Goal: Task Accomplishment & Management: Manage account settings

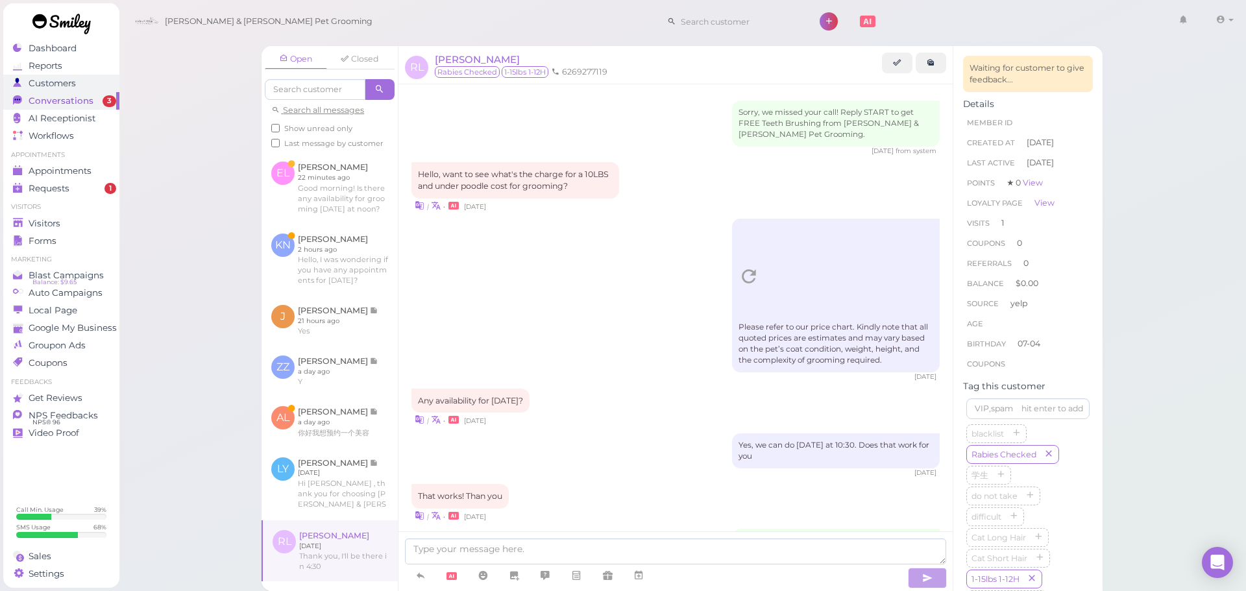
scroll to position [1247, 0]
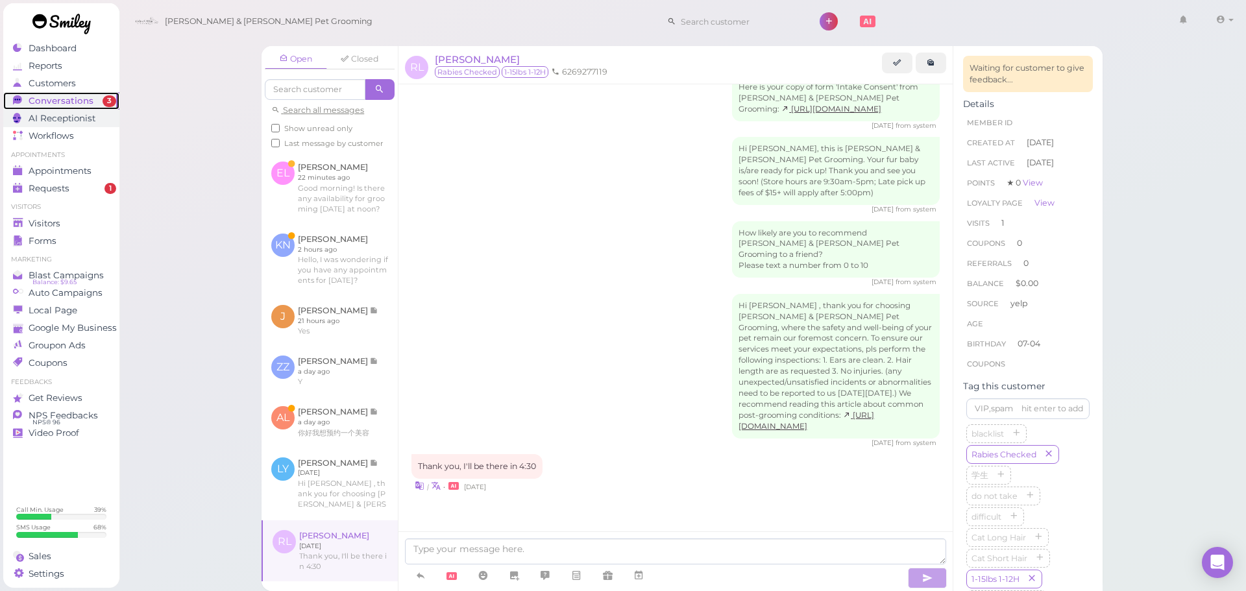
drag, startPoint x: 31, startPoint y: 101, endPoint x: 47, endPoint y: 110, distance: 17.7
click at [31, 101] on span "Conversations" at bounding box center [61, 100] width 65 height 11
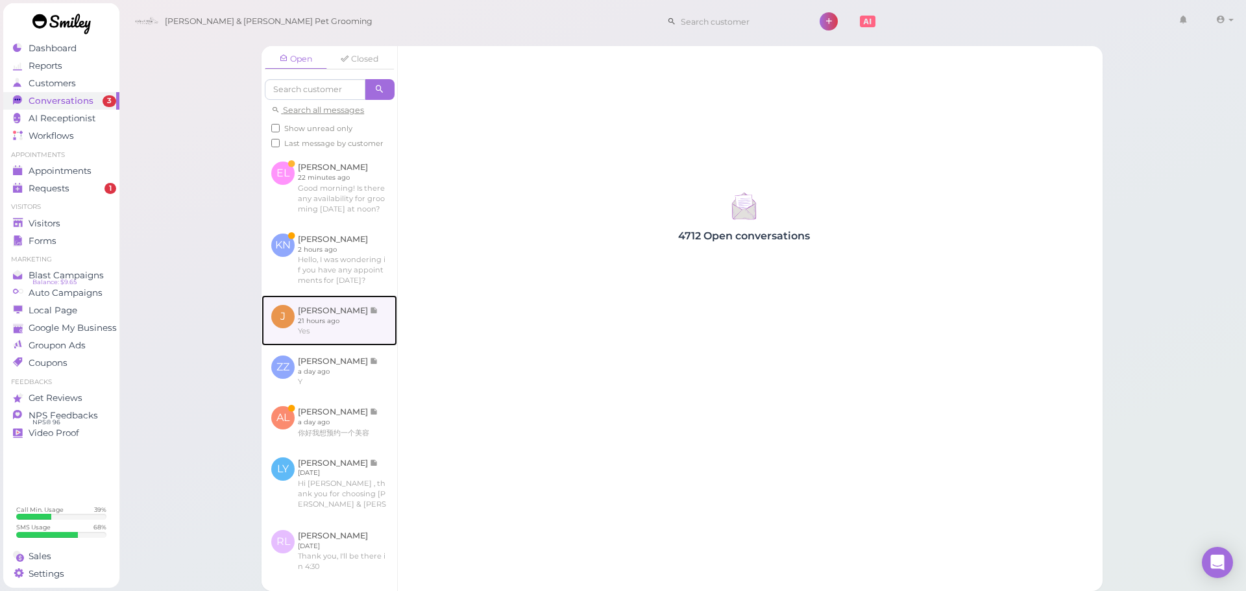
click at [345, 334] on link at bounding box center [329, 320] width 136 height 51
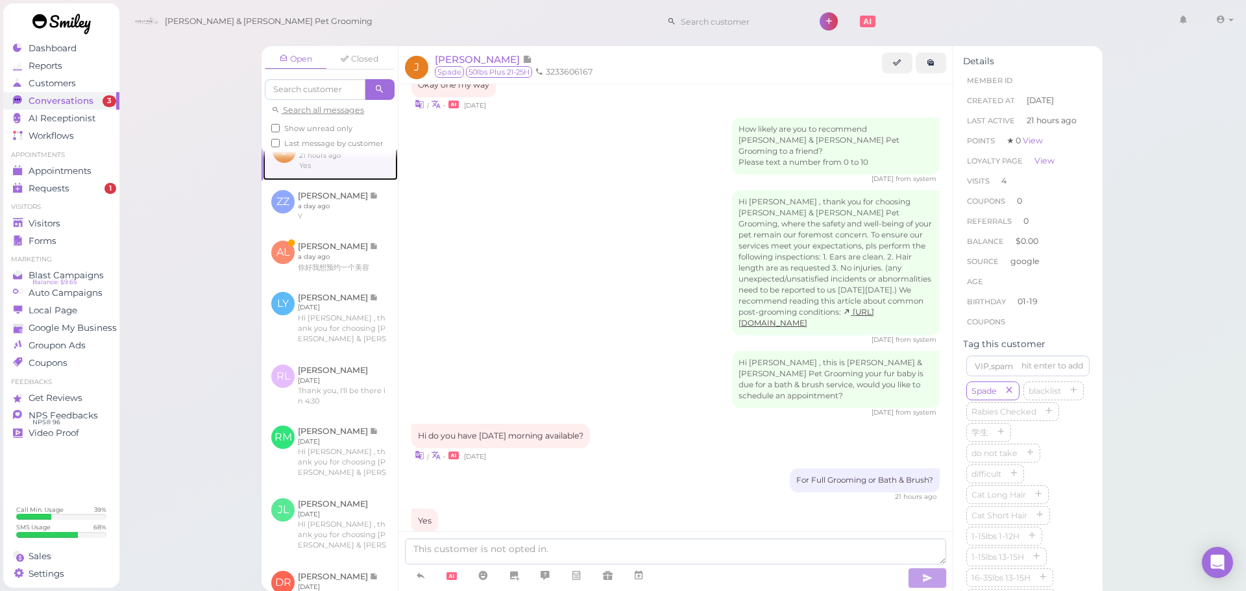
scroll to position [195, 0]
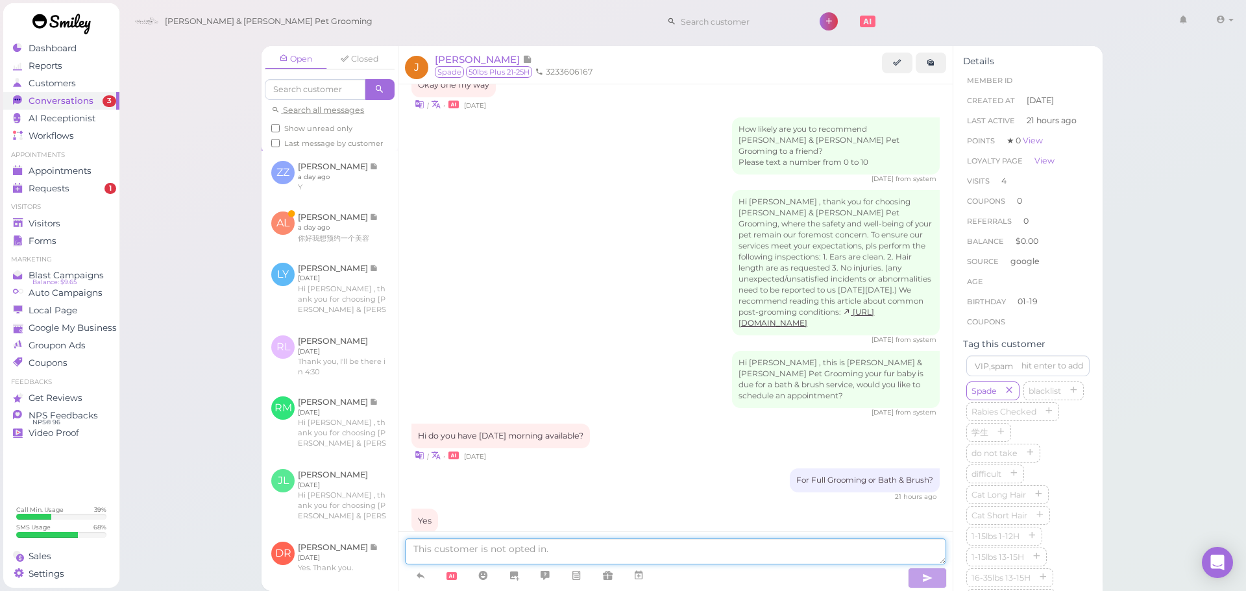
click at [577, 548] on textarea at bounding box center [675, 552] width 541 height 26
click at [498, 50] on div "J Jacqueline Monterrosa Spade 50lbs Plus 21-25H 3233606167" at bounding box center [675, 65] width 554 height 38
click at [498, 58] on span "[PERSON_NAME]" at bounding box center [479, 59] width 88 height 12
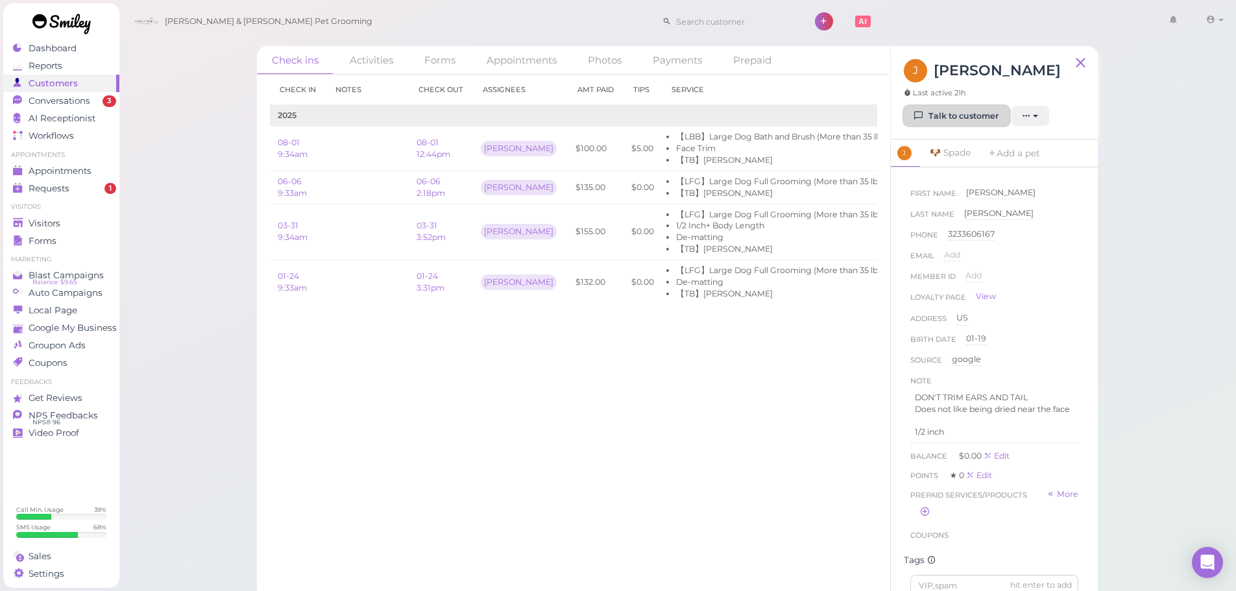
click at [969, 127] on link "Talk to customer" at bounding box center [957, 116] width 106 height 21
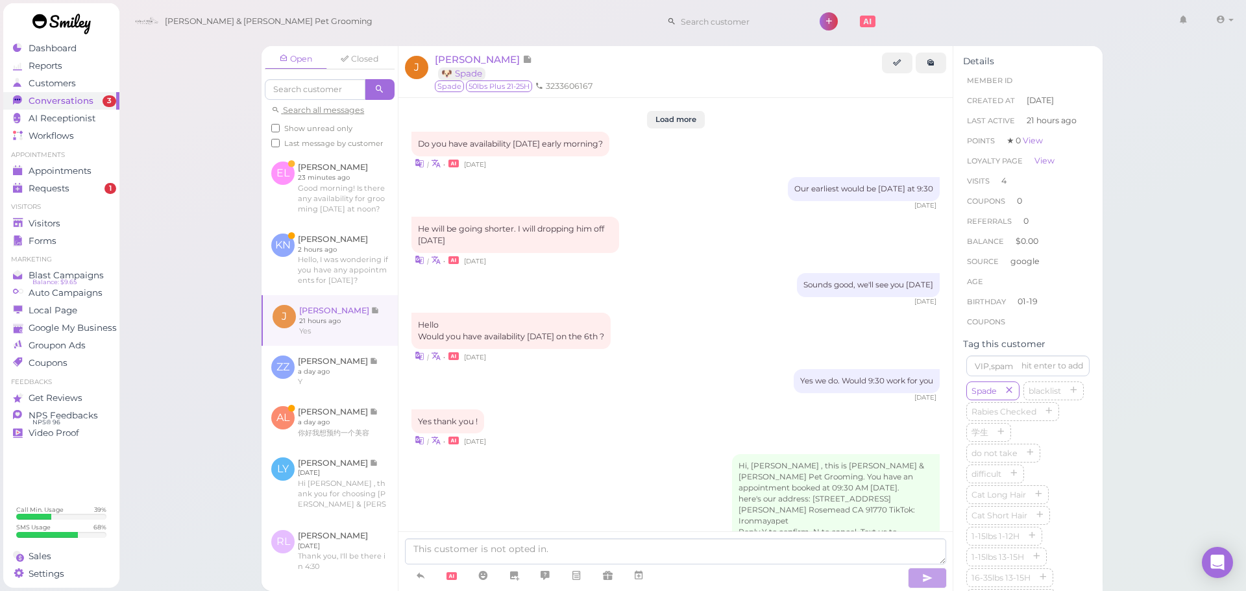
scroll to position [1591, 0]
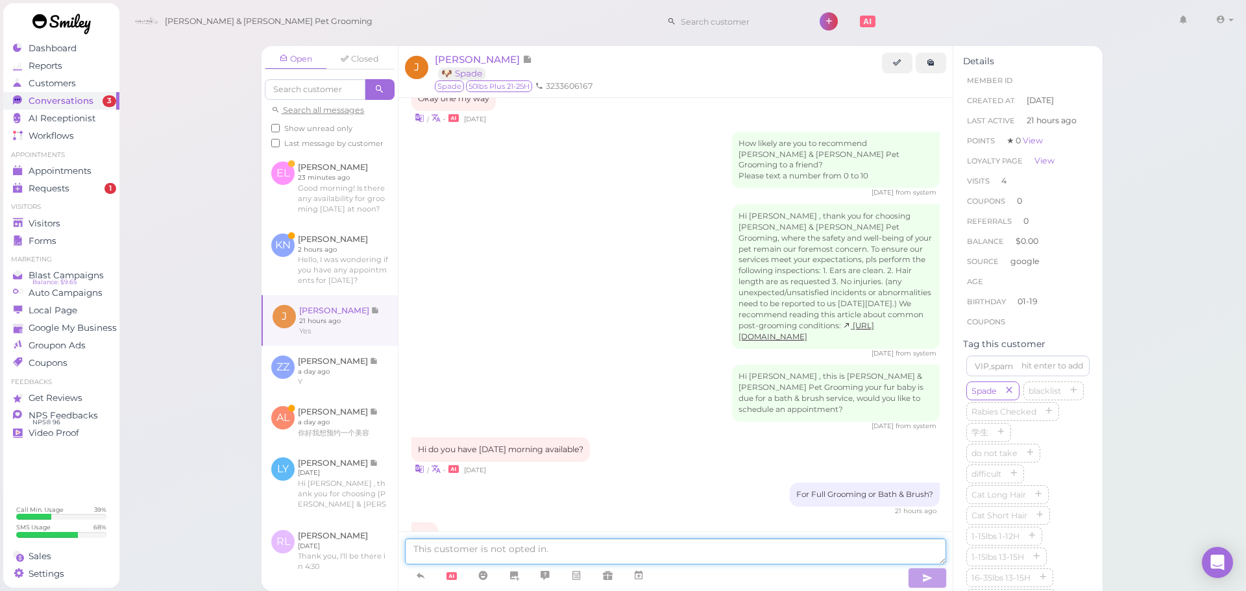
click at [523, 542] on textarea at bounding box center [675, 552] width 541 height 26
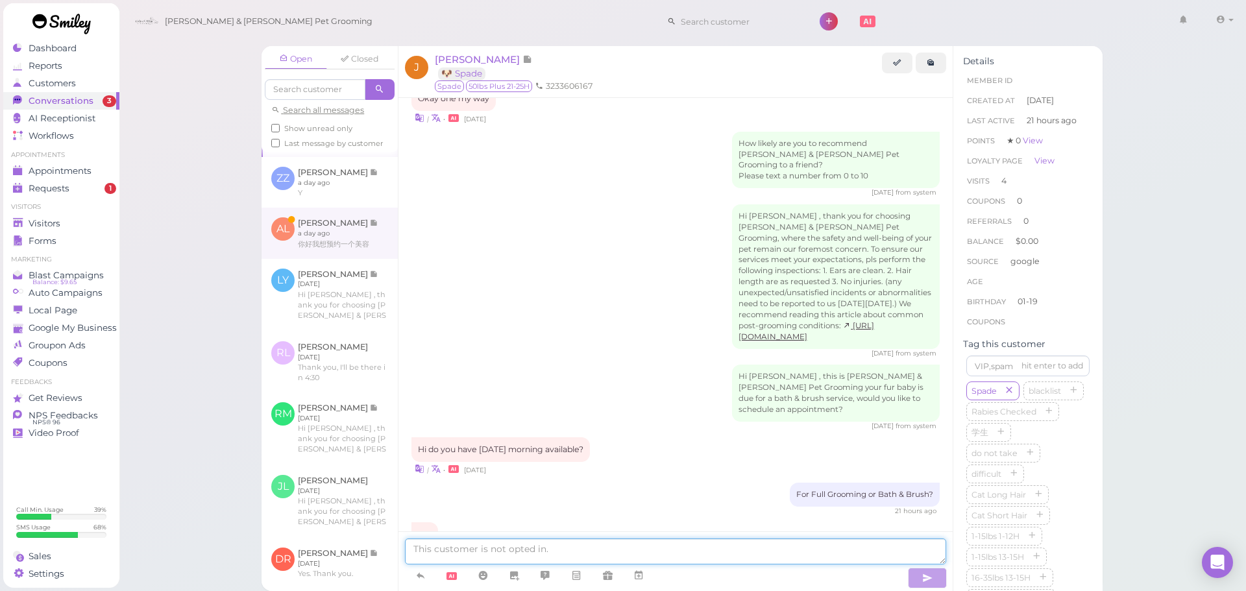
scroll to position [0, 0]
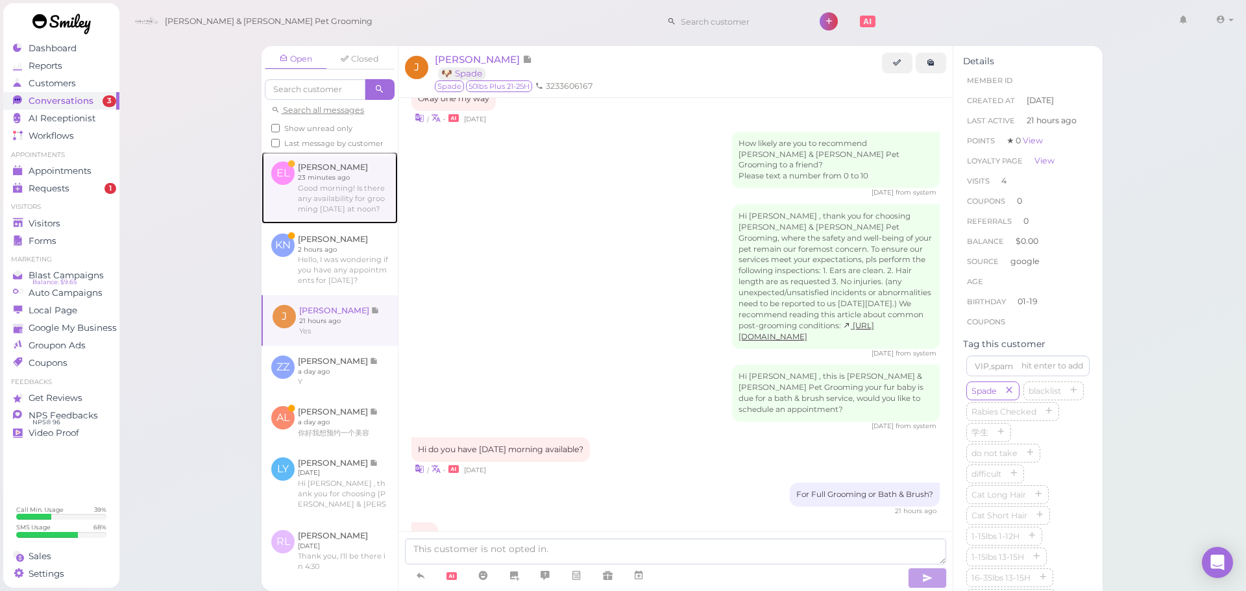
click at [346, 212] on link at bounding box center [329, 187] width 136 height 71
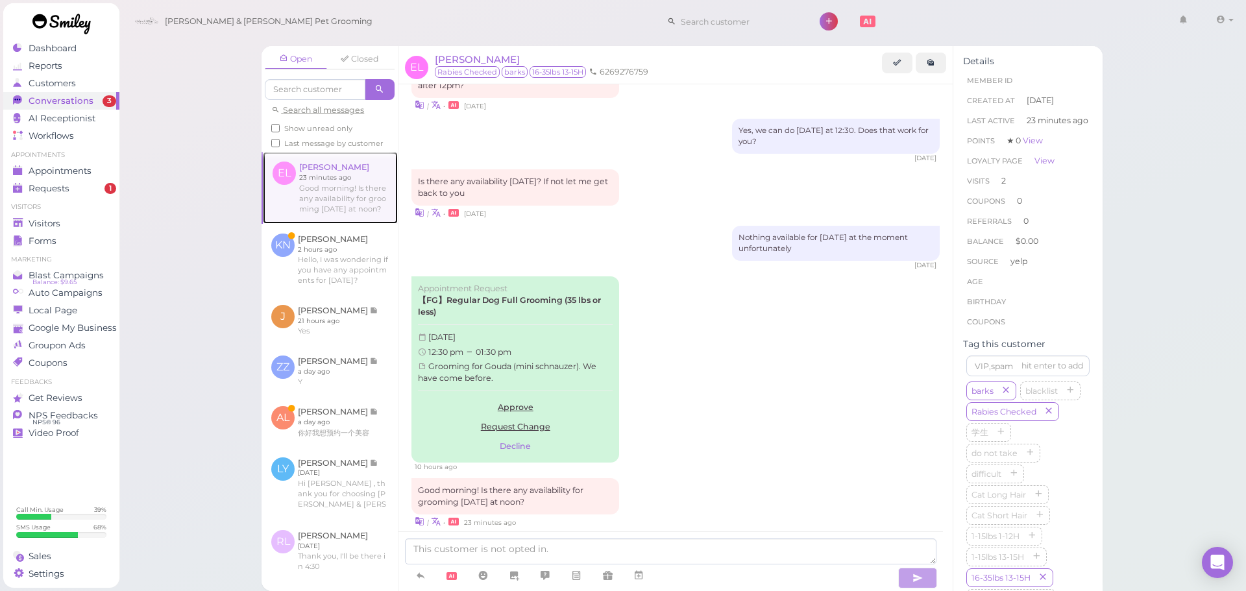
scroll to position [1561, 0]
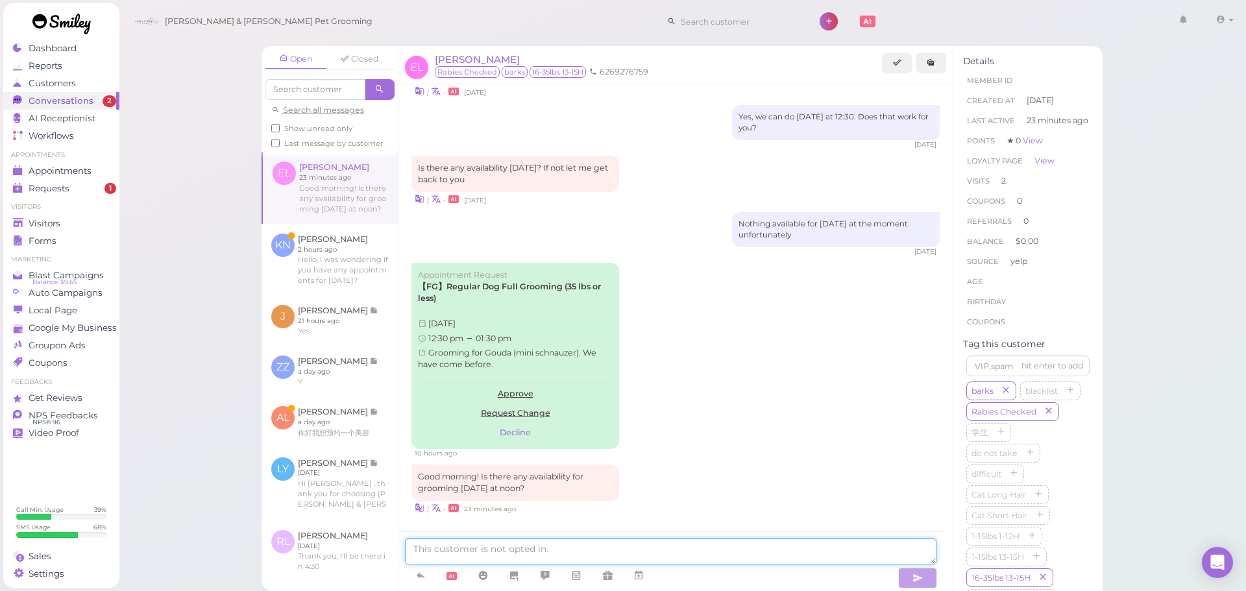
click at [622, 555] on textarea at bounding box center [670, 552] width 531 height 26
click at [720, 544] on textarea at bounding box center [670, 552] width 531 height 26
type textarea "Hello, we don't have anything available for [DATE] at the moment. Would you lik…"
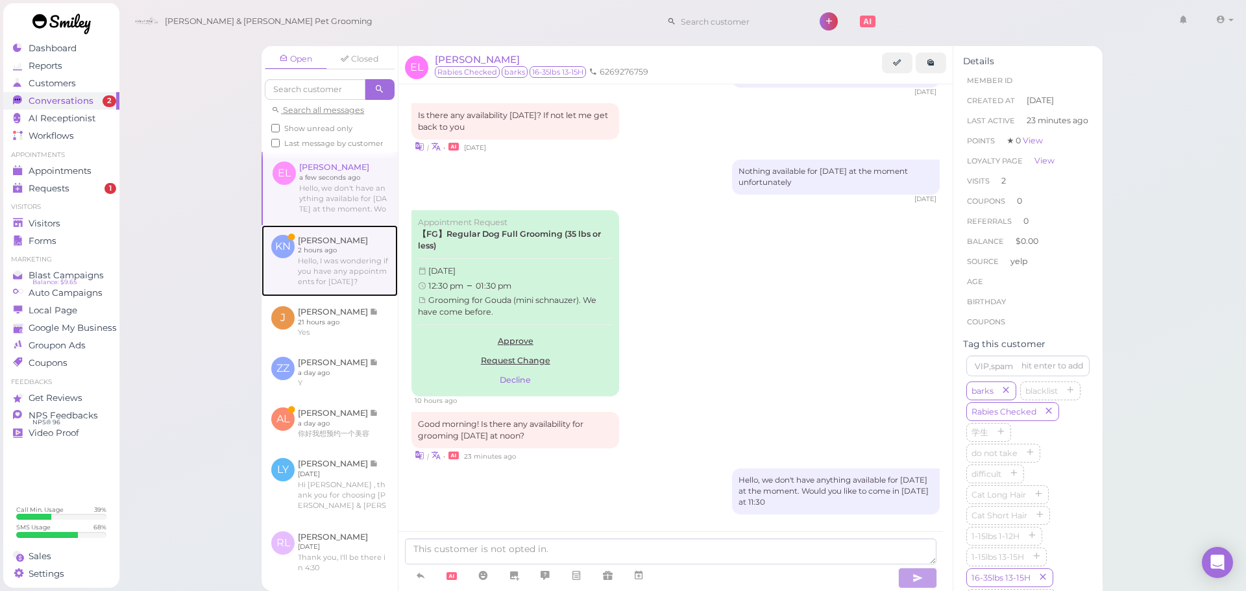
click at [337, 291] on link at bounding box center [329, 260] width 136 height 71
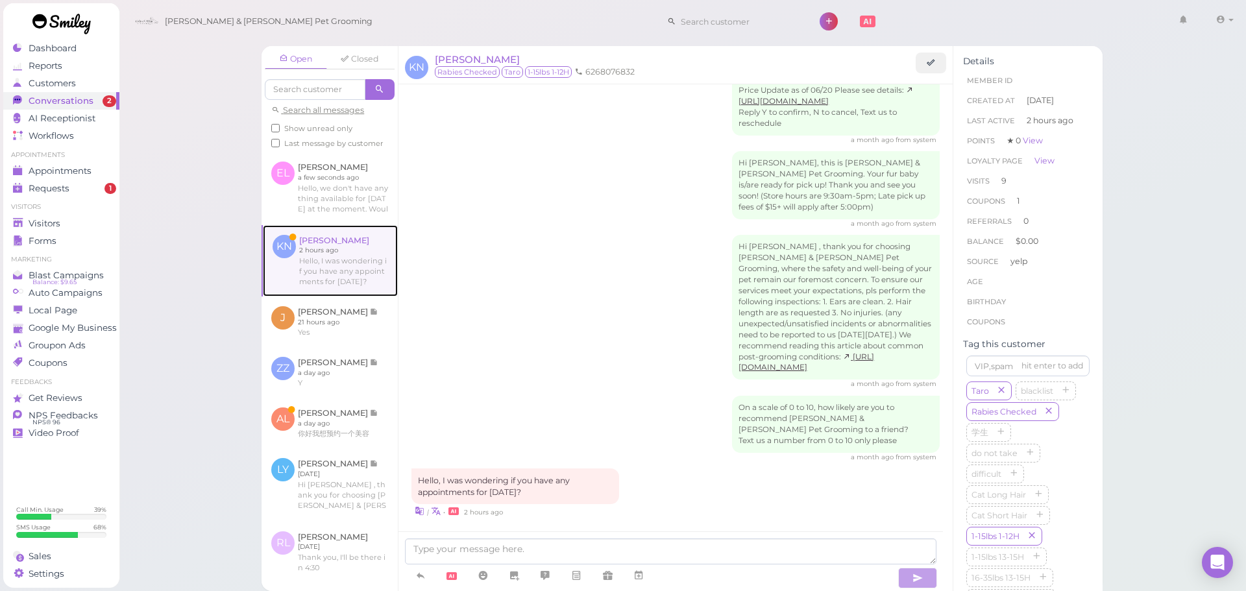
scroll to position [1585, 0]
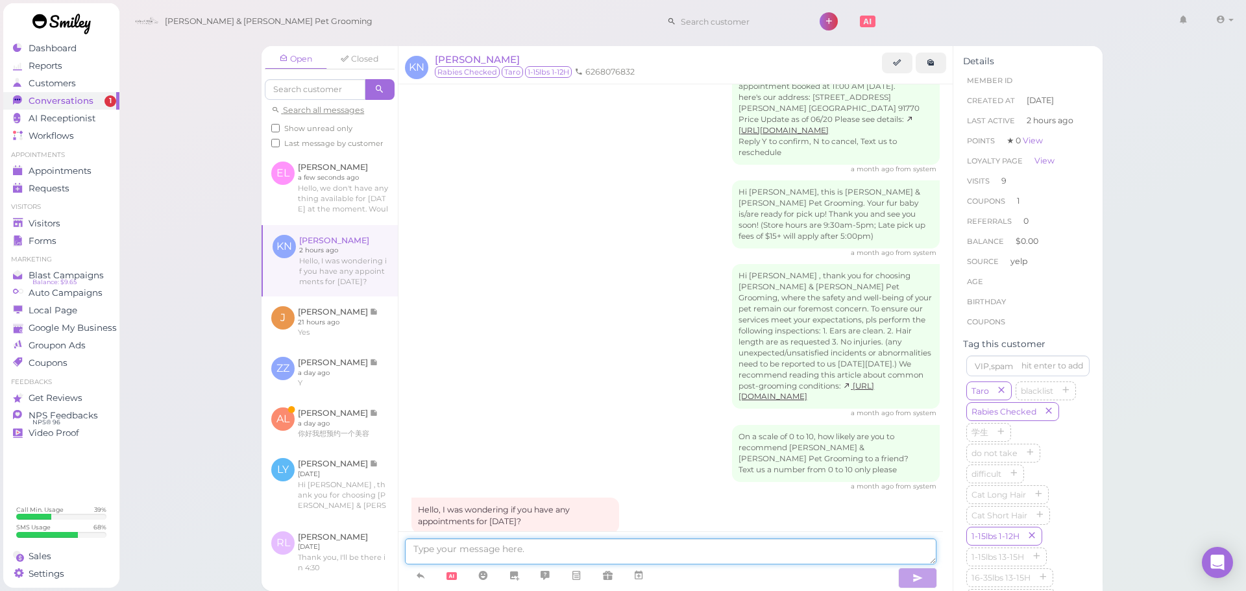
click at [586, 557] on textarea at bounding box center [670, 552] width 531 height 26
type textarea "Yes, does Friday at 11:30 work for you?"
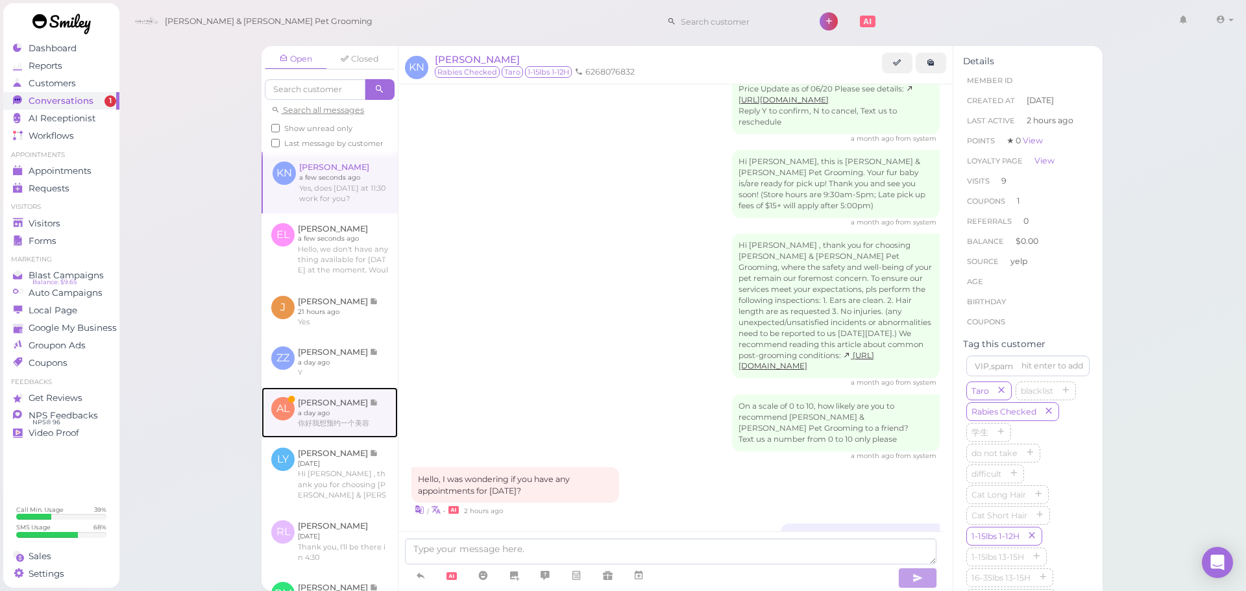
click at [294, 433] on link at bounding box center [329, 412] width 136 height 51
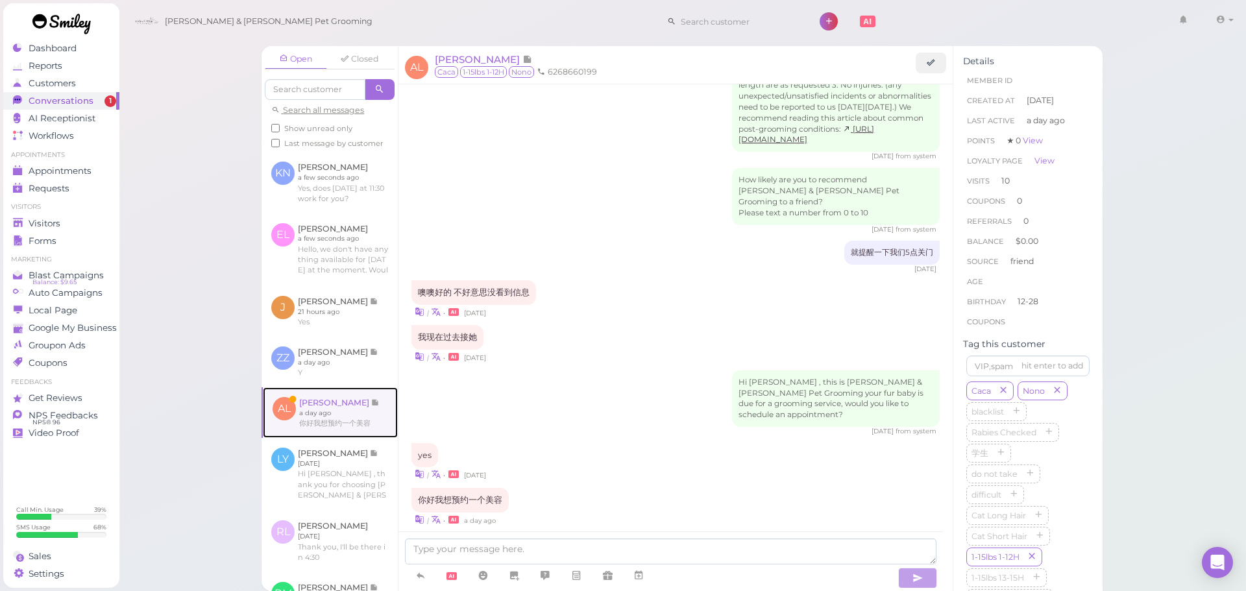
scroll to position [1561, 0]
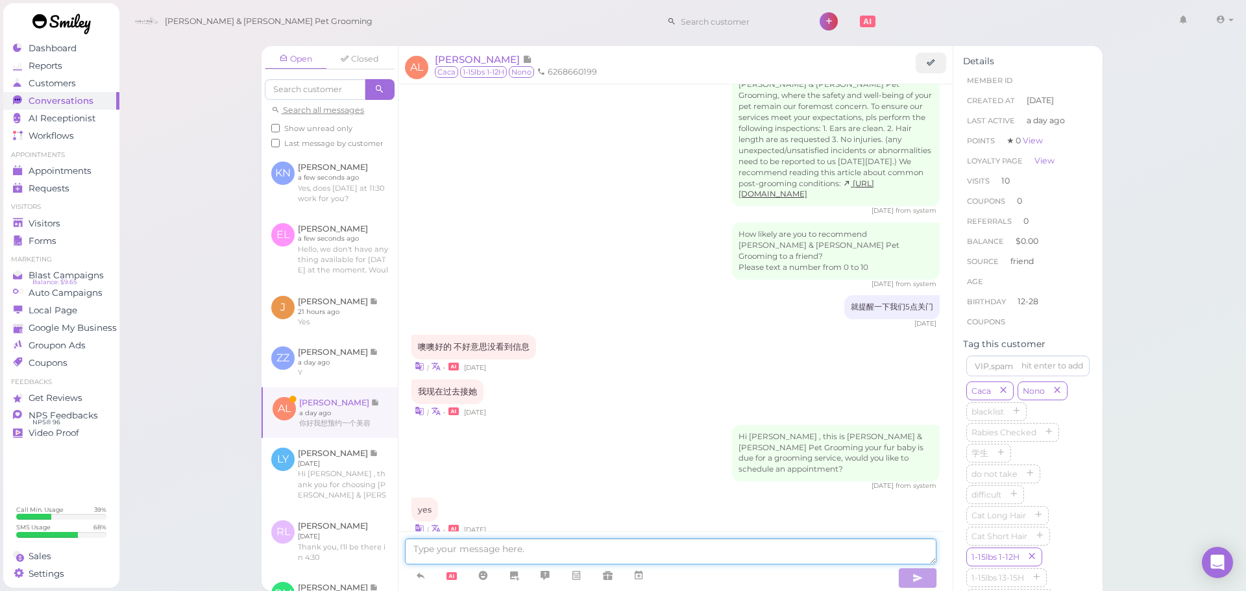
click at [539, 550] on textarea at bounding box center [670, 552] width 531 height 26
click at [520, 549] on textarea at bounding box center [670, 552] width 531 height 26
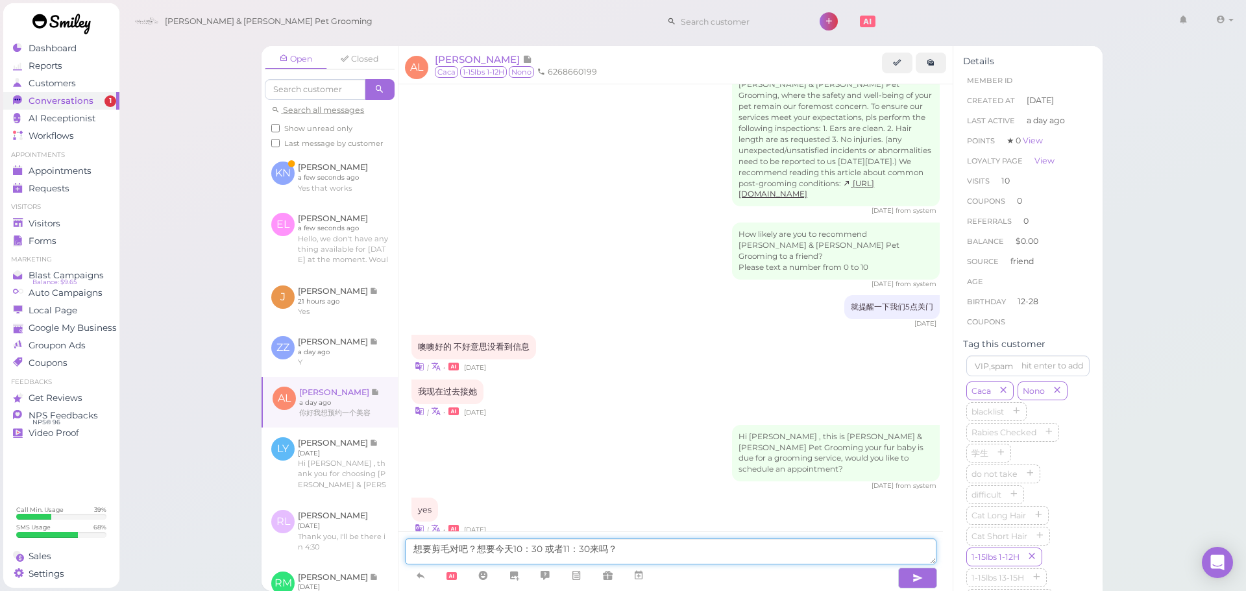
type textarea "想要剪毛对吧？想要今天10：30 或者 11：30来吗？"
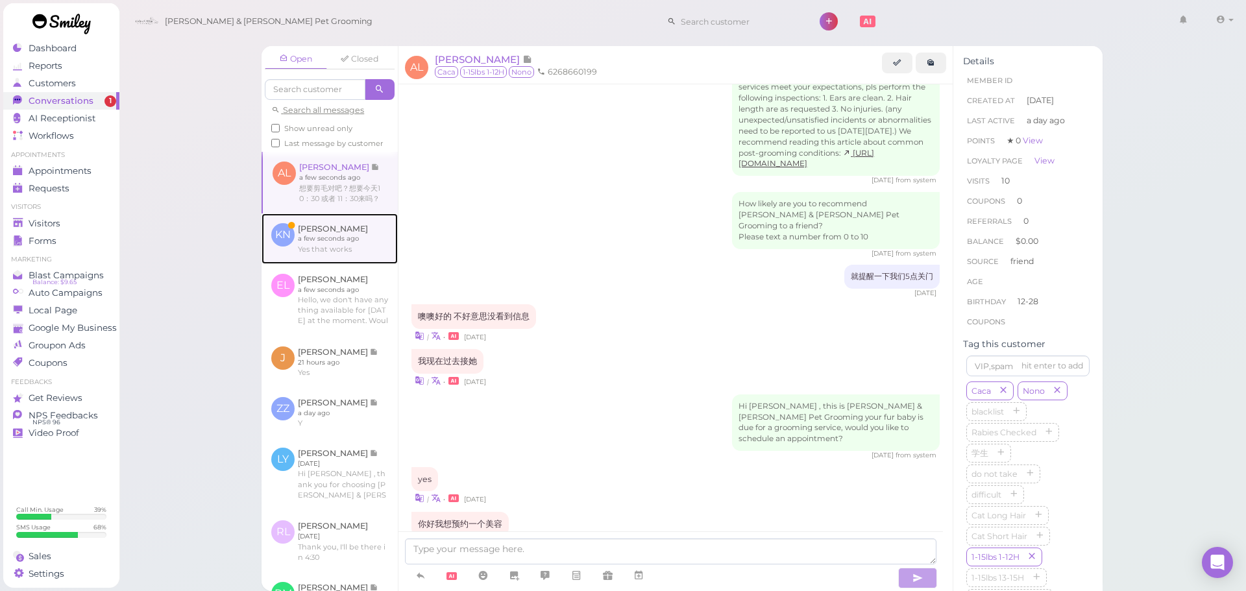
click at [291, 263] on link at bounding box center [329, 238] width 136 height 51
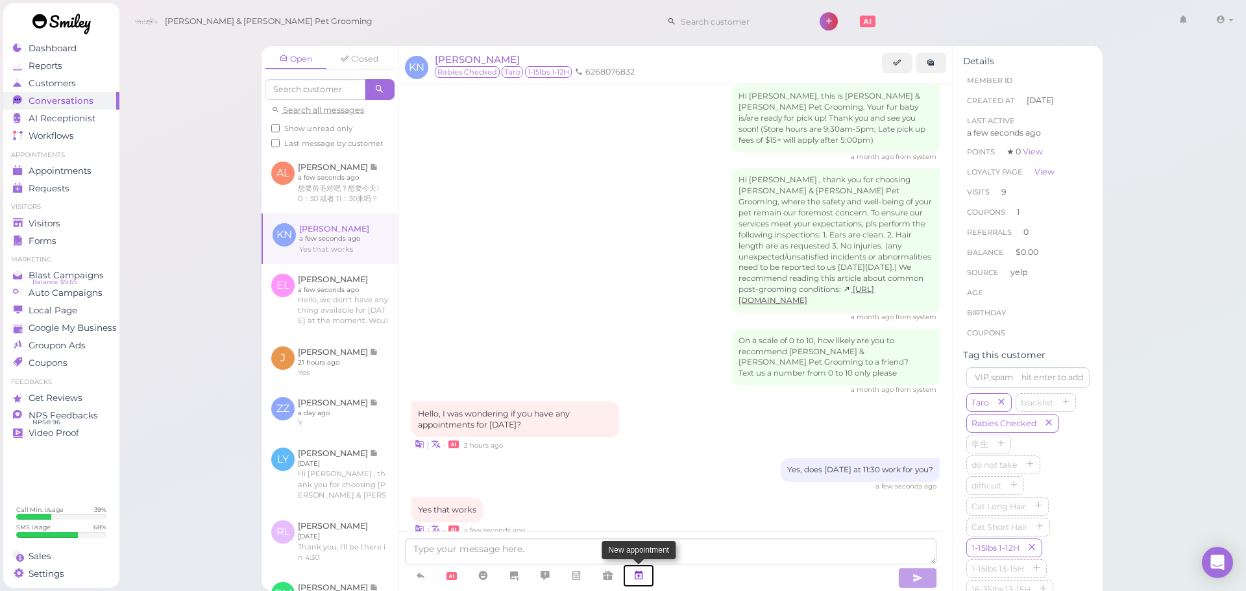
click at [635, 565] on link at bounding box center [638, 576] width 31 height 23
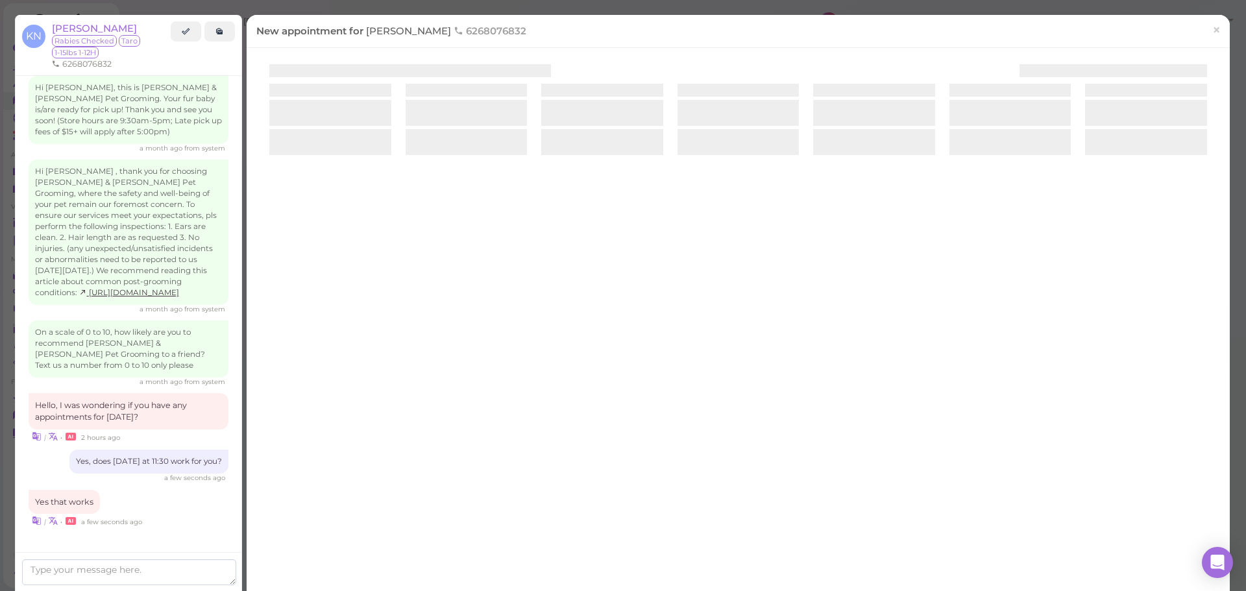
scroll to position [1647, 0]
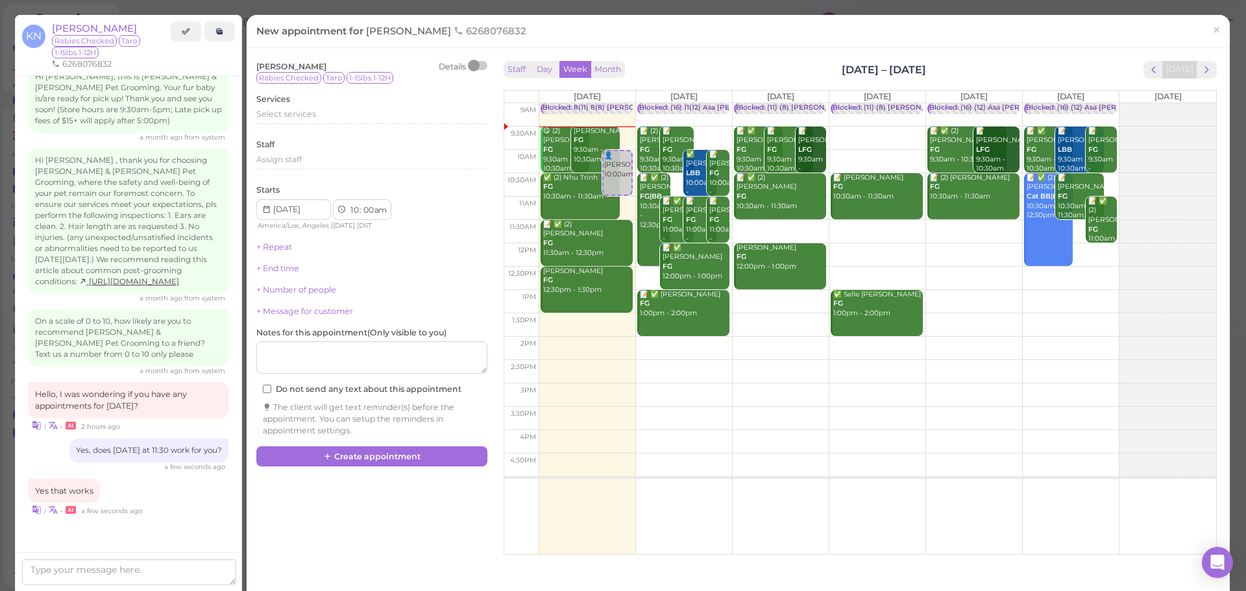
click at [956, 226] on td at bounding box center [877, 231] width 677 height 23
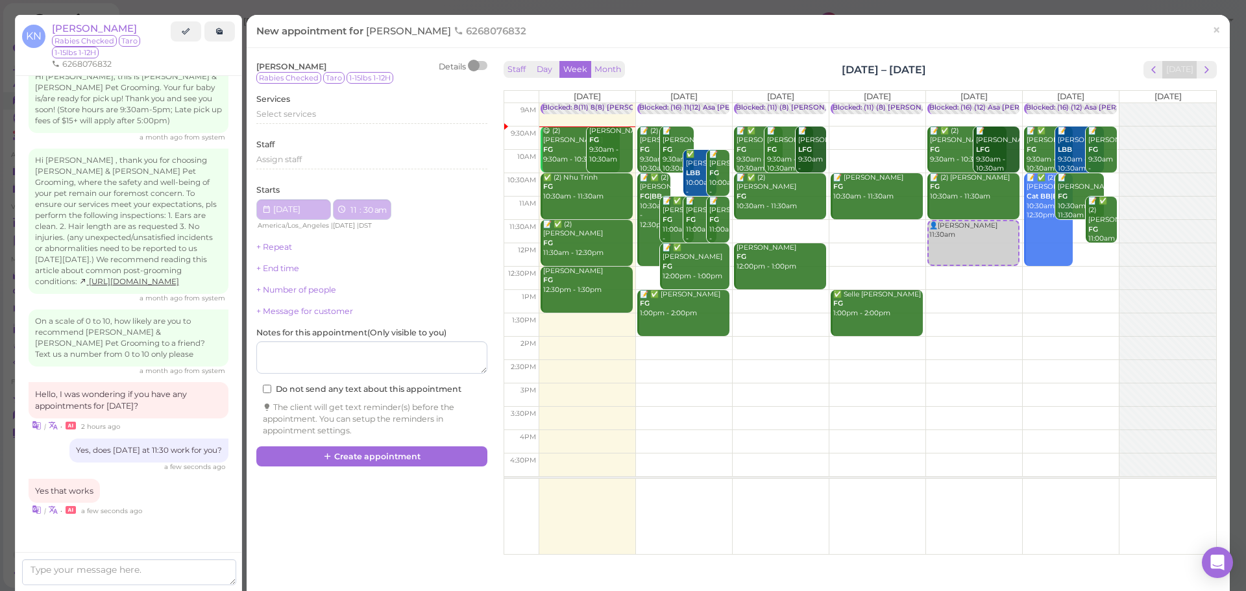
type input "[DATE]"
select select "11"
select select "30"
click at [328, 127] on div "Select services" at bounding box center [371, 118] width 231 height 21
click at [327, 119] on div "Select services" at bounding box center [371, 114] width 231 height 12
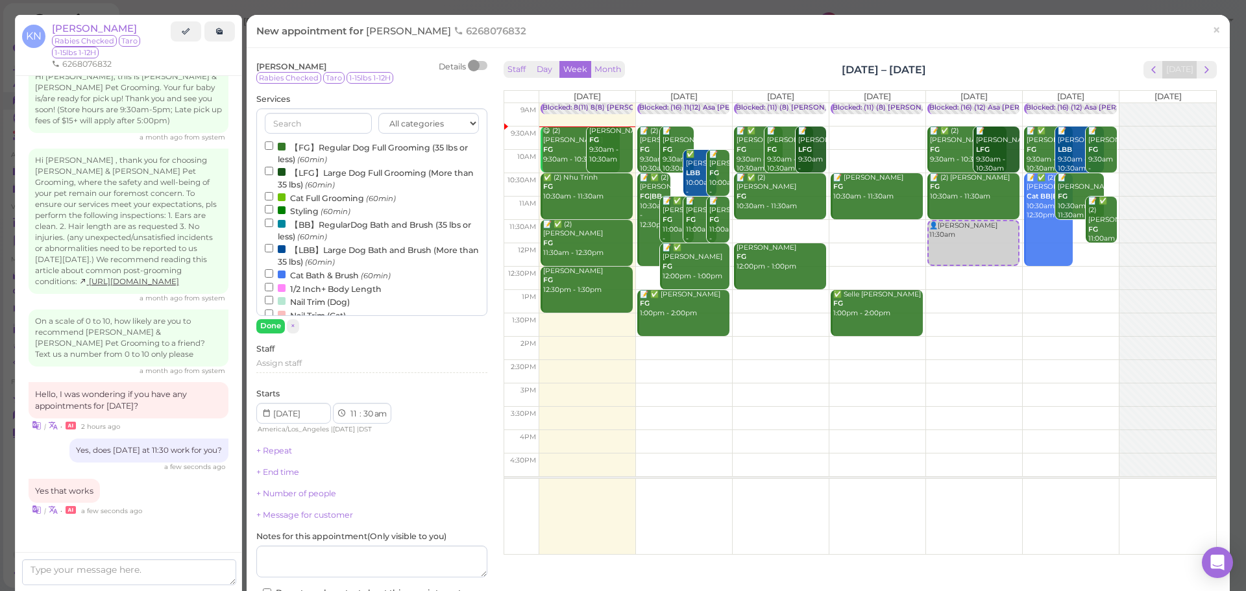
click at [311, 147] on label "【FG】Regular Dog Full Grooming (35 lbs or less) (60min)" at bounding box center [372, 152] width 214 height 25
click at [273, 147] on input "【FG】Regular Dog Full Grooming (35 lbs or less) (60min)" at bounding box center [269, 145] width 8 height 8
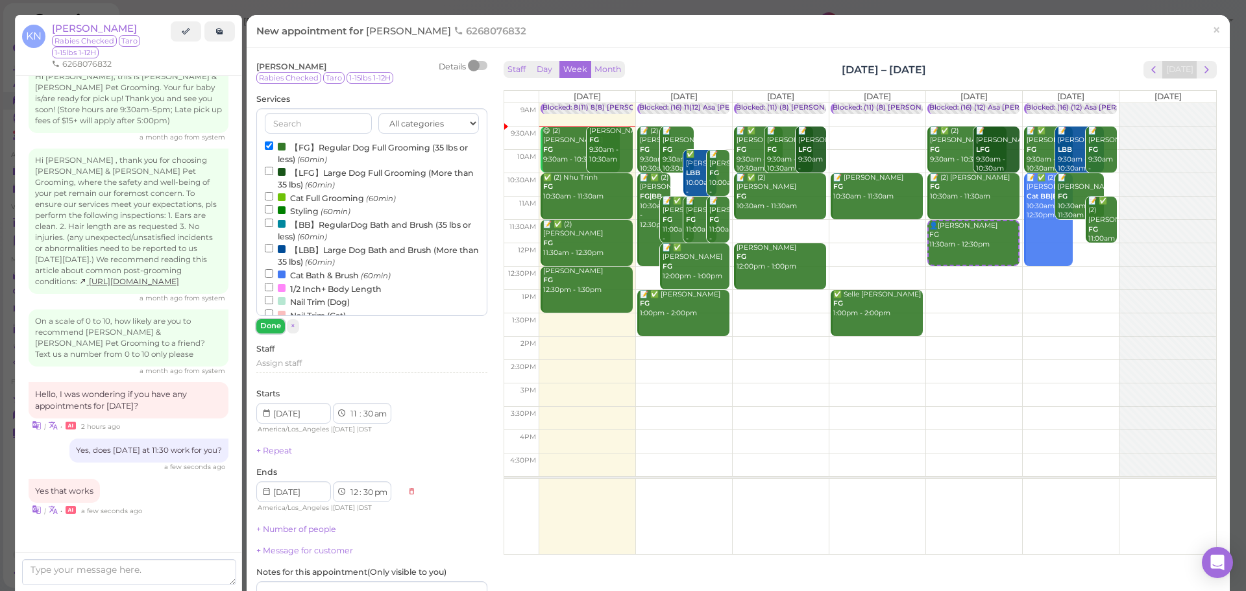
click at [273, 329] on button "Done" at bounding box center [270, 326] width 29 height 14
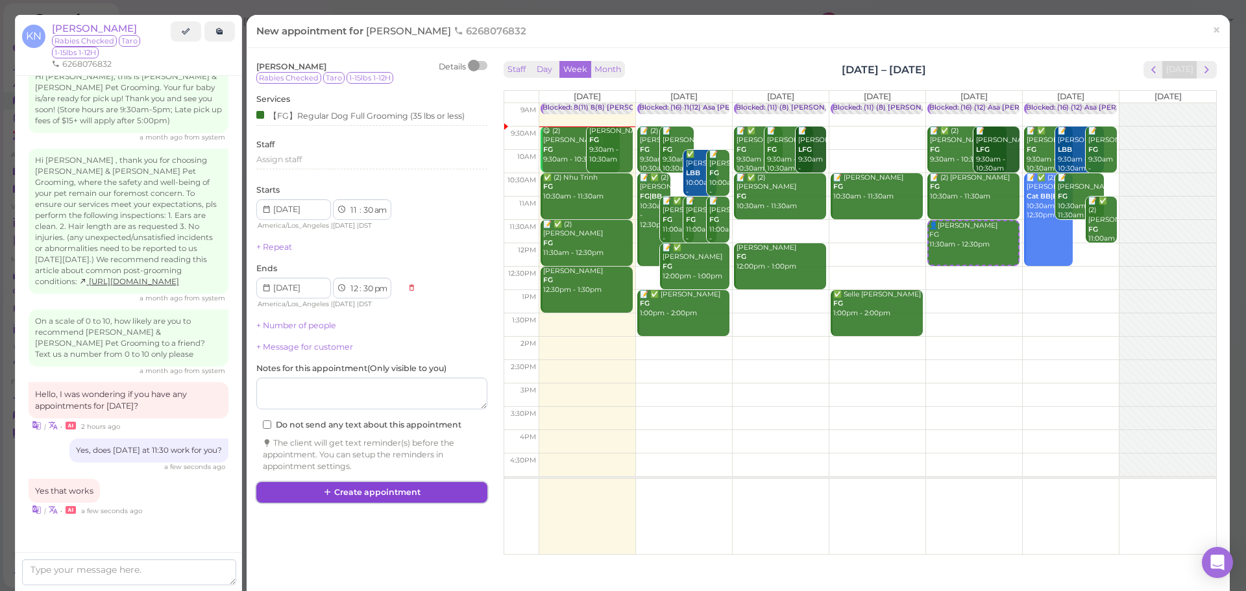
click at [424, 494] on button "Create appointment" at bounding box center [371, 492] width 231 height 21
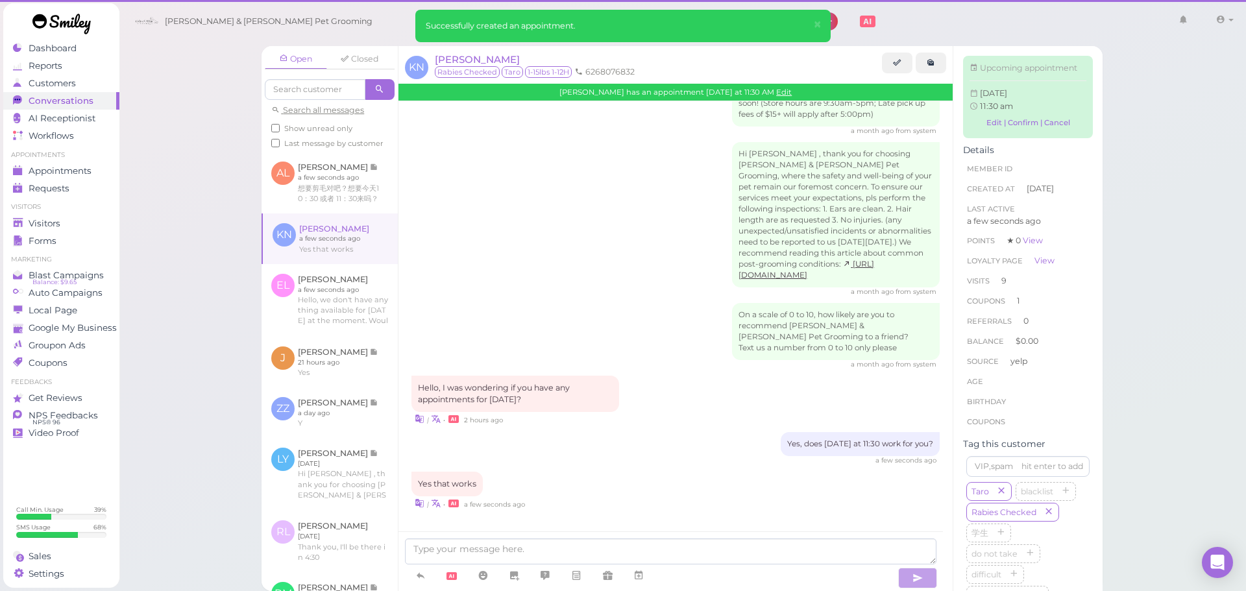
scroll to position [1524, 0]
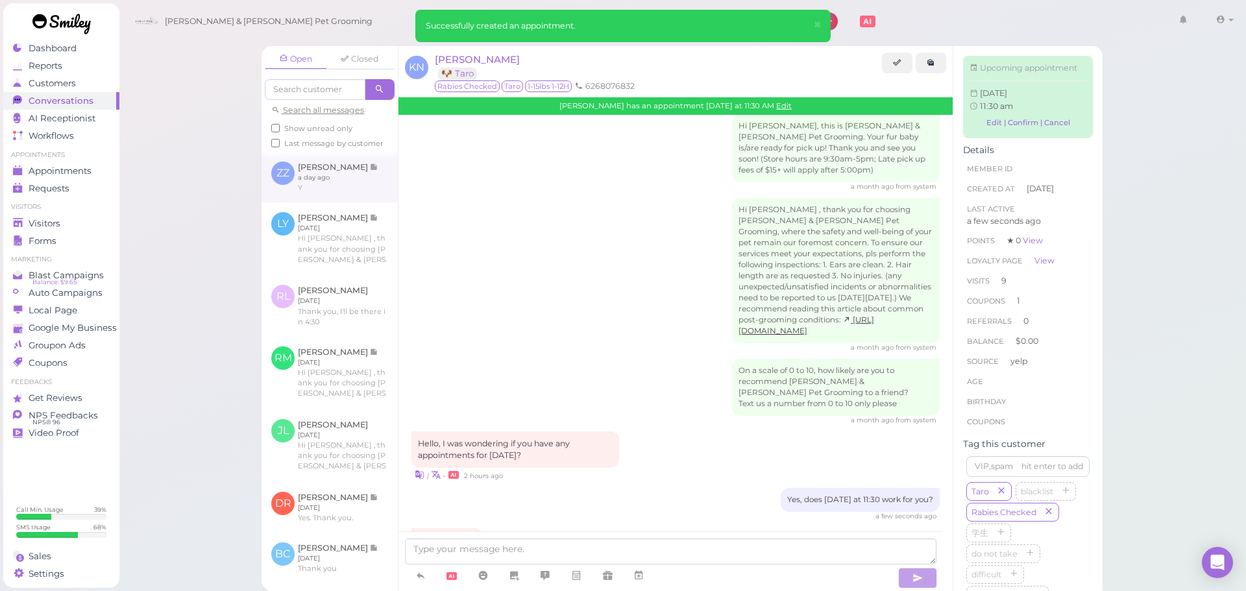
scroll to position [260, 0]
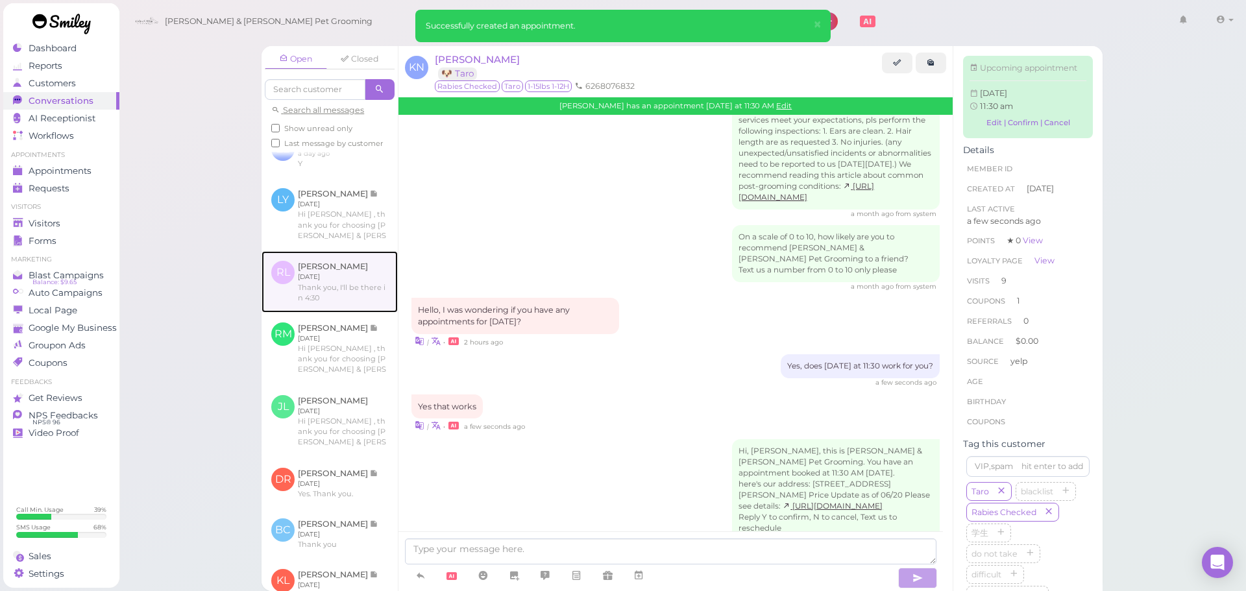
click at [315, 311] on link at bounding box center [329, 281] width 136 height 61
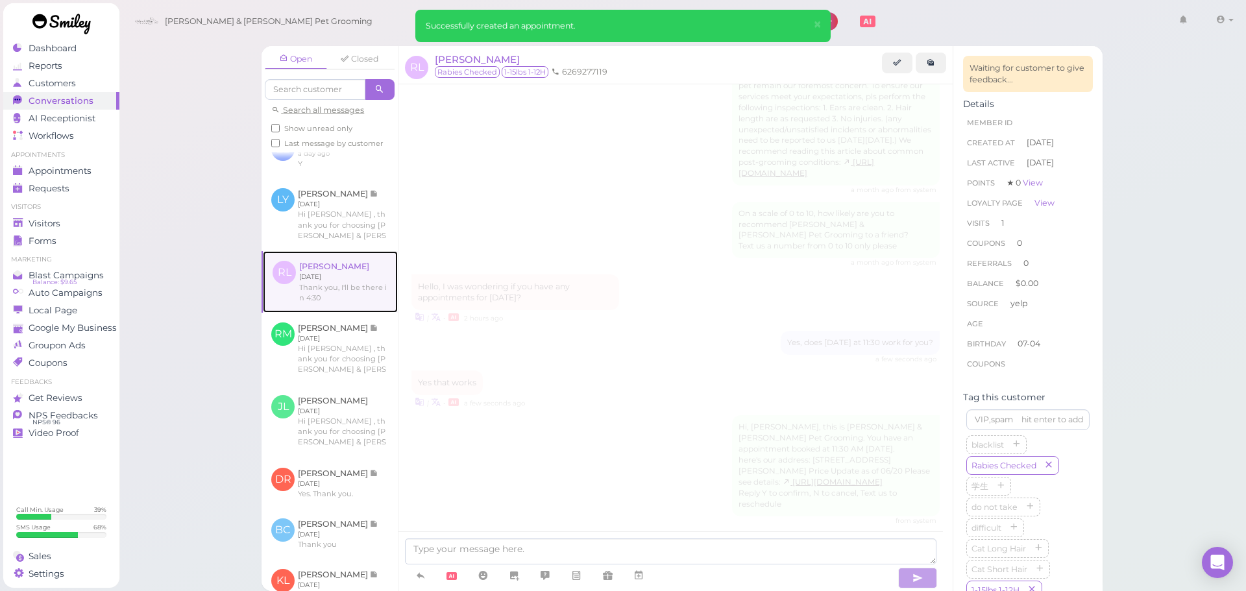
scroll to position [1247, 0]
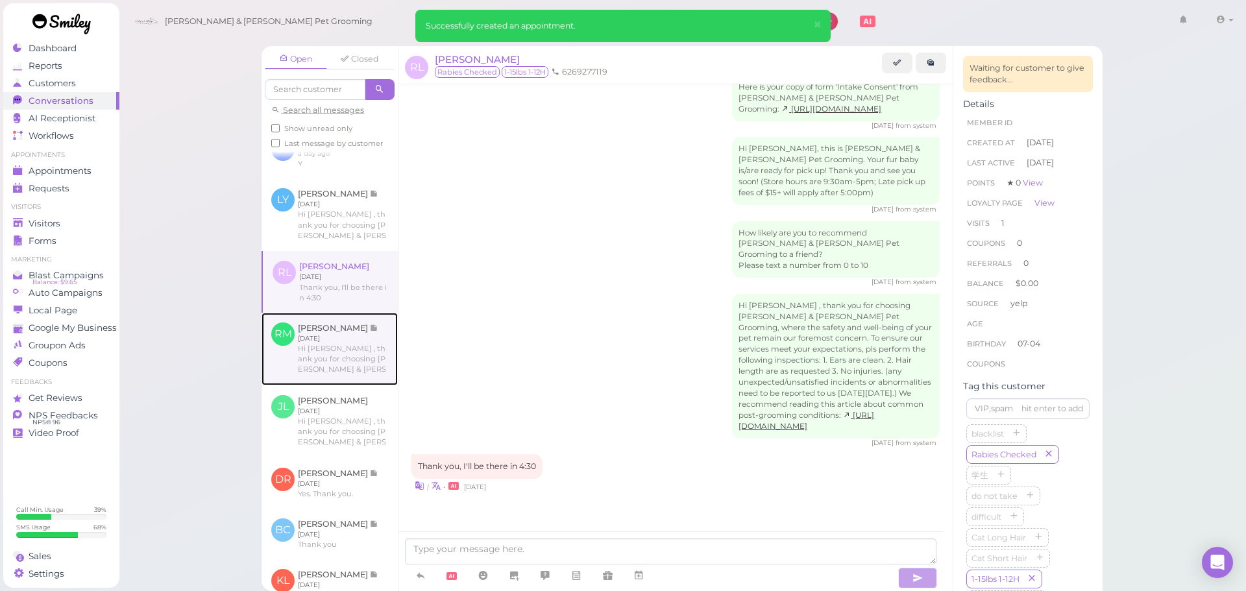
click at [337, 361] on link at bounding box center [329, 349] width 136 height 73
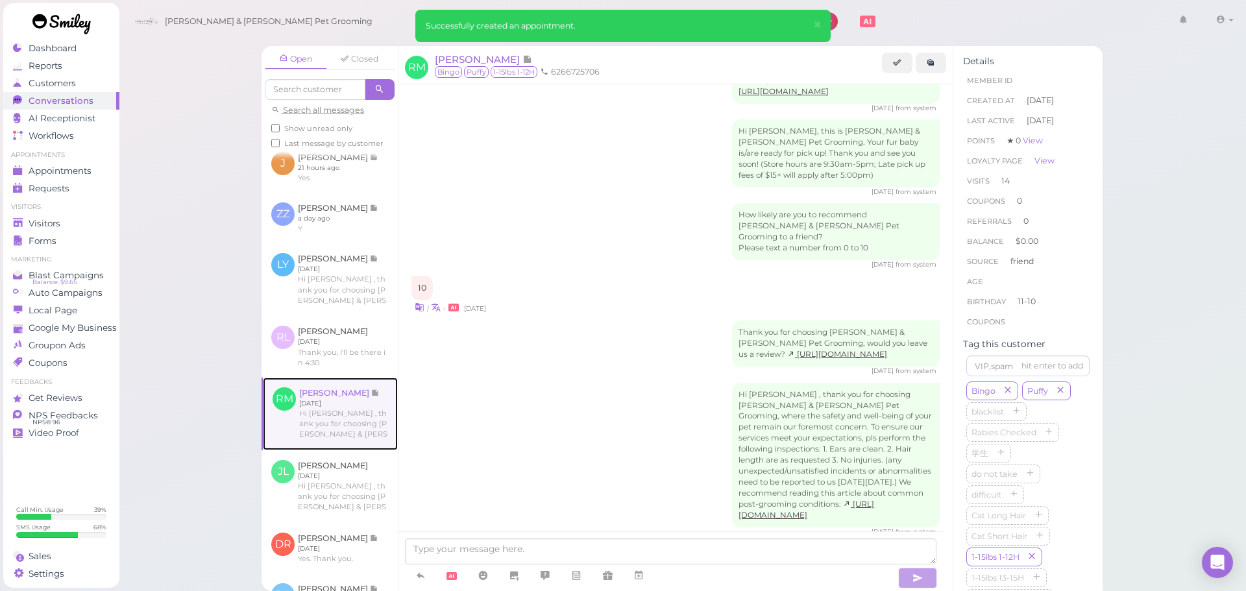
scroll to position [130, 0]
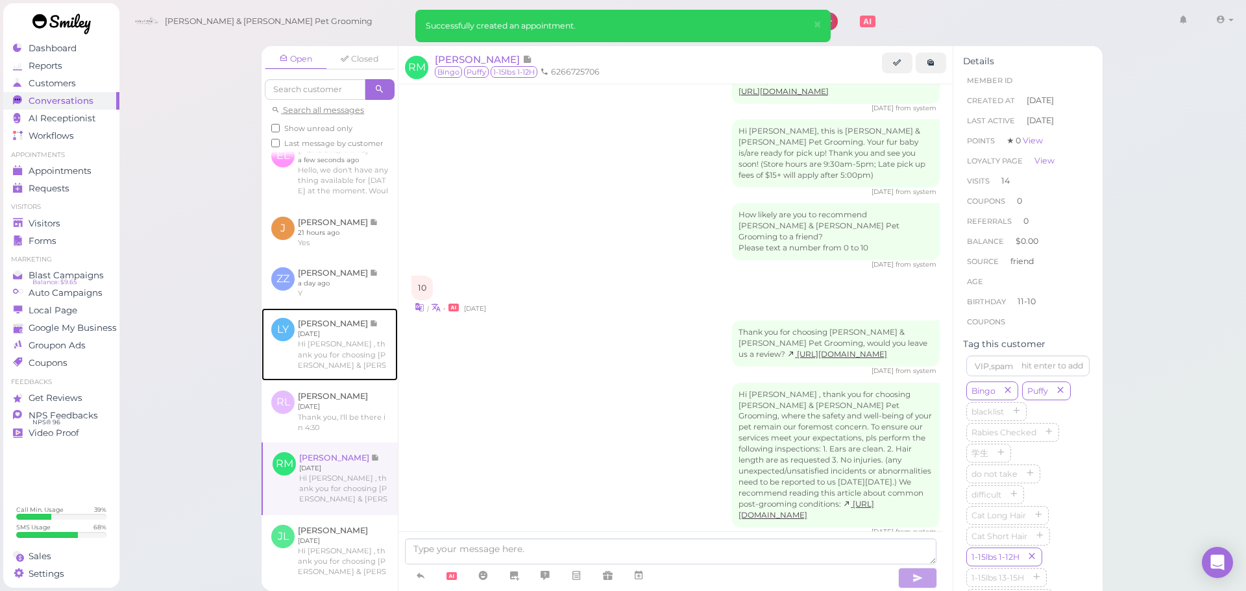
click at [337, 361] on link at bounding box center [329, 344] width 136 height 73
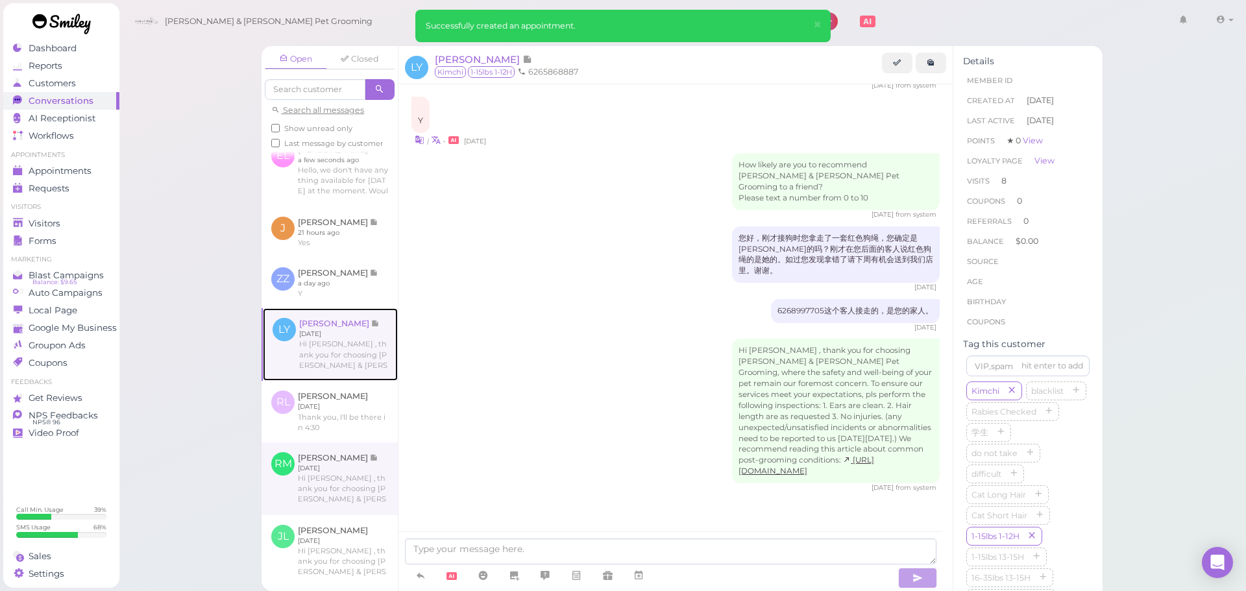
scroll to position [65, 0]
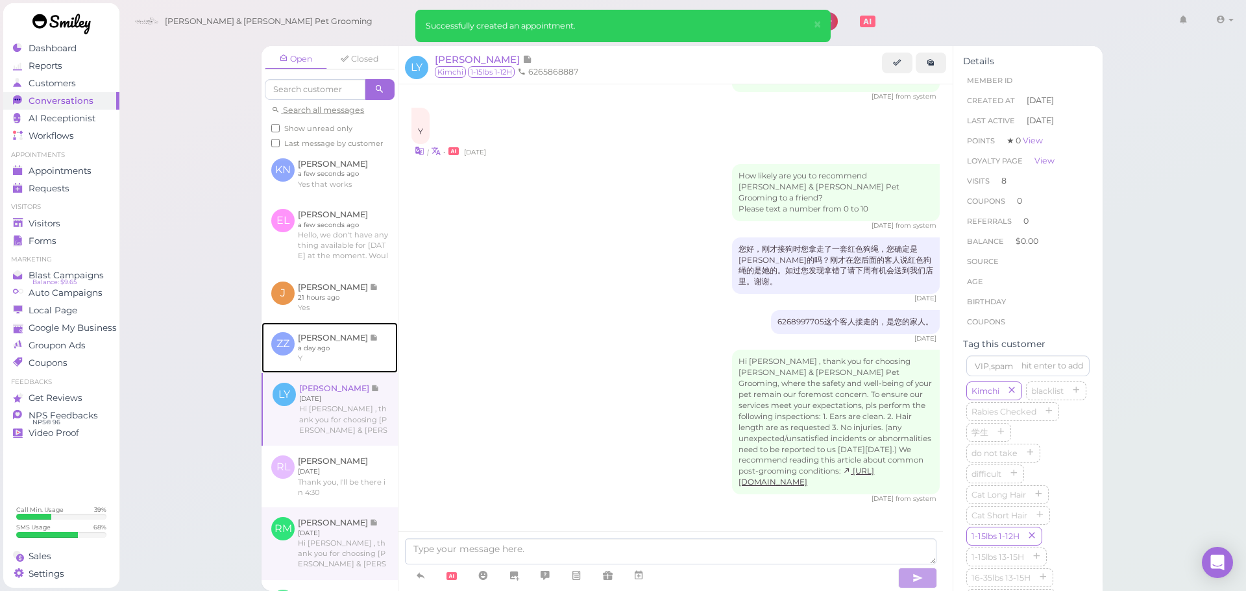
click at [337, 361] on link at bounding box center [329, 347] width 136 height 51
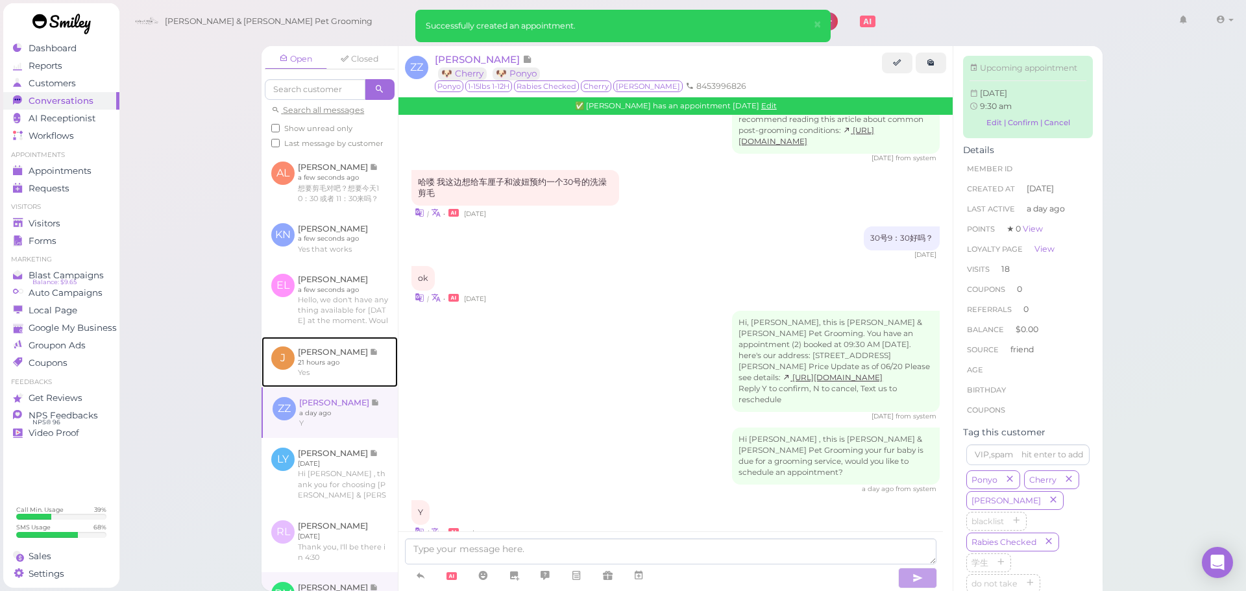
click at [337, 361] on link at bounding box center [329, 362] width 136 height 51
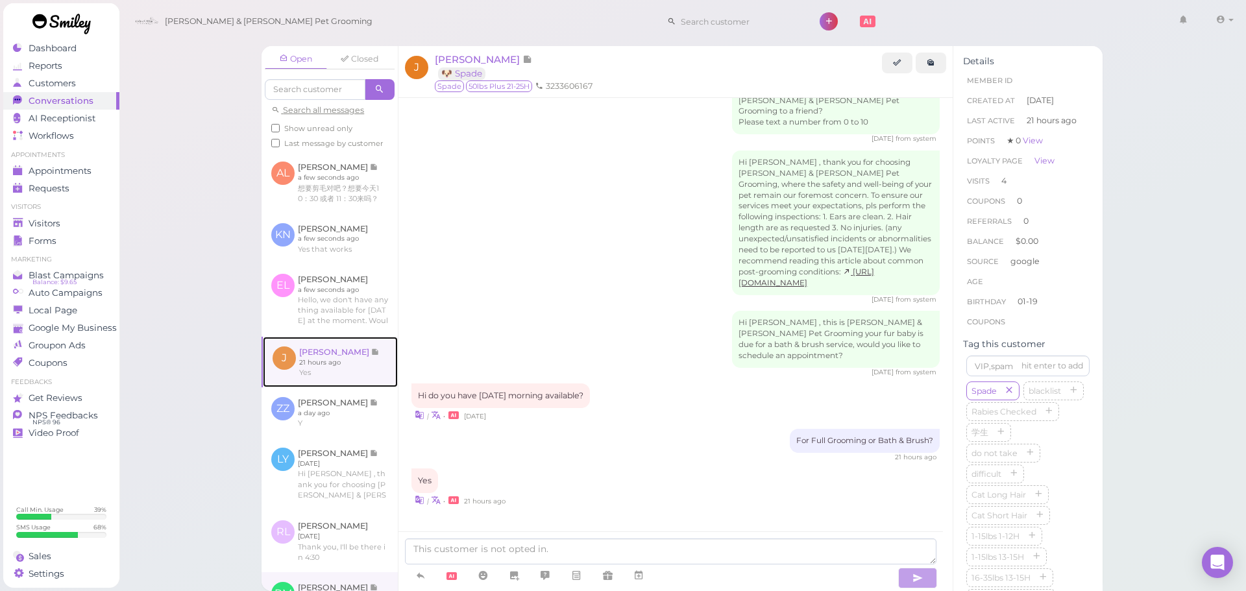
scroll to position [1591, 0]
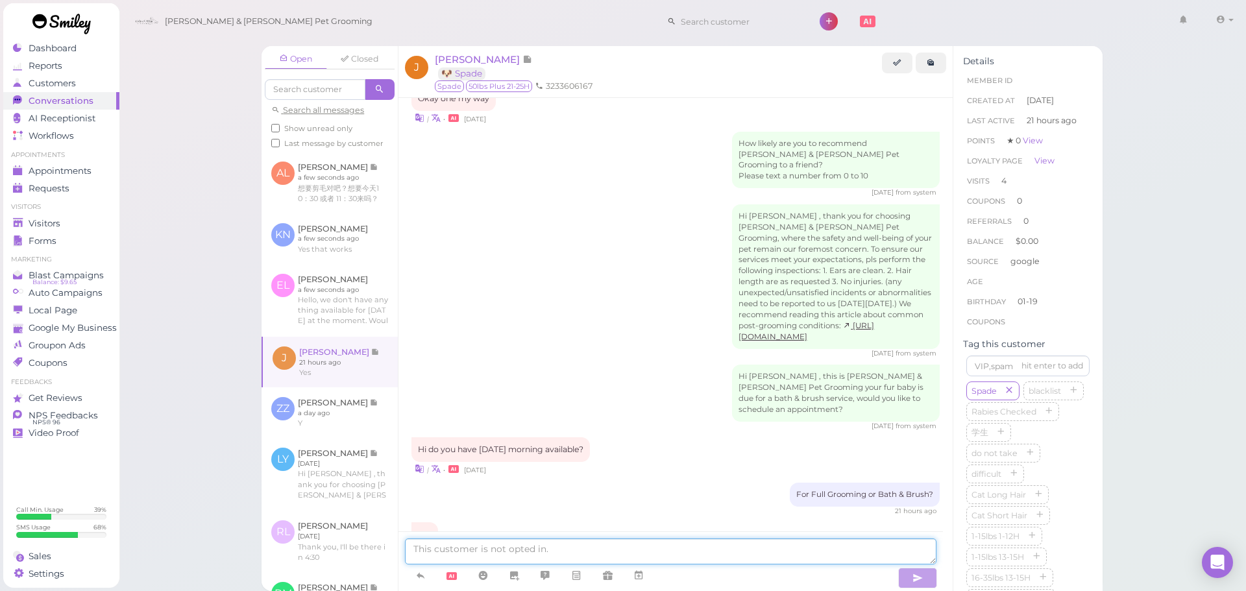
click at [519, 544] on textarea at bounding box center [670, 552] width 531 height 26
click at [513, 547] on textarea at bounding box center [670, 552] width 531 height 26
click at [818, 558] on textarea at bounding box center [670, 552] width 531 height 26
type textarea "Is this for a bath & brush or a full grooming?"
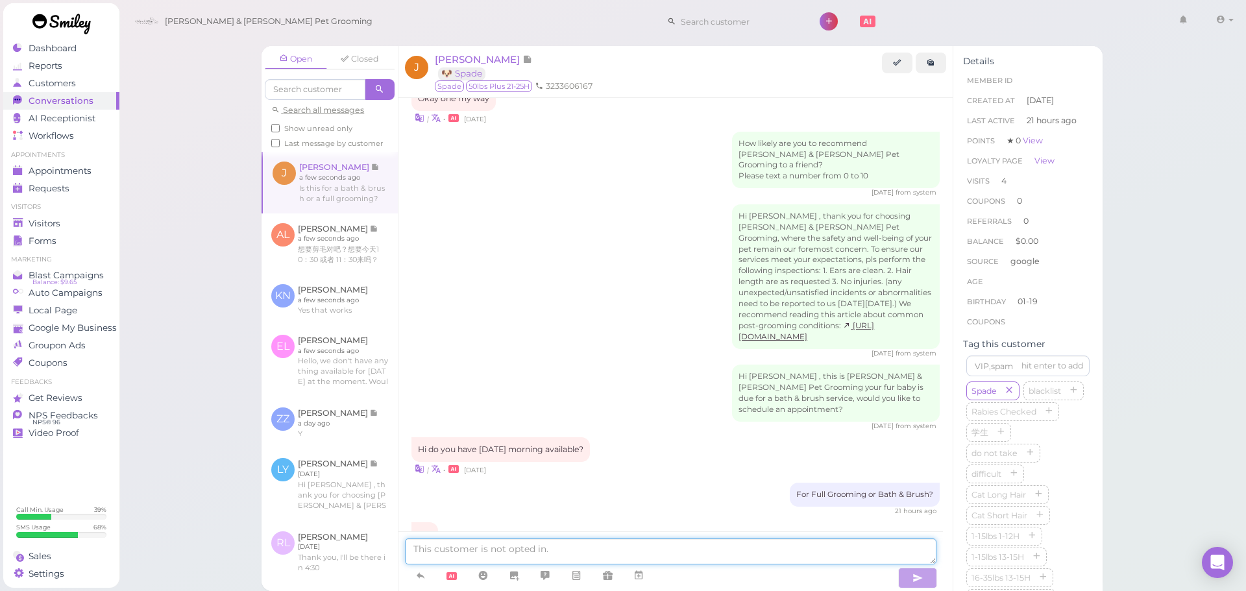
scroll to position [1621, 0]
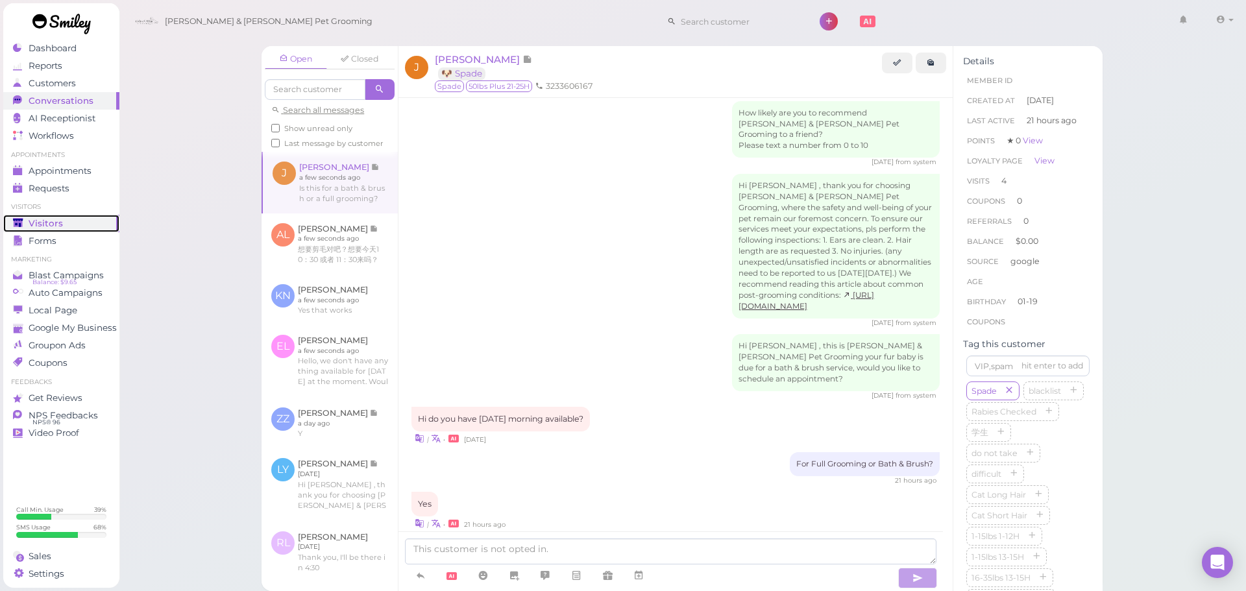
click at [89, 223] on div "Visitors" at bounding box center [59, 223] width 93 height 11
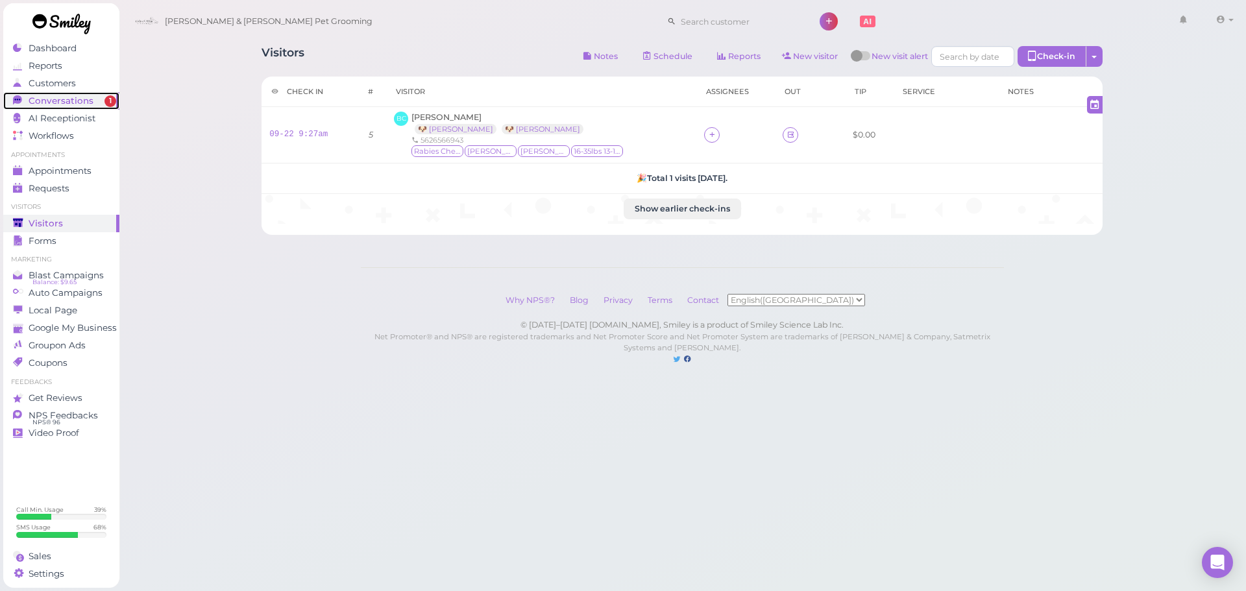
click at [66, 101] on span "Conversations" at bounding box center [61, 100] width 65 height 11
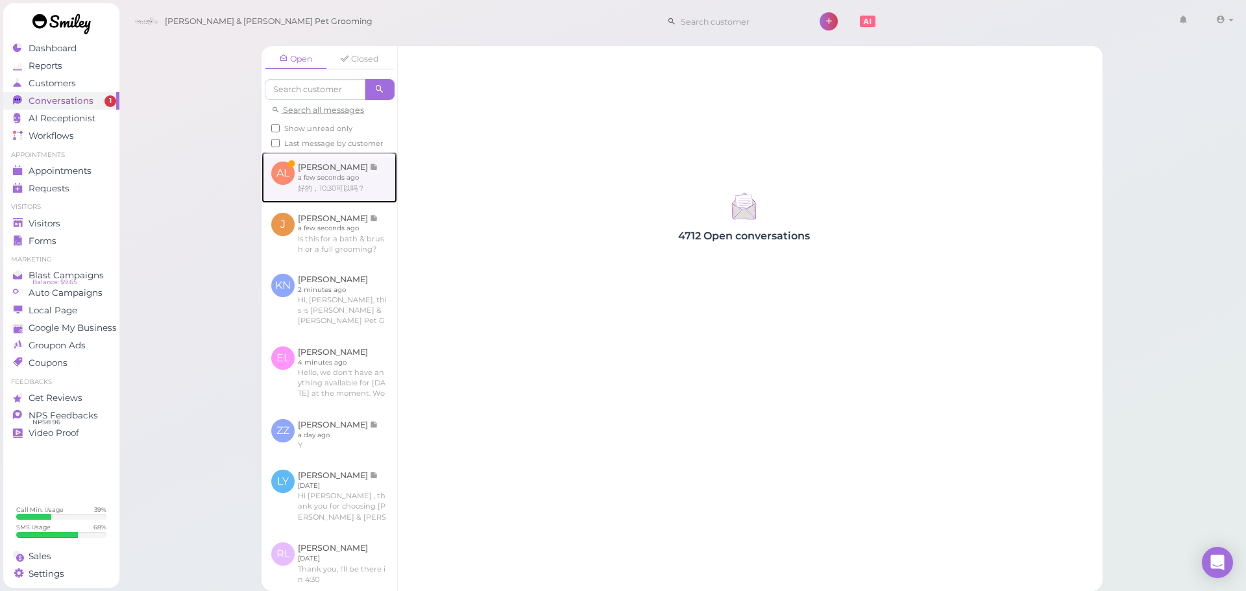
click at [352, 193] on link at bounding box center [329, 177] width 136 height 51
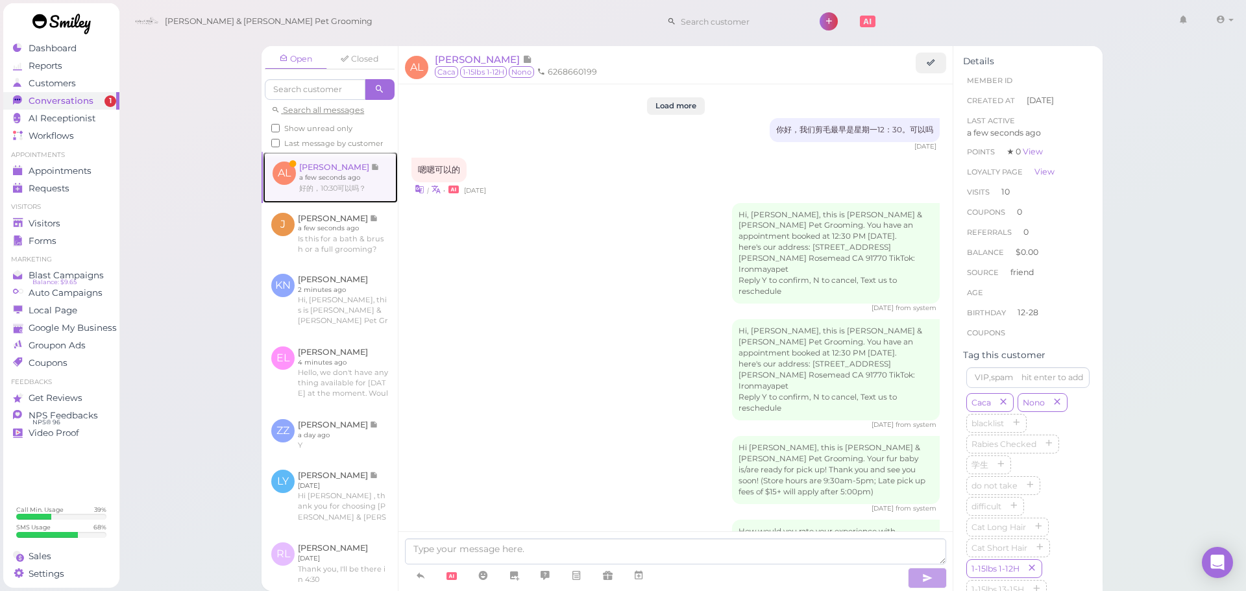
scroll to position [1555, 0]
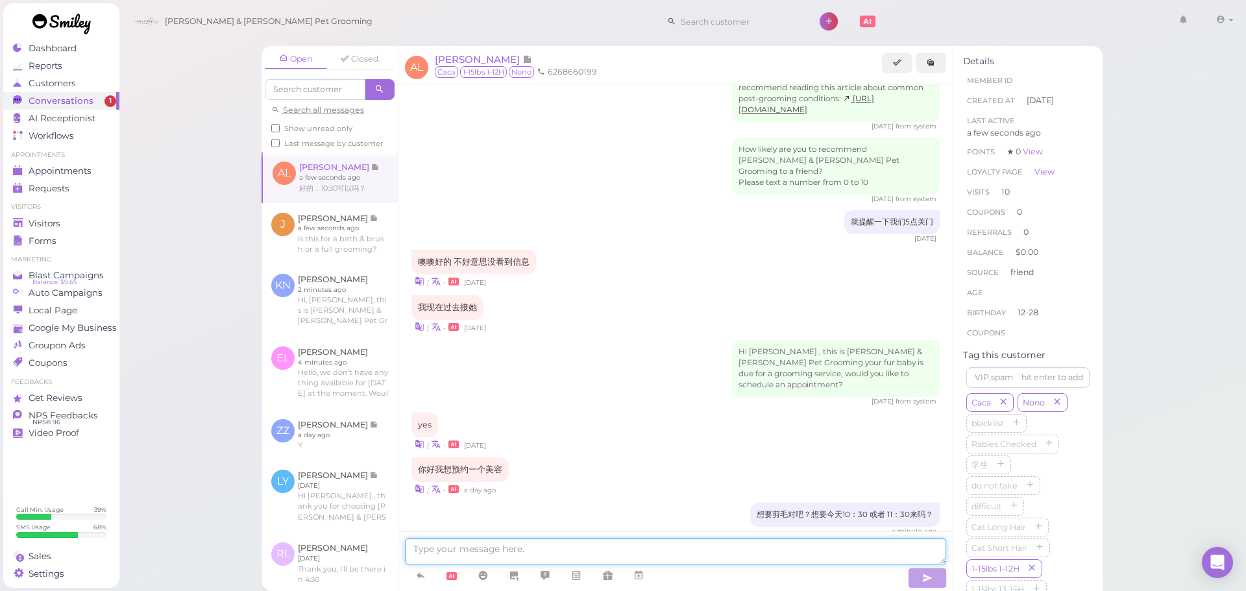
click at [621, 542] on textarea at bounding box center [675, 552] width 541 height 26
type textarea "可以"
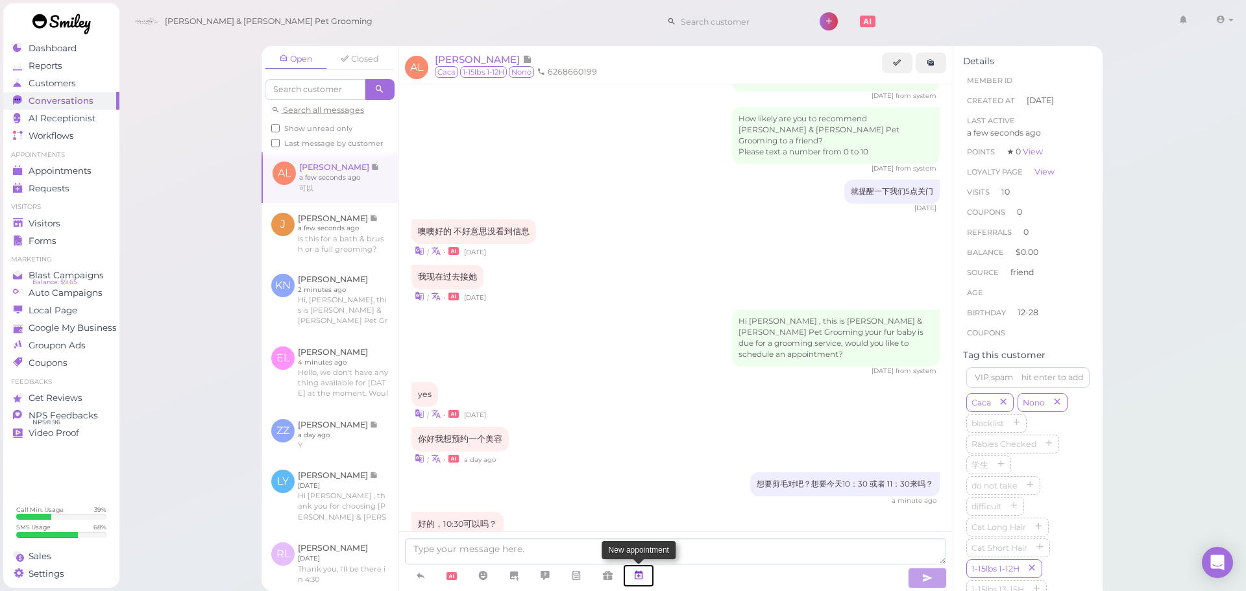
click at [638, 584] on link at bounding box center [638, 576] width 31 height 23
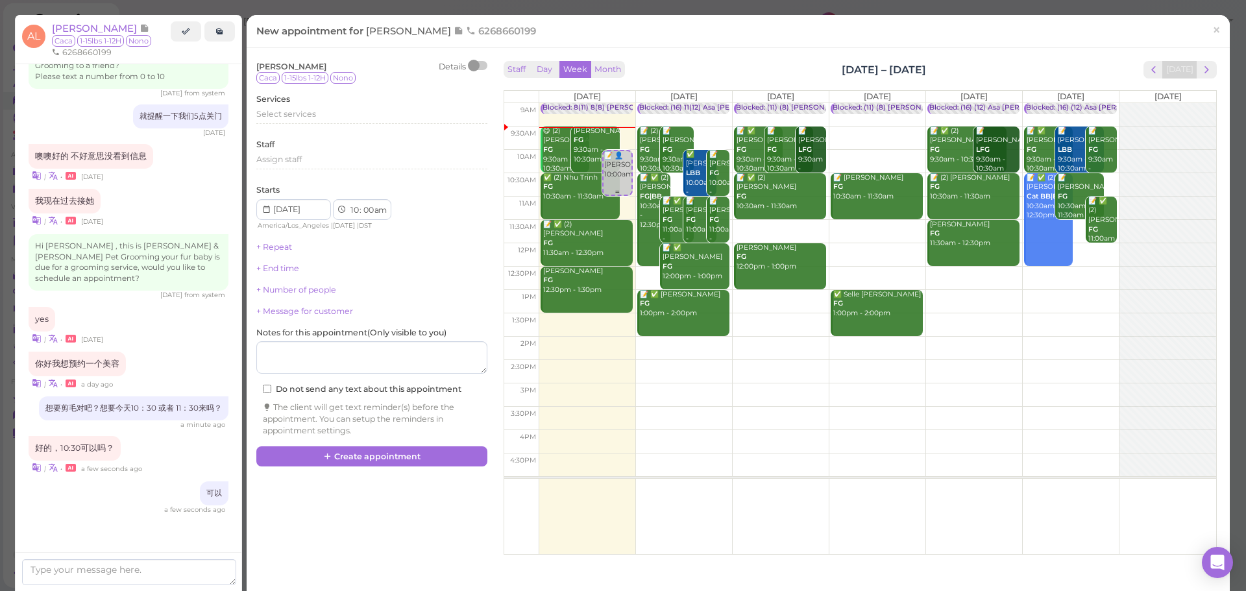
scroll to position [1651, 0]
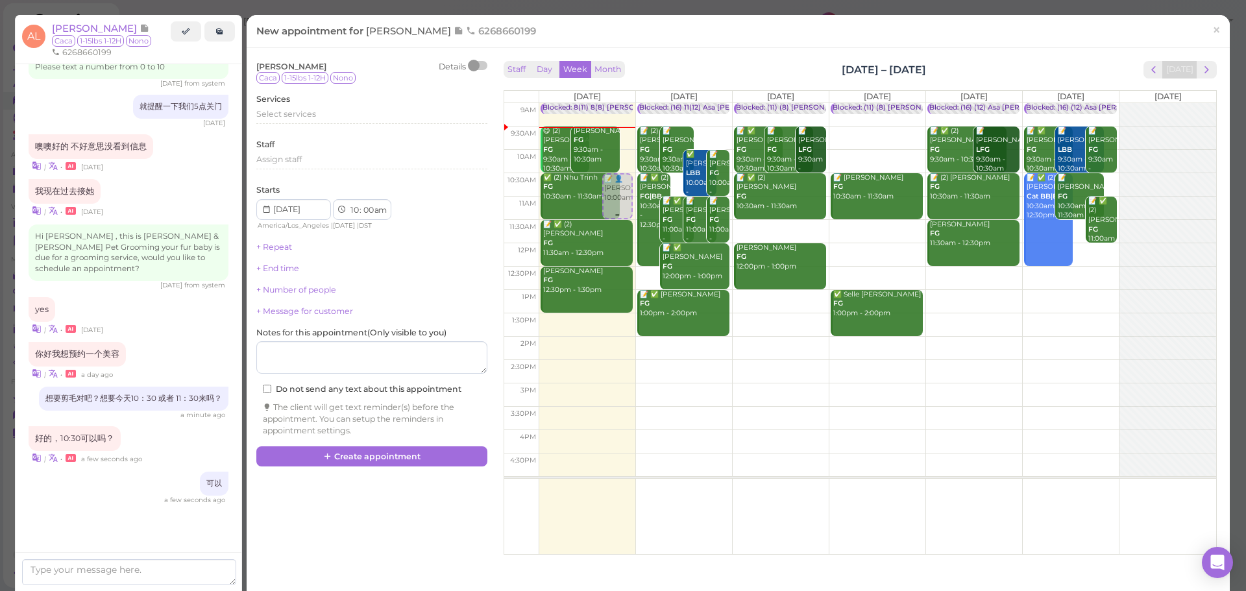
drag, startPoint x: 617, startPoint y: 179, endPoint x: 616, endPoint y: 197, distance: 18.2
click at [616, 103] on div "📝 👤Annie Li 10:00am Blocked: 8(11) 8(8) Asa Rebecca • Appointment 😋 (2) Bailey …" at bounding box center [587, 103] width 96 height 0
select select "30"
click at [275, 122] on div "Select services" at bounding box center [371, 116] width 231 height 16
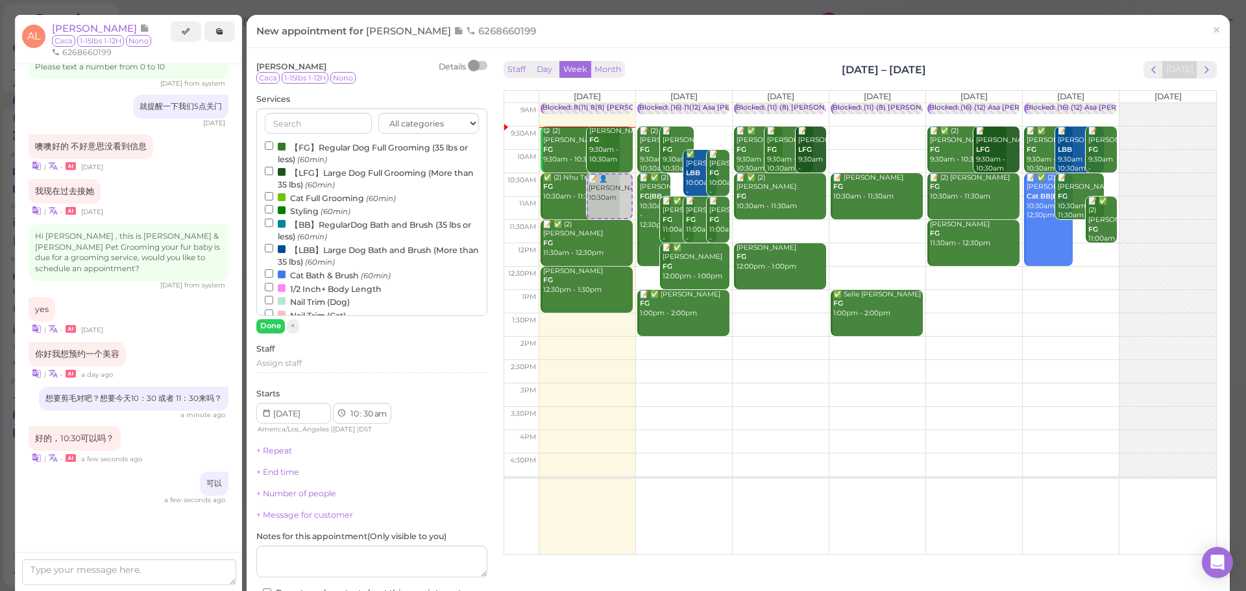
click at [278, 157] on label "【FG】Regular Dog Full Grooming (35 lbs or less) (60min)" at bounding box center [372, 152] width 214 height 25
click at [273, 150] on input "【FG】Regular Dog Full Grooming (35 lbs or less) (60min)" at bounding box center [269, 145] width 8 height 8
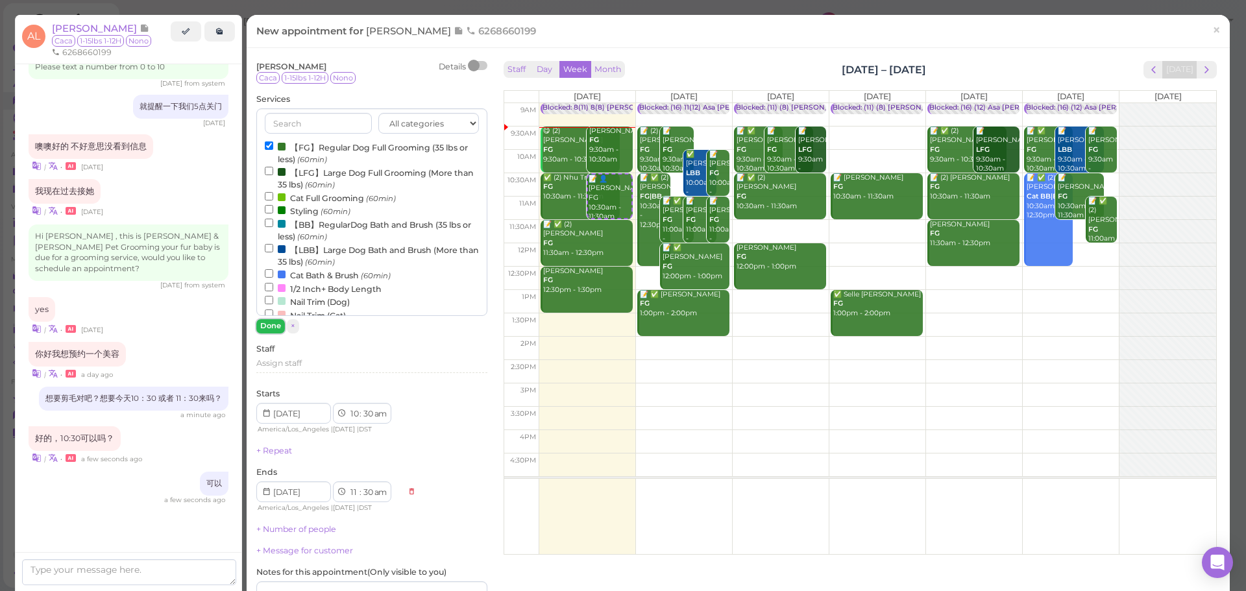
click at [274, 326] on button "Done" at bounding box center [270, 326] width 29 height 14
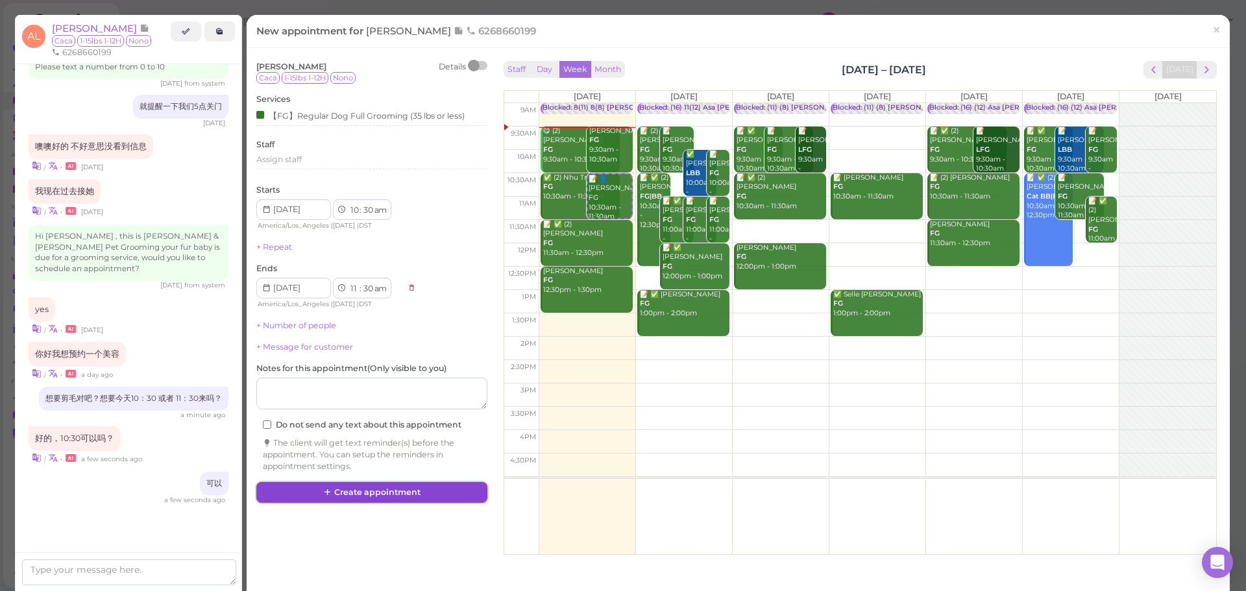
click at [362, 496] on button "Create appointment" at bounding box center [371, 492] width 231 height 21
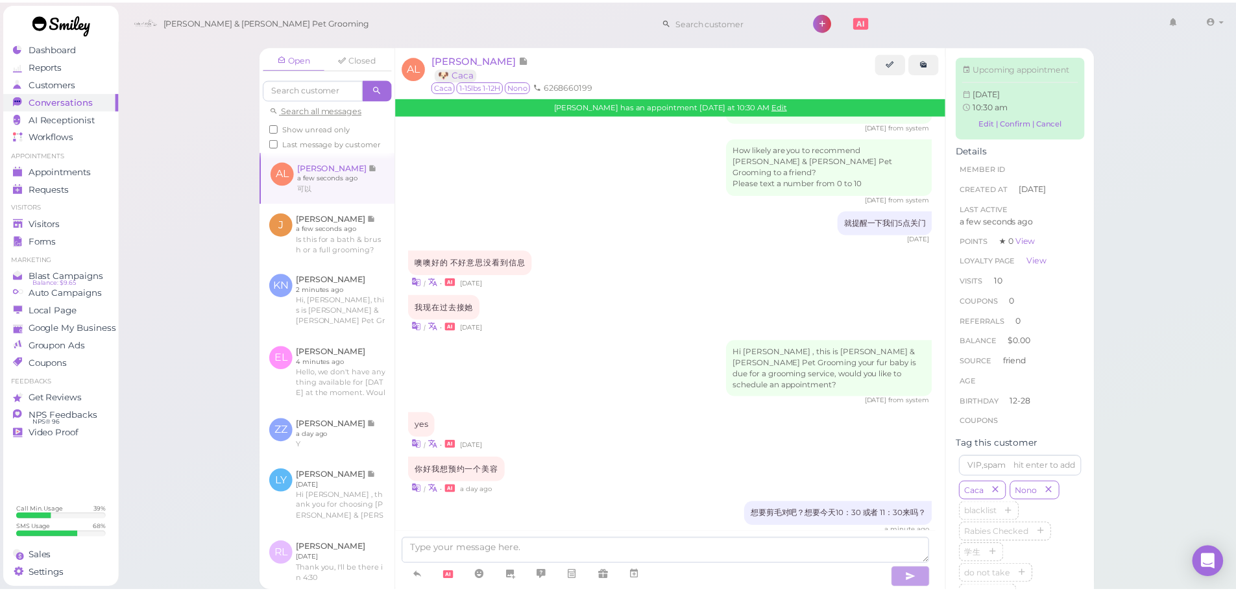
scroll to position [1729, 0]
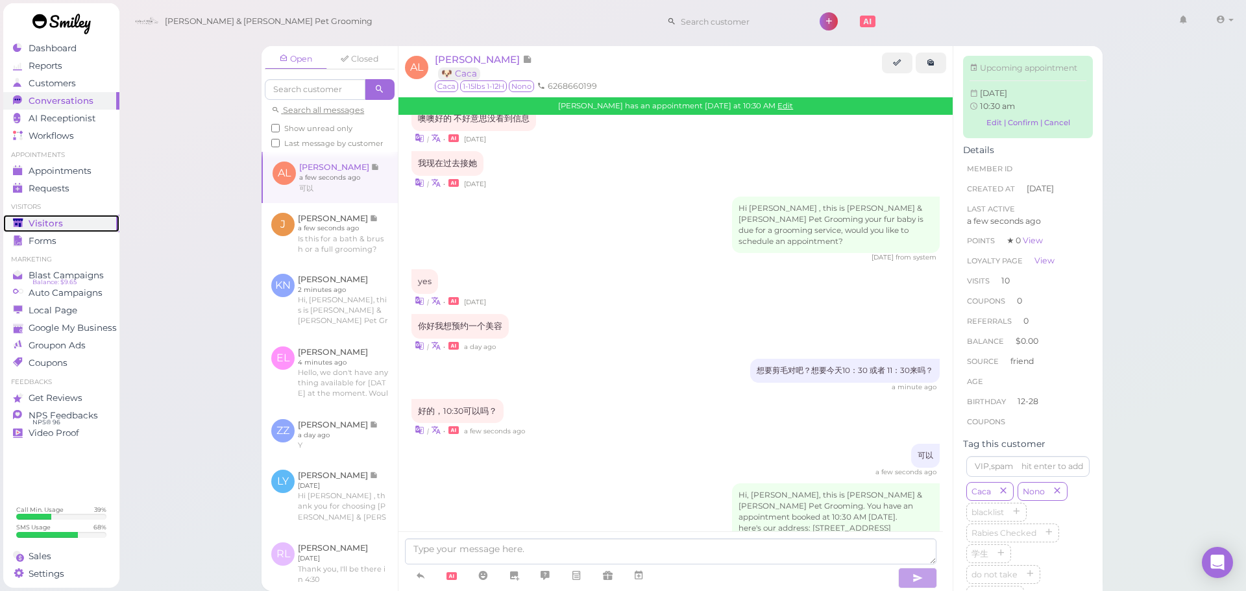
click at [26, 225] on div "Visitors" at bounding box center [59, 223] width 93 height 11
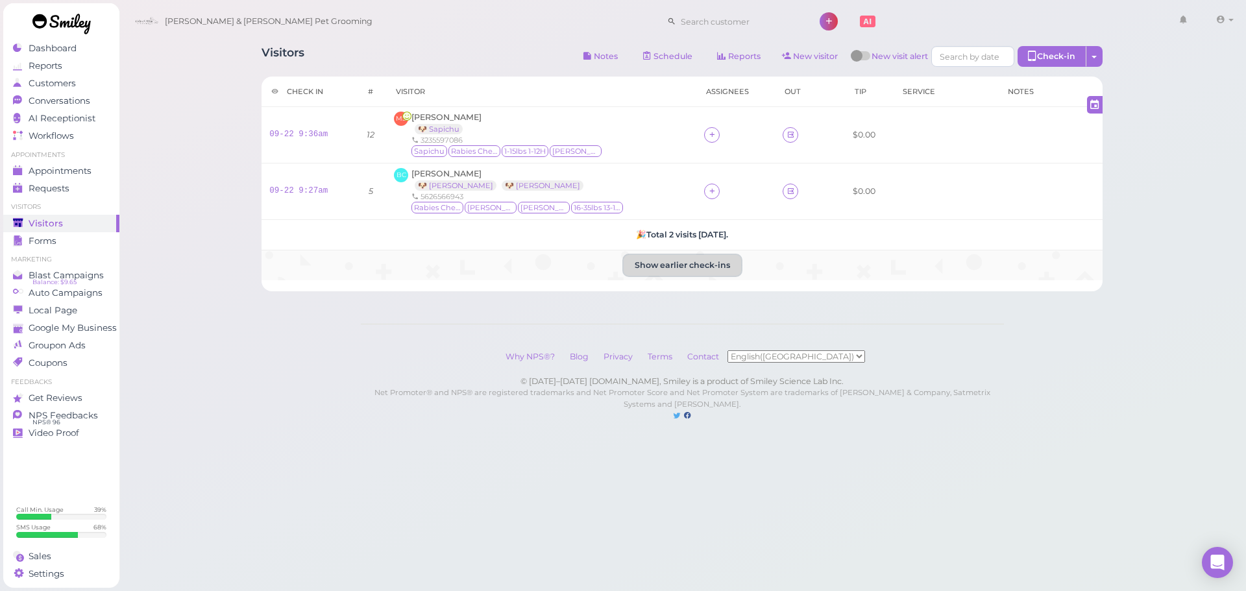
click at [715, 274] on button "Show earlier check-ins" at bounding box center [682, 265] width 117 height 21
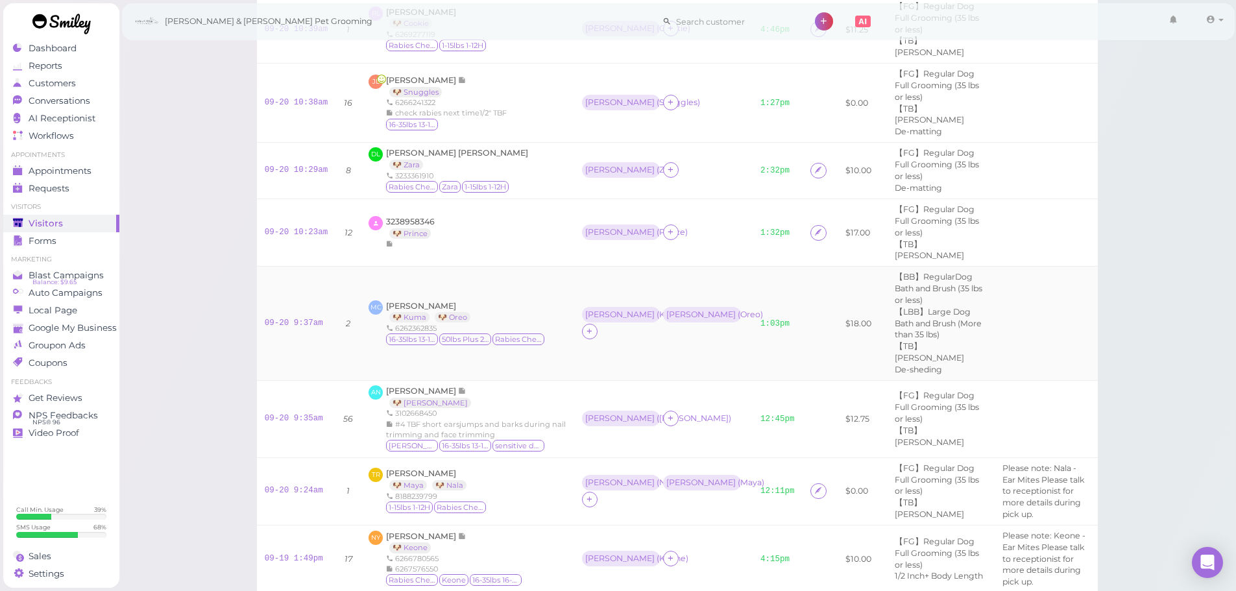
scroll to position [908, 0]
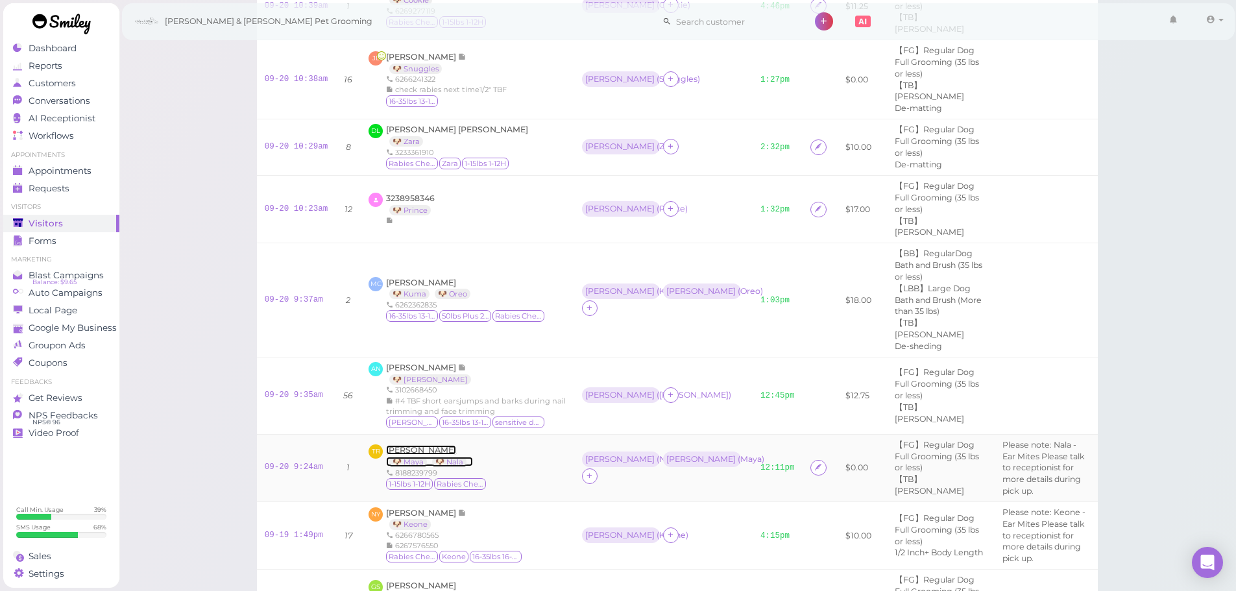
click at [406, 445] on span "Tony Ramos" at bounding box center [421, 450] width 70 height 10
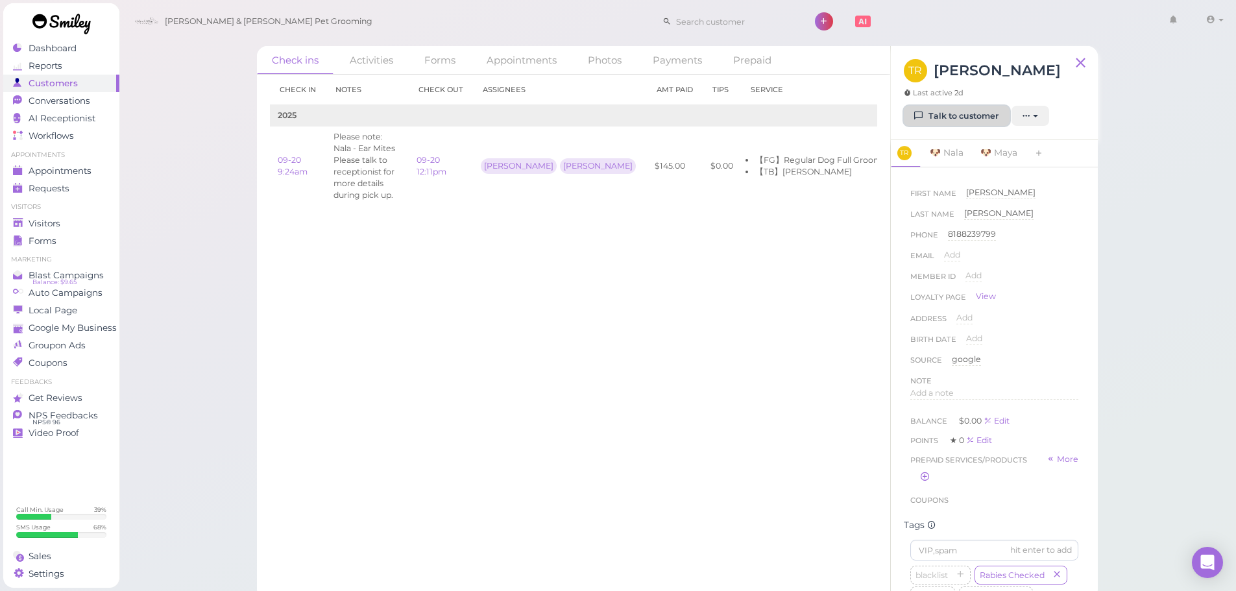
click at [926, 125] on link "Talk to customer" at bounding box center [957, 116] width 106 height 21
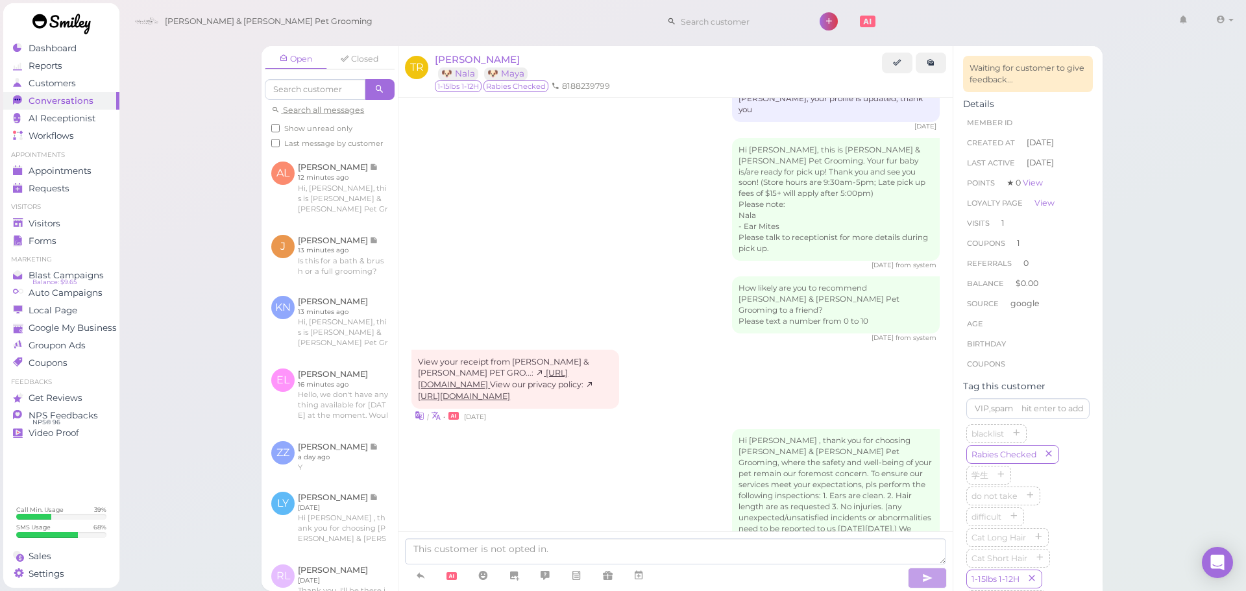
scroll to position [832, 0]
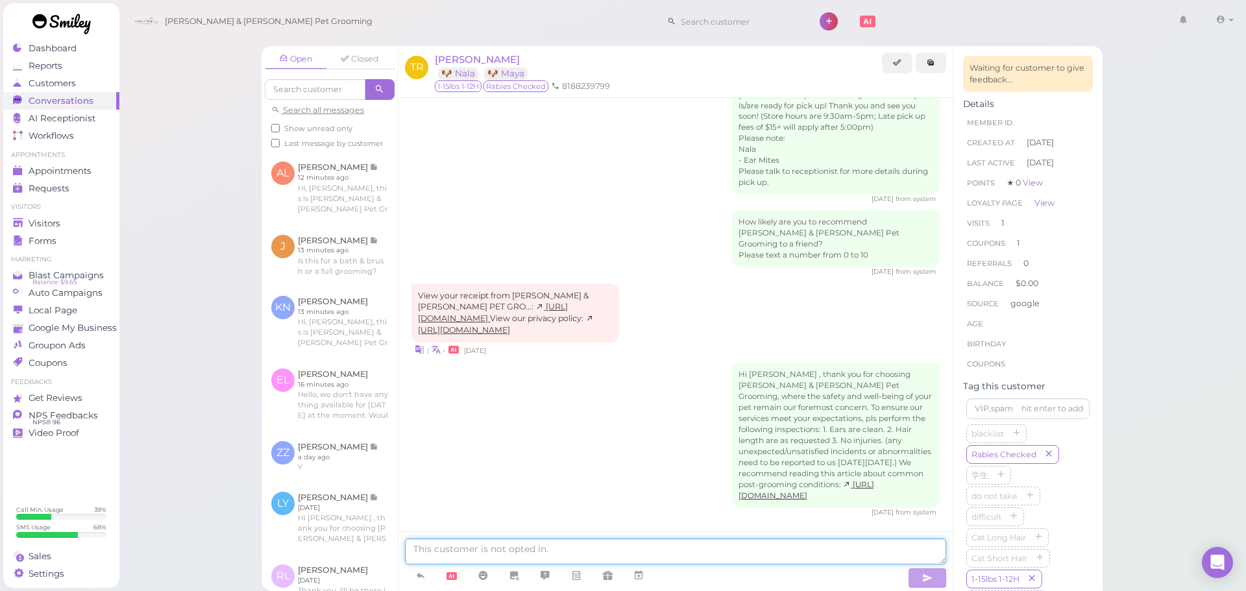
click at [567, 547] on textarea at bounding box center [675, 552] width 541 height 26
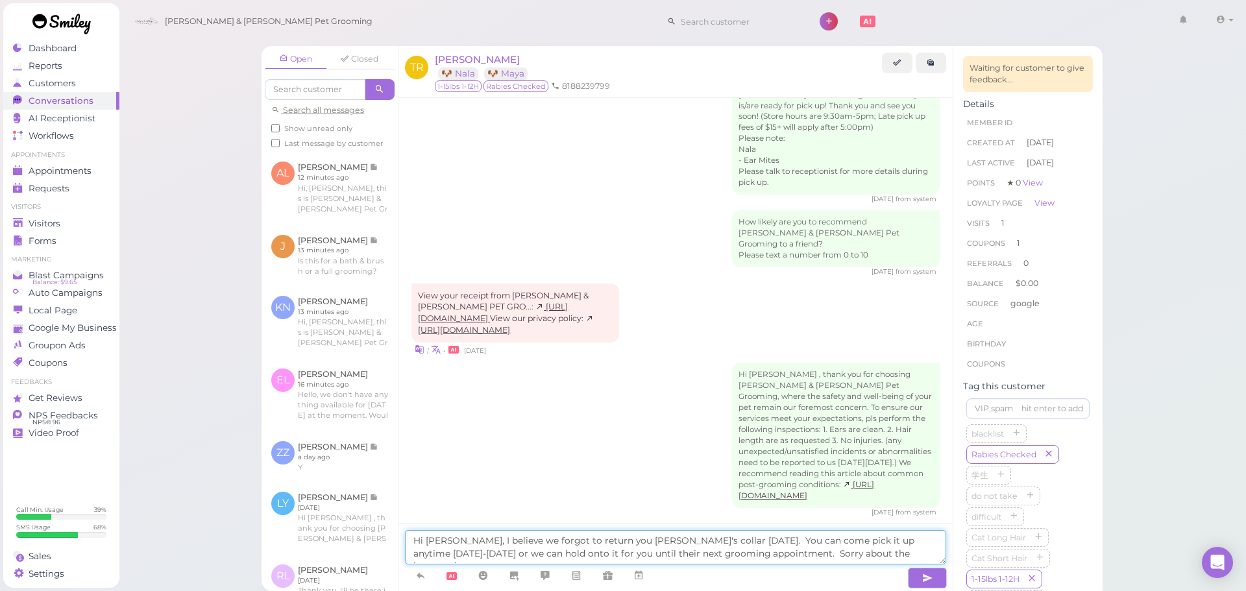
type textarea "Hi Tony, I believe we forgot to return you Maya's collar on Saturday. You can c…"
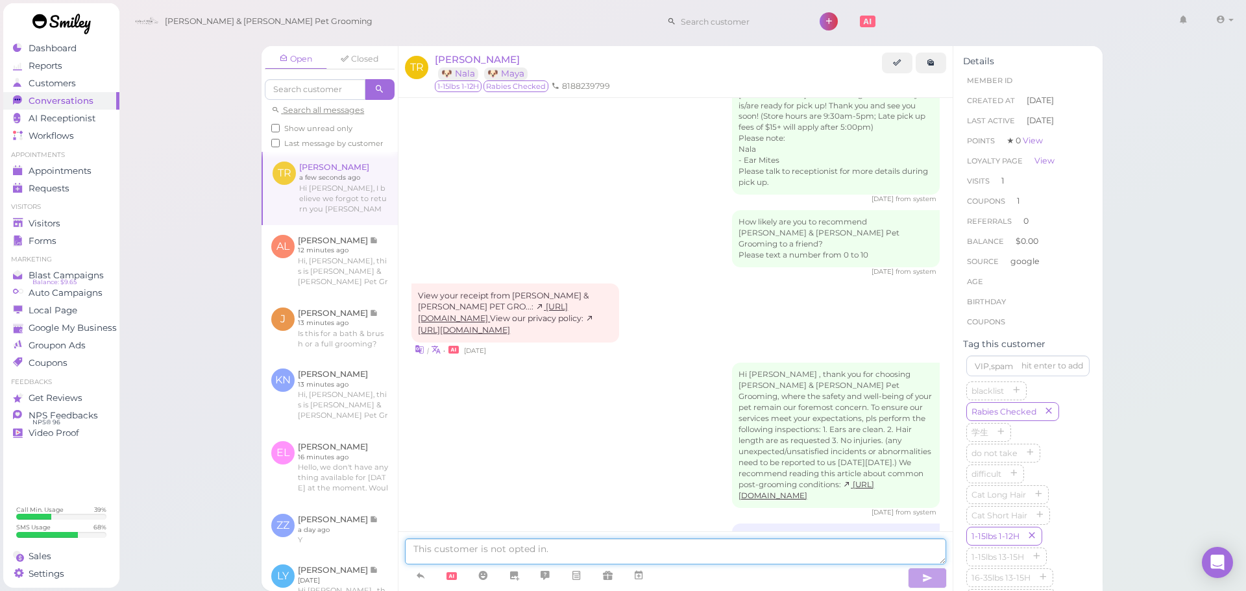
scroll to position [906, 0]
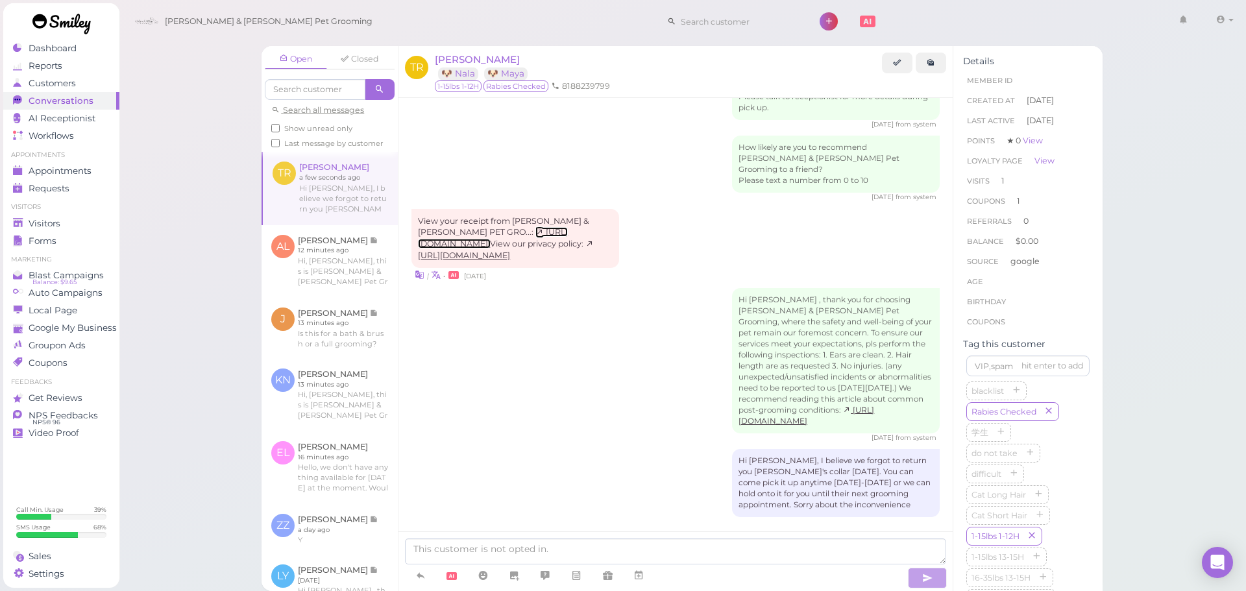
click at [530, 227] on link "https://www.clover.com/p/DNQCB862YVMW2" at bounding box center [493, 237] width 150 height 21
click at [533, 288] on div "Hi Tony , thank you for choosing Cody & Miley Pet Grooming, where the safety an…" at bounding box center [675, 365] width 528 height 154
click at [58, 226] on span "Visitors" at bounding box center [46, 223] width 34 height 11
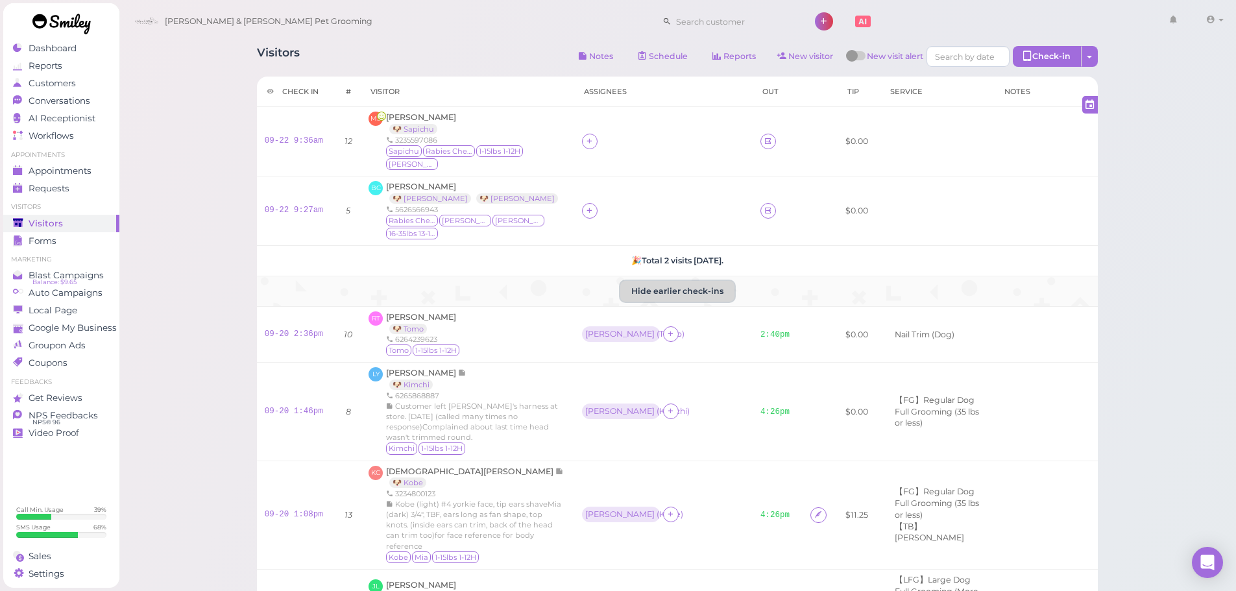
click at [705, 297] on button "Hide earlier check-ins" at bounding box center [677, 291] width 114 height 21
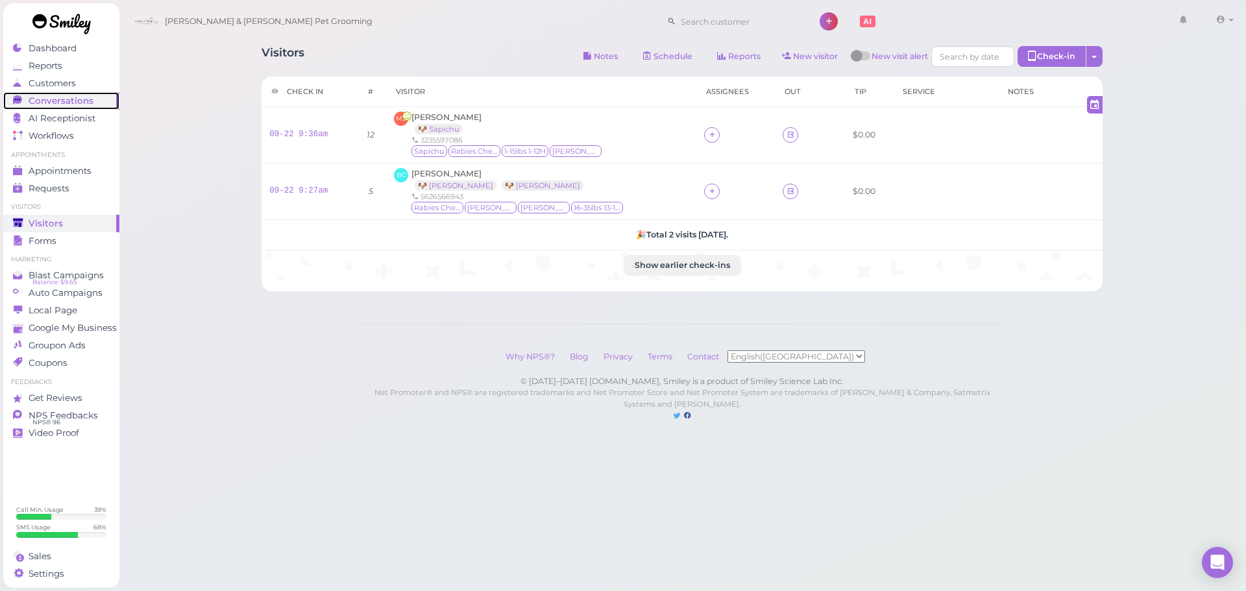
click at [61, 94] on link "Conversations 0" at bounding box center [61, 101] width 116 height 18
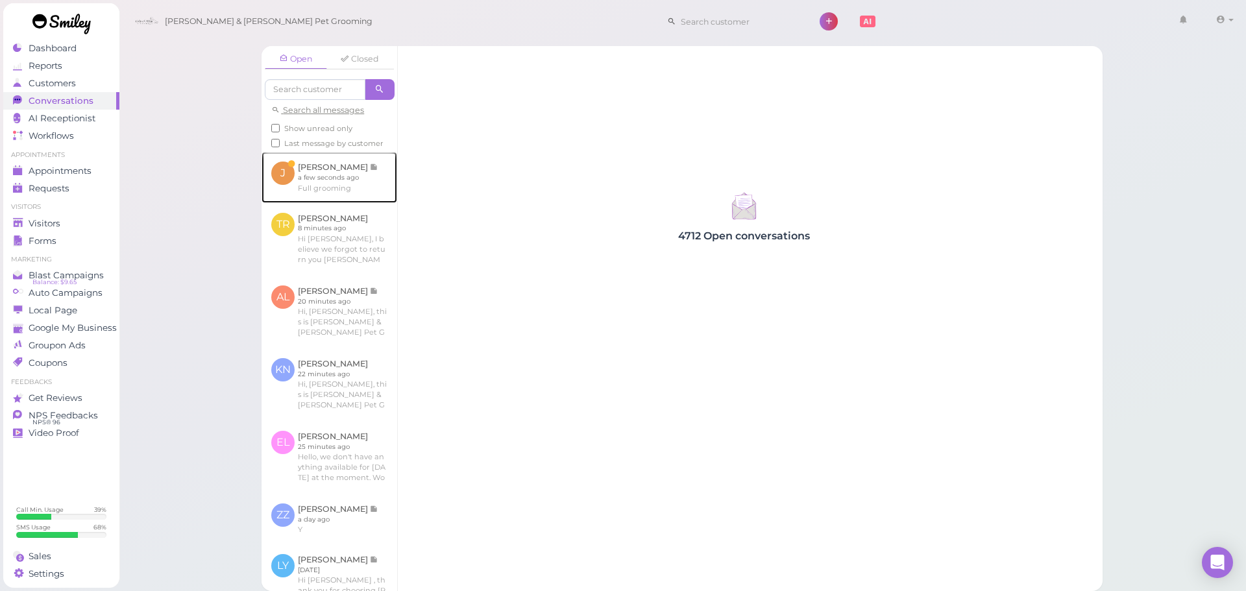
click at [356, 193] on link at bounding box center [329, 177] width 136 height 51
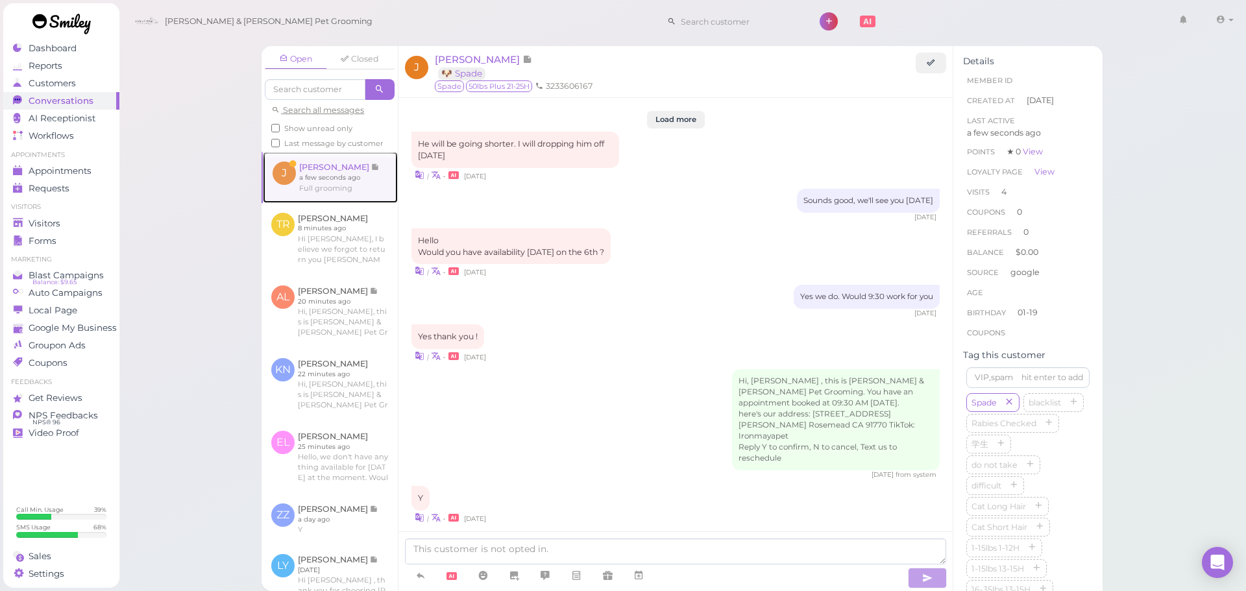
scroll to position [1579, 0]
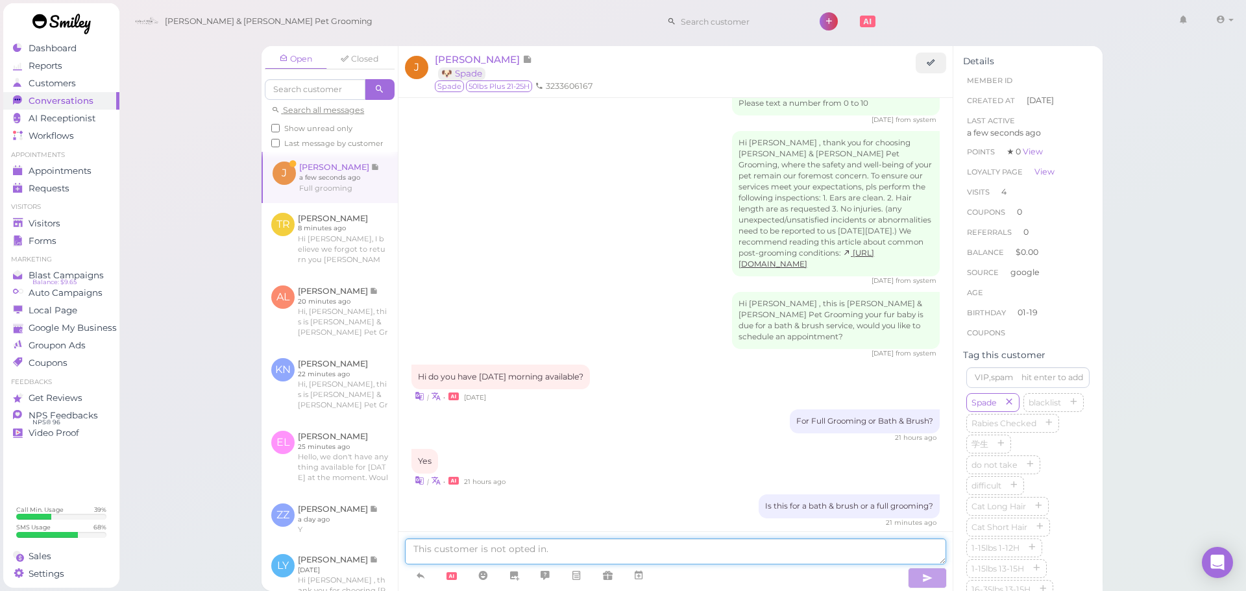
click at [483, 550] on textarea at bounding box center [675, 552] width 541 height 26
type textarea "We don't have anything available for today, would you like to come in on Thursd…"
click at [21, 223] on icon at bounding box center [18, 223] width 10 height 8
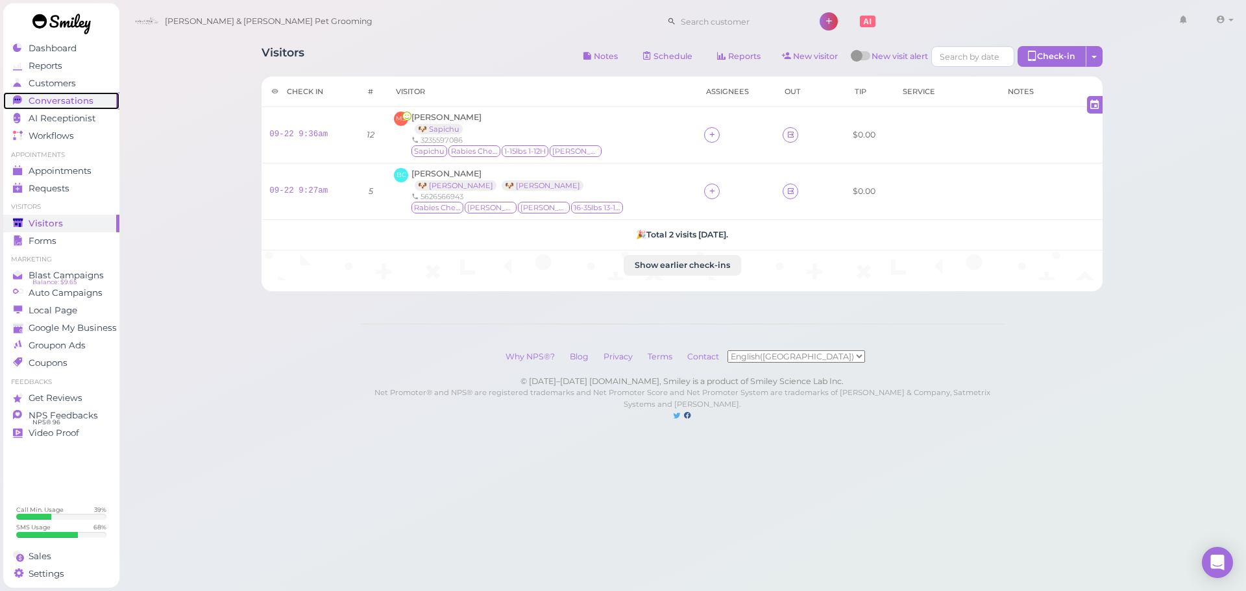
click at [79, 100] on span "Conversations" at bounding box center [61, 100] width 65 height 11
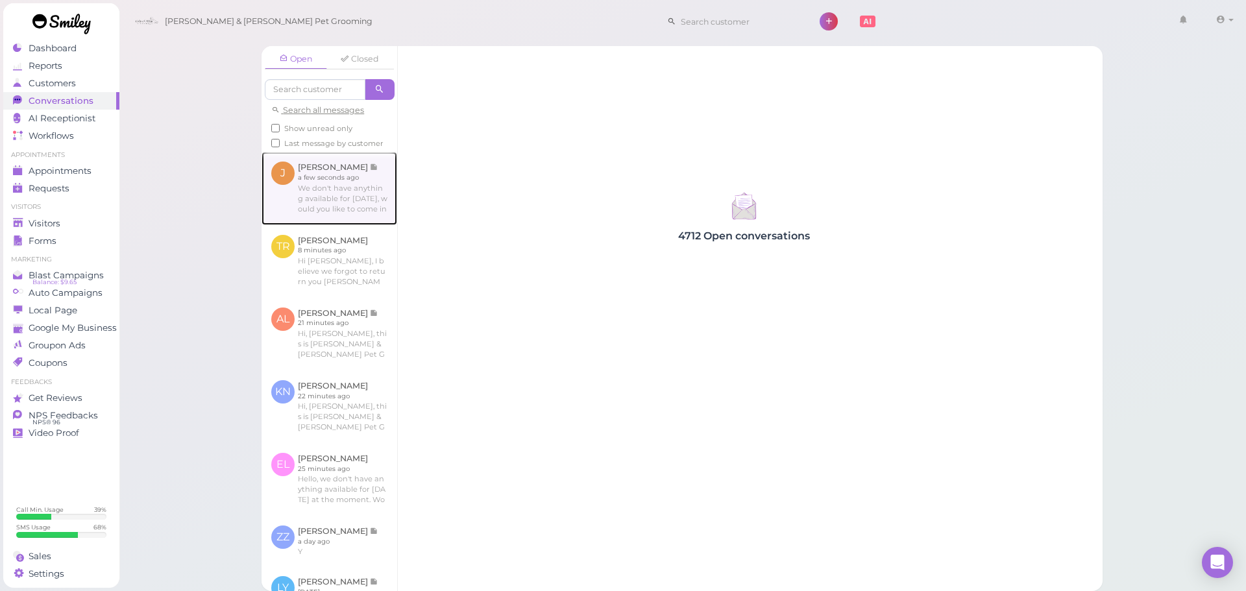
click at [362, 195] on link at bounding box center [329, 188] width 136 height 73
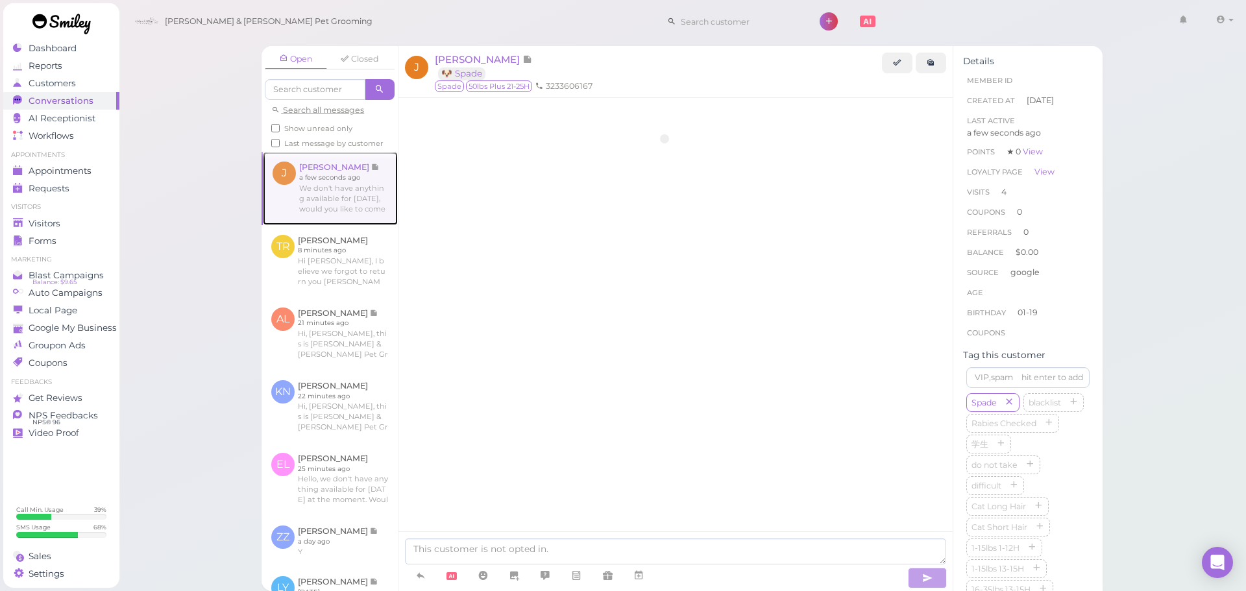
scroll to position [1573, 0]
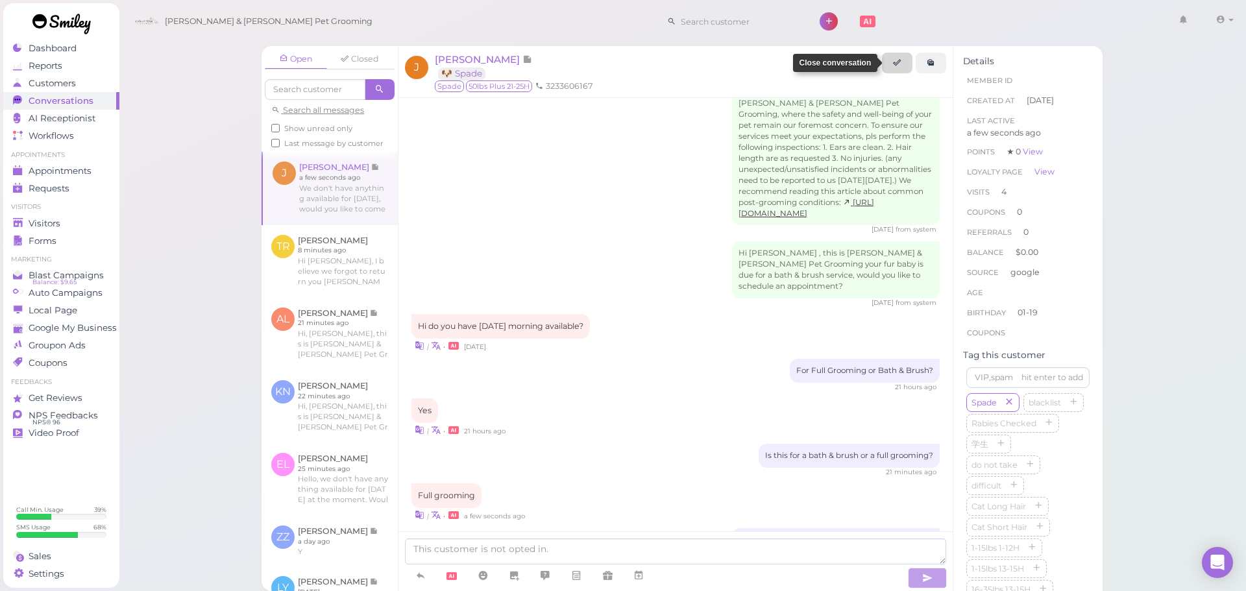
click at [907, 67] on link at bounding box center [897, 63] width 30 height 21
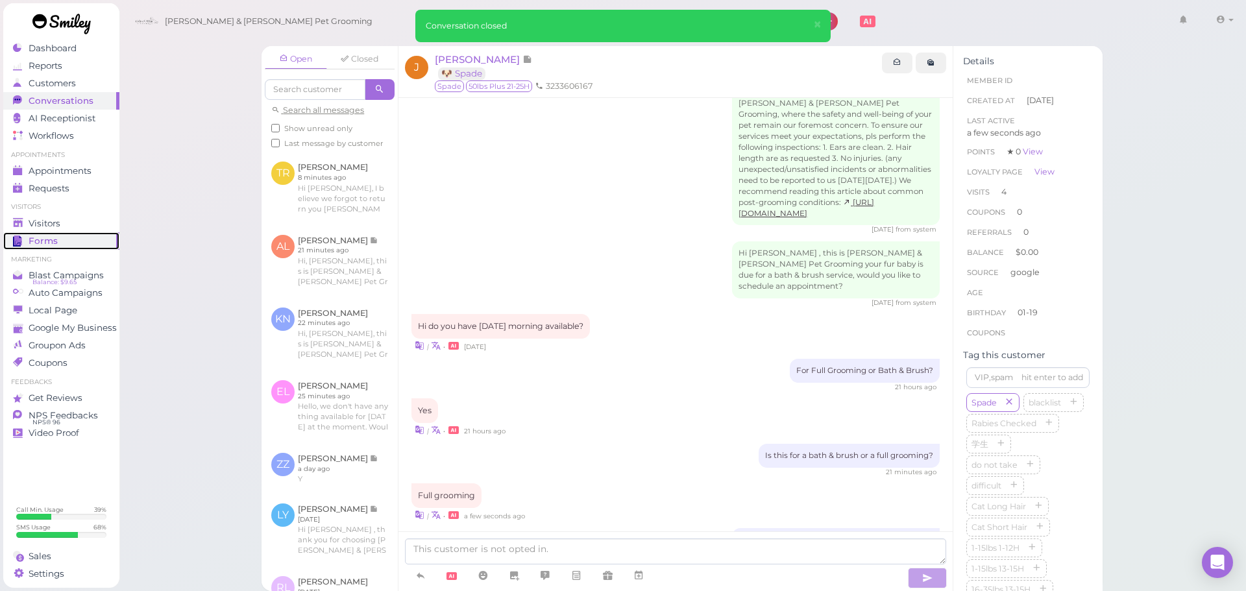
click at [49, 233] on link "Forms" at bounding box center [61, 241] width 116 height 18
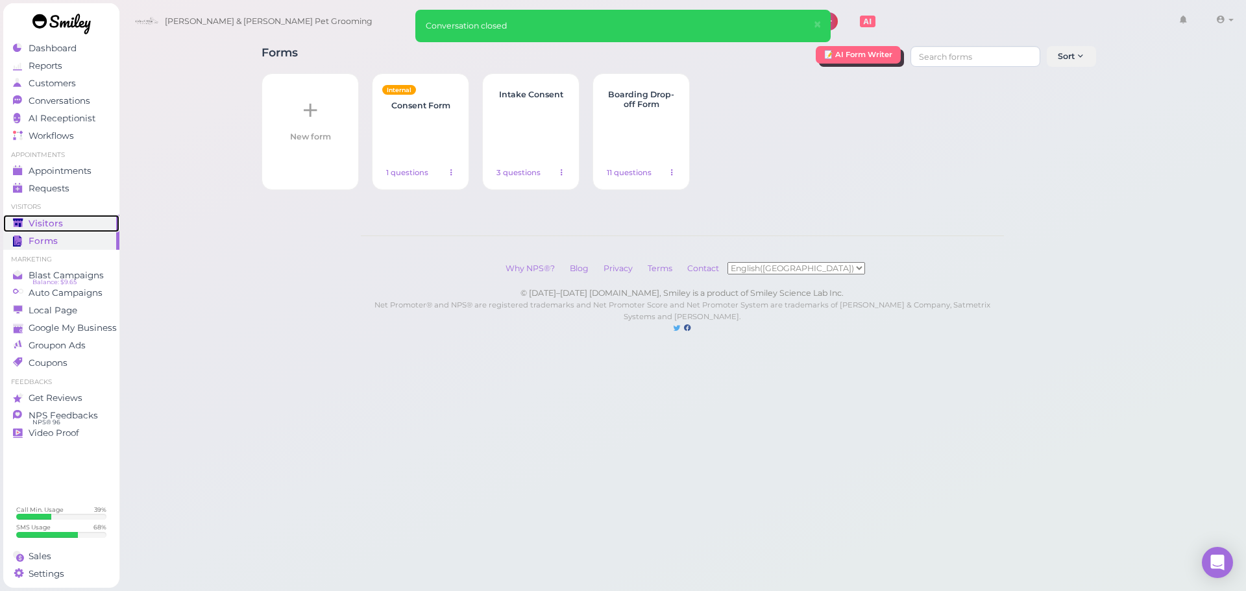
click at [91, 219] on div "Visitors" at bounding box center [59, 223] width 93 height 11
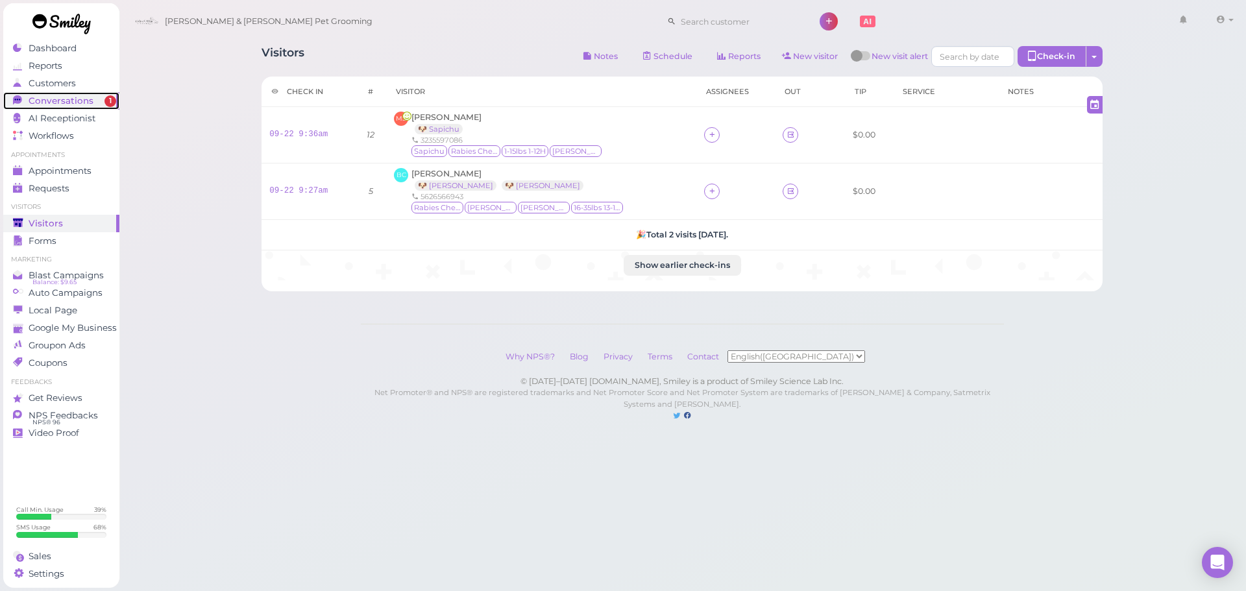
click at [53, 96] on span "Conversations" at bounding box center [61, 100] width 65 height 11
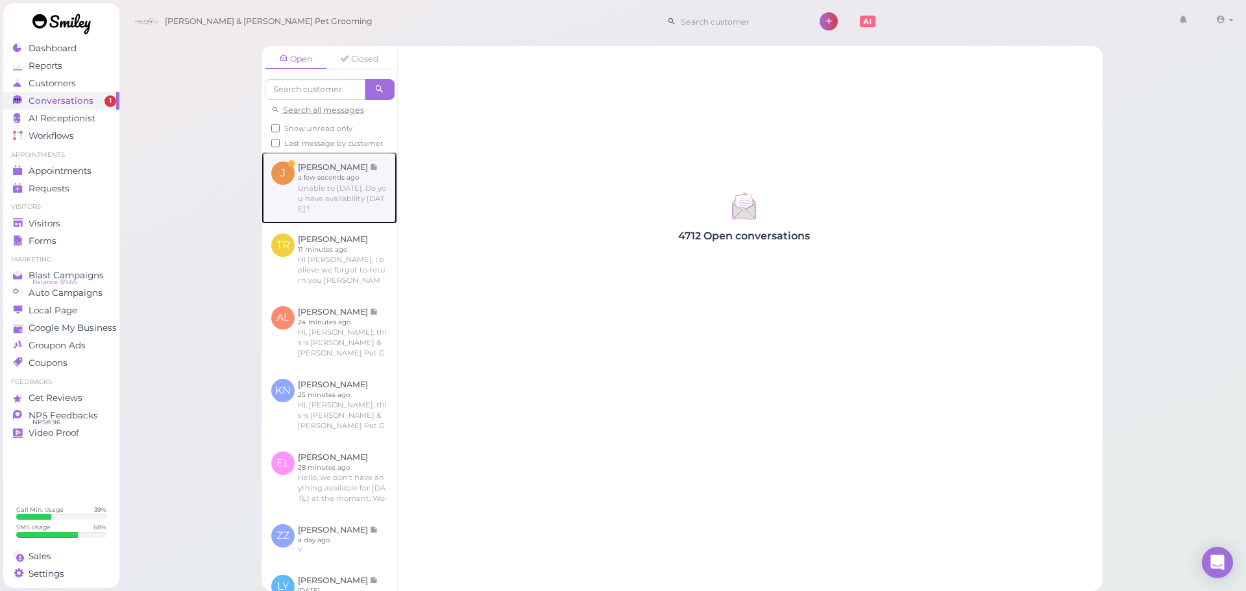
click at [327, 220] on link at bounding box center [329, 187] width 136 height 71
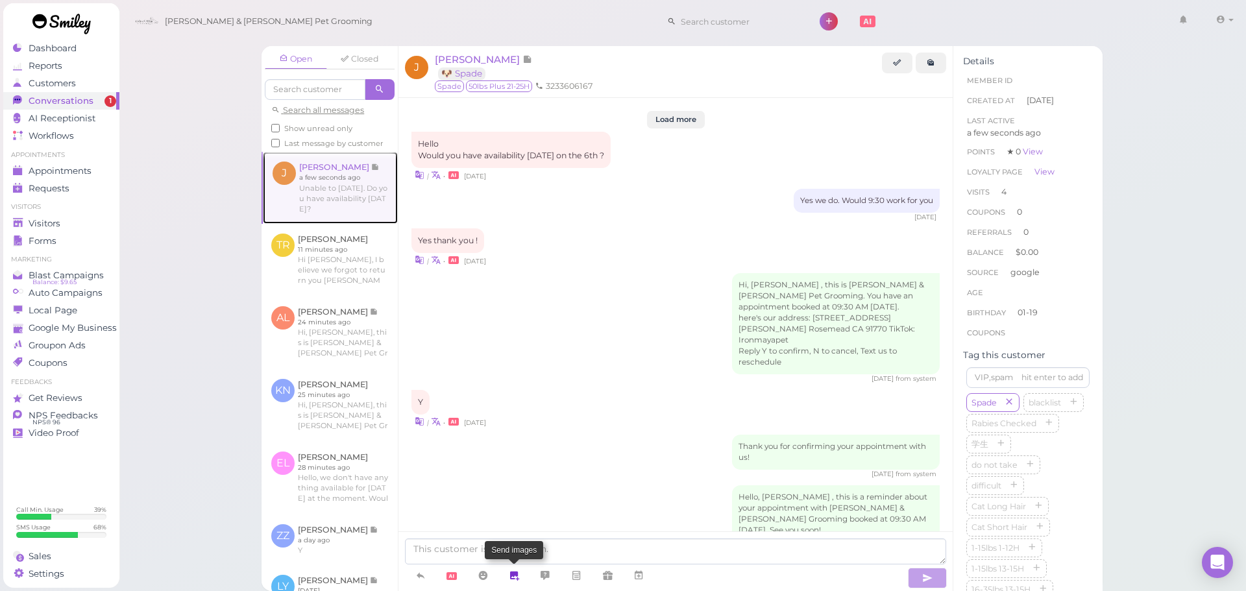
scroll to position [1590, 0]
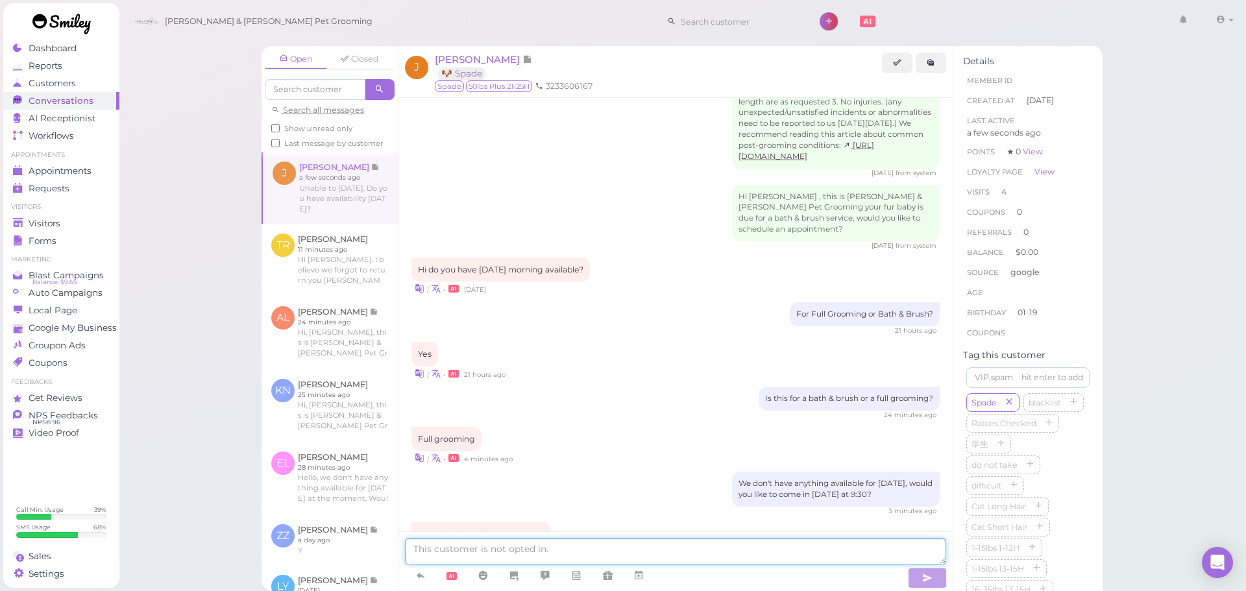
click at [533, 551] on textarea at bounding box center [675, 552] width 541 height 26
type textarea "Our earliest is Thursday this week"
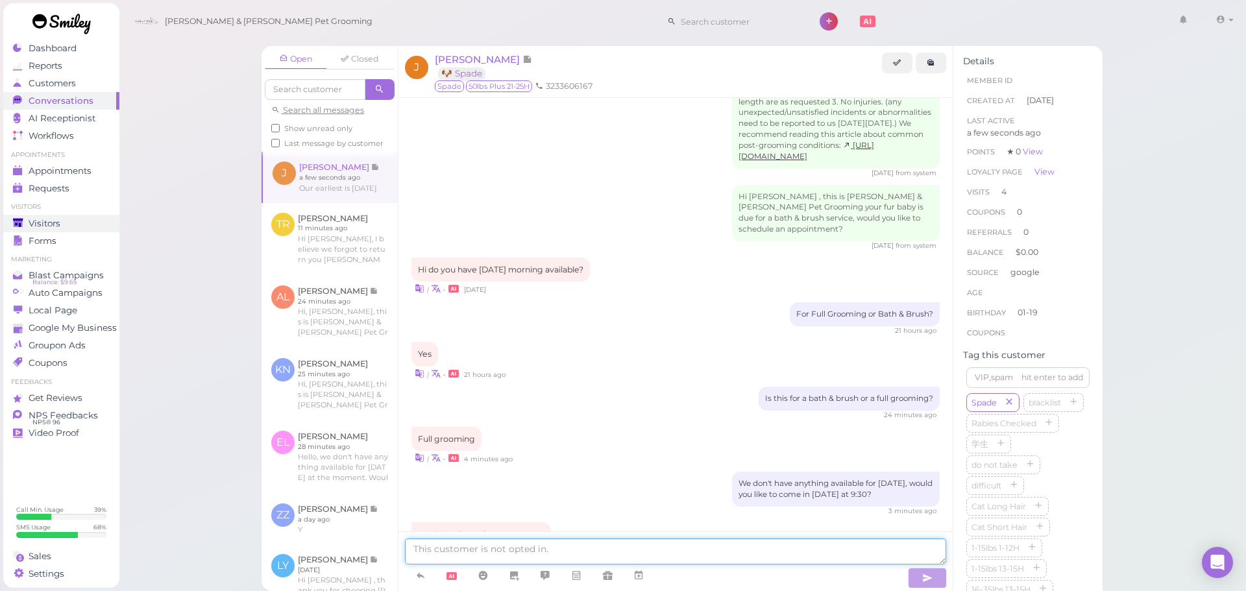
scroll to position [1621, 0]
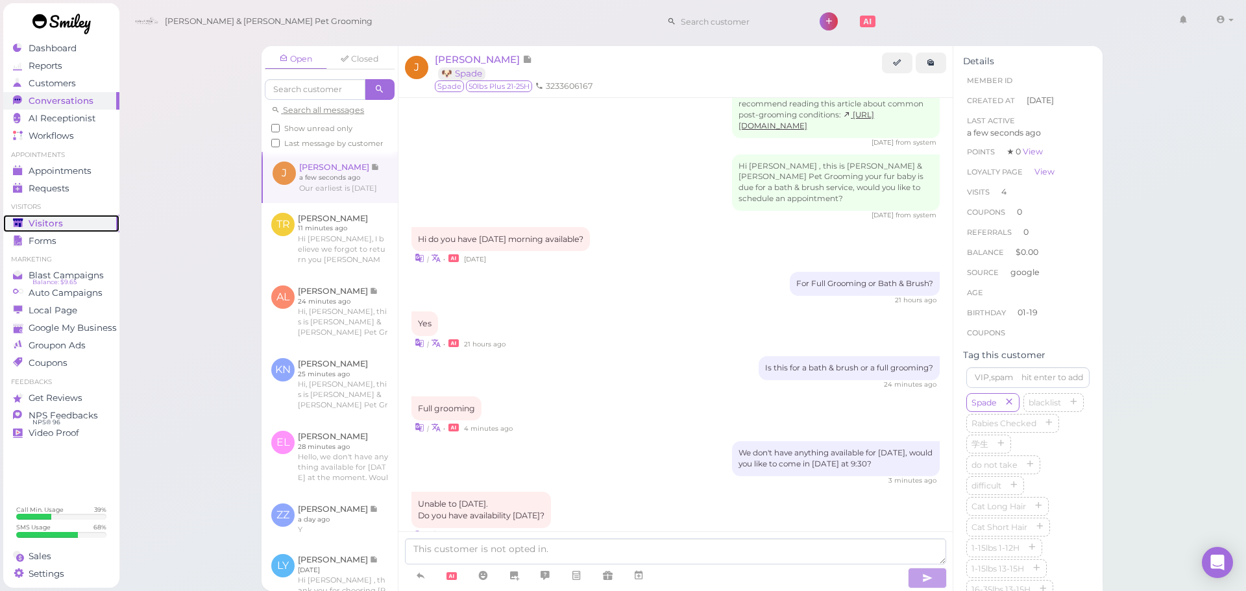
click at [91, 216] on link "Visitors" at bounding box center [61, 224] width 116 height 18
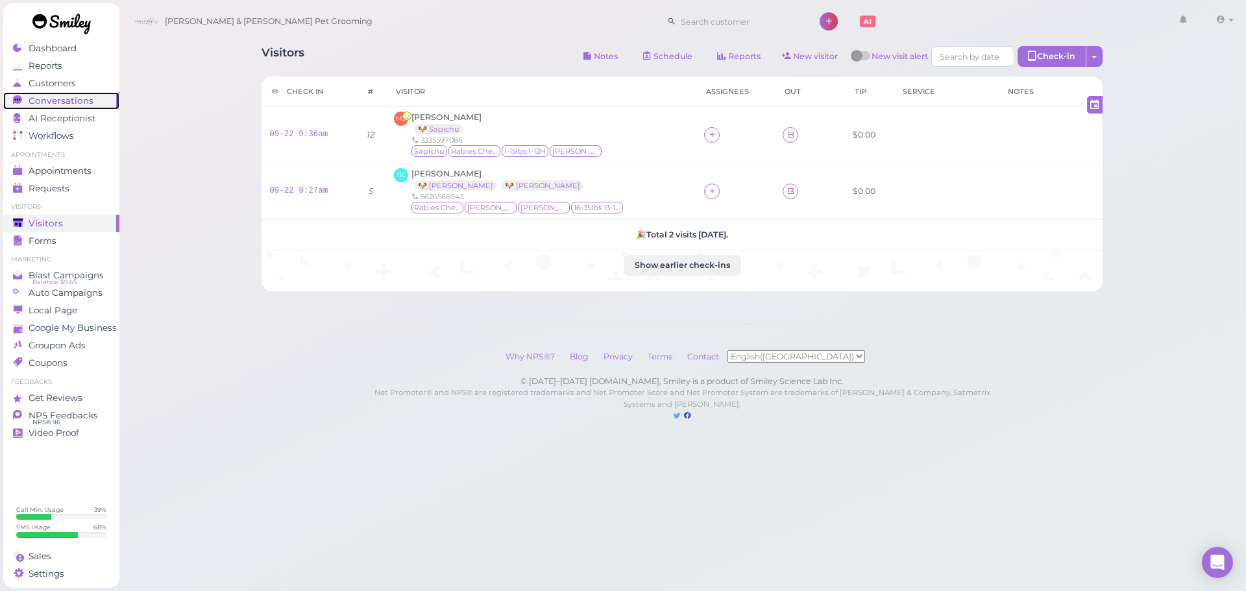
click at [72, 97] on span "Conversations" at bounding box center [61, 100] width 65 height 11
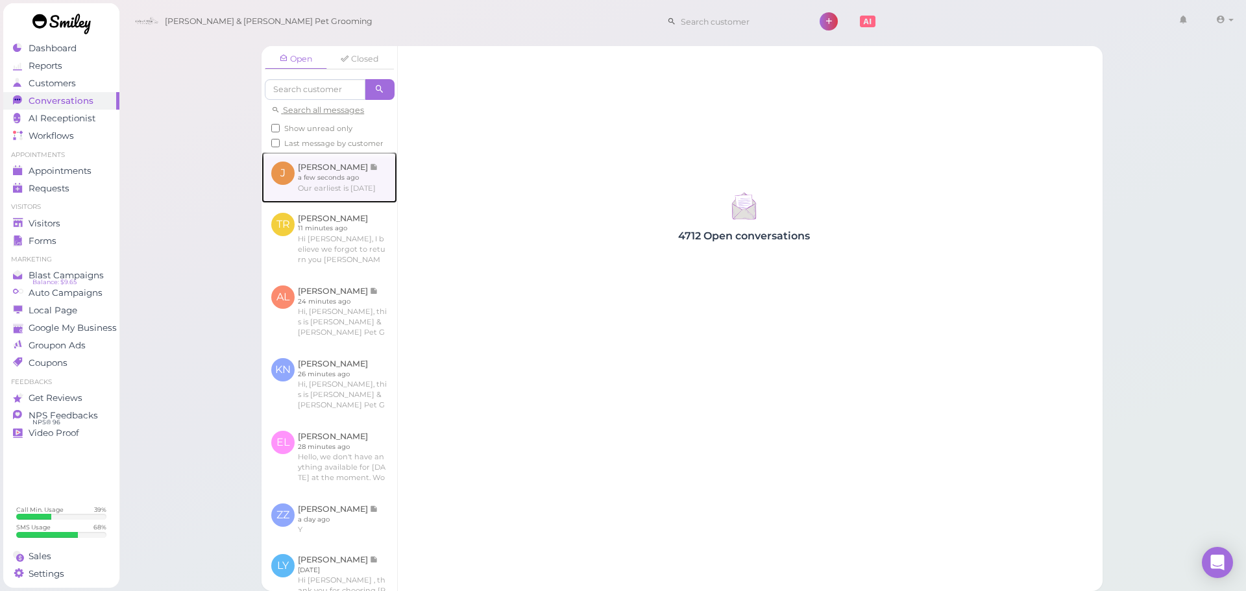
click at [338, 201] on link at bounding box center [329, 177] width 136 height 51
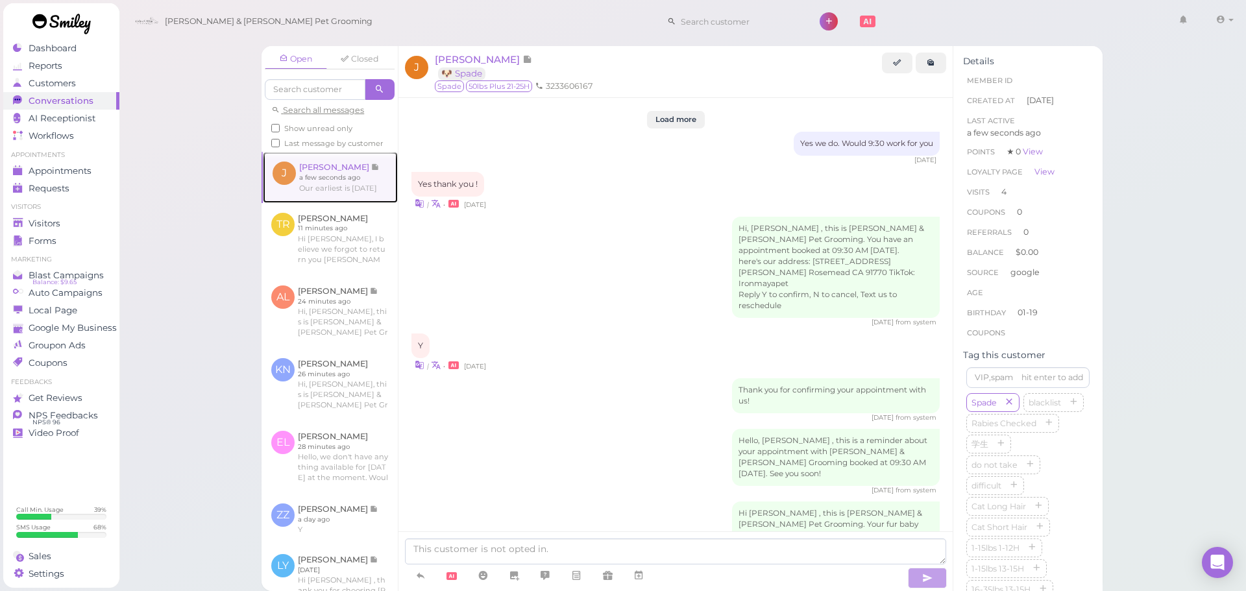
scroll to position [1562, 0]
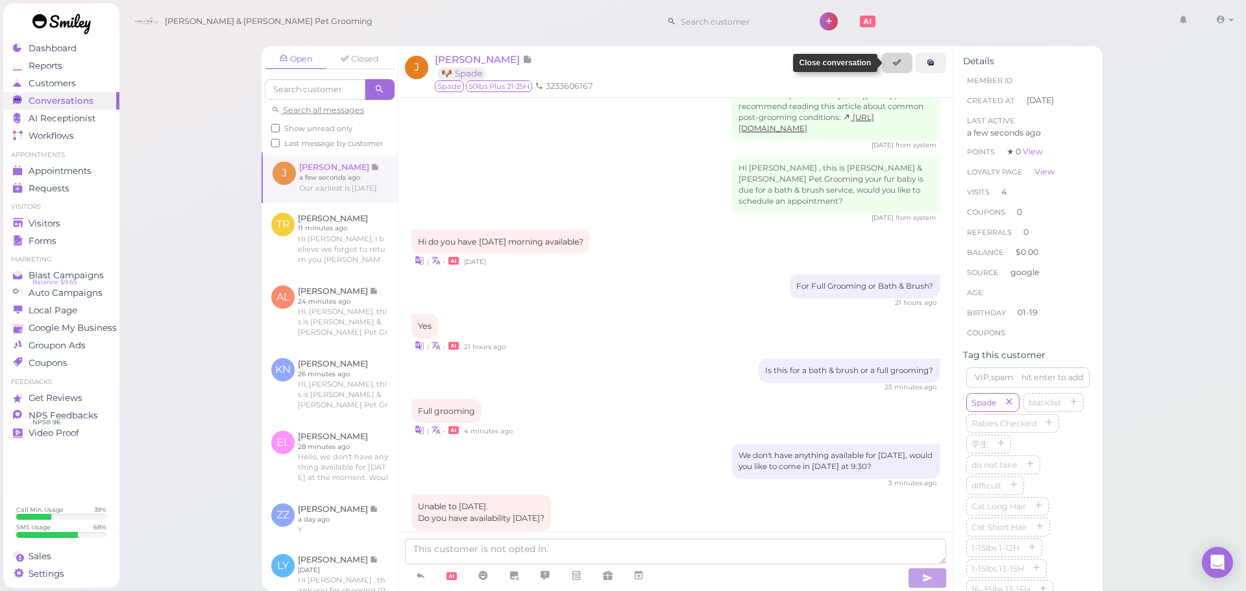
click at [893, 60] on link at bounding box center [897, 63] width 30 height 21
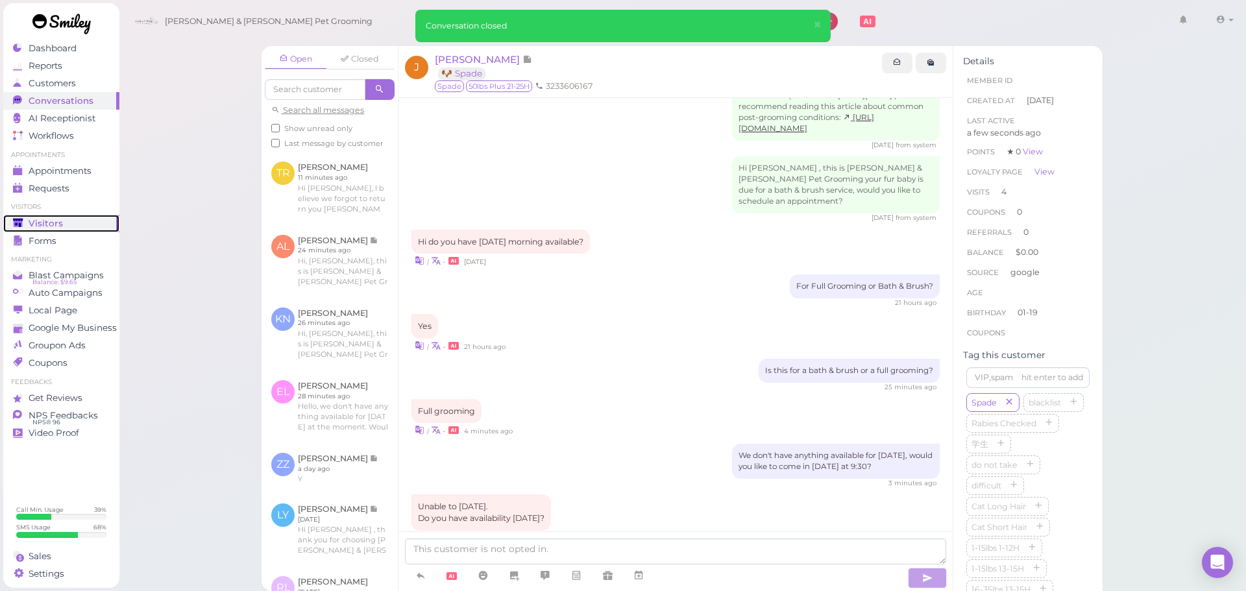
click at [88, 229] on link "Visitors" at bounding box center [61, 224] width 116 height 18
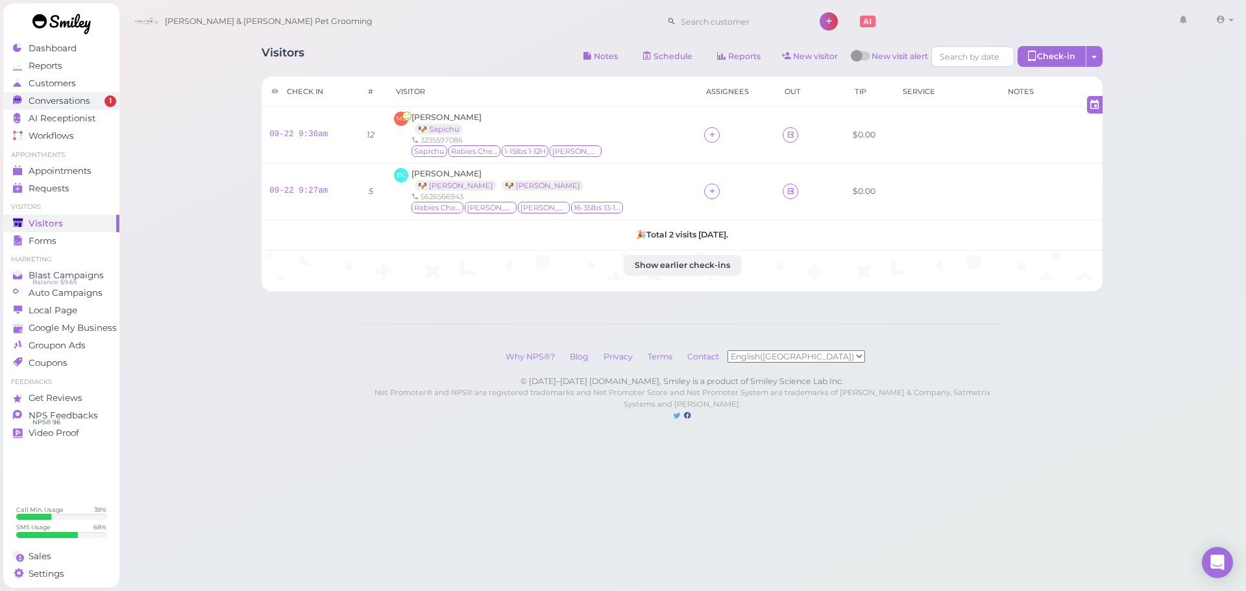
click at [38, 101] on span "Conversations" at bounding box center [60, 100] width 62 height 11
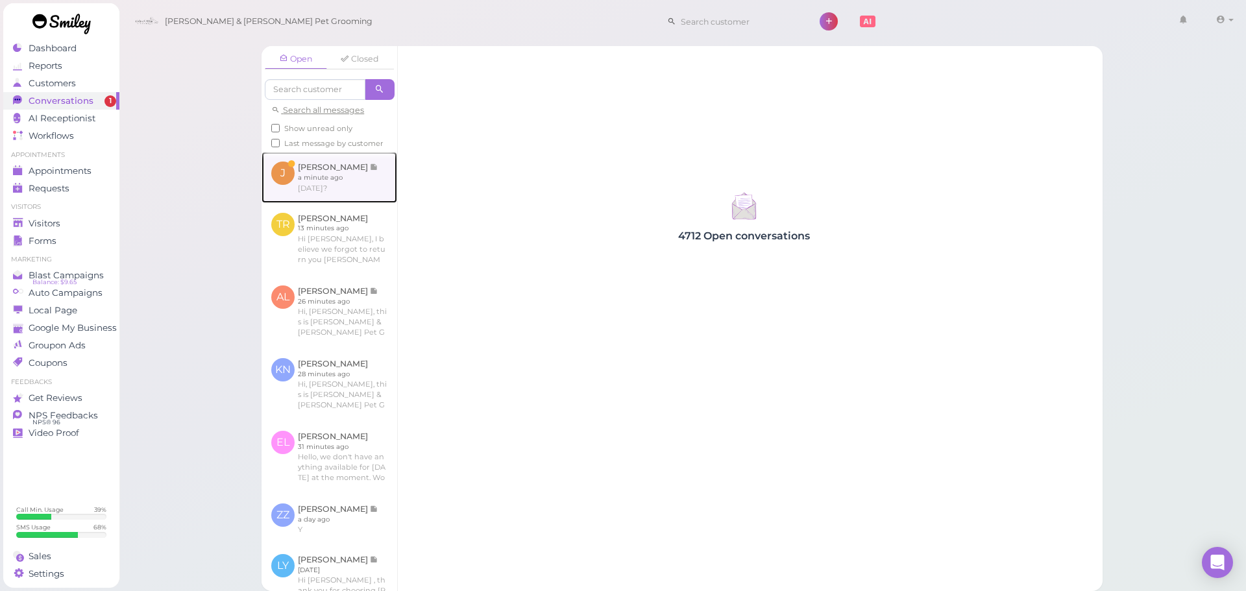
click at [275, 199] on link at bounding box center [329, 177] width 136 height 51
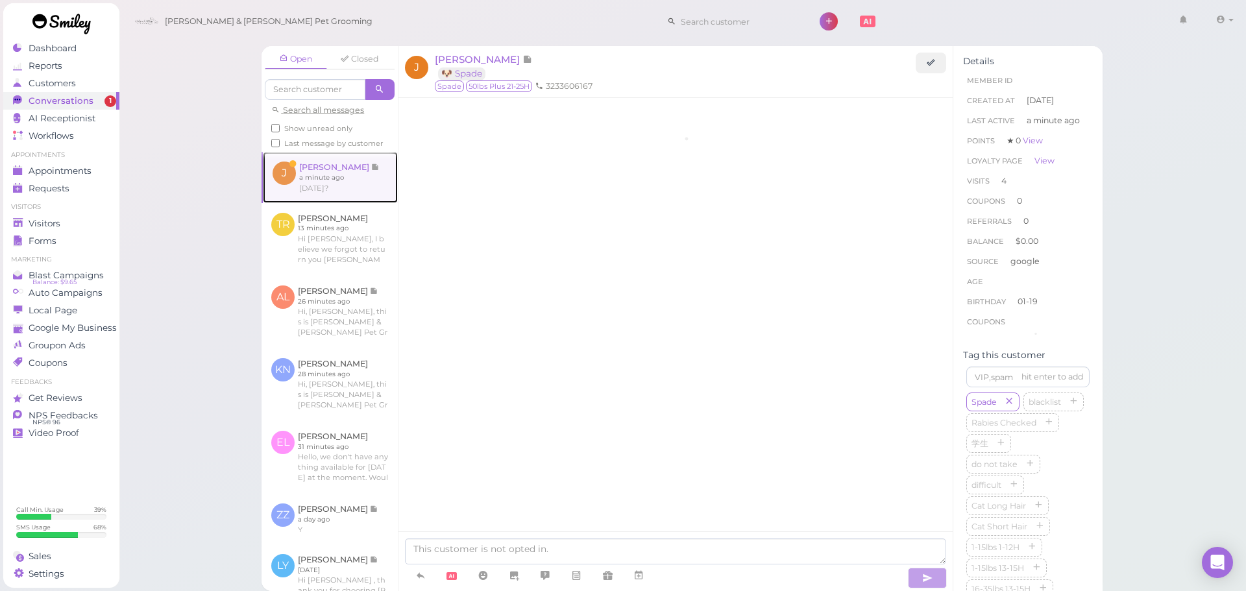
scroll to position [1567, 0]
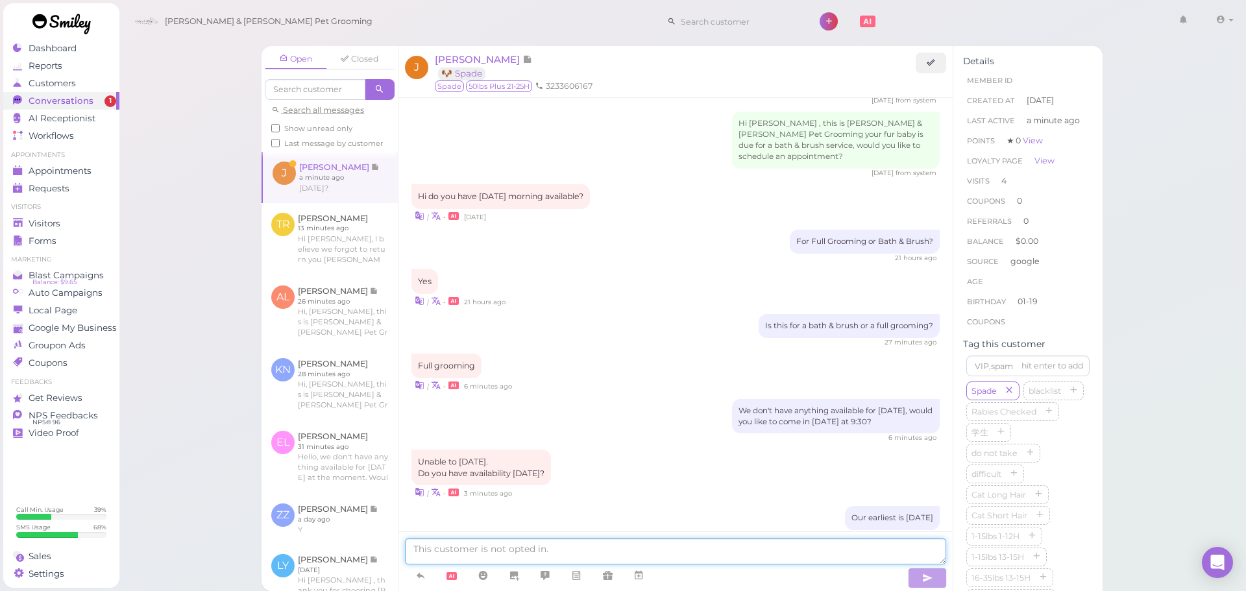
click at [480, 553] on textarea at bounding box center [675, 552] width 541 height 26
type textarea "Yes, we can do Friday at 10:30. Does that work for you"
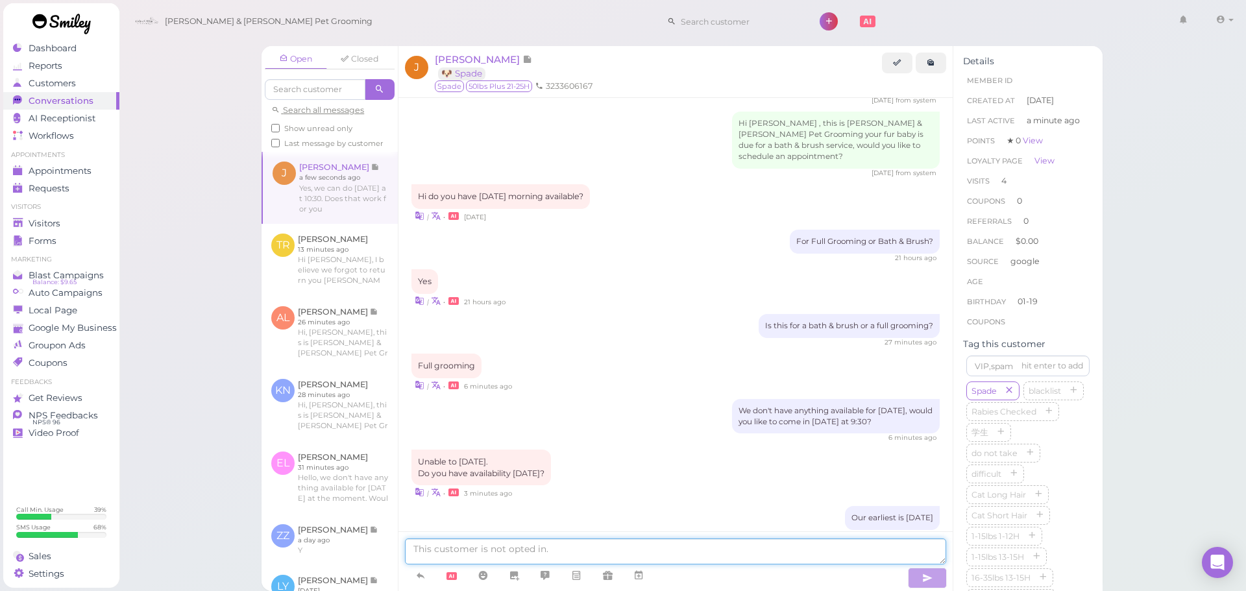
scroll to position [1609, 0]
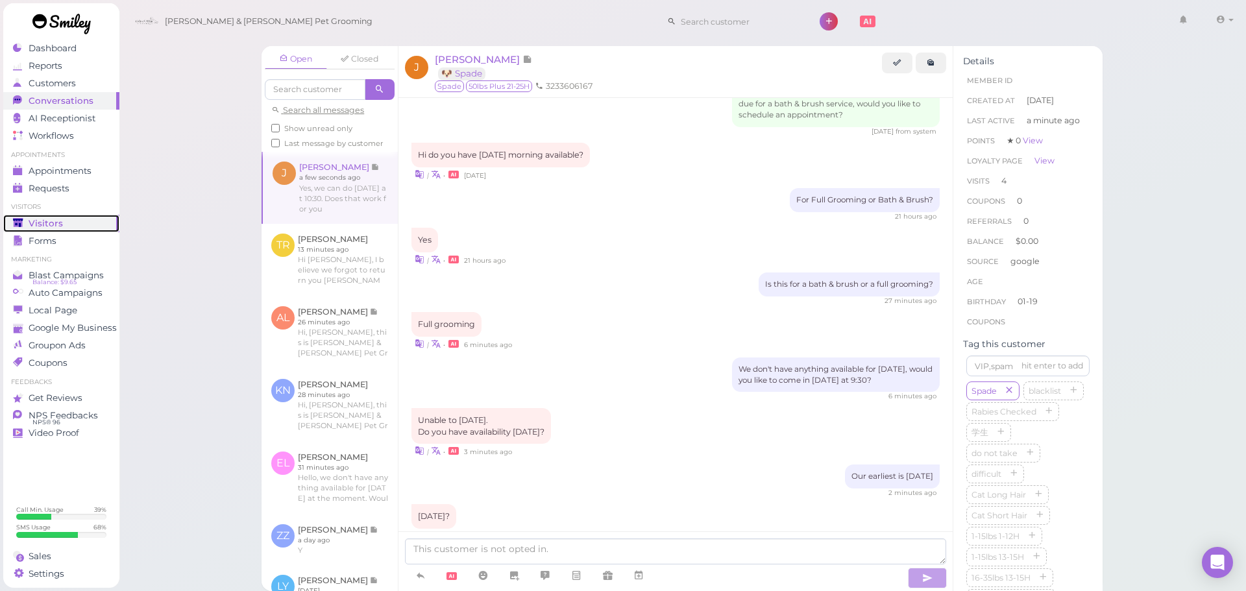
click at [14, 231] on link "Visitors" at bounding box center [61, 224] width 116 height 18
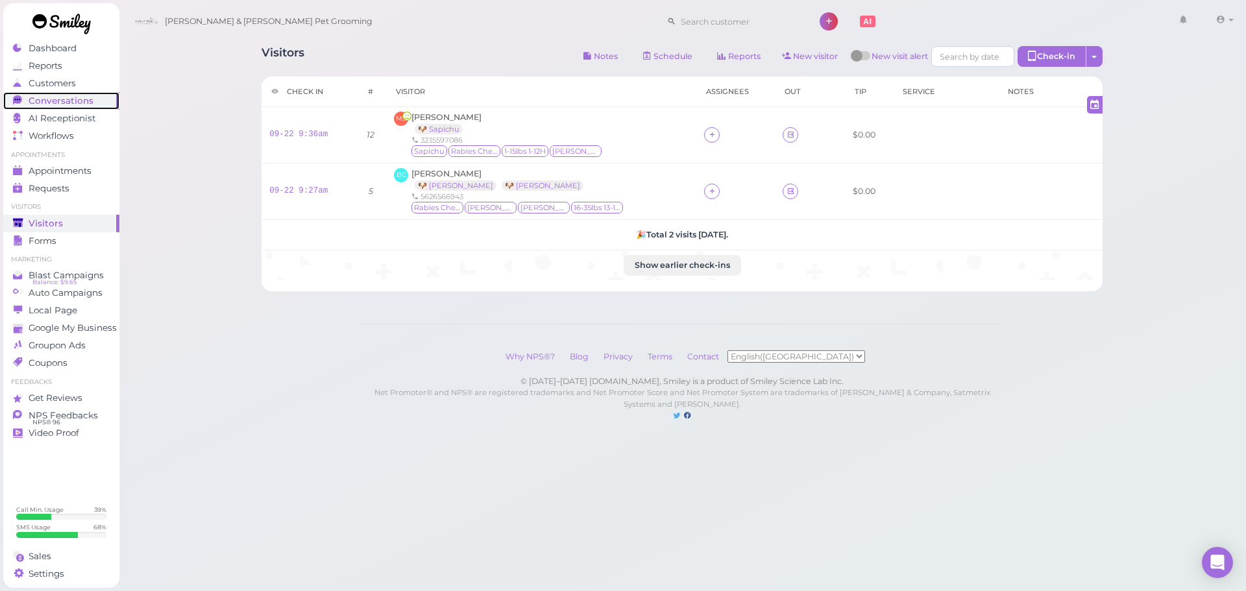
click at [59, 106] on link "Conversations 0" at bounding box center [61, 101] width 116 height 18
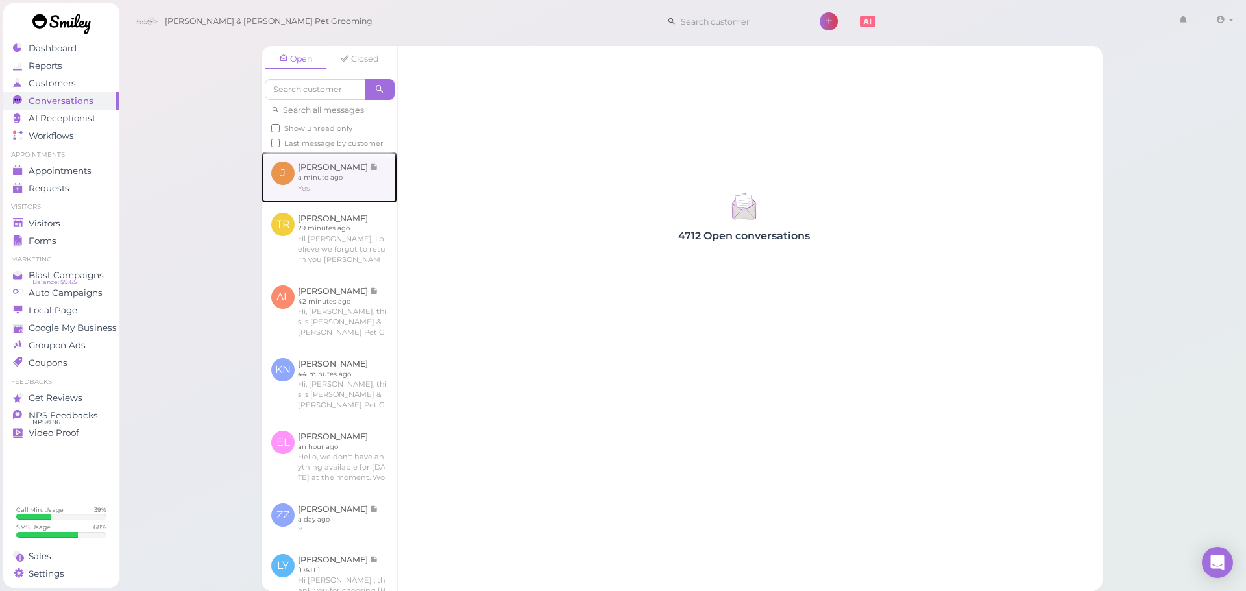
click at [365, 182] on link at bounding box center [329, 177] width 136 height 51
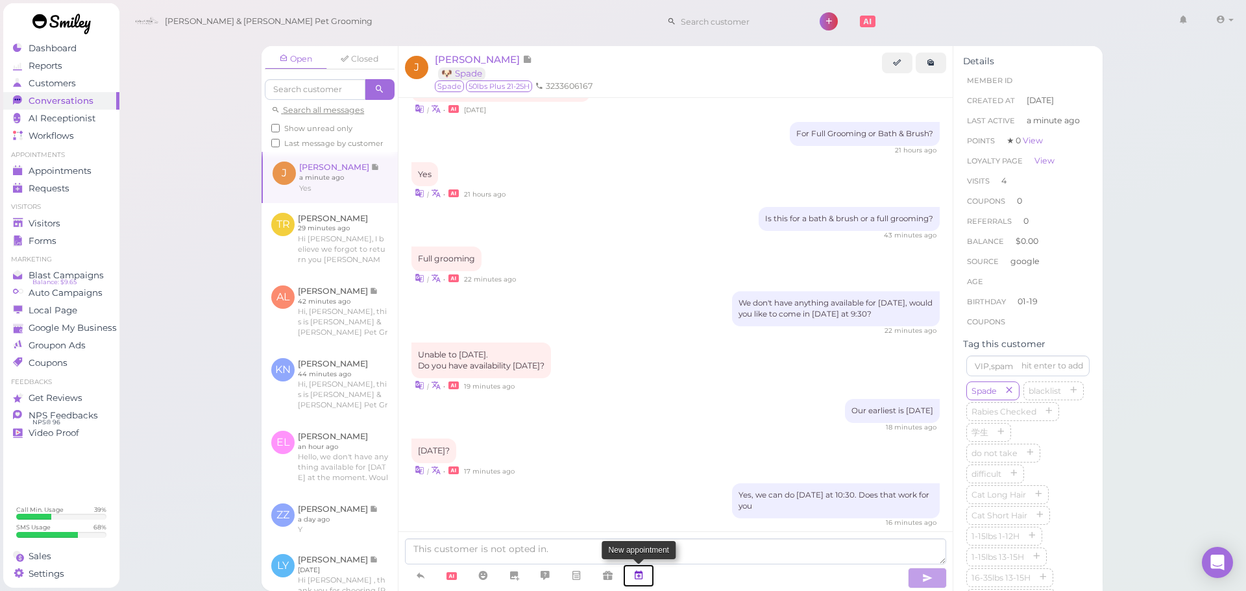
click at [644, 582] on icon at bounding box center [638, 575] width 10 height 13
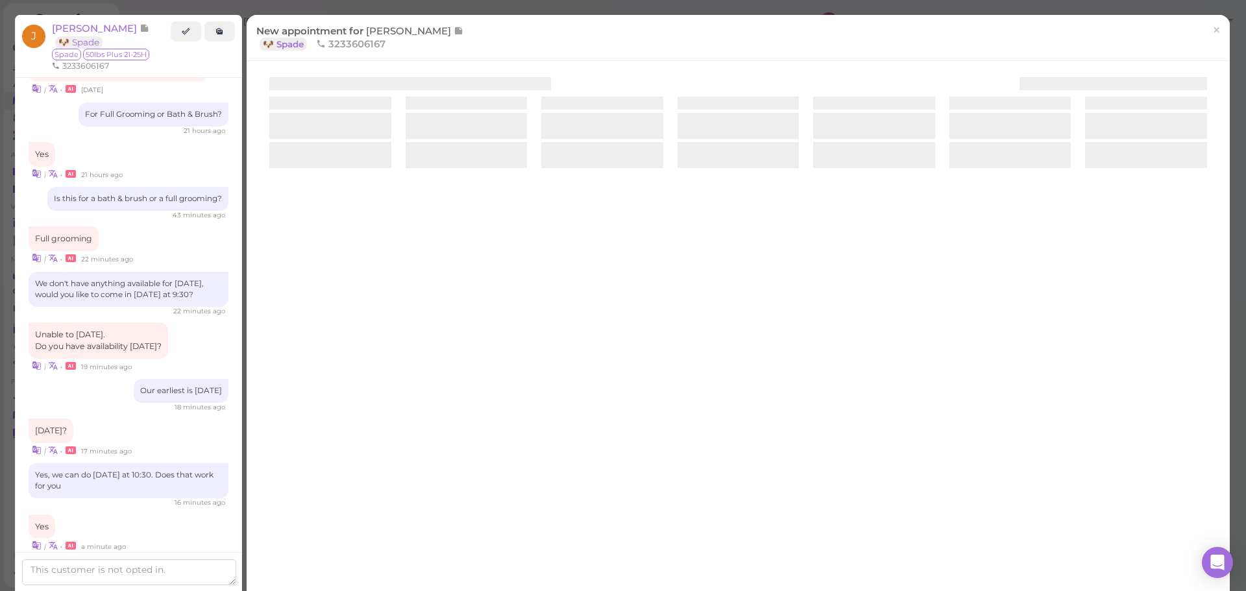
scroll to position [1616, 0]
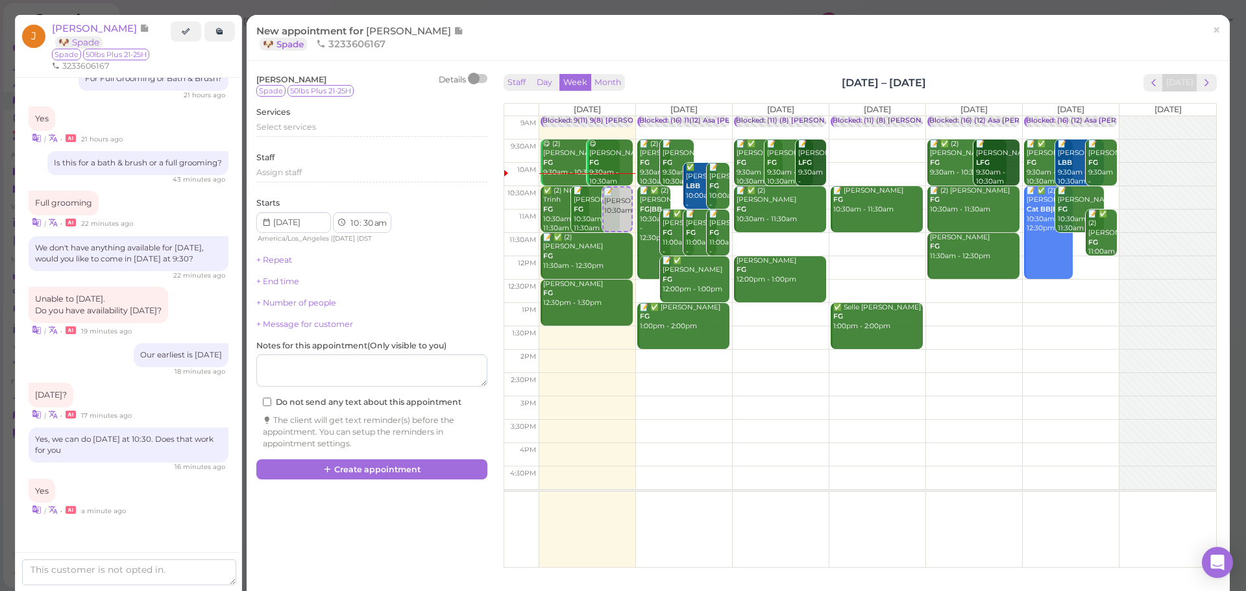
click at [949, 394] on td at bounding box center [877, 384] width 677 height 23
type input "2025-09-26"
select select "2"
select select "45"
select select "pm"
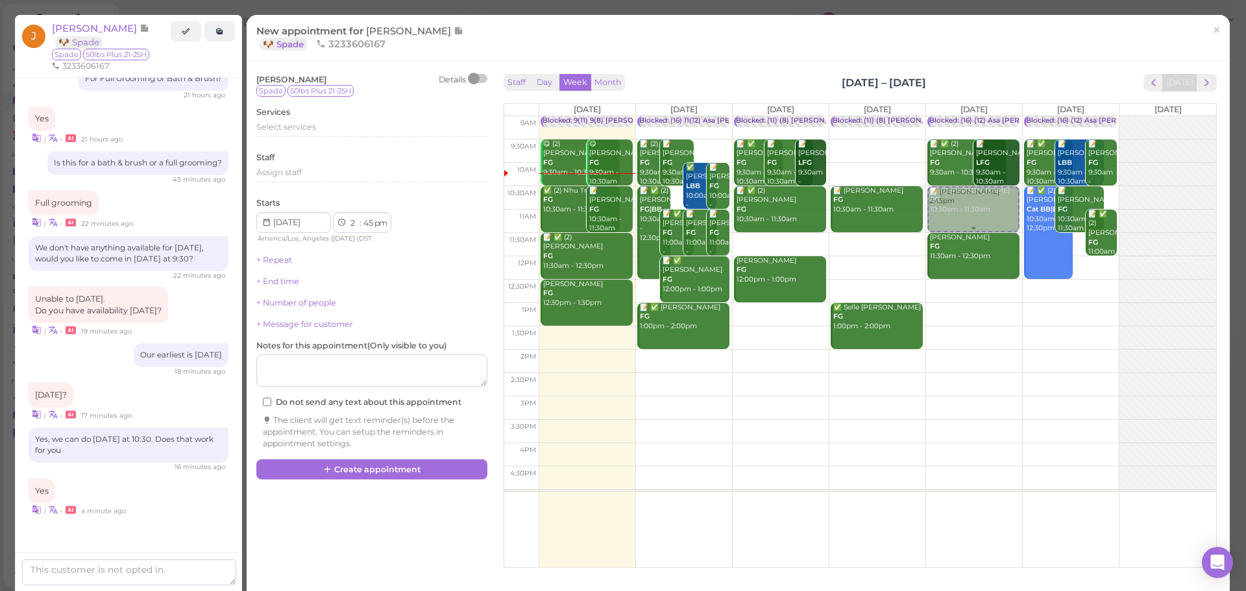
drag, startPoint x: 951, startPoint y: 403, endPoint x: 984, endPoint y: 204, distance: 202.0
click at [984, 116] on div "📝 Jacqueline Monterrosa 2:45pm Blocked: (16) (12) Asa Helen Rebecca • Appointme…" at bounding box center [974, 116] width 96 height 0
select select "10"
select select "30"
select select "am"
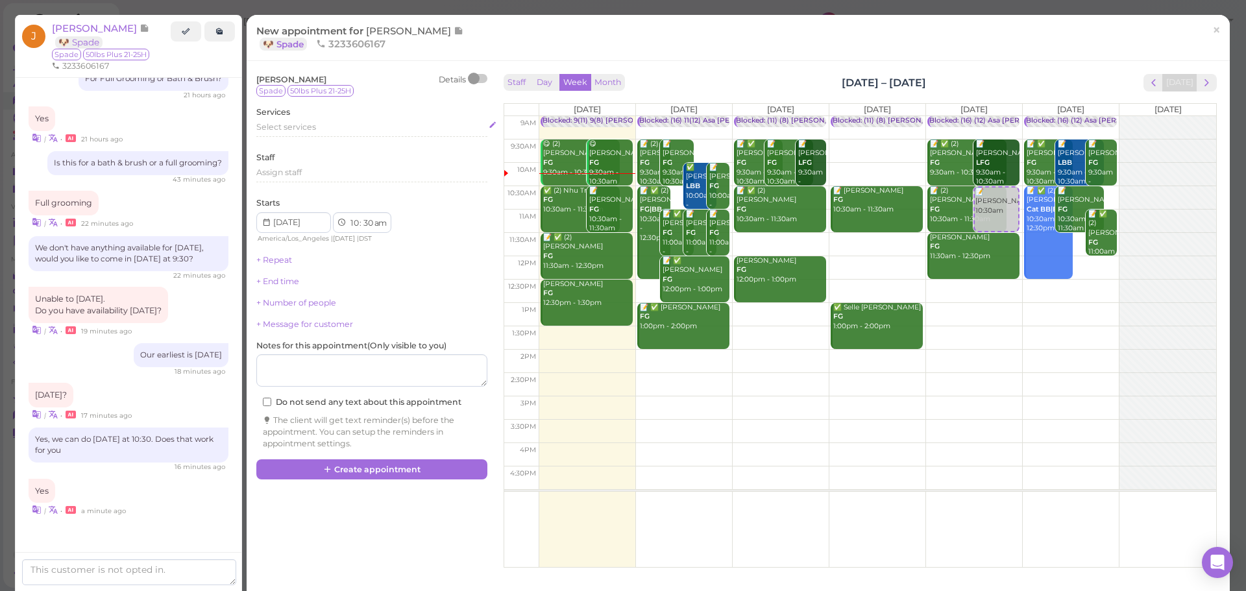
click at [278, 122] on span "Select services" at bounding box center [286, 127] width 60 height 10
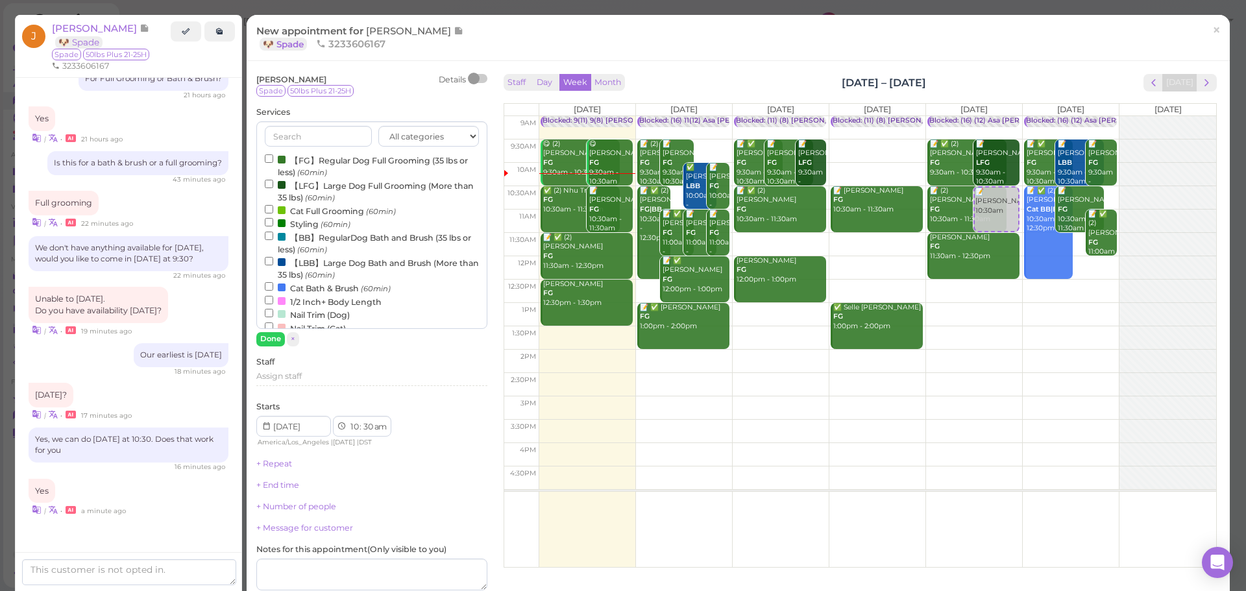
click at [295, 186] on label "【LFG】Large Dog Full Grooming (More than 35 lbs) (60min)" at bounding box center [372, 190] width 214 height 25
click at [273, 186] on input "【LFG】Large Dog Full Grooming (More than 35 lbs) (60min)" at bounding box center [269, 184] width 8 height 8
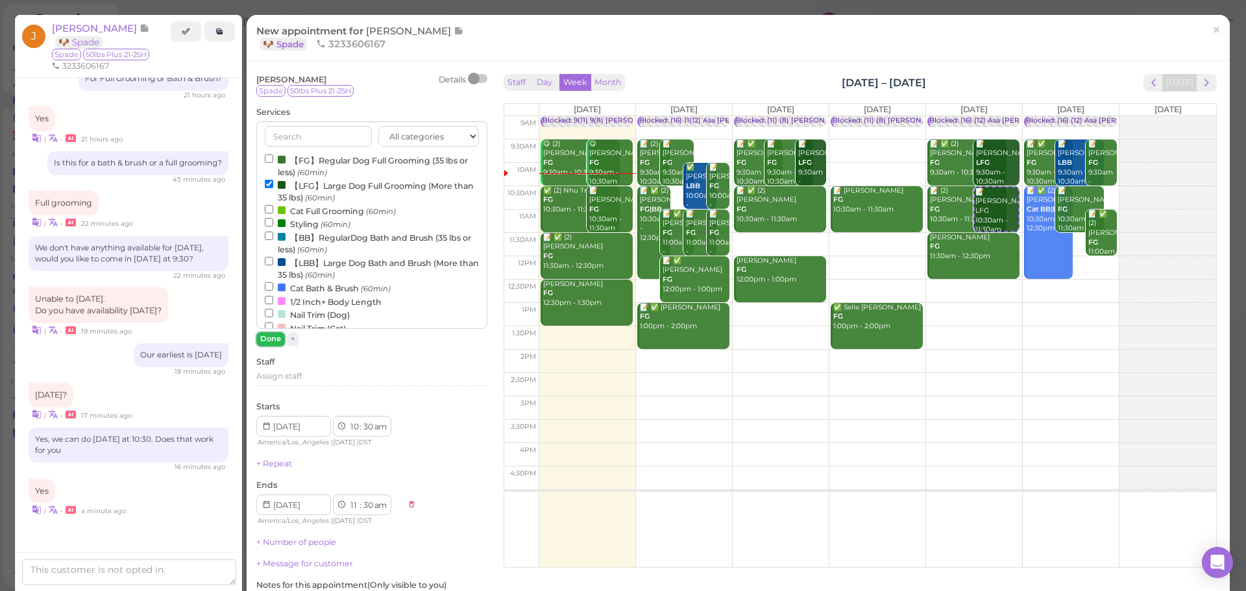
click at [268, 337] on button "Done" at bounding box center [270, 339] width 29 height 14
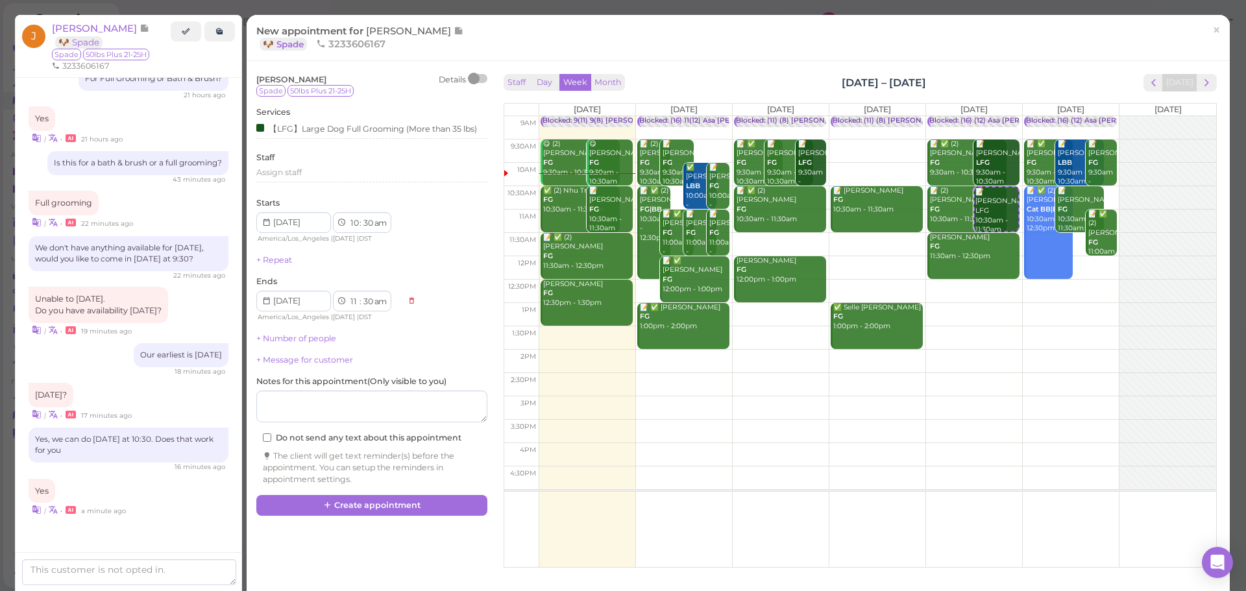
click at [348, 487] on div "Jacqueline Monterrosa Details Spade 50lbs Plus 21-25H Services 【LFG】Large Dog F…" at bounding box center [372, 283] width 244 height 424
click at [345, 496] on button "Create appointment" at bounding box center [371, 505] width 231 height 21
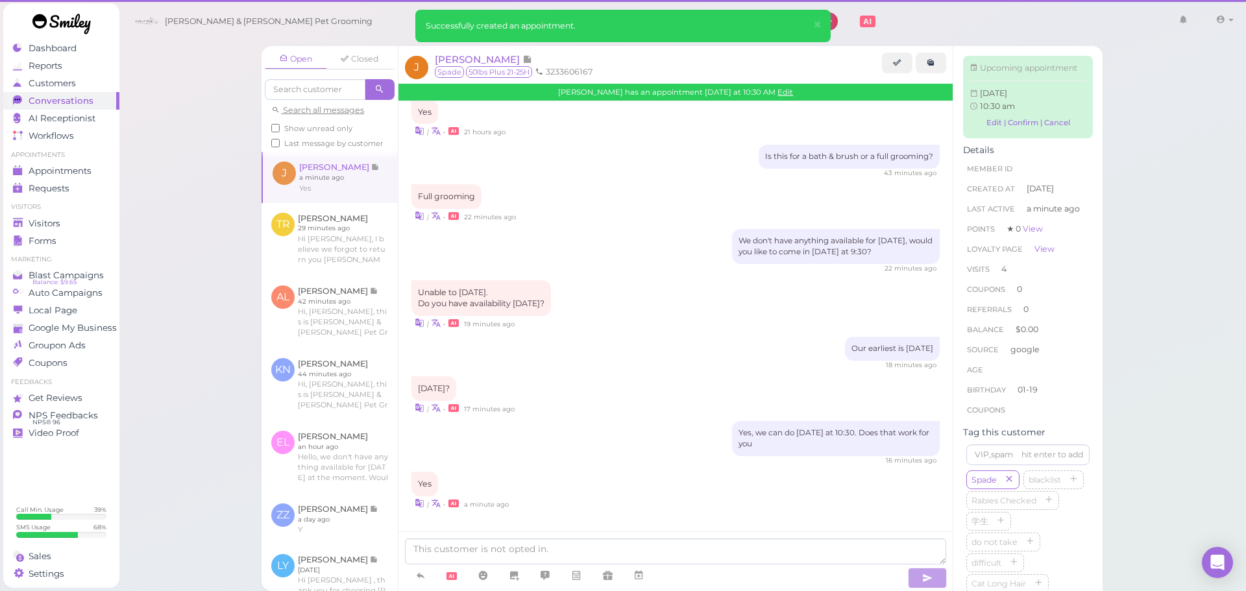
scroll to position [1512, 0]
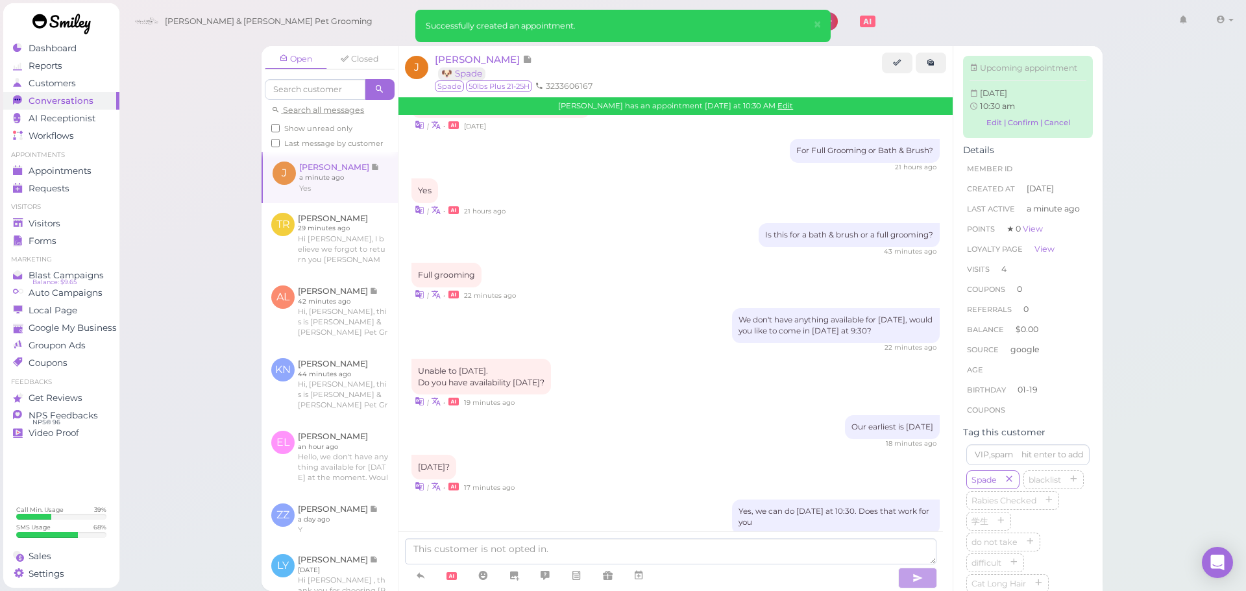
scroll to position [1647, 0]
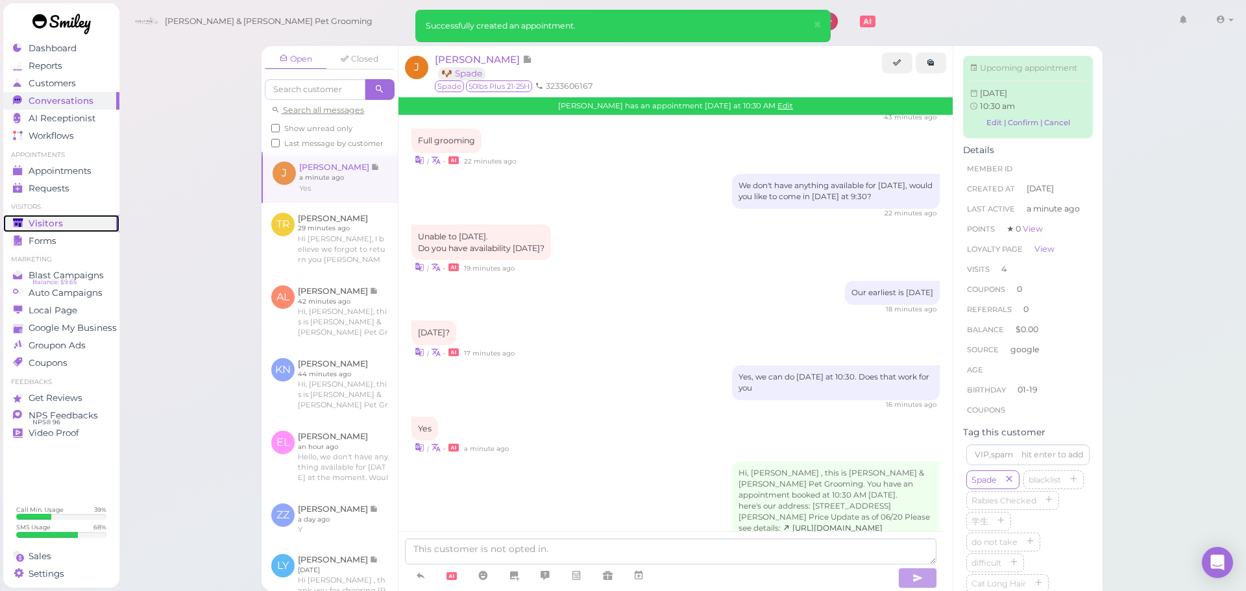
click at [60, 219] on span "Visitors" at bounding box center [46, 223] width 34 height 11
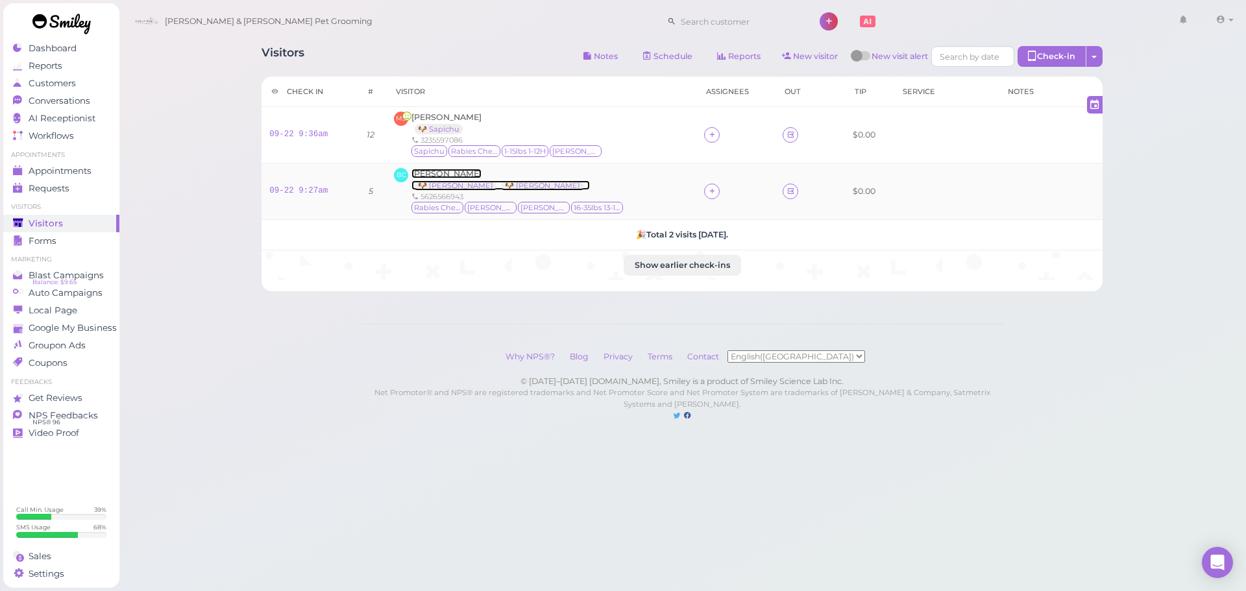
click at [457, 172] on span "Bailey Carlin" at bounding box center [446, 174] width 70 height 10
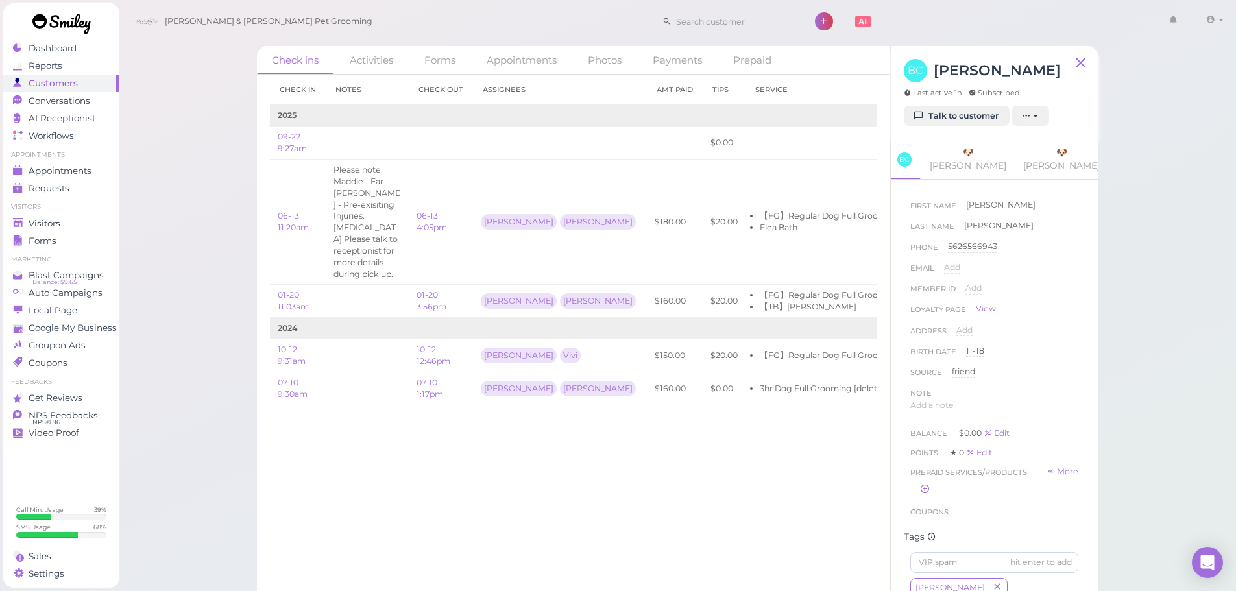
click at [982, 121] on link "Talk to customer" at bounding box center [957, 116] width 106 height 21
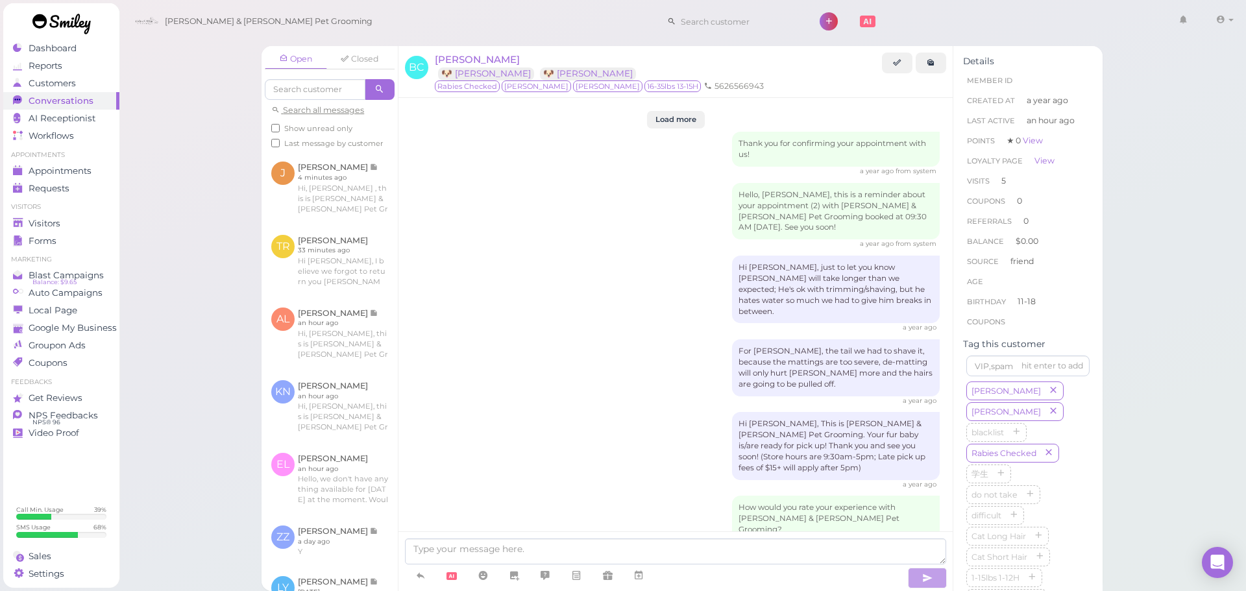
scroll to position [2052, 0]
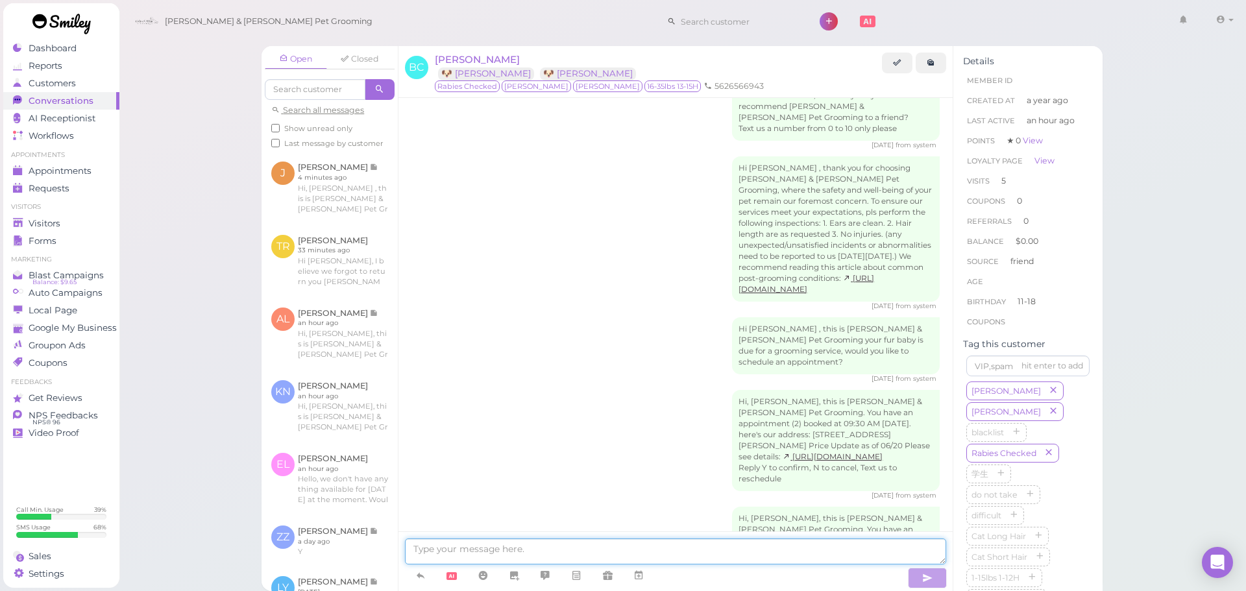
click at [458, 544] on textarea at bounding box center [675, 552] width 541 height 26
type textarea "Hi Bailey, we found fleas on Milo and Maddie so we're going to give a flea bath…"
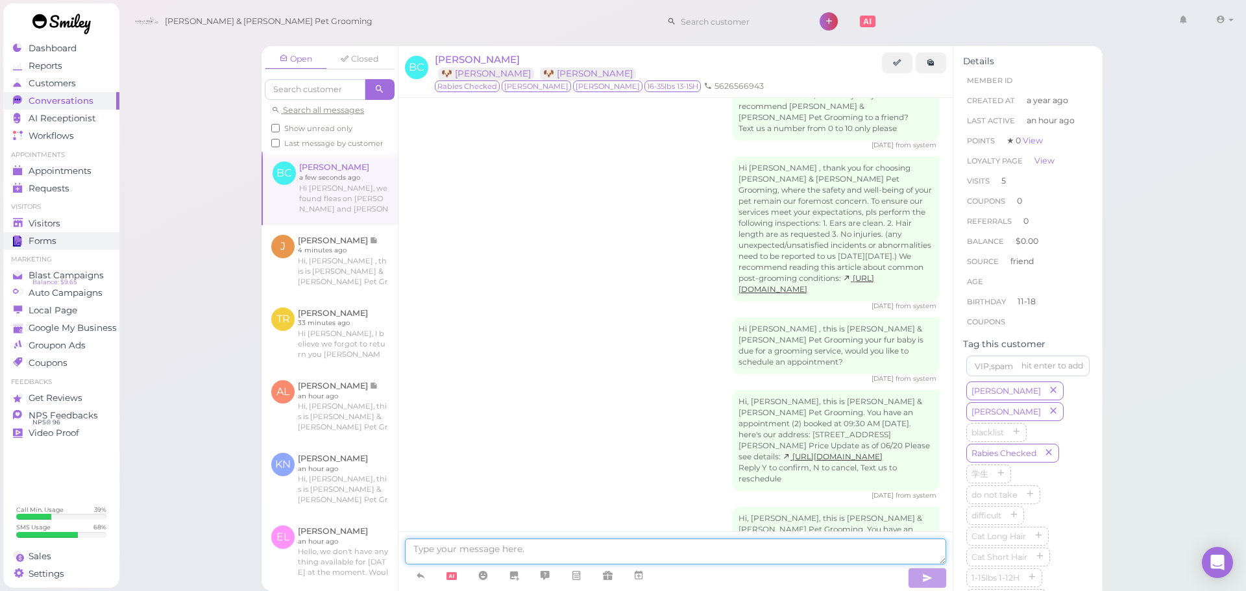
scroll to position [2094, 0]
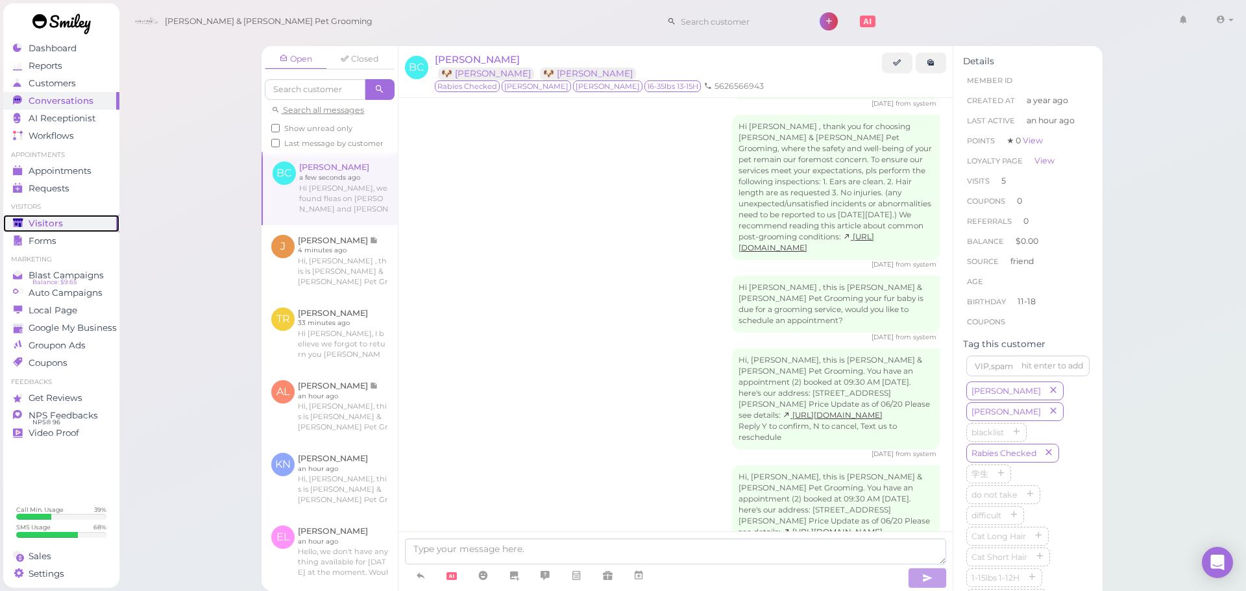
click at [75, 219] on div "Visitors" at bounding box center [59, 223] width 93 height 11
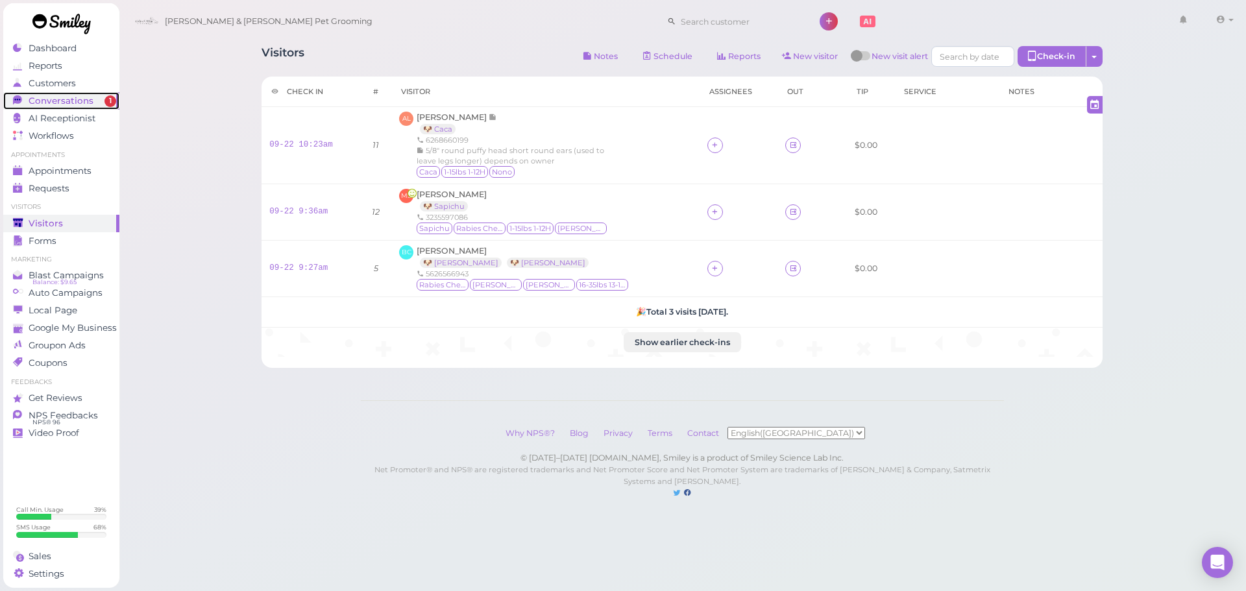
click at [102, 105] on div "Conversations" at bounding box center [59, 100] width 93 height 11
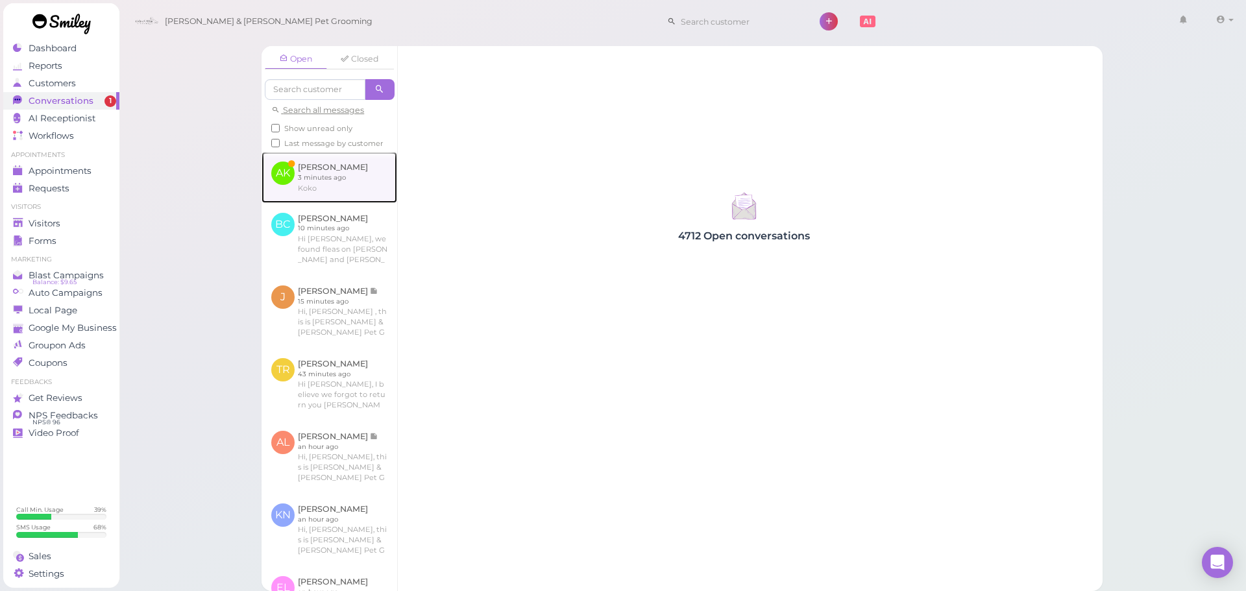
click at [284, 178] on link at bounding box center [329, 177] width 136 height 51
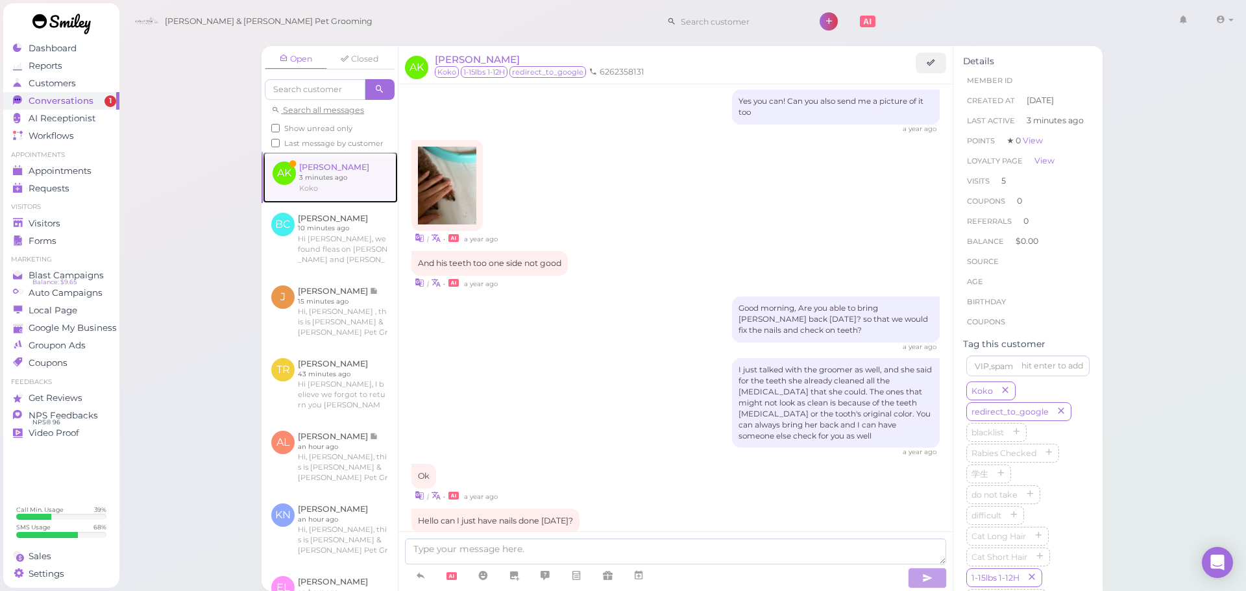
scroll to position [1379, 0]
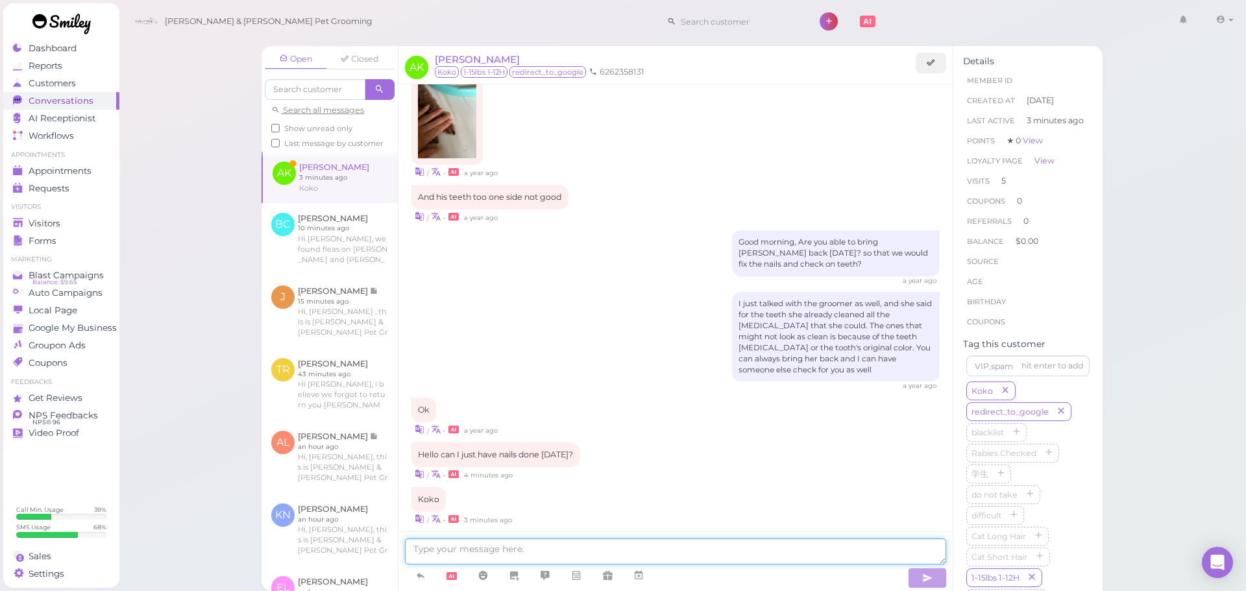
click at [662, 558] on textarea at bounding box center [675, 552] width 541 height 26
type textarea "For a nail trim you can just walk in any time from 10-3"
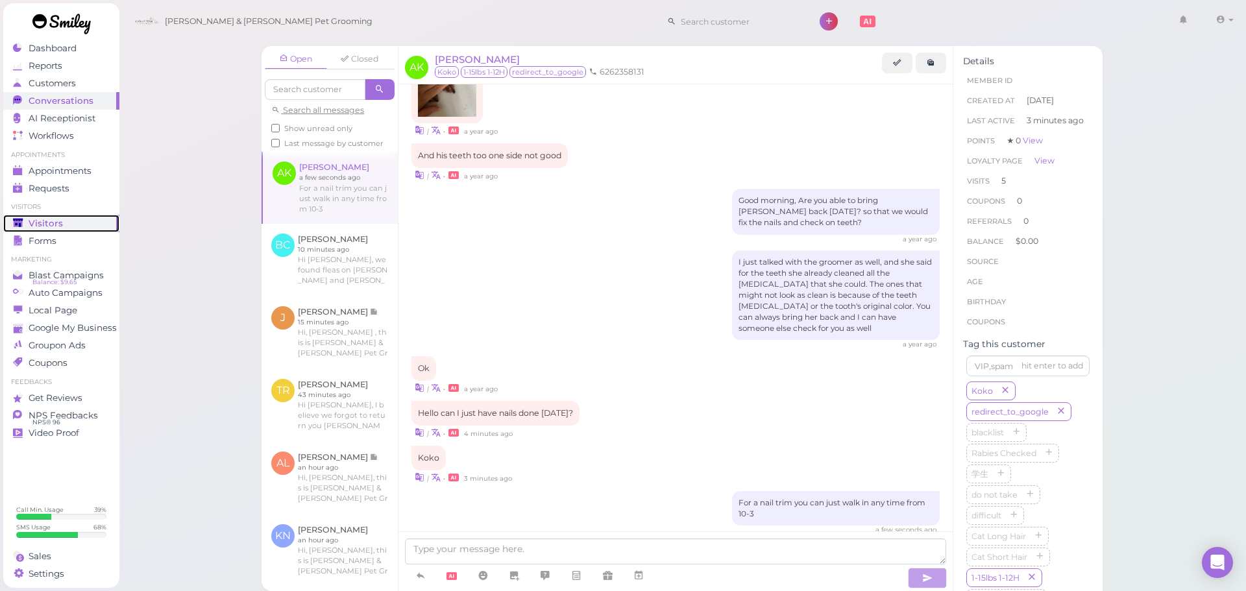
click at [69, 219] on div "Visitors" at bounding box center [59, 223] width 93 height 11
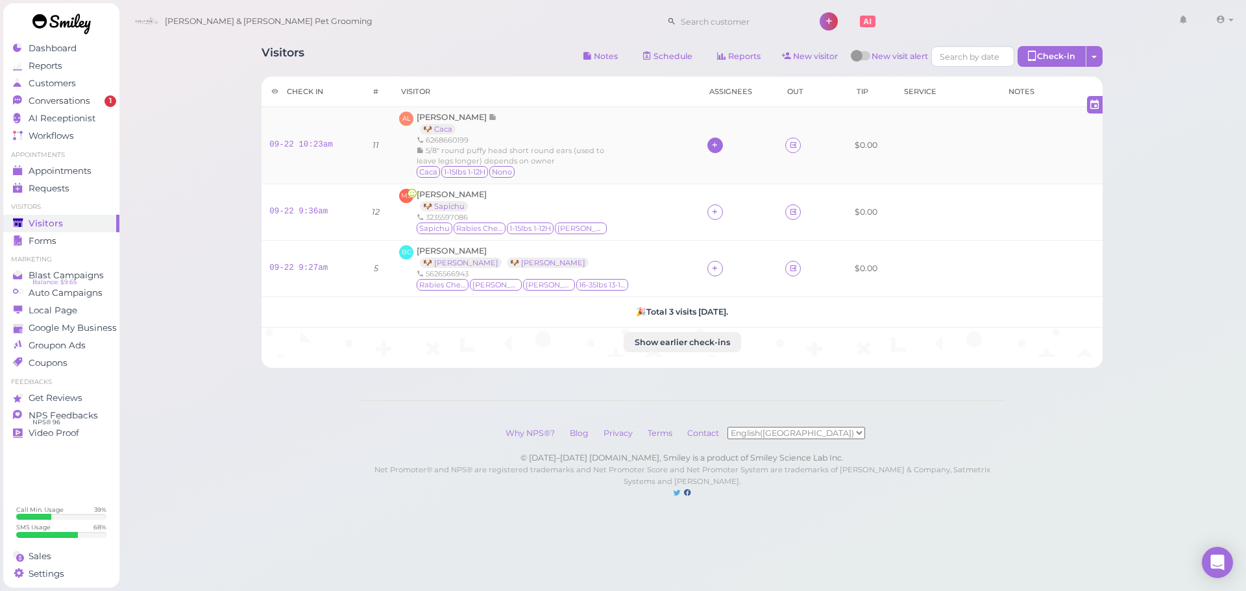
click at [707, 147] on div at bounding box center [715, 146] width 16 height 16
click at [708, 247] on span "Asa" at bounding box center [738, 252] width 69 height 10
click at [710, 208] on icon at bounding box center [714, 212] width 8 height 10
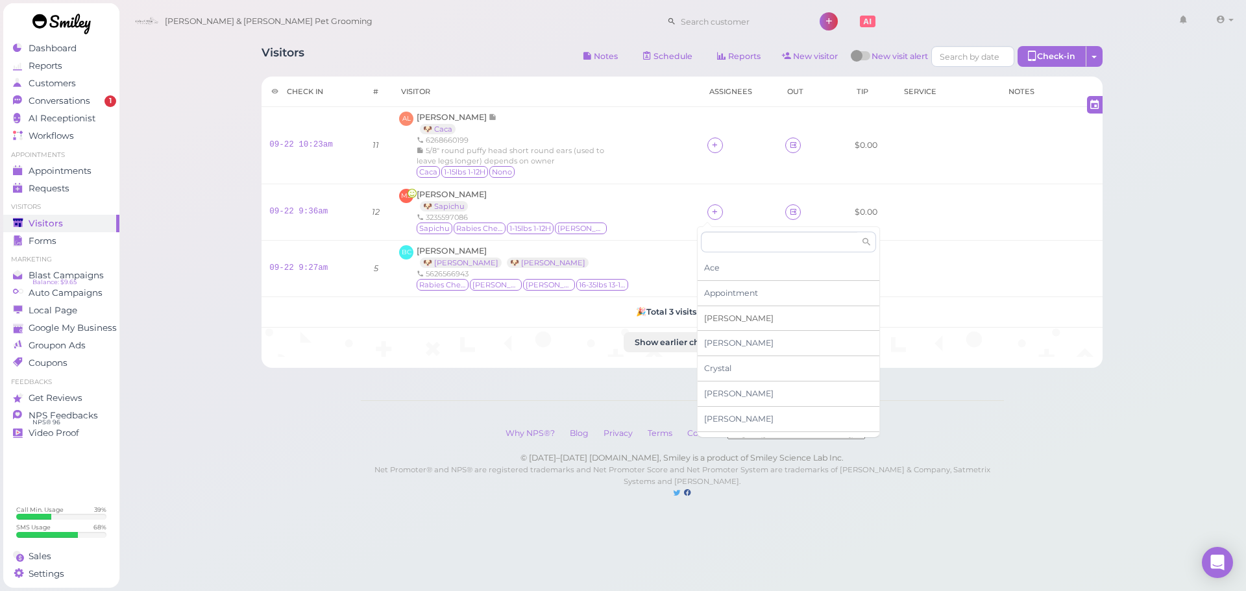
click at [733, 319] on div "Asa" at bounding box center [789, 318] width 182 height 25
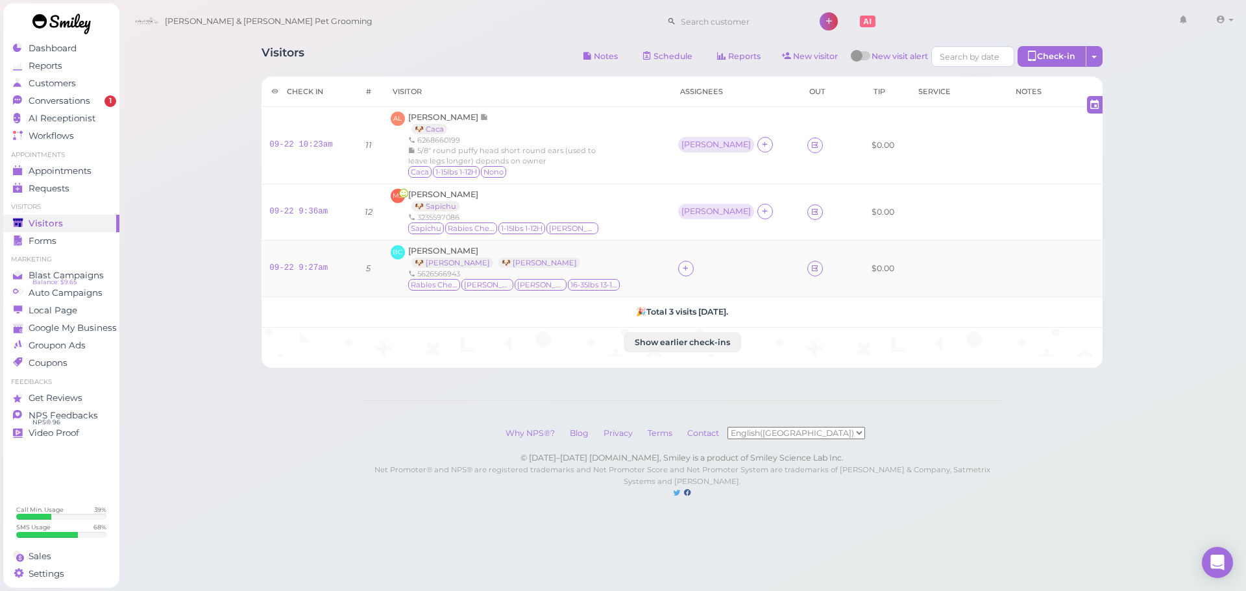
click at [710, 278] on td at bounding box center [734, 268] width 129 height 56
click at [694, 275] on div at bounding box center [686, 269] width 16 height 16
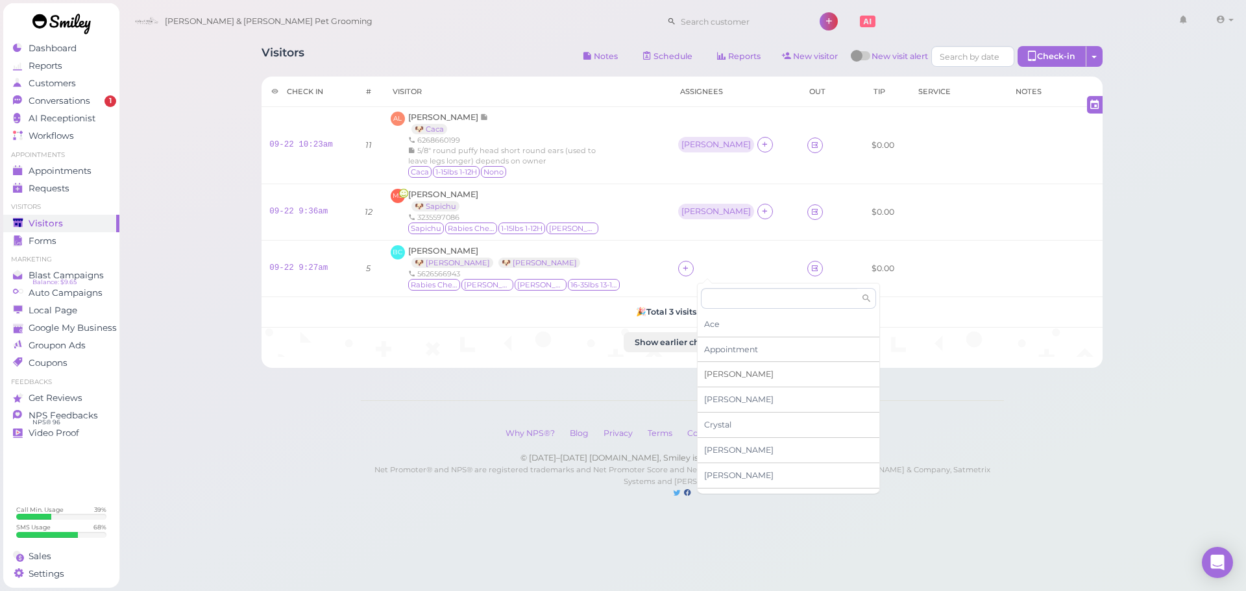
click at [723, 378] on div "Asa" at bounding box center [789, 374] width 182 height 25
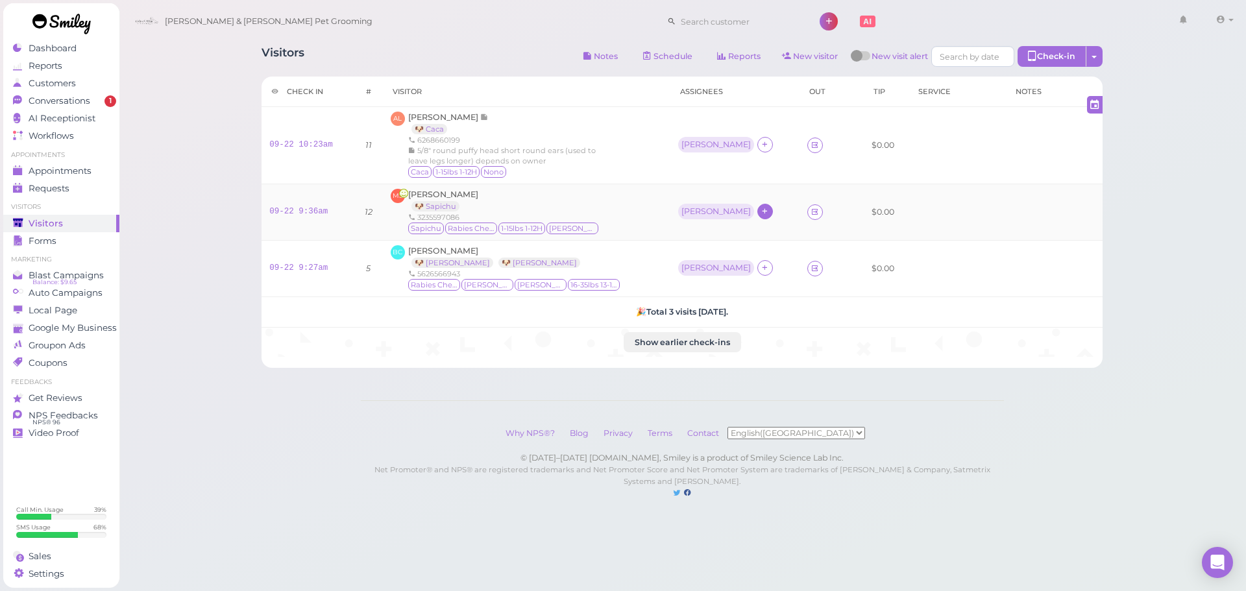
click at [760, 206] on icon at bounding box center [764, 211] width 8 height 10
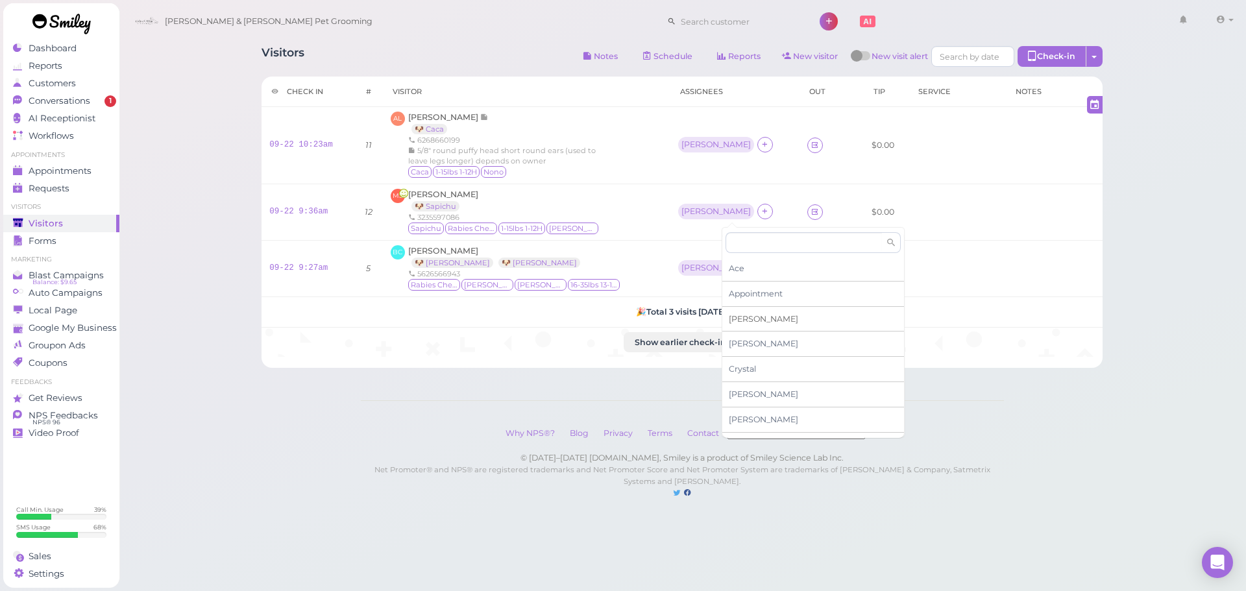
scroll to position [221, 0]
click at [755, 426] on span "Rebecca" at bounding box center [763, 426] width 69 height 10
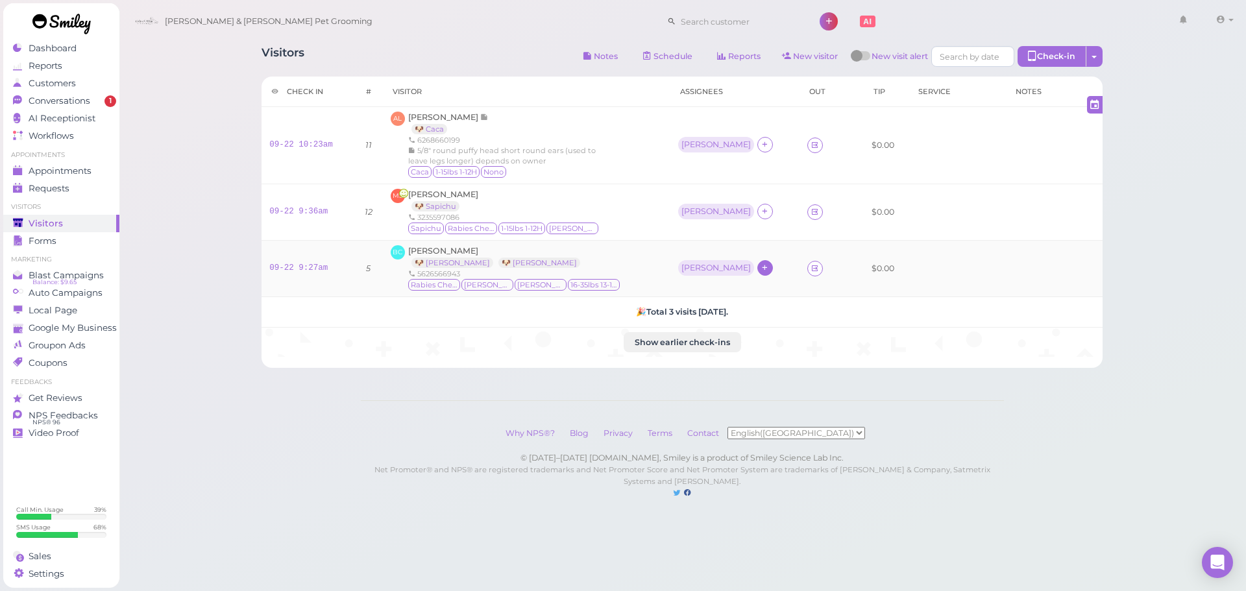
click at [760, 267] on icon at bounding box center [764, 268] width 8 height 10
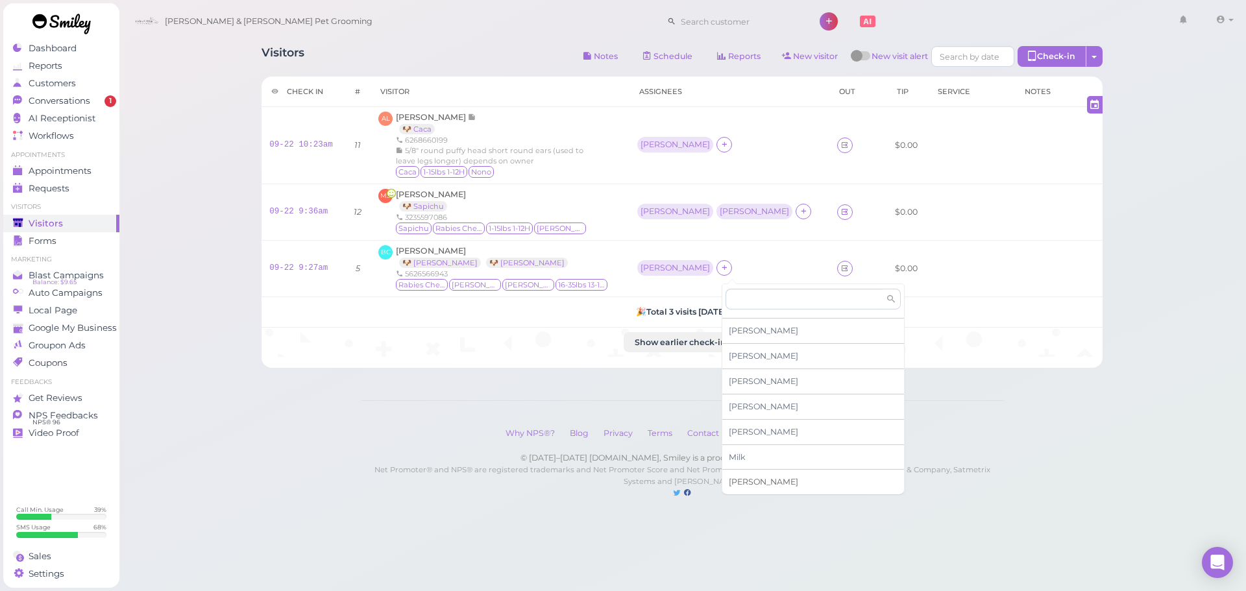
click at [758, 481] on span "Rebecca" at bounding box center [763, 482] width 69 height 10
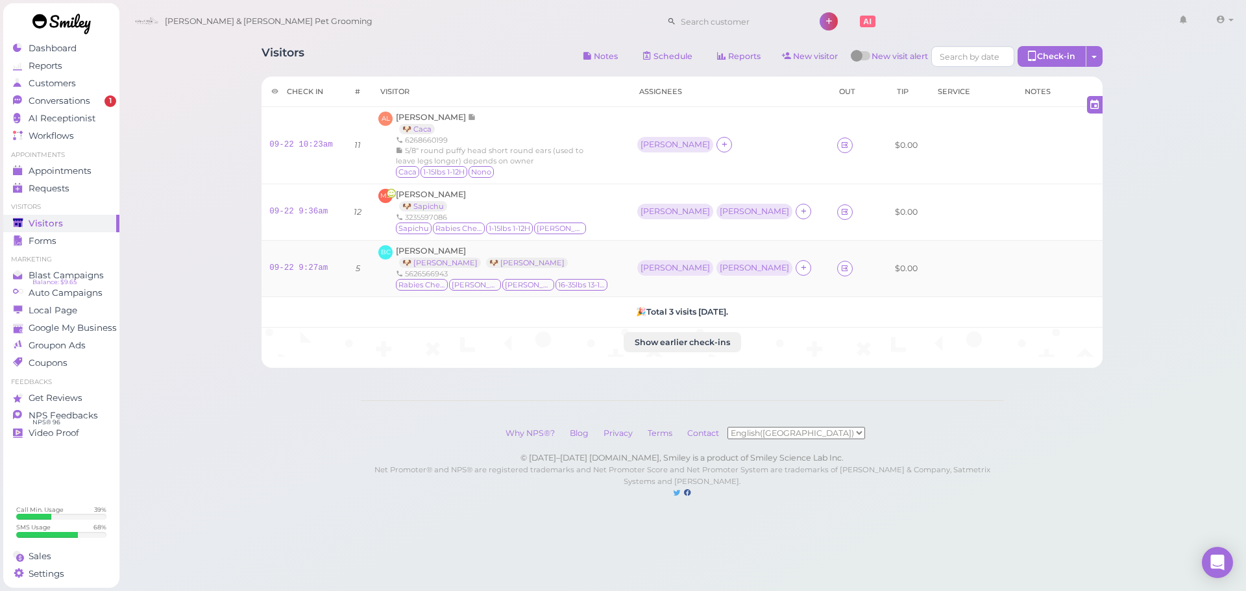
click at [602, 267] on div "BC Bailey Carlin 🐶 Milo 🐶 Maddie 5626566943 Rabies Checked Milo Maddie 16-35lbs…" at bounding box center [499, 268] width 243 height 47
click at [720, 269] on div "Rebecca" at bounding box center [754, 267] width 69 height 9
click at [705, 319] on span "Select pets" at bounding box center [705, 325] width 45 height 14
click at [655, 277] on div "Rebecca for Maddie × 🐶 Maddie Remove" at bounding box center [722, 338] width 138 height 123
click at [663, 277] on div "Rebecca for Maddie × 🐶 Maddie Remove" at bounding box center [722, 338] width 138 height 123
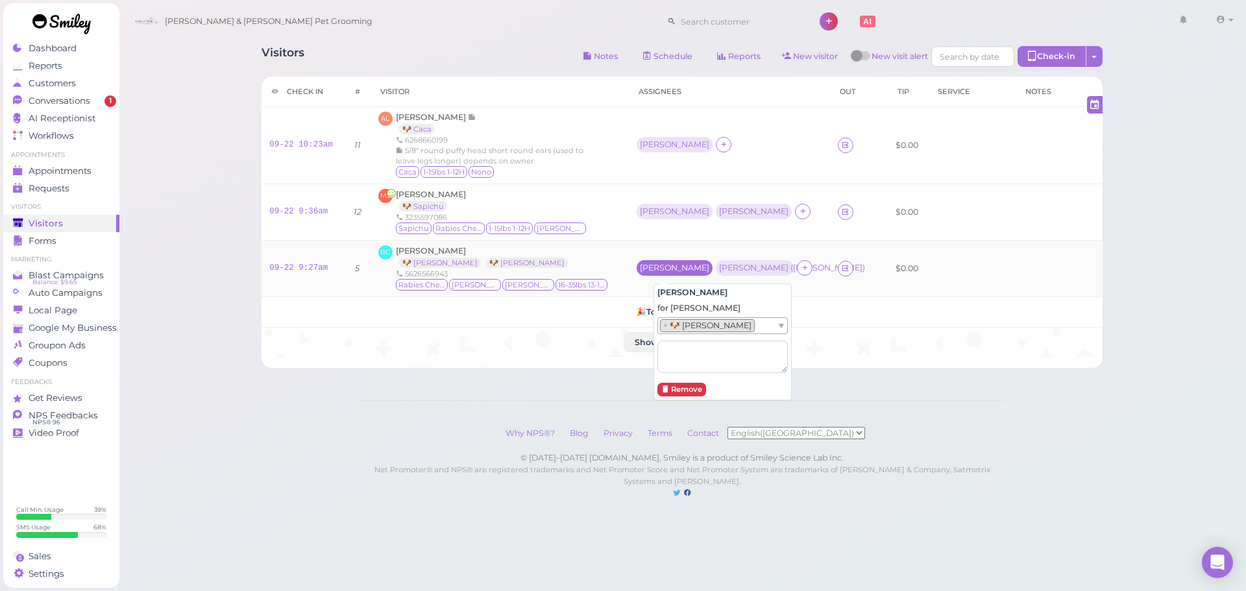
click at [664, 271] on div "Asa" at bounding box center [674, 267] width 69 height 9
click at [661, 263] on div "Asa" at bounding box center [674, 267] width 69 height 9
click at [683, 328] on span "Select pets" at bounding box center [685, 325] width 45 height 14
click at [624, 239] on td "MS Maria Sandoval 🐶 Sapichu 3235597086 Sapichu Rabies Checked 1-15lbs 1-12H Milo" at bounding box center [499, 212] width 258 height 56
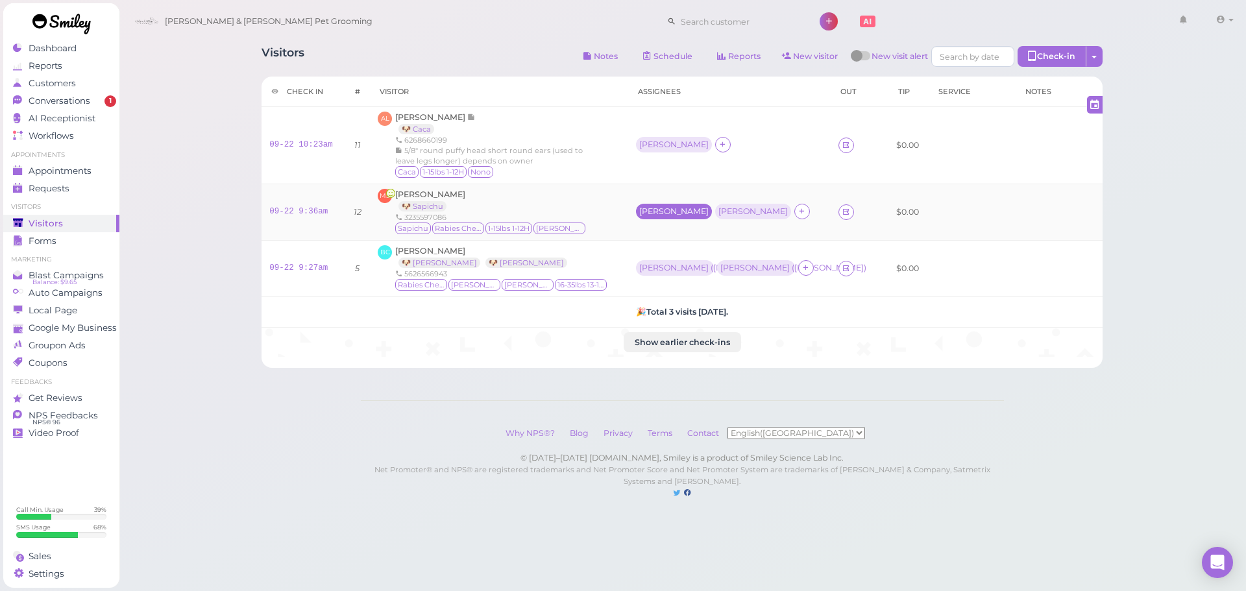
click at [648, 213] on div "Asa" at bounding box center [673, 211] width 69 height 9
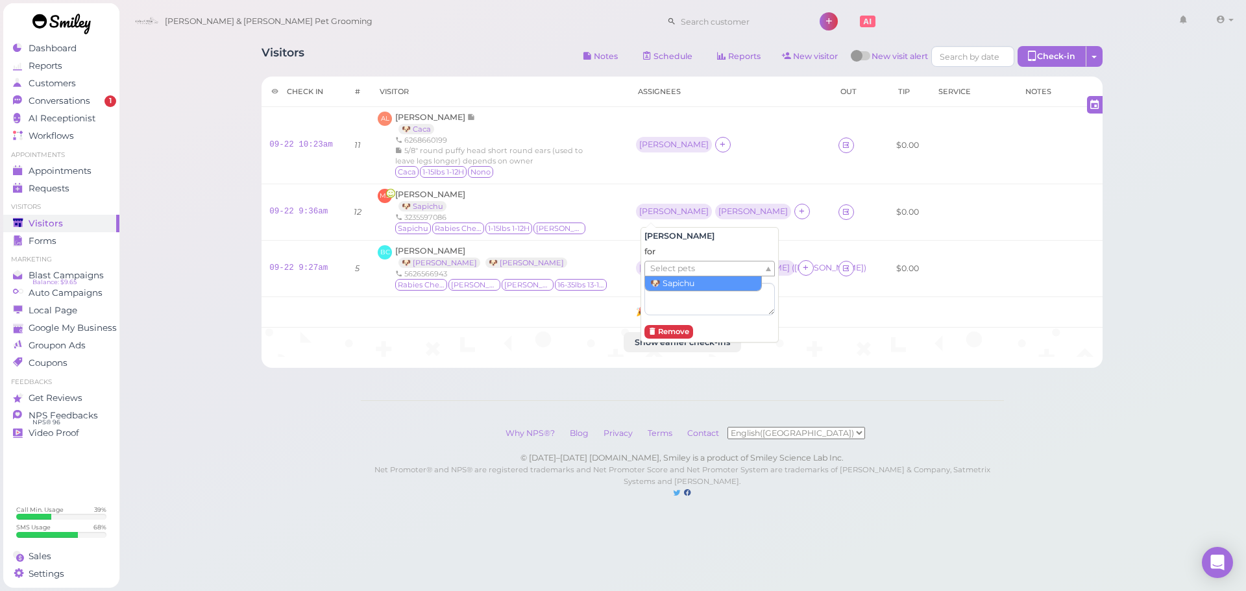
click at [661, 264] on span "Select pets" at bounding box center [672, 268] width 45 height 14
click at [607, 210] on div "MS Maria Sandoval 🐶 Sapichu 3235597086 Sapichu Rabies Checked 1-15lbs 1-12H Milo" at bounding box center [499, 212] width 242 height 47
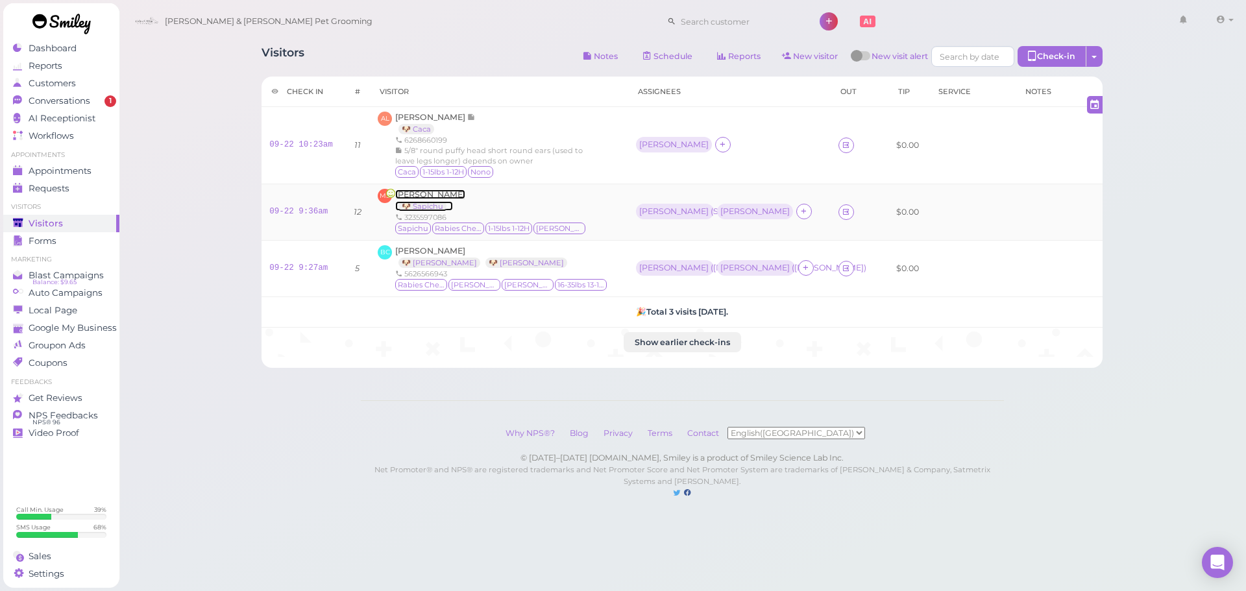
click at [419, 194] on span "Maria Sandoval" at bounding box center [430, 194] width 70 height 10
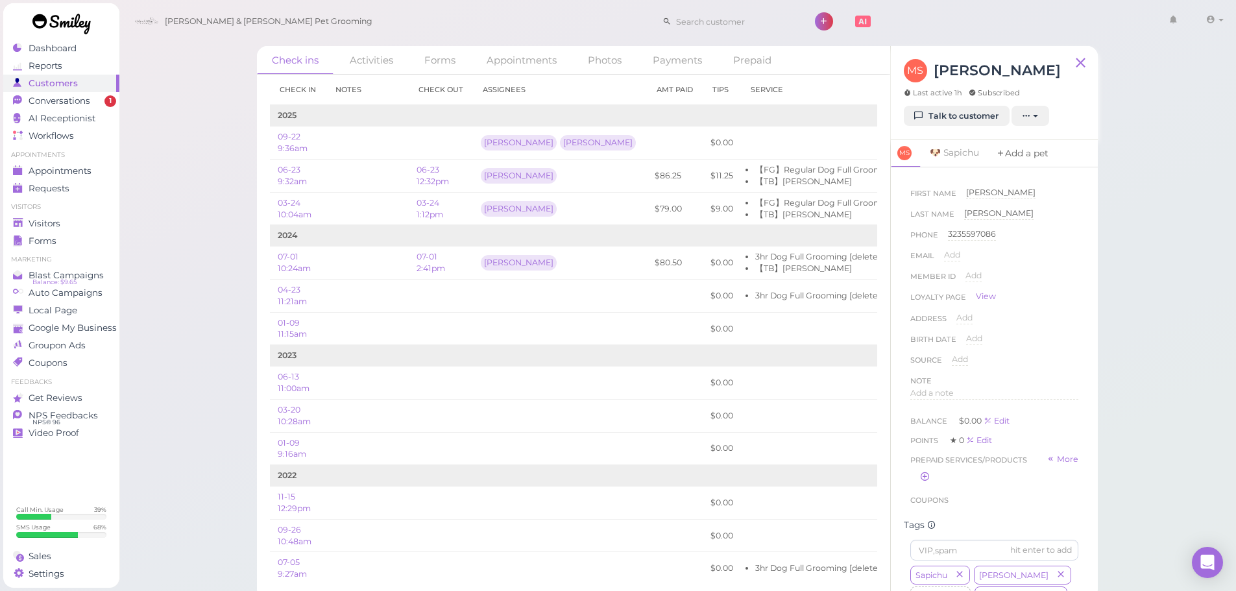
click at [1026, 151] on link "Add a pet" at bounding box center [1022, 154] width 68 height 28
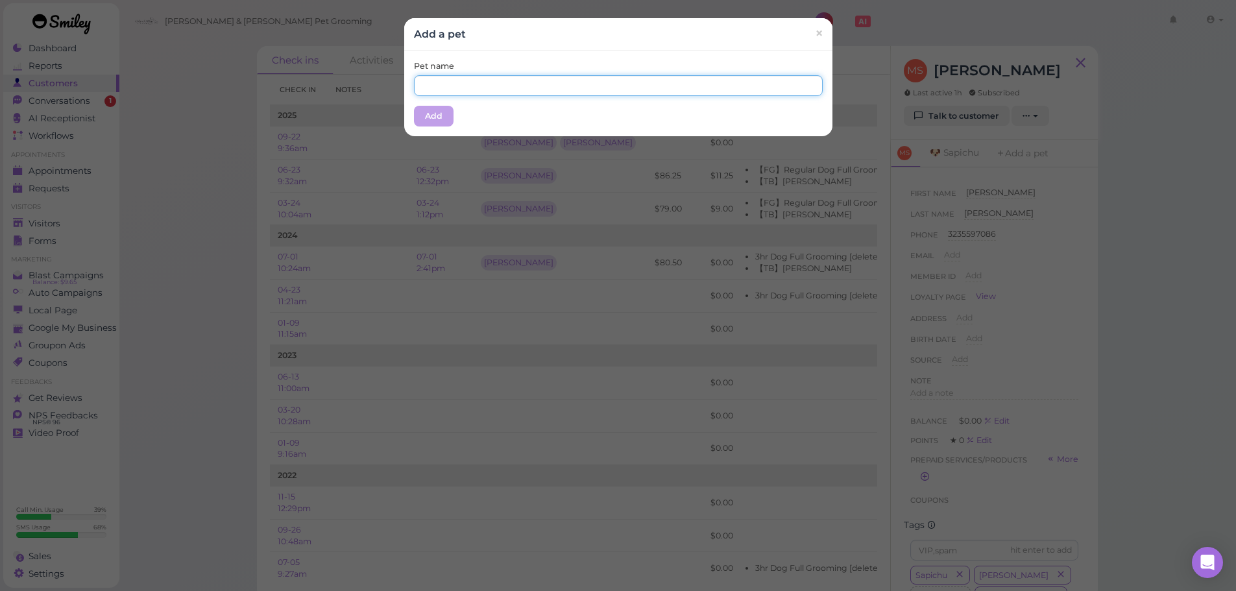
click at [621, 91] on input "text" at bounding box center [618, 85] width 409 height 21
type input "Milo"
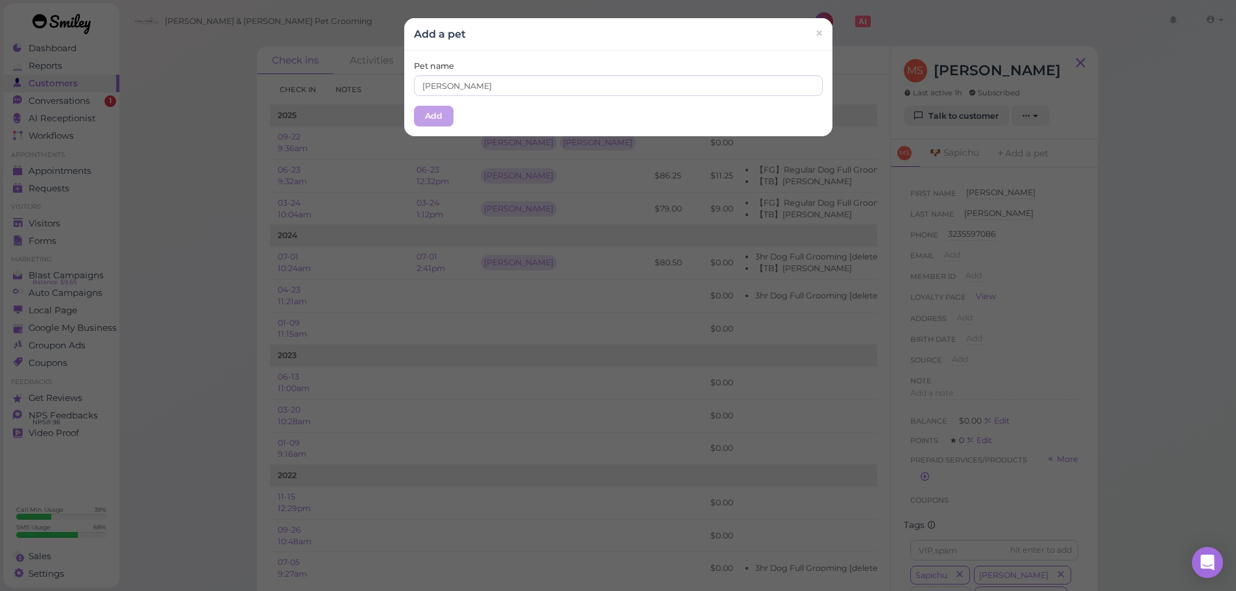
click at [519, 66] on div "Pet name Milo" at bounding box center [618, 78] width 409 height 36
click at [437, 122] on button "Add" at bounding box center [434, 116] width 40 height 21
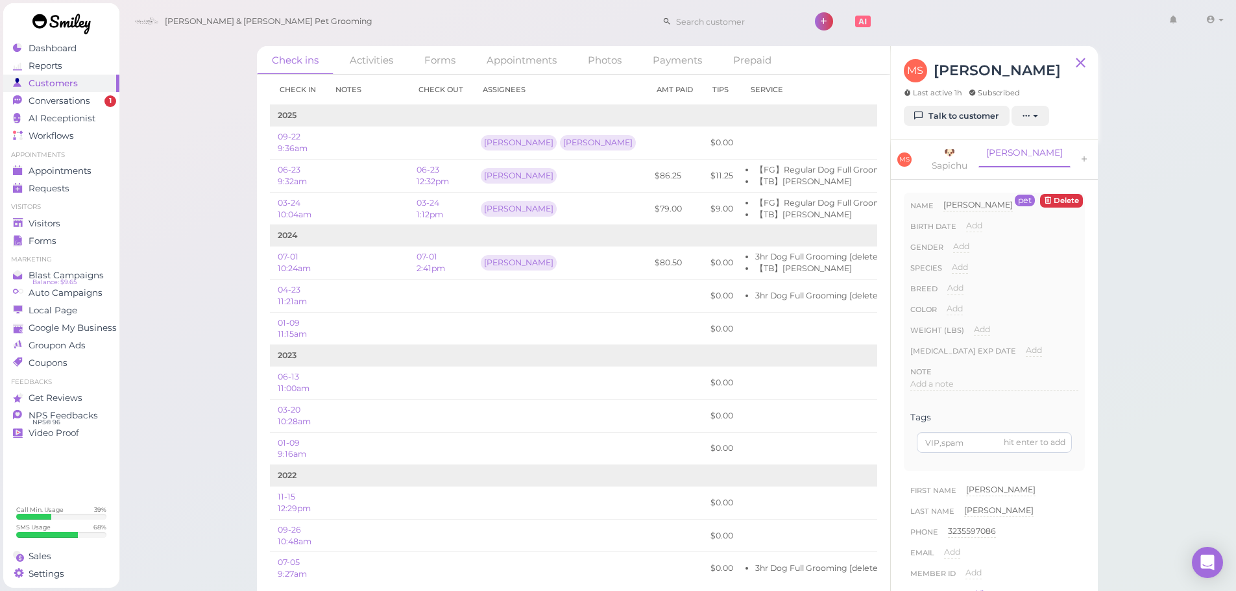
click at [960, 261] on div "Add Dog Cat Bird Other" at bounding box center [960, 271] width 16 height 21
click at [964, 262] on span "Add" at bounding box center [960, 267] width 16 height 10
click at [976, 261] on select "Dog Cat Bird Other" at bounding box center [1015, 270] width 127 height 19
select select "Dog"
click at [952, 261] on select "Dog Cat Bird Other" at bounding box center [1015, 270] width 127 height 19
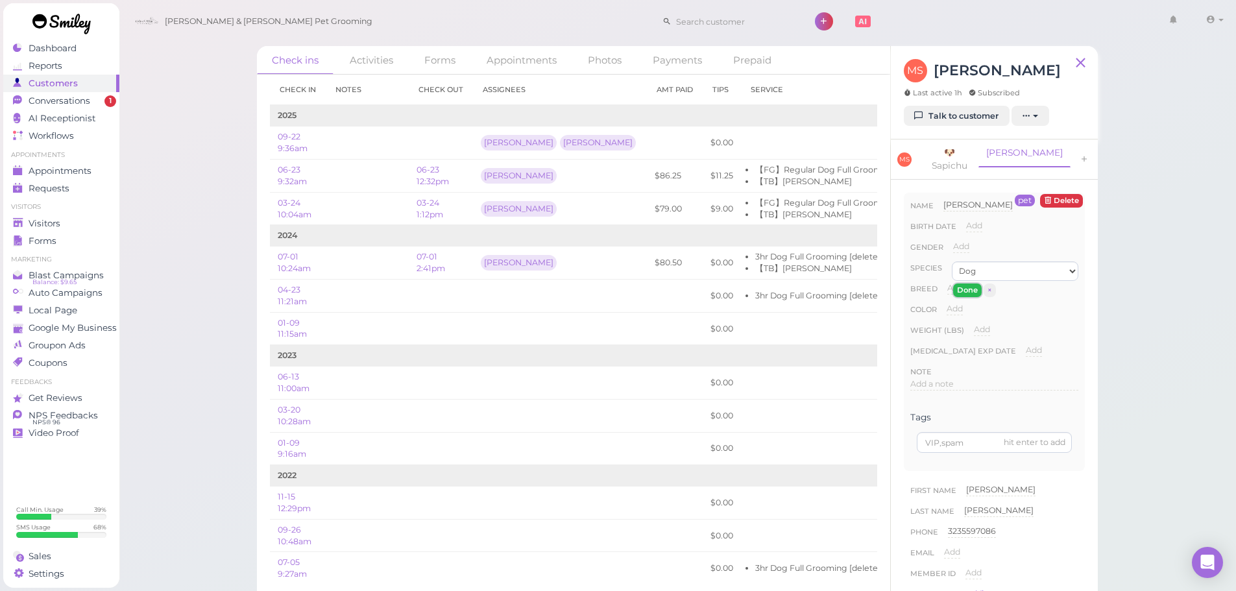
click at [963, 284] on button "Done" at bounding box center [967, 291] width 29 height 14
click at [83, 223] on div "Visitors" at bounding box center [59, 223] width 93 height 11
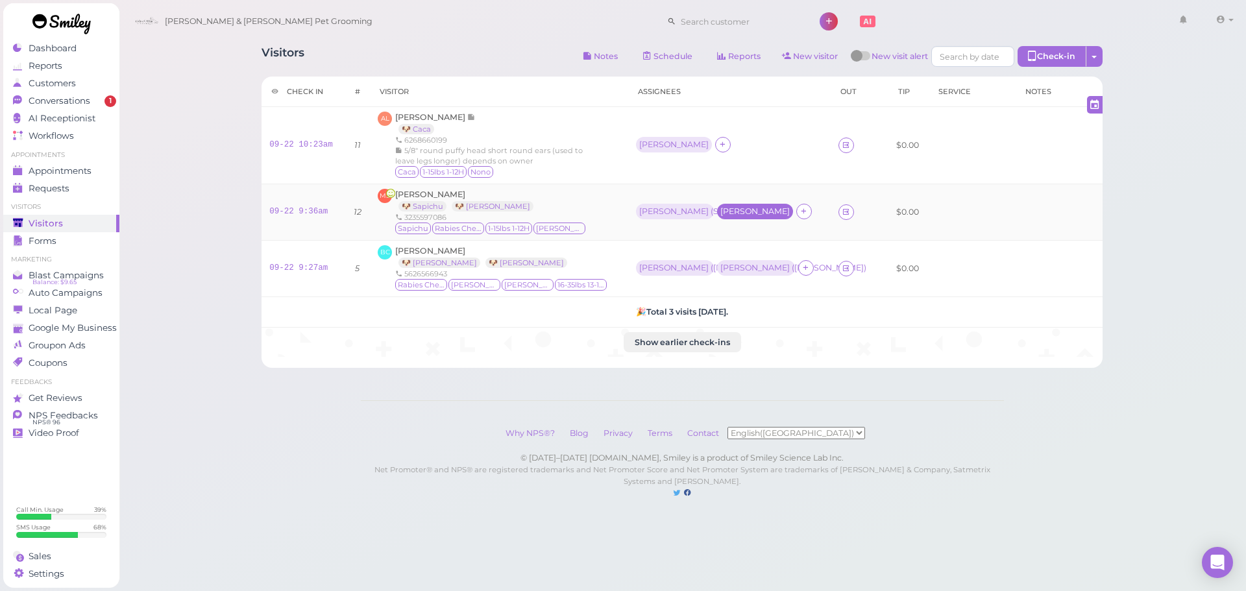
click at [720, 215] on div "Rebecca" at bounding box center [754, 211] width 69 height 9
click at [707, 269] on ul "Select pets" at bounding box center [704, 268] width 119 height 14
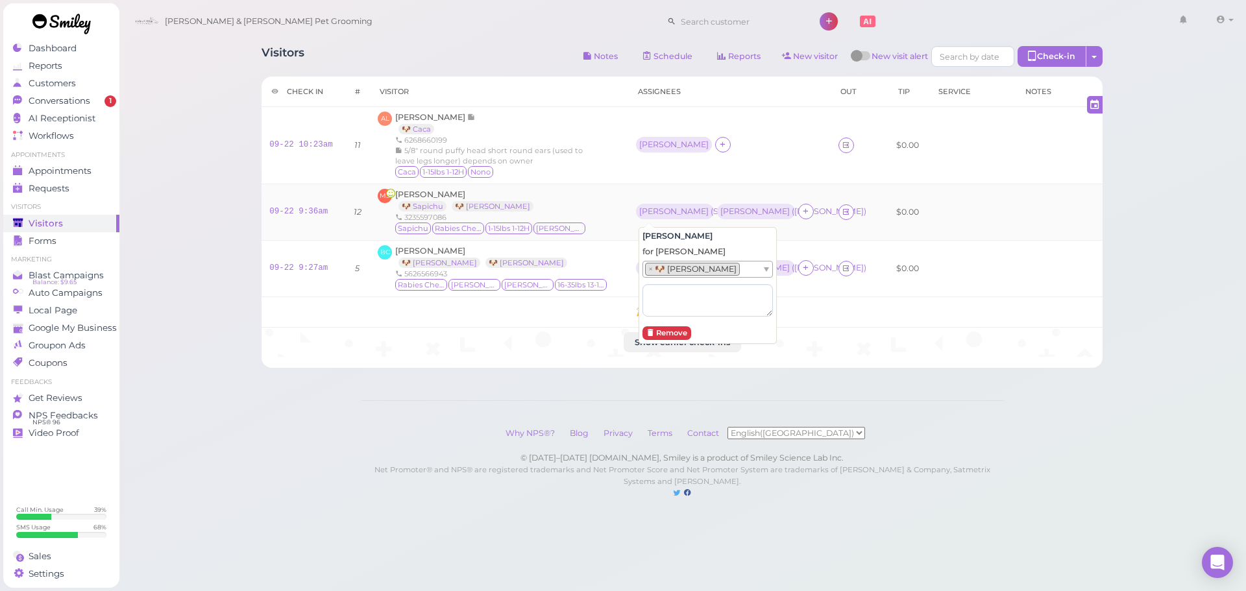
click at [618, 223] on div "MS Maria Sandoval 🐶 Sapichu 🐶 Milo 3235597086 Sapichu Rabies Checked 1-15lbs 1-…" at bounding box center [499, 212] width 242 height 47
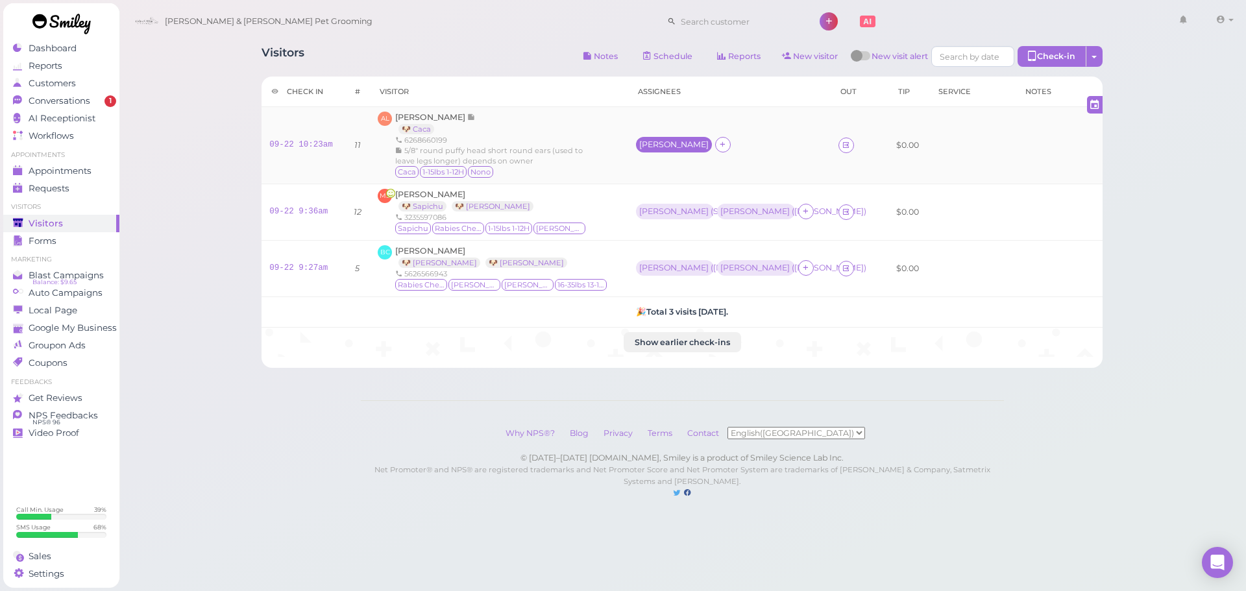
click at [648, 143] on div "Asa" at bounding box center [673, 144] width 69 height 9
drag, startPoint x: 650, startPoint y: 185, endPoint x: 651, endPoint y: 198, distance: 13.0
click at [650, 192] on div "for Select pets" at bounding box center [707, 214] width 130 height 69
click at [653, 206] on span "Select pets" at bounding box center [670, 202] width 45 height 14
click at [609, 213] on div "MS Maria Sandoval 🐶 Sapichu 🐶 Milo 3235597086 Sapichu Rabies Checked 1-15lbs 1-…" at bounding box center [499, 212] width 242 height 47
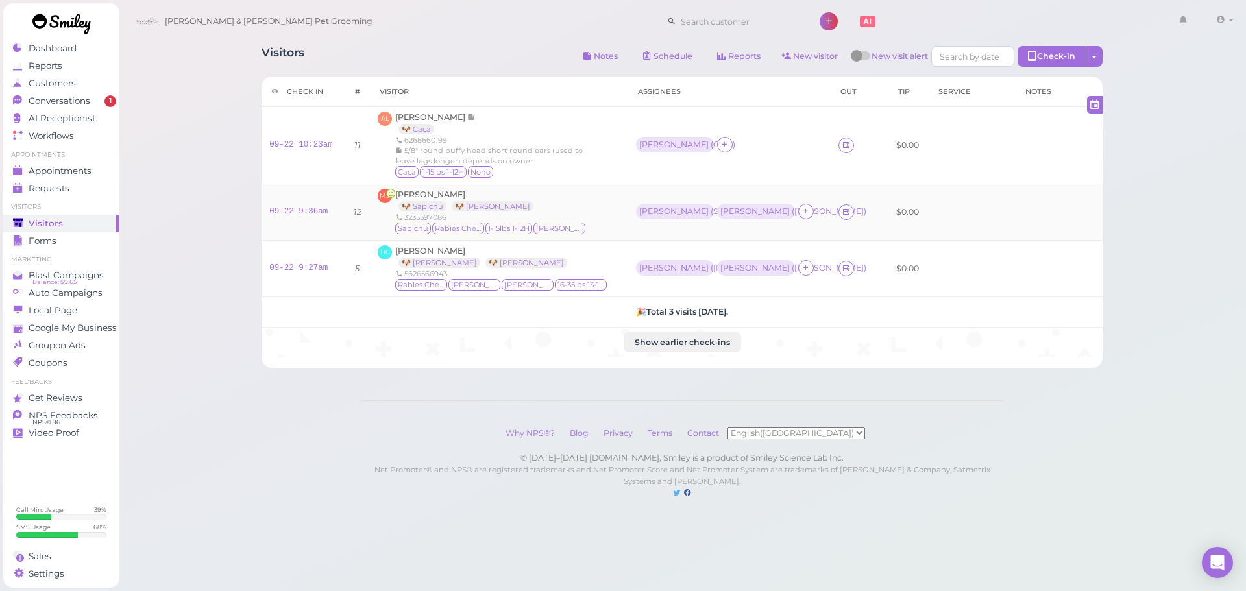
click at [607, 188] on td "MS Maria Sandoval 🐶 Sapichu 🐶 Milo 3235597086 Sapichu Rabies Checked 1-15lbs 1-…" at bounding box center [499, 212] width 258 height 56
click at [609, 237] on td "MS Maria Sandoval 🐶 Sapichu 🐶 Milo 3235597086 Sapichu Rabies Checked 1-15lbs 1-…" at bounding box center [499, 212] width 258 height 56
click at [38, 108] on link "Conversations 1" at bounding box center [61, 101] width 116 height 18
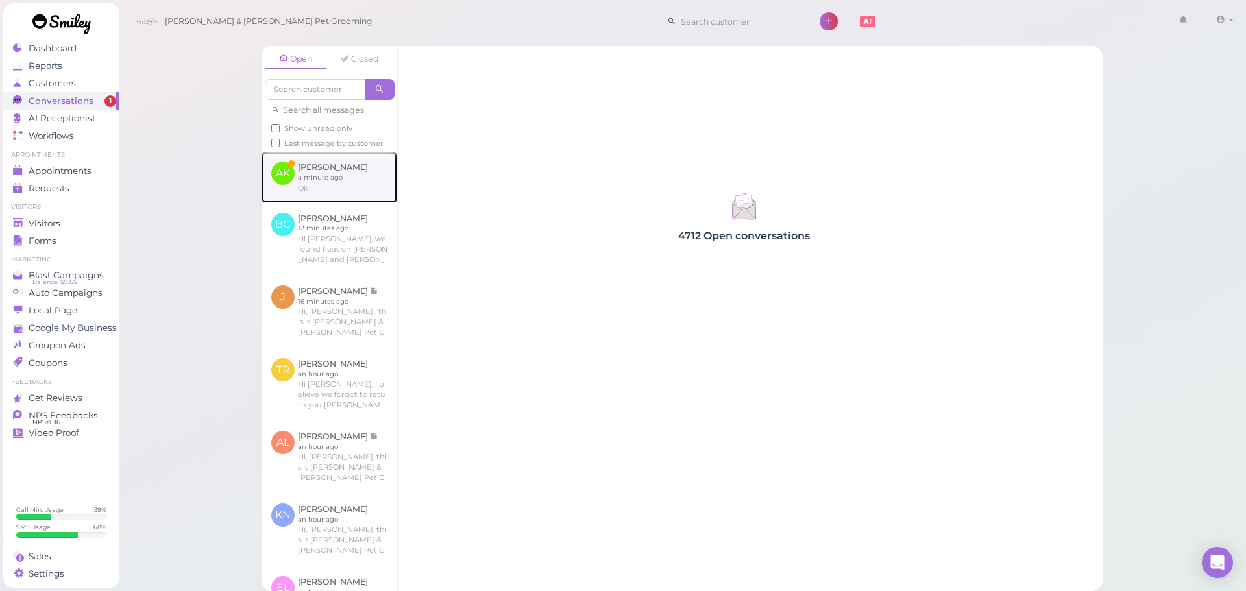
click at [295, 202] on link at bounding box center [329, 177] width 136 height 51
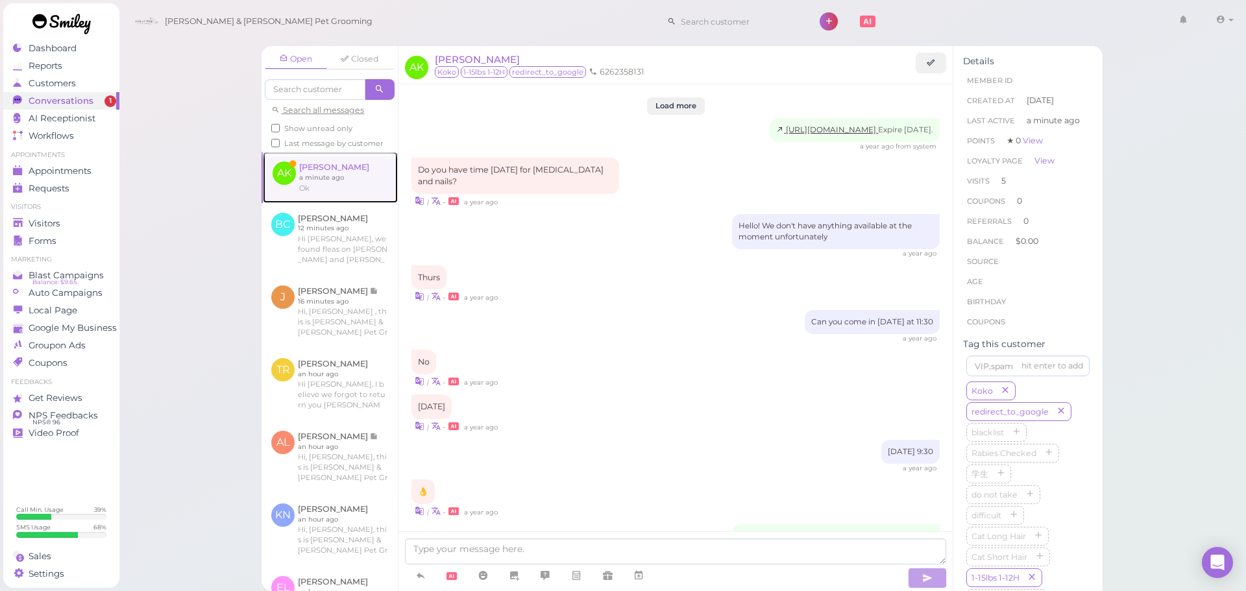
scroll to position [1376, 0]
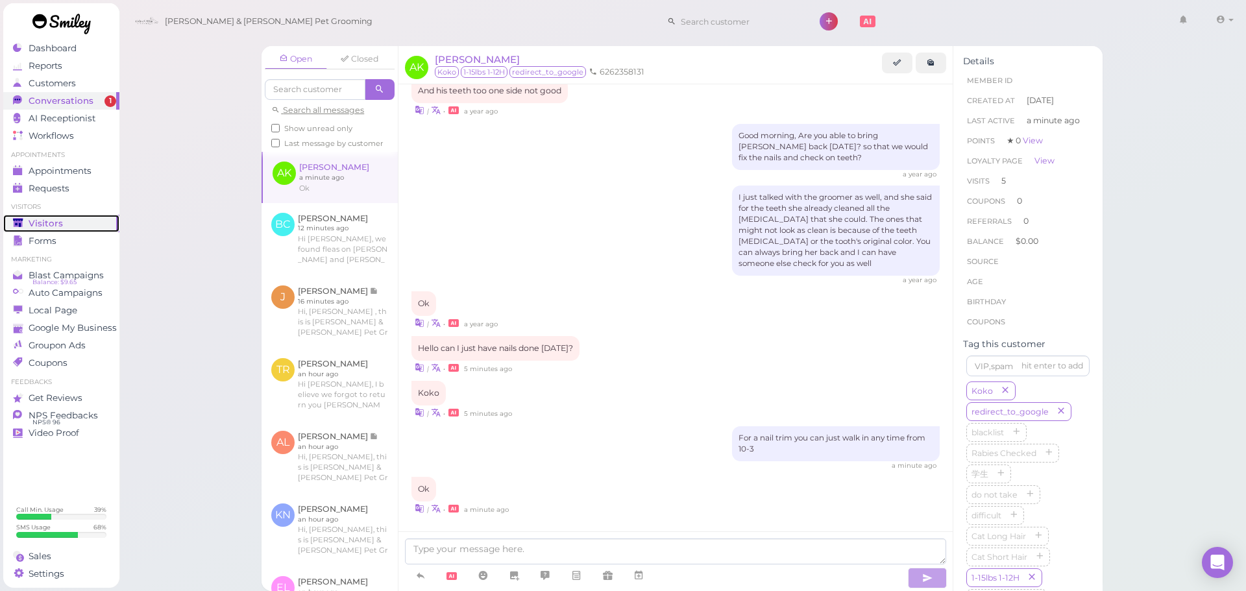
click at [91, 223] on div "Visitors" at bounding box center [59, 223] width 93 height 11
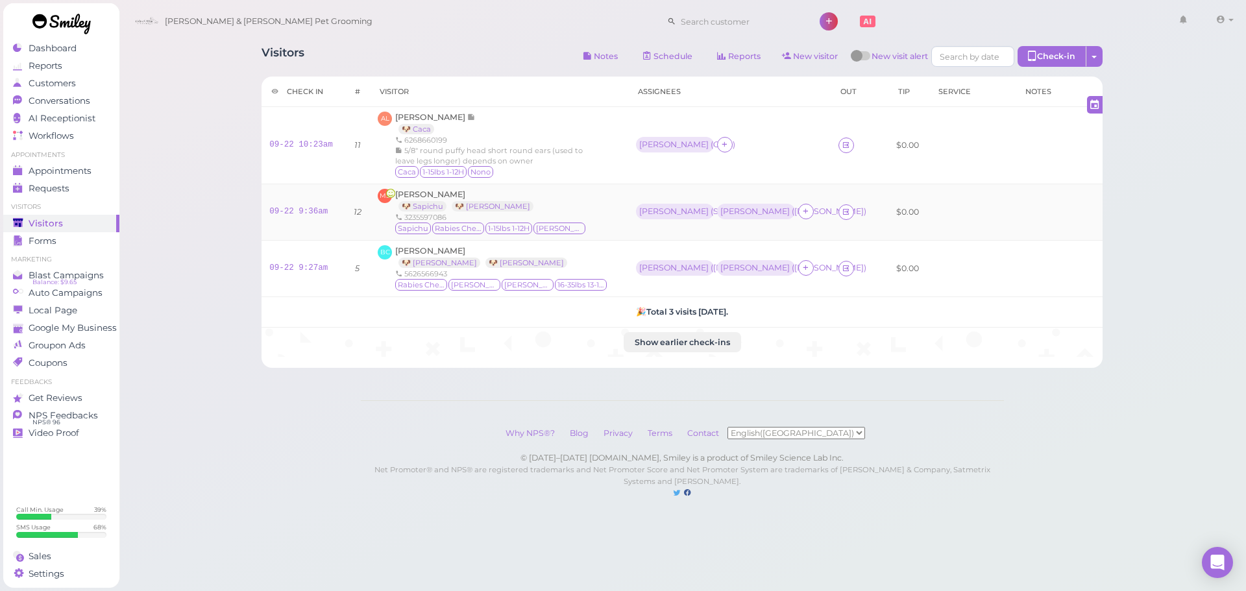
click at [943, 236] on td at bounding box center [972, 212] width 87 height 56
drag, startPoint x: 609, startPoint y: 196, endPoint x: 607, endPoint y: 178, distance: 18.3
click at [609, 196] on div "MS Maria Sandoval 🐶 Sapichu 🐶 Milo 3235597086 Sapichu Rabies Checked 1-15lbs 1-…" at bounding box center [499, 212] width 242 height 47
drag, startPoint x: 605, startPoint y: 170, endPoint x: 609, endPoint y: 250, distance: 79.9
click at [604, 192] on tbody "09-22 10:23am 11 AL Annie Li 🐶 Caca 6268660199 5/8" round puffy head short roun…" at bounding box center [681, 232] width 841 height 250
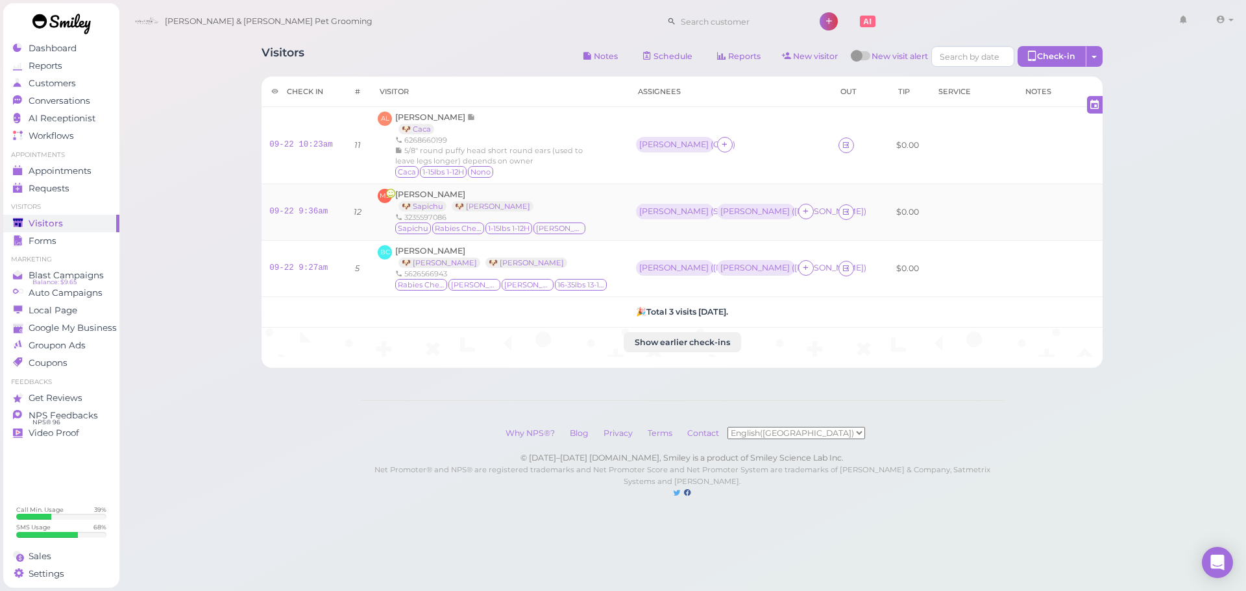
click at [601, 239] on td "MS Maria Sandoval 🐶 Sapichu 🐶 Milo 3235597086 Sapichu Rabies Checked 1-15lbs 1-…" at bounding box center [499, 212] width 258 height 56
drag, startPoint x: 601, startPoint y: 229, endPoint x: 598, endPoint y: 273, distance: 44.2
click at [600, 230] on div "MS Maria Sandoval 🐶 Sapichu 🐶 Milo 3235597086 Sapichu Rabies Checked 1-15lbs 1-…" at bounding box center [499, 212] width 242 height 47
click at [598, 274] on div "BC Bailey Carlin 🐶 Milo 🐶 Maddie 5626566943 Rabies Checked Milo Maddie 16-35lbs…" at bounding box center [499, 268] width 242 height 47
click at [602, 234] on div "MS Maria Sandoval 🐶 Sapichu 🐶 Milo 3235597086 Sapichu Rabies Checked 1-15lbs 1-…" at bounding box center [499, 212] width 242 height 47
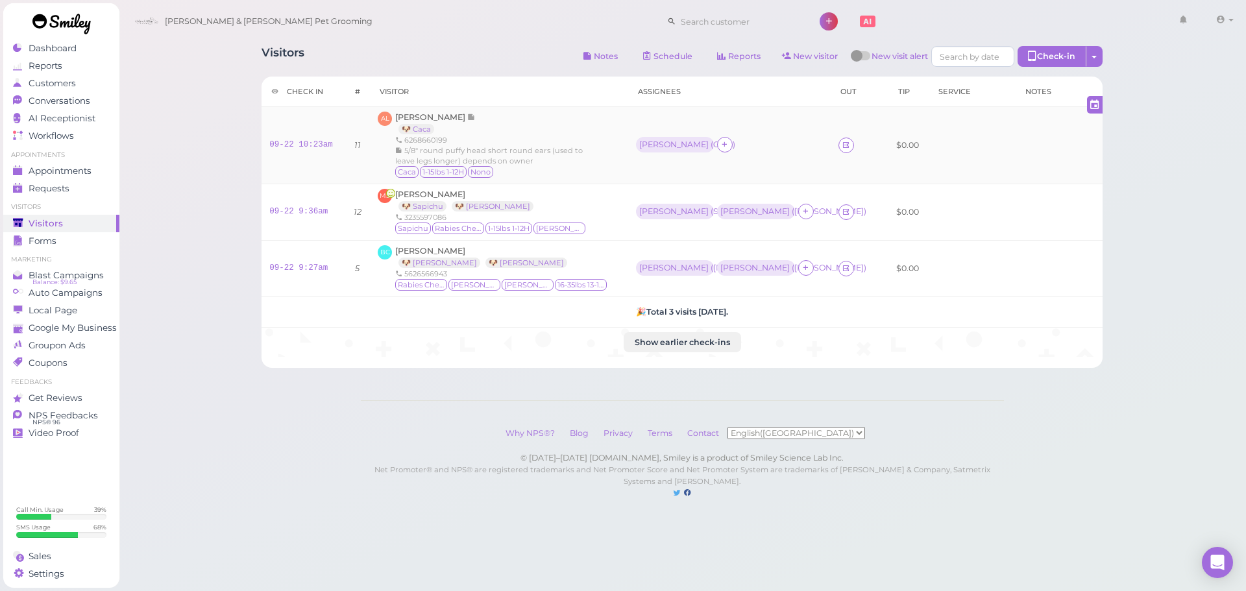
click at [602, 156] on div "AL Annie Li 🐶 Caca 6268660199 5/8" round puffy head short round ears (used to l…" at bounding box center [499, 145] width 242 height 67
click at [601, 202] on div "MS Maria Sandoval 🐶 Sapichu 🐶 Milo 3235597086 Sapichu Rabies Checked 1-15lbs 1-…" at bounding box center [499, 212] width 242 height 47
click at [609, 261] on div "BC Bailey Carlin 🐶 Milo 🐶 Maddie 5626566943 Rabies Checked Milo Maddie 16-35lbs…" at bounding box center [499, 268] width 242 height 47
click at [605, 223] on div "MS Maria Sandoval 🐶 Sapichu 🐶 Milo 3235597086 Sapichu Rabies Checked 1-15lbs 1-…" at bounding box center [499, 212] width 242 height 47
click at [600, 247] on div "BC Bailey Carlin 🐶 Milo 🐶 Maddie 5626566943 Rabies Checked Milo Maddie 16-35lbs…" at bounding box center [499, 268] width 242 height 47
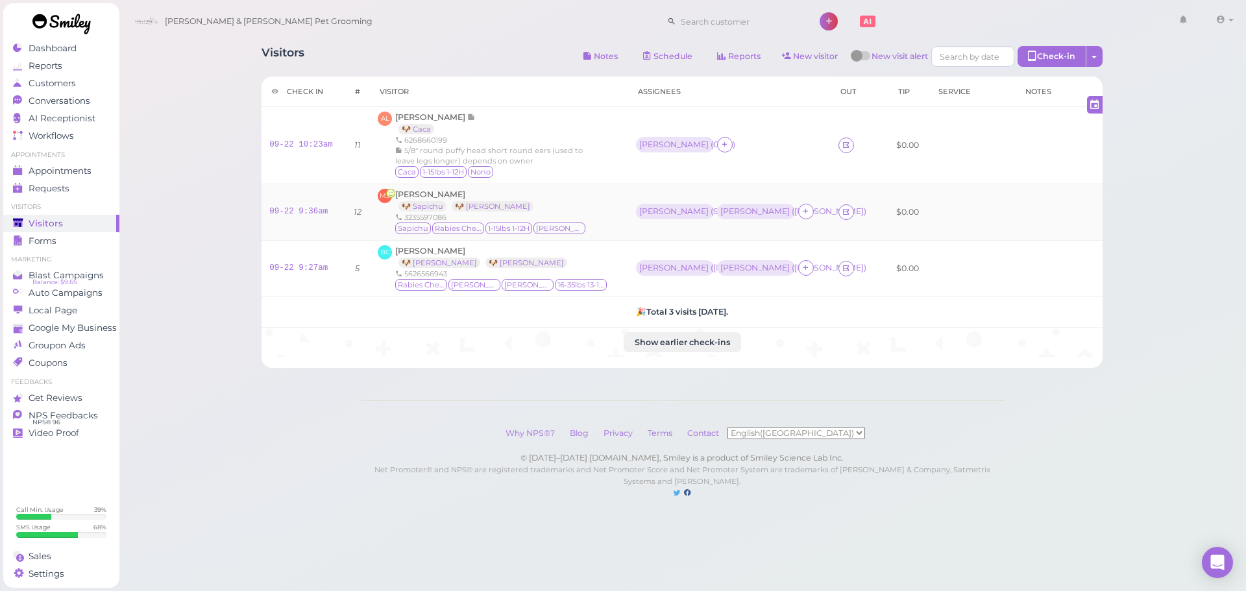
click at [603, 238] on td "MS Maria Sandoval 🐶 Sapichu 🐶 Milo 3235597086 Sapichu Rabies Checked 1-15lbs 1-…" at bounding box center [499, 212] width 258 height 56
click at [603, 248] on div "BC Bailey Carlin 🐶 Milo 🐶 Maddie 5626566943 Rabies Checked Milo Maddie 16-35lbs…" at bounding box center [499, 268] width 242 height 47
click at [601, 226] on div "MS Maria Sandoval 🐶 Sapichu 🐶 Milo 3235597086 Sapichu Rabies Checked 1-15lbs 1-…" at bounding box center [499, 212] width 242 height 47
click at [598, 262] on div "BC Bailey Carlin 🐶 Milo 🐶 Maddie 5626566943 Rabies Checked Milo Maddie 16-35lbs…" at bounding box center [499, 268] width 242 height 47
click at [600, 220] on div "MS Maria Sandoval 🐶 Sapichu 🐶 Milo 3235597086 Sapichu Rabies Checked 1-15lbs 1-…" at bounding box center [499, 212] width 242 height 47
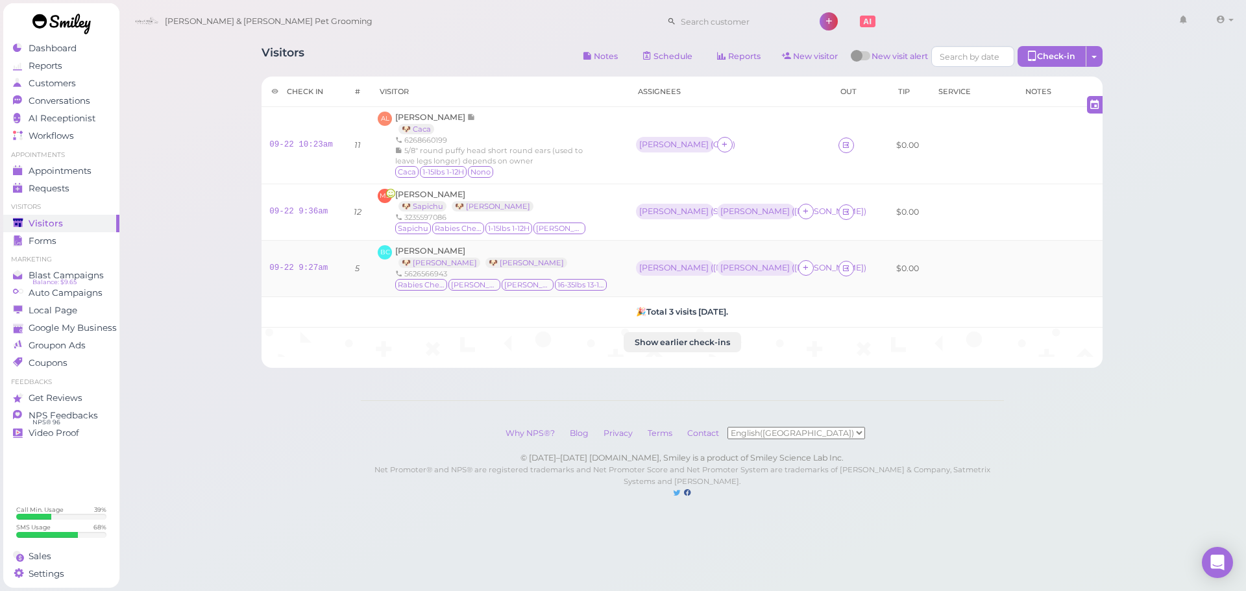
click at [599, 260] on div "BC Bailey Carlin 🐶 Milo 🐶 Maddie 5626566943 Rabies Checked Milo Maddie 16-35lbs…" at bounding box center [499, 268] width 242 height 47
drag, startPoint x: 587, startPoint y: 267, endPoint x: 578, endPoint y: 243, distance: 25.7
click at [578, 243] on td "BC Bailey Carlin 🐶 Milo 🐶 Maddie 5626566943 Rabies Checked Milo Maddie 16-35lbs…" at bounding box center [499, 268] width 258 height 56
click at [581, 258] on div "BC Bailey Carlin 🐶 Milo 🐶 Maddie 5626566943 Rabies Checked Milo Maddie 16-35lbs…" at bounding box center [499, 268] width 242 height 47
click at [51, 218] on span "Visitors" at bounding box center [46, 223] width 34 height 11
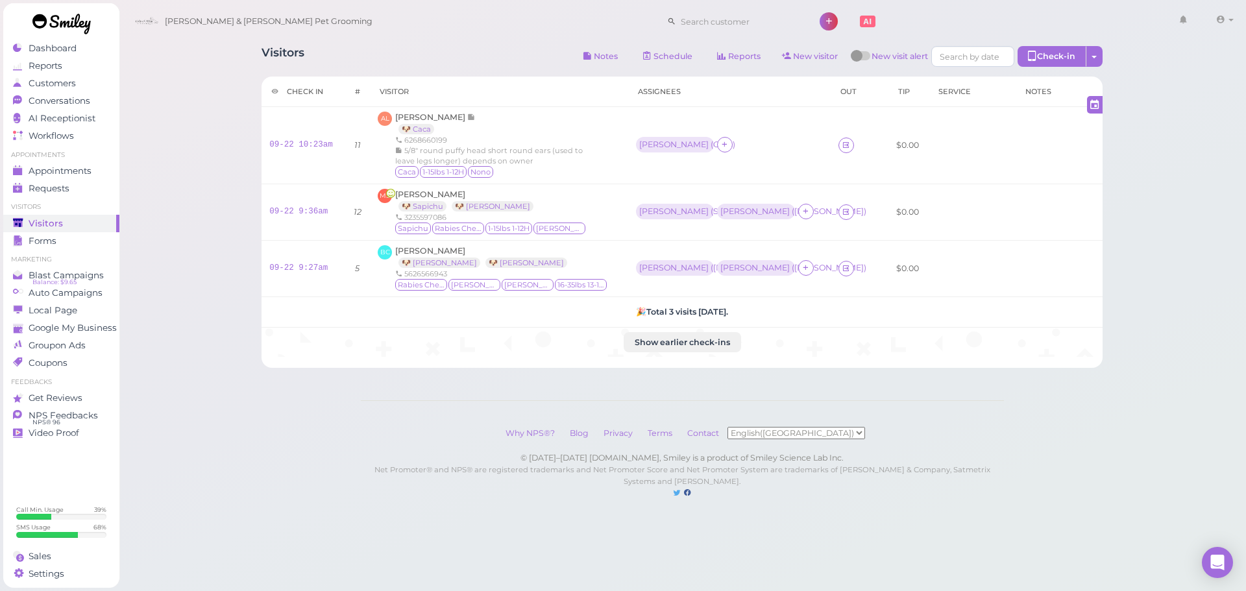
click at [397, 37] on div "Cody & Miley Pet Grooming 1 Account Billings" at bounding box center [683, 21] width 1110 height 37
click at [43, 222] on span "Visitors" at bounding box center [46, 223] width 34 height 11
click at [202, 70] on div "Visitors Notes Schedule Reports New visitor New visit alert Check-in Customer c…" at bounding box center [683, 262] width 1128 height 525
drag, startPoint x: 302, startPoint y: 55, endPoint x: 244, endPoint y: 55, distance: 58.4
click at [244, 55] on div "Visitors Notes Schedule Reports New visitor New visit alert Check-in Customer c…" at bounding box center [683, 262] width 1128 height 525
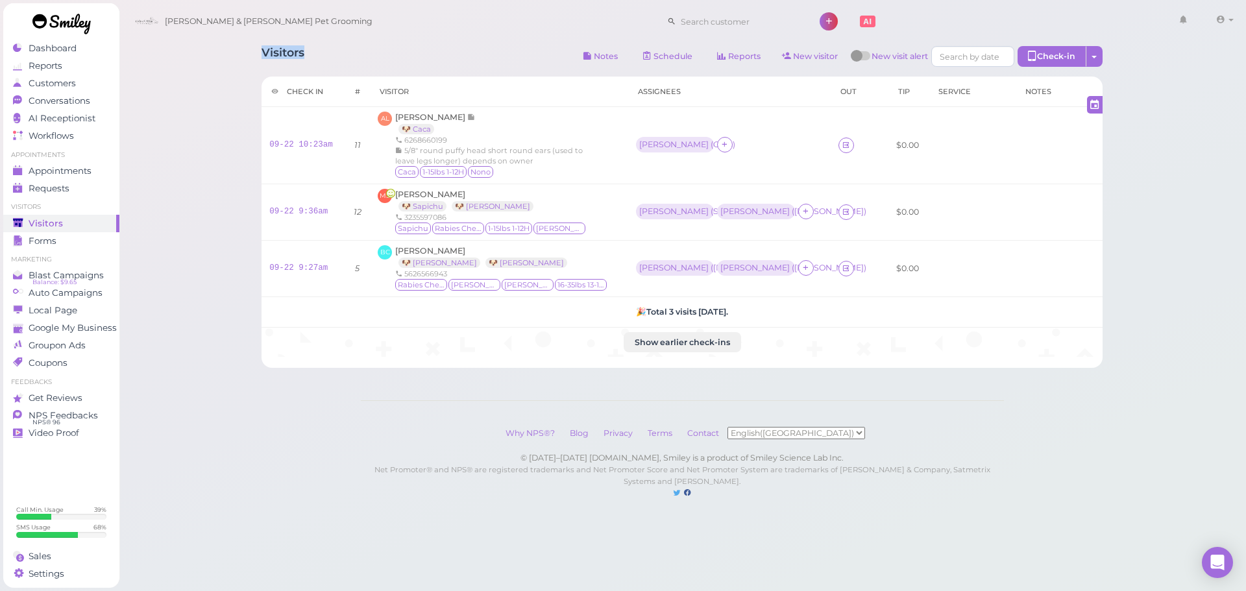
click at [244, 55] on div "Visitors Notes Schedule Reports New visitor New visit alert Check-in Customer c…" at bounding box center [683, 262] width 1128 height 525
drag, startPoint x: 244, startPoint y: 55, endPoint x: 287, endPoint y: 55, distance: 42.8
click at [287, 55] on div "Visitors Notes Schedule Reports New visitor New visit alert Check-in Customer c…" at bounding box center [683, 262] width 1128 height 525
click at [287, 55] on h1 "Visitors" at bounding box center [282, 58] width 43 height 24
drag, startPoint x: 304, startPoint y: 55, endPoint x: 235, endPoint y: 57, distance: 69.5
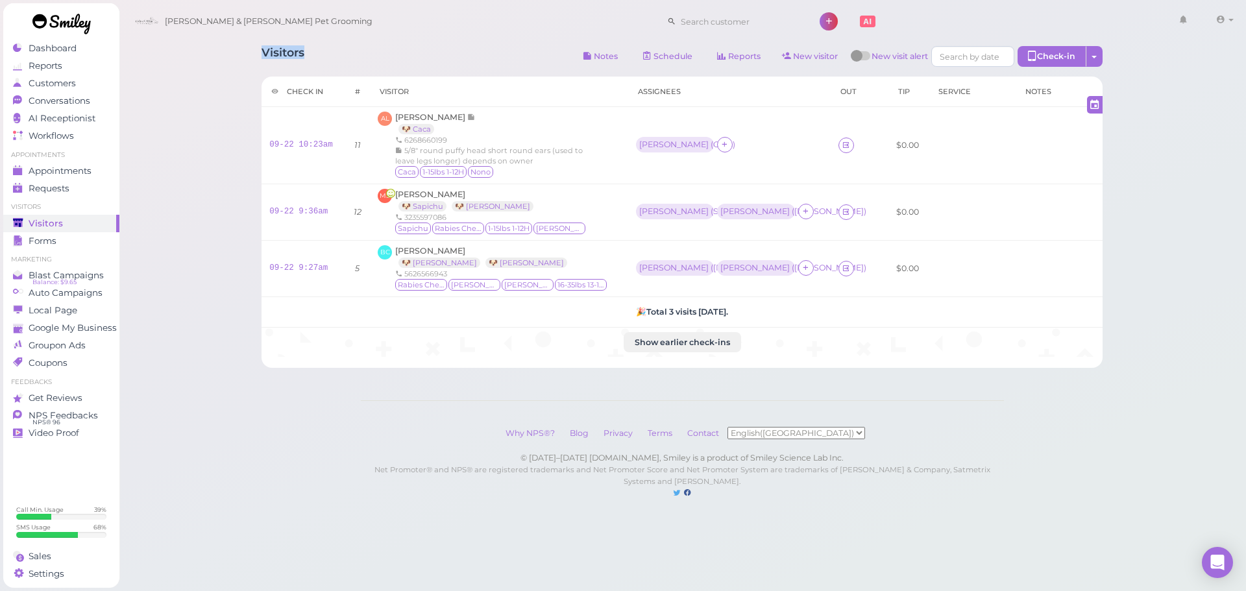
click at [235, 57] on div "Visitors Notes Schedule Reports New visitor New visit alert Check-in Customer c…" at bounding box center [683, 262] width 1128 height 525
drag, startPoint x: 235, startPoint y: 57, endPoint x: 274, endPoint y: 57, distance: 38.9
click at [274, 57] on div "Visitors Notes Schedule Reports New visitor New visit alert Check-in Customer c…" at bounding box center [683, 262] width 1128 height 525
click at [274, 57] on h1 "Visitors" at bounding box center [282, 58] width 43 height 24
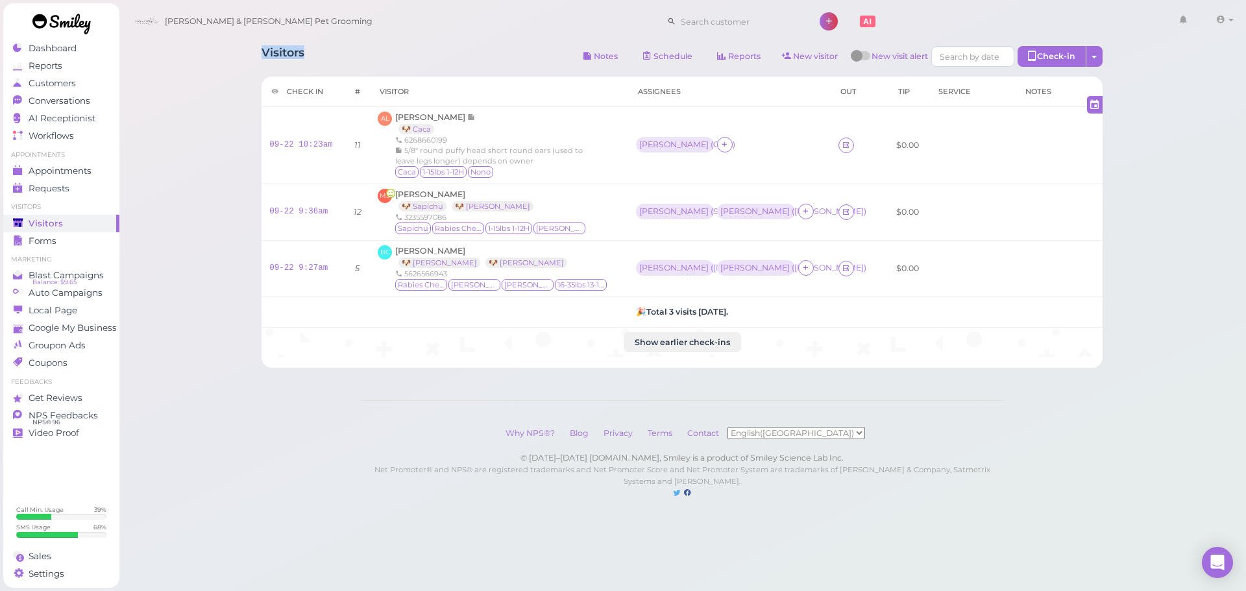
click at [274, 57] on h1 "Visitors" at bounding box center [282, 58] width 43 height 24
click at [269, 62] on h1 "Visitors" at bounding box center [282, 58] width 43 height 24
click at [276, 50] on h1 "Visitors" at bounding box center [282, 58] width 43 height 24
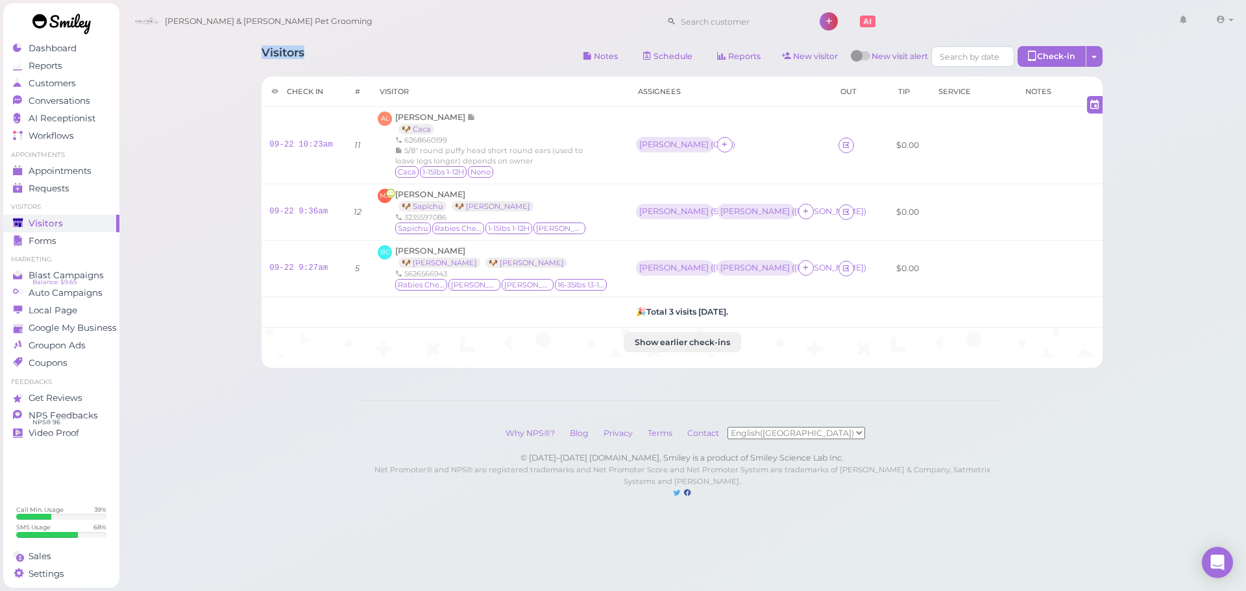
click at [276, 50] on h1 "Visitors" at bounding box center [282, 58] width 43 height 24
click at [261, 60] on div "Visitors Notes Schedule Reports New visitor New visit alert Check-in Customer c…" at bounding box center [681, 202] width 873 height 332
click at [263, 53] on h1 "Visitors" at bounding box center [282, 58] width 43 height 24
click at [259, 67] on div "Visitors Notes Schedule Reports New visitor New visit alert Check-in Customer c…" at bounding box center [681, 202] width 873 height 332
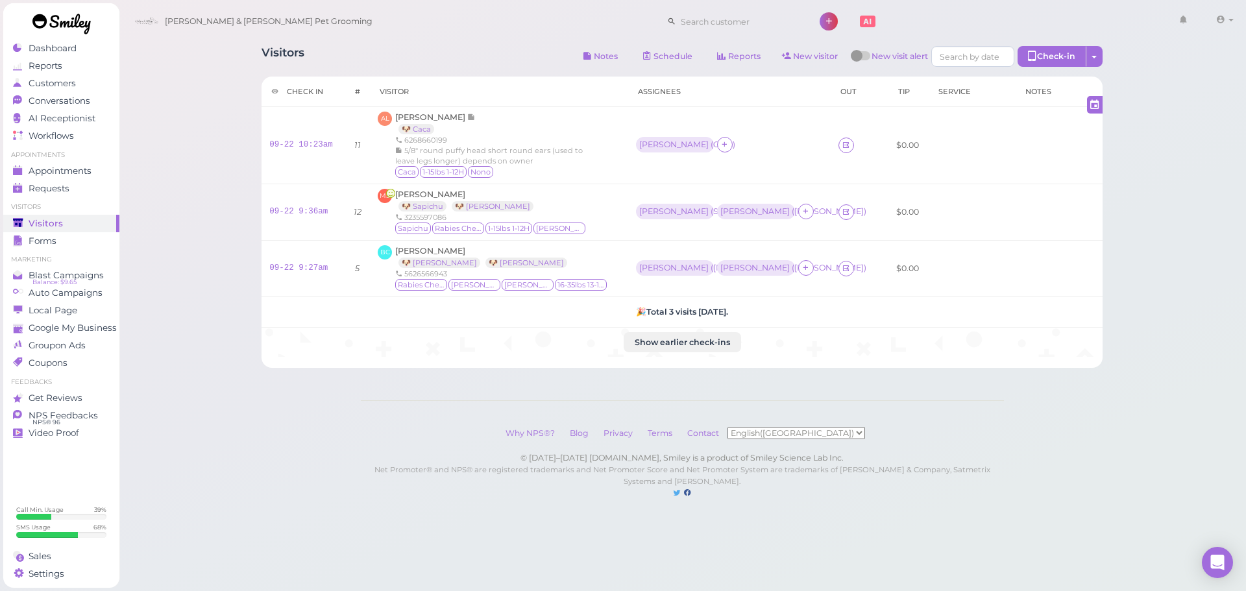
click at [263, 55] on h1 "Visitors" at bounding box center [282, 58] width 43 height 24
click at [263, 60] on h1 "Visitors" at bounding box center [282, 58] width 43 height 24
click at [268, 52] on h1 "Visitors" at bounding box center [282, 58] width 43 height 24
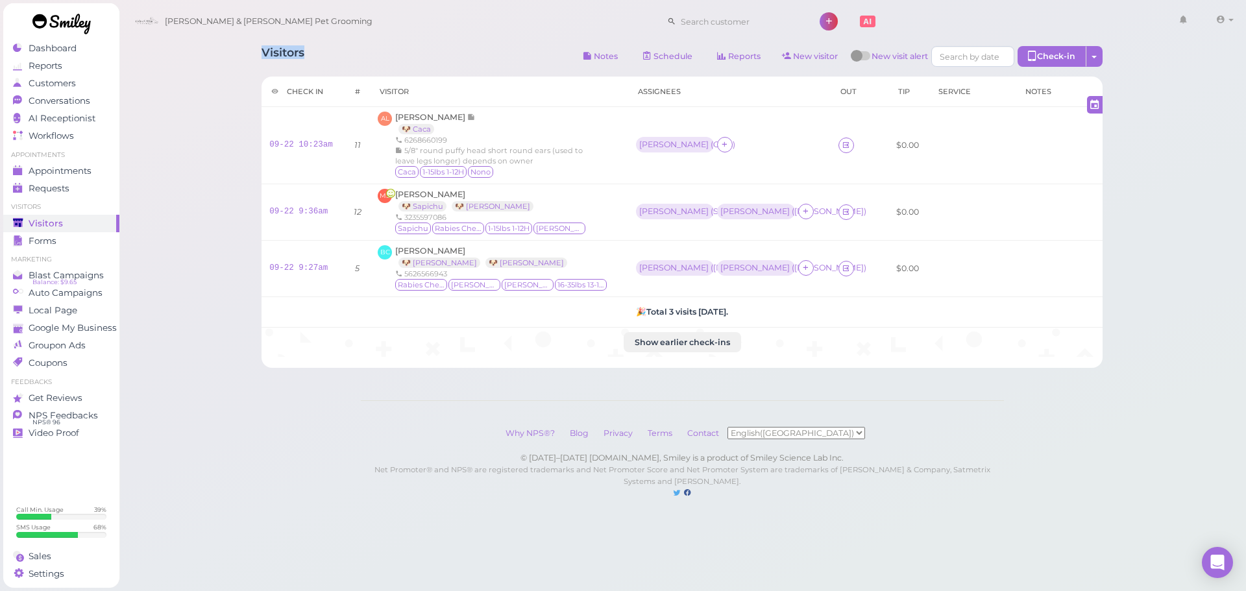
click at [268, 64] on h1 "Visitors" at bounding box center [282, 58] width 43 height 24
click at [271, 52] on h1 "Visitors" at bounding box center [282, 58] width 43 height 24
click at [269, 60] on h1 "Visitors" at bounding box center [282, 58] width 43 height 24
click at [271, 51] on h1 "Visitors" at bounding box center [282, 58] width 43 height 24
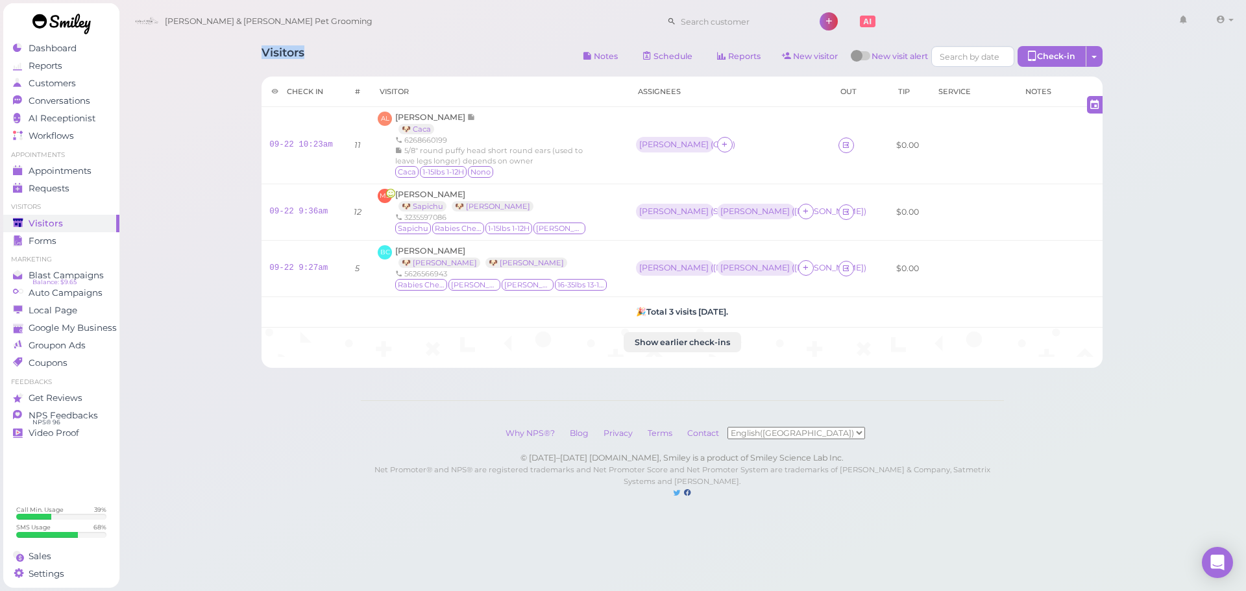
click at [271, 51] on h1 "Visitors" at bounding box center [282, 58] width 43 height 24
click at [270, 60] on h1 "Visitors" at bounding box center [282, 58] width 43 height 24
click at [270, 56] on h1 "Visitors" at bounding box center [282, 58] width 43 height 24
click at [270, 62] on h1 "Visitors" at bounding box center [282, 58] width 43 height 24
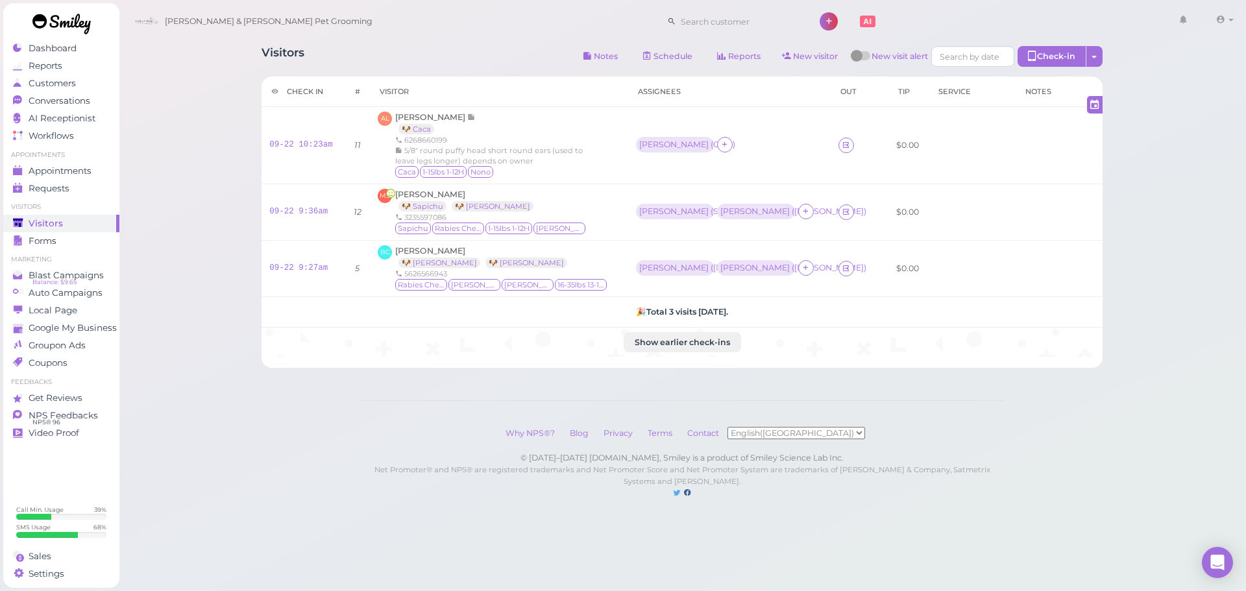
click at [270, 51] on h1 "Visitors" at bounding box center [282, 58] width 43 height 24
click at [270, 64] on h1 "Visitors" at bounding box center [282, 58] width 43 height 24
click at [270, 52] on h1 "Visitors" at bounding box center [282, 58] width 43 height 24
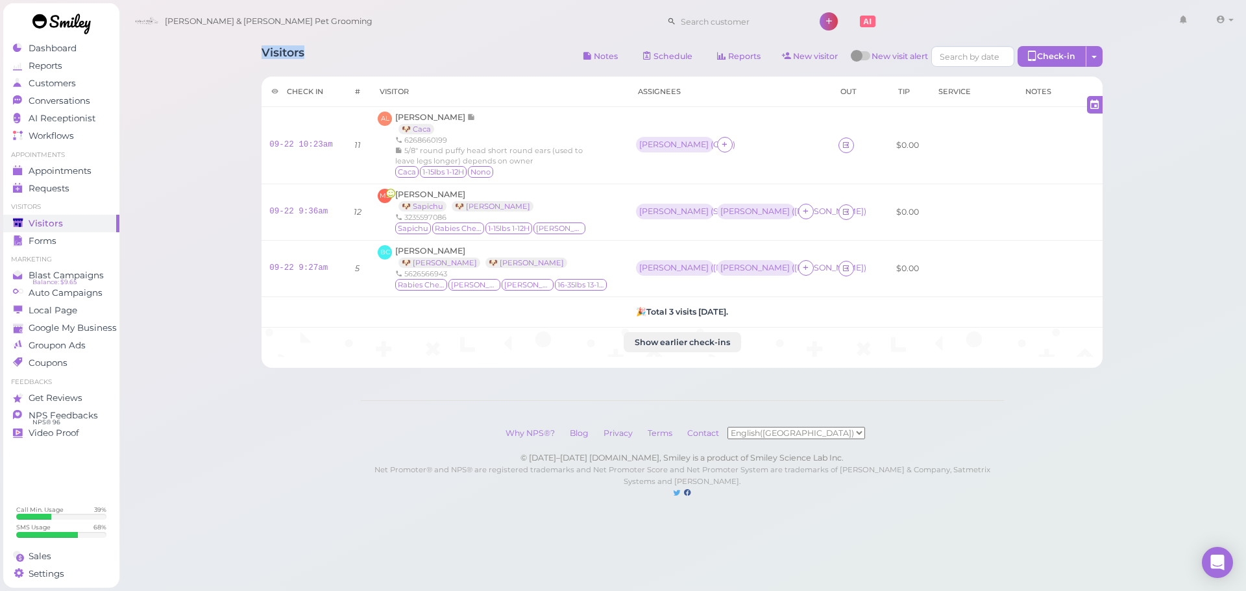
click at [270, 59] on h1 "Visitors" at bounding box center [282, 58] width 43 height 24
click at [270, 51] on h1 "Visitors" at bounding box center [282, 58] width 43 height 24
click at [270, 63] on h1 "Visitors" at bounding box center [282, 58] width 43 height 24
click at [270, 55] on h1 "Visitors" at bounding box center [282, 58] width 43 height 24
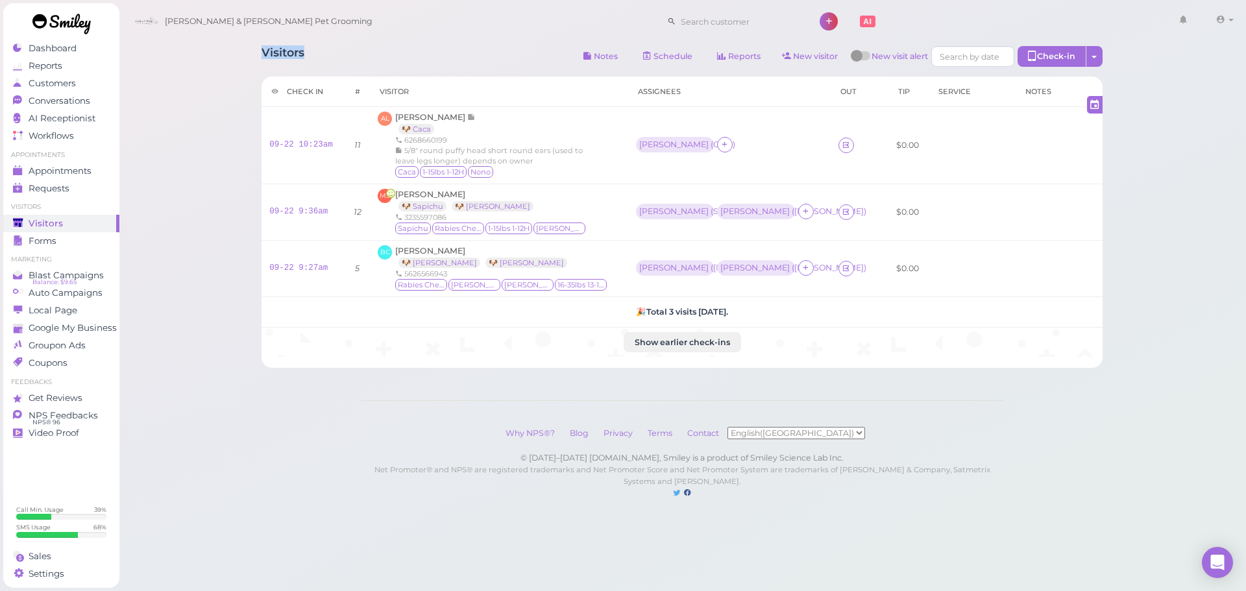
click at [270, 55] on h1 "Visitors" at bounding box center [282, 58] width 43 height 24
click at [270, 62] on h1 "Visitors" at bounding box center [282, 58] width 43 height 24
click at [271, 55] on h1 "Visitors" at bounding box center [282, 58] width 43 height 24
click at [271, 60] on h1 "Visitors" at bounding box center [282, 58] width 43 height 24
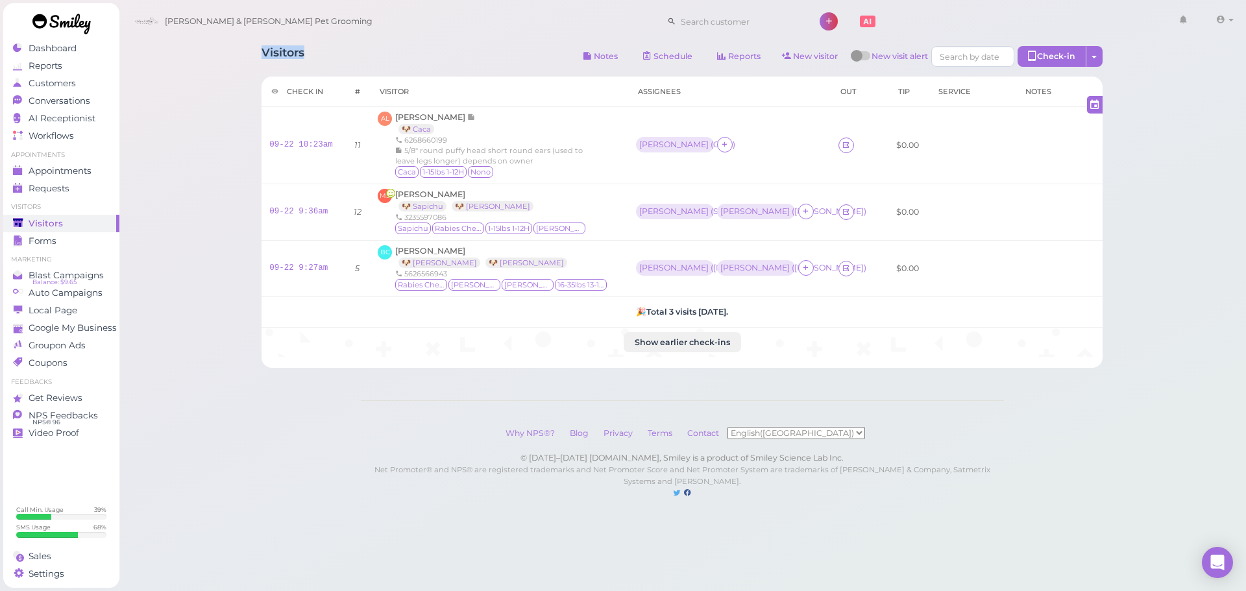
drag, startPoint x: 304, startPoint y: 55, endPoint x: 255, endPoint y: 55, distance: 48.7
click at [255, 55] on div "Visitors Notes Schedule Reports New visitor New visit alert Check-in Customer c…" at bounding box center [681, 202] width 873 height 332
drag, startPoint x: 255, startPoint y: 55, endPoint x: 284, endPoint y: 51, distance: 28.7
click at [284, 51] on div "Visitors Notes Schedule Reports New visitor New visit alert Check-in Customer c…" at bounding box center [681, 202] width 873 height 332
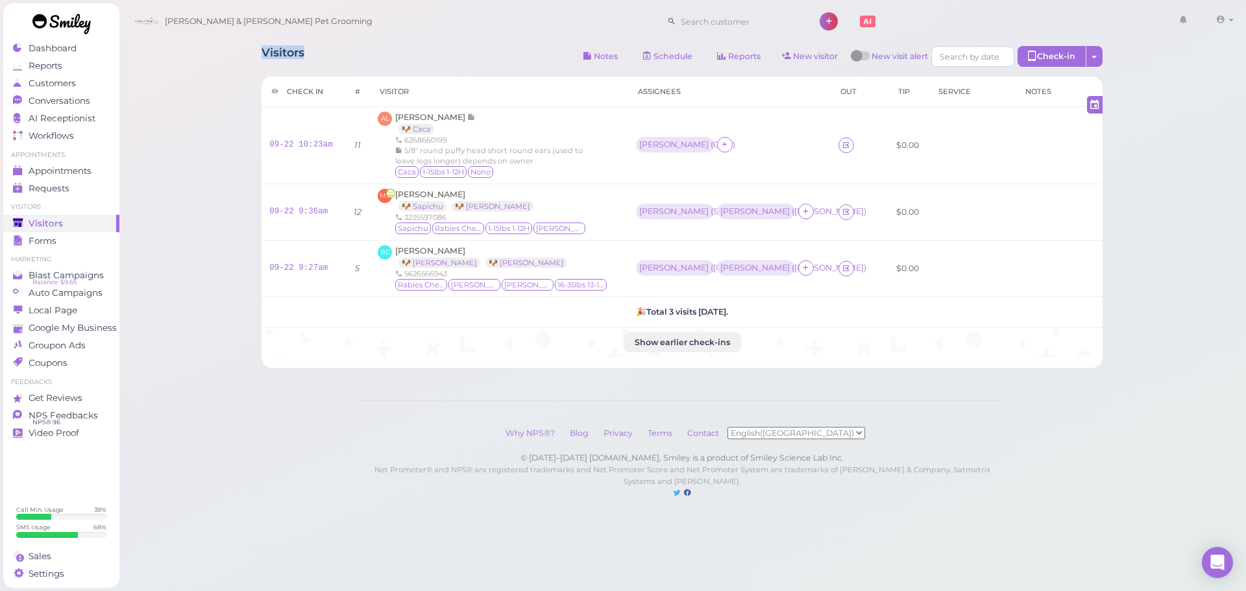
click at [284, 51] on h1 "Visitors" at bounding box center [282, 58] width 43 height 24
drag, startPoint x: 306, startPoint y: 53, endPoint x: 261, endPoint y: 60, distance: 45.3
click at [261, 60] on div "Visitors Notes Schedule Reports New visitor New visit alert Check-in Customer c…" at bounding box center [681, 202] width 873 height 332
drag, startPoint x: 260, startPoint y: 59, endPoint x: 312, endPoint y: 58, distance: 51.9
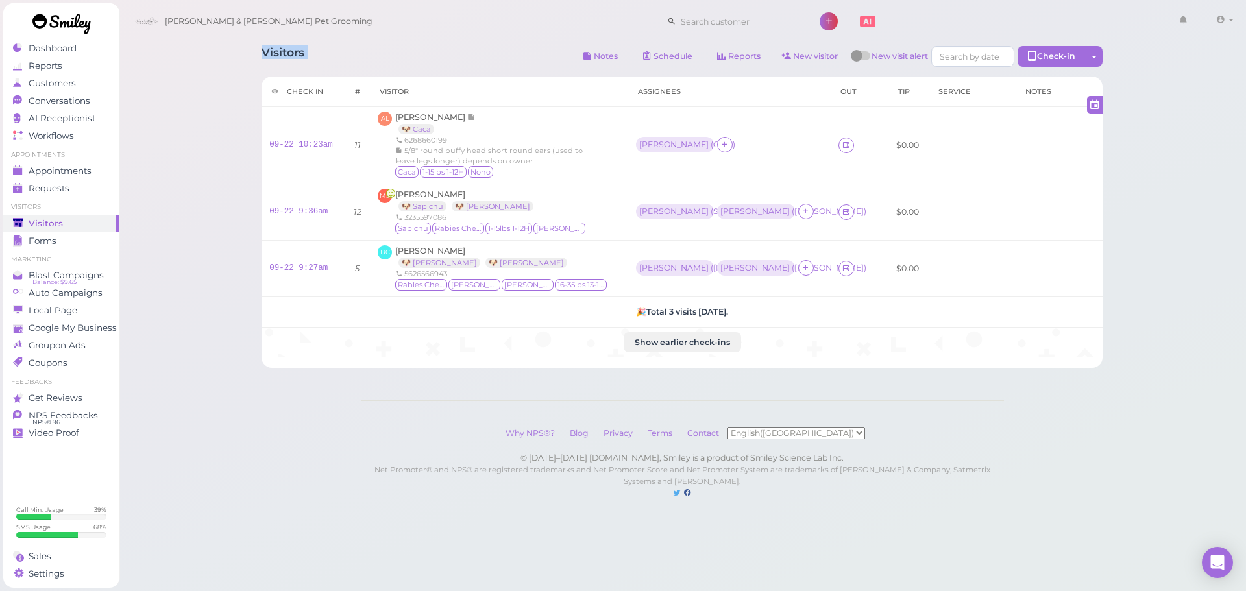
click at [312, 58] on div "Visitors Notes Schedule Reports New visitor New visit alert Check-in Customer c…" at bounding box center [681, 202] width 873 height 332
click at [312, 58] on div "Visitors Notes Schedule Reports New visitor New visit alert Check-in Customer c…" at bounding box center [681, 58] width 841 height 24
drag, startPoint x: 307, startPoint y: 54, endPoint x: 245, endPoint y: 62, distance: 62.8
click at [245, 62] on div "Visitors Notes Schedule Reports New visitor New visit alert Check-in Customer c…" at bounding box center [683, 262] width 1128 height 525
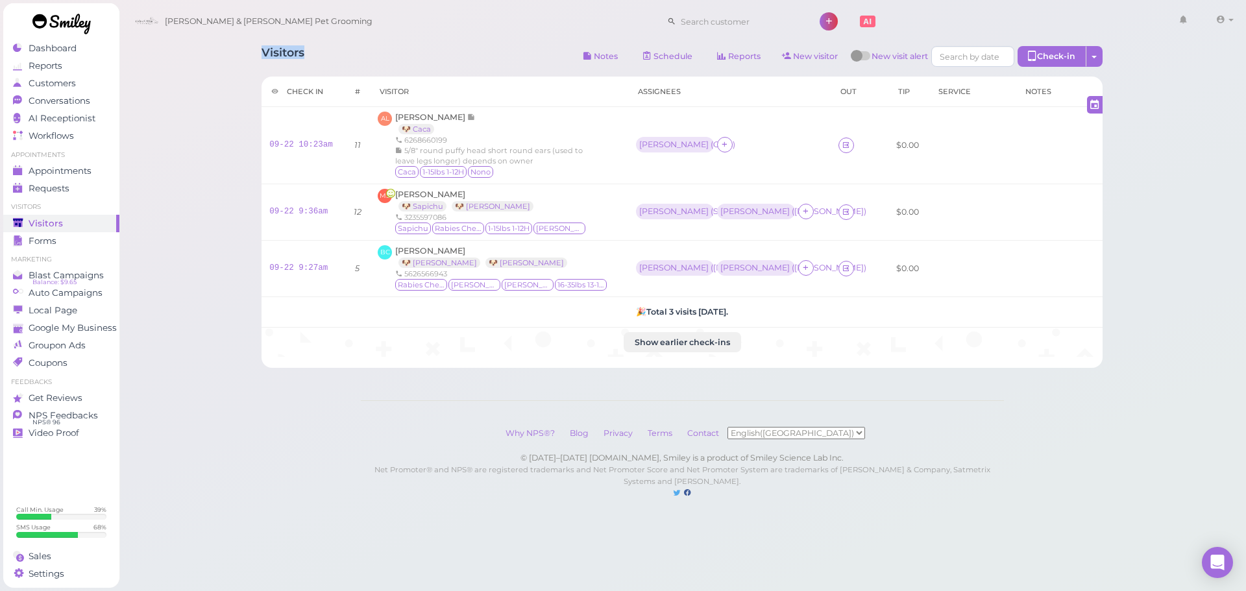
drag, startPoint x: 245, startPoint y: 47, endPoint x: 322, endPoint y: 47, distance: 77.9
click at [322, 47] on div "Visitors Notes Schedule Reports New visitor New visit alert Check-in Customer c…" at bounding box center [683, 262] width 1128 height 525
click at [322, 47] on div "Visitors Notes Schedule Reports New visitor New visit alert Check-in Customer c…" at bounding box center [681, 58] width 841 height 24
drag, startPoint x: 322, startPoint y: 47, endPoint x: 247, endPoint y: 48, distance: 75.3
click at [247, 48] on div "Visitors Notes Schedule Reports New visitor New visit alert Check-in Customer c…" at bounding box center [681, 202] width 873 height 332
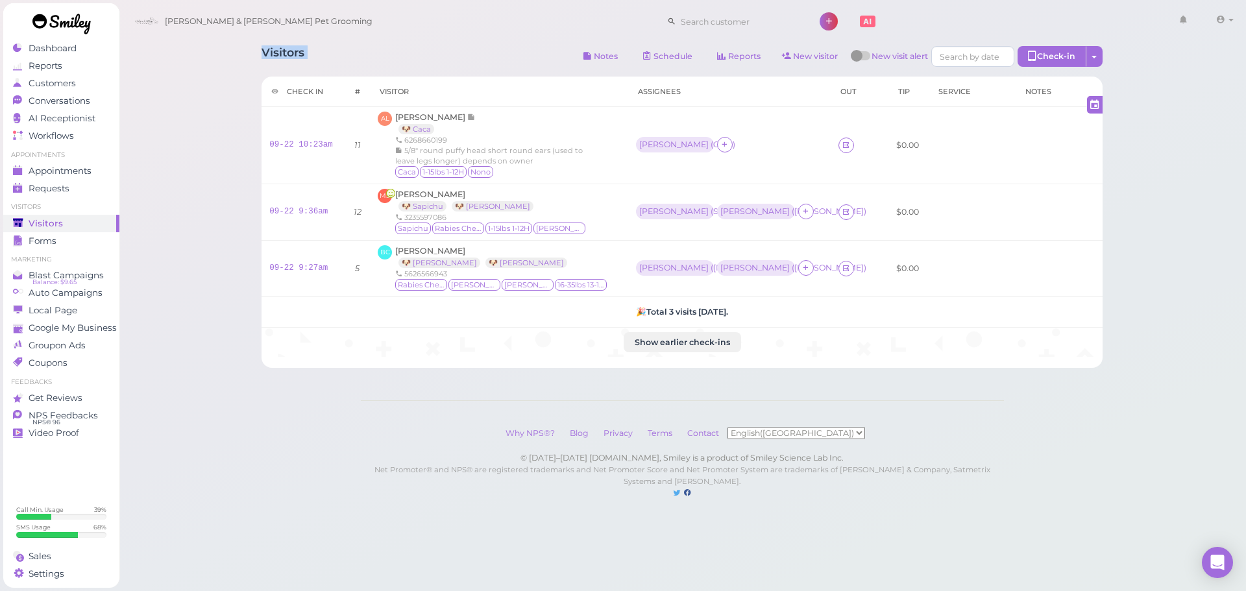
click at [244, 46] on div "Visitors Notes Schedule Reports New visitor New visit alert Check-in Customer c…" at bounding box center [683, 262] width 1128 height 525
drag, startPoint x: 244, startPoint y: 46, endPoint x: 302, endPoint y: 45, distance: 58.4
click at [302, 45] on div "Visitors Notes Schedule Reports New visitor New visit alert Check-in Customer c…" at bounding box center [683, 262] width 1128 height 525
click at [302, 46] on h1 "Visitors" at bounding box center [282, 58] width 43 height 24
drag, startPoint x: 302, startPoint y: 45, endPoint x: 263, endPoint y: 45, distance: 38.9
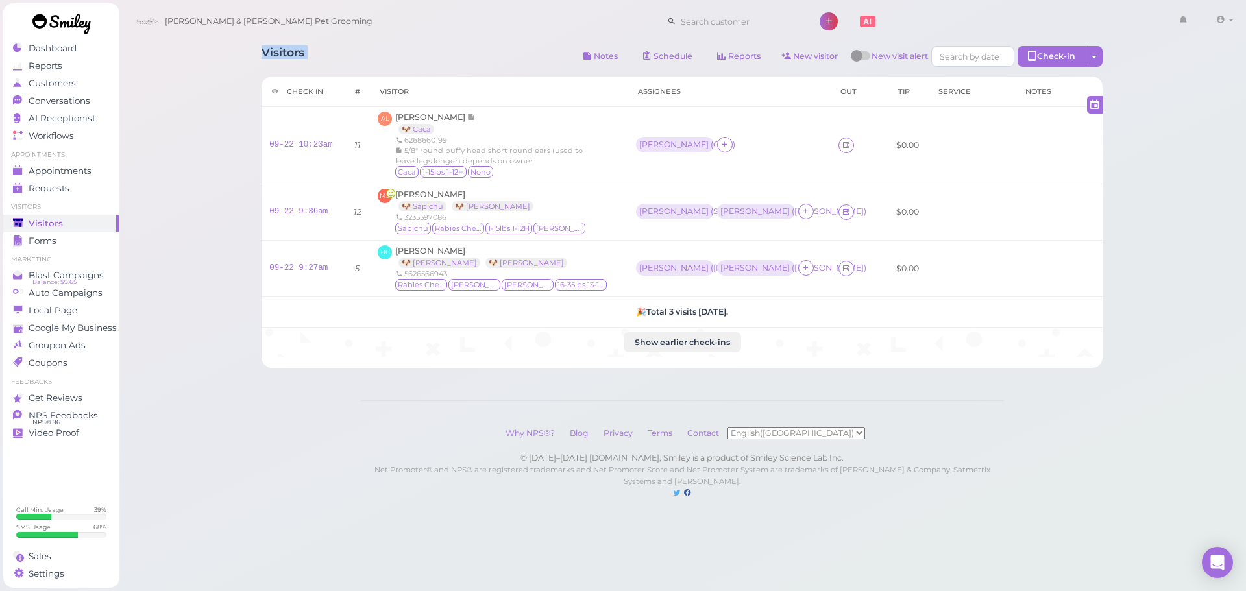
click at [263, 46] on h1 "Visitors" at bounding box center [282, 58] width 43 height 24
click at [258, 55] on div "Visitors Notes Schedule Reports New visitor New visit alert Check-in Customer c…" at bounding box center [681, 202] width 873 height 332
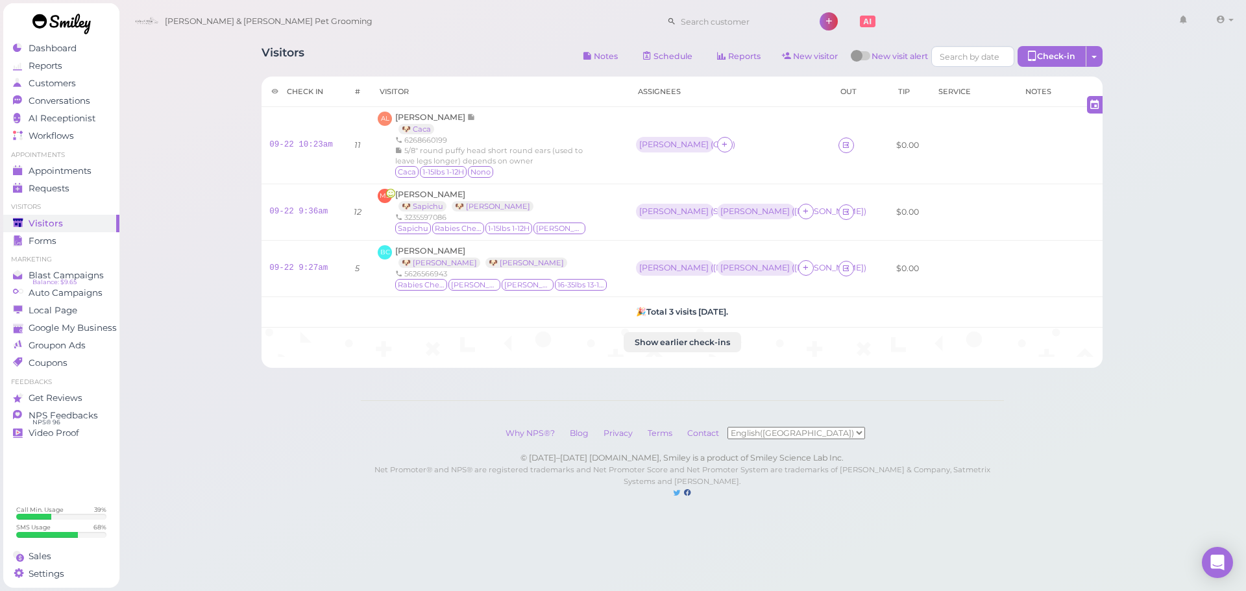
click at [267, 46] on h1 "Visitors" at bounding box center [282, 58] width 43 height 24
click at [255, 61] on div "Visitors Notes Schedule Reports New visitor New visit alert Check-in Customer c…" at bounding box center [681, 202] width 873 height 332
click at [92, 108] on link "Conversations 1" at bounding box center [61, 101] width 116 height 18
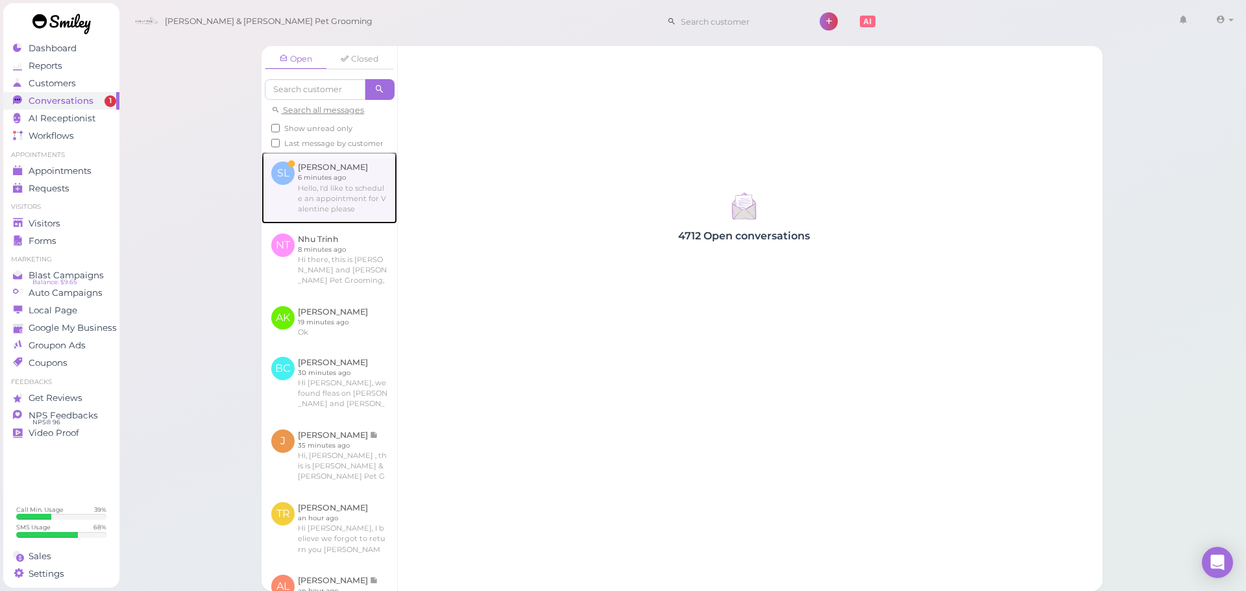
click at [295, 197] on link at bounding box center [329, 187] width 136 height 71
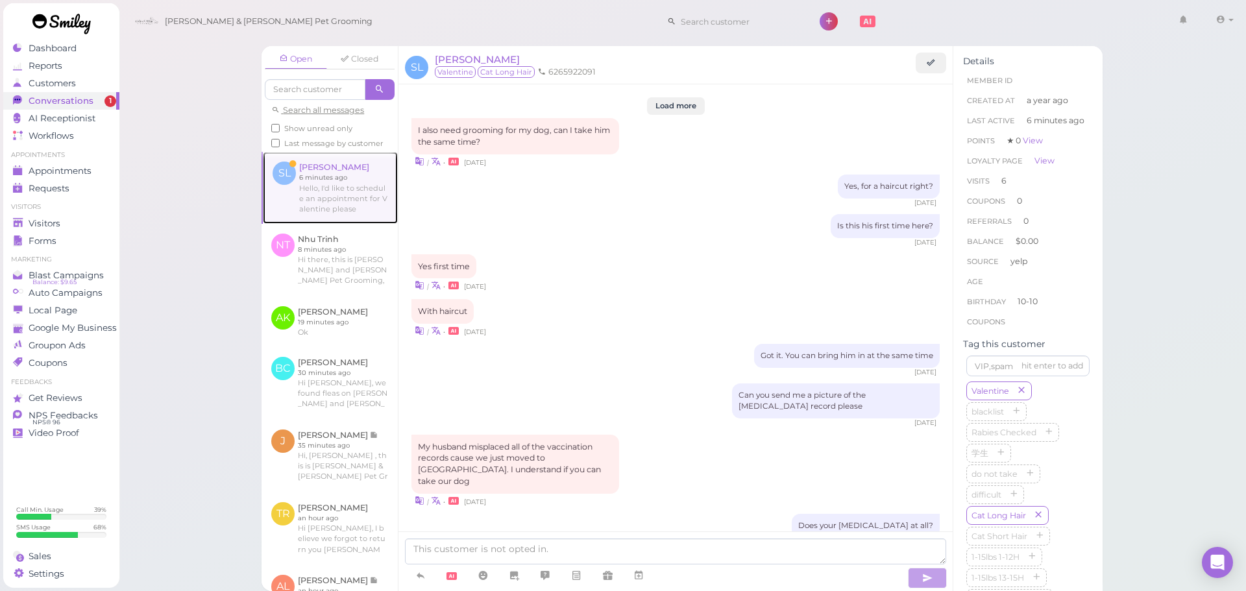
scroll to position [1331, 0]
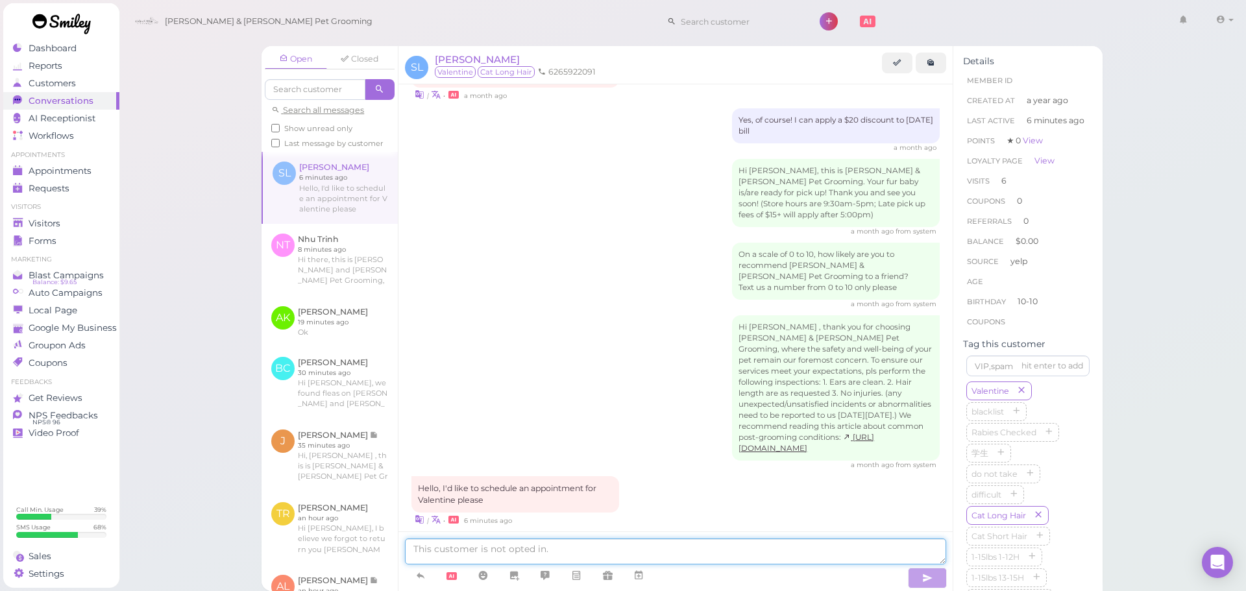
click at [576, 543] on textarea at bounding box center [675, 552] width 541 height 26
type textarea "Sure thing, would this be for a bath or for a full grooming?"
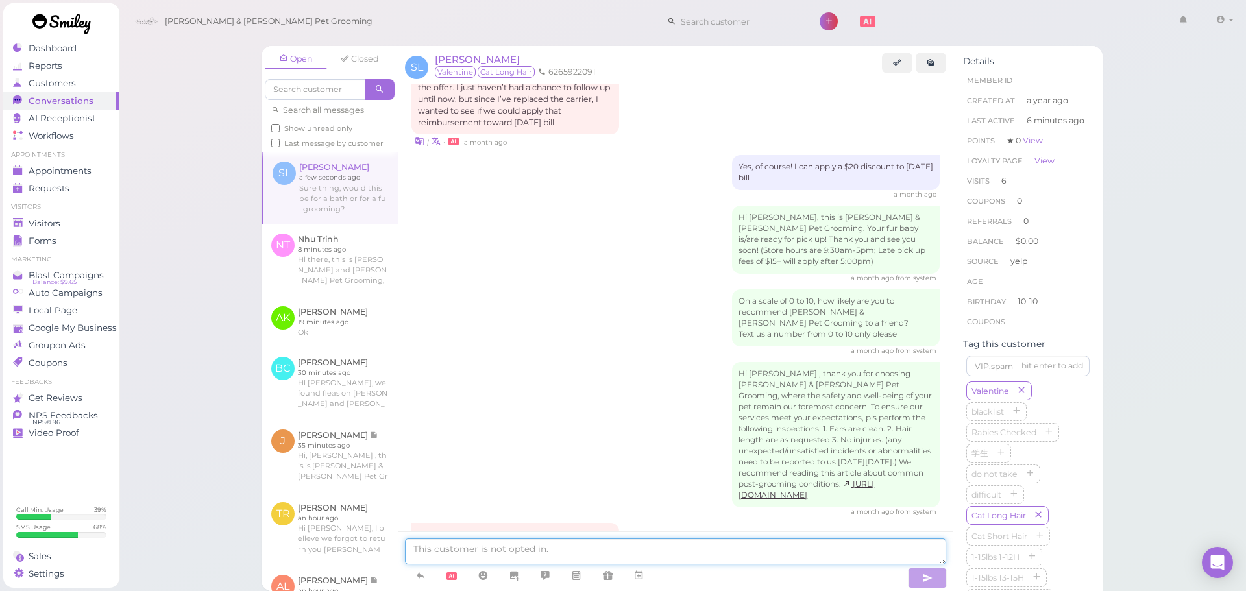
scroll to position [1372, 0]
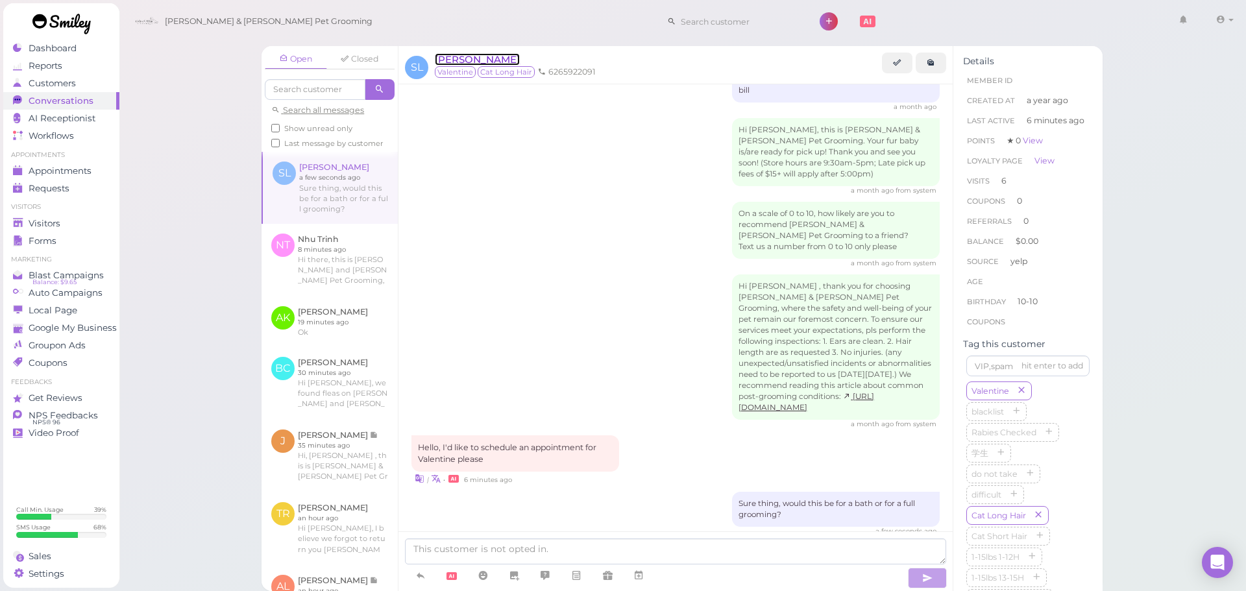
click at [446, 63] on span "[PERSON_NAME]" at bounding box center [477, 59] width 85 height 12
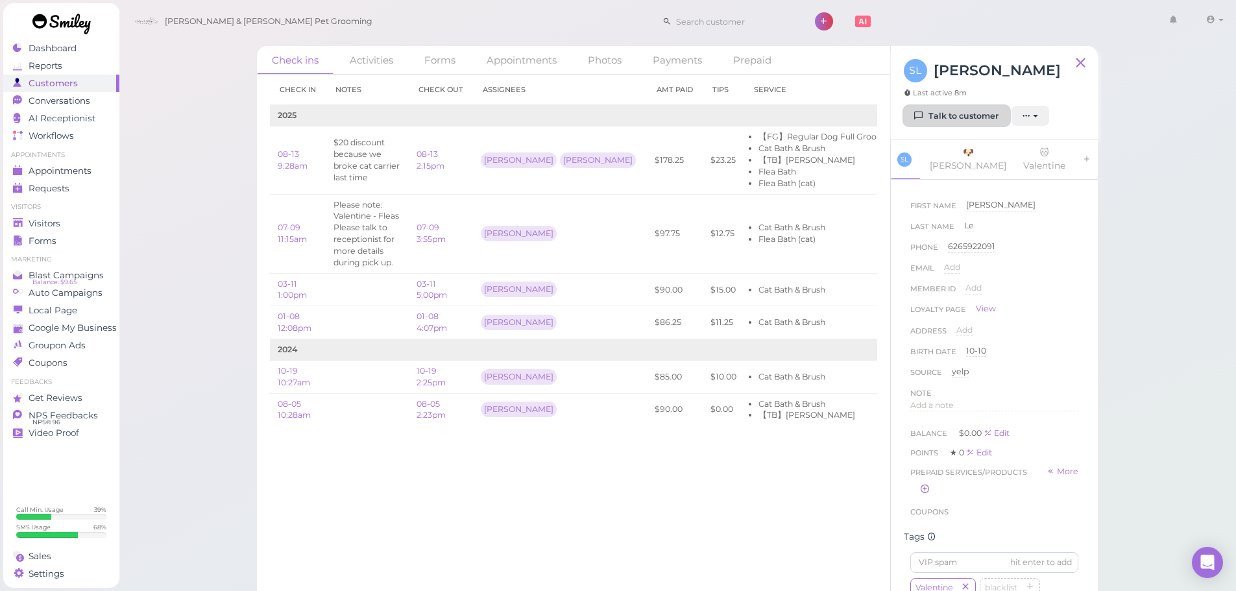
click at [943, 122] on link "Talk to customer" at bounding box center [957, 116] width 106 height 21
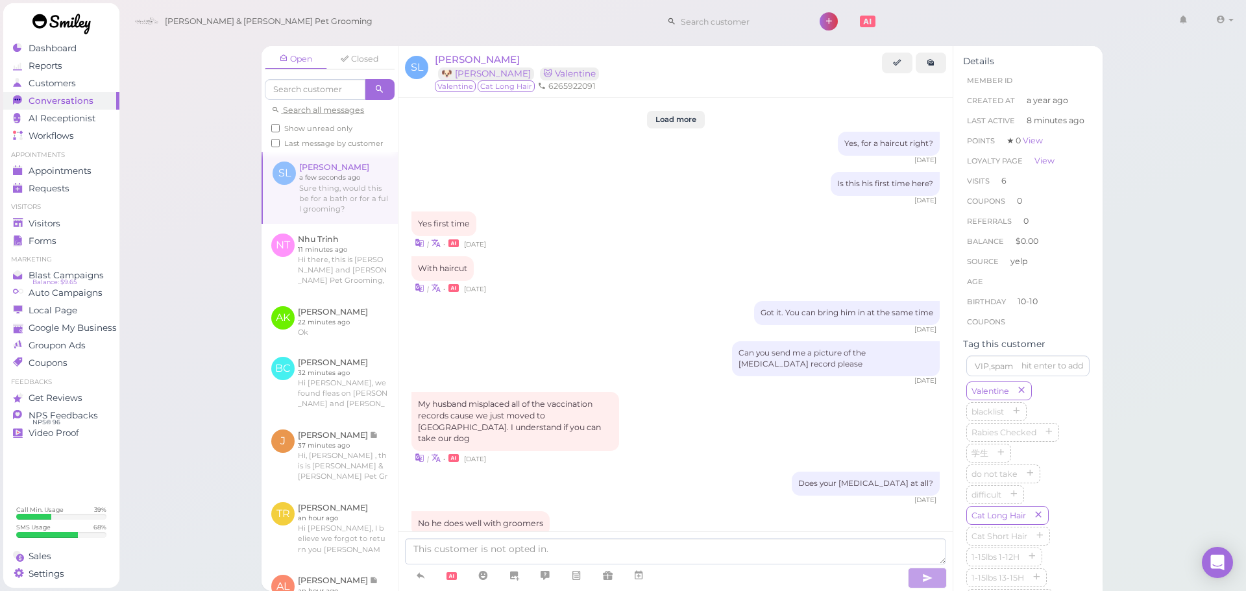
scroll to position [1325, 0]
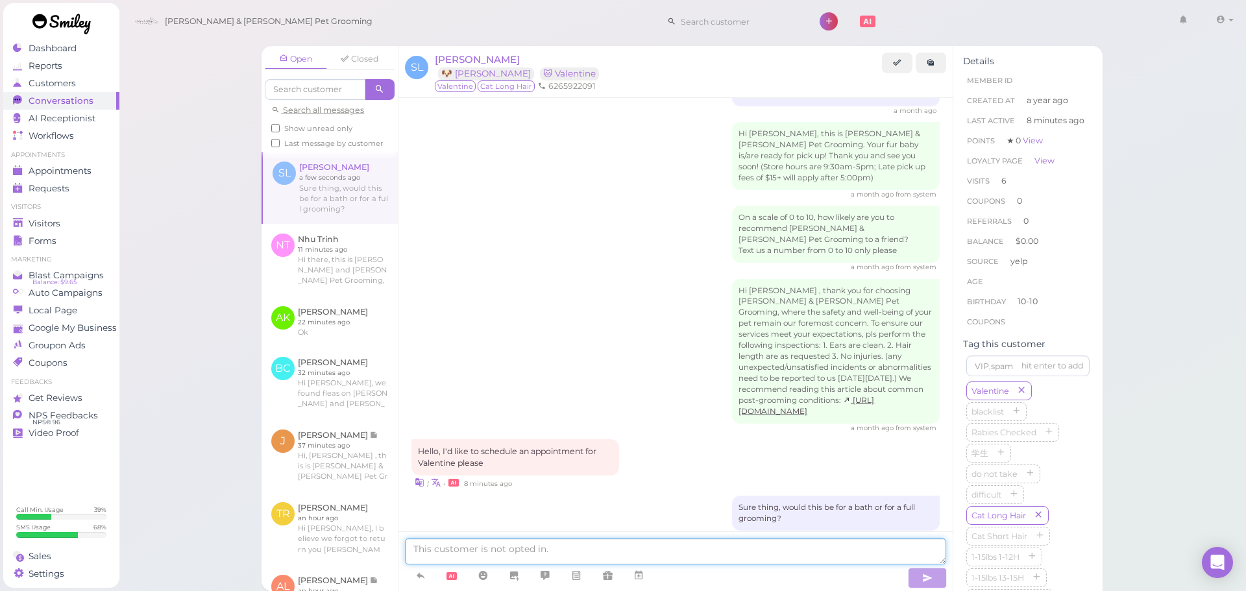
click at [690, 550] on textarea at bounding box center [675, 552] width 541 height 26
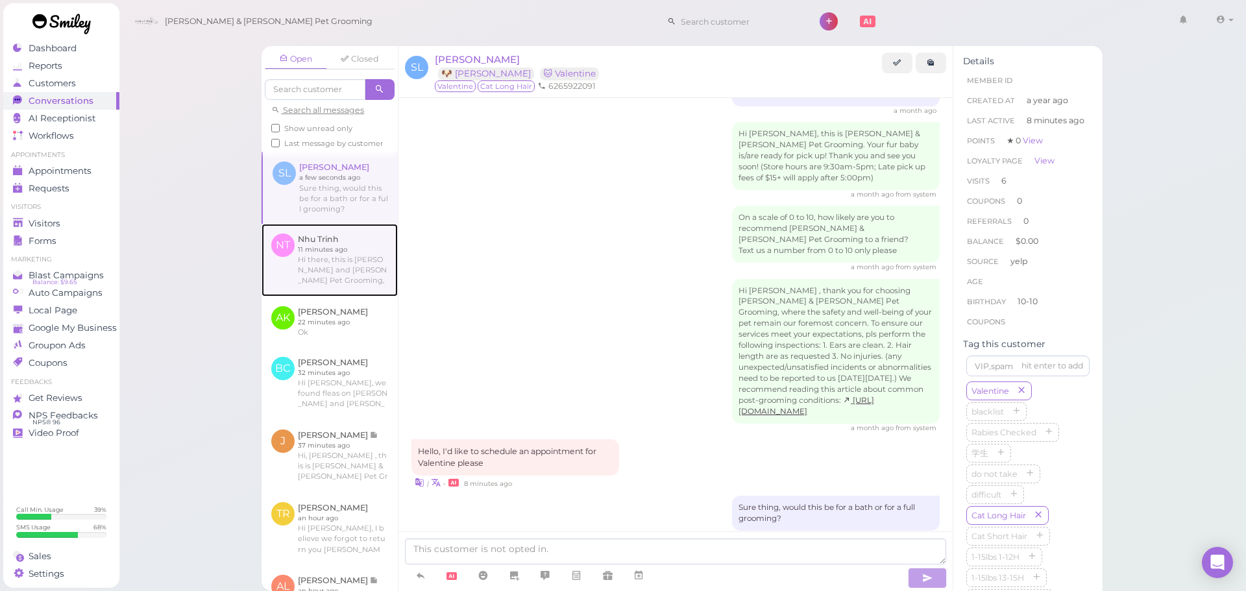
click at [342, 282] on link at bounding box center [329, 260] width 136 height 73
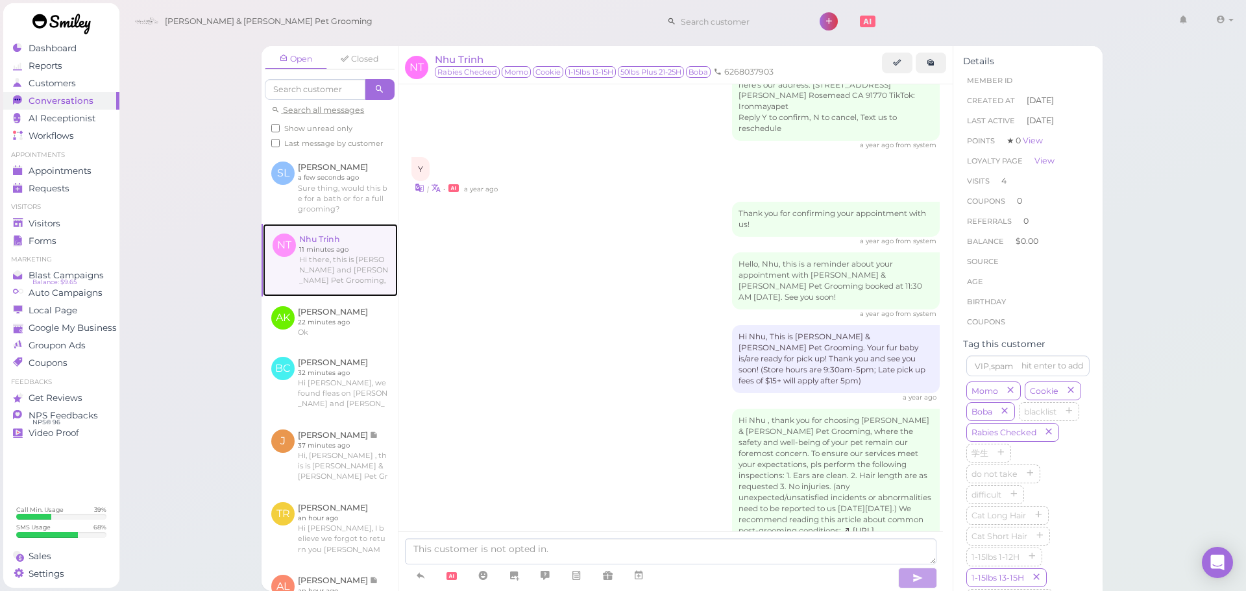
scroll to position [1804, 0]
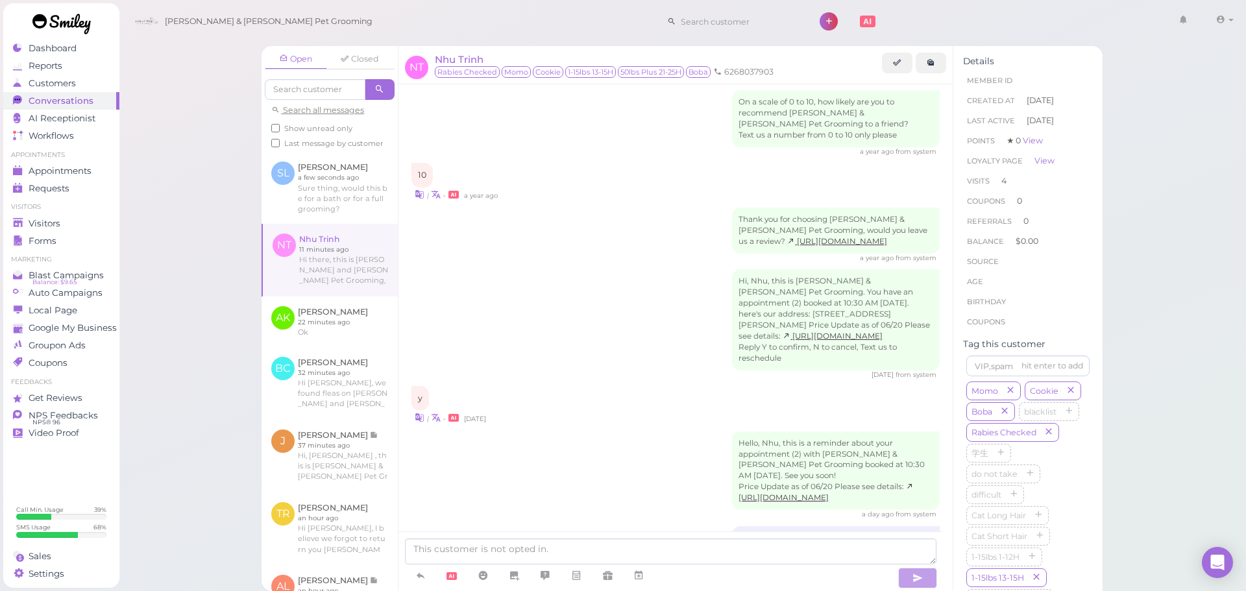
click at [502, 536] on div at bounding box center [670, 561] width 544 height 60
click at [502, 539] on textarea at bounding box center [670, 552] width 531 height 26
click at [426, 569] on icon at bounding box center [420, 575] width 10 height 13
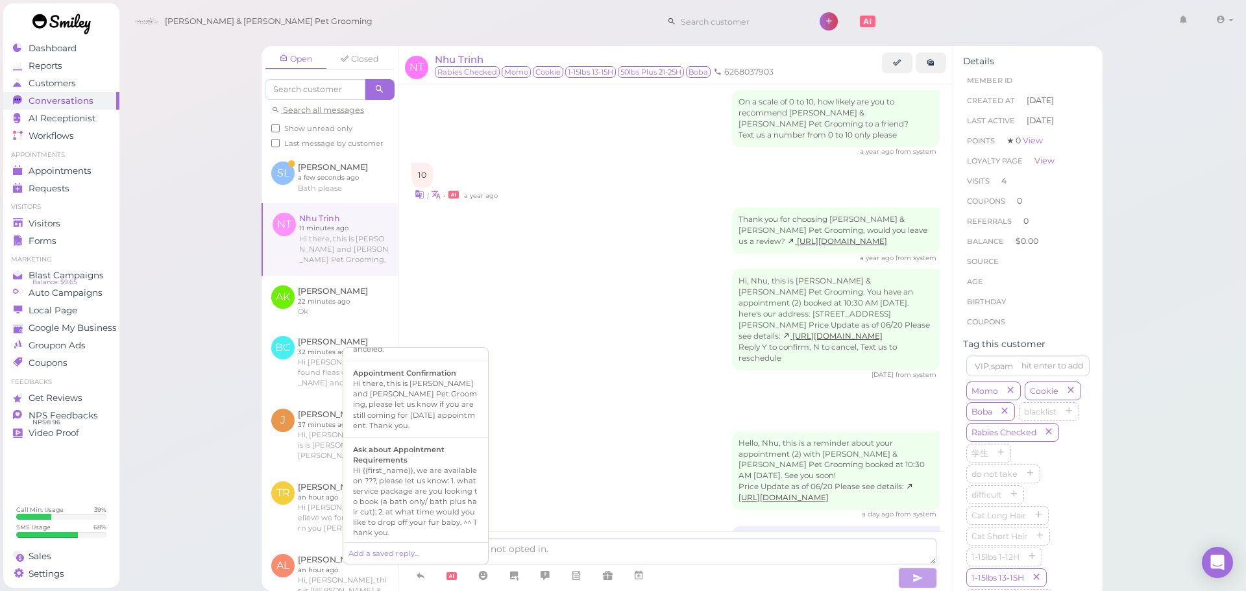
scroll to position [195, 0]
click at [443, 386] on div "Hi {{first_name}}, your appointment with Cody & Miley Pet Grooming has been can…" at bounding box center [415, 399] width 125 height 42
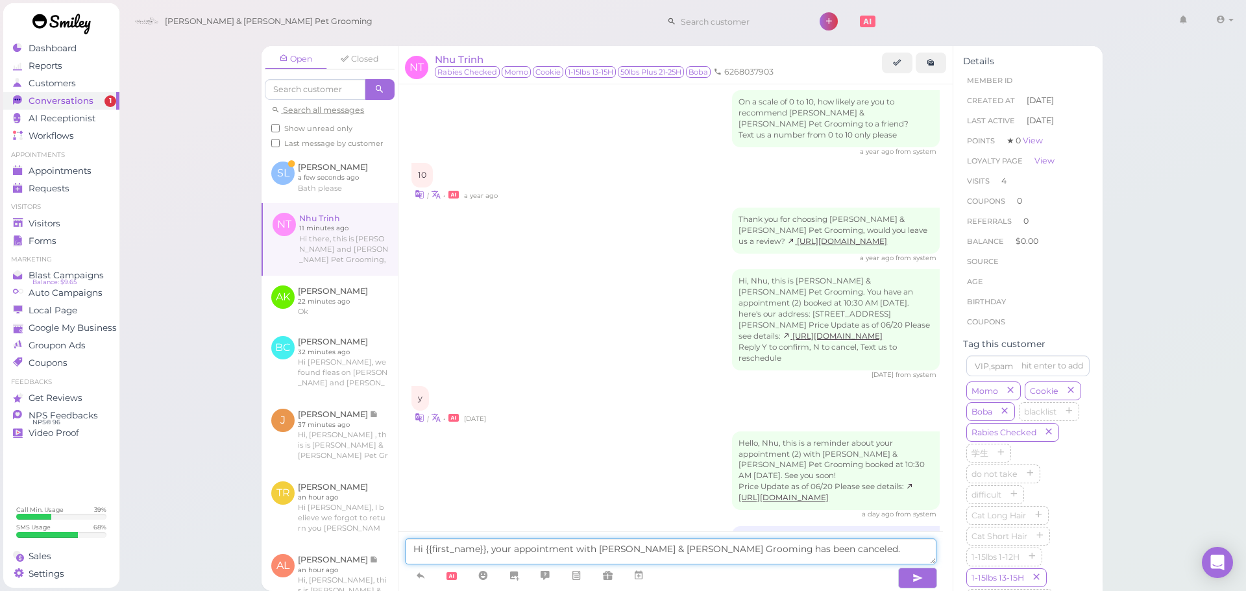
click at [825, 549] on textarea "Hi {{first_name}}, your appointment with Cody & Miley Pet Grooming has been can…" at bounding box center [670, 552] width 531 height 26
click at [844, 550] on textarea "Hi {{first_name}}, your appointment with Cody & Miley Pet Grooming has been can…" at bounding box center [670, 552] width 531 height 26
type textarea "Hi {{first_name}}, your appointment with Cody & Miley Pet Grooming has been can…"
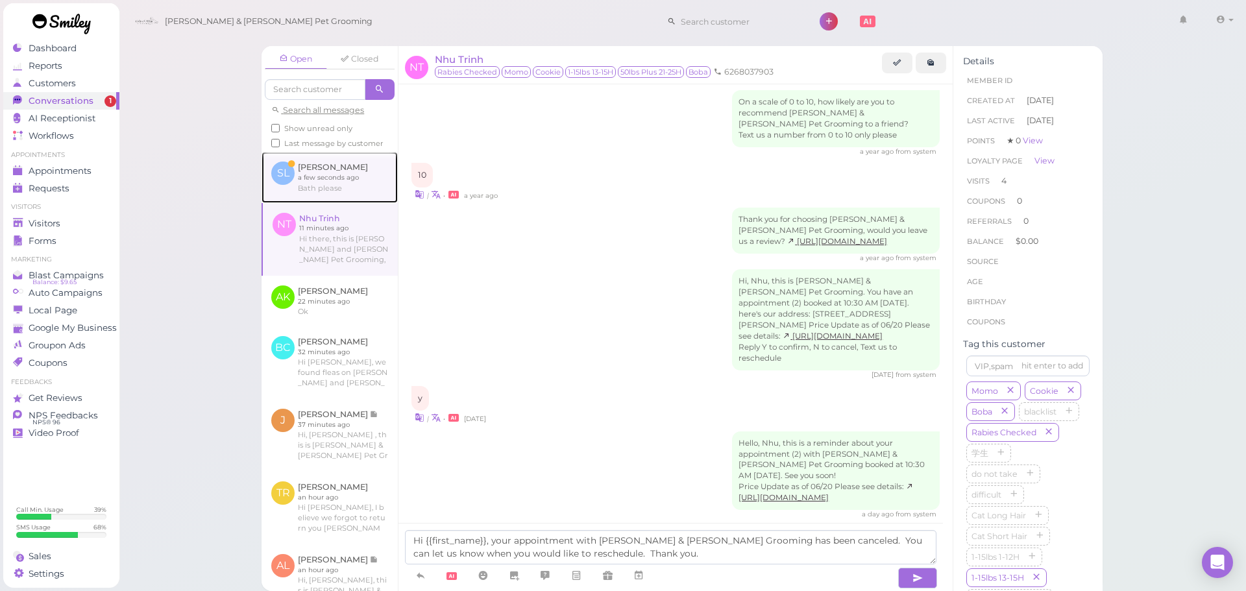
click at [339, 187] on link at bounding box center [329, 177] width 136 height 51
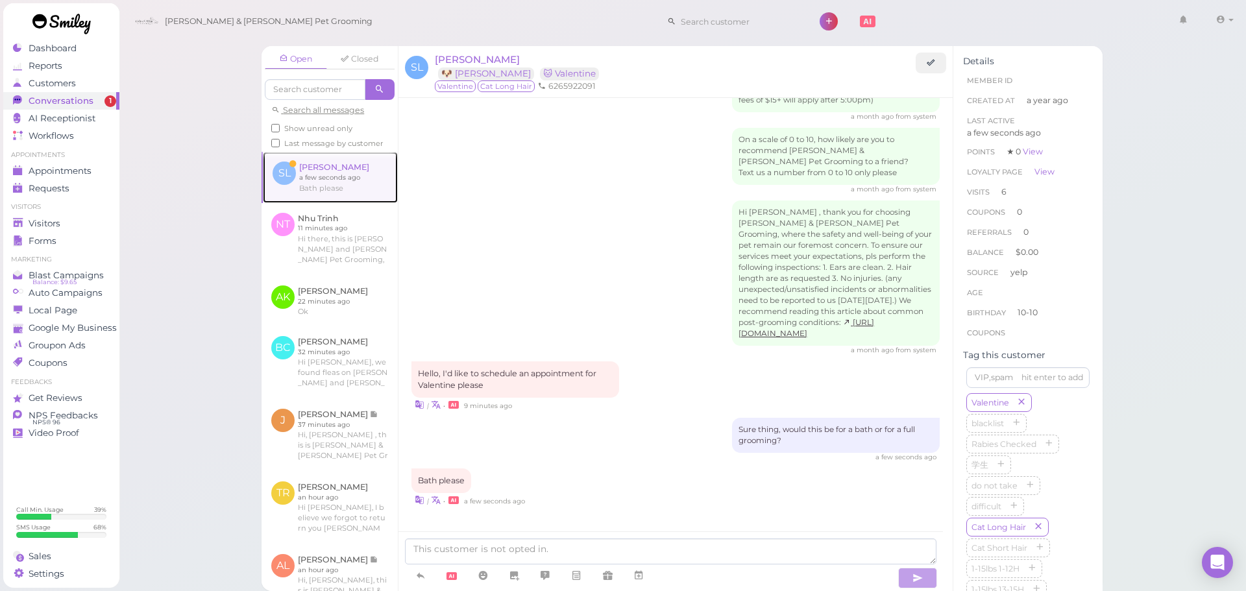
scroll to position [1330, 0]
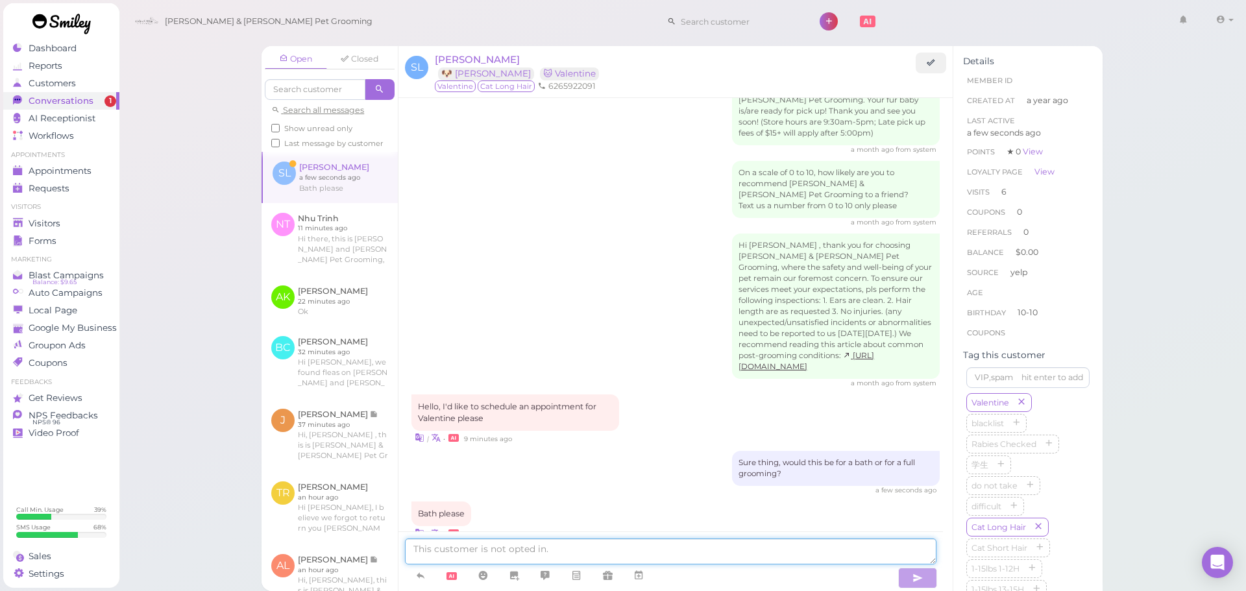
click at [703, 550] on textarea at bounding box center [670, 552] width 531 height 26
click at [99, 174] on div "Appointments" at bounding box center [59, 170] width 93 height 11
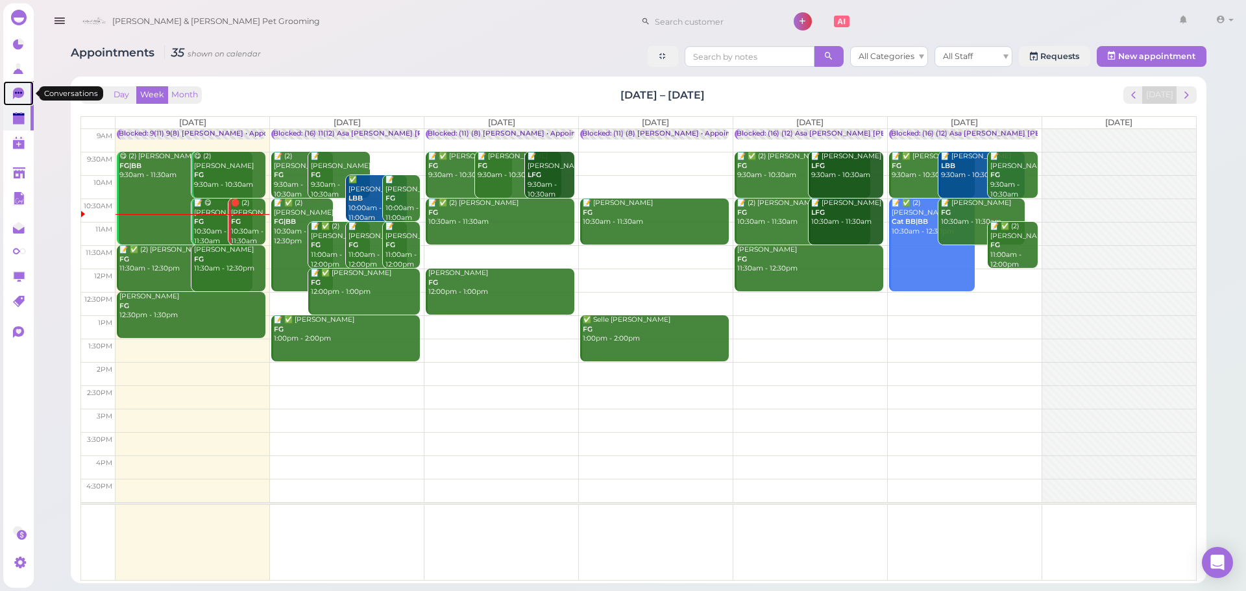
click at [27, 96] on link "0" at bounding box center [18, 93] width 30 height 25
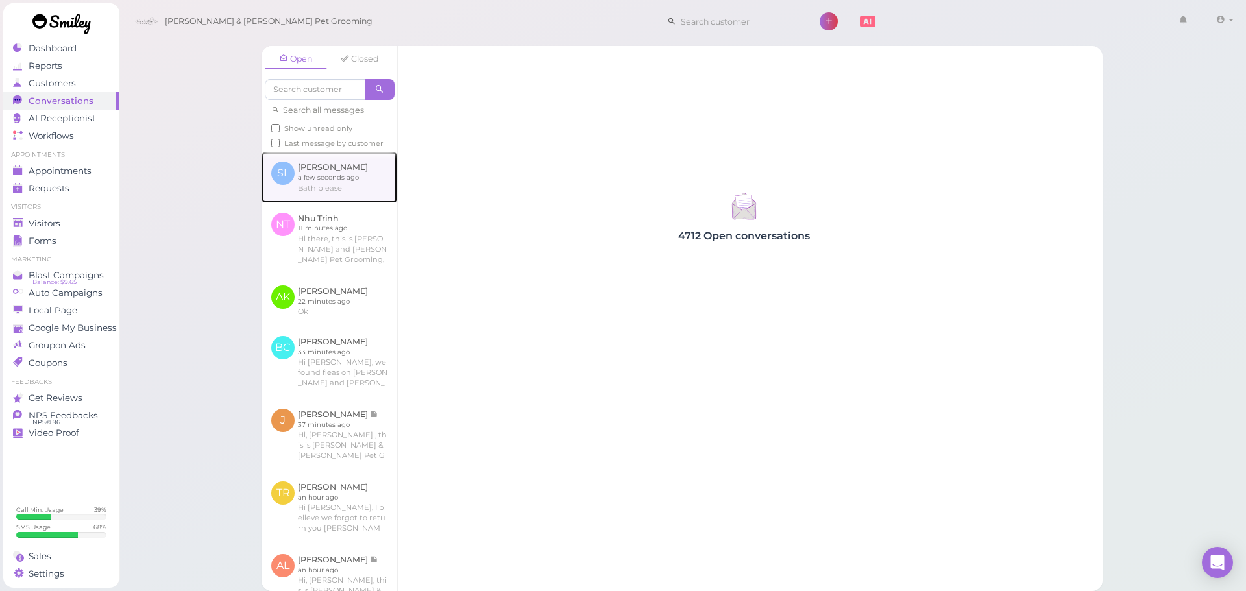
click at [309, 196] on link at bounding box center [329, 177] width 136 height 51
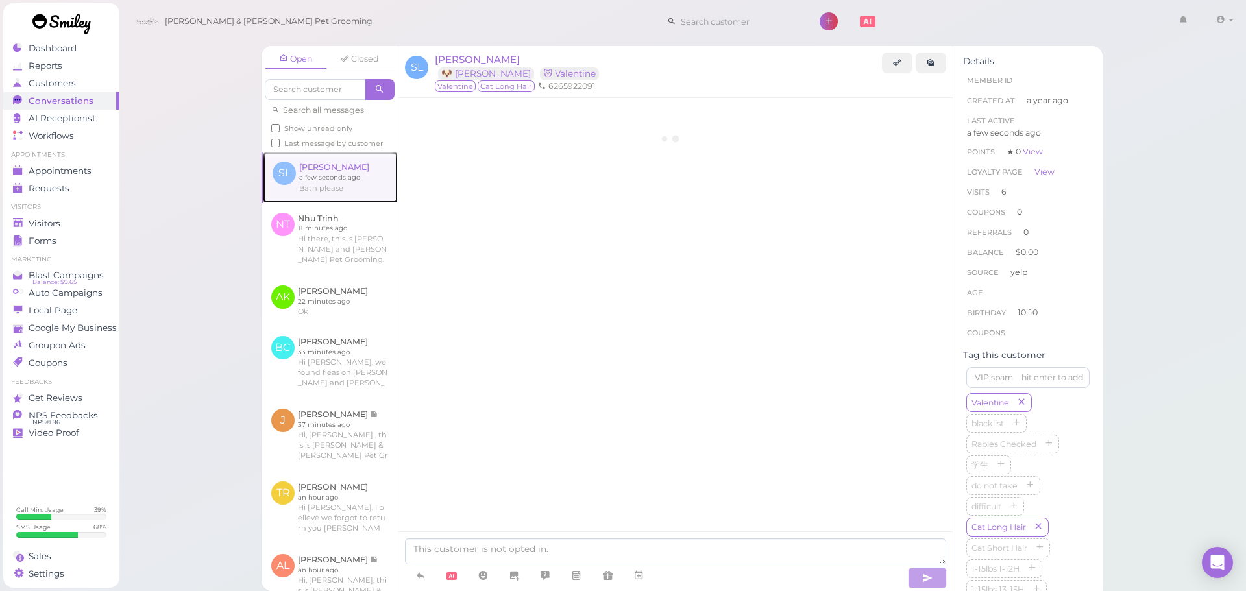
scroll to position [1330, 0]
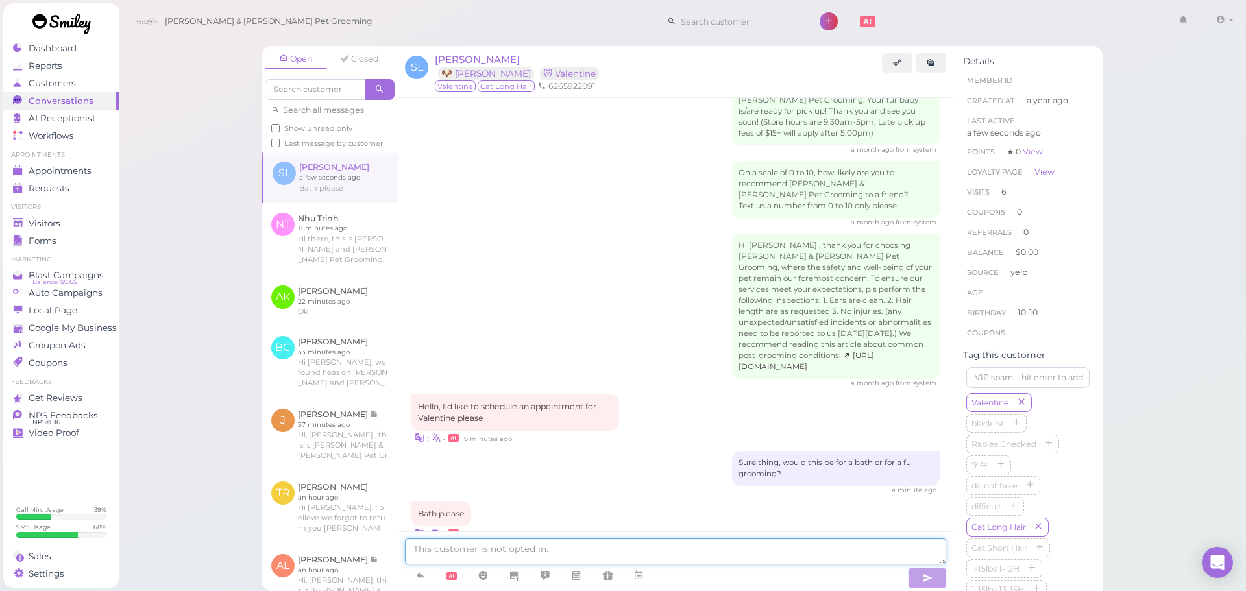
click at [562, 547] on textarea at bounding box center [675, 552] width 541 height 26
type textarea "Would you like to come in at 11:30 or 12:30 today?"
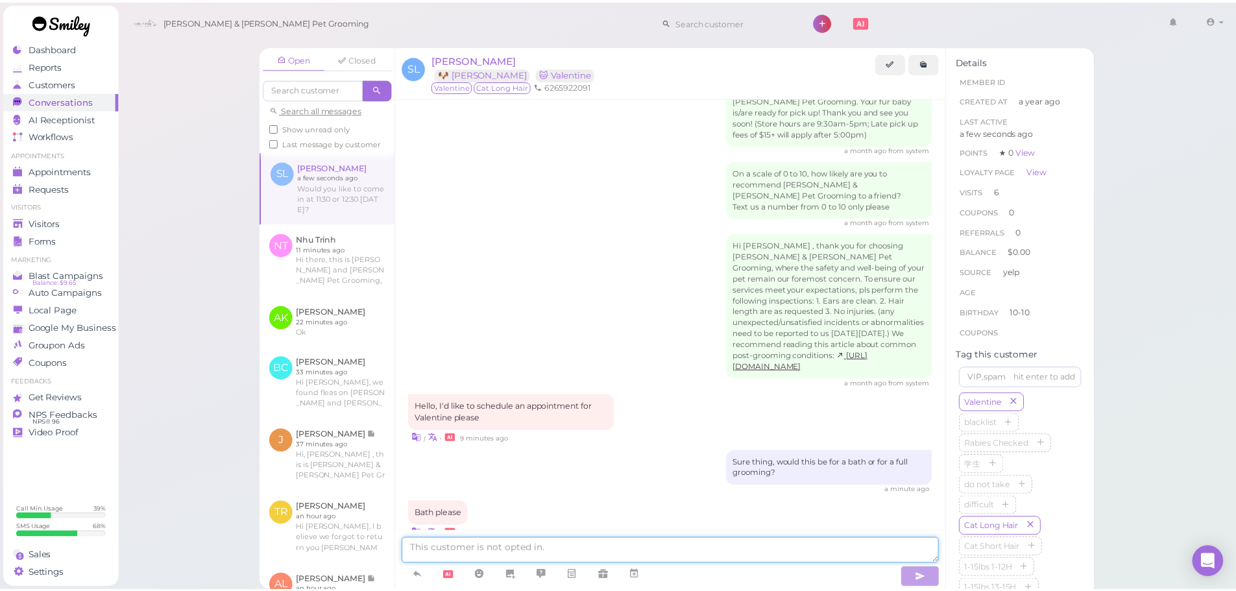
scroll to position [1361, 0]
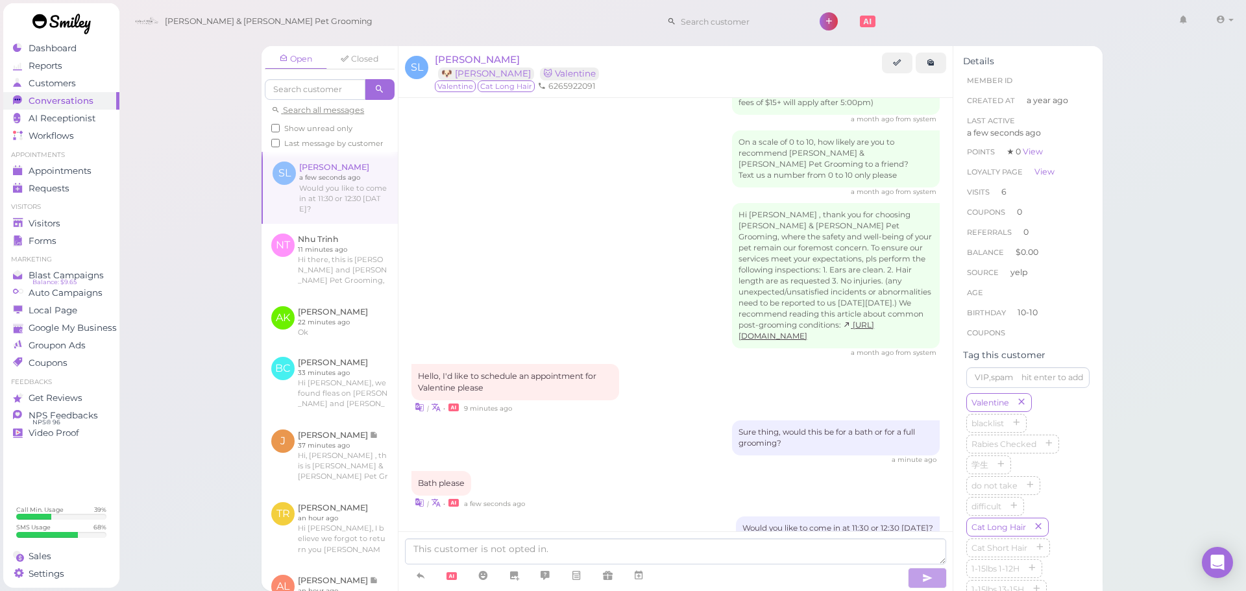
click at [101, 161] on ul "Appointments Appointments Requests 0" at bounding box center [61, 174] width 116 height 47
click at [98, 165] on div "Appointments" at bounding box center [59, 170] width 93 height 11
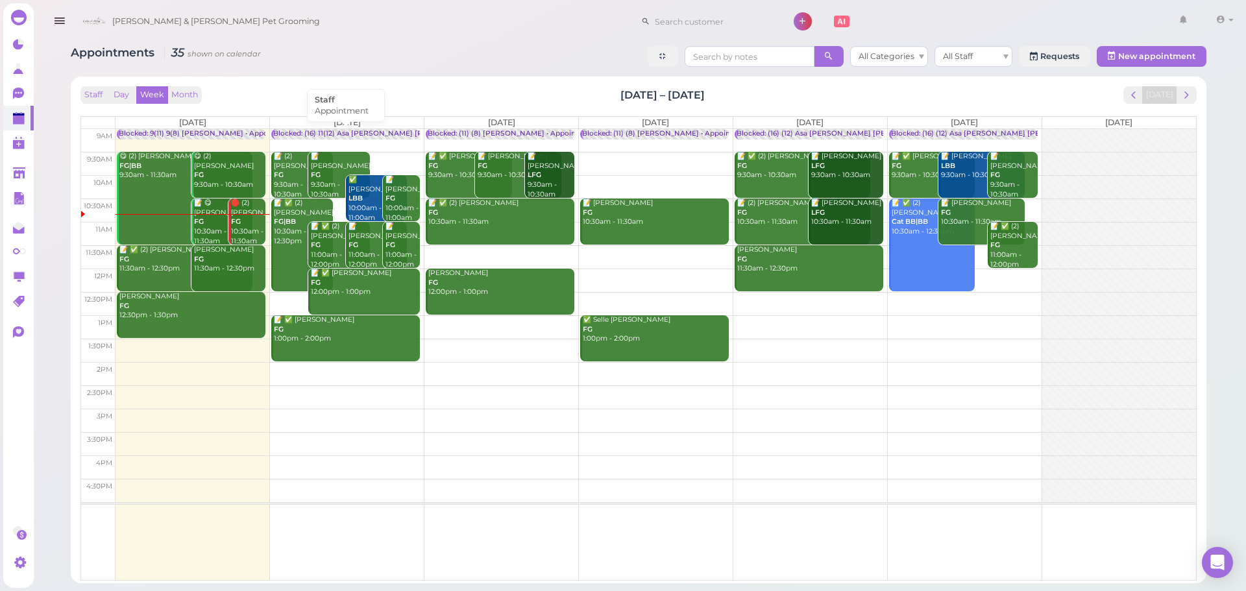
click at [337, 130] on div "Blocked: (16) 11(12) Asa Helen Rebecca • Appointment" at bounding box center [400, 134] width 255 height 10
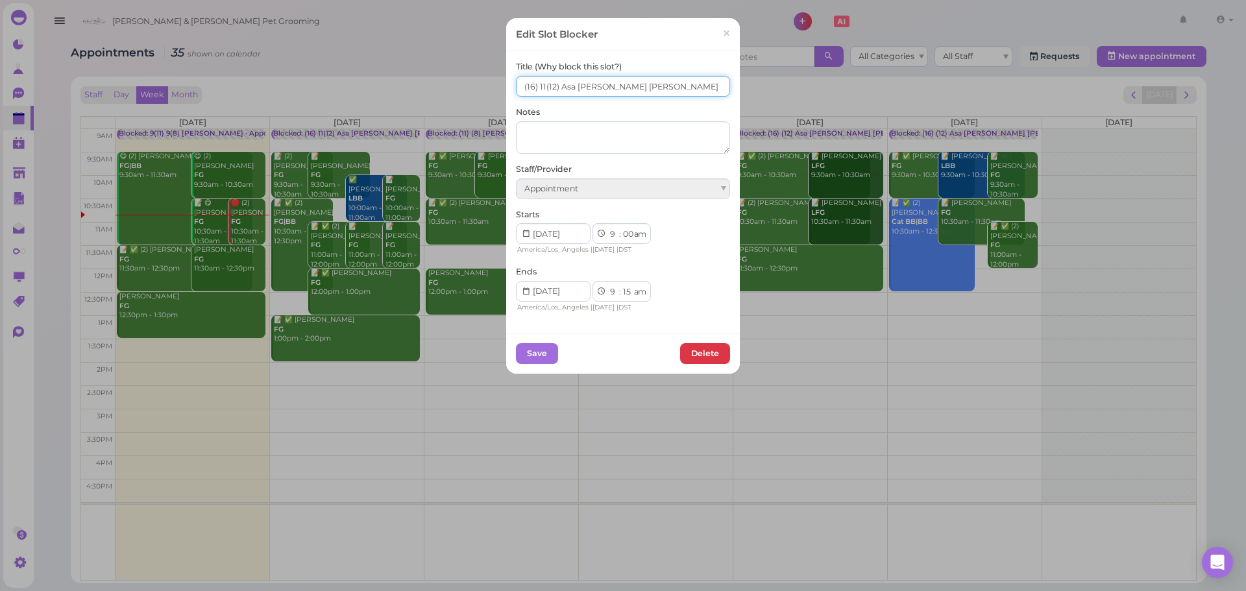
click at [516, 89] on input "(16) 11(12) Asa Helen Rebecca" at bounding box center [623, 86] width 214 height 21
type input "13(16) 11(12) Asa Helen Rebecca"
click at [533, 355] on button "Save" at bounding box center [537, 353] width 42 height 21
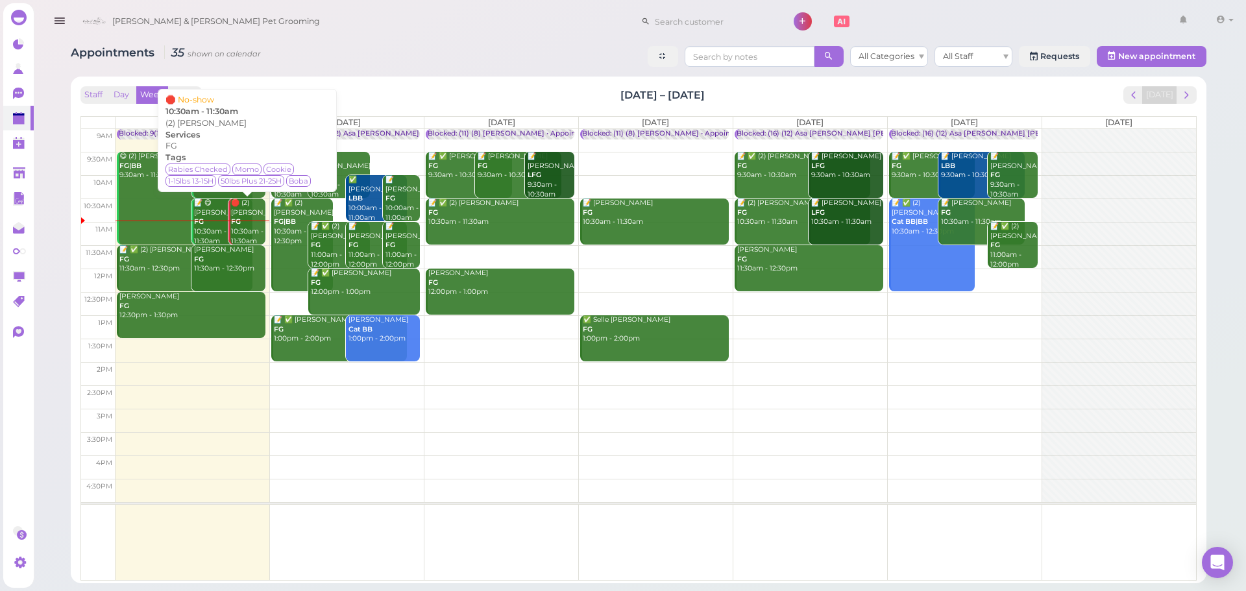
click at [253, 225] on div "🛑 (2) Nhu Trinh FG 10:30am - 11:30am" at bounding box center [247, 222] width 35 height 47
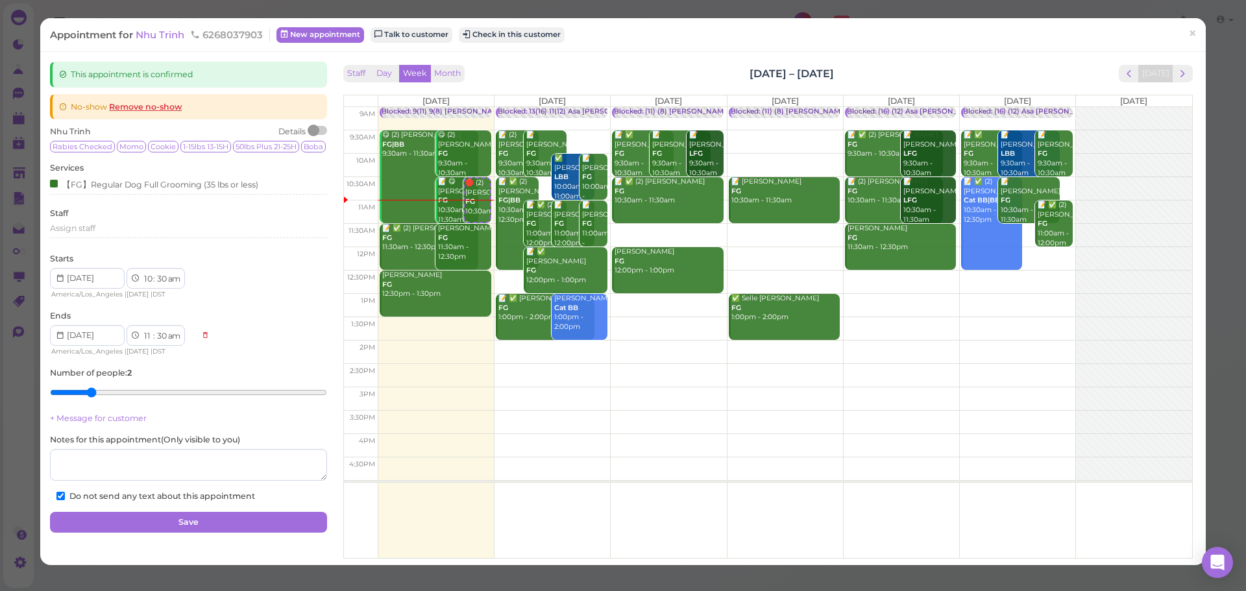
click at [546, 72] on div "Staff Day Week Month Sep 22 – 28, 2025 Today" at bounding box center [767, 74] width 849 height 18
click at [540, 69] on div "Staff Day Week Month Sep 22 – 28, 2025 Today" at bounding box center [767, 74] width 849 height 18
click at [548, 71] on div "Staff Day Week Month Sep 22 – 28, 2025 Today" at bounding box center [767, 74] width 849 height 18
click at [594, 79] on div "Staff Day Week Month Sep 22 – 28, 2025 Today" at bounding box center [767, 74] width 849 height 18
click at [175, 110] on link "Remove no-show" at bounding box center [145, 107] width 73 height 10
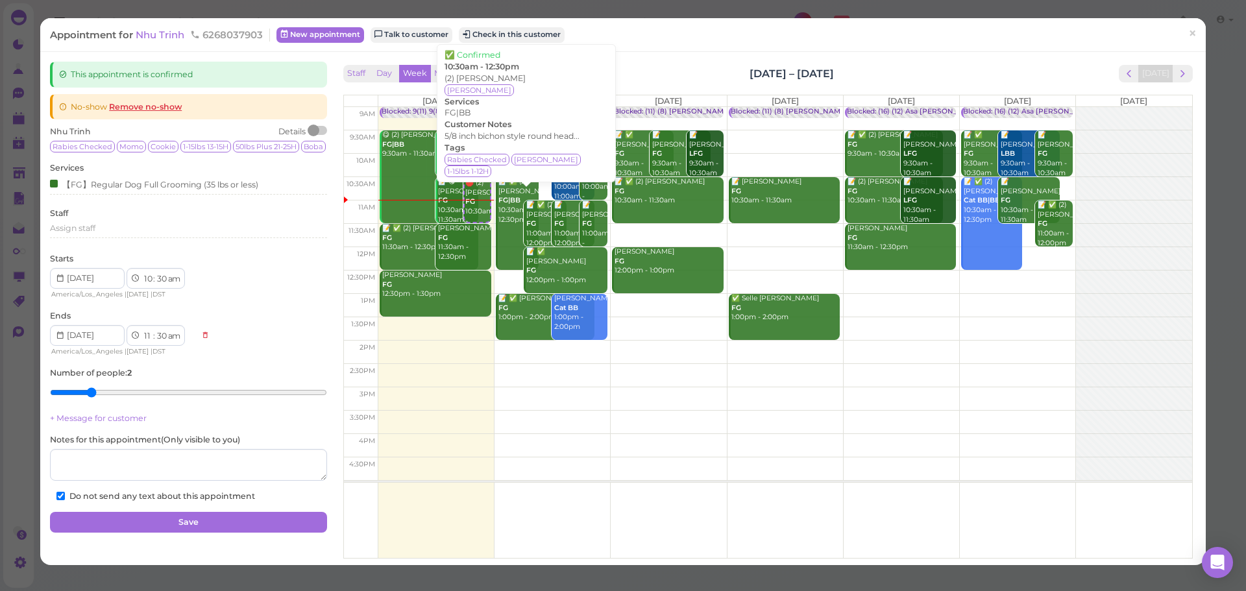
checkbox input "false"
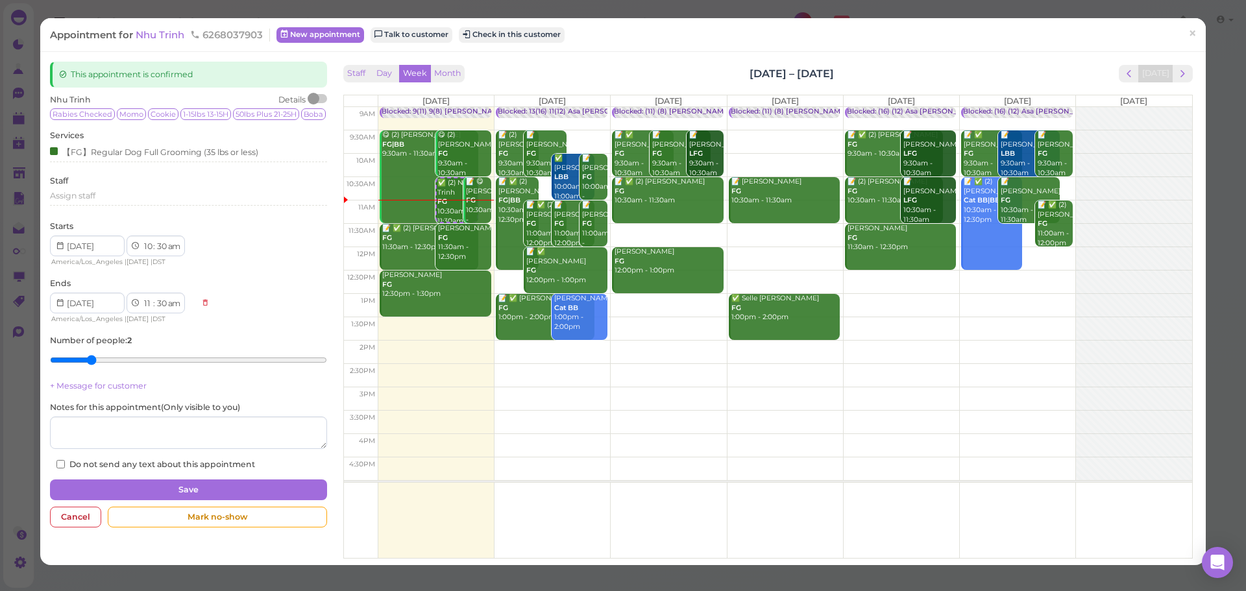
drag, startPoint x: 703, startPoint y: 76, endPoint x: 870, endPoint y: 69, distance: 166.9
click at [870, 69] on div "Staff Day Week Month Sep 22 – 28, 2025 Today" at bounding box center [767, 74] width 849 height 18
click at [679, 69] on div "Staff Day Week Month Sep 22 – 28, 2025 Today" at bounding box center [767, 74] width 849 height 18
click at [653, 69] on div "Staff Day Week Month Sep 22 – 28, 2025 Today" at bounding box center [767, 74] width 849 height 18
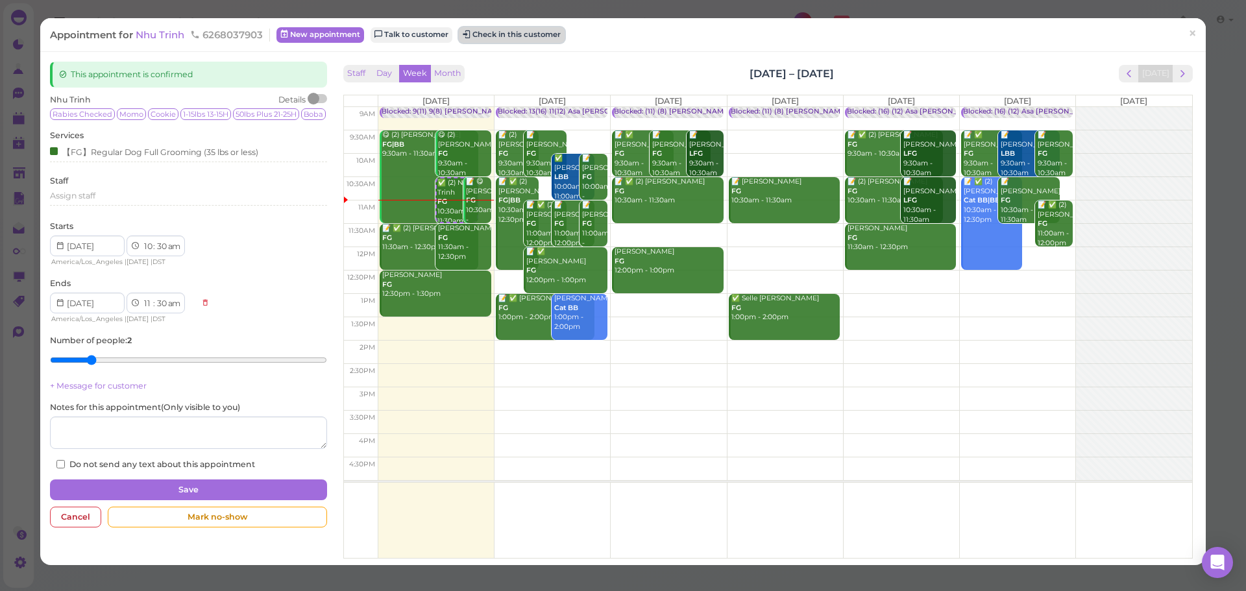
click at [516, 30] on button "Check in this customer" at bounding box center [512, 35] width 106 height 16
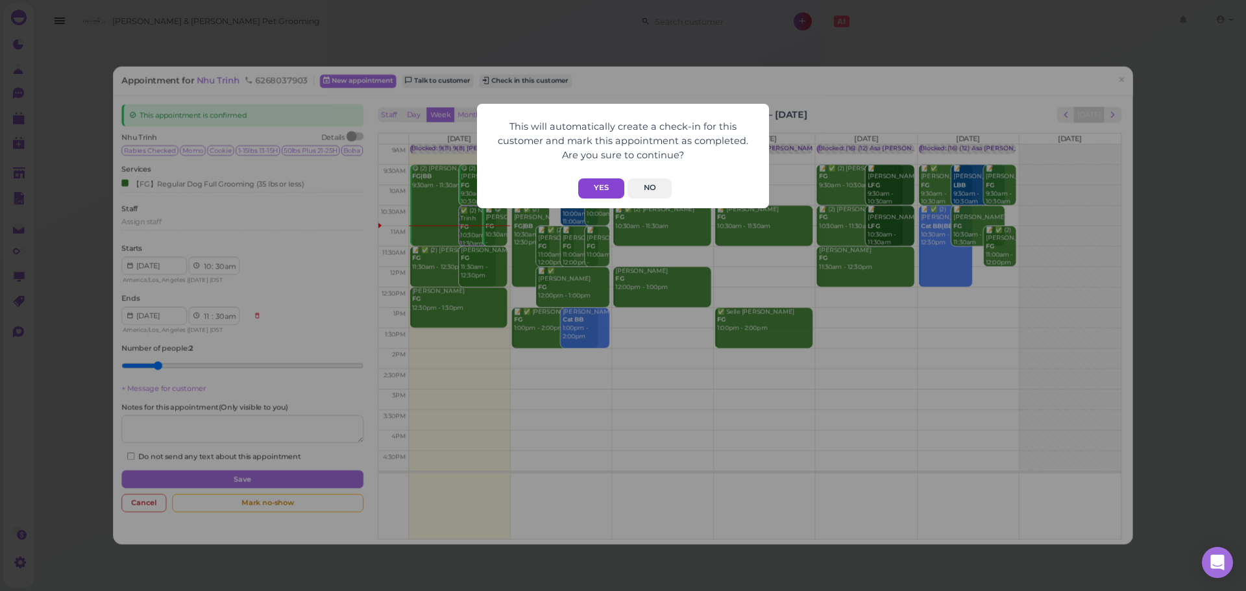
click at [588, 188] on button "Yes" at bounding box center [601, 188] width 46 height 20
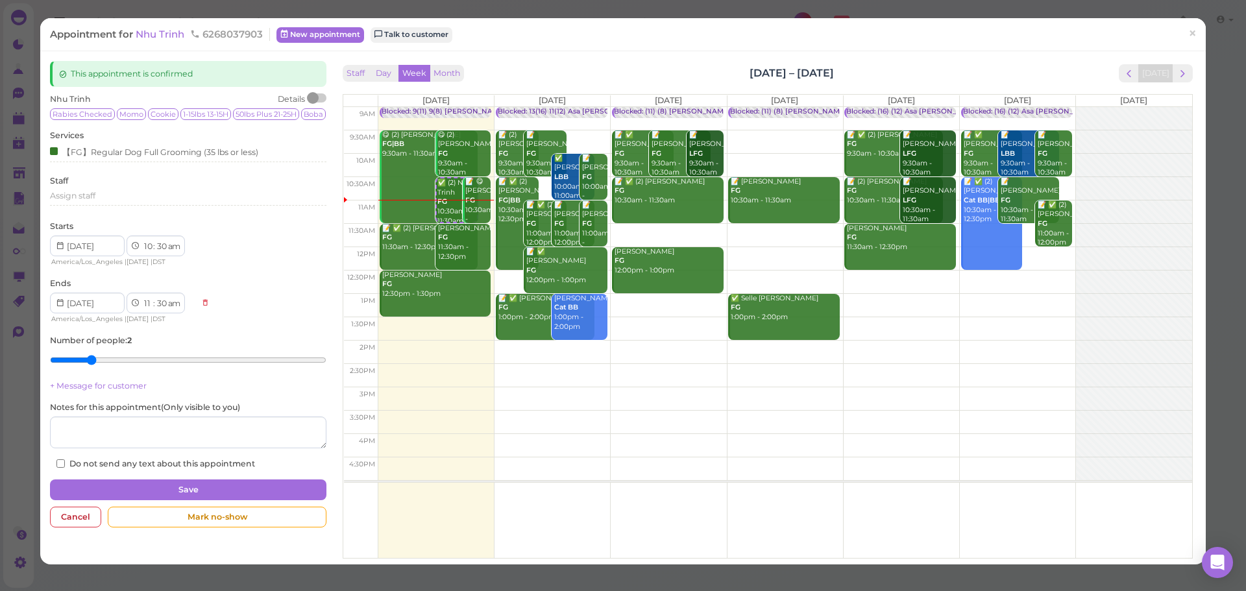
click at [690, 69] on div "Staff Day Week Month Sep 22 – 28, 2025 Today" at bounding box center [767, 74] width 849 height 18
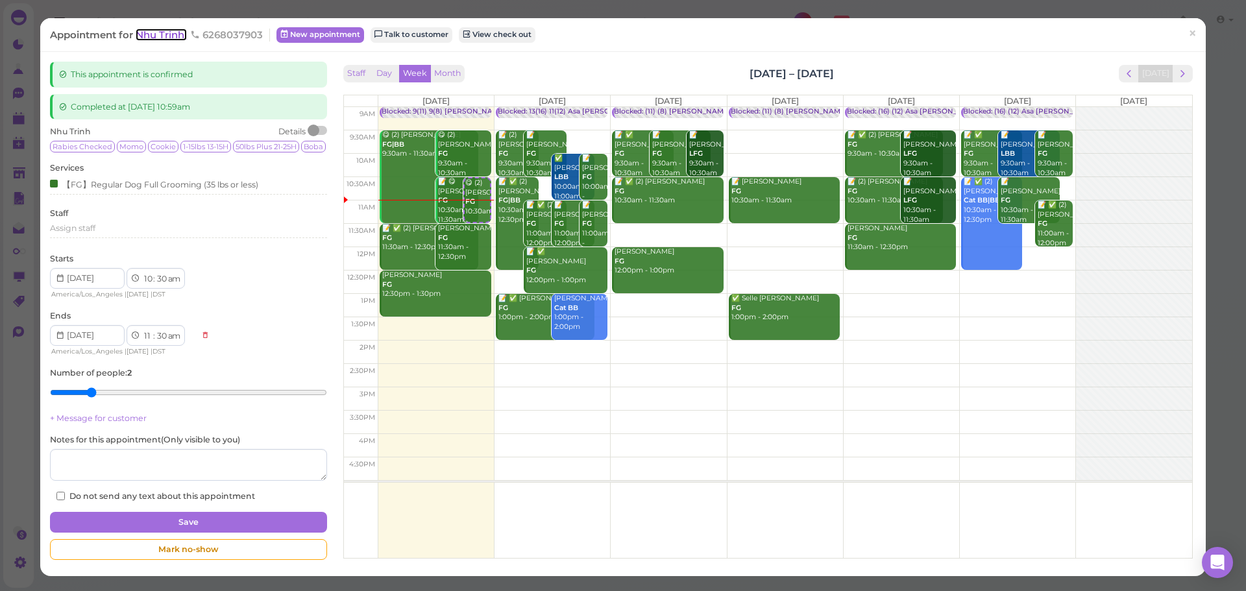
click at [156, 29] on span "Nhu Trinh" at bounding box center [161, 35] width 51 height 12
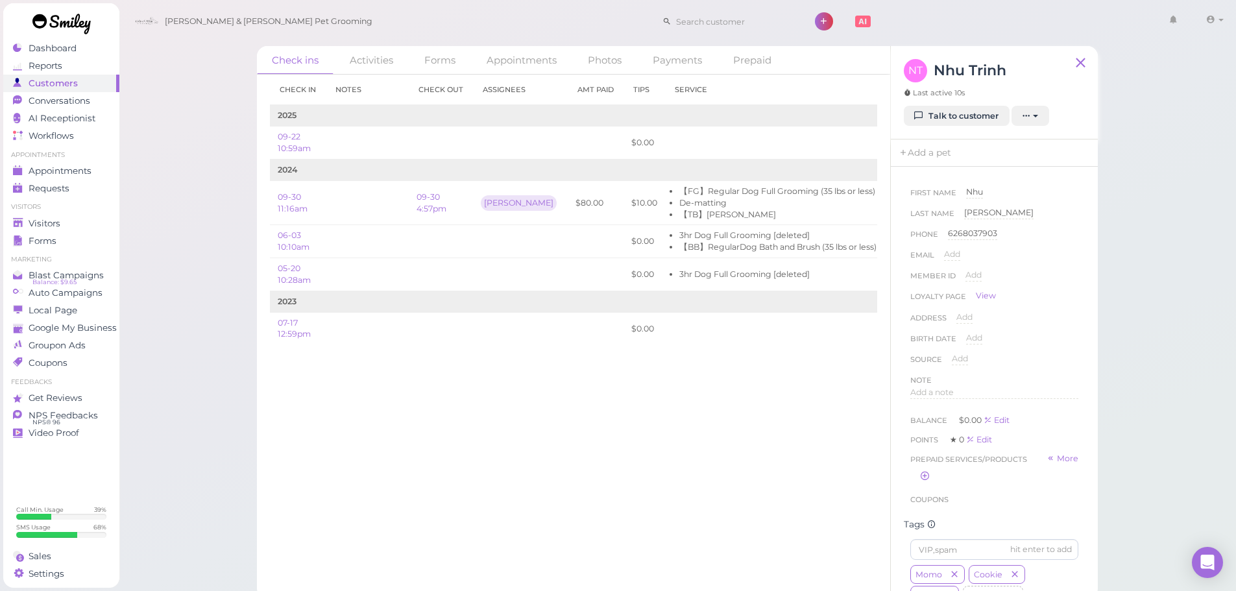
click at [1187, 423] on div "Check ins Activities Forms Appointments Photos Payments Prepaid Check in Notes …" at bounding box center [678, 299] width 1118 height 599
click at [644, 463] on div "Check in Notes Check out Assignees Amt Paid Tips Service 2025 09-22 10:59am $0.…" at bounding box center [573, 333] width 633 height 516
click at [97, 104] on div "Conversations" at bounding box center [59, 100] width 93 height 11
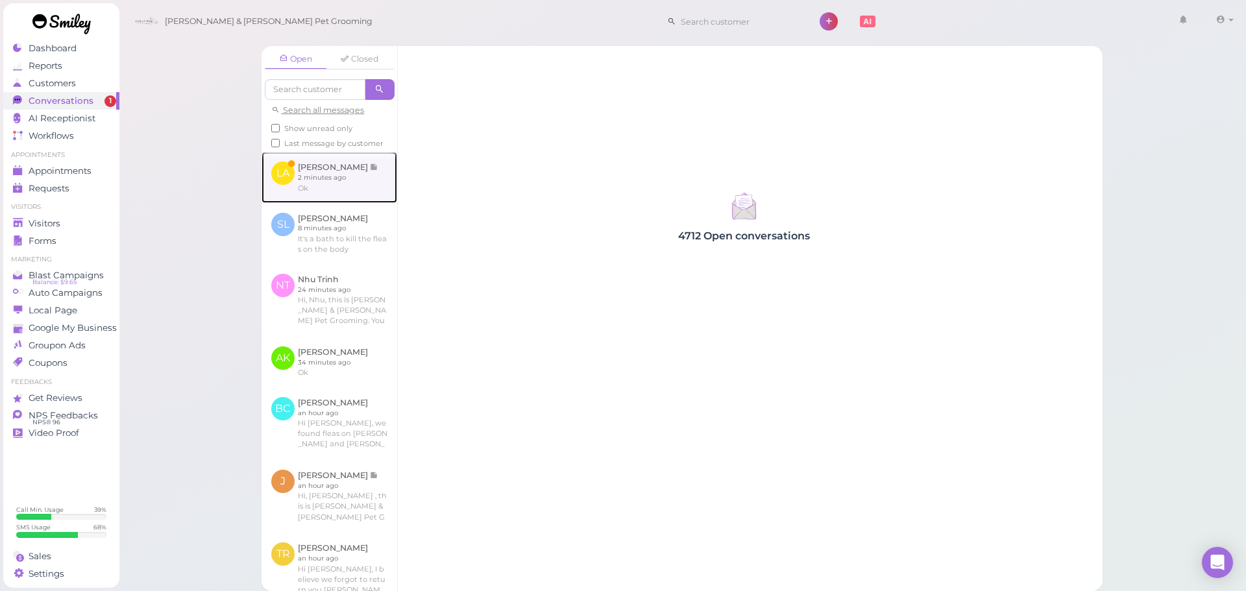
click at [276, 186] on link at bounding box center [329, 177] width 136 height 51
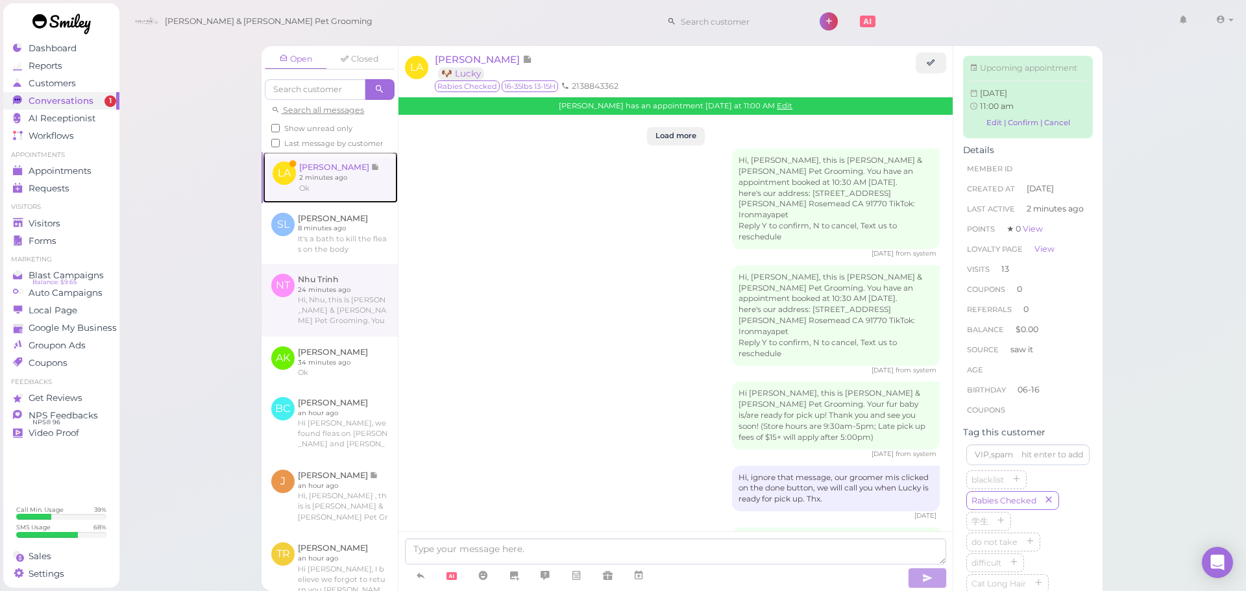
scroll to position [1887, 0]
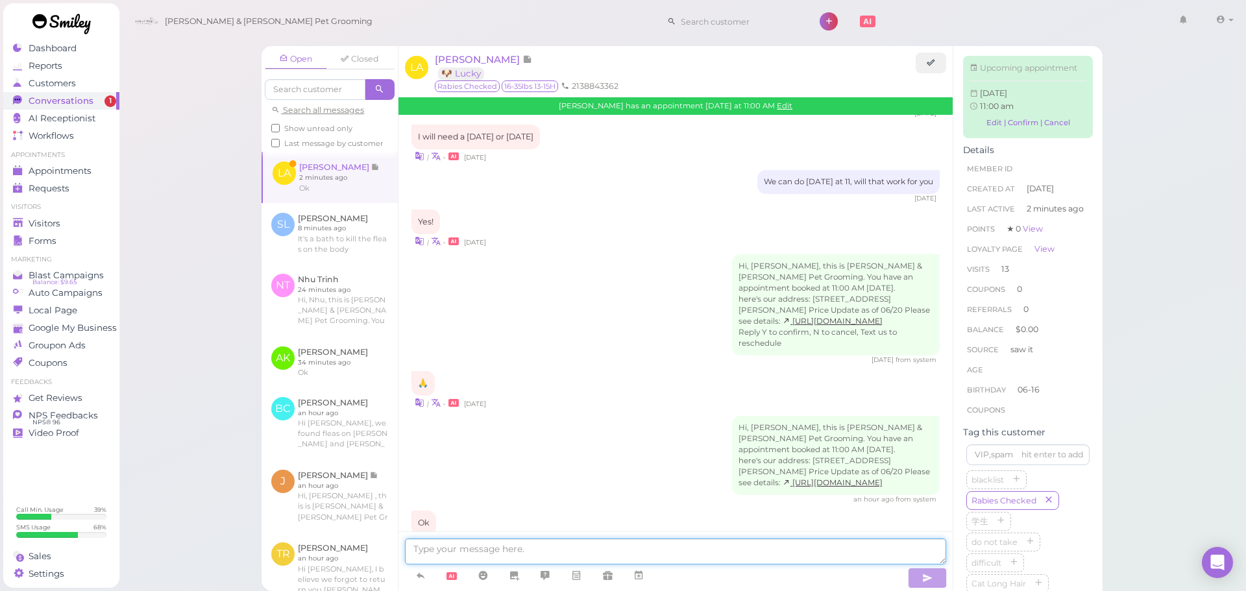
click at [572, 555] on textarea at bounding box center [675, 552] width 541 height 26
click at [33, 227] on span "Visitors" at bounding box center [46, 223] width 34 height 11
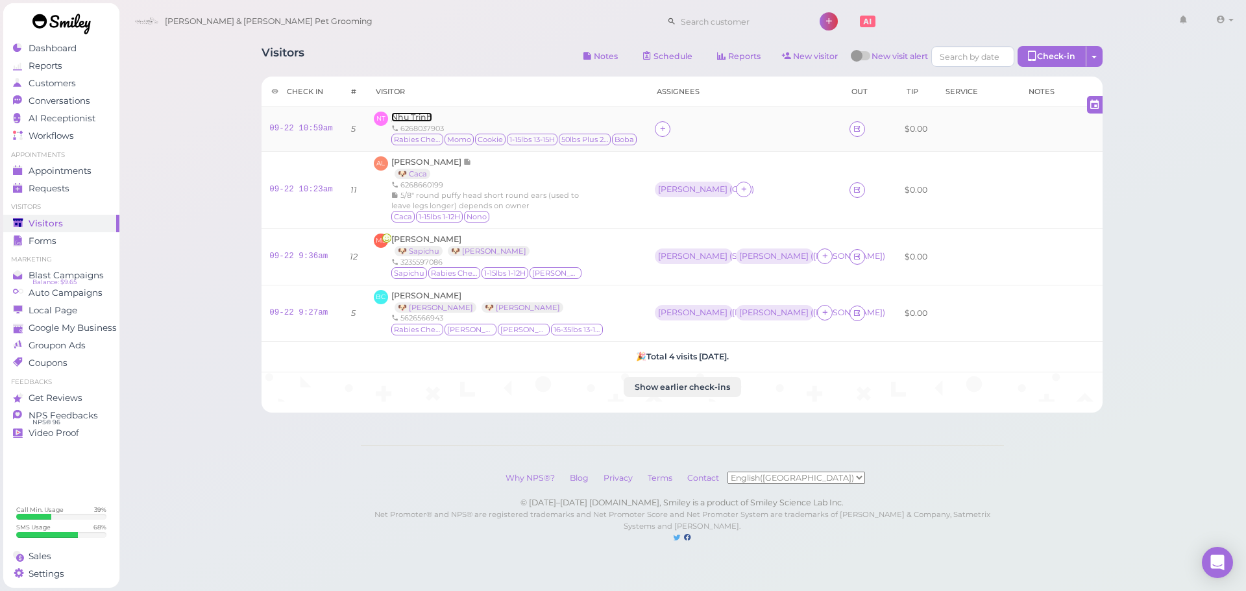
click at [399, 120] on span "Nhu Trinh" at bounding box center [411, 117] width 41 height 10
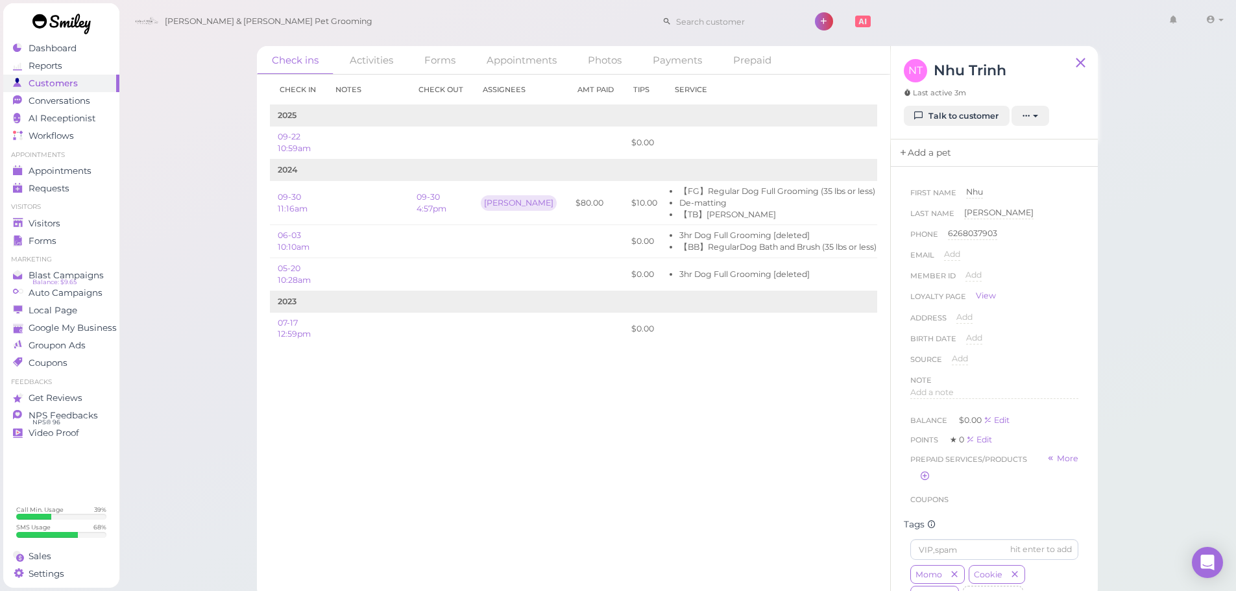
click at [916, 151] on link "Add a pet" at bounding box center [925, 153] width 68 height 27
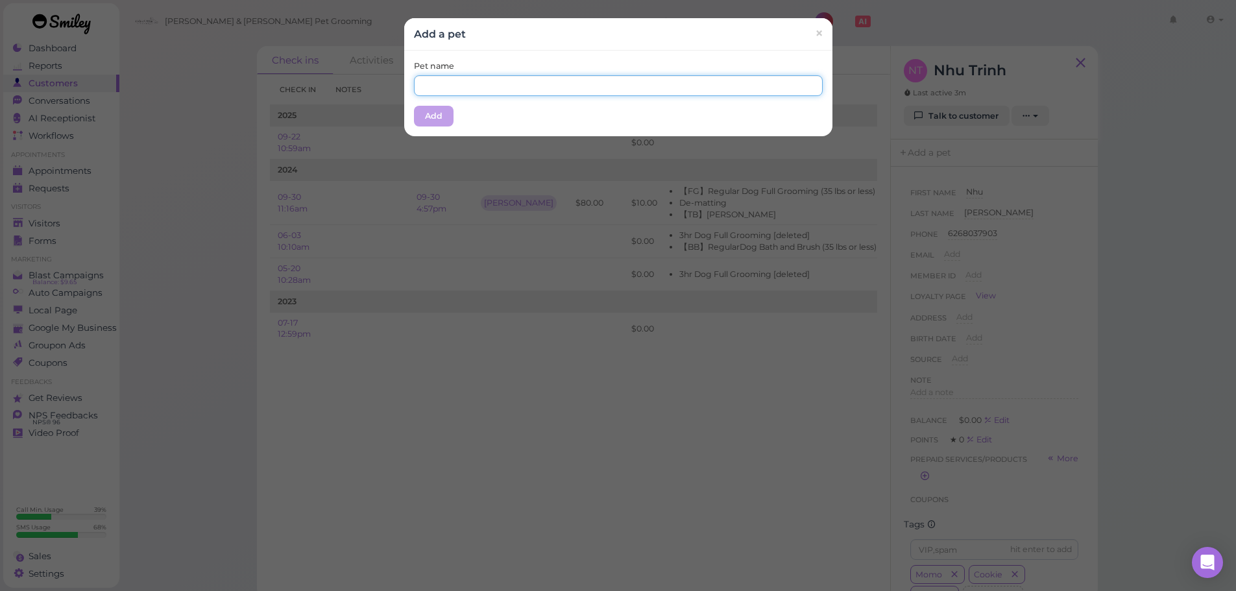
click at [557, 80] on input "text" at bounding box center [618, 85] width 409 height 21
type input "Boba"
click at [552, 60] on div "Pet name Boba Add" at bounding box center [618, 94] width 428 height 86
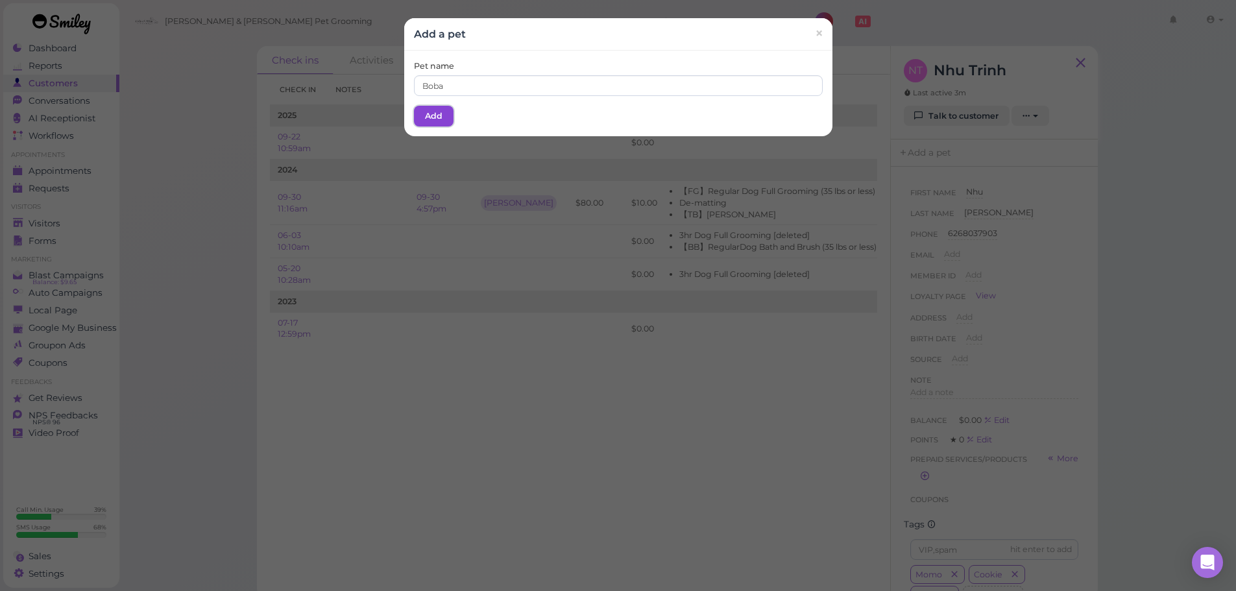
click at [433, 117] on button "Add" at bounding box center [434, 116] width 40 height 21
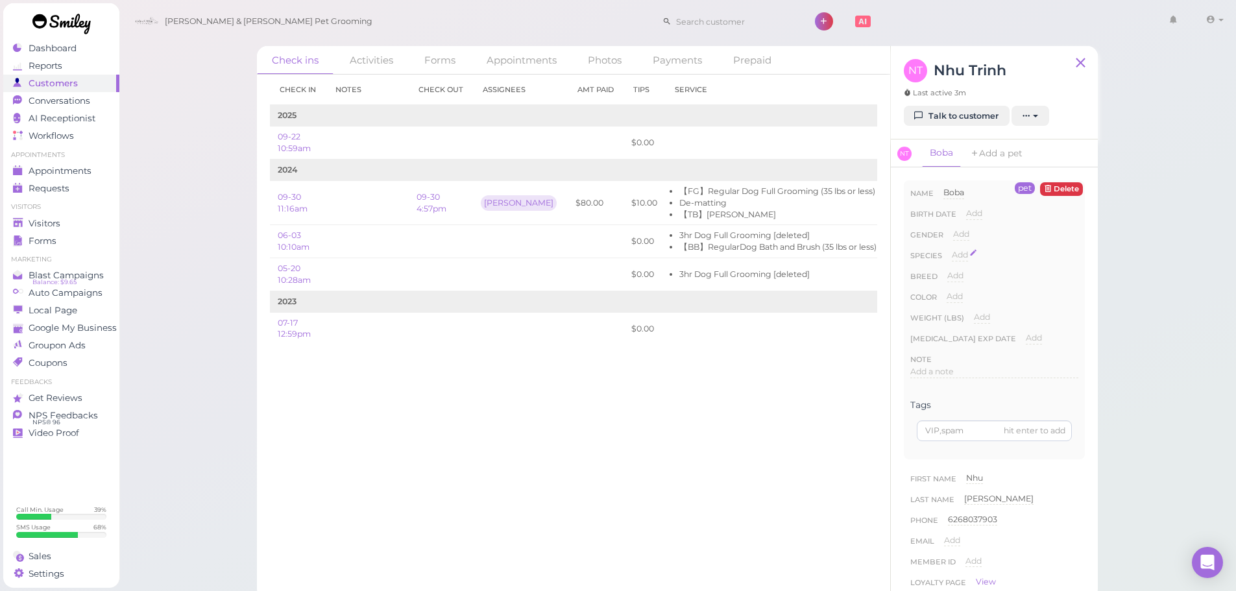
click at [964, 257] on span "Add" at bounding box center [960, 255] width 16 height 10
drag, startPoint x: 982, startPoint y: 258, endPoint x: 985, endPoint y: 267, distance: 9.6
click at [982, 258] on select "Dog Cat Bird Other" at bounding box center [1015, 258] width 127 height 19
select select "Dog"
click at [952, 249] on select "Dog Cat Bird Other" at bounding box center [1015, 258] width 127 height 19
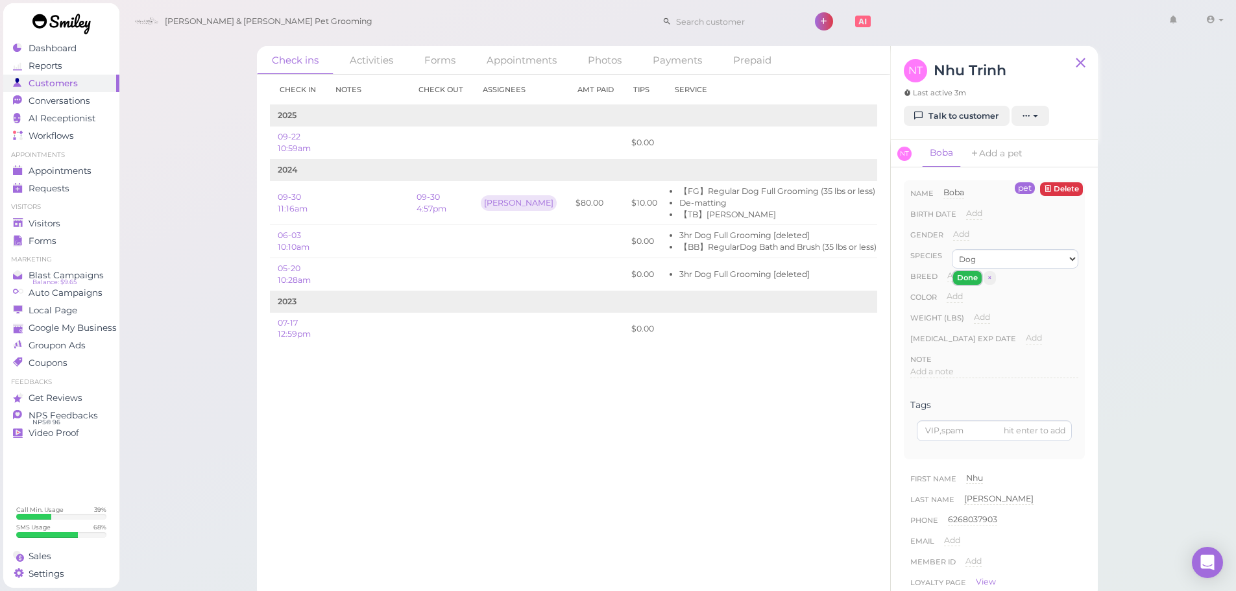
click at [959, 281] on button "Done" at bounding box center [967, 278] width 29 height 14
click at [21, 228] on icon at bounding box center [18, 223] width 11 height 11
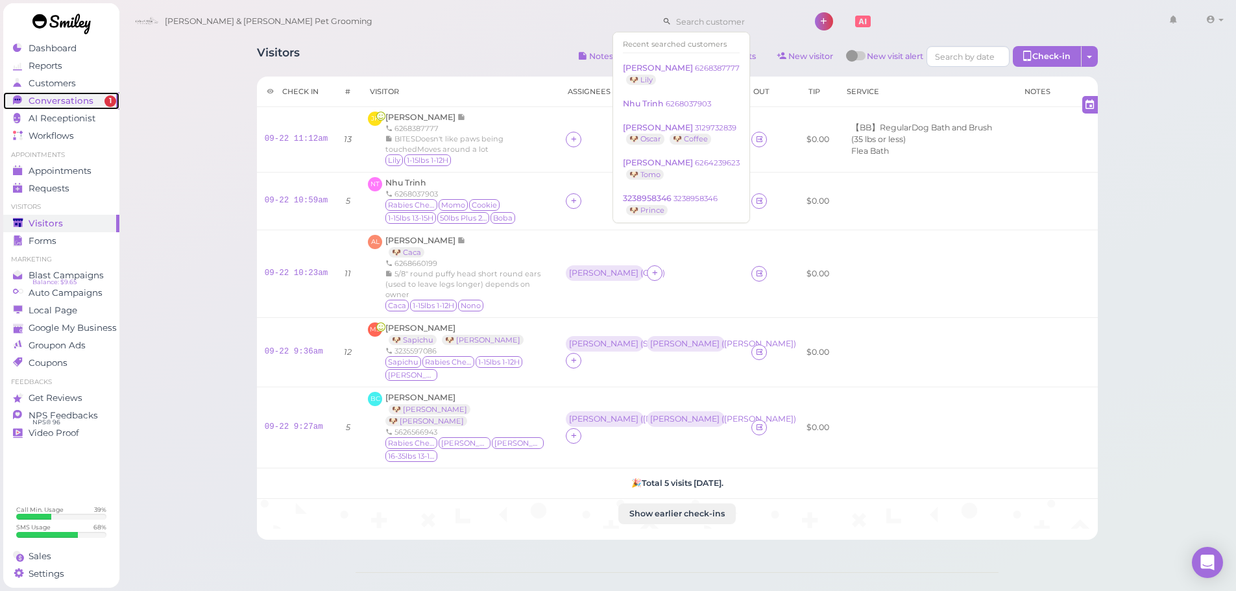
click at [69, 103] on span "Conversations" at bounding box center [61, 100] width 65 height 11
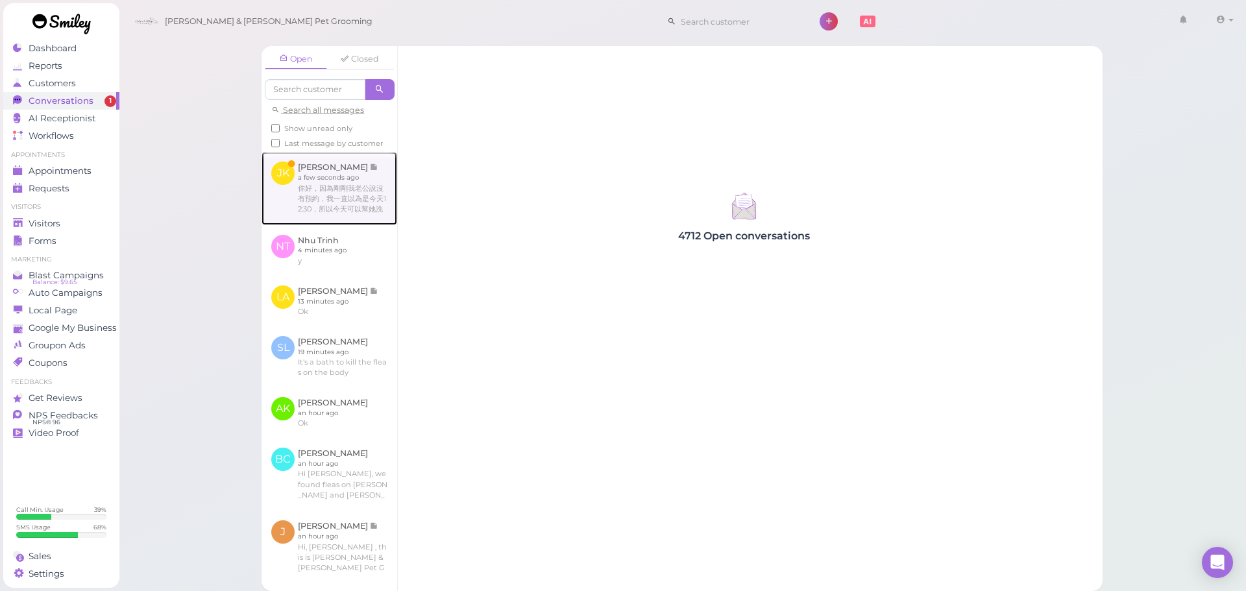
click at [310, 212] on link at bounding box center [329, 188] width 136 height 73
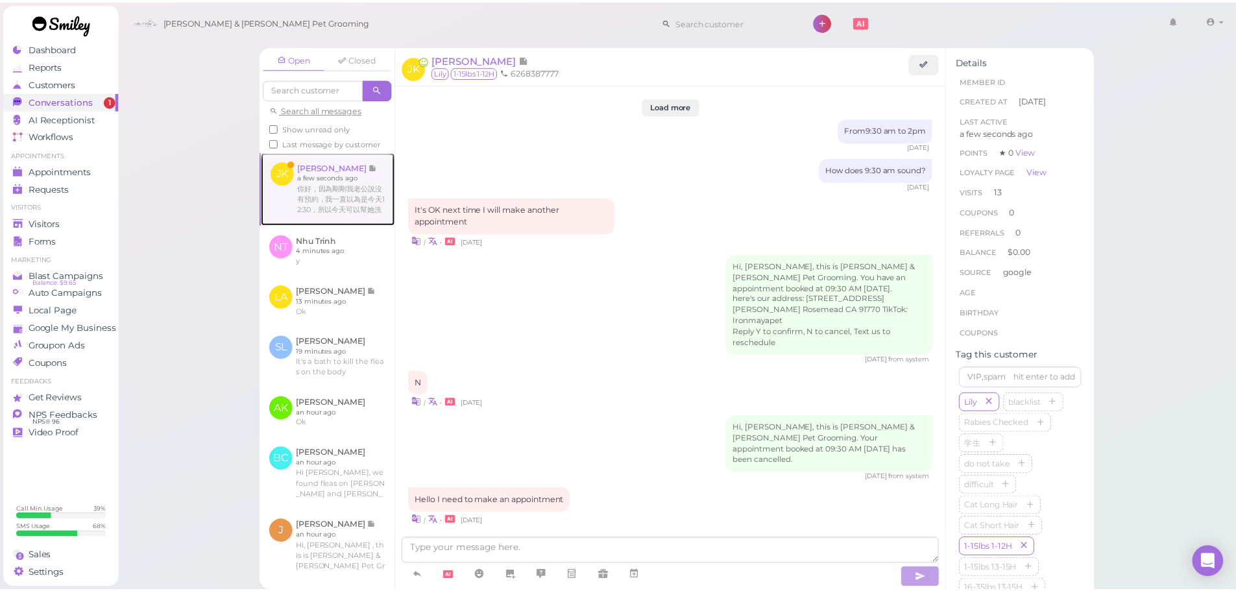
scroll to position [1488, 0]
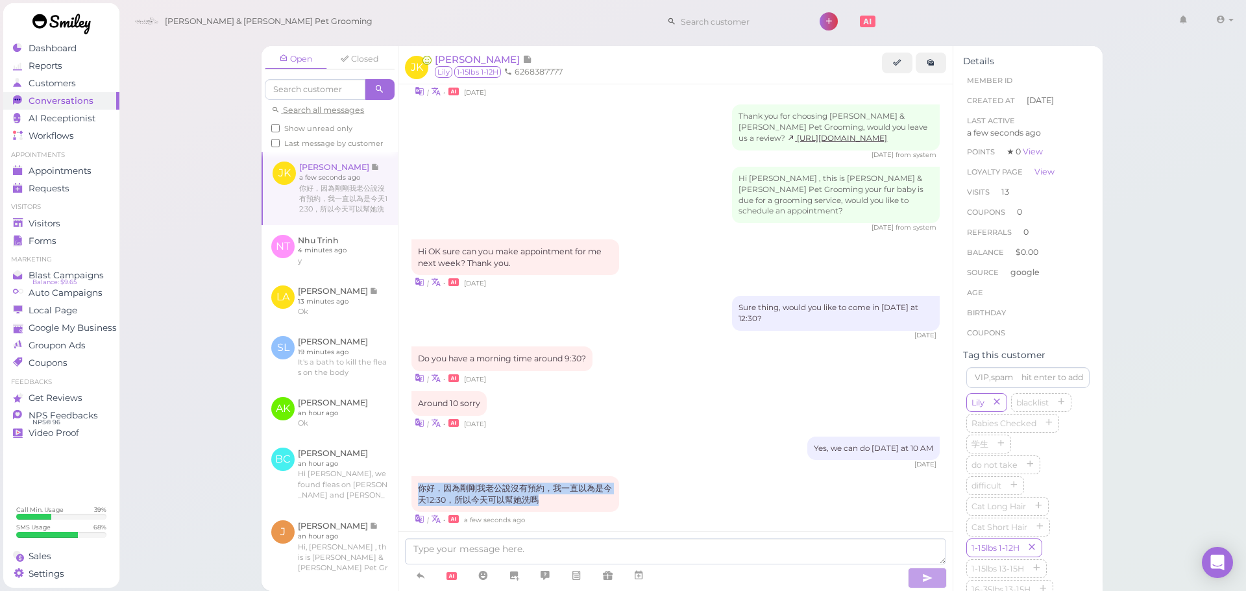
drag, startPoint x: 542, startPoint y: 467, endPoint x: 405, endPoint y: 446, distance: 138.5
copy div "你好，因為剛剛我老公說沒有預約，我一直以為是今天12:30，所以今天可以幫她洗嗎"
click at [594, 512] on div "| • a few seconds ago" at bounding box center [675, 519] width 528 height 14
click at [718, 371] on div "| • 12 days ago" at bounding box center [675, 378] width 528 height 14
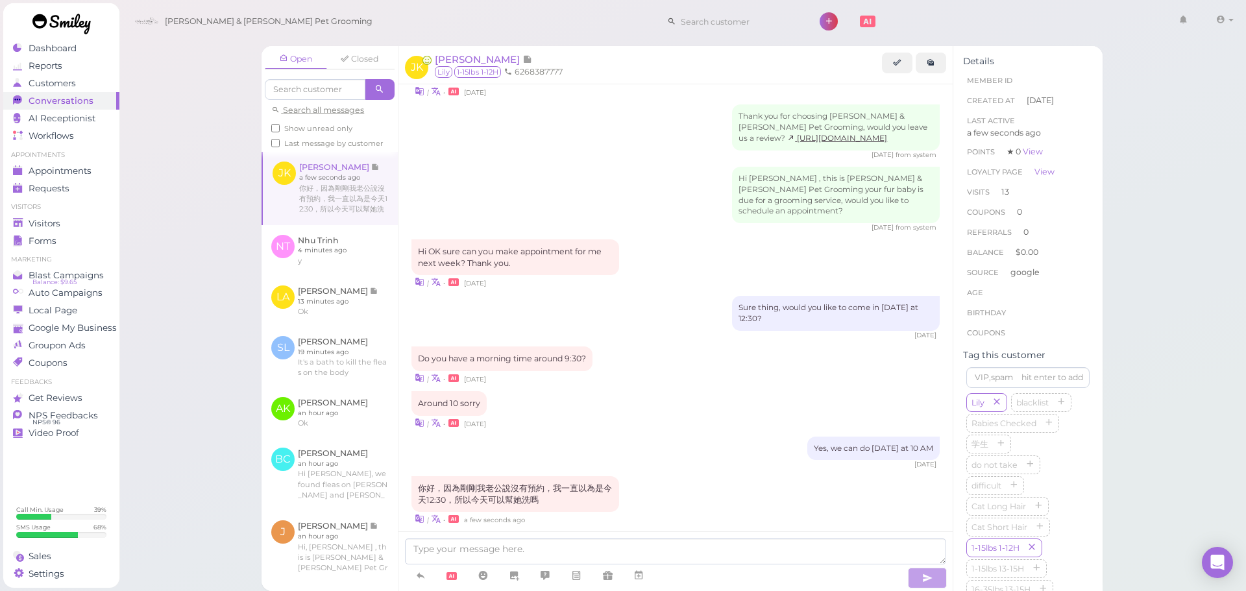
click at [176, 275] on div "Open Closed Search all messages Show unread only Last message by customer JK Je…" at bounding box center [683, 295] width 1128 height 591
click at [57, 223] on span "Visitors" at bounding box center [45, 223] width 32 height 11
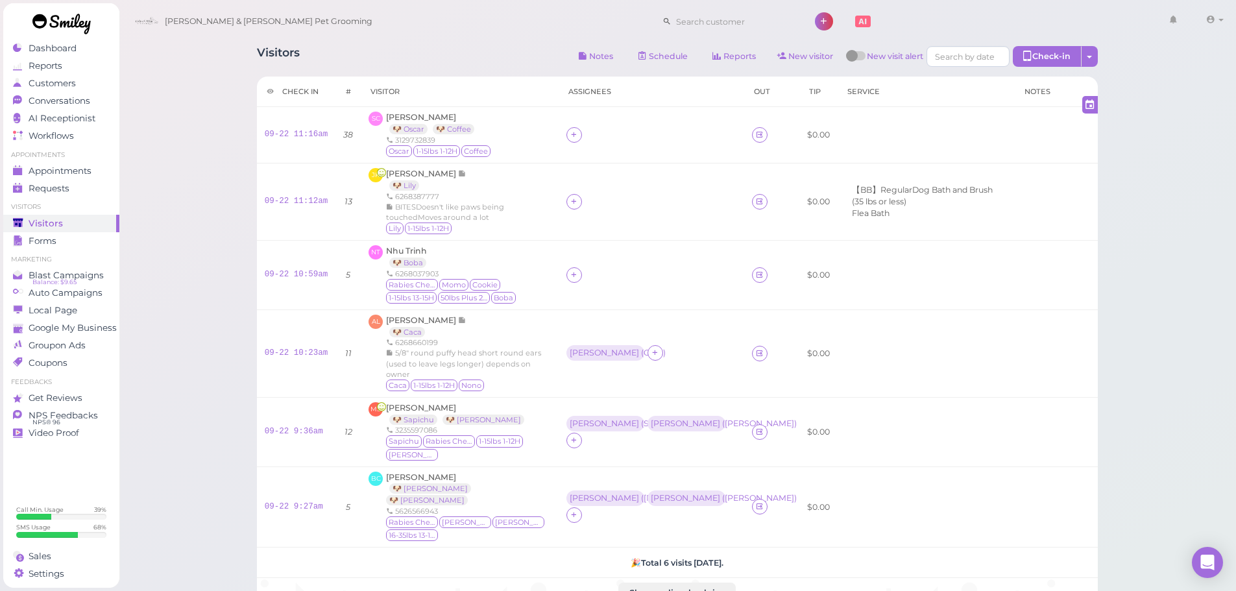
click at [371, 46] on div "Visitors Notes Schedule Reports New visitor New visit alert Check-in Customer c…" at bounding box center [677, 58] width 841 height 24
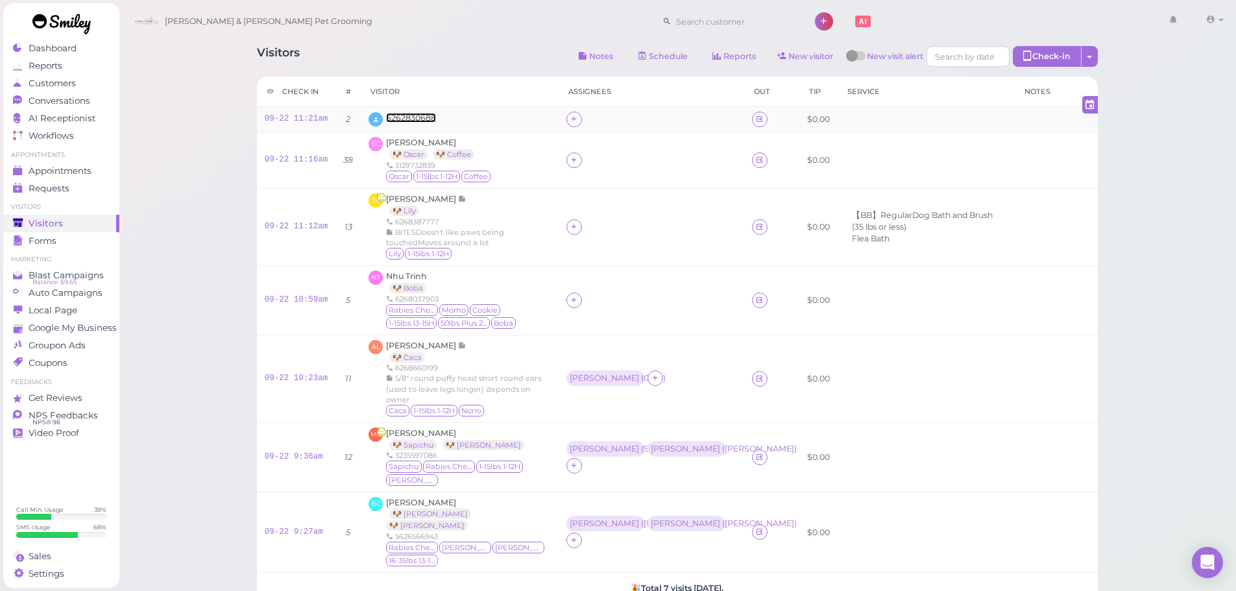
click at [388, 114] on span "6262830688" at bounding box center [411, 118] width 50 height 10
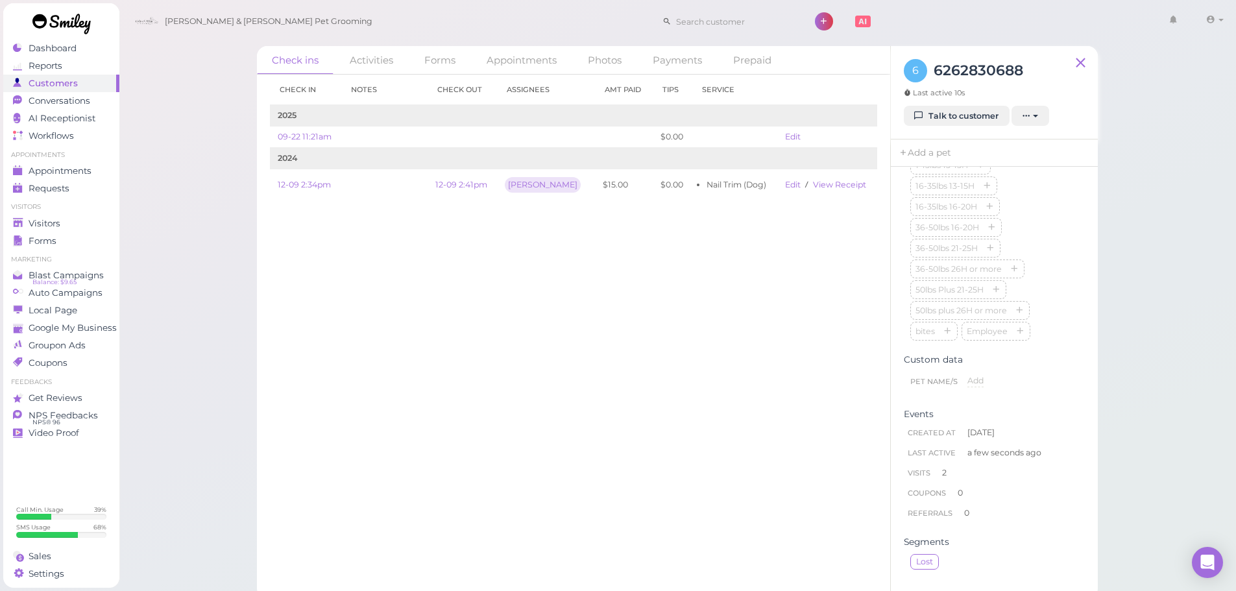
click at [1044, 286] on div "blacklist Rabies Checked 学生 do not take difficult Cat Long Hair Cat Short Hair …" at bounding box center [994, 208] width 168 height 270
click at [1067, 414] on div "blacklist Rabies Checked 学生 do not take difficult Cat Long Hair Cat Short Hair …" at bounding box center [994, 347] width 168 height 270
click at [1154, 376] on div "Check ins Activities Forms Appointments Photos Payments Prepaid Check in Notes …" at bounding box center [678, 299] width 1118 height 599
click at [677, 369] on div "Check in Notes Check out Assignees Amt Paid Tips Service 2025 09-22 11:21am $0.…" at bounding box center [573, 333] width 633 height 516
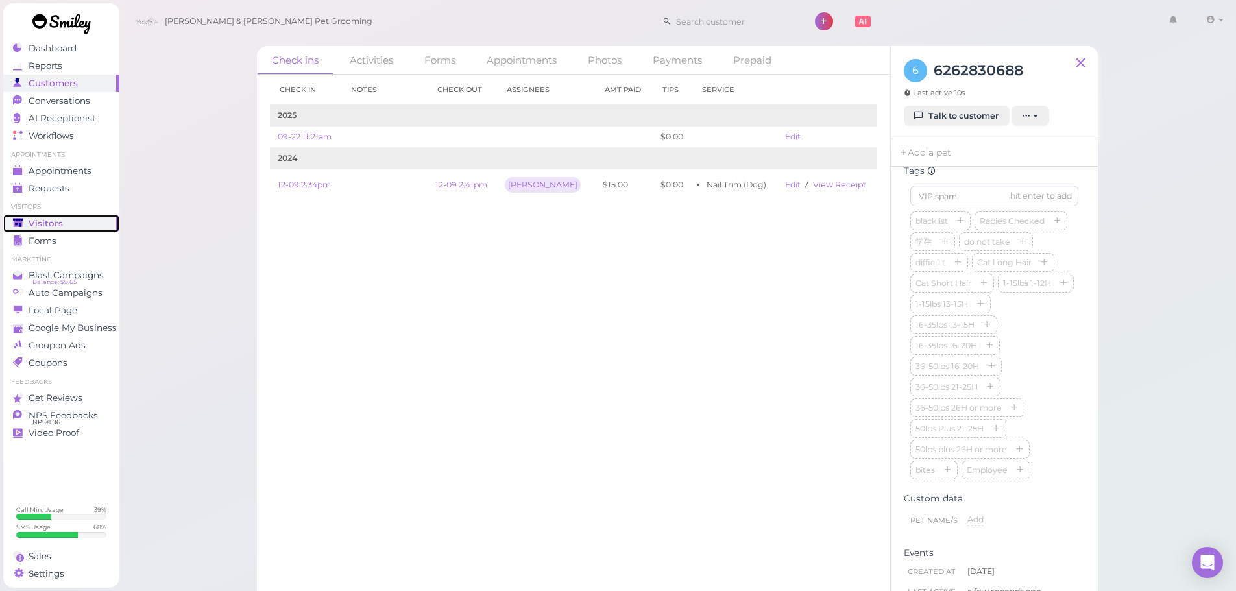
click at [56, 226] on span "Visitors" at bounding box center [46, 223] width 34 height 11
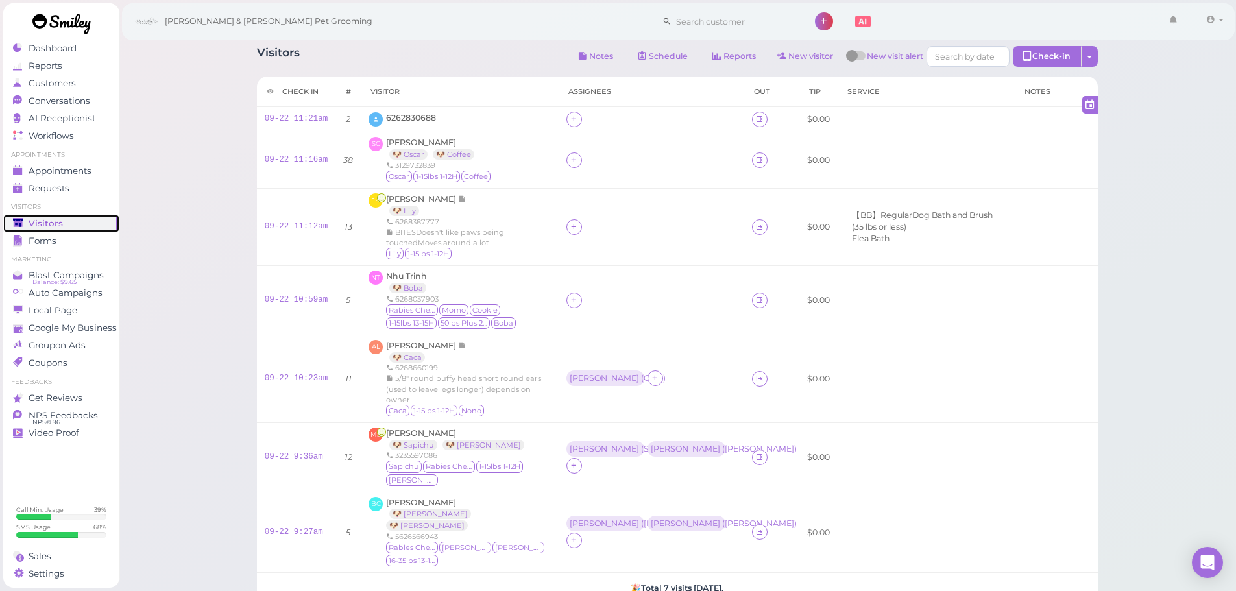
scroll to position [171, 0]
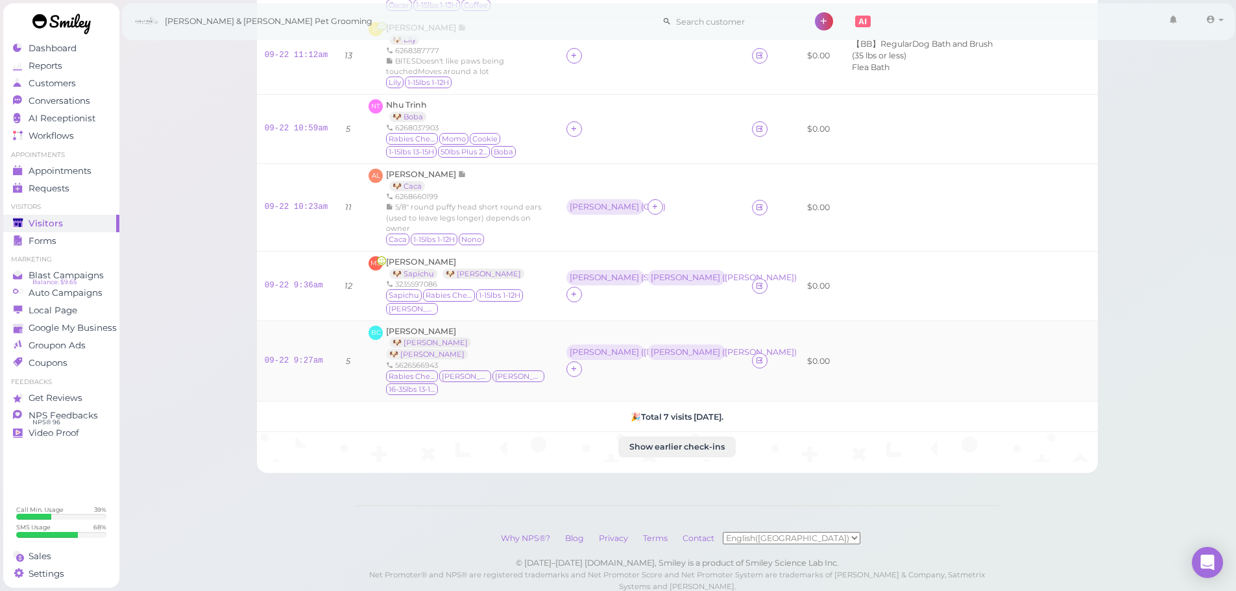
click at [521, 326] on div "Bailey Carlin 🐶 Maddie 🐶 Milo 5626566943 Rabies Checked Milo Maddie 16-35lbs 13…" at bounding box center [468, 361] width 165 height 71
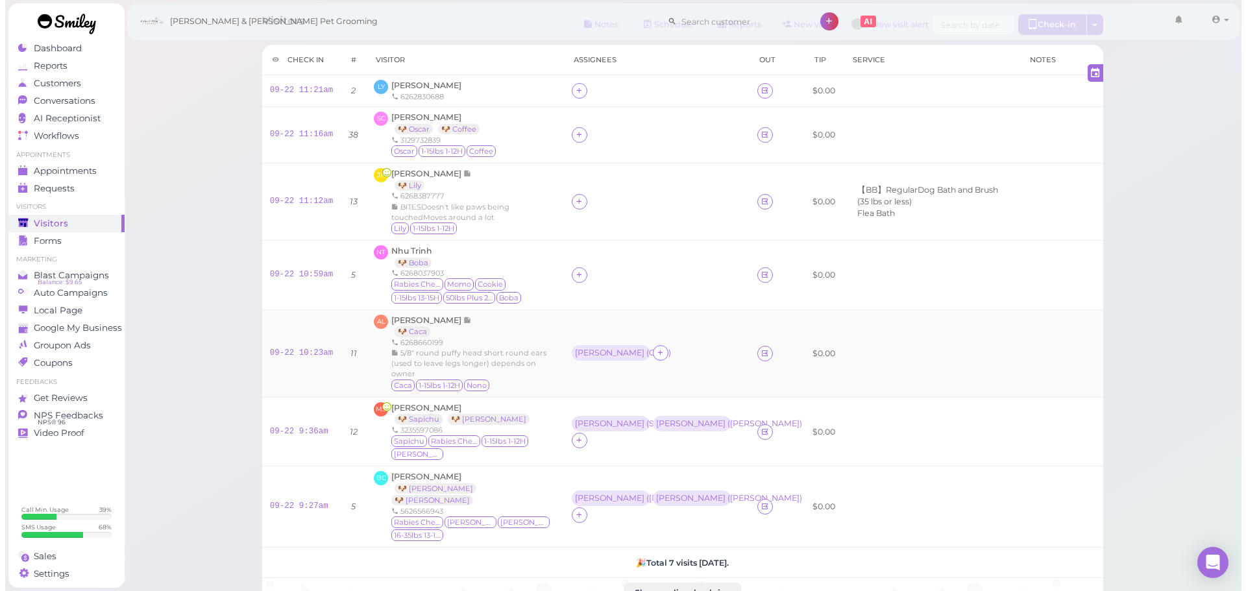
scroll to position [0, 0]
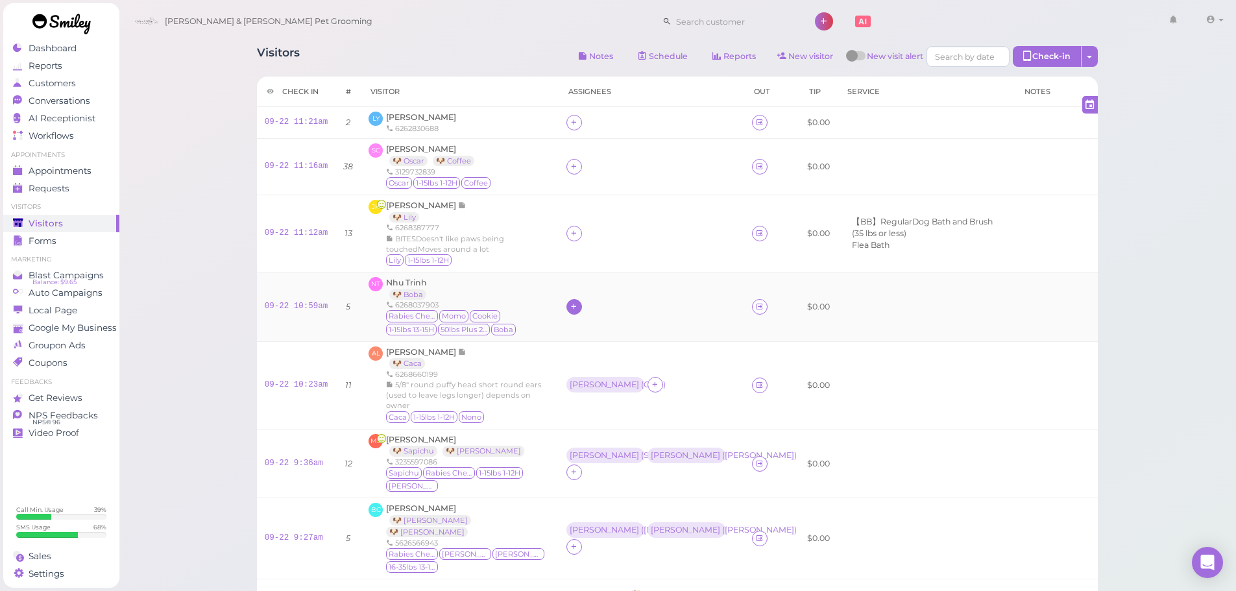
click at [577, 302] on icon at bounding box center [574, 307] width 8 height 10
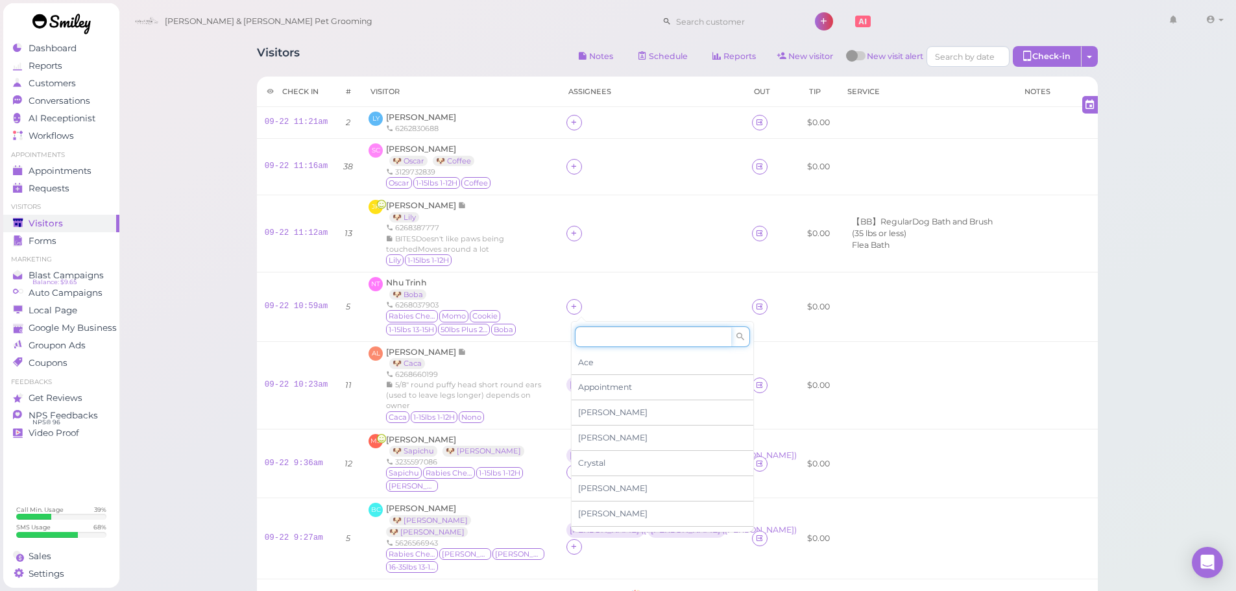
click at [598, 335] on input at bounding box center [653, 336] width 156 height 21
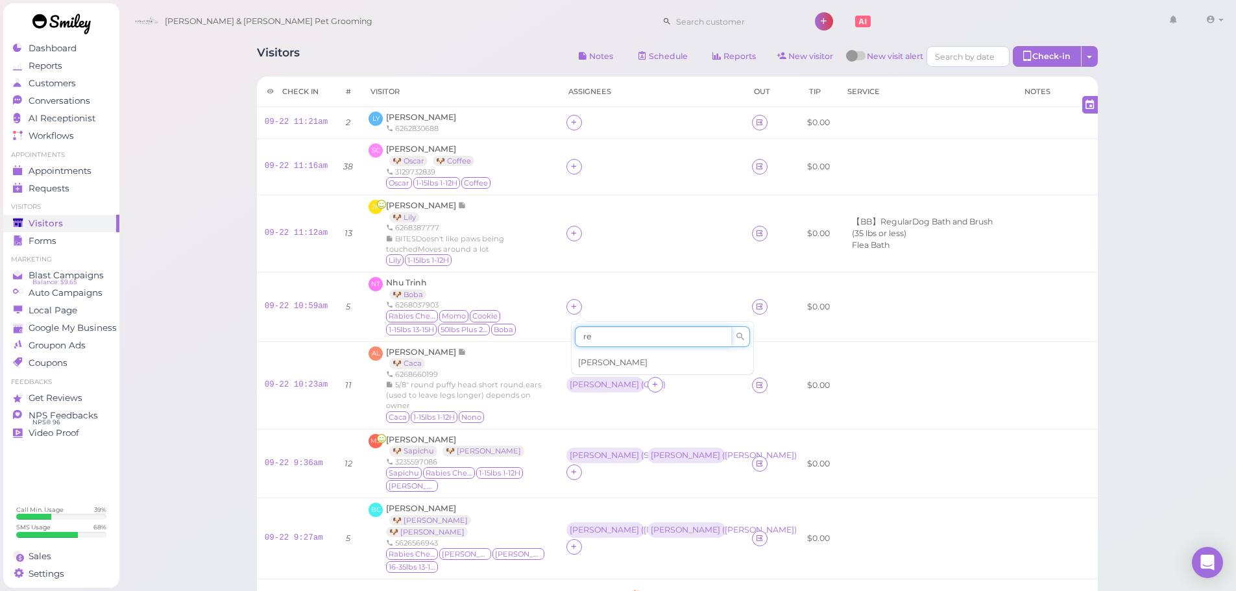
type input "re"
click at [609, 361] on span "Rebecca" at bounding box center [612, 363] width 69 height 10
click at [577, 232] on icon at bounding box center [574, 233] width 8 height 10
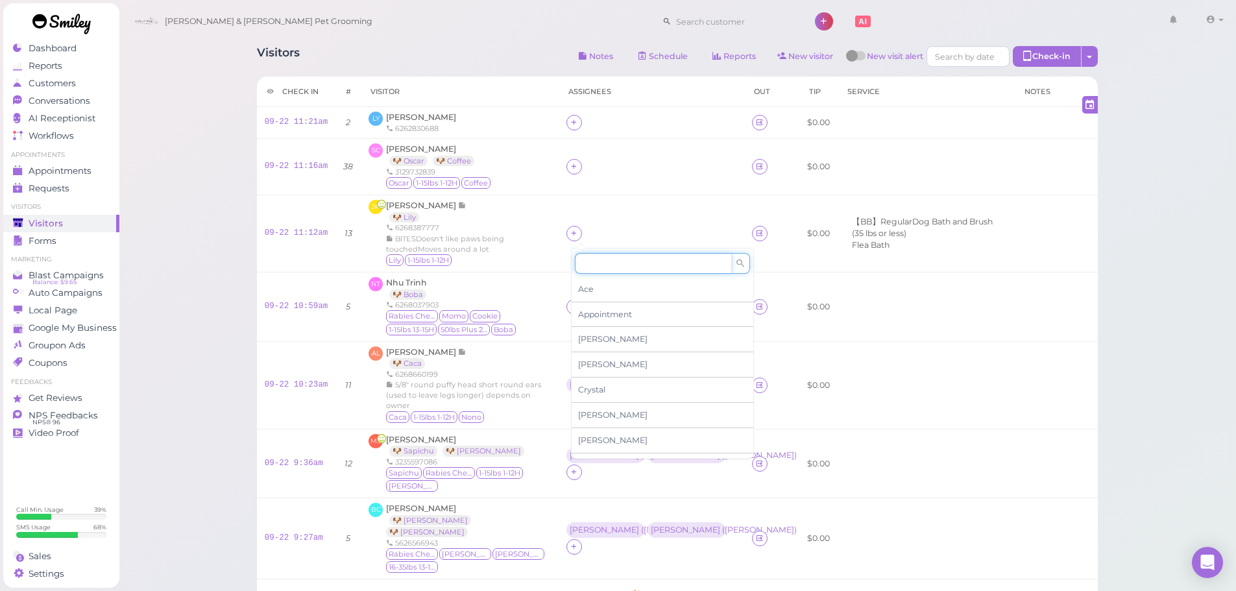
click at [620, 265] on input at bounding box center [653, 263] width 156 height 21
type input "Asa"
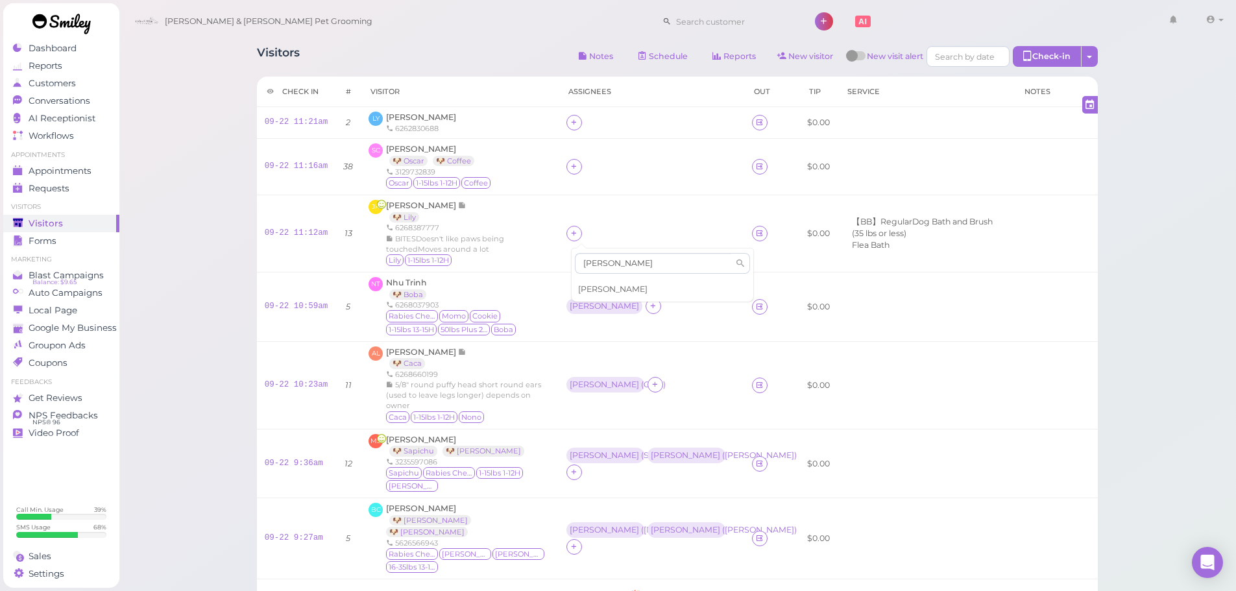
click at [596, 289] on div "Asa" at bounding box center [663, 289] width 182 height 25
click at [577, 162] on icon at bounding box center [574, 167] width 8 height 10
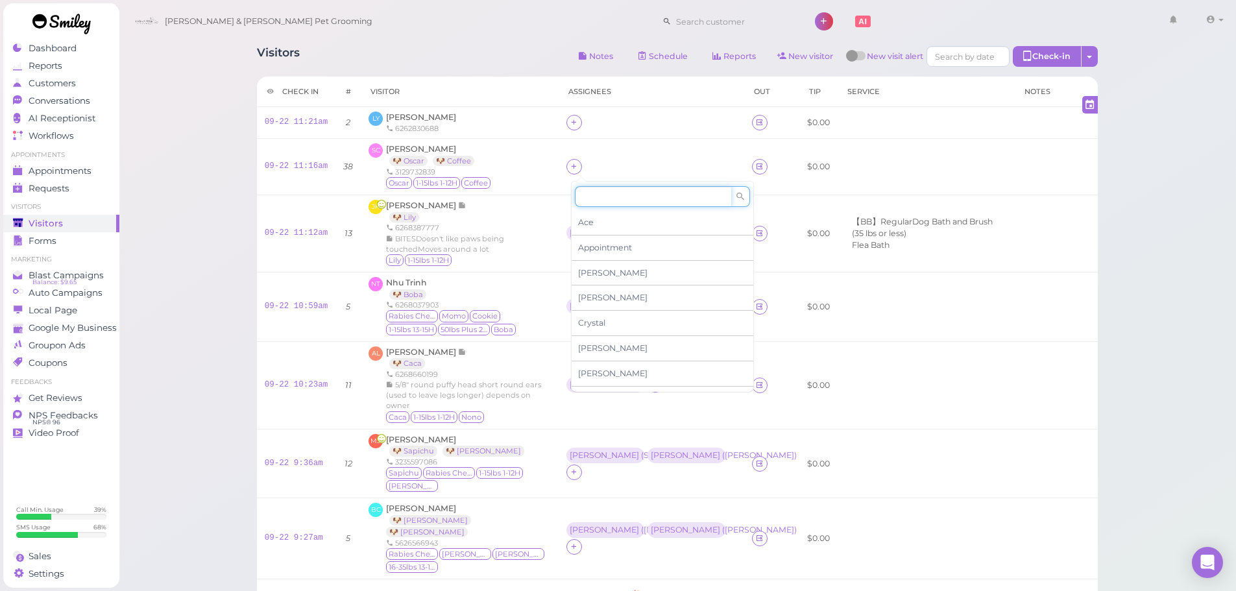
click at [622, 197] on input at bounding box center [653, 196] width 156 height 21
type input "asa"
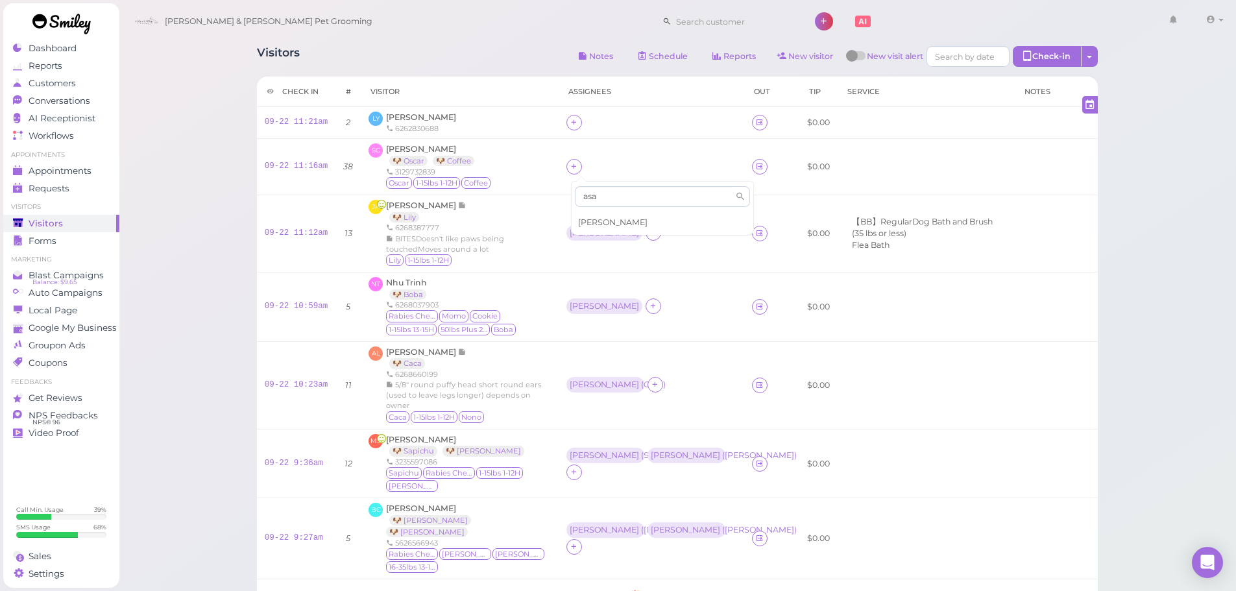
click at [611, 221] on div "Asa" at bounding box center [663, 222] width 182 height 25
click at [576, 119] on icon at bounding box center [574, 122] width 8 height 10
click at [600, 147] on input at bounding box center [653, 152] width 156 height 21
type input "Asa"
click at [598, 175] on div "Asa" at bounding box center [663, 178] width 182 height 25
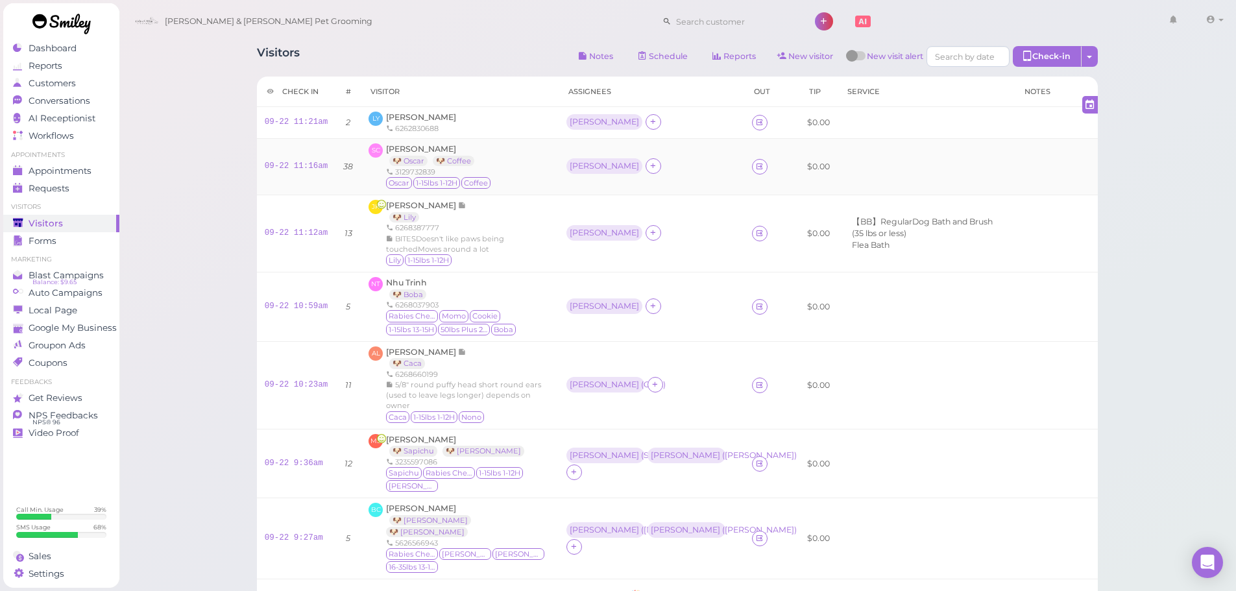
click at [502, 161] on div "SC Sea Chen 🐶 Oscar 🐶 Coffee 3129732839 Oscar 1-15lbs 1-12H Coffee" at bounding box center [460, 166] width 182 height 47
click at [490, 226] on div "6268387777" at bounding box center [468, 228] width 165 height 10
click at [520, 145] on div "SC Sea Chen 🐶 Oscar 🐶 Coffee 3129732839 Oscar 1-15lbs 1-12H Coffee" at bounding box center [460, 166] width 182 height 47
click at [535, 210] on div "Jenny Kuan 🐶 Lily 6268387777 BITESDoesn't like paws being touchedMoves around a…" at bounding box center [468, 233] width 165 height 67
click at [576, 233] on div "Asa" at bounding box center [604, 232] width 69 height 9
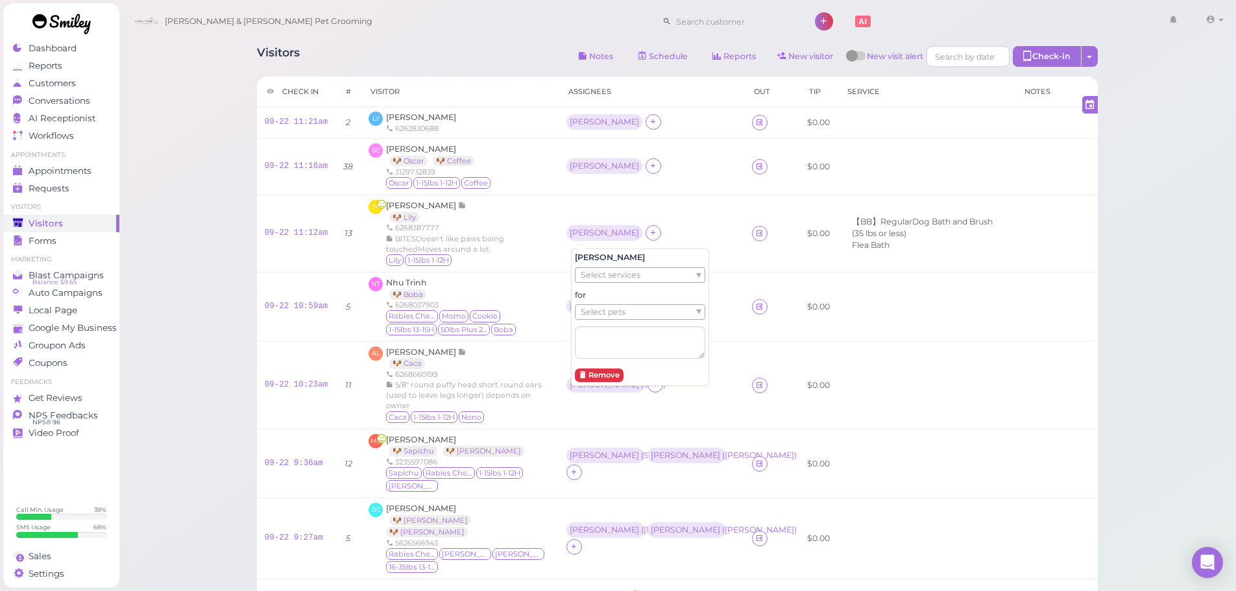
click at [648, 311] on ul "Select pets" at bounding box center [635, 312] width 119 height 14
click at [510, 271] on td "JK Jenny Kuan 🐶 Lily 6268387777 BITESDoesn't like paws being touchedMoves aroun…" at bounding box center [460, 233] width 198 height 77
click at [576, 305] on div "Rebecca" at bounding box center [604, 306] width 69 height 9
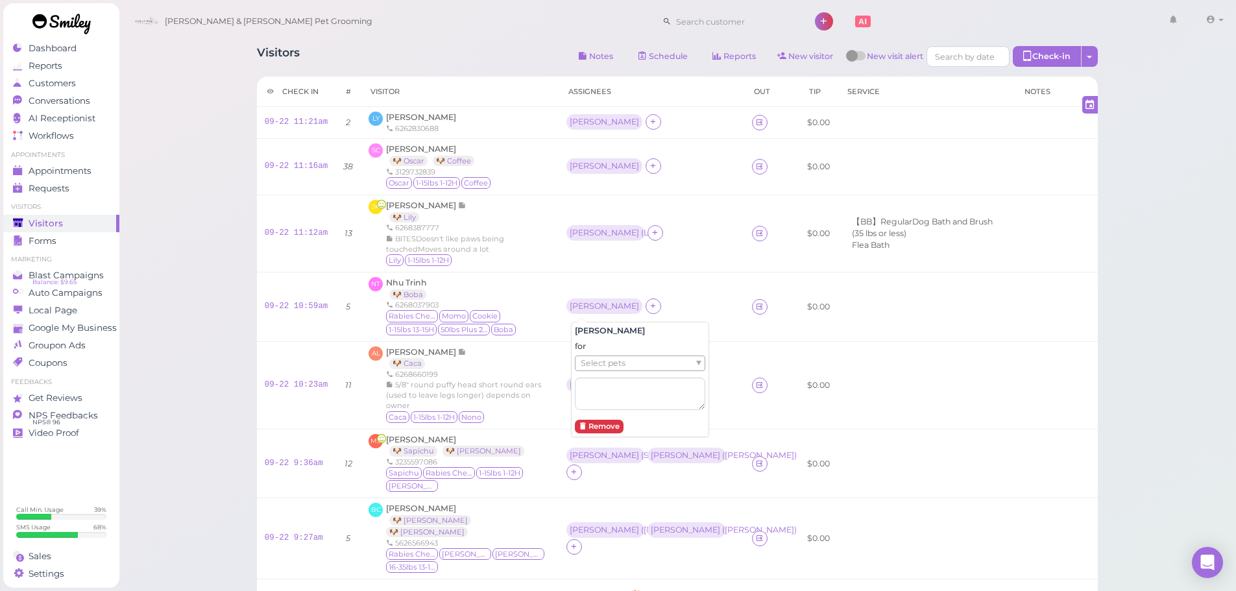
click at [605, 367] on span "Select pets" at bounding box center [603, 363] width 45 height 14
drag, startPoint x: 605, startPoint y: 367, endPoint x: 590, endPoint y: 332, distance: 37.5
click at [524, 186] on div "SC Sea Chen 🐶 Oscar 🐶 Coffee 3129732839 Oscar 1-15lbs 1-12H Coffee" at bounding box center [460, 166] width 182 height 47
click at [586, 168] on div "Asa" at bounding box center [604, 166] width 69 height 9
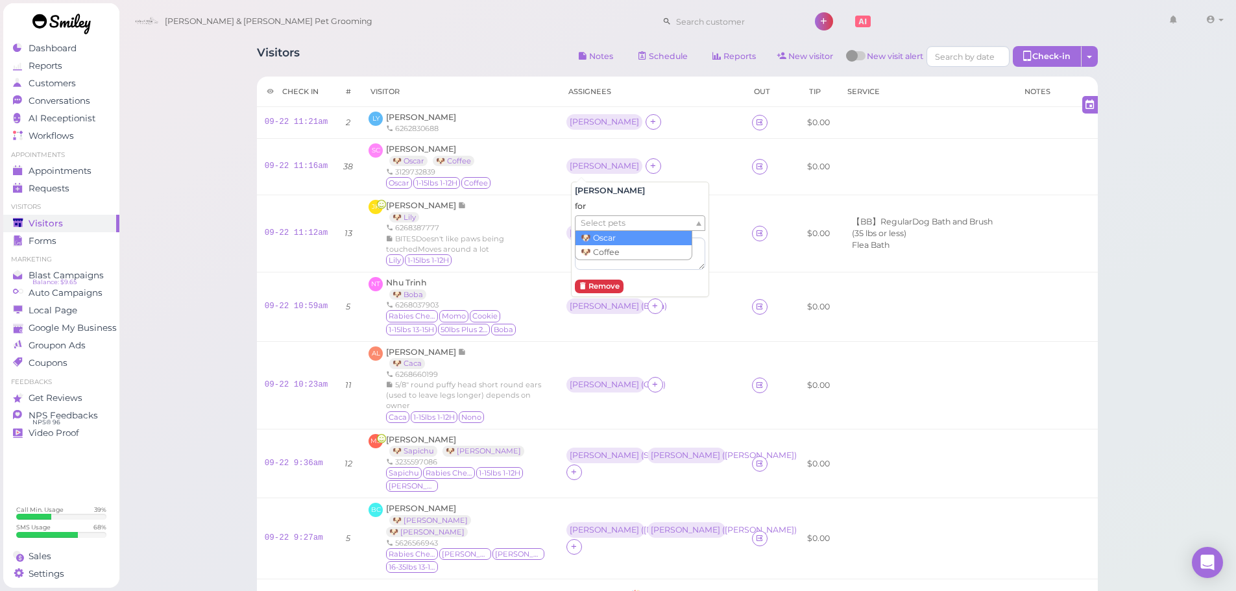
click at [589, 222] on span "Select pets" at bounding box center [603, 223] width 45 height 14
drag, startPoint x: 528, startPoint y: 134, endPoint x: 572, endPoint y: 112, distance: 49.3
click at [528, 133] on td "LY Liuqing Yang 6262830688" at bounding box center [460, 123] width 198 height 32
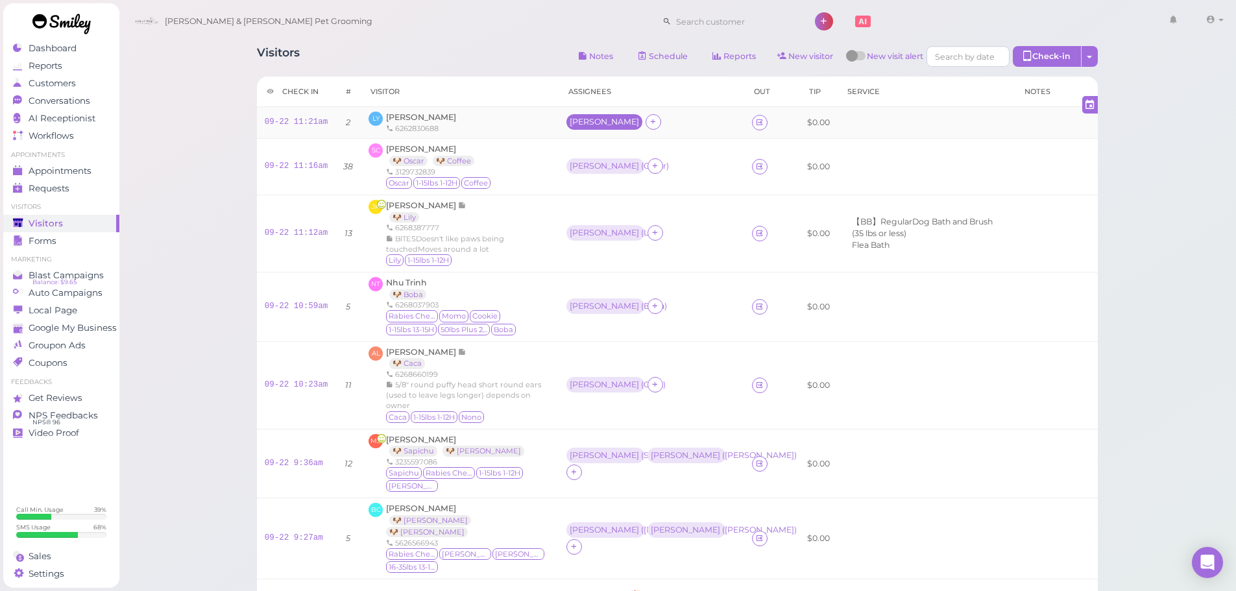
click at [578, 127] on div "Asa" at bounding box center [604, 122] width 76 height 16
click at [531, 165] on div "SC Sea Chen 🐶 Oscar 🐶 Coffee 3129732839 Oscar 1-15lbs 1-12H Coffee" at bounding box center [460, 166] width 182 height 47
click at [420, 115] on span "Liuqing Yang" at bounding box center [421, 117] width 70 height 10
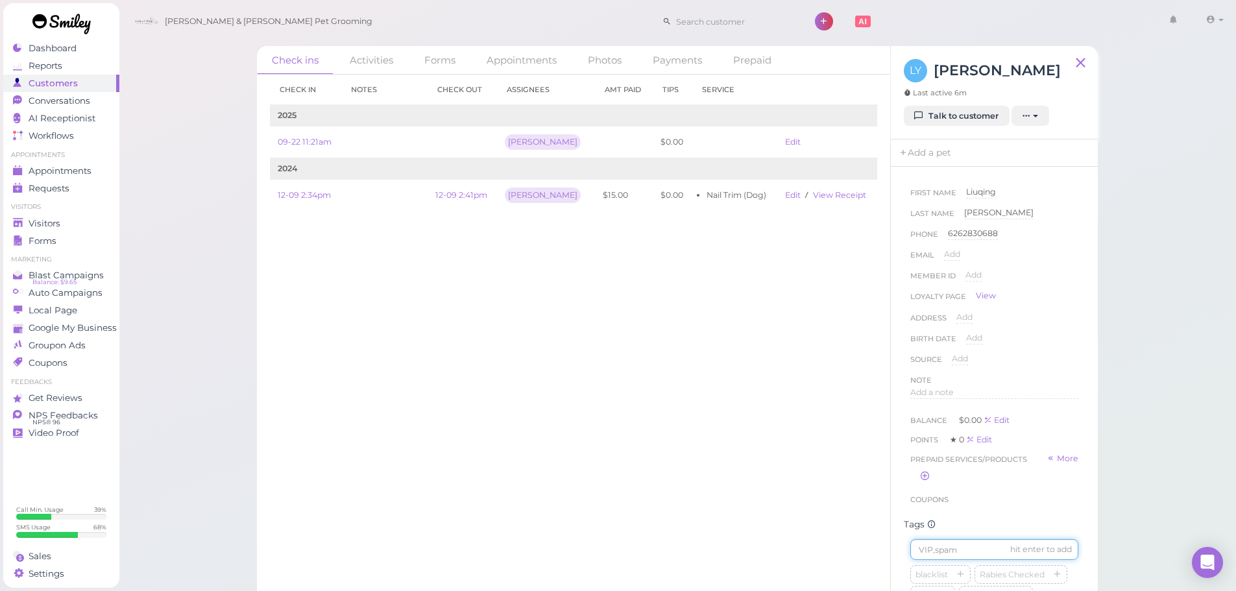
drag, startPoint x: 949, startPoint y: 553, endPoint x: 946, endPoint y: 543, distance: 10.9
click at [949, 552] on input at bounding box center [994, 549] width 168 height 21
type input "Happy"
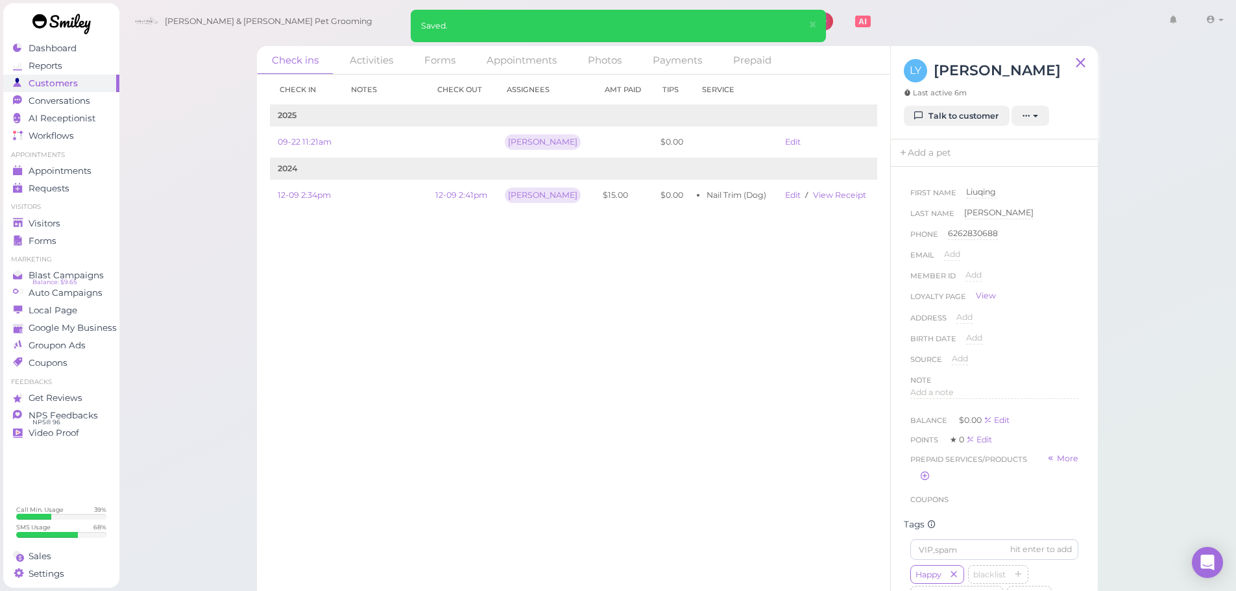
drag, startPoint x: 842, startPoint y: 406, endPoint x: 182, endPoint y: 304, distance: 667.2
click at [841, 406] on div "Check in Notes Check out Assignees Amt Paid Tips Service 2025 09-22 11:21am Asa…" at bounding box center [573, 333] width 633 height 516
click at [51, 222] on span "Visitors" at bounding box center [46, 223] width 34 height 11
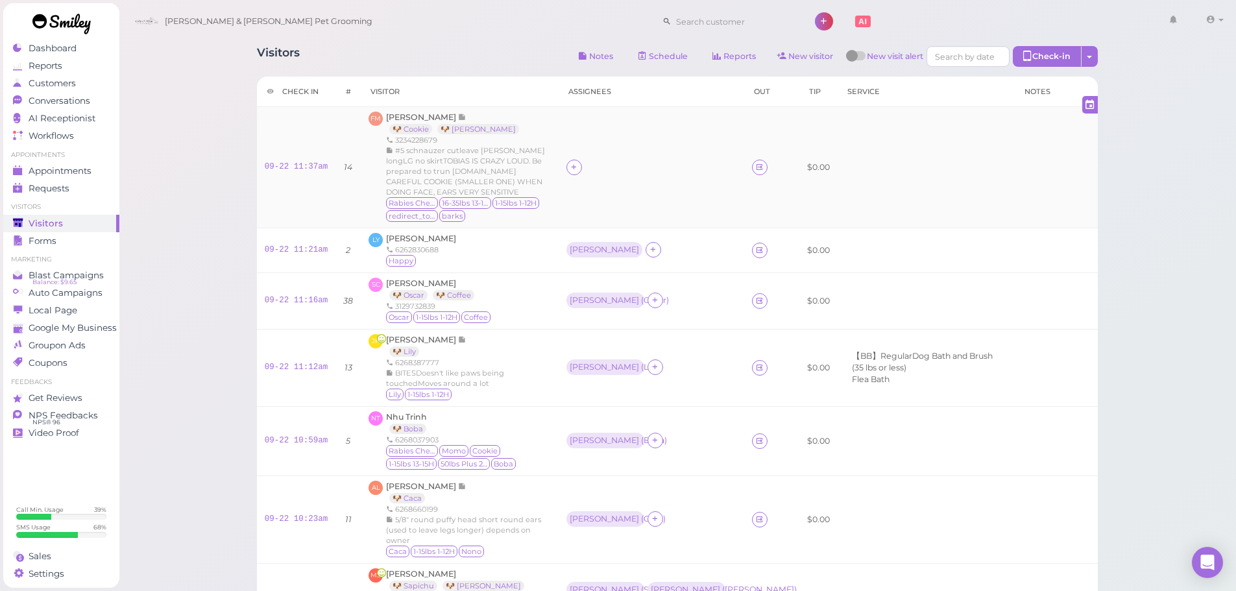
click at [506, 211] on div "Rabies Checked 16-35lbs 13-15H 1-15lbs 1-12H redirect_to_google barks" at bounding box center [468, 210] width 165 height 26
click at [79, 101] on span "Conversations" at bounding box center [61, 100] width 65 height 11
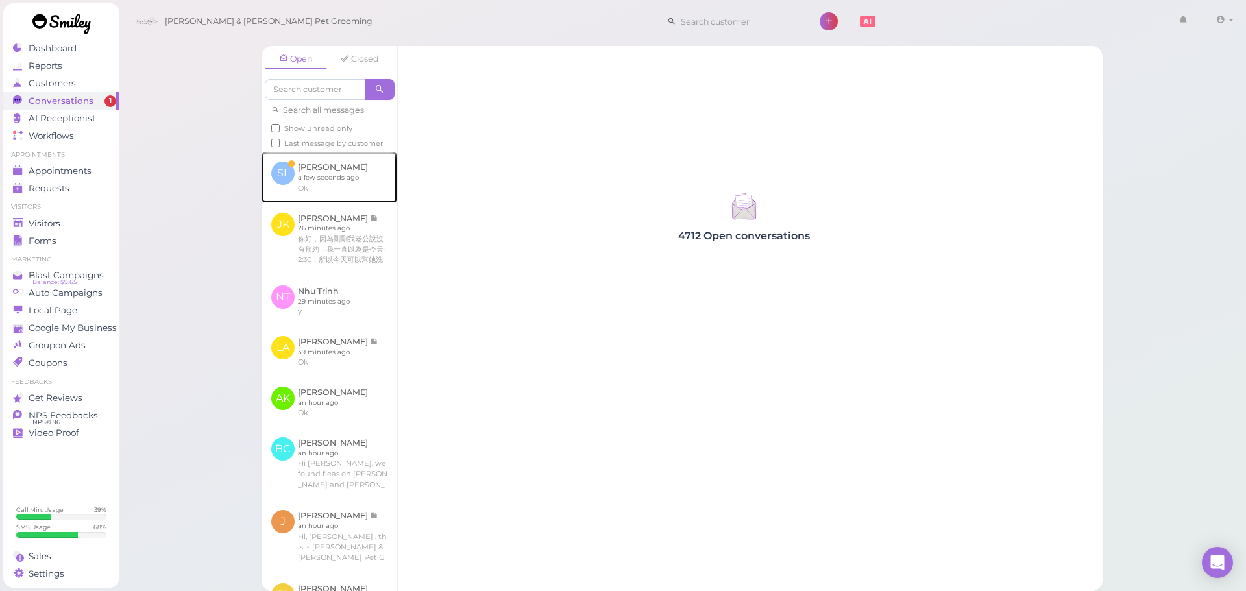
click at [382, 197] on link at bounding box center [329, 177] width 136 height 51
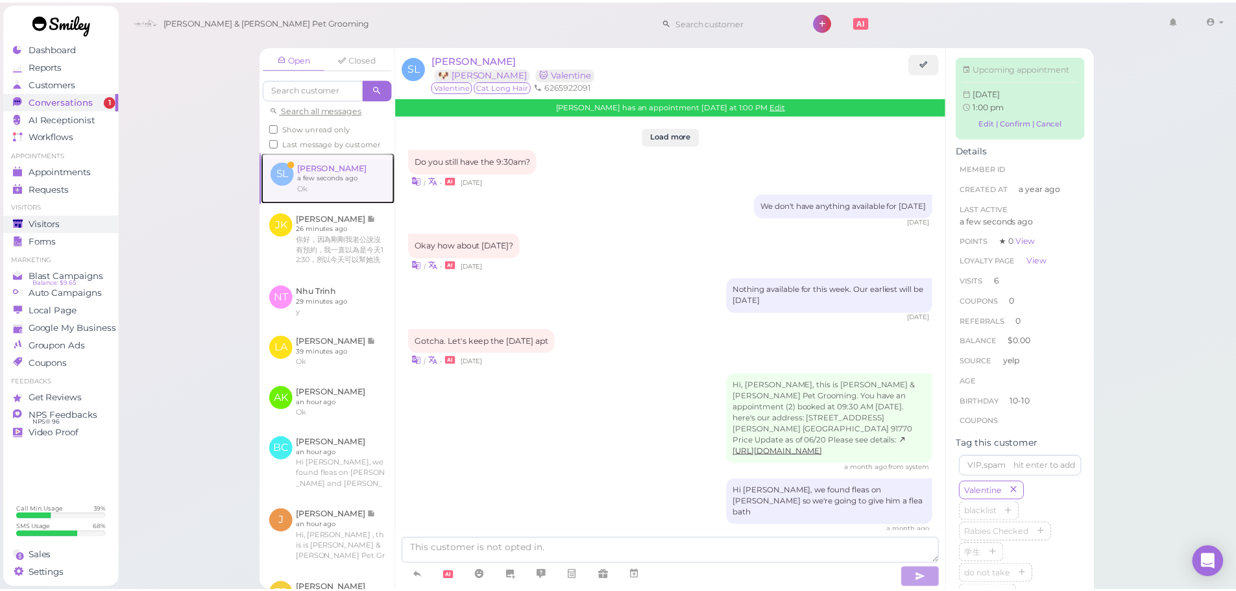
scroll to position [1425, 0]
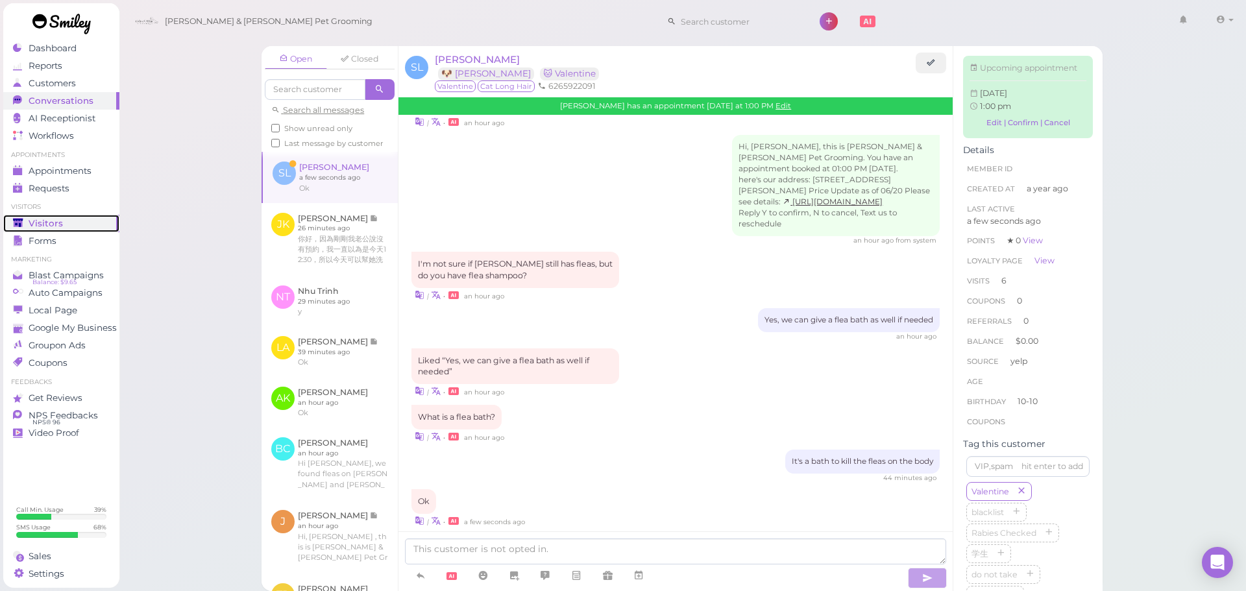
click at [93, 222] on div "Visitors" at bounding box center [59, 223] width 93 height 11
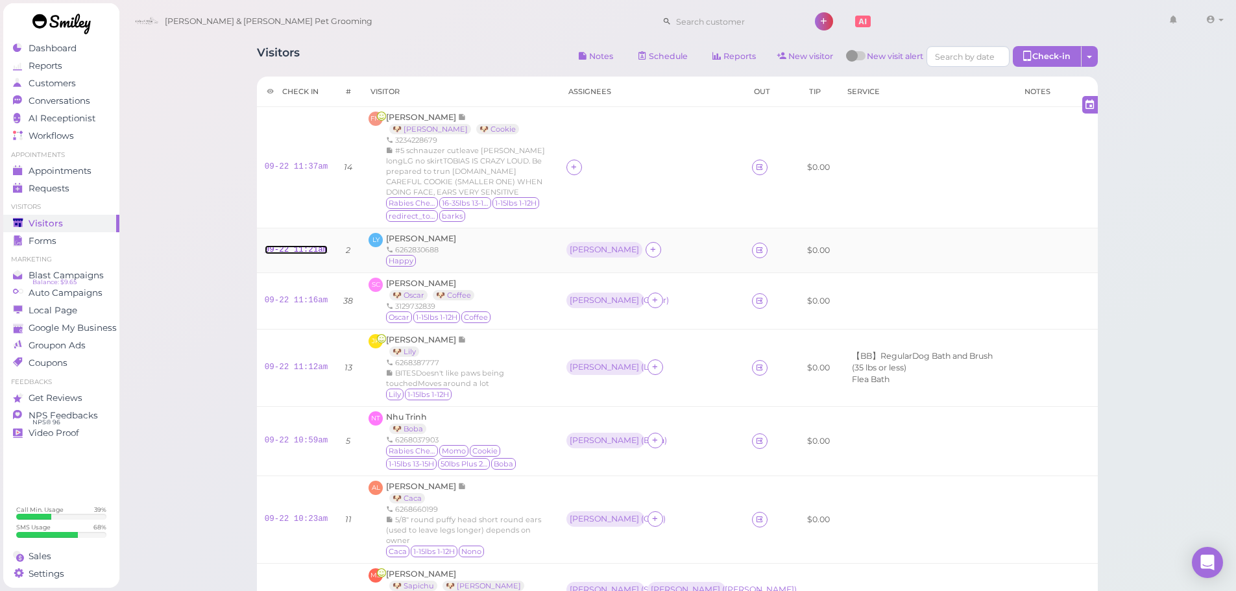
click at [289, 245] on link "09-22 11:21am" at bounding box center [297, 249] width 64 height 9
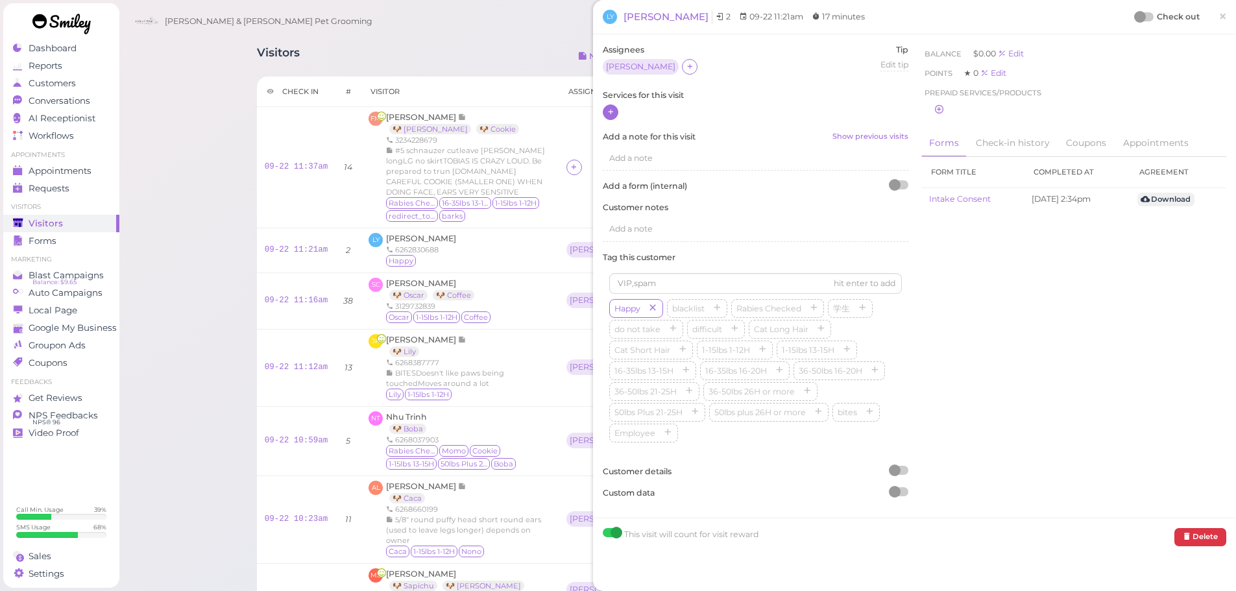
click at [614, 113] on icon at bounding box center [611, 112] width 8 height 10
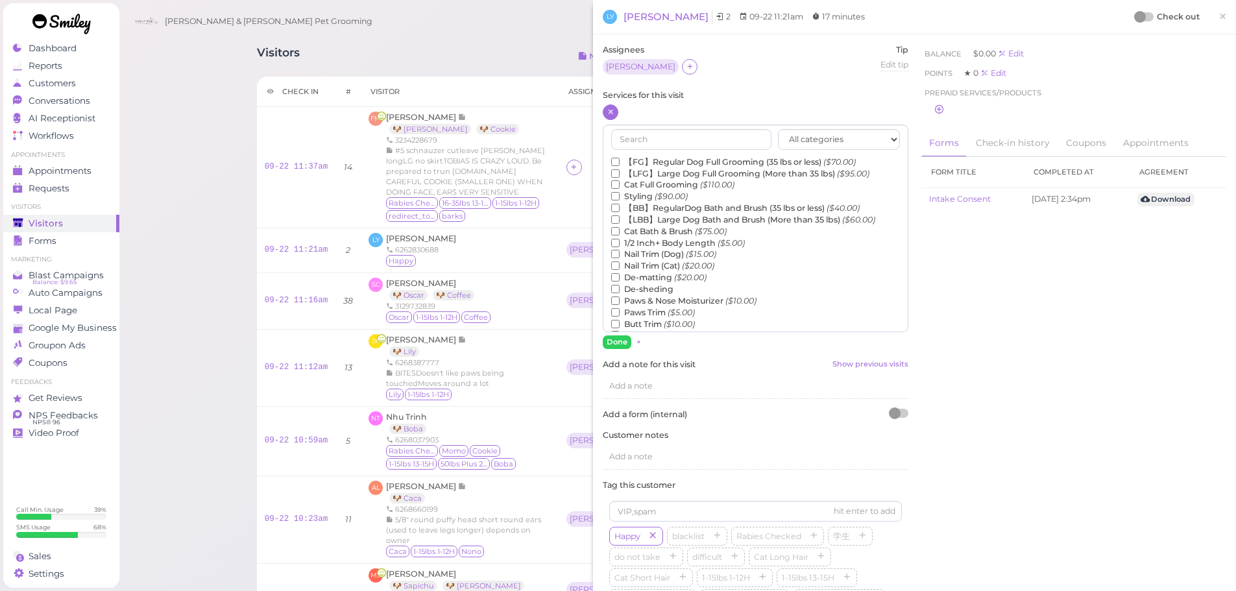
scroll to position [65, 0]
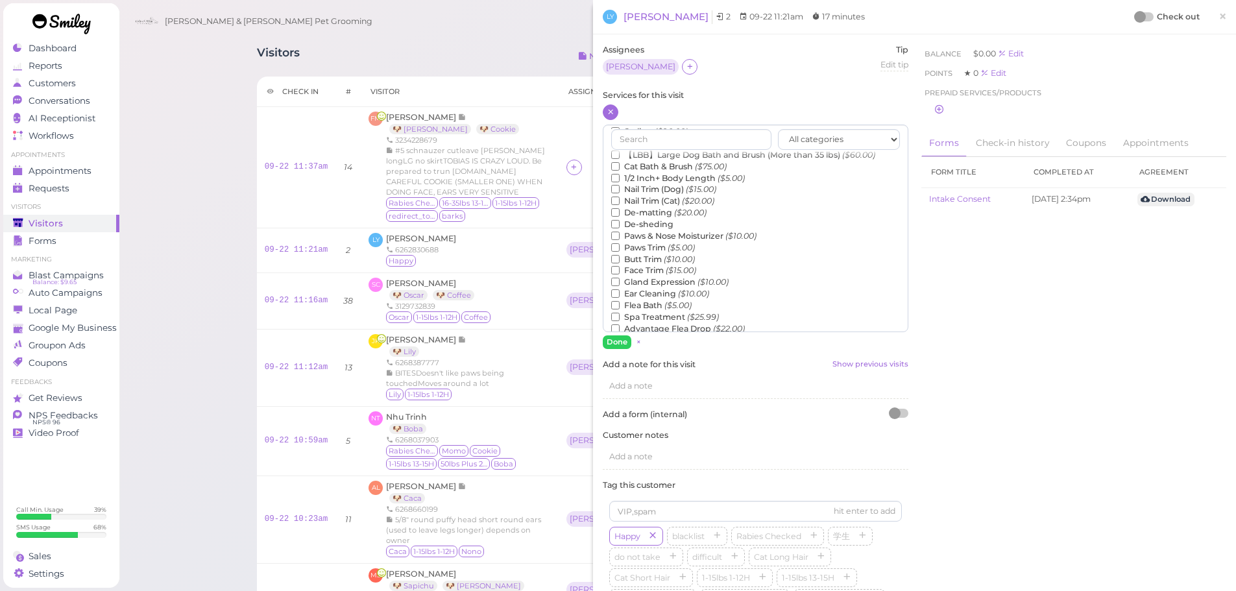
click at [659, 188] on label "Nail Trim (Dog) ($15.00)" at bounding box center [663, 190] width 105 height 12
click at [620, 188] on input "Nail Trim (Dog) ($15.00)" at bounding box center [615, 189] width 8 height 8
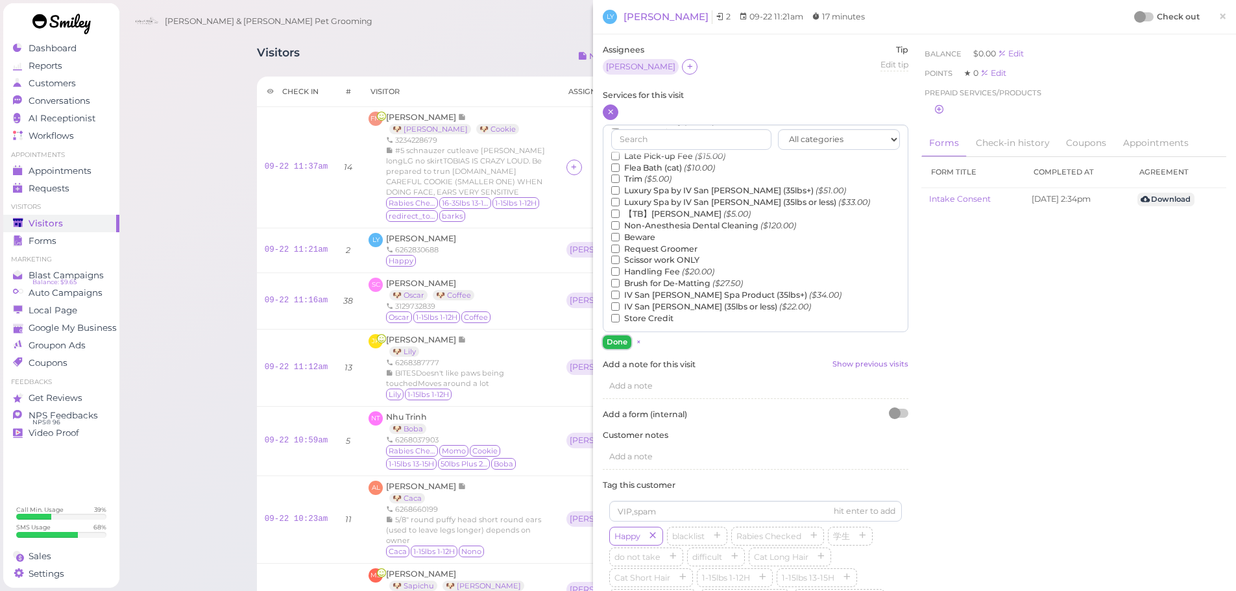
click at [613, 341] on button "Done" at bounding box center [617, 342] width 29 height 14
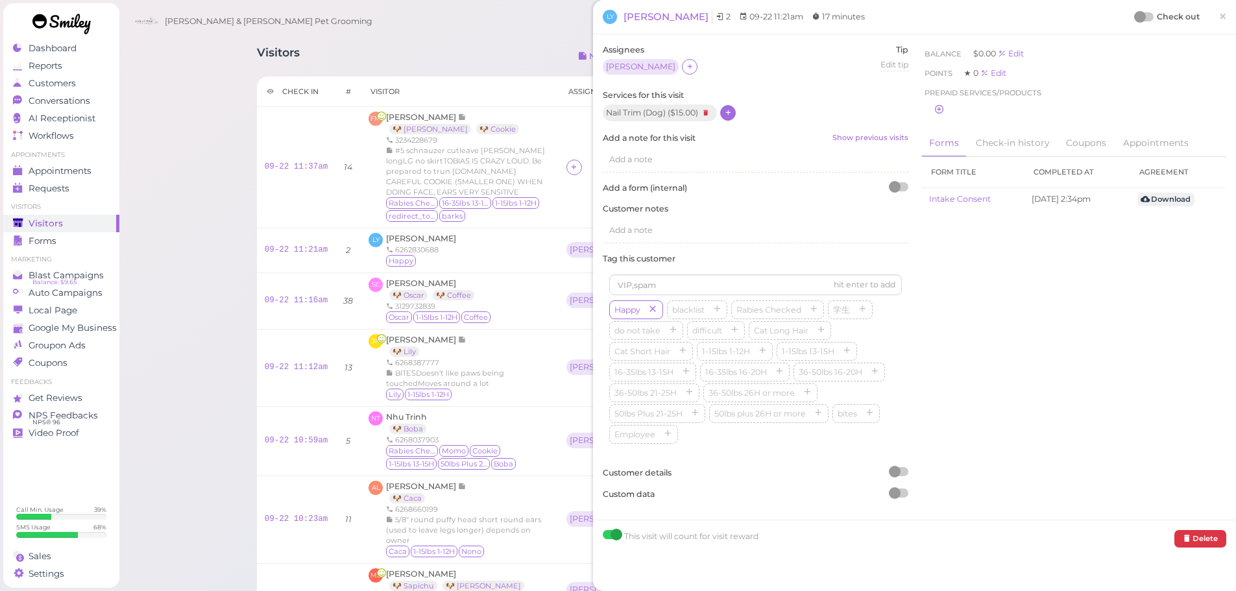
click at [1134, 14] on div at bounding box center [1140, 17] width 12 height 12
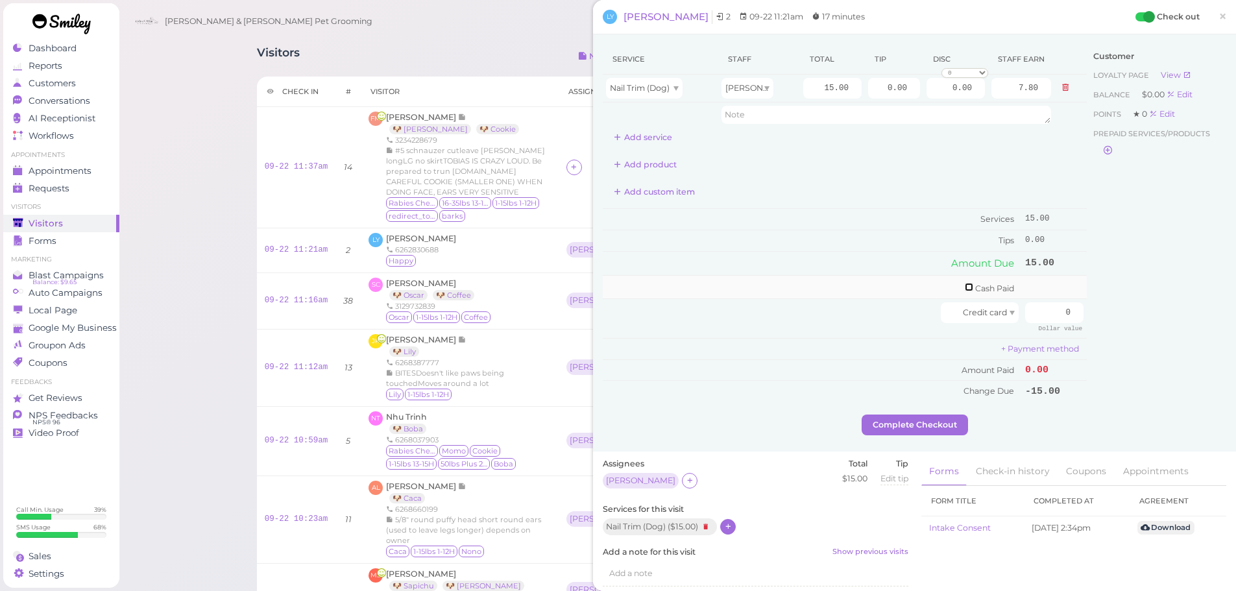
click at [965, 286] on input "checkbox" at bounding box center [969, 287] width 8 height 8
checkbox input "true"
drag, startPoint x: 1028, startPoint y: 295, endPoint x: 1239, endPoint y: 267, distance: 212.6
click at [1236, 267] on html "Dashboard Reports Customers Conversations 0" at bounding box center [618, 471] width 1236 height 942
type input "15"
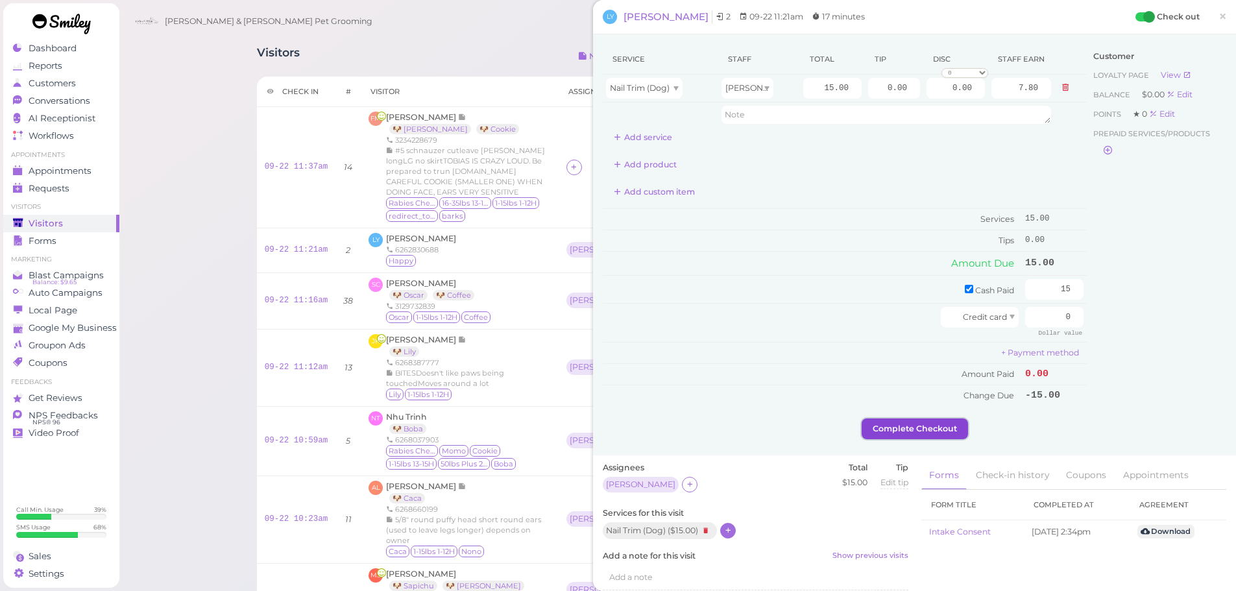
click at [894, 423] on button "Complete Checkout" at bounding box center [915, 429] width 106 height 21
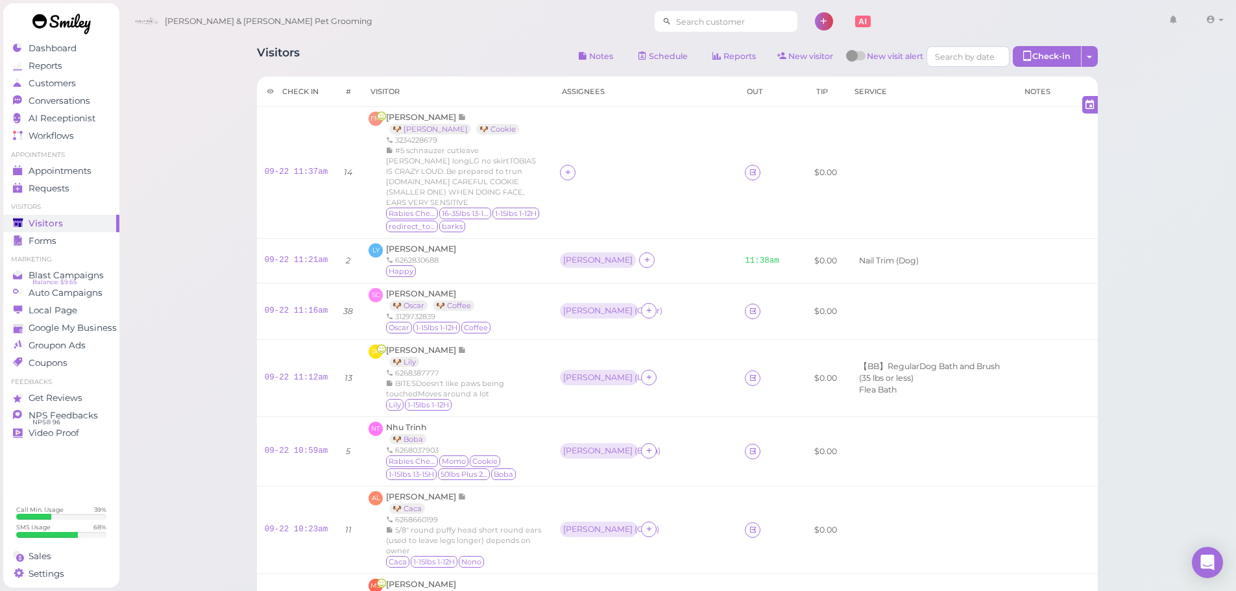
click at [672, 16] on input at bounding box center [735, 21] width 126 height 21
type input "6264976709"
click at [706, 41] on small "6264976709" at bounding box center [718, 44] width 47 height 9
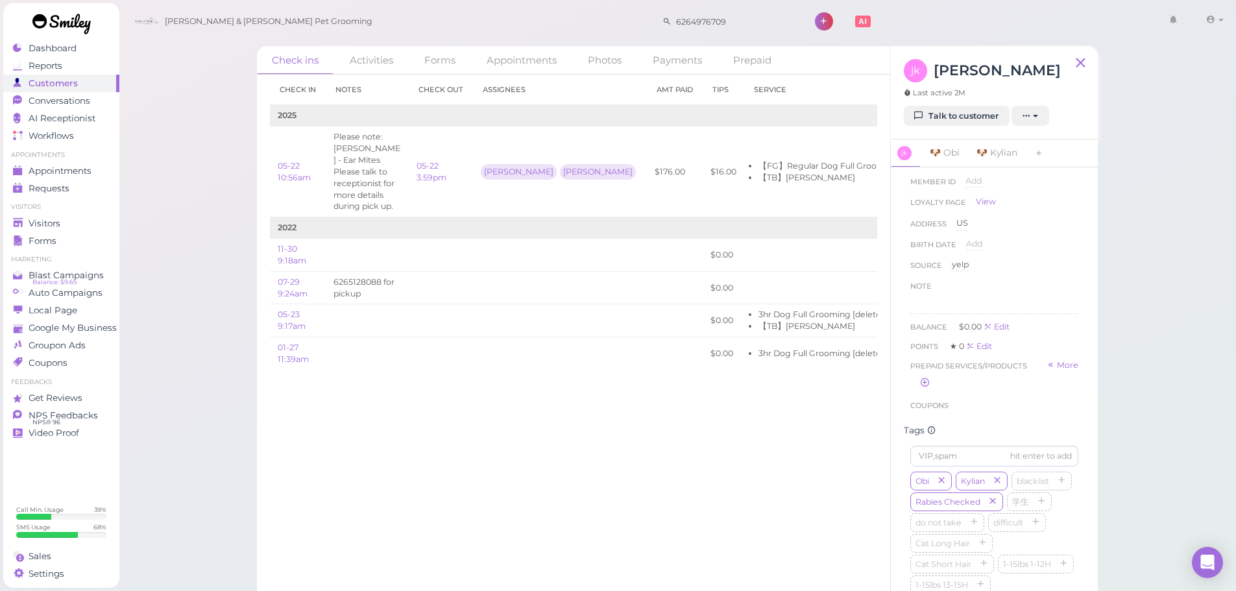
scroll to position [389, 0]
click at [524, 465] on div "Check in Notes Check out Assignees Amt Paid Tips Service 2025 05-22 10:56am Ple…" at bounding box center [573, 333] width 633 height 516
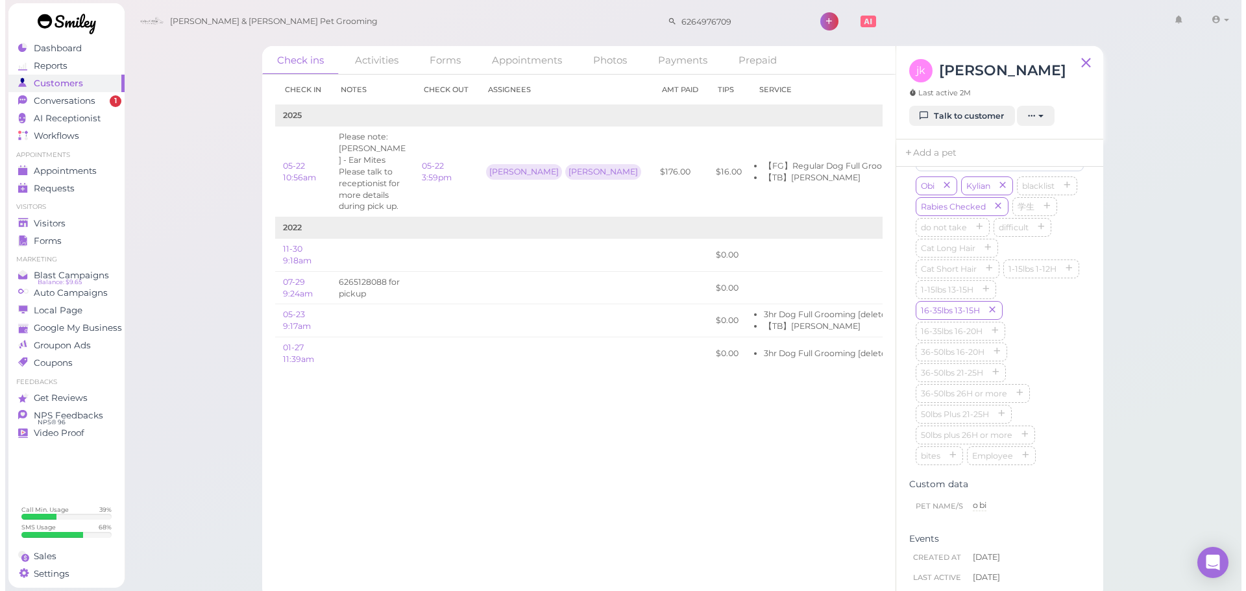
scroll to position [0, 0]
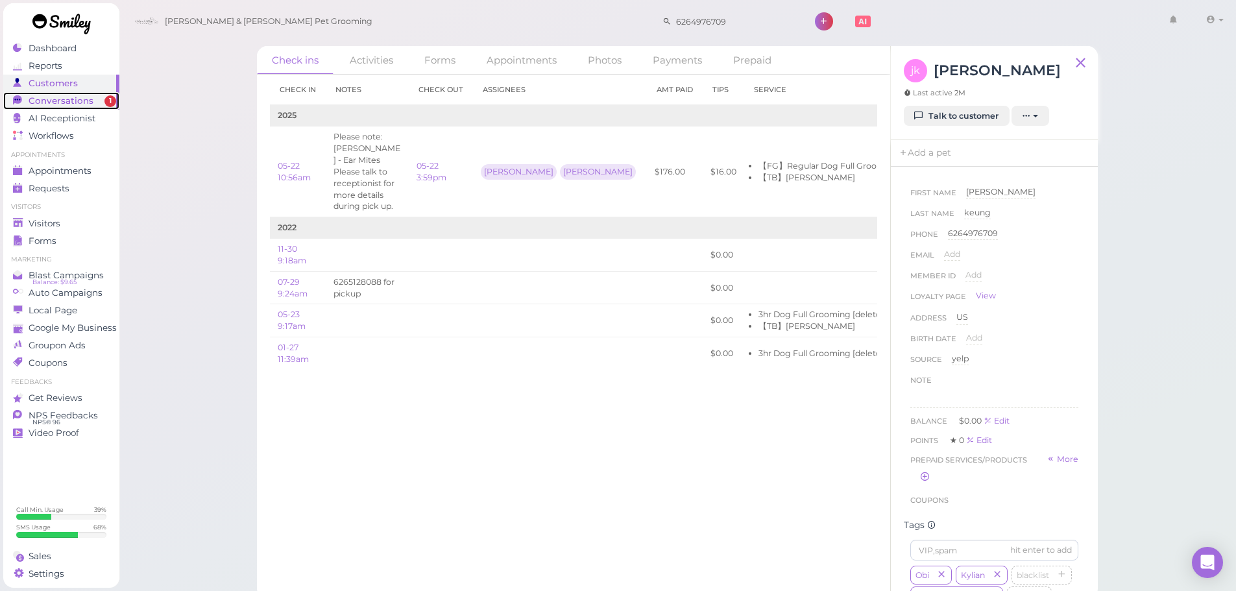
click at [101, 102] on div "Conversations" at bounding box center [59, 100] width 93 height 11
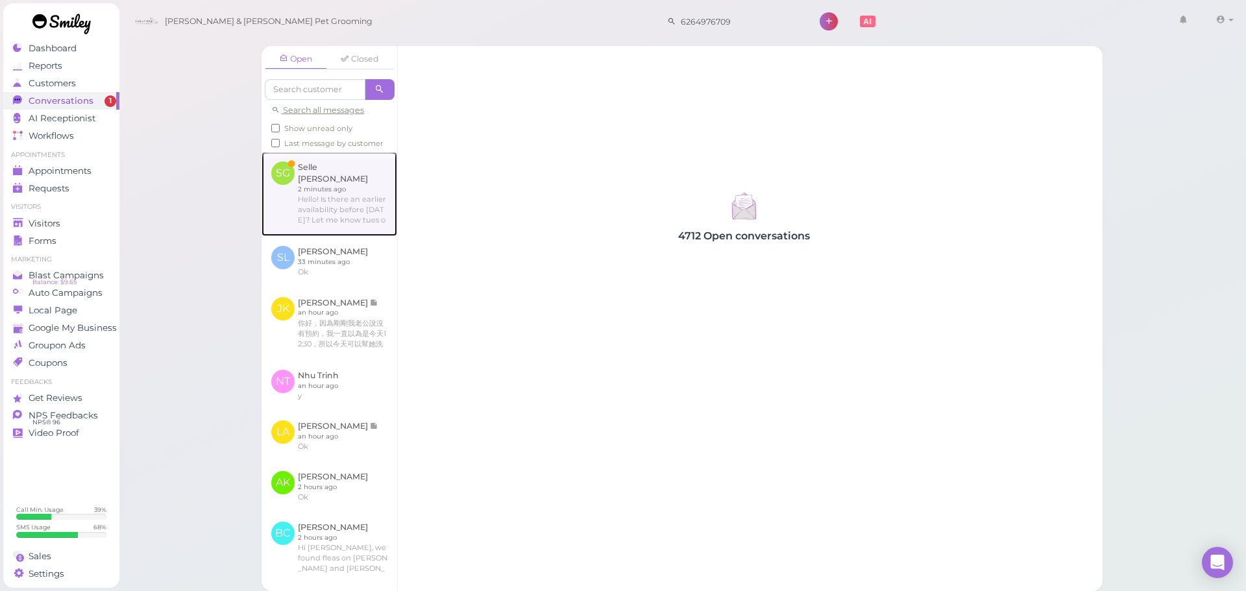
click at [376, 194] on link at bounding box center [329, 194] width 136 height 84
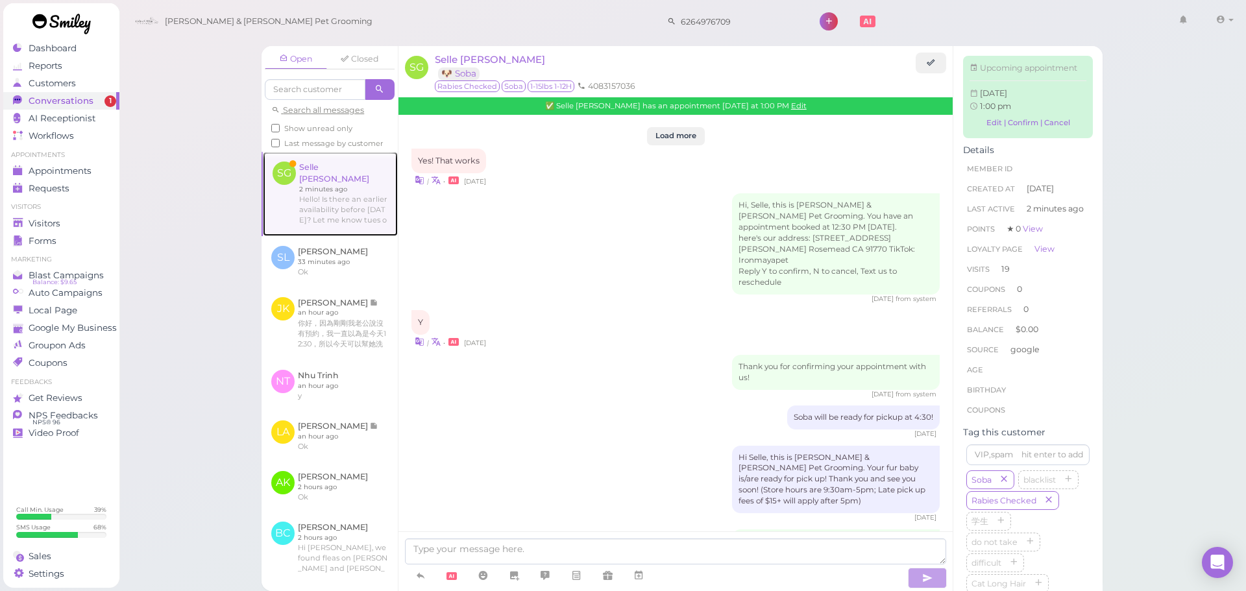
scroll to position [1650, 0]
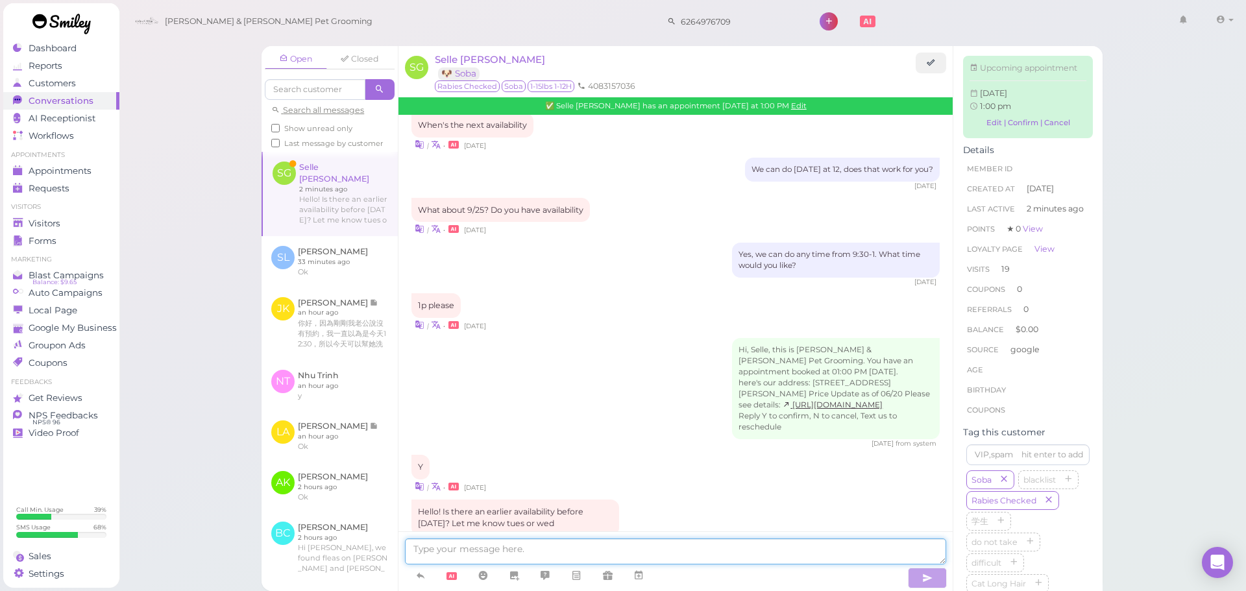
click at [648, 550] on textarea at bounding box center [675, 552] width 541 height 26
type textarea "That's our earliest at the moment"
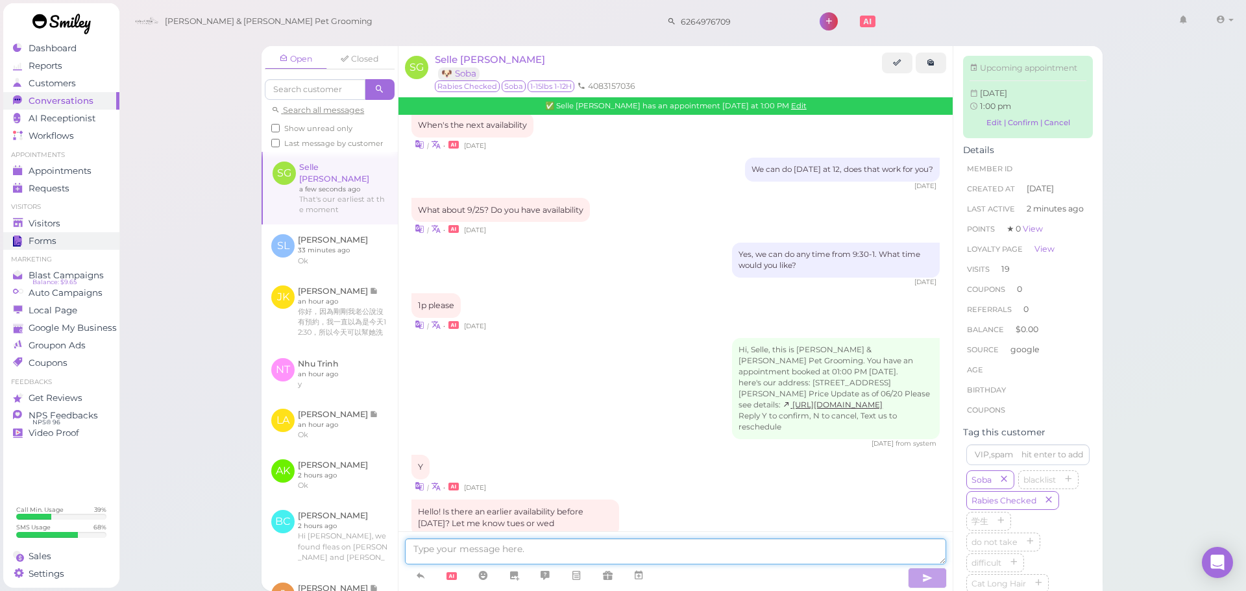
scroll to position [1681, 0]
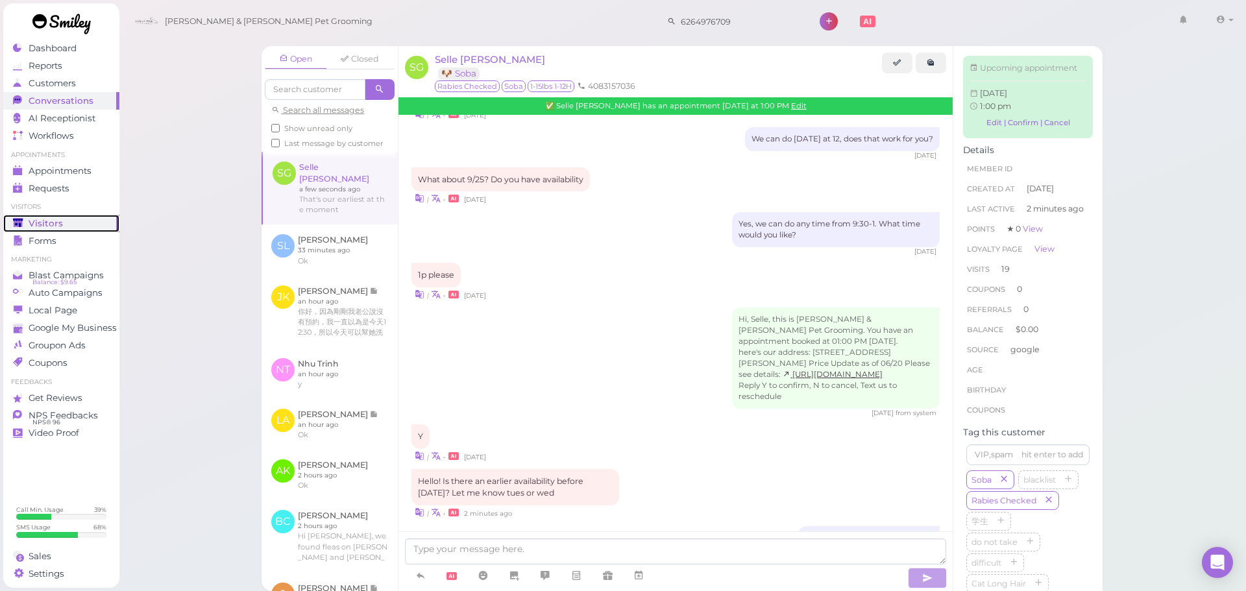
click at [101, 225] on div "Visitors" at bounding box center [59, 223] width 93 height 11
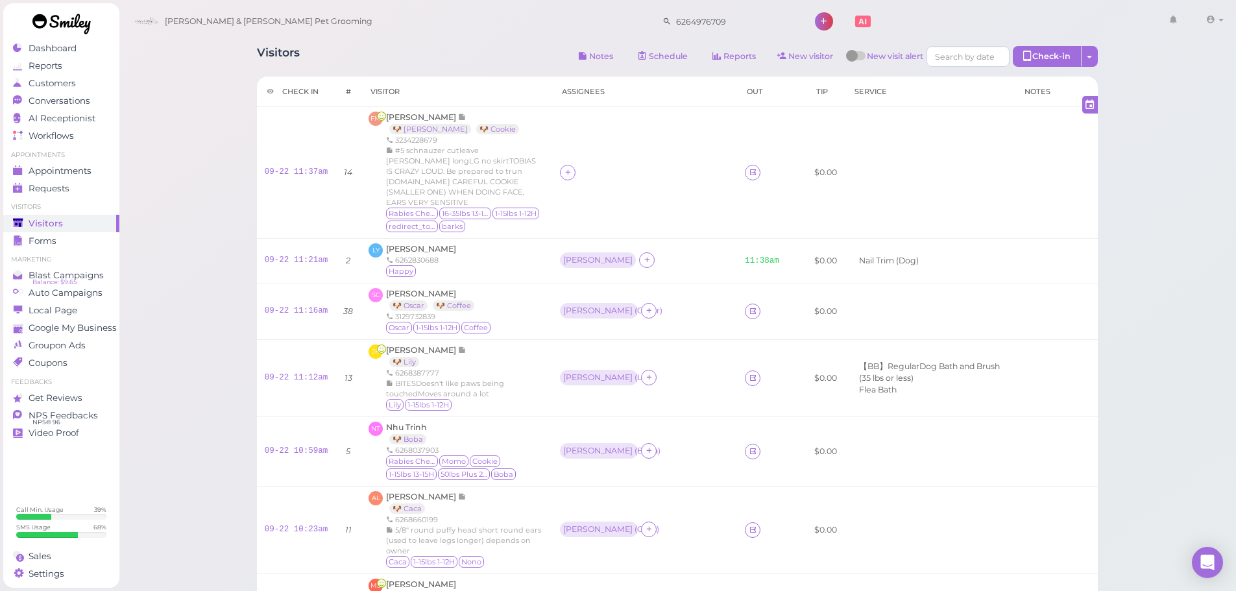
click at [1158, 333] on div "Visitors Notes Schedule Reports New visitor New visit alert Check-in Customer c…" at bounding box center [678, 476] width 1118 height 953
click at [97, 97] on div "Conversations" at bounding box center [59, 100] width 93 height 11
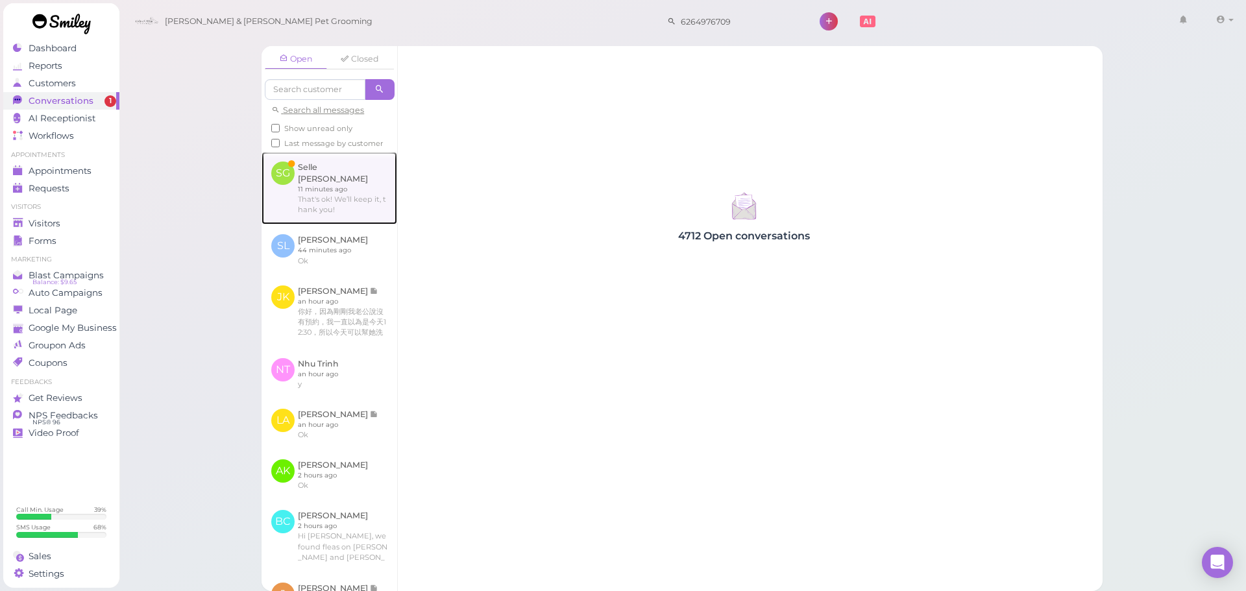
click at [324, 168] on link at bounding box center [329, 188] width 136 height 73
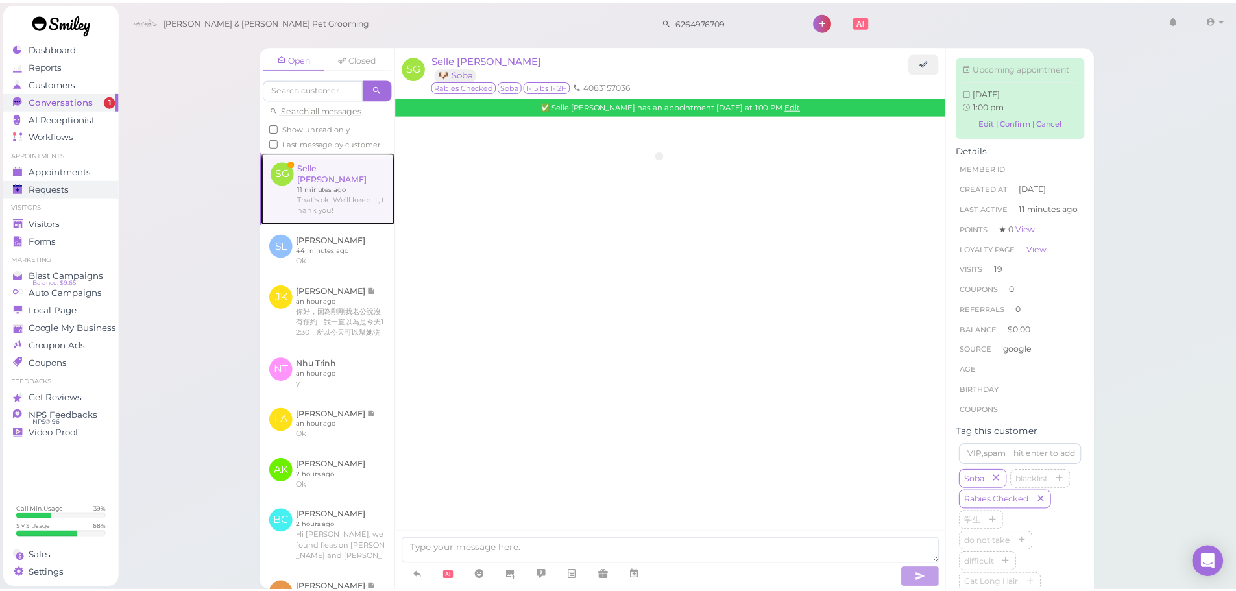
scroll to position [1585, 0]
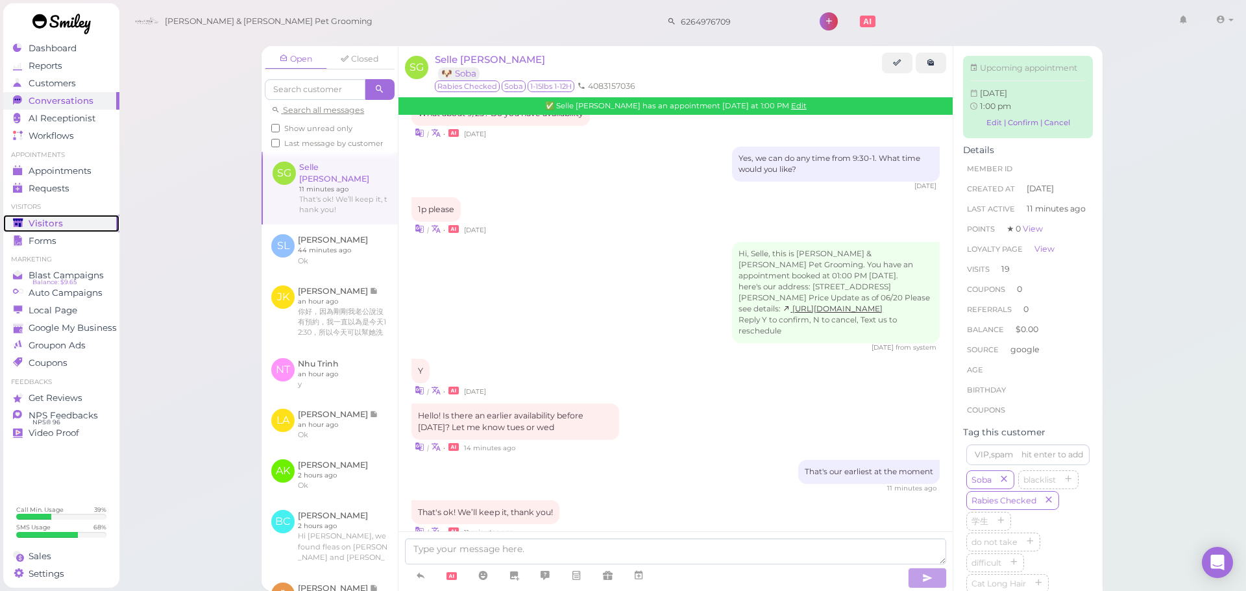
click at [45, 216] on link "Visitors" at bounding box center [61, 224] width 116 height 18
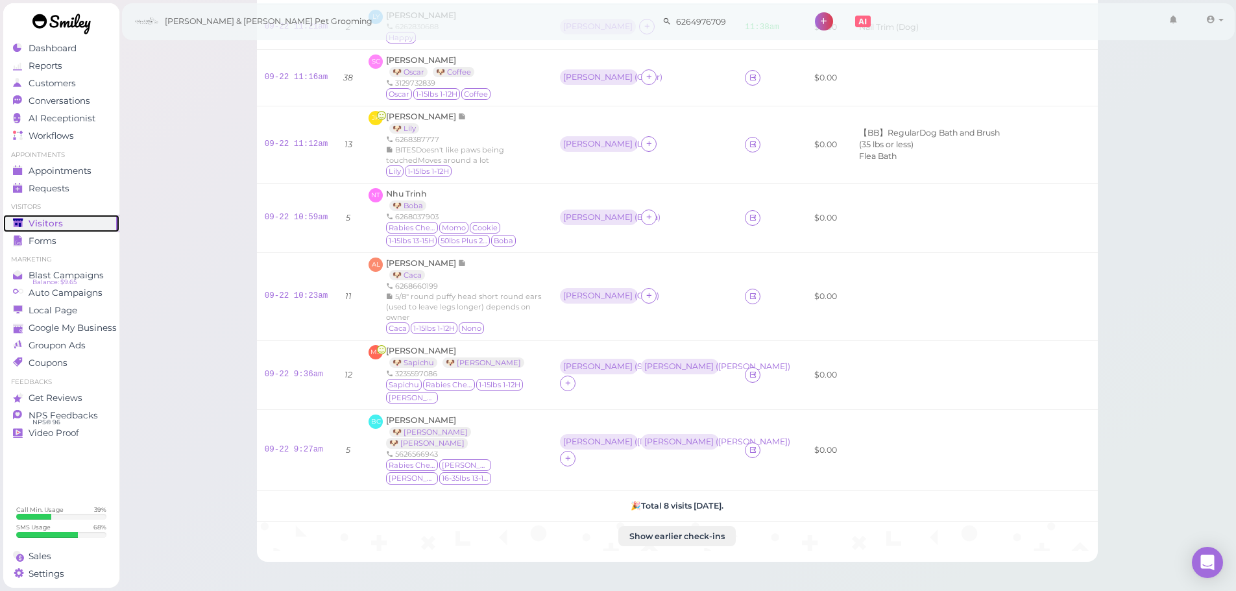
scroll to position [313, 0]
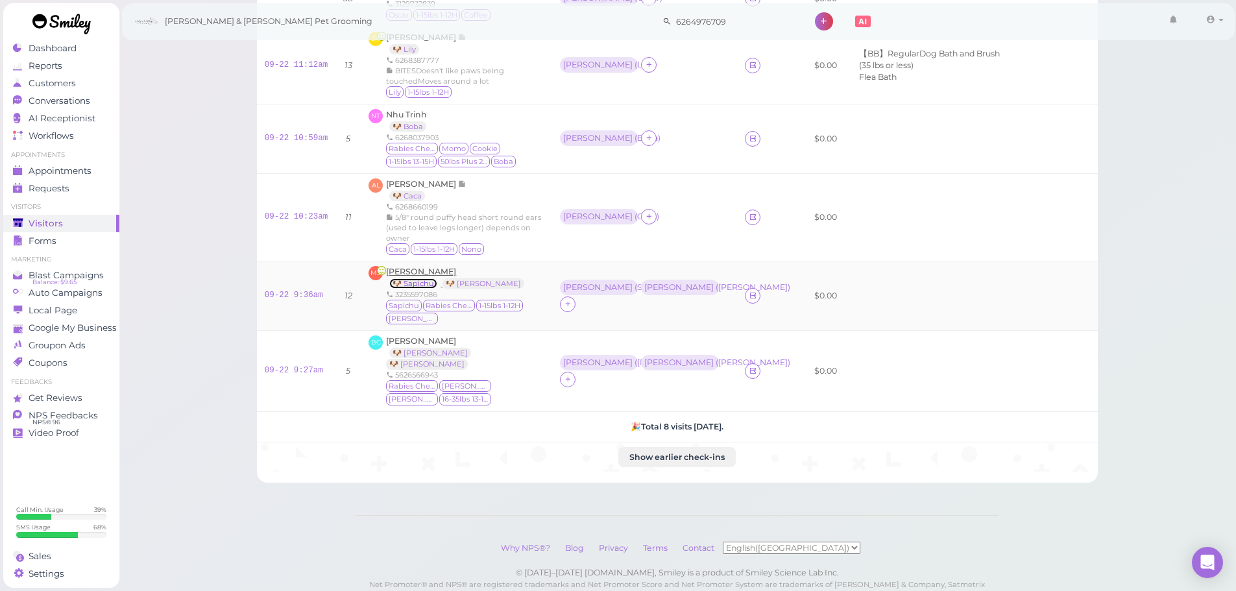
click at [419, 278] on link "🐶 Sapichu" at bounding box center [413, 283] width 48 height 10
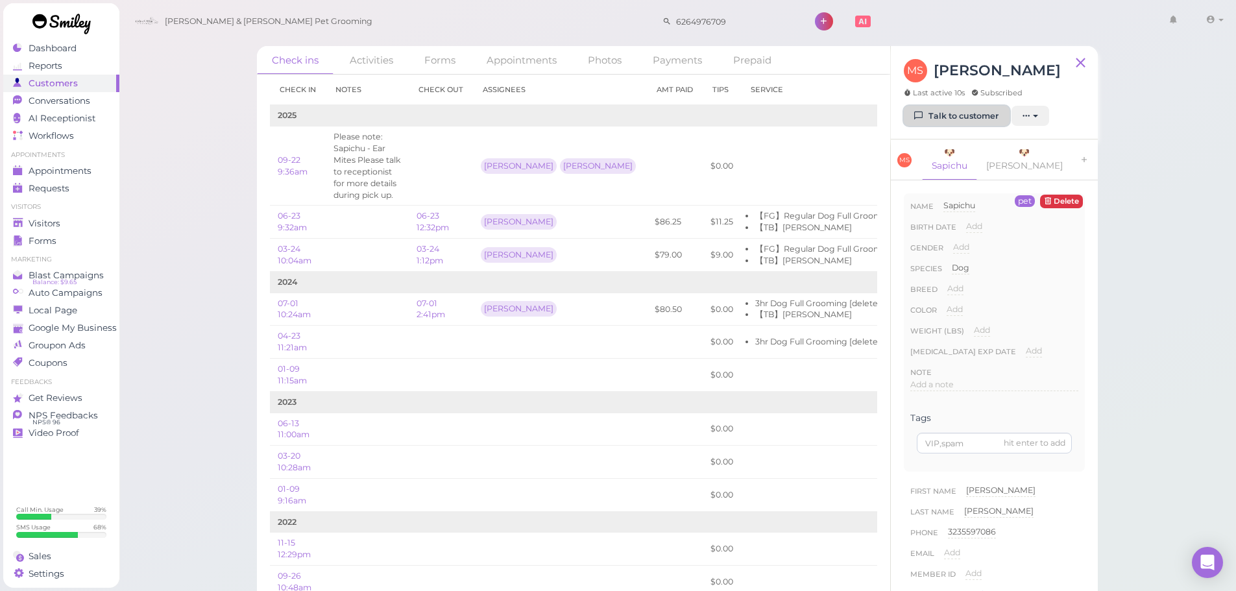
click at [965, 119] on link "Talk to customer" at bounding box center [957, 116] width 106 height 21
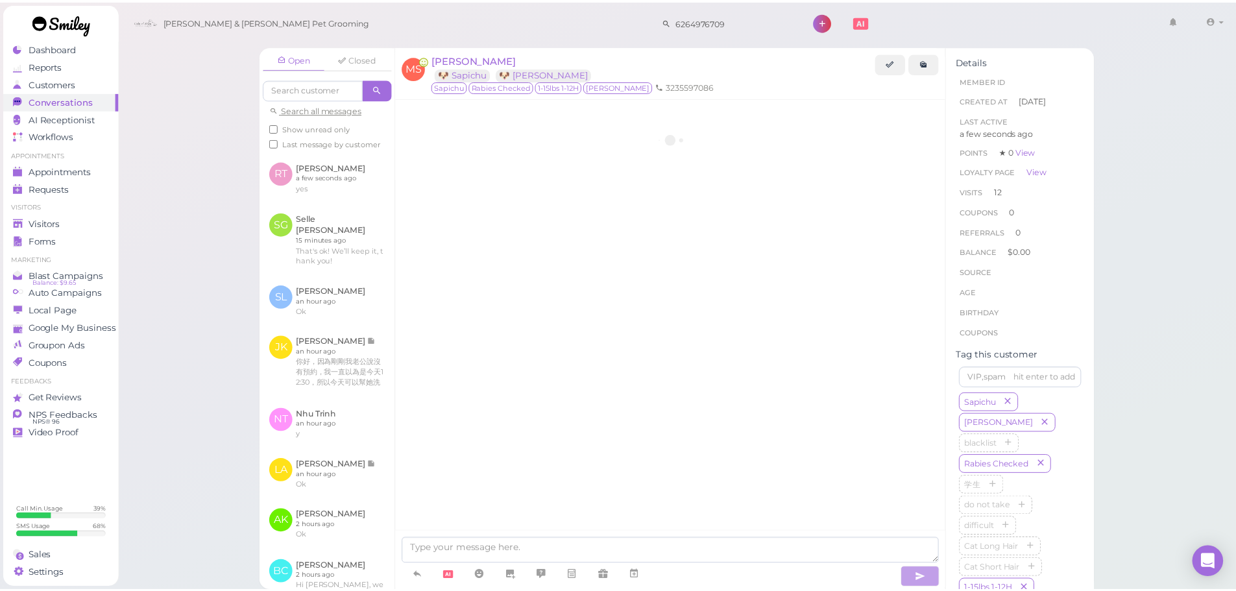
scroll to position [2378, 0]
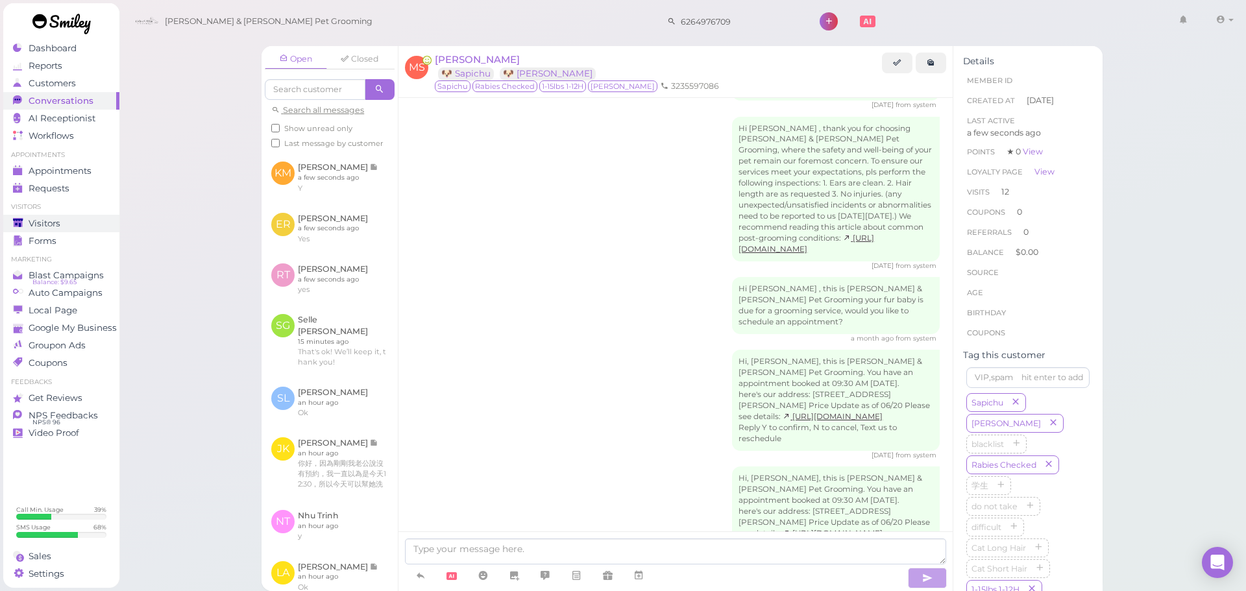
click at [74, 221] on div "Visitors" at bounding box center [59, 223] width 93 height 11
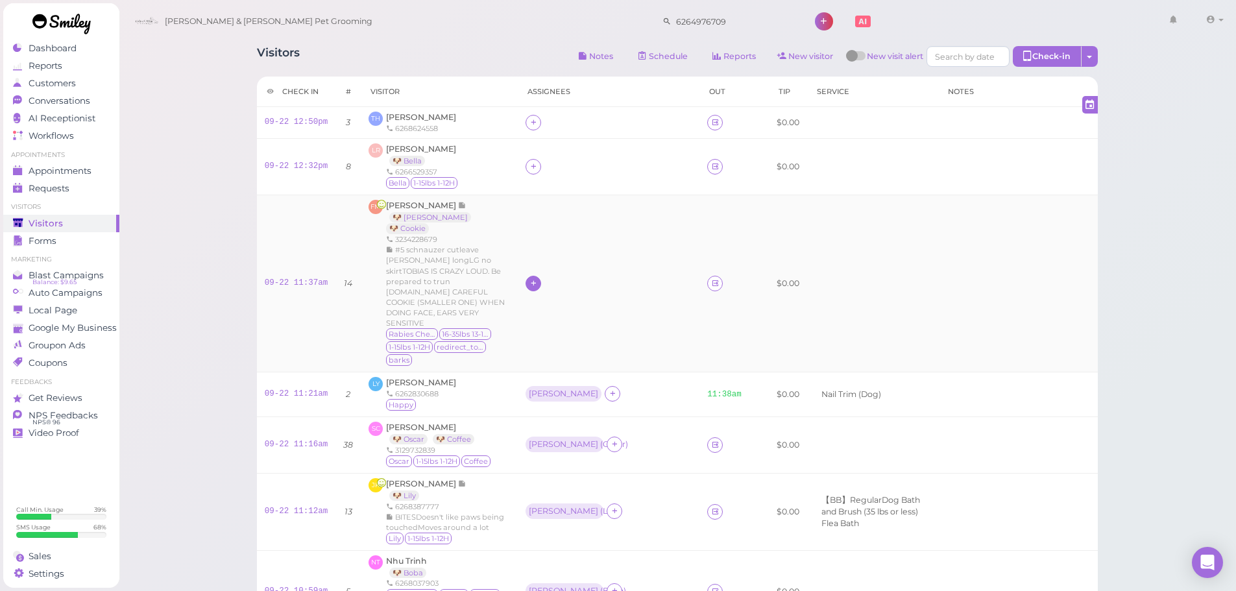
click at [529, 278] on icon at bounding box center [533, 283] width 8 height 10
click at [553, 297] on input at bounding box center [606, 297] width 156 height 21
type input "Asa"
click at [550, 315] on div "Asa" at bounding box center [615, 323] width 182 height 25
click at [609, 278] on icon at bounding box center [613, 283] width 8 height 10
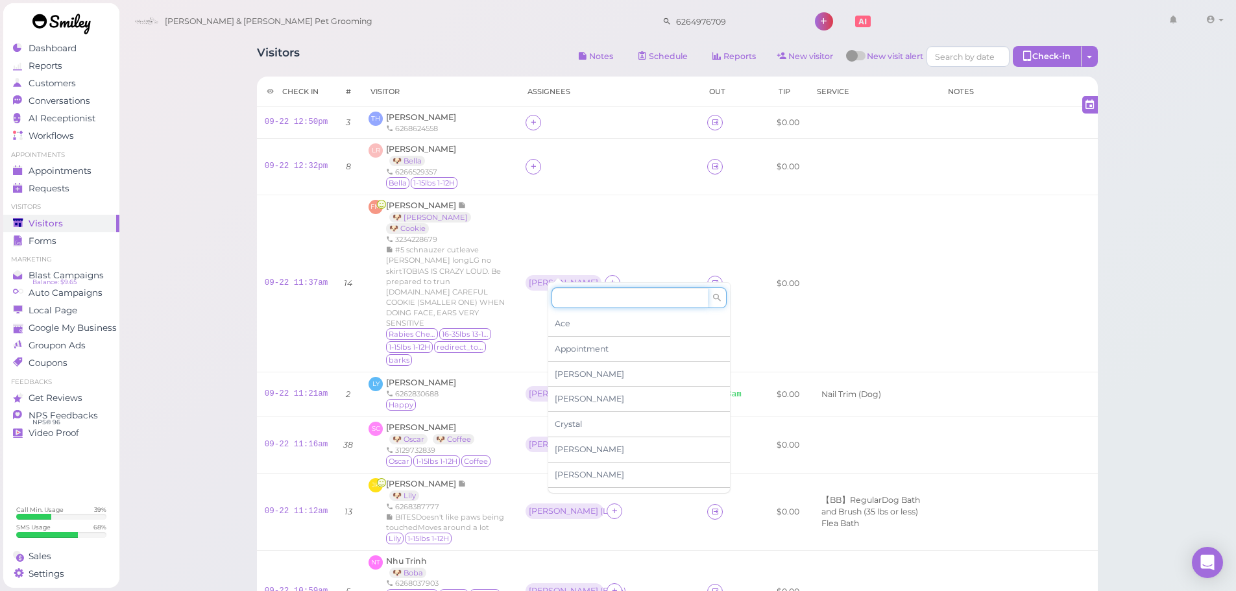
click at [567, 291] on input at bounding box center [630, 297] width 156 height 21
type input "rebec"
click at [590, 319] on span "Rebecca" at bounding box center [589, 324] width 69 height 10
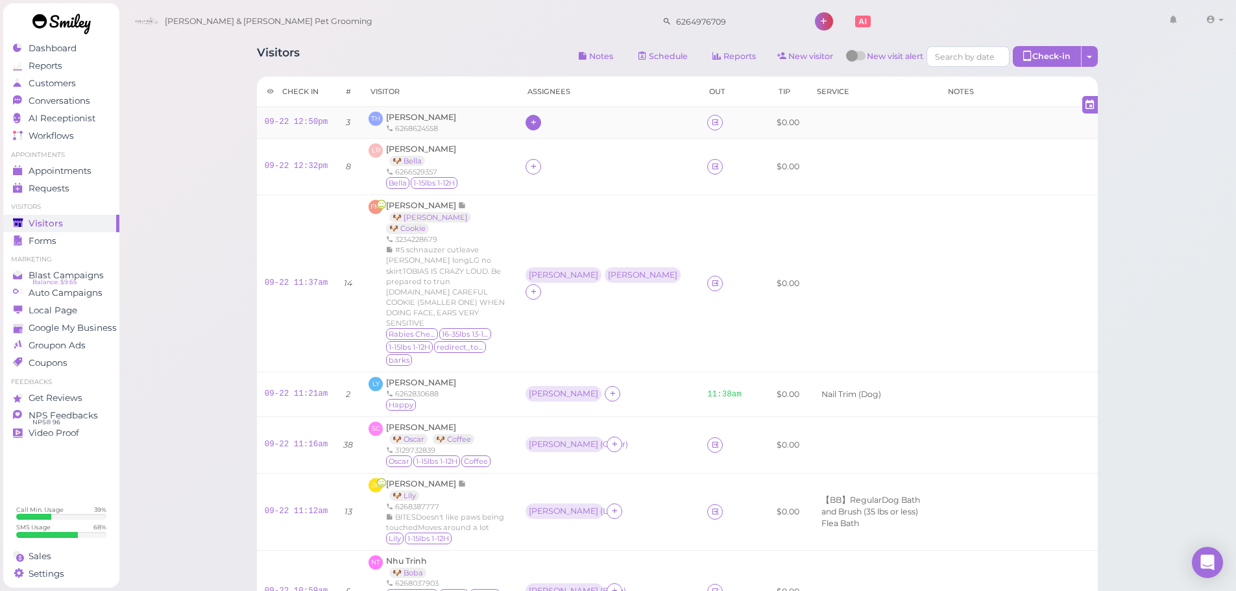
drag, startPoint x: 526, startPoint y: 116, endPoint x: 535, endPoint y: 125, distance: 12.8
click at [527, 118] on div at bounding box center [534, 123] width 16 height 16
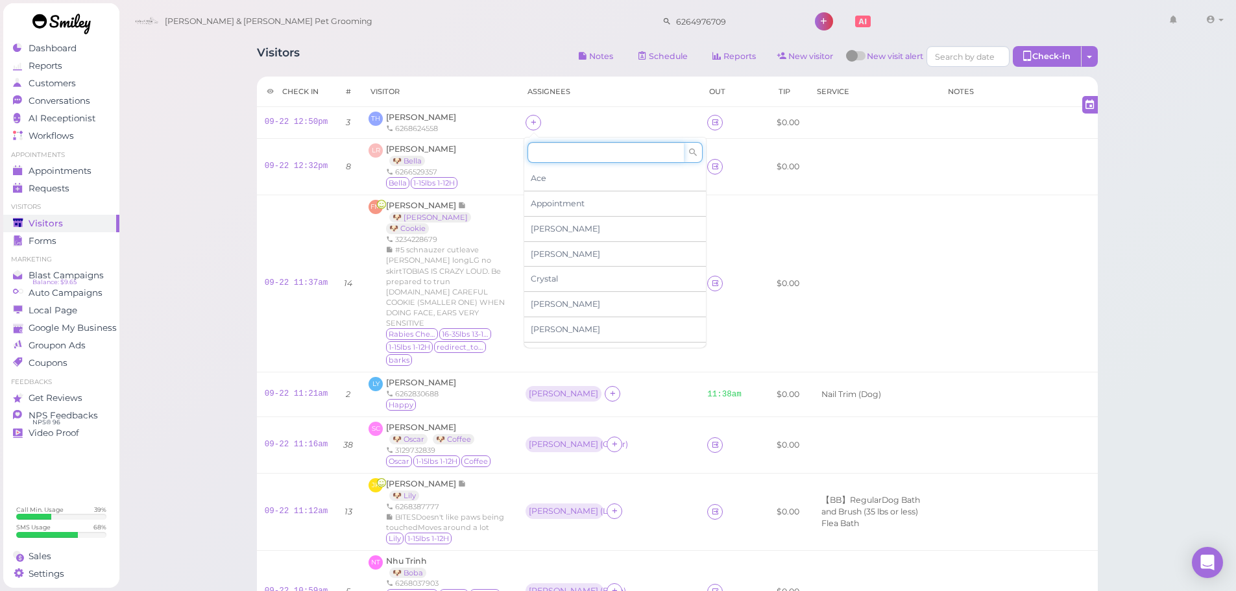
click at [569, 161] on input at bounding box center [606, 152] width 156 height 21
type input "Asa"
click at [553, 183] on div "Asa" at bounding box center [615, 178] width 182 height 25
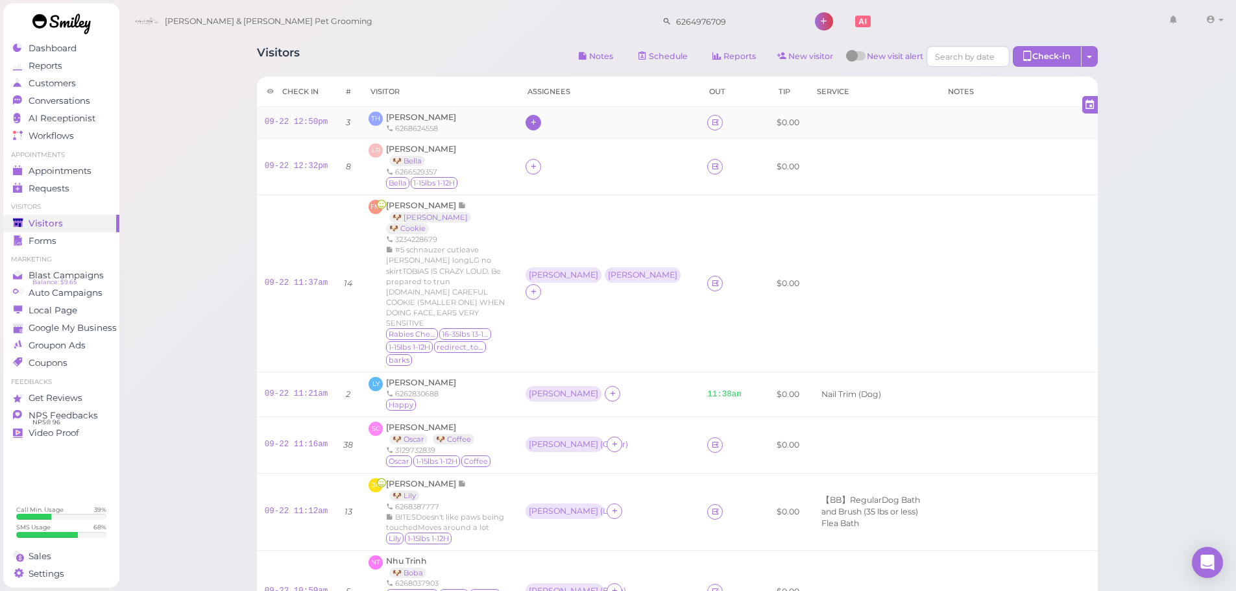
click at [533, 122] on icon at bounding box center [533, 122] width 8 height 10
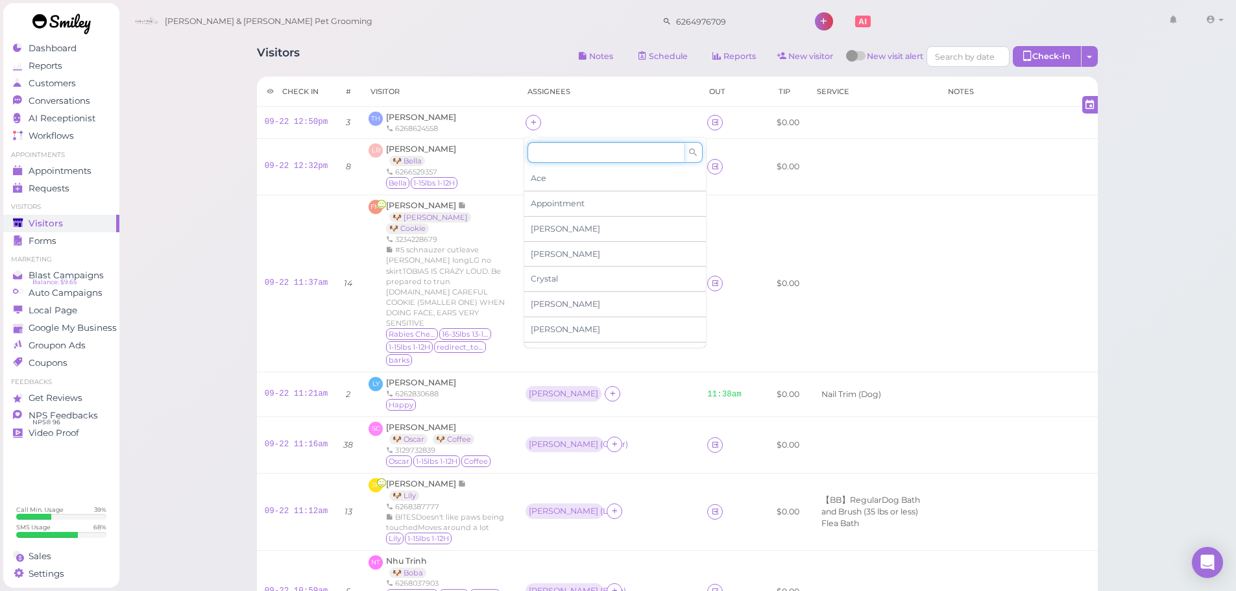
click at [590, 157] on input at bounding box center [606, 152] width 156 height 21
type input "rebe"
click at [573, 175] on div "Rebecca" at bounding box center [615, 178] width 182 height 25
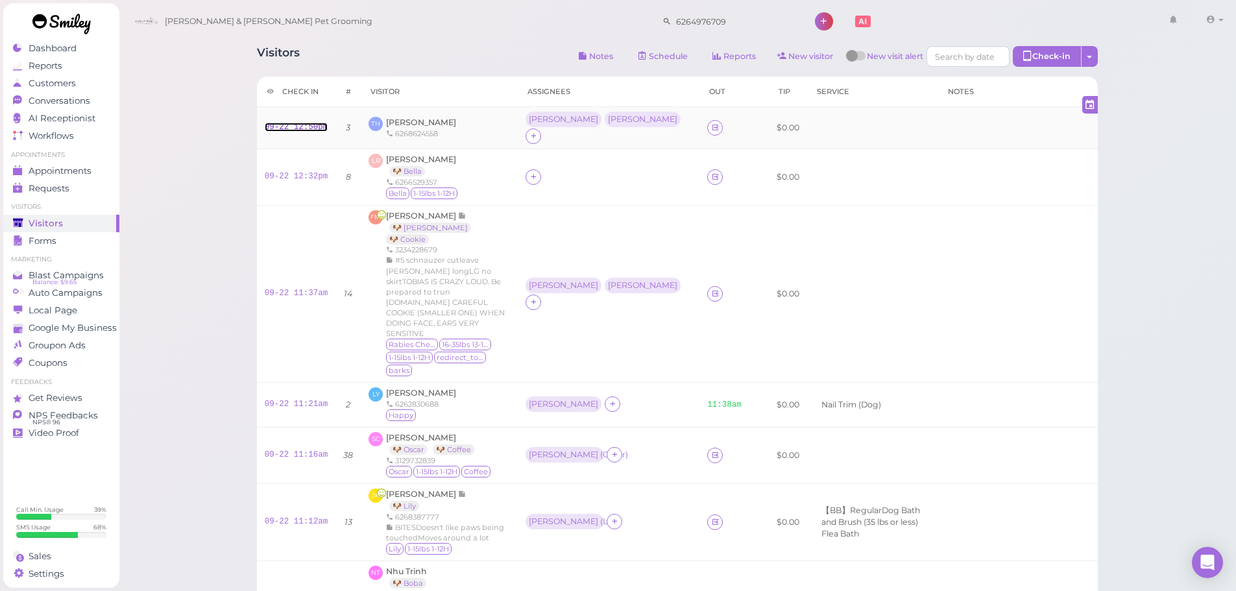
drag, startPoint x: 307, startPoint y: 121, endPoint x: 350, endPoint y: 132, distance: 44.9
click at [307, 123] on link "09-22 12:50pm" at bounding box center [297, 127] width 64 height 9
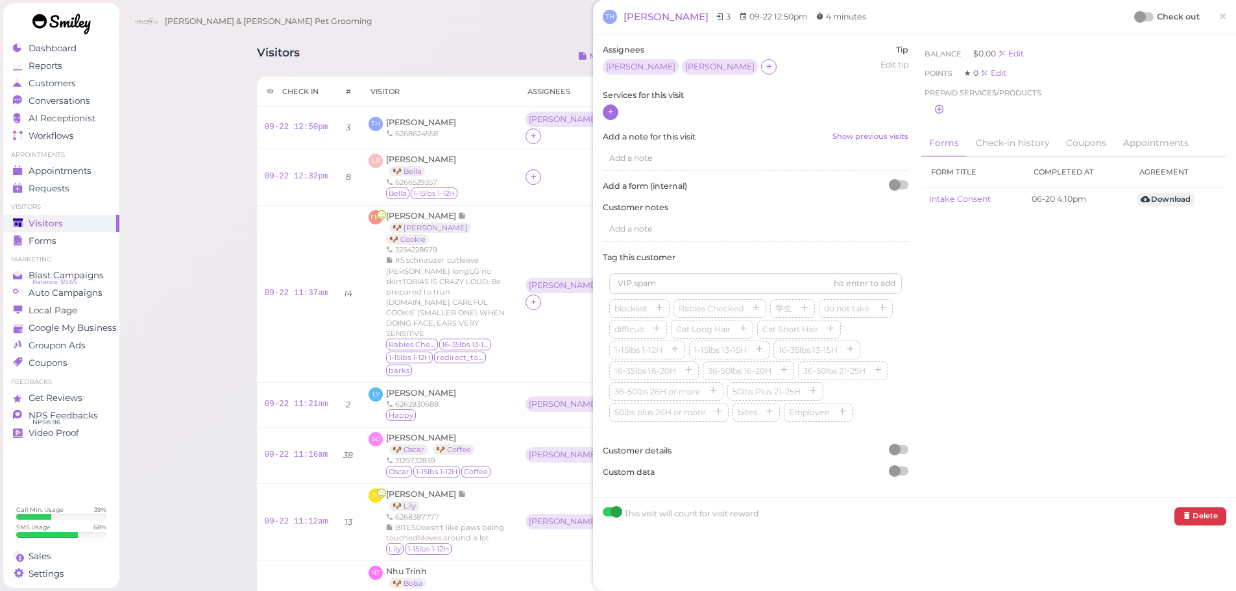
click at [603, 114] on div at bounding box center [611, 112] width 16 height 16
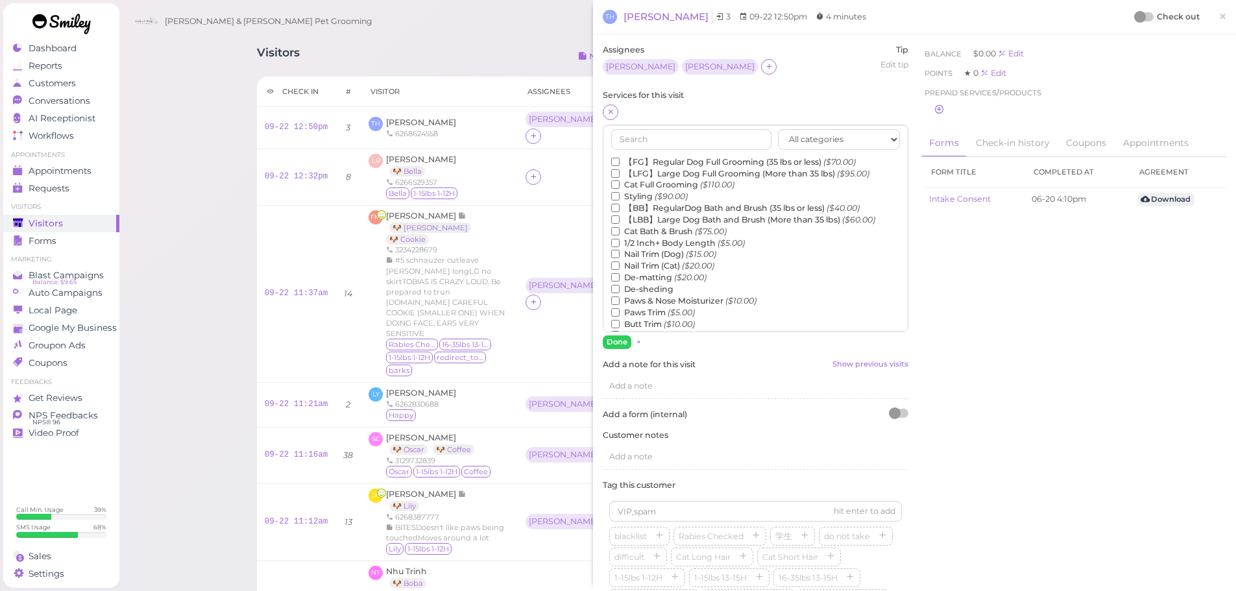
click at [650, 254] on label "Nail Trim (Dog) ($15.00)" at bounding box center [663, 255] width 105 height 12
click at [620, 254] on input "Nail Trim (Dog) ($15.00)" at bounding box center [615, 254] width 8 height 8
click at [618, 347] on button "Done" at bounding box center [617, 342] width 29 height 14
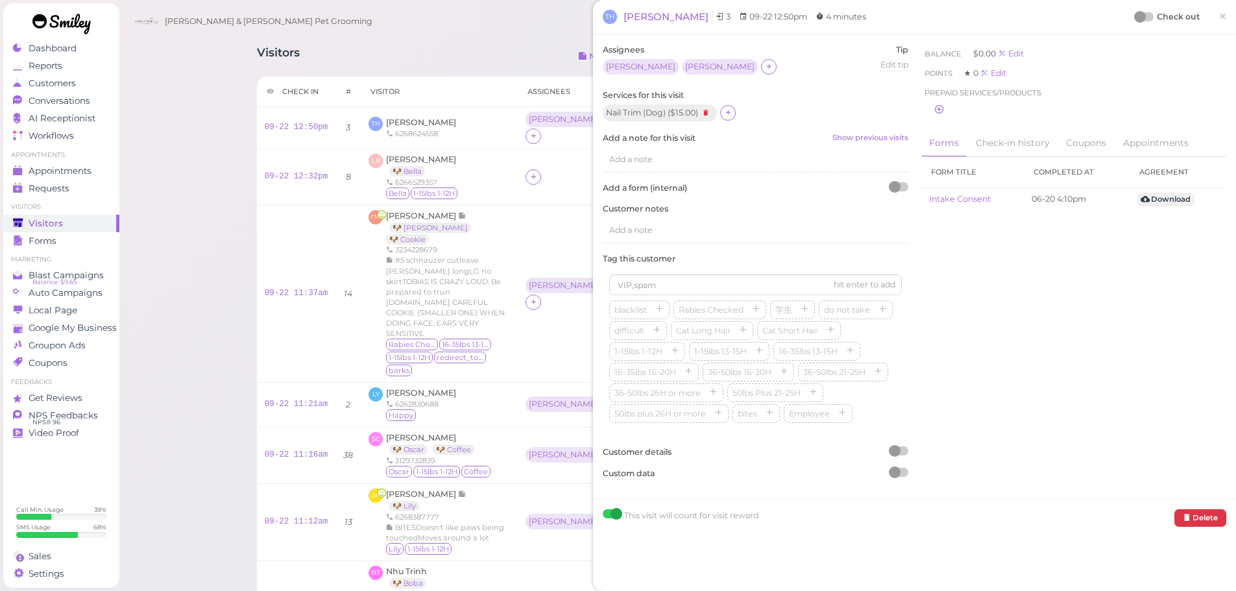
click at [1134, 15] on div at bounding box center [1140, 17] width 12 height 12
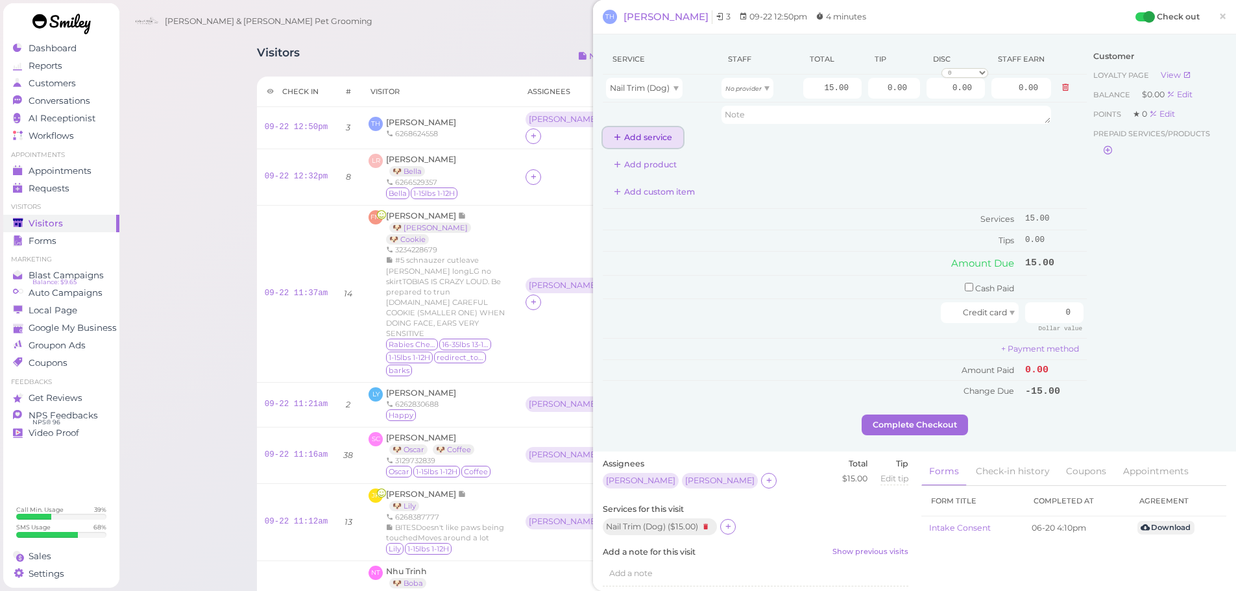
click at [653, 145] on button "Add service" at bounding box center [643, 137] width 80 height 21
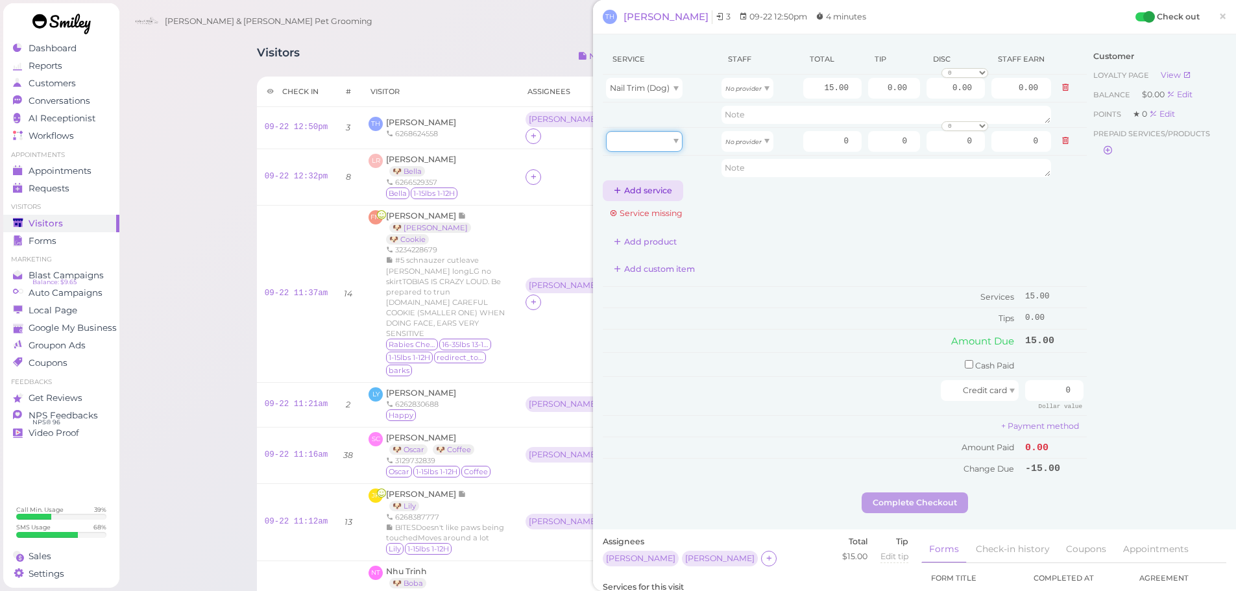
click at [653, 145] on div at bounding box center [644, 141] width 77 height 21
type input "15.00"
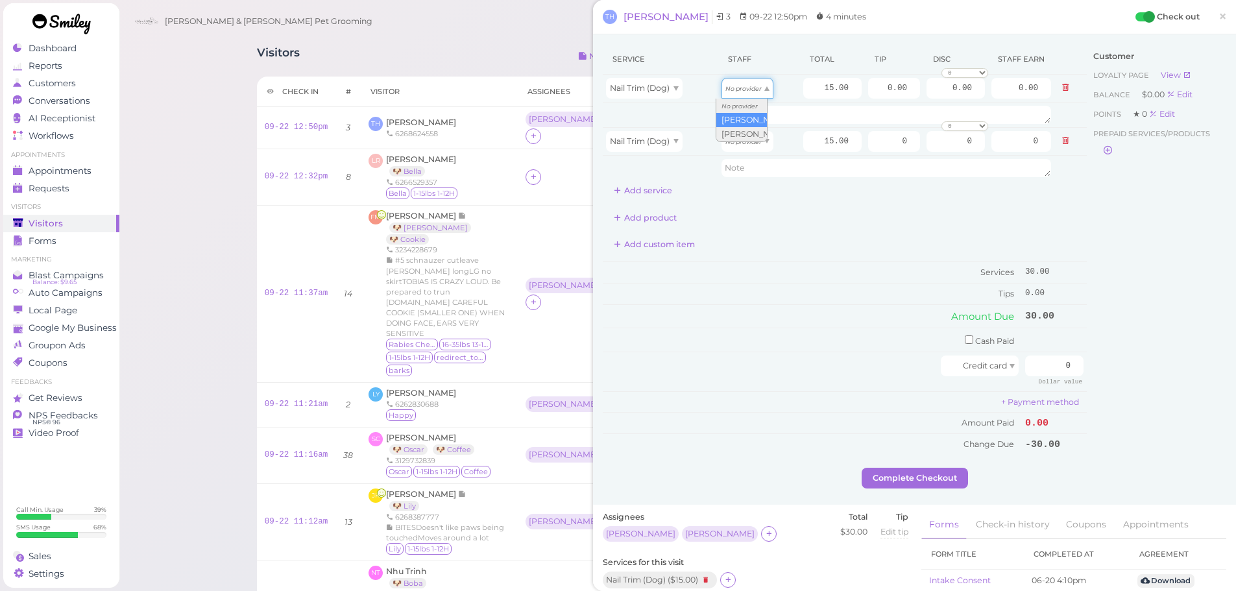
drag, startPoint x: 749, startPoint y: 85, endPoint x: 745, endPoint y: 122, distance: 37.2
type input "7.80"
drag, startPoint x: 746, startPoint y: 147, endPoint x: 747, endPoint y: 185, distance: 37.7
type input "6.45"
drag, startPoint x: 869, startPoint y: 86, endPoint x: 995, endPoint y: 80, distance: 126.0
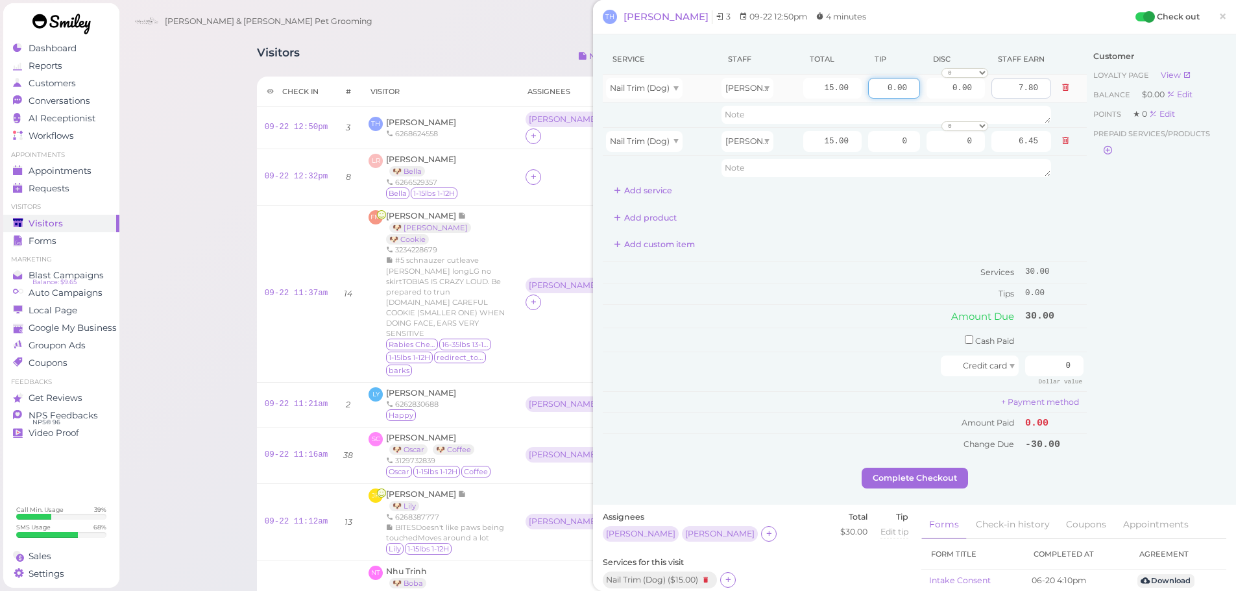
click at [1016, 88] on tr "Nail Trim (Dog) Asa 15.00 0.00 0.00 0 10% off 15% off 20% off 25% off 30% off 5…" at bounding box center [845, 89] width 484 height 28
type input "1.5"
drag, startPoint x: 920, startPoint y: 141, endPoint x: 977, endPoint y: 157, distance: 59.2
click at [960, 150] on tr "Nail Trim (Dog) Rebecca 15.00 0 0 0 10% off 15% off 20% off 25% off 30% off 50%…" at bounding box center [845, 141] width 484 height 28
type input "1.5"
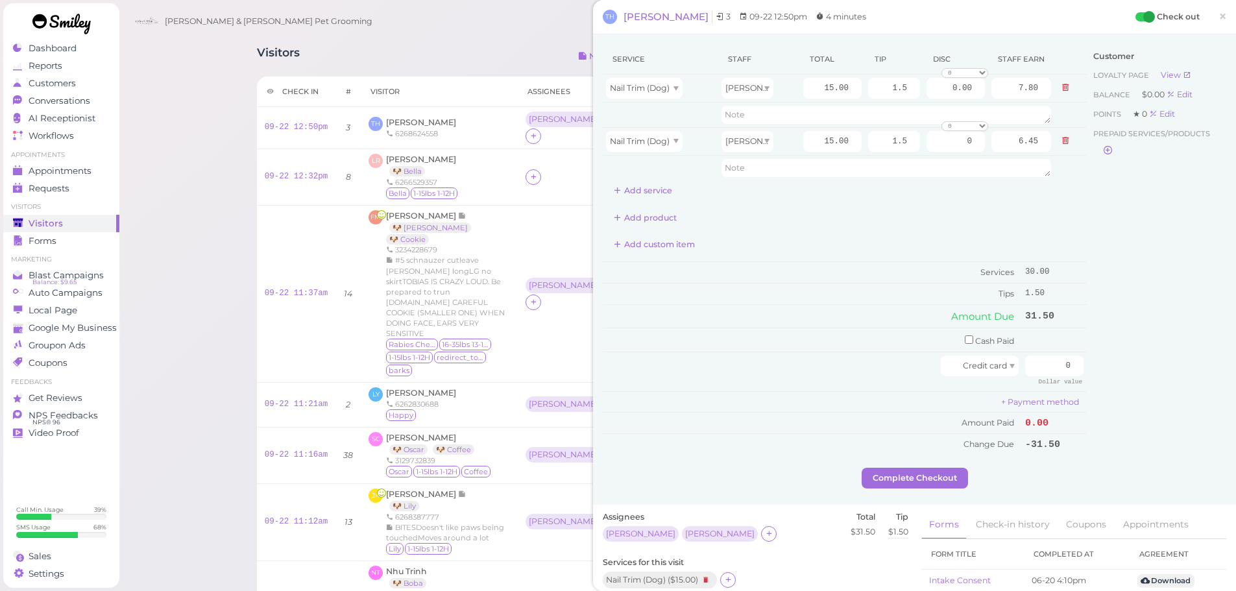
click at [1167, 314] on div "Customer Loyalty page View Balance $0.00 Edit Points ★ 0 Edit Prepaid services/…" at bounding box center [1157, 256] width 140 height 424
drag, startPoint x: 1048, startPoint y: 366, endPoint x: 1104, endPoint y: 378, distance: 57.8
click at [1102, 378] on div "Service Staff Total Tip Disc Staff earn Nail Trim (Dog) Asa 15.00 1.5 0.00 0 10…" at bounding box center [915, 256] width 624 height 424
type input "33"
click at [1104, 378] on div "Customer Loyalty page View Balance $0.00 Edit Points ★ 0 Edit Prepaid services/…" at bounding box center [1157, 256] width 140 height 424
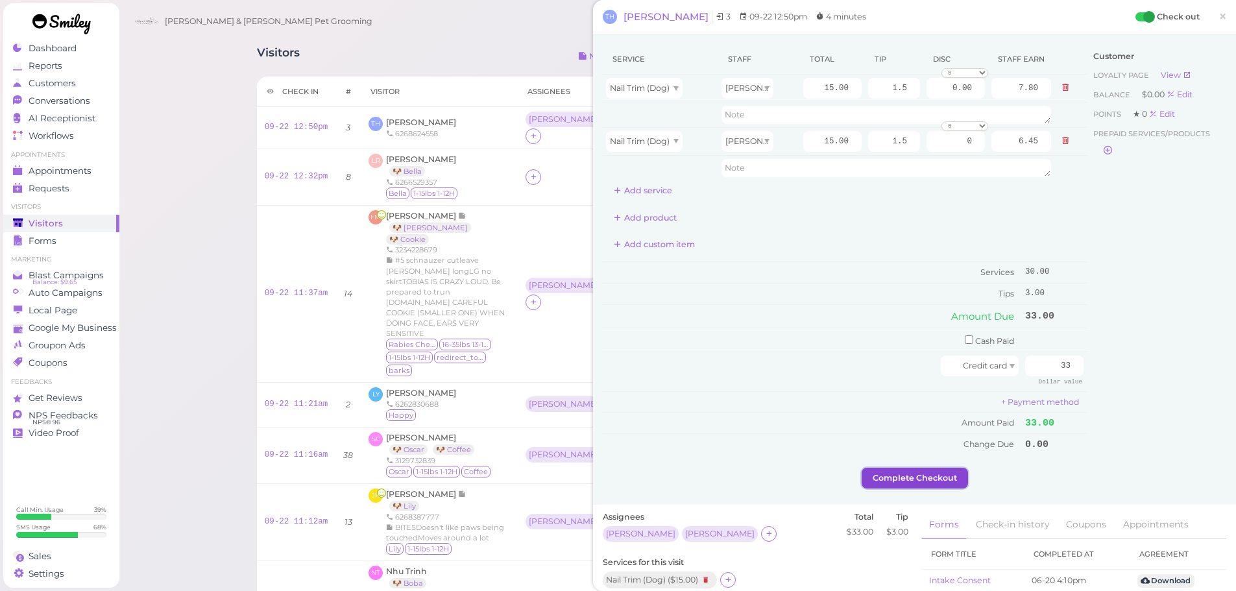
click at [888, 468] on button "Complete Checkout" at bounding box center [915, 478] width 106 height 21
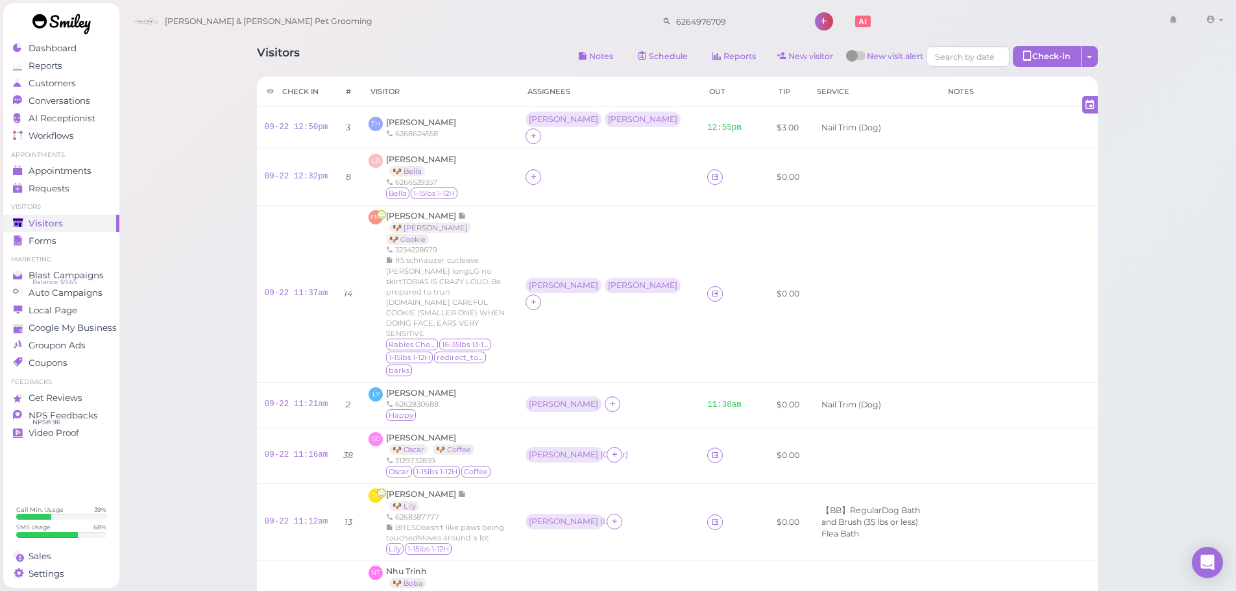
click at [456, 25] on div "Cody & Miley Pet Grooming 6264976709 1 Account" at bounding box center [678, 21] width 1100 height 37
click at [404, 117] on span "Tom Hoang" at bounding box center [421, 122] width 70 height 10
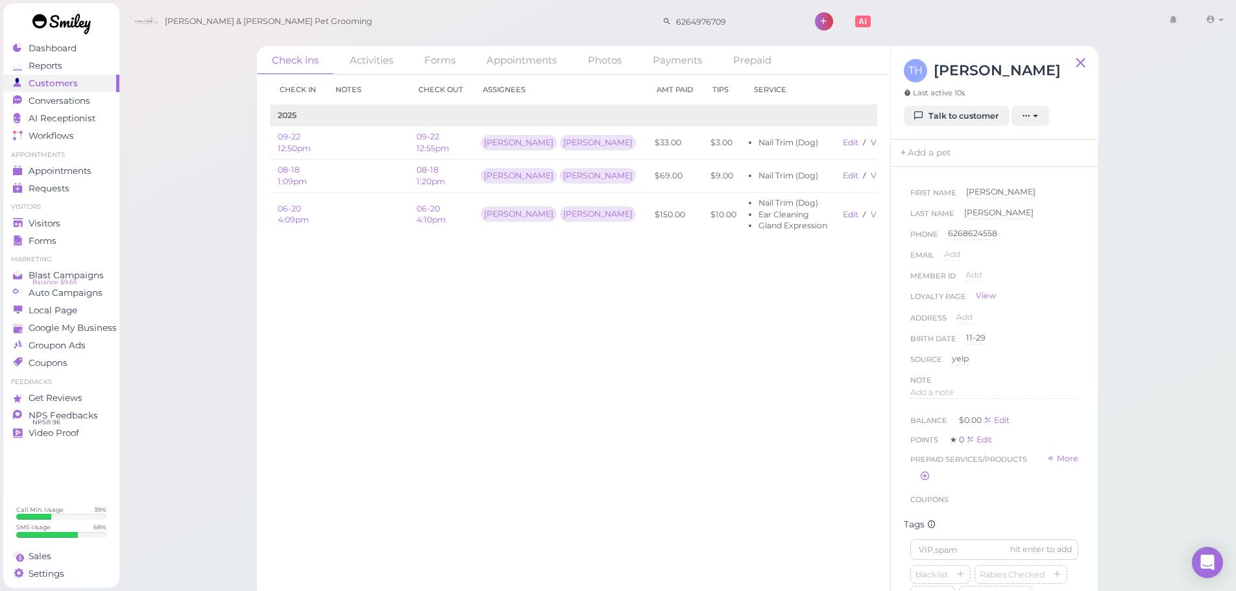
click at [232, 173] on div "Check ins Activities Forms Appointments Photos Payments Prepaid Check in Notes …" at bounding box center [678, 299] width 1118 height 599
drag, startPoint x: 52, startPoint y: 228, endPoint x: 114, endPoint y: 187, distance: 74.3
click at [52, 228] on span "Visitors" at bounding box center [46, 223] width 34 height 11
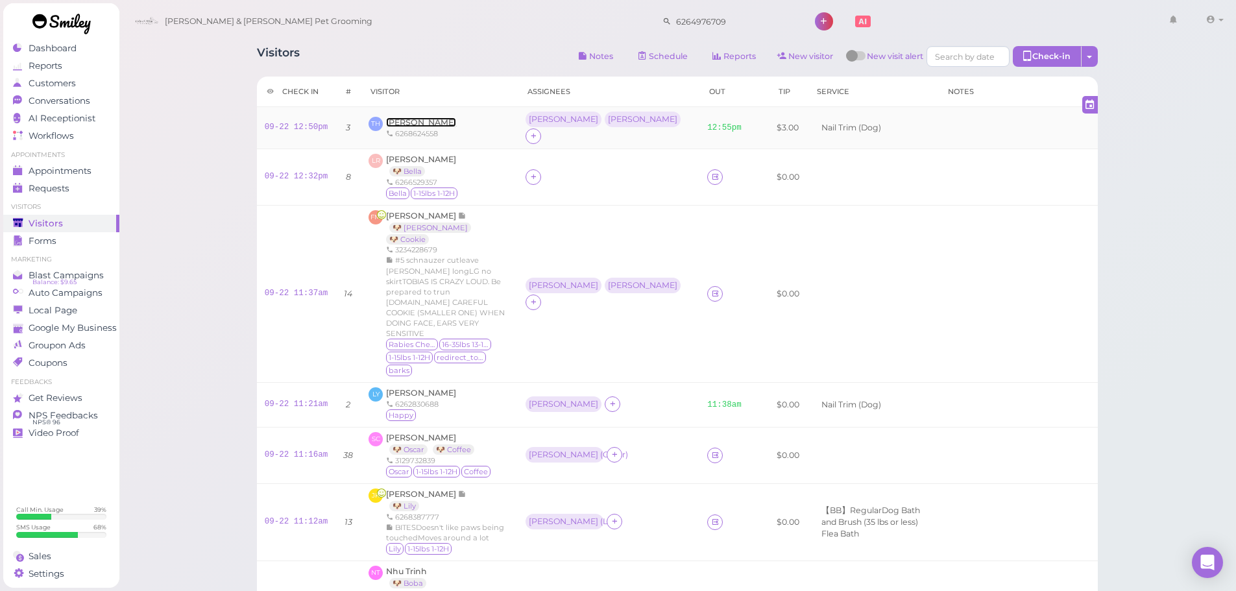
click at [411, 117] on span "Tom Hoang" at bounding box center [421, 122] width 70 height 10
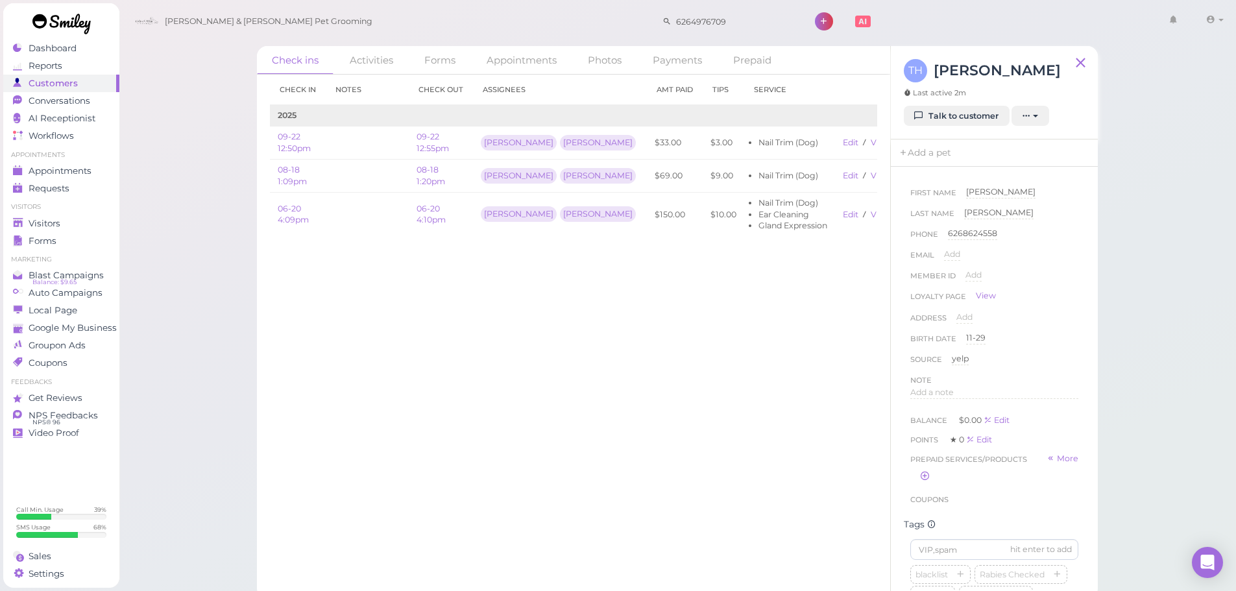
click at [666, 309] on div "Check in Notes Check out Assignees Amt Paid Tips Service 2025 09-22 12:50pm 09-…" at bounding box center [573, 333] width 633 height 516
drag, startPoint x: 41, startPoint y: 209, endPoint x: 48, endPoint y: 219, distance: 12.6
click at [48, 219] on ul "Visitors Visitors Forms" at bounding box center [61, 225] width 116 height 47
click at [48, 219] on span "Visitors" at bounding box center [46, 223] width 34 height 11
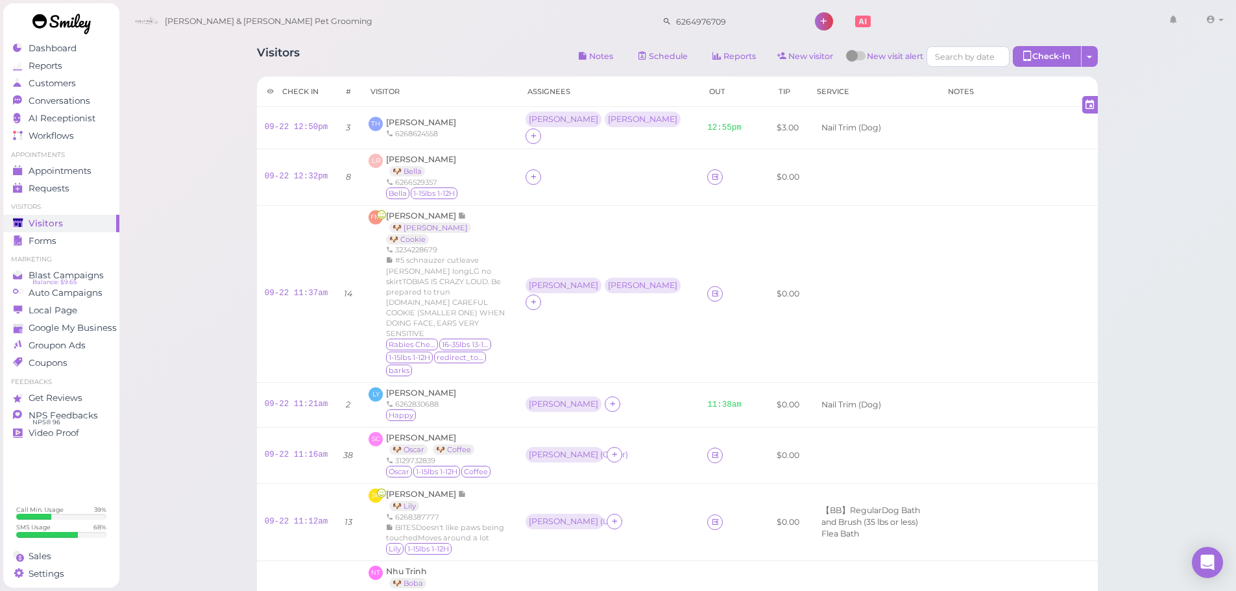
click at [211, 151] on div "Visitors Notes Schedule Reports New visitor New visit alert Check-in Customer c…" at bounding box center [678, 560] width 1118 height 1121
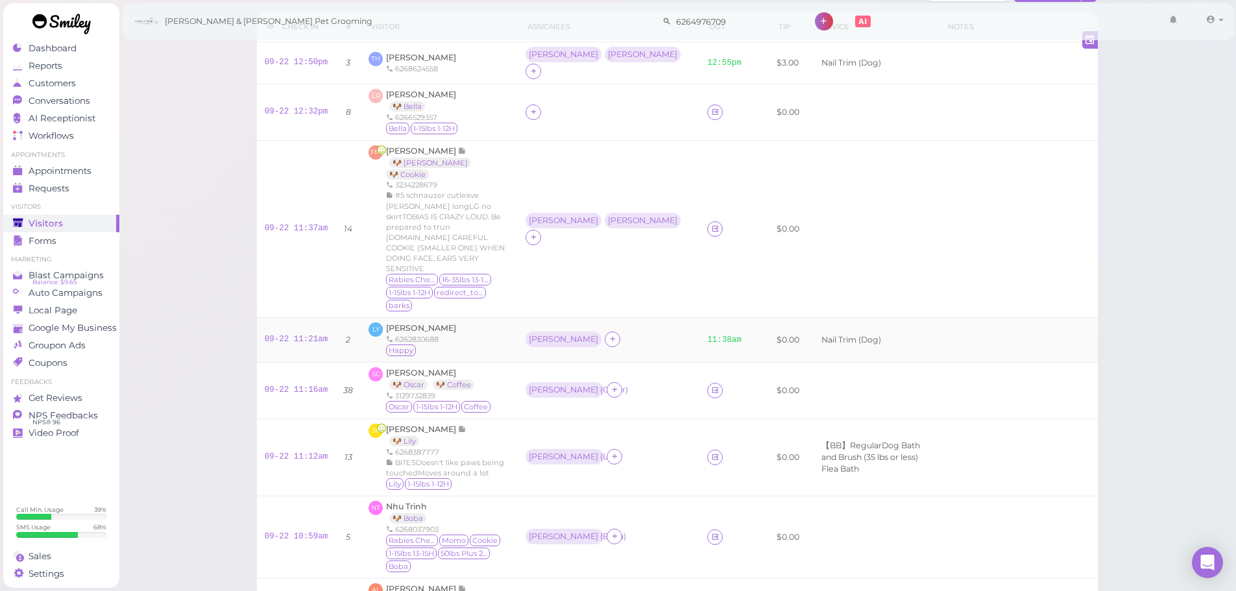
click at [627, 318] on td "Asa" at bounding box center [609, 340] width 182 height 45
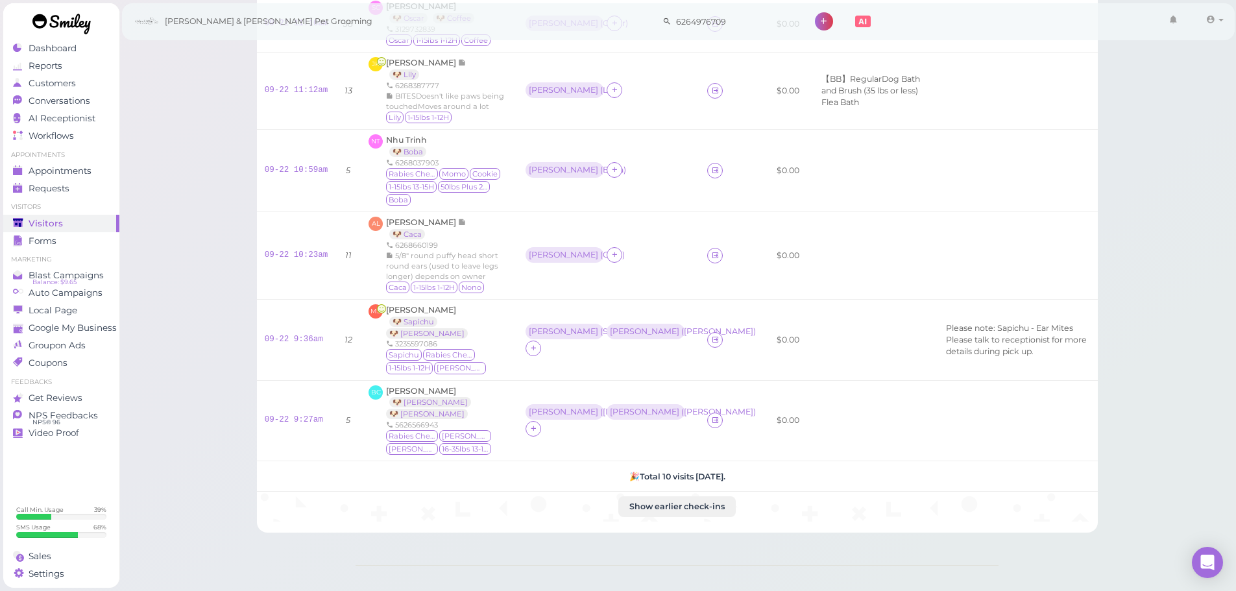
scroll to position [409, 0]
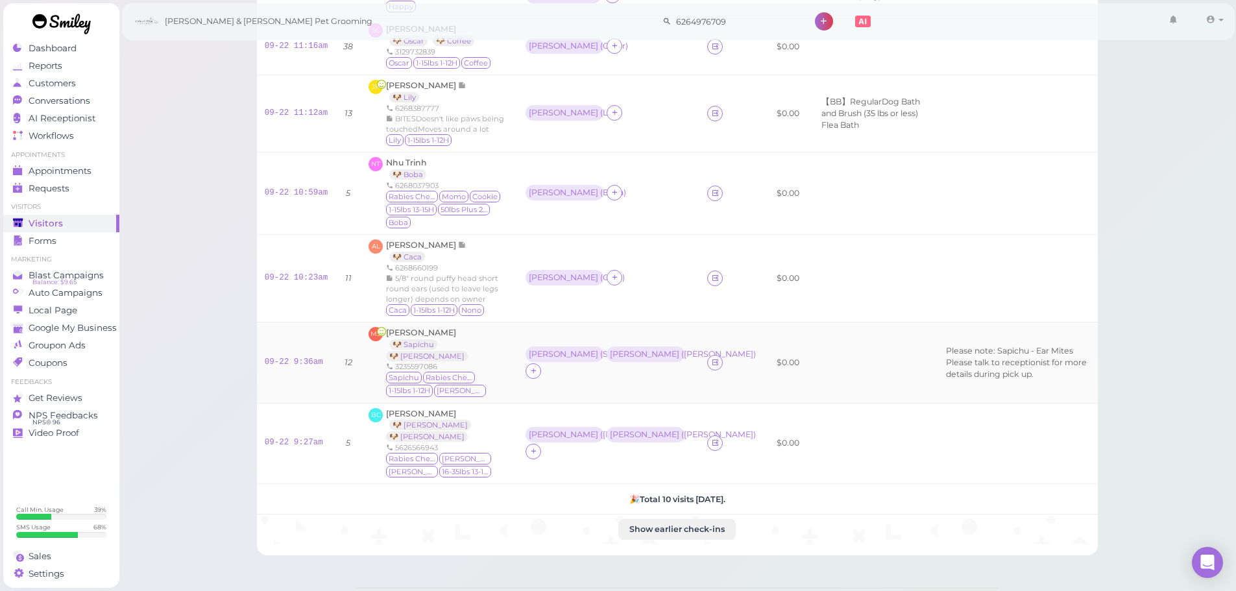
click at [624, 346] on div "Asa ( Sapichu ) Rebecca ( Milo )" at bounding box center [609, 362] width 166 height 32
click at [662, 340] on td "Asa ( Sapichu ) Rebecca ( Milo )" at bounding box center [609, 362] width 182 height 81
click at [420, 328] on span "Maria Sandoval" at bounding box center [421, 333] width 70 height 10
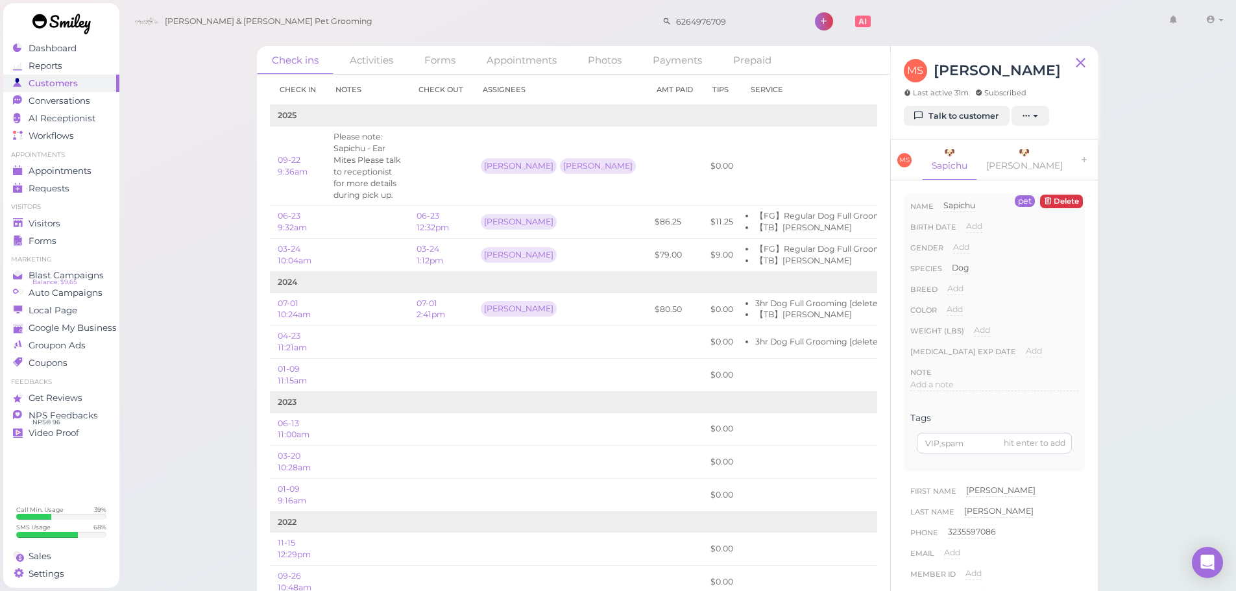
click at [972, 99] on div "MS Maria Sandoval Last active 31m Subscribed" at bounding box center [982, 82] width 157 height 47
click at [966, 113] on link "Talk to customer" at bounding box center [957, 116] width 106 height 21
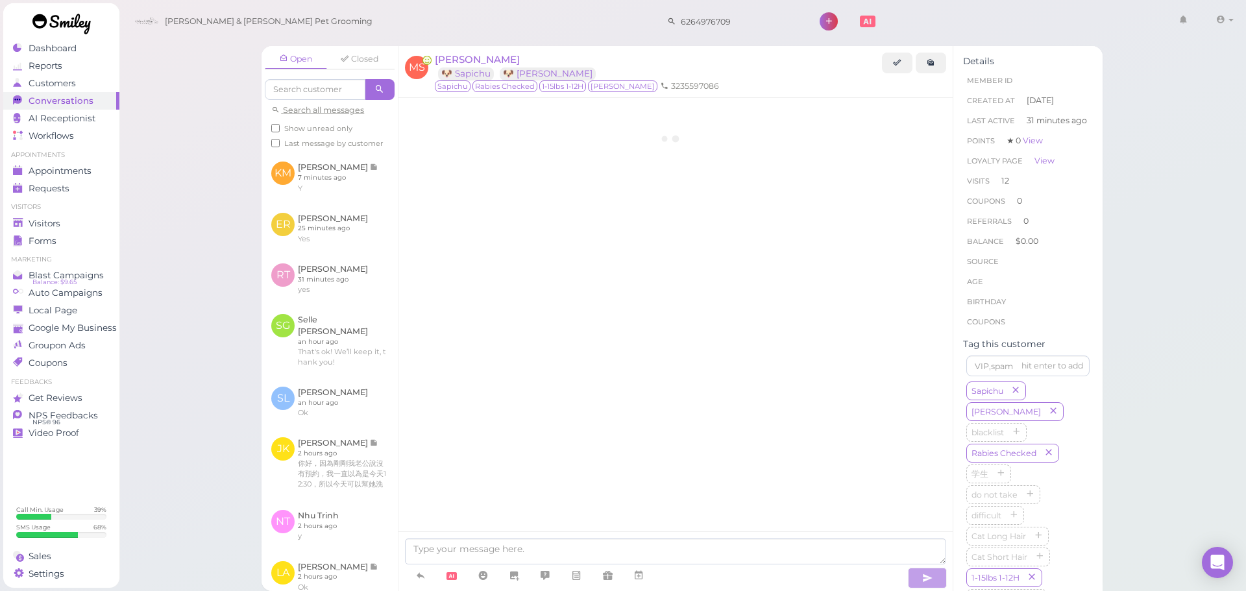
scroll to position [2378, 0]
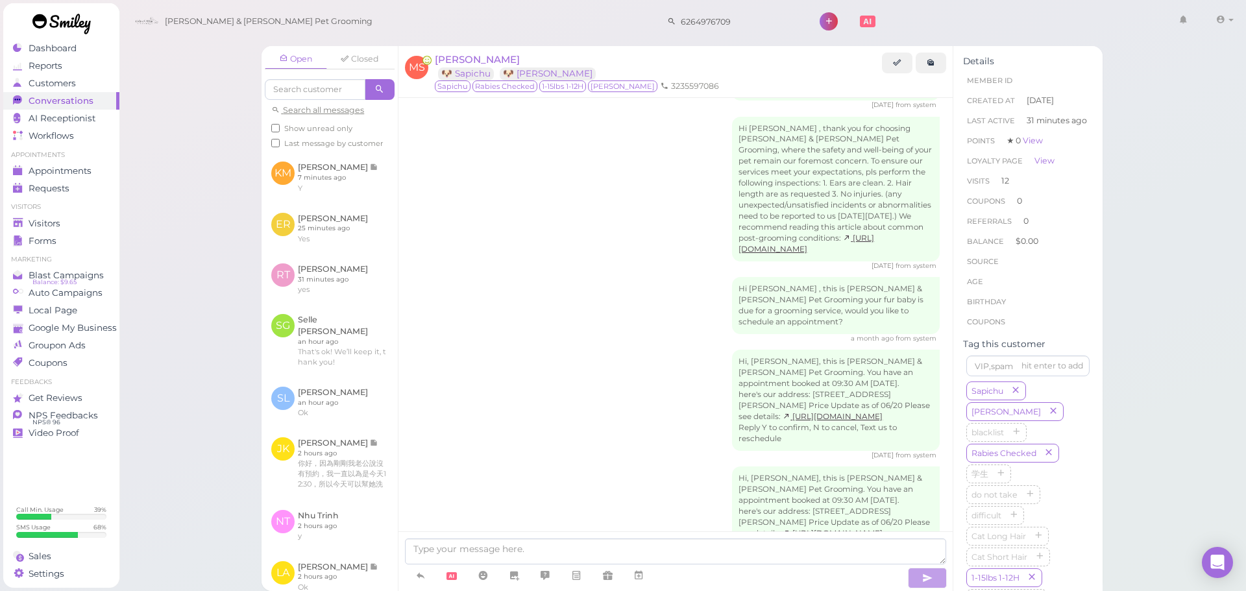
click at [573, 467] on div "Hi, Maria, this is Cody & Miley Pet Grooming. You have an appointment booked at…" at bounding box center [675, 511] width 528 height 88
click at [77, 216] on link "Visitors" at bounding box center [61, 224] width 116 height 18
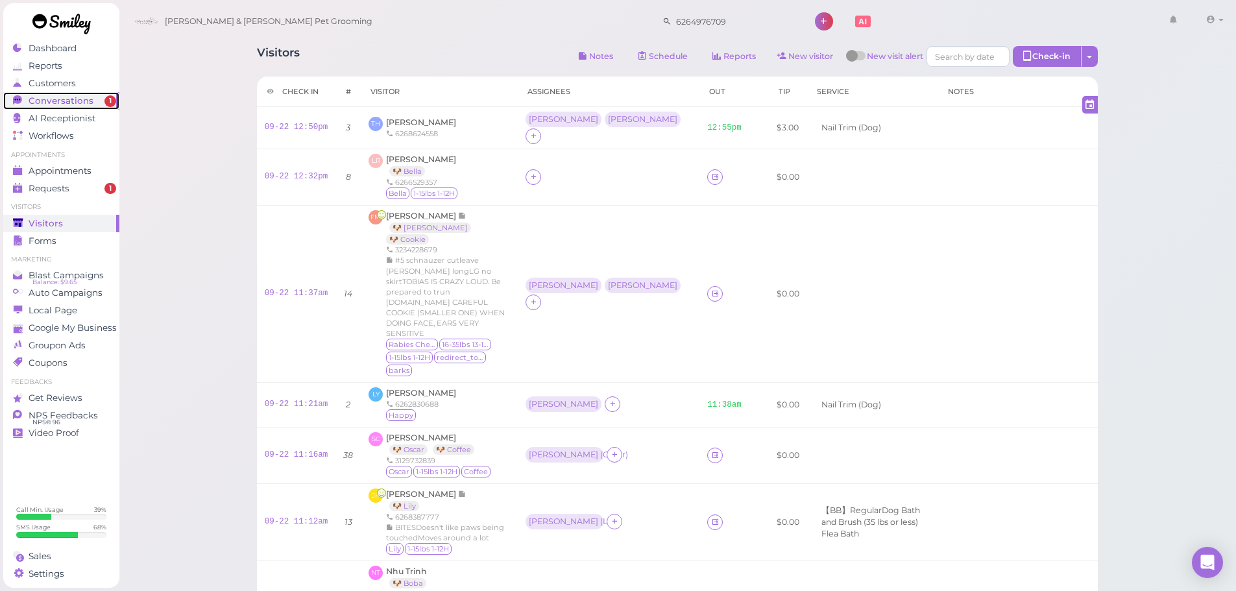
click at [76, 104] on span "Conversations" at bounding box center [61, 100] width 65 height 11
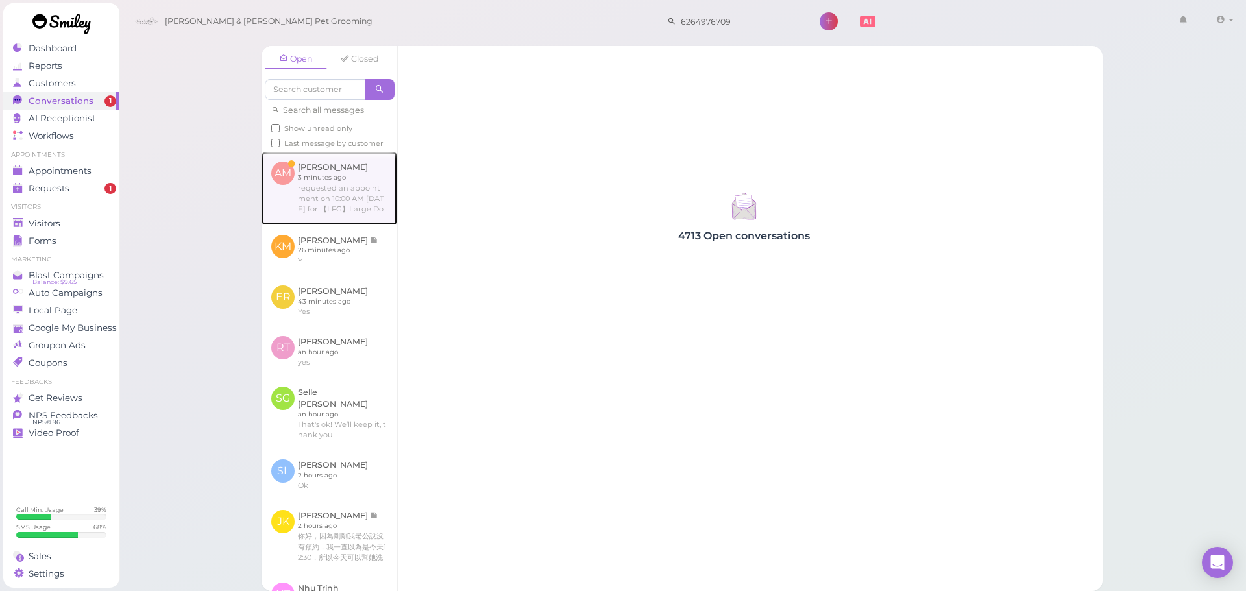
click at [282, 186] on link at bounding box center [329, 188] width 136 height 73
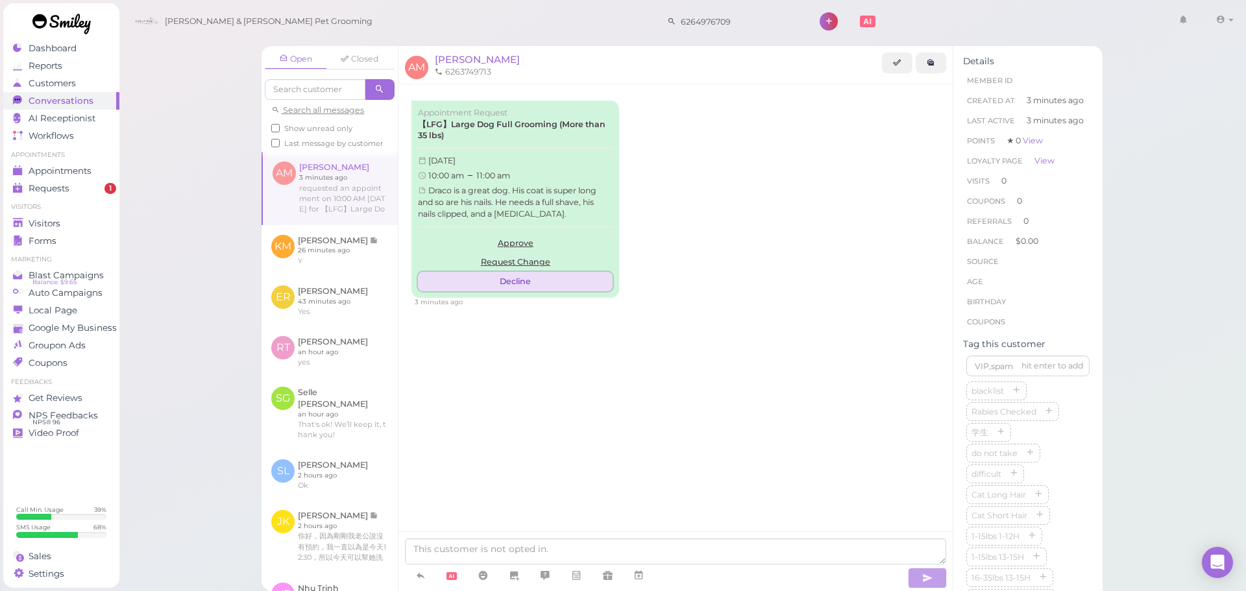
click at [519, 280] on button "Decline" at bounding box center [515, 281] width 195 height 19
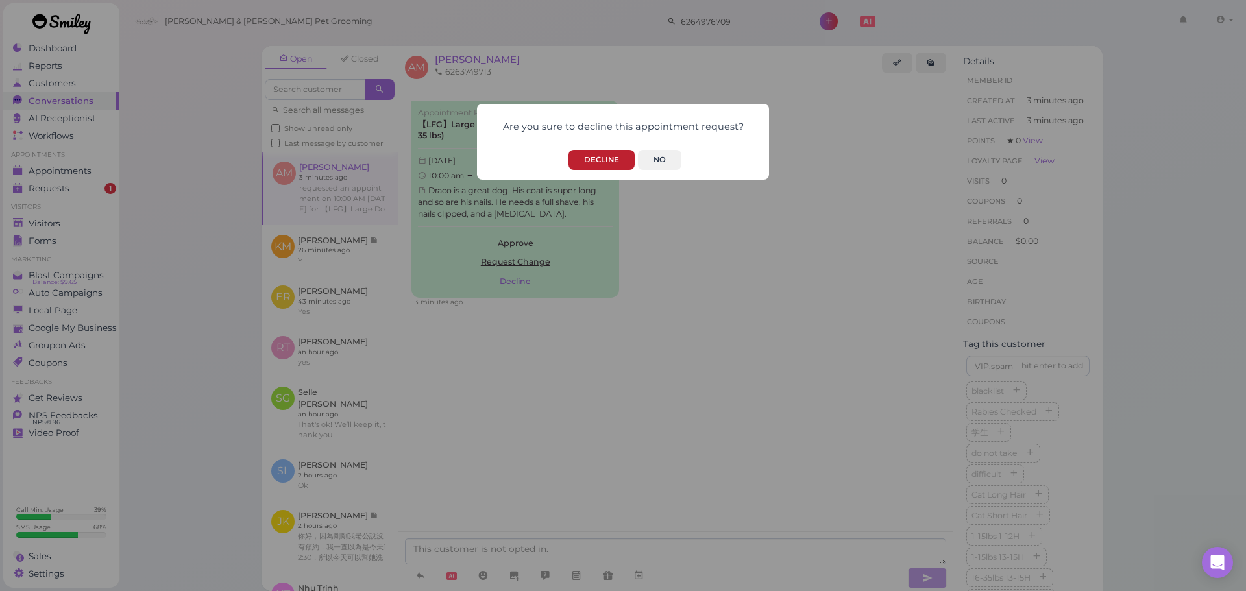
click at [601, 152] on button "Decline" at bounding box center [601, 160] width 66 height 20
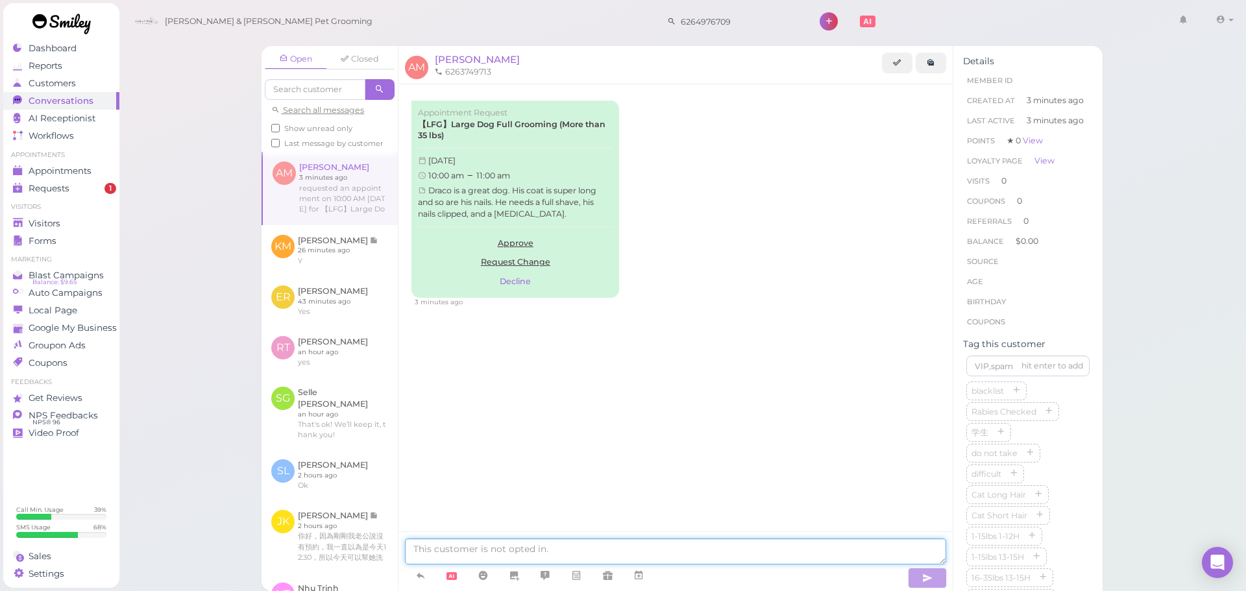
click at [572, 543] on textarea at bounding box center [675, 552] width 541 height 26
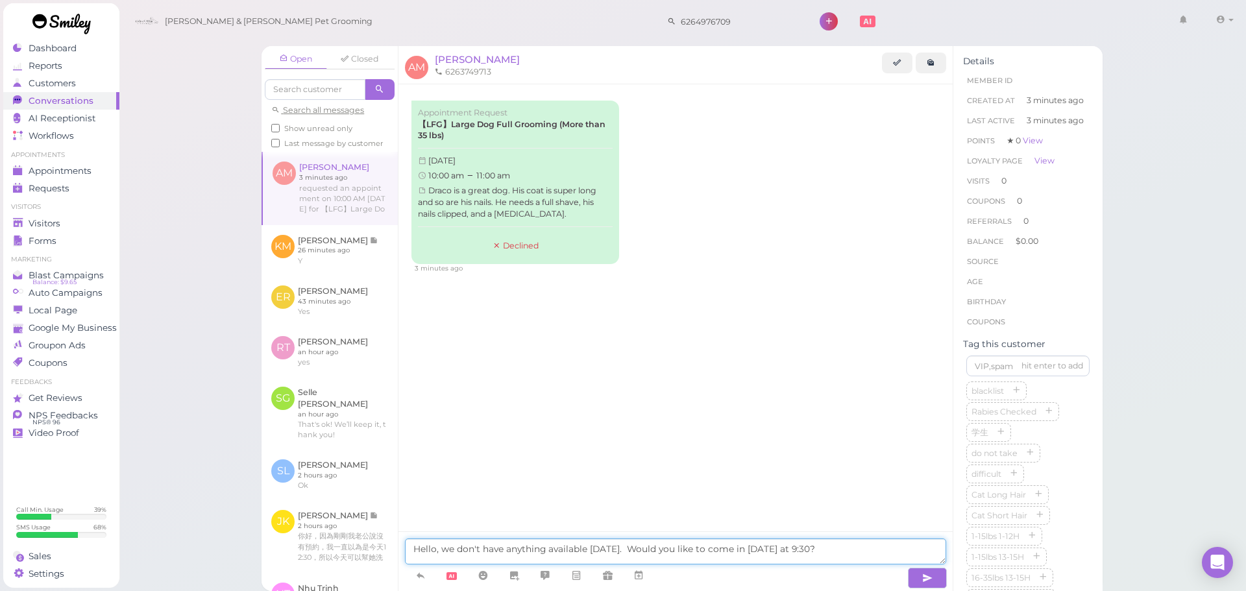
type textarea "Hello, we don't have anything available on Wednesday. Would you like to come in…"
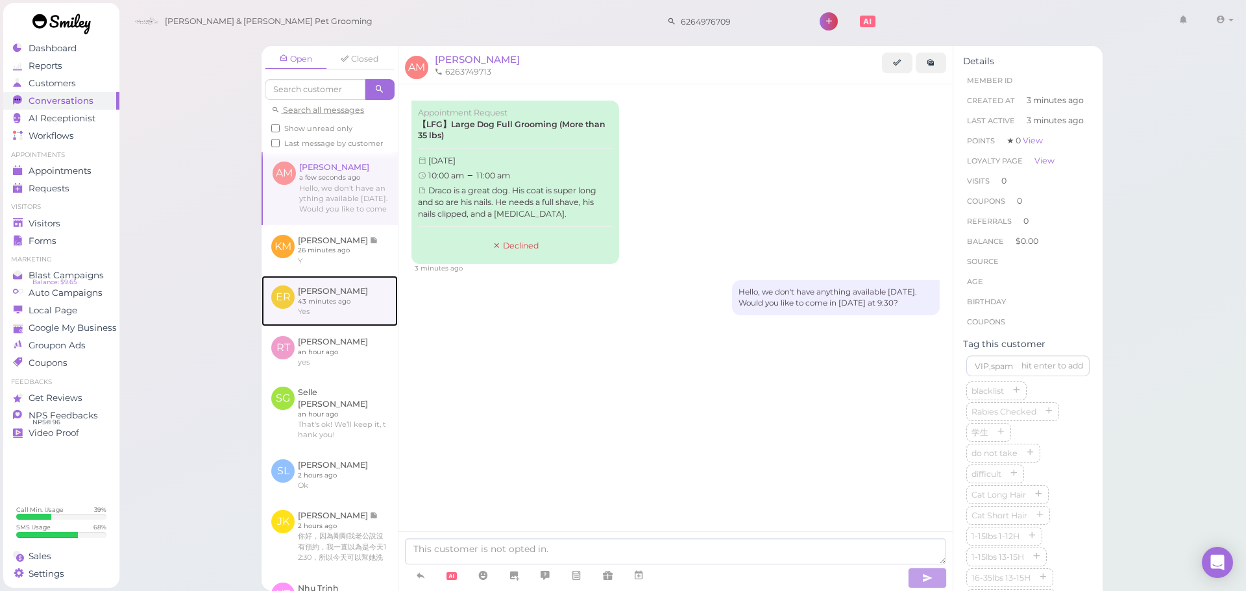
click at [354, 319] on link at bounding box center [329, 301] width 136 height 51
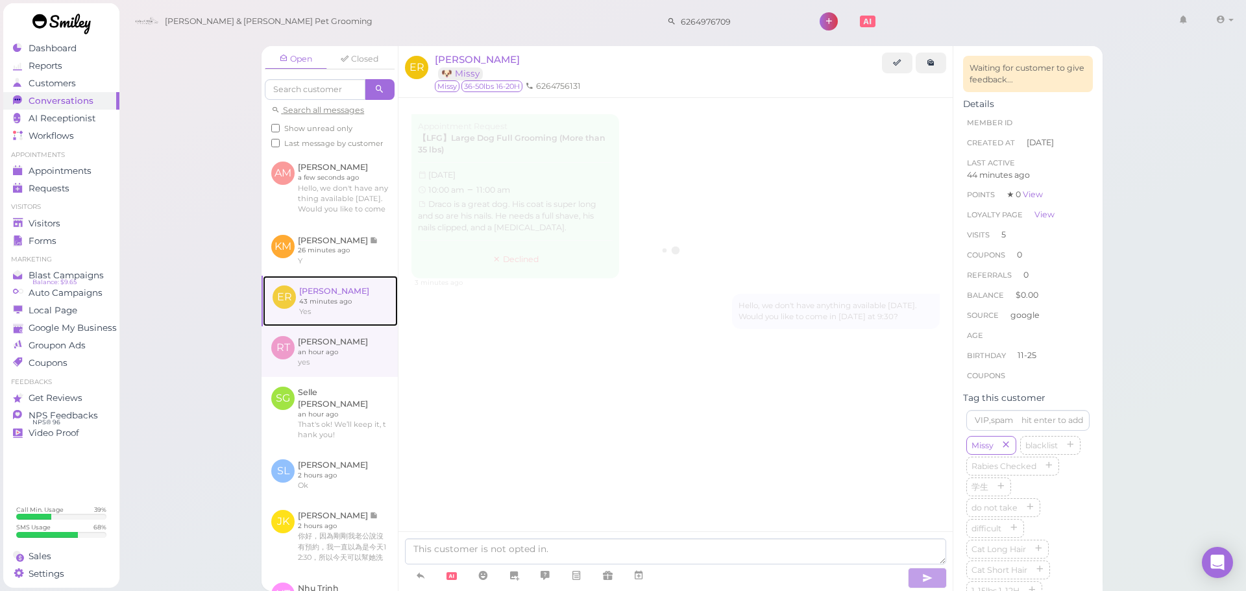
scroll to position [2095, 0]
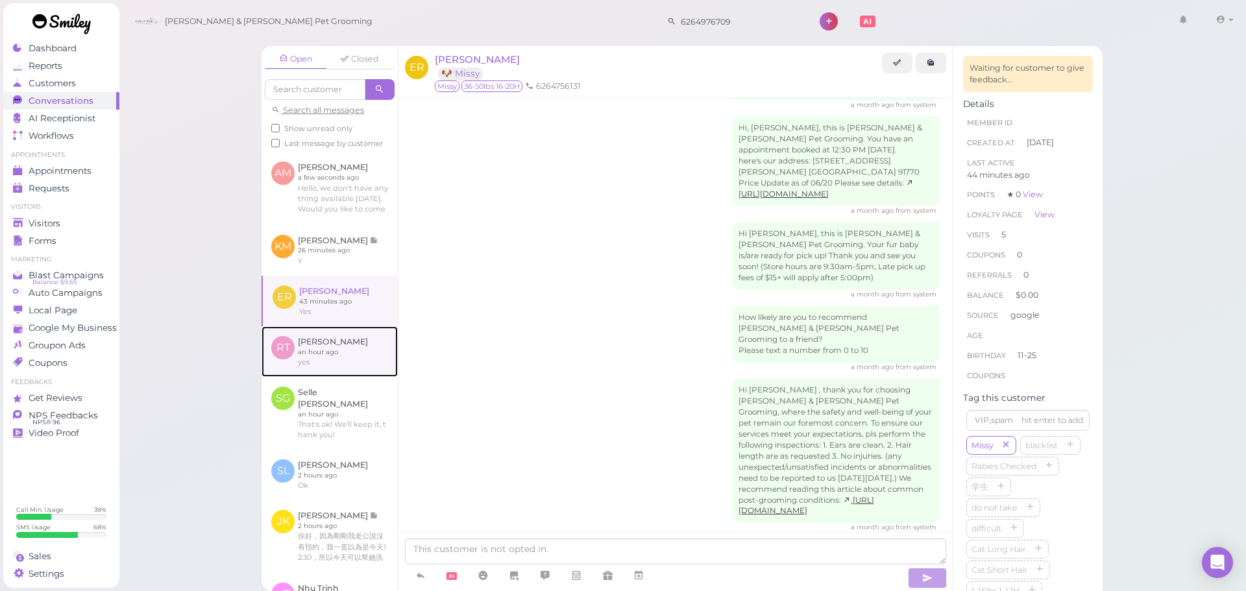
click at [316, 369] on link at bounding box center [329, 351] width 136 height 51
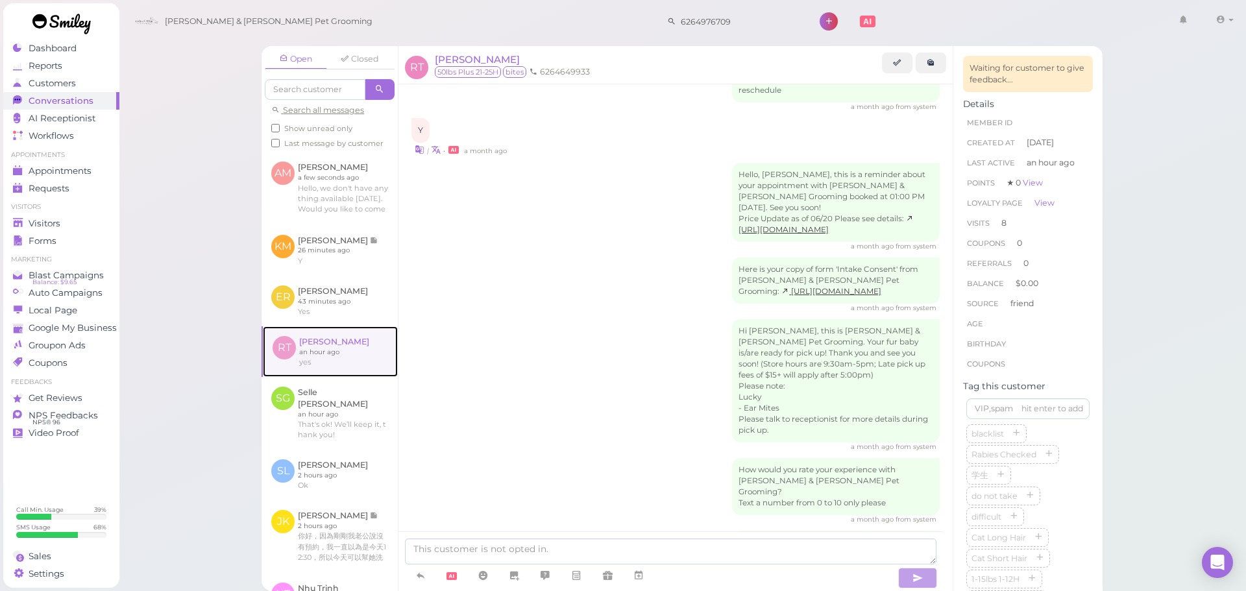
scroll to position [2338, 0]
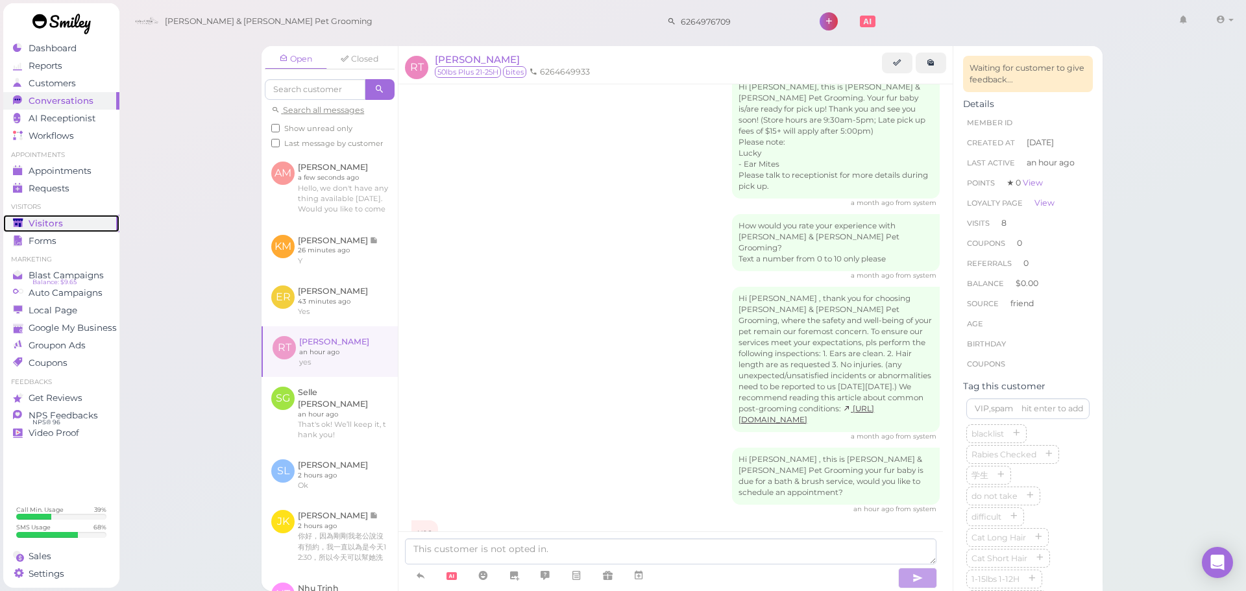
click at [82, 216] on link "Visitors" at bounding box center [61, 224] width 116 height 18
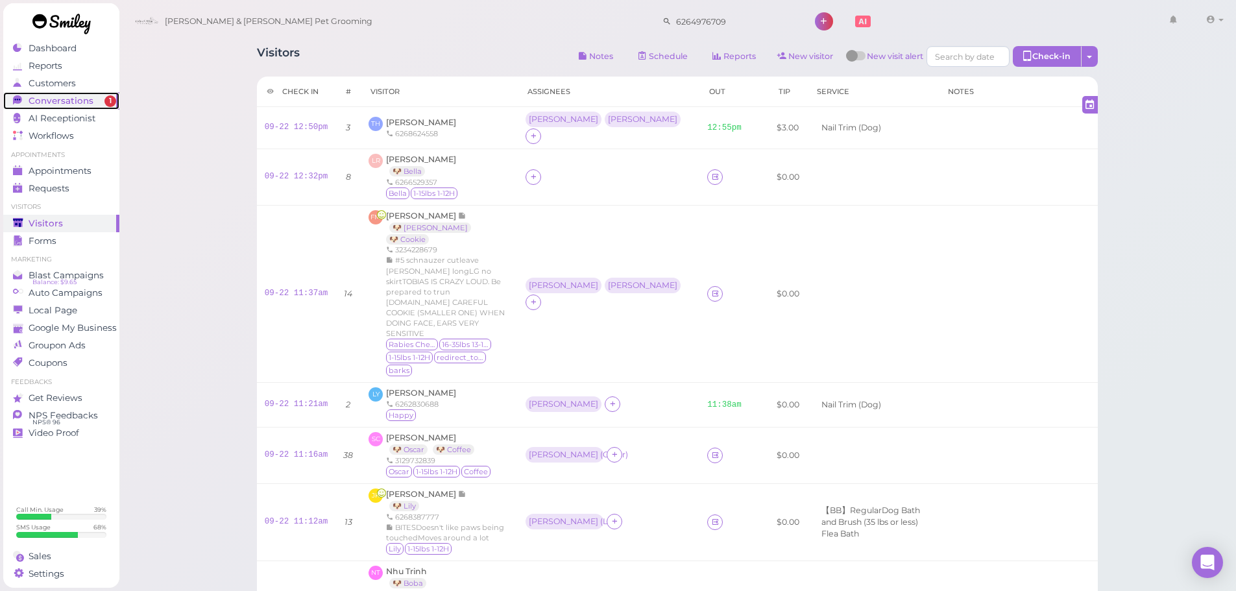
click at [62, 104] on span "Conversations" at bounding box center [61, 100] width 65 height 11
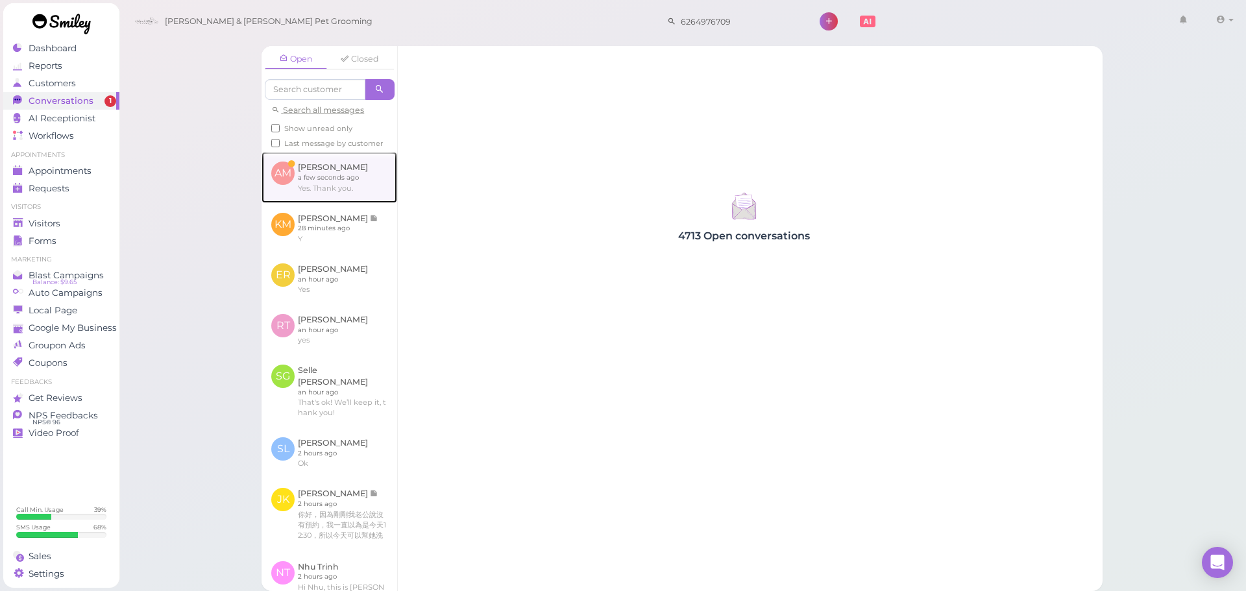
click at [350, 186] on link at bounding box center [329, 177] width 136 height 51
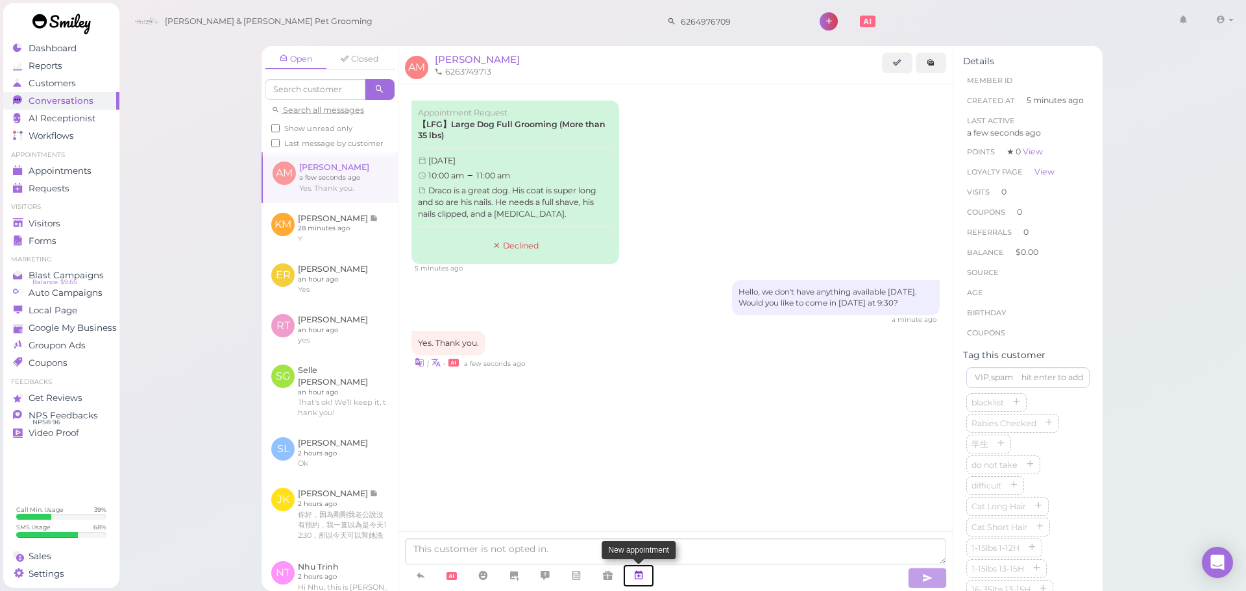
click at [643, 572] on icon at bounding box center [638, 575] width 10 height 13
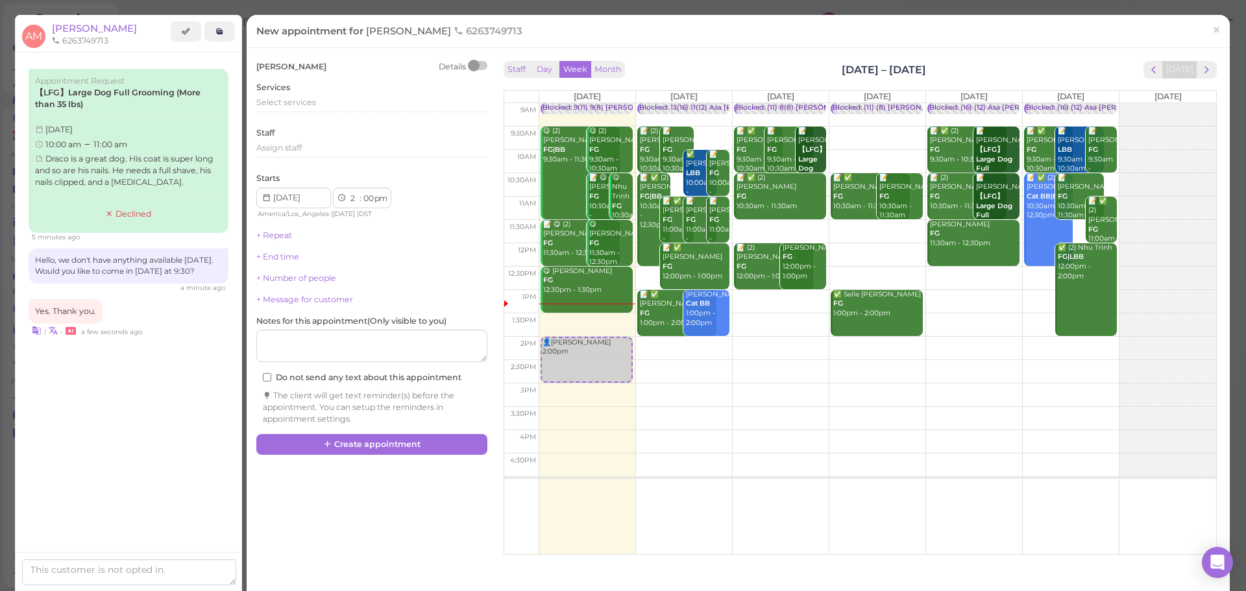
click at [842, 130] on td at bounding box center [877, 138] width 677 height 23
type input "2025-09-25"
select select "9"
select select "30"
select select "am"
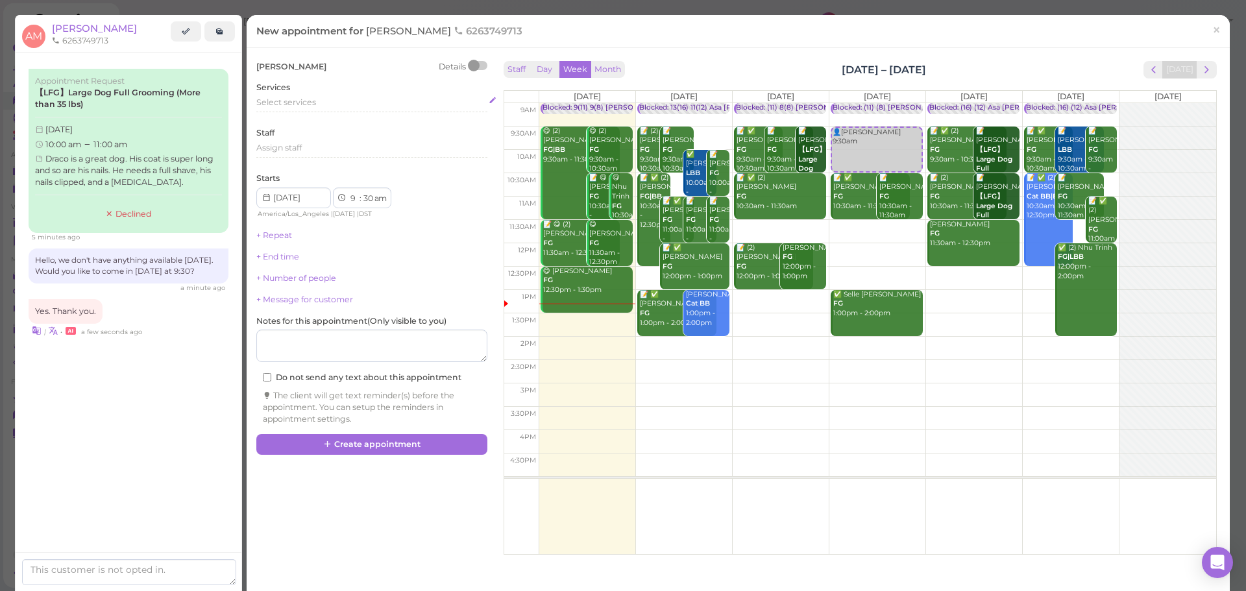
click at [372, 107] on div "Select services" at bounding box center [371, 103] width 231 height 12
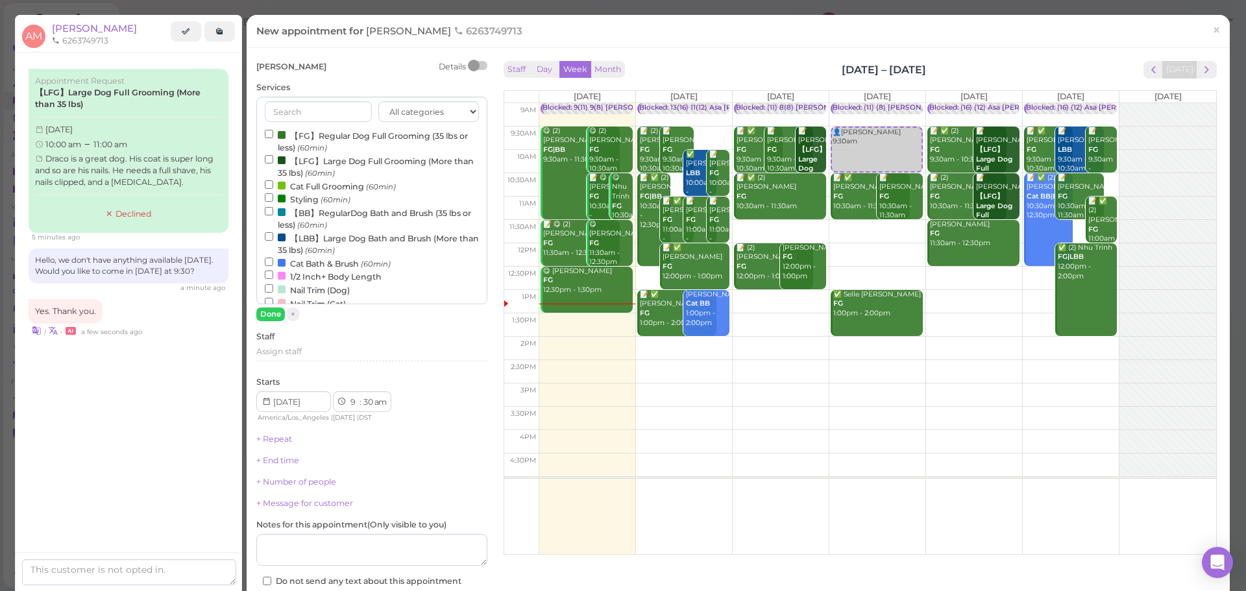
click at [330, 166] on label "【LFG】Large Dog Full Grooming (More than 35 lbs) (60min)" at bounding box center [372, 166] width 214 height 25
click at [273, 164] on input "【LFG】Large Dog Full Grooming (More than 35 lbs) (60min)" at bounding box center [269, 159] width 8 height 8
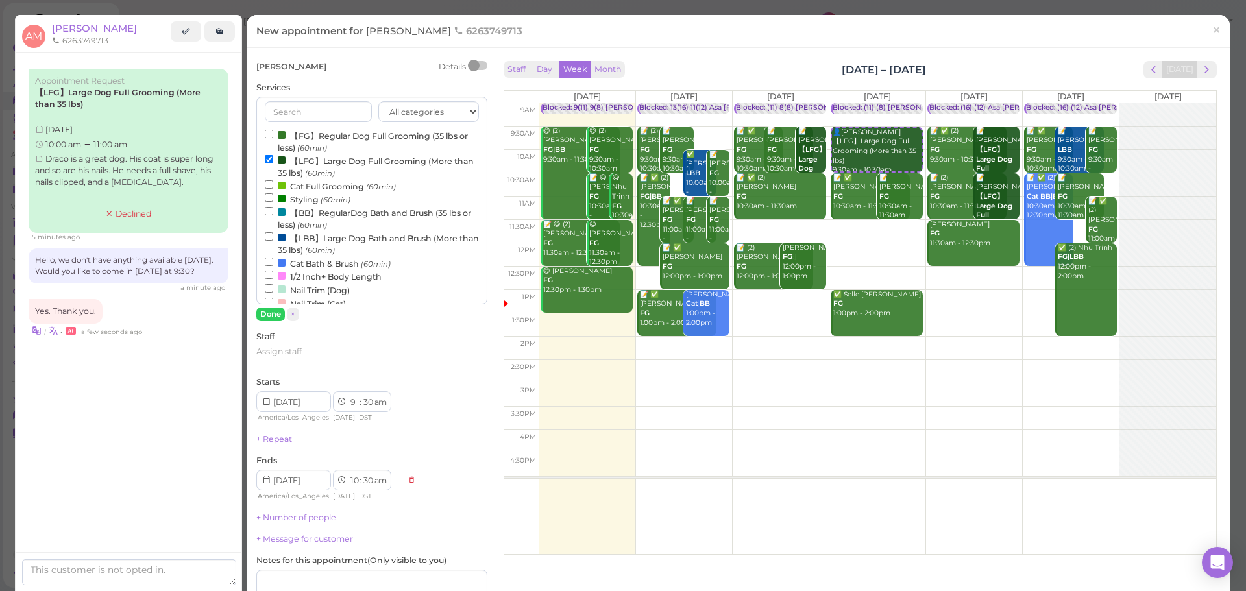
click at [271, 322] on div "Abisai Mondragon Details Services All categories Full Grooming Bath & Brush Add…" at bounding box center [371, 362] width 231 height 603
click at [283, 313] on button "Done" at bounding box center [270, 315] width 29 height 14
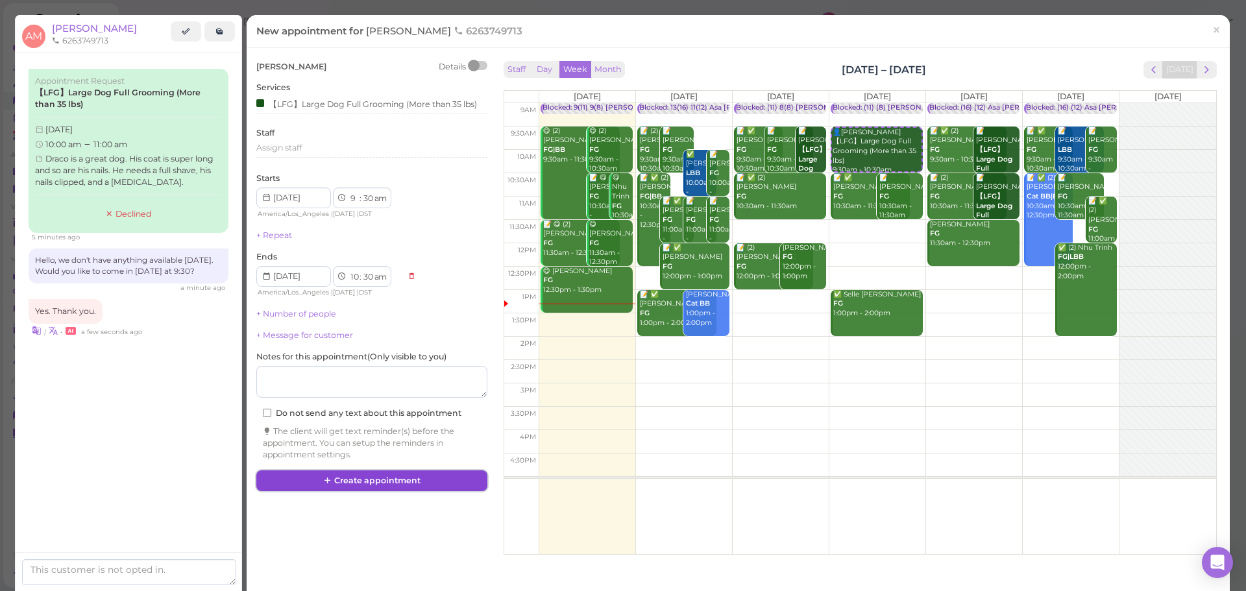
click at [453, 479] on button "Create appointment" at bounding box center [371, 480] width 231 height 21
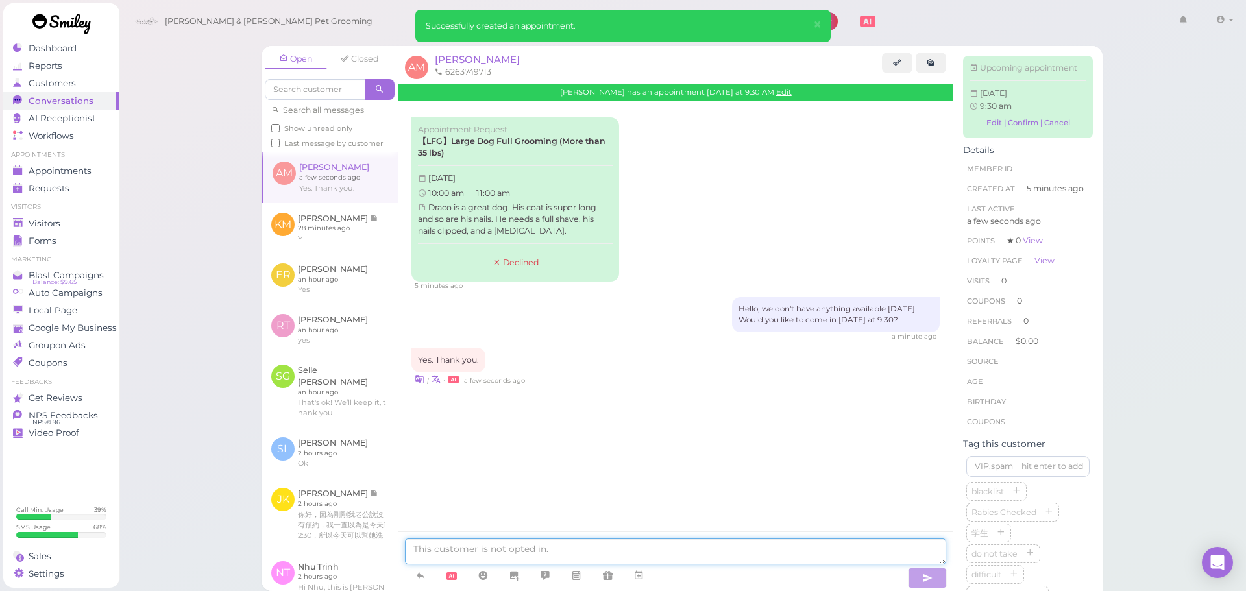
click at [551, 546] on textarea at bounding box center [675, 552] width 541 height 26
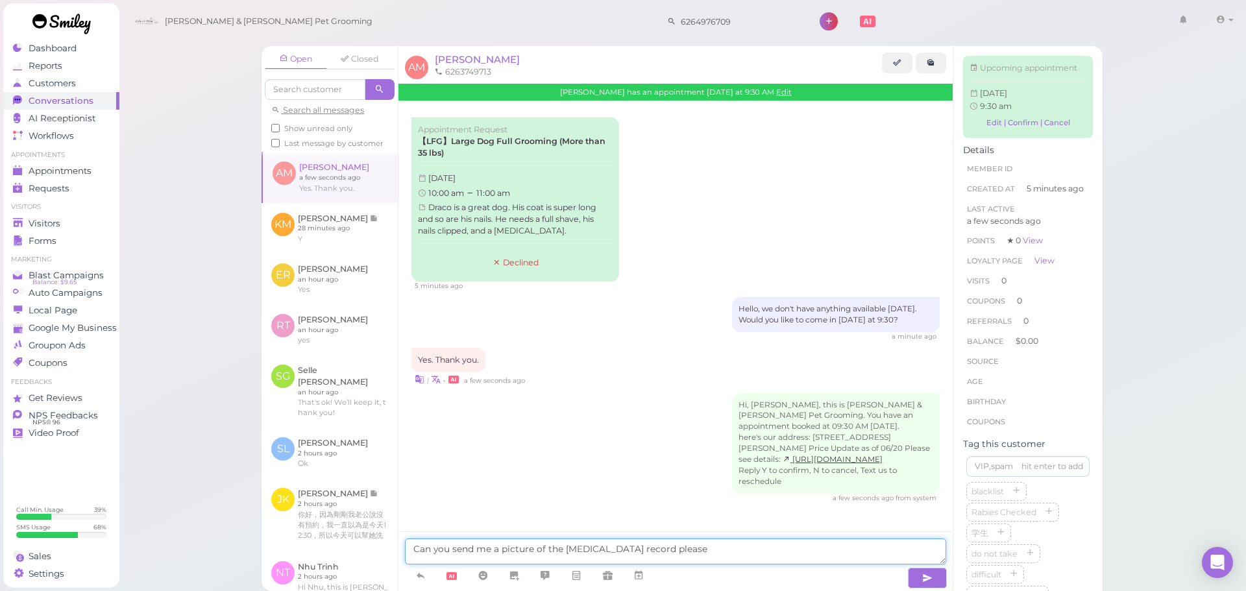
type textarea "Can you send me a picture of the rabies vaccination record please"
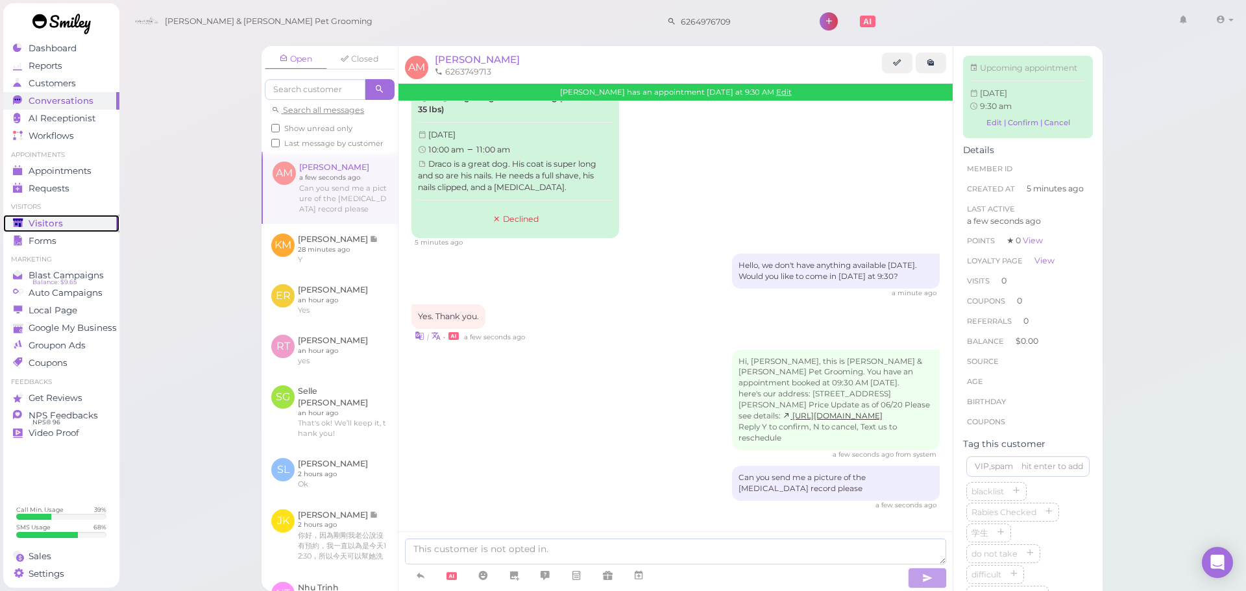
click at [43, 225] on span "Visitors" at bounding box center [46, 223] width 34 height 11
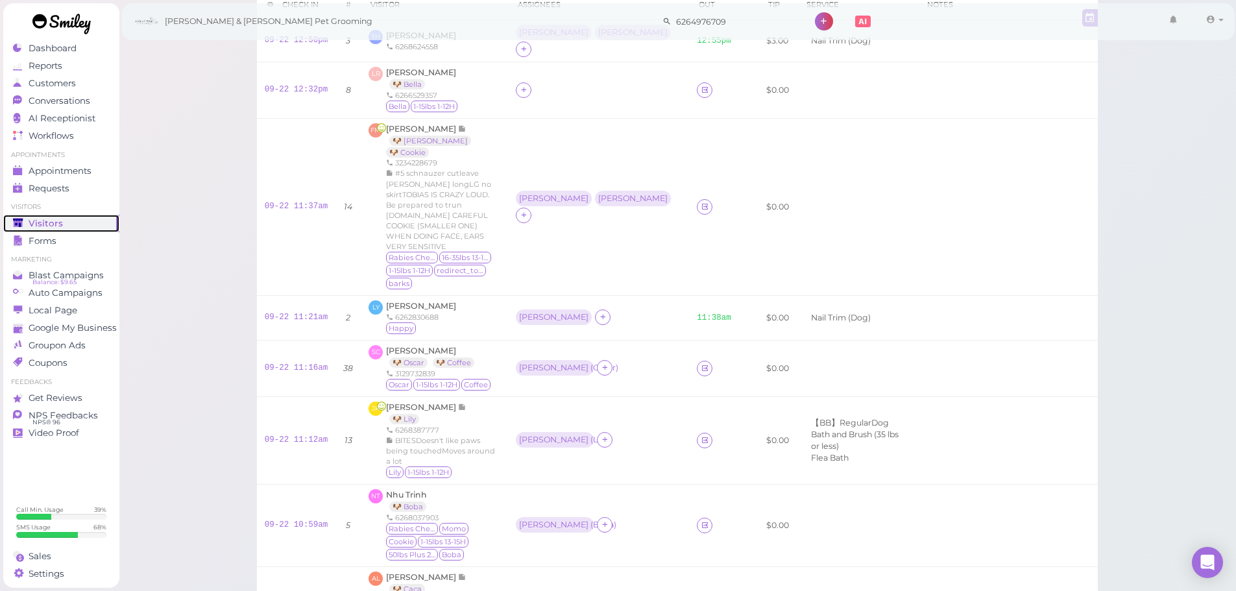
scroll to position [389, 0]
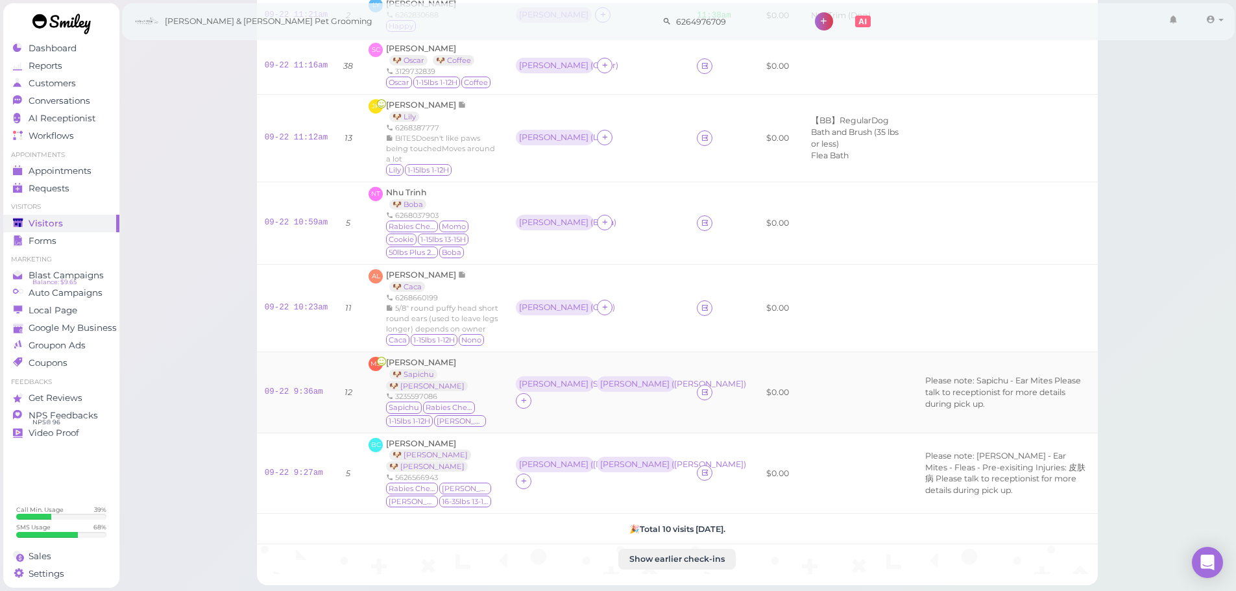
click at [797, 363] on td at bounding box center [857, 392] width 121 height 81
click at [802, 357] on td at bounding box center [857, 392] width 121 height 81
drag, startPoint x: 285, startPoint y: 342, endPoint x: 349, endPoint y: 313, distance: 70.6
click at [285, 387] on link "09-22 9:36am" at bounding box center [294, 391] width 58 height 9
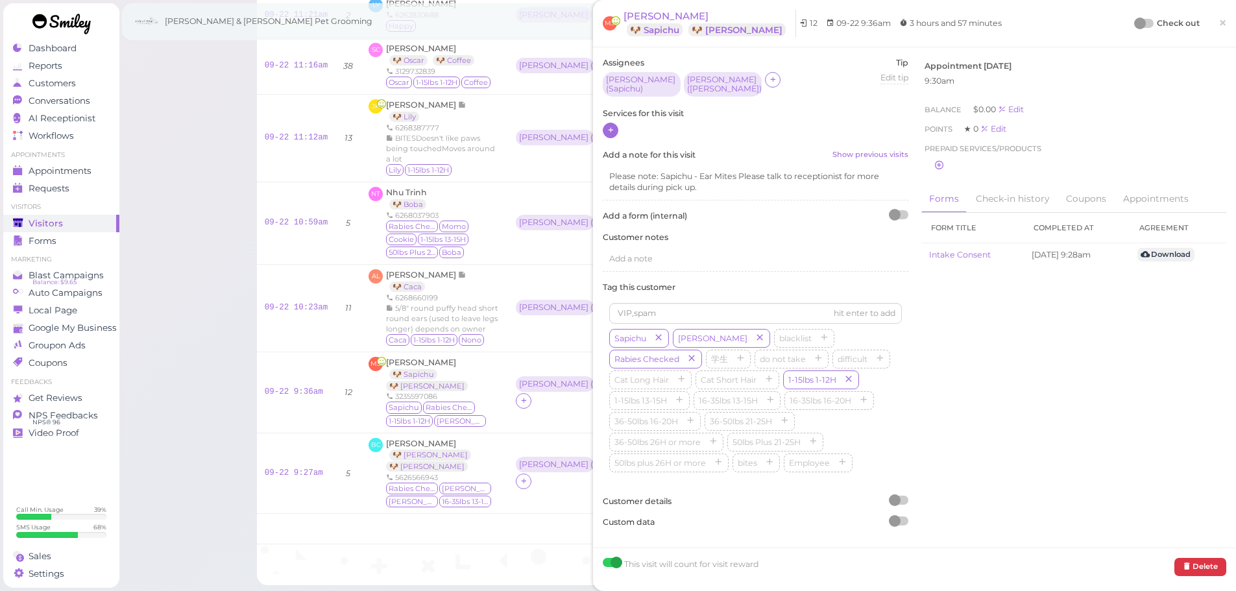
click at [608, 125] on icon at bounding box center [611, 130] width 8 height 10
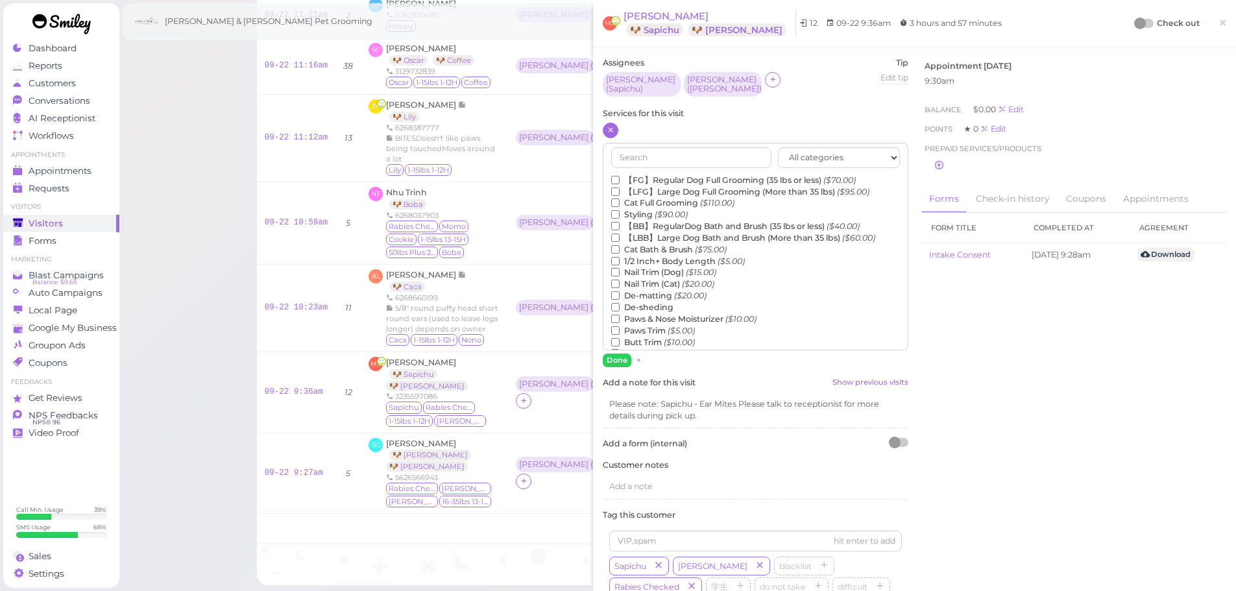
click at [672, 175] on label "【FG】Regular Dog Full Grooming (35 lbs or less) ($70.00)" at bounding box center [733, 181] width 245 height 12
click at [620, 176] on input "【FG】Regular Dog Full Grooming (35 lbs or less) ($70.00)" at bounding box center [615, 180] width 8 height 8
click at [650, 222] on label "【BB】RegularDog Bath and Brush (35 lbs or less) ($40.00)" at bounding box center [735, 227] width 249 height 12
click at [620, 222] on input "【BB】RegularDog Bath and Brush (35 lbs or less) ($40.00)" at bounding box center [615, 226] width 8 height 8
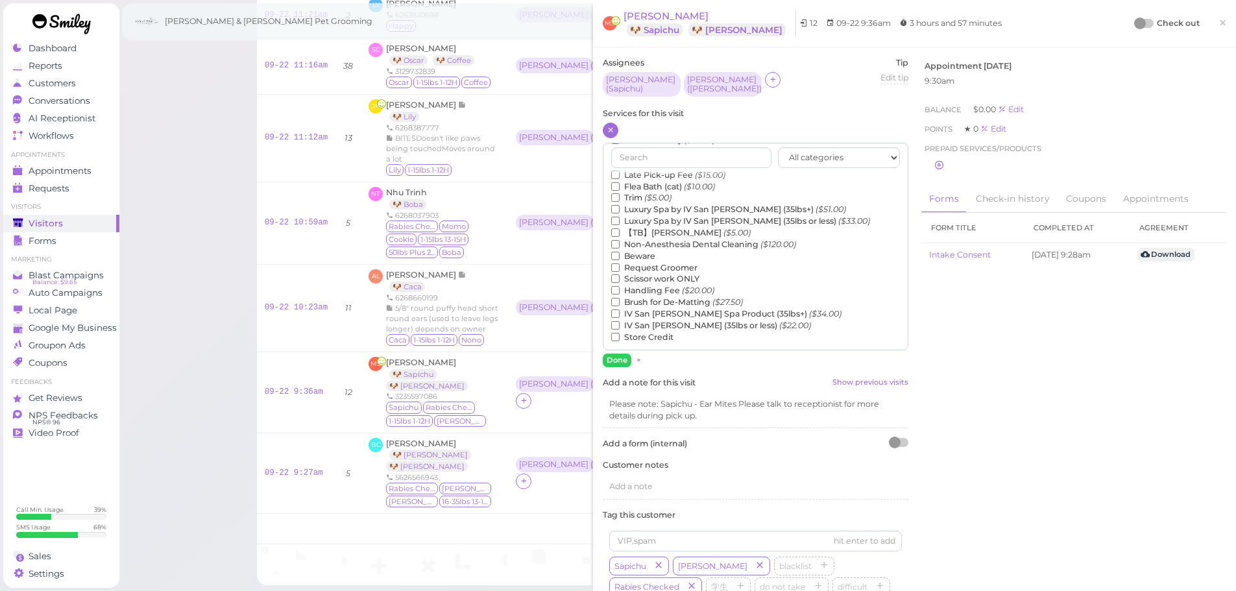
click at [643, 228] on label "【TB】Teeth Brushing ($5.00)" at bounding box center [681, 233] width 140 height 12
click at [620, 228] on input "【TB】Teeth Brushing ($5.00)" at bounding box center [615, 232] width 8 height 8
click at [615, 358] on button "Done" at bounding box center [617, 361] width 29 height 14
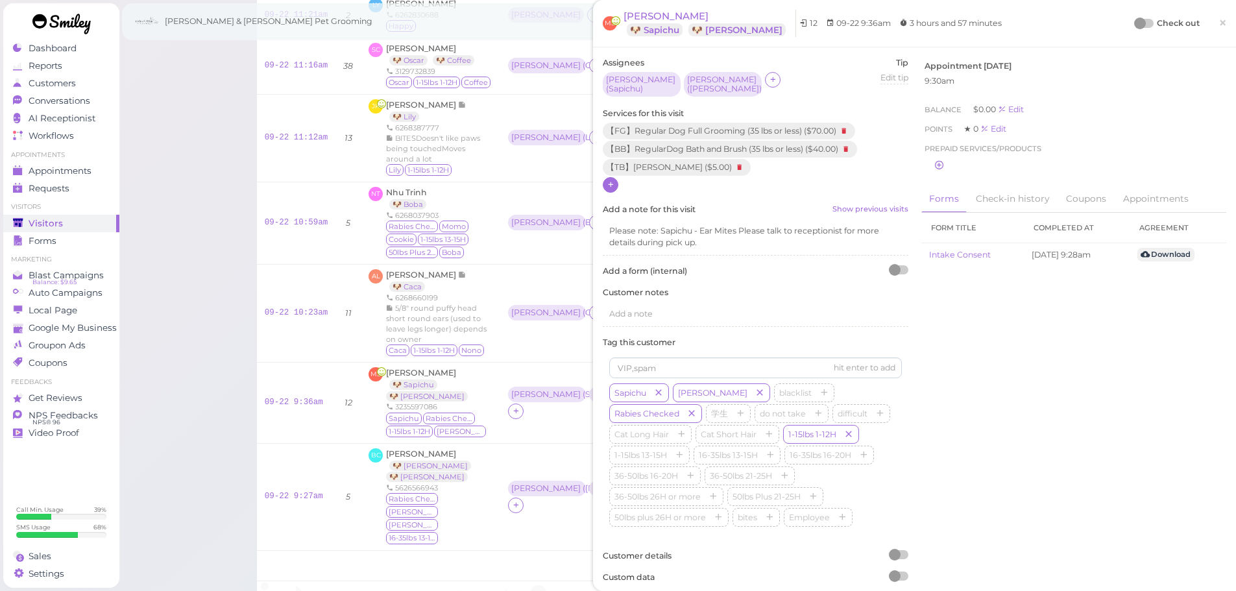
scroll to position [417, 0]
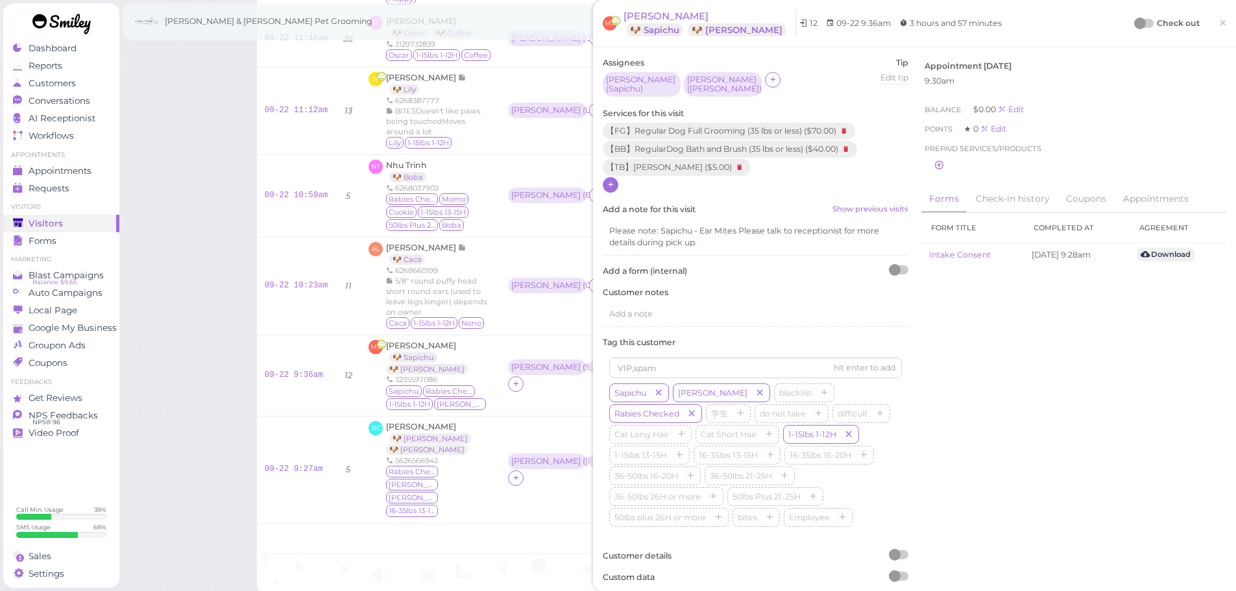
click at [1134, 22] on div at bounding box center [1140, 24] width 12 height 12
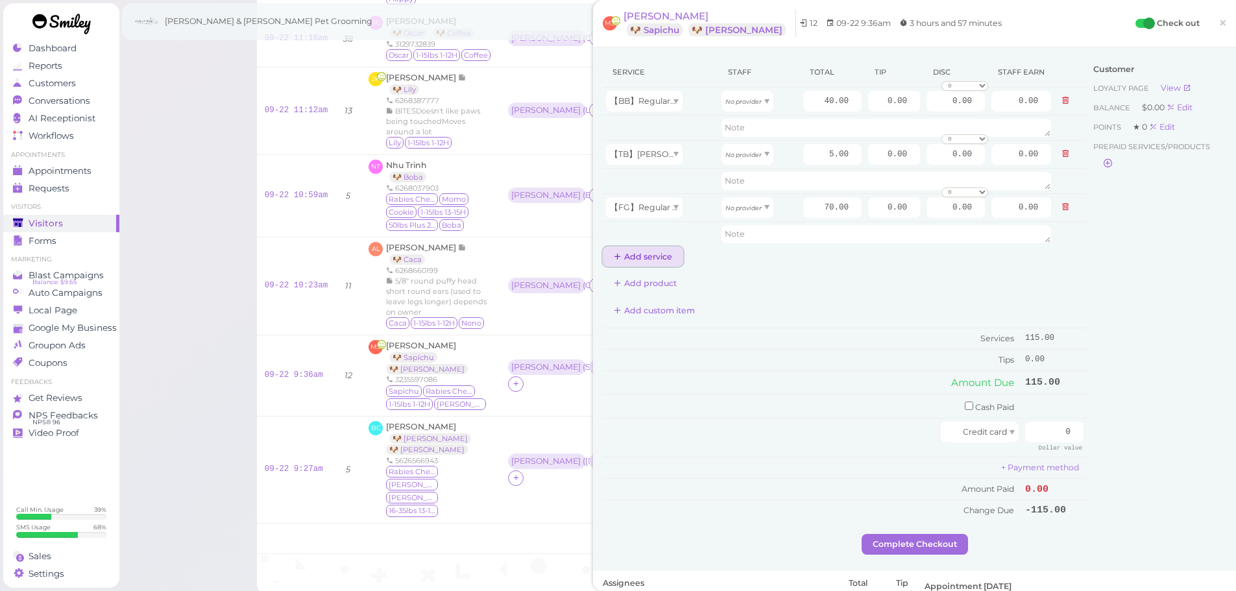
click at [621, 258] on icon at bounding box center [618, 257] width 8 height 10
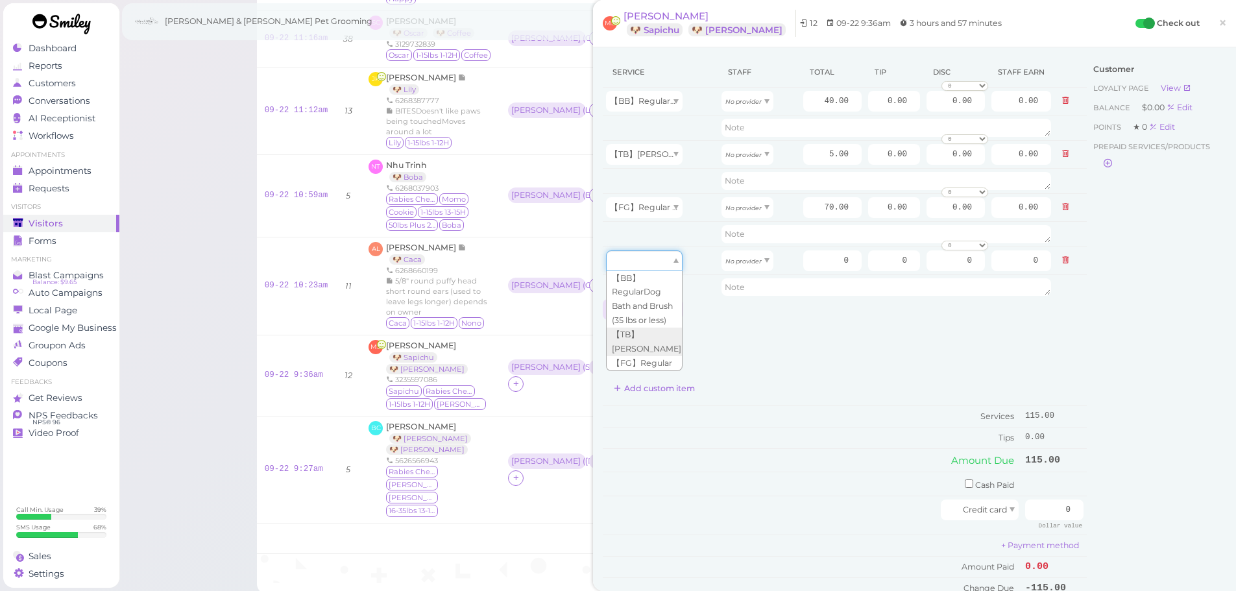
click at [621, 258] on div at bounding box center [644, 260] width 77 height 21
type input "5.00"
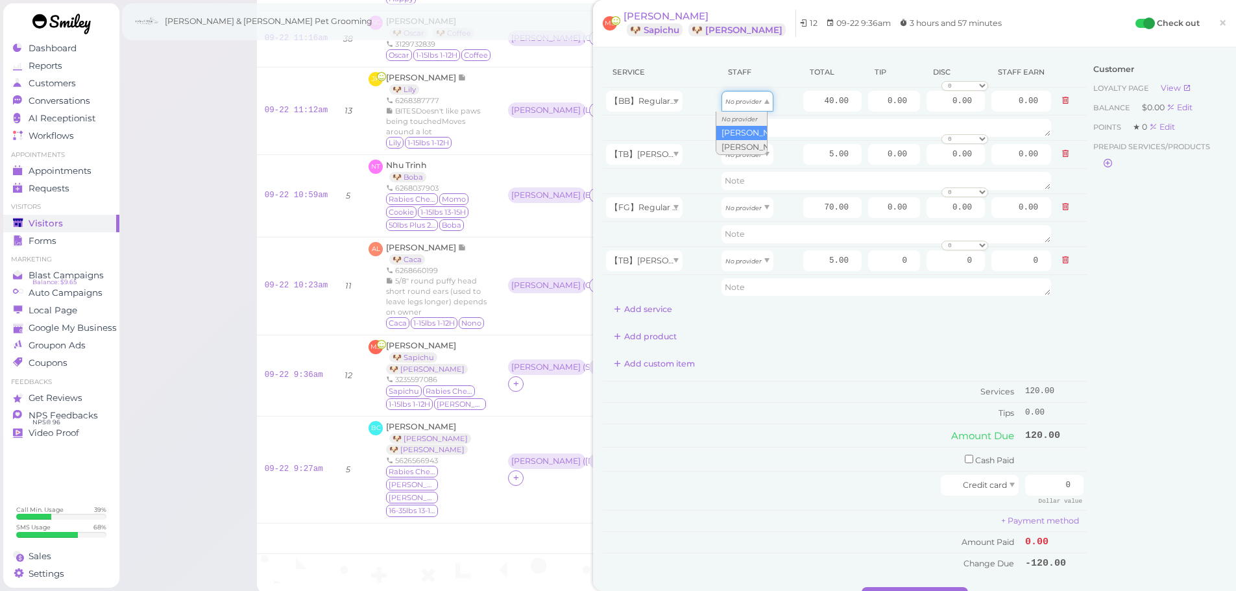
drag, startPoint x: 733, startPoint y: 100, endPoint x: 733, endPoint y: 132, distance: 31.8
type input "20.80"
drag, startPoint x: 735, startPoint y: 156, endPoint x: 736, endPoint y: 205, distance: 48.7
type input "2.15"
drag, startPoint x: 744, startPoint y: 98, endPoint x: 742, endPoint y: 168, distance: 70.1
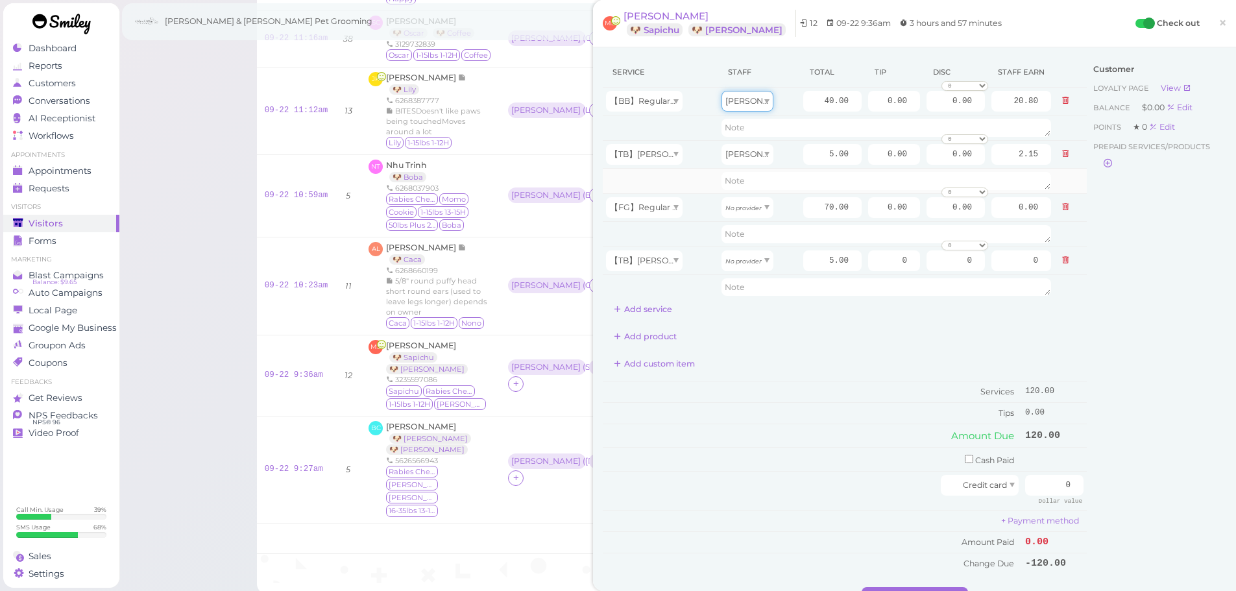
type input "17.20"
drag, startPoint x: 730, startPoint y: 212, endPoint x: 731, endPoint y: 237, distance: 25.3
type input "36.40"
drag, startPoint x: 733, startPoint y: 271, endPoint x: 733, endPoint y: 291, distance: 20.1
type input "2.60"
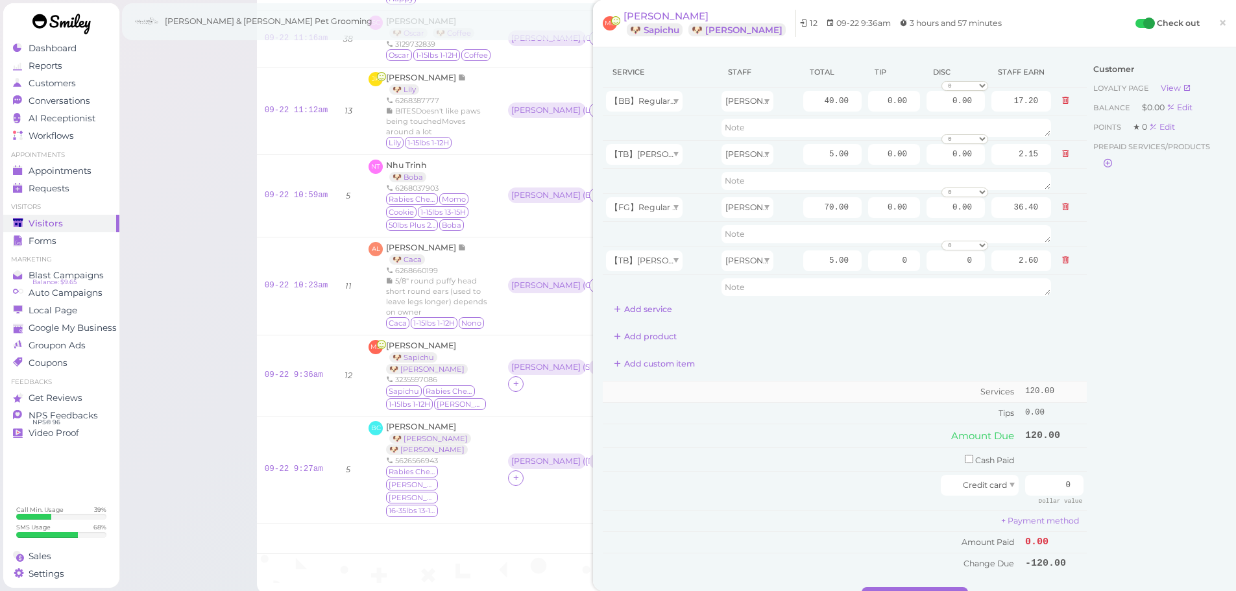
click at [747, 387] on td "Services" at bounding box center [812, 391] width 419 height 21
click at [803, 103] on input "40.00" at bounding box center [832, 101] width 58 height 21
type input "50.00"
type input "21.50"
click at [814, 352] on div "Service Staff Total Tip Disc Staff earn 【BB】RegularDog Bath and Brush (35 lbs o…" at bounding box center [845, 315] width 484 height 517
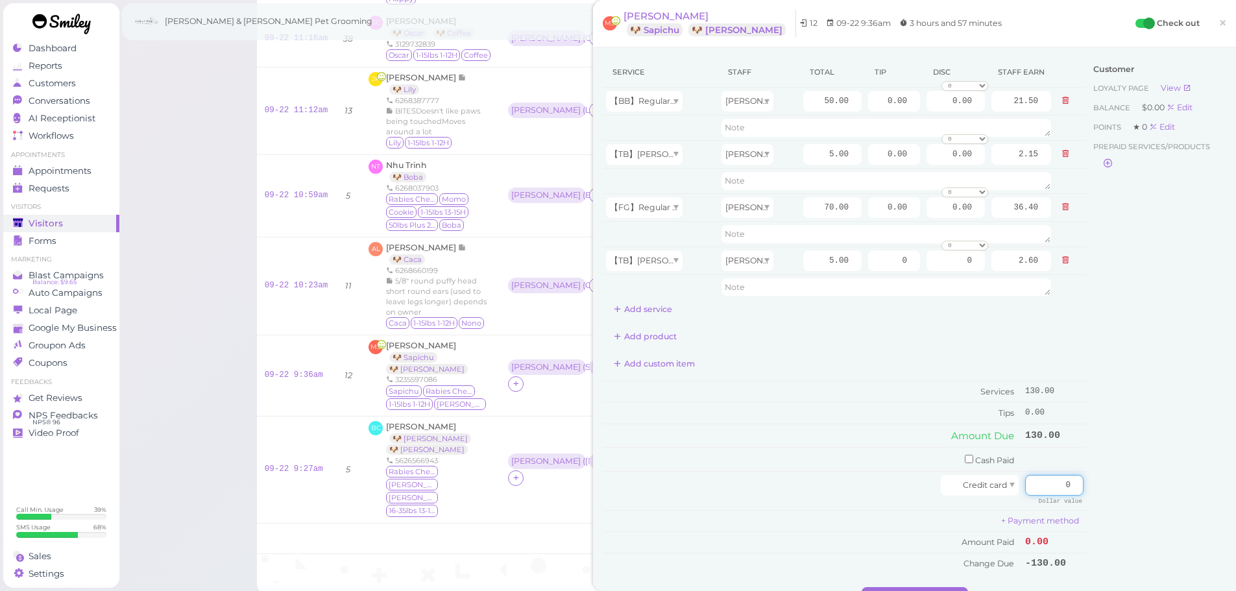
drag, startPoint x: 1036, startPoint y: 485, endPoint x: 1169, endPoint y: 500, distance: 133.9
click at [1167, 504] on div "Service Staff Total Tip Disc Staff earn 【BB】RegularDog Bath and Brush (35 lbs o…" at bounding box center [915, 322] width 624 height 530
type input "143"
click at [1143, 467] on div "Customer Loyalty page View Balance $0.00 Edit Points ★ 0 Edit Prepaid services/…" at bounding box center [1157, 322] width 140 height 530
drag, startPoint x: 883, startPoint y: 206, endPoint x: 965, endPoint y: 206, distance: 81.8
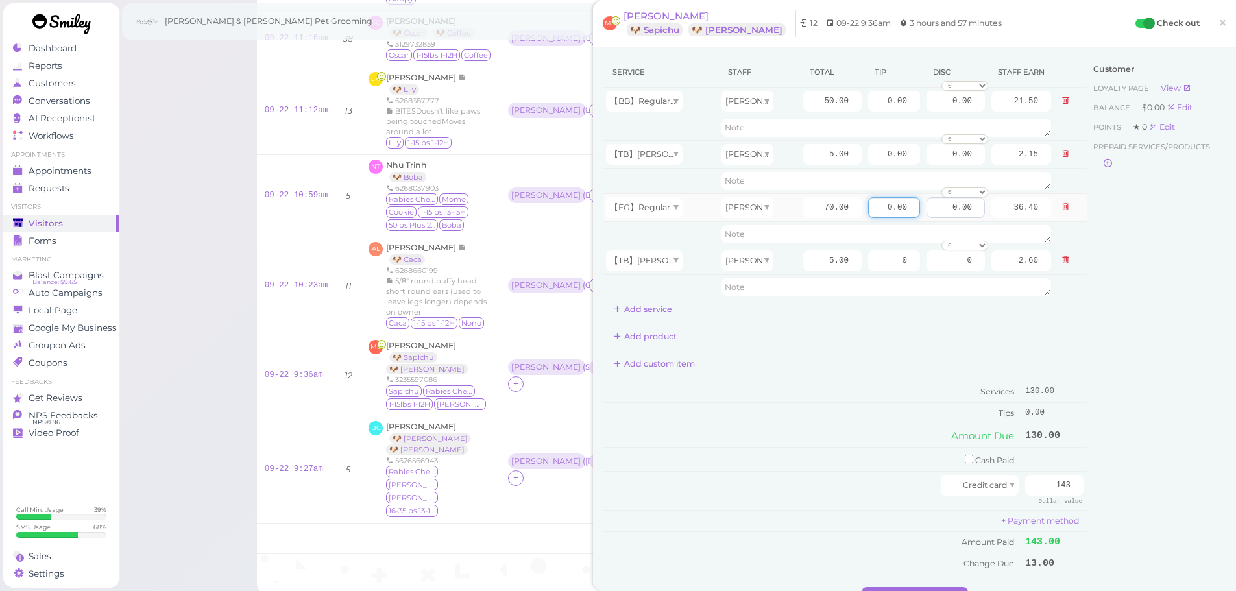
click at [967, 206] on tr "【FG】Regular Dog Full Grooming (35 lbs or less) Asa 70.00 0.00 0.00 0 10% off 15…" at bounding box center [845, 207] width 484 height 28
type input "7.5"
drag, startPoint x: 868, startPoint y: 109, endPoint x: 947, endPoint y: 108, distance: 78.5
click at [941, 108] on tr "【BB】RegularDog Bath and Brush (35 lbs or less) Rebecca 50.00 0.00 0.00 0 10% of…" at bounding box center [845, 102] width 484 height 28
type input "5.5"
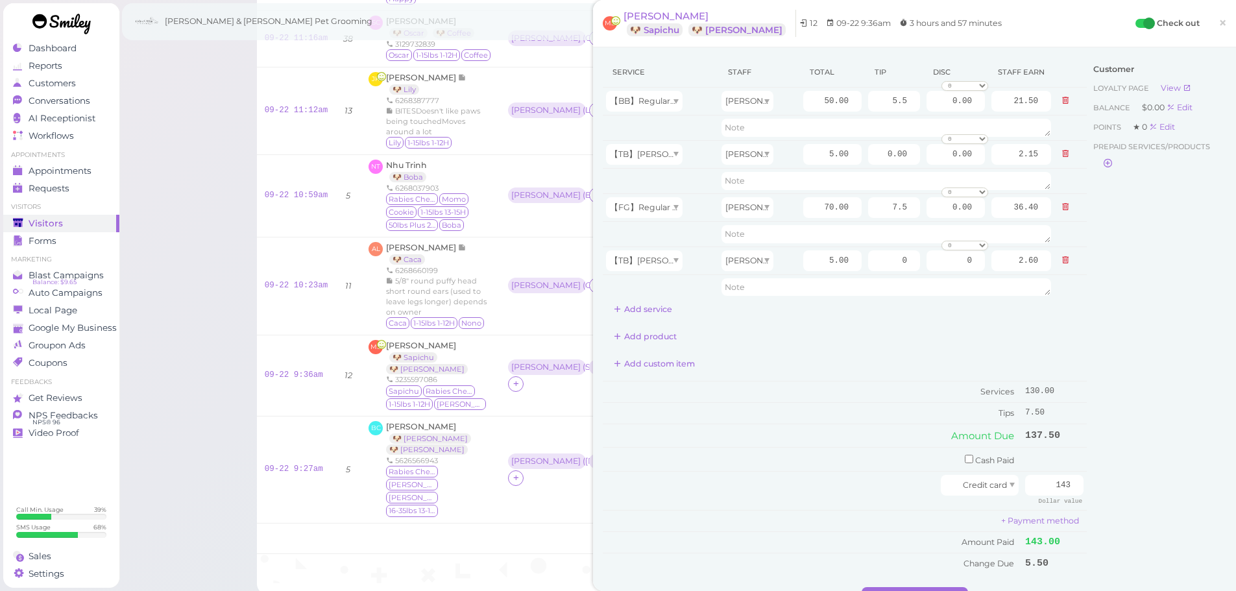
click at [1148, 350] on div "Customer Loyalty page View Balance $0.00 Edit Points ★ 0 Edit Prepaid services/…" at bounding box center [1157, 322] width 140 height 530
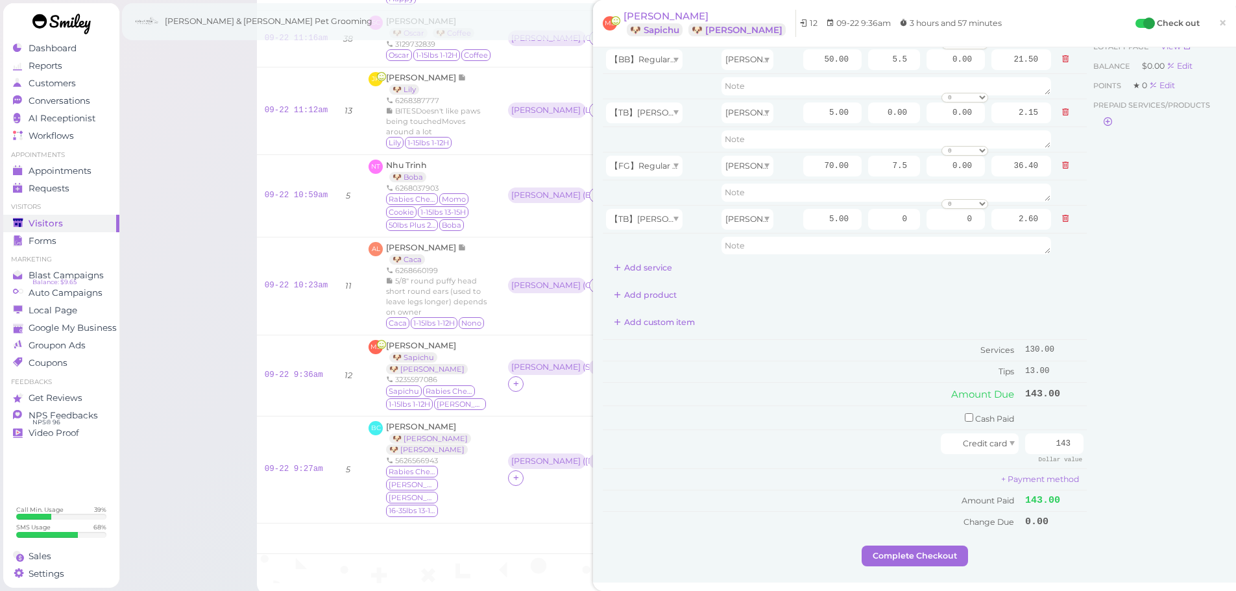
scroll to position [65, 0]
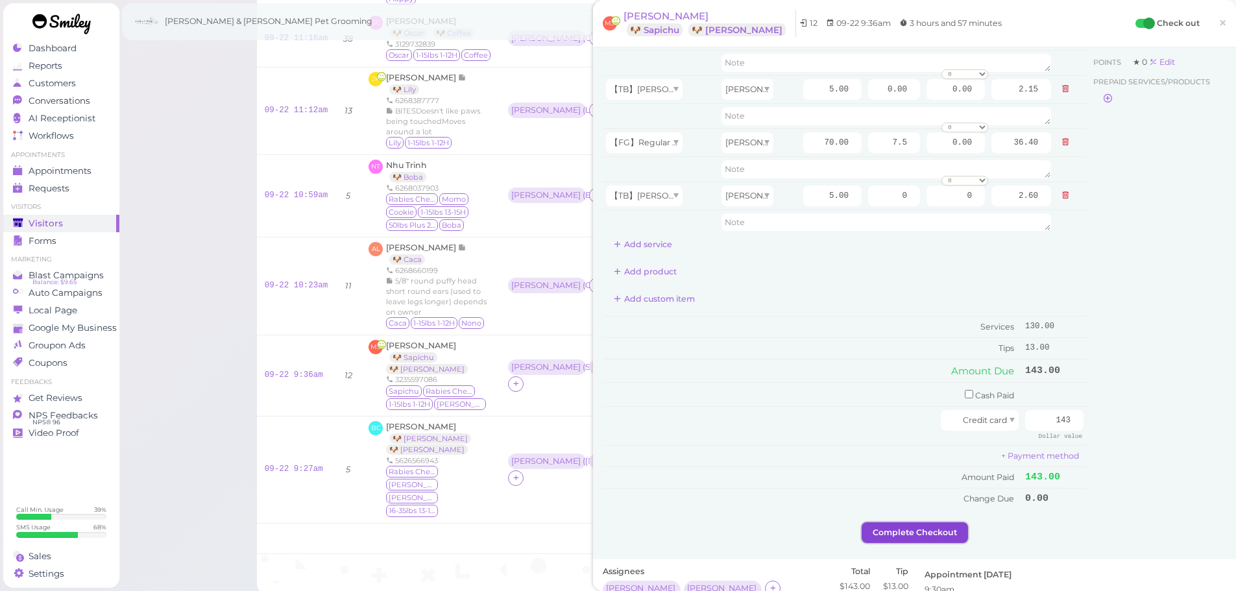
click at [908, 540] on button "Complete Checkout" at bounding box center [915, 532] width 106 height 21
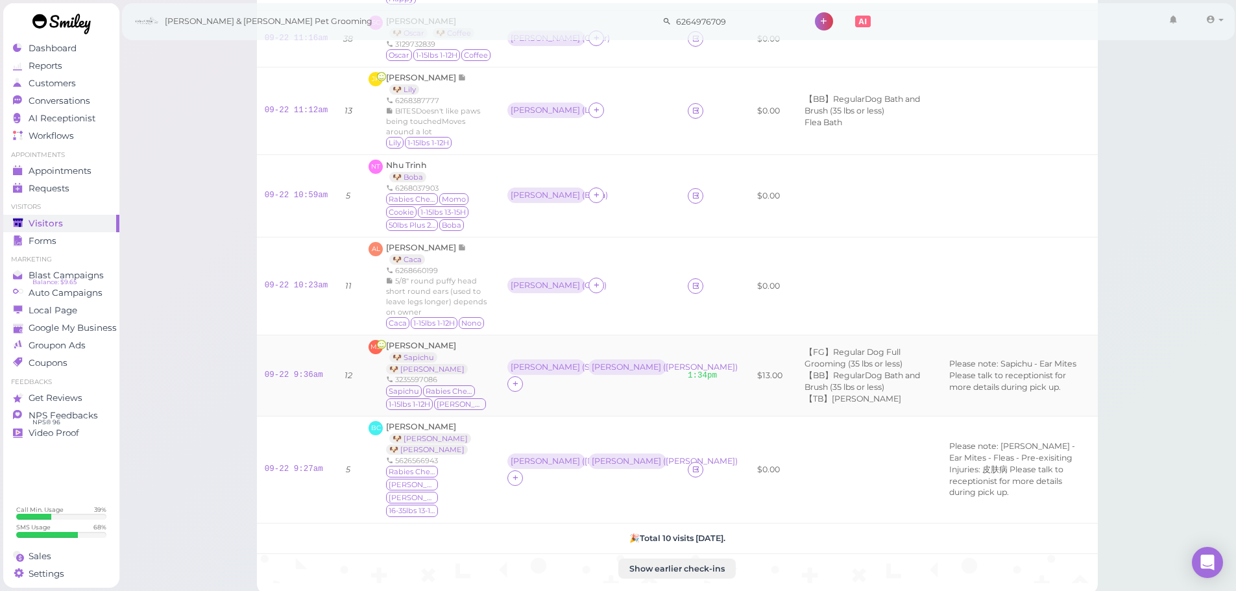
click at [730, 358] on td at bounding box center [739, 375] width 19 height 81
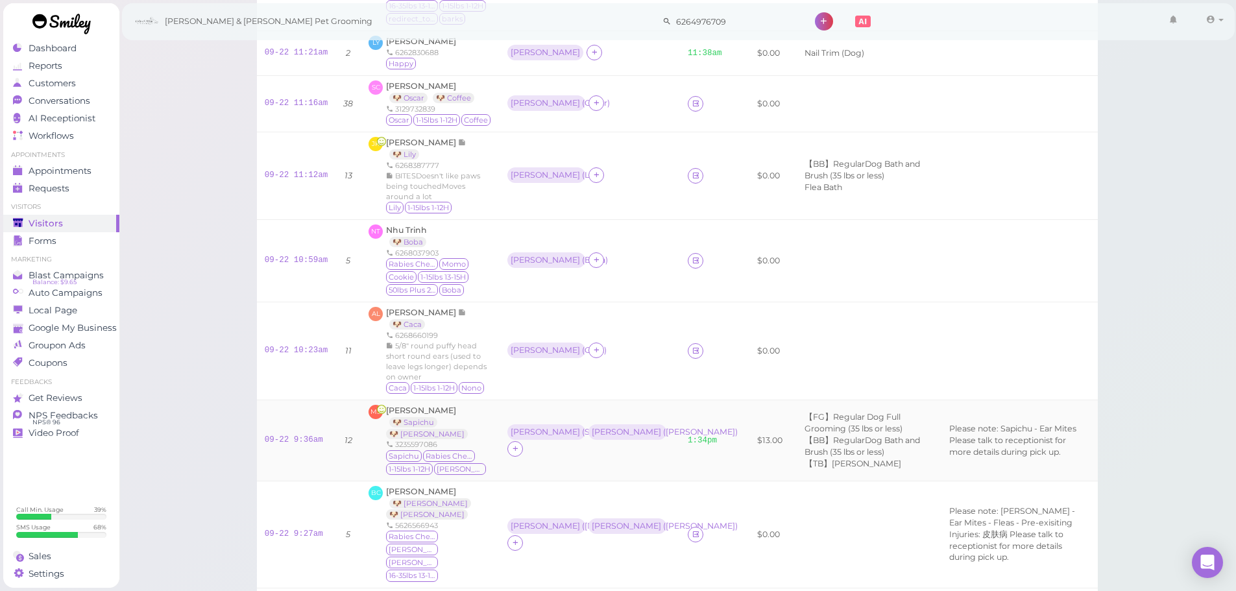
click at [730, 356] on td at bounding box center [739, 351] width 19 height 98
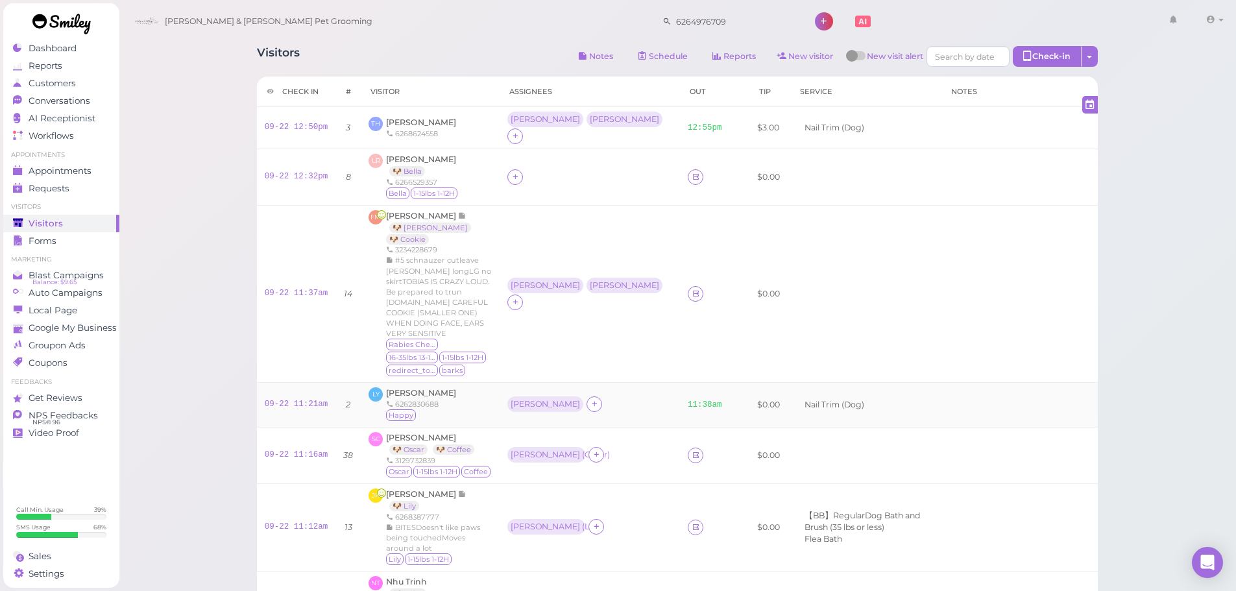
click at [730, 303] on td at bounding box center [739, 293] width 19 height 177
click at [730, 273] on td at bounding box center [739, 293] width 19 height 177
click at [418, 194] on td "LR Lorena Ruiz 🐶 Bella 6266529357 Bella 1-15lbs 1-12H" at bounding box center [430, 177] width 139 height 56
click at [425, 211] on span "Federico Moya" at bounding box center [422, 216] width 72 height 10
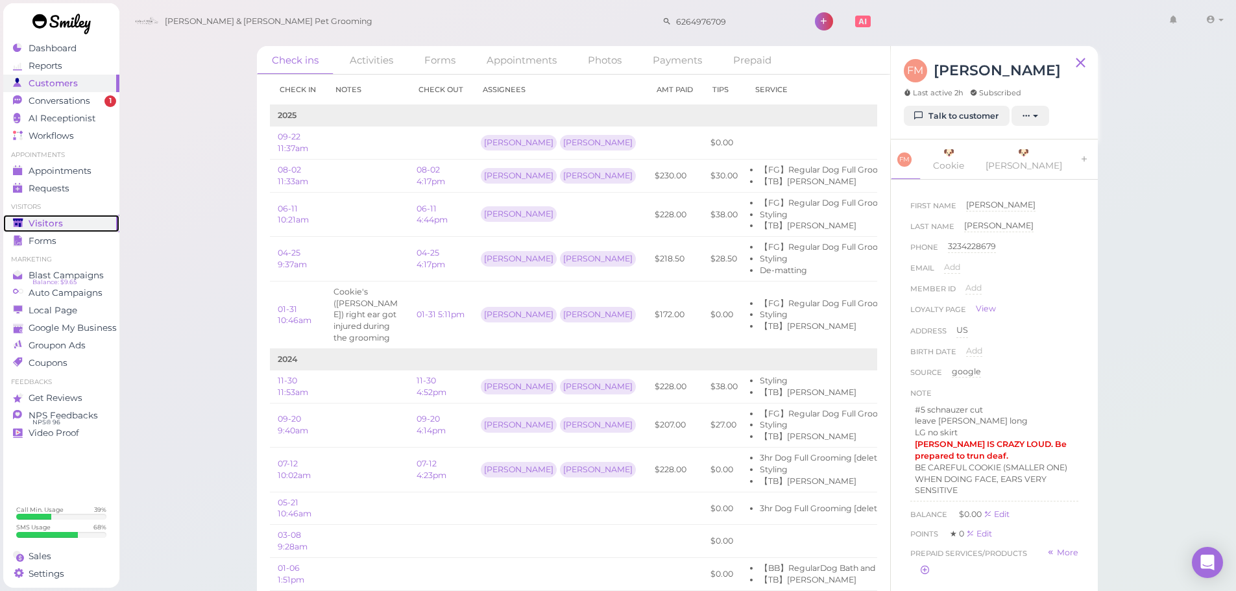
click at [6, 221] on link "Visitors" at bounding box center [61, 224] width 116 height 18
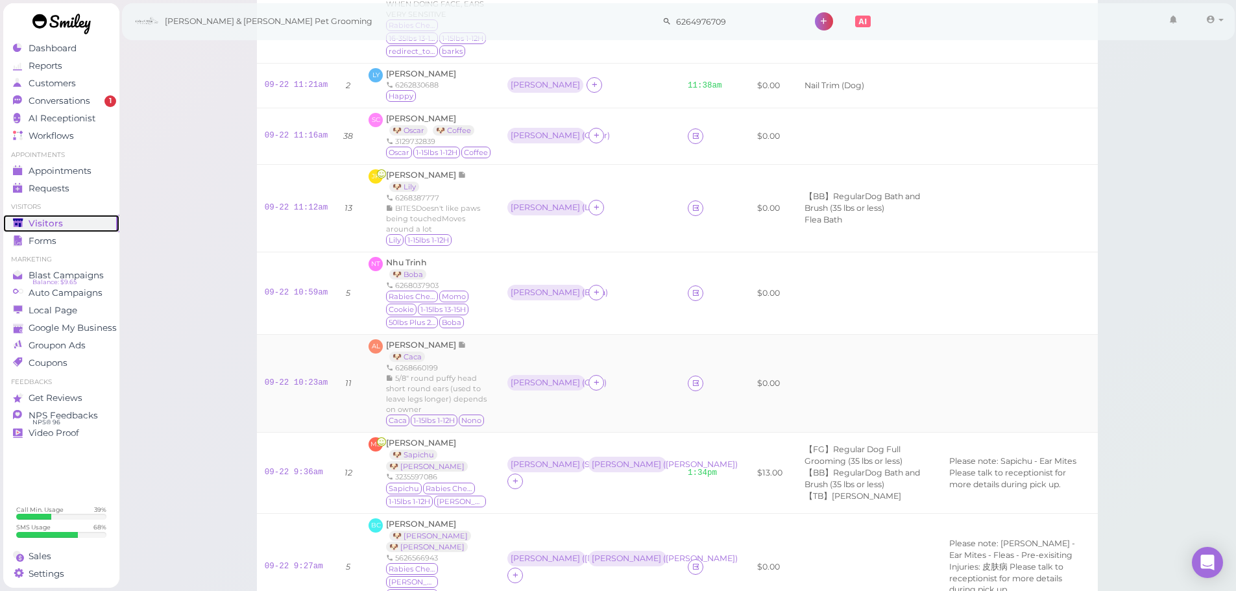
scroll to position [454, 0]
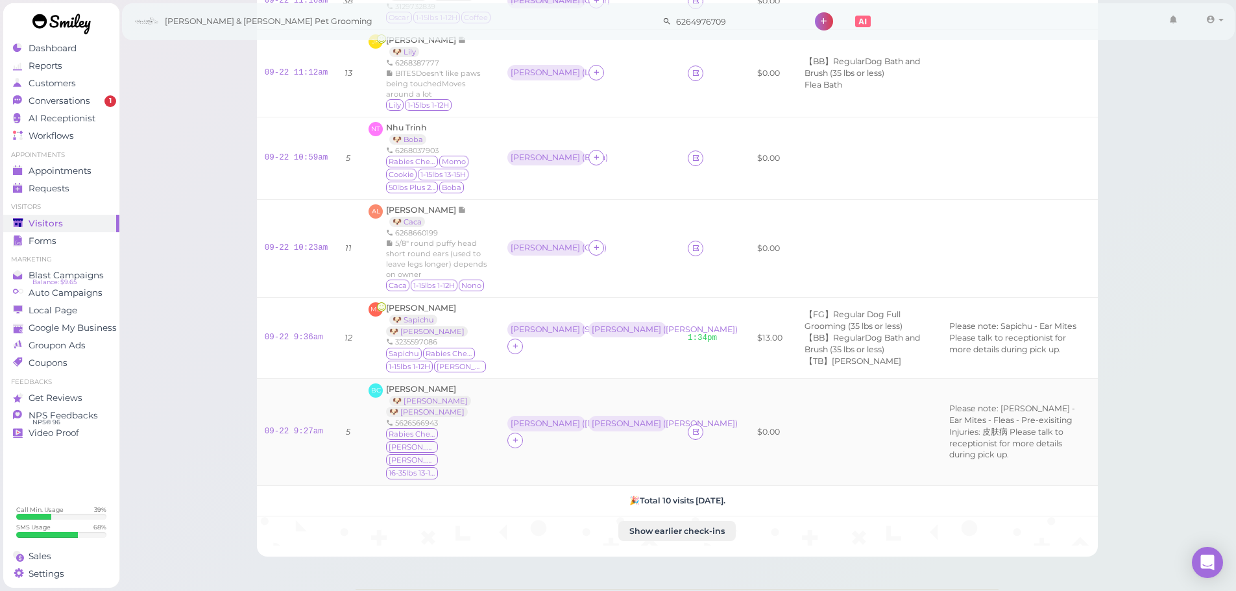
click at [416, 383] on div "Bailey Carlin 🐶 Maddie 🐶 Milo 5626566943 Rabies Checked Milo Maddie 16-35lbs 13…" at bounding box center [439, 431] width 106 height 97
click at [416, 384] on span "Bailey Carlin" at bounding box center [421, 389] width 70 height 10
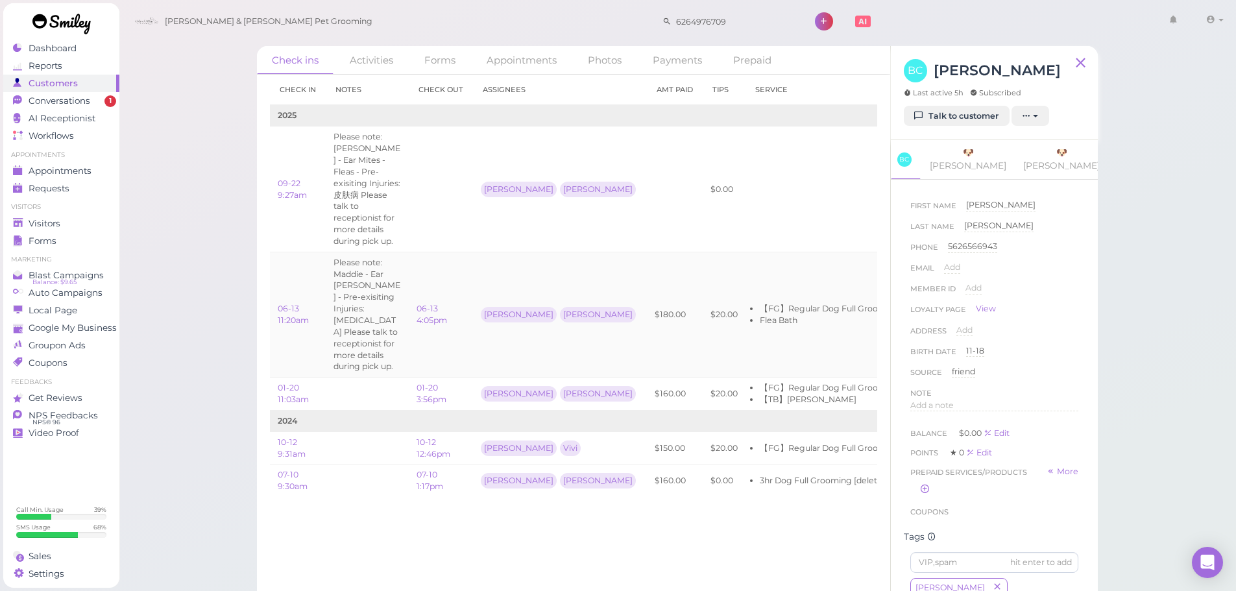
click at [480, 284] on td "Helen Rebecca" at bounding box center [560, 314] width 174 height 125
click at [483, 283] on td "Helen Rebecca" at bounding box center [560, 314] width 174 height 125
click at [536, 278] on td "Helen Rebecca" at bounding box center [560, 314] width 174 height 125
click at [746, 243] on td at bounding box center [855, 189] width 218 height 125
click at [295, 189] on td "09-22 9:27am" at bounding box center [298, 189] width 56 height 125
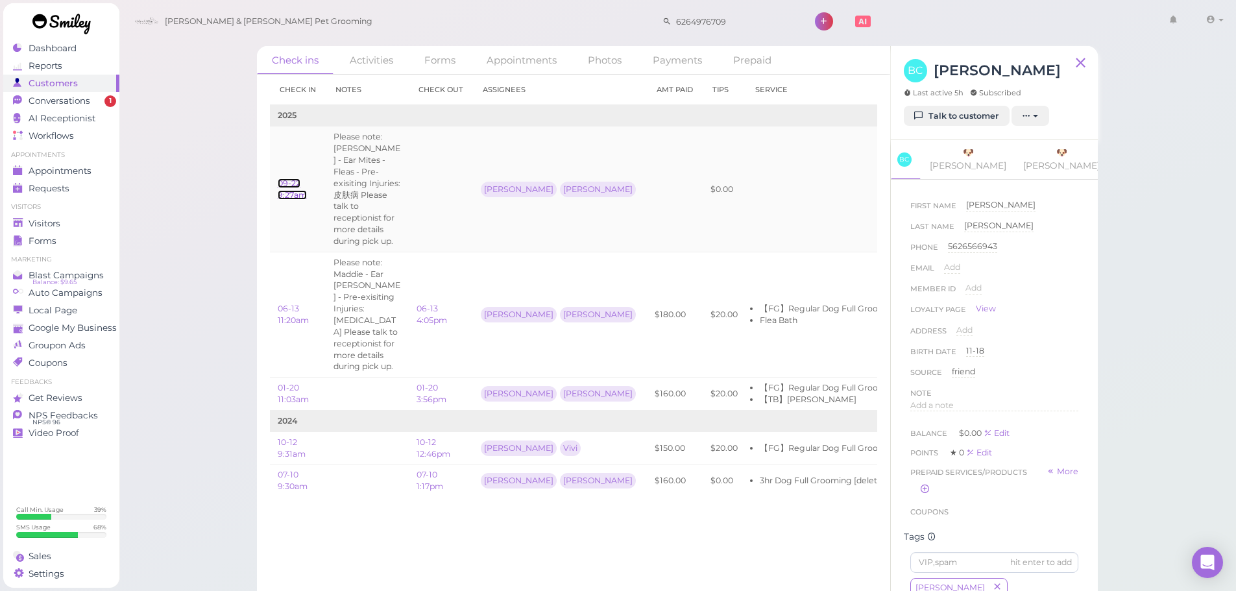
click at [288, 184] on link "09-22 9:27am" at bounding box center [292, 188] width 29 height 21
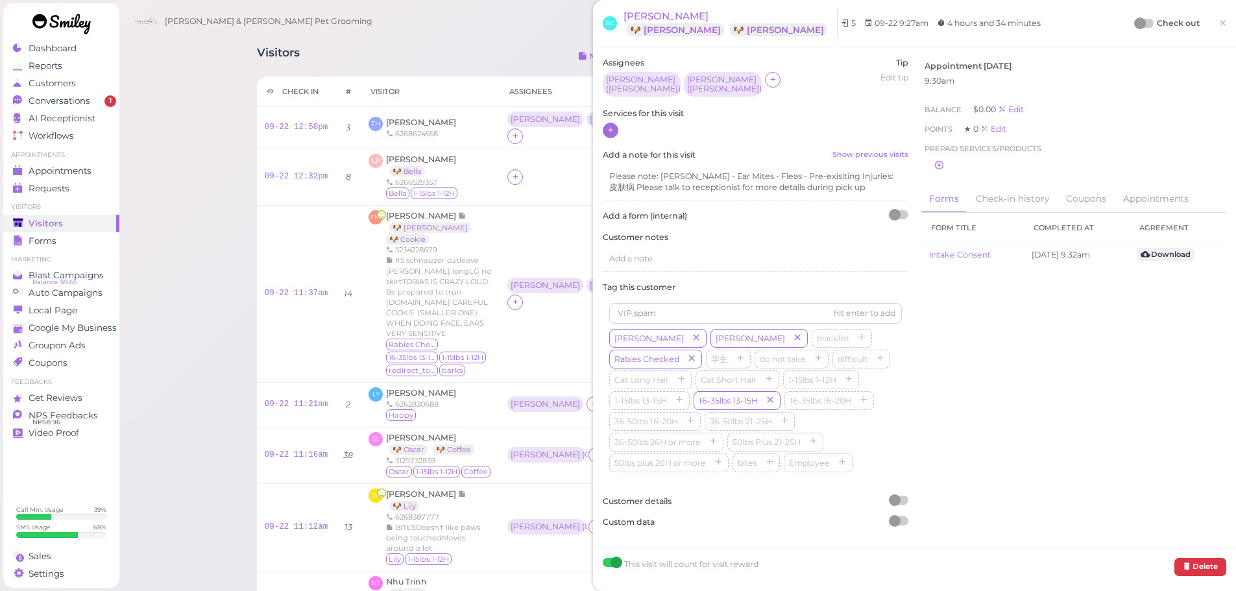
click at [604, 128] on div at bounding box center [611, 131] width 16 height 16
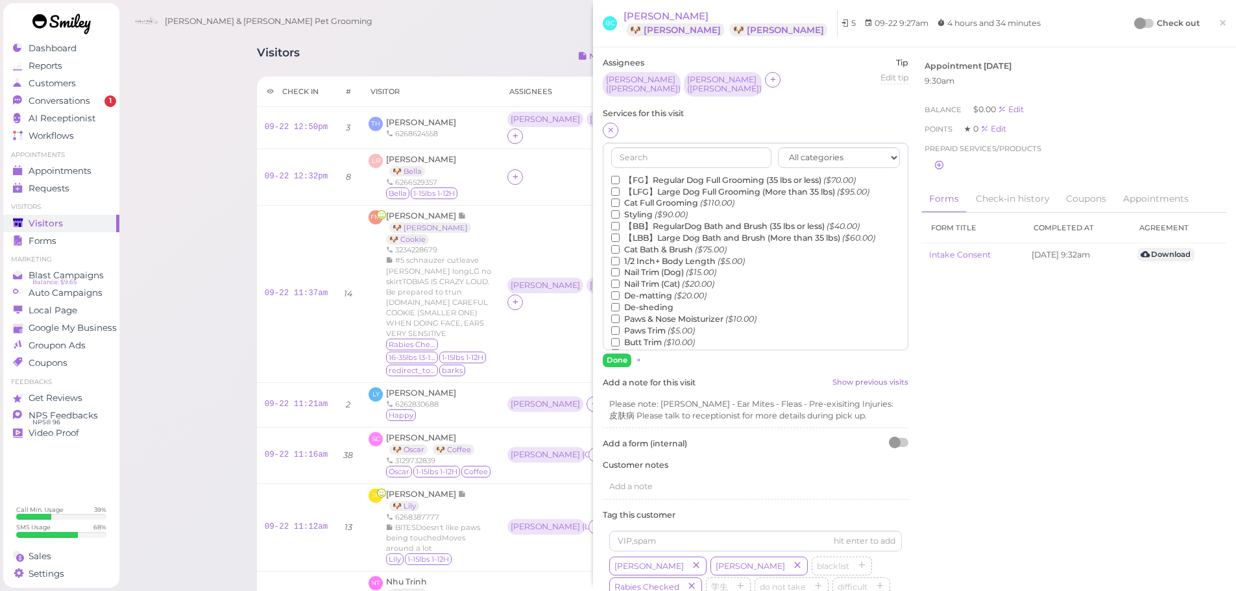
click at [655, 176] on label "【FG】Regular Dog Full Grooming (35 lbs or less) ($70.00)" at bounding box center [733, 181] width 245 height 12
click at [620, 176] on input "【FG】Regular Dog Full Grooming (35 lbs or less) ($70.00)" at bounding box center [615, 180] width 8 height 8
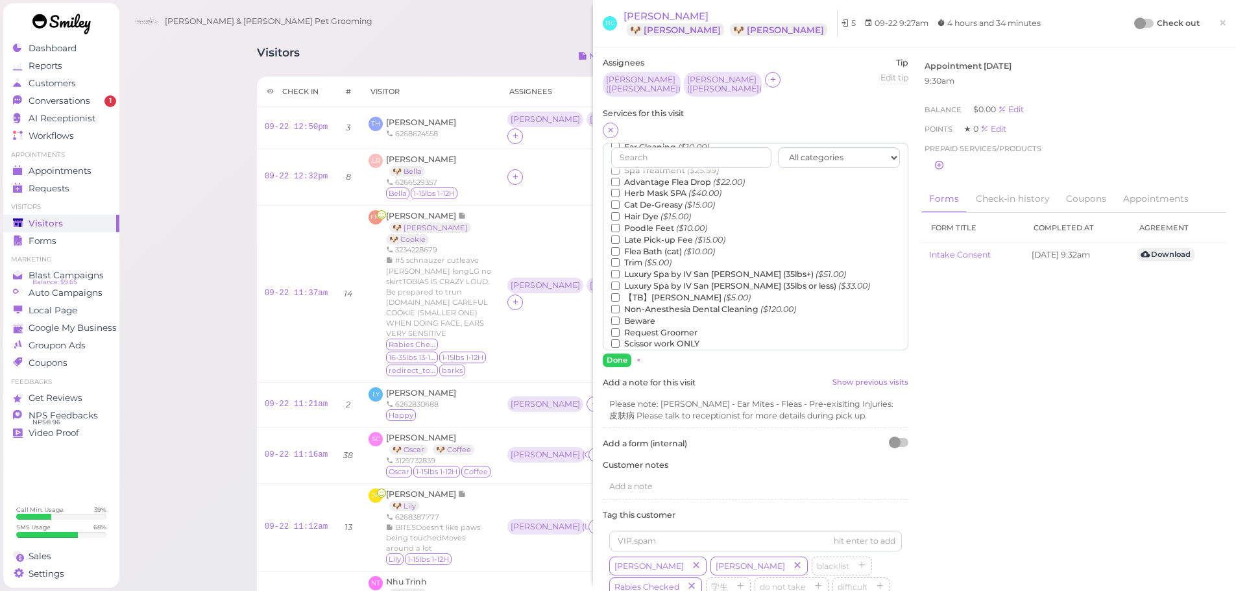
scroll to position [165, 0]
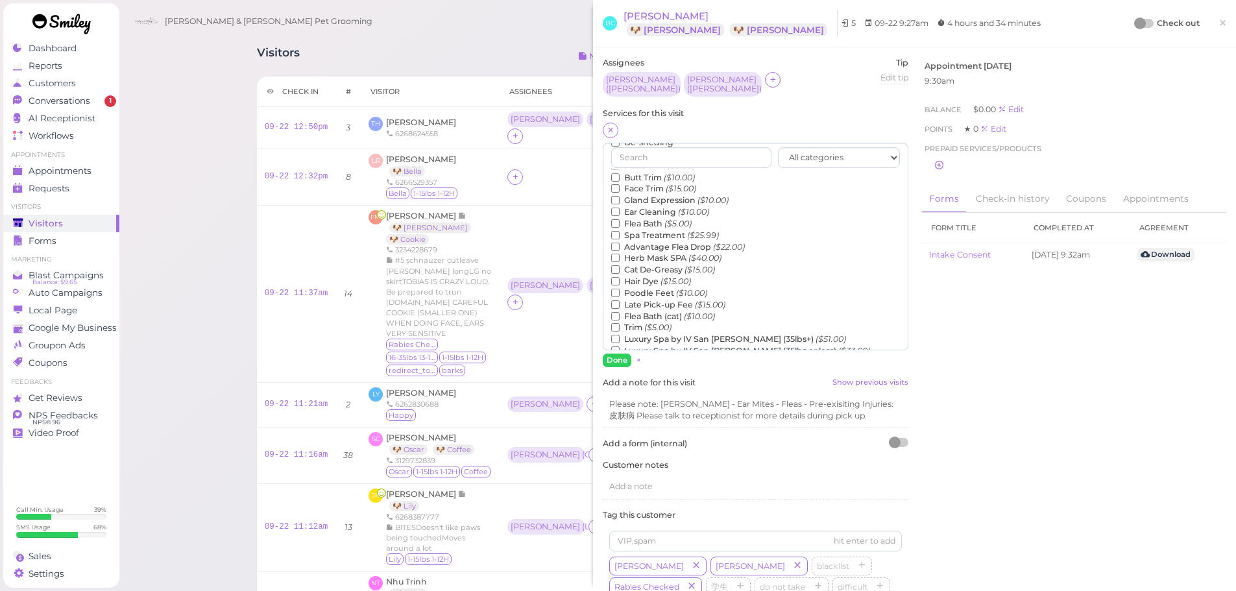
click at [653, 221] on label "Flea Bath ($5.00)" at bounding box center [651, 224] width 80 height 12
click at [620, 221] on input "Flea Bath ($5.00)" at bounding box center [615, 223] width 8 height 8
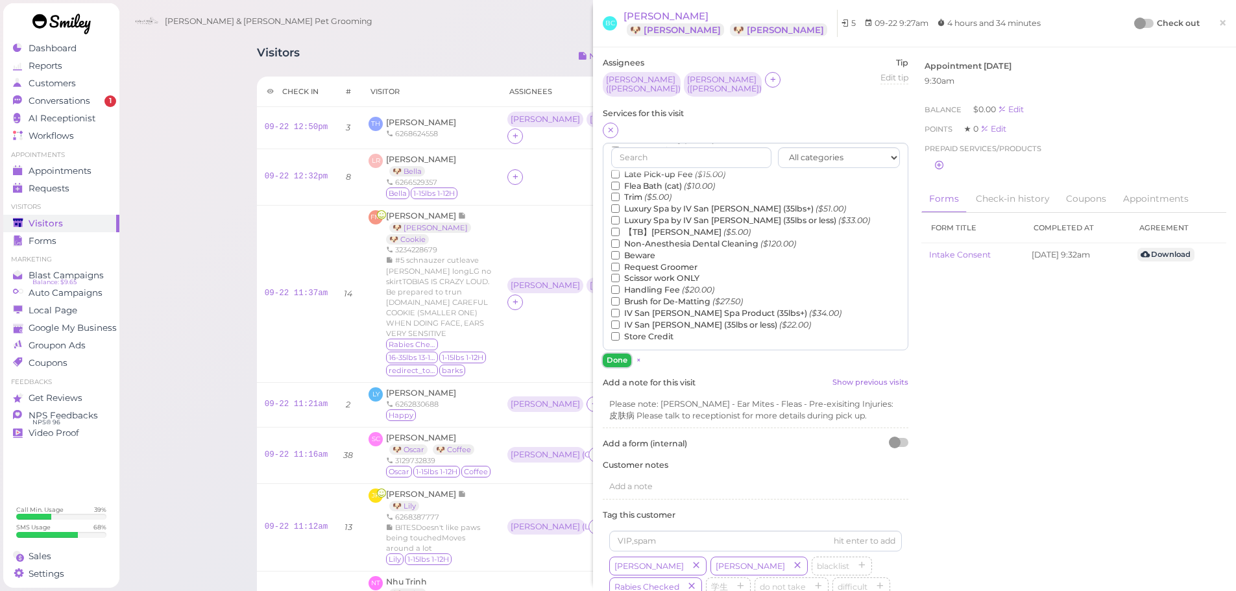
click at [613, 359] on button "Done" at bounding box center [617, 361] width 29 height 14
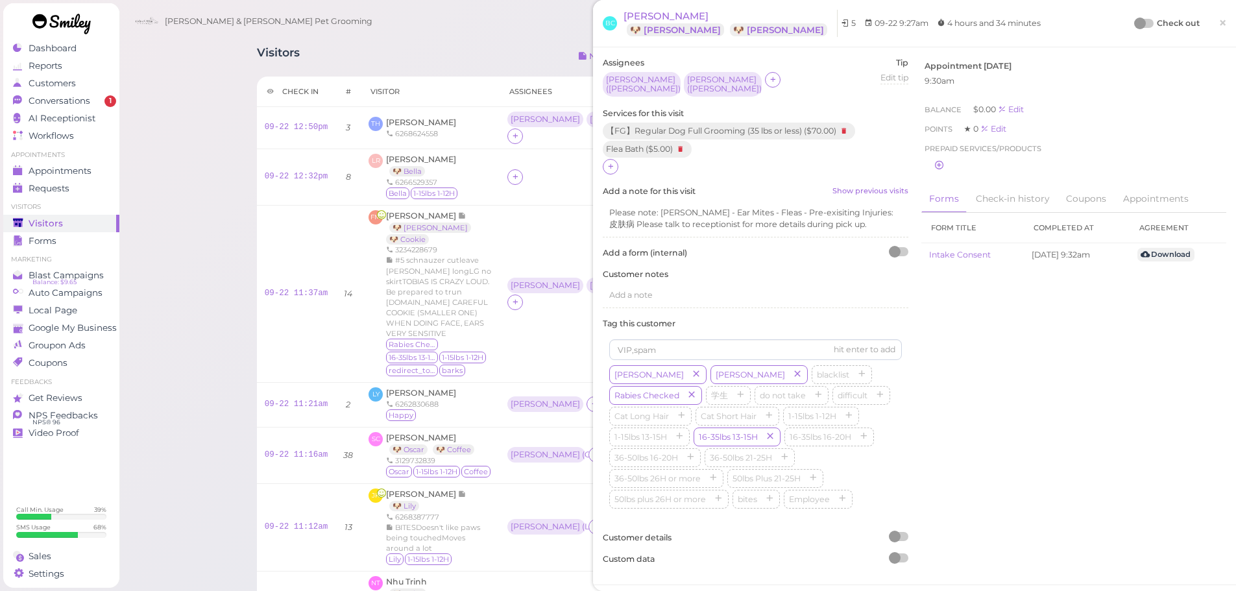
click at [1012, 396] on div "Assignees Asa ( Milo ) Rebecca ( Maddie ) Tip Edit tip 0 Services for this visi…" at bounding box center [914, 316] width 637 height 518
click at [66, 101] on span "Conversations" at bounding box center [61, 100] width 65 height 11
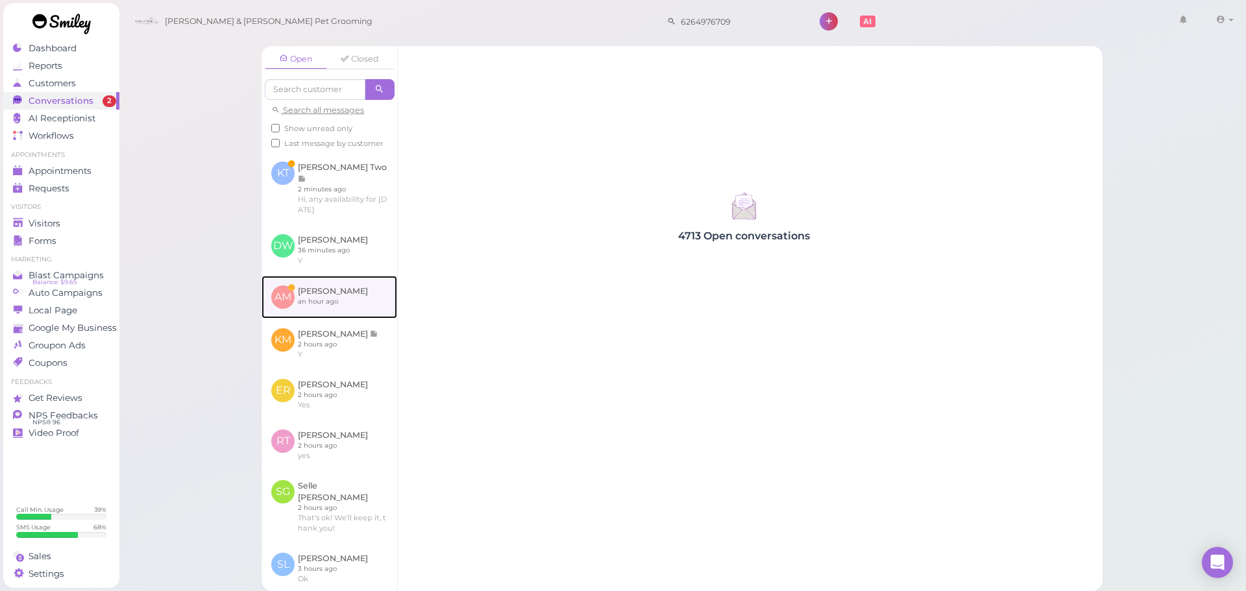
click at [362, 301] on link at bounding box center [329, 297] width 136 height 43
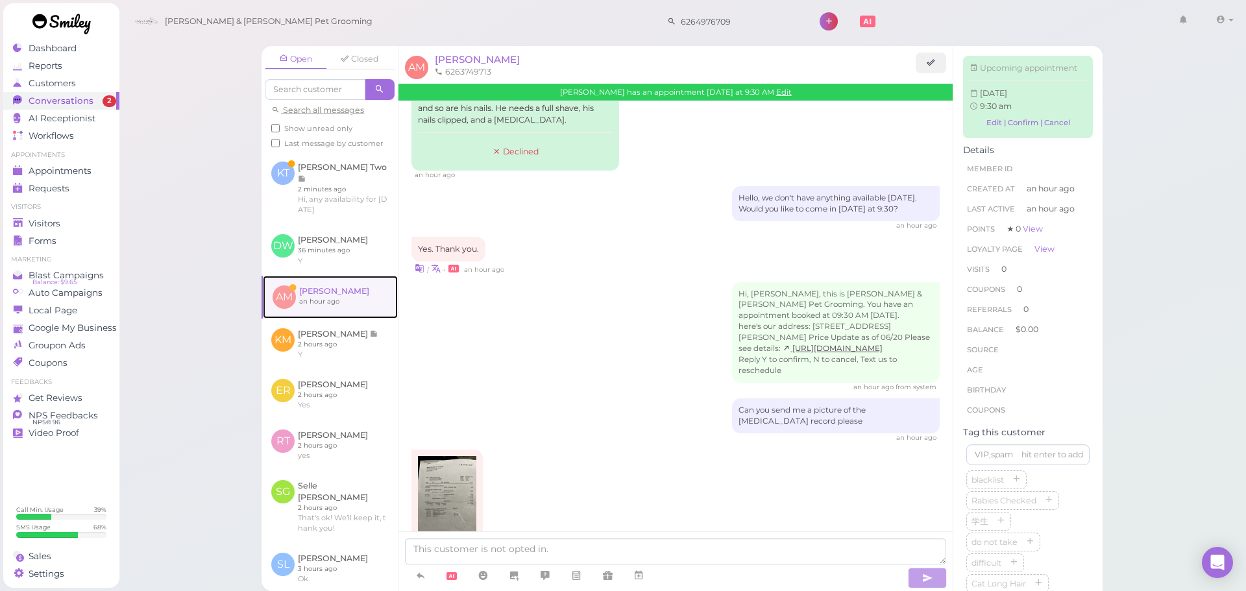
scroll to position [177, 0]
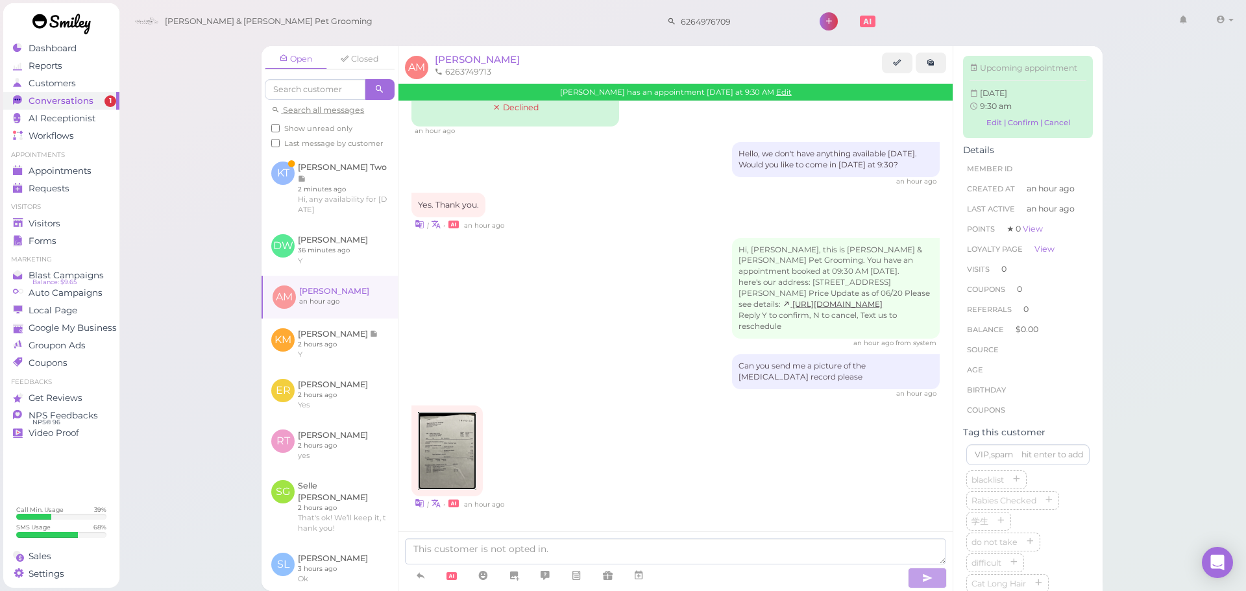
click at [476, 426] on img at bounding box center [447, 451] width 58 height 78
click at [603, 537] on div at bounding box center [675, 561] width 554 height 60
click at [605, 546] on textarea at bounding box center [675, 552] width 541 height 26
type textarea "Do you happen to have the updated records as well? For the rabies"
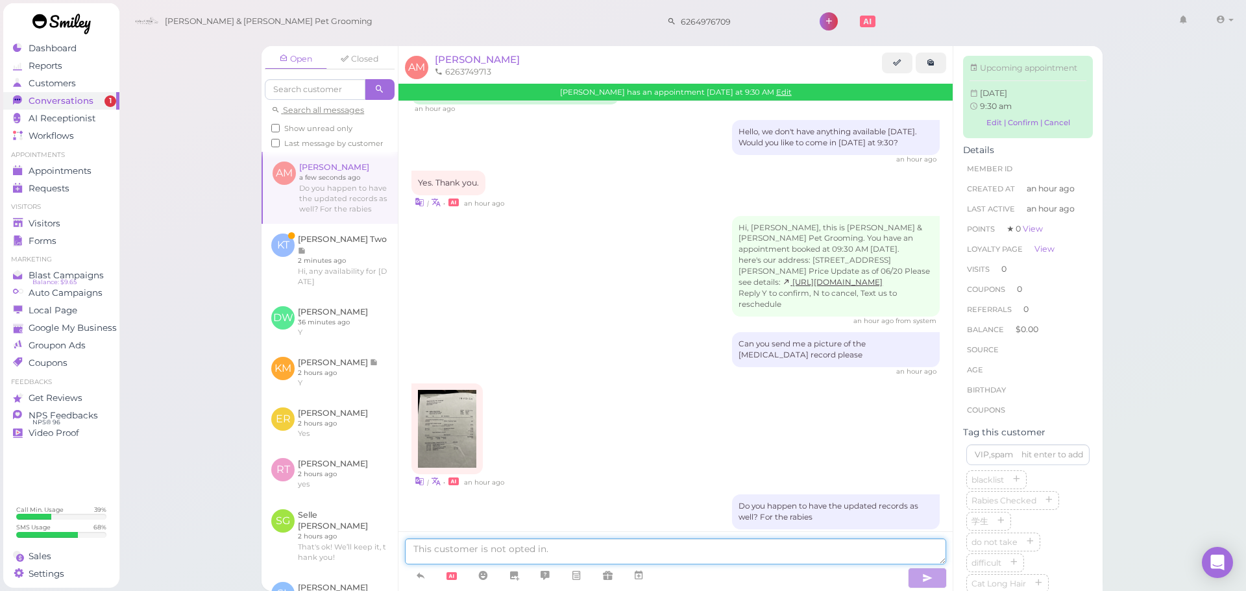
scroll to position [219, 0]
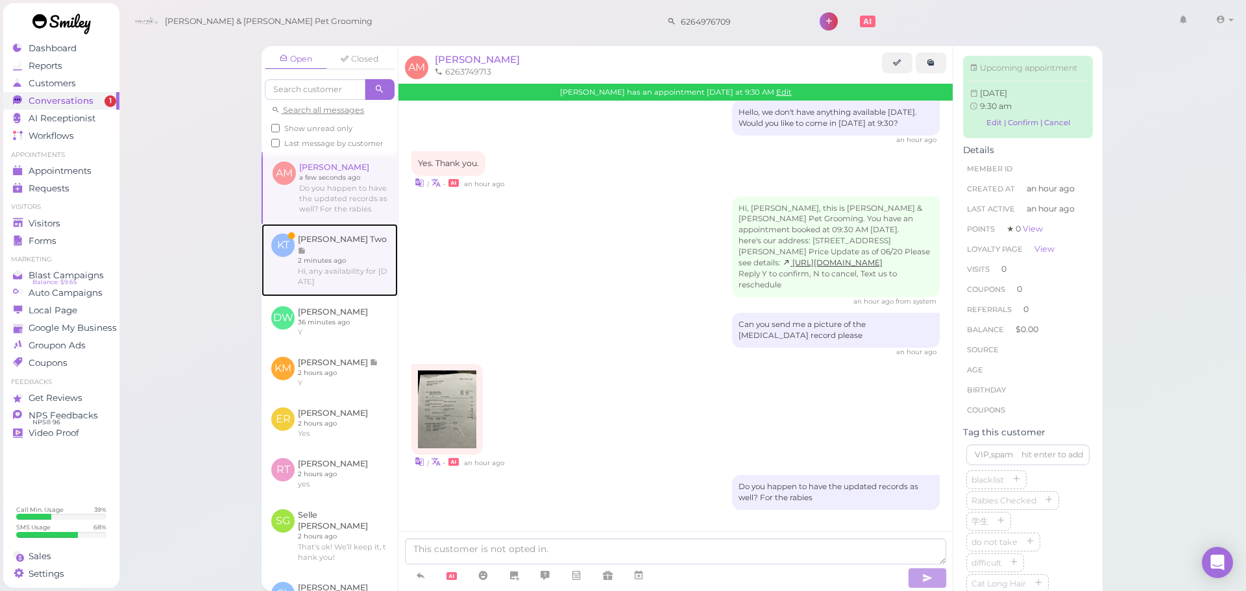
click at [376, 274] on link at bounding box center [329, 260] width 136 height 73
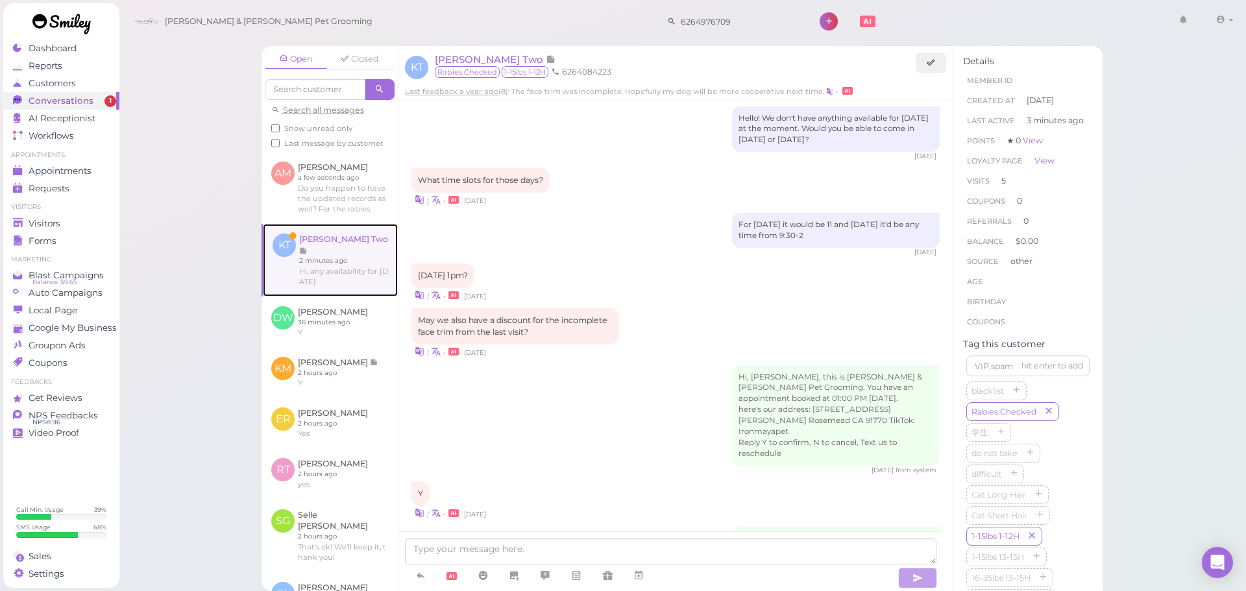
scroll to position [1426, 0]
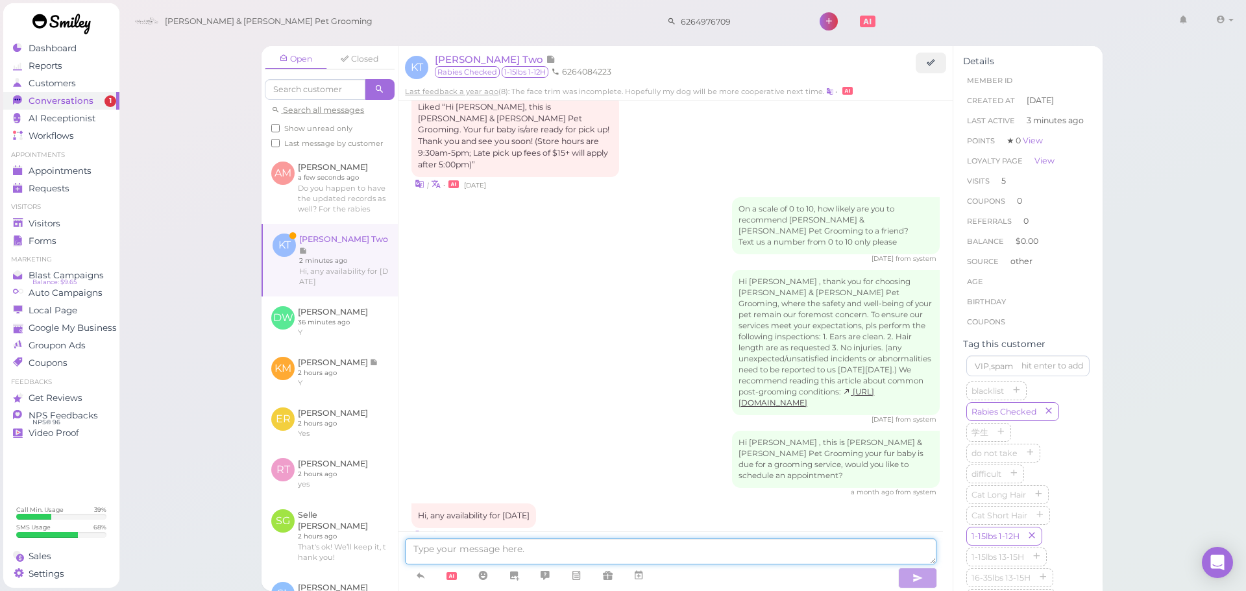
click at [521, 555] on textarea at bounding box center [670, 552] width 531 height 26
type textarea "Y"
type textarea "Would this be for a bath or for a full grooming?"
click at [58, 225] on span "Visitors" at bounding box center [46, 223] width 34 height 11
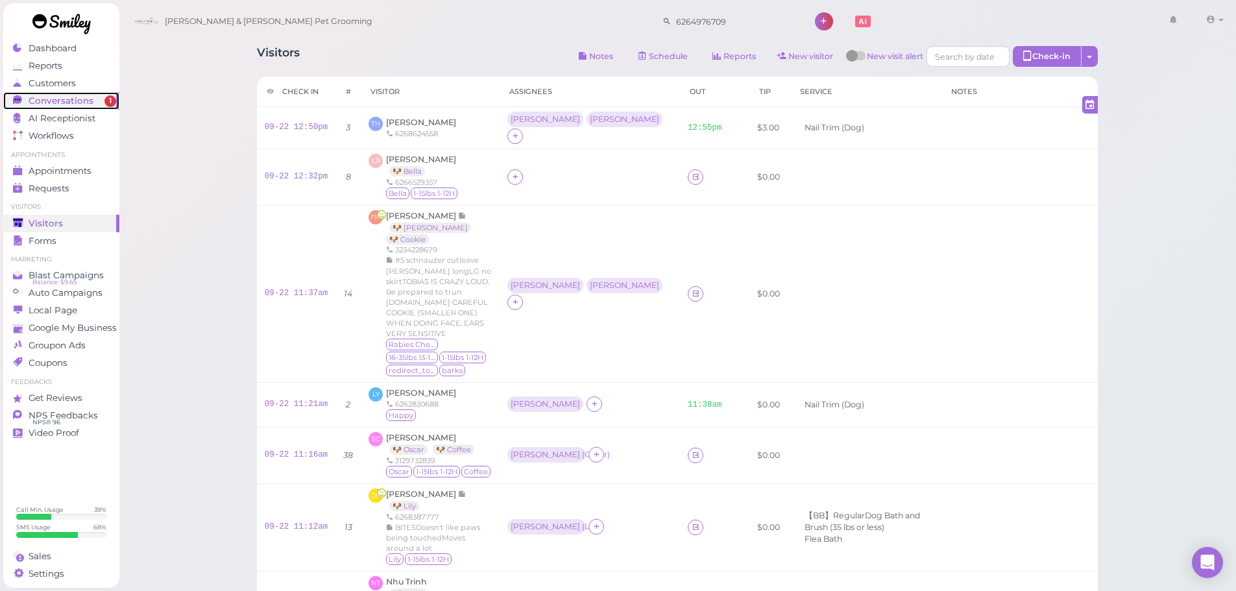
click at [26, 109] on link "Conversations 1" at bounding box center [61, 101] width 116 height 18
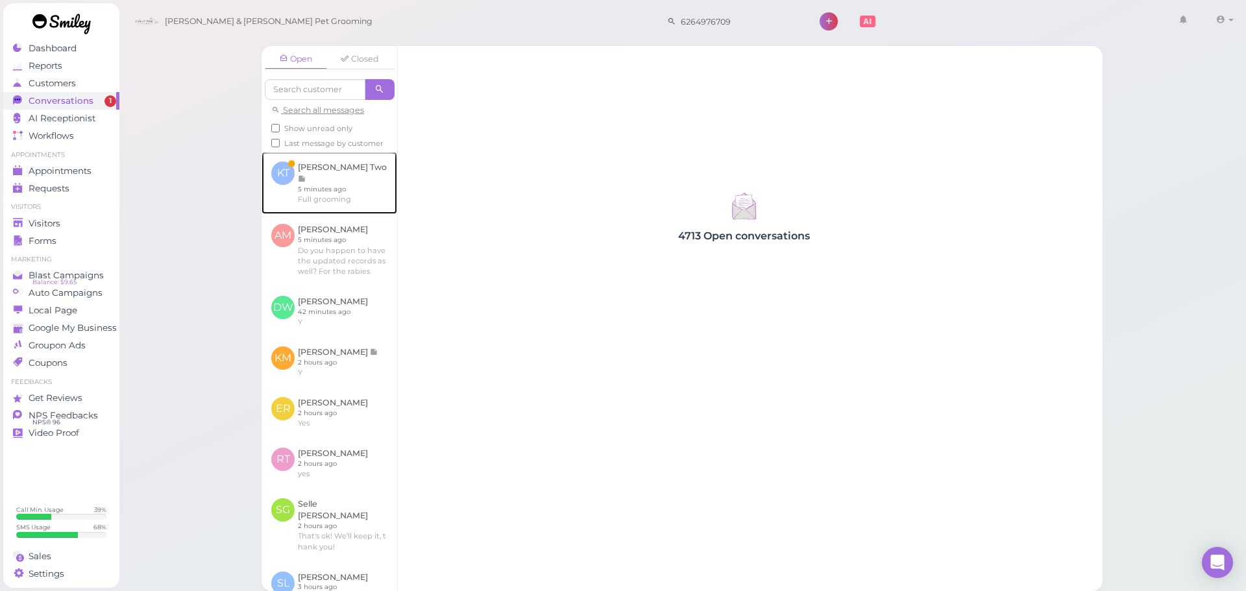
click at [276, 179] on link at bounding box center [329, 183] width 136 height 62
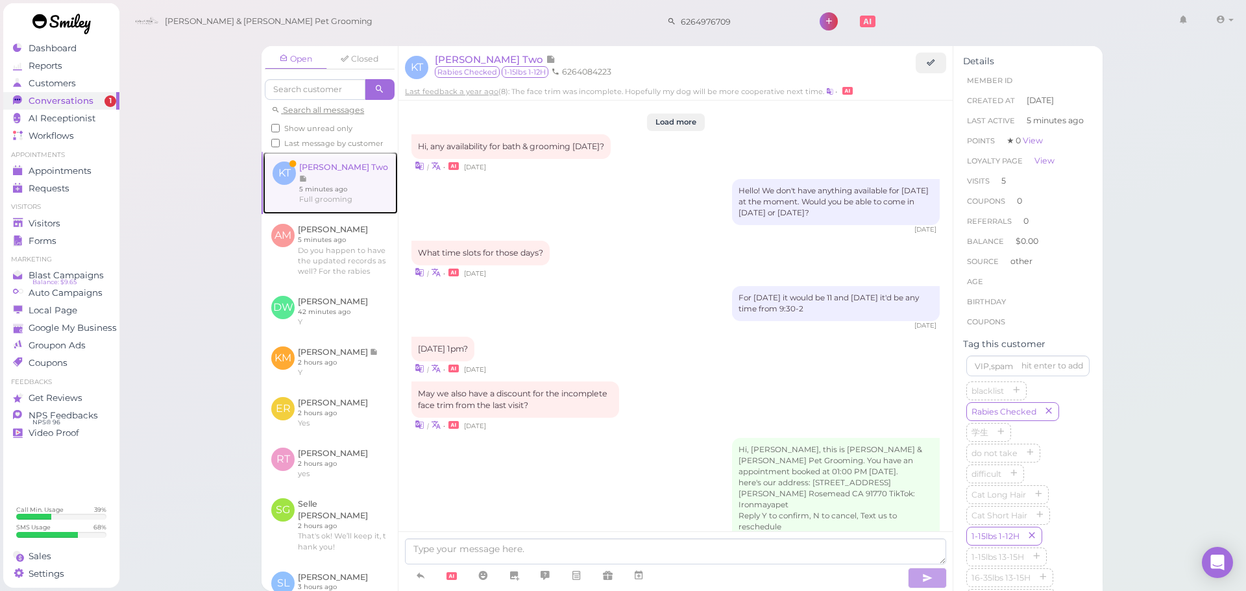
scroll to position [1376, 0]
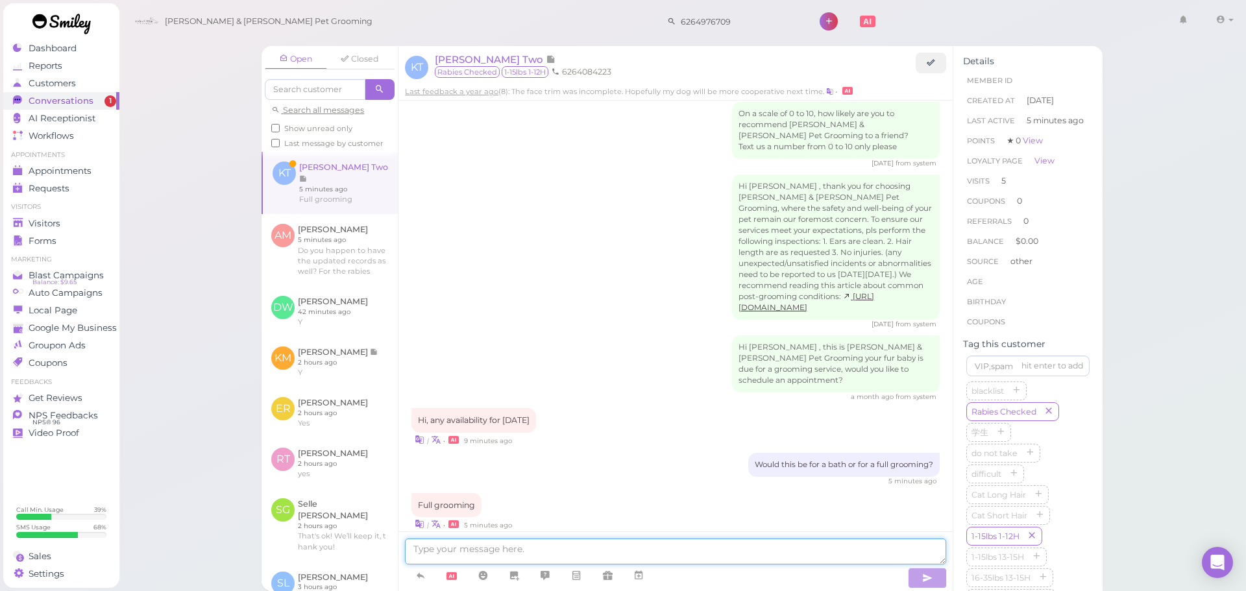
click at [624, 554] on textarea at bounding box center [675, 552] width 541 height 26
type textarea "Could you come in on Saturday at 9:30?"
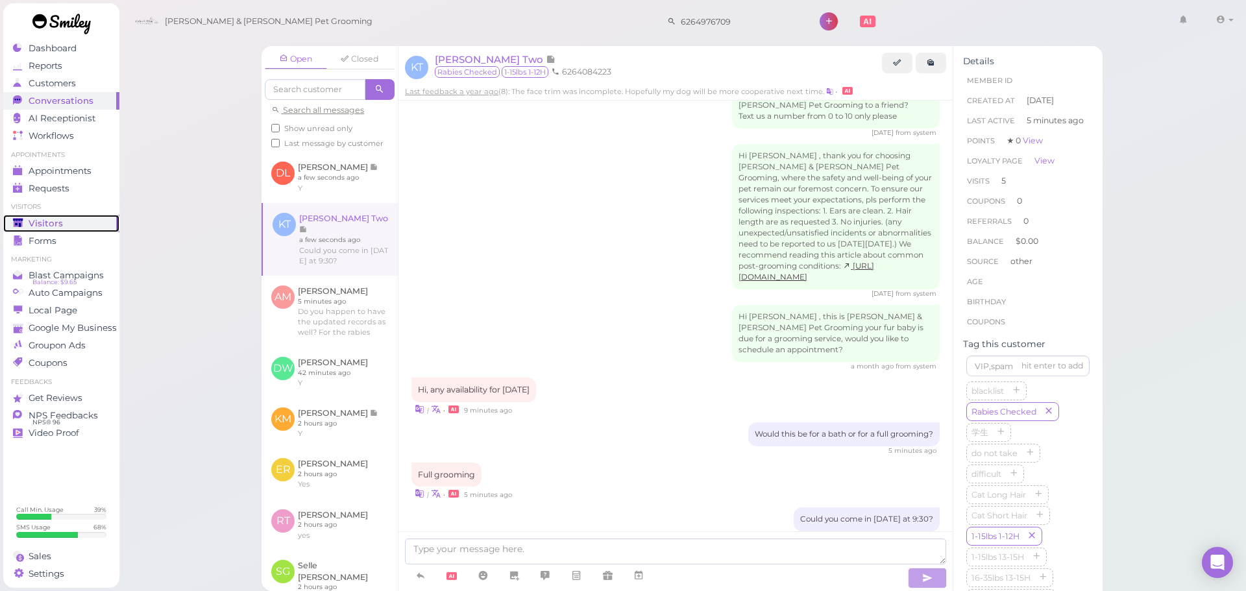
click at [49, 225] on span "Visitors" at bounding box center [46, 223] width 34 height 11
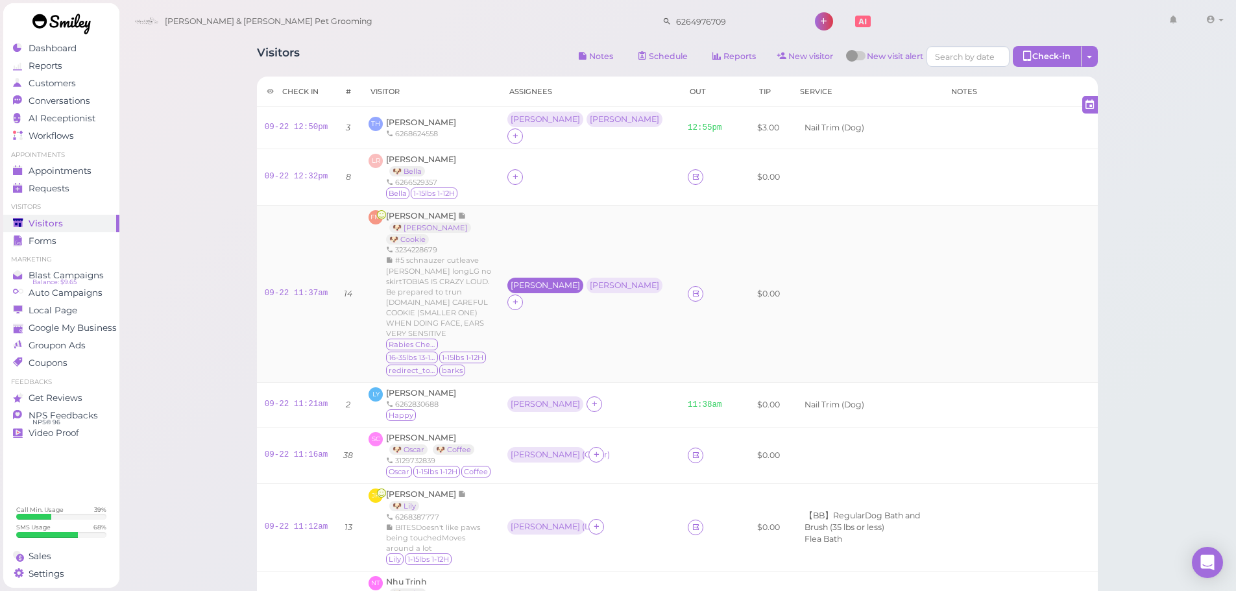
click at [511, 281] on div "Asa" at bounding box center [545, 285] width 69 height 9
click at [590, 281] on div "Rebecca" at bounding box center [624, 285] width 69 height 9
drag, startPoint x: 550, startPoint y: 334, endPoint x: 552, endPoint y: 357, distance: 22.7
click at [550, 336] on span "Select pets" at bounding box center [533, 334] width 45 height 14
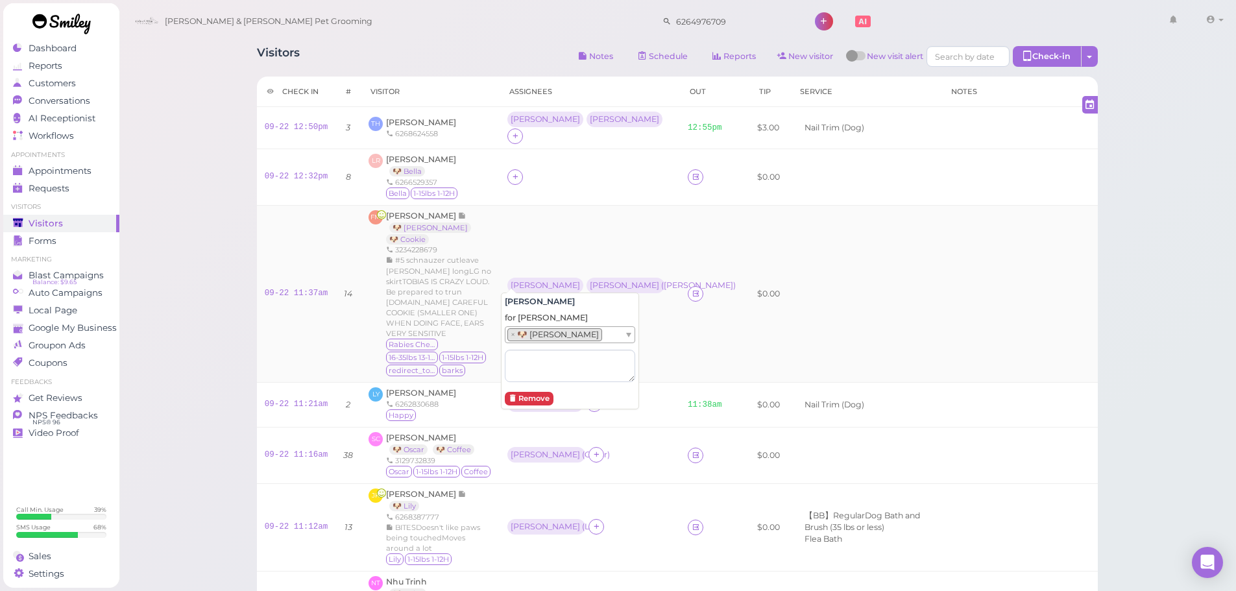
drag, startPoint x: 505, startPoint y: 230, endPoint x: 509, endPoint y: 266, distance: 35.9
click at [507, 247] on td "Asa Rebecca ( Tobias )" at bounding box center [590, 293] width 180 height 177
click at [511, 281] on div "Asa" at bounding box center [545, 285] width 69 height 9
click at [524, 327] on span "Select pets" at bounding box center [533, 334] width 45 height 14
click at [539, 214] on td "Asa ( Cookie ) Rebecca ( Tobias )" at bounding box center [590, 293] width 180 height 177
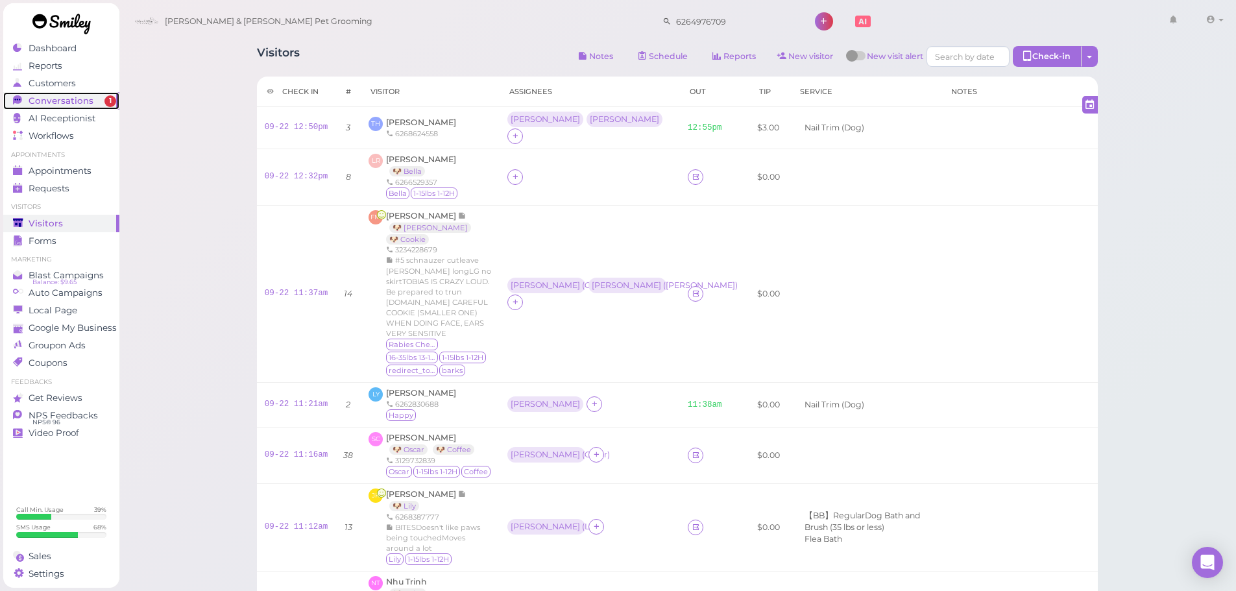
click at [60, 104] on span "Conversations" at bounding box center [61, 100] width 65 height 11
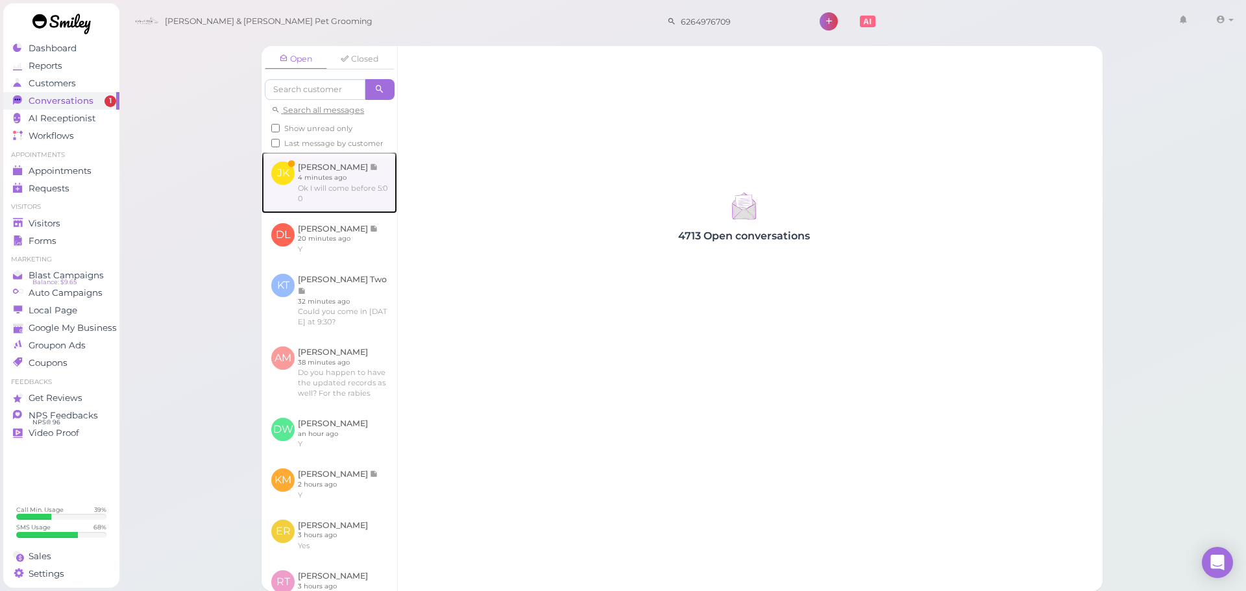
click at [318, 199] on link at bounding box center [329, 182] width 136 height 61
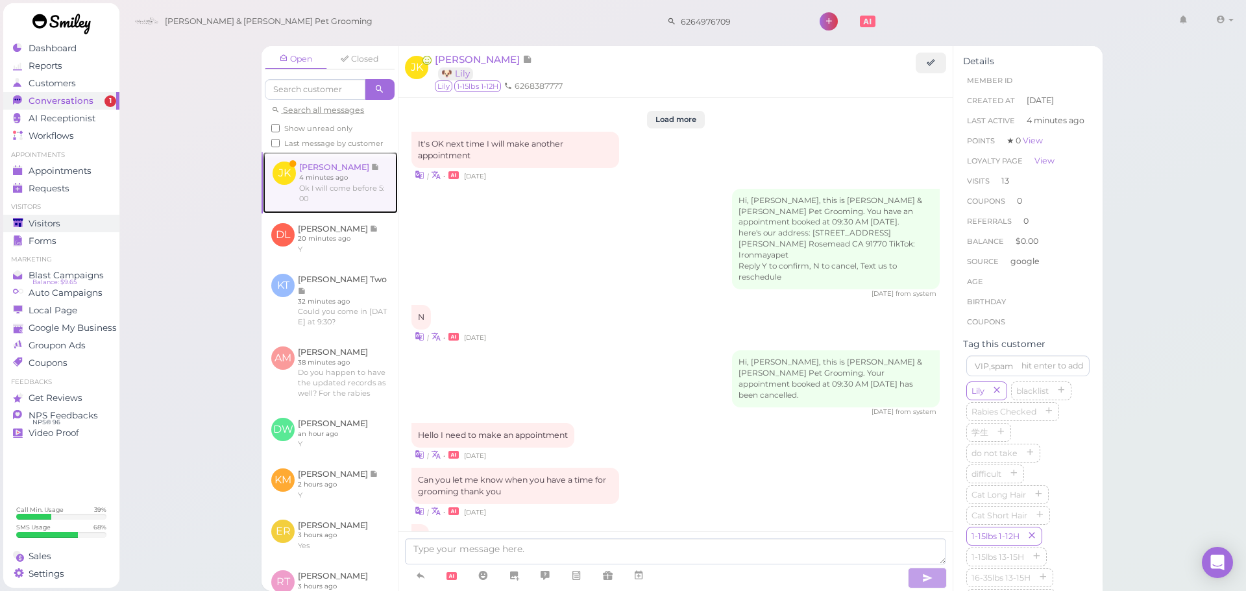
scroll to position [1526, 0]
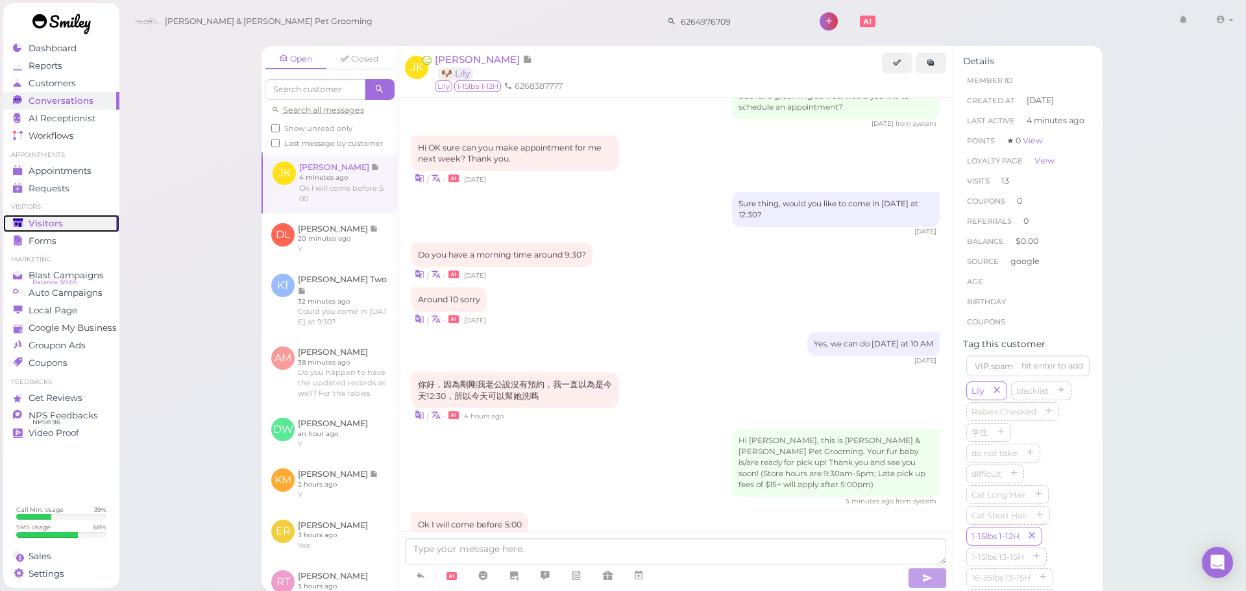
click at [80, 225] on div "Visitors" at bounding box center [59, 223] width 93 height 11
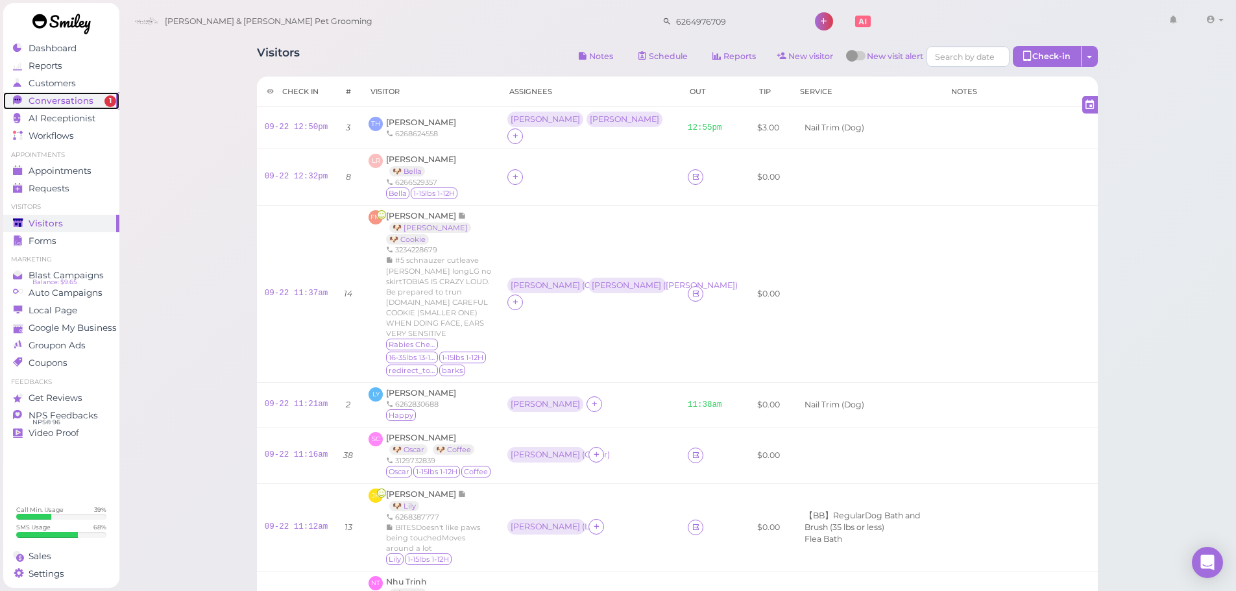
click at [88, 106] on link "Conversations 1" at bounding box center [61, 101] width 116 height 18
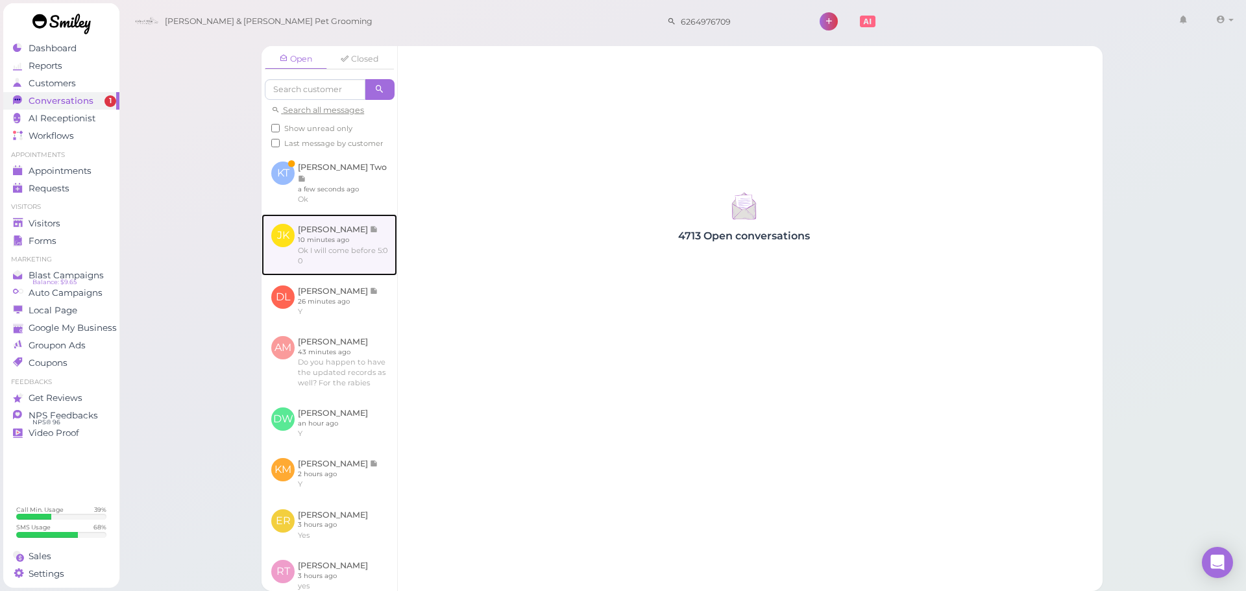
click at [347, 215] on link at bounding box center [329, 244] width 136 height 61
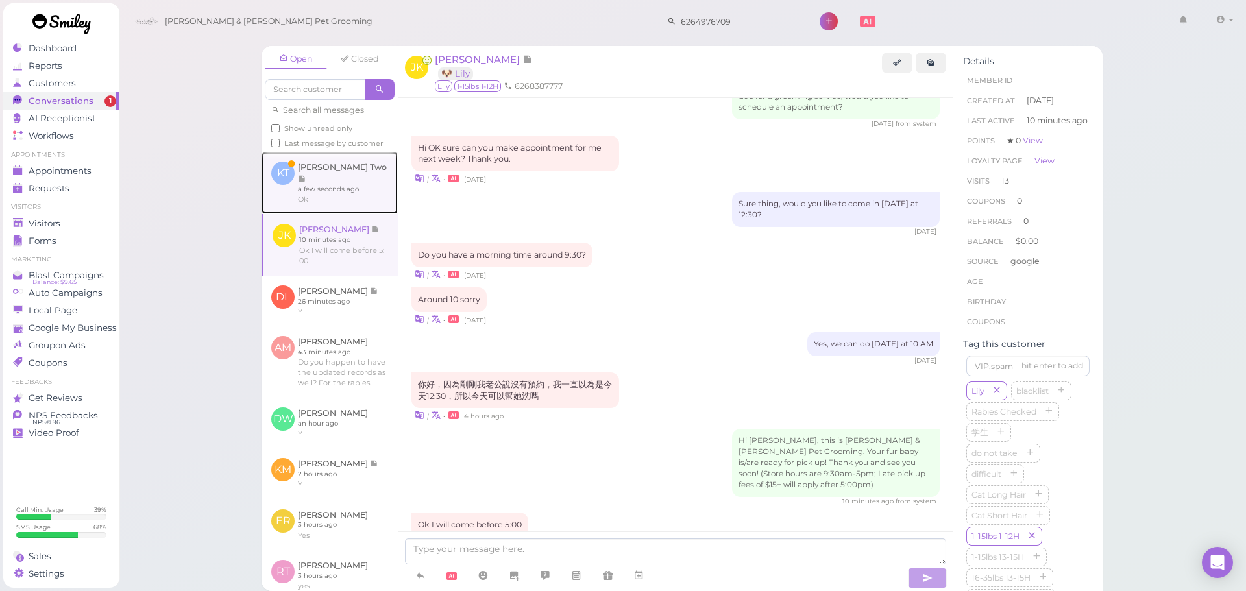
click at [347, 213] on link at bounding box center [329, 183] width 136 height 62
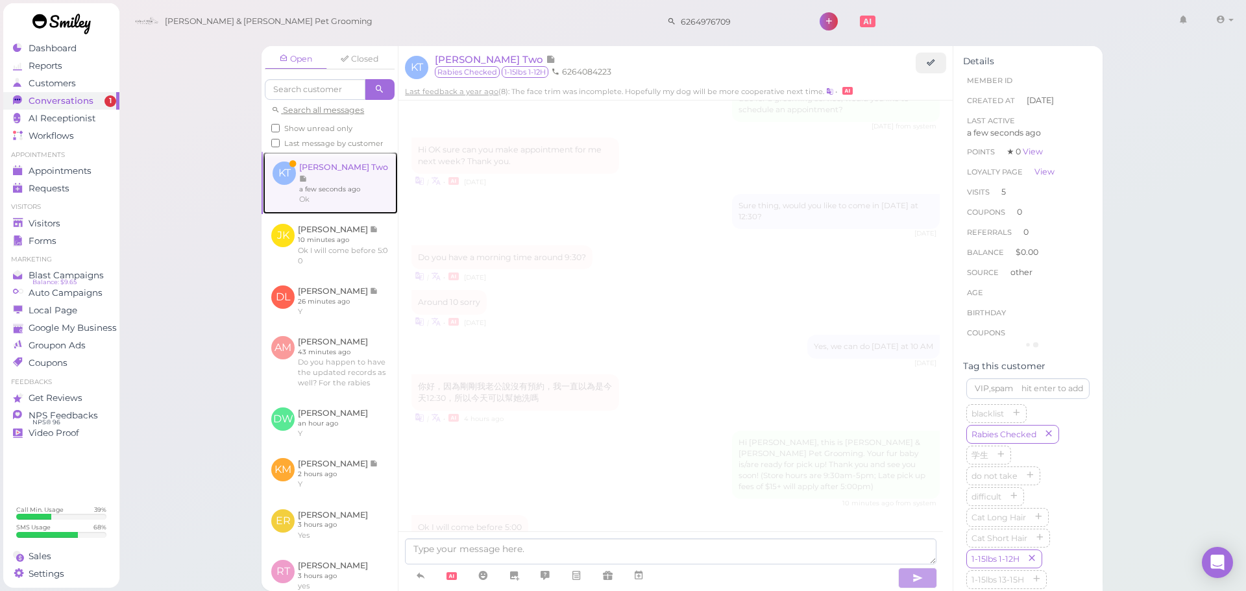
scroll to position [1342, 0]
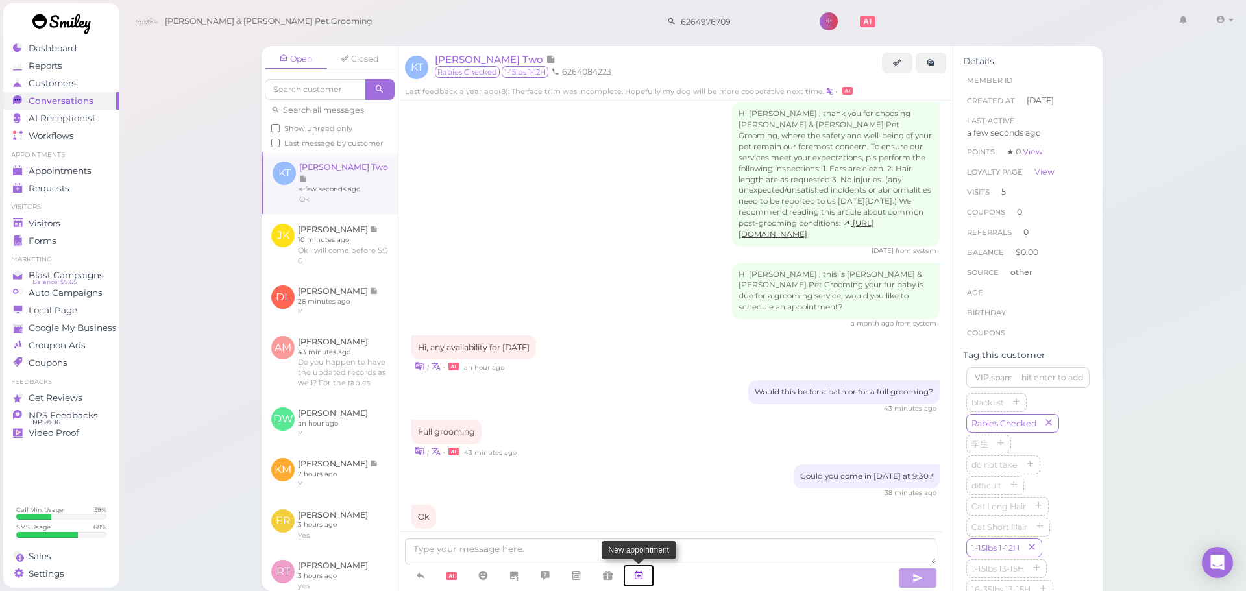
click at [644, 581] on icon at bounding box center [638, 575] width 10 height 13
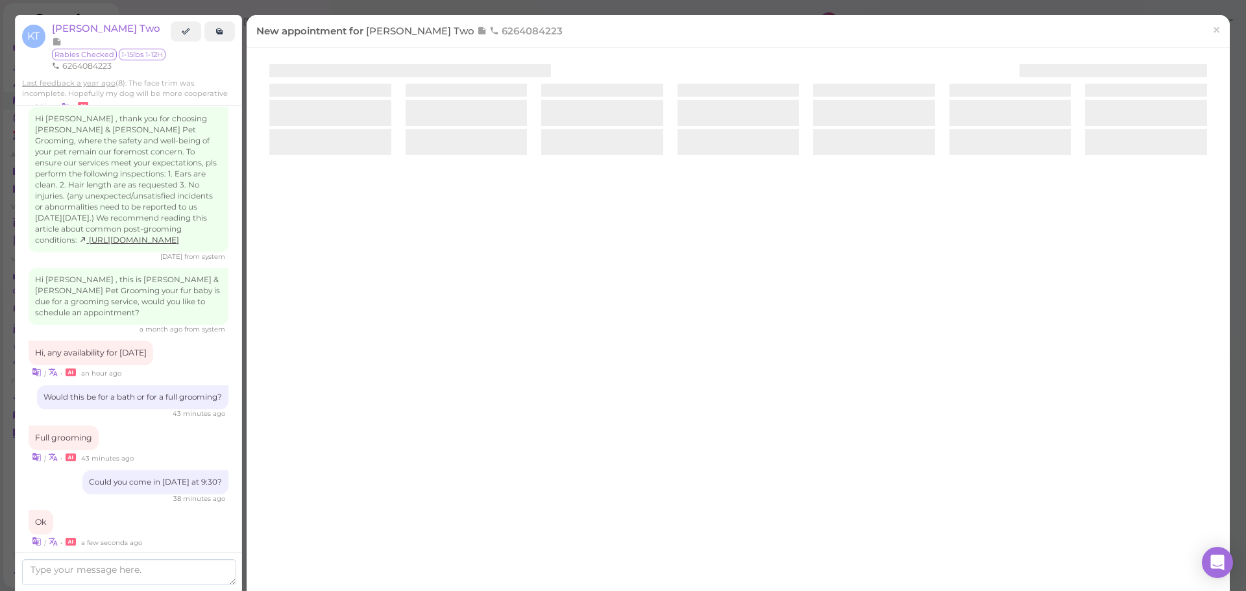
scroll to position [1377, 0]
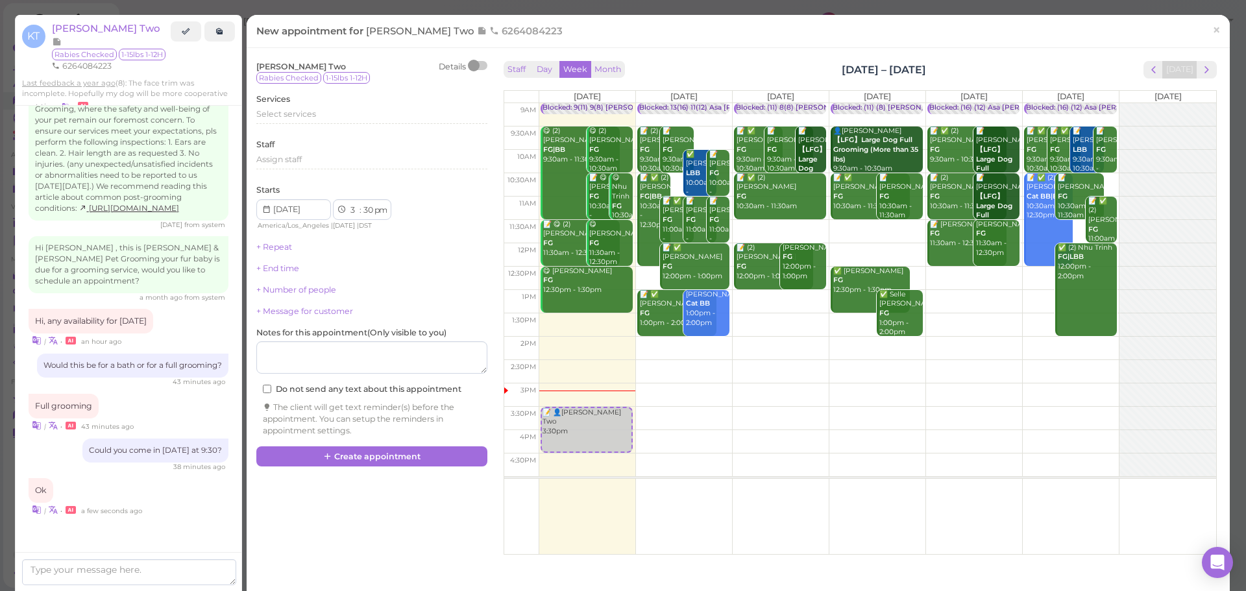
click at [1099, 177] on td at bounding box center [877, 184] width 677 height 23
type input "2025-09-27"
select select "10"
select select "am"
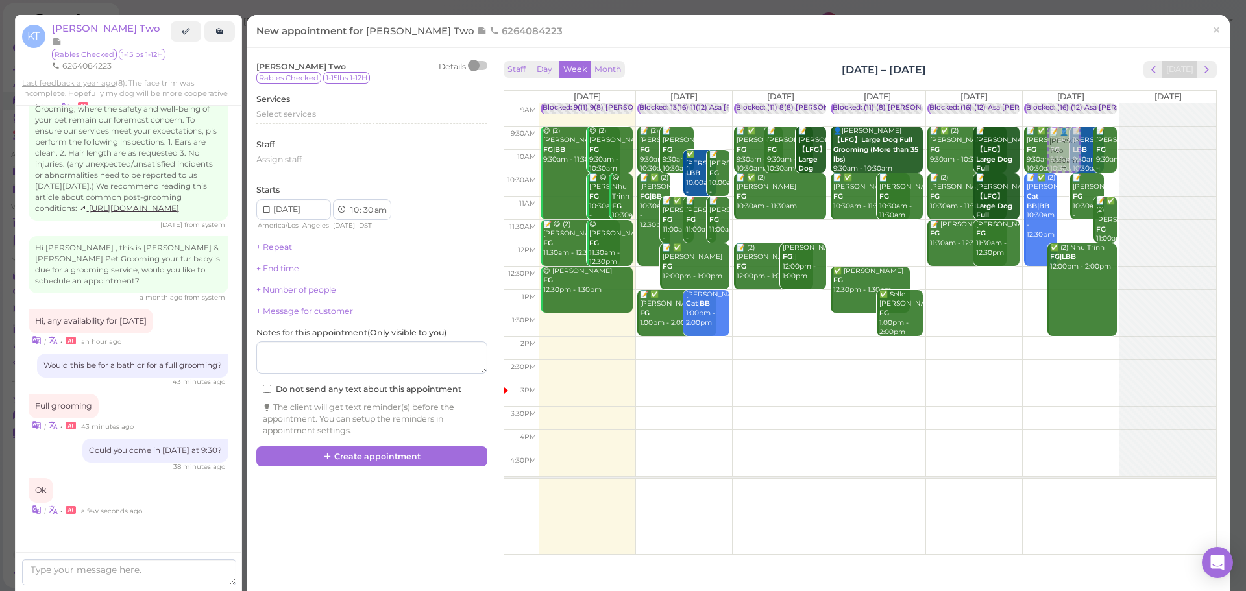
drag, startPoint x: 1051, startPoint y: 191, endPoint x: 1056, endPoint y: 152, distance: 38.6
click at [1056, 103] on div "📝 👤Kelly Two 10:30am Blocked: (16) (12) Asa Helen Rebecca • Appointment 📝 ✅ Ana…" at bounding box center [1071, 103] width 96 height 0
select select "9"
click at [328, 119] on div "Select services" at bounding box center [371, 114] width 231 height 12
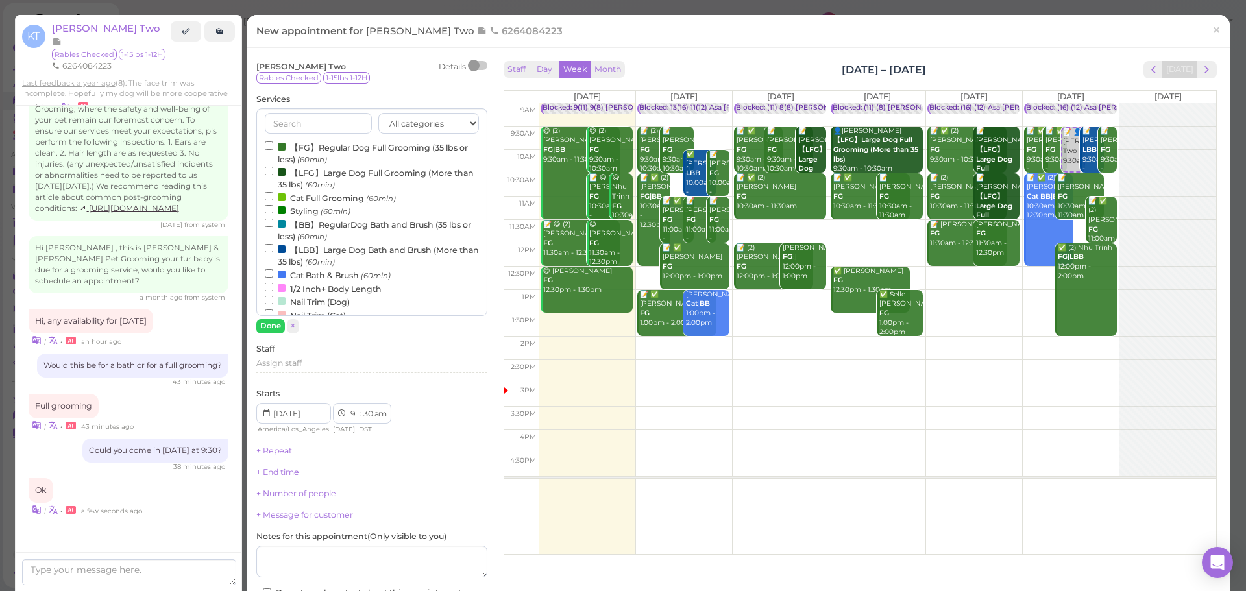
click at [313, 159] on small "(60min)" at bounding box center [312, 159] width 30 height 9
click at [273, 150] on input "【FG】Regular Dog Full Grooming (35 lbs or less) (60min)" at bounding box center [269, 145] width 8 height 8
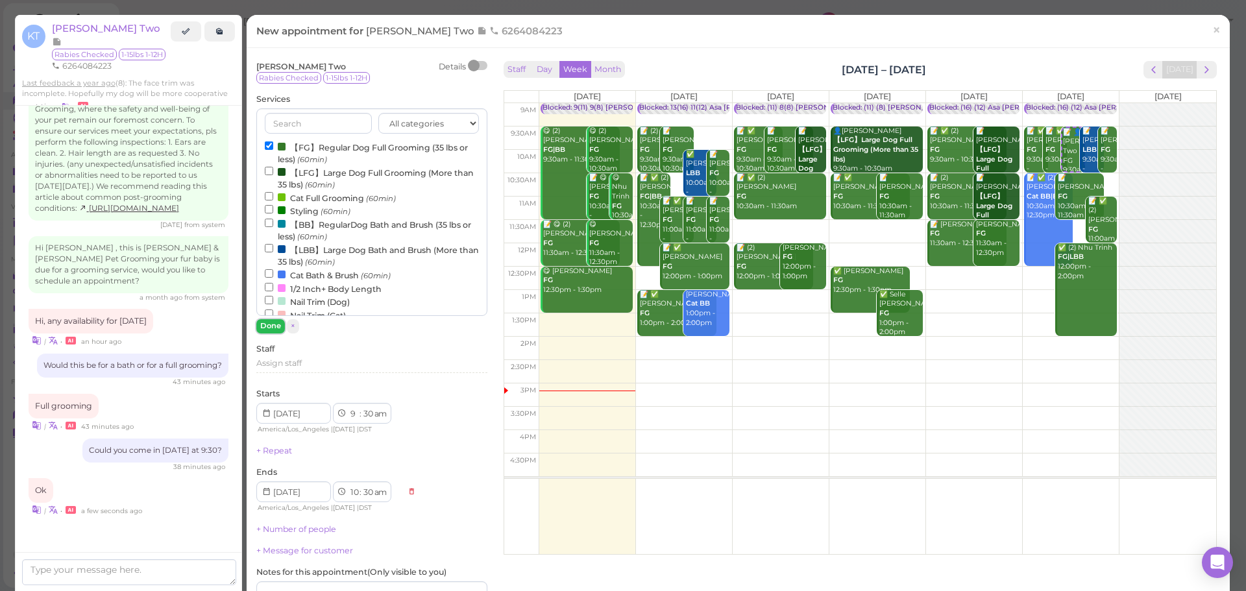
click at [271, 326] on button "Done" at bounding box center [270, 326] width 29 height 14
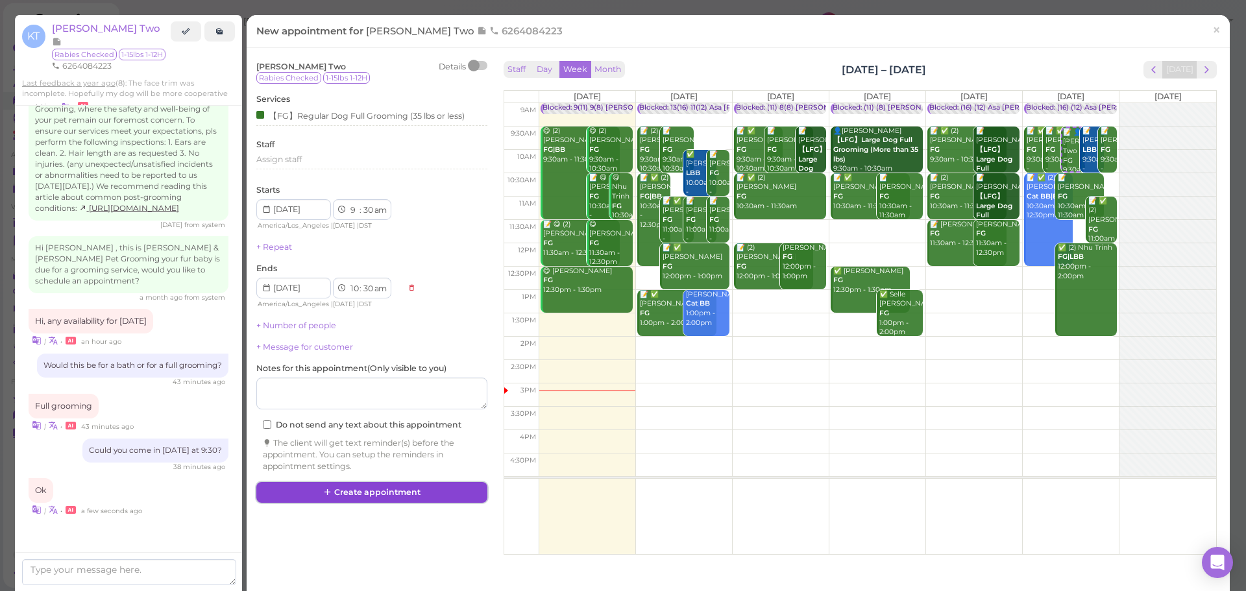
click at [385, 488] on button "Create appointment" at bounding box center [371, 492] width 231 height 21
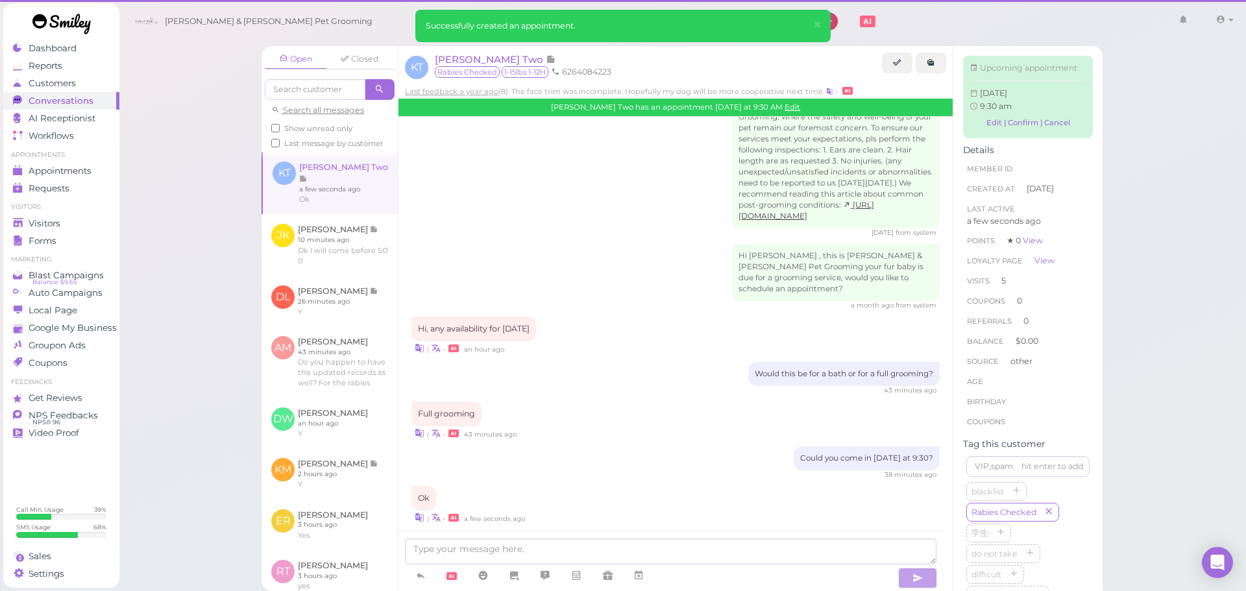
scroll to position [1342, 0]
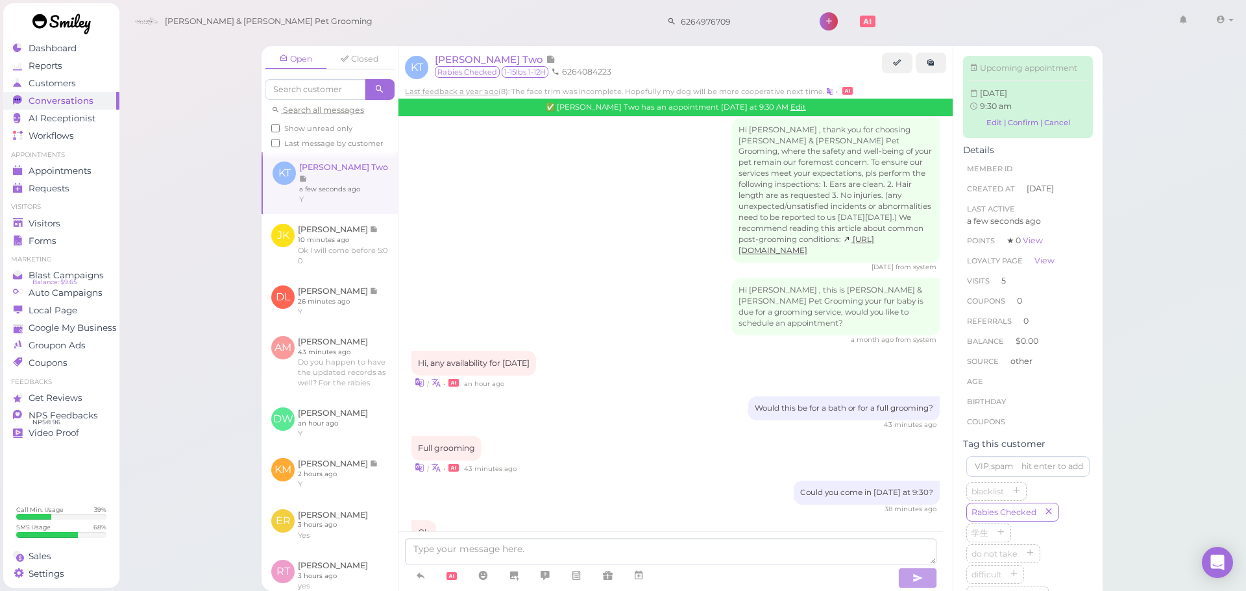
scroll to position [1524, 0]
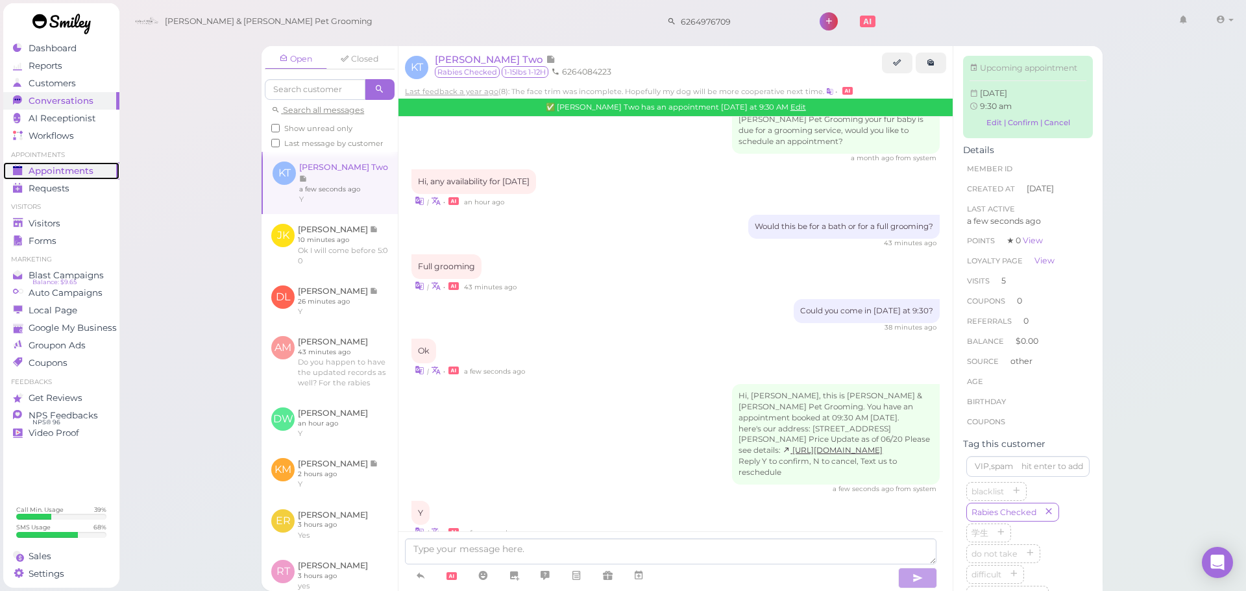
click at [87, 162] on link "Appointments" at bounding box center [61, 171] width 116 height 18
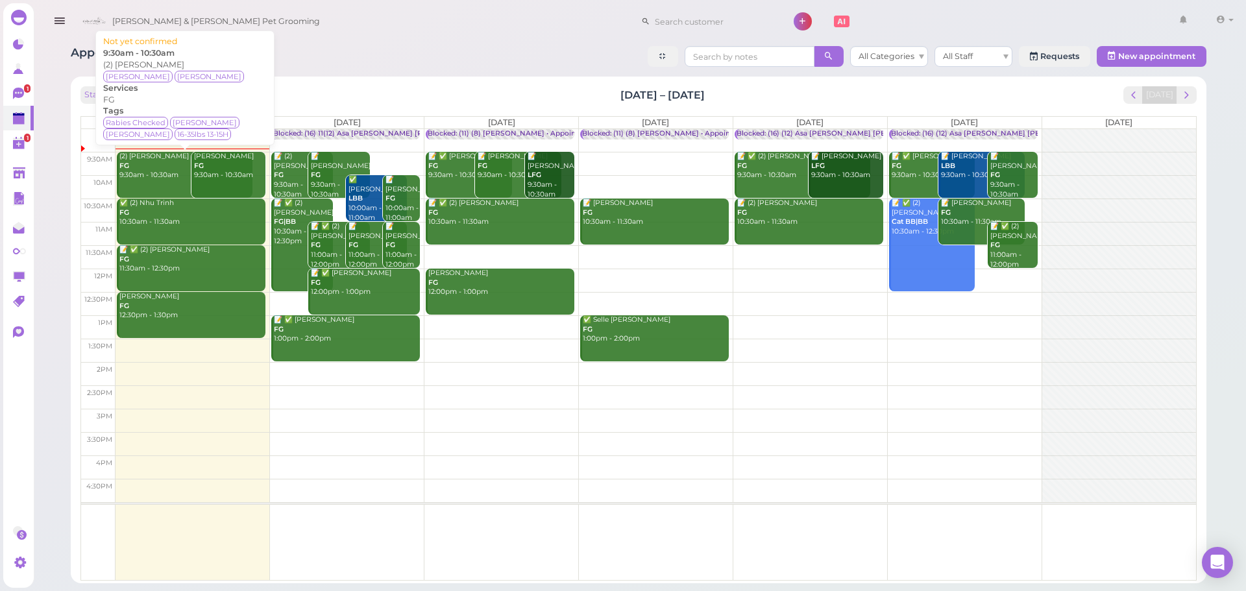
click at [132, 178] on div "(2) Bailey Carlin FG 9:30am - 10:30am" at bounding box center [186, 166] width 134 height 29
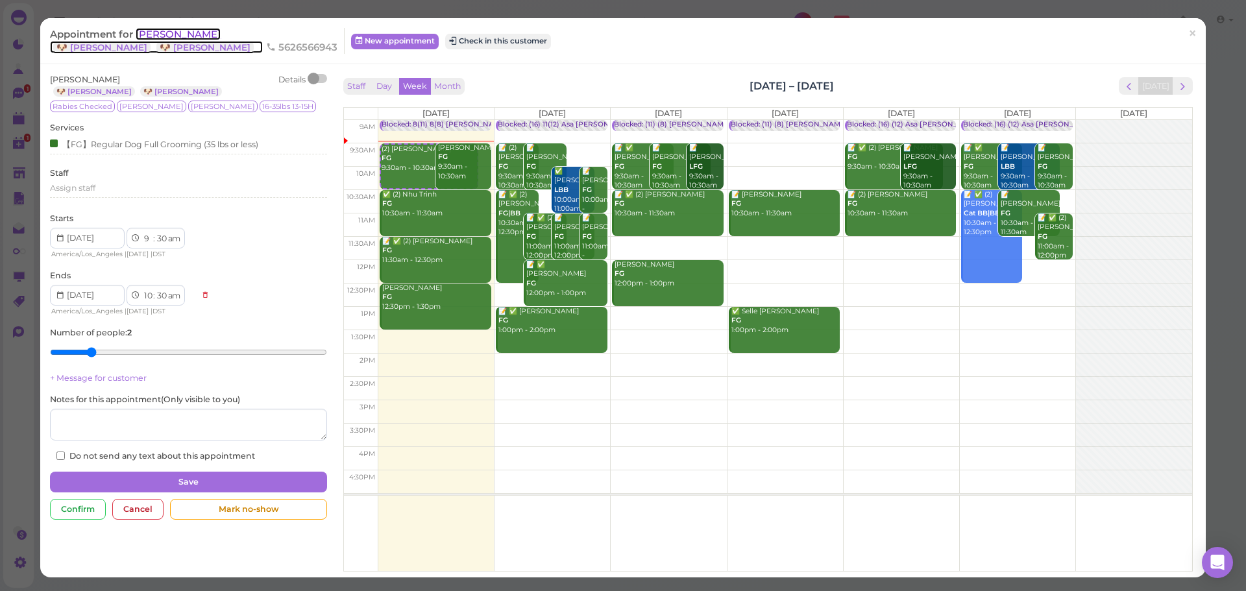
click at [169, 33] on span "[PERSON_NAME]" at bounding box center [178, 34] width 85 height 12
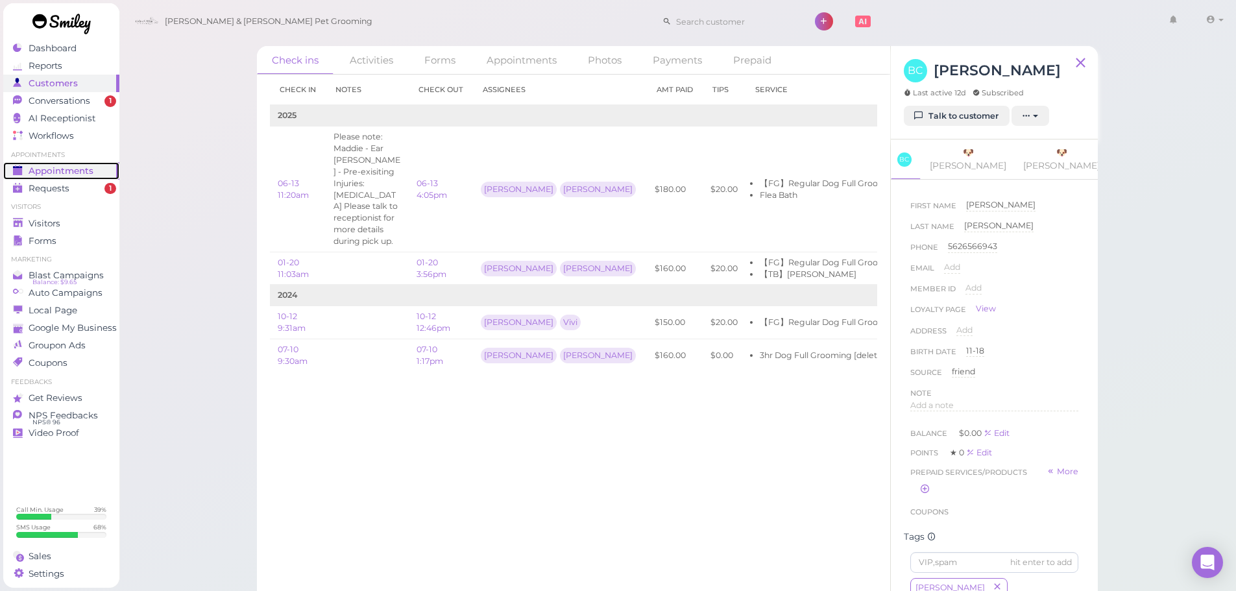
click at [60, 172] on span "Appointments" at bounding box center [61, 170] width 65 height 11
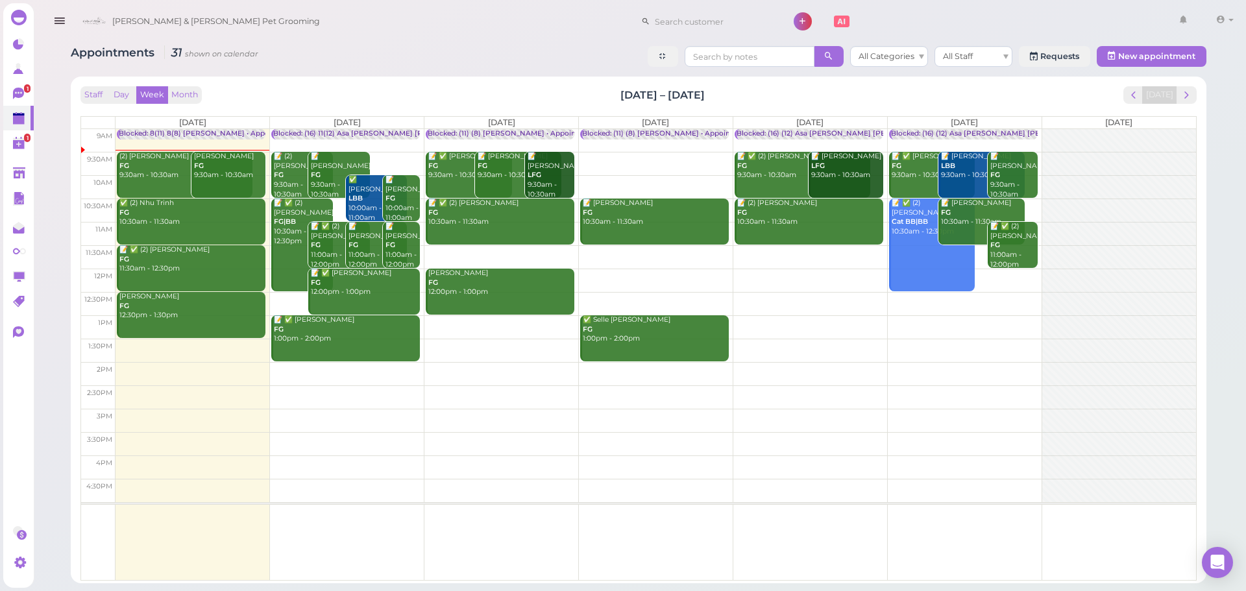
click at [156, 168] on div "(2) Bailey Carlin FG 9:30am - 10:30am" at bounding box center [186, 166] width 134 height 29
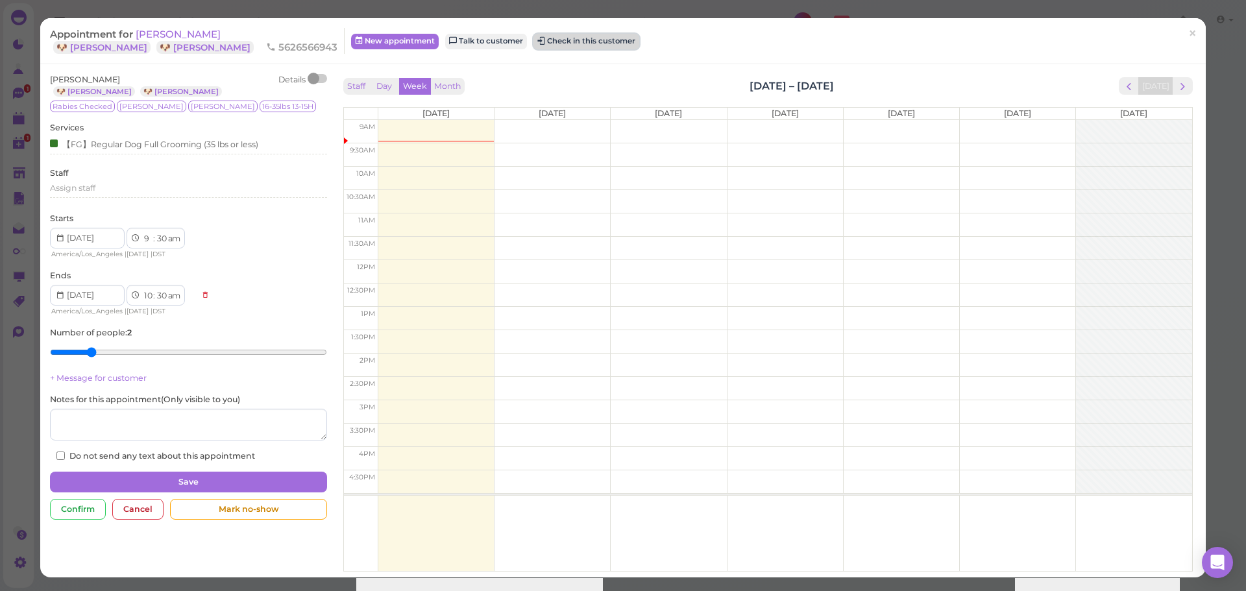
click at [533, 39] on button "Check in this customer" at bounding box center [586, 42] width 106 height 16
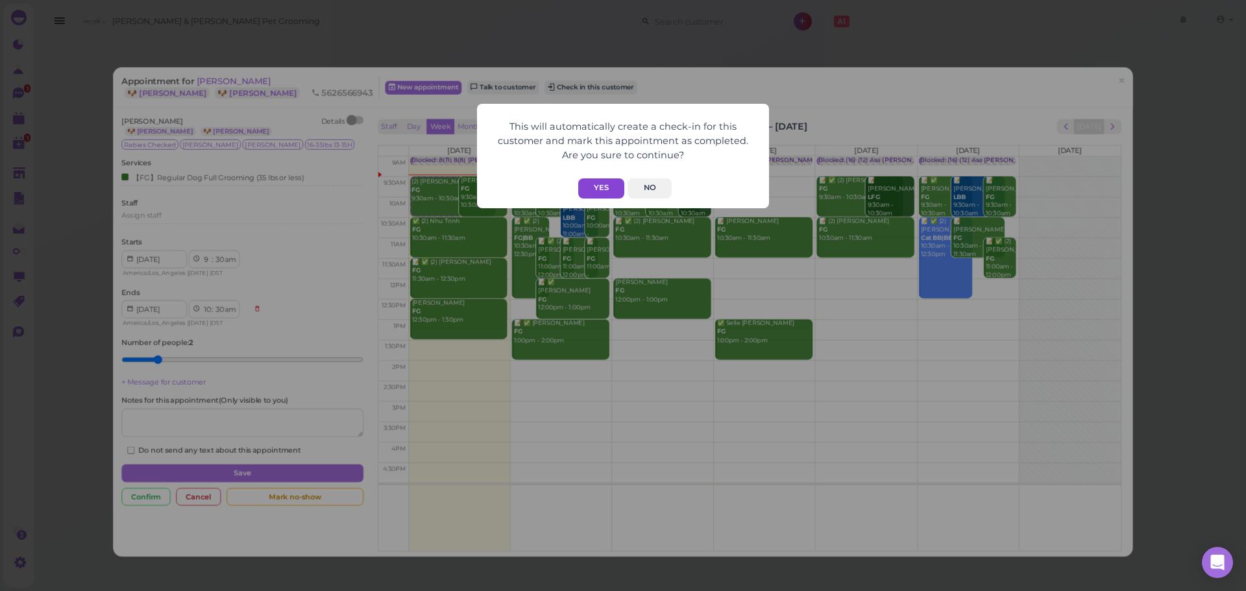
click at [594, 178] on button "Yes" at bounding box center [601, 188] width 46 height 20
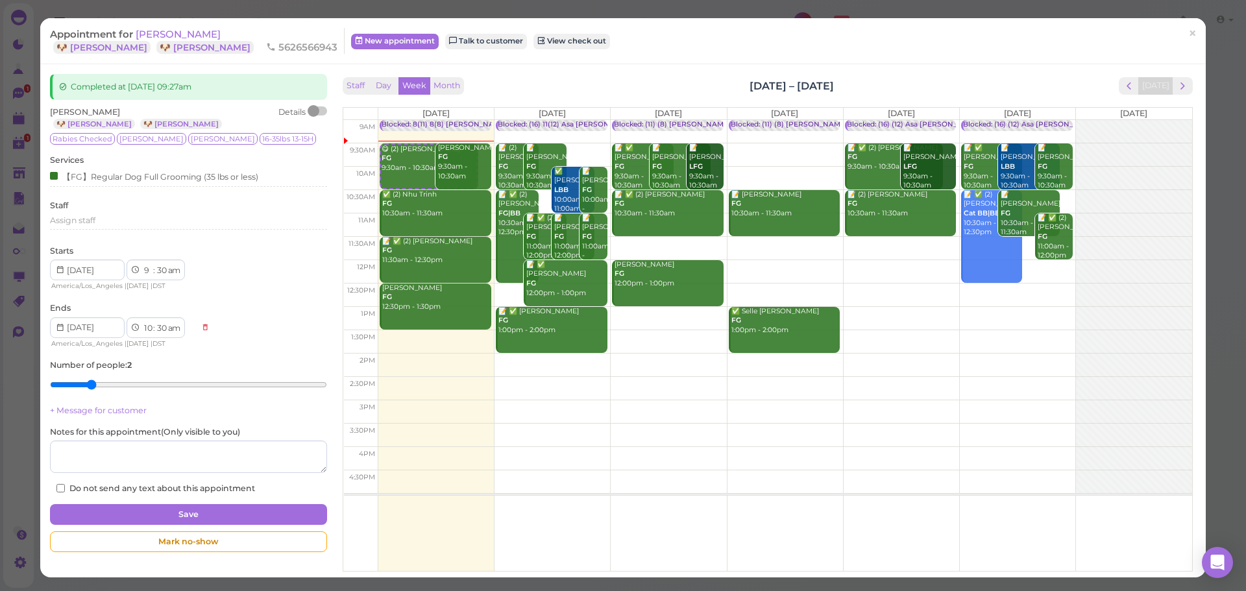
click at [154, 32] on span "[PERSON_NAME]" at bounding box center [178, 34] width 85 height 12
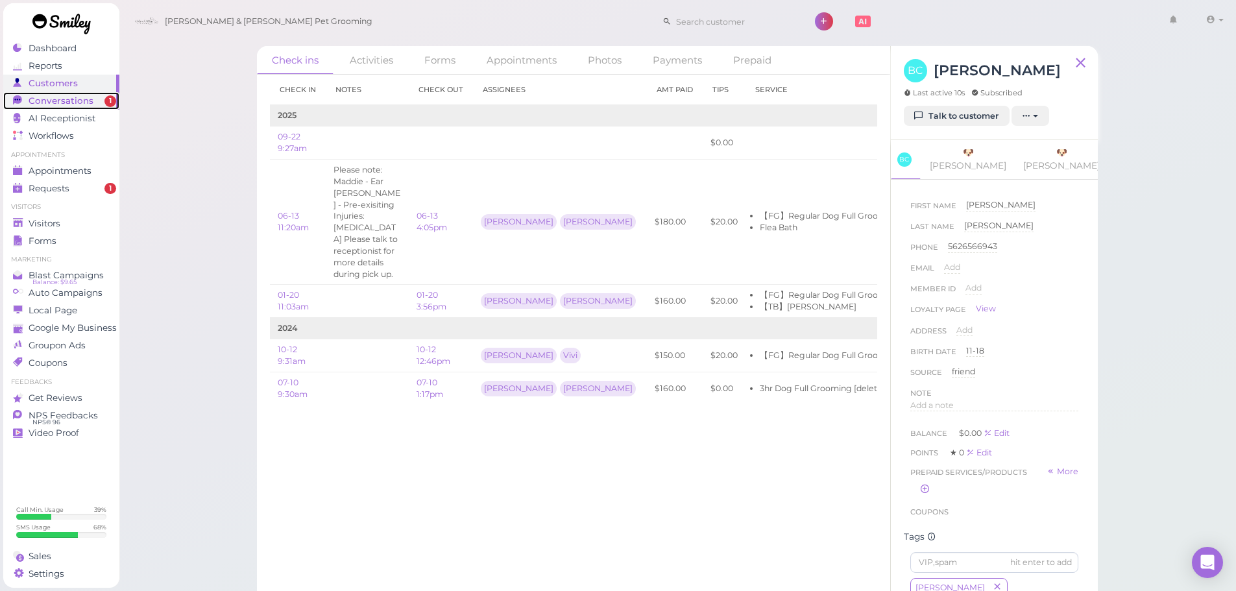
click at [86, 103] on span "Conversations" at bounding box center [61, 100] width 65 height 11
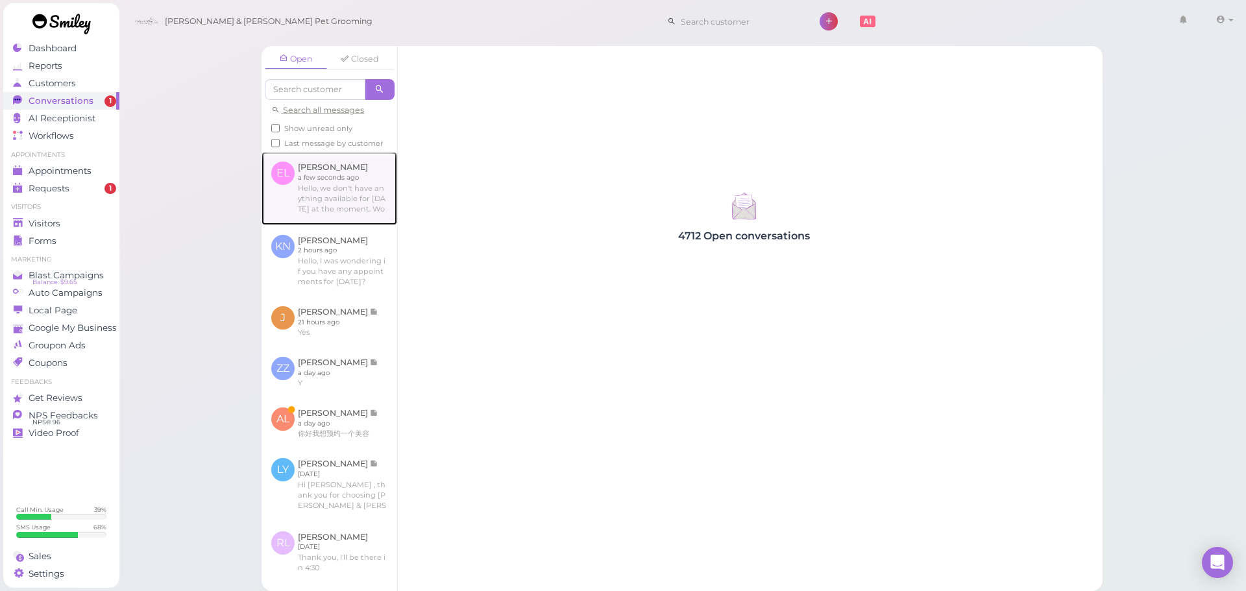
click at [305, 204] on link at bounding box center [329, 188] width 136 height 73
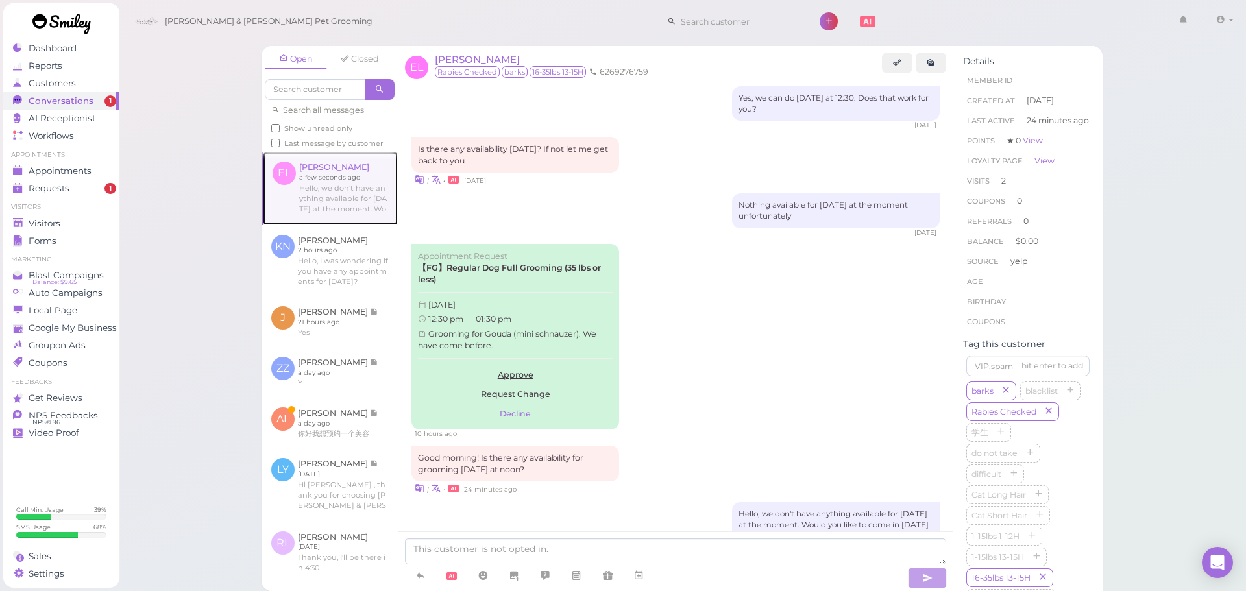
scroll to position [1566, 0]
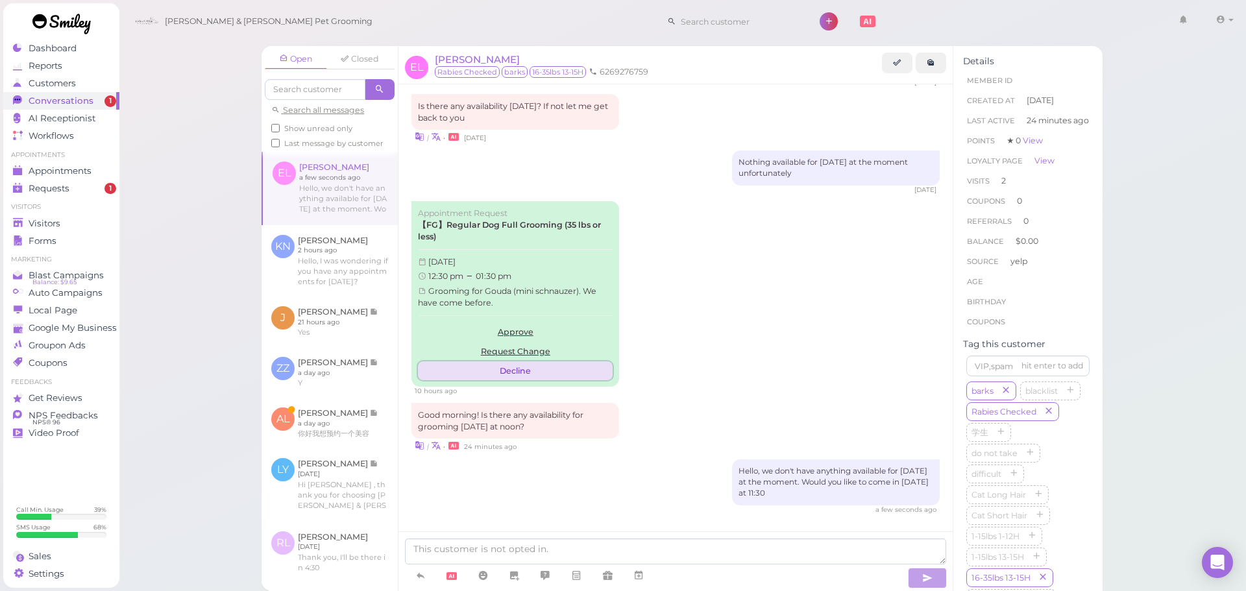
click at [528, 361] on button "Decline" at bounding box center [515, 370] width 195 height 19
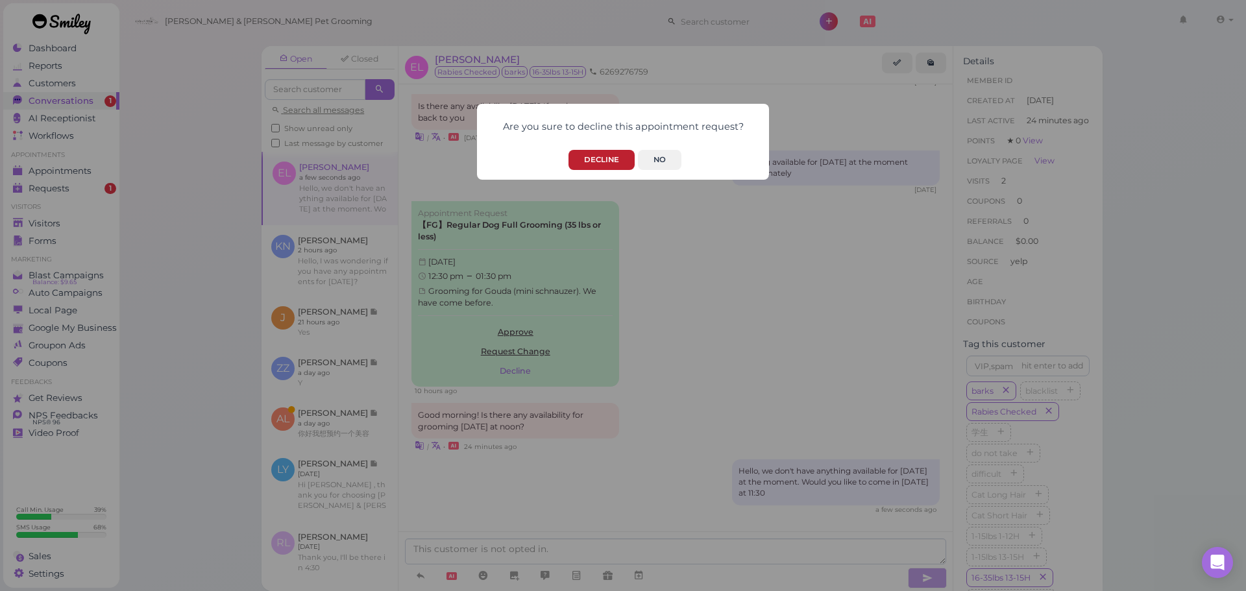
click at [610, 151] on button "Decline" at bounding box center [601, 160] width 66 height 20
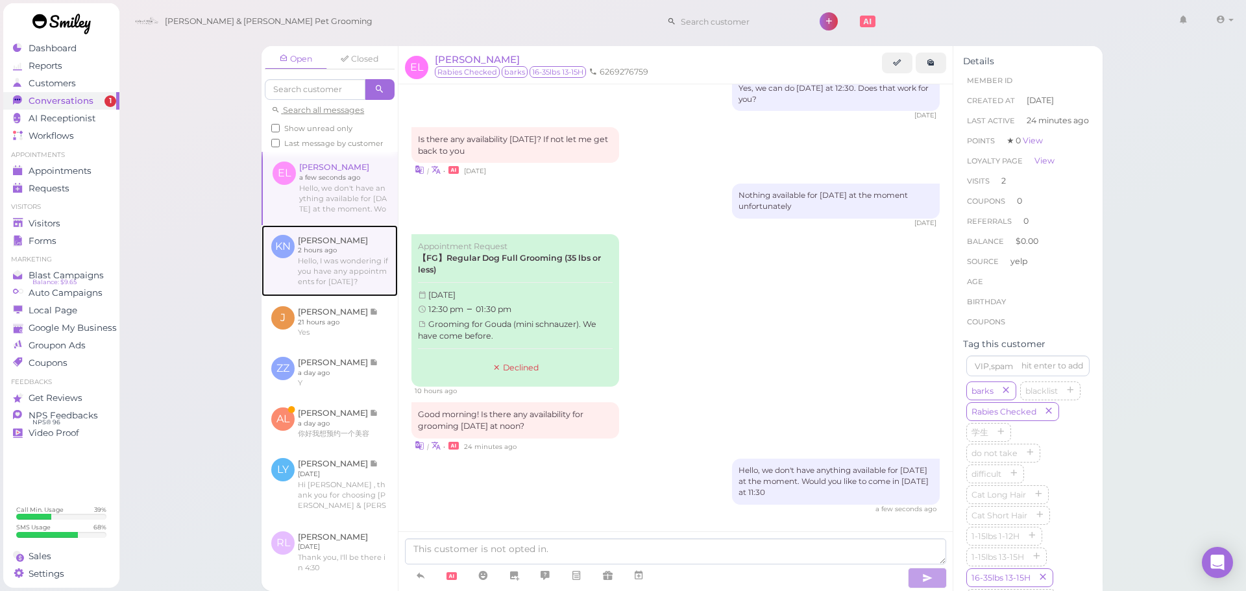
click at [330, 287] on link at bounding box center [329, 260] width 136 height 71
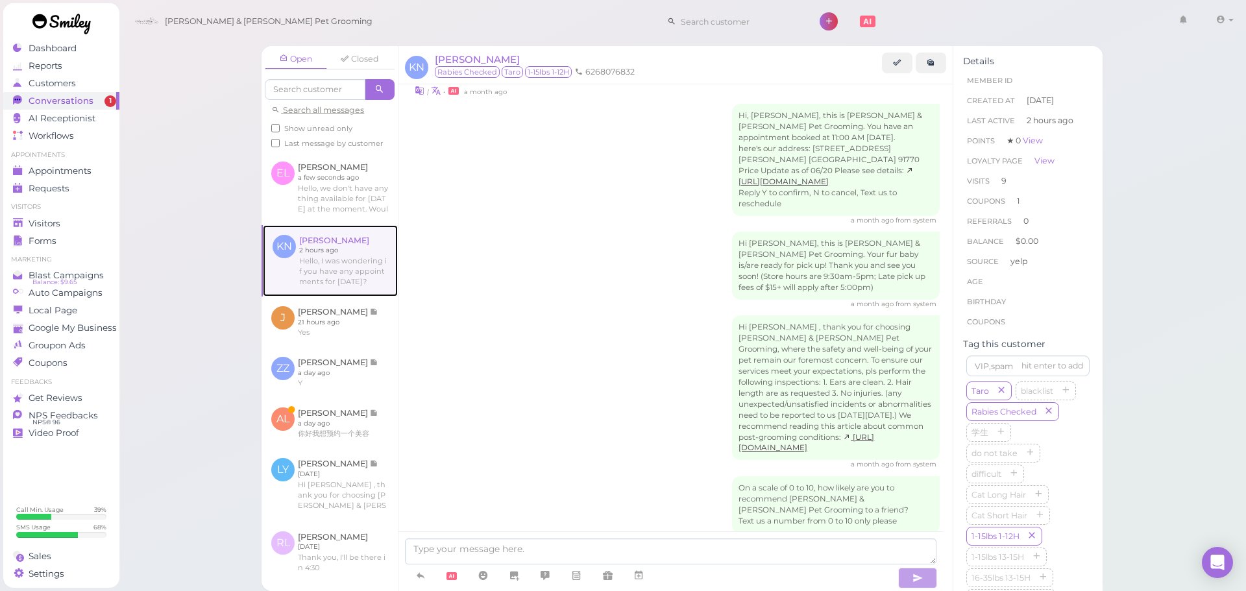
scroll to position [1585, 0]
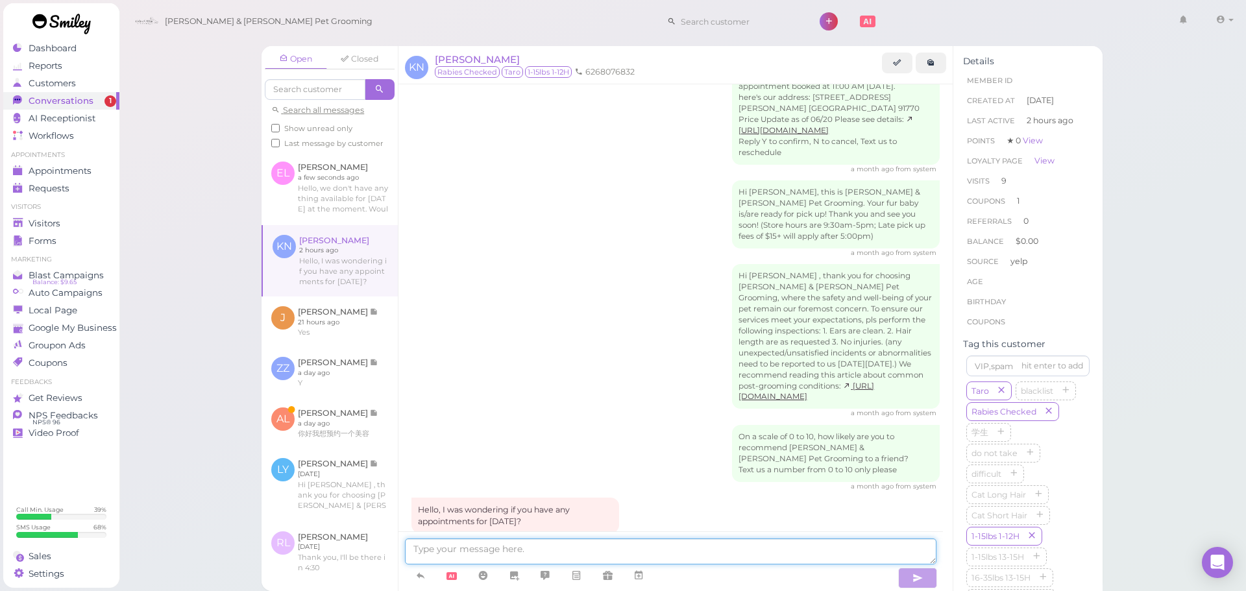
click at [562, 545] on textarea at bounding box center [670, 552] width 531 height 26
click at [70, 170] on span "Appointments" at bounding box center [61, 170] width 65 height 11
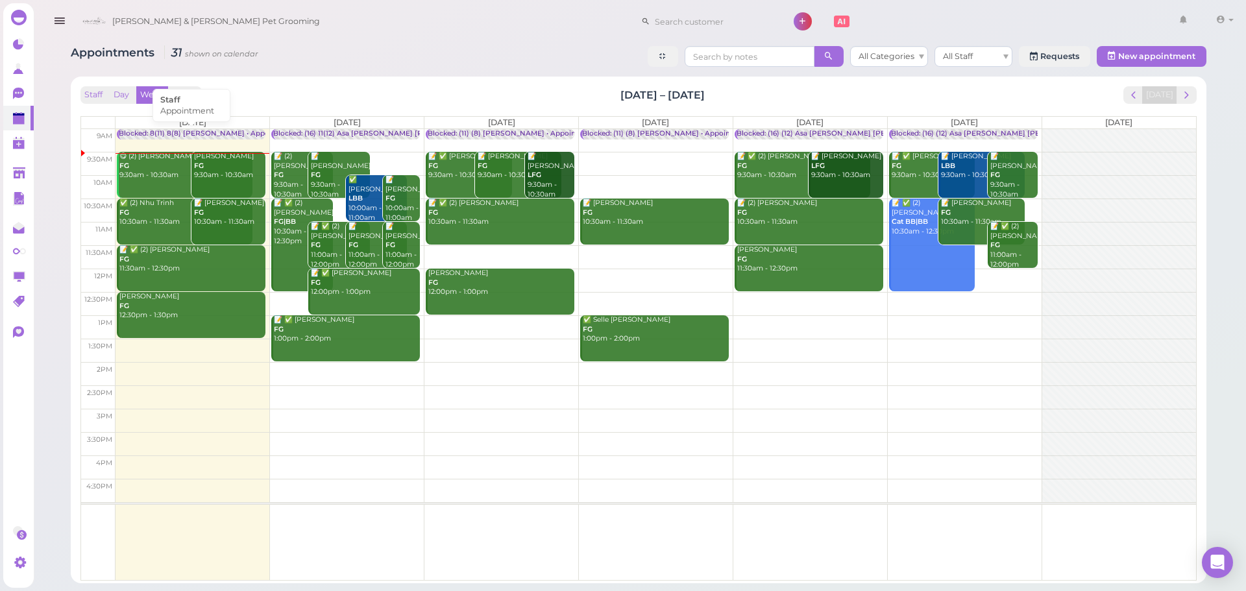
click at [156, 131] on div "Blocked: 8(11) 8(8) [PERSON_NAME] • Appointment" at bounding box center [208, 134] width 178 height 10
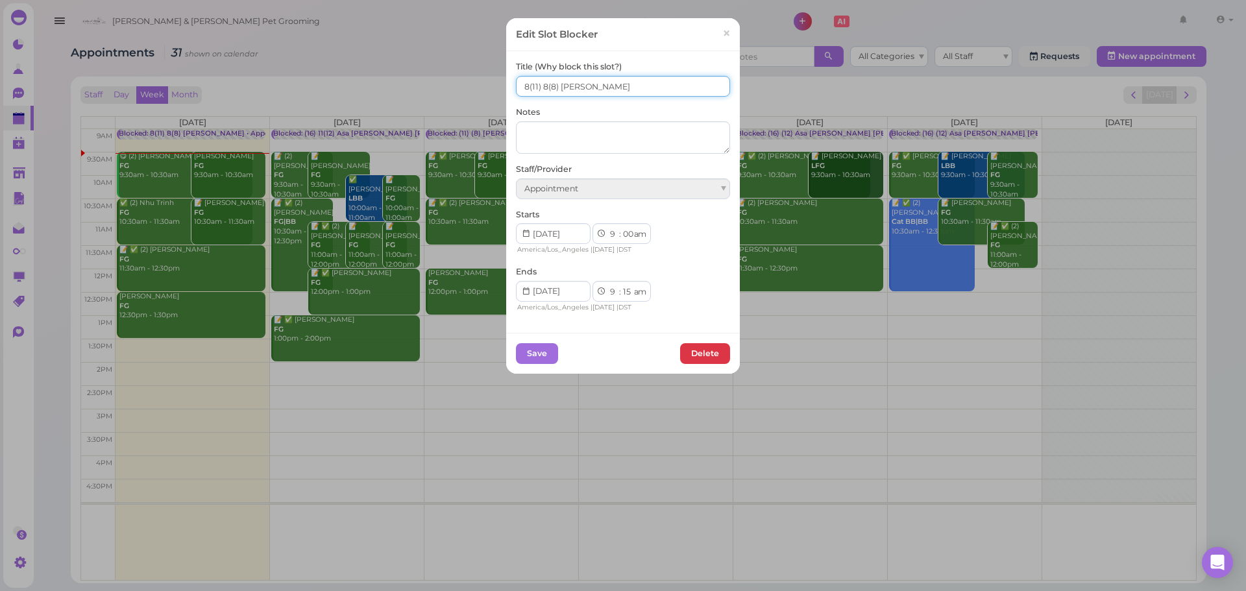
click at [516, 82] on input "8(11) 8(8) Asa Rebecca" at bounding box center [623, 86] width 214 height 21
type input "9(11) 9(8) Asa Rebecca"
drag, startPoint x: 539, startPoint y: 352, endPoint x: 612, endPoint y: 383, distance: 79.7
click at [550, 355] on button "Save" at bounding box center [537, 353] width 42 height 21
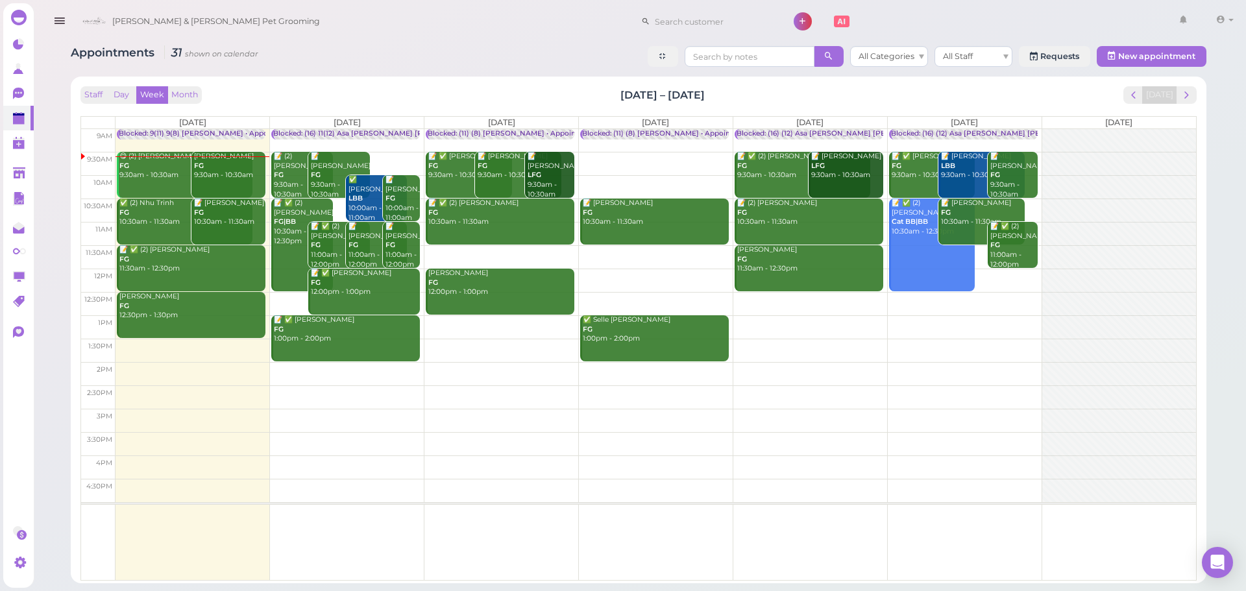
click at [230, 173] on div "Maria Sandoval FG 9:30am - 10:30am" at bounding box center [229, 166] width 72 height 29
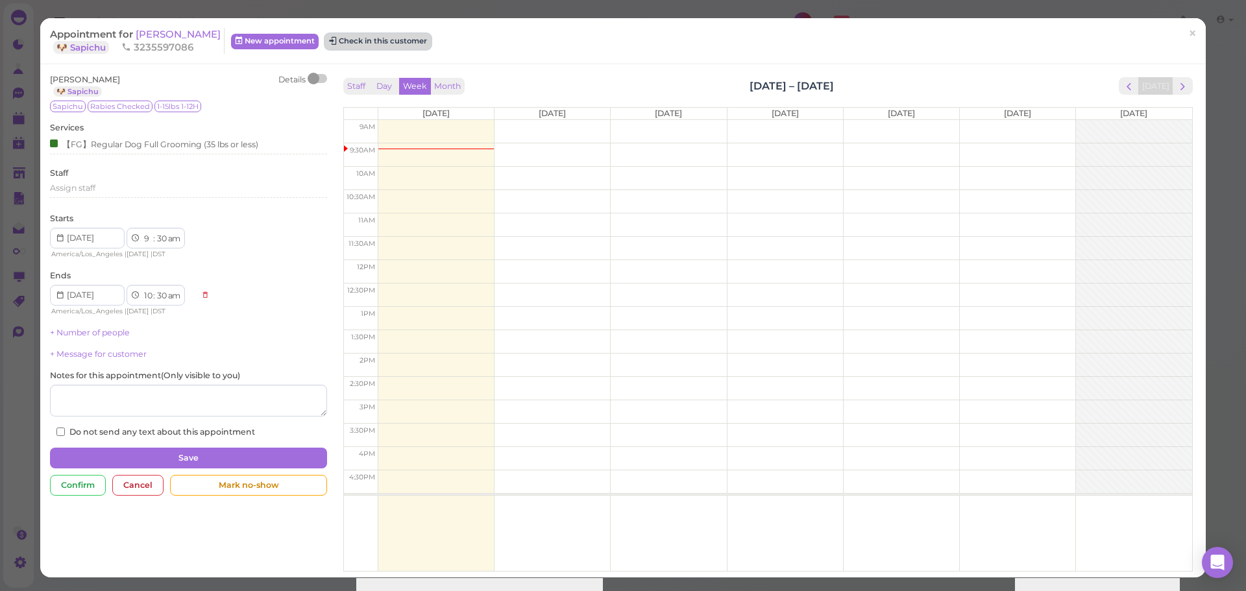
click at [395, 41] on button "Check in this customer" at bounding box center [378, 42] width 106 height 16
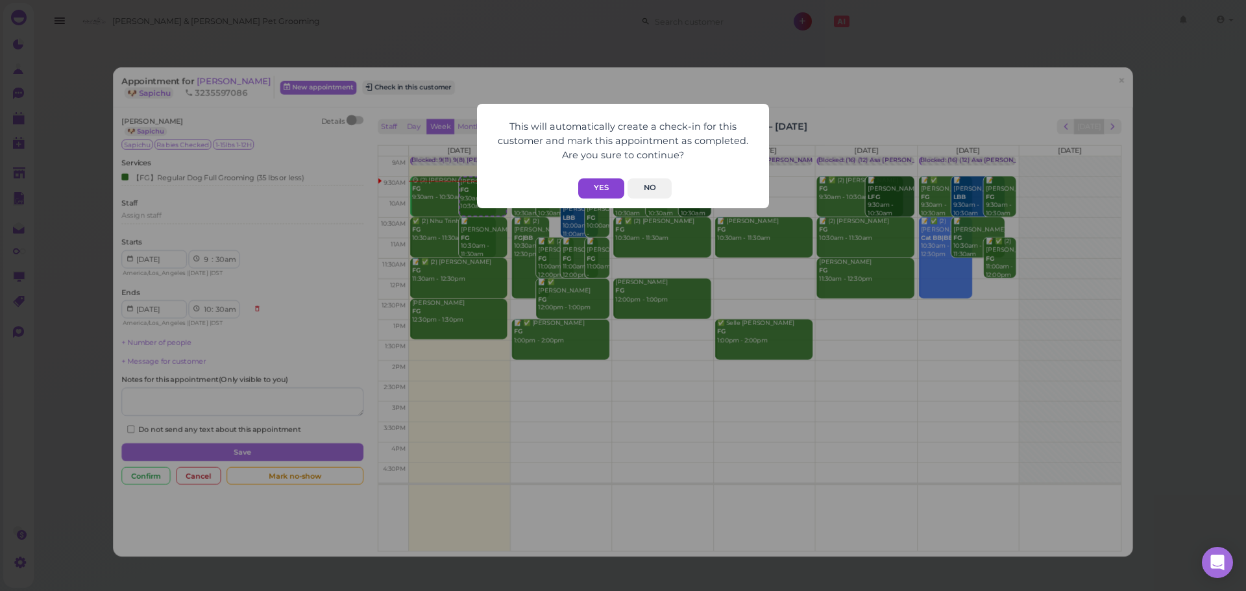
click at [593, 195] on button "Yes" at bounding box center [601, 188] width 46 height 20
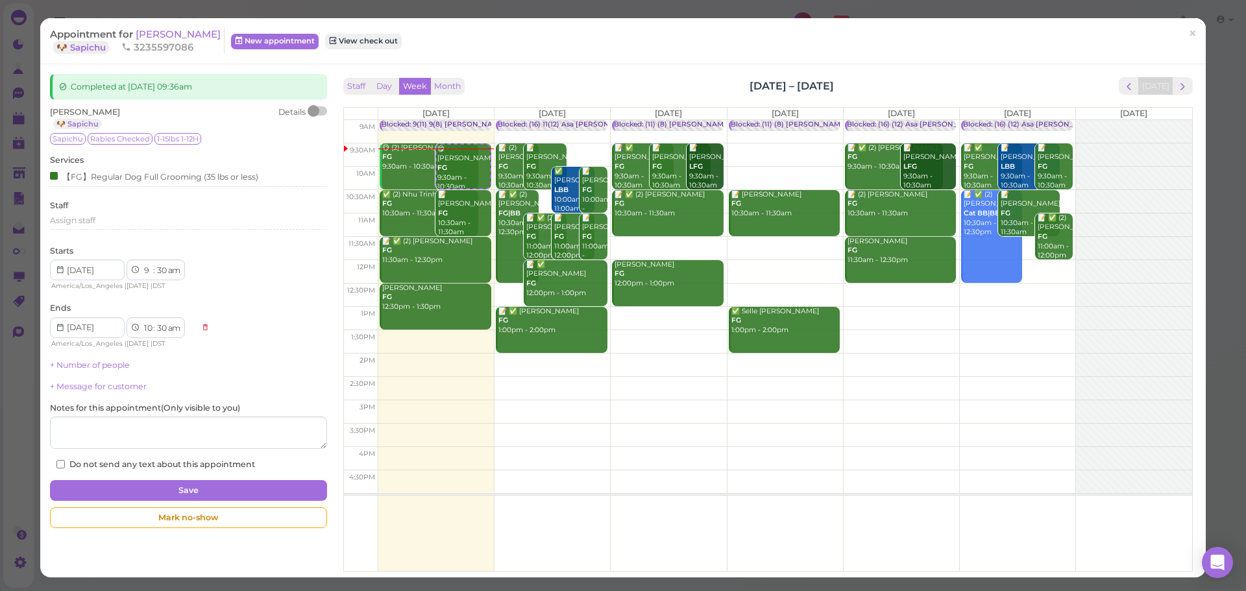
click at [577, 62] on div "Appointment for Maria Sandoval 🐶 Sapichu 3235597086 New appointment View check …" at bounding box center [622, 41] width 1165 height 46
click at [561, 60] on div "Appointment for Maria Sandoval 🐶 Sapichu 3235597086 New appointment View check …" at bounding box center [622, 41] width 1165 height 46
click at [191, 39] on span "[PERSON_NAME]" at bounding box center [178, 34] width 85 height 12
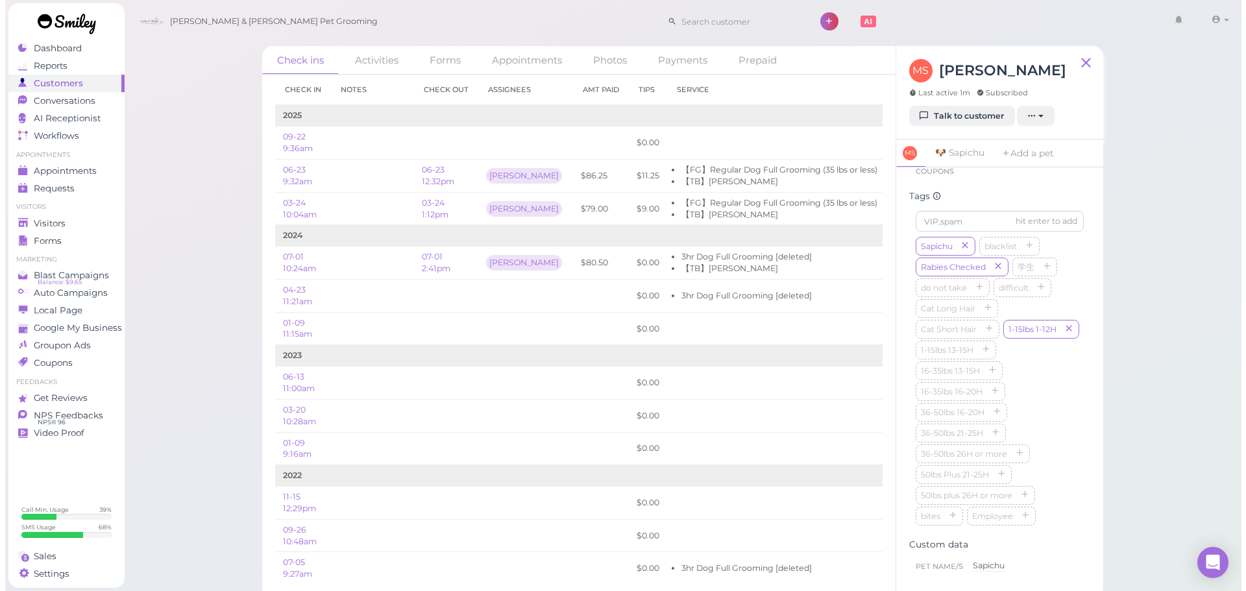
scroll to position [326, 0]
click at [962, 234] on input at bounding box center [994, 224] width 168 height 21
type input "[PERSON_NAME]"
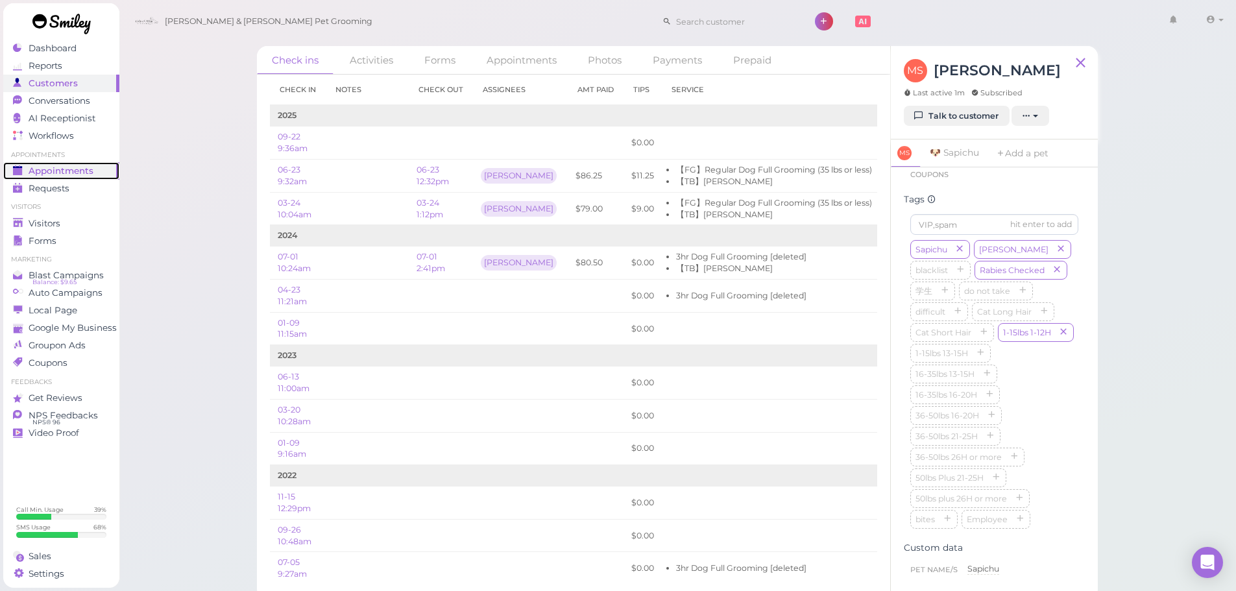
click at [53, 176] on link "Appointments" at bounding box center [61, 171] width 116 height 18
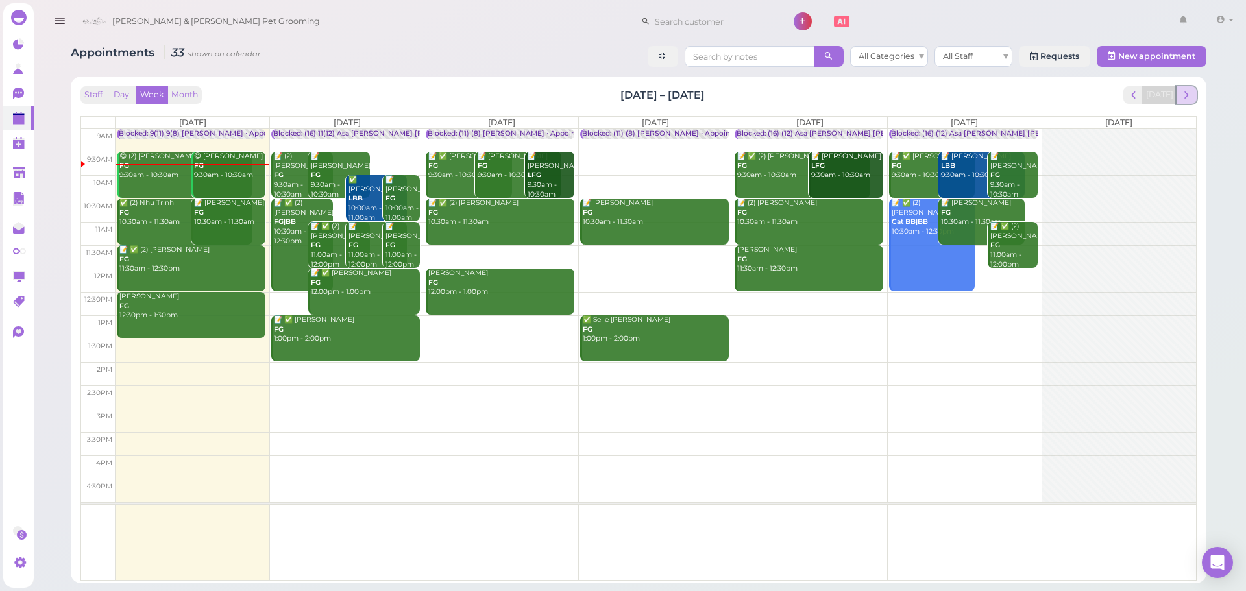
click at [1191, 95] on span "next" at bounding box center [1186, 95] width 12 height 12
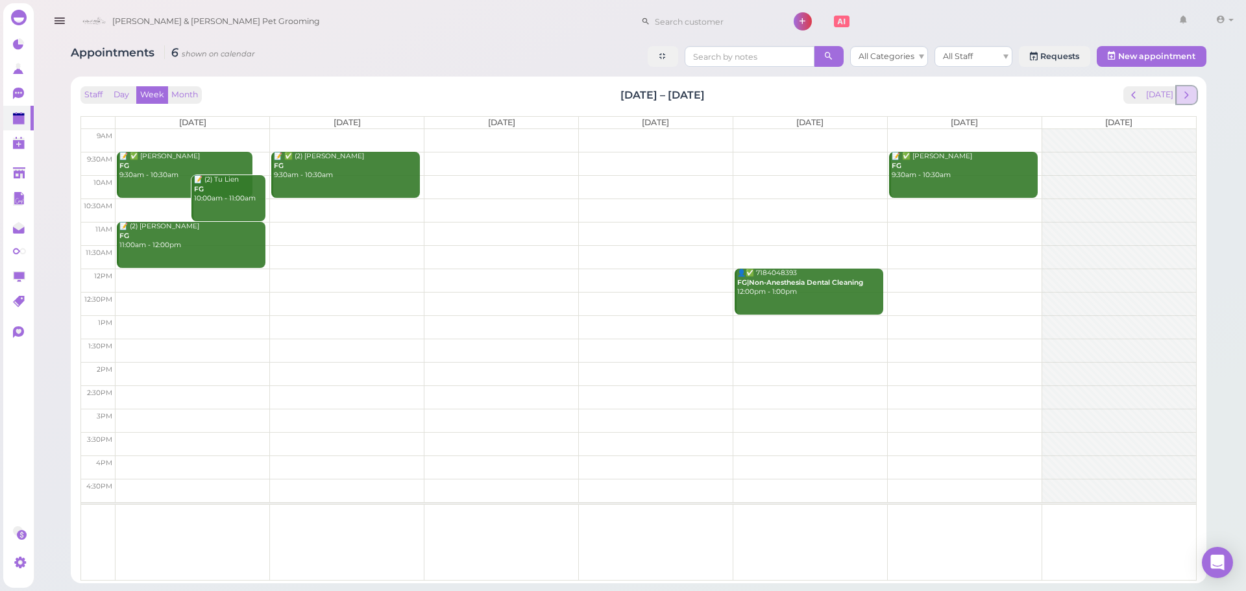
click at [1191, 96] on span "next" at bounding box center [1186, 95] width 12 height 12
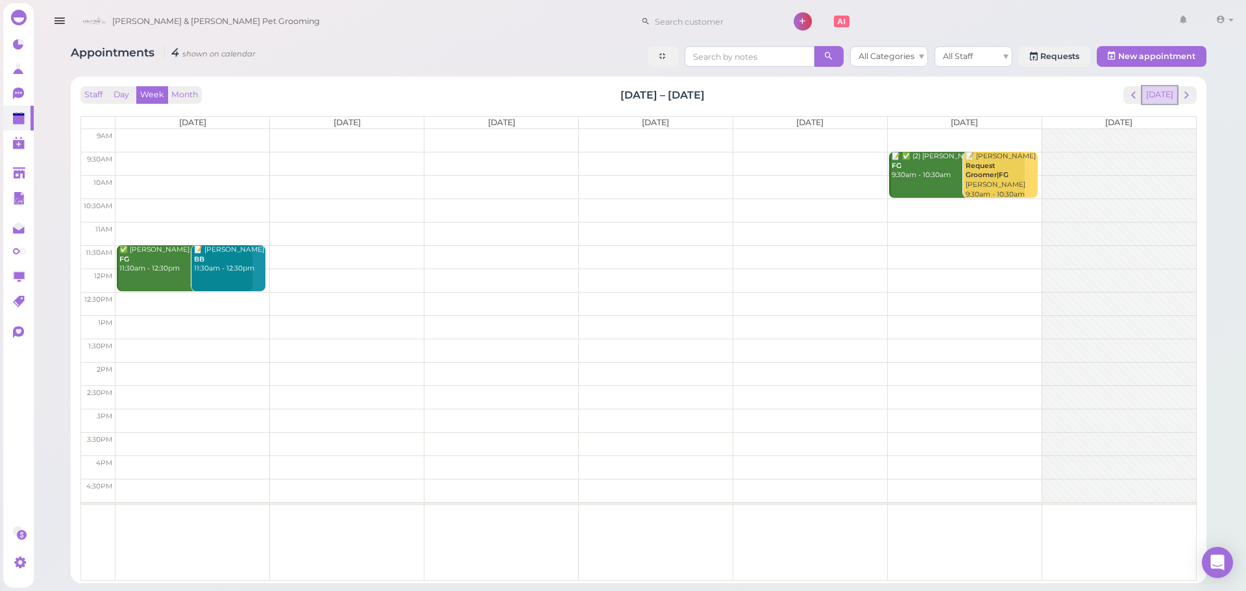
click at [1153, 99] on button "[DATE]" at bounding box center [1159, 95] width 35 height 18
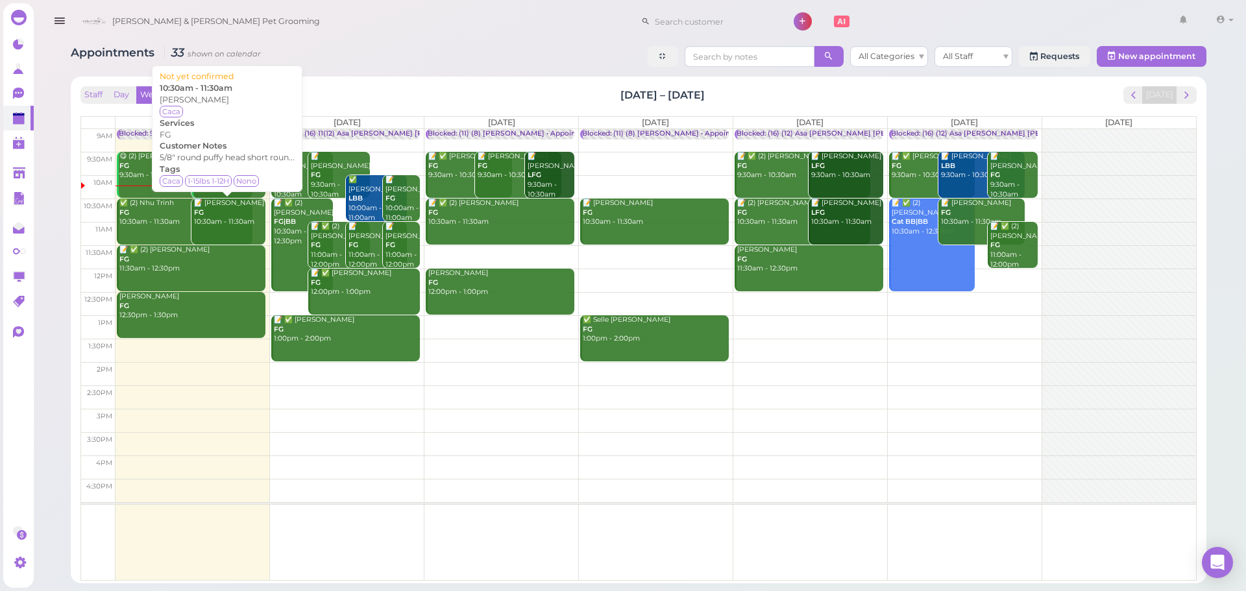
click at [246, 215] on div "📝 Annie Li FG 10:30am - 11:30am" at bounding box center [229, 213] width 72 height 29
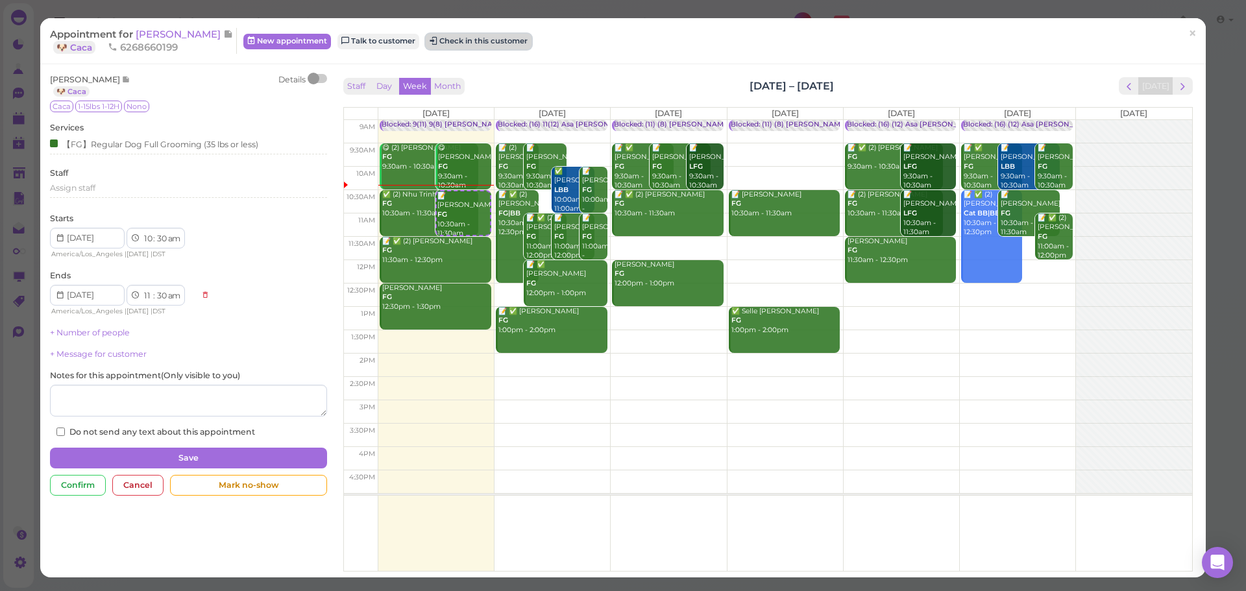
click at [427, 40] on button "Check in this customer" at bounding box center [479, 42] width 106 height 16
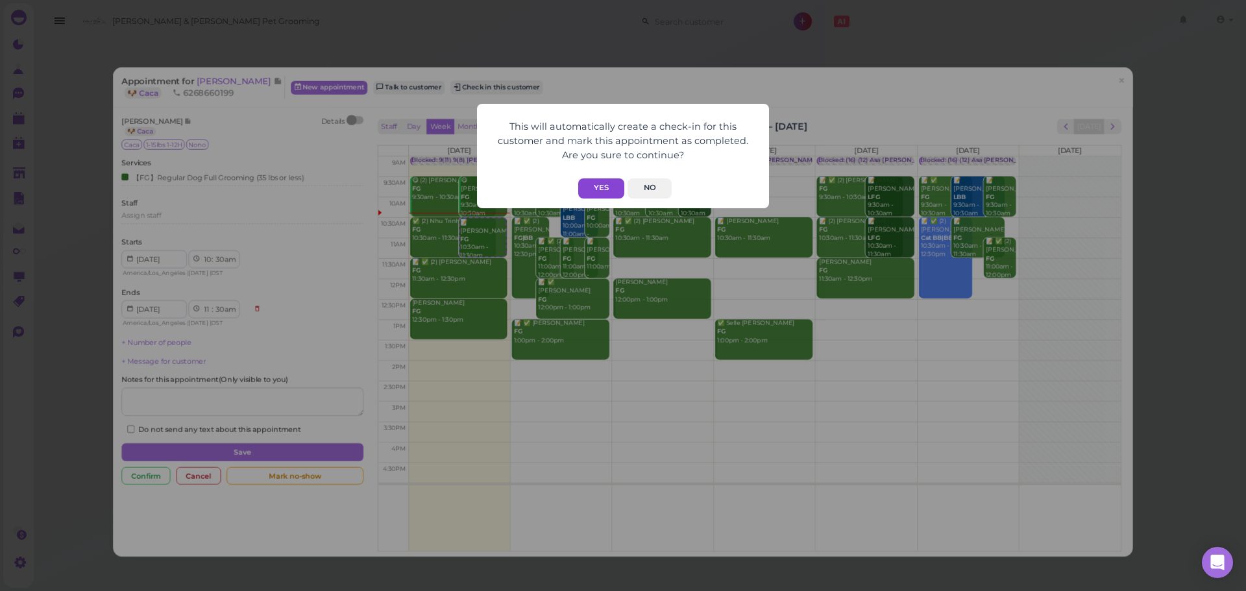
click at [604, 195] on button "Yes" at bounding box center [601, 188] width 46 height 20
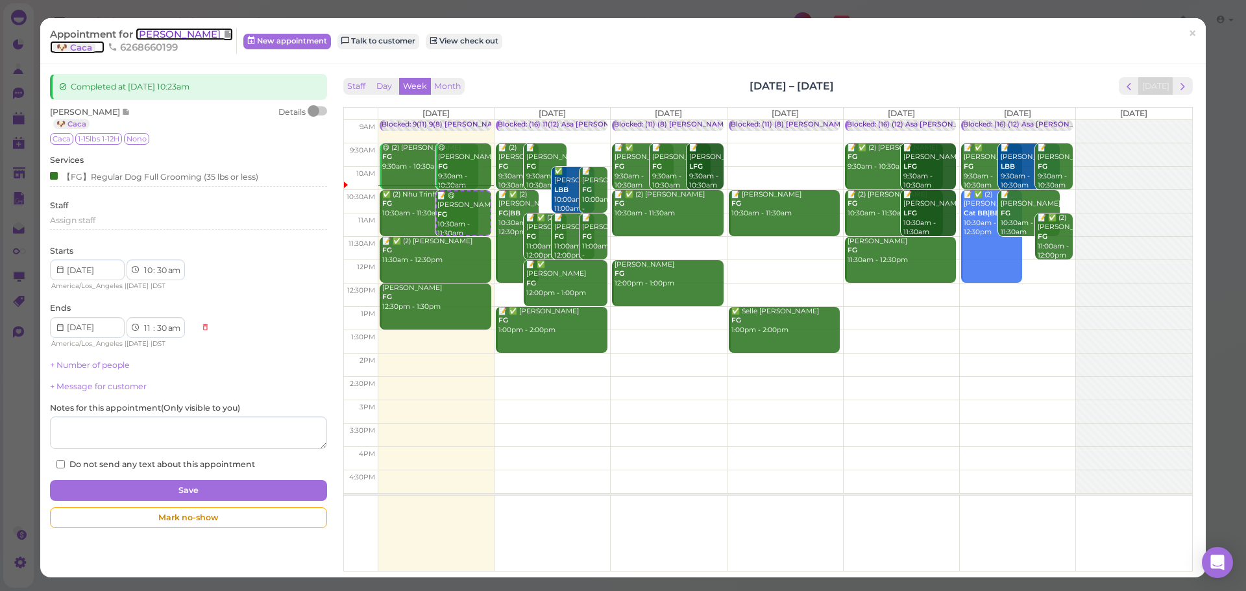
click at [149, 34] on span "[PERSON_NAME]" at bounding box center [180, 34] width 88 height 12
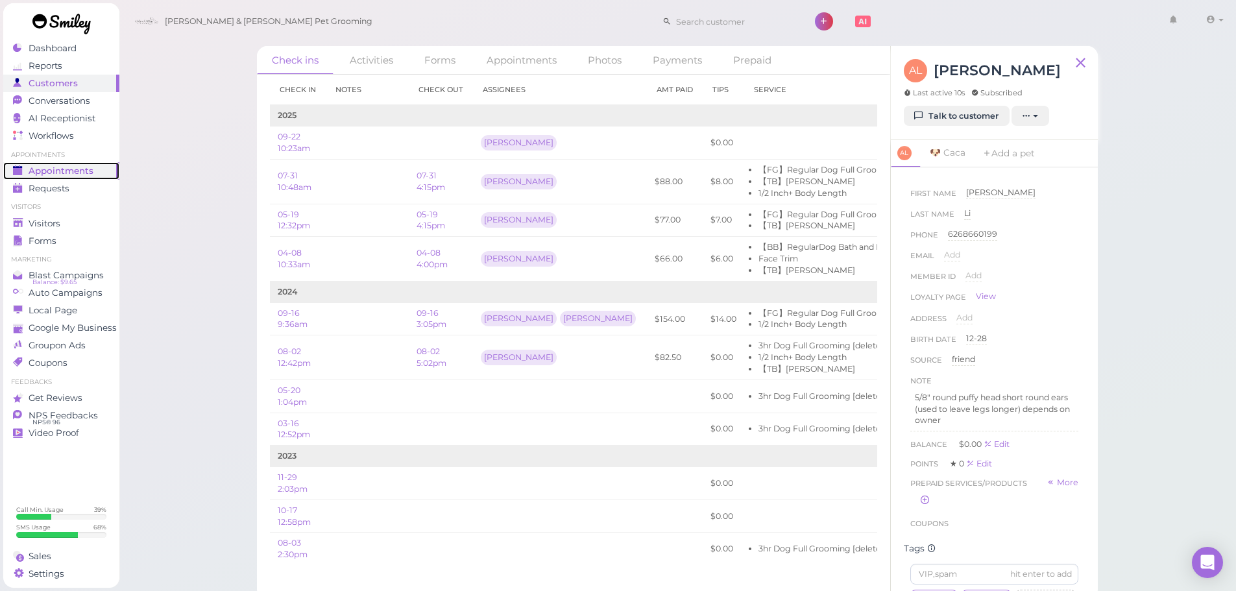
drag, startPoint x: 60, startPoint y: 173, endPoint x: 71, endPoint y: 171, distance: 11.2
click at [60, 173] on span "Appointments" at bounding box center [61, 170] width 65 height 11
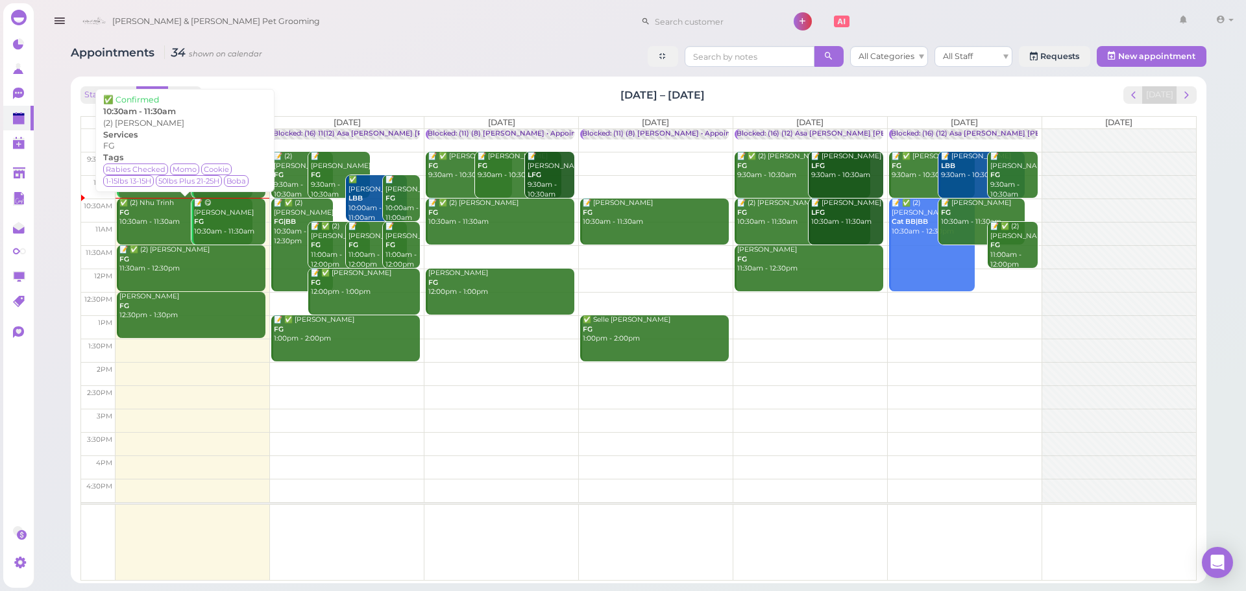
click at [162, 232] on link "✅ (2) Nhu Trinh FG 10:30am - 11:30am" at bounding box center [185, 222] width 136 height 46
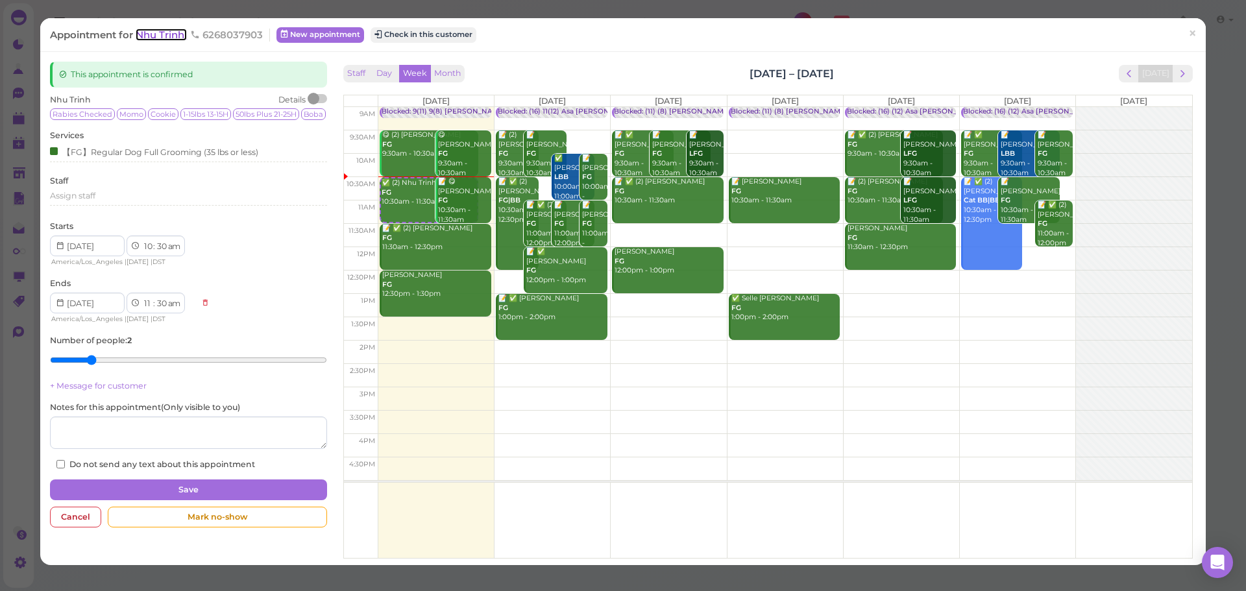
click at [171, 34] on span "Nhu Trinh" at bounding box center [161, 35] width 51 height 12
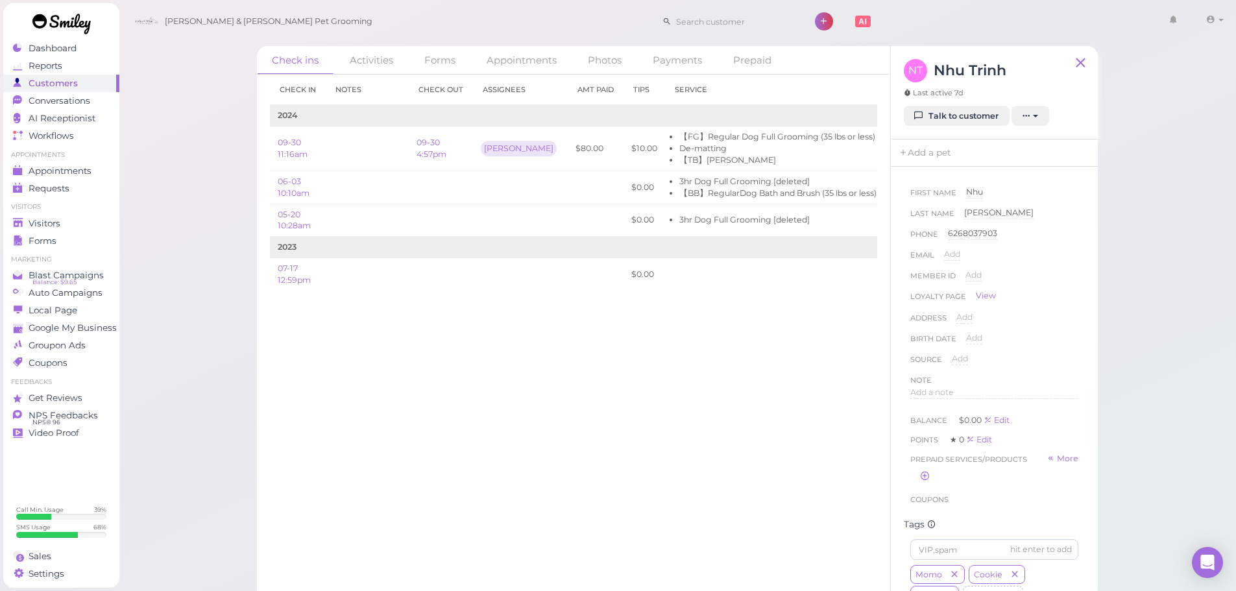
click at [945, 127] on div "NT Nhu Trinh Last active 7d Talk to customer New appointment Add stamps Add/Rem…" at bounding box center [994, 92] width 207 height 93
click at [945, 122] on link "Talk to customer" at bounding box center [957, 116] width 106 height 21
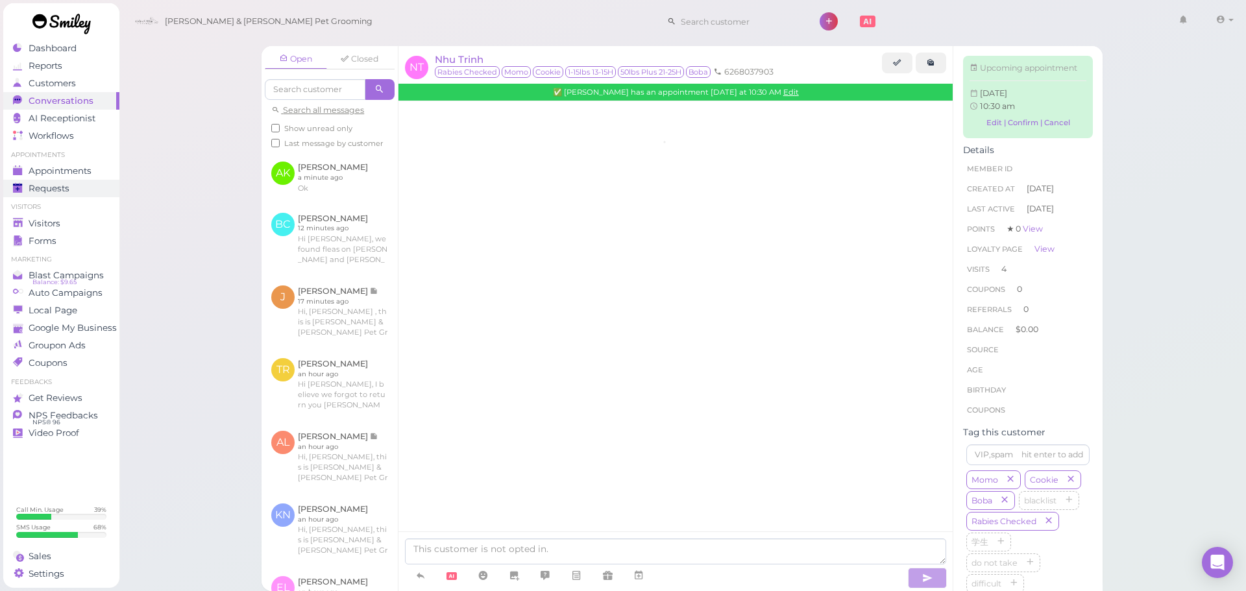
scroll to position [1816, 0]
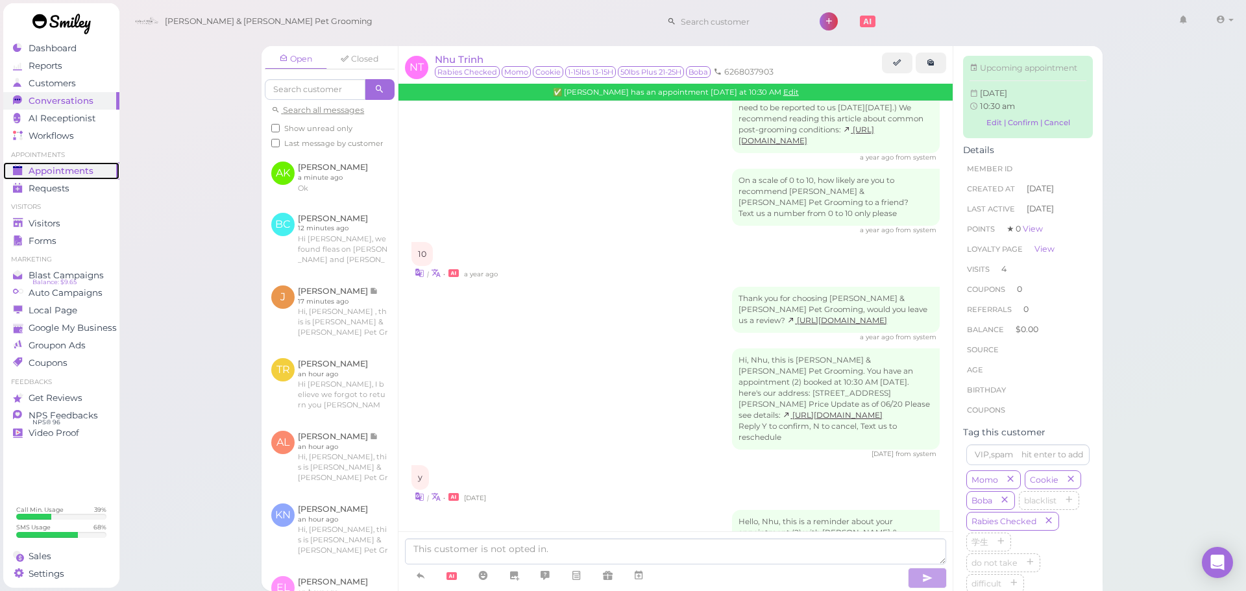
click at [66, 168] on span "Appointments" at bounding box center [61, 170] width 65 height 11
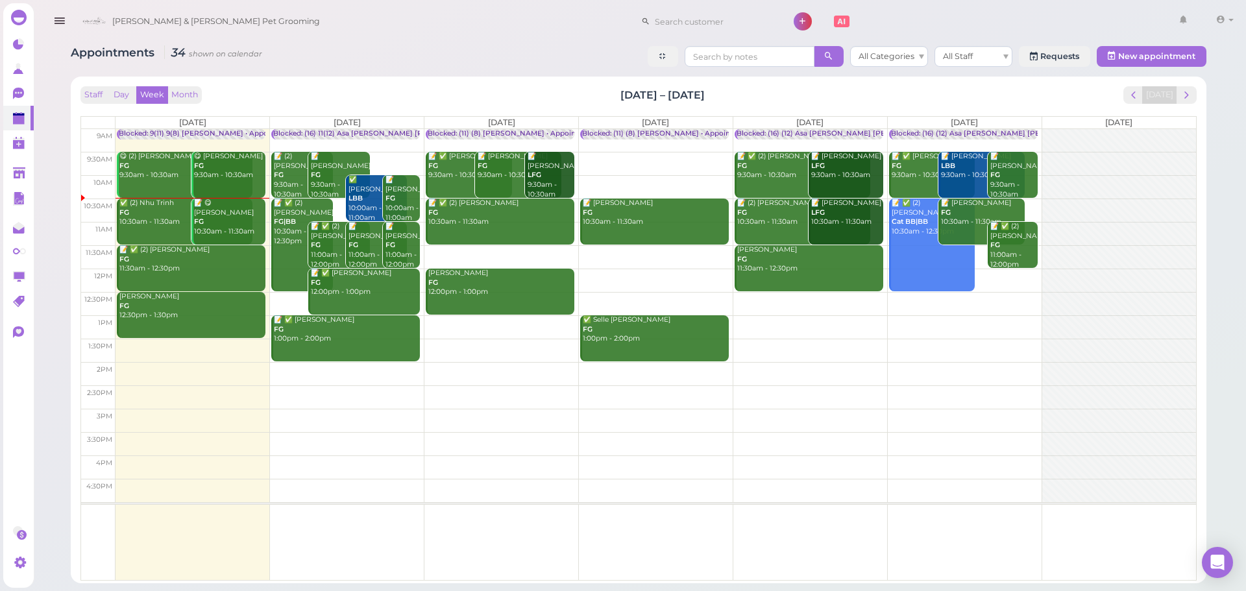
drag, startPoint x: 603, startPoint y: 95, endPoint x: 778, endPoint y: 103, distance: 174.7
click at [778, 103] on div "Staff Day Week Month [DATE] – [DATE] [DATE]" at bounding box center [638, 95] width 1116 height 18
drag, startPoint x: 652, startPoint y: 99, endPoint x: 528, endPoint y: 92, distance: 124.1
click at [528, 92] on div "Staff Day Week Month [DATE] – [DATE] [DATE]" at bounding box center [638, 95] width 1116 height 18
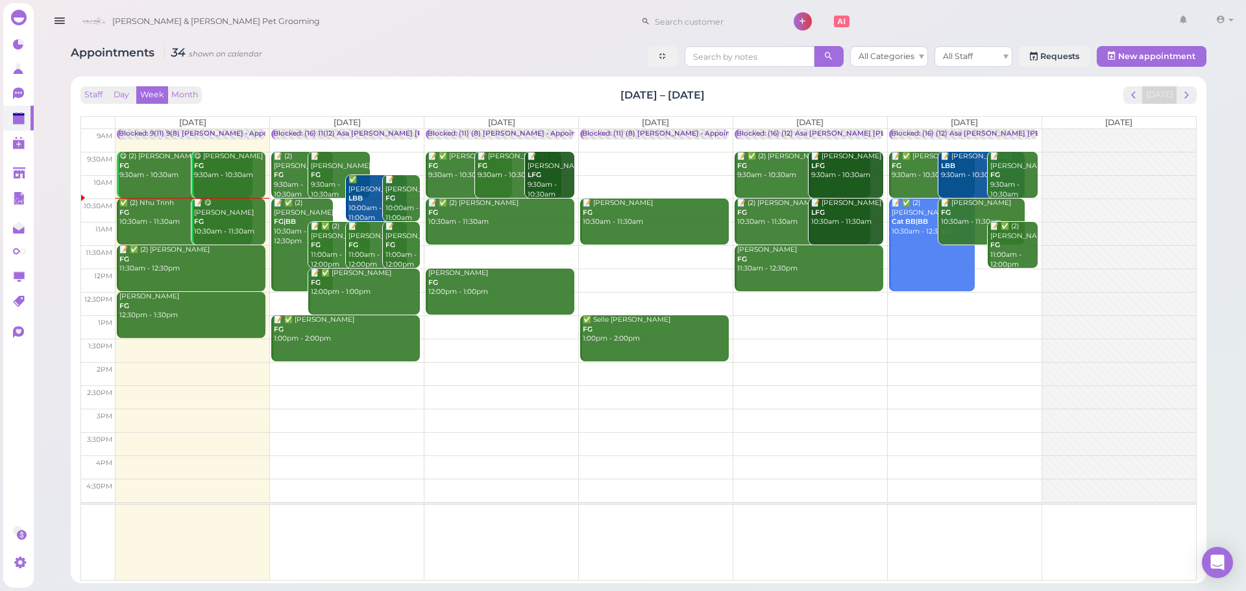
click at [528, 92] on div "Staff Day Week Month [DATE] – [DATE] [DATE]" at bounding box center [638, 95] width 1116 height 18
drag, startPoint x: 528, startPoint y: 92, endPoint x: 816, endPoint y: 93, distance: 288.1
click at [816, 93] on div "Staff Day Week Month [DATE] – [DATE] [DATE]" at bounding box center [638, 95] width 1116 height 18
drag, startPoint x: 816, startPoint y: 93, endPoint x: 555, endPoint y: 84, distance: 261.6
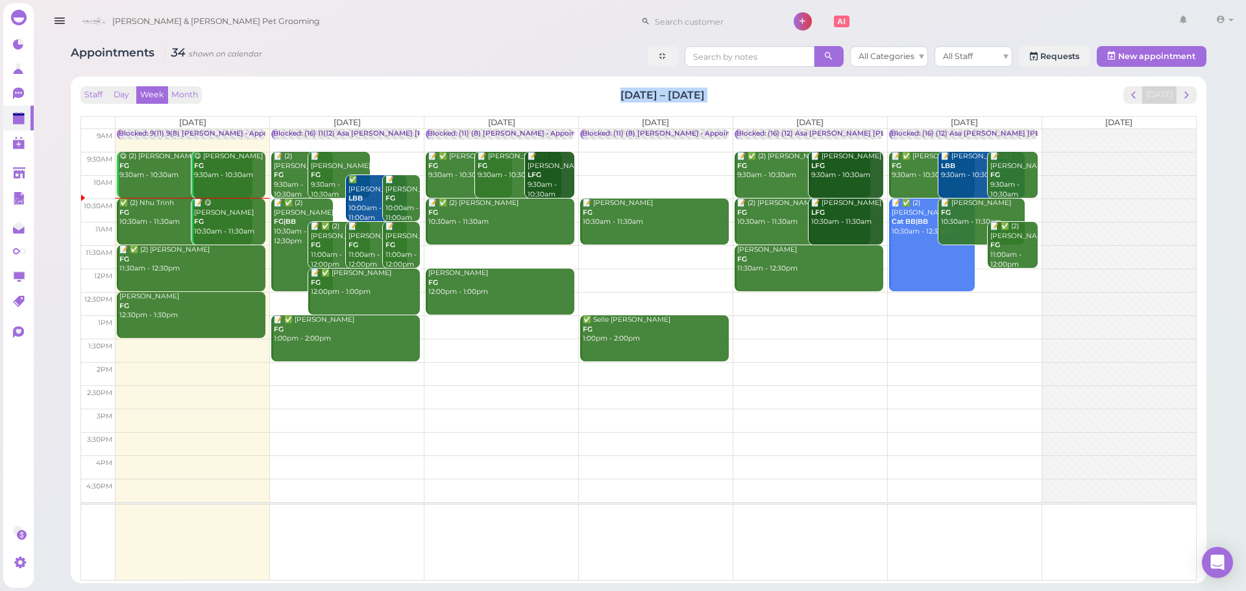
click at [555, 84] on div "Staff Day Week Month Sep 22 – 28, 2025 Today Mon 9/22 Tue 9/23 Wed 9/24 Thu 9/2…" at bounding box center [638, 330] width 1123 height 494
drag, startPoint x: 555, startPoint y: 84, endPoint x: 784, endPoint y: 88, distance: 229.1
click at [784, 88] on div "Staff Day Week Month Sep 22 – 28, 2025 Today Mon 9/22 Tue 9/23 Wed 9/24 Thu 9/2…" at bounding box center [638, 330] width 1123 height 494
click at [784, 88] on div "Staff Day Week Month [DATE] – [DATE] [DATE]" at bounding box center [638, 95] width 1116 height 18
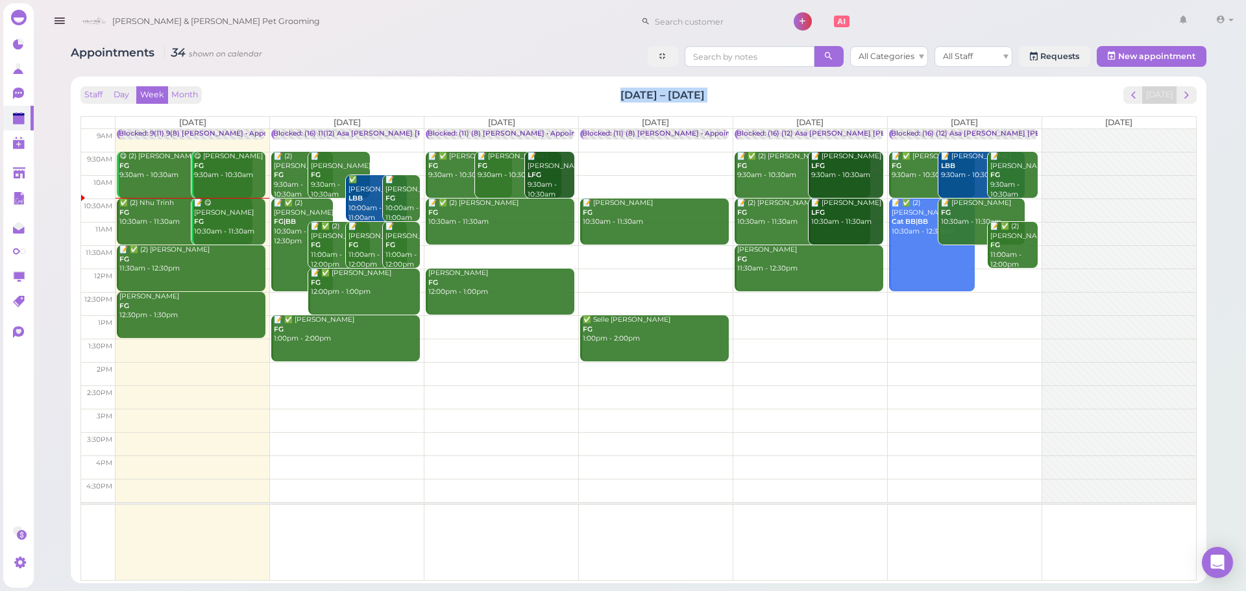
drag, startPoint x: 731, startPoint y: 92, endPoint x: 600, endPoint y: 95, distance: 130.4
click at [600, 95] on div "Staff Day Week Month [DATE] – [DATE] [DATE]" at bounding box center [638, 95] width 1116 height 18
drag, startPoint x: 600, startPoint y: 95, endPoint x: 694, endPoint y: 95, distance: 94.1
click at [694, 95] on div "Staff Day Week Month [DATE] – [DATE] [DATE]" at bounding box center [638, 95] width 1116 height 18
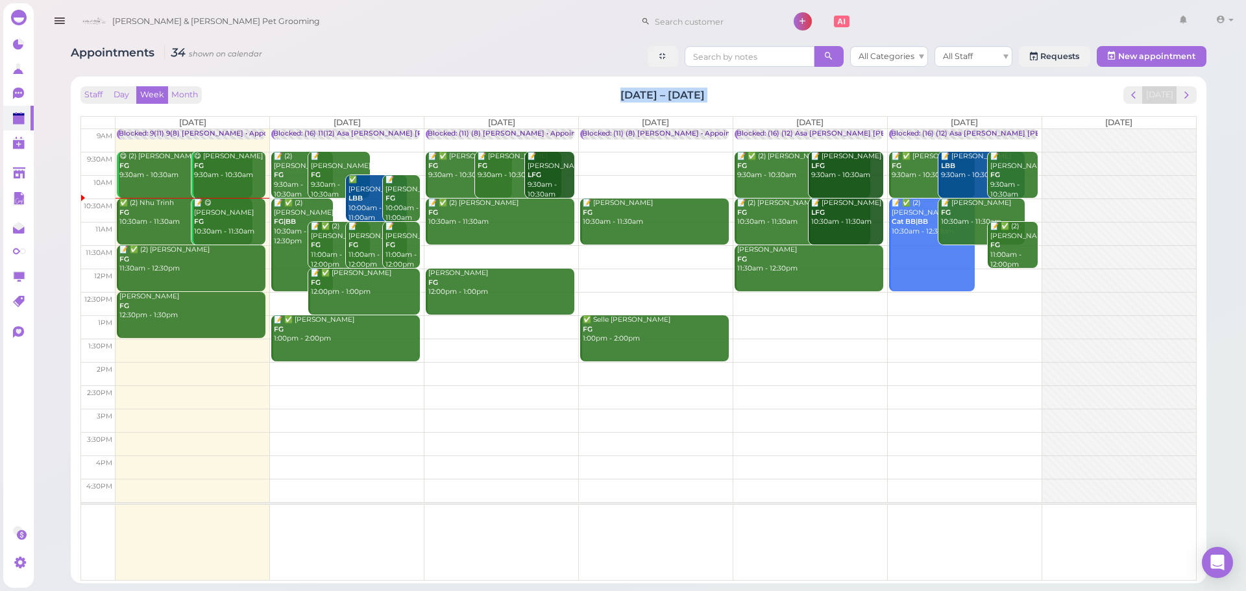
click at [694, 95] on h2 "[DATE] – [DATE]" at bounding box center [662, 95] width 84 height 15
drag, startPoint x: 705, startPoint y: 95, endPoint x: 587, endPoint y: 95, distance: 117.4
click at [587, 95] on div "Staff Day Week Month [DATE] – [DATE] [DATE]" at bounding box center [638, 95] width 1116 height 18
drag, startPoint x: 587, startPoint y: 95, endPoint x: 694, endPoint y: 95, distance: 107.1
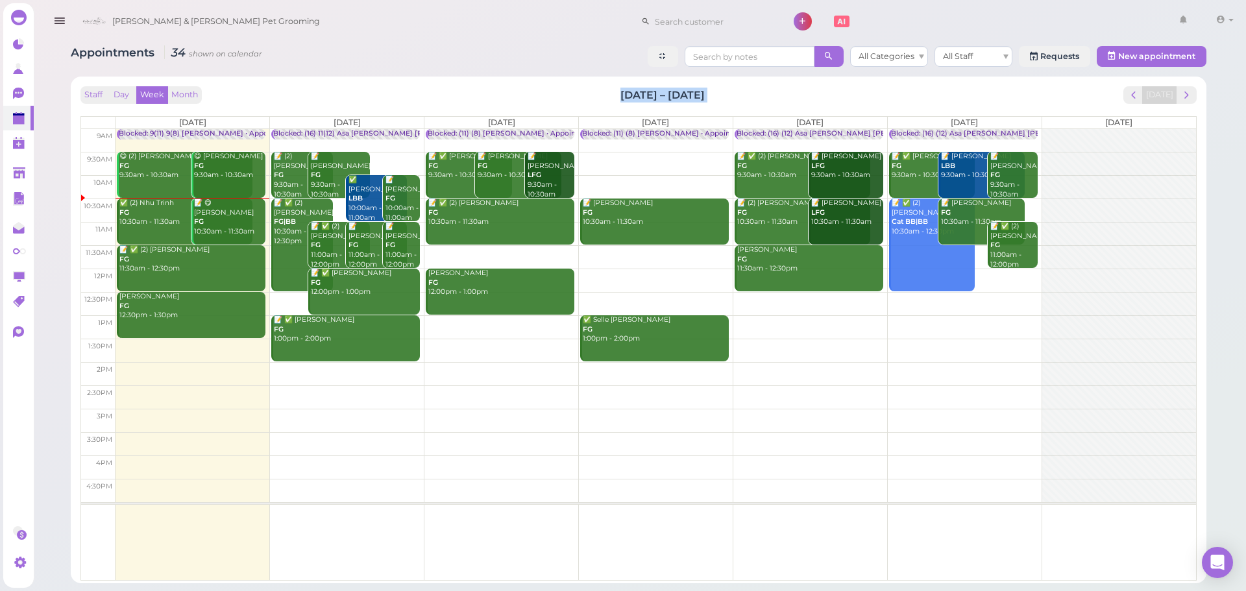
click at [694, 95] on div "Staff Day Week Month [DATE] – [DATE] [DATE]" at bounding box center [638, 95] width 1116 height 18
click at [705, 93] on h2 "[DATE] – [DATE]" at bounding box center [662, 95] width 84 height 15
drag, startPoint x: 720, startPoint y: 95, endPoint x: 601, endPoint y: 93, distance: 118.8
click at [601, 93] on div "Staff Day Week Month [DATE] – [DATE] [DATE]" at bounding box center [638, 95] width 1116 height 18
click at [599, 93] on div "Staff Day Week Month [DATE] – [DATE] [DATE]" at bounding box center [638, 95] width 1116 height 18
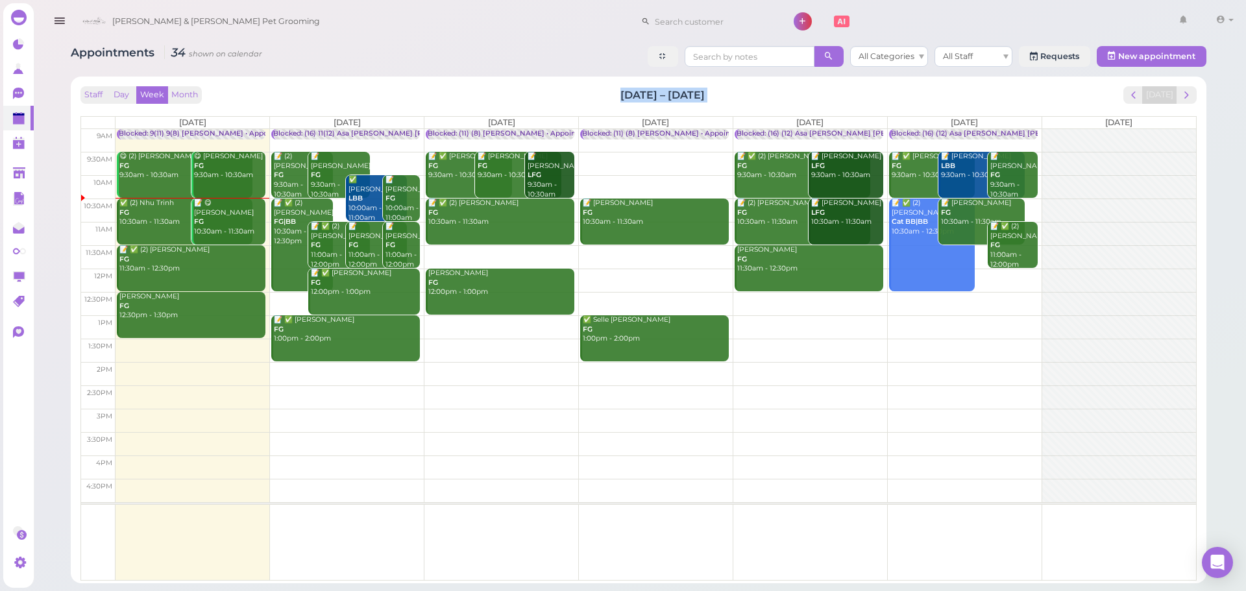
drag, startPoint x: 599, startPoint y: 93, endPoint x: 699, endPoint y: 95, distance: 100.6
click at [699, 95] on div "Staff Day Week Month [DATE] – [DATE] [DATE]" at bounding box center [638, 95] width 1116 height 18
click at [705, 95] on h2 "[DATE] – [DATE]" at bounding box center [662, 95] width 84 height 15
drag, startPoint x: 708, startPoint y: 95, endPoint x: 622, endPoint y: 93, distance: 86.3
click at [622, 93] on h2 "[DATE] – [DATE]" at bounding box center [662, 95] width 84 height 15
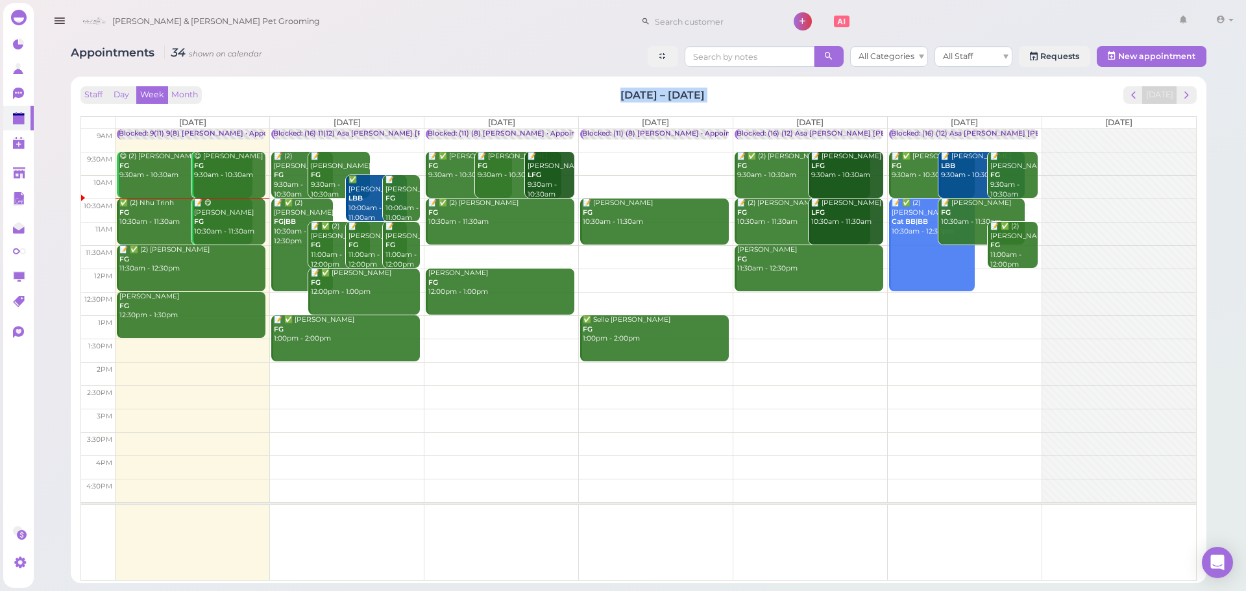
click at [622, 93] on h2 "[DATE] – [DATE]" at bounding box center [662, 95] width 84 height 15
drag, startPoint x: 622, startPoint y: 93, endPoint x: 701, endPoint y: 94, distance: 79.2
click at [701, 94] on h2 "[DATE] – [DATE]" at bounding box center [662, 95] width 84 height 15
drag, startPoint x: 709, startPoint y: 94, endPoint x: 597, endPoint y: 94, distance: 112.3
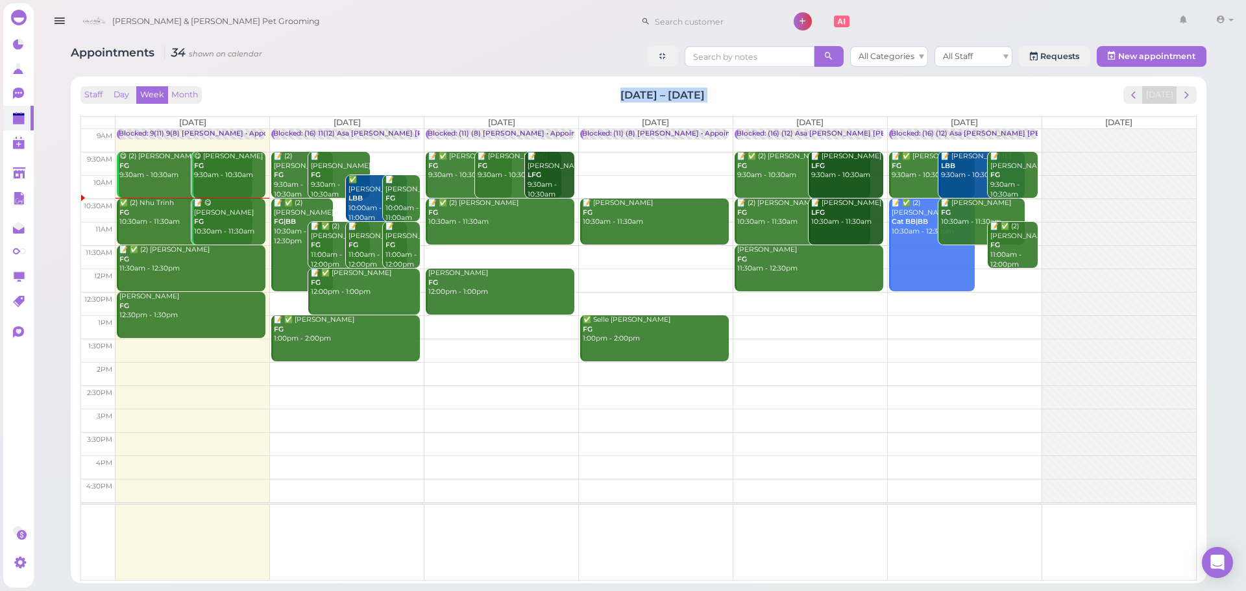
click at [598, 94] on div "Staff Day Week Month [DATE] – [DATE] [DATE]" at bounding box center [638, 95] width 1116 height 18
click at [596, 94] on div "Staff Day Week Month [DATE] – [DATE] [DATE]" at bounding box center [638, 95] width 1116 height 18
drag, startPoint x: 596, startPoint y: 94, endPoint x: 703, endPoint y: 94, distance: 106.4
click at [703, 94] on div "Staff Day Week Month [DATE] – [DATE] [DATE]" at bounding box center [638, 95] width 1116 height 18
click at [714, 93] on div "Staff Day Week Month [DATE] – [DATE] [DATE]" at bounding box center [638, 95] width 1116 height 18
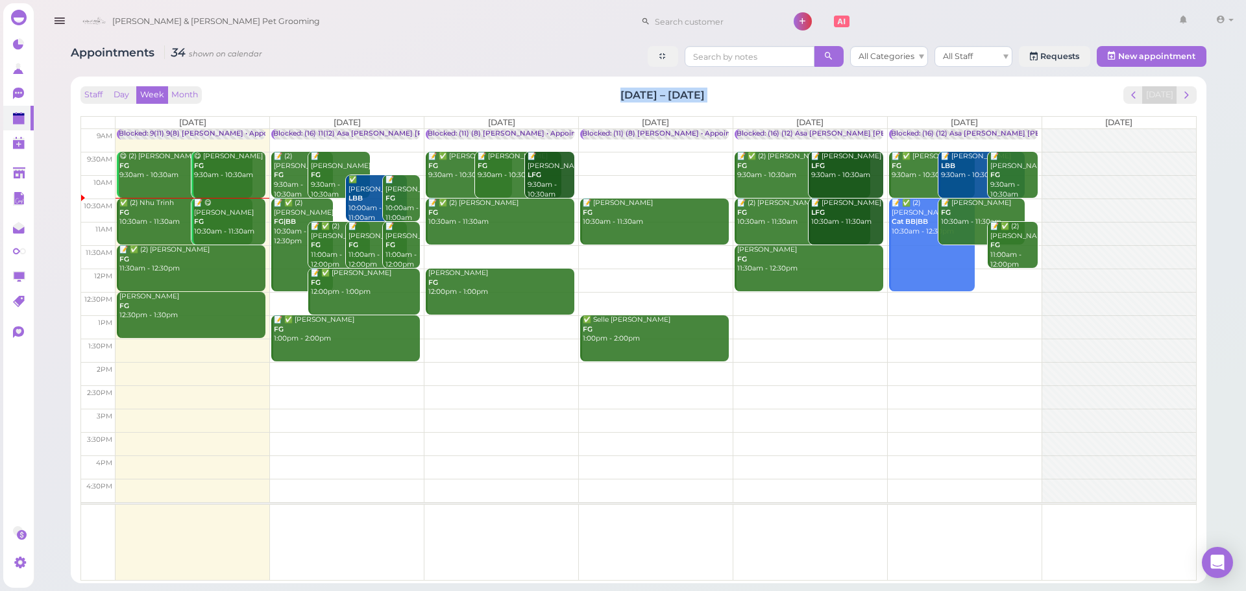
drag, startPoint x: 714, startPoint y: 93, endPoint x: 565, endPoint y: 93, distance: 149.9
click at [565, 93] on div "Staff Day Week Month [DATE] – [DATE] [DATE]" at bounding box center [638, 95] width 1116 height 18
drag, startPoint x: 565, startPoint y: 93, endPoint x: 690, endPoint y: 95, distance: 125.9
click at [690, 95] on div "Staff Day Week Month [DATE] – [DATE] [DATE]" at bounding box center [638, 95] width 1116 height 18
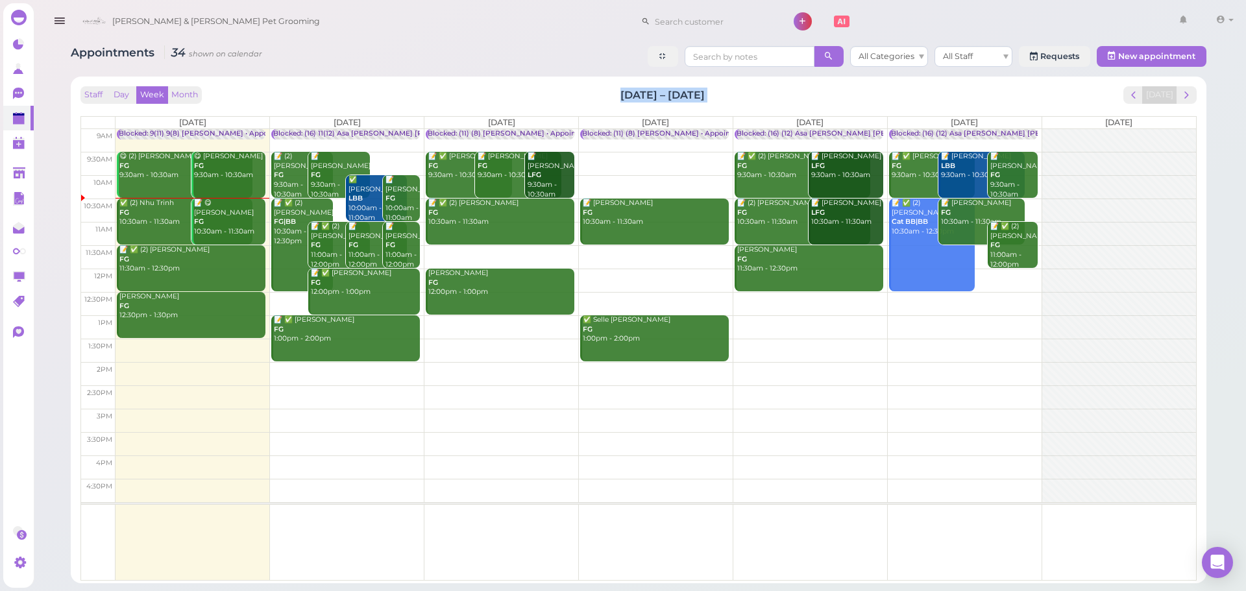
click at [690, 95] on h2 "[DATE] – [DATE]" at bounding box center [662, 95] width 84 height 15
click at [569, 83] on div "Staff Day Week Month Sep 22 – 28, 2025 Today Mon 9/22 Tue 9/23 Wed 9/24 Thu 9/2…" at bounding box center [638, 330] width 1123 height 494
drag, startPoint x: 457, startPoint y: 93, endPoint x: 739, endPoint y: 95, distance: 282.3
click at [739, 95] on div "Staff Day Week Month [DATE] – [DATE] [DATE]" at bounding box center [638, 95] width 1116 height 18
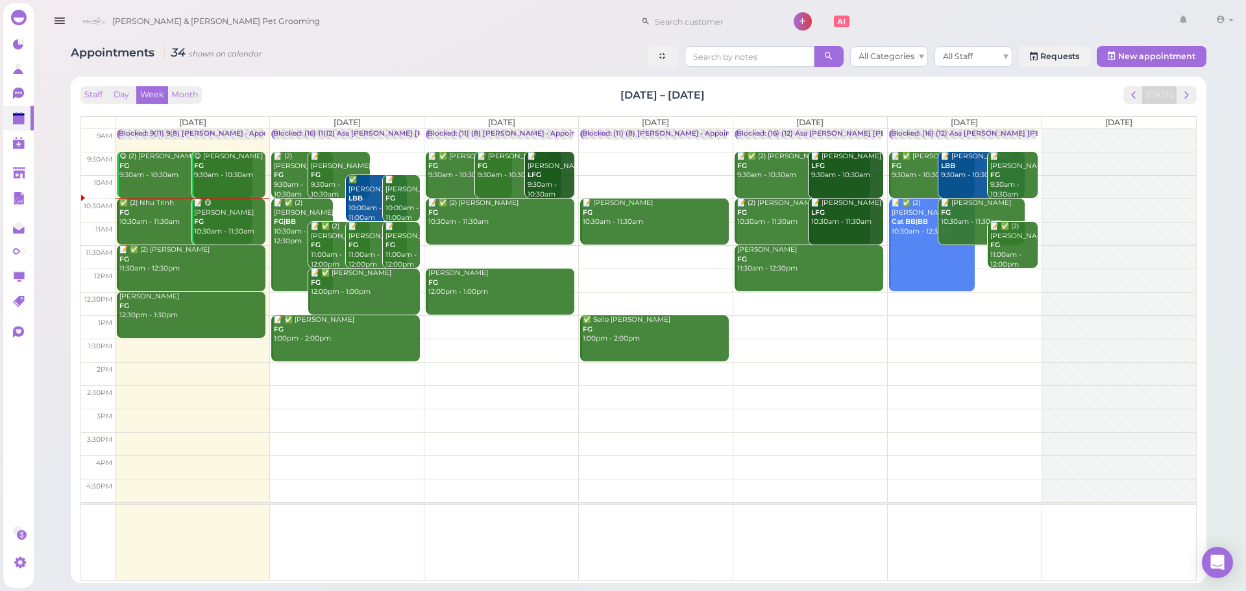
drag, startPoint x: 714, startPoint y: 95, endPoint x: 489, endPoint y: 86, distance: 225.3
click at [502, 89] on div "Staff Day Week Month [DATE] – [DATE] [DATE]" at bounding box center [638, 95] width 1116 height 18
click at [489, 86] on div "Staff Day Week Month [DATE] – [DATE] [DATE]" at bounding box center [638, 95] width 1116 height 18
drag, startPoint x: 489, startPoint y: 86, endPoint x: 778, endPoint y: 99, distance: 289.7
click at [778, 99] on div "Staff Day Week Month [DATE] – [DATE] [DATE]" at bounding box center [638, 95] width 1116 height 18
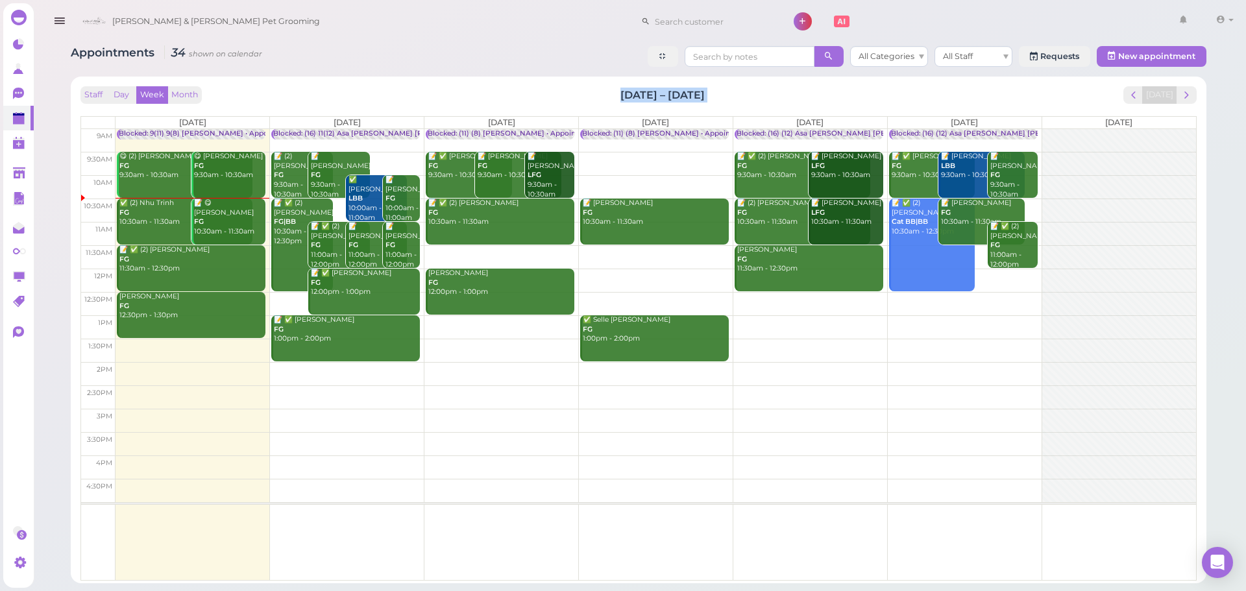
click at [778, 99] on div "Staff Day Week Month [DATE] – [DATE] [DATE]" at bounding box center [638, 95] width 1116 height 18
drag, startPoint x: 778, startPoint y: 92, endPoint x: 608, endPoint y: 91, distance: 170.0
click at [608, 91] on div "Staff Day Week Month [DATE] – [DATE] [DATE]" at bounding box center [638, 95] width 1116 height 18
click at [606, 91] on div "Staff Day Week Month [DATE] – [DATE] [DATE]" at bounding box center [638, 95] width 1116 height 18
drag, startPoint x: 606, startPoint y: 91, endPoint x: 723, endPoint y: 93, distance: 117.5
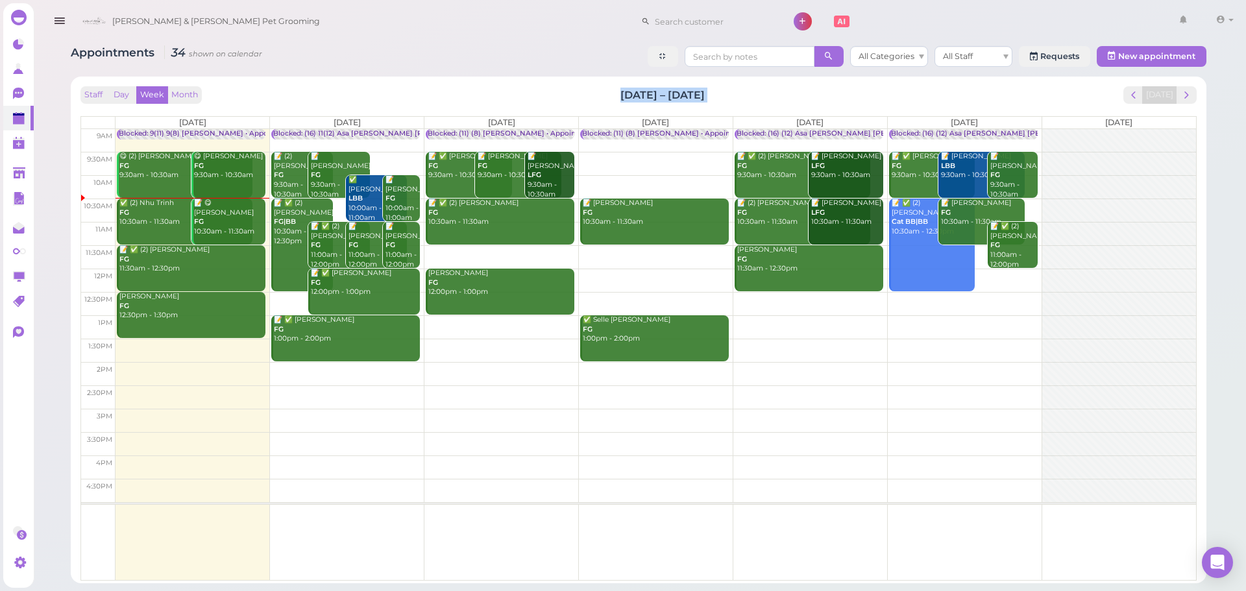
click at [723, 93] on div "Staff Day Week Month [DATE] – [DATE] [DATE]" at bounding box center [638, 95] width 1116 height 18
drag, startPoint x: 723, startPoint y: 93, endPoint x: 603, endPoint y: 95, distance: 120.1
click at [603, 95] on div "Staff Day Week Month [DATE] – [DATE] [DATE]" at bounding box center [638, 95] width 1116 height 18
click at [594, 96] on div "Staff Day Week Month [DATE] – [DATE] [DATE]" at bounding box center [638, 95] width 1116 height 18
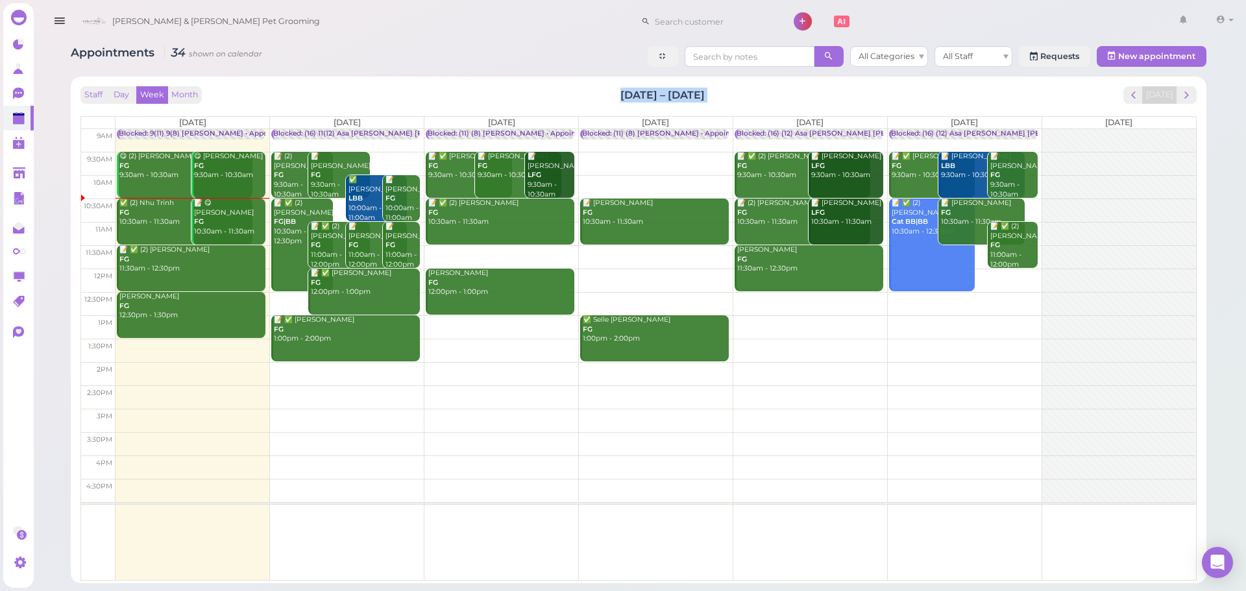
drag, startPoint x: 594, startPoint y: 96, endPoint x: 702, endPoint y: 88, distance: 108.0
click at [702, 88] on div "Staff Day Week Month [DATE] – [DATE] [DATE]" at bounding box center [638, 95] width 1116 height 18
click at [702, 88] on h2 "[DATE] – [DATE]" at bounding box center [662, 95] width 84 height 15
drag, startPoint x: 708, startPoint y: 94, endPoint x: 609, endPoint y: 95, distance: 99.3
click at [609, 95] on div "Staff Day Week Month [DATE] – [DATE] [DATE]" at bounding box center [638, 95] width 1116 height 18
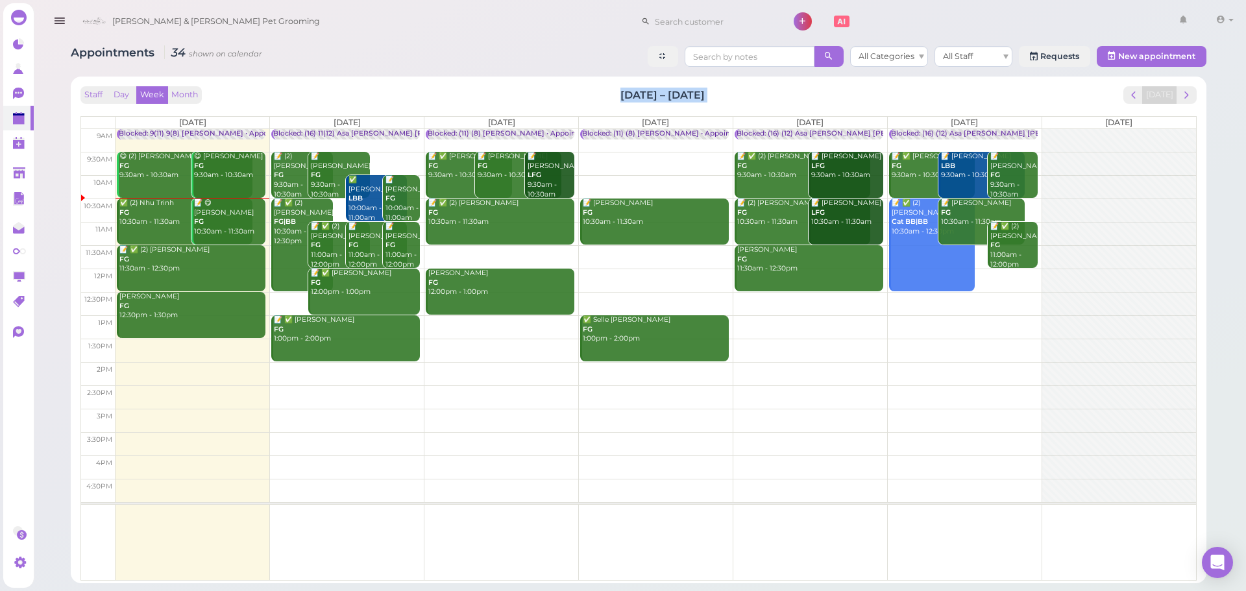
click at [606, 95] on div "Staff Day Week Month [DATE] – [DATE] [DATE]" at bounding box center [638, 95] width 1116 height 18
drag, startPoint x: 606, startPoint y: 95, endPoint x: 703, endPoint y: 89, distance: 97.5
click at [703, 89] on div "Staff Day Week Month [DATE] – [DATE] [DATE]" at bounding box center [638, 95] width 1116 height 18
click at [703, 89] on h2 "[DATE] – [DATE]" at bounding box center [662, 95] width 84 height 15
drag, startPoint x: 710, startPoint y: 93, endPoint x: 587, endPoint y: 89, distance: 122.7
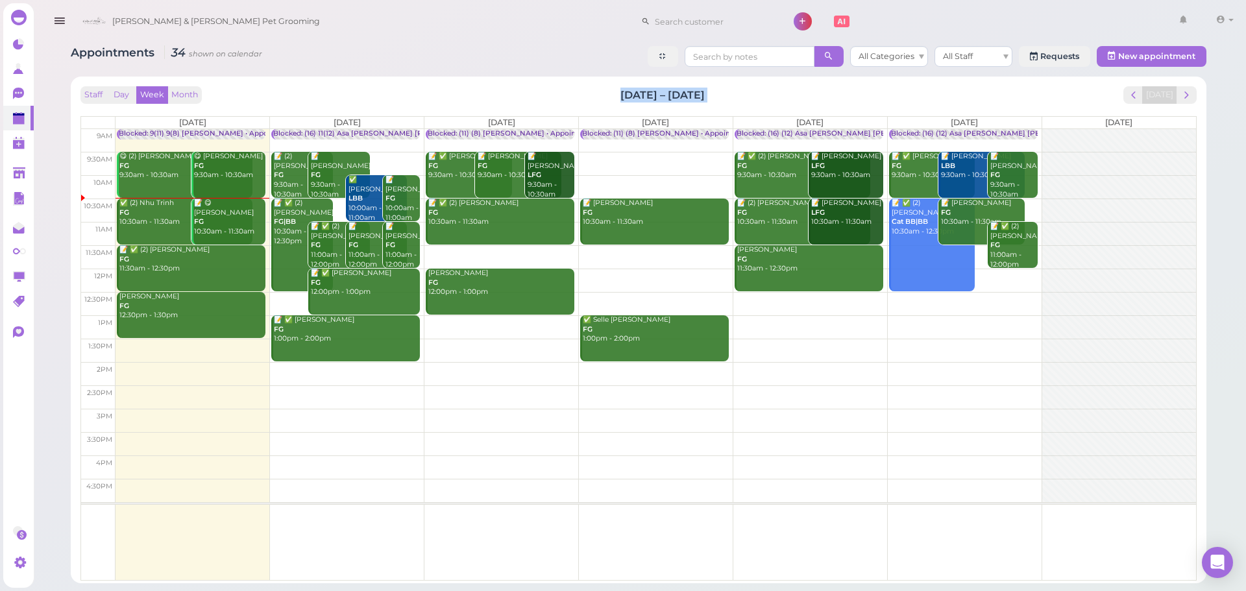
click at [587, 89] on div "Staff Day Week Month [DATE] – [DATE] [DATE]" at bounding box center [638, 95] width 1116 height 18
drag, startPoint x: 587, startPoint y: 89, endPoint x: 700, endPoint y: 89, distance: 112.9
click at [700, 89] on div "Staff Day Week Month [DATE] – [DATE] [DATE]" at bounding box center [638, 95] width 1116 height 18
click at [700, 89] on h2 "[DATE] – [DATE]" at bounding box center [662, 95] width 84 height 15
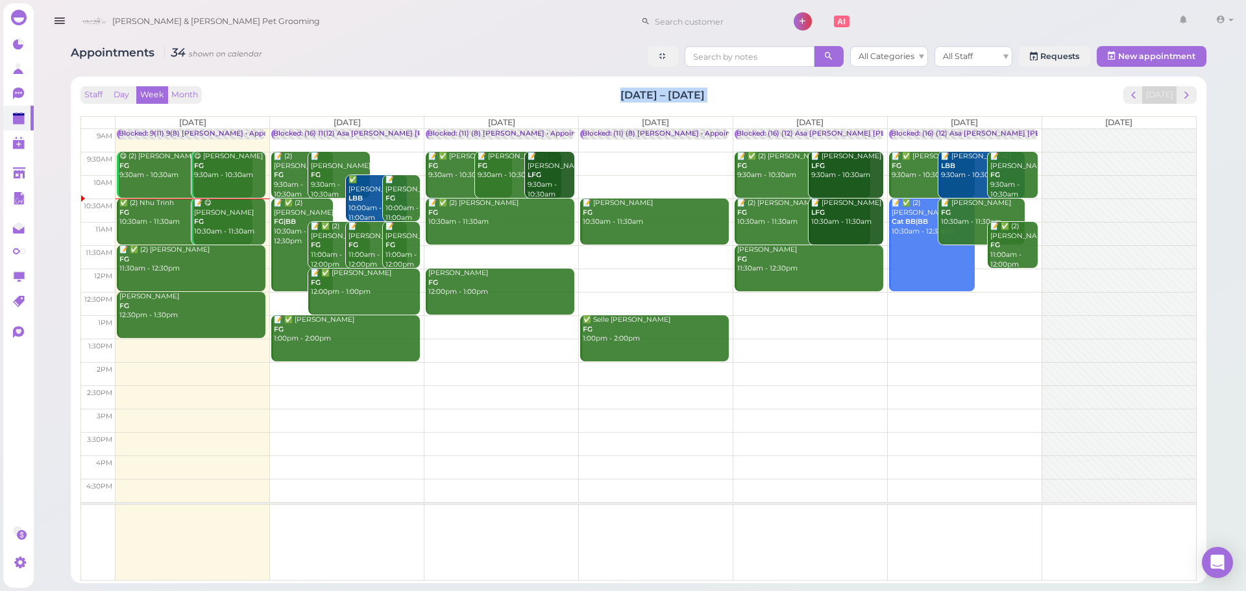
drag, startPoint x: 472, startPoint y: 87, endPoint x: 735, endPoint y: 90, distance: 263.5
click at [735, 90] on div "Staff Day Week Month [DATE] – [DATE] [DATE]" at bounding box center [638, 95] width 1116 height 18
drag, startPoint x: 735, startPoint y: 90, endPoint x: 546, endPoint y: 91, distance: 188.8
click at [546, 91] on div "Staff Day Week Month [DATE] – [DATE] [DATE]" at bounding box center [638, 95] width 1116 height 18
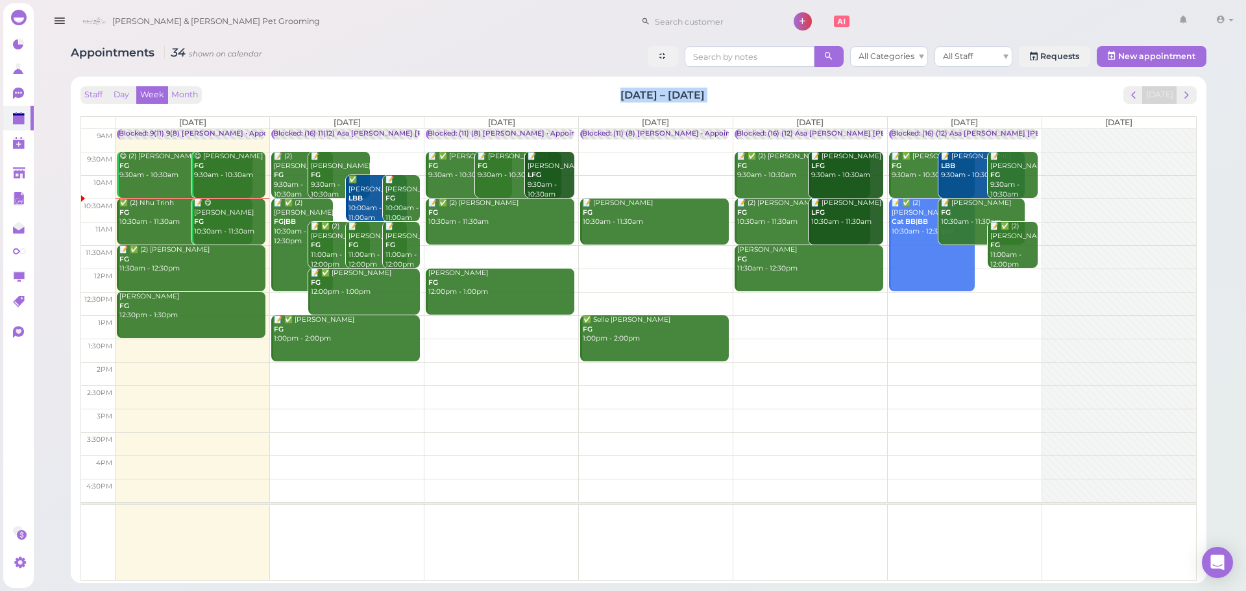
click at [544, 91] on div "Staff Day Week Month [DATE] – [DATE] [DATE]" at bounding box center [638, 95] width 1116 height 18
drag, startPoint x: 544, startPoint y: 91, endPoint x: 690, endPoint y: 90, distance: 146.6
click at [690, 90] on div "Staff Day Week Month [DATE] – [DATE] [DATE]" at bounding box center [638, 95] width 1116 height 18
click at [690, 90] on h2 "[DATE] – [DATE]" at bounding box center [662, 95] width 84 height 15
drag, startPoint x: 709, startPoint y: 97, endPoint x: 589, endPoint y: 97, distance: 120.7
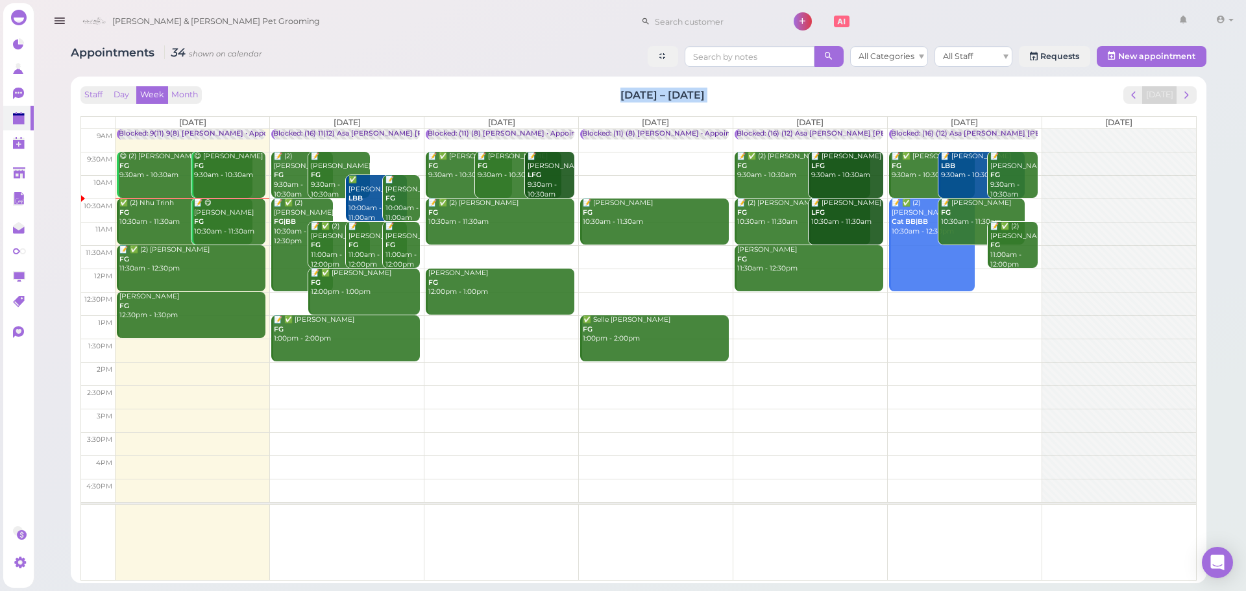
click at [589, 97] on div "Staff Day Week Month [DATE] – [DATE] [DATE]" at bounding box center [638, 95] width 1116 height 18
drag, startPoint x: 589, startPoint y: 97, endPoint x: 699, endPoint y: 98, distance: 111.0
click at [699, 98] on div "Staff Day Week Month [DATE] – [DATE] [DATE]" at bounding box center [638, 95] width 1116 height 18
click at [699, 98] on h2 "[DATE] – [DATE]" at bounding box center [662, 95] width 84 height 15
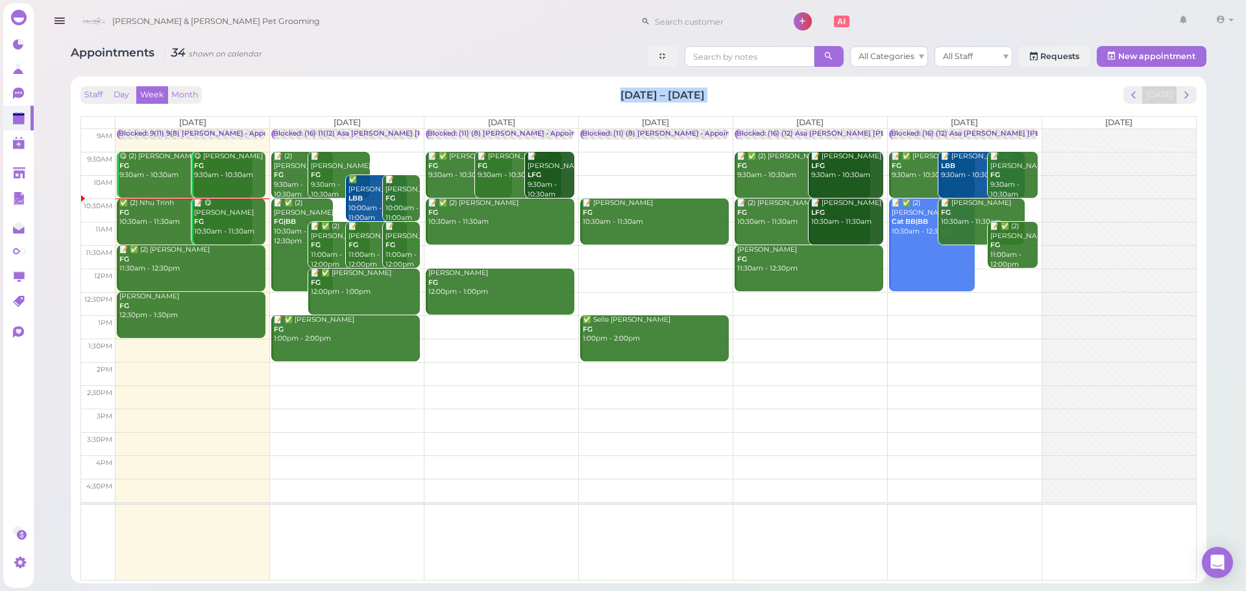
drag, startPoint x: 709, startPoint y: 95, endPoint x: 607, endPoint y: 97, distance: 101.9
click at [607, 97] on div "Staff Day Week Month [DATE] – [DATE] [DATE]" at bounding box center [638, 95] width 1116 height 18
click at [606, 97] on div "Staff Day Week Month [DATE] – [DATE] [DATE]" at bounding box center [638, 95] width 1116 height 18
drag, startPoint x: 606, startPoint y: 97, endPoint x: 696, endPoint y: 91, distance: 90.4
click at [696, 91] on div "Staff Day Week Month [DATE] – [DATE] [DATE]" at bounding box center [638, 95] width 1116 height 18
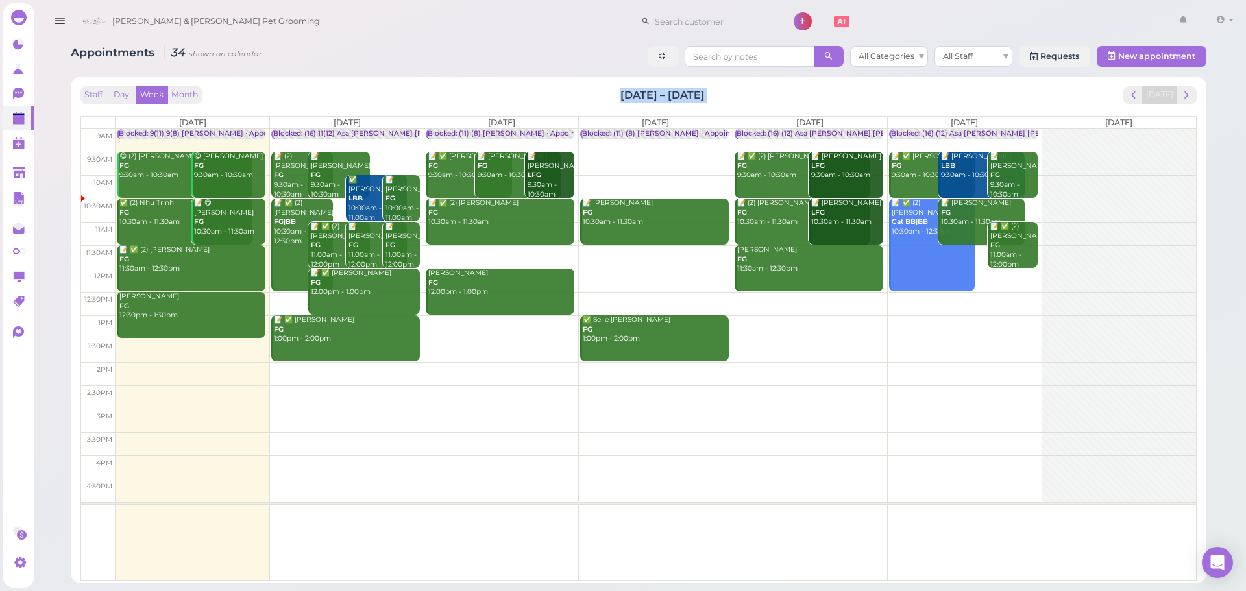
click at [696, 91] on h2 "[DATE] – [DATE]" at bounding box center [662, 95] width 84 height 15
drag, startPoint x: 709, startPoint y: 94, endPoint x: 622, endPoint y: 99, distance: 87.1
click at [622, 99] on div "Staff Day Week Month [DATE] – [DATE] [DATE]" at bounding box center [638, 95] width 1116 height 18
click at [622, 99] on h2 "[DATE] – [DATE]" at bounding box center [662, 95] width 84 height 15
drag, startPoint x: 622, startPoint y: 99, endPoint x: 688, endPoint y: 99, distance: 65.5
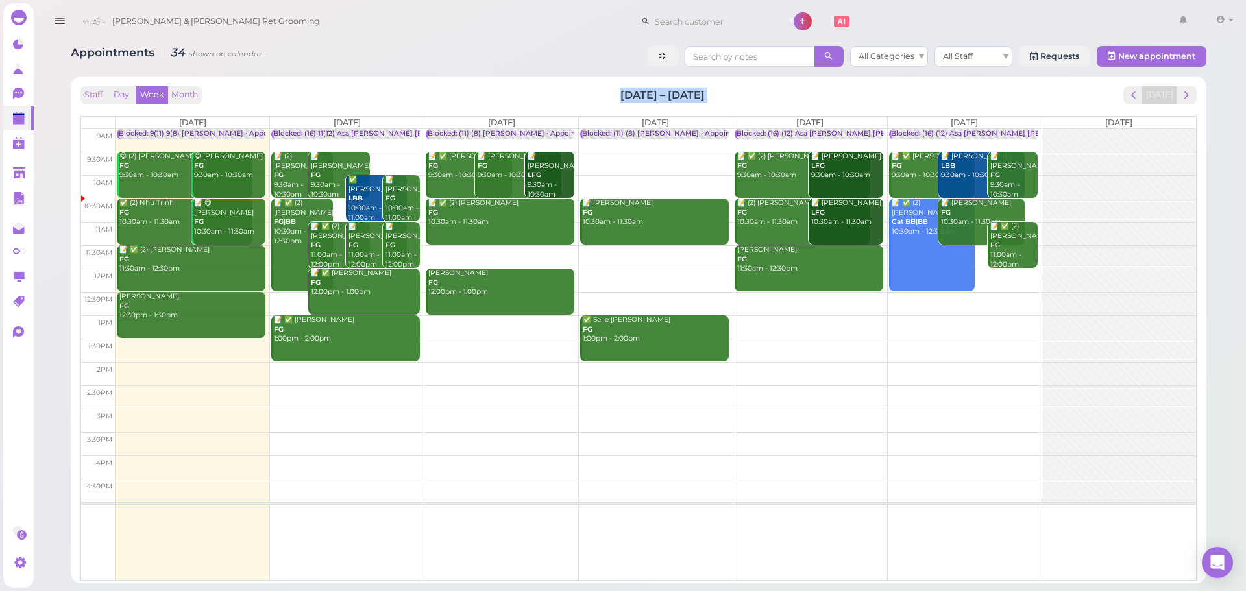
click at [688, 99] on h2 "[DATE] – [DATE]" at bounding box center [662, 95] width 84 height 15
click at [674, 98] on h2 "[DATE] – [DATE]" at bounding box center [662, 95] width 84 height 15
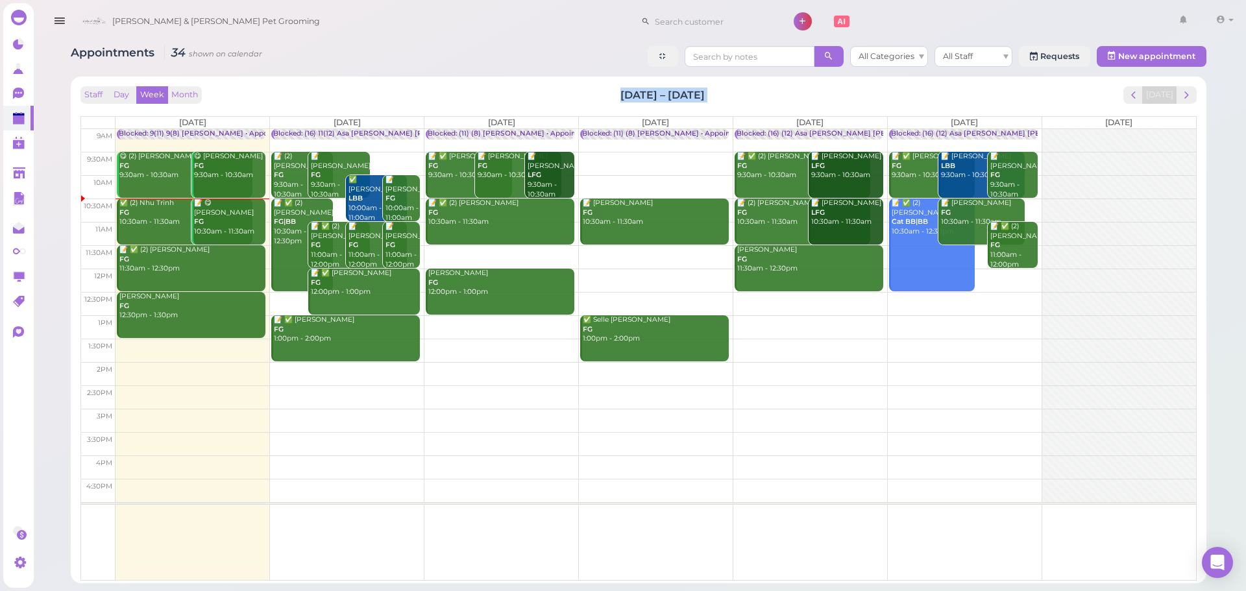
click at [649, 97] on h2 "[DATE] – [DATE]" at bounding box center [662, 95] width 84 height 15
drag, startPoint x: 624, startPoint y: 95, endPoint x: 746, endPoint y: 99, distance: 122.0
click at [746, 99] on div "Staff Day Week Month [DATE] – [DATE] [DATE]" at bounding box center [638, 95] width 1116 height 18
click at [628, 95] on h2 "[DATE] – [DATE]" at bounding box center [662, 95] width 84 height 15
drag, startPoint x: 616, startPoint y: 95, endPoint x: 713, endPoint y: 94, distance: 97.3
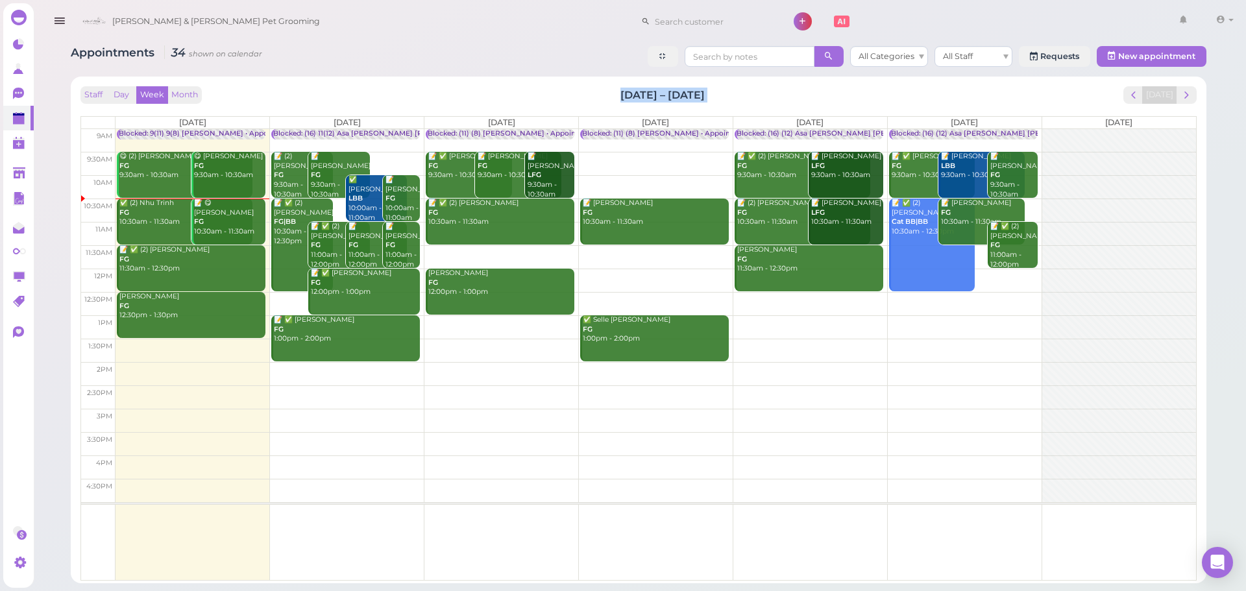
click at [713, 94] on div "Staff Day Week Month [DATE] – [DATE] [DATE]" at bounding box center [638, 95] width 1116 height 18
drag, startPoint x: 713, startPoint y: 94, endPoint x: 589, endPoint y: 94, distance: 124.6
click at [589, 94] on div "Staff Day Week Month [DATE] – [DATE] [DATE]" at bounding box center [638, 95] width 1116 height 18
click at [588, 94] on div "Staff Day Week Month [DATE] – [DATE] [DATE]" at bounding box center [638, 95] width 1116 height 18
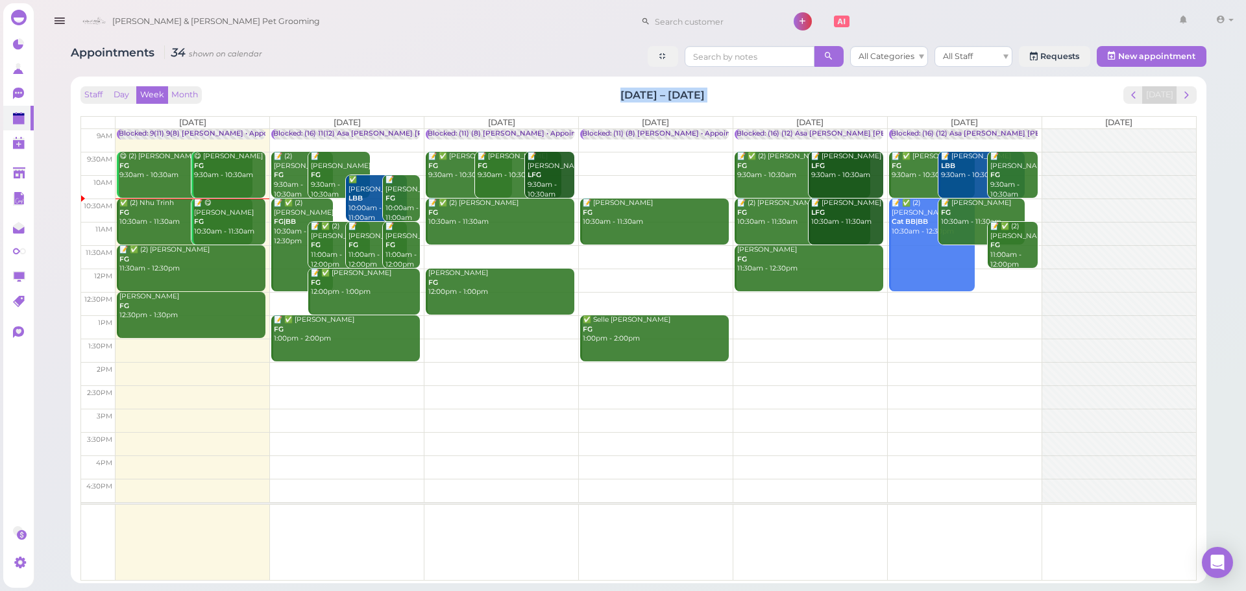
drag, startPoint x: 588, startPoint y: 94, endPoint x: 718, endPoint y: 94, distance: 129.8
click at [718, 94] on div "Staff Day Week Month [DATE] – [DATE] [DATE]" at bounding box center [638, 95] width 1116 height 18
drag, startPoint x: 709, startPoint y: 91, endPoint x: 614, endPoint y: 93, distance: 94.8
click at [614, 93] on div "Staff Day Week Month [DATE] – [DATE] [DATE]" at bounding box center [638, 95] width 1116 height 18
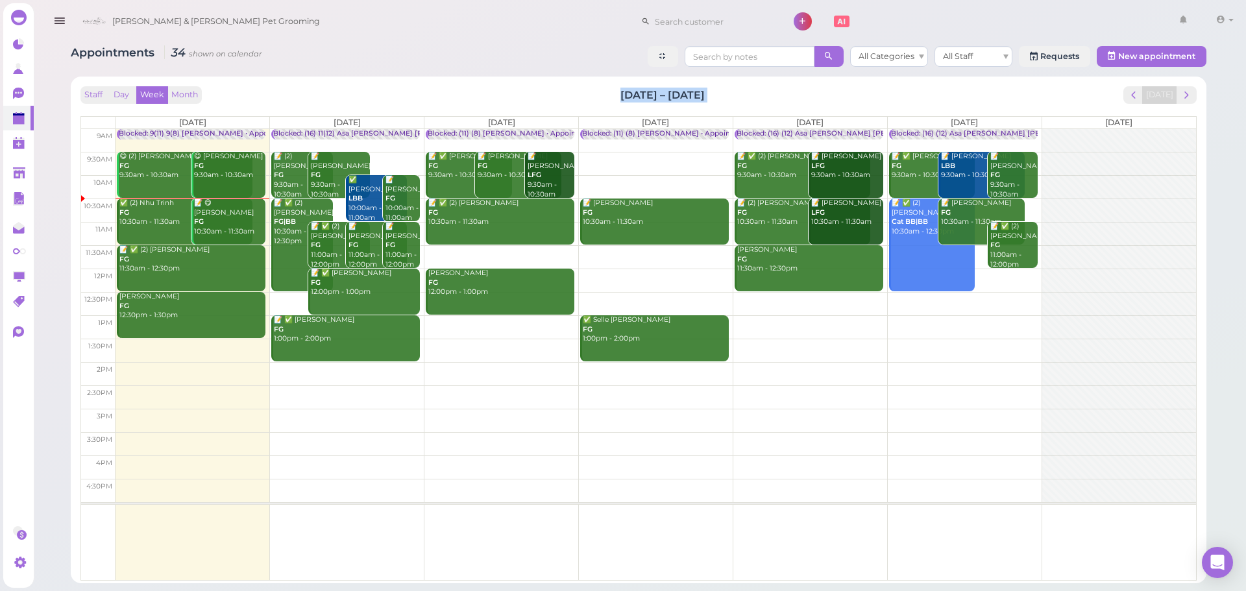
click at [613, 93] on div "Staff Day Week Month [DATE] – [DATE] [DATE]" at bounding box center [638, 95] width 1116 height 18
drag, startPoint x: 613, startPoint y: 93, endPoint x: 701, endPoint y: 90, distance: 88.3
click at [701, 90] on div "Staff Day Week Month [DATE] – [DATE] [DATE]" at bounding box center [638, 95] width 1116 height 18
click at [701, 90] on h2 "[DATE] – [DATE]" at bounding box center [662, 95] width 84 height 15
drag, startPoint x: 710, startPoint y: 96, endPoint x: 616, endPoint y: 99, distance: 94.1
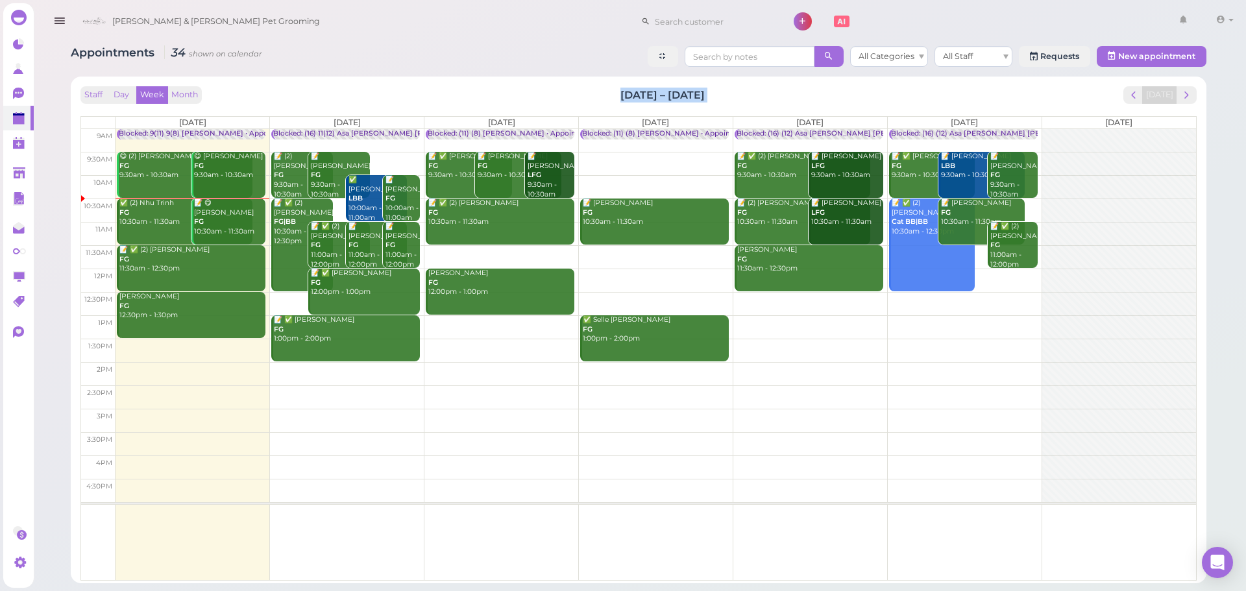
click at [616, 99] on div "Staff Day Week Month [DATE] – [DATE] [DATE]" at bounding box center [638, 95] width 1116 height 18
drag, startPoint x: 616, startPoint y: 99, endPoint x: 698, endPoint y: 99, distance: 81.8
click at [698, 99] on div "Staff Day Week Month [DATE] – [DATE] [DATE]" at bounding box center [638, 95] width 1116 height 18
click at [714, 93] on div "Staff Day Week Month [DATE] – [DATE] [DATE]" at bounding box center [638, 95] width 1116 height 18
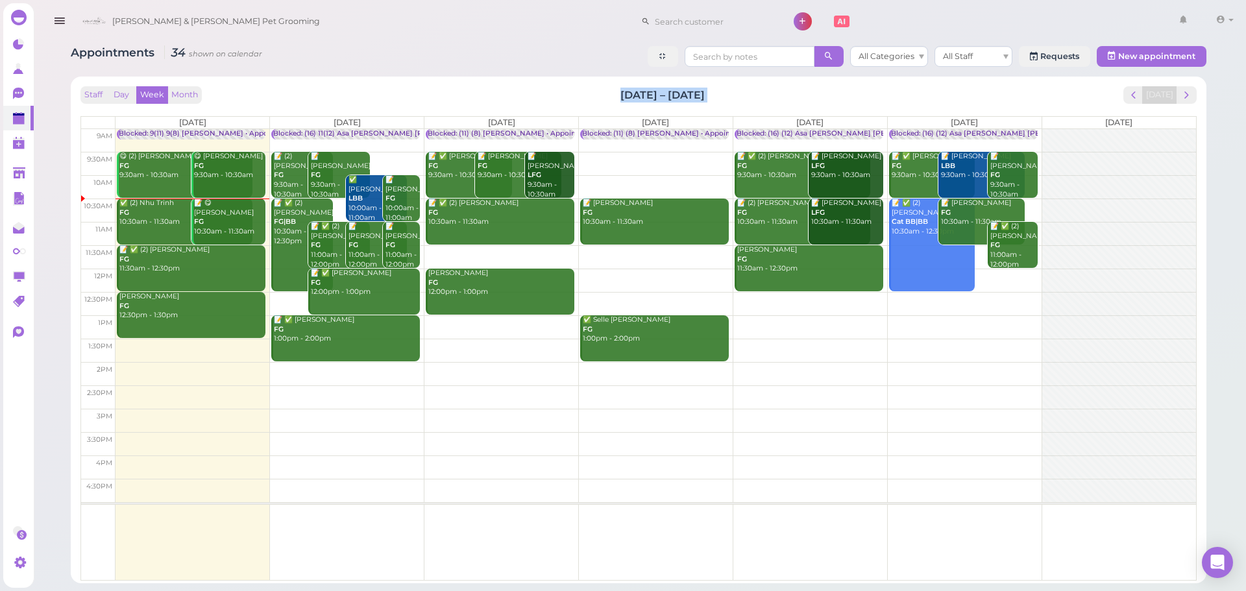
drag, startPoint x: 699, startPoint y: 98, endPoint x: 607, endPoint y: 103, distance: 92.3
click at [607, 103] on div "Staff Day Week Month [DATE] – [DATE] [DATE]" at bounding box center [638, 95] width 1116 height 18
click at [607, 102] on div "Staff Day Week Month [DATE] – [DATE] [DATE]" at bounding box center [638, 95] width 1116 height 18
drag, startPoint x: 637, startPoint y: 99, endPoint x: 702, endPoint y: 97, distance: 65.6
click at [702, 97] on div "Staff Day Week Month [DATE] – [DATE] [DATE]" at bounding box center [638, 95] width 1116 height 18
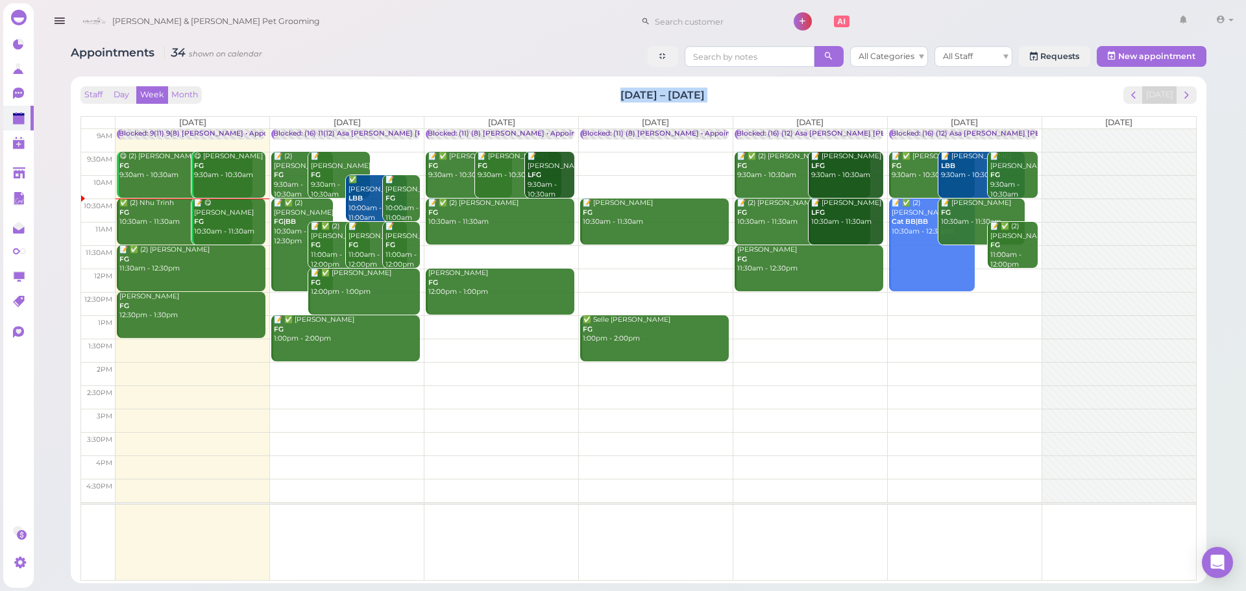
click at [705, 97] on h2 "[DATE] – [DATE]" at bounding box center [662, 95] width 84 height 15
drag, startPoint x: 708, startPoint y: 97, endPoint x: 609, endPoint y: 96, distance: 98.6
click at [609, 96] on div "Staff Day Week Month [DATE] – [DATE] [DATE]" at bounding box center [638, 95] width 1116 height 18
click at [607, 96] on div "Staff Day Week Month [DATE] – [DATE] [DATE]" at bounding box center [638, 95] width 1116 height 18
drag, startPoint x: 607, startPoint y: 96, endPoint x: 695, endPoint y: 96, distance: 87.6
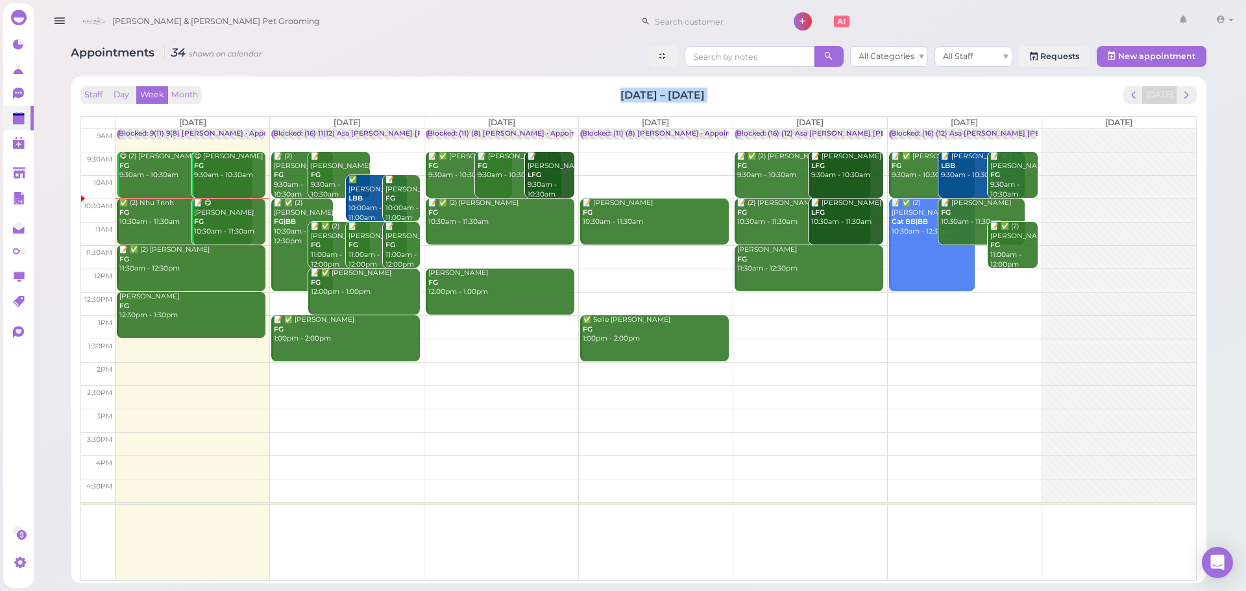
click at [695, 96] on div "Staff Day Week Month [DATE] – [DATE] [DATE]" at bounding box center [638, 95] width 1116 height 18
click at [695, 96] on h2 "[DATE] – [DATE]" at bounding box center [662, 95] width 84 height 15
drag, startPoint x: 707, startPoint y: 96, endPoint x: 616, endPoint y: 99, distance: 90.2
click at [616, 99] on div "Staff Day Week Month [DATE] – [DATE] [DATE]" at bounding box center [638, 95] width 1116 height 18
click at [614, 99] on div "Staff Day Week Month [DATE] – [DATE] [DATE]" at bounding box center [638, 95] width 1116 height 18
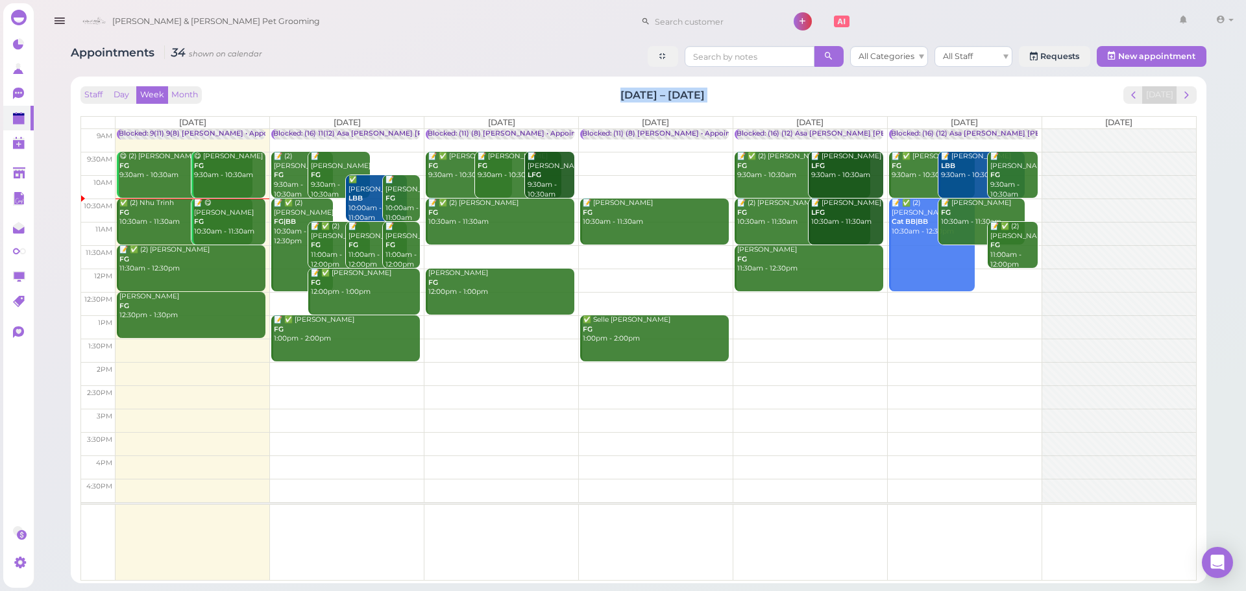
drag, startPoint x: 614, startPoint y: 99, endPoint x: 696, endPoint y: 90, distance: 81.5
click at [696, 90] on div "Staff Day Week Month [DATE] – [DATE] [DATE]" at bounding box center [638, 95] width 1116 height 18
click at [696, 90] on h2 "[DATE] – [DATE]" at bounding box center [662, 95] width 84 height 15
drag, startPoint x: 709, startPoint y: 95, endPoint x: 622, endPoint y: 95, distance: 86.3
click at [622, 95] on h2 "[DATE] – [DATE]" at bounding box center [662, 95] width 84 height 15
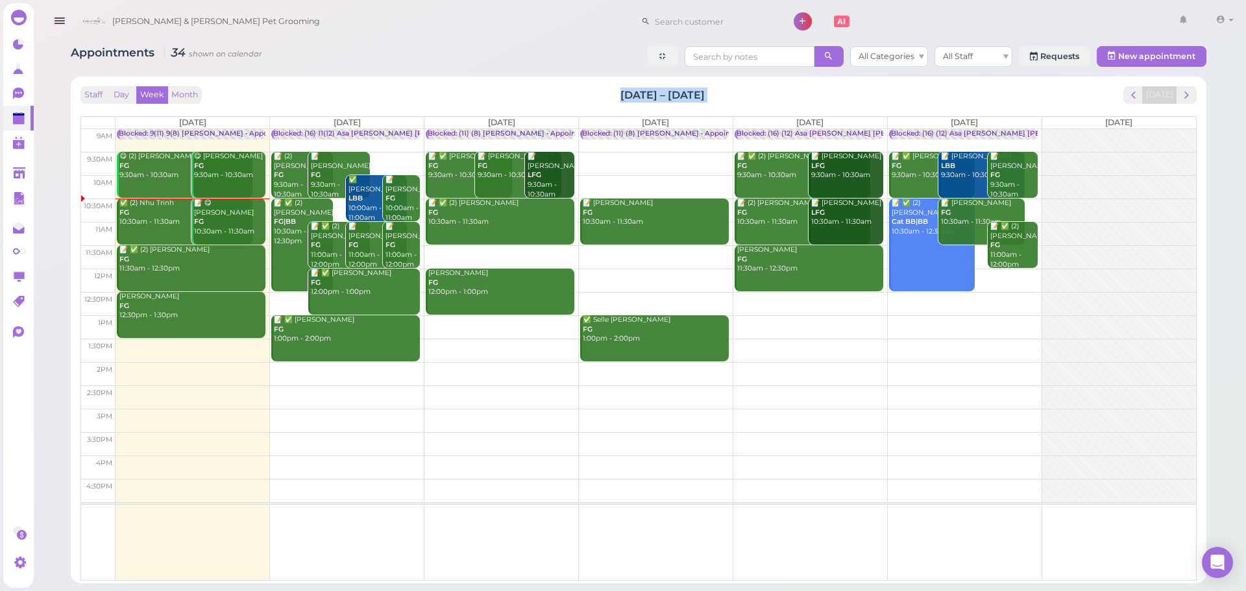
click at [622, 95] on h2 "[DATE] – [DATE]" at bounding box center [662, 95] width 84 height 15
drag, startPoint x: 620, startPoint y: 95, endPoint x: 710, endPoint y: 94, distance: 89.6
click at [710, 94] on div "Staff Day Week Month [DATE] – [DATE] [DATE]" at bounding box center [638, 95] width 1116 height 18
drag, startPoint x: 710, startPoint y: 94, endPoint x: 623, endPoint y: 96, distance: 87.0
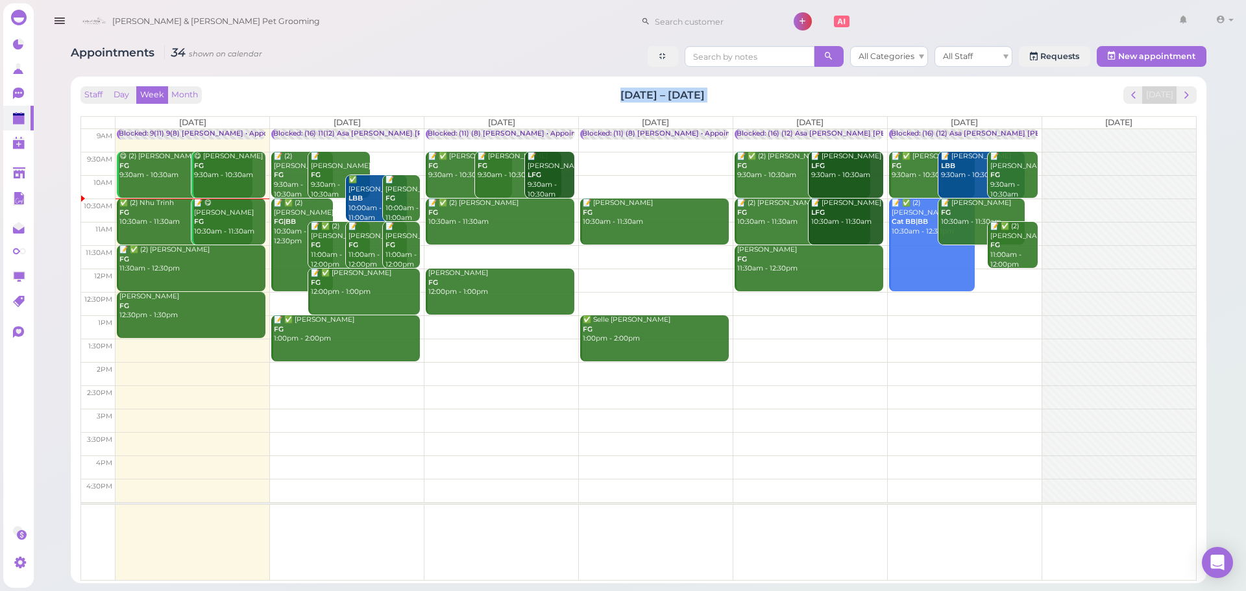
click at [623, 96] on div "Staff Day Week Month [DATE] – [DATE] [DATE]" at bounding box center [638, 95] width 1116 height 18
click at [623, 96] on h2 "[DATE] – [DATE]" at bounding box center [662, 95] width 84 height 15
drag, startPoint x: 605, startPoint y: 96, endPoint x: 709, endPoint y: 95, distance: 103.2
click at [709, 95] on div "Staff Day Week Month [DATE] – [DATE] [DATE]" at bounding box center [638, 95] width 1116 height 18
click at [705, 95] on h2 "[DATE] – [DATE]" at bounding box center [662, 95] width 84 height 15
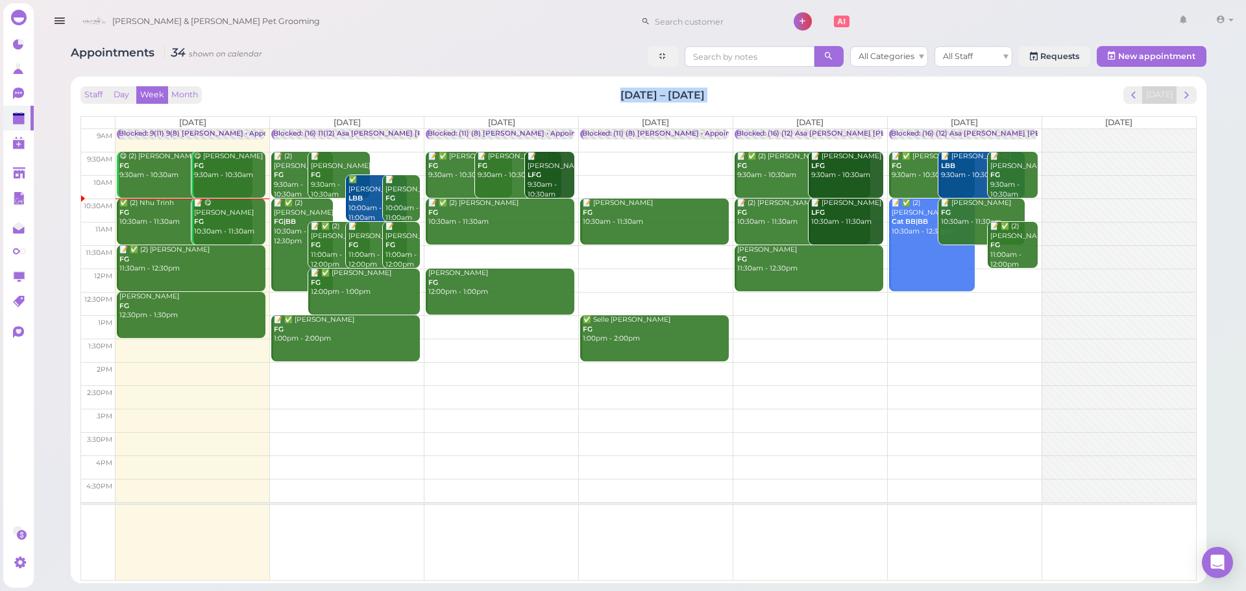
drag, startPoint x: 709, startPoint y: 95, endPoint x: 625, endPoint y: 95, distance: 83.7
click at [625, 95] on h2 "[DATE] – [DATE]" at bounding box center [662, 95] width 84 height 15
drag, startPoint x: 625, startPoint y: 95, endPoint x: 687, endPoint y: 95, distance: 62.3
click at [687, 95] on h2 "[DATE] – [DATE]" at bounding box center [662, 95] width 84 height 15
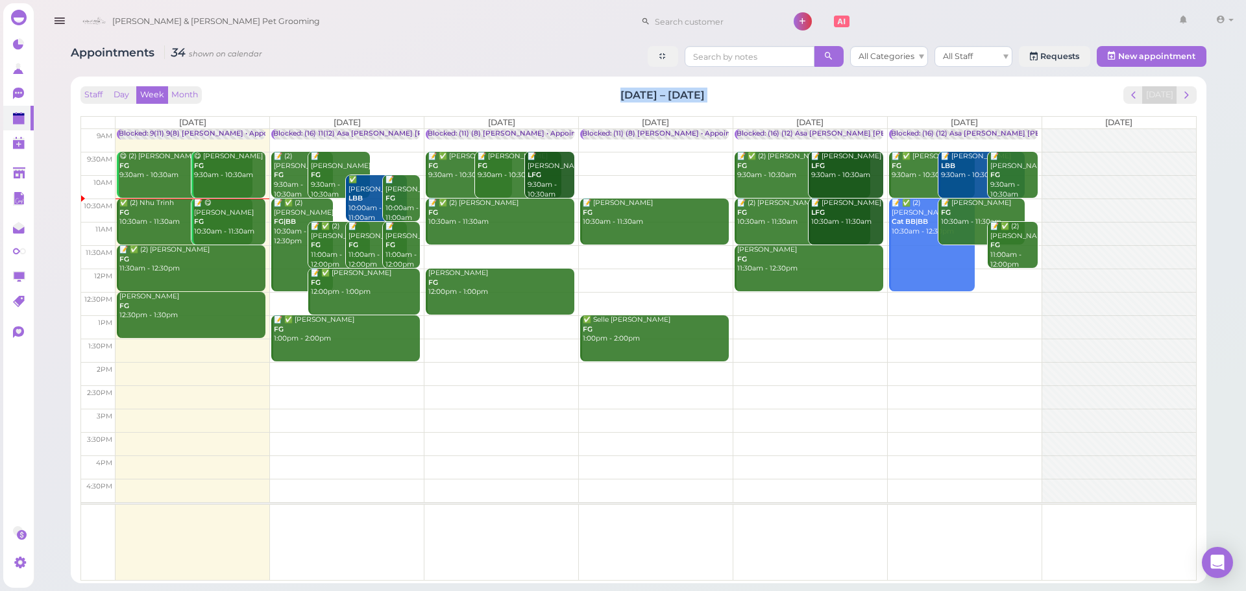
click at [687, 95] on h2 "[DATE] – [DATE]" at bounding box center [662, 95] width 84 height 15
drag, startPoint x: 708, startPoint y: 95, endPoint x: 606, endPoint y: 99, distance: 101.9
click at [606, 99] on div "Staff Day Week Month [DATE] – [DATE] [DATE]" at bounding box center [638, 95] width 1116 height 18
drag
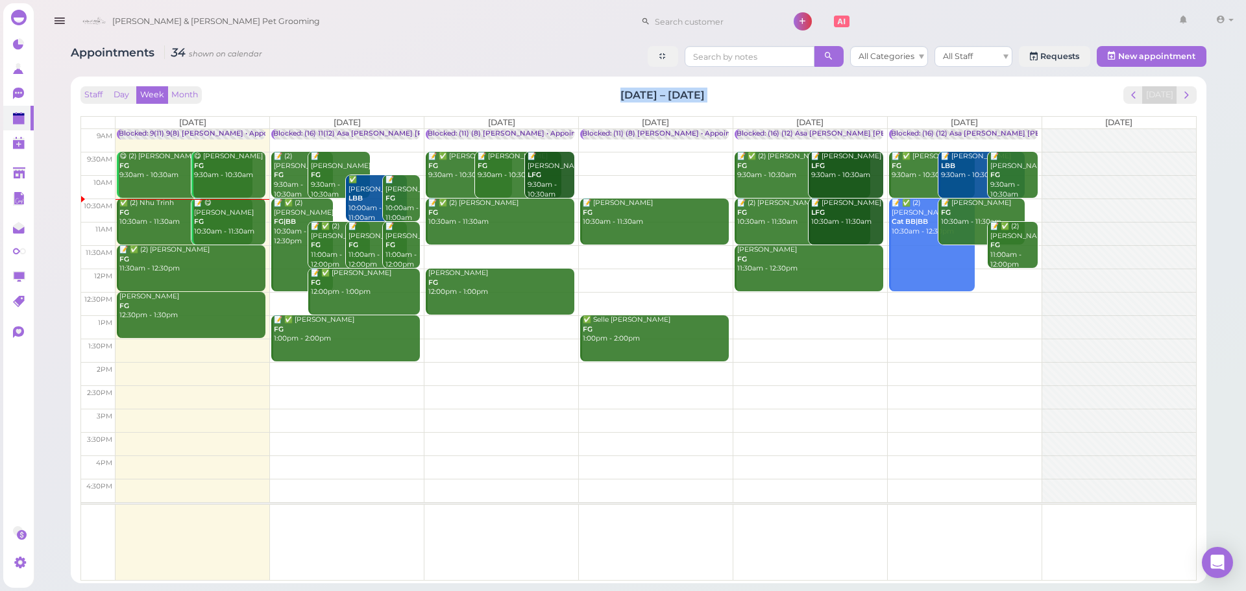
click at [691, 99] on div "Staff Day Week Month [DATE] – [DATE] [DATE]" at bounding box center [638, 95] width 1116 height 18
click at [691, 99] on h2 "[DATE] – [DATE]" at bounding box center [662, 95] width 84 height 15
click at [591, 83] on div "Staff Day Week Month Sep 22 – 28, 2025 Today Mon 9/22 Tue 9/23 Wed 9/24 Thu 9/2…" at bounding box center [638, 330] width 1123 height 494
click at [708, 93] on div "Staff Day Week Month [DATE] – [DATE] [DATE]" at bounding box center [638, 95] width 1116 height 18
click at [705, 93] on h2 "[DATE] – [DATE]" at bounding box center [662, 95] width 84 height 15
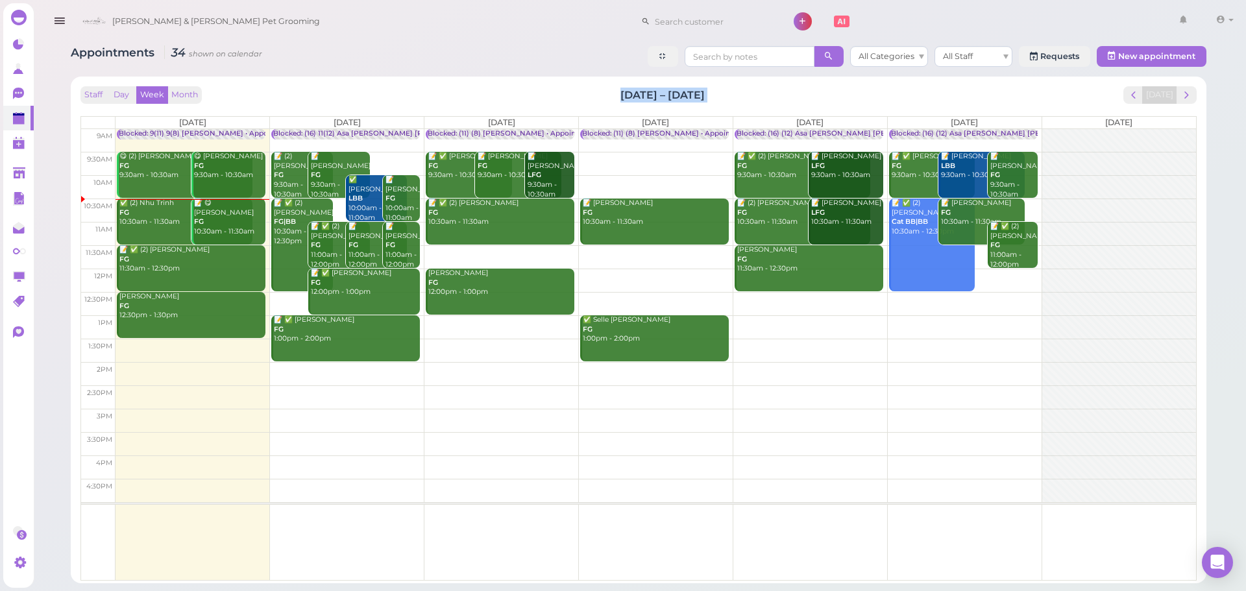
click at [624, 94] on h2 "[DATE] – [DATE]" at bounding box center [662, 95] width 84 height 15
click at [623, 94] on h2 "[DATE] – [DATE]" at bounding box center [662, 95] width 84 height 15
click at [704, 95] on h2 "[DATE] – [DATE]" at bounding box center [662, 95] width 84 height 15
click at [587, 90] on div "Staff Day Week Month [DATE] – [DATE] [DATE]" at bounding box center [638, 95] width 1116 height 18
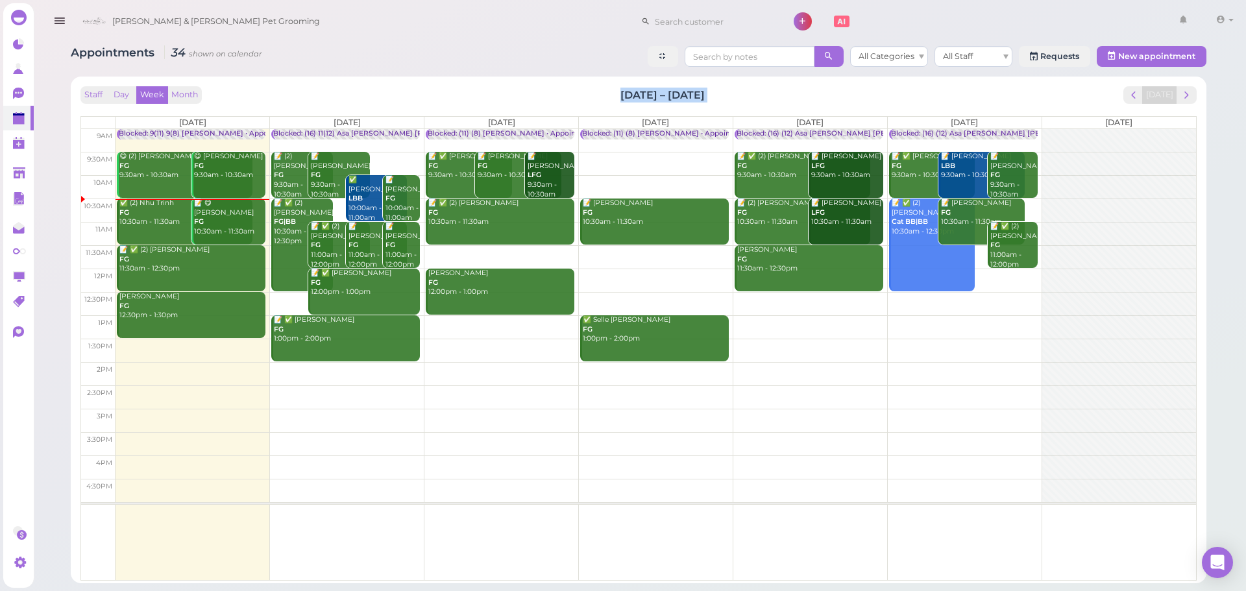
click at [586, 90] on div "Staff Day Week Month [DATE] – [DATE] [DATE]" at bounding box center [638, 95] width 1116 height 18
click at [688, 89] on div "Staff Day Week Month [DATE] – [DATE] [DATE]" at bounding box center [638, 95] width 1116 height 18
click at [699, 91] on h2 "[DATE] – [DATE]" at bounding box center [662, 95] width 84 height 15
click at [605, 98] on div "Staff Day Week Month [DATE] – [DATE] [DATE]" at bounding box center [638, 95] width 1116 height 18
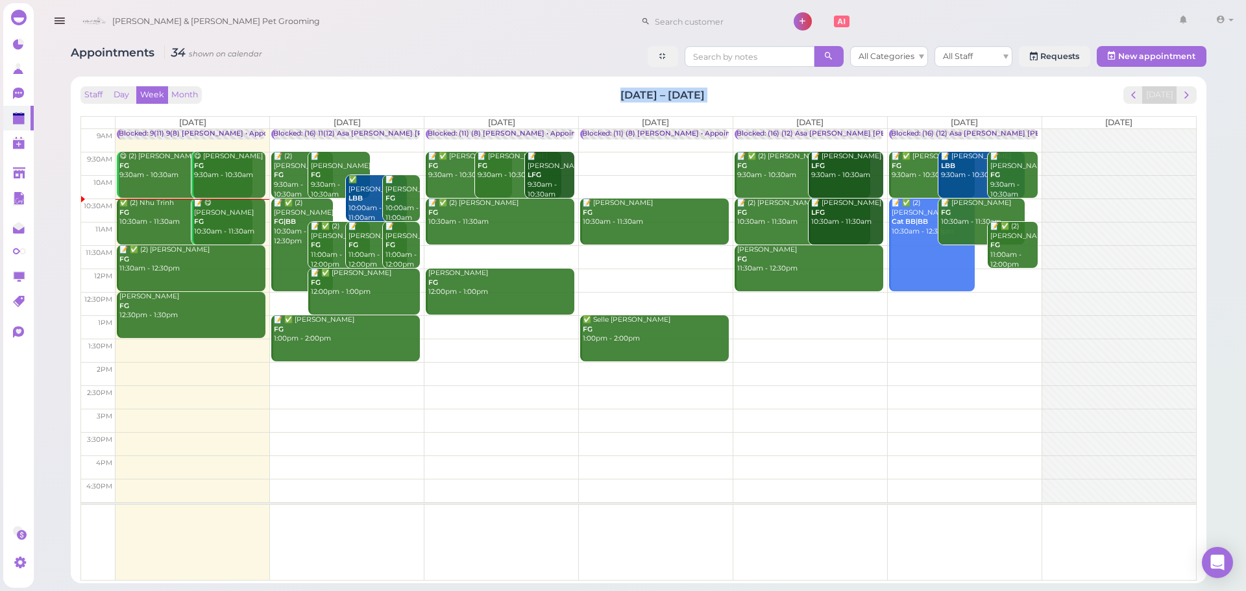
click at [809, 96] on div "Staff Day Week Month [DATE] – [DATE] [DATE]" at bounding box center [638, 95] width 1116 height 18
click at [771, 95] on div "Staff Day Week Month [DATE] – [DATE] [DATE]" at bounding box center [638, 95] width 1116 height 18
click at [603, 96] on div "Staff Day Week Month [DATE] – [DATE] [DATE]" at bounding box center [638, 95] width 1116 height 18
click at [710, 90] on div "Staff Day Week Month [DATE] – [DATE] [DATE]" at bounding box center [638, 95] width 1116 height 18
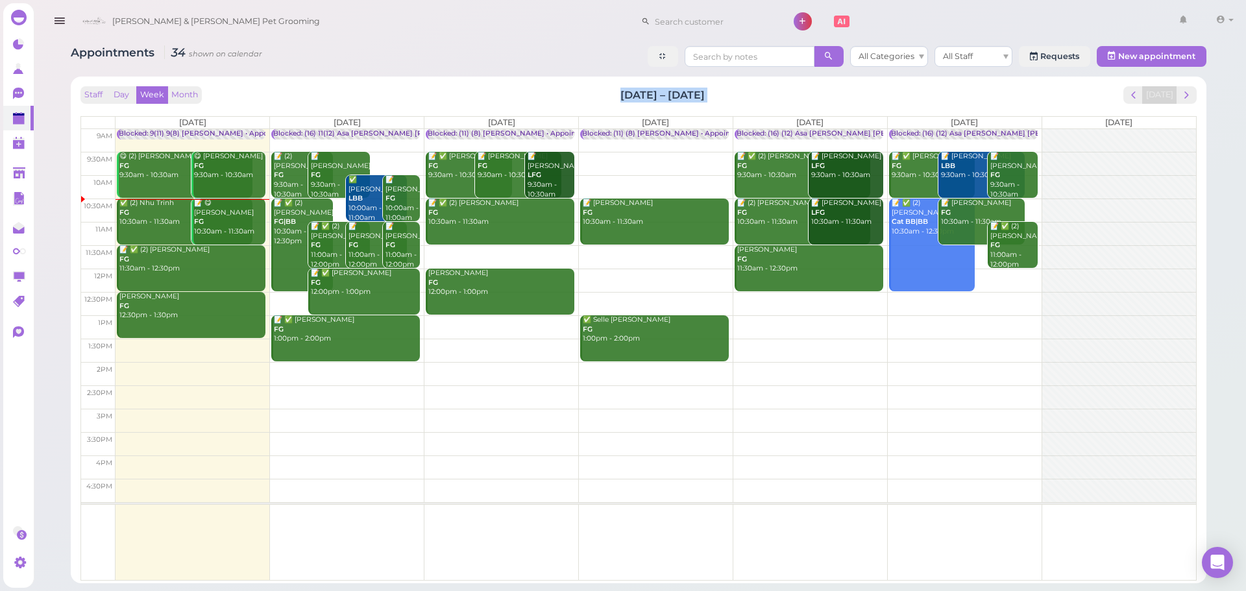
click at [705, 91] on h2 "[DATE] – [DATE]" at bounding box center [662, 95] width 84 height 15
click at [710, 97] on div "Staff Day Week Month [DATE] – [DATE] [DATE]" at bounding box center [638, 95] width 1116 height 18
click at [605, 95] on div "Staff Day Week Month [DATE] – [DATE] [DATE]" at bounding box center [638, 95] width 1116 height 18
click at [755, 93] on div "Staff Day Week Month [DATE] – [DATE] [DATE]" at bounding box center [638, 95] width 1116 height 18
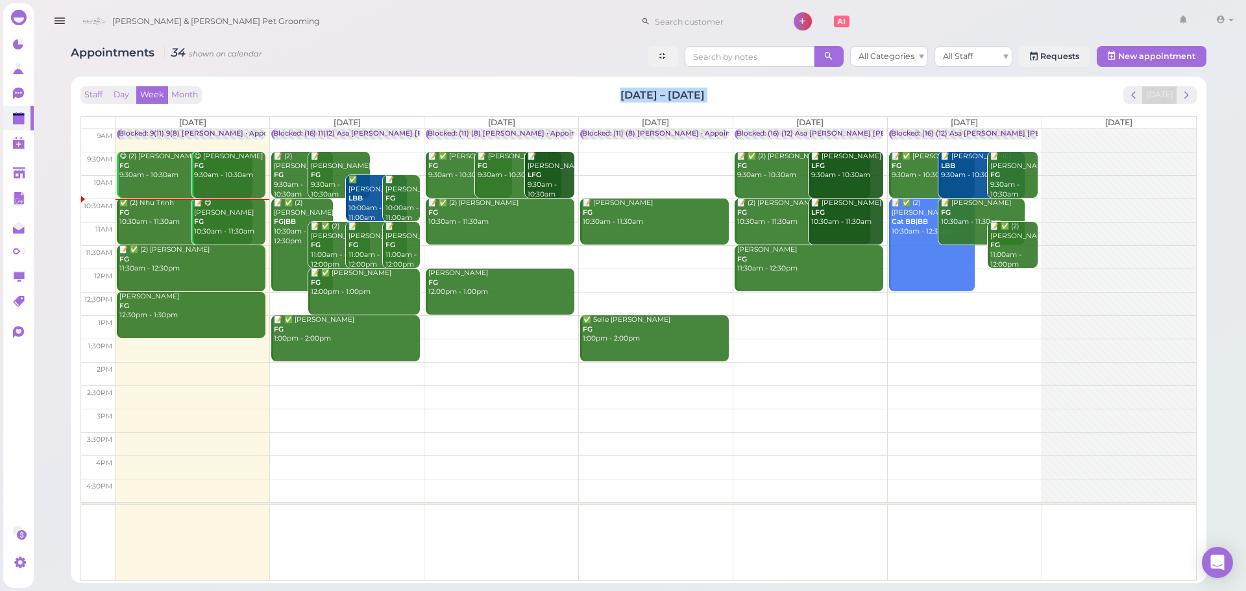
click at [754, 93] on div "Staff Day Week Month [DATE] – [DATE] [DATE]" at bounding box center [638, 95] width 1116 height 18
click at [622, 93] on div "Staff Day Week Month [DATE] – [DATE] [DATE]" at bounding box center [638, 95] width 1116 height 18
click at [620, 93] on h2 "[DATE] – [DATE]" at bounding box center [662, 95] width 84 height 15
click at [723, 94] on div "Staff Day Week Month [DATE] – [DATE] [DATE]" at bounding box center [638, 95] width 1116 height 18
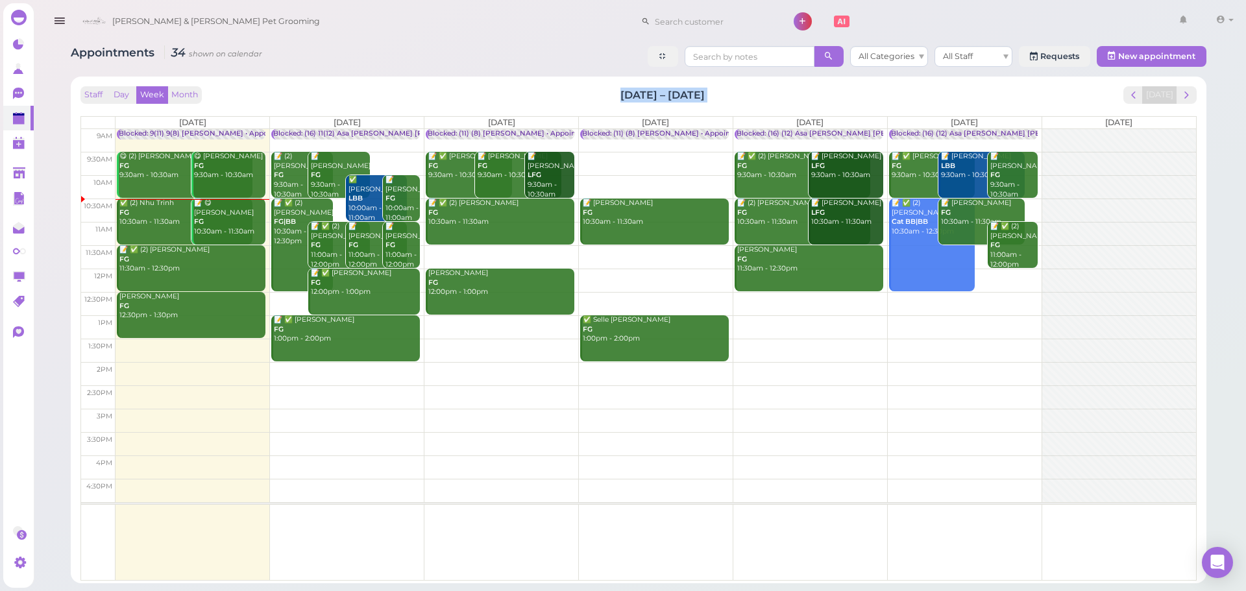
click at [613, 95] on div "Staff Day Week Month [DATE] – [DATE] [DATE]" at bounding box center [638, 95] width 1116 height 18
click at [691, 93] on div "Staff Day Week Month [DATE] – [DATE] [DATE]" at bounding box center [638, 95] width 1116 height 18
click at [691, 93] on h2 "[DATE] – [DATE]" at bounding box center [662, 95] width 84 height 15
click at [620, 97] on h2 "[DATE] – [DATE]" at bounding box center [662, 95] width 84 height 15
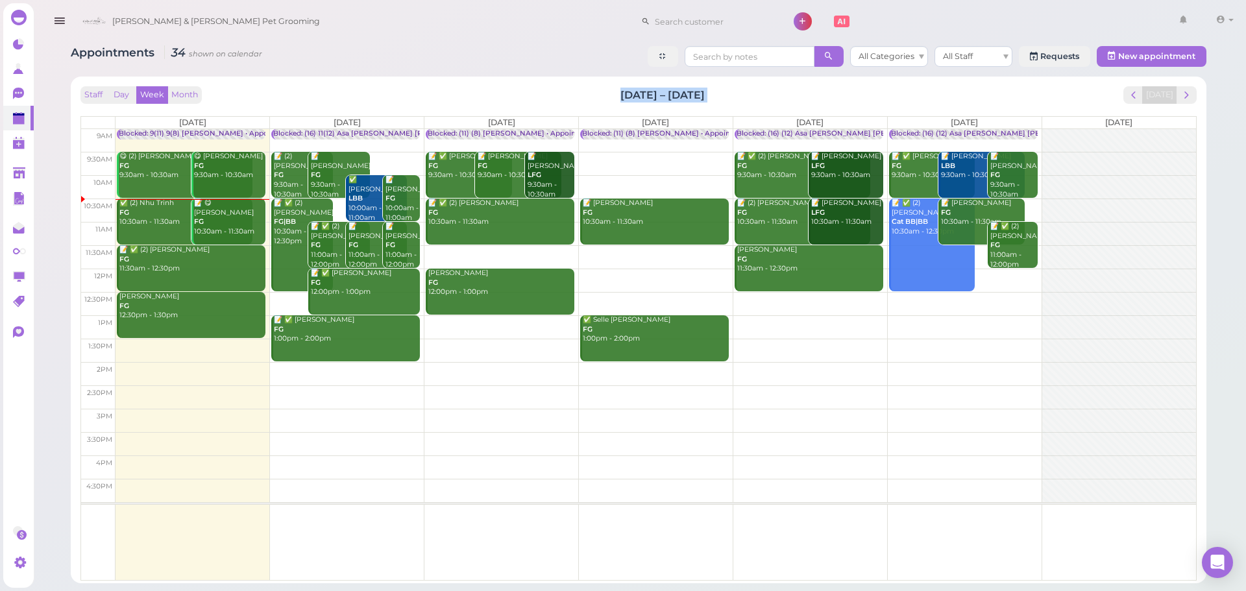
click at [620, 97] on h2 "[DATE] – [DATE]" at bounding box center [662, 95] width 84 height 15
click at [692, 92] on h2 "[DATE] – [DATE]" at bounding box center [662, 95] width 84 height 15
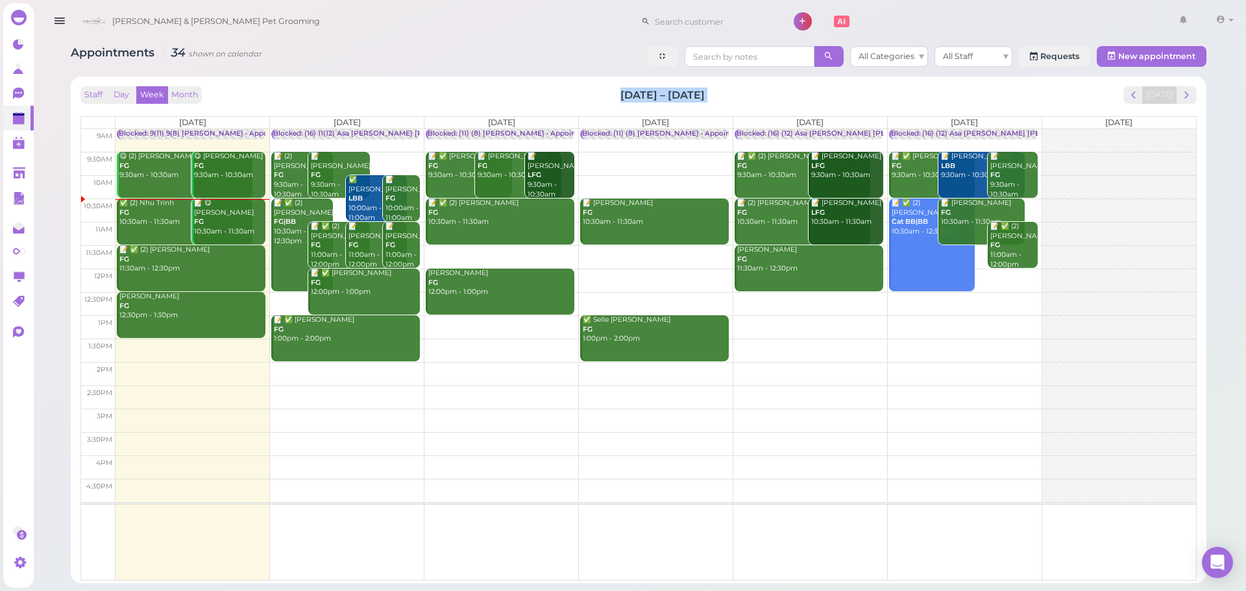
click at [668, 92] on h2 "[DATE] – [DATE]" at bounding box center [662, 95] width 84 height 15
click at [707, 95] on div "Staff Day Week Month [DATE] – [DATE] [DATE]" at bounding box center [638, 95] width 1116 height 18
click at [705, 95] on h2 "[DATE] – [DATE]" at bounding box center [662, 95] width 84 height 15
click at [622, 95] on h2 "[DATE] – [DATE]" at bounding box center [662, 95] width 84 height 15
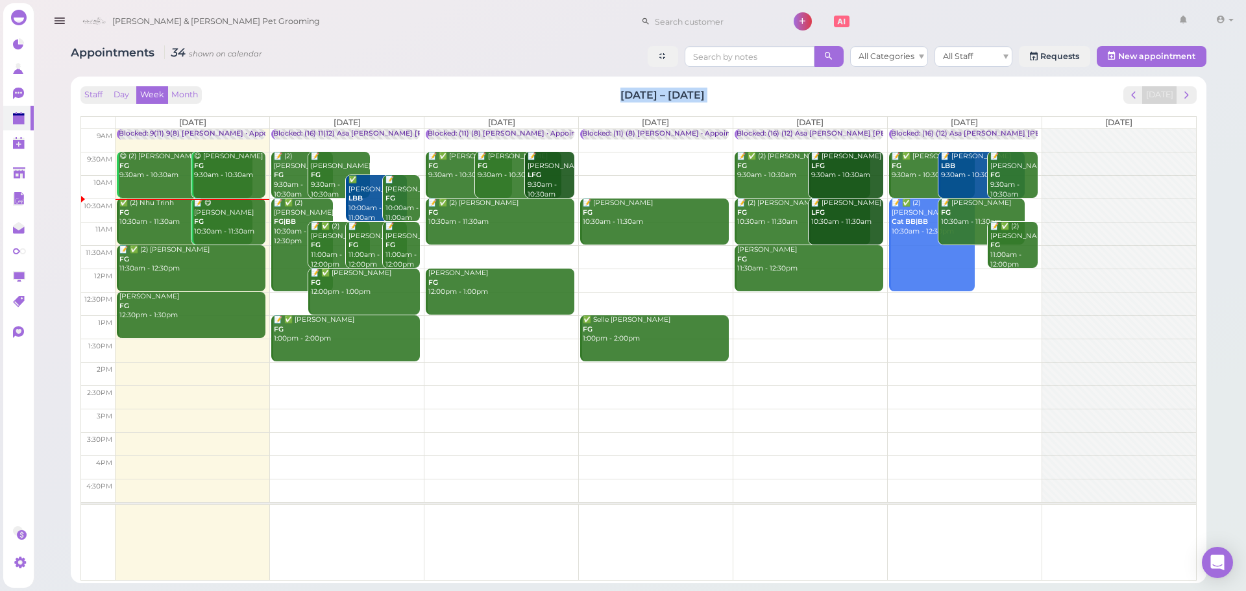
click at [707, 93] on div "Staff Day Week Month [DATE] – [DATE] [DATE]" at bounding box center [638, 95] width 1116 height 18
click at [705, 93] on h2 "[DATE] – [DATE]" at bounding box center [662, 95] width 84 height 15
click at [610, 91] on div "Staff Day Week Month [DATE] – [DATE] [DATE]" at bounding box center [638, 95] width 1116 height 18
click at [701, 91] on div "Staff Day Week Month [DATE] – [DATE] [DATE]" at bounding box center [638, 95] width 1116 height 18
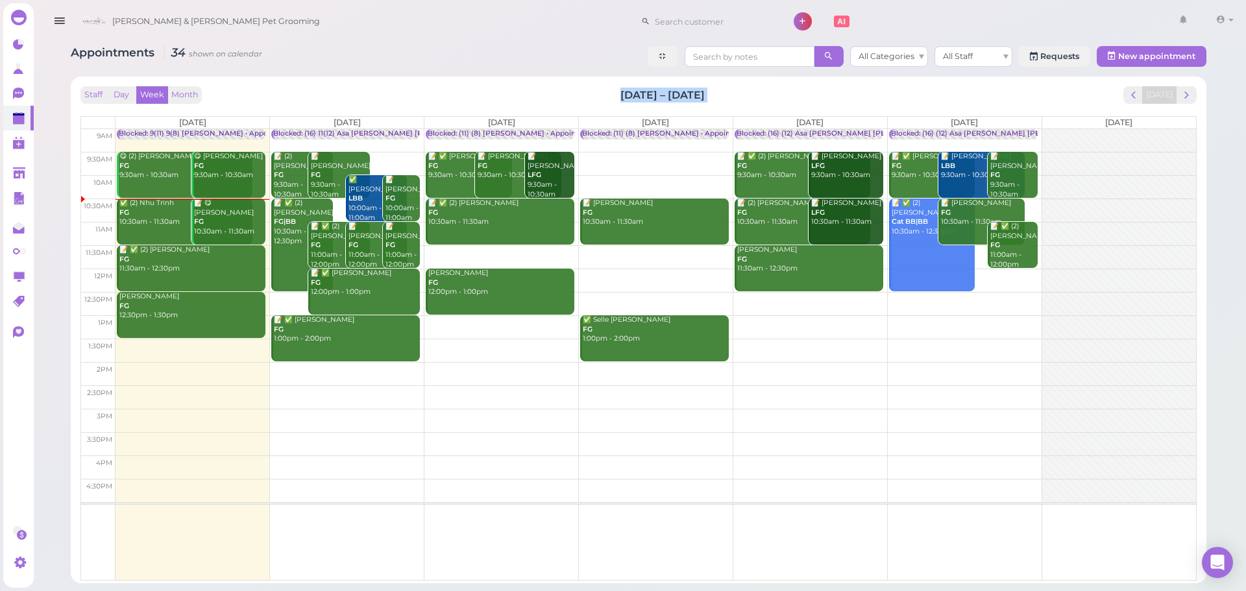
click at [705, 91] on h2 "[DATE] – [DATE]" at bounding box center [662, 95] width 84 height 15
click at [709, 93] on div "Staff Day Week Month [DATE] – [DATE] [DATE]" at bounding box center [638, 95] width 1116 height 18
click at [618, 96] on div "Staff Day Week Month [DATE] – [DATE] [DATE]" at bounding box center [638, 95] width 1116 height 18
click at [701, 97] on div "Staff Day Week Month [DATE] – [DATE] [DATE]" at bounding box center [638, 95] width 1116 height 18
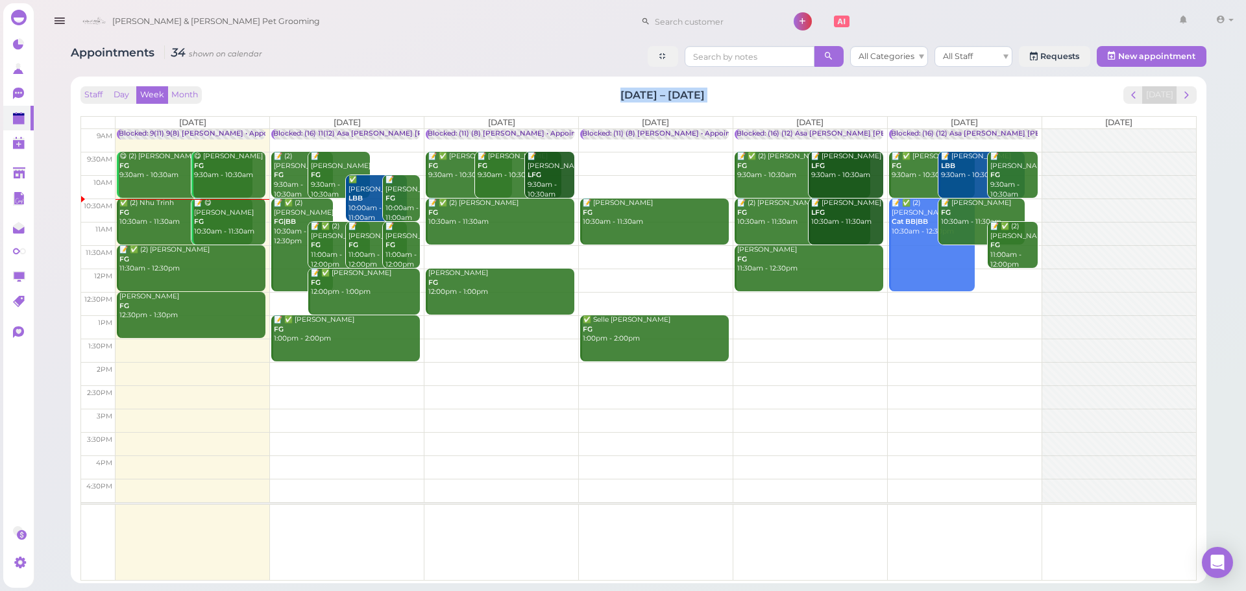
click at [714, 94] on div "Staff Day Week Month [DATE] – [DATE] [DATE]" at bounding box center [638, 95] width 1116 height 18
click at [626, 96] on div "Staff Day Week Month [DATE] – [DATE] [DATE]" at bounding box center [638, 95] width 1116 height 18
click at [579, 95] on div "Staff Day Week Month [DATE] – [DATE] [DATE]" at bounding box center [638, 95] width 1116 height 18
click at [695, 97] on div "Staff Day Week Month [DATE] – [DATE] [DATE]" at bounding box center [638, 95] width 1116 height 18
click at [601, 95] on div "Staff Day Week Month [DATE] – [DATE] [DATE]" at bounding box center [638, 95] width 1116 height 18
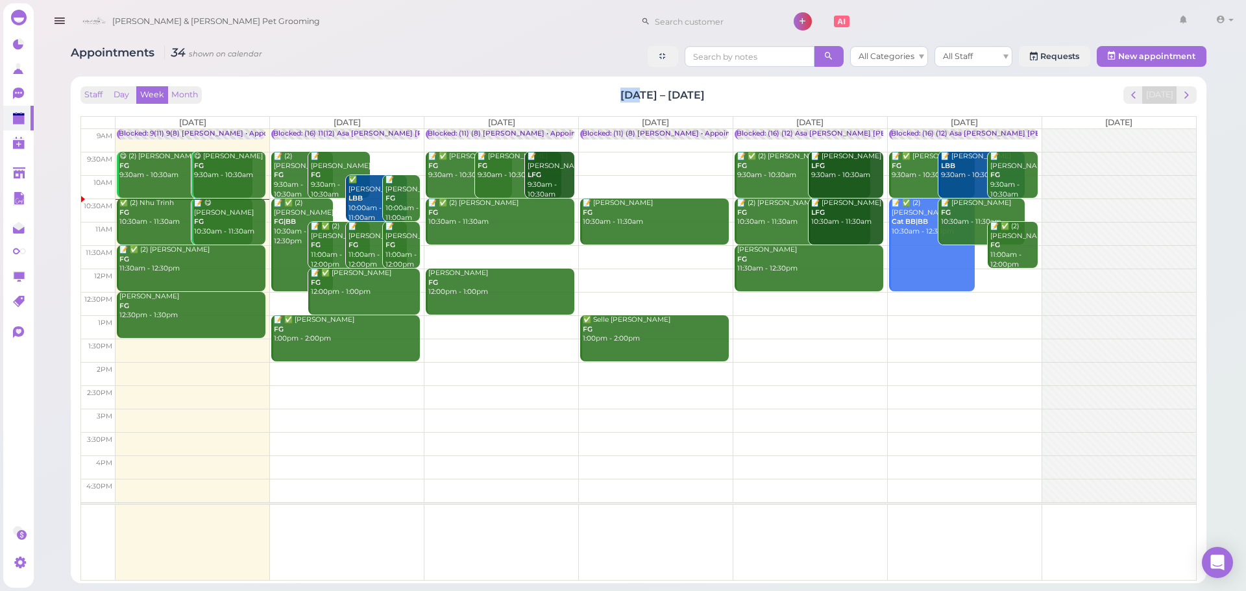
click at [701, 97] on div "Staff Day Week Month [DATE] – [DATE] [DATE]" at bounding box center [638, 95] width 1116 height 18
click at [711, 97] on div "Staff Day Week Month [DATE] – [DATE] [DATE]" at bounding box center [638, 95] width 1116 height 18
click at [618, 93] on div "Staff Day Week Month [DATE] – [DATE] [DATE]" at bounding box center [638, 95] width 1116 height 18
click at [706, 93] on div "Staff Day Week Month [DATE] – [DATE] [DATE]" at bounding box center [638, 95] width 1116 height 18
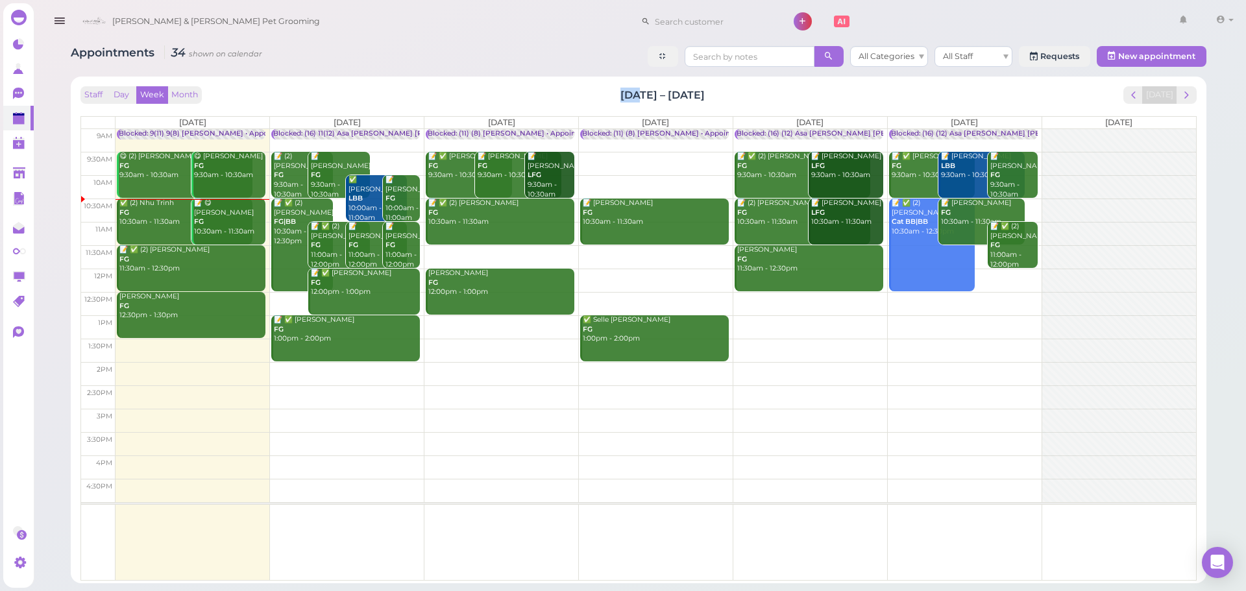
click at [705, 93] on h2 "[DATE] – [DATE]" at bounding box center [662, 95] width 84 height 15
click at [627, 93] on h2 "[DATE] – [DATE]" at bounding box center [662, 95] width 84 height 15
click at [705, 93] on h2 "[DATE] – [DATE]" at bounding box center [662, 95] width 84 height 15
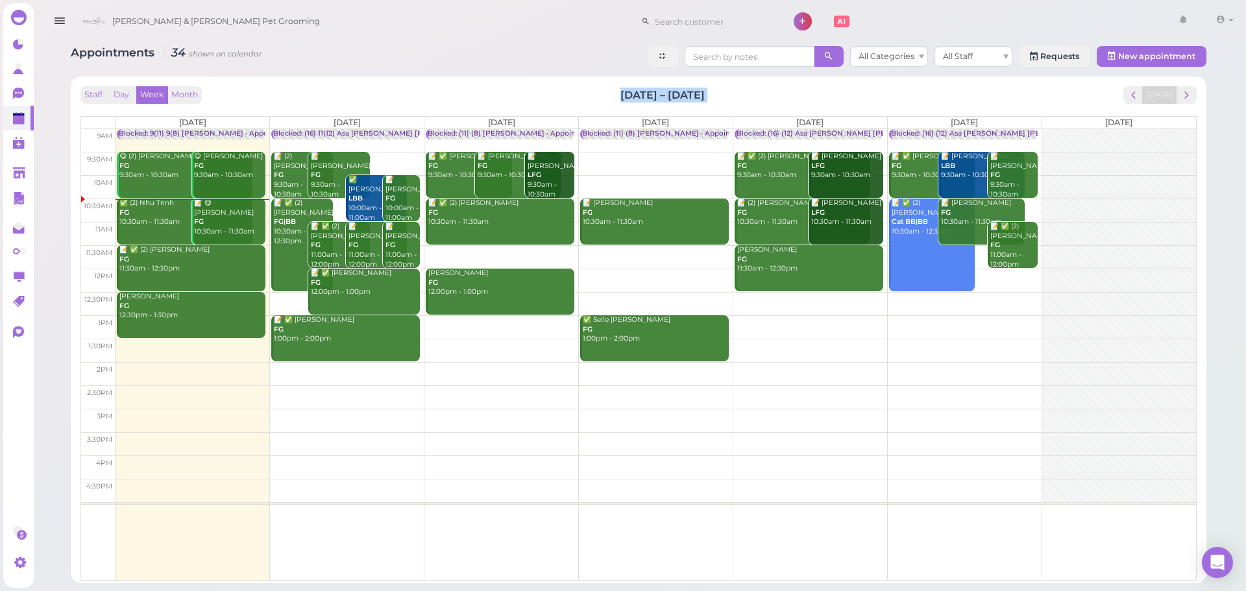
click at [620, 94] on h2 "[DATE] – [DATE]" at bounding box center [662, 95] width 84 height 15
click at [698, 99] on h2 "[DATE] – [DATE]" at bounding box center [662, 95] width 84 height 15
click at [598, 96] on div "Staff Day Week Month [DATE] – [DATE] [DATE]" at bounding box center [638, 95] width 1116 height 18
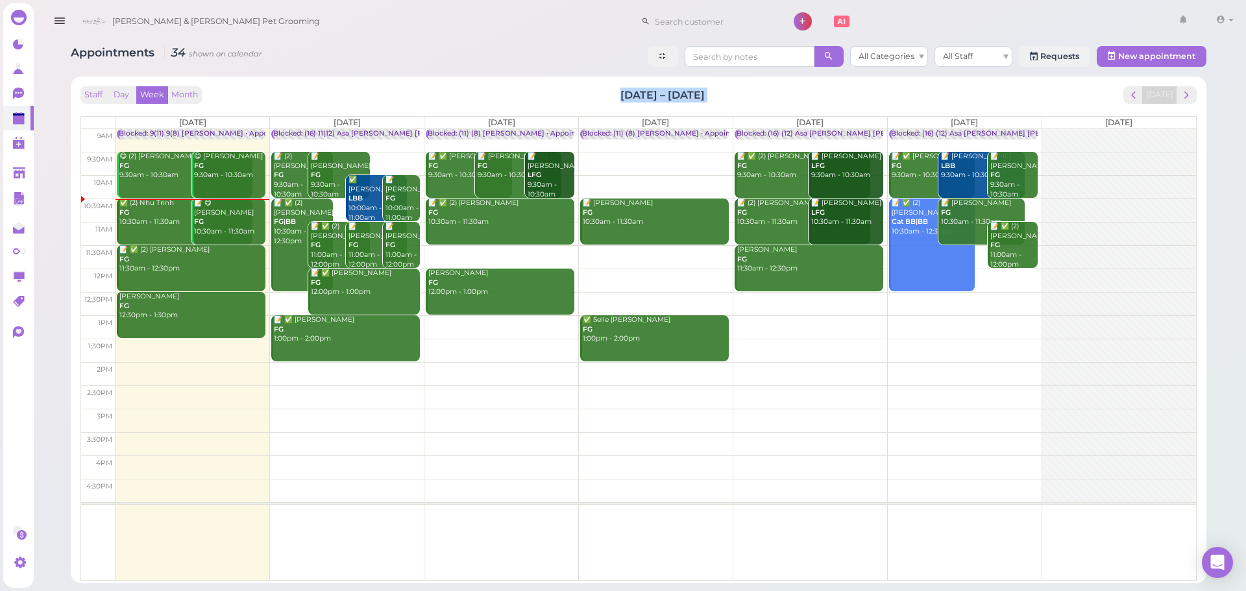
click at [598, 96] on div "Staff Day Week Month [DATE] – [DATE] [DATE]" at bounding box center [638, 95] width 1116 height 18
click at [705, 95] on div "Staff Day Week Month [DATE] – [DATE] [DATE]" at bounding box center [638, 95] width 1116 height 18
click at [705, 95] on h2 "[DATE] – [DATE]" at bounding box center [662, 95] width 84 height 15
click at [613, 98] on div "Staff Day Week Month [DATE] – [DATE] [DATE]" at bounding box center [638, 95] width 1116 height 18
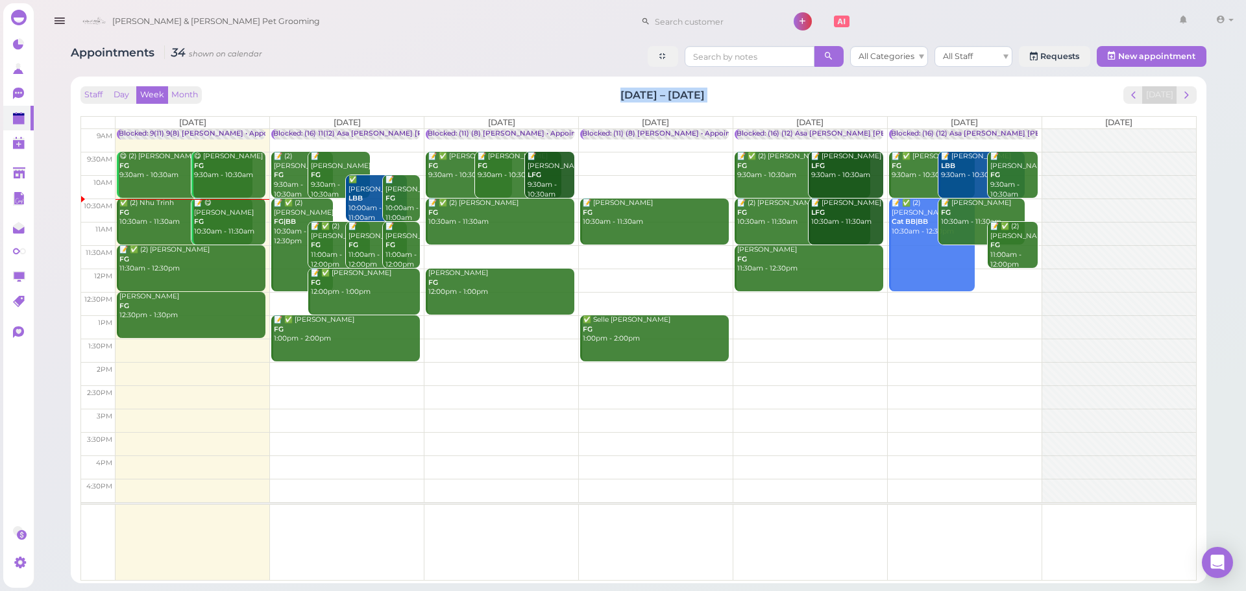
click at [694, 101] on div "Staff Day Week Month [DATE] – [DATE] [DATE]" at bounding box center [638, 95] width 1116 height 18
click at [721, 94] on div "Staff Day Week Month [DATE] – [DATE] [DATE]" at bounding box center [638, 95] width 1116 height 18
click at [520, 88] on div "Staff Day Week Month [DATE] – [DATE] [DATE]" at bounding box center [638, 95] width 1116 height 18
click at [515, 88] on div "Staff Day Week Month [DATE] – [DATE] [DATE]" at bounding box center [638, 95] width 1116 height 18
click at [688, 91] on div "Staff Day Week Month [DATE] – [DATE] [DATE]" at bounding box center [638, 95] width 1116 height 18
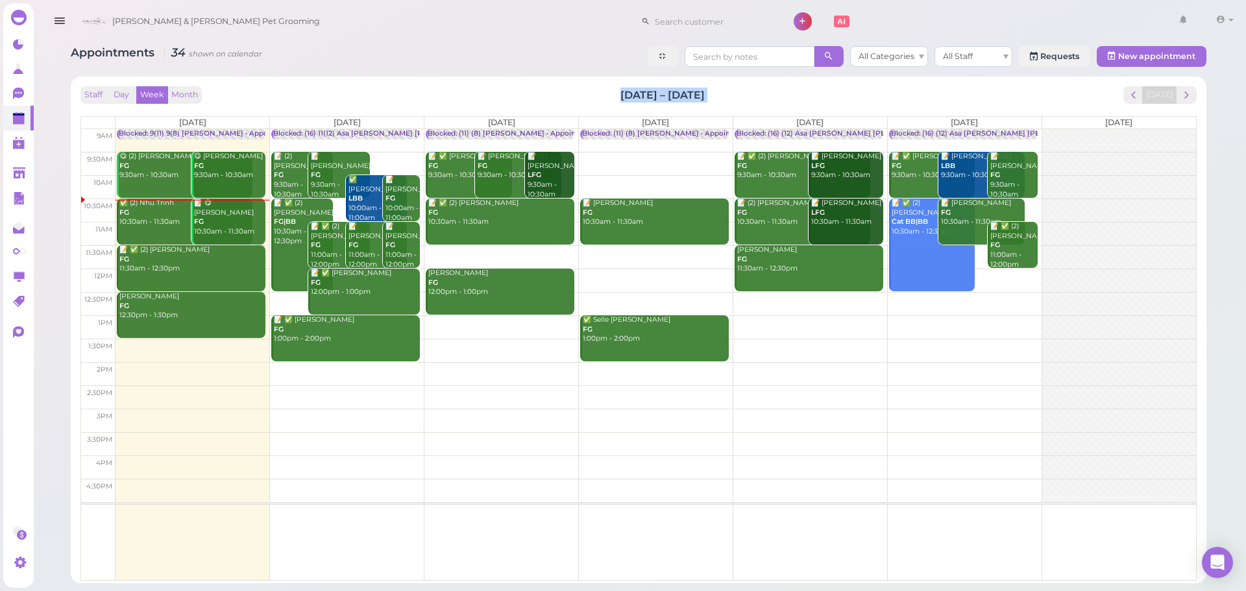
click at [689, 91] on h2 "[DATE] – [DATE]" at bounding box center [662, 95] width 84 height 15
click at [608, 99] on div "Staff Day Week Month [DATE] – [DATE] [DATE]" at bounding box center [638, 95] width 1116 height 18
click at [702, 95] on div "Staff Day Week Month [DATE] – [DATE] [DATE]" at bounding box center [638, 95] width 1116 height 18
click at [702, 95] on h2 "[DATE] – [DATE]" at bounding box center [662, 95] width 84 height 15
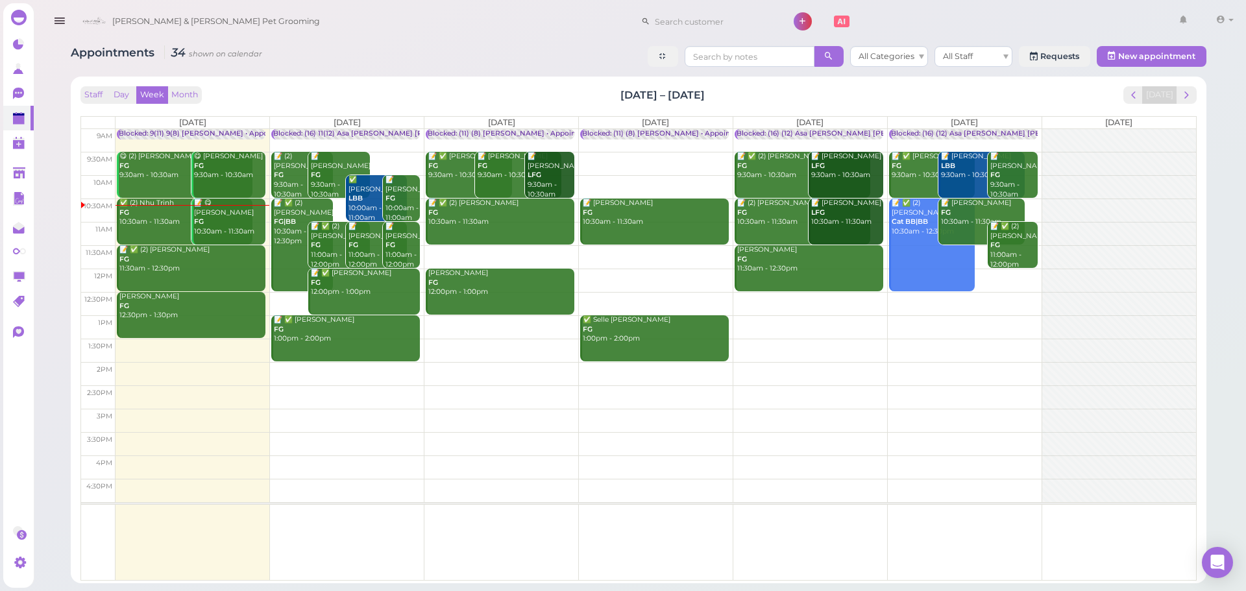
click at [172, 343] on td at bounding box center [655, 350] width 1080 height 23
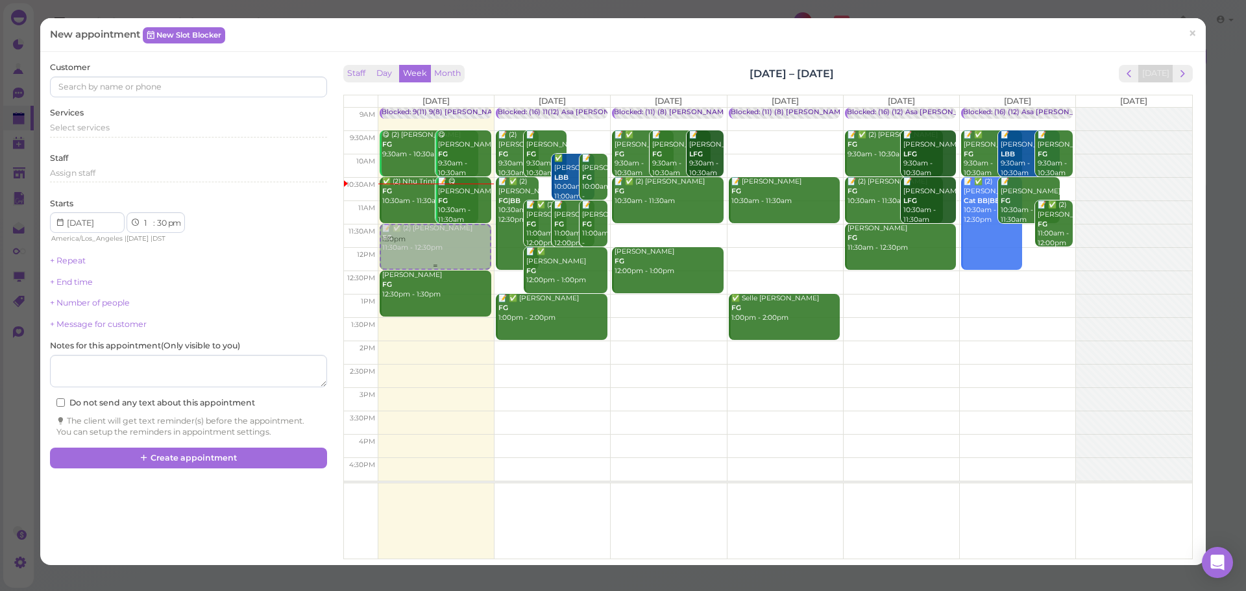
drag, startPoint x: 426, startPoint y: 341, endPoint x: 426, endPoint y: 246, distance: 95.4
click at [426, 108] on div "1:30pm Blocked: 9(11) 9(8) Asa Rebecca • Appointment 😋 (2) Bailey Carlin FG 9:3…" at bounding box center [435, 108] width 115 height 0
select select "11"
select select "am"
click at [81, 128] on span "Select services" at bounding box center [80, 128] width 60 height 10
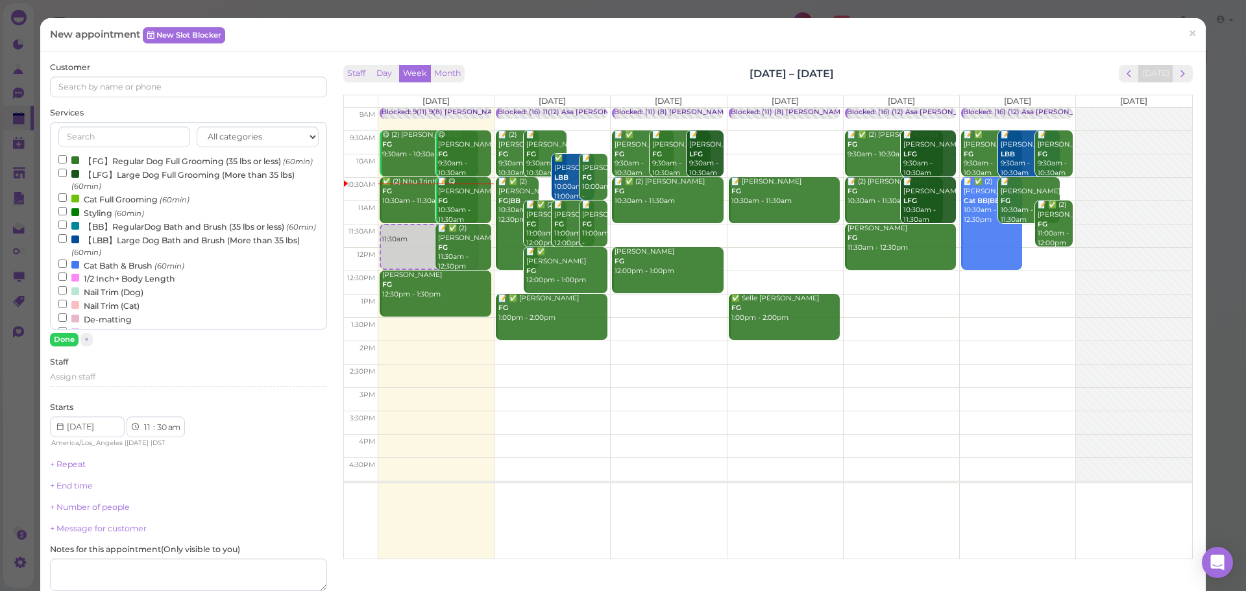
click at [145, 162] on label "【FG】Regular Dog Full Grooming (35 lbs or less) (60min)" at bounding box center [185, 161] width 254 height 14
click at [67, 162] on input "【FG】Regular Dog Full Grooming (35 lbs or less) (60min)" at bounding box center [62, 159] width 8 height 8
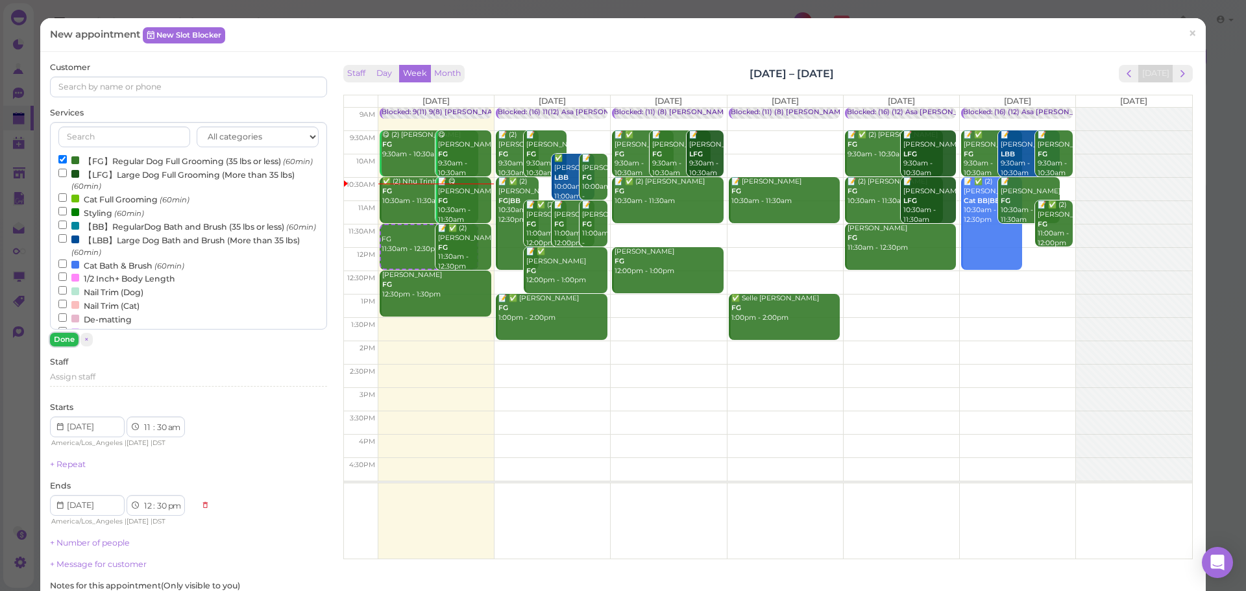
click at [65, 343] on button "Done" at bounding box center [64, 340] width 29 height 14
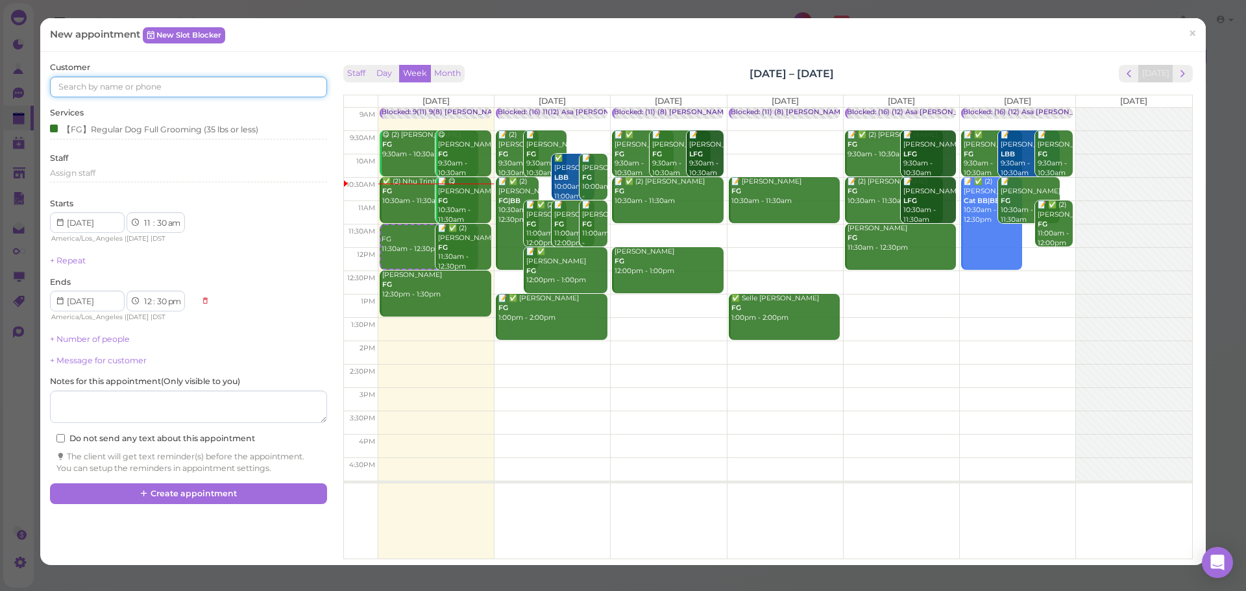
click at [134, 89] on input at bounding box center [188, 87] width 276 height 21
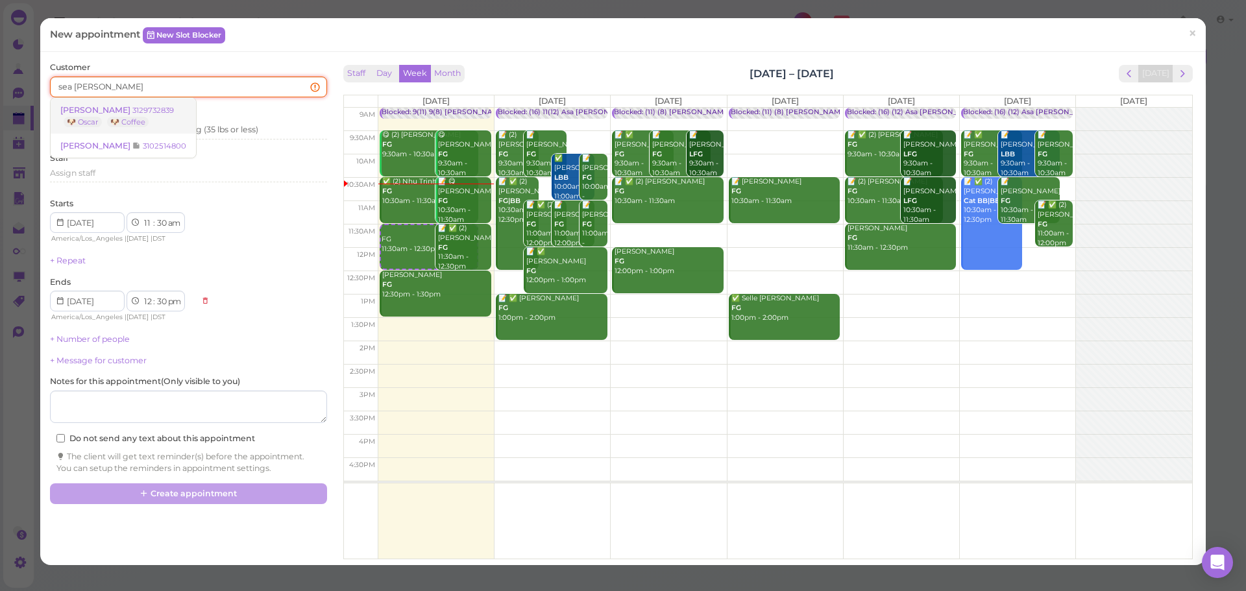
type input "sea chen"
click at [160, 111] on link "Sea Chen 3129732839 🐶 Oscar 🐶 Coffee" at bounding box center [123, 116] width 145 height 36
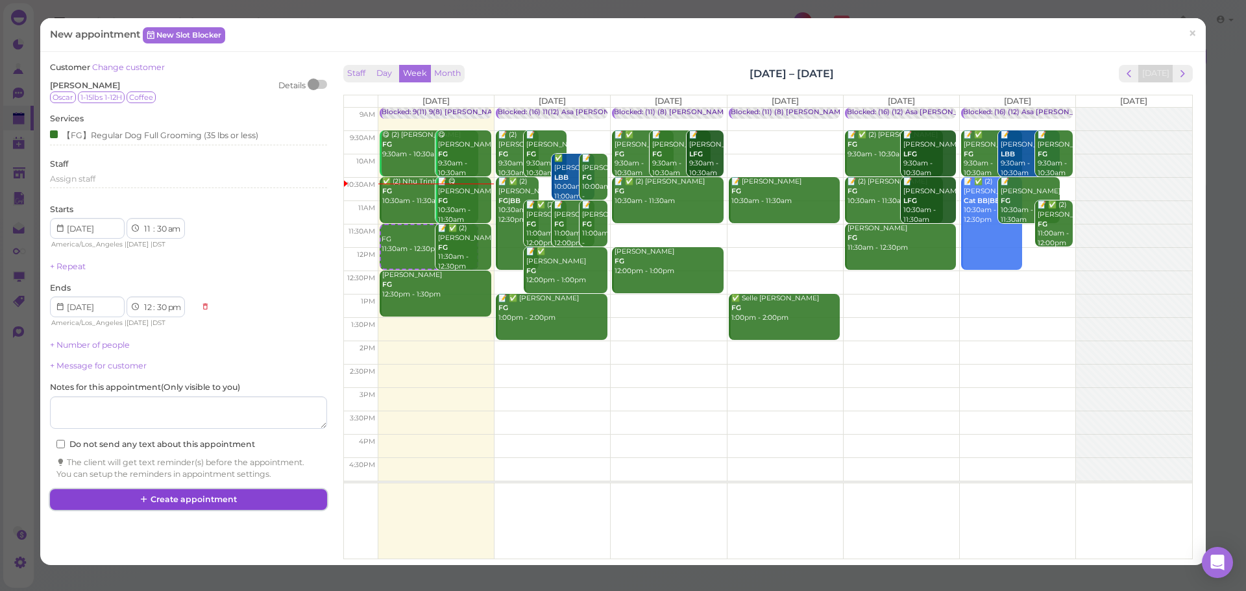
click at [258, 507] on button "Create appointment" at bounding box center [188, 499] width 276 height 21
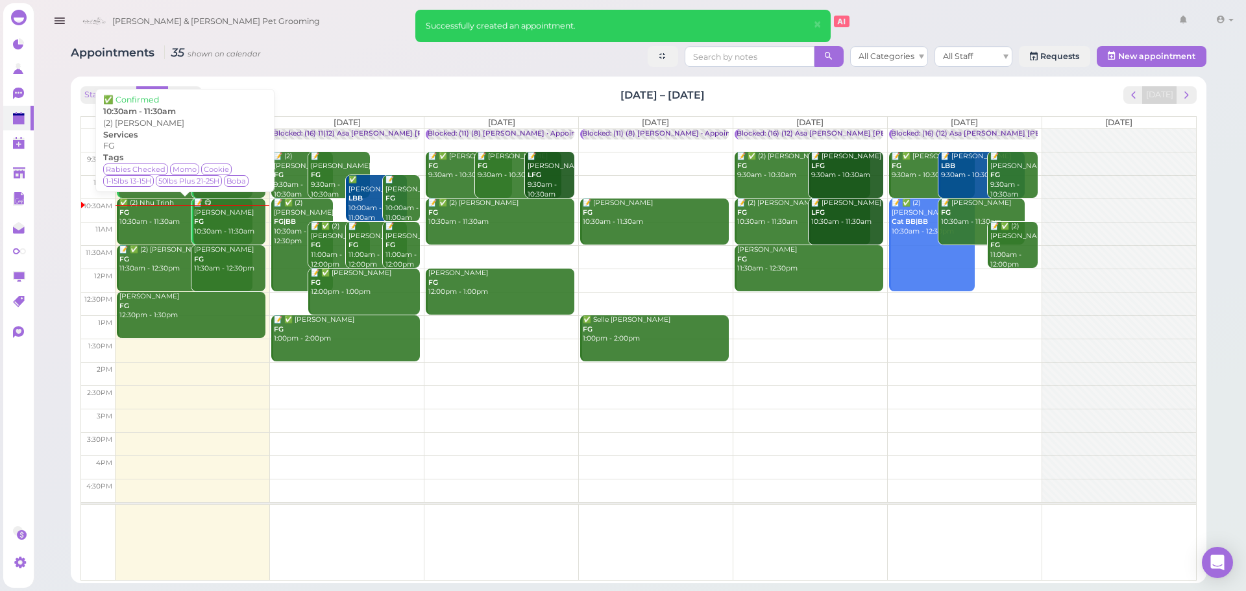
click at [159, 219] on div "✅ (2) Nhu Trinh FG 10:30am - 11:30am" at bounding box center [186, 213] width 134 height 29
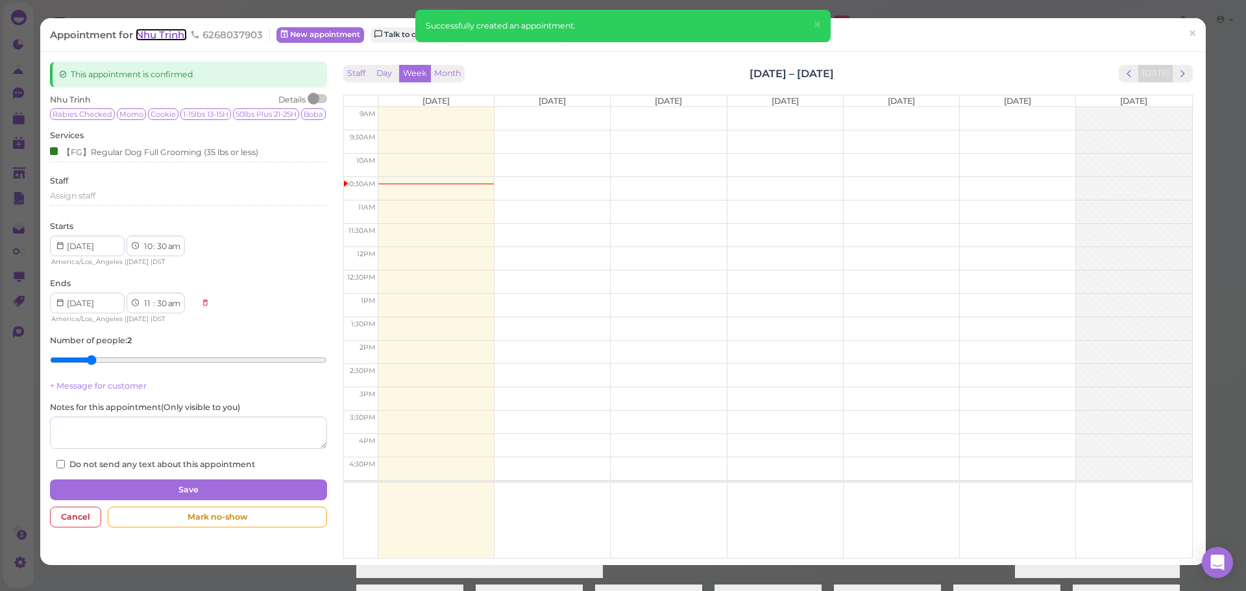
click at [184, 30] on span "Nhu Trinh" at bounding box center [161, 35] width 51 height 12
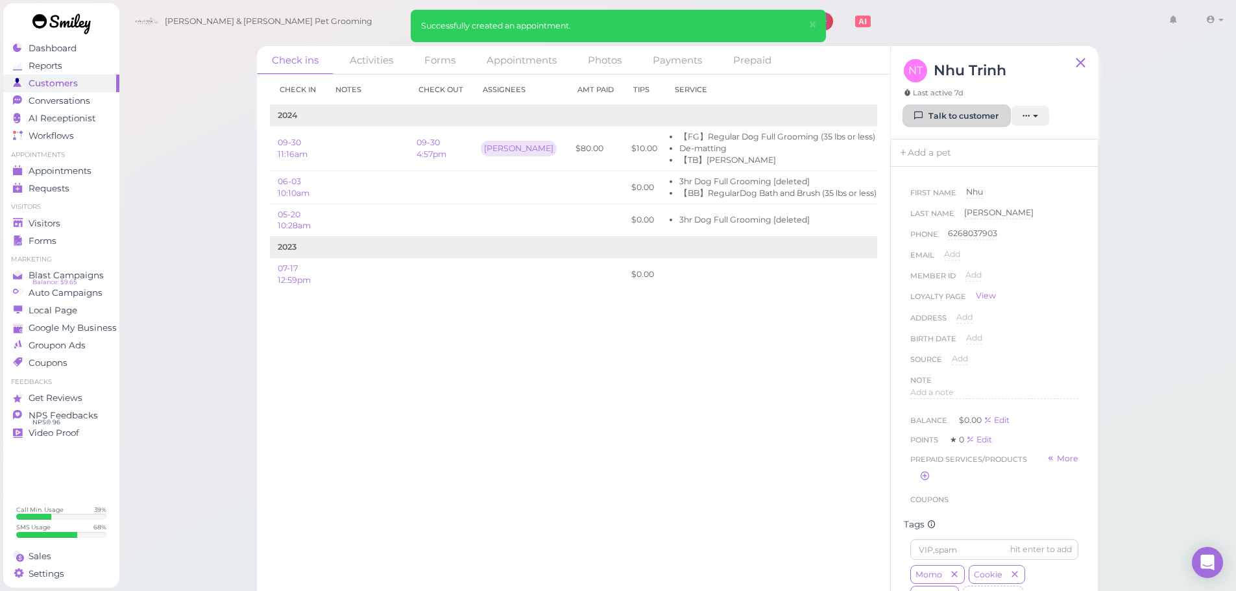
click at [966, 119] on link "Talk to customer" at bounding box center [957, 116] width 106 height 21
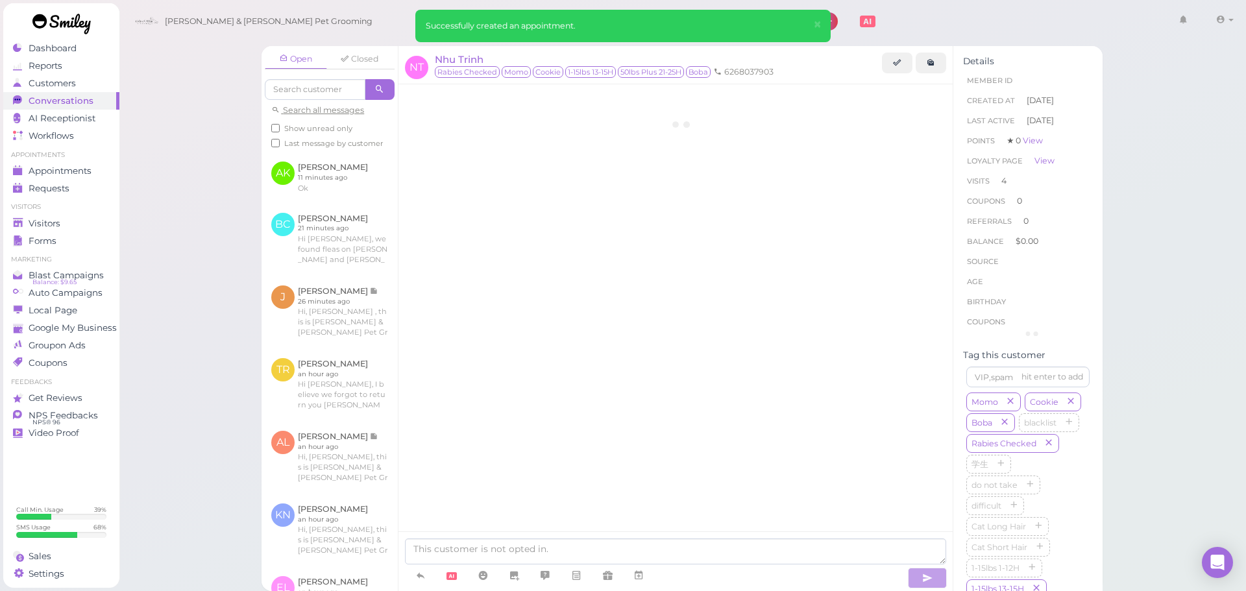
scroll to position [1816, 0]
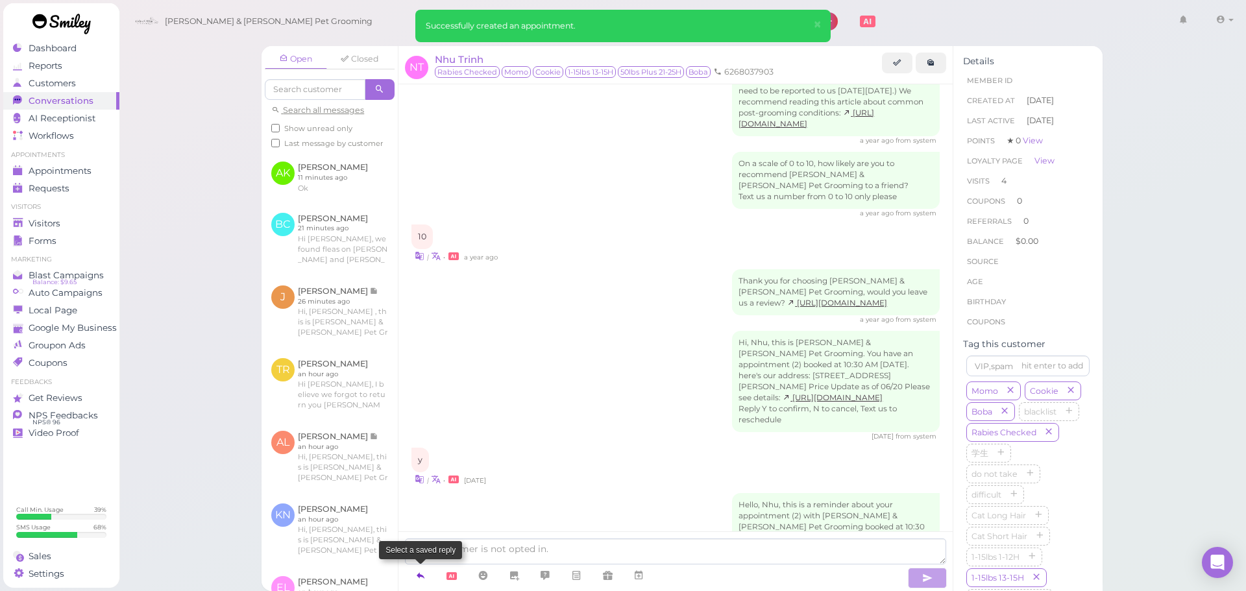
click at [413, 585] on link at bounding box center [420, 576] width 31 height 23
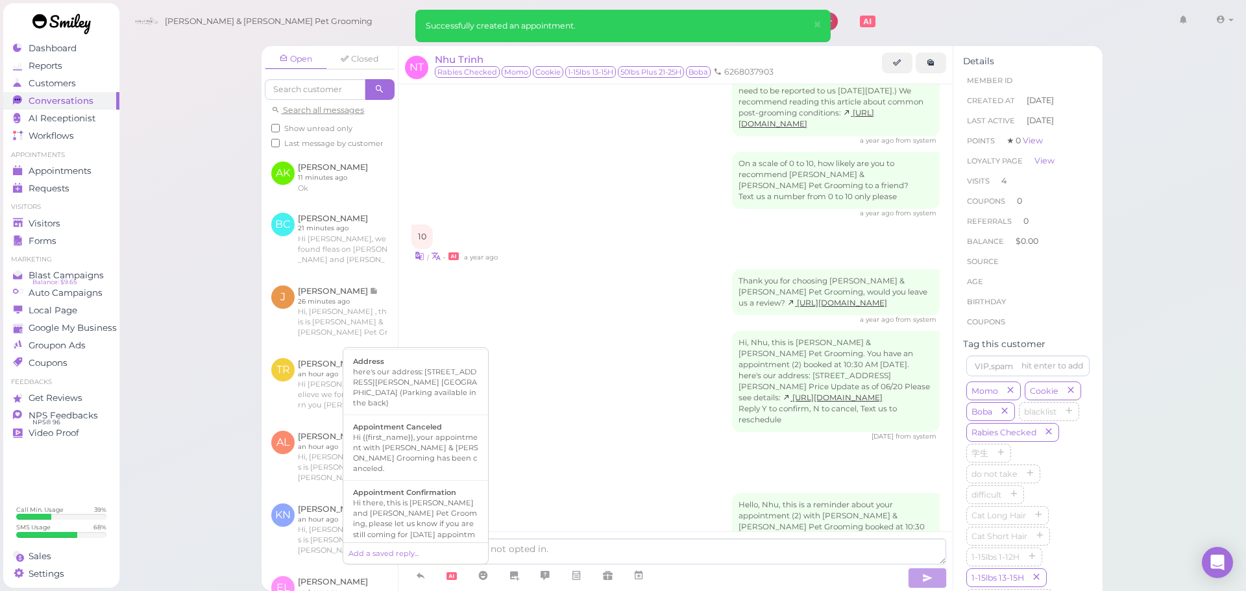
scroll to position [260, 0]
click at [428, 384] on div "Hi there, this is Cody and Miley Pet Grooming, please let us know if you are st…" at bounding box center [415, 404] width 125 height 52
type textarea "Hi there, this is Cody and Miley Pet Grooming, please let us know if you are st…"
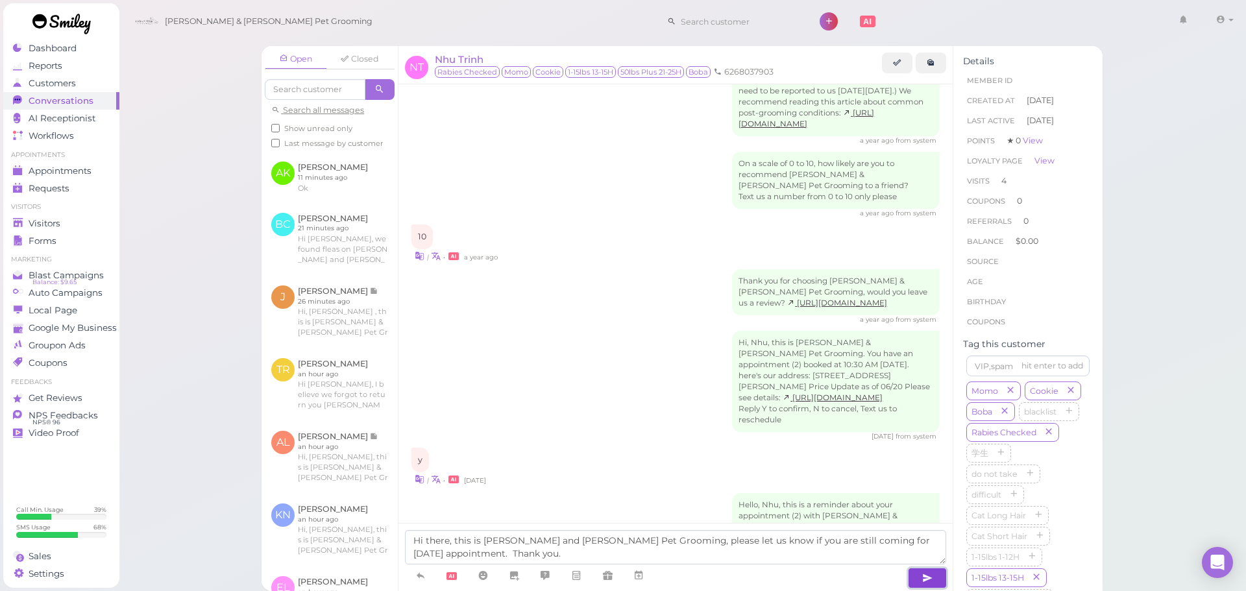
click at [925, 578] on icon "button" at bounding box center [927, 578] width 10 height 13
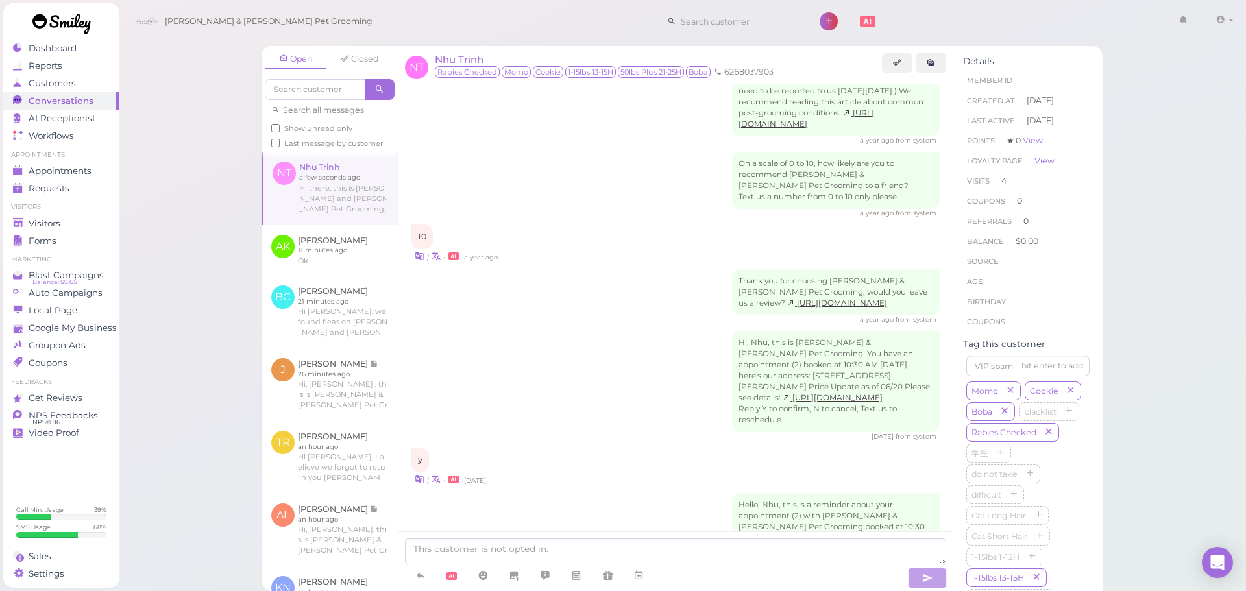
scroll to position [1869, 0]
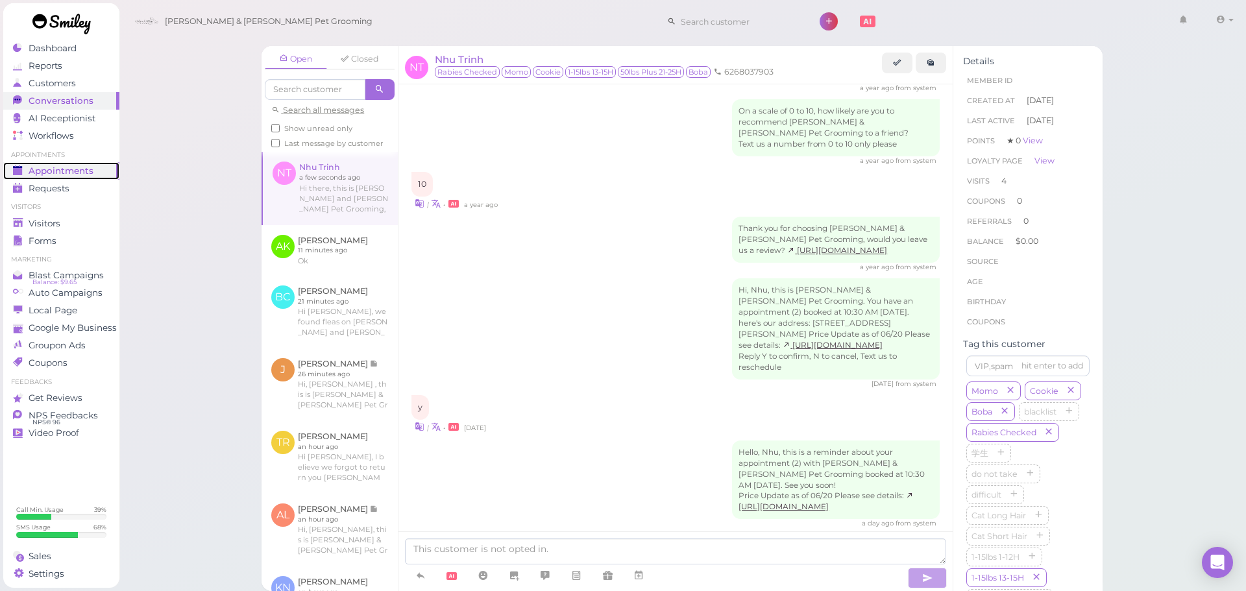
click at [106, 172] on div "Appointments" at bounding box center [59, 170] width 93 height 11
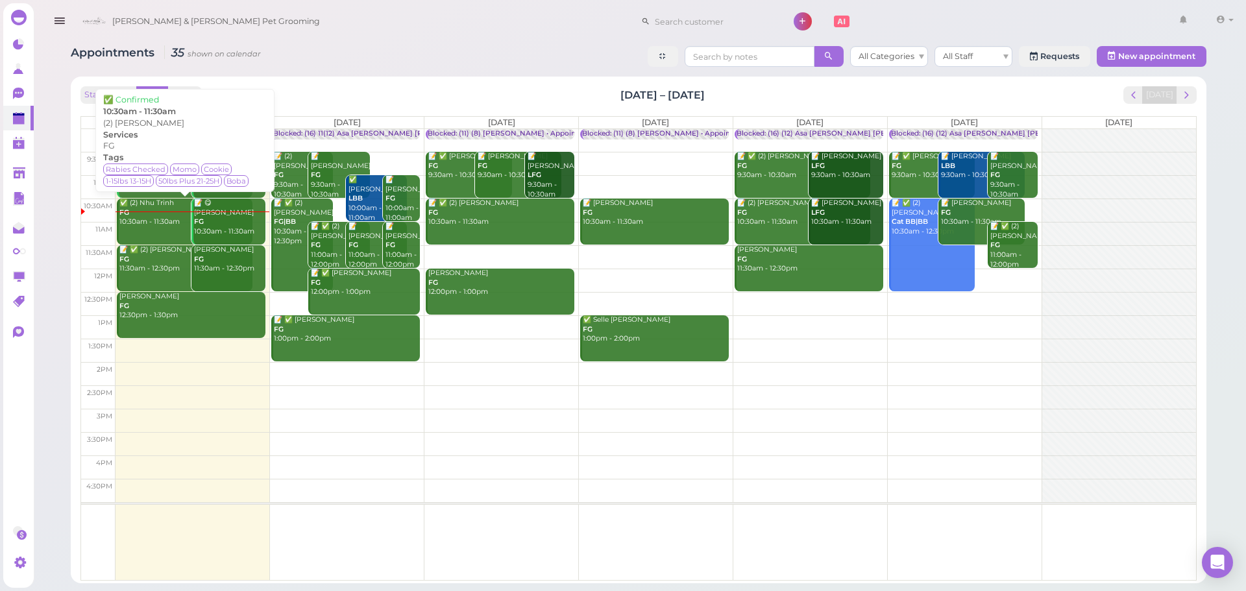
click at [144, 222] on div "✅ (2) Nhu Trinh FG 10:30am - 11:30am" at bounding box center [186, 213] width 134 height 29
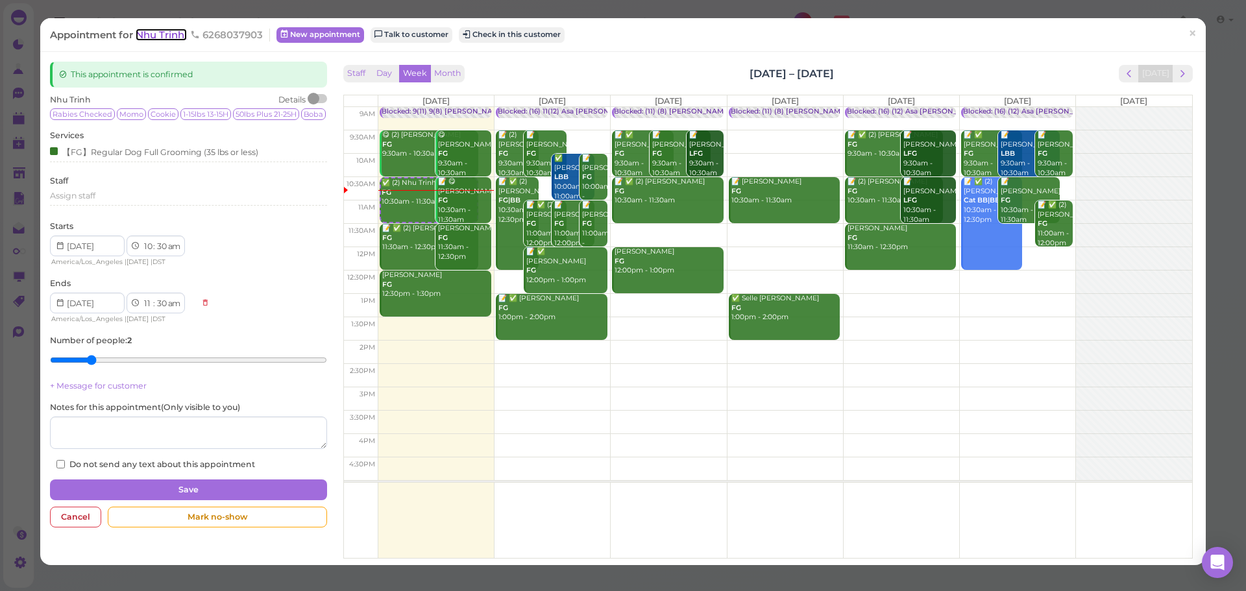
click at [148, 32] on span "Nhu Trinh" at bounding box center [161, 35] width 51 height 12
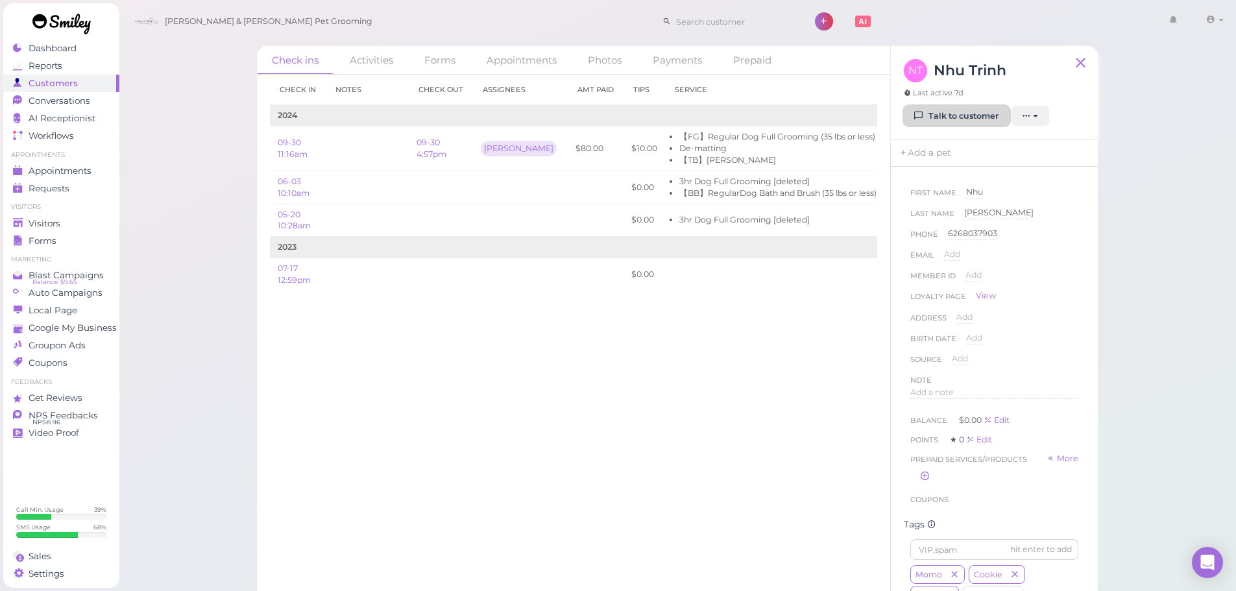
click at [975, 115] on link "Talk to customer" at bounding box center [957, 116] width 106 height 21
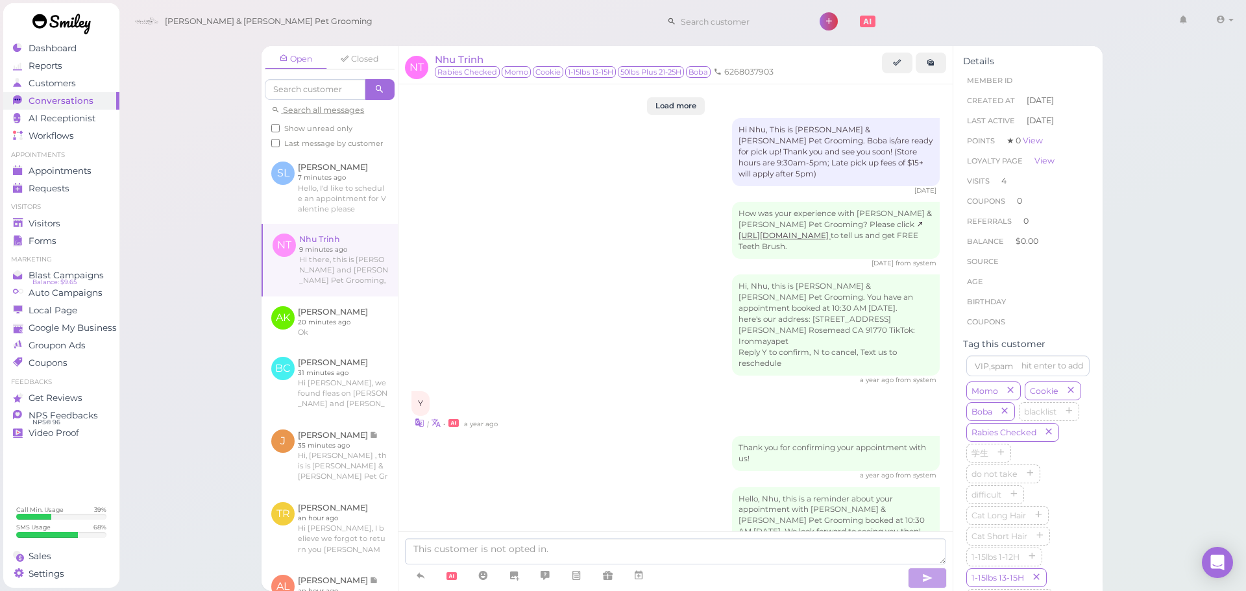
scroll to position [1804, 0]
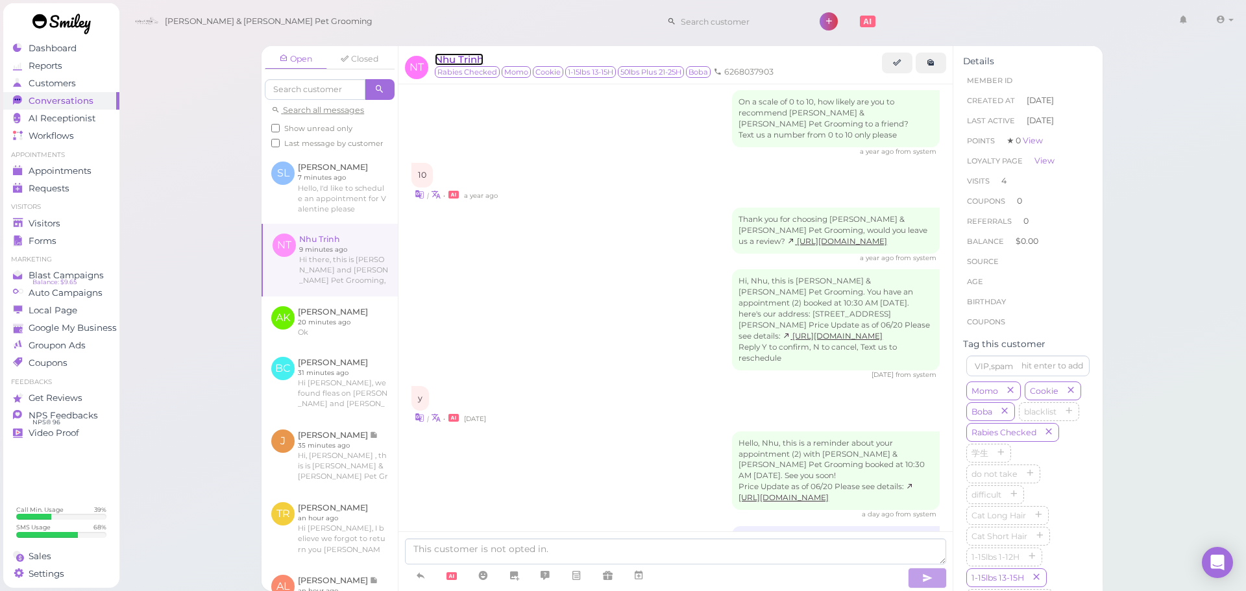
click at [472, 58] on span "Nhu Trinh" at bounding box center [459, 59] width 49 height 12
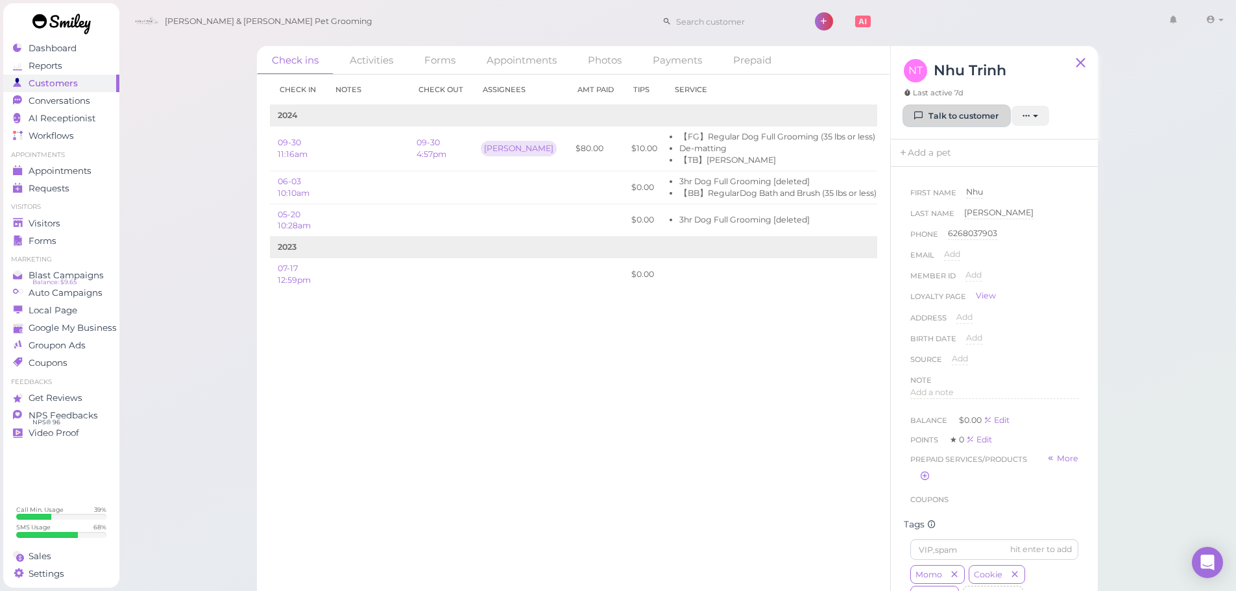
click at [920, 121] on icon at bounding box center [919, 116] width 8 height 10
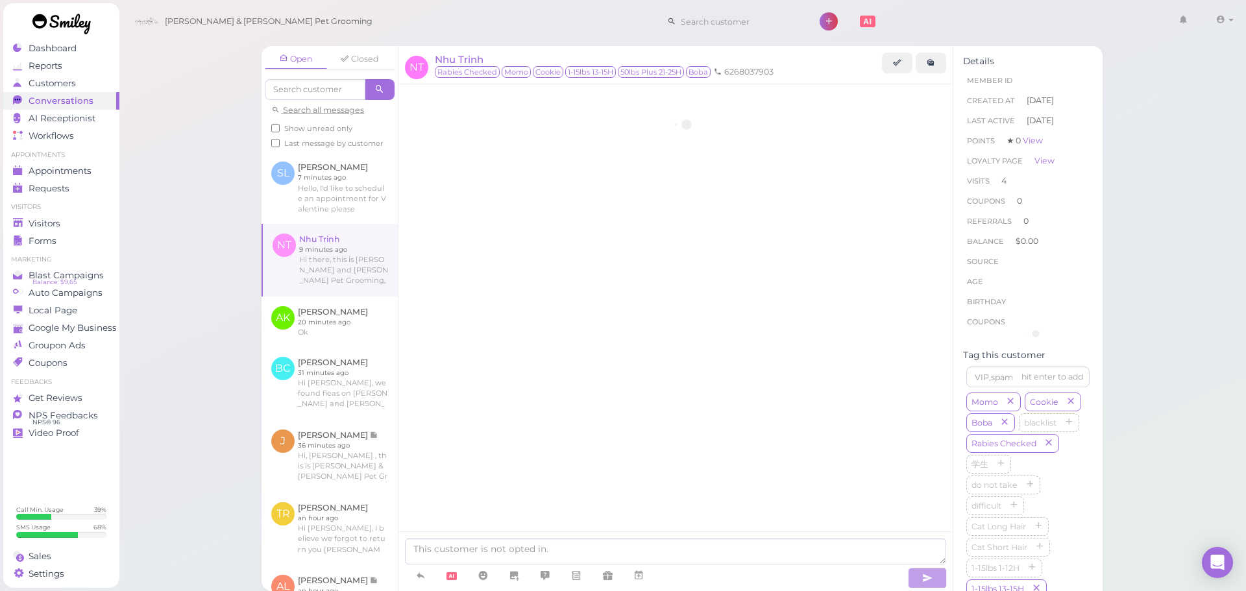
scroll to position [1804, 0]
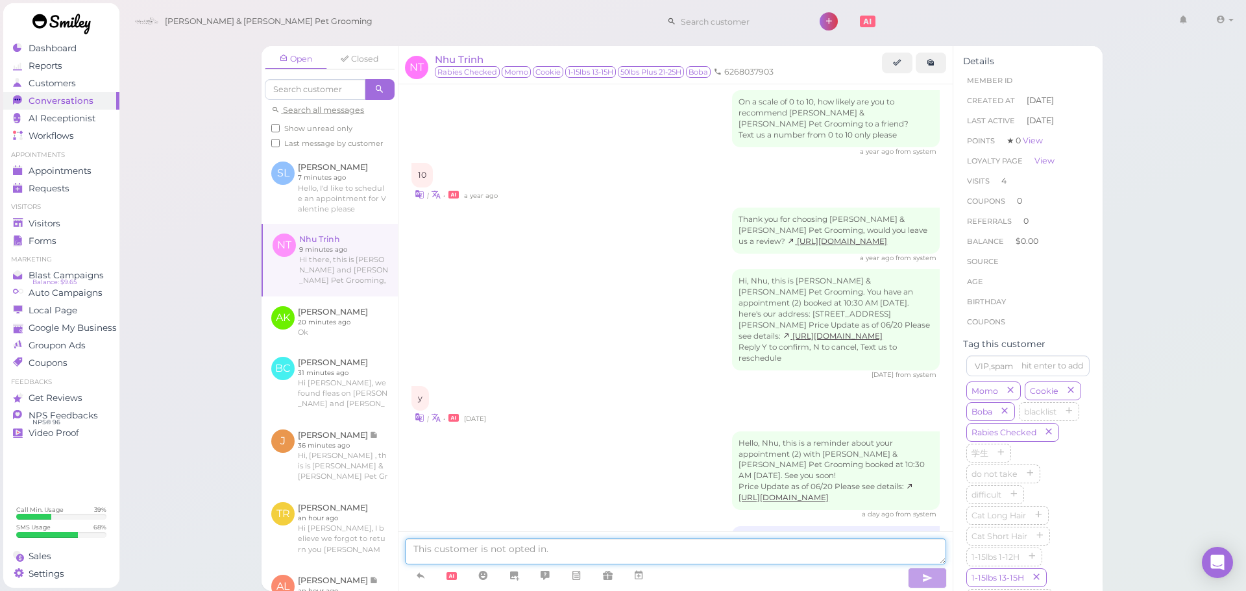
click at [617, 550] on textarea at bounding box center [675, 552] width 541 height 26
click at [669, 547] on textarea at bounding box center [675, 552] width 541 height 26
click at [99, 173] on div "Appointments" at bounding box center [59, 170] width 93 height 11
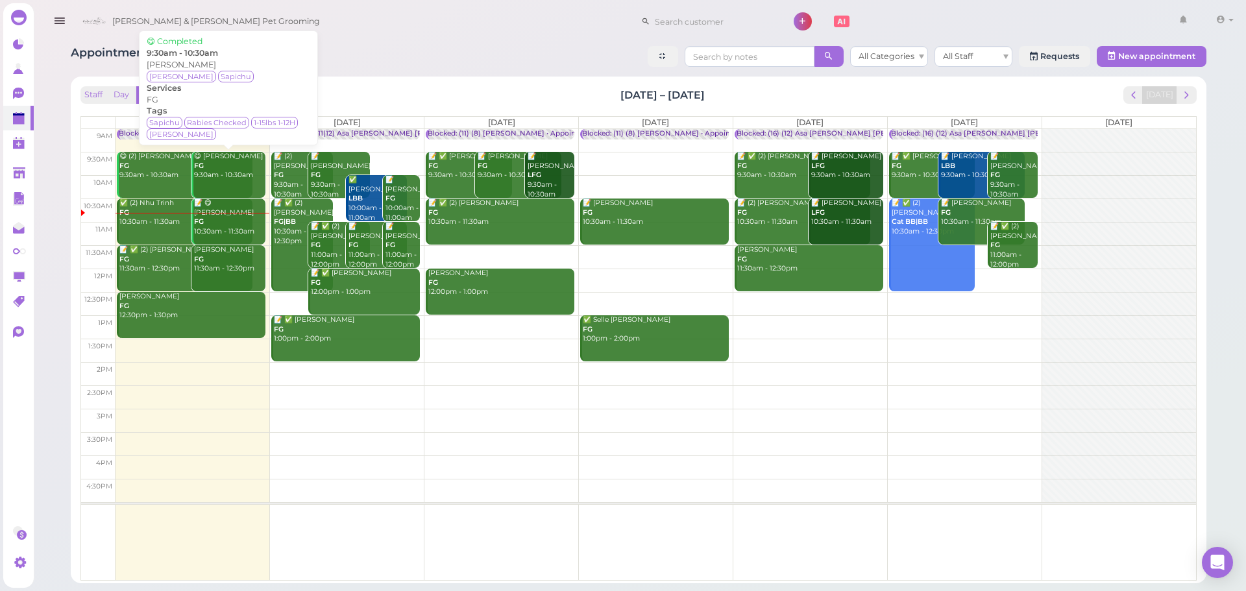
click at [225, 178] on div "😋 Maria Sandoval FG 9:30am - 10:30am" at bounding box center [229, 166] width 72 height 29
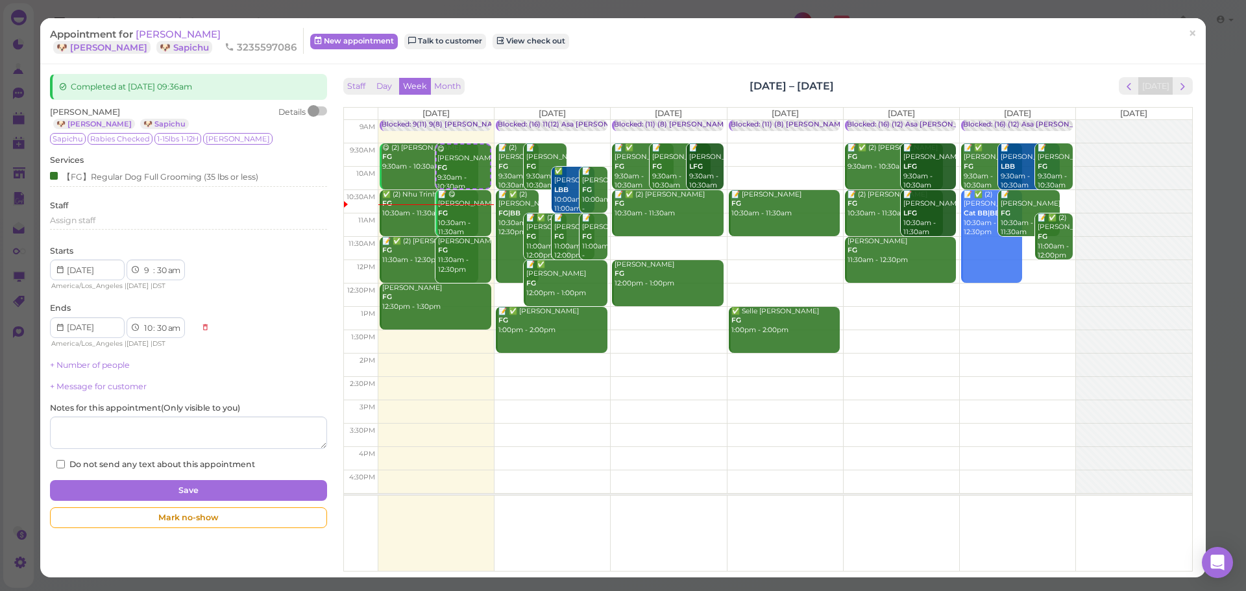
click at [93, 373] on div "Maria Sandoval 🐶 Milo 🐶 Sapichu Details Sapichu Rabies Checked 1-15lbs 1-12H Mi…" at bounding box center [188, 288] width 276 height 364
click at [93, 370] on div "+ Number of people" at bounding box center [188, 365] width 276 height 12
click at [95, 367] on link "+ Number of people" at bounding box center [90, 365] width 80 height 10
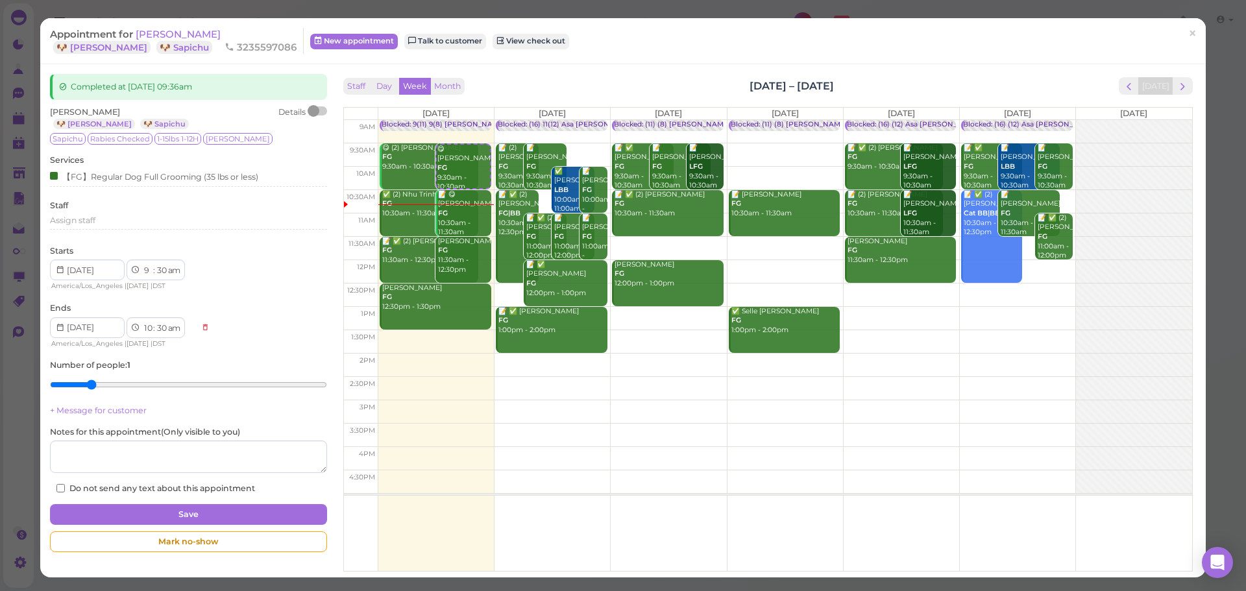
type input "2"
click at [87, 377] on input "range" at bounding box center [188, 384] width 276 height 21
click at [121, 177] on div "【FG】Regular Dog Full Grooming (35 lbs or less)" at bounding box center [154, 176] width 208 height 14
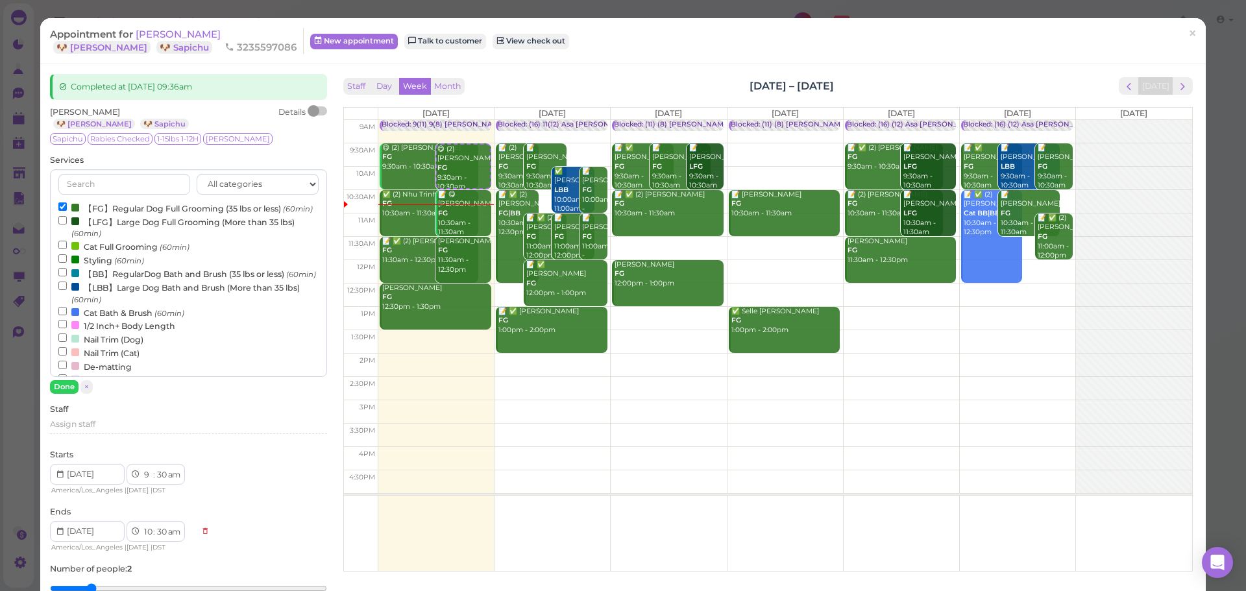
click at [286, 279] on small "(60min)" at bounding box center [301, 274] width 30 height 9
click at [67, 276] on input "【BB】RegularDog Bath and Brush (35 lbs or less) (60min)" at bounding box center [62, 272] width 8 height 8
select select "11"
click at [68, 380] on div "All categories Full Grooming Bath & Brush Add-ons Dental Work Special Request I…" at bounding box center [188, 281] width 276 height 225
click at [67, 383] on button "Done" at bounding box center [64, 387] width 29 height 14
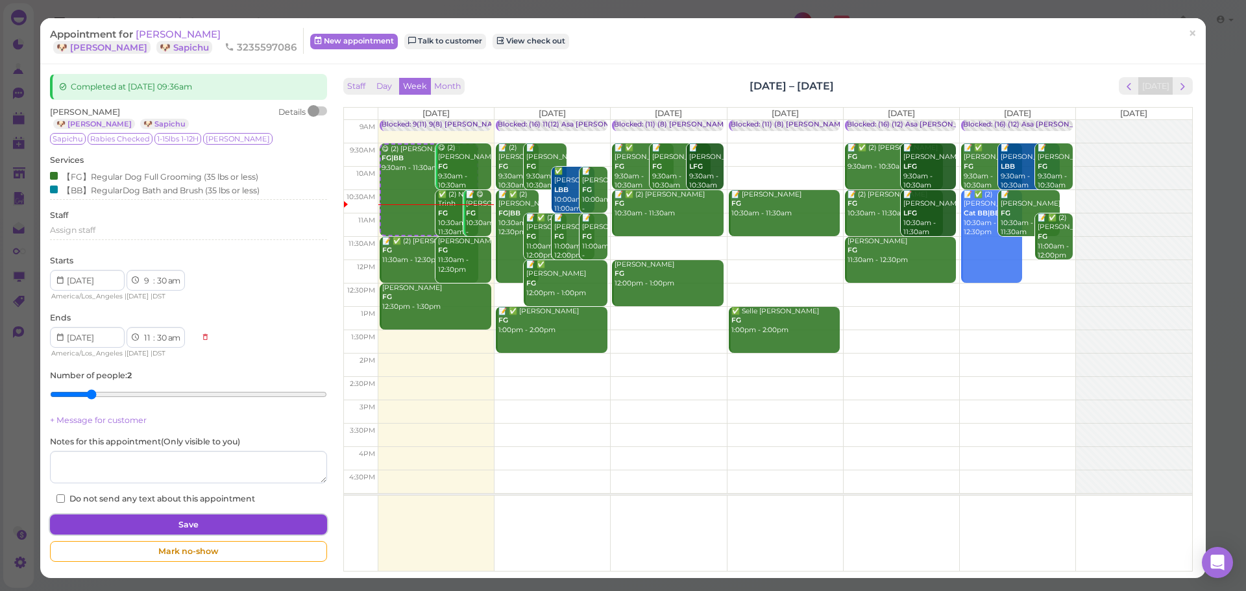
click at [167, 515] on button "Save" at bounding box center [188, 525] width 276 height 21
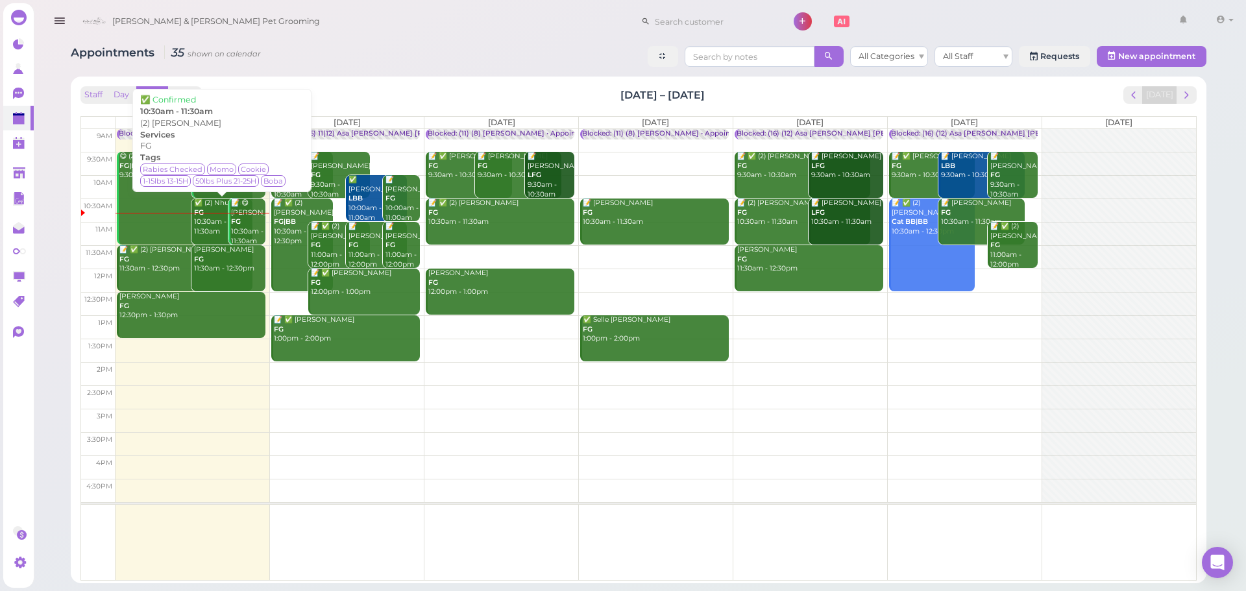
click at [210, 212] on div "✅ (2) Nhu Trinh FG 10:30am - 11:30am" at bounding box center [222, 218] width 59 height 38
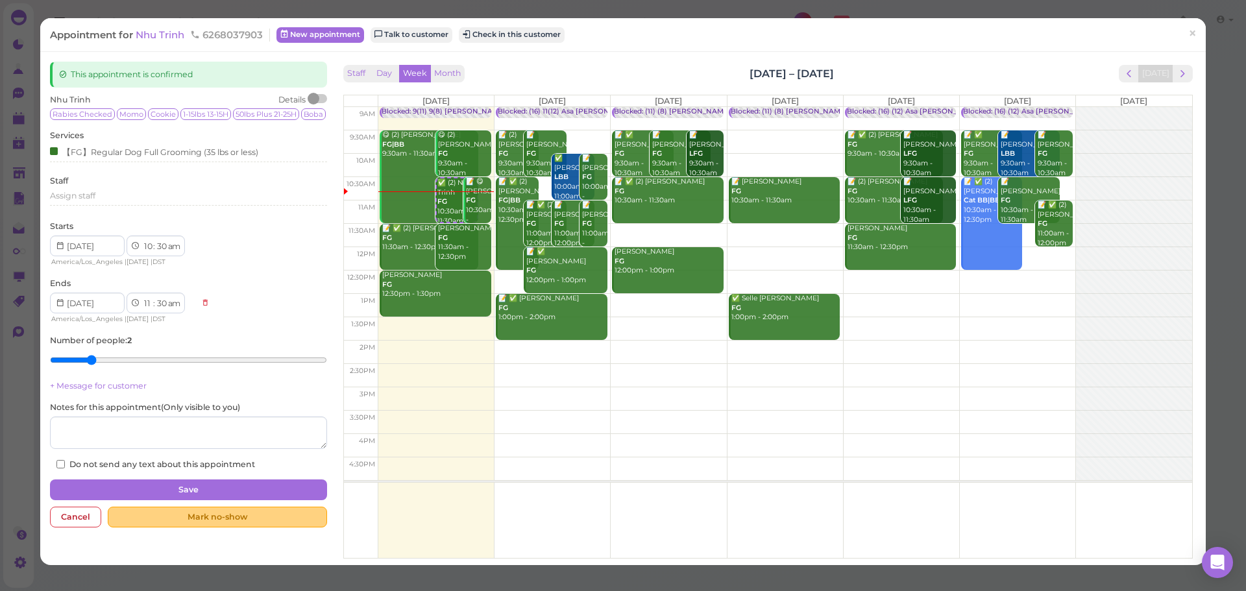
click at [201, 528] on div "Mark no-show" at bounding box center [217, 517] width 219 height 21
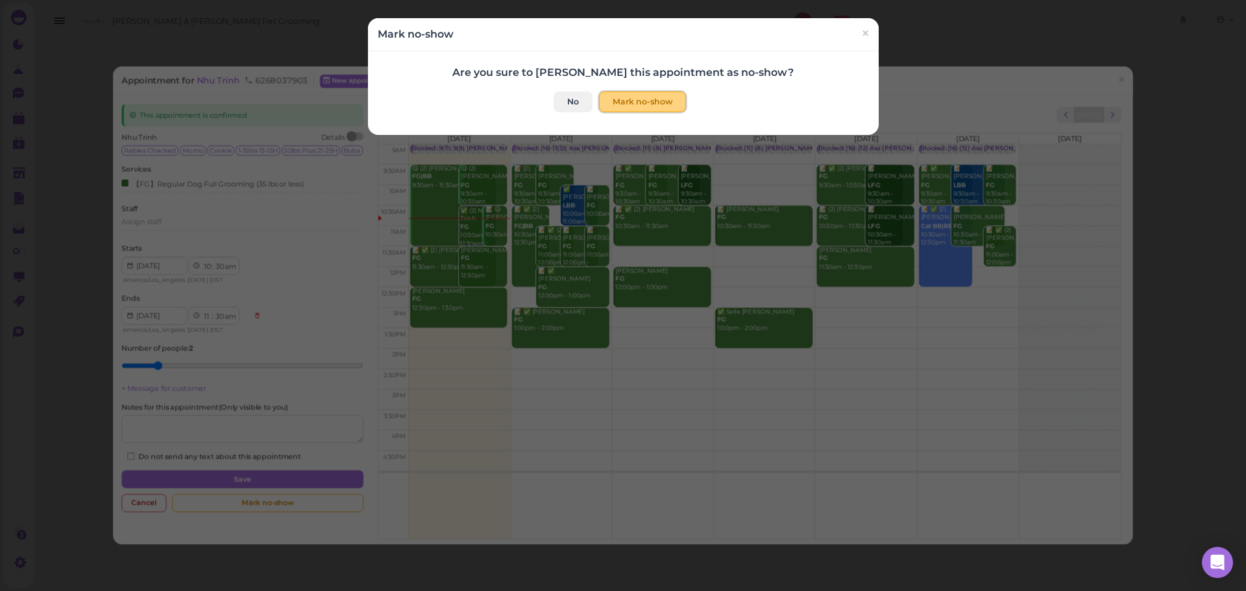
click at [659, 96] on button "Mark no-show" at bounding box center [642, 101] width 87 height 21
checkbox input "true"
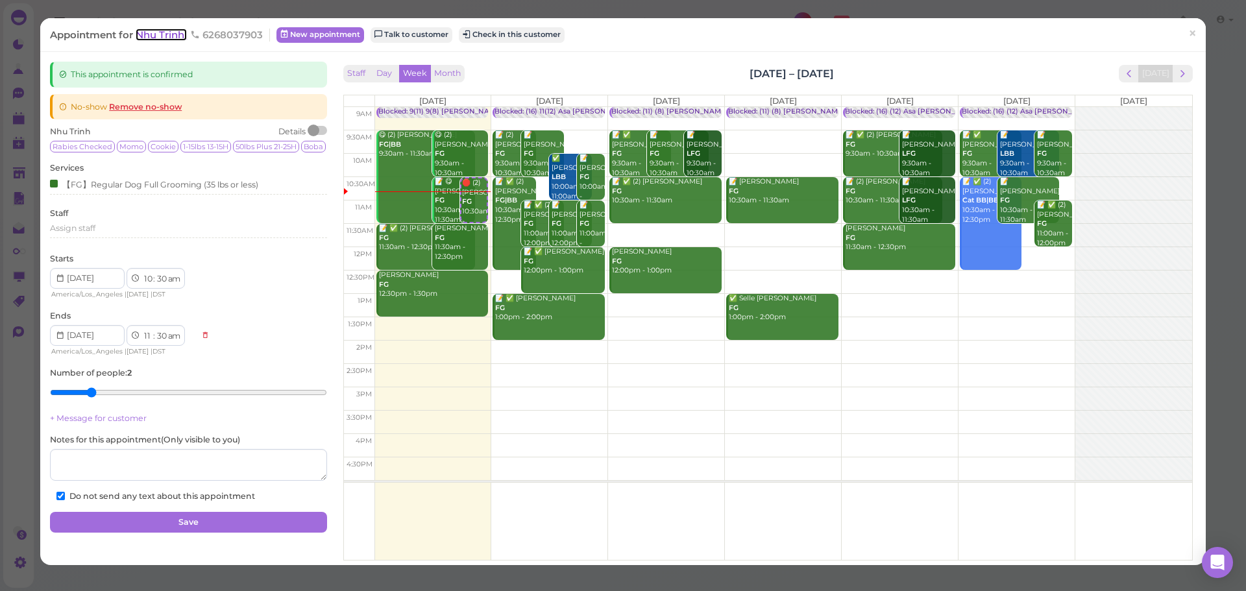
click at [172, 34] on span "Nhu Trinh" at bounding box center [161, 35] width 51 height 12
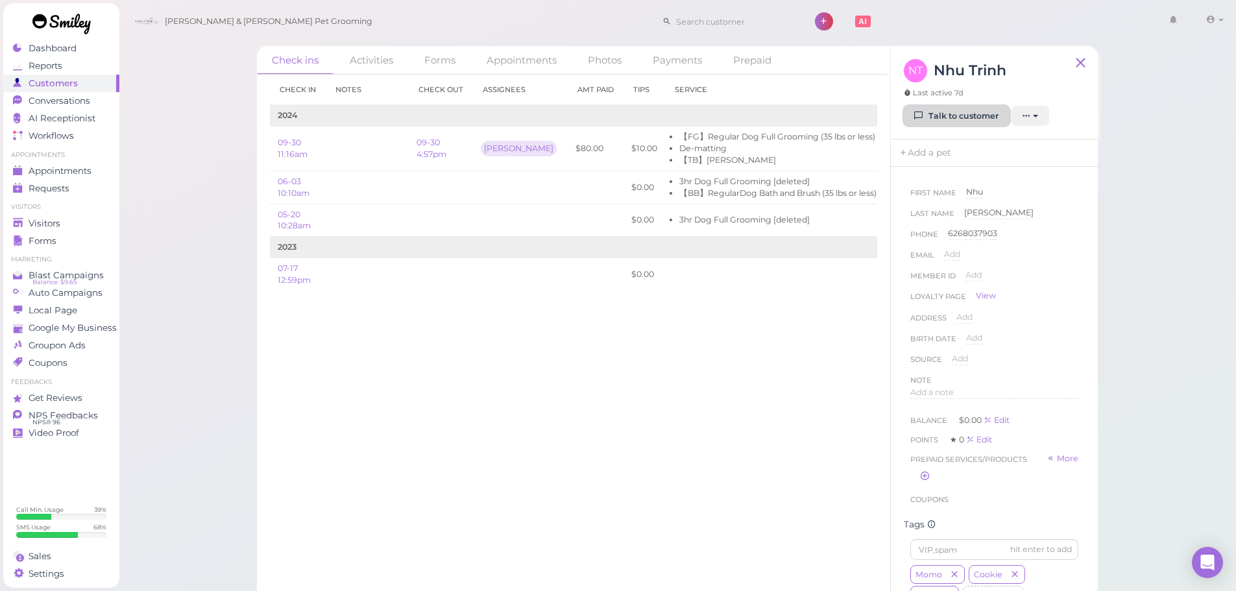
click at [934, 107] on link "Talk to customer" at bounding box center [957, 116] width 106 height 21
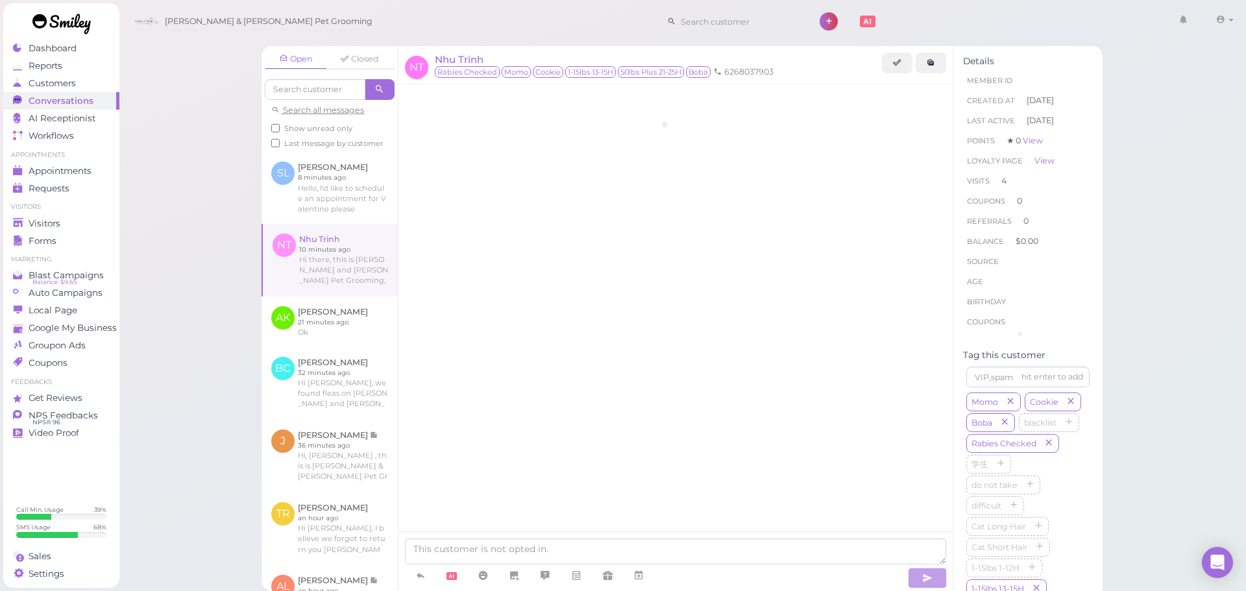
scroll to position [1804, 0]
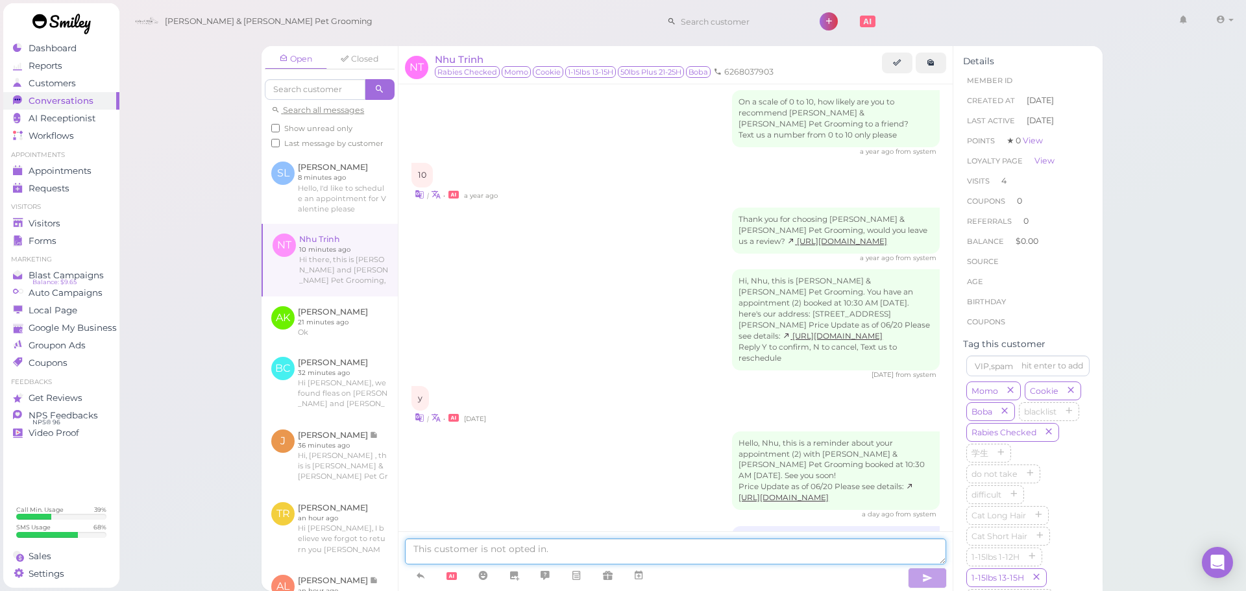
click at [550, 544] on textarea at bounding box center [675, 552] width 541 height 26
click at [307, 195] on link at bounding box center [329, 187] width 136 height 71
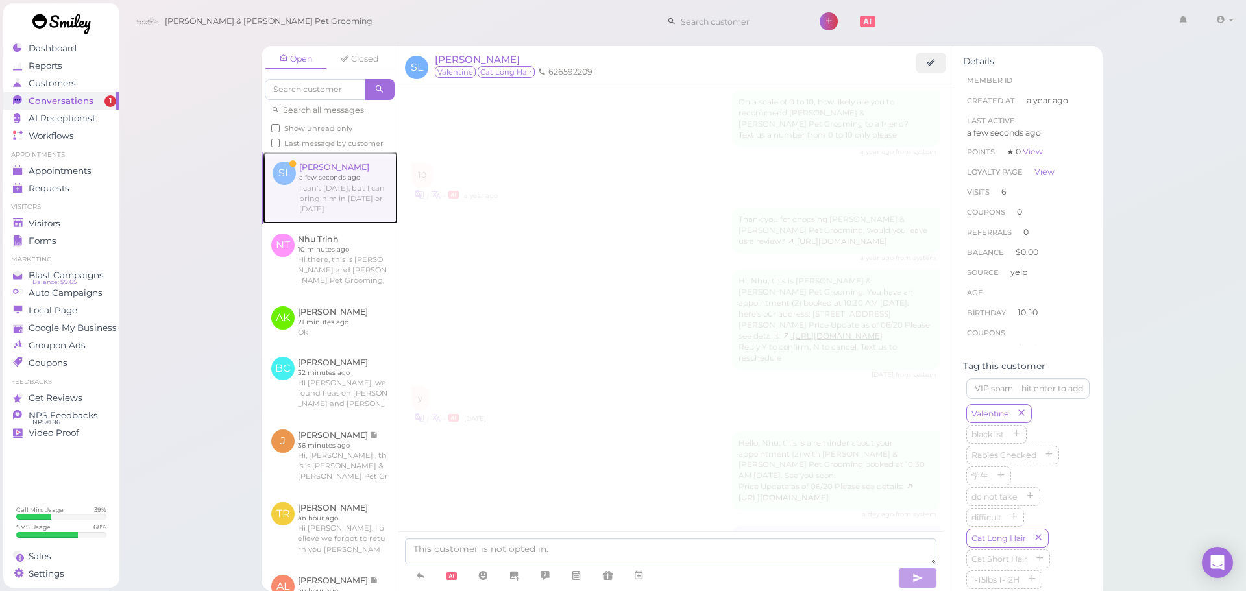
scroll to position [1341, 0]
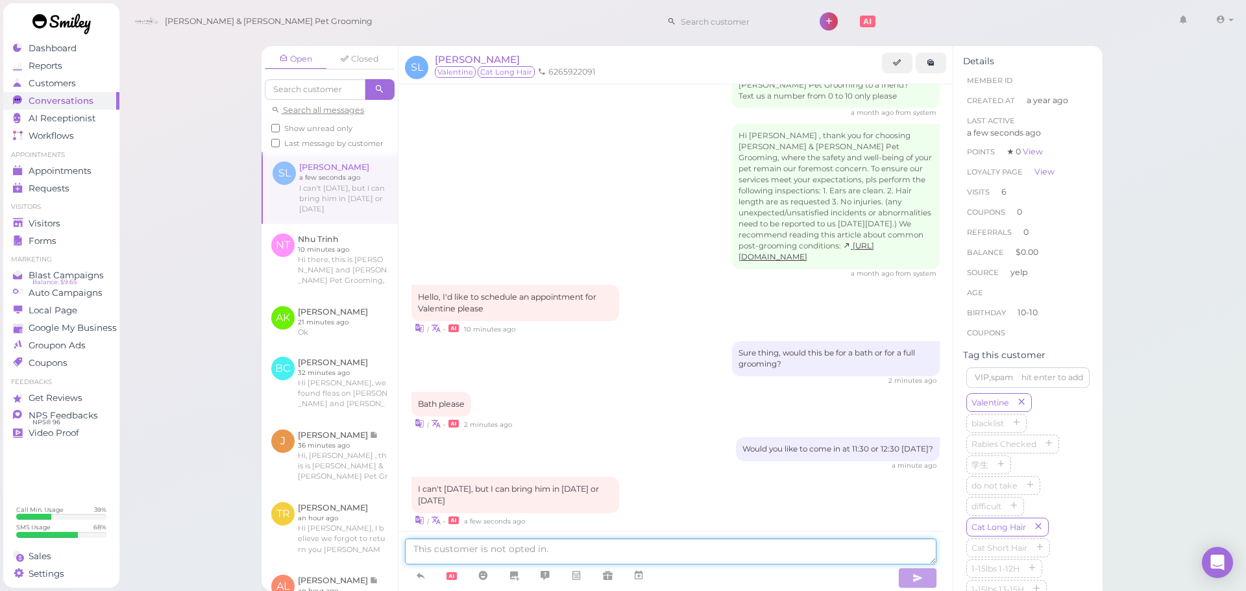
click at [613, 553] on textarea at bounding box center [670, 552] width 531 height 26
type textarea "We can do tomorrow at 1 PM!"
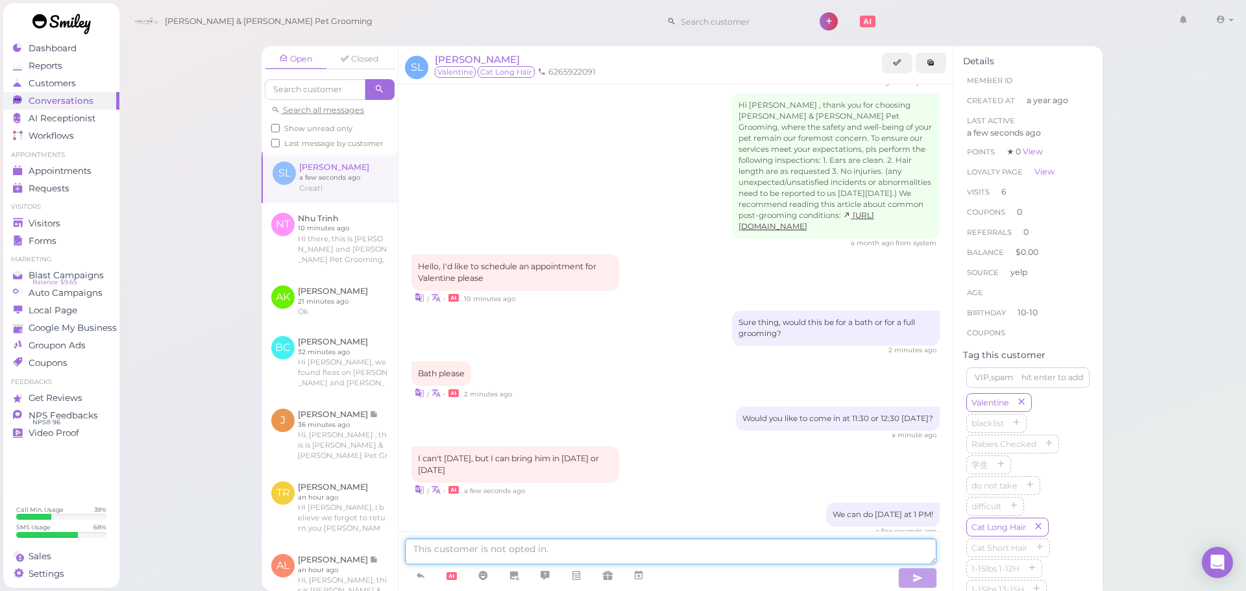
scroll to position [1426, 0]
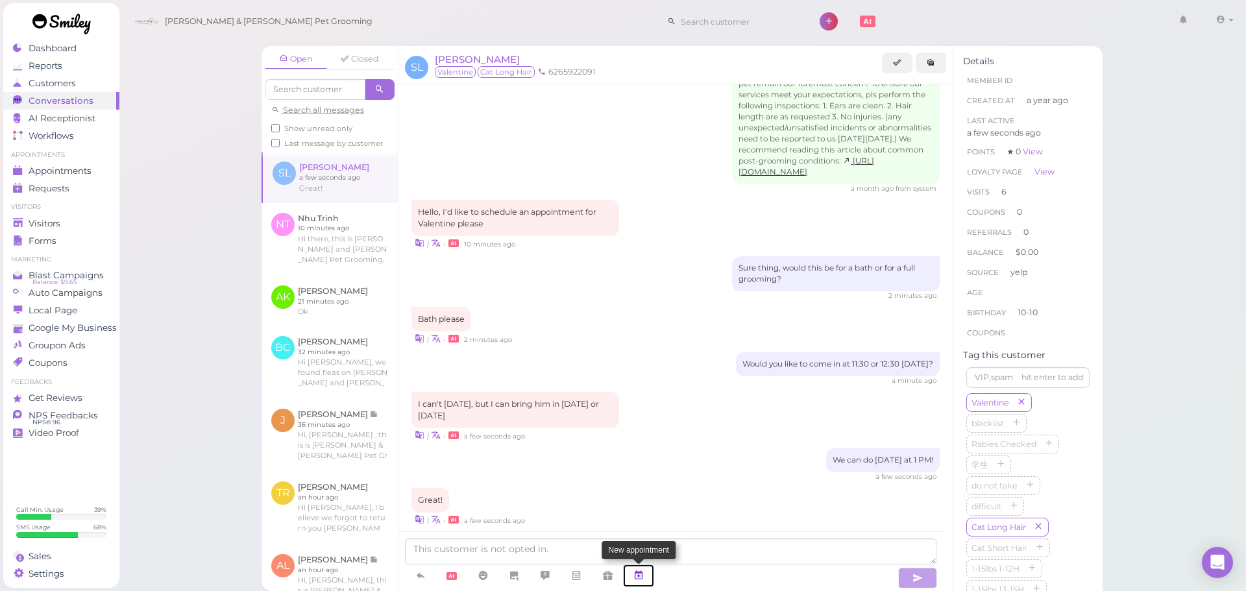
click at [644, 582] on icon at bounding box center [638, 575] width 10 height 13
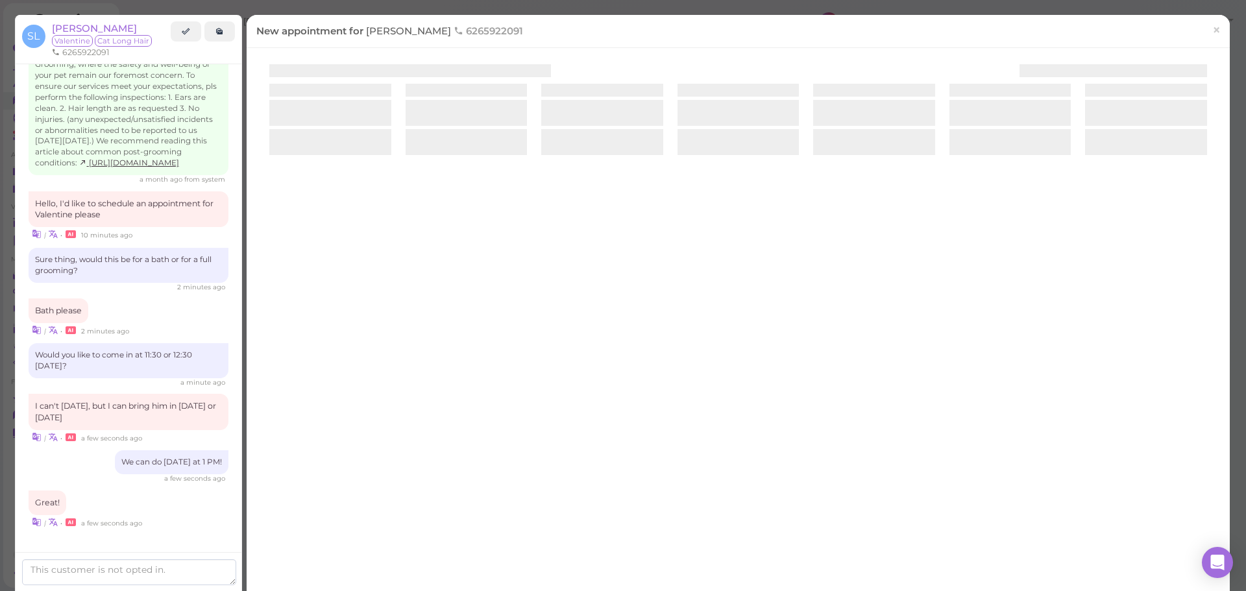
scroll to position [1482, 0]
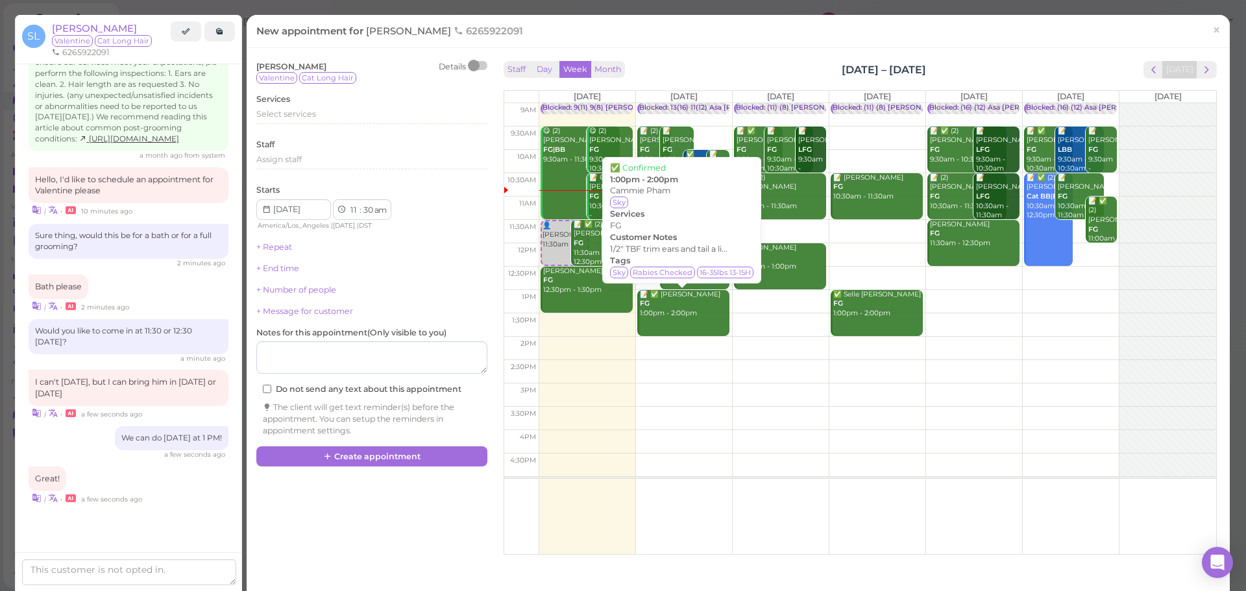
click at [672, 335] on link "📝 ✅ Cammie Pham FG 1:00pm - 2:00pm" at bounding box center [683, 313] width 92 height 46
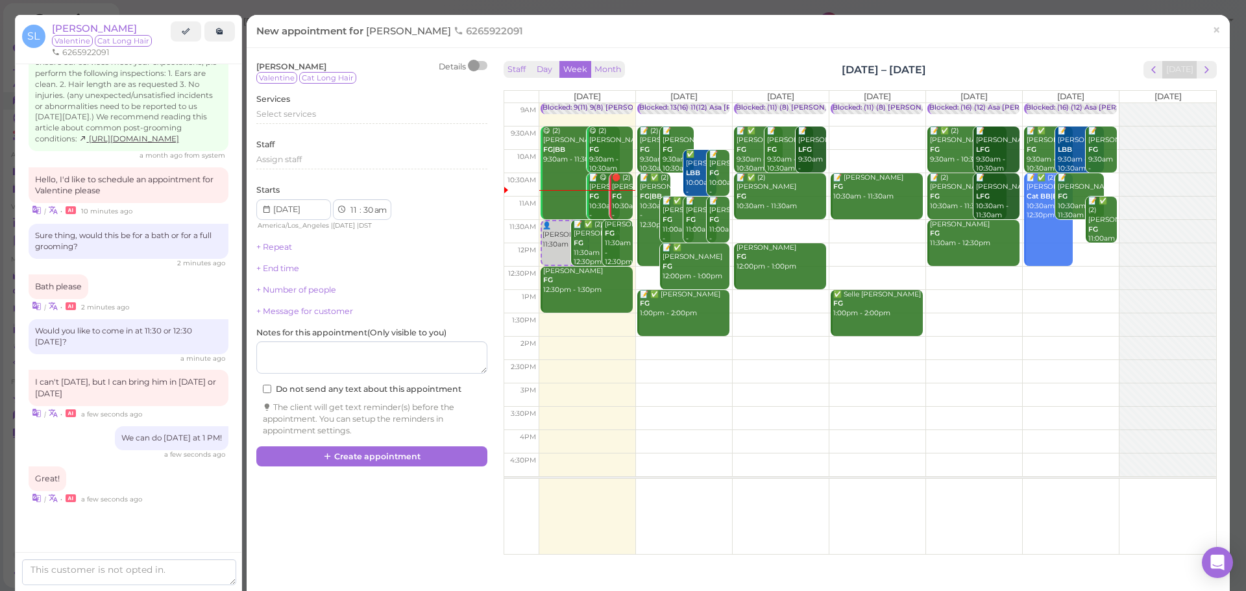
click at [673, 348] on td at bounding box center [877, 348] width 677 height 23
type input "2025-09-23"
select select "2"
select select "00"
select select "pm"
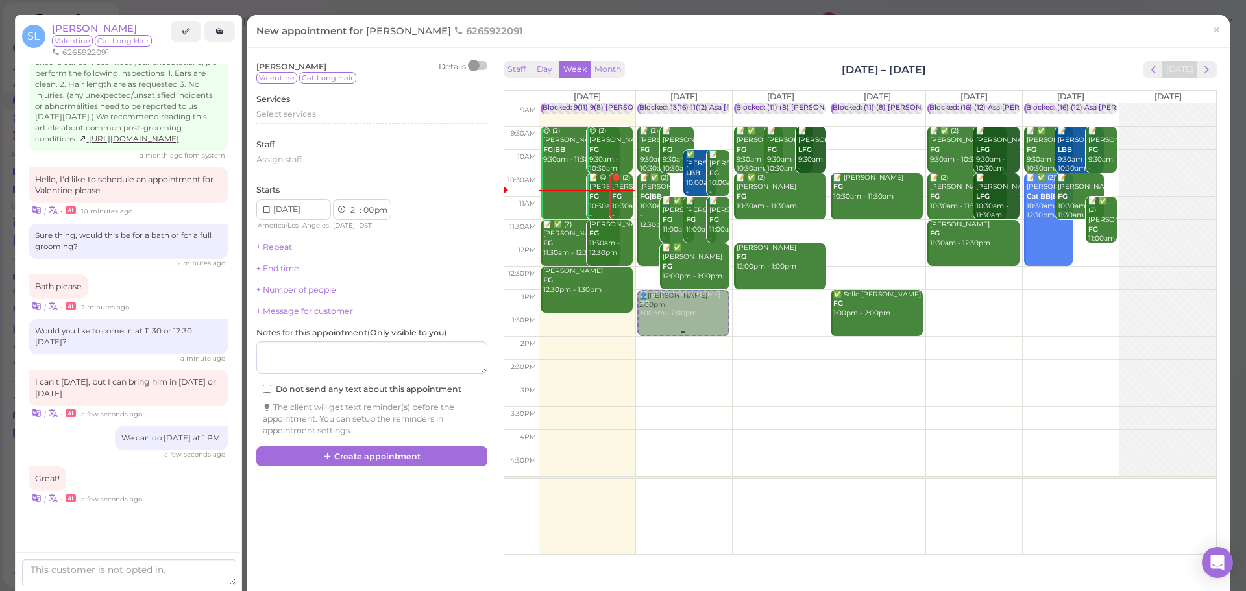
drag, startPoint x: 673, startPoint y: 348, endPoint x: 669, endPoint y: 317, distance: 31.4
click at [666, 103] on div "👤Sue Le 2:00pm Blocked: 13(16) 11(12) Asa Helen Rebecca • Appointment 📝 (2) Ale…" at bounding box center [684, 103] width 96 height 0
select select "1"
click at [308, 128] on div "Select services" at bounding box center [371, 118] width 231 height 21
click at [315, 121] on div "Select services" at bounding box center [371, 116] width 231 height 16
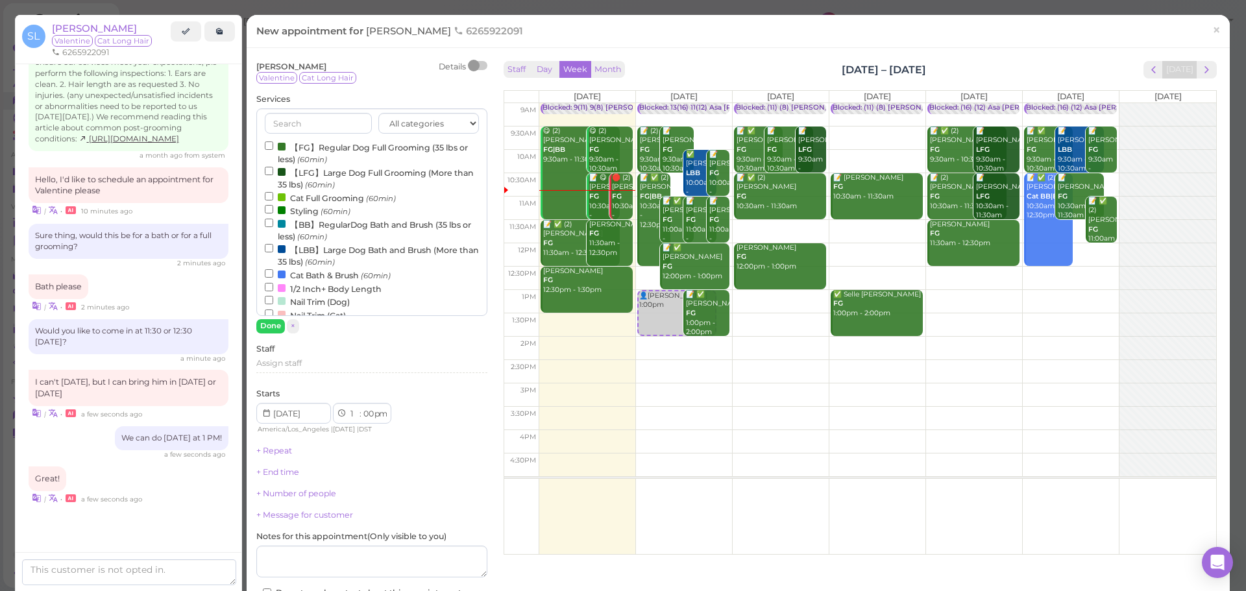
click at [296, 273] on label "Cat Bath & Brush (60min)" at bounding box center [328, 275] width 126 height 14
click at [273, 273] on input "Cat Bath & Brush (60min)" at bounding box center [269, 273] width 8 height 8
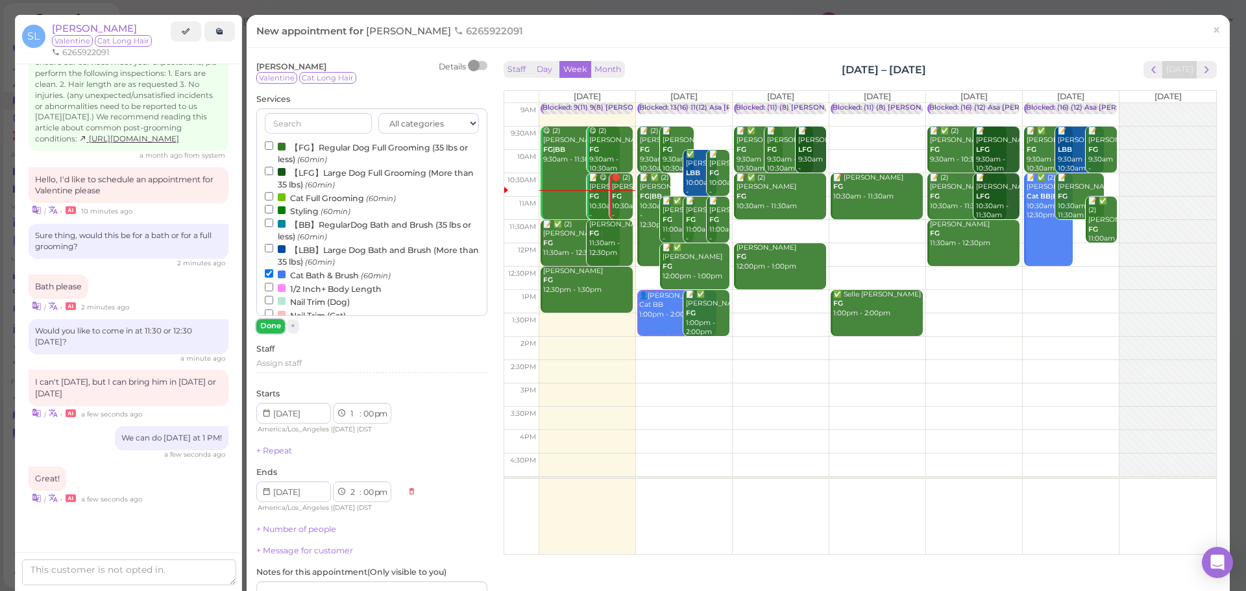
click at [263, 328] on button "Done" at bounding box center [270, 326] width 29 height 14
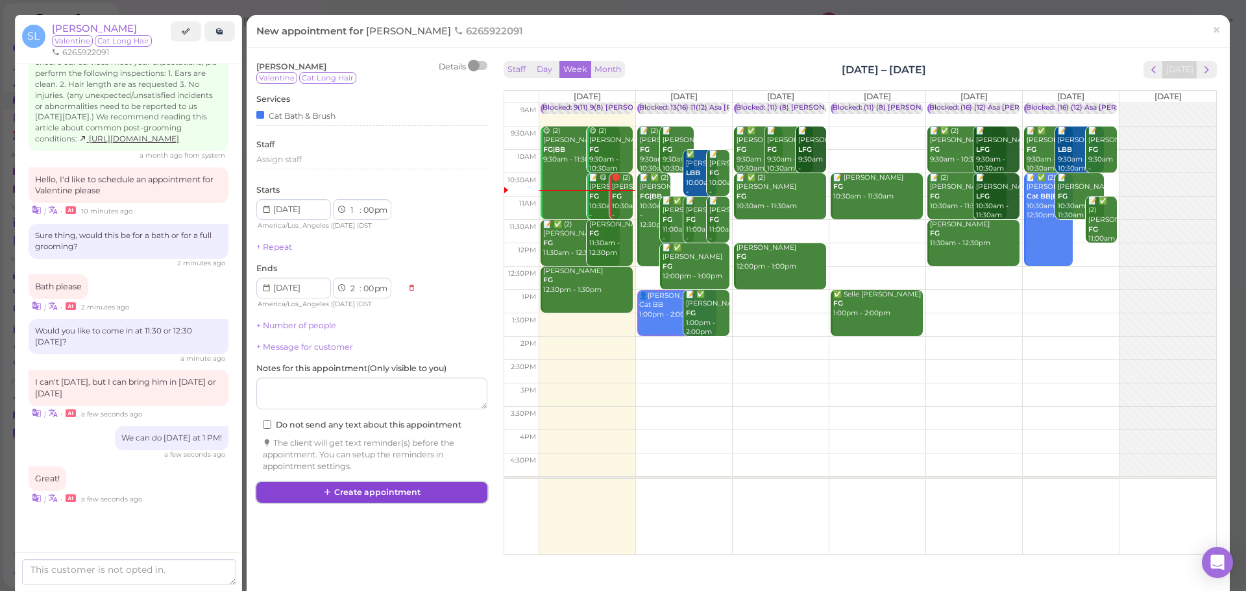
click at [337, 496] on button "Create appointment" at bounding box center [371, 492] width 231 height 21
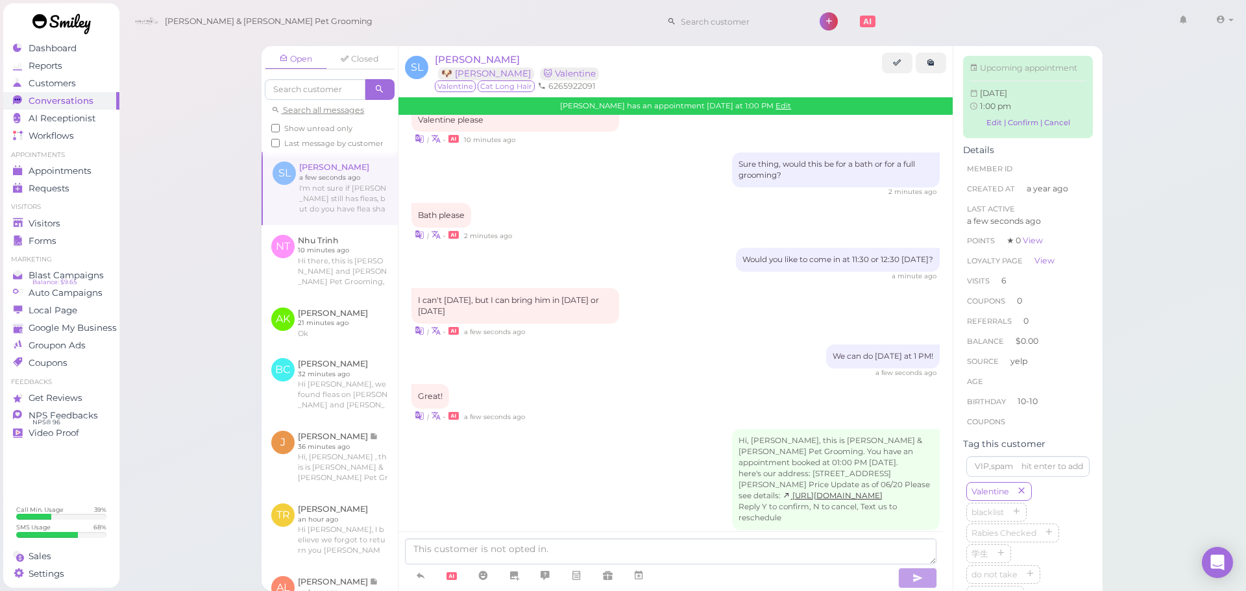
scroll to position [1617, 0]
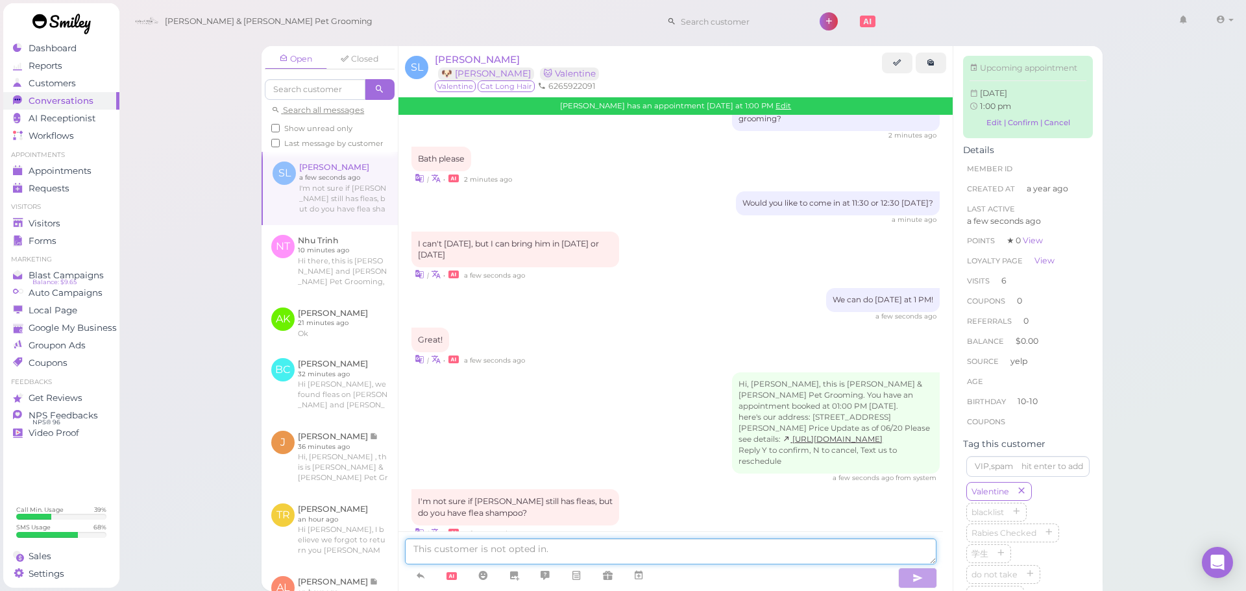
click at [552, 546] on textarea at bounding box center [670, 552] width 531 height 26
type textarea "Yes, we can give a flea bath as well if needed"
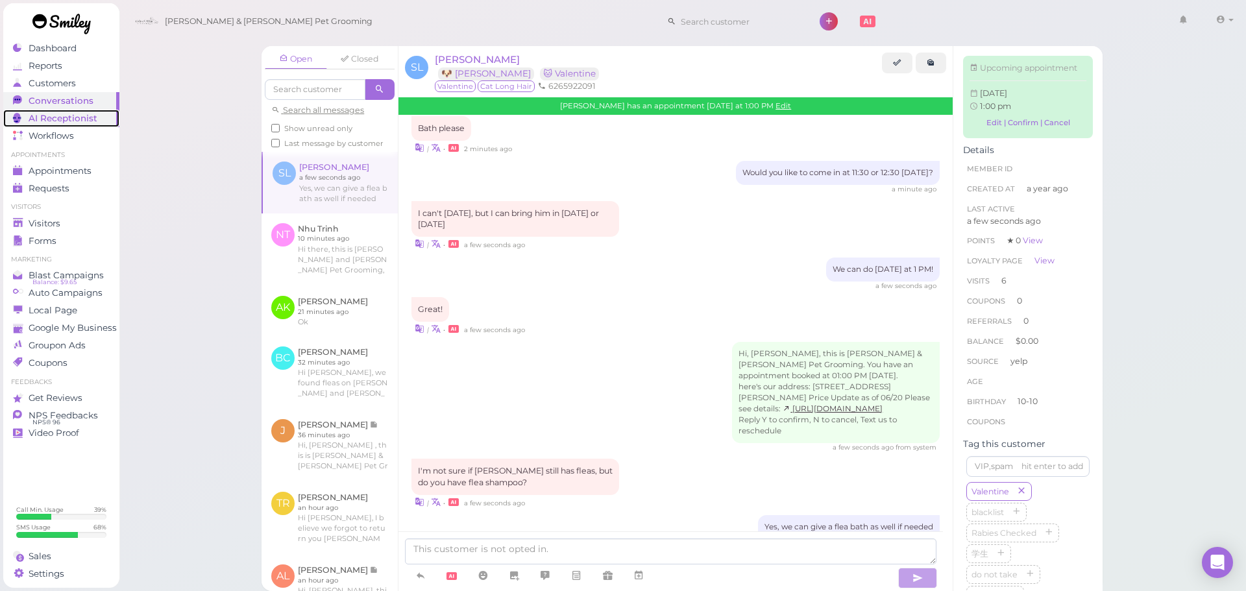
click at [78, 123] on span "AI Receptionist" at bounding box center [63, 118] width 69 height 11
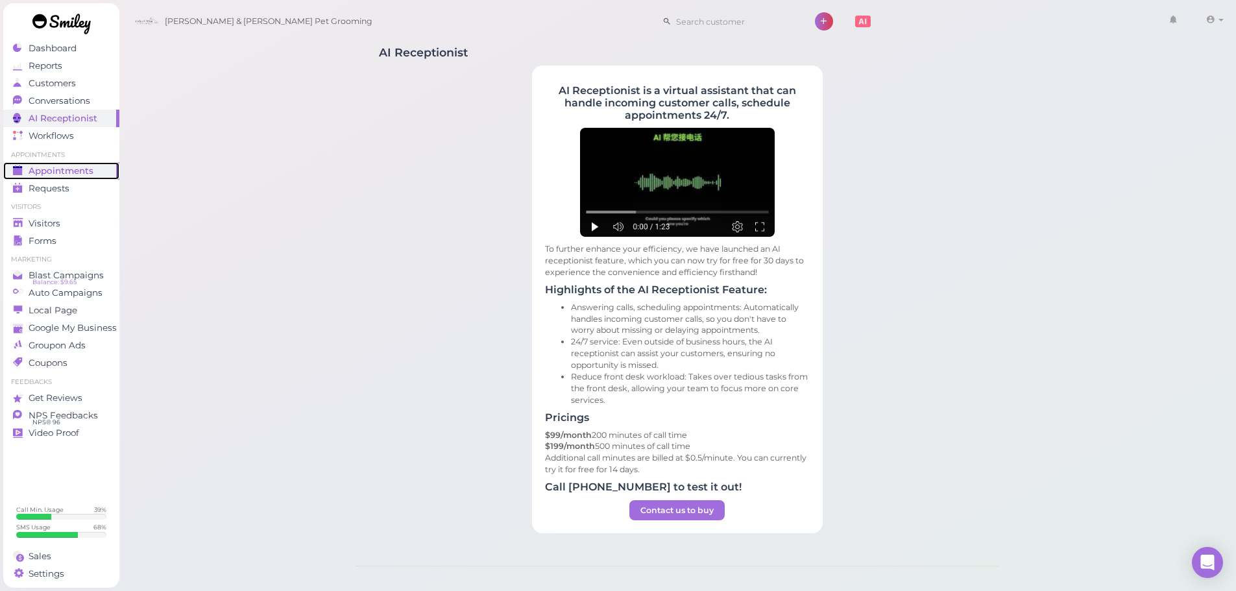
click at [80, 171] on span "Appointments" at bounding box center [61, 170] width 65 height 11
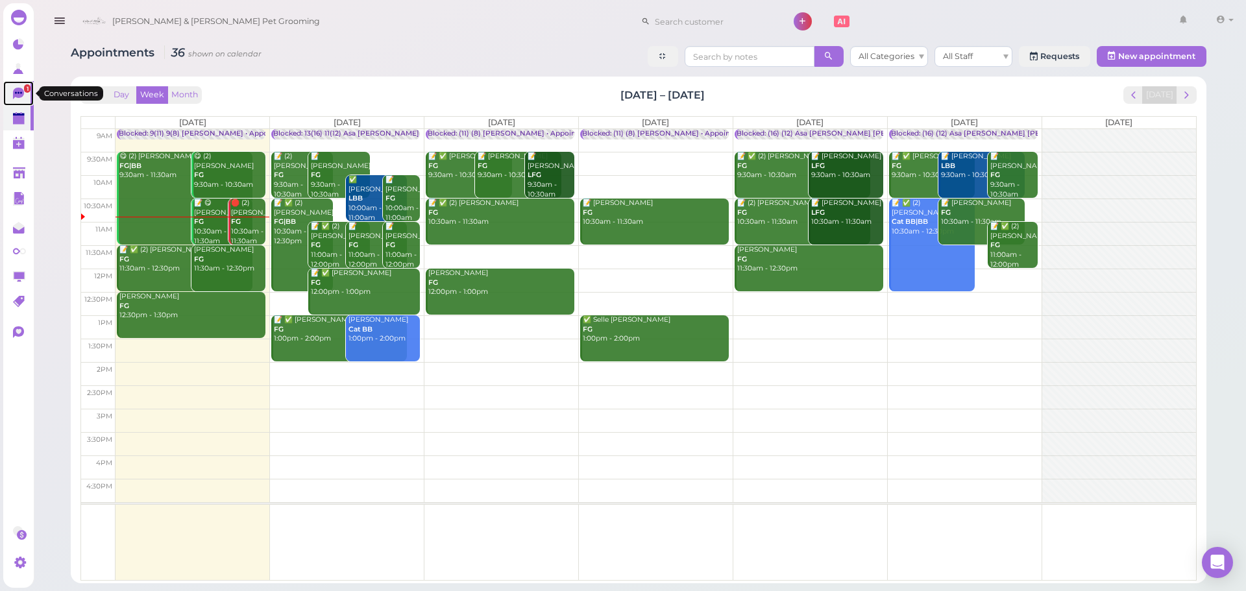
click at [8, 96] on link "1" at bounding box center [18, 93] width 30 height 25
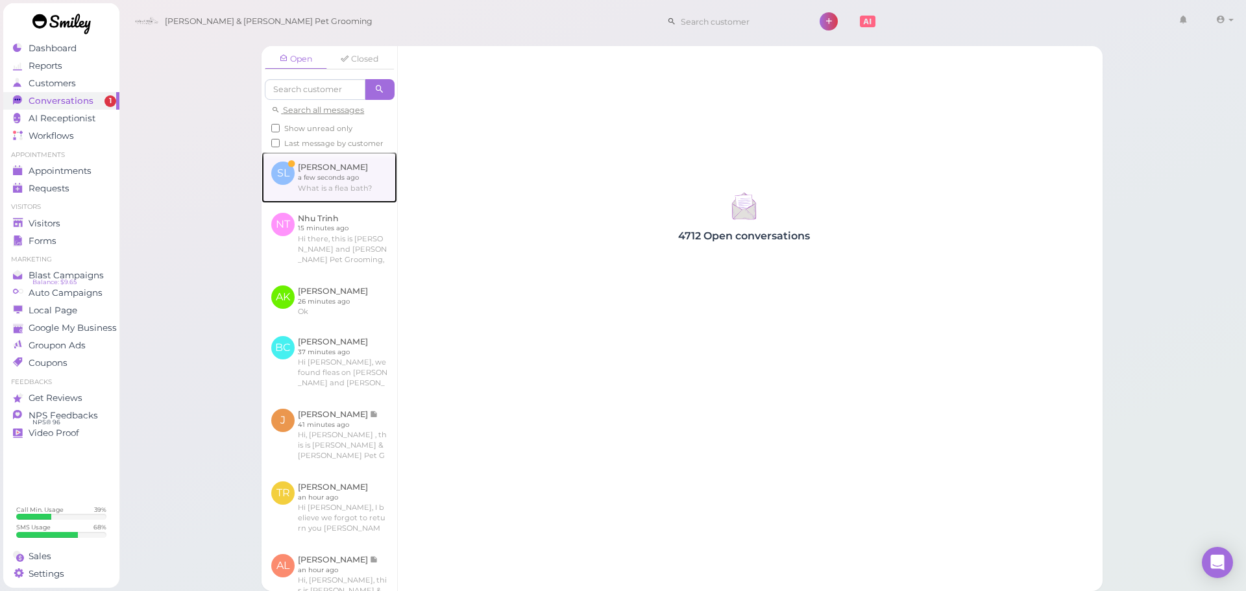
click at [336, 186] on link at bounding box center [329, 177] width 136 height 51
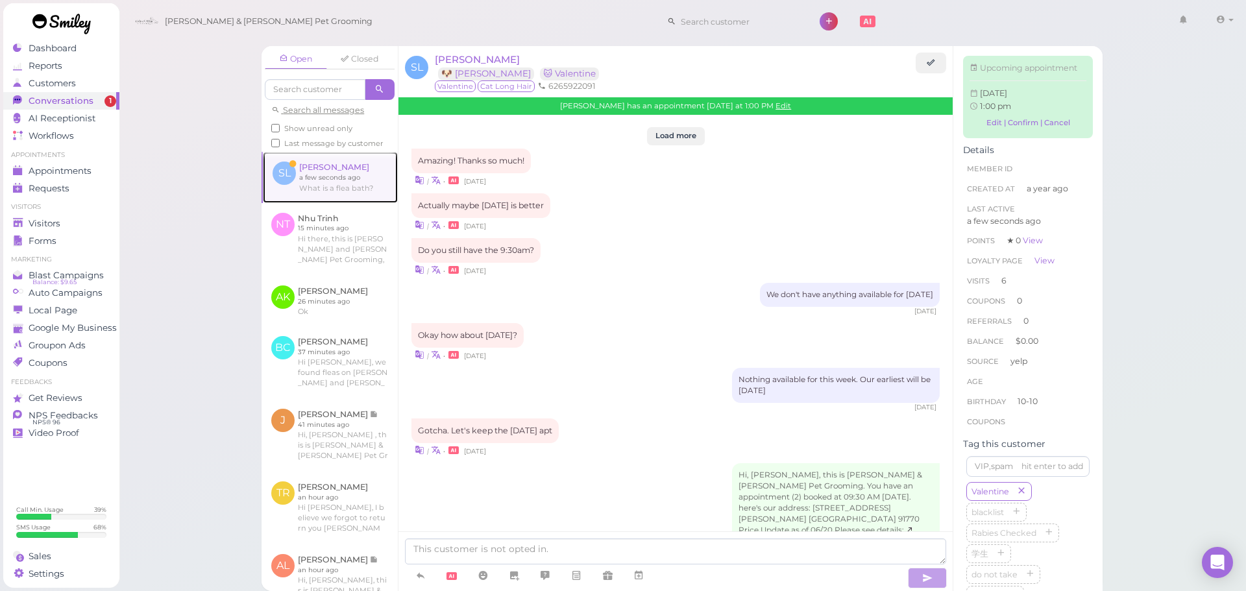
scroll to position [1430, 0]
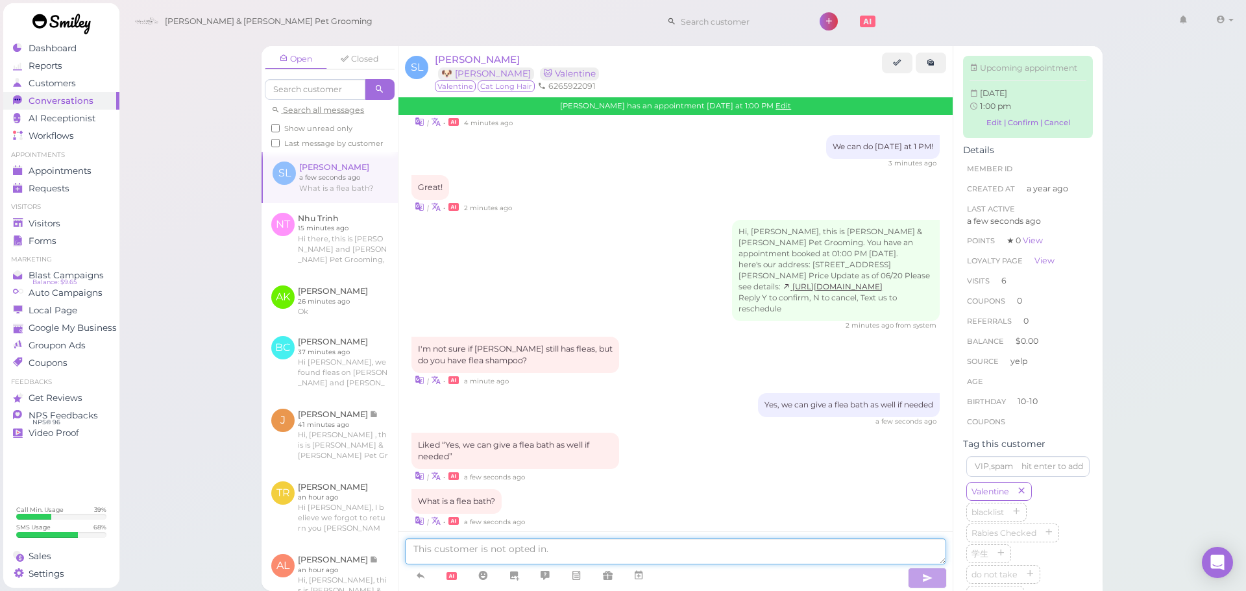
click at [501, 549] on textarea at bounding box center [675, 552] width 541 height 26
type textarea "It's a bath to kill the fleas on the body"
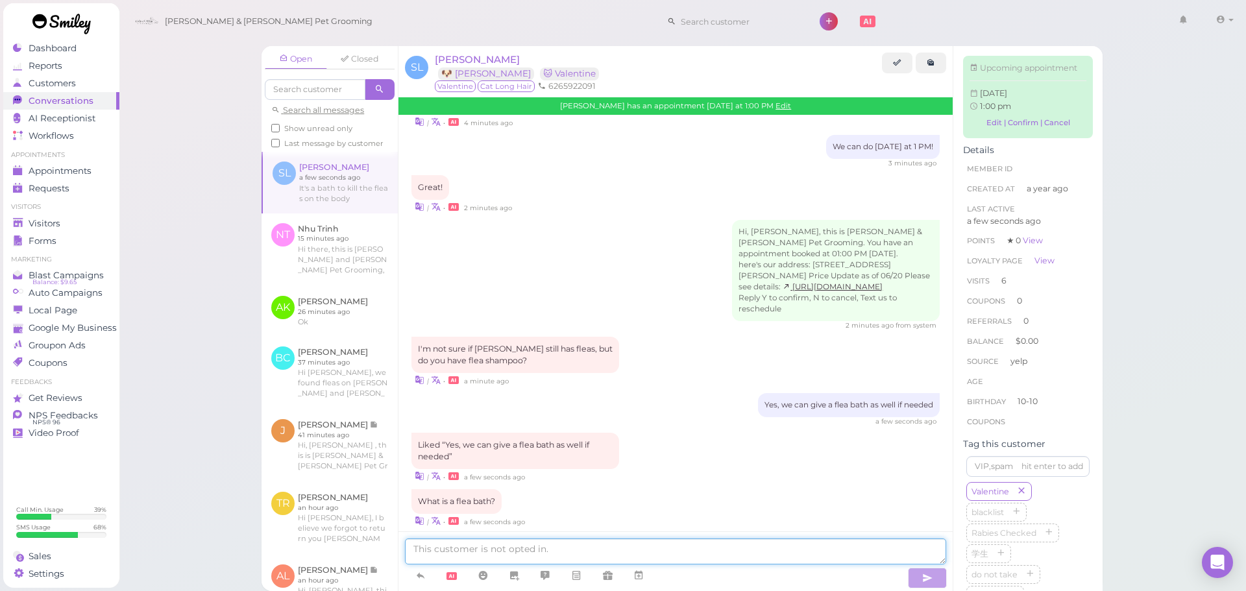
scroll to position [1461, 0]
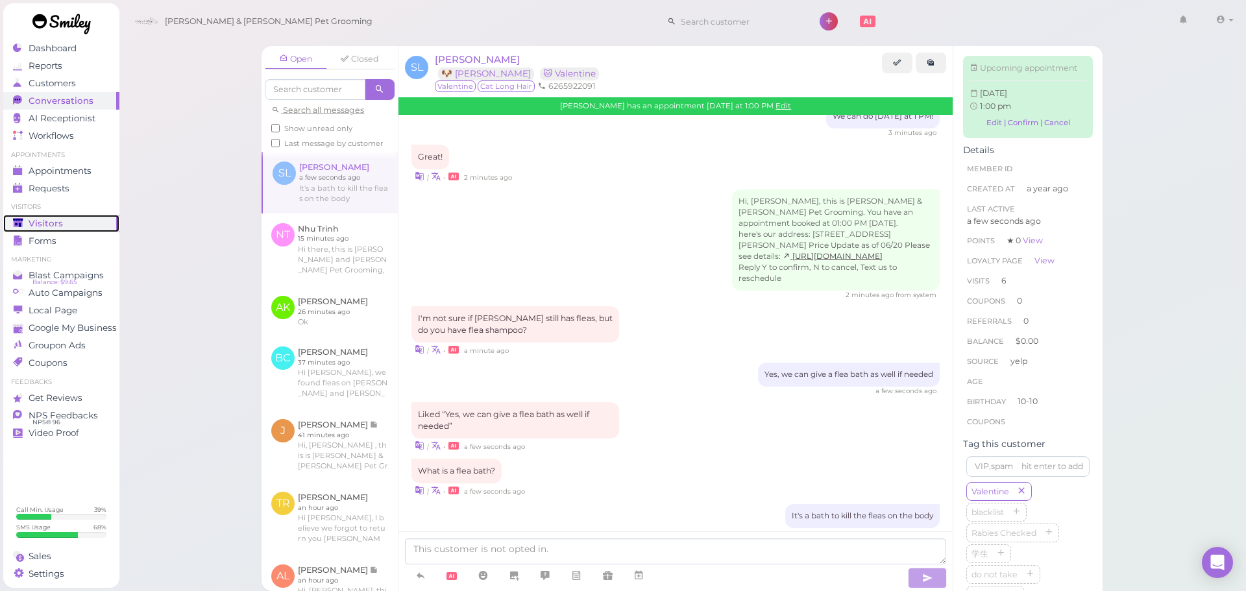
click at [84, 225] on div "Visitors" at bounding box center [59, 223] width 93 height 11
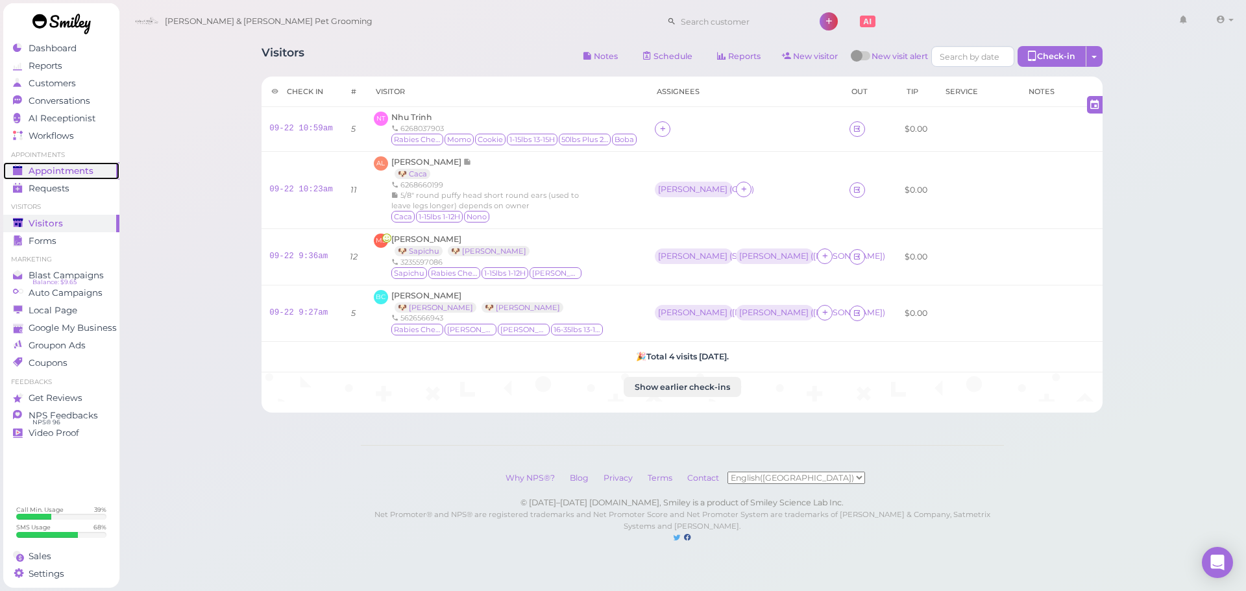
click at [40, 169] on span "Appointments" at bounding box center [61, 170] width 65 height 11
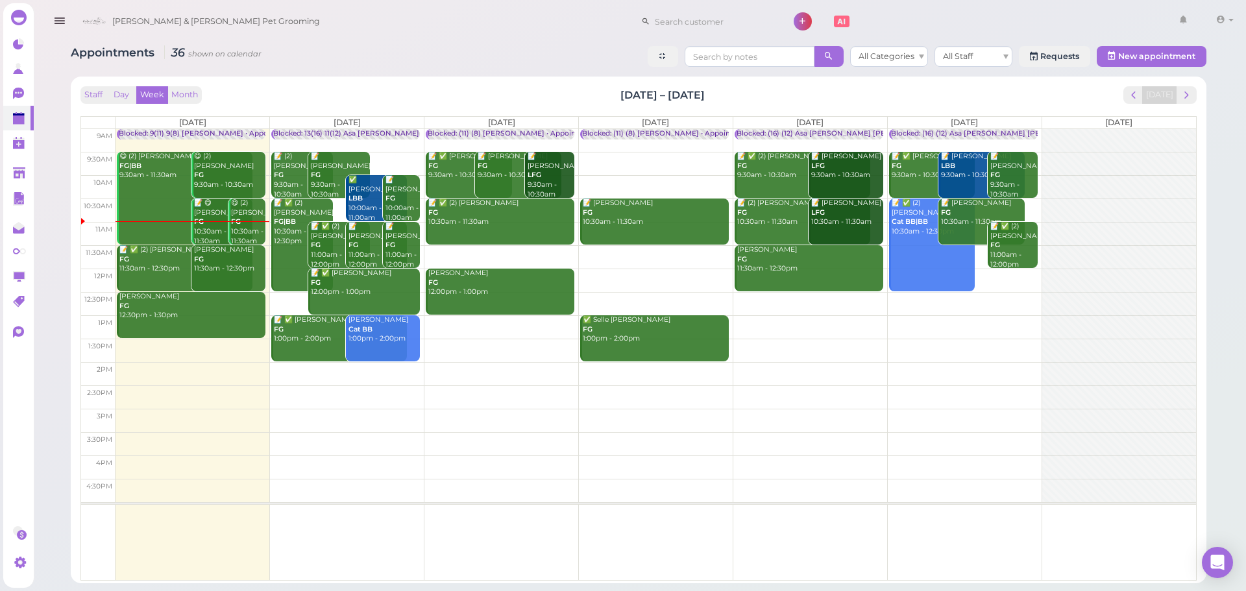
click at [444, 64] on div "Appointments 36 shown on calendar All Categories All Staff Requests New appoint…" at bounding box center [639, 58] width 1136 height 24
click at [1002, 273] on td at bounding box center [655, 280] width 1080 height 23
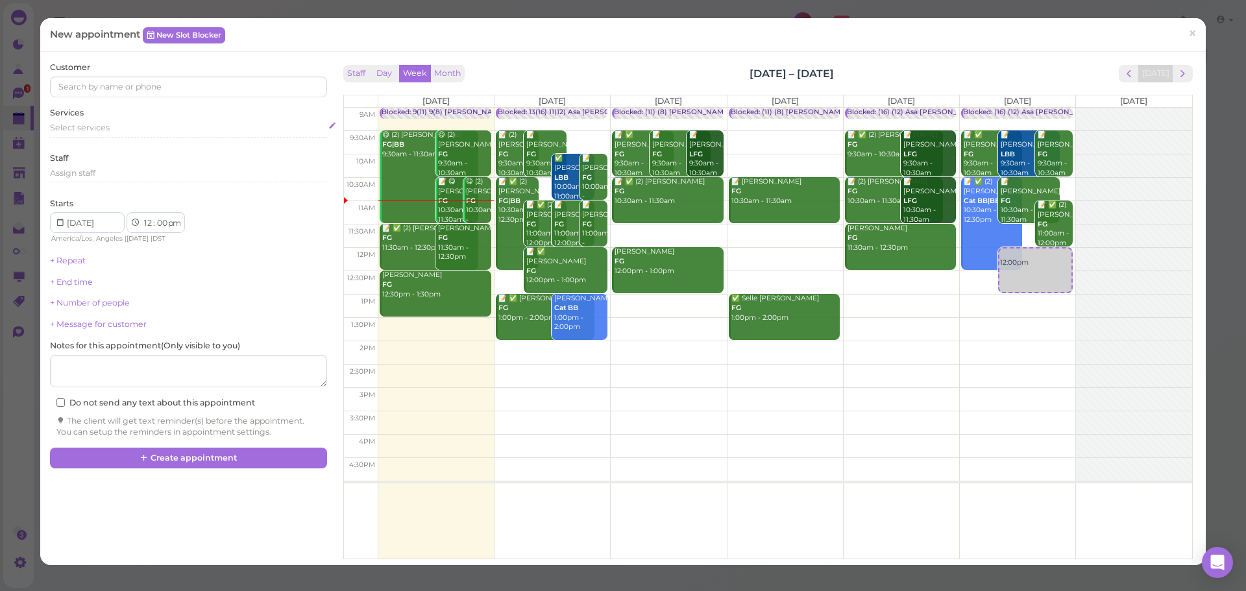
click at [96, 133] on div "Select services" at bounding box center [188, 128] width 276 height 12
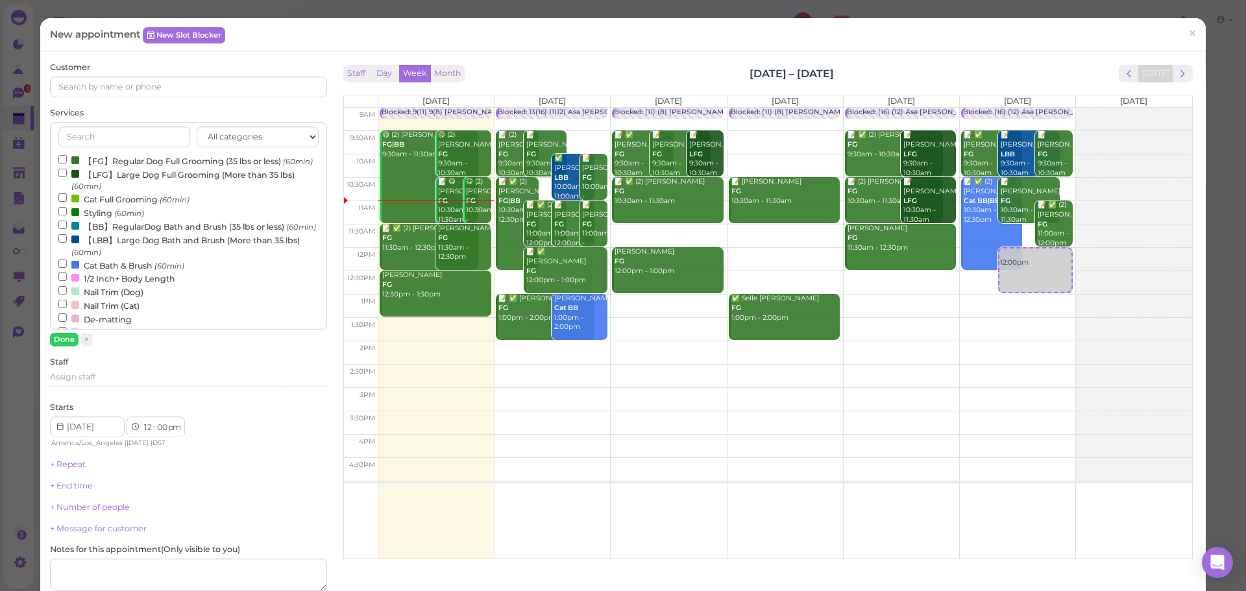
click at [106, 165] on label "【FG】Regular Dog Full Grooming (35 lbs or less) (60min)" at bounding box center [185, 161] width 254 height 14
click at [67, 164] on input "【FG】Regular Dog Full Grooming (35 lbs or less) (60min)" at bounding box center [62, 159] width 8 height 8
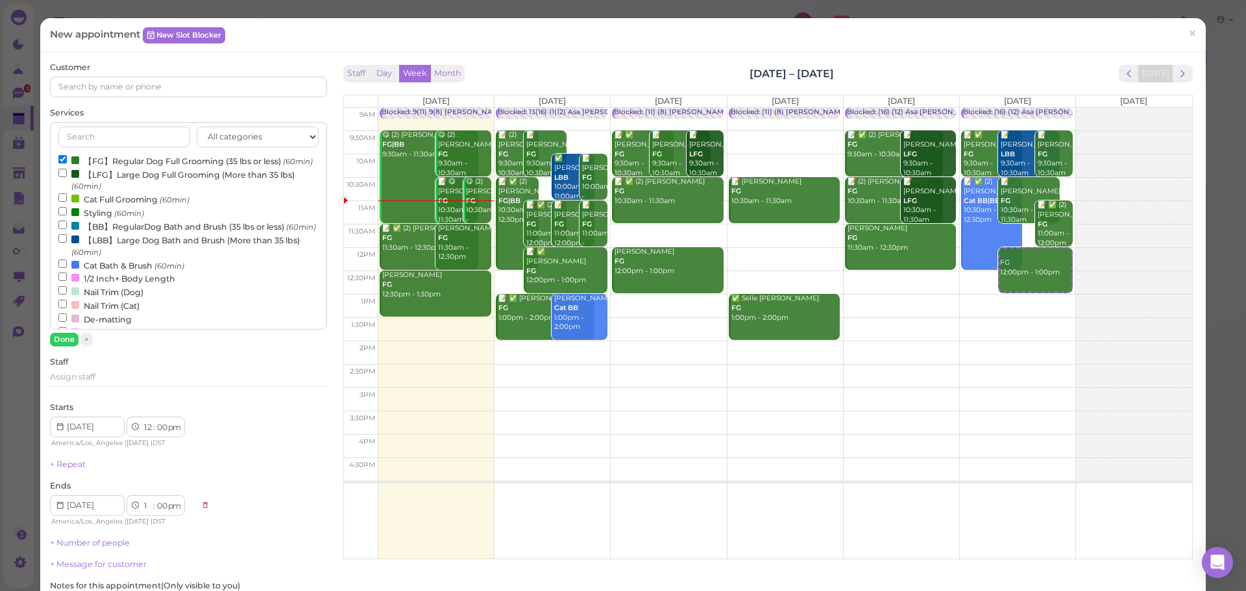
click at [98, 258] on label "【LBB】Large Dog Bath and Brush (More than 35 lbs) (60min)" at bounding box center [188, 245] width 260 height 25
click at [67, 243] on input "【LBB】Large Dog Bath and Brush (More than 35 lbs) (60min)" at bounding box center [62, 238] width 8 height 8
select select "2"
drag, startPoint x: 59, startPoint y: 339, endPoint x: 939, endPoint y: 468, distance: 889.2
click at [60, 339] on button "Done" at bounding box center [64, 340] width 29 height 14
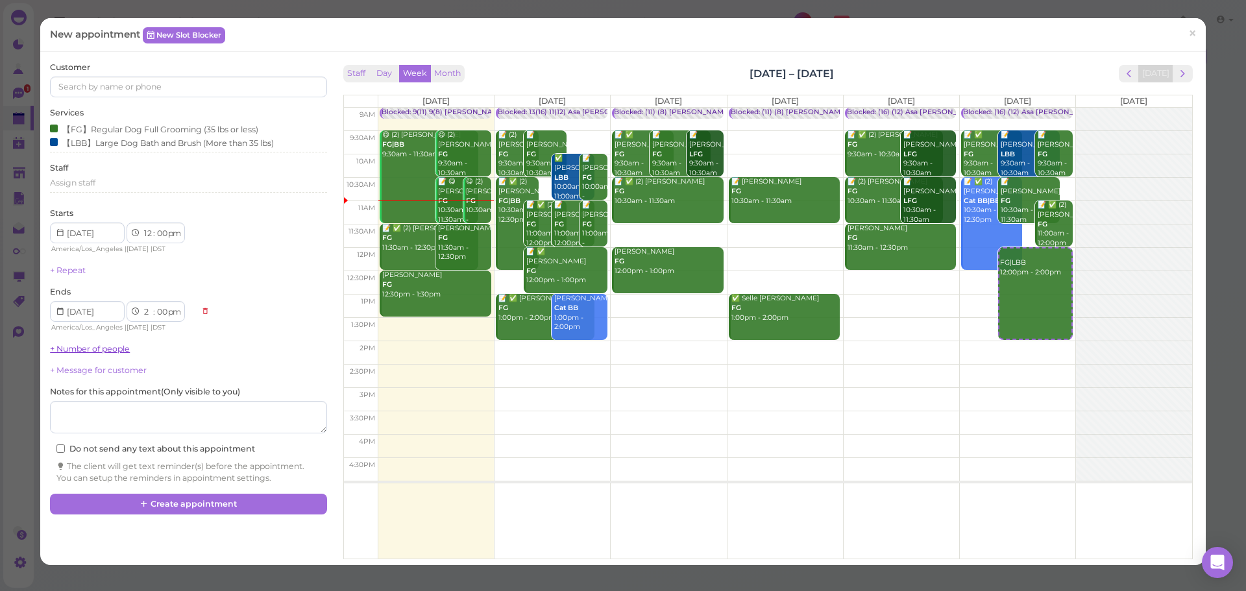
click at [67, 346] on link "+ Number of people" at bounding box center [90, 349] width 80 height 10
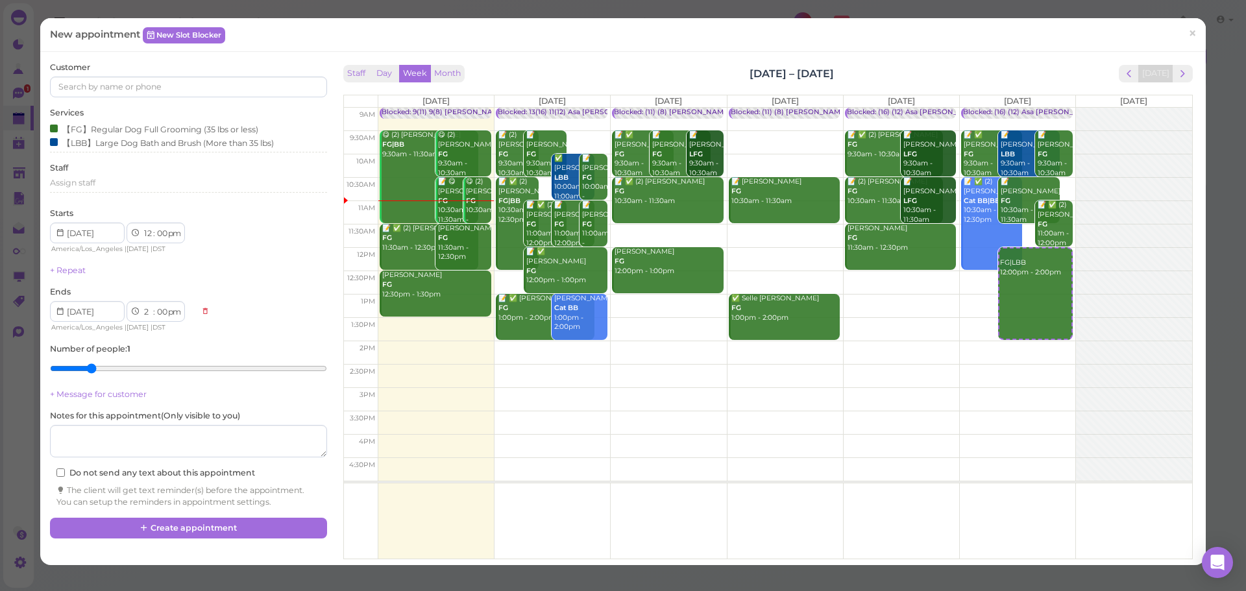
type input "2"
click at [86, 370] on input "range" at bounding box center [188, 368] width 276 height 21
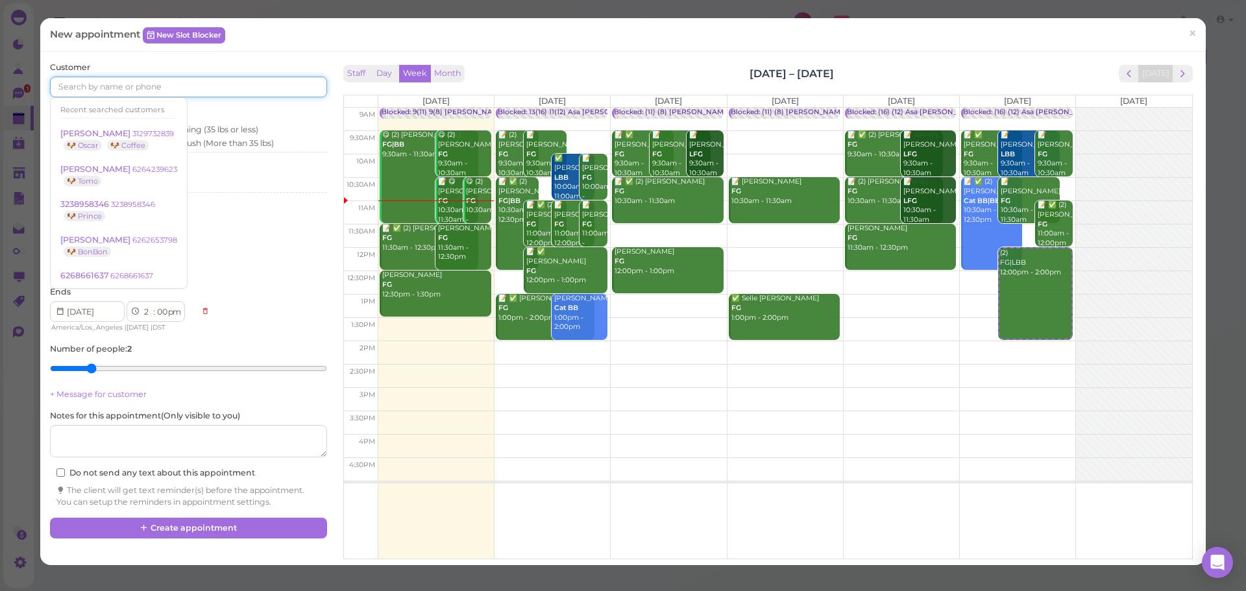
click at [150, 85] on input at bounding box center [188, 87] width 276 height 21
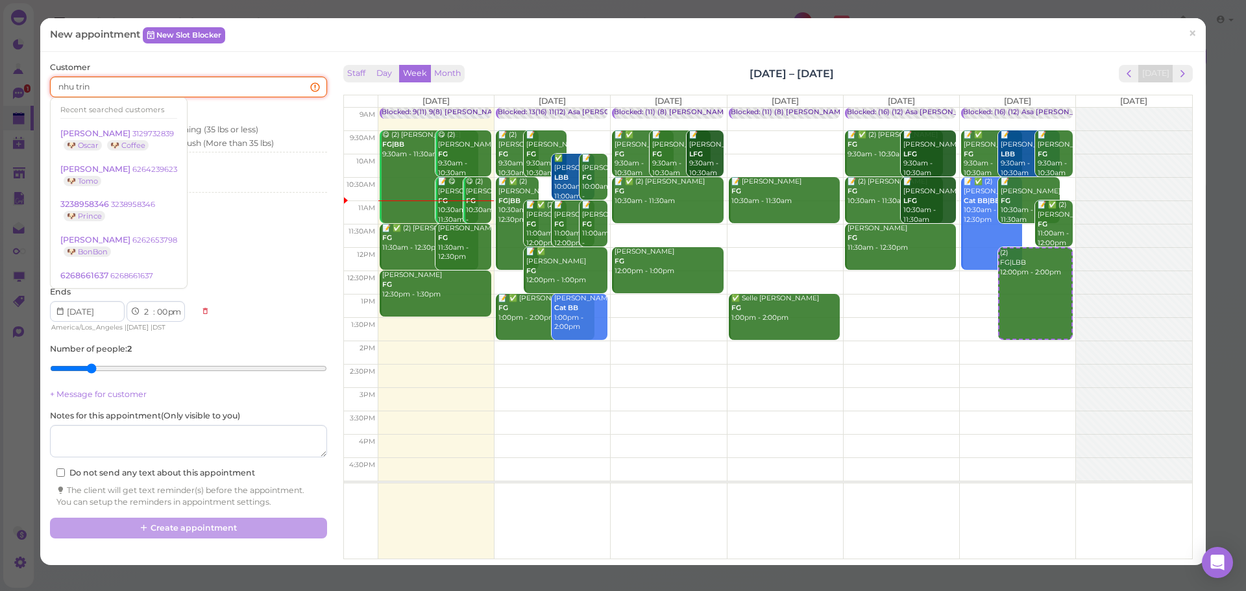
type input "nhu trinh"
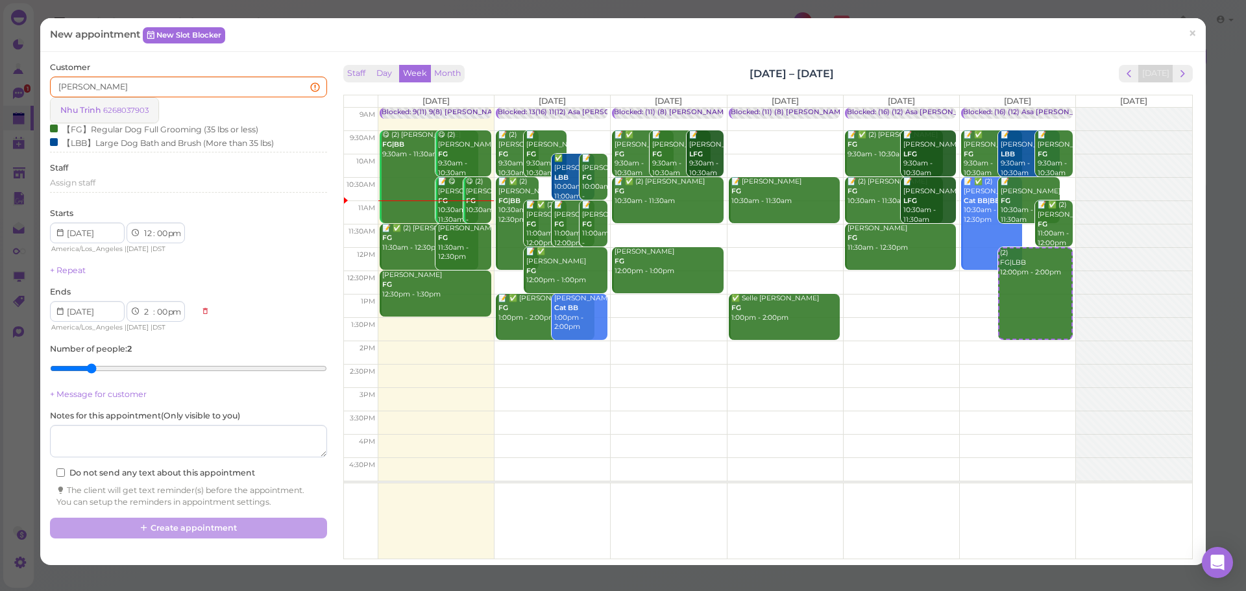
click at [108, 106] on small "6268037903" at bounding box center [125, 110] width 45 height 9
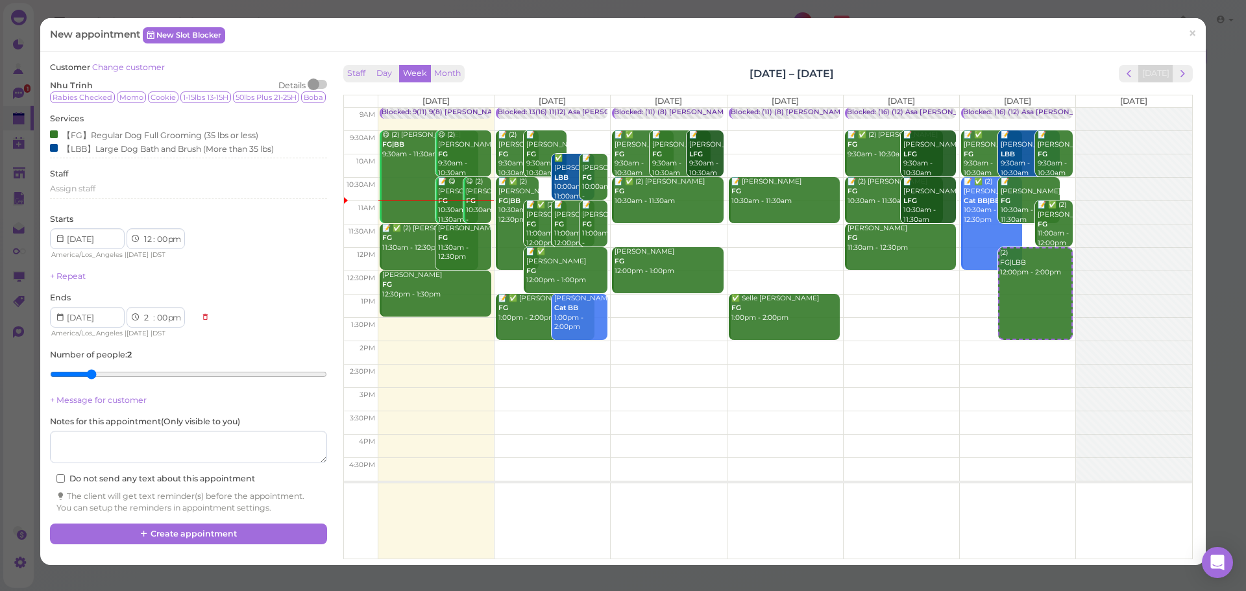
click at [160, 77] on div "Customer Change customer Nhu Trinh Details Rabies Checked Momo Cookie 1-15lbs 1…" at bounding box center [188, 83] width 276 height 42
click at [200, 544] on button "Create appointment" at bounding box center [188, 534] width 276 height 21
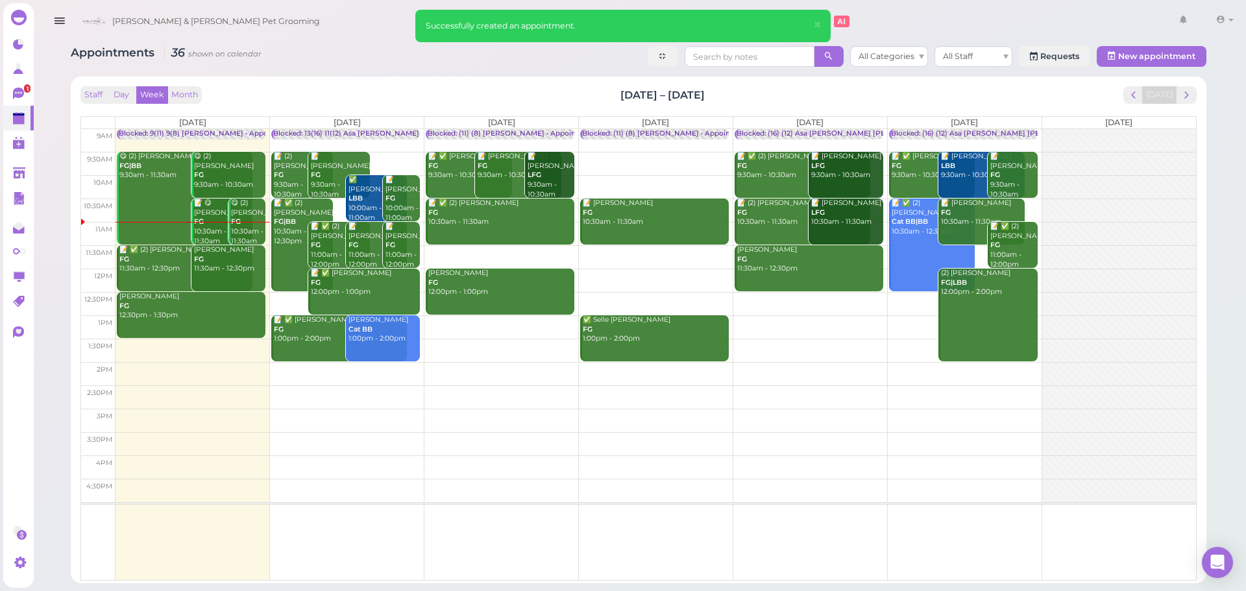
click at [383, 83] on div "Staff Day Week Month Sep 22 – 28, 2025 Today Mon 9/22 Tue 9/23 Wed 9/24 Thu 9/2…" at bounding box center [638, 330] width 1123 height 494
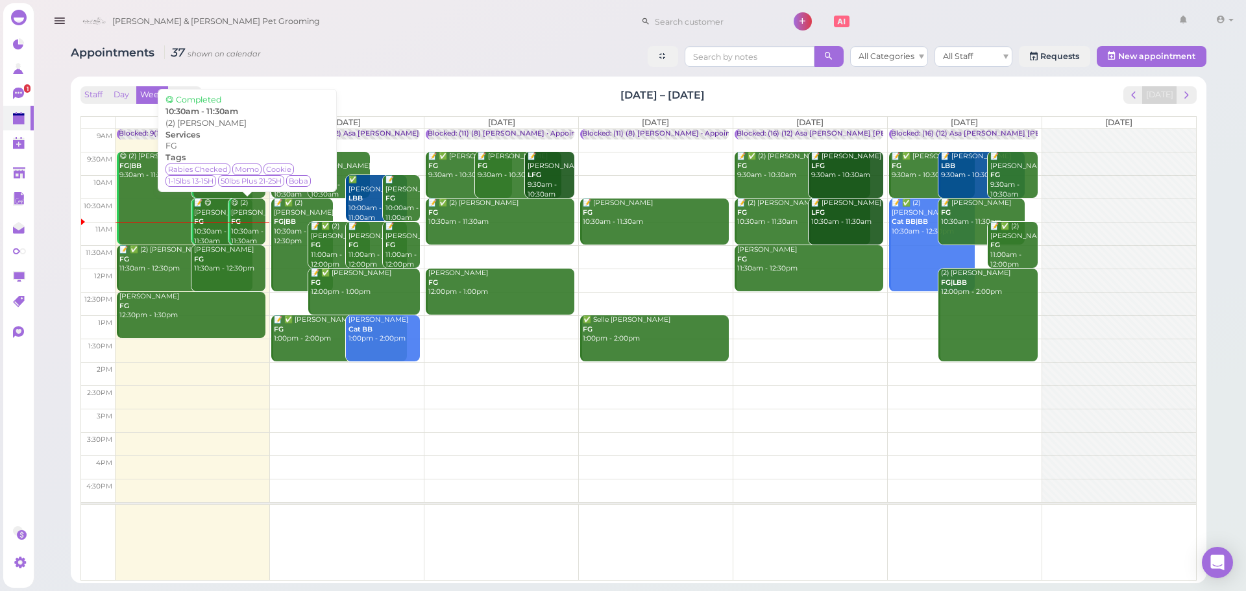
click at [484, 89] on div "Staff Day Week Month Sep 22 – 28, 2025 Today" at bounding box center [638, 95] width 1116 height 18
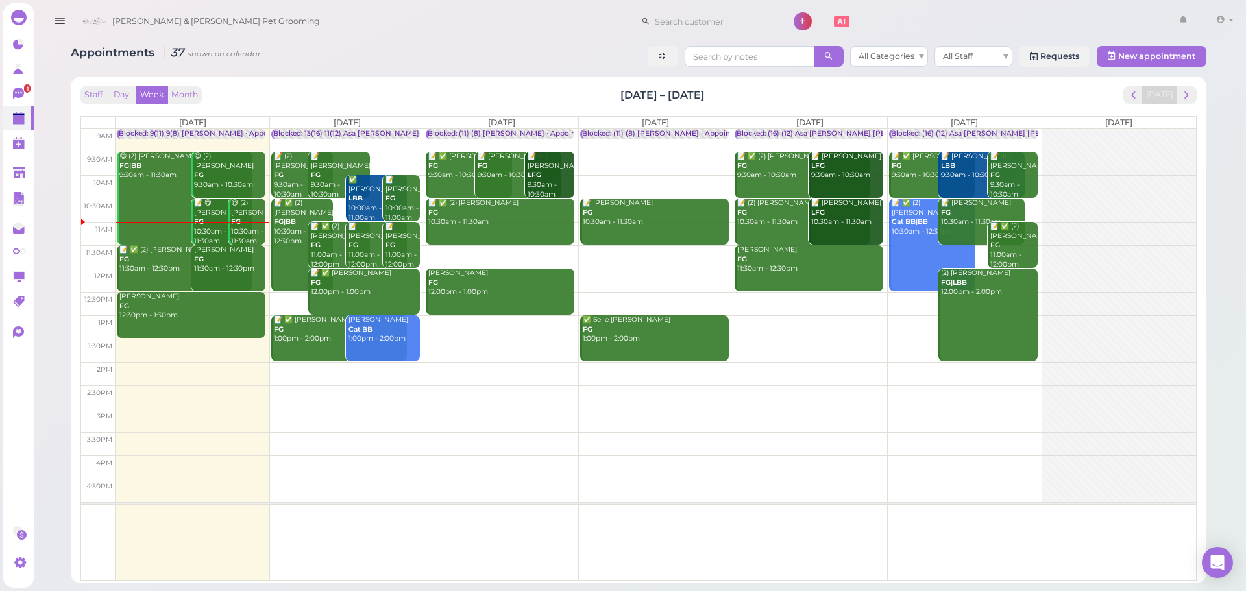
click at [241, 223] on div "😋 (2) Nhu Trinh FG 10:30am - 11:30am" at bounding box center [247, 222] width 35 height 47
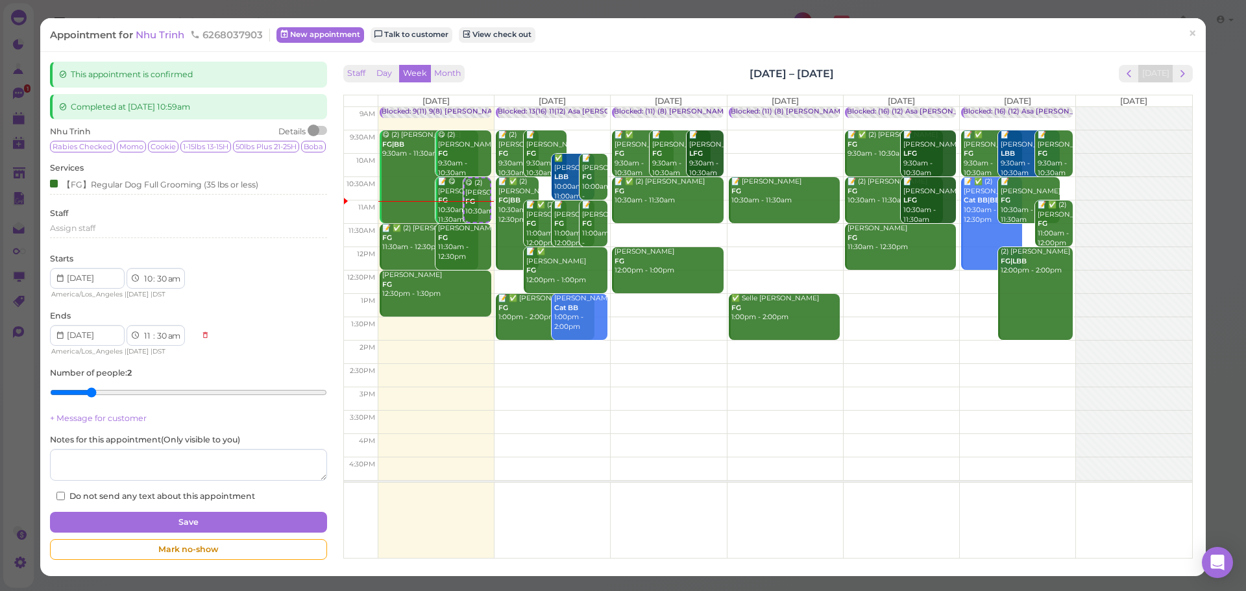
click at [121, 146] on span "Momo" at bounding box center [131, 147] width 29 height 12
type input "1"
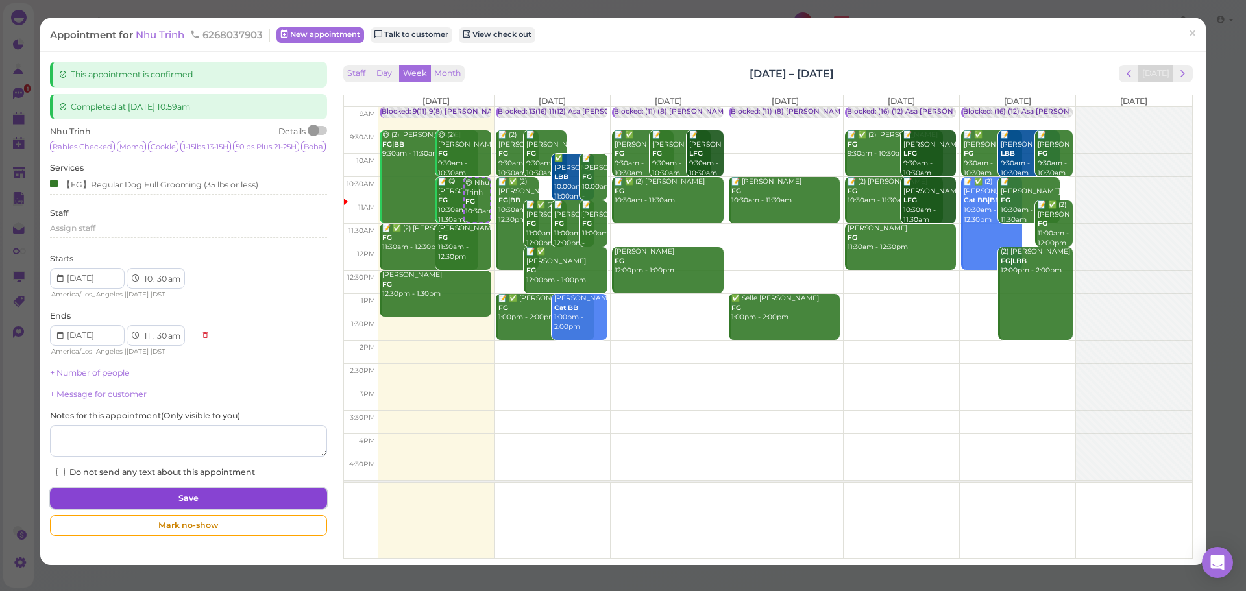
click at [159, 509] on button "Save" at bounding box center [188, 498] width 276 height 21
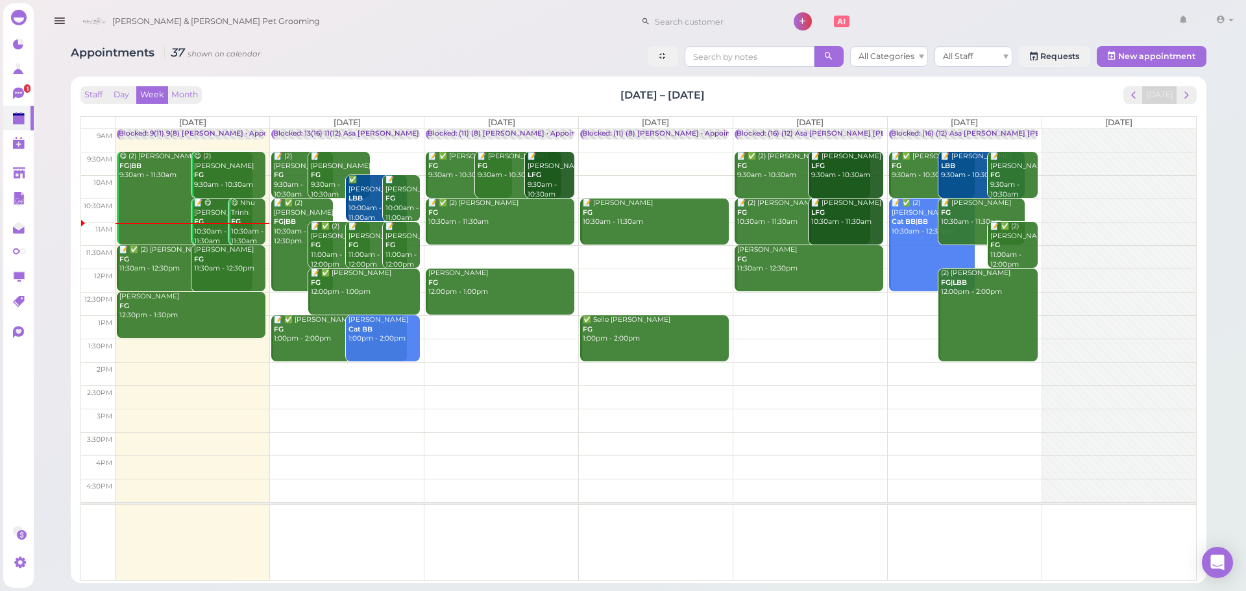
drag, startPoint x: 552, startPoint y: 96, endPoint x: 790, endPoint y: 85, distance: 239.0
click at [790, 85] on div "Staff Day Week Month Sep 22 – 28, 2025 Today Mon 9/22 Tue 9/23 Wed 9/24 Thu 9/2…" at bounding box center [638, 330] width 1123 height 494
drag, startPoint x: 733, startPoint y: 87, endPoint x: 580, endPoint y: 89, distance: 153.1
click at [581, 89] on div "Staff Day Week Month Sep 22 – 28, 2025 Today" at bounding box center [638, 95] width 1116 height 18
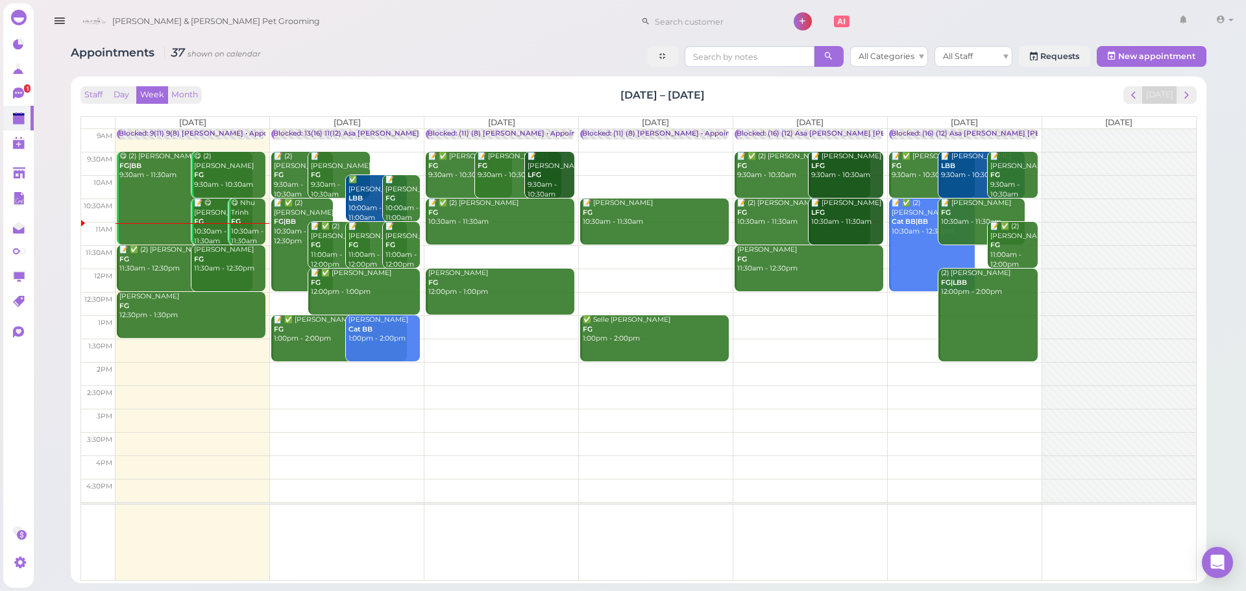
click at [577, 90] on div "Staff Day Week Month Sep 22 – 28, 2025 Today" at bounding box center [638, 95] width 1116 height 18
drag, startPoint x: 759, startPoint y: 88, endPoint x: 805, endPoint y: 87, distance: 45.4
click at [805, 87] on div "Staff Day Week Month Sep 22 – 28, 2025 Today" at bounding box center [638, 95] width 1116 height 18
drag, startPoint x: 803, startPoint y: 88, endPoint x: 775, endPoint y: 93, distance: 28.4
click at [801, 88] on div "Staff Day Week Month Sep 22 – 28, 2025 Today" at bounding box center [638, 95] width 1116 height 18
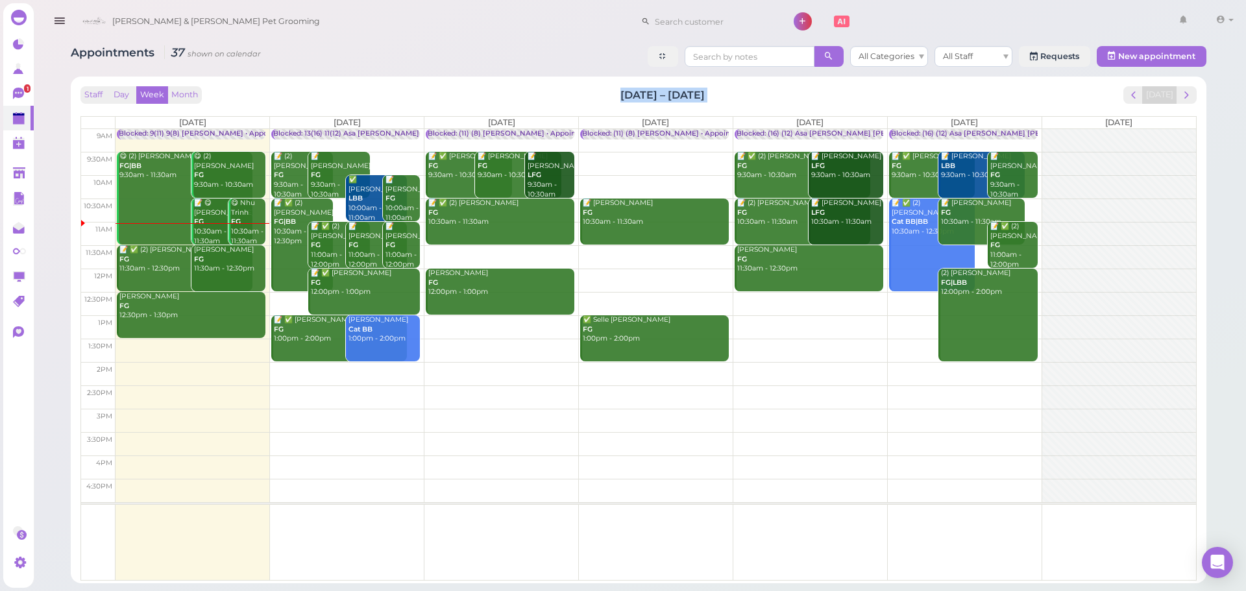
click at [611, 93] on div "Staff Day Week Month Sep 22 – 28, 2025 Today" at bounding box center [638, 95] width 1116 height 18
drag, startPoint x: 609, startPoint y: 97, endPoint x: 747, endPoint y: 93, distance: 138.9
click at [747, 93] on div "Staff Day Week Month Sep 22 – 28, 2025 Today" at bounding box center [638, 95] width 1116 height 18
drag, startPoint x: 747, startPoint y: 93, endPoint x: 600, endPoint y: 99, distance: 148.1
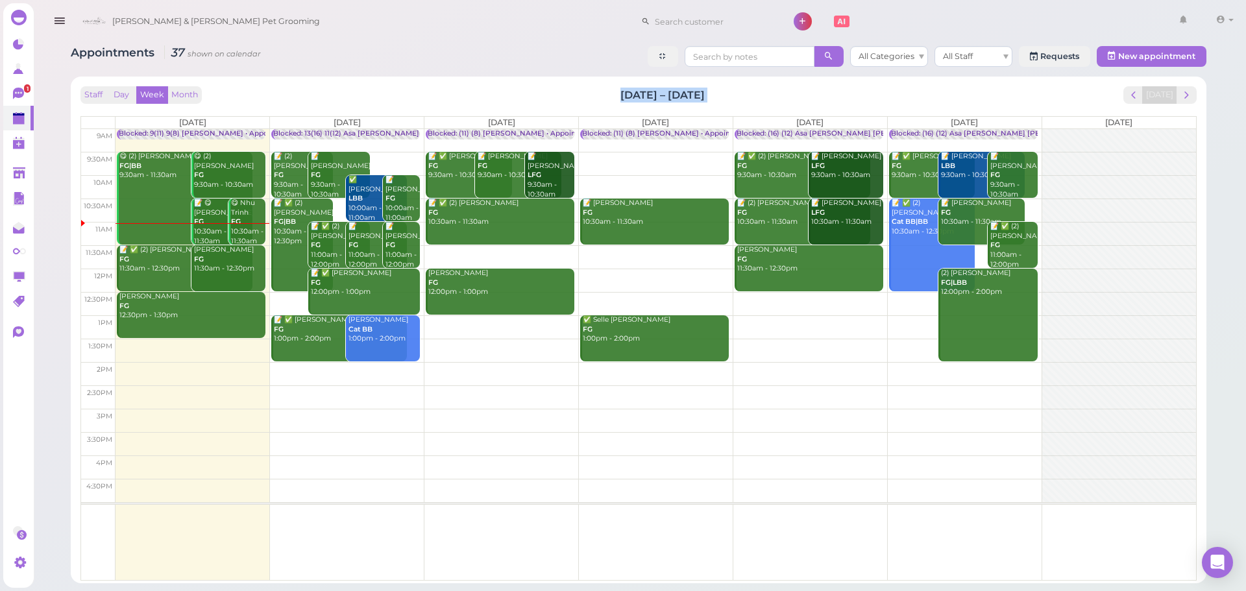
click at [600, 99] on div "Staff Day Week Month Sep 22 – 28, 2025 Today" at bounding box center [638, 95] width 1116 height 18
click at [598, 99] on div "Staff Day Week Month Sep 22 – 28, 2025 Today" at bounding box center [638, 95] width 1116 height 18
drag, startPoint x: 594, startPoint y: 96, endPoint x: 750, endPoint y: 91, distance: 155.8
click at [750, 91] on div "Staff Day Week Month Sep 22 – 28, 2025 Today" at bounding box center [638, 95] width 1116 height 18
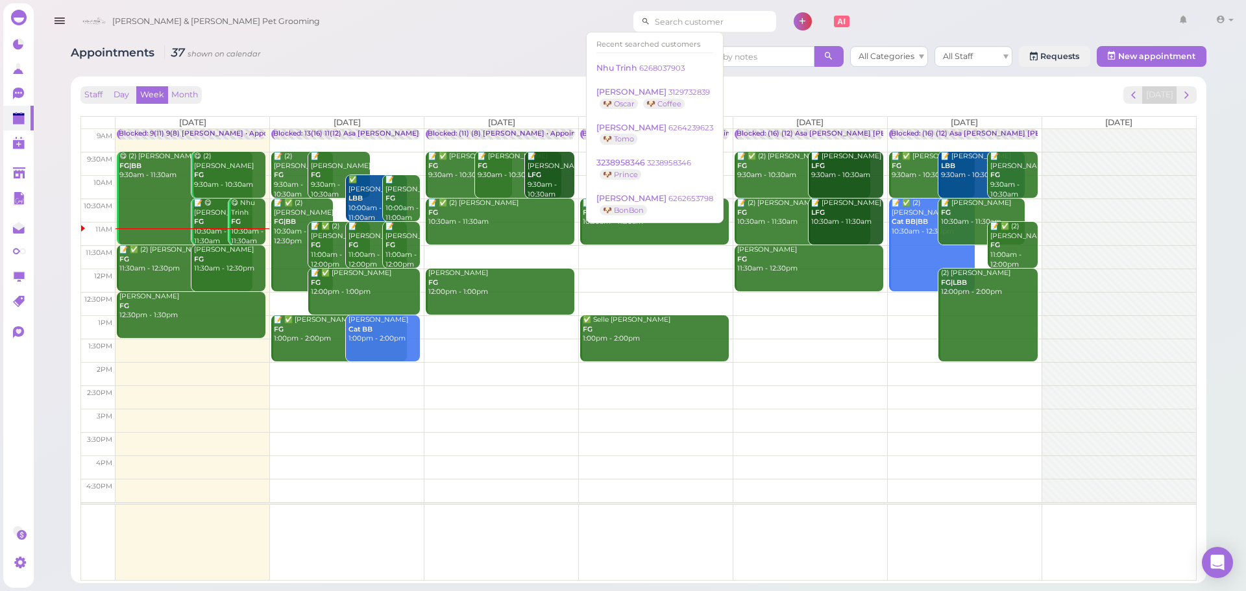
click at [650, 23] on input at bounding box center [713, 21] width 126 height 21
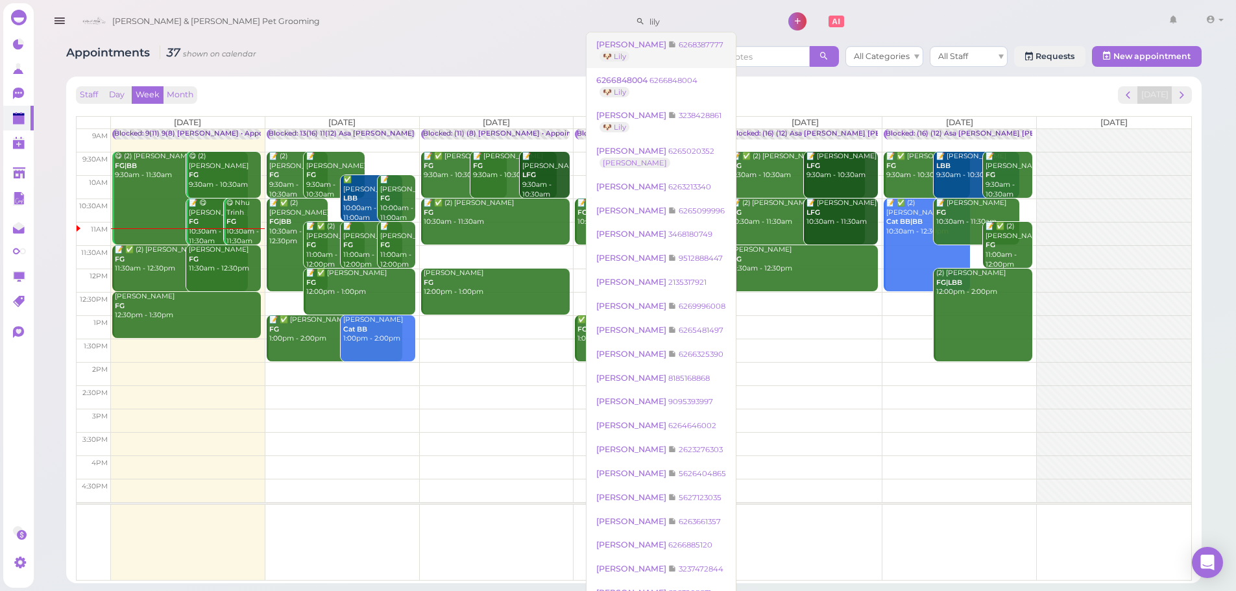
type input "lily"
click at [660, 54] on link "Jenny Kuan 6268387777 🐶 Lily" at bounding box center [661, 50] width 149 height 36
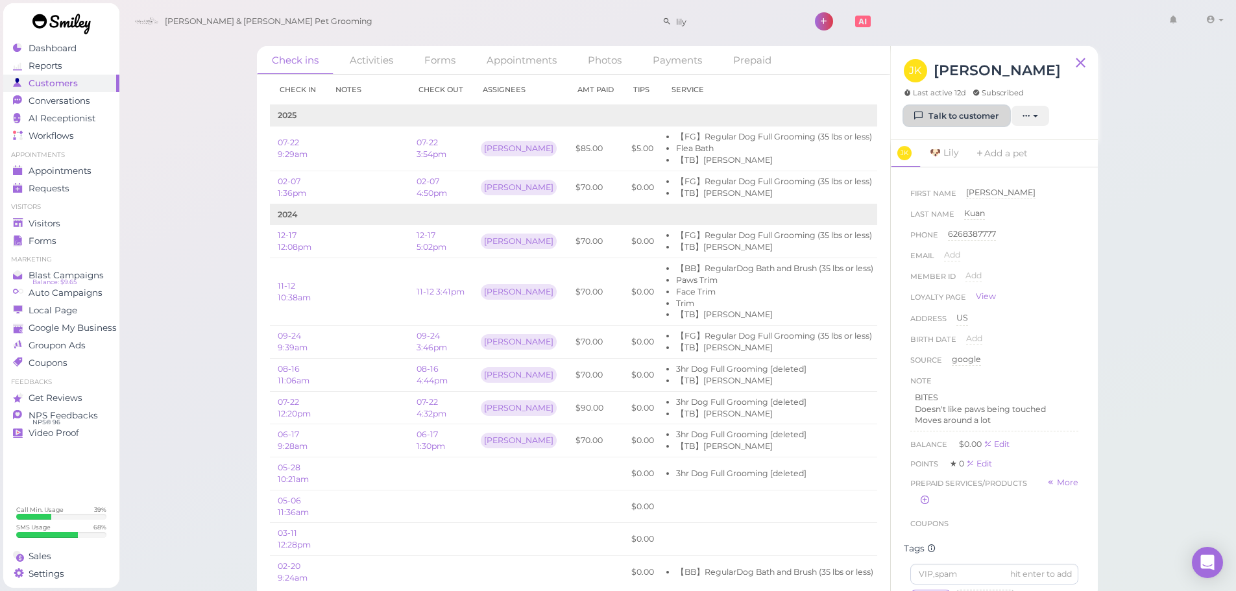
click at [943, 108] on link "Talk to customer" at bounding box center [957, 116] width 106 height 21
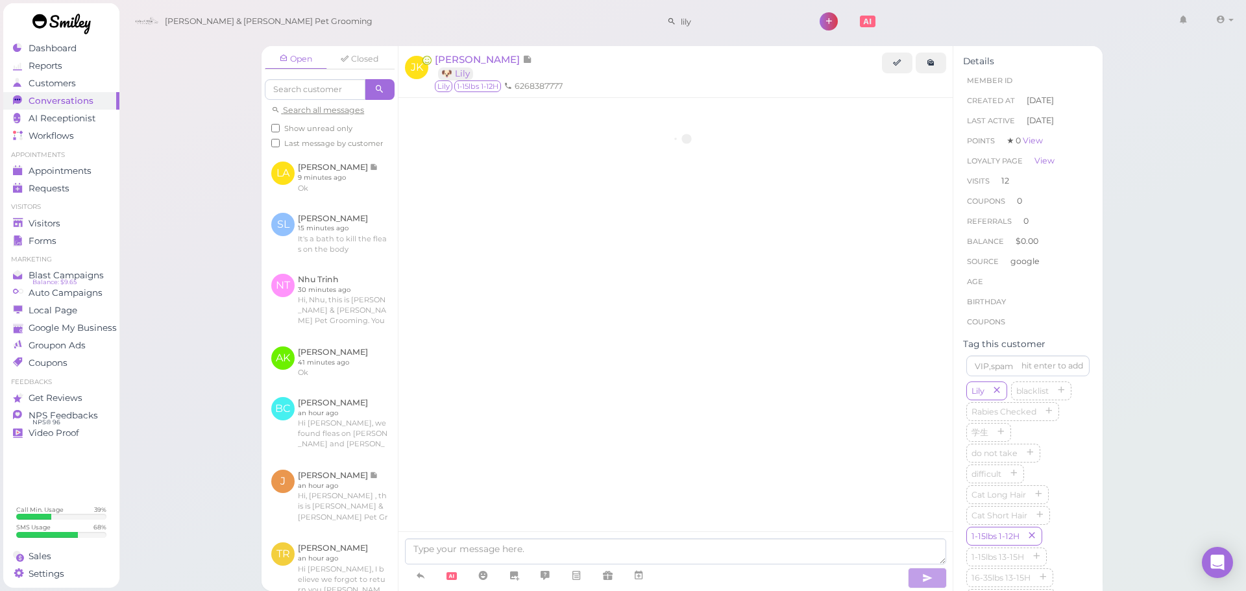
scroll to position [1476, 0]
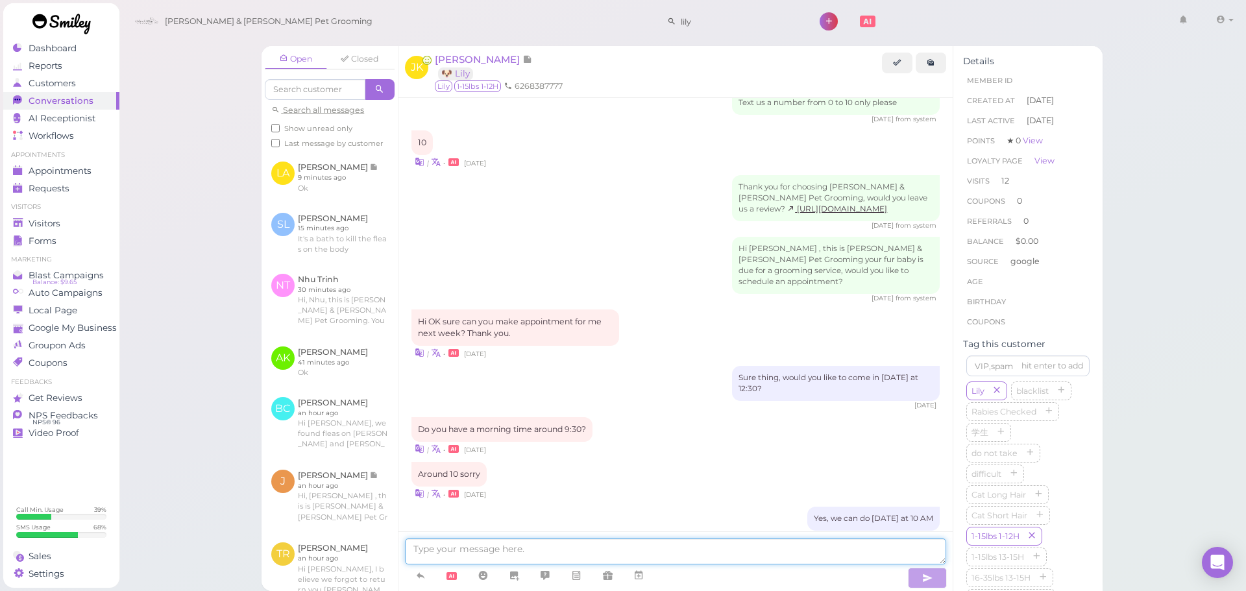
click at [672, 554] on textarea at bounding box center [675, 552] width 541 height 26
click at [665, 346] on div "| • 12 days ago" at bounding box center [675, 353] width 528 height 14
click at [659, 310] on div "Hi OK sure can you make appointment for me next week? Thank you. | • 12 days ago" at bounding box center [675, 335] width 528 height 50
click at [707, 310] on div "Hi OK sure can you make appointment for me next week? Thank you. | • 12 days ago" at bounding box center [675, 335] width 528 height 50
click at [669, 310] on div "Hi OK sure can you make appointment for me next week? Thank you. | • 12 days ago" at bounding box center [675, 335] width 528 height 50
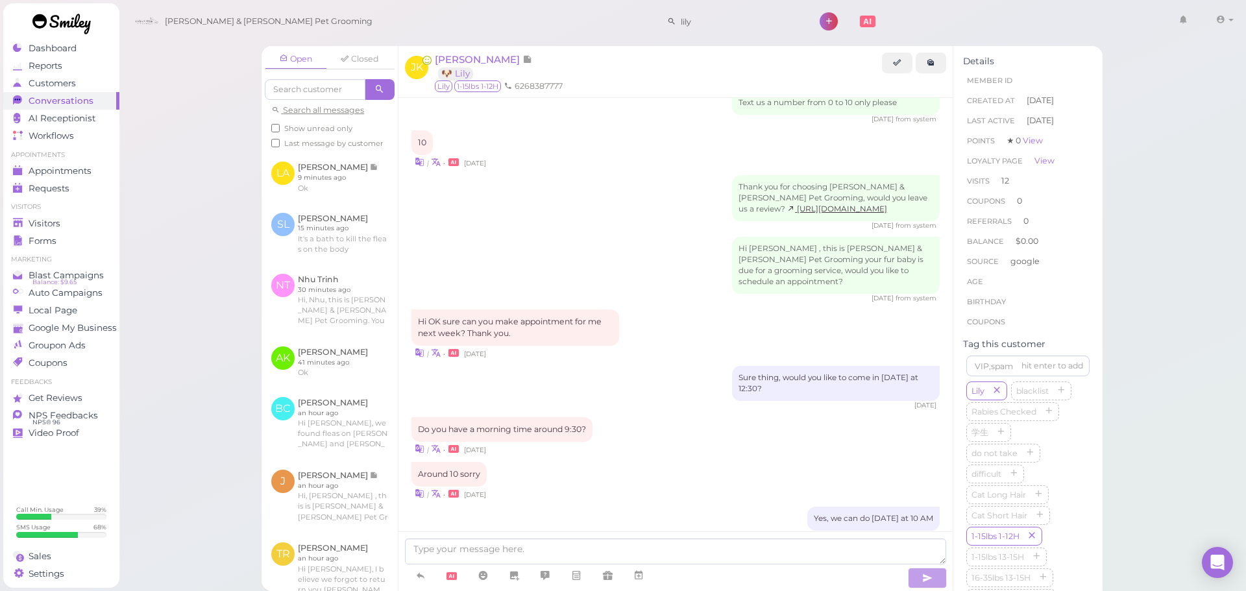
click at [676, 310] on div "Hi OK sure can you make appointment for me next week? Thank you. | • 12 days ago" at bounding box center [675, 335] width 528 height 50
click at [675, 366] on div "Sure thing, would you like to come in on Monday at 12:30? 12 days ago" at bounding box center [675, 388] width 528 height 44
click at [683, 366] on div "Sure thing, would you like to come in on Monday at 12:30? 12 days ago" at bounding box center [675, 388] width 528 height 44
click at [654, 417] on div "Do you have a morning time around 9:30? | • 12 days ago" at bounding box center [675, 436] width 528 height 38
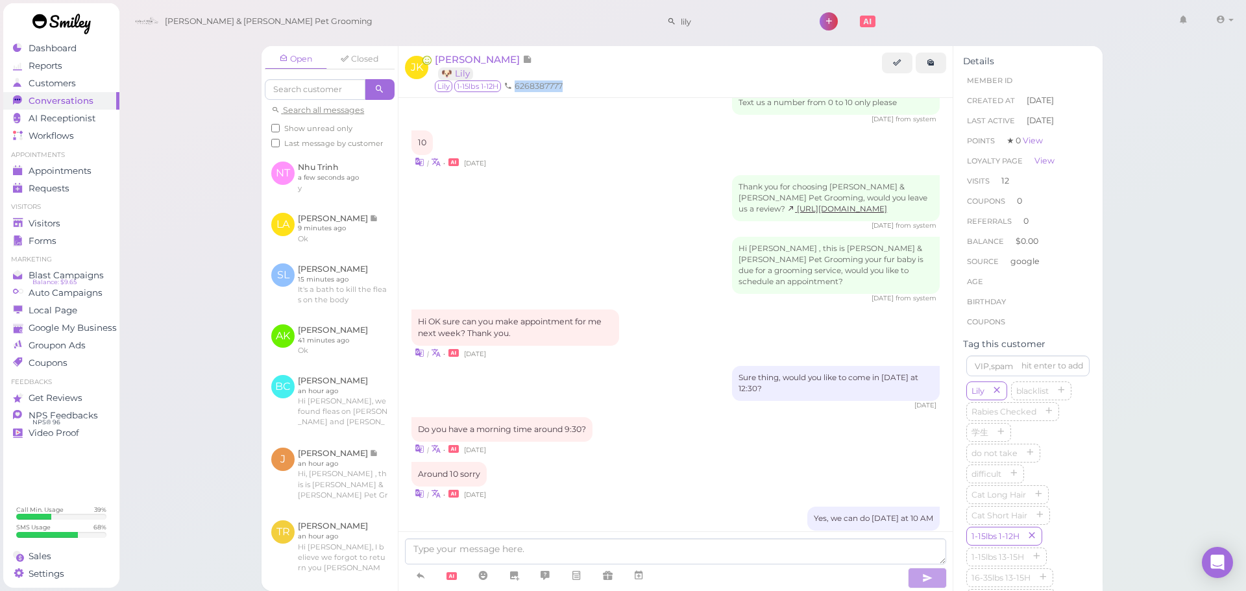
drag, startPoint x: 568, startPoint y: 86, endPoint x: 515, endPoint y: 91, distance: 53.4
click at [515, 91] on ul "6268387777" at bounding box center [656, 86] width 450 height 12
copy li "6268387777"
click at [559, 237] on div "Hi Jenny , this is Cody & Miley Pet Grooming your fur baby is due for a groomin…" at bounding box center [675, 270] width 528 height 66
click at [217, 119] on div "Open Closed Search all messages Show unread only Last message by customer NT Nh…" at bounding box center [683, 295] width 1128 height 591
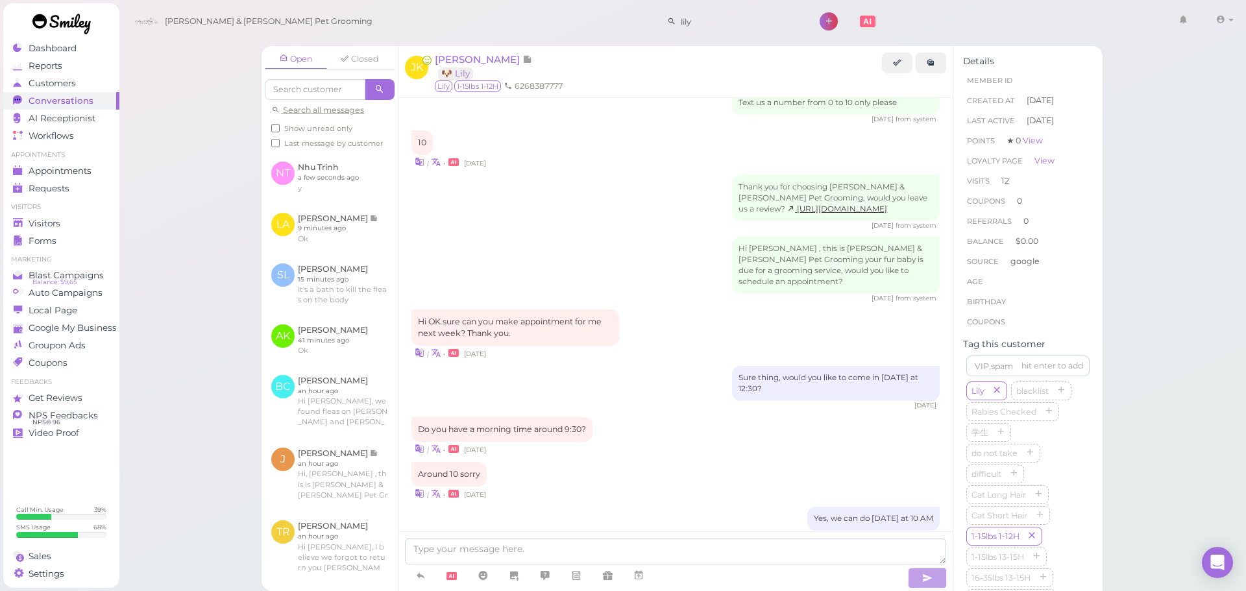
click at [696, 366] on div "Sure thing, would you like to come in on Monday at 12:30? 12 days ago" at bounding box center [675, 388] width 528 height 44
click at [36, 175] on span "Appointments" at bounding box center [61, 170] width 65 height 11
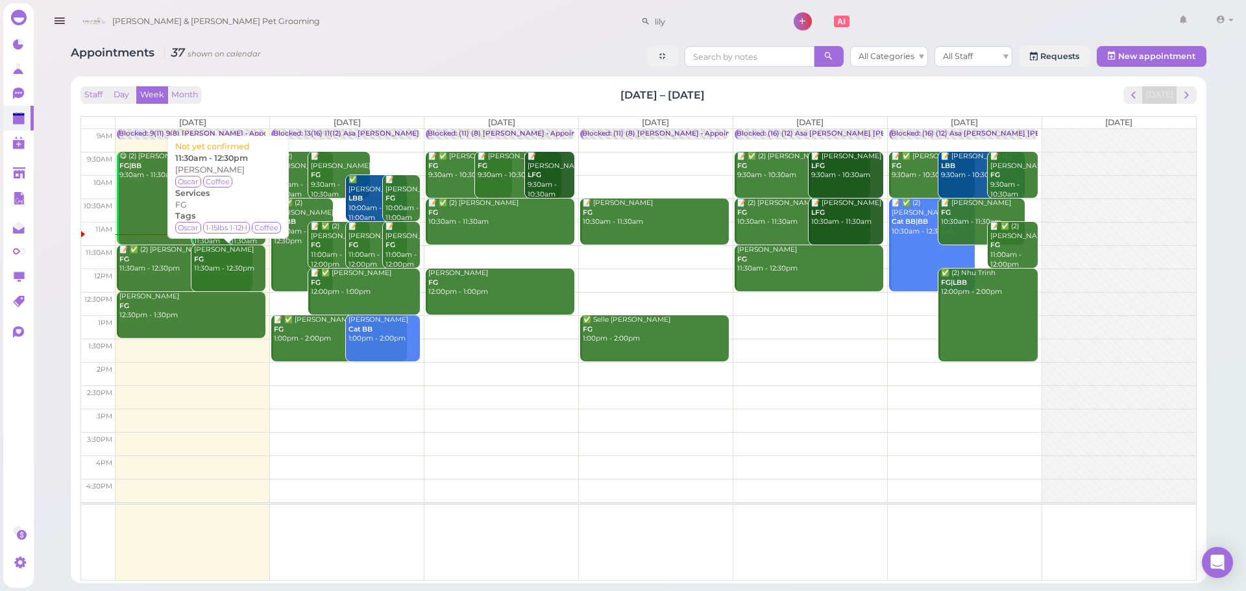
click at [215, 260] on div "Sea Chen FG 11:30am - 12:30pm" at bounding box center [229, 259] width 72 height 29
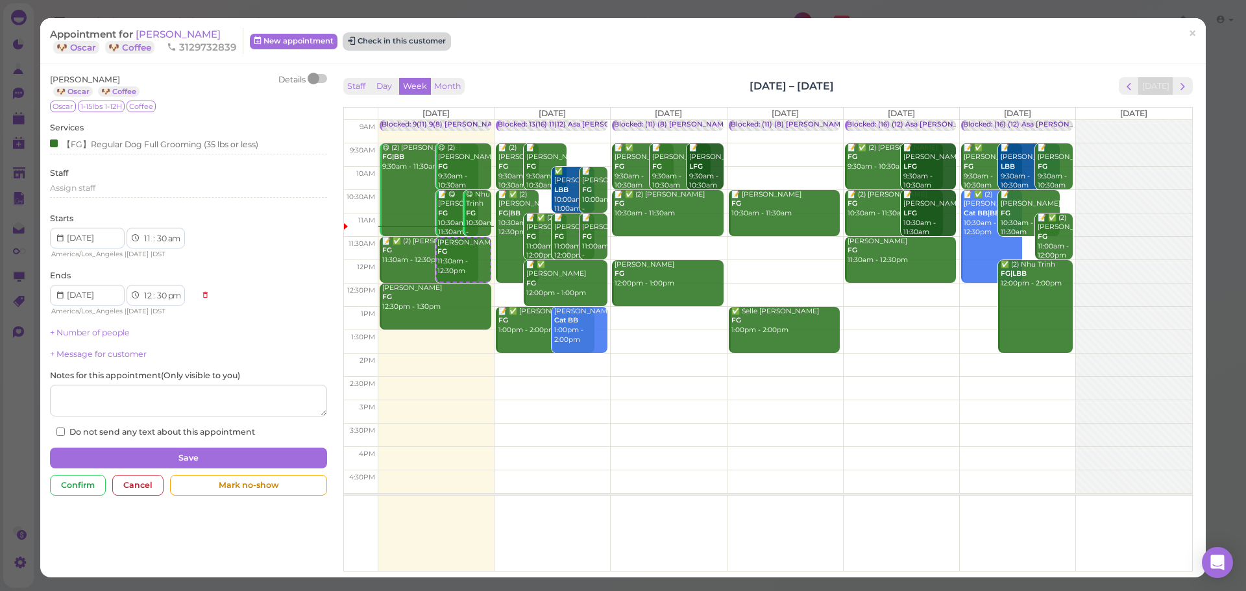
click at [405, 40] on button "Check in this customer" at bounding box center [397, 42] width 106 height 16
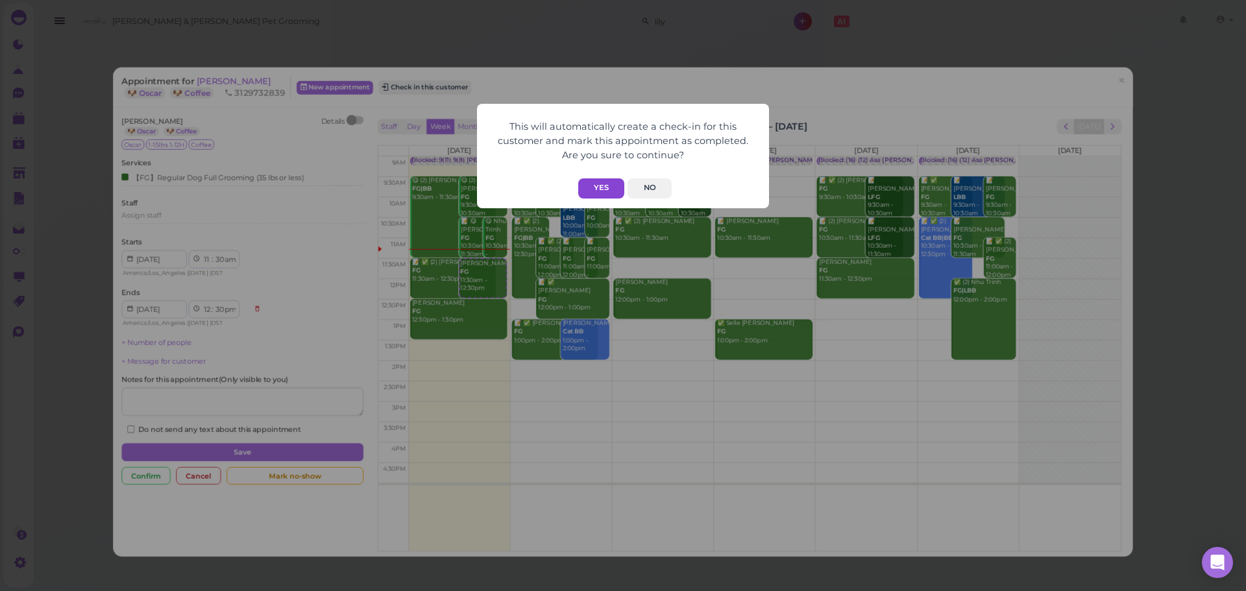
click at [594, 185] on button "Yes" at bounding box center [601, 188] width 46 height 20
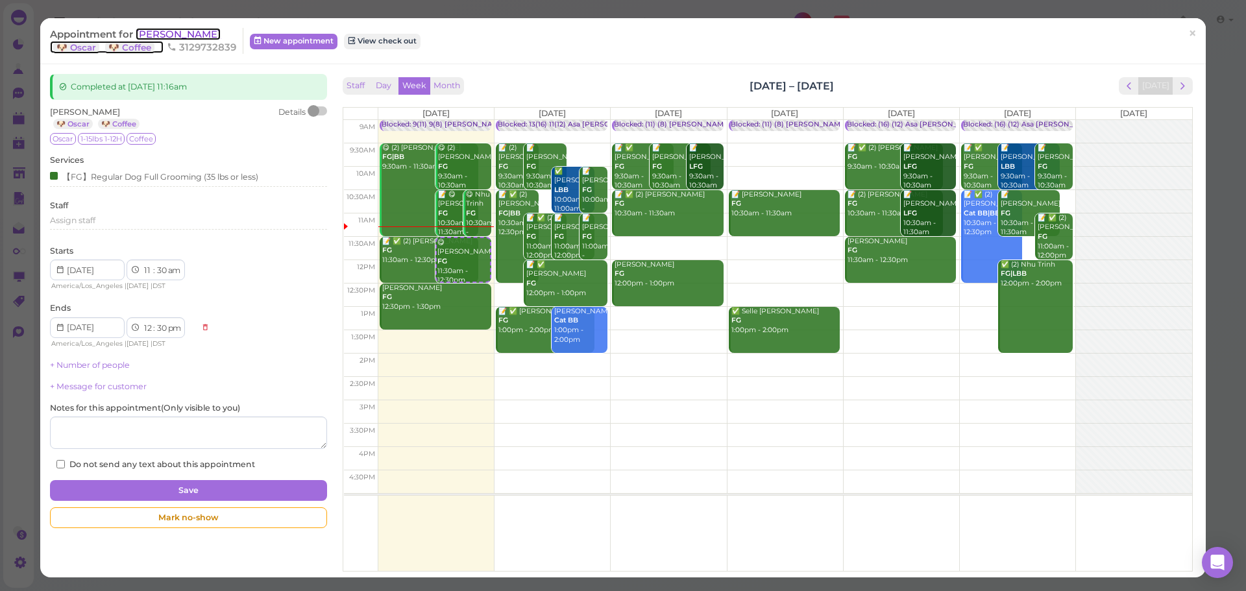
click at [154, 36] on span "Sea Chen" at bounding box center [178, 34] width 85 height 12
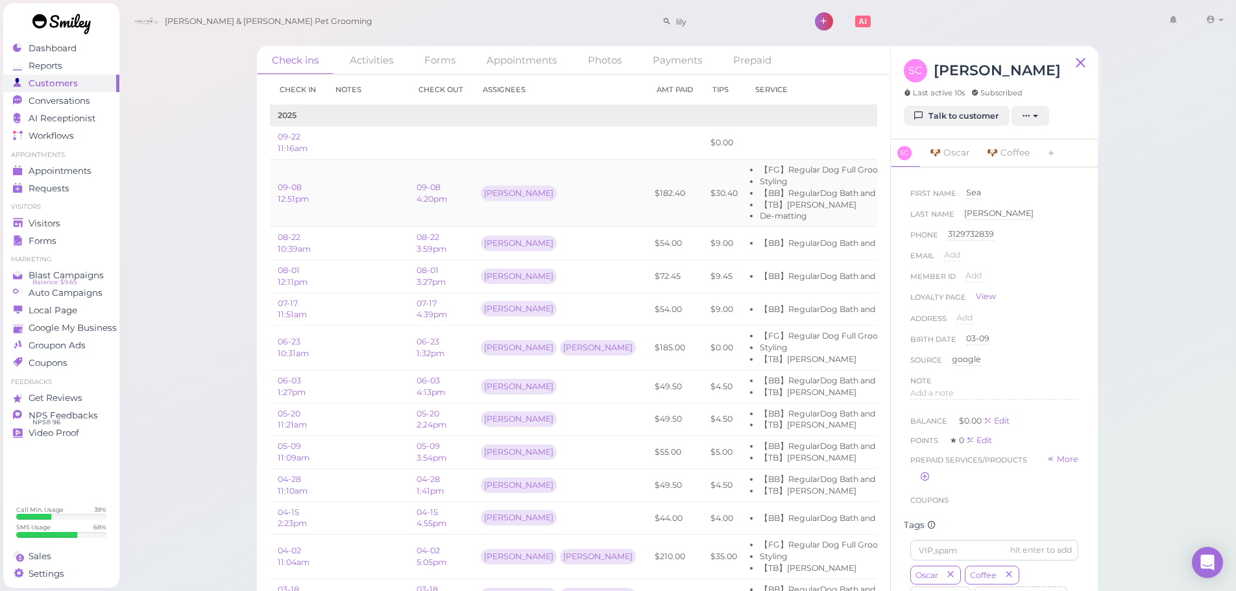
click at [373, 183] on td at bounding box center [367, 193] width 83 height 67
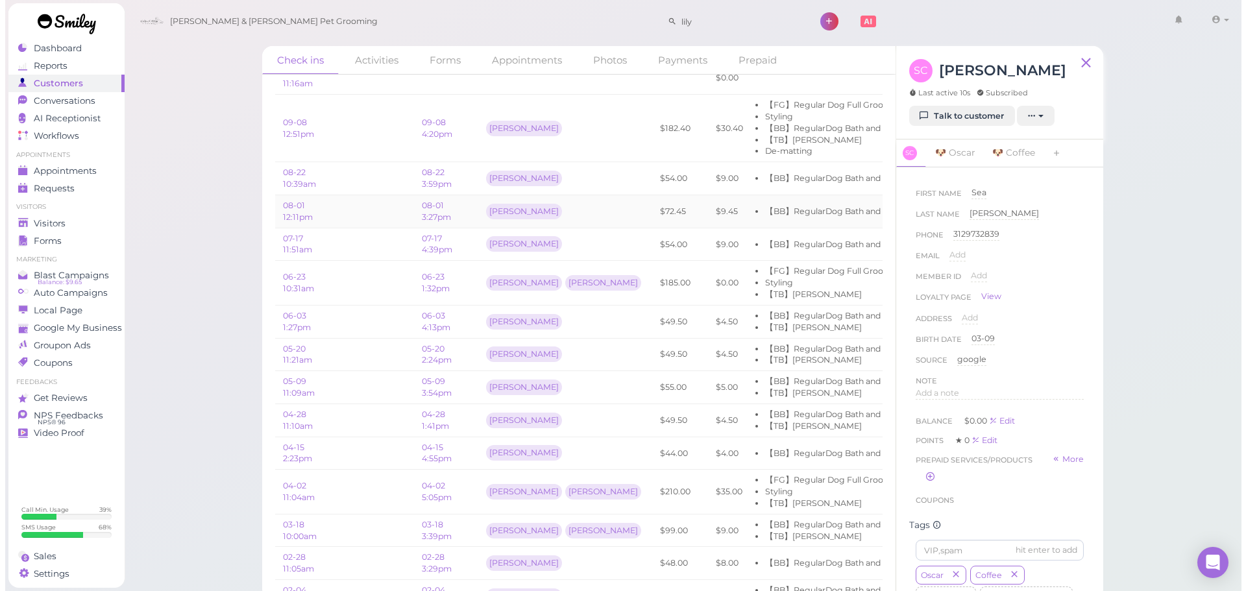
scroll to position [130, 0]
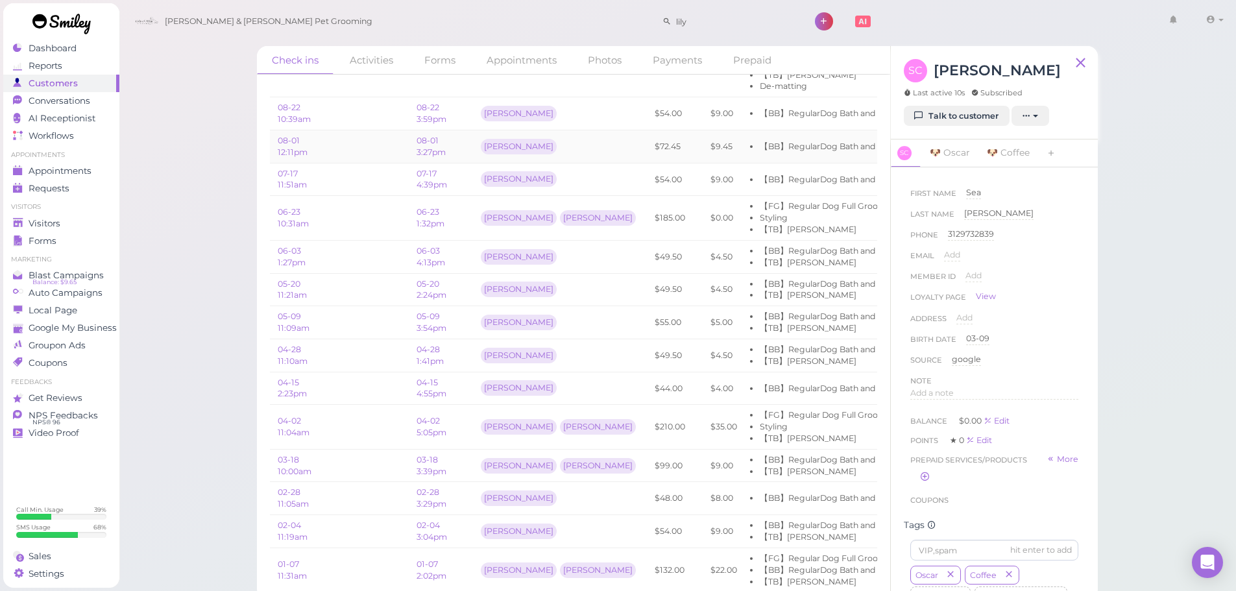
click at [381, 223] on td at bounding box center [367, 218] width 83 height 45
click at [285, 219] on link "06-23 10:31am" at bounding box center [293, 217] width 31 height 21
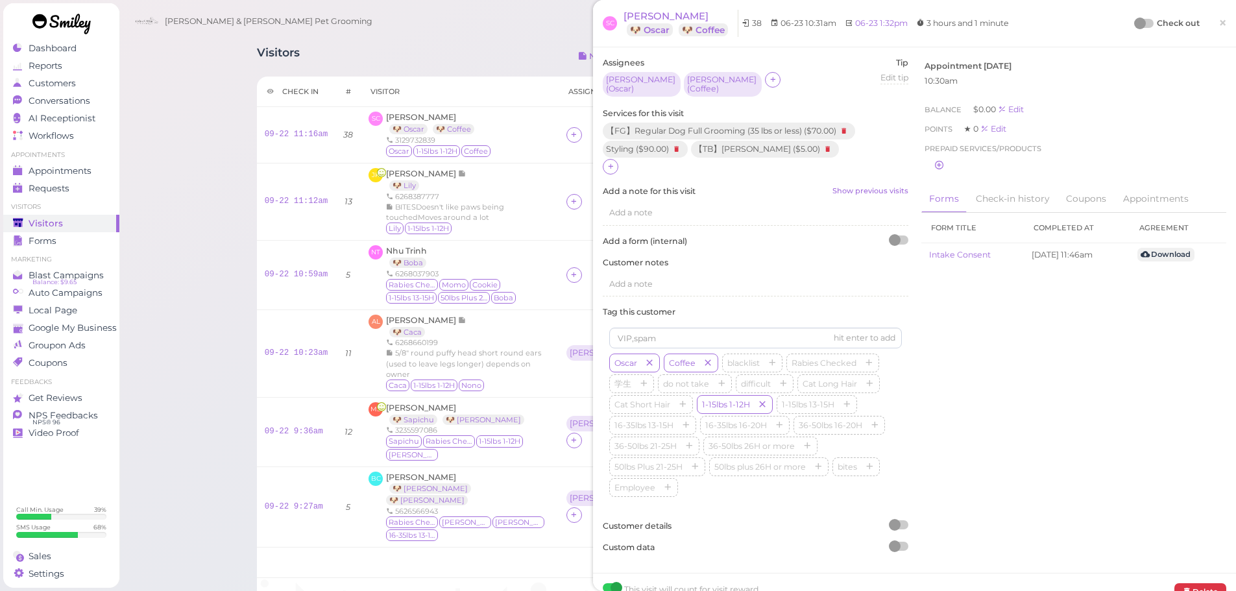
click at [1136, 26] on div at bounding box center [1140, 24] width 12 height 12
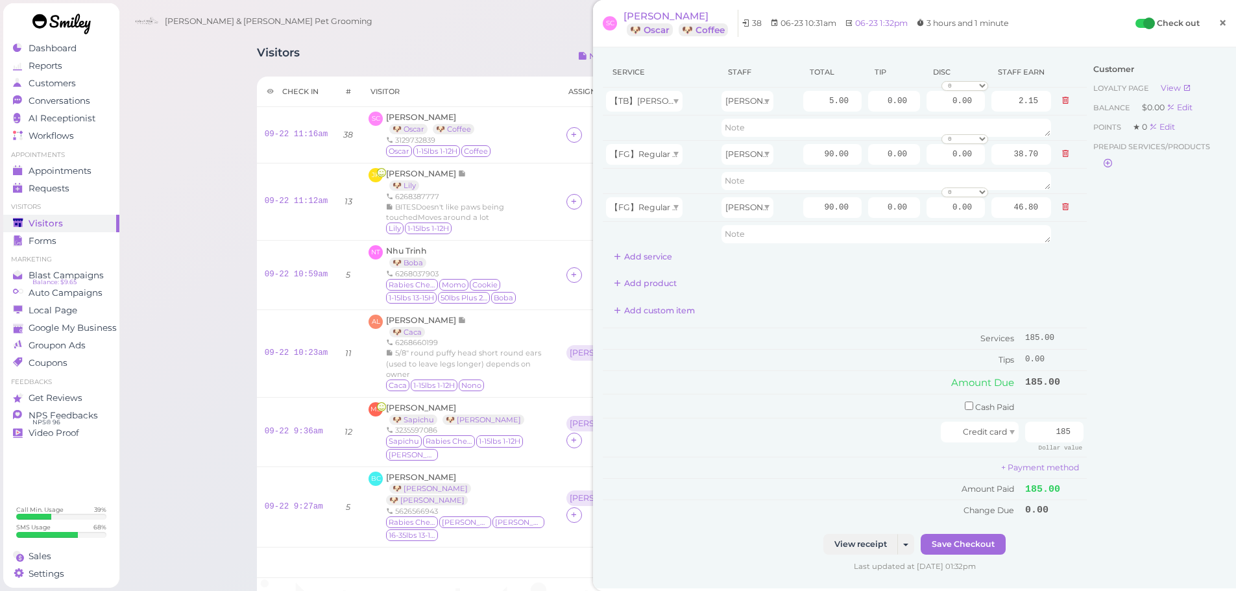
click at [1219, 18] on span "×" at bounding box center [1223, 23] width 8 height 18
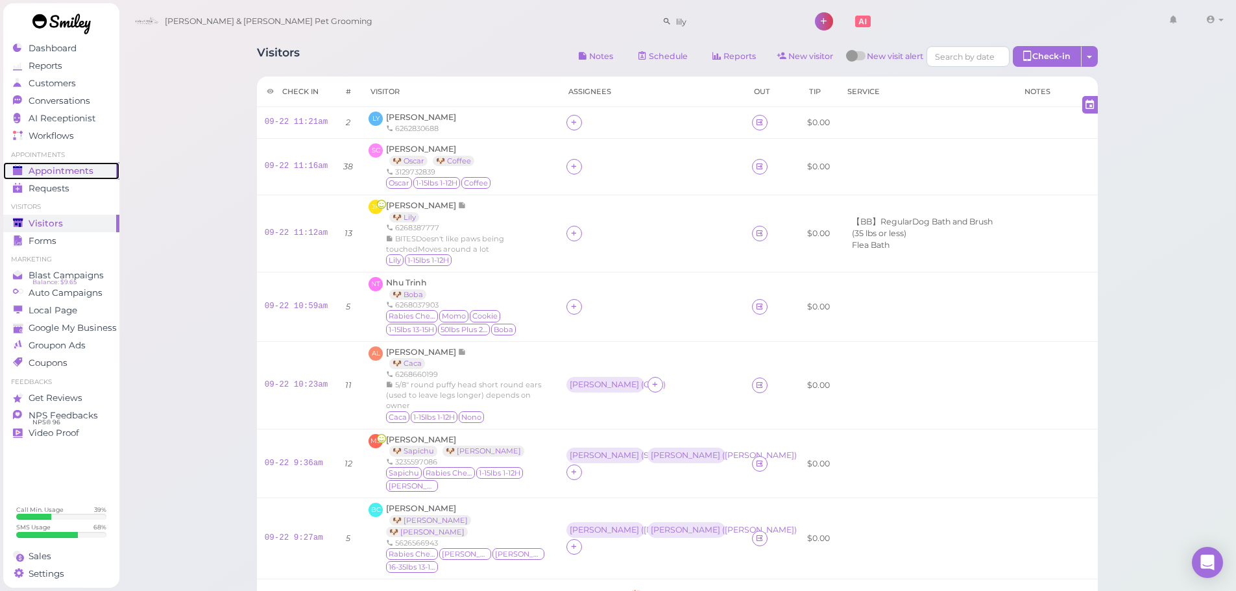
click at [84, 164] on link "Appointments" at bounding box center [61, 171] width 116 height 18
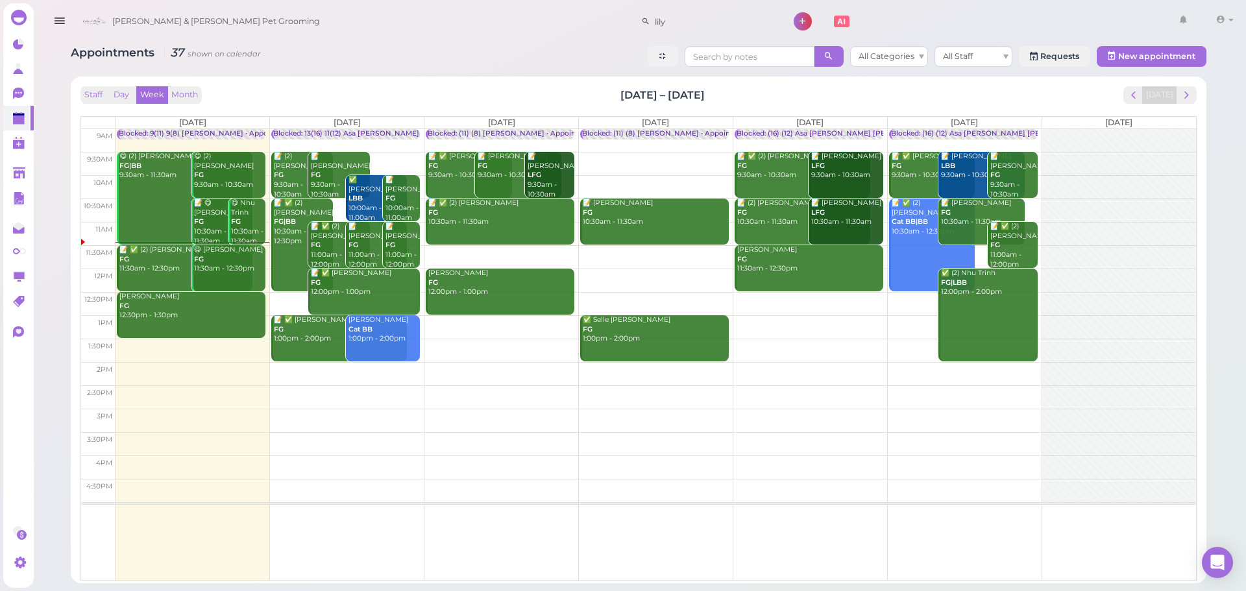
click at [534, 66] on div "Appointments 37 shown on calendar All Categories All Staff Requests New appoint…" at bounding box center [639, 58] width 1136 height 24
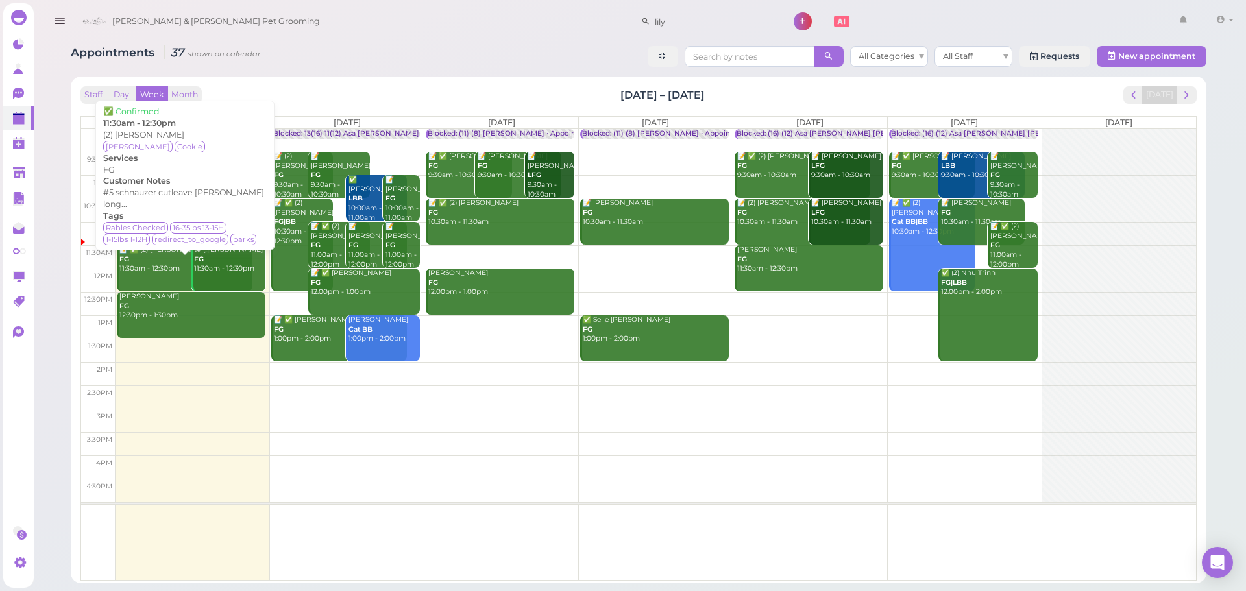
click at [147, 263] on div "📝 ✅ (2) Federico Moya FG 11:30am - 12:30pm" at bounding box center [186, 259] width 134 height 29
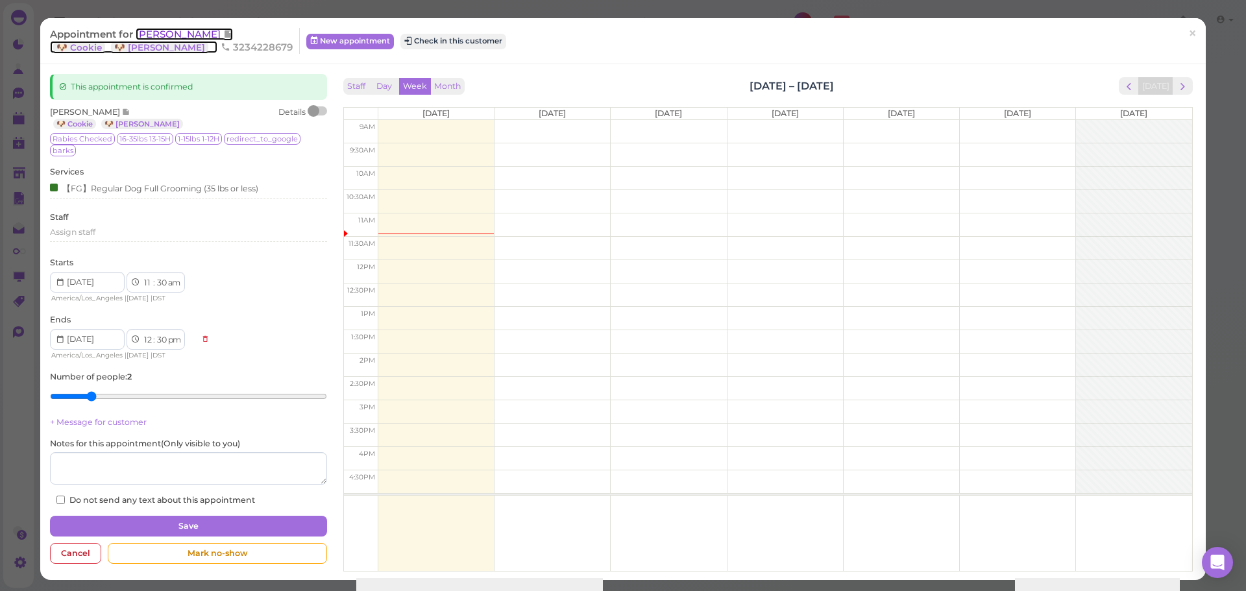
click at [164, 29] on span "Federico Moya" at bounding box center [180, 34] width 88 height 12
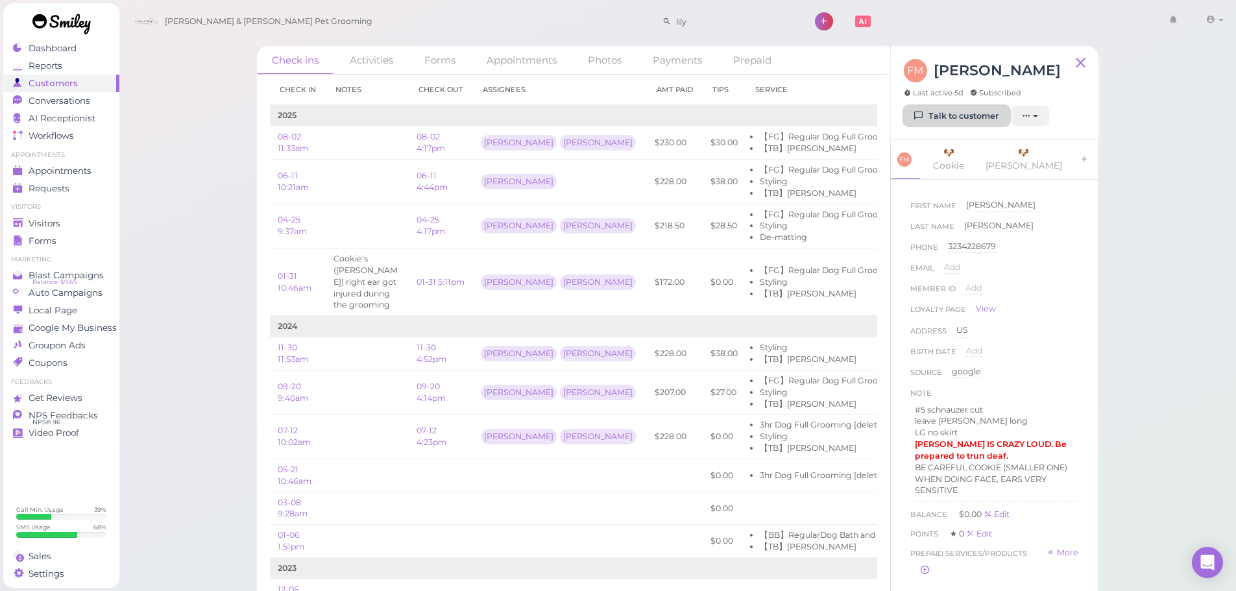
click at [951, 117] on link "Talk to customer" at bounding box center [957, 116] width 106 height 21
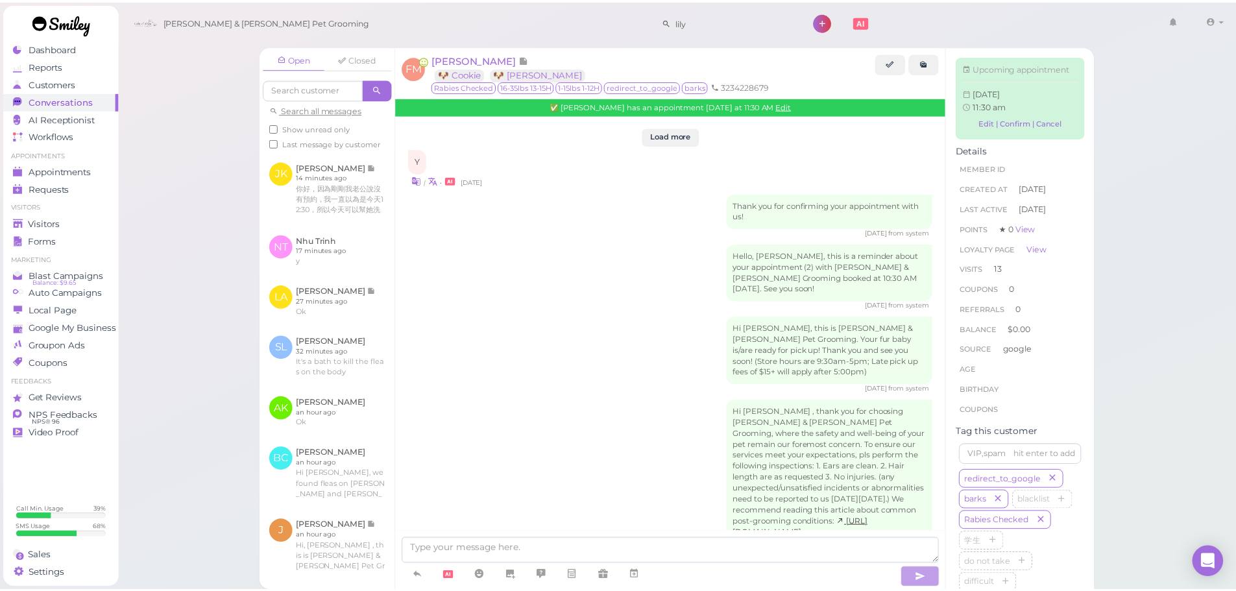
scroll to position [1657, 0]
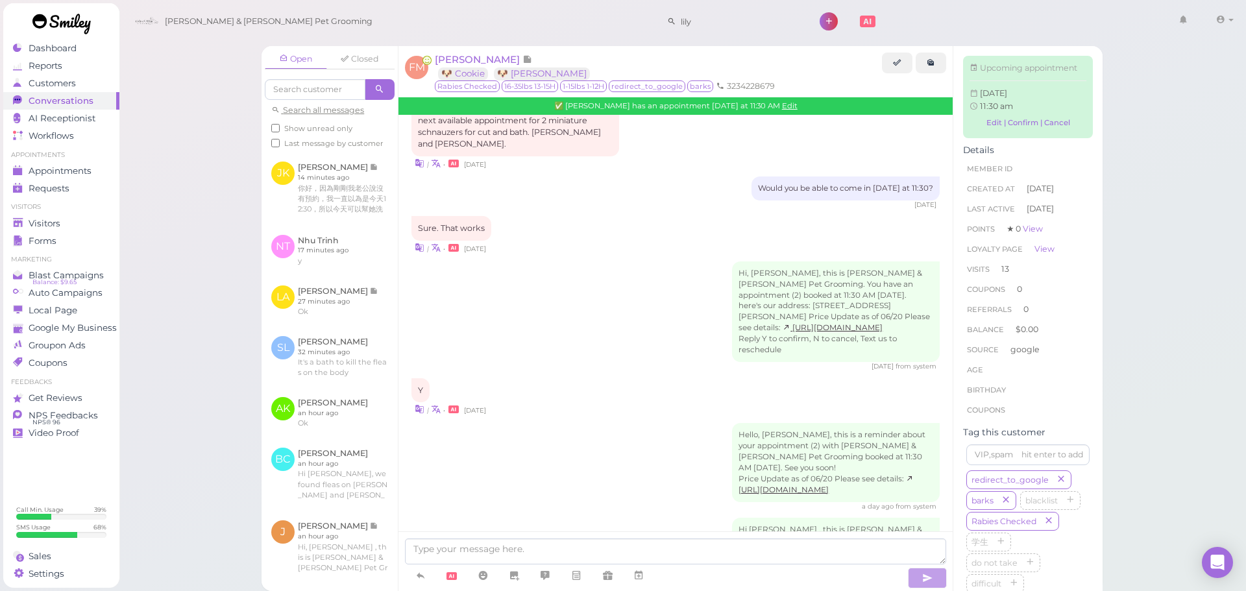
click at [648, 502] on div "a day ago from system" at bounding box center [675, 506] width 528 height 9
click at [613, 555] on textarea at bounding box center [675, 552] width 541 height 26
click at [600, 441] on div "Hello, Federico, this is a reminder about your appointment (2) with Cody & Mile…" at bounding box center [675, 467] width 528 height 88
click at [650, 284] on div "Hi, Federico, this is Cody & Miley Pet Grooming. You have an appointment (2) bo…" at bounding box center [675, 316] width 528 height 110
click at [580, 537] on div at bounding box center [675, 561] width 554 height 60
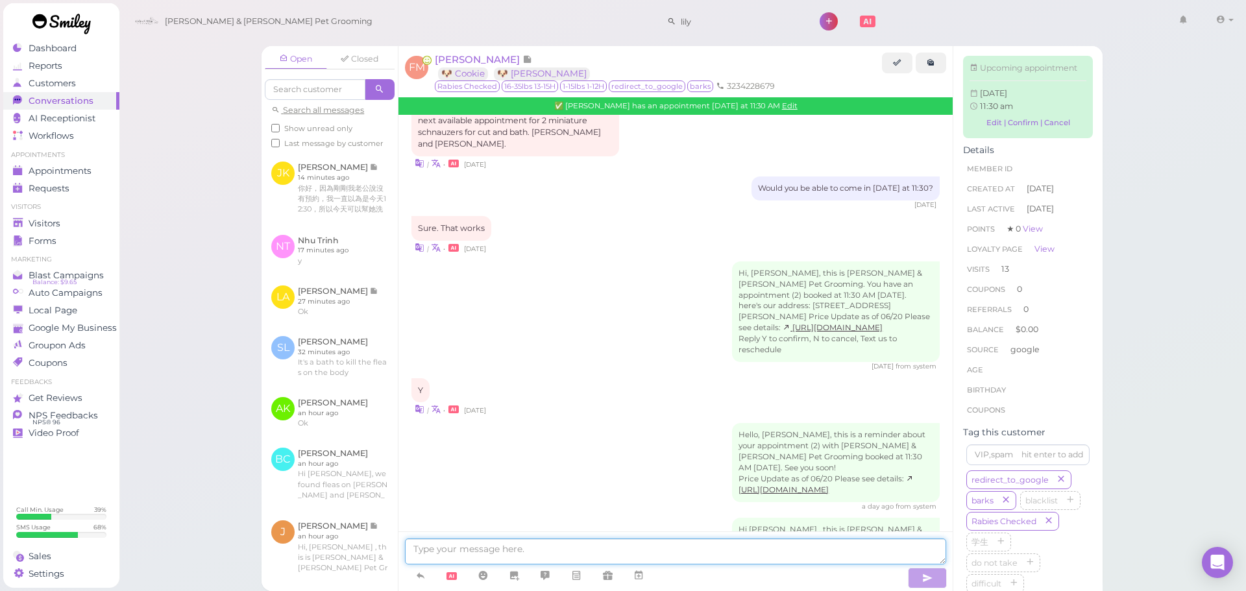
click at [577, 555] on textarea at bounding box center [675, 552] width 541 height 26
click at [179, 245] on div "Open Closed Search all messages Show unread only Last message by customer JK Je…" at bounding box center [683, 295] width 1128 height 591
click at [104, 174] on div "Appointments" at bounding box center [59, 170] width 93 height 11
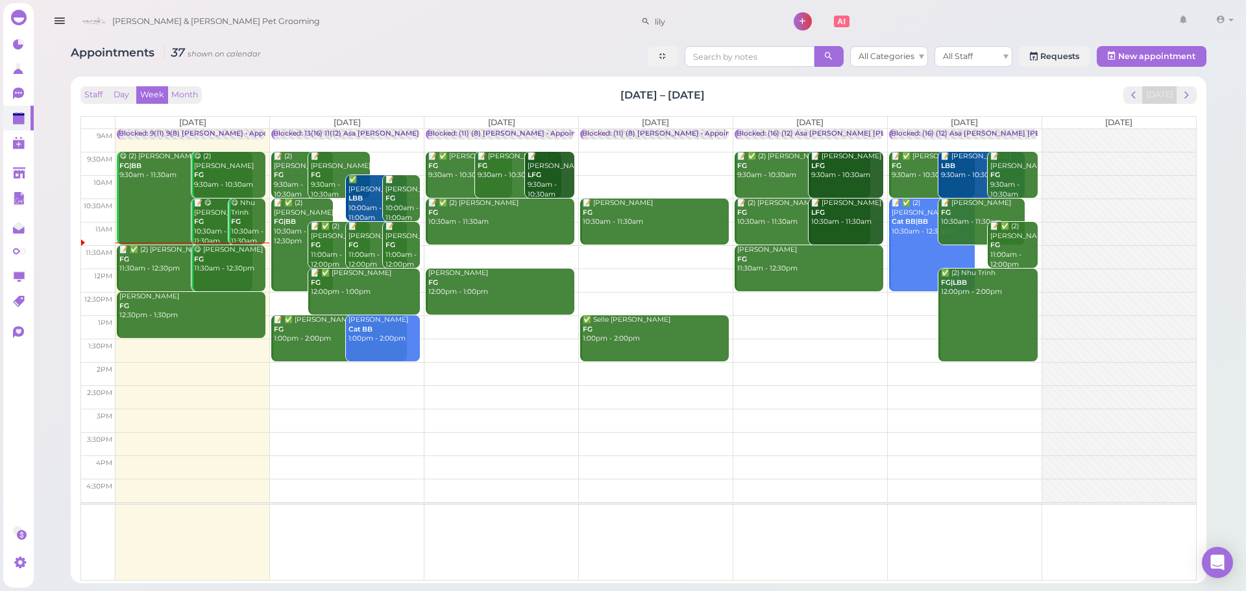
click at [351, 69] on div "Appointments 37 shown on calendar All Categories All Staff Requests New appoint…" at bounding box center [639, 58] width 1136 height 24
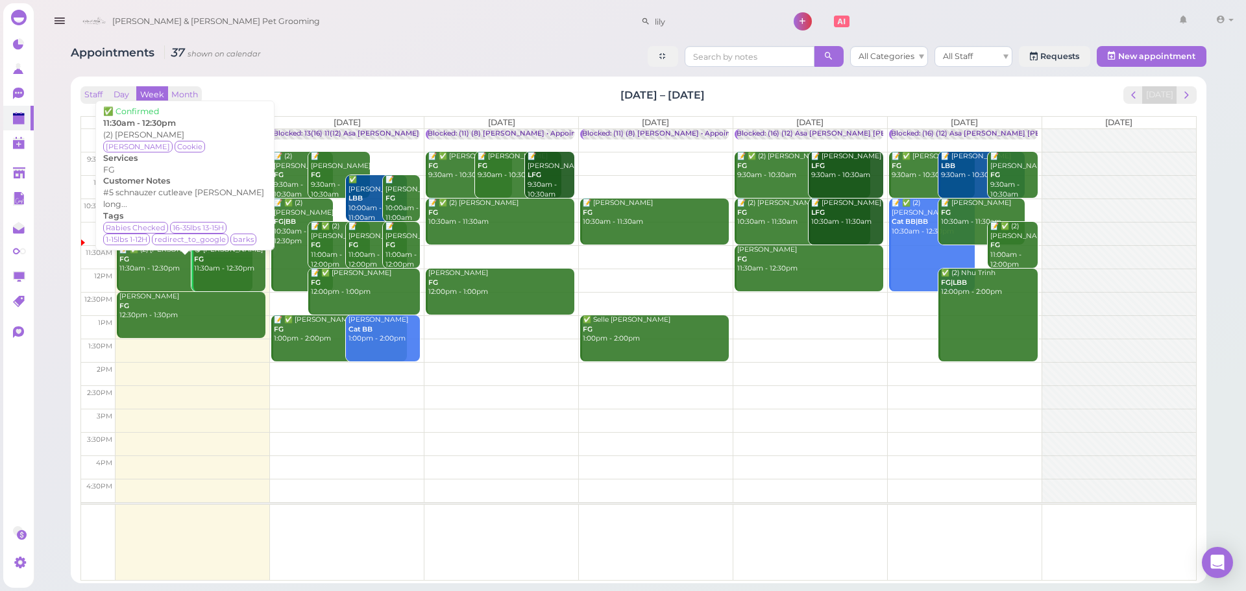
click at [128, 273] on div "📝 ✅ (2) Federico Moya FG 11:30am - 12:30pm" at bounding box center [186, 259] width 134 height 29
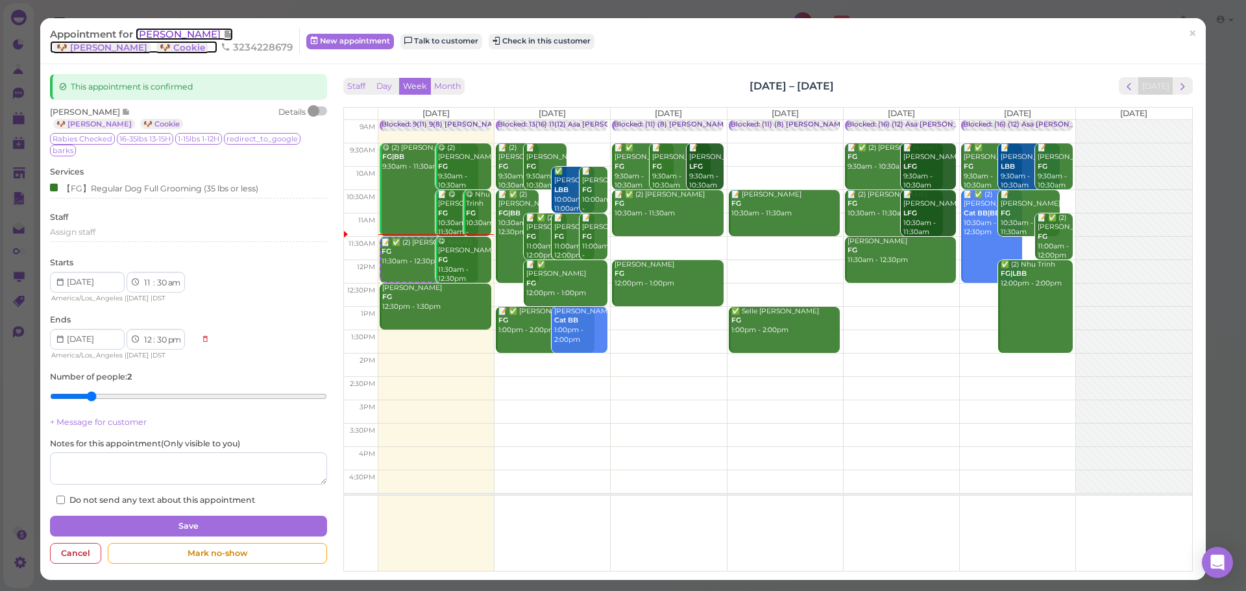
click at [175, 38] on span "Federico Moya" at bounding box center [180, 34] width 88 height 12
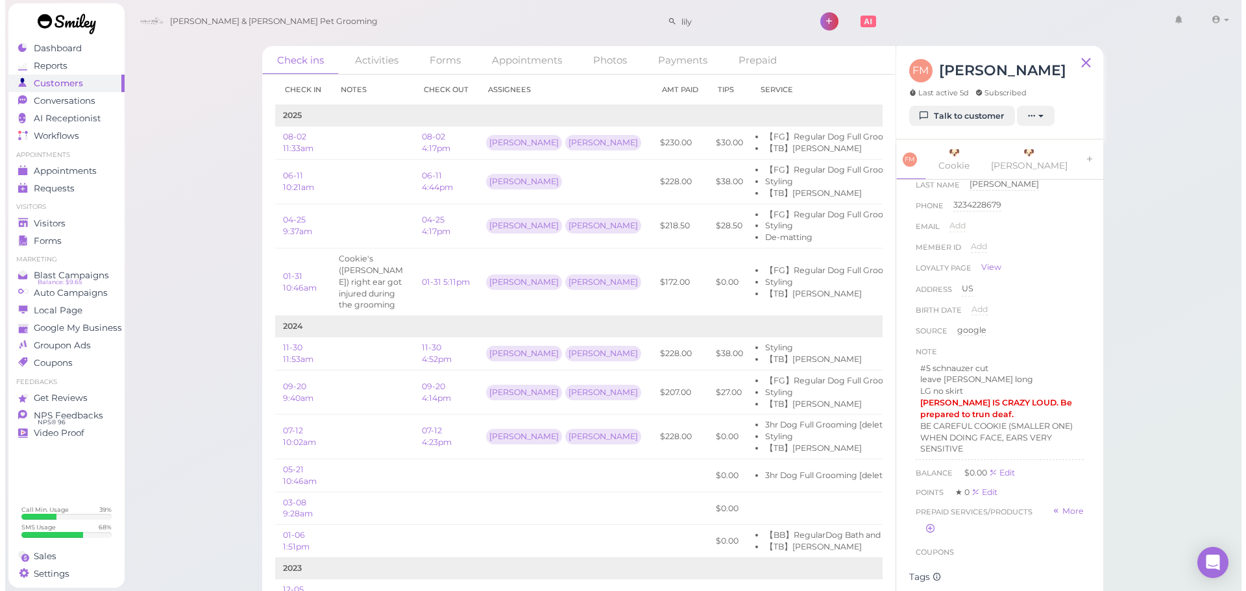
scroll to position [65, 0]
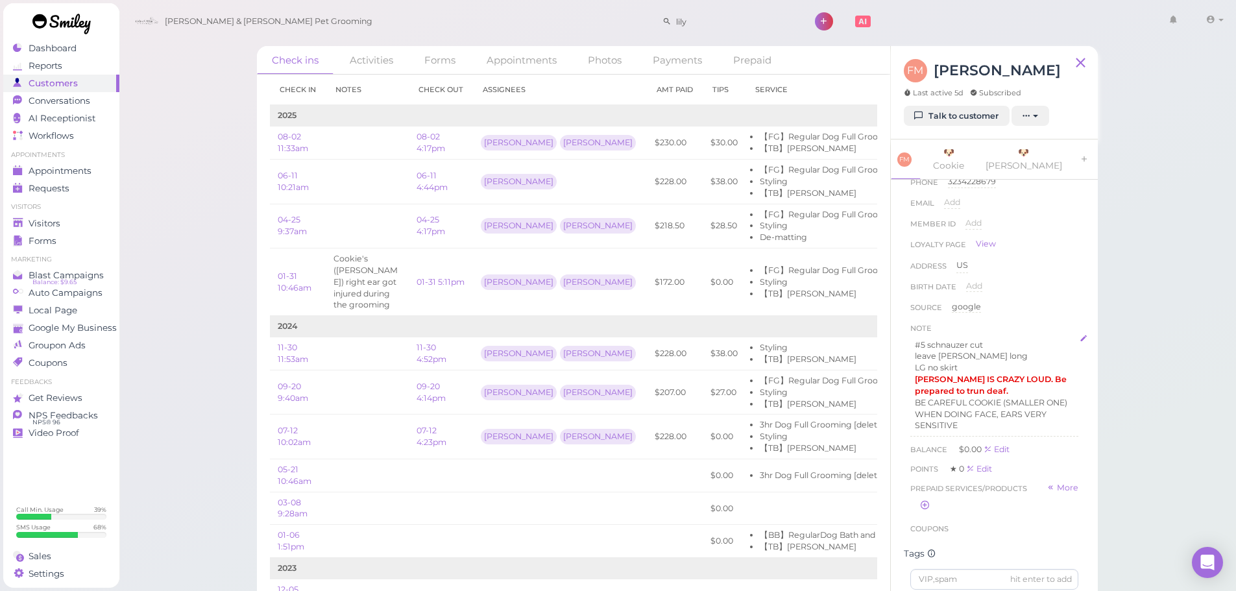
click at [1020, 376] on p "TOBIAS IS CRAZY LOUD. Be prepared to trun deaf." at bounding box center [994, 385] width 159 height 23
click at [929, 481] on button "Done" at bounding box center [924, 488] width 29 height 14
click at [1156, 437] on div "Check ins Activities Forms Appointments Photos Payments Prepaid Check in Notes …" at bounding box center [678, 306] width 1118 height 612
click at [80, 176] on span "Appointments" at bounding box center [61, 170] width 65 height 11
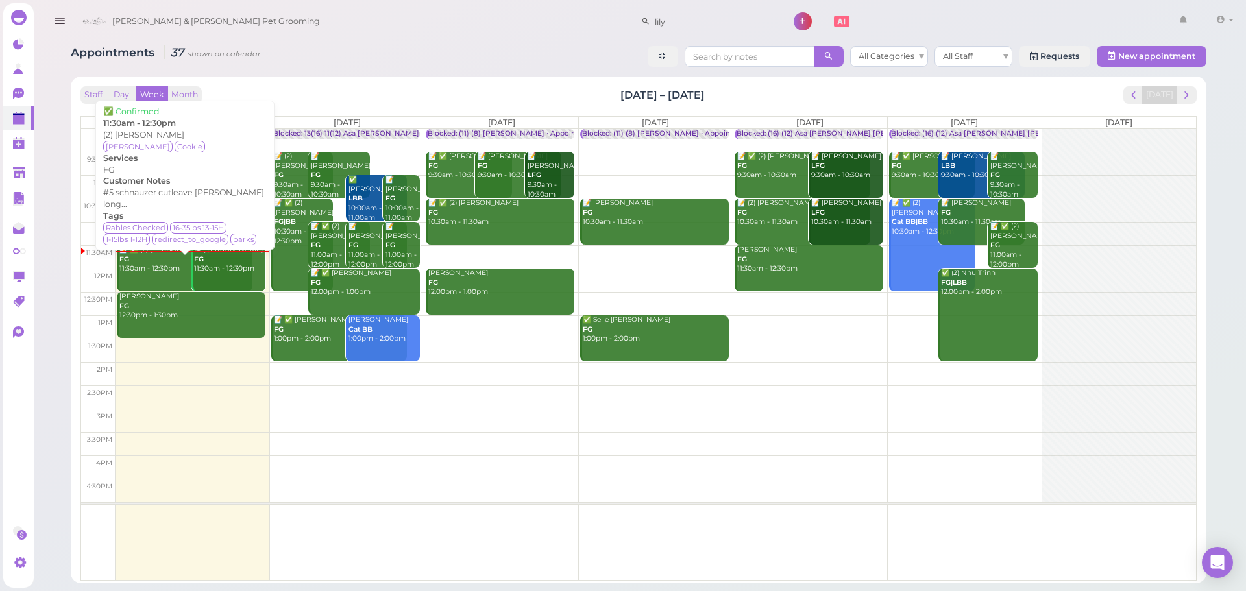
click at [143, 276] on link "📝 ✅ (2) Federico Moya FG 11:30am - 12:30pm" at bounding box center [185, 268] width 136 height 46
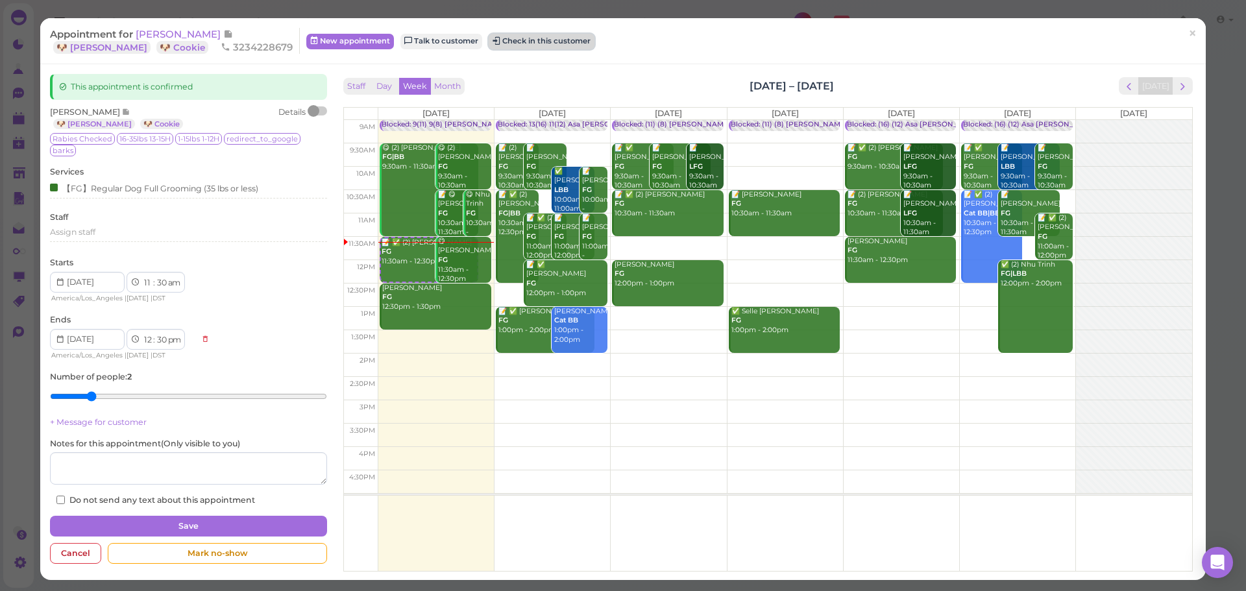
click at [489, 43] on button "Check in this customer" at bounding box center [542, 42] width 106 height 16
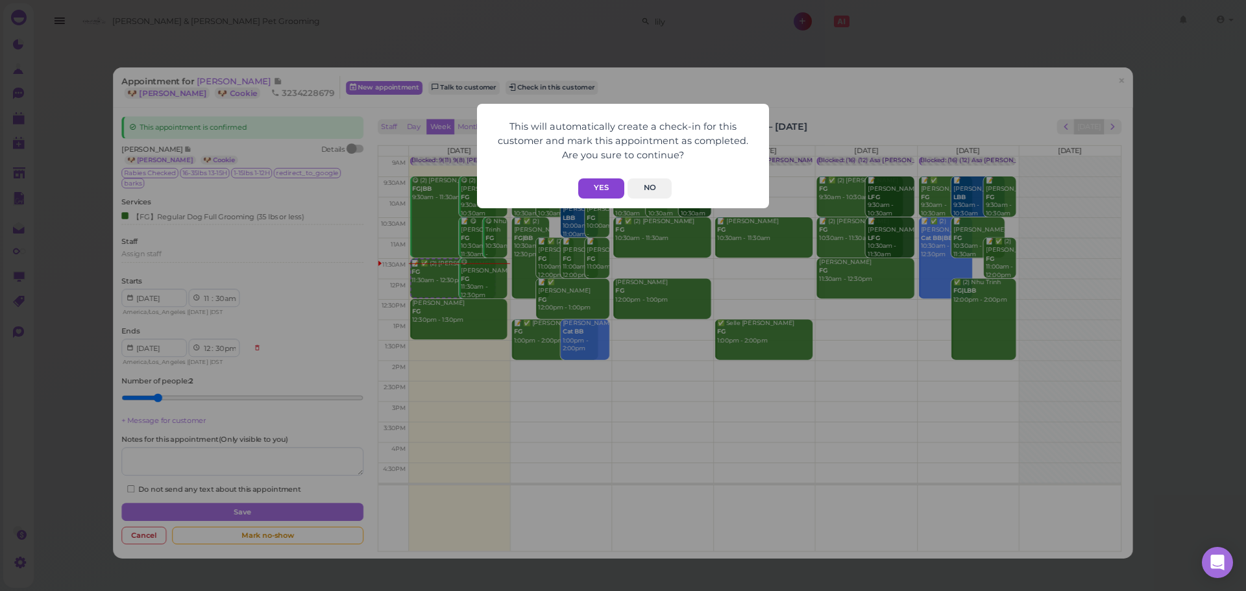
click at [595, 189] on button "Yes" at bounding box center [601, 188] width 46 height 20
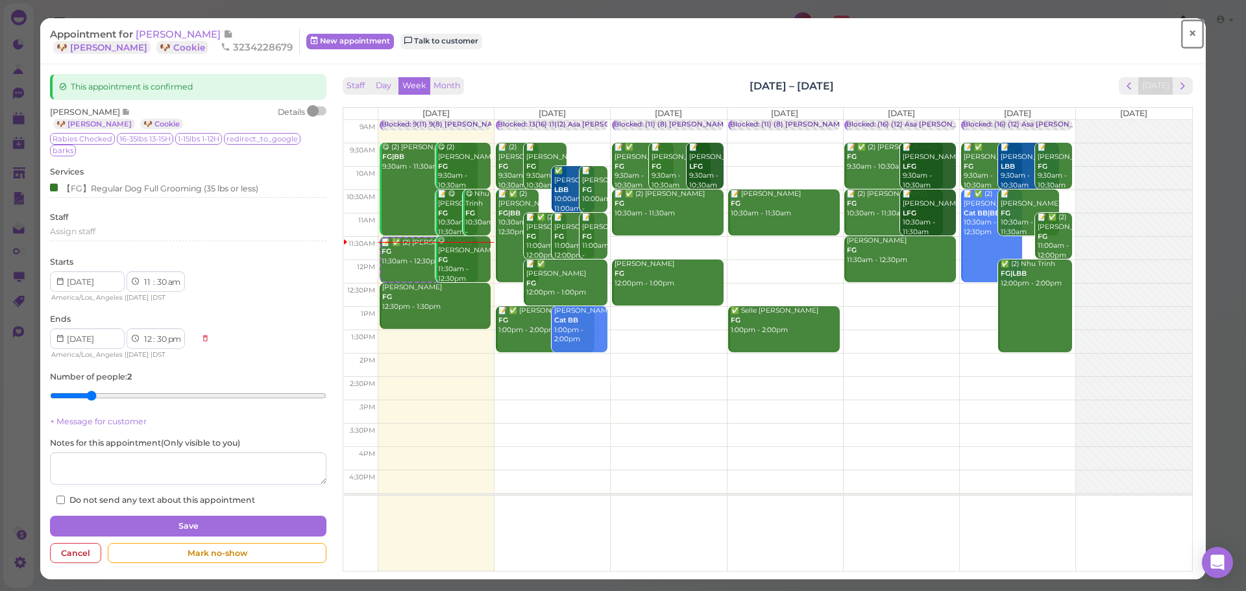
click at [1189, 40] on link "×" at bounding box center [1192, 34] width 24 height 30
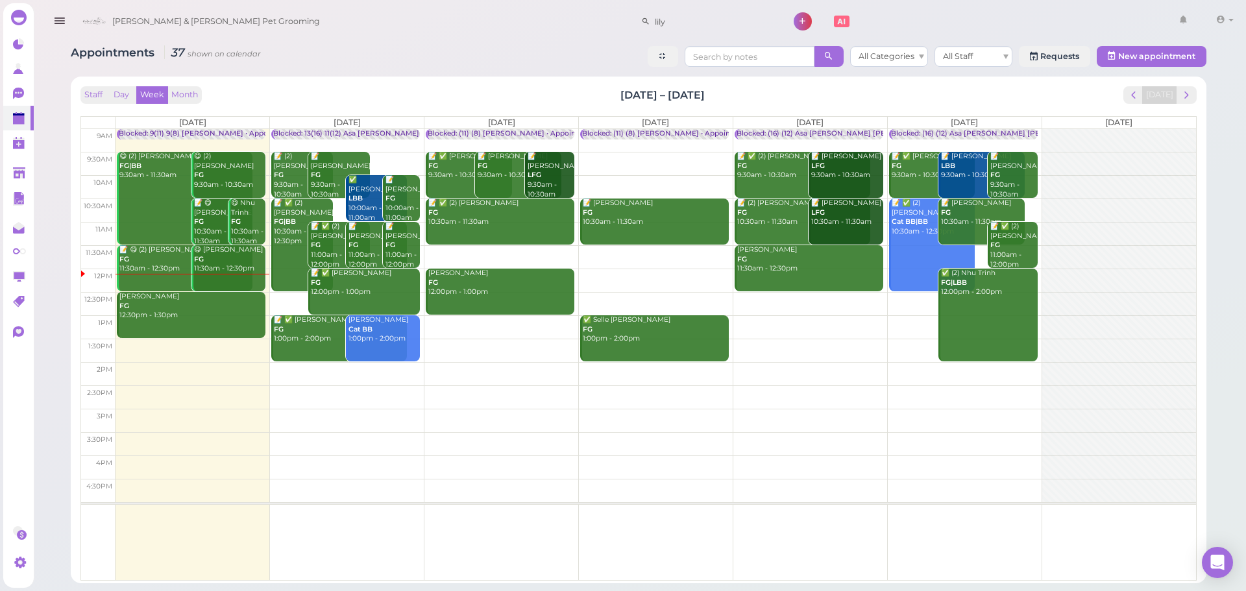
click at [473, 252] on td at bounding box center [655, 256] width 1080 height 23
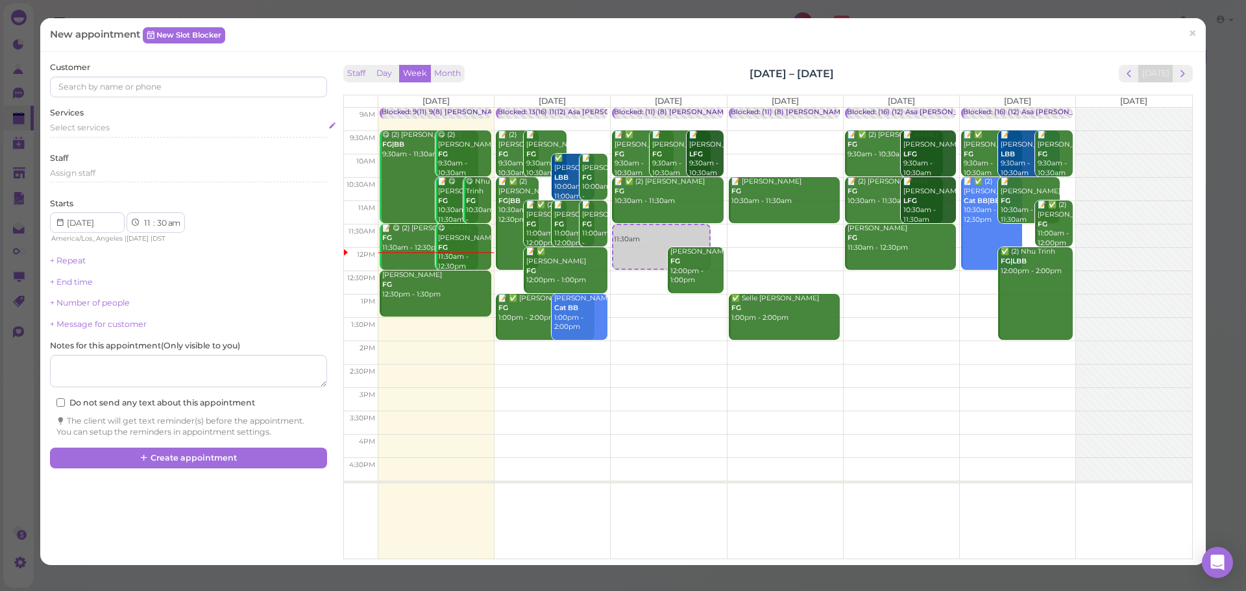
click at [110, 127] on div "Select services" at bounding box center [188, 128] width 276 height 12
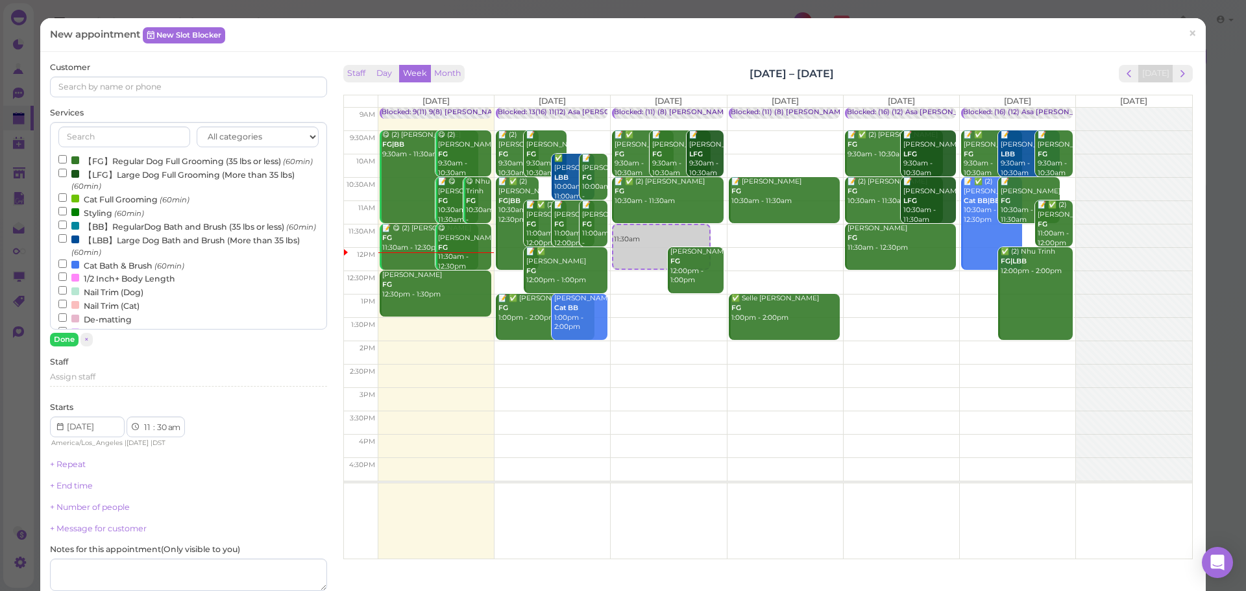
click at [106, 178] on label "【LFG】Large Dog Full Grooming (More than 35 lbs) (60min)" at bounding box center [188, 179] width 260 height 25
click at [67, 177] on input "【LFG】Large Dog Full Grooming (More than 35 lbs) (60min)" at bounding box center [62, 173] width 8 height 8
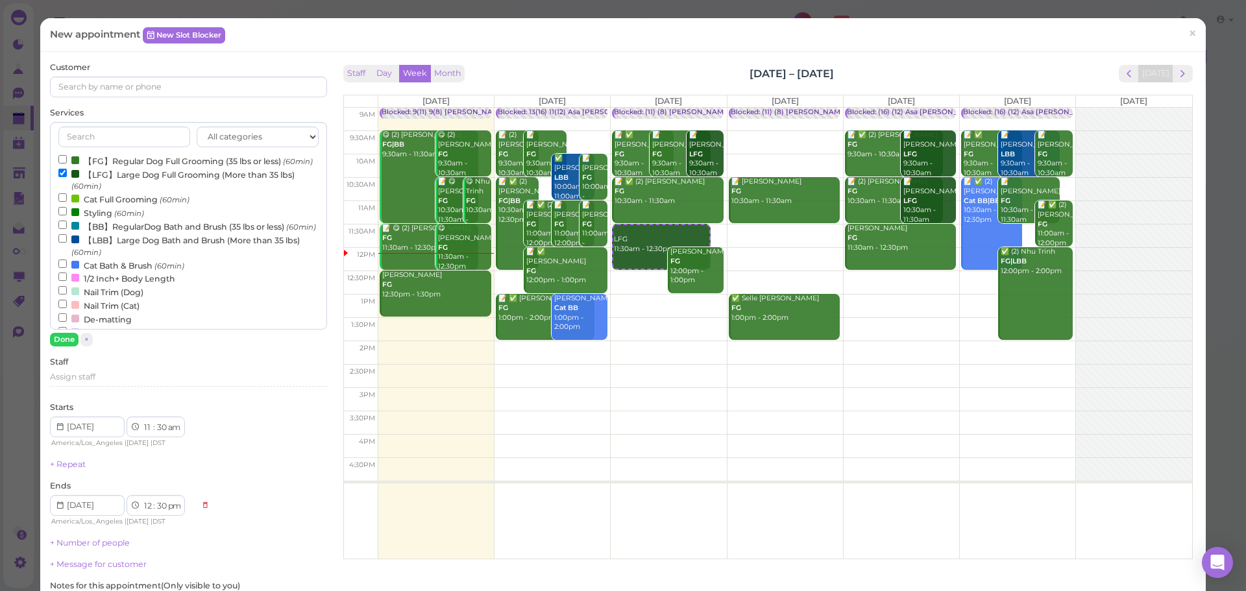
click at [101, 167] on label "【FG】Regular Dog Full Grooming (35 lbs or less) (60min)" at bounding box center [185, 161] width 254 height 14
click at [67, 164] on input "【FG】Regular Dog Full Grooming (35 lbs or less) (60min)" at bounding box center [62, 159] width 8 height 8
click at [95, 185] on label "【LFG】Large Dog Full Grooming (More than 35 lbs) (60min)" at bounding box center [188, 179] width 260 height 25
click at [67, 177] on input "【LFG】Large Dog Full Grooming (More than 35 lbs) (60min)" at bounding box center [62, 173] width 8 height 8
select select "12"
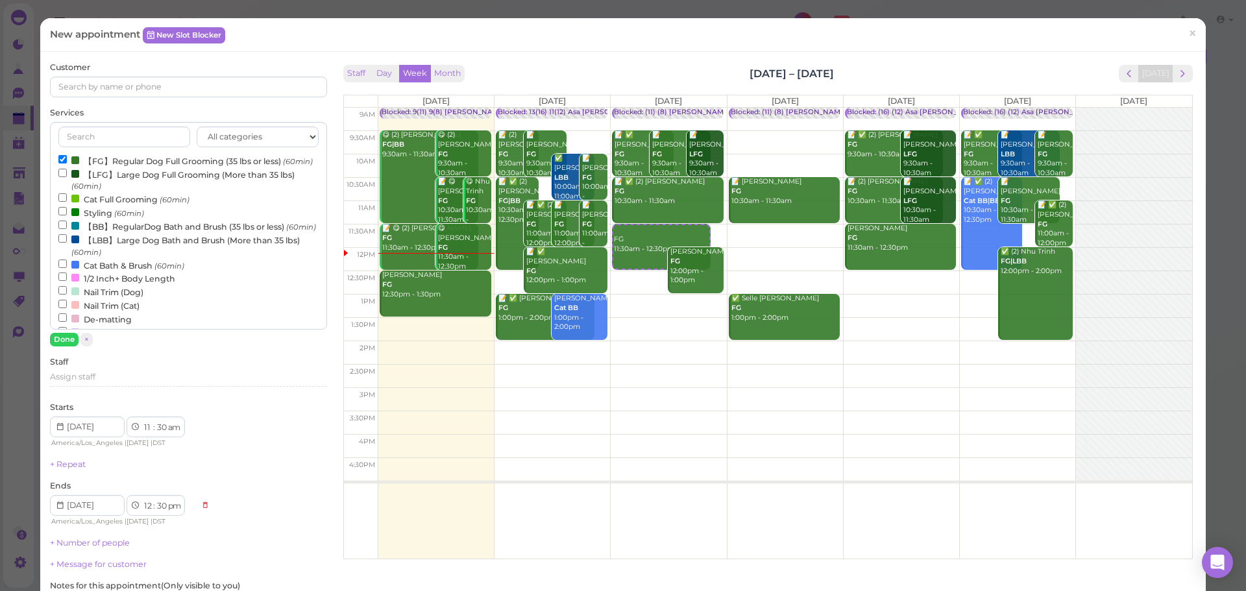
click at [67, 348] on div "Customer Services All categories Full Grooming Bath & Brush Add-ons Dental Work…" at bounding box center [188, 370] width 276 height 616
click at [67, 341] on button "Done" at bounding box center [64, 340] width 29 height 14
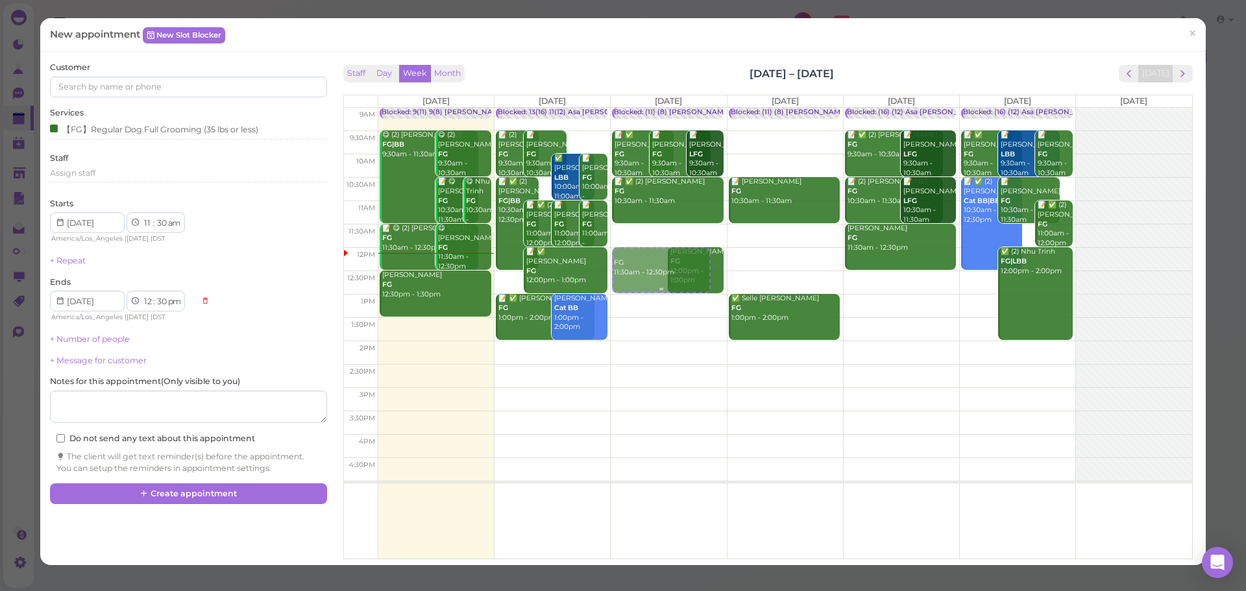
drag, startPoint x: 637, startPoint y: 249, endPoint x: 642, endPoint y: 271, distance: 23.2
click at [643, 108] on div "FG 11:30am - 12:30pm Blocked: (11) (8) Asa Helen • Appointment 📝 ✅ Cindy Tang F…" at bounding box center [668, 108] width 115 height 0
select select "12"
select select "00"
select select "pm"
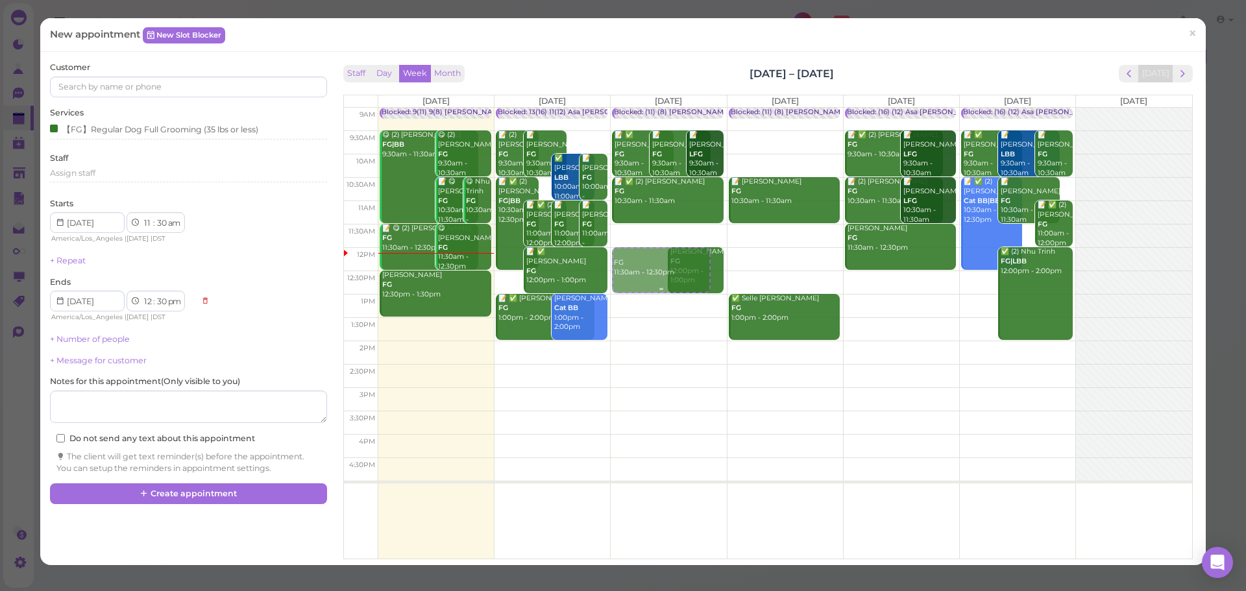
select select "1"
select select "00"
click at [96, 336] on link "+ Number of people" at bounding box center [90, 339] width 80 height 10
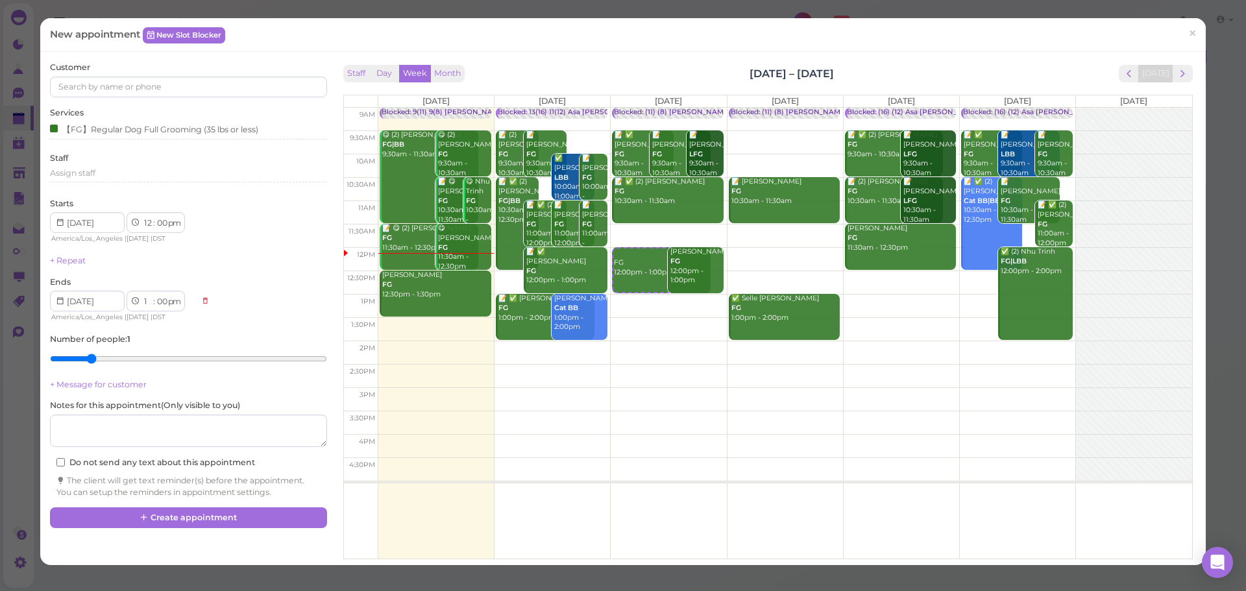
type input "2"
click at [88, 362] on input "range" at bounding box center [188, 358] width 276 height 21
click at [188, 93] on input at bounding box center [188, 87] width 276 height 21
type input "6264976709"
click at [152, 106] on small "6264976709" at bounding box center [155, 110] width 47 height 9
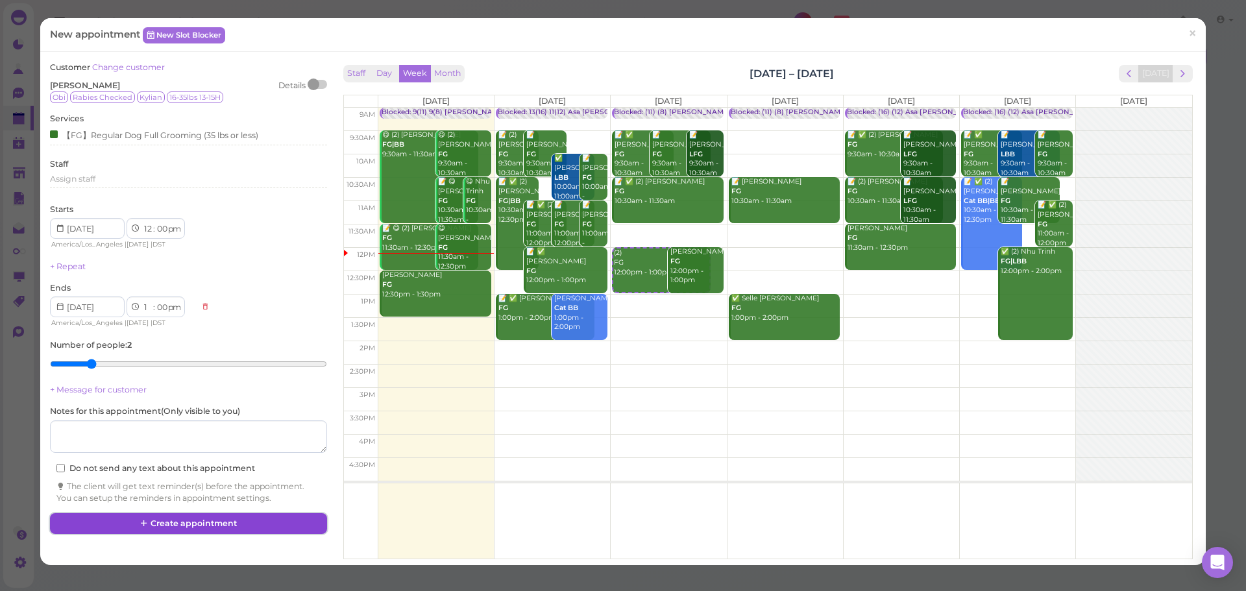
click at [236, 526] on button "Create appointment" at bounding box center [188, 523] width 276 height 21
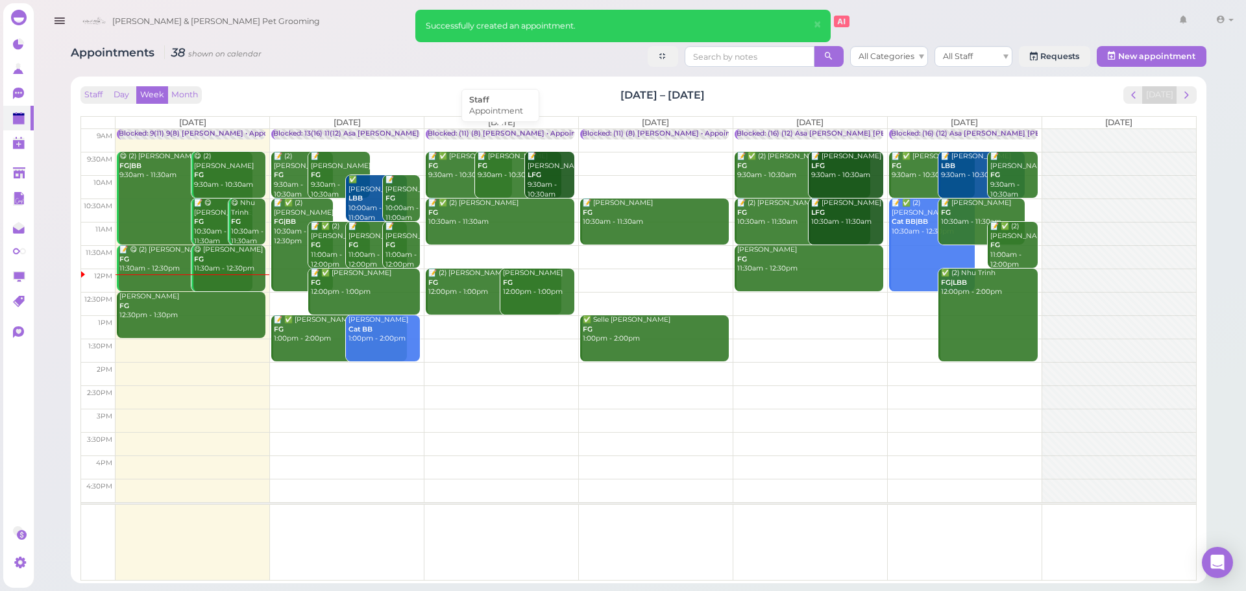
click at [533, 130] on div "Blocked: (11) (8) Asa Helen • Appointment" at bounding box center [512, 134] width 169 height 10
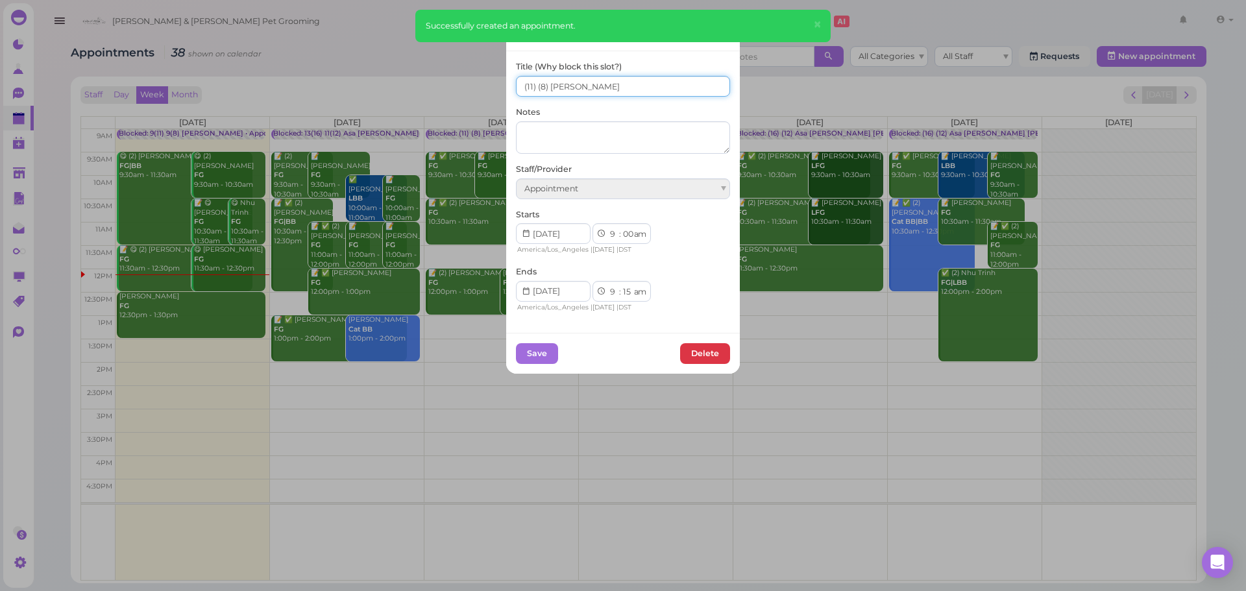
click at [530, 87] on input "(11) (8) Asa Helen" at bounding box center [623, 86] width 214 height 21
type input "(11) 8(8) Asa Helen"
click at [526, 349] on button "Save" at bounding box center [537, 353] width 42 height 21
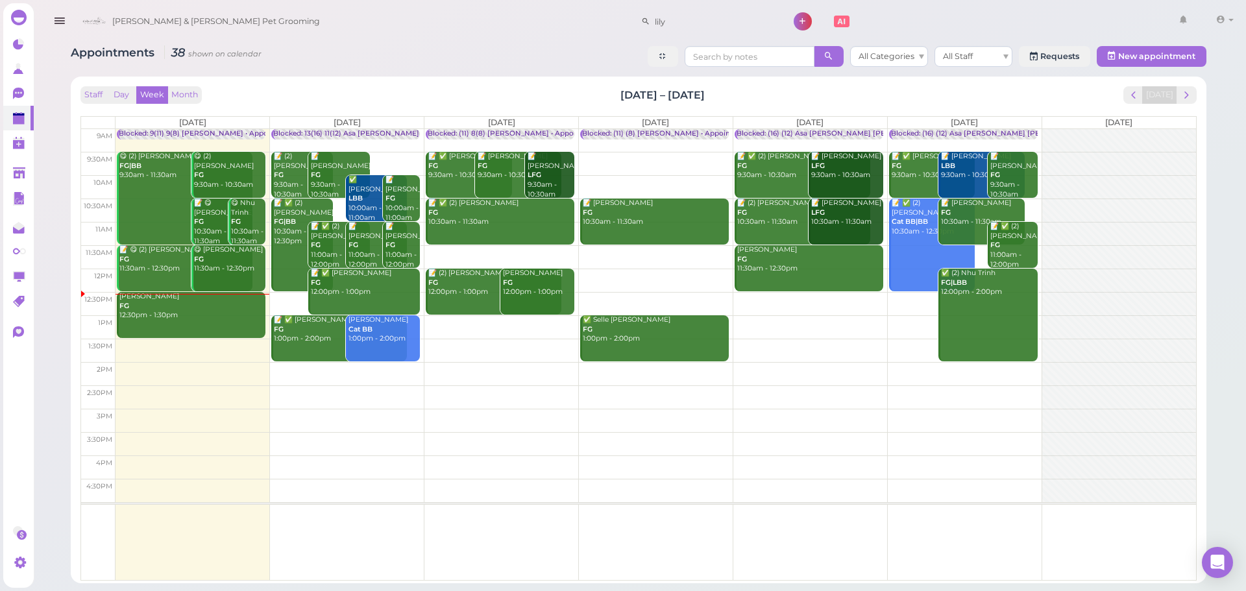
click at [180, 312] on div "Lorena Ruiz FG 12:30pm - 1:30pm" at bounding box center [192, 306] width 147 height 29
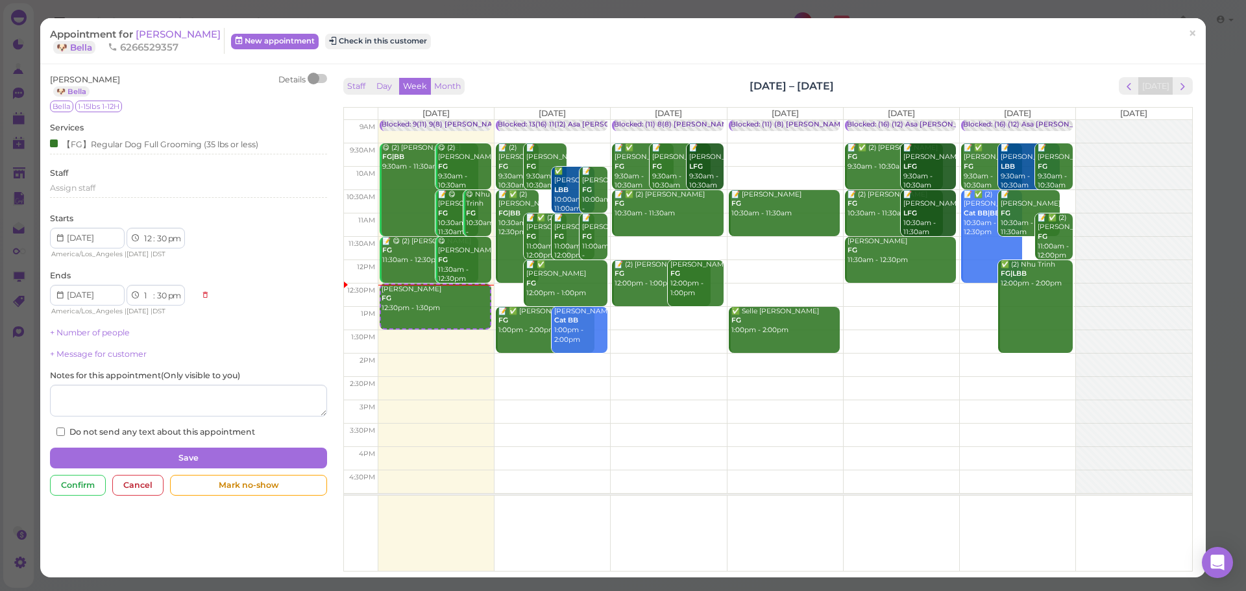
click at [516, 55] on div "Appointment for Lorena Ruiz 🐶 Bella 6266529357 New appointment Check in this cu…" at bounding box center [622, 41] width 1165 height 46
click at [373, 43] on button "Check in this customer" at bounding box center [378, 42] width 106 height 16
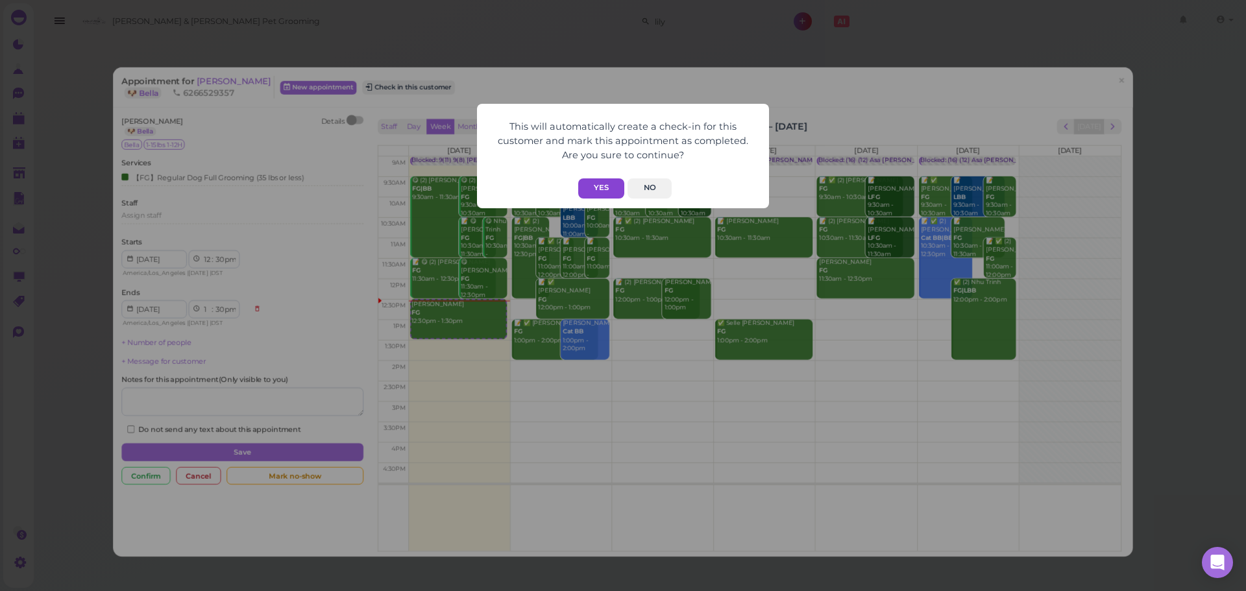
click at [587, 189] on button "Yes" at bounding box center [601, 188] width 46 height 20
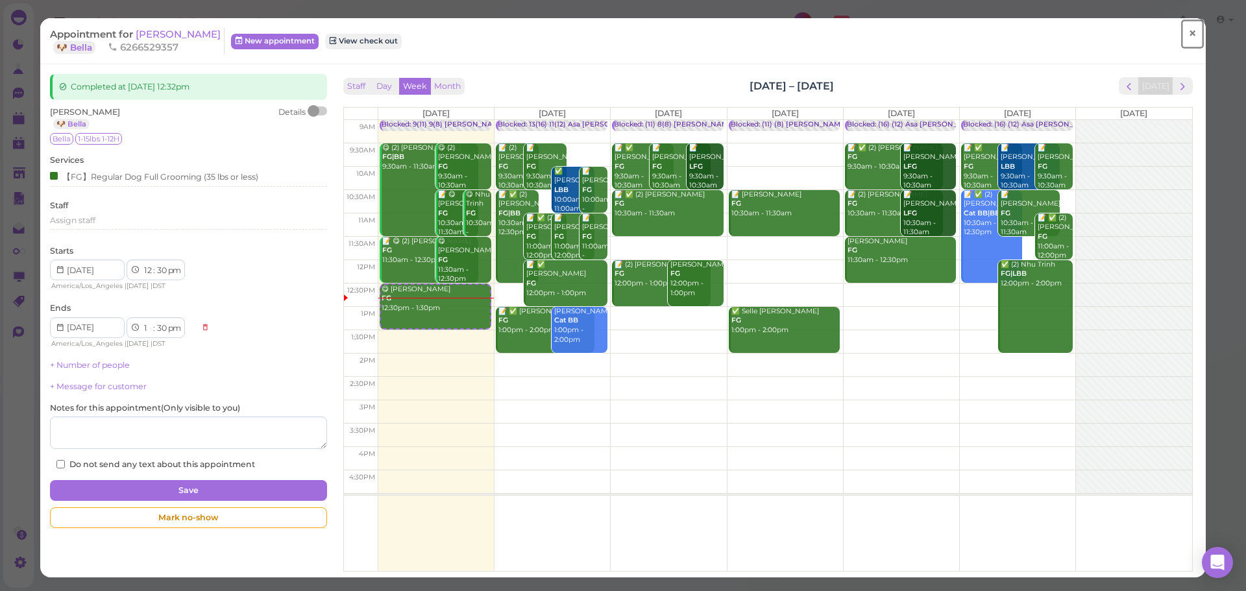
click at [1180, 26] on link "×" at bounding box center [1192, 34] width 24 height 30
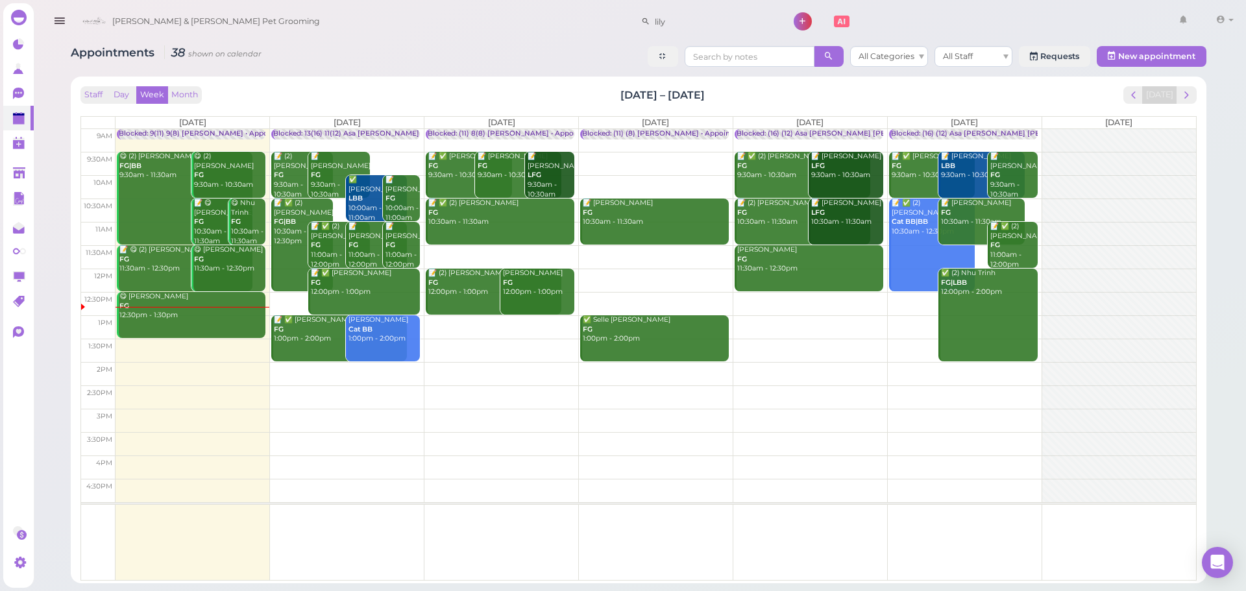
click at [686, 180] on td at bounding box center [655, 186] width 1080 height 23
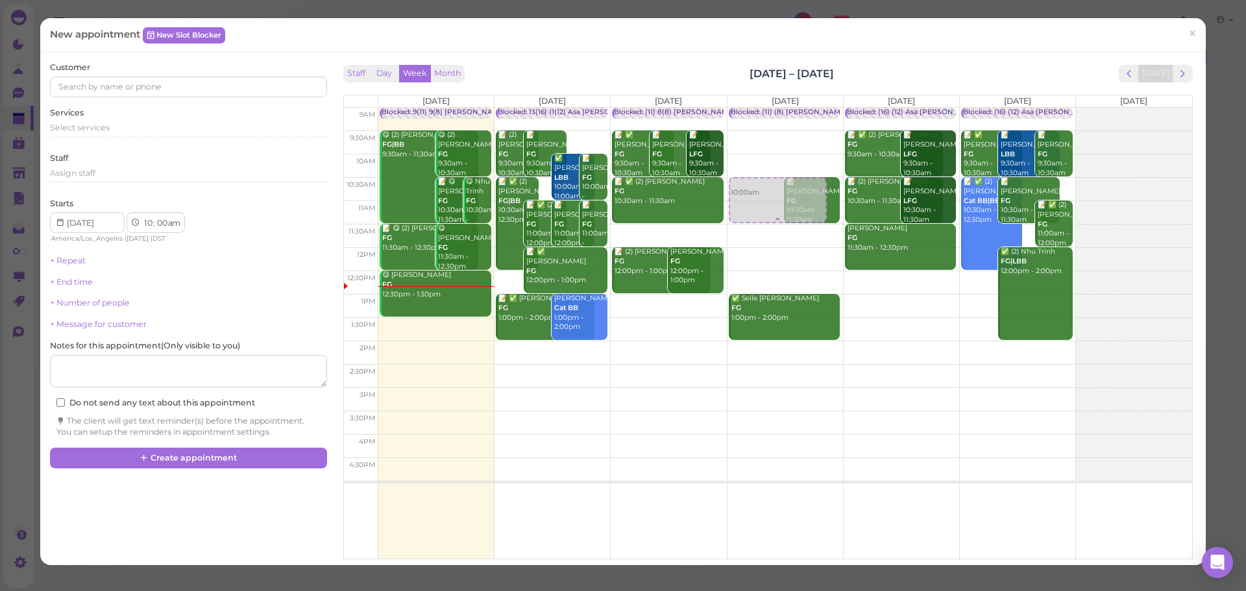
drag, startPoint x: 755, startPoint y: 181, endPoint x: 760, endPoint y: 200, distance: 20.3
click at [762, 108] on div "10:00am Blocked: (11) (8) Asa Rebecca • Appointment 10:00am 📝 Raymond Fong FG 1…" at bounding box center [784, 108] width 115 height 0
select select "30"
click at [88, 134] on div "Select services" at bounding box center [188, 130] width 276 height 16
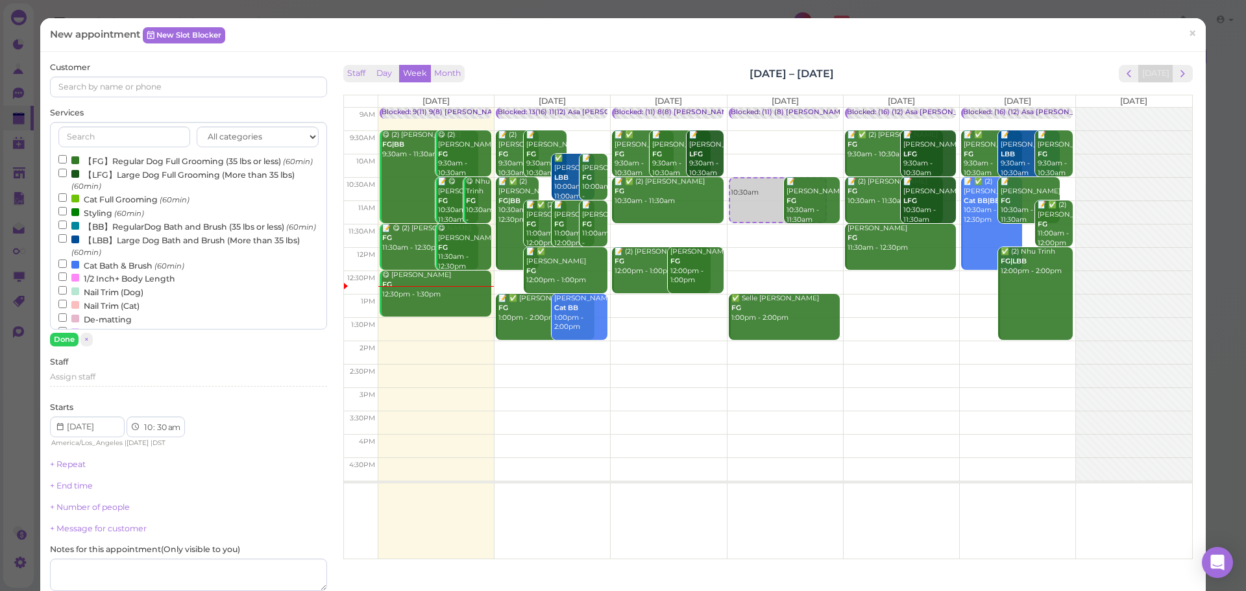
click at [92, 167] on label "【FG】Regular Dog Full Grooming (35 lbs or less) (60min)" at bounding box center [185, 161] width 254 height 14
click at [67, 164] on input "【FG】Regular Dog Full Grooming (35 lbs or less) (60min)" at bounding box center [62, 159] width 8 height 8
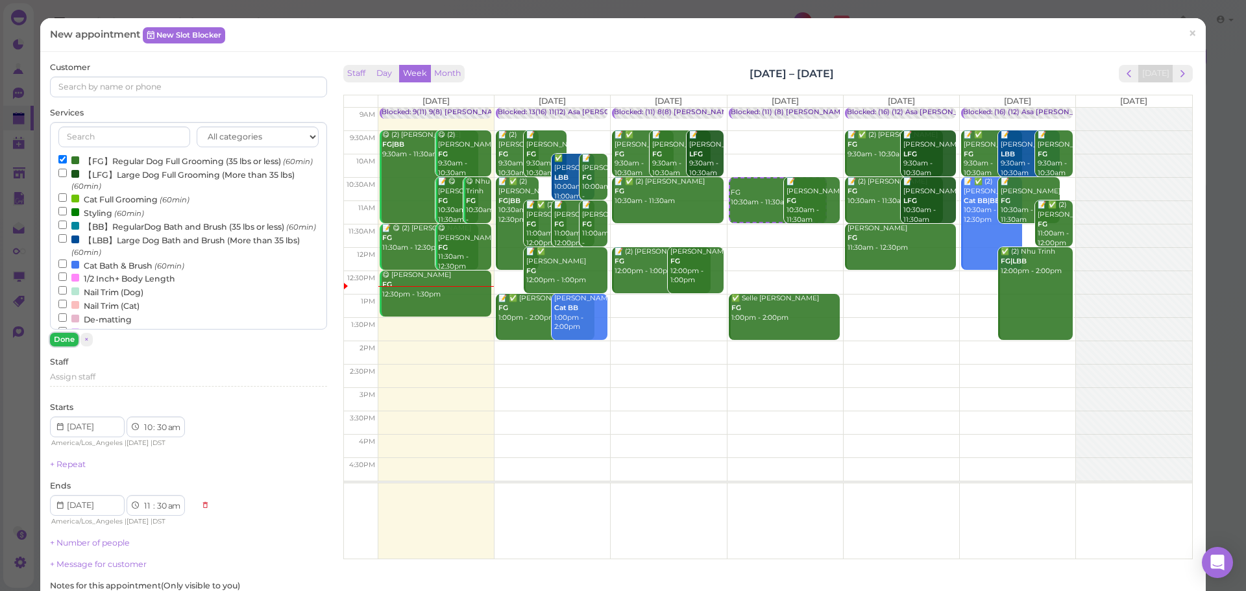
click at [62, 341] on button "Done" at bounding box center [64, 340] width 29 height 14
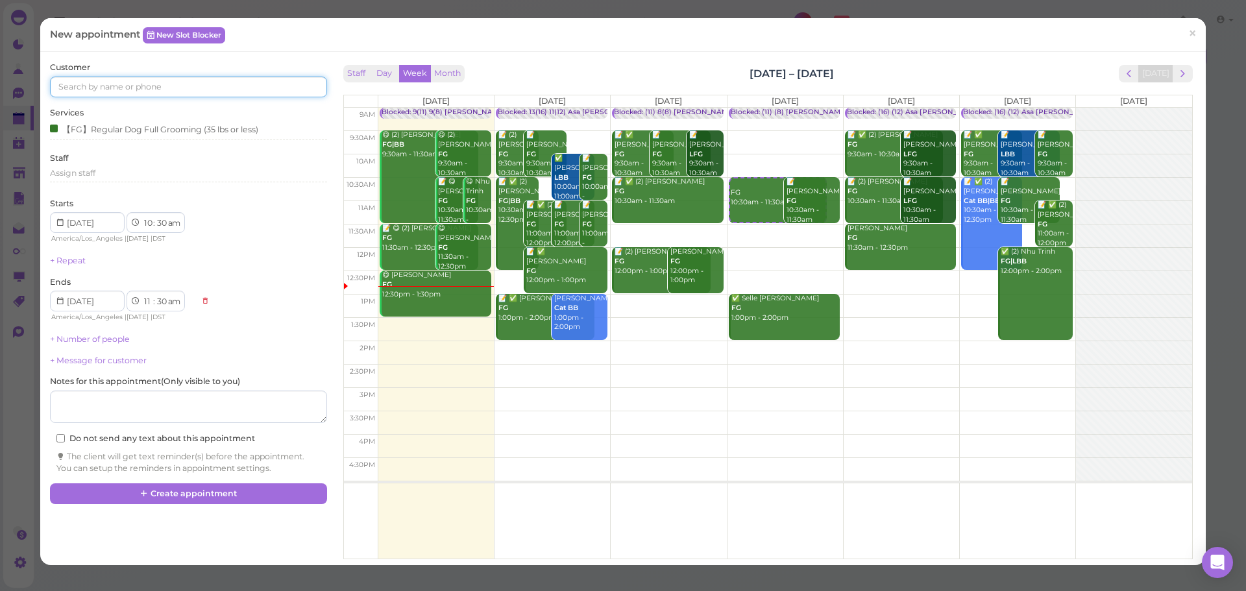
click at [123, 83] on input at bounding box center [188, 87] width 276 height 21
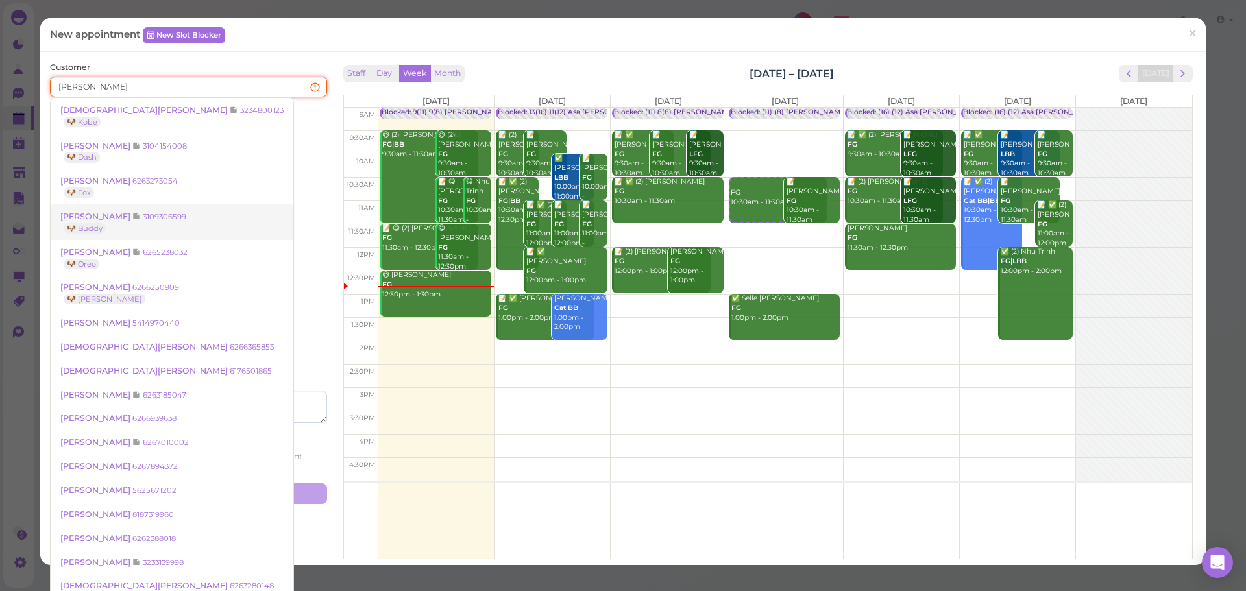
type input "kris"
click at [128, 230] on link "Kris Morgan 3109306599 🐶 Buddy" at bounding box center [172, 222] width 243 height 36
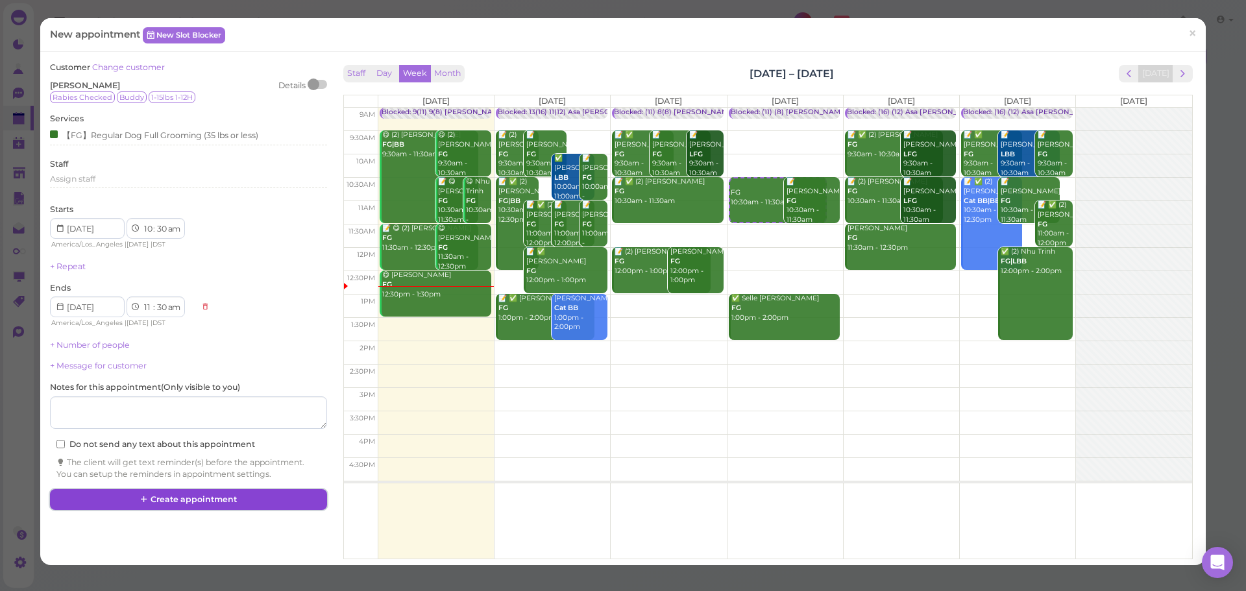
click at [162, 505] on button "Create appointment" at bounding box center [188, 499] width 276 height 21
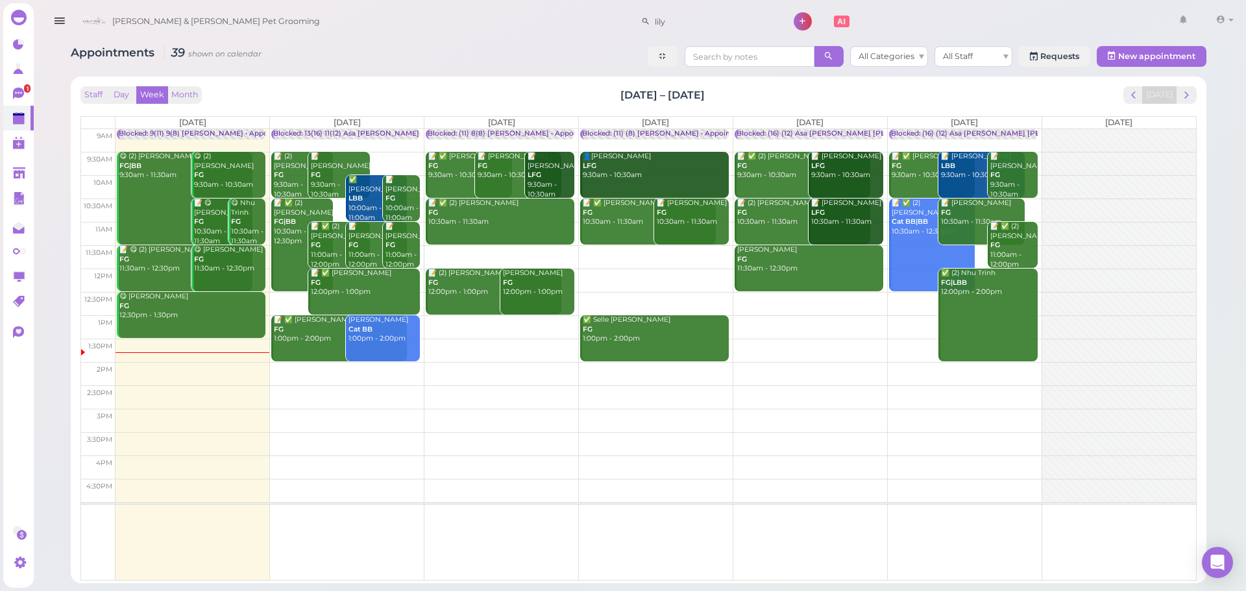
click at [670, 252] on td at bounding box center [655, 256] width 1080 height 23
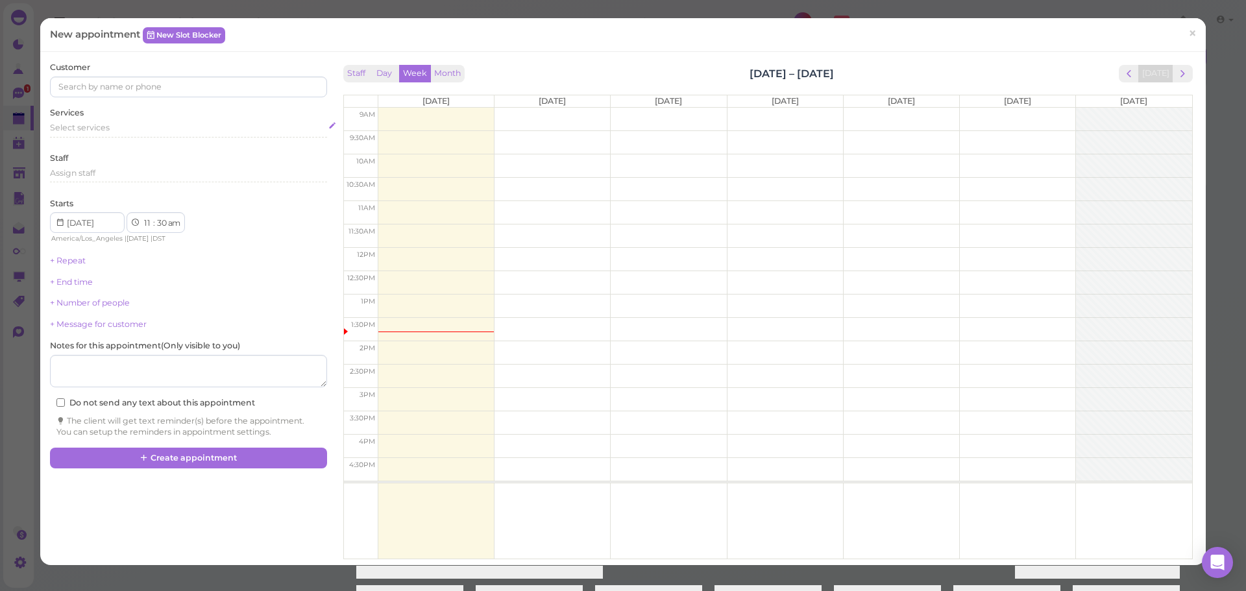
click at [141, 132] on div "Select services" at bounding box center [188, 128] width 276 height 12
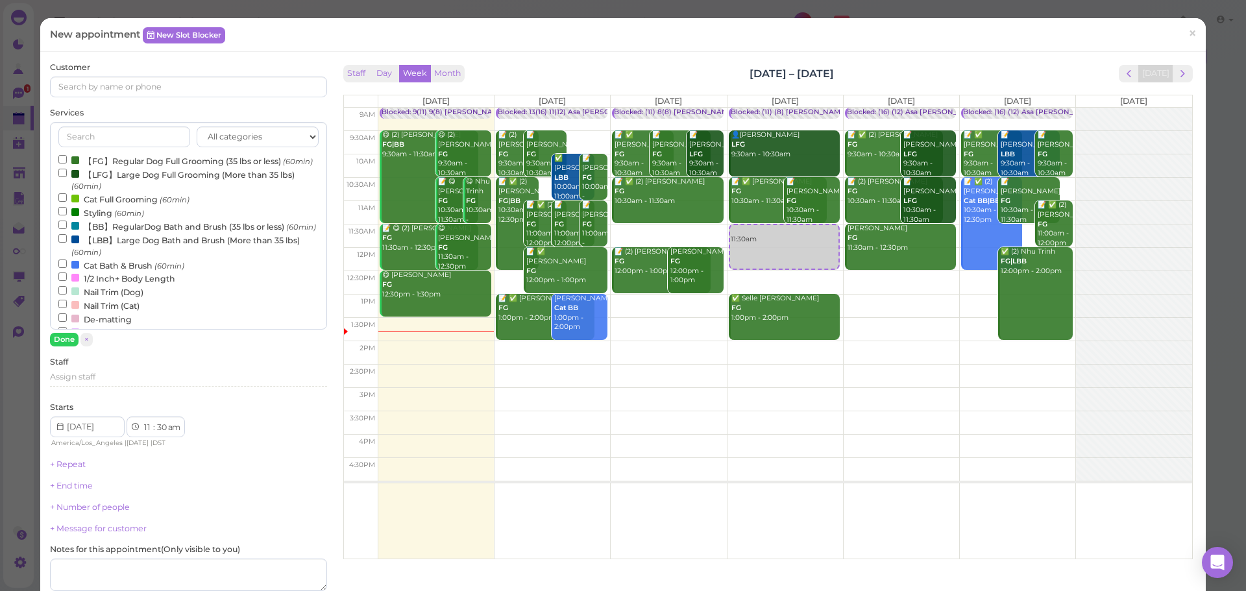
click at [134, 163] on label "【FG】Regular Dog Full Grooming (35 lbs or less) (60min)" at bounding box center [185, 161] width 254 height 14
click at [67, 163] on input "【FG】Regular Dog Full Grooming (35 lbs or less) (60min)" at bounding box center [62, 159] width 8 height 8
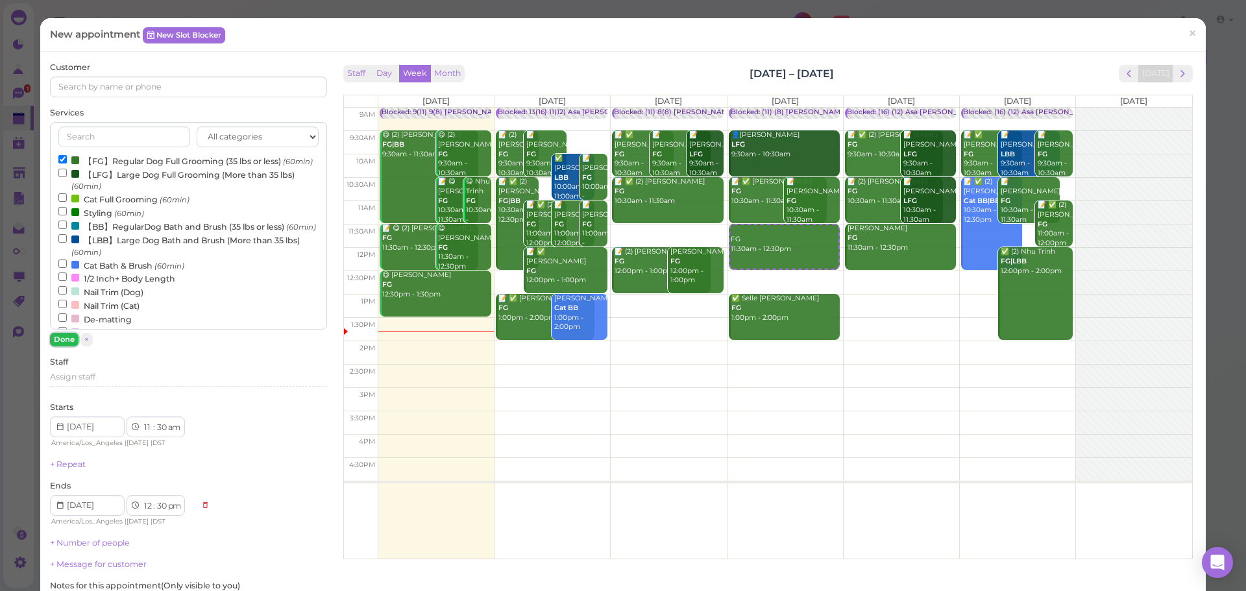
click at [64, 340] on button "Done" at bounding box center [64, 340] width 29 height 14
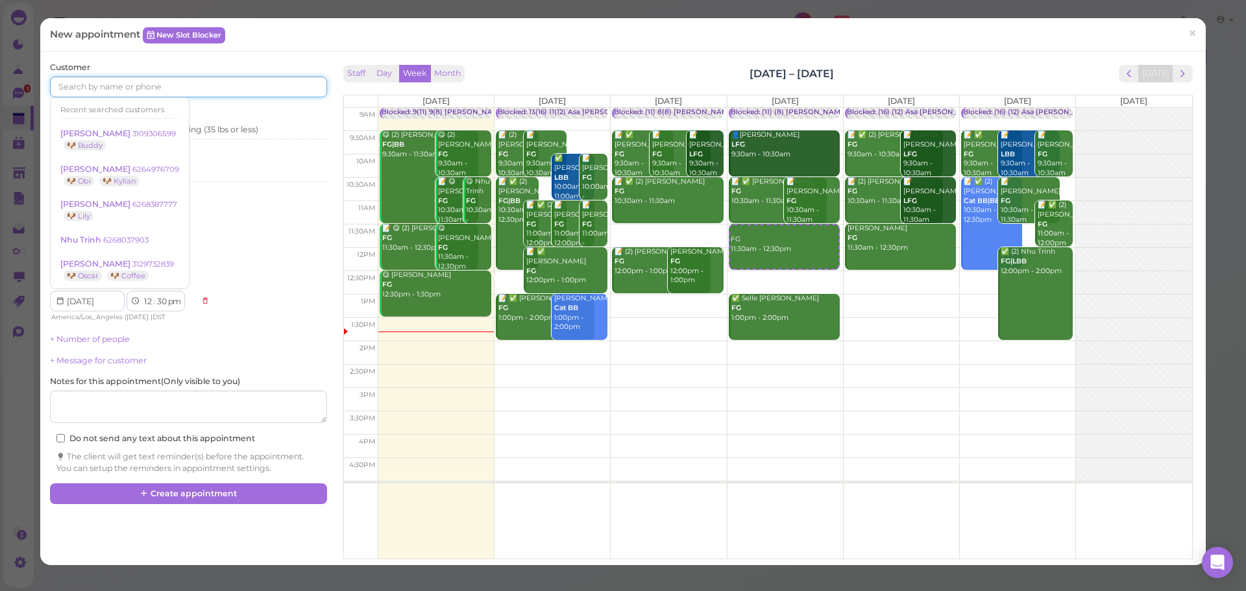
click at [137, 94] on input at bounding box center [188, 87] width 276 height 21
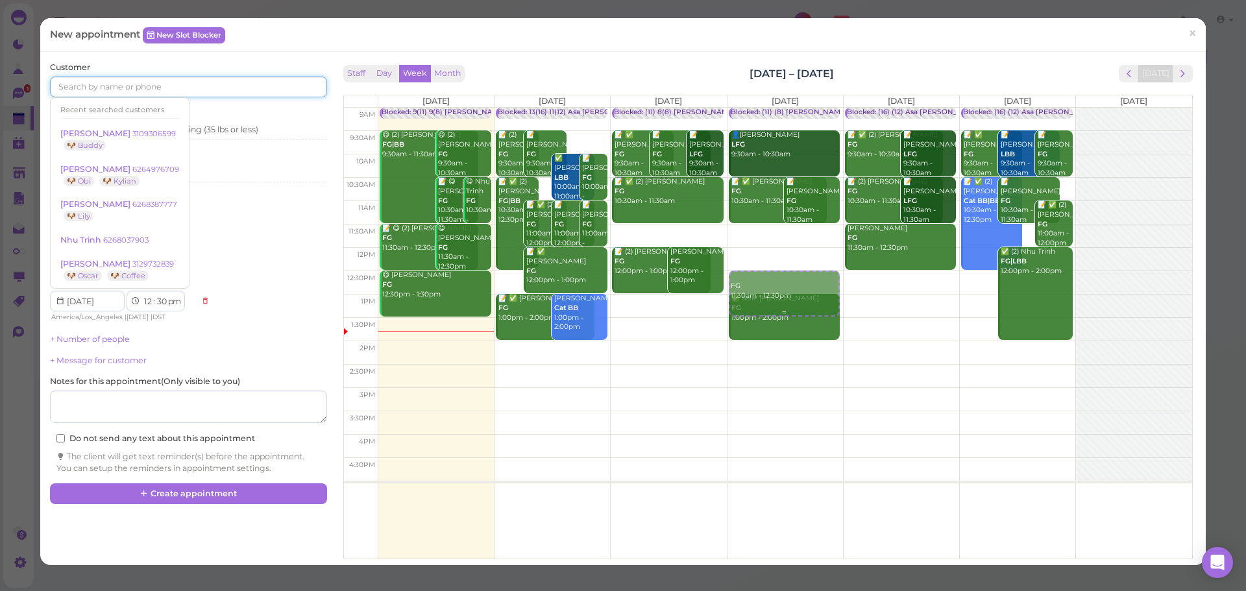
drag, startPoint x: 797, startPoint y: 250, endPoint x: 799, endPoint y: 300, distance: 50.0
click at [799, 108] on div "FG 11:30am - 12:30pm Blocked: (11) (8) Asa Rebecca • Appointment 👤Abisai Mondra…" at bounding box center [784, 108] width 115 height 0
select select "12"
select select "pm"
select select "1"
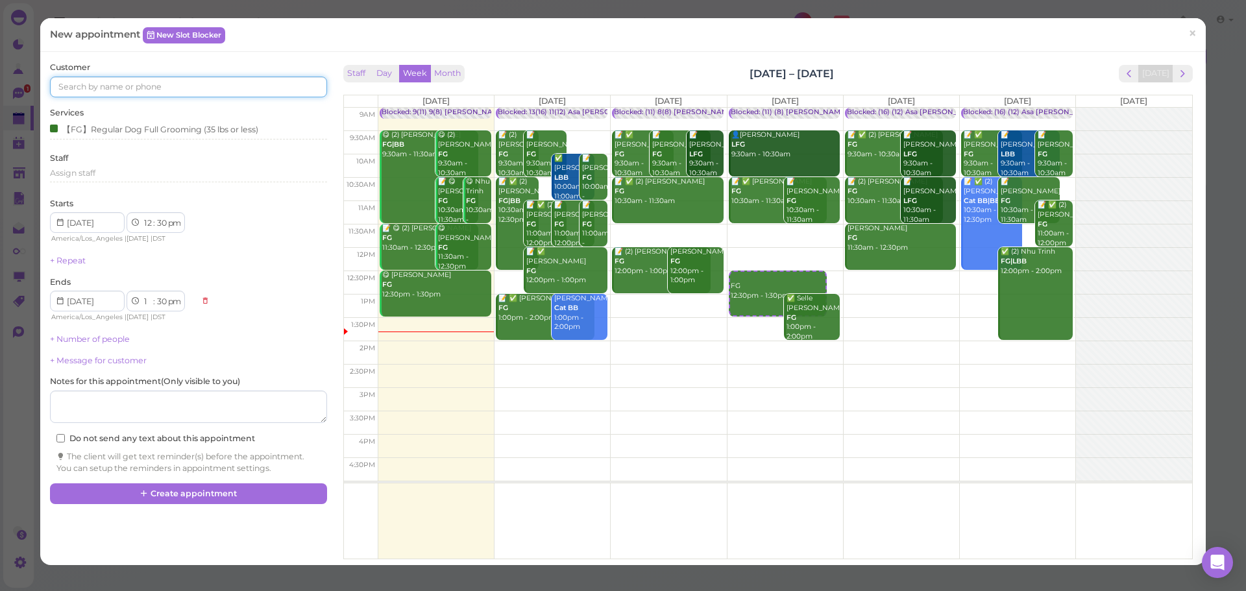
click at [146, 93] on input at bounding box center [188, 87] width 276 height 21
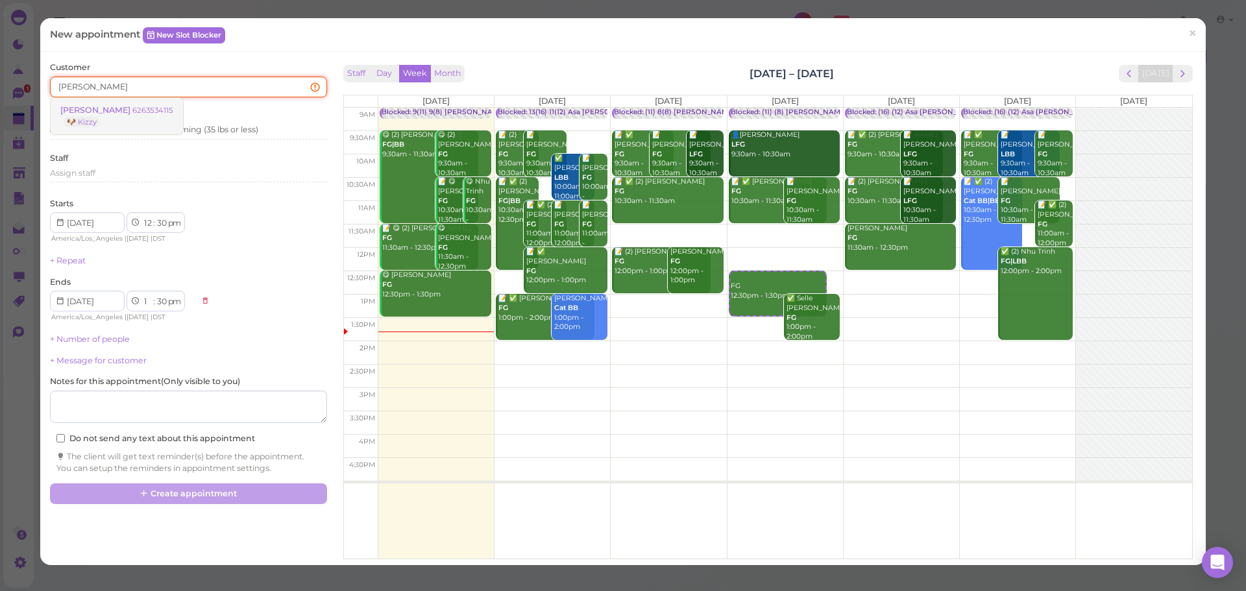
type input "kizzy"
click at [145, 106] on small "6263534115" at bounding box center [152, 110] width 41 height 9
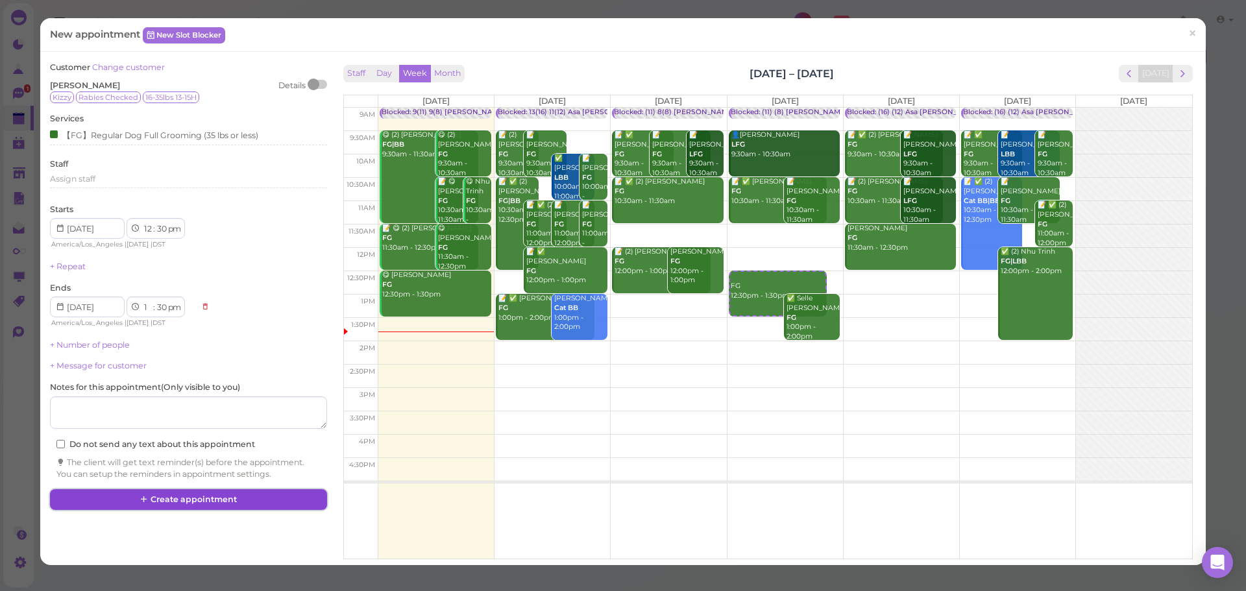
click at [209, 505] on button "Create appointment" at bounding box center [188, 499] width 276 height 21
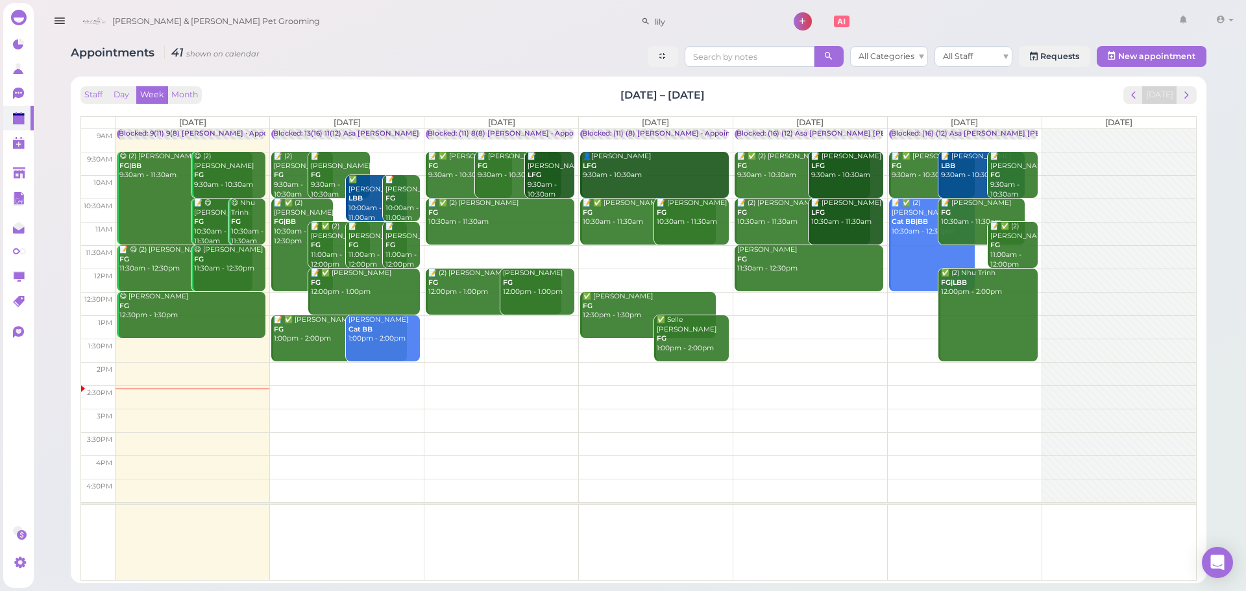
click at [806, 296] on td at bounding box center [655, 303] width 1080 height 23
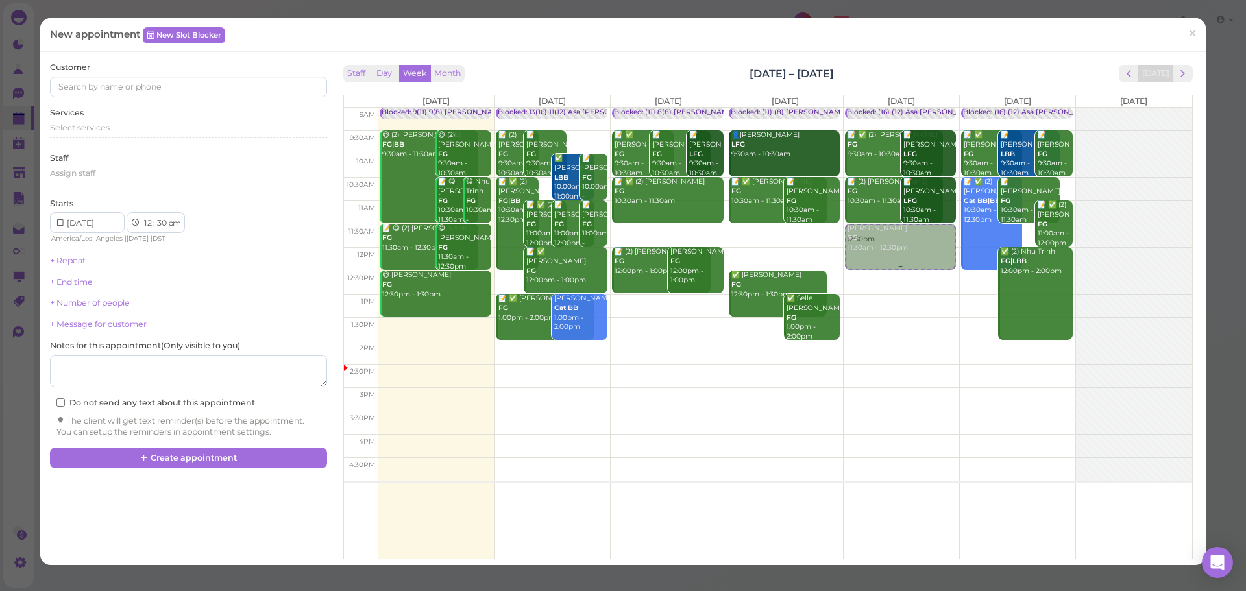
drag, startPoint x: 871, startPoint y: 295, endPoint x: 882, endPoint y: 243, distance: 53.1
click at [882, 108] on div "12:30pm Blocked: (16) (12) Asa [PERSON_NAME] [PERSON_NAME] • Appointment 📝 ✅ (2…" at bounding box center [901, 108] width 115 height 0
select select "11"
select select "am"
click at [168, 130] on div "Select services" at bounding box center [188, 128] width 276 height 12
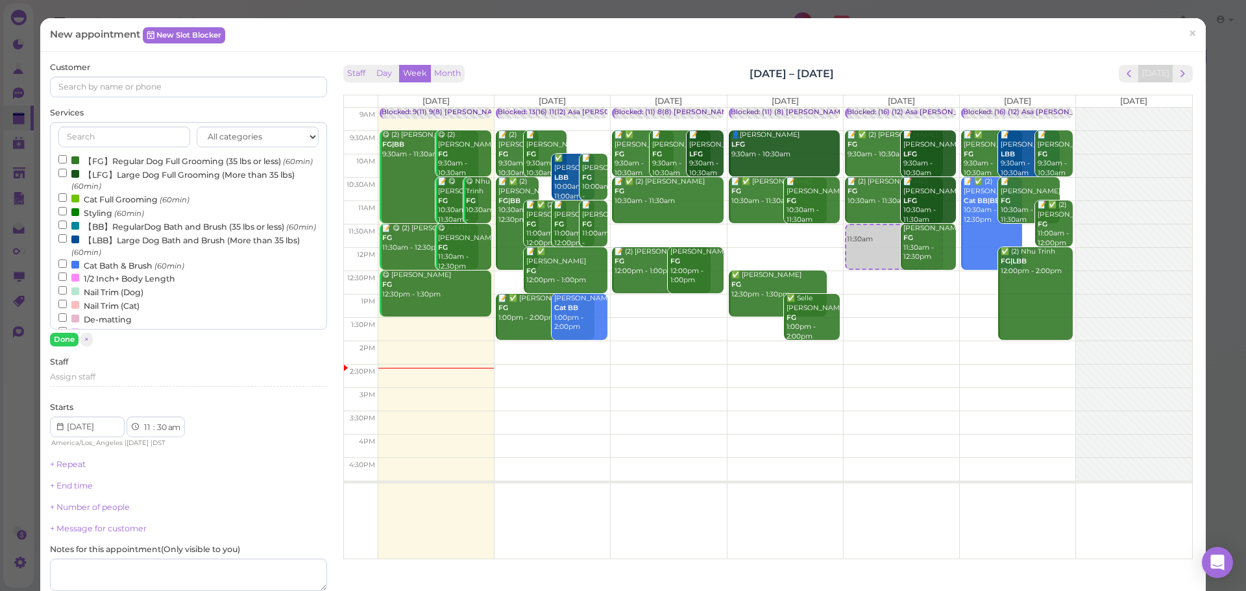
click at [158, 165] on label "【FG】Regular Dog Full Grooming (35 lbs or less) (60min)" at bounding box center [185, 161] width 254 height 14
click at [67, 164] on input "【FG】Regular Dog Full Grooming (35 lbs or less) (60min)" at bounding box center [62, 159] width 8 height 8
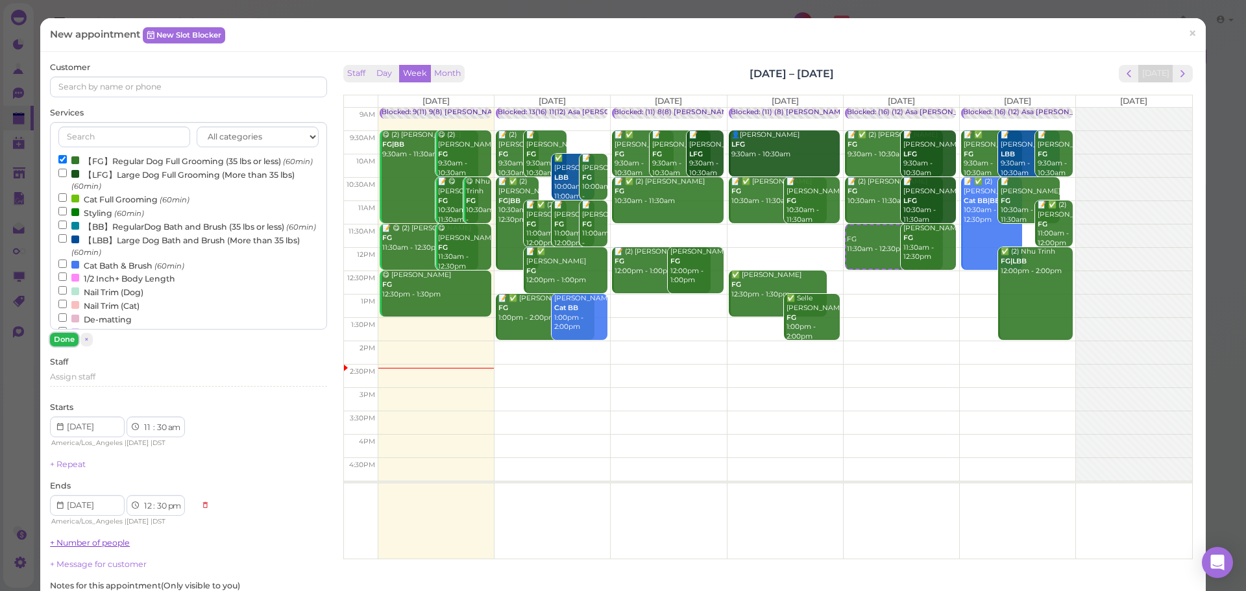
click at [64, 336] on button "Done" at bounding box center [64, 340] width 29 height 14
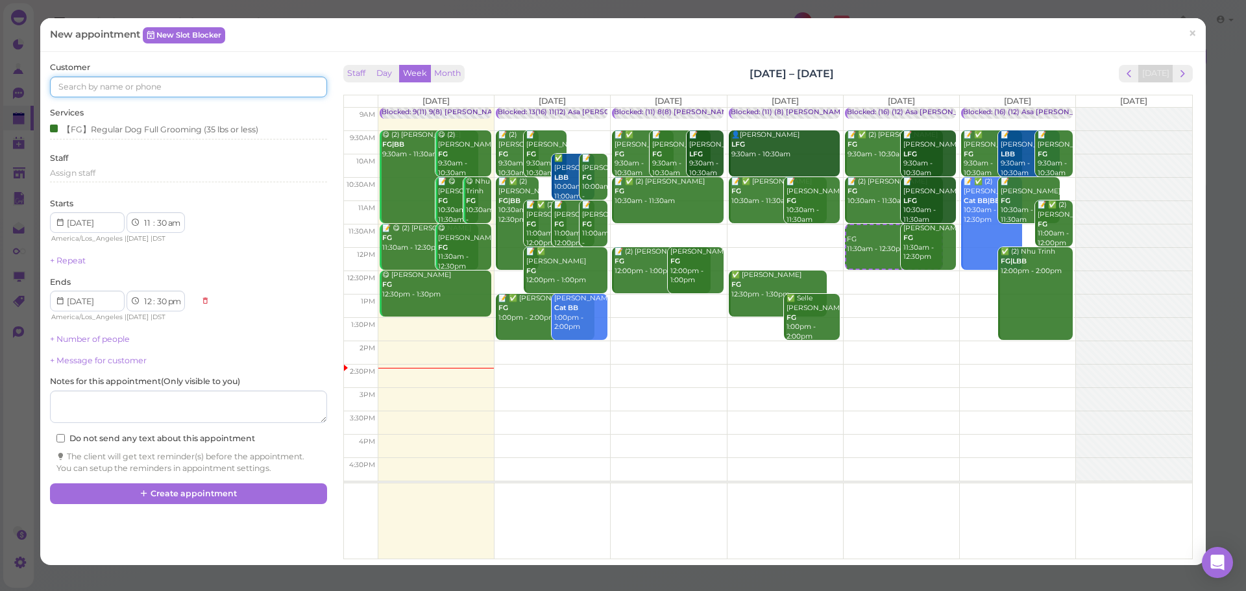
click at [212, 81] on input at bounding box center [188, 87] width 276 height 21
type input "6264754731"
click at [145, 101] on link "[PERSON_NAME] 6264754731 🐶 Max" at bounding box center [123, 116] width 145 height 36
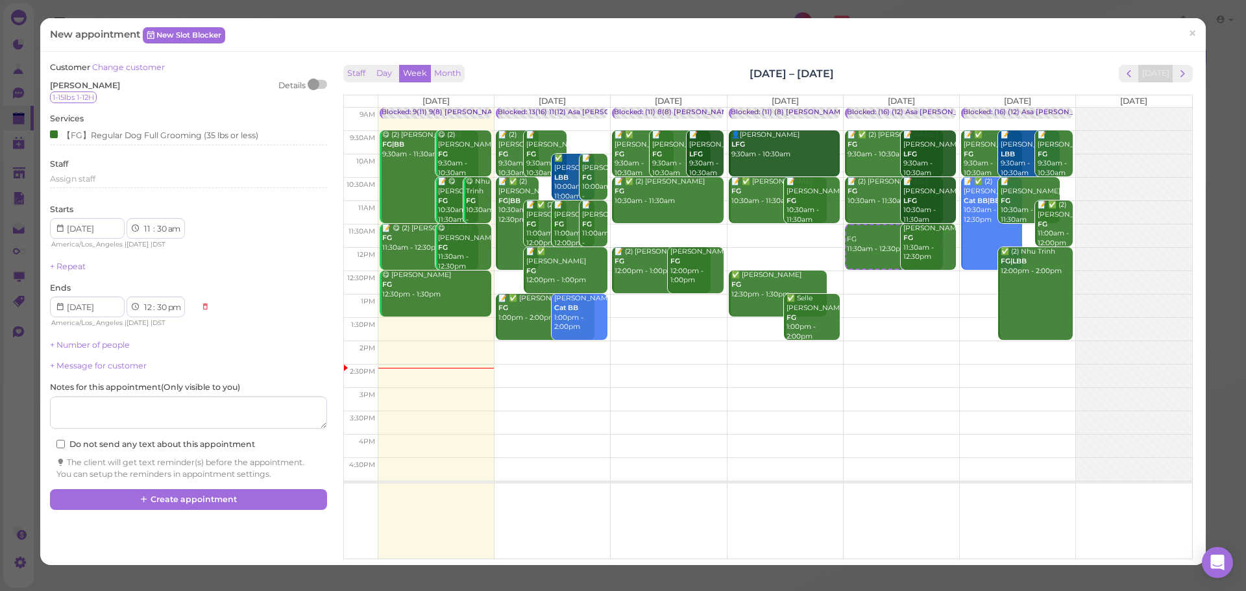
click at [243, 511] on div "Customer Change customer [PERSON_NAME][GEOGRAPHIC_DATA] Details 1-15lbs 1-12H S…" at bounding box center [622, 309] width 1159 height 494
click at [265, 503] on button "Create appointment" at bounding box center [188, 499] width 276 height 21
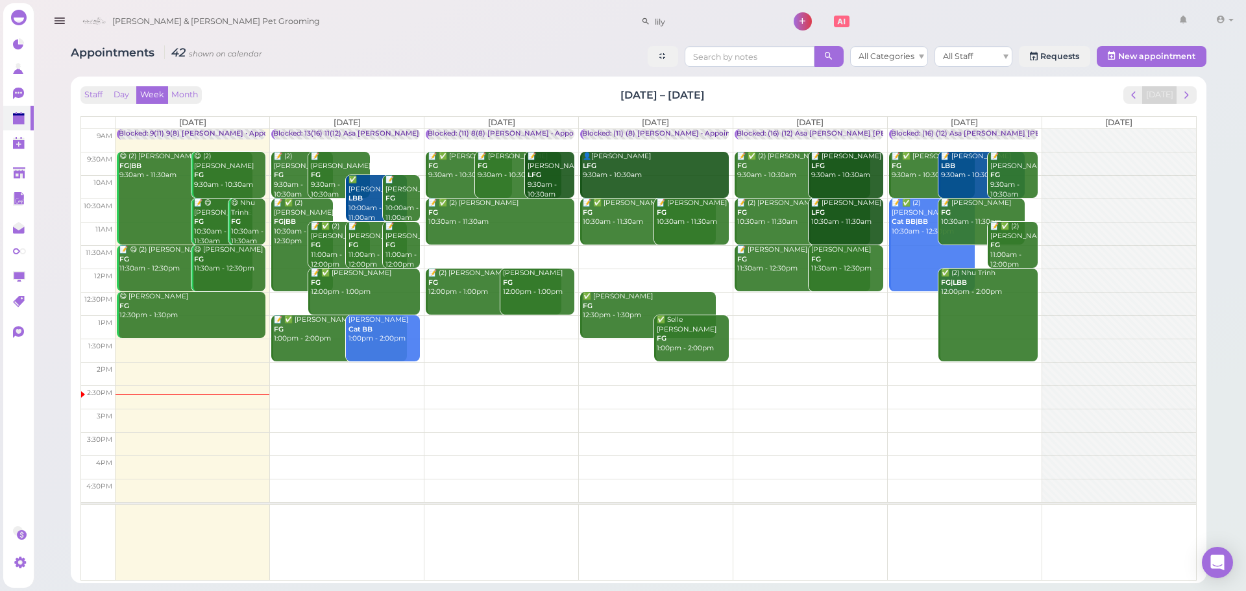
click at [913, 300] on td at bounding box center [655, 303] width 1080 height 23
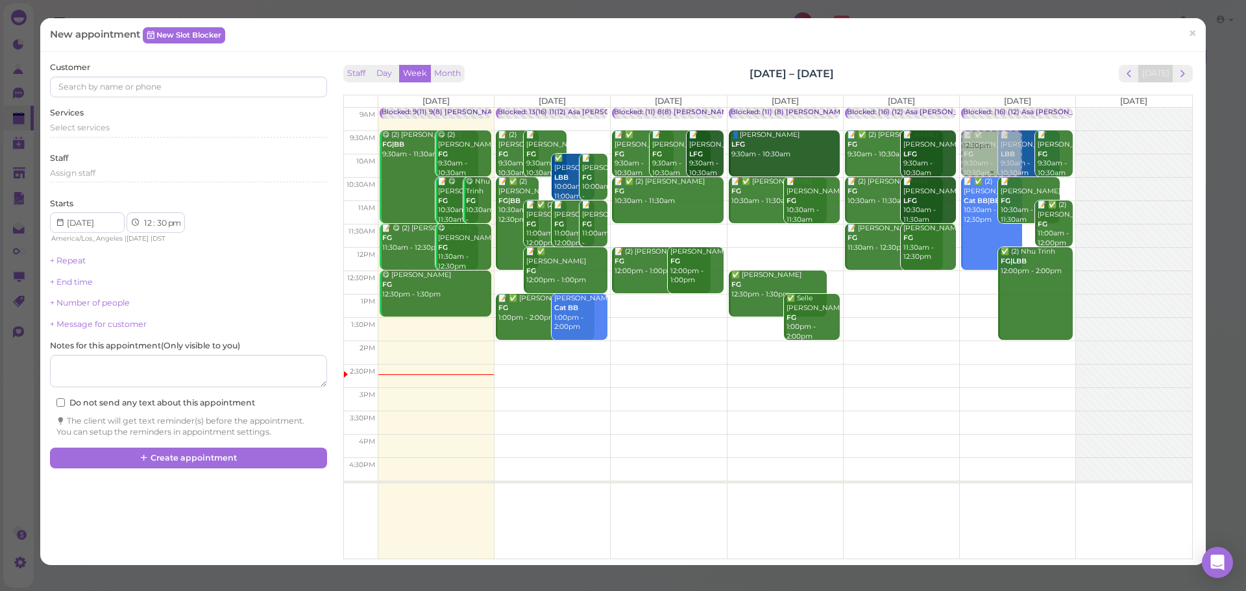
drag, startPoint x: 966, startPoint y: 292, endPoint x: 984, endPoint y: 151, distance: 142.7
click at [984, 108] on div "12:30pm Blocked: (16) (12) Asa Helen Rebecca • Appointment 📝 ✅ Ana Solorio FG 9…" at bounding box center [1017, 108] width 115 height 0
select select "9"
select select "am"
click at [108, 141] on div "Select services" at bounding box center [188, 132] width 276 height 21
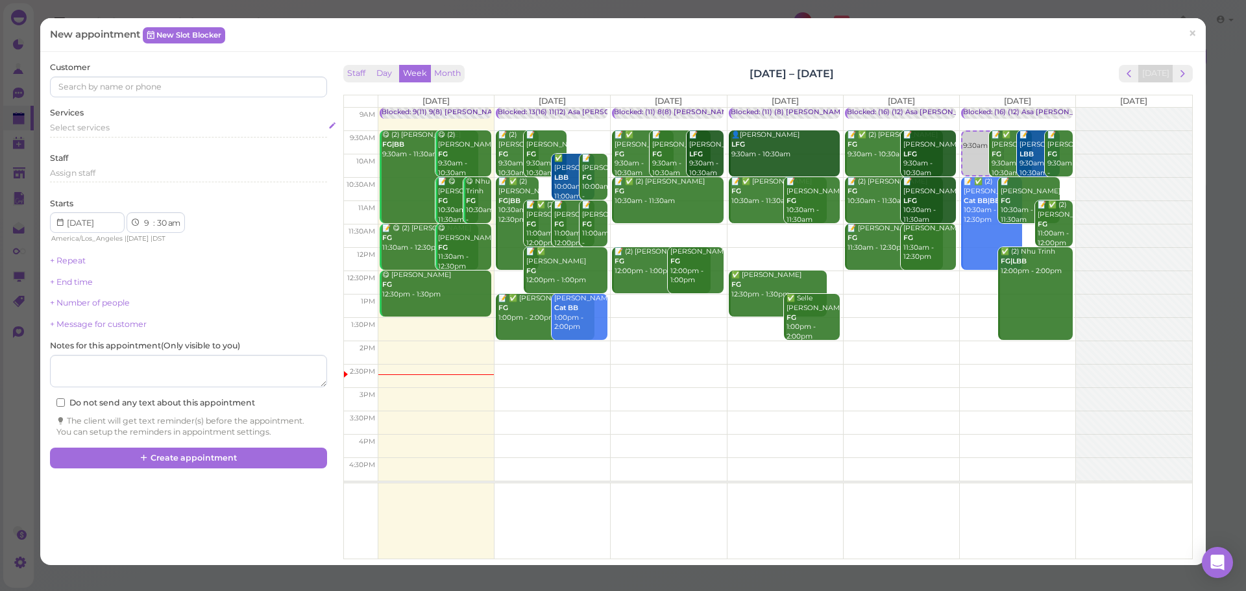
click at [111, 128] on div "Select services" at bounding box center [188, 128] width 276 height 12
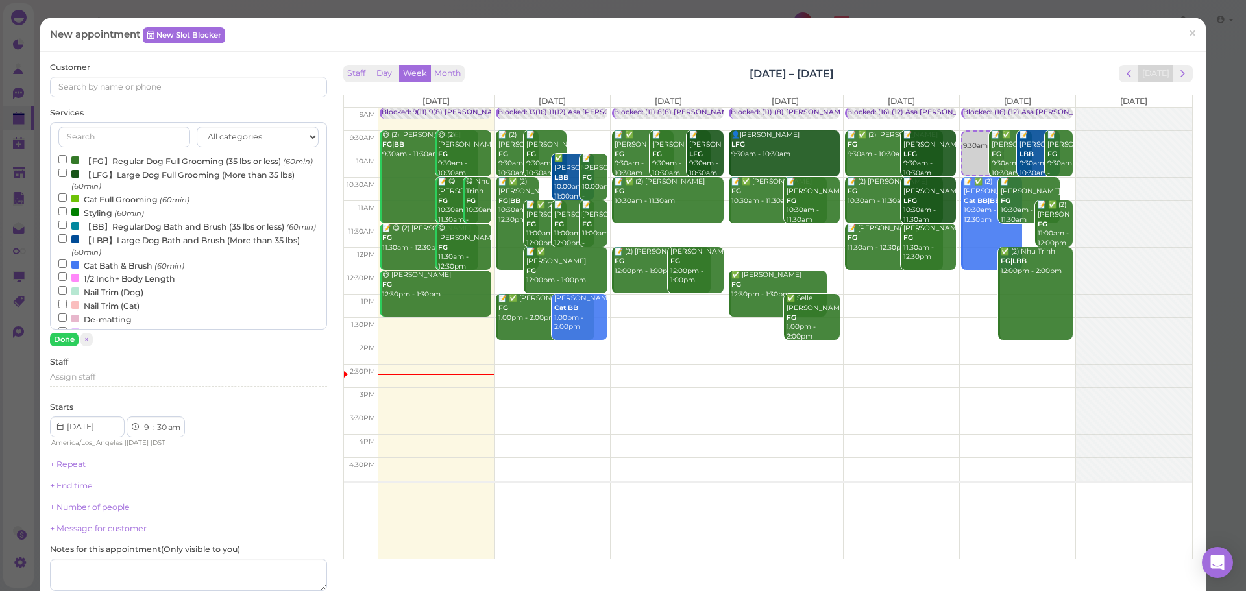
click at [115, 162] on label "【FG】Regular Dog Full Grooming (35 lbs or less) (60min)" at bounding box center [185, 161] width 254 height 14
click at [67, 162] on input "【FG】Regular Dog Full Grooming (35 lbs or less) (60min)" at bounding box center [62, 159] width 8 height 8
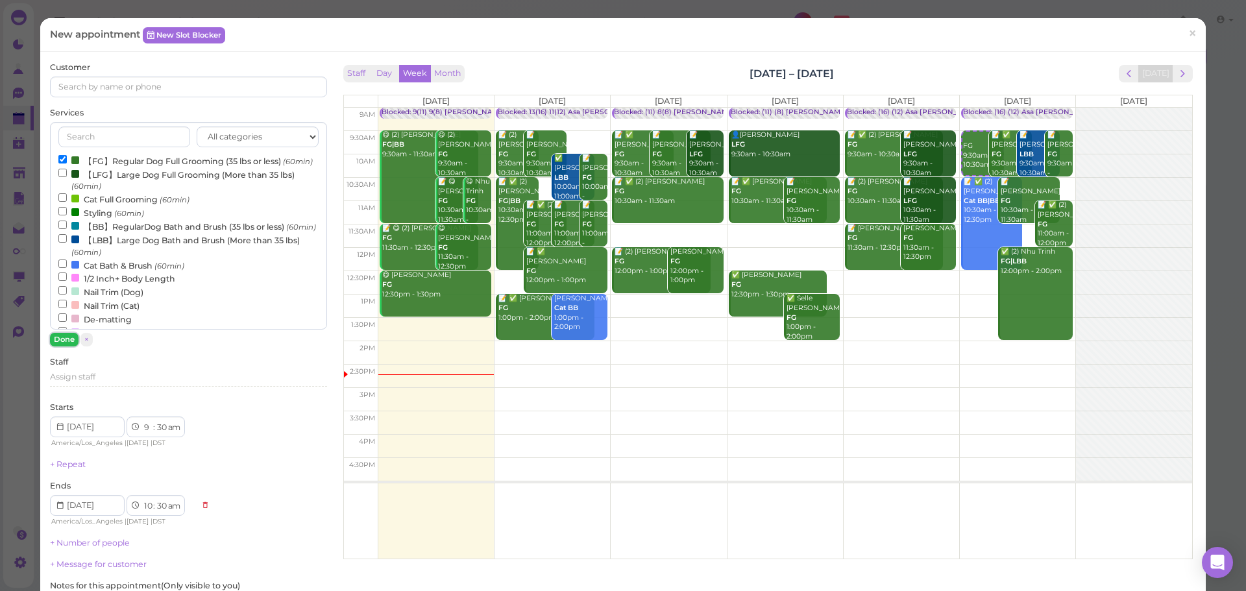
click at [69, 343] on button "Done" at bounding box center [64, 340] width 29 height 14
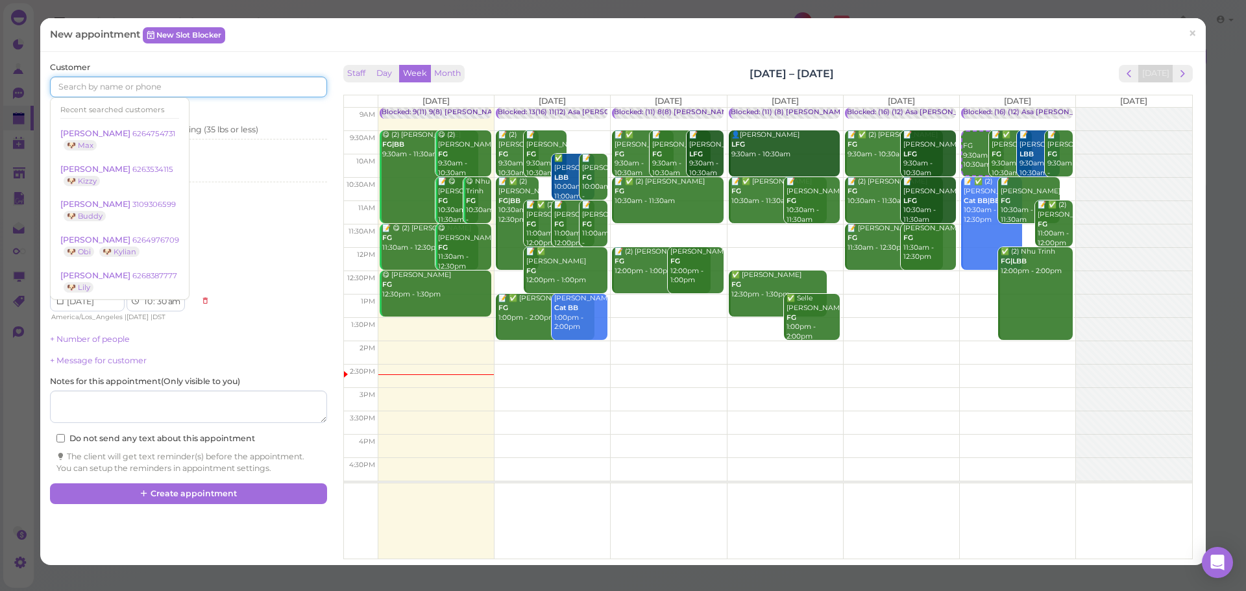
click at [140, 89] on input at bounding box center [188, 87] width 276 height 21
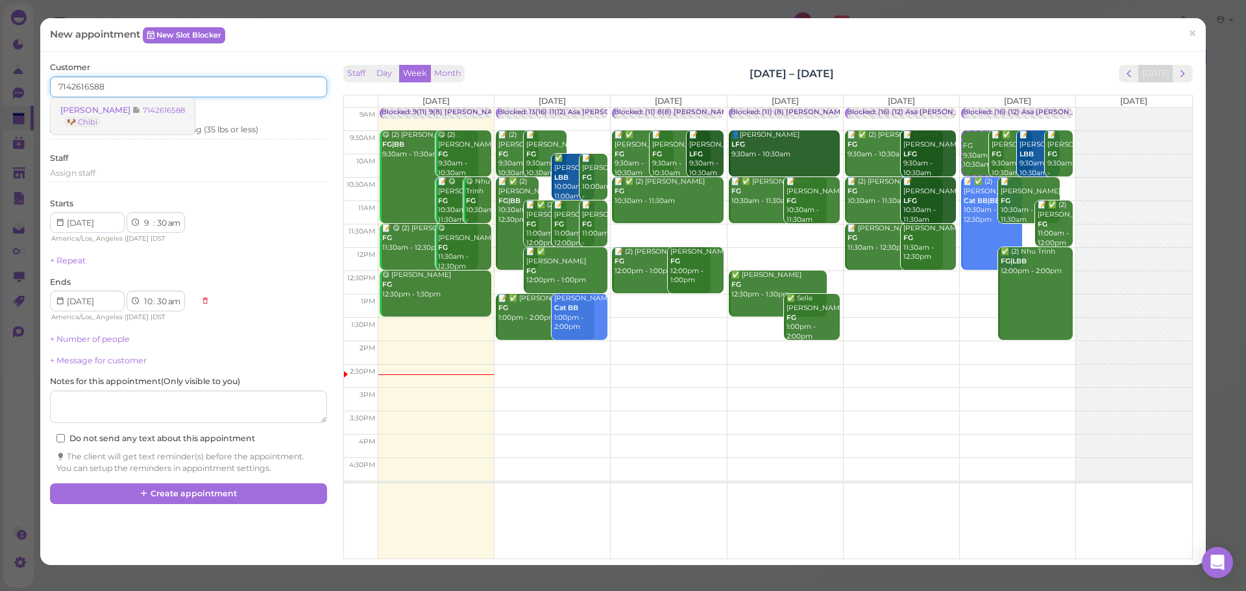
type input "7142616588"
click at [140, 115] on link "Daniel Le 7142616588 🐶 Chibi" at bounding box center [123, 116] width 144 height 36
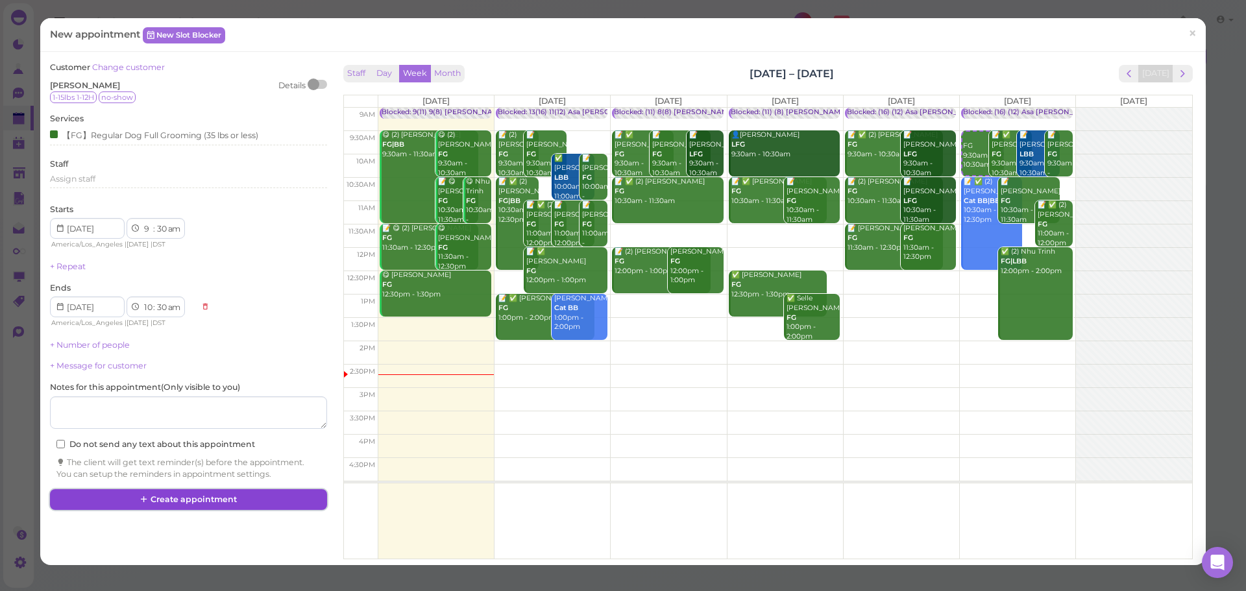
click at [120, 498] on button "Create appointment" at bounding box center [188, 499] width 276 height 21
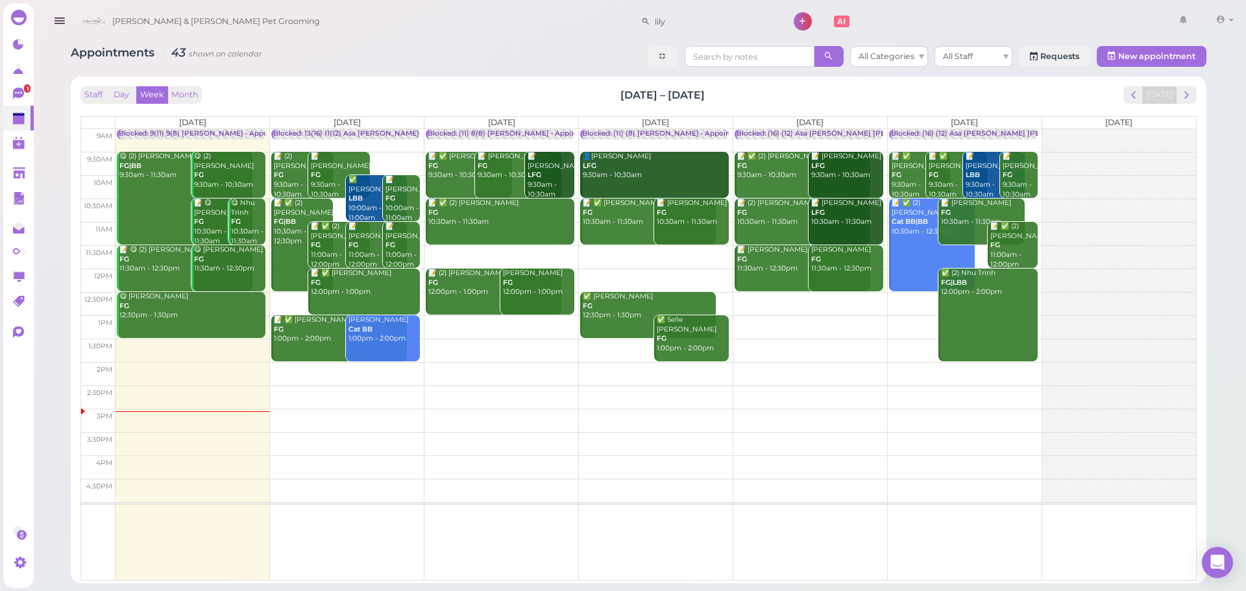
click at [814, 298] on td at bounding box center [655, 303] width 1080 height 23
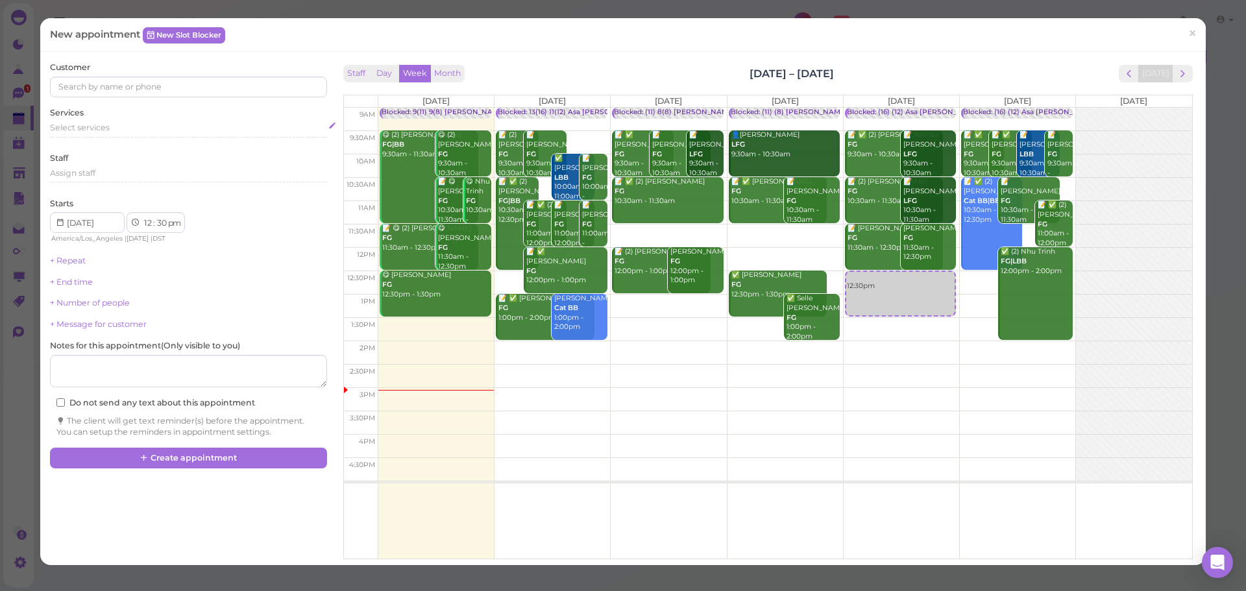
click at [107, 123] on span "Select services" at bounding box center [80, 128] width 60 height 10
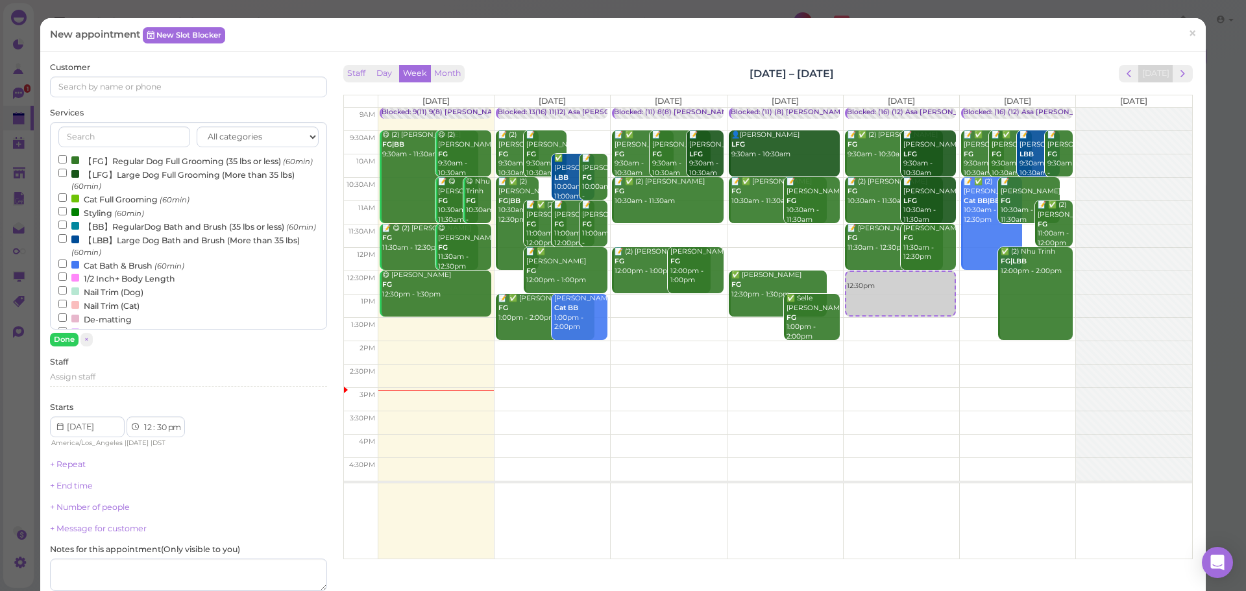
click at [103, 158] on label "【FG】Regular Dog Full Grooming (35 lbs or less) (60min)" at bounding box center [185, 161] width 254 height 14
click at [67, 158] on input "【FG】Regular Dog Full Grooming (35 lbs or less) (60min)" at bounding box center [62, 159] width 8 height 8
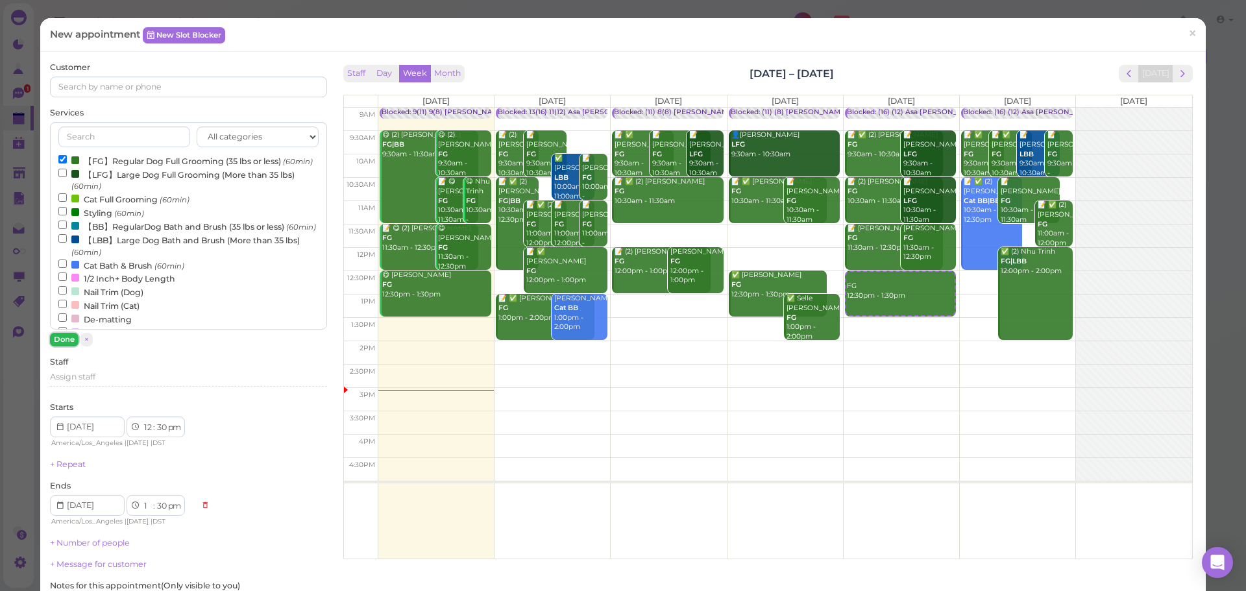
click at [58, 337] on button "Done" at bounding box center [64, 340] width 29 height 14
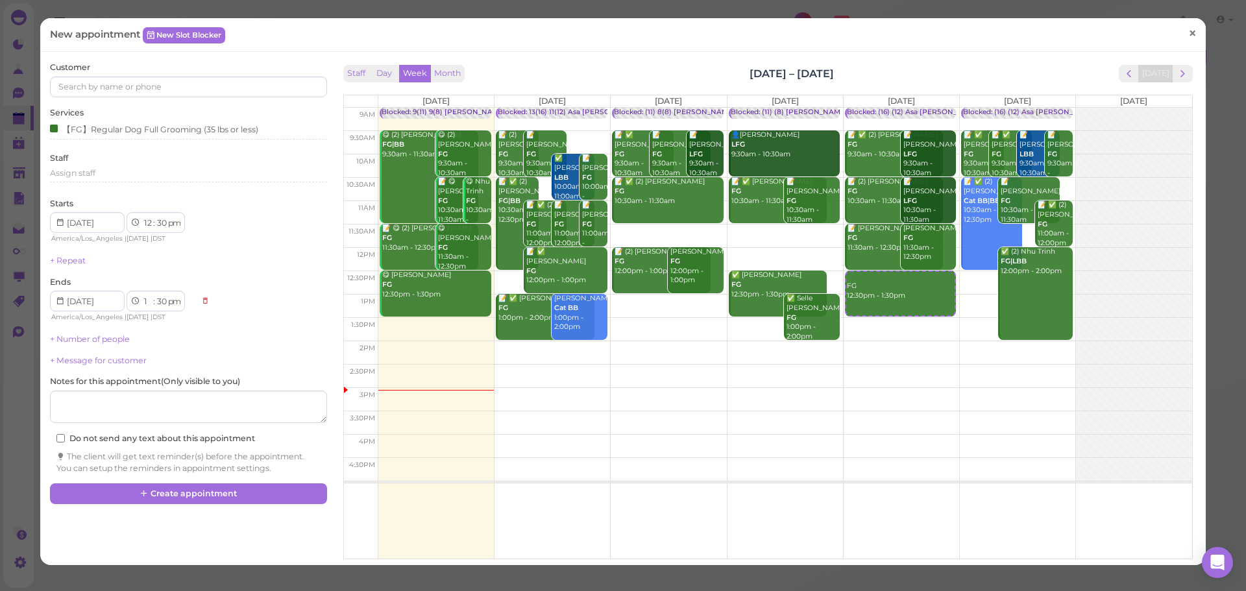
click at [1188, 32] on span "×" at bounding box center [1192, 34] width 8 height 18
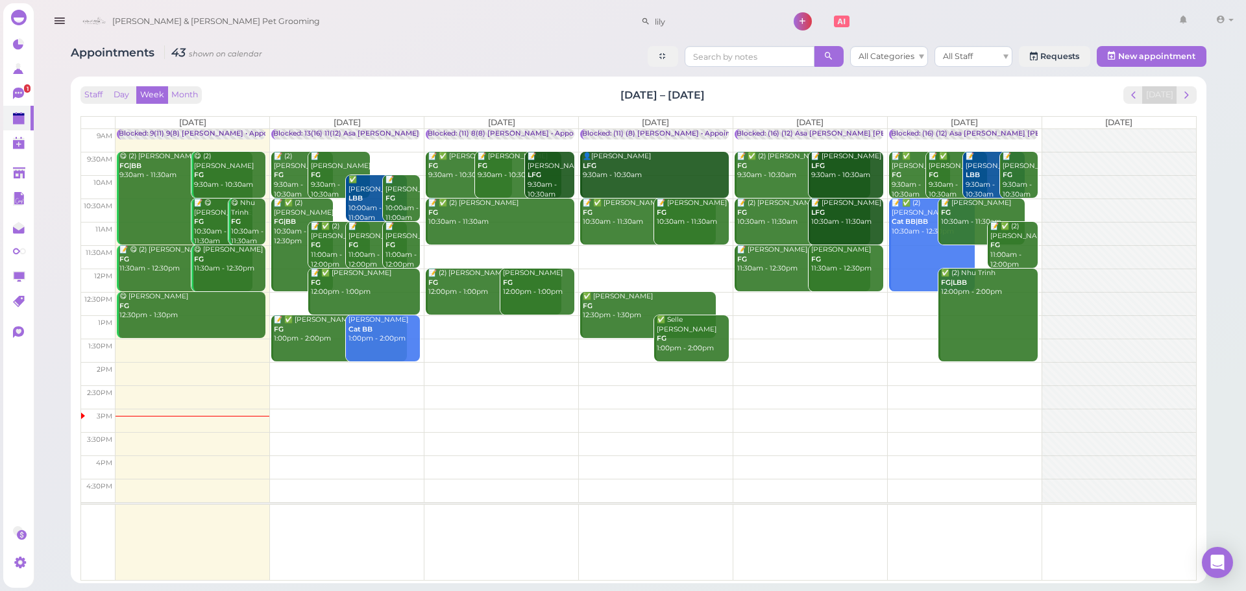
click at [625, 249] on td at bounding box center [655, 256] width 1080 height 23
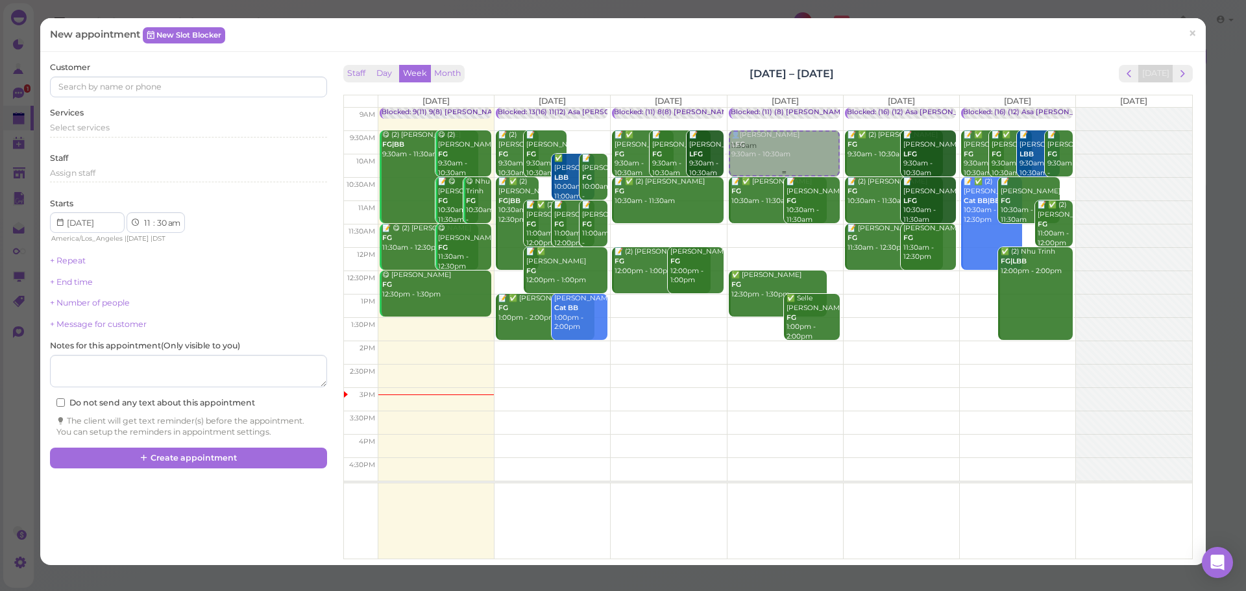
drag, startPoint x: 768, startPoint y: 239, endPoint x: 771, endPoint y: 191, distance: 48.1
click at [771, 108] on div "11:30am Blocked: (11) (8) Asa Rebecca • Appointment 👤Abisai Mondragon LFG 9:30a…" at bounding box center [784, 108] width 115 height 0
select select "9"
click at [94, 136] on div "Select services" at bounding box center [188, 130] width 276 height 16
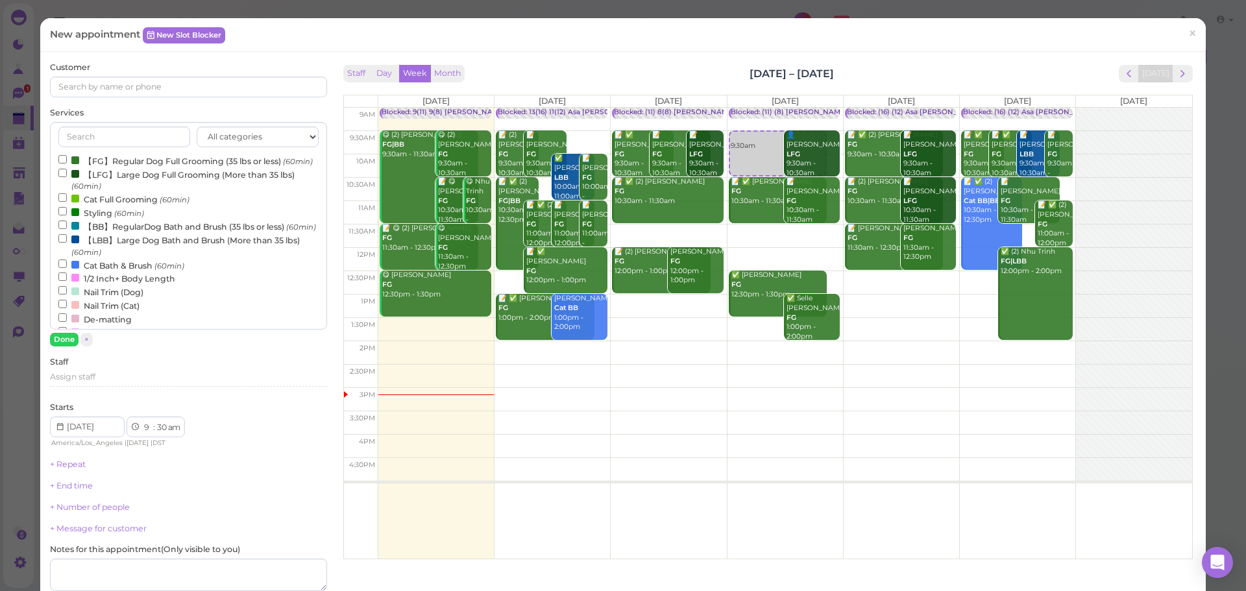
click at [106, 167] on label "【FG】Regular Dog Full Grooming (35 lbs or less) (60min)" at bounding box center [185, 161] width 254 height 14
click at [67, 164] on input "【FG】Regular Dog Full Grooming (35 lbs or less) (60min)" at bounding box center [62, 159] width 8 height 8
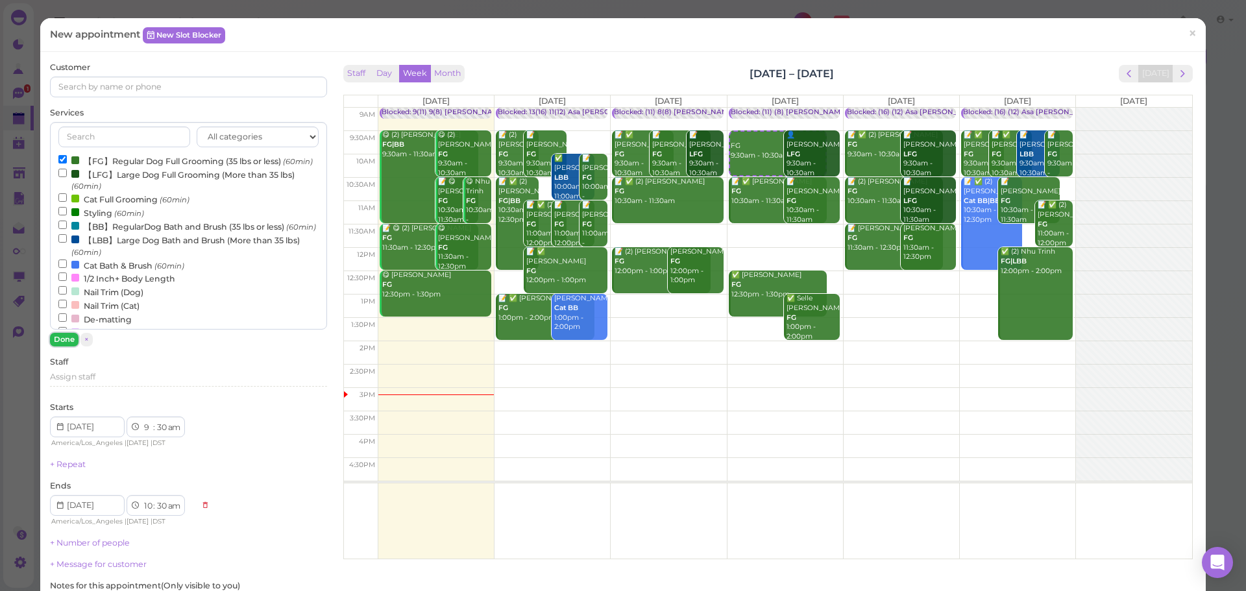
click at [65, 341] on button "Done" at bounding box center [64, 340] width 29 height 14
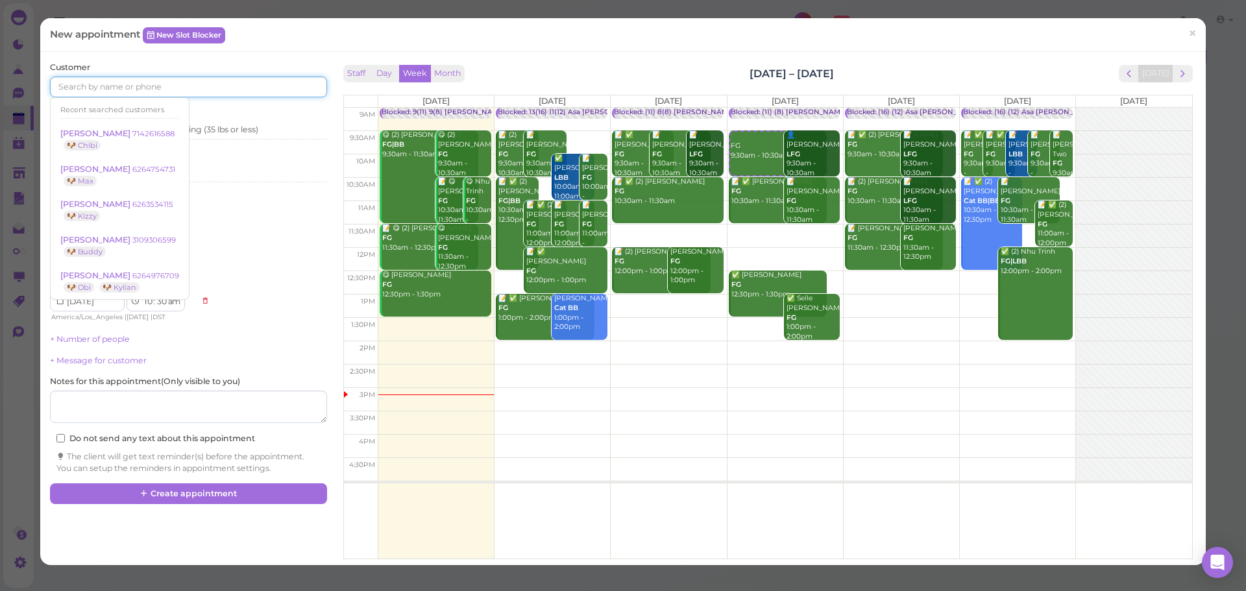
click at [106, 82] on input at bounding box center [188, 87] width 276 height 21
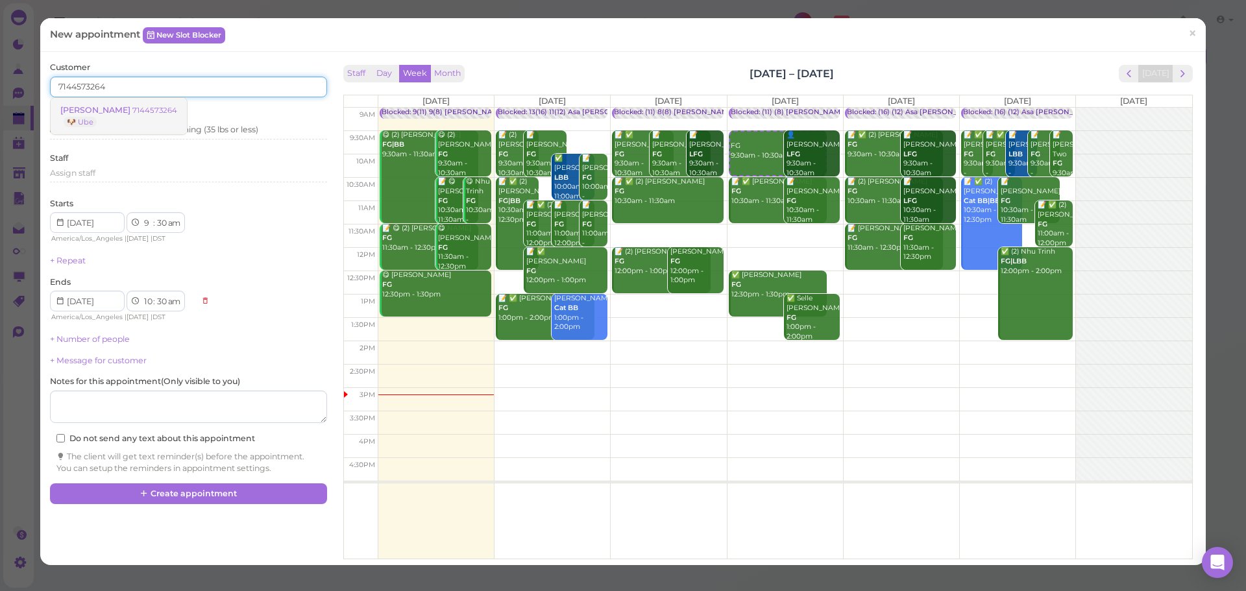
type input "7144573264"
click at [143, 103] on link "Sarah Phommarath 7144573264 🐶 Ube" at bounding box center [119, 116] width 136 height 36
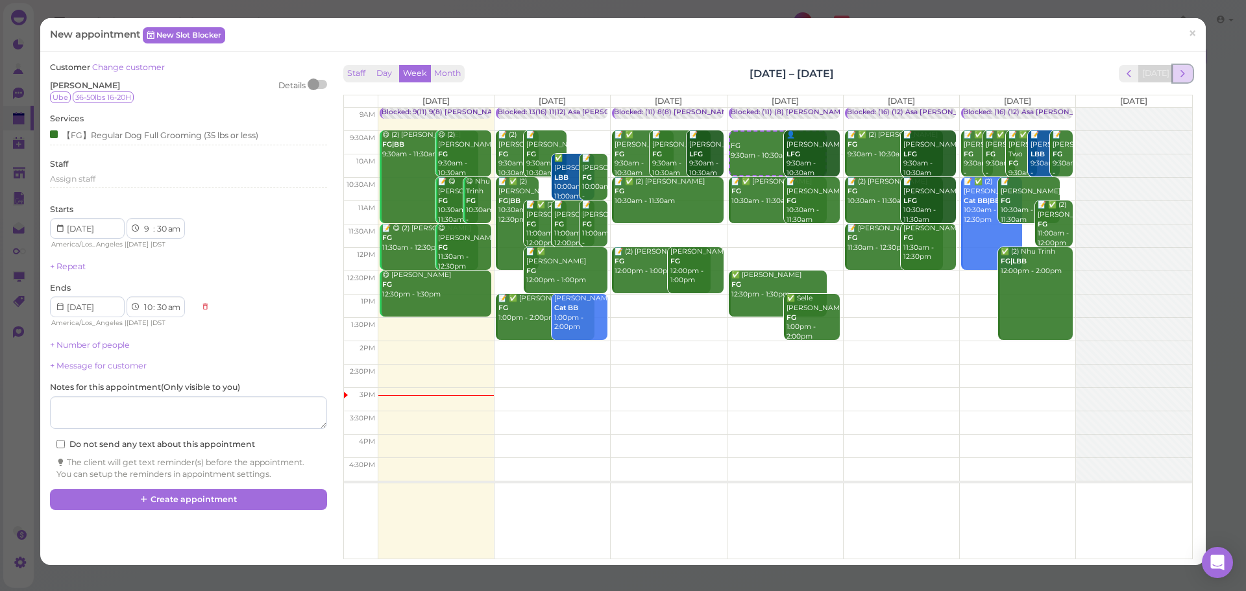
click at [1176, 67] on span "next" at bounding box center [1182, 73] width 12 height 12
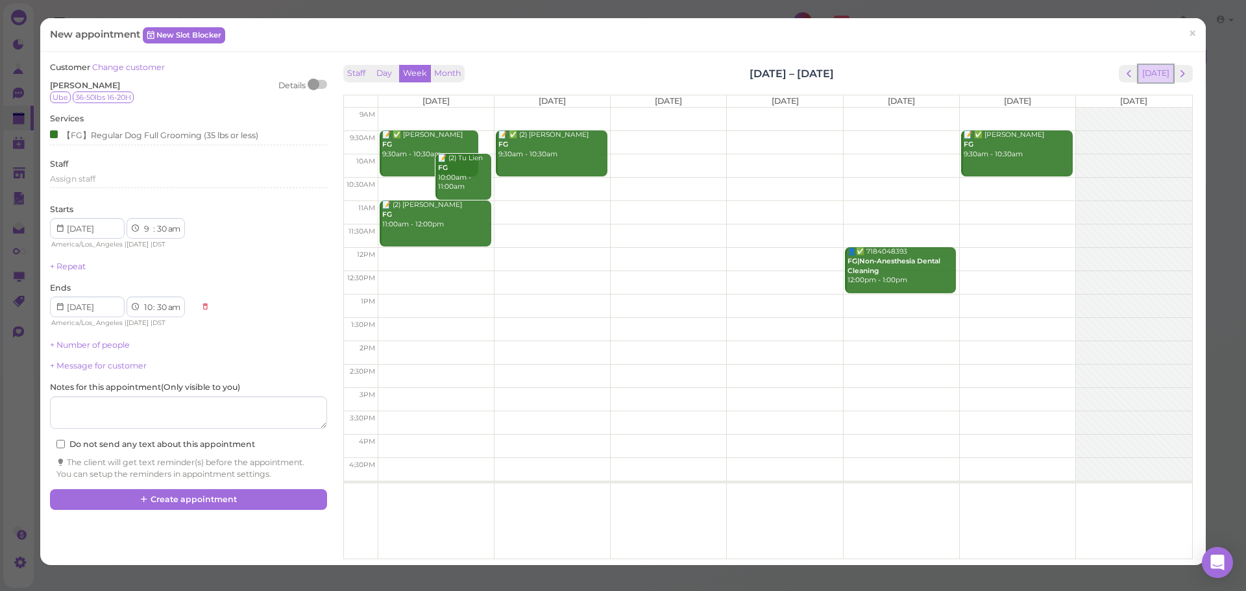
click at [1152, 79] on button "[DATE]" at bounding box center [1155, 74] width 35 height 18
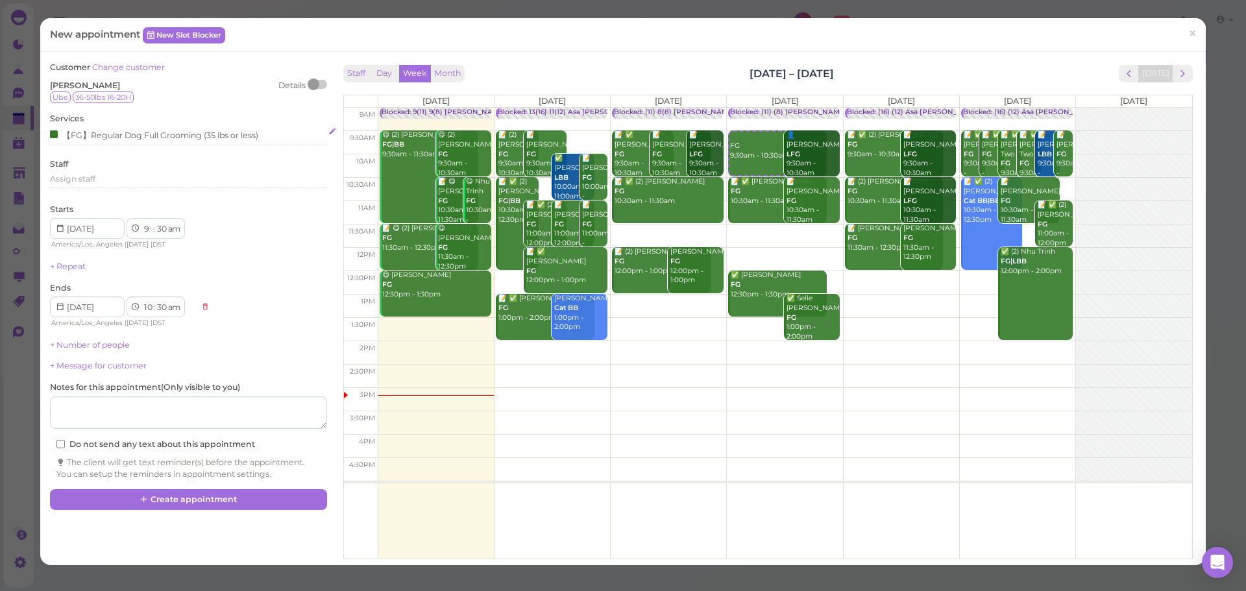
click at [176, 134] on div "【FG】Regular Dog Full Grooming (35 lbs or less)" at bounding box center [154, 135] width 208 height 14
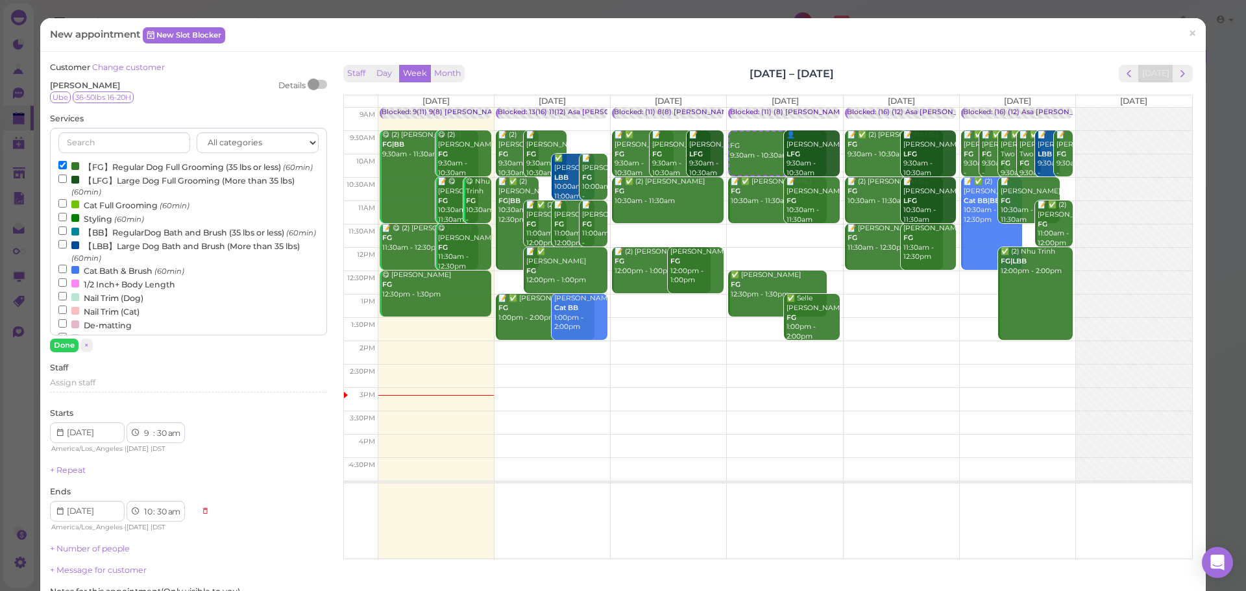
click at [160, 164] on label "【FG】Regular Dog Full Grooming (35 lbs or less) (60min)" at bounding box center [185, 167] width 254 height 14
click at [67, 164] on input "【FG】Regular Dog Full Grooming (35 lbs or less) (60min)" at bounding box center [62, 165] width 8 height 8
click at [152, 188] on label "【LFG】Large Dog Full Grooming (More than 35 lbs) (60min)" at bounding box center [188, 185] width 260 height 25
click at [67, 183] on input "【LFG】Large Dog Full Grooming (More than 35 lbs) (60min)" at bounding box center [62, 179] width 8 height 8
click at [67, 345] on button "Done" at bounding box center [64, 346] width 29 height 14
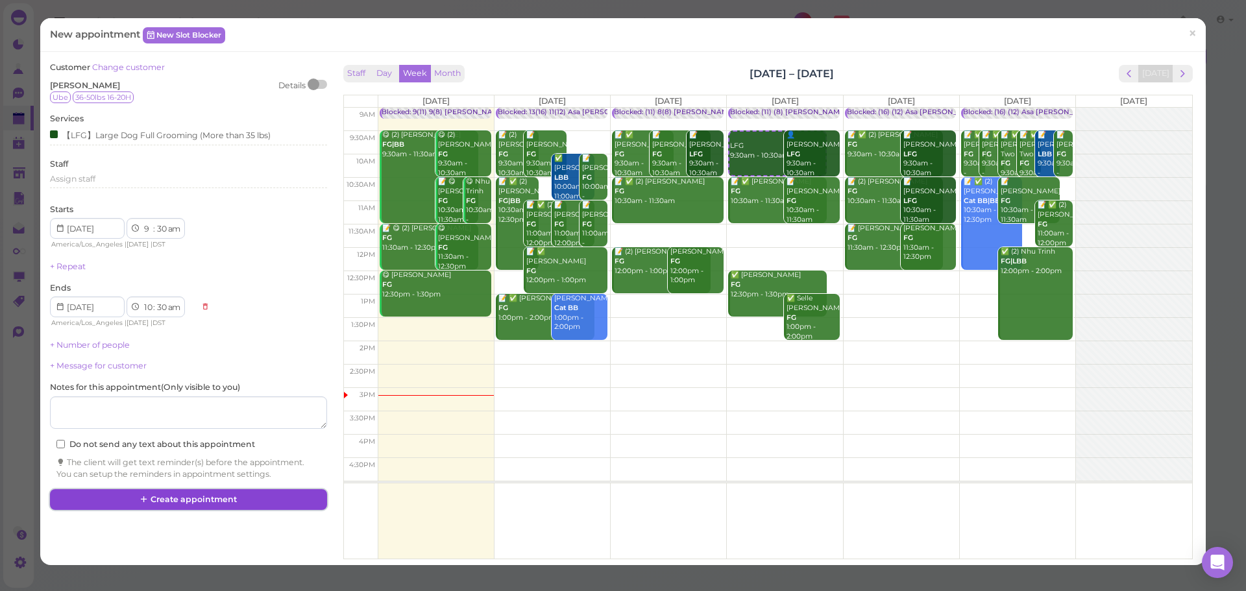
click at [159, 505] on button "Create appointment" at bounding box center [188, 499] width 276 height 21
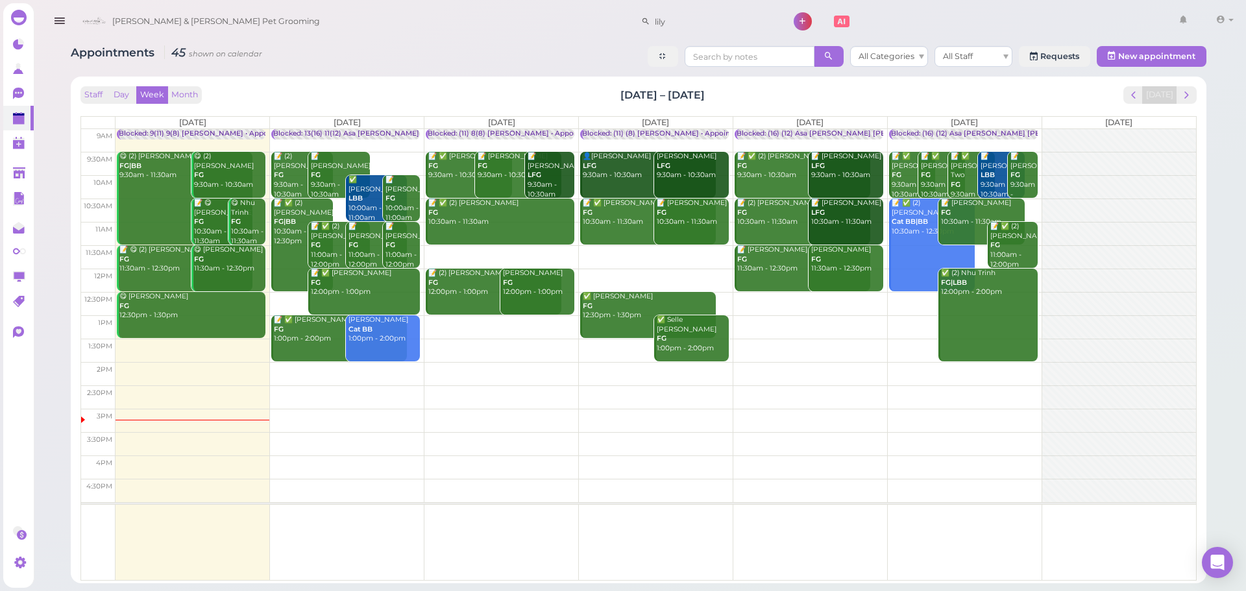
click at [518, 251] on td at bounding box center [655, 256] width 1080 height 23
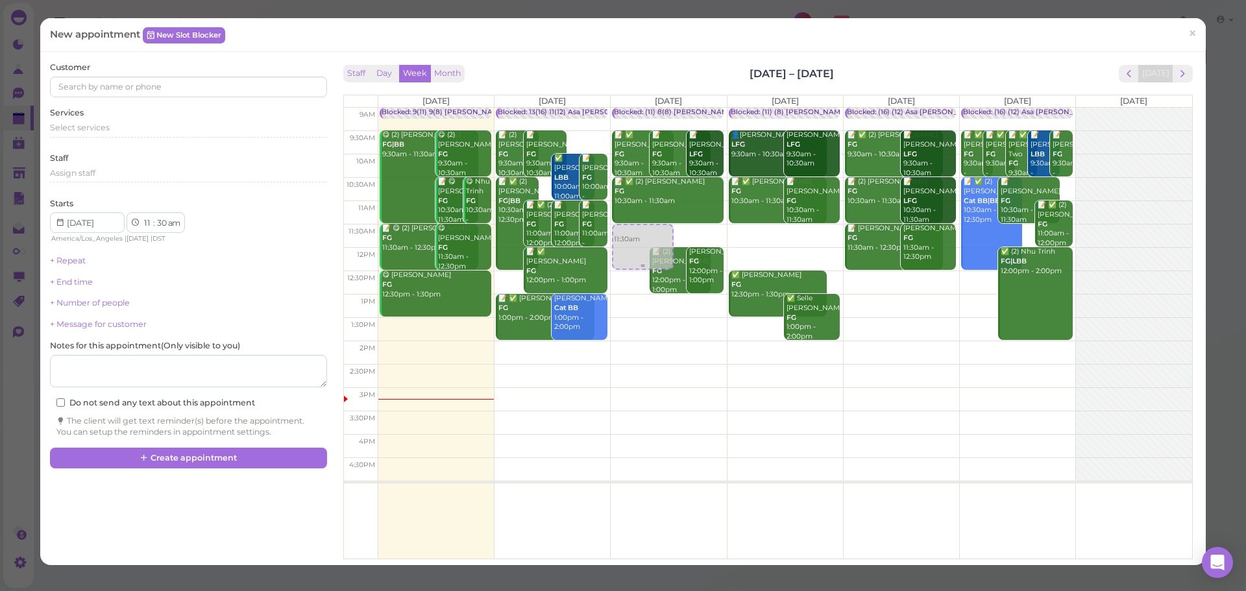
drag, startPoint x: 638, startPoint y: 255, endPoint x: 631, endPoint y: 245, distance: 11.7
click at [631, 108] on div "11:30am Blocked: (11) 8(8) Asa Helen • Appointment 📝 ✅ Cindy Tang FG 9:30am - 1…" at bounding box center [668, 108] width 115 height 0
click at [147, 124] on div "Select services" at bounding box center [188, 128] width 276 height 12
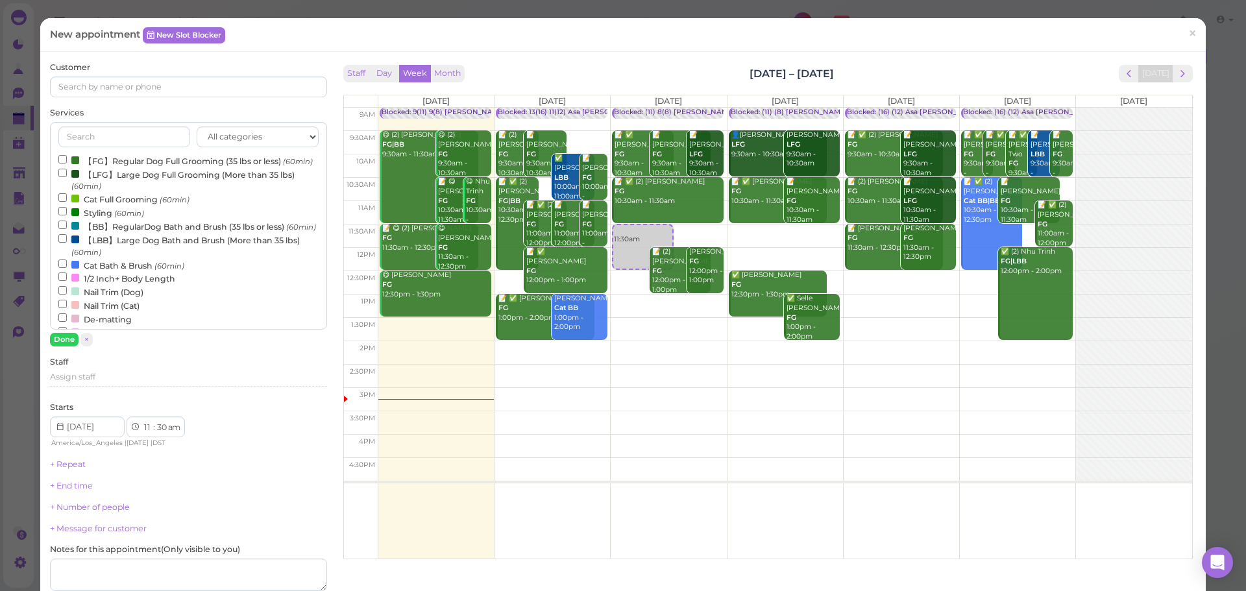
click at [131, 233] on label "【BB】RegularDog Bath and Brush (35 lbs or less) (60min)" at bounding box center [187, 226] width 258 height 14
click at [67, 229] on input "【BB】RegularDog Bath and Brush (35 lbs or less) (60min)" at bounding box center [62, 225] width 8 height 8
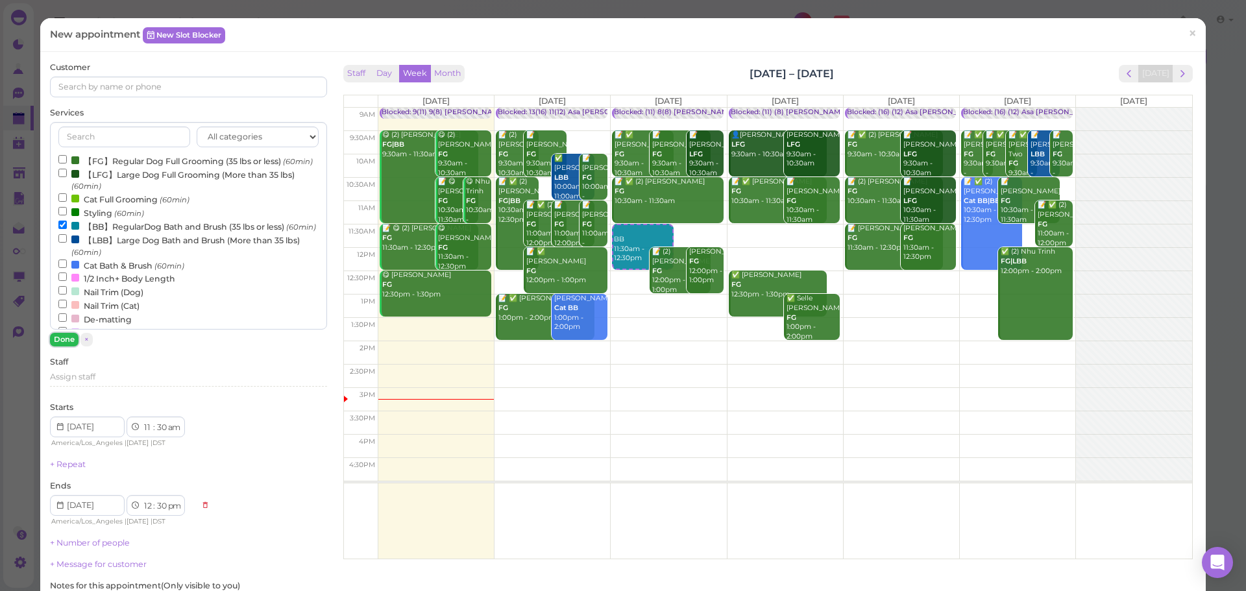
click at [74, 341] on button "Done" at bounding box center [64, 340] width 29 height 14
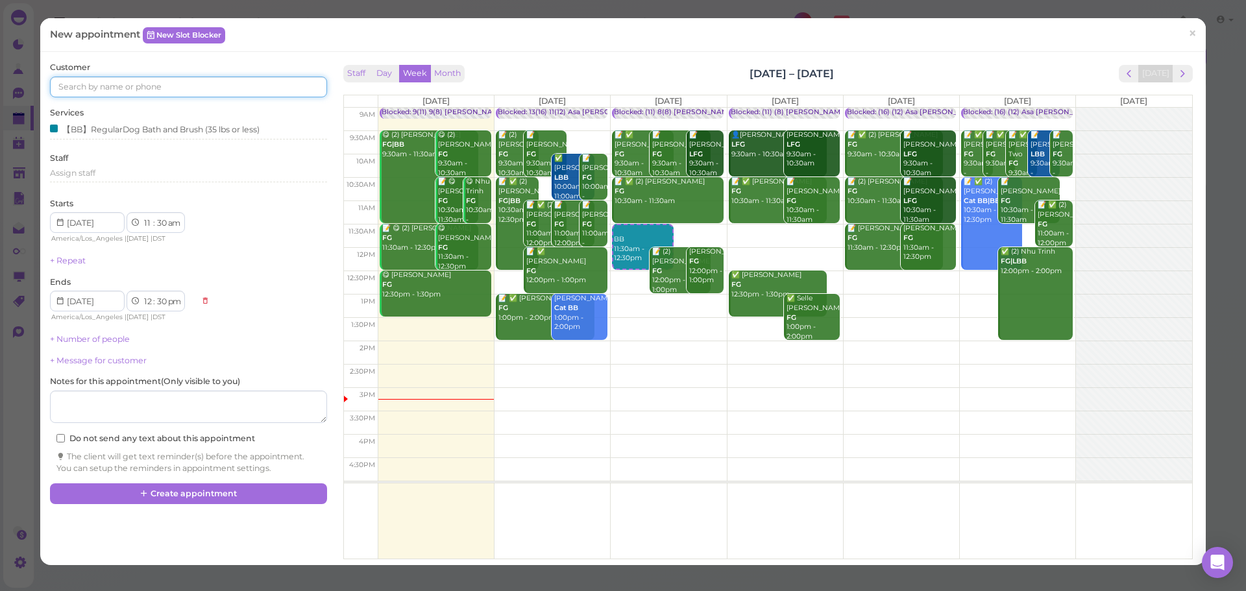
click at [162, 86] on input at bounding box center [188, 87] width 276 height 21
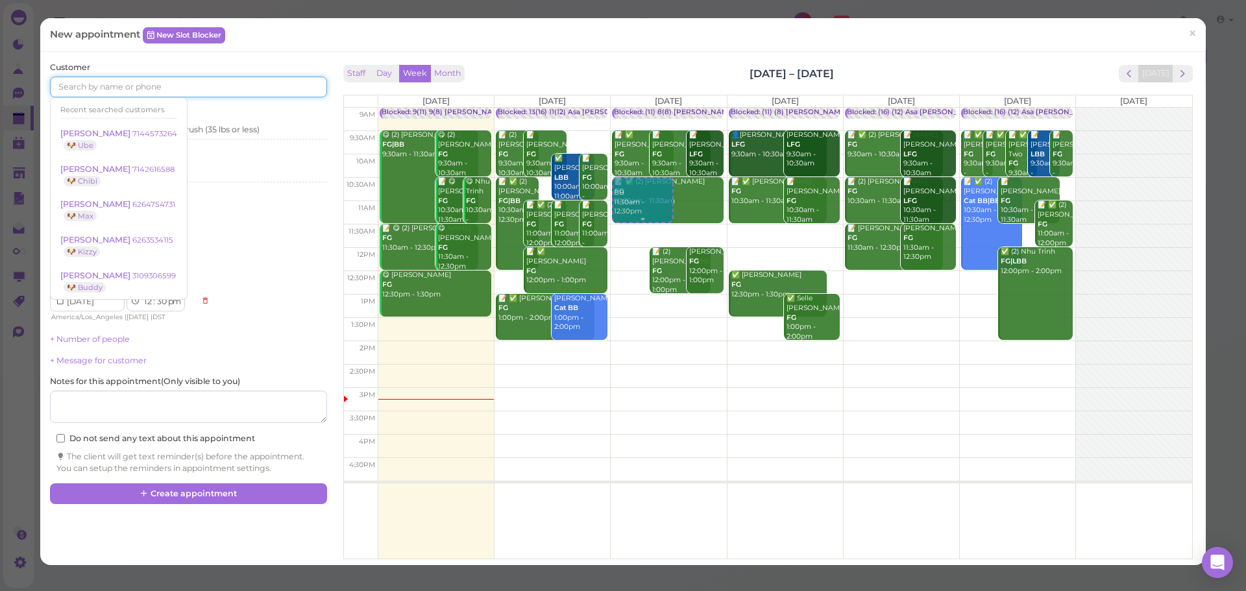
drag, startPoint x: 616, startPoint y: 249, endPoint x: 624, endPoint y: 230, distance: 20.4
click at [633, 108] on div "BB 11:30am - 12:30pm Blocked: (11) 8(8) Asa Helen • Appointment 📝 ✅ Cindy Tang …" at bounding box center [668, 108] width 115 height 0
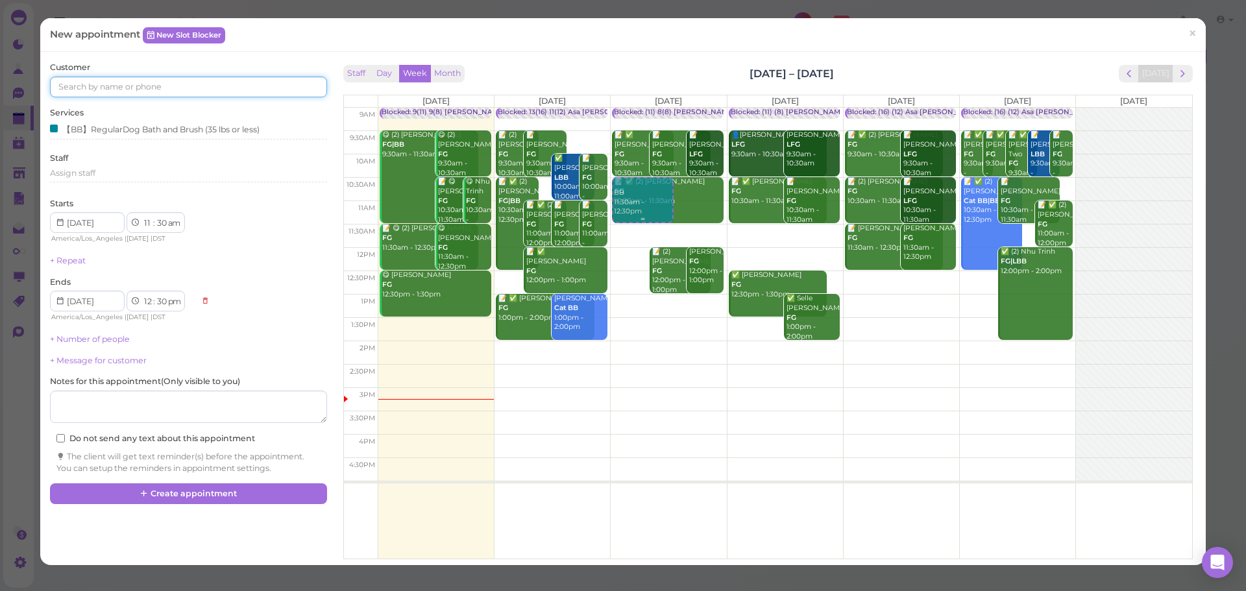
select select "10"
select select "11"
select select "am"
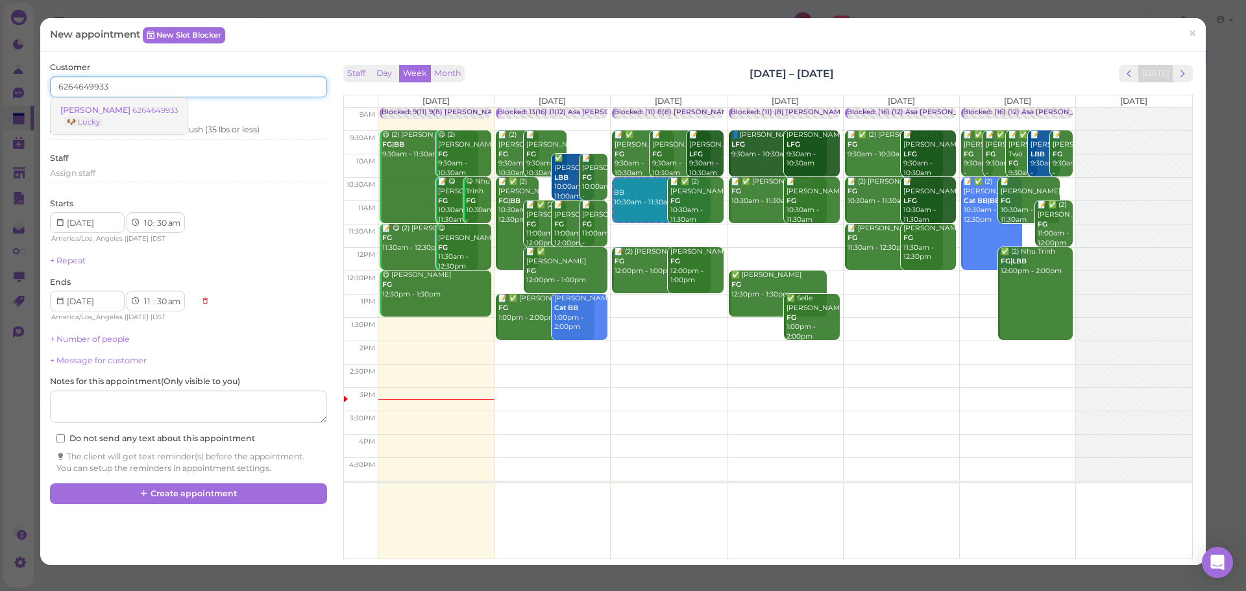
type input "6264649933"
click at [147, 113] on small "6264649933" at bounding box center [154, 110] width 45 height 9
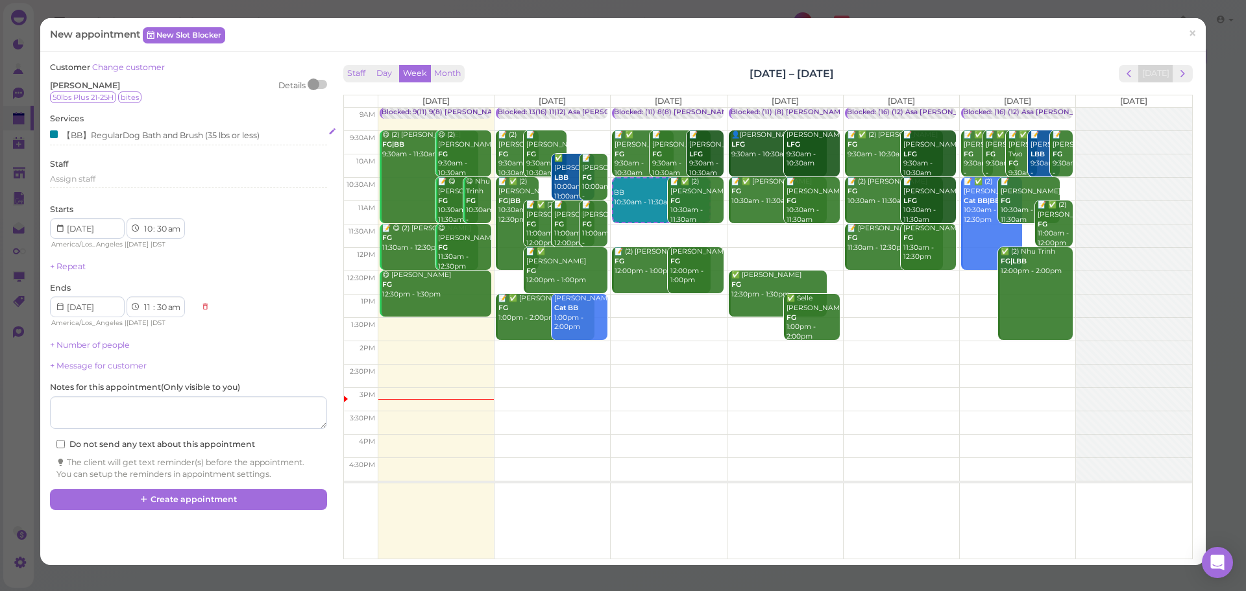
click at [148, 139] on div "【BB】RegularDog Bath and Brush (35 lbs or less)" at bounding box center [155, 135] width 210 height 14
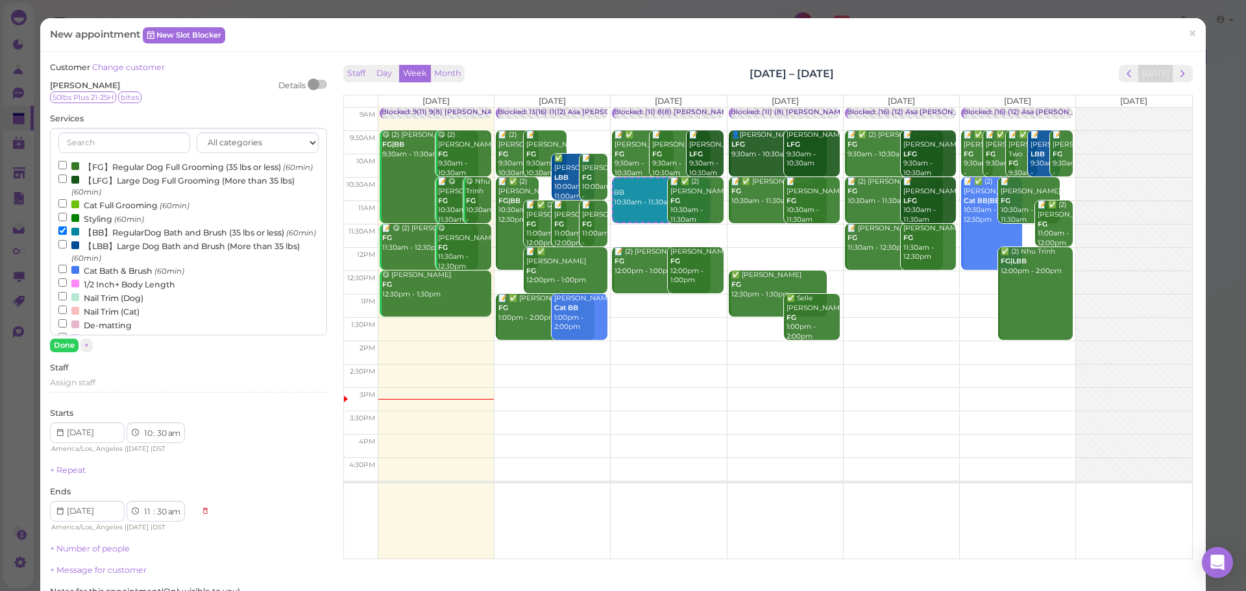
click at [111, 239] on label "【BB】RegularDog Bath and Brush (35 lbs or less) (60min)" at bounding box center [187, 232] width 258 height 14
click at [67, 235] on input "【BB】RegularDog Bath and Brush (35 lbs or less) (60min)" at bounding box center [62, 230] width 8 height 8
click at [104, 264] on label "【LBB】Large Dog Bath and Brush (More than 35 lbs) (60min)" at bounding box center [188, 251] width 260 height 25
click at [67, 249] on input "【LBB】Large Dog Bath and Brush (More than 35 lbs) (60min)" at bounding box center [62, 244] width 8 height 8
click at [67, 346] on button "Done" at bounding box center [64, 346] width 29 height 14
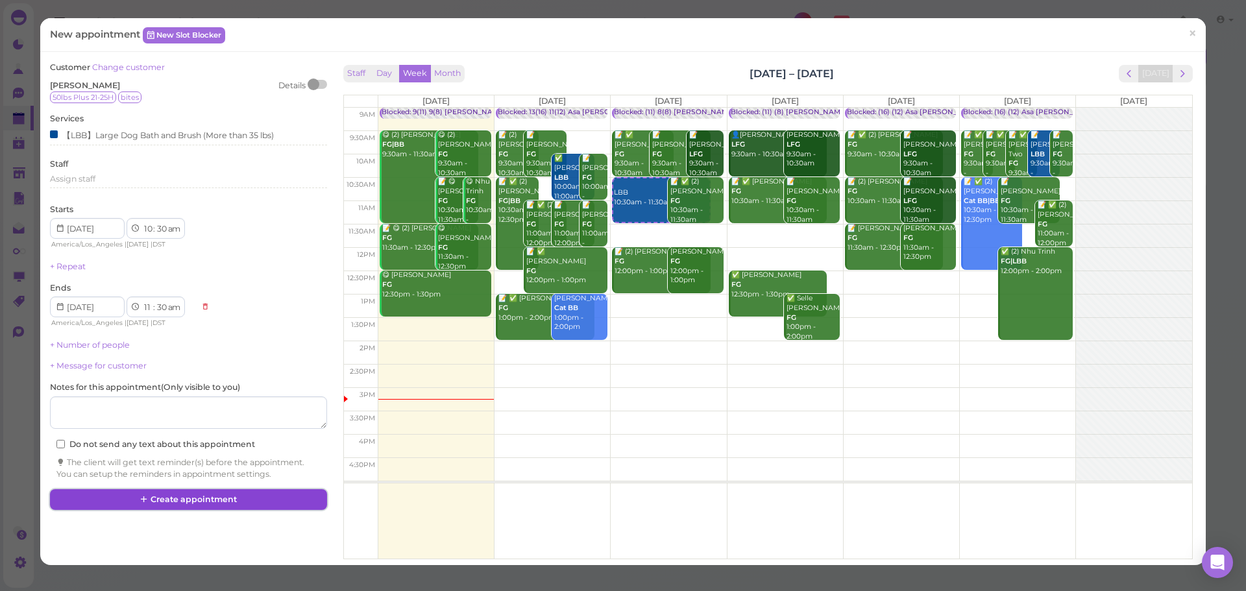
click at [183, 502] on button "Create appointment" at bounding box center [188, 499] width 276 height 21
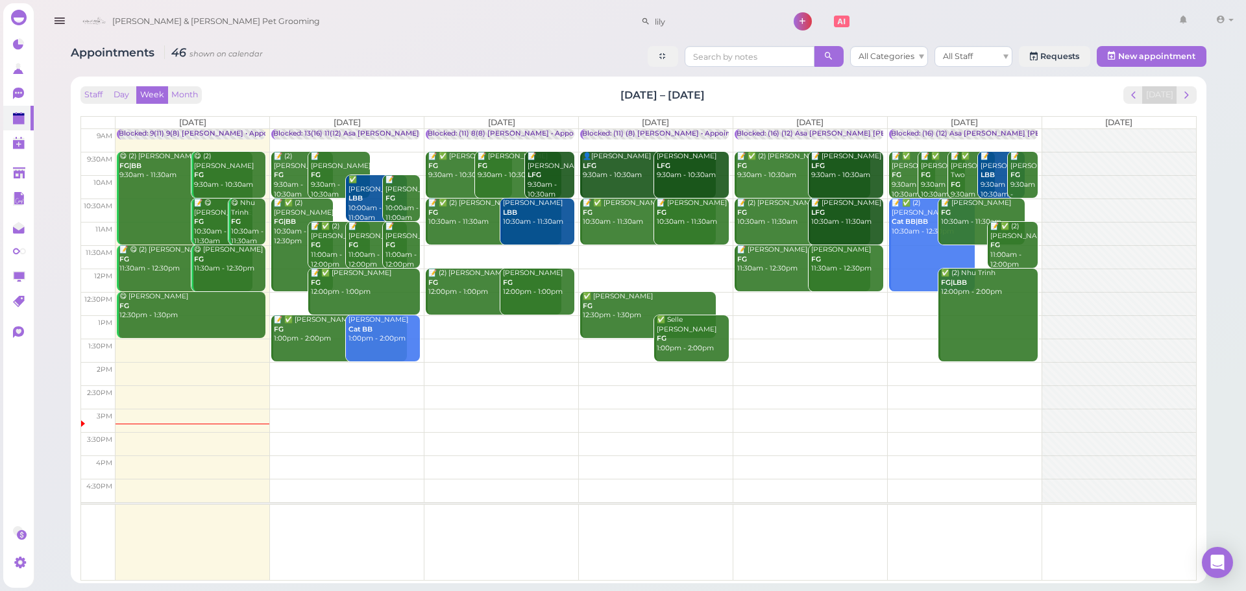
click at [657, 248] on td at bounding box center [655, 256] width 1080 height 23
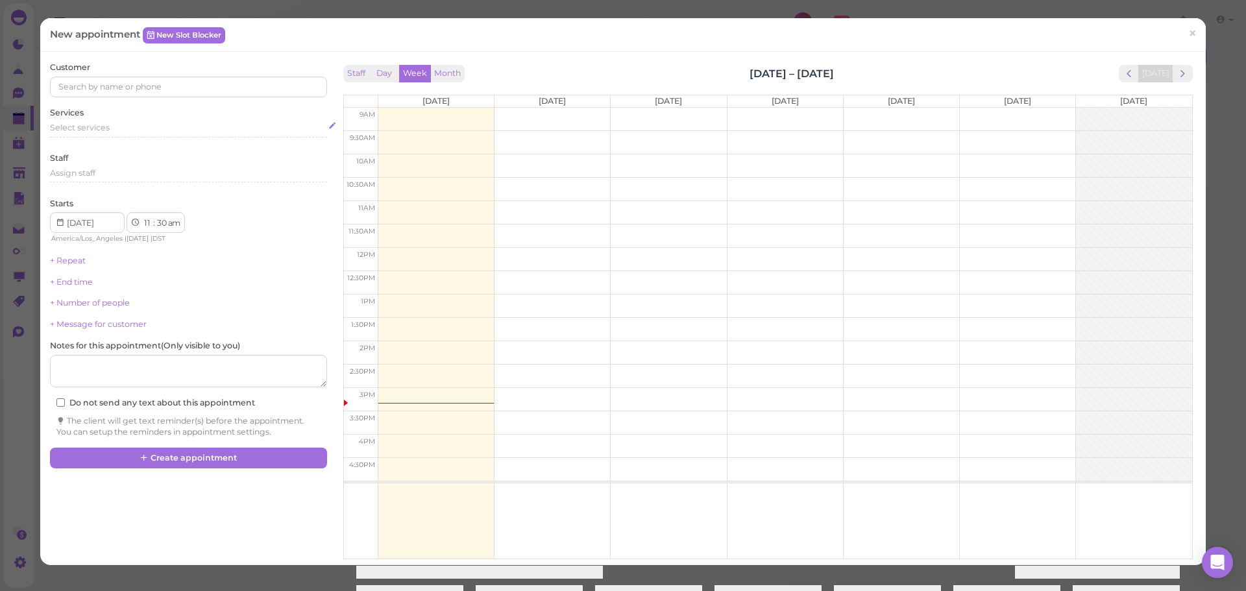
click at [154, 132] on div "Select services" at bounding box center [188, 128] width 276 height 12
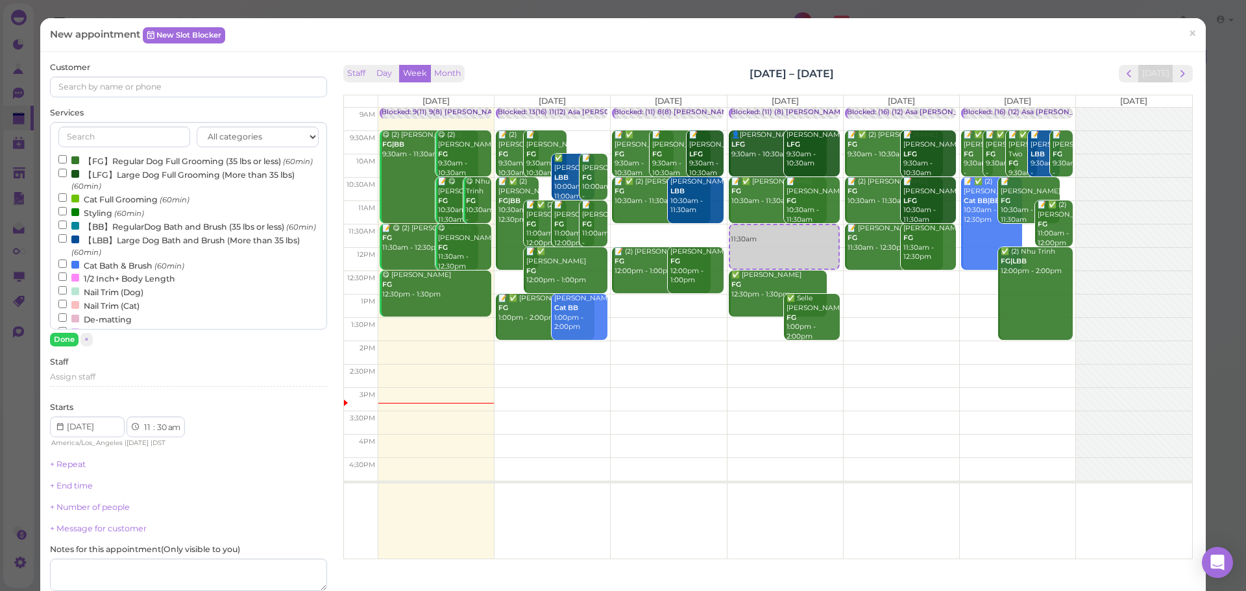
click at [146, 162] on label "【FG】Regular Dog Full Grooming (35 lbs or less) (60min)" at bounding box center [185, 161] width 254 height 14
click at [67, 162] on input "【FG】Regular Dog Full Grooming (35 lbs or less) (60min)" at bounding box center [62, 159] width 8 height 8
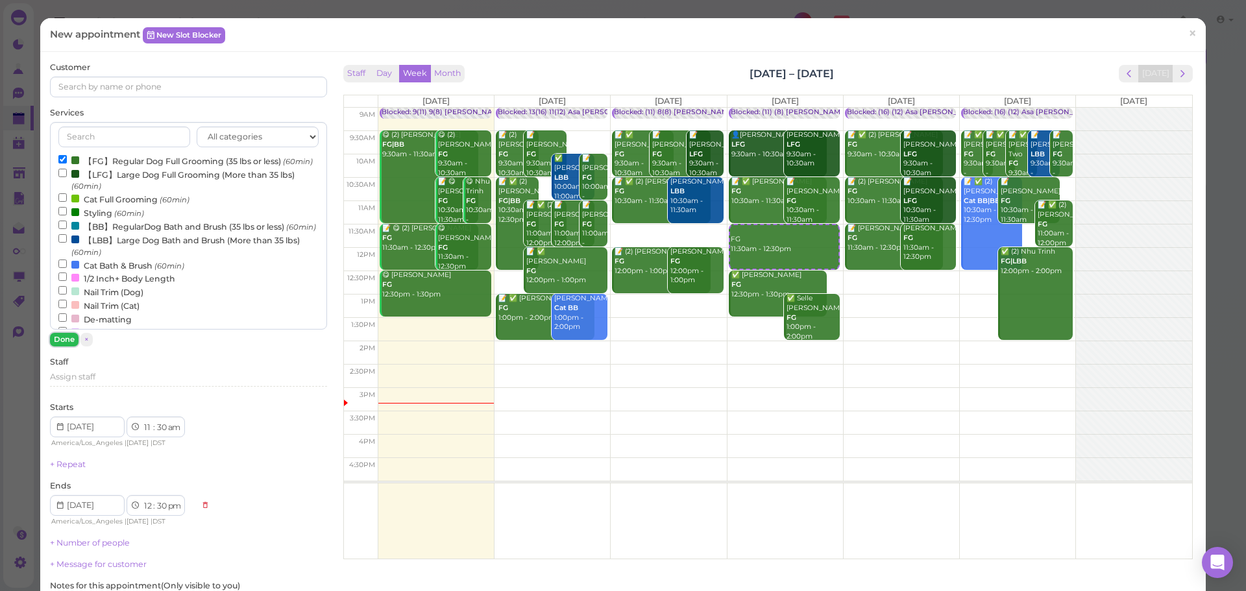
click at [55, 341] on button "Done" at bounding box center [64, 340] width 29 height 14
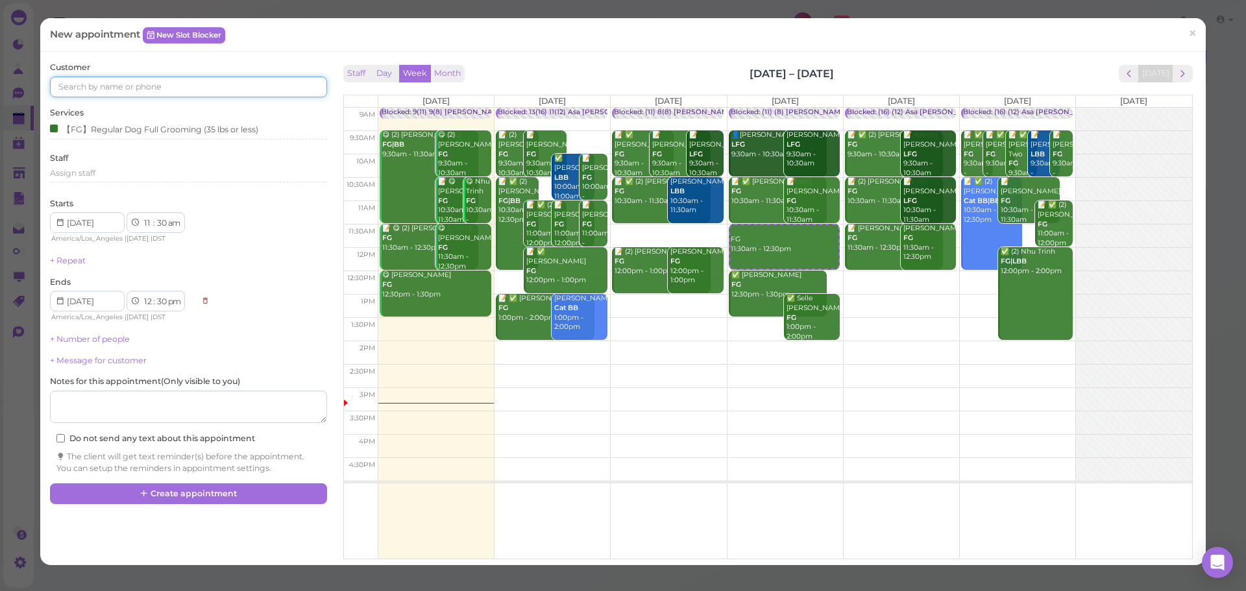
click at [113, 79] on input at bounding box center [188, 87] width 276 height 21
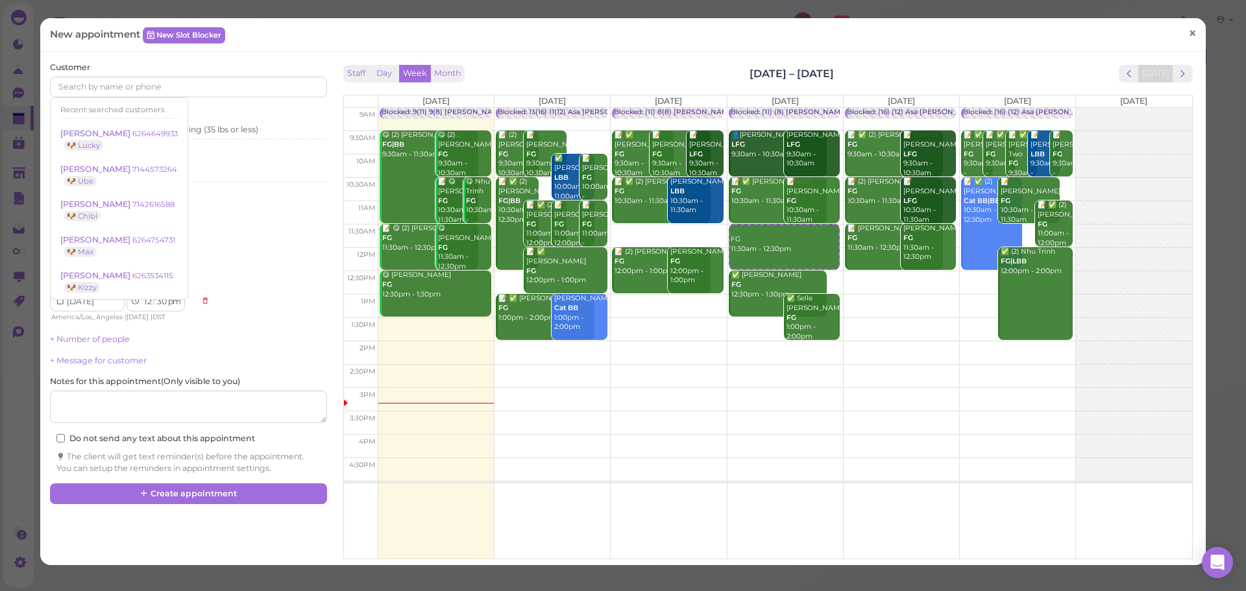
click at [1191, 31] on link "×" at bounding box center [1192, 34] width 24 height 30
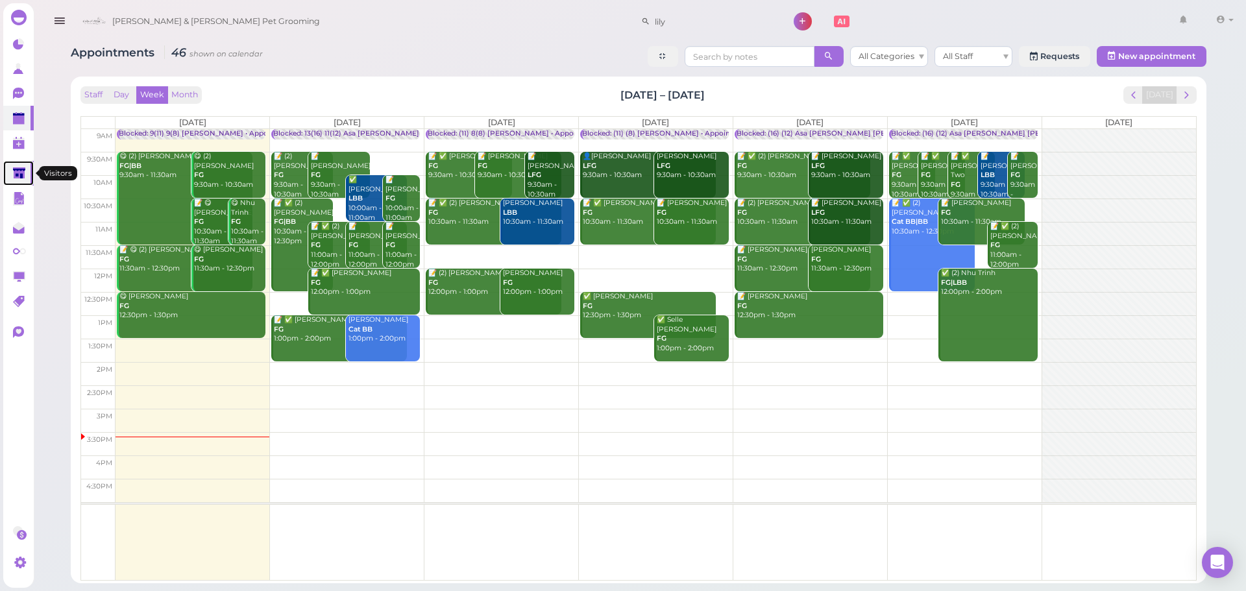
click at [15, 167] on icon at bounding box center [20, 174] width 14 height 14
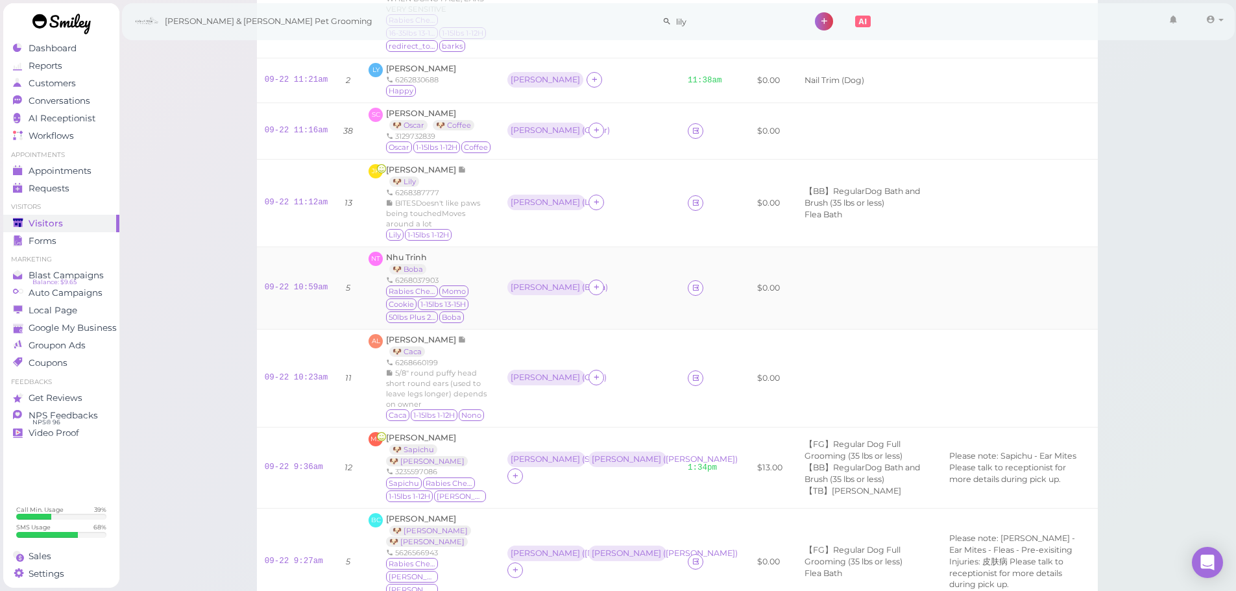
scroll to position [260, 0]
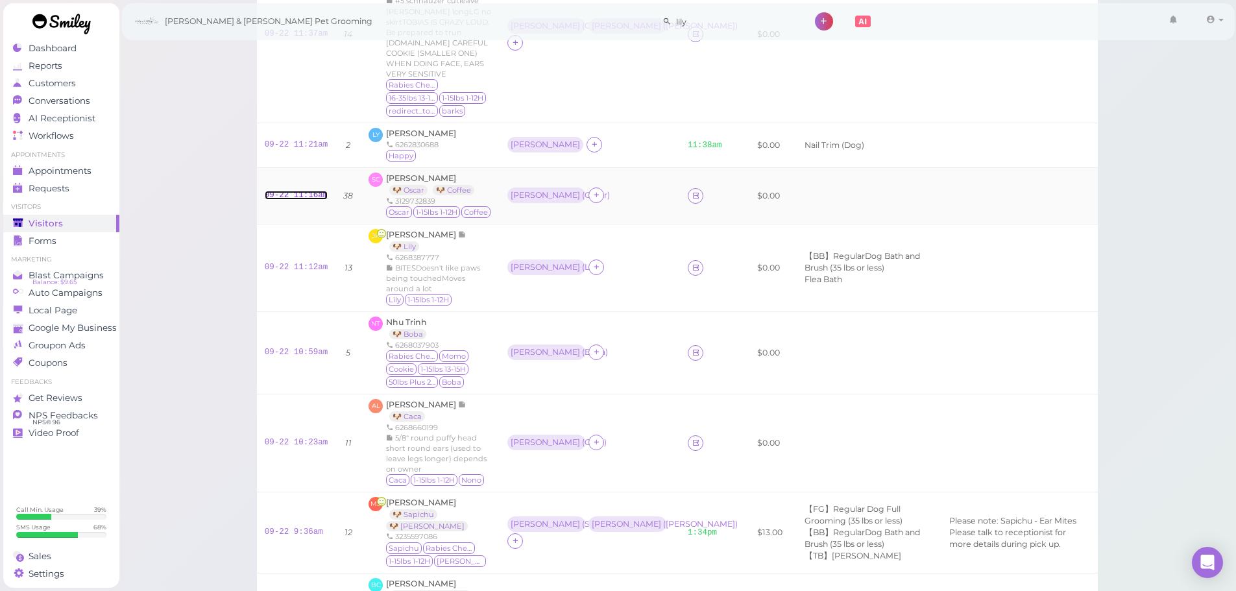
click at [294, 191] on link "09-22 11:16am" at bounding box center [297, 195] width 64 height 9
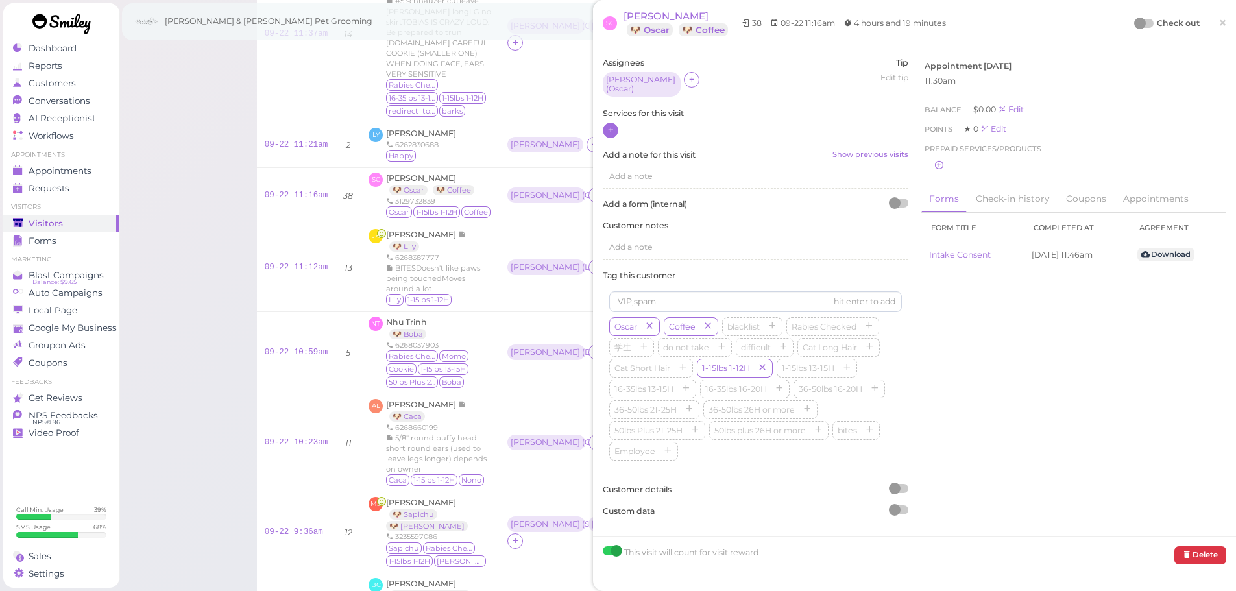
click at [611, 127] on icon at bounding box center [611, 130] width 8 height 10
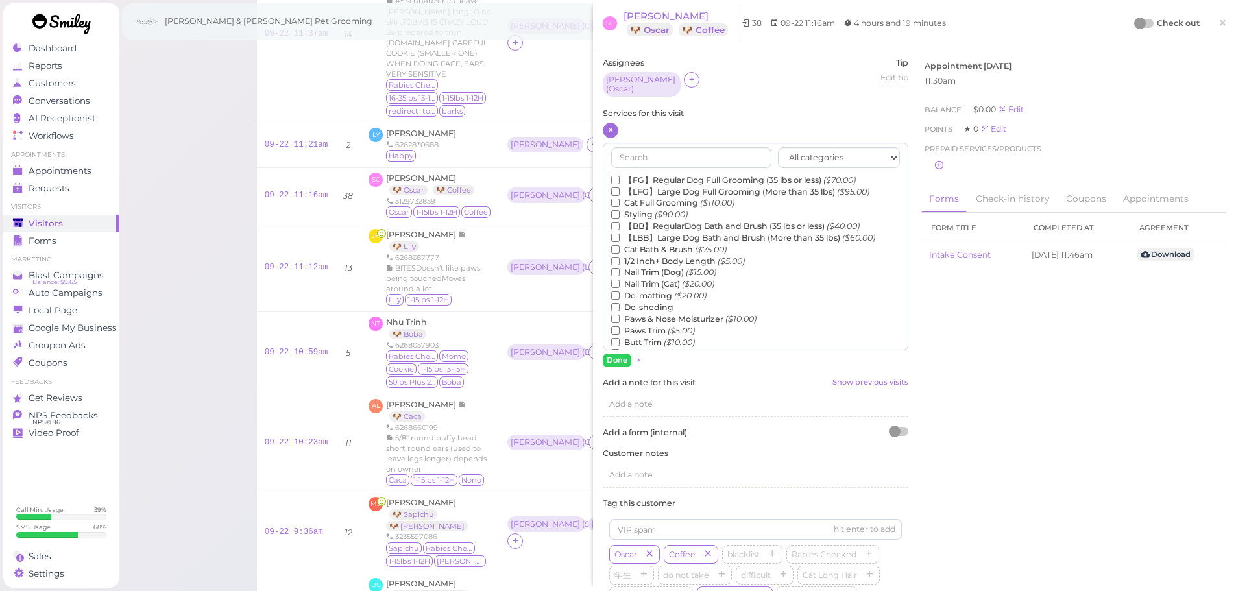
click at [665, 176] on label "【FG】Regular Dog Full Grooming (35 lbs or less) ($70.00)" at bounding box center [733, 181] width 245 height 12
click at [620, 176] on input "【FG】Regular Dog Full Grooming (35 lbs or less) ($70.00)" at bounding box center [615, 180] width 8 height 8
click at [633, 209] on label "Styling ($90.00)" at bounding box center [649, 215] width 77 height 12
click at [620, 210] on input "Styling ($90.00)" at bounding box center [615, 214] width 8 height 8
click at [618, 354] on button "Done" at bounding box center [617, 361] width 29 height 14
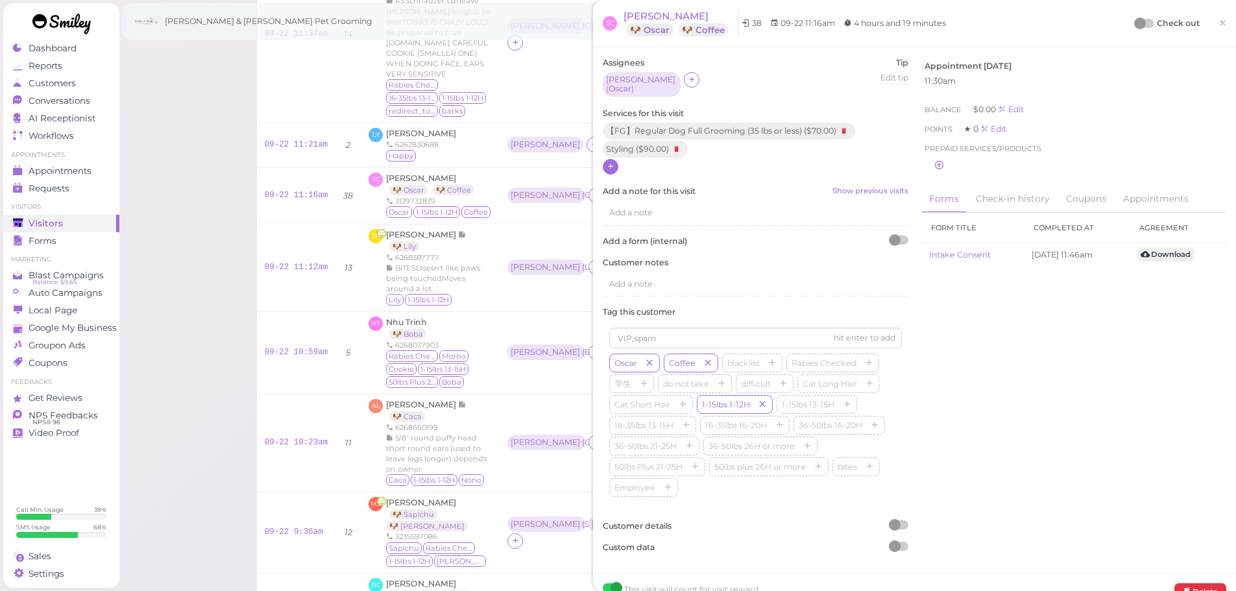
click at [1139, 22] on div at bounding box center [1145, 23] width 18 height 9
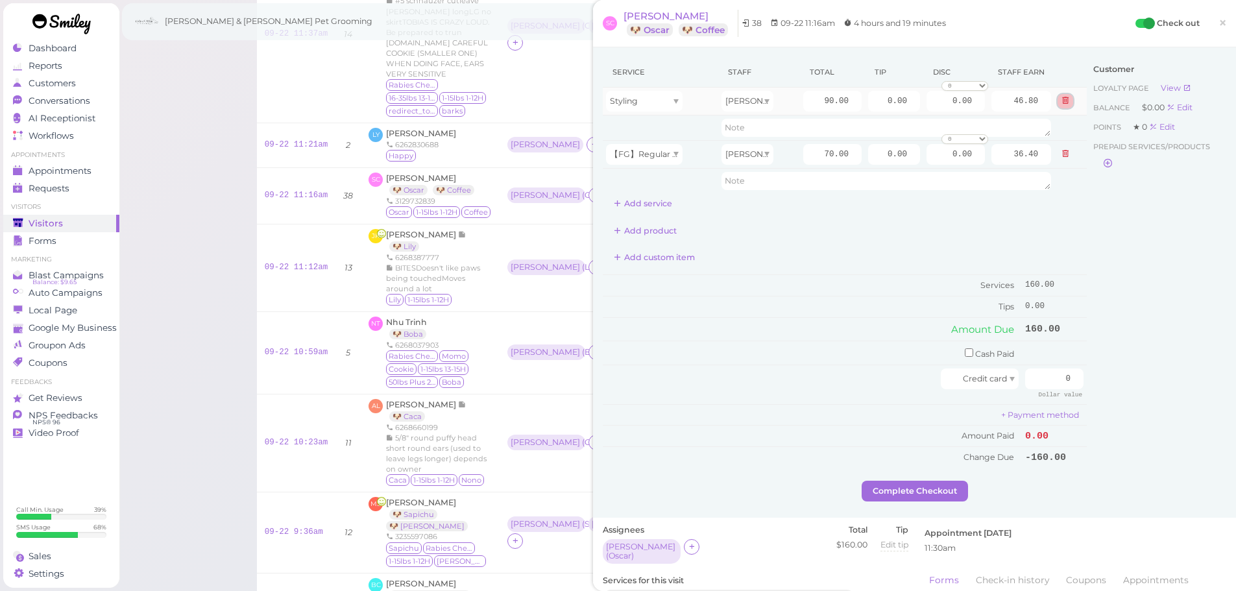
click at [1058, 106] on button at bounding box center [1066, 101] width 16 height 14
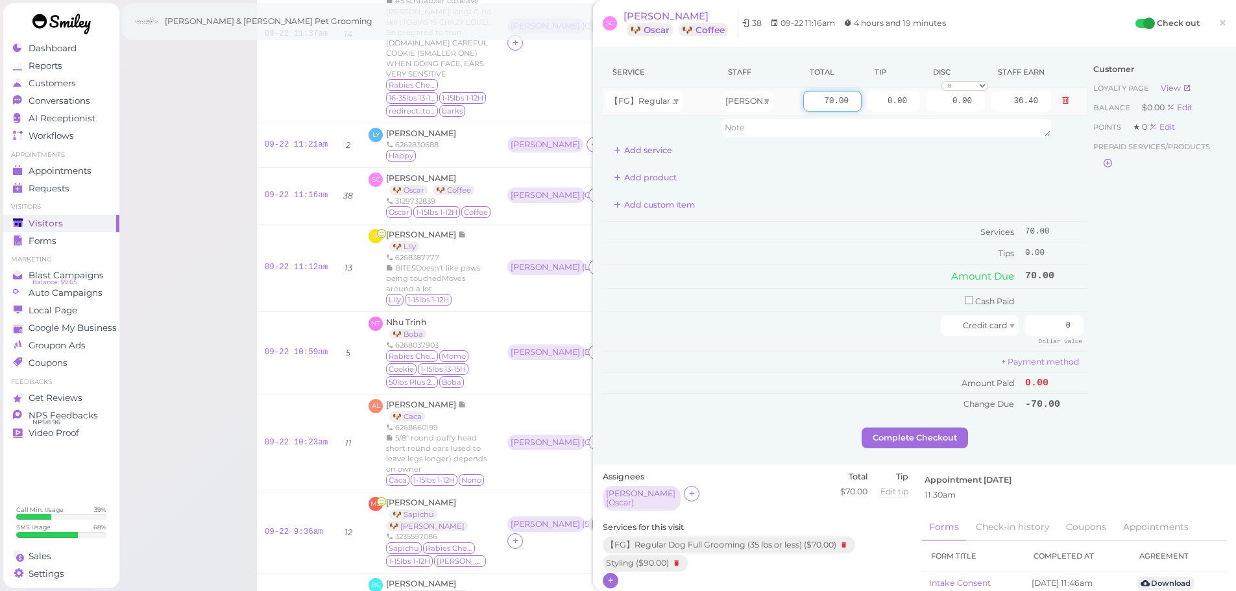
click at [816, 108] on input "70.00" at bounding box center [832, 101] width 58 height 21
type input "90.00"
type input "46.80"
drag, startPoint x: 1037, startPoint y: 324, endPoint x: 1171, endPoint y: 344, distance: 135.7
click at [1171, 344] on div "Service Staff Total Tip Disc Staff earn 【FG】Regular Dog Full Grooming (35 lbs o…" at bounding box center [915, 242] width 624 height 370
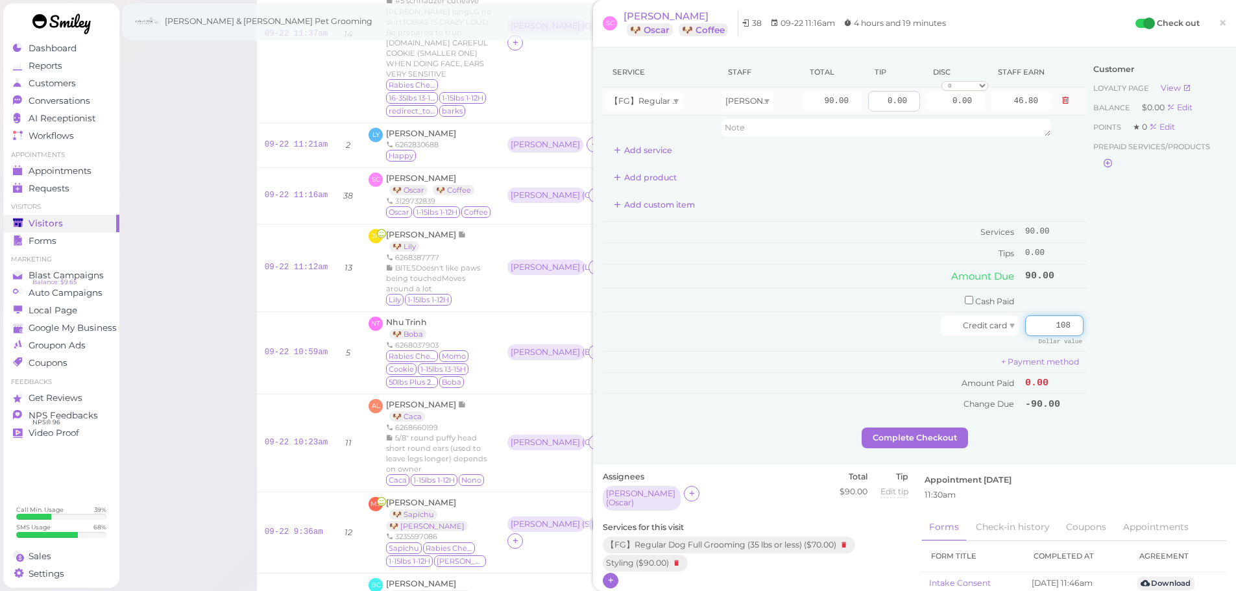
type input "108"
drag, startPoint x: 866, startPoint y: 106, endPoint x: 952, endPoint y: 114, distance: 86.0
click at [943, 108] on tr "【FG】Regular Dog Full Grooming (35 lbs or less) Asa 90.00 0.00 0.00 0 10% off 15…" at bounding box center [845, 102] width 484 height 28
type input "18"
click at [887, 282] on td "Amount Due" at bounding box center [812, 276] width 419 height 23
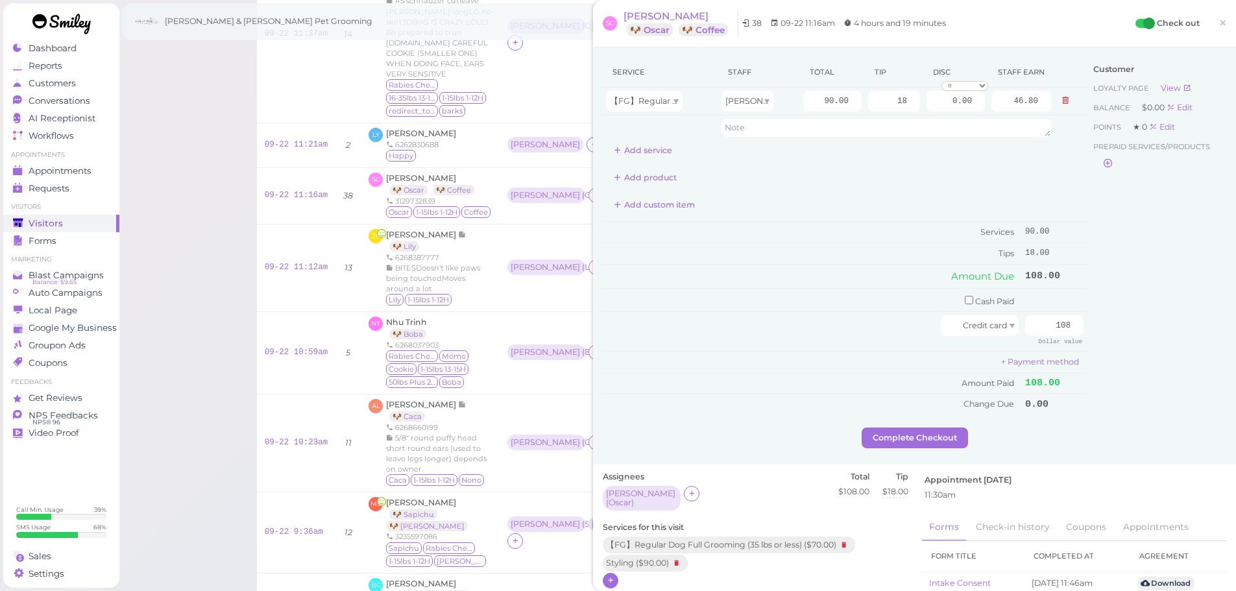
click at [936, 450] on div "Service Staff Total Tip Disc Staff earn 【FG】Regular Dog Full Grooming (35 lbs o…" at bounding box center [914, 255] width 643 height 417
click at [936, 444] on button "Complete Checkout" at bounding box center [915, 438] width 106 height 21
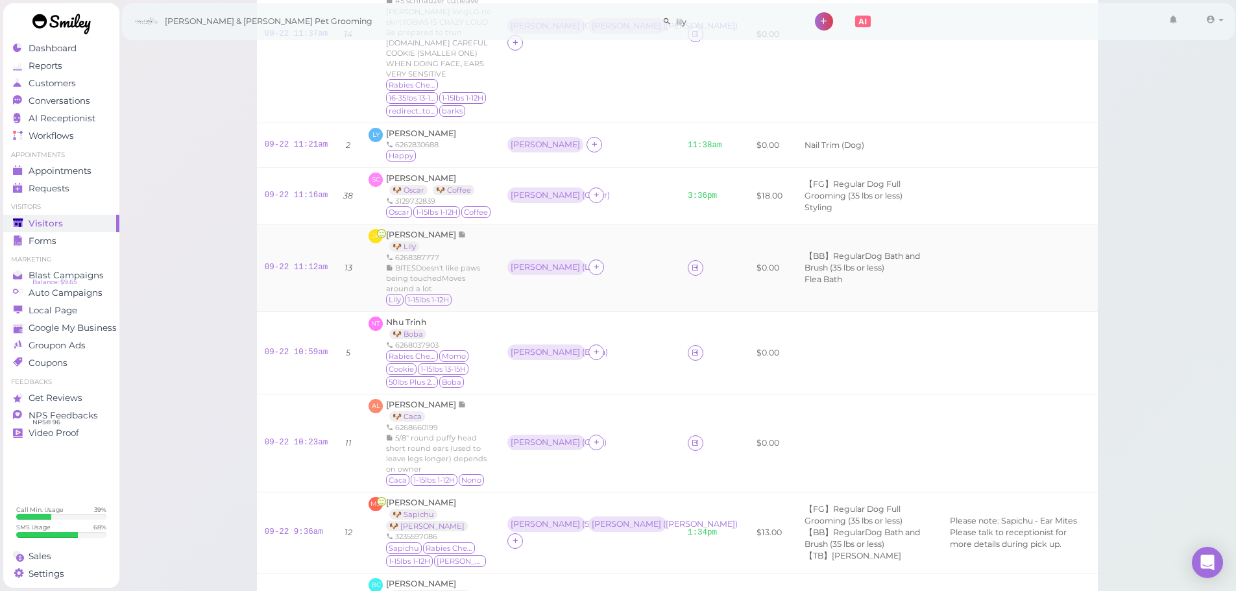
click at [487, 230] on td "JK Jenny Kuan 🐶 Lily 6268387777 BITESDoesn't like paws being touchedMoves aroun…" at bounding box center [430, 268] width 139 height 88
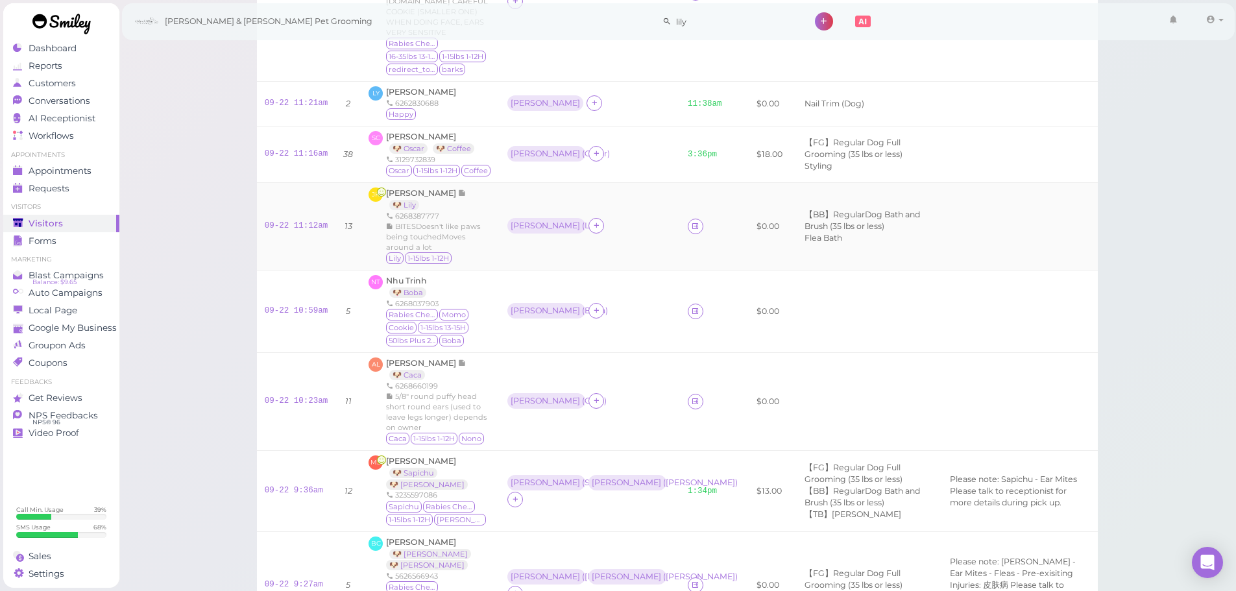
scroll to position [324, 0]
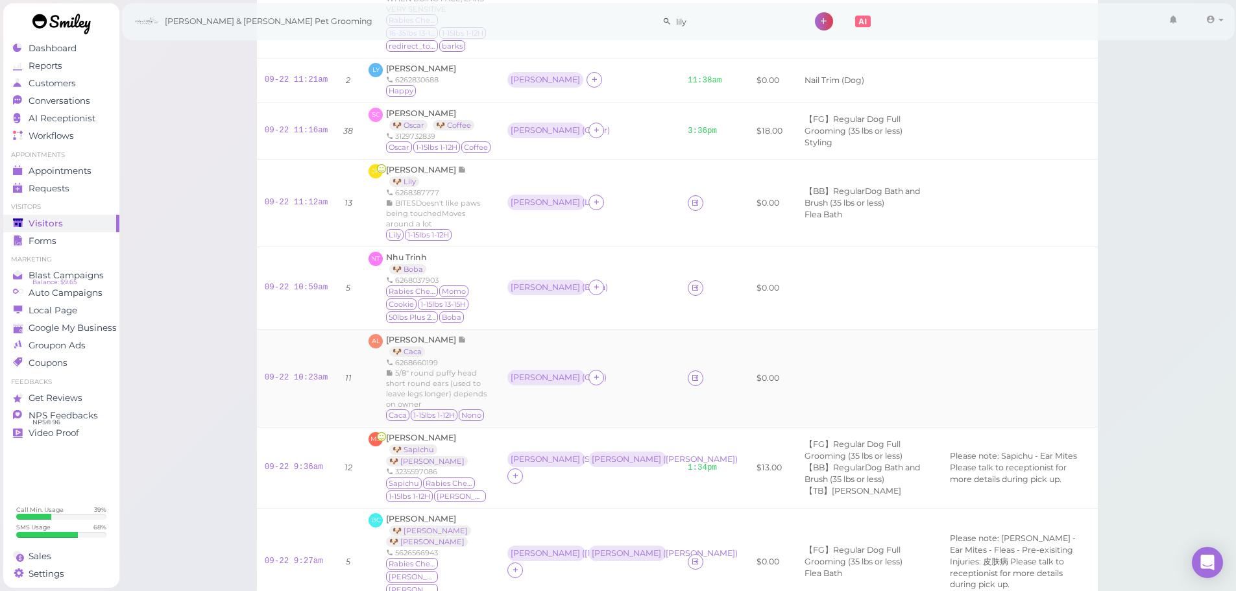
click at [478, 341] on div "Annie Li 🐶 Caca 6268660199 5/8" round puffy head short round ears (used to leav…" at bounding box center [439, 378] width 106 height 88
click at [476, 217] on div "BITESDoesn't like paws being touchedMoves around a lot" at bounding box center [439, 213] width 106 height 31
click at [583, 291] on td "Rebecca ( Boba )" at bounding box center [590, 288] width 180 height 82
click at [299, 198] on link "09-22 11:12am" at bounding box center [297, 202] width 64 height 9
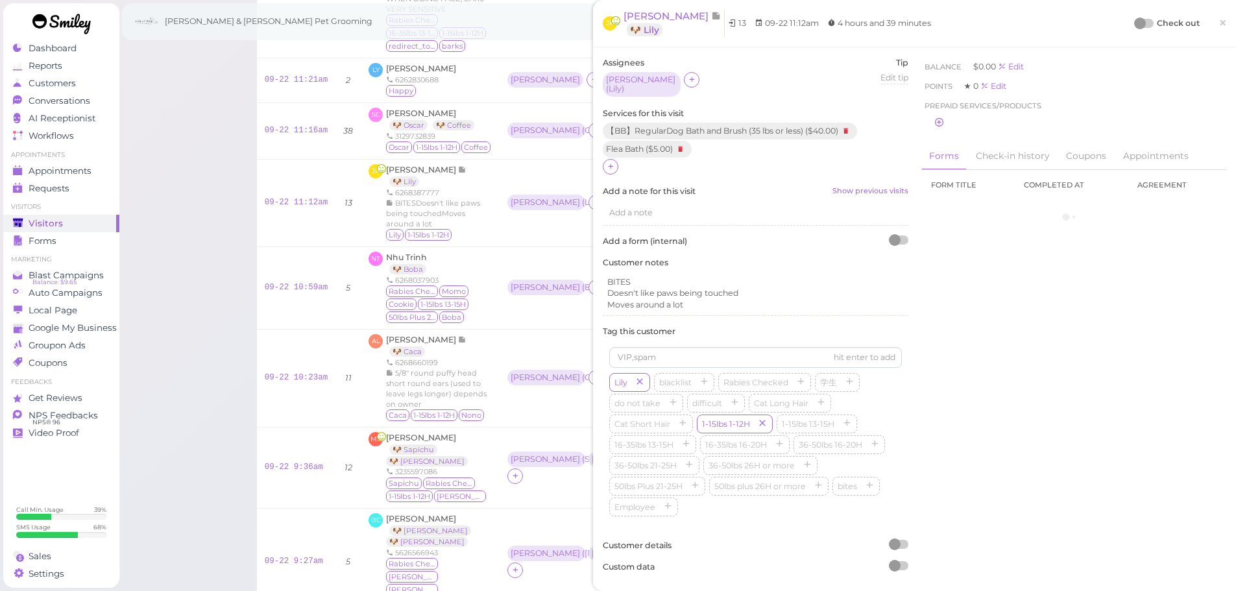
click at [606, 152] on div "【BB】RegularDog Bath and Brush (35 lbs or less) ( $40.00 ) Flea Bath ( $5.00 )" at bounding box center [756, 141] width 306 height 37
click at [607, 162] on icon at bounding box center [611, 167] width 8 height 10
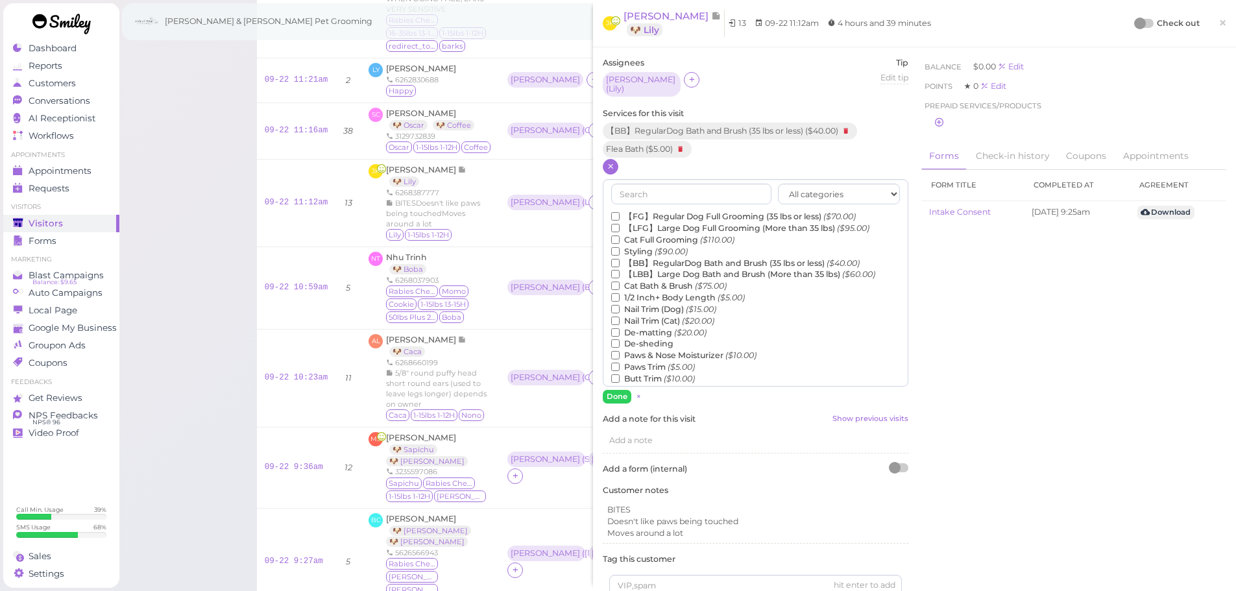
click at [658, 361] on label "Paws Trim ($5.00)" at bounding box center [653, 367] width 84 height 12
click at [620, 363] on input "Paws Trim ($5.00)" at bounding box center [615, 367] width 8 height 8
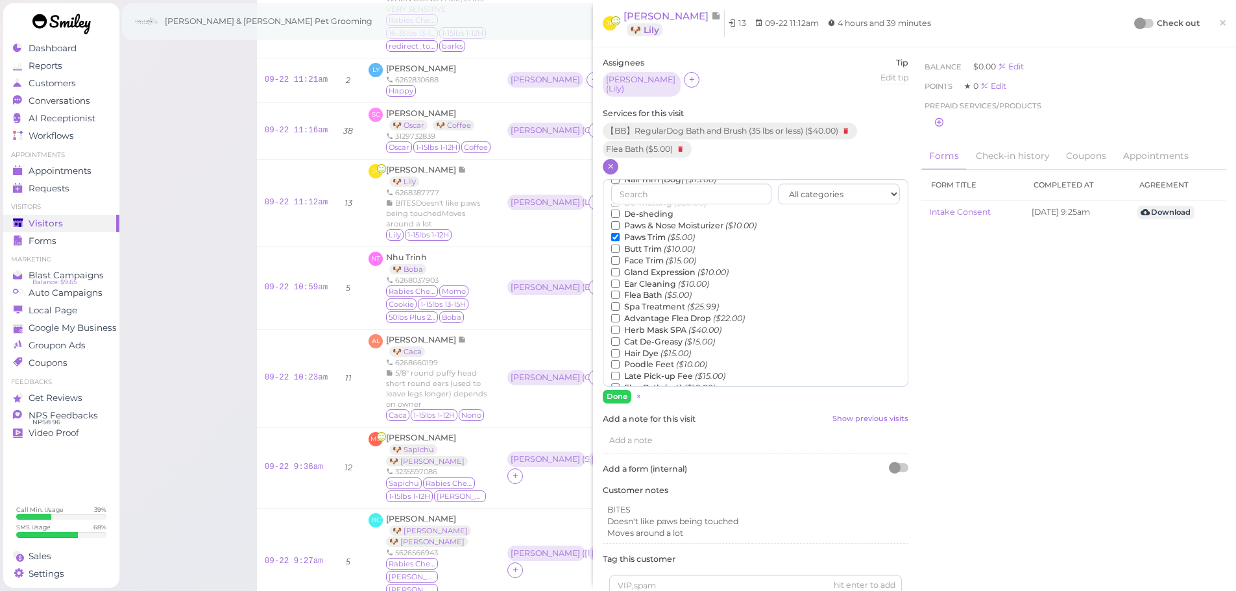
scroll to position [195, 0]
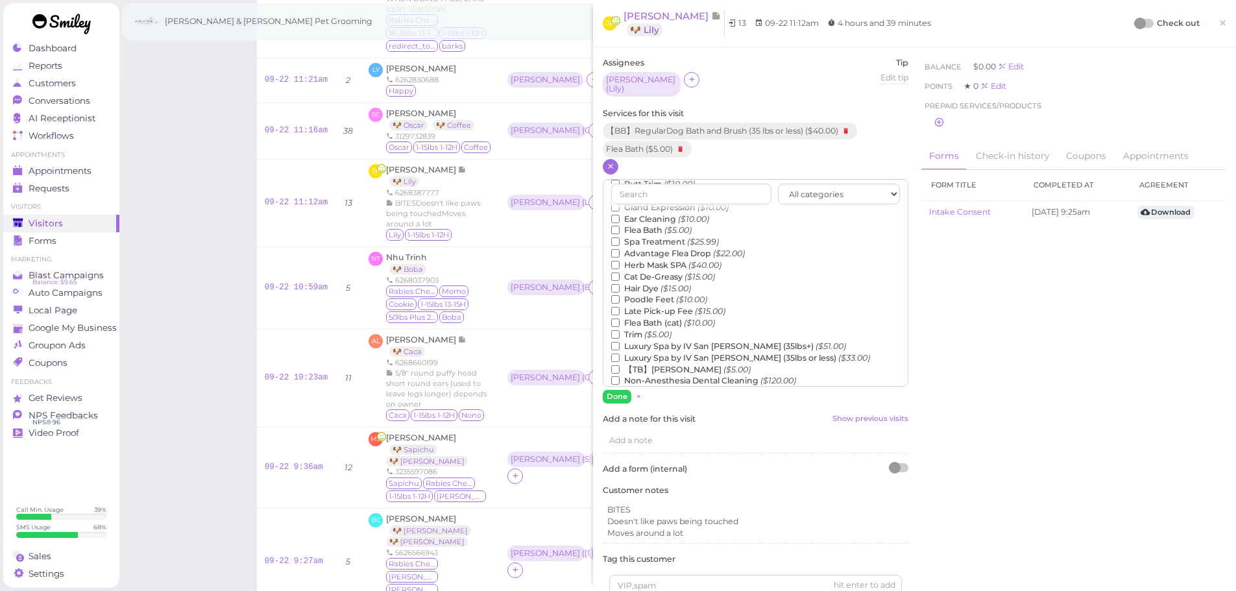
click at [640, 322] on label "Flea Bath (cat) ($10.00)" at bounding box center [663, 323] width 104 height 12
click at [620, 322] on input "Flea Bath (cat) ($10.00)" at bounding box center [615, 323] width 8 height 8
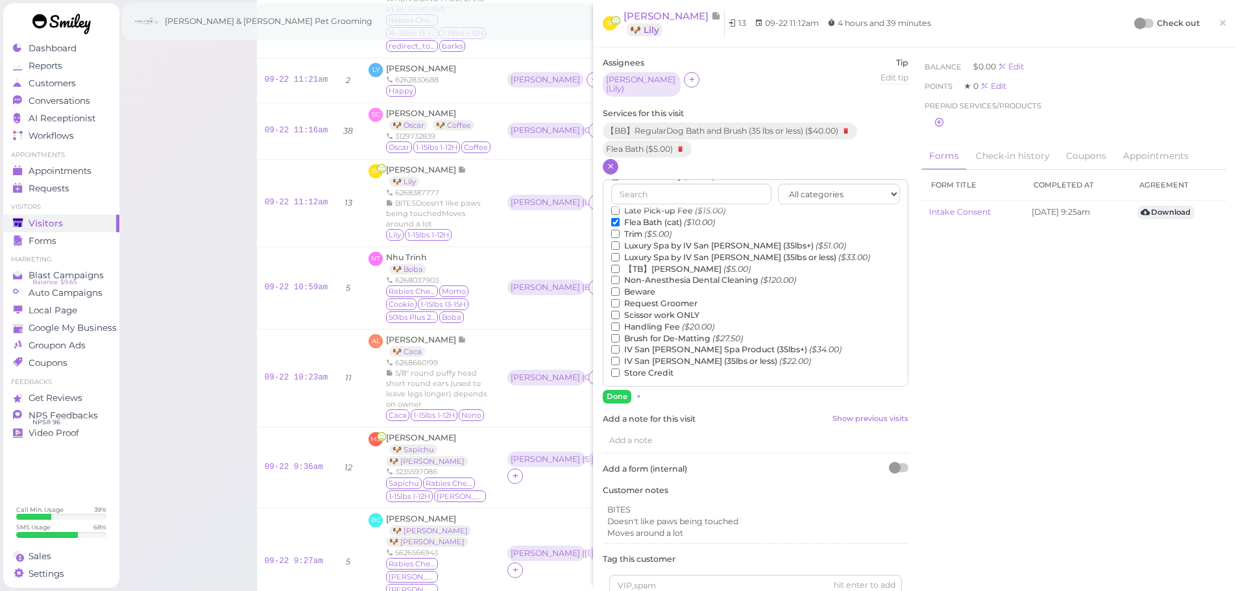
click at [638, 220] on label "Flea Bath (cat) ($10.00)" at bounding box center [663, 223] width 104 height 12
click at [620, 220] on input "Flea Bath (cat) ($10.00)" at bounding box center [615, 222] width 8 height 8
click at [637, 229] on label "Trim ($5.00)" at bounding box center [641, 234] width 60 height 12
click at [620, 230] on input "Trim ($5.00)" at bounding box center [615, 234] width 8 height 8
click at [617, 394] on button "Done" at bounding box center [617, 397] width 29 height 14
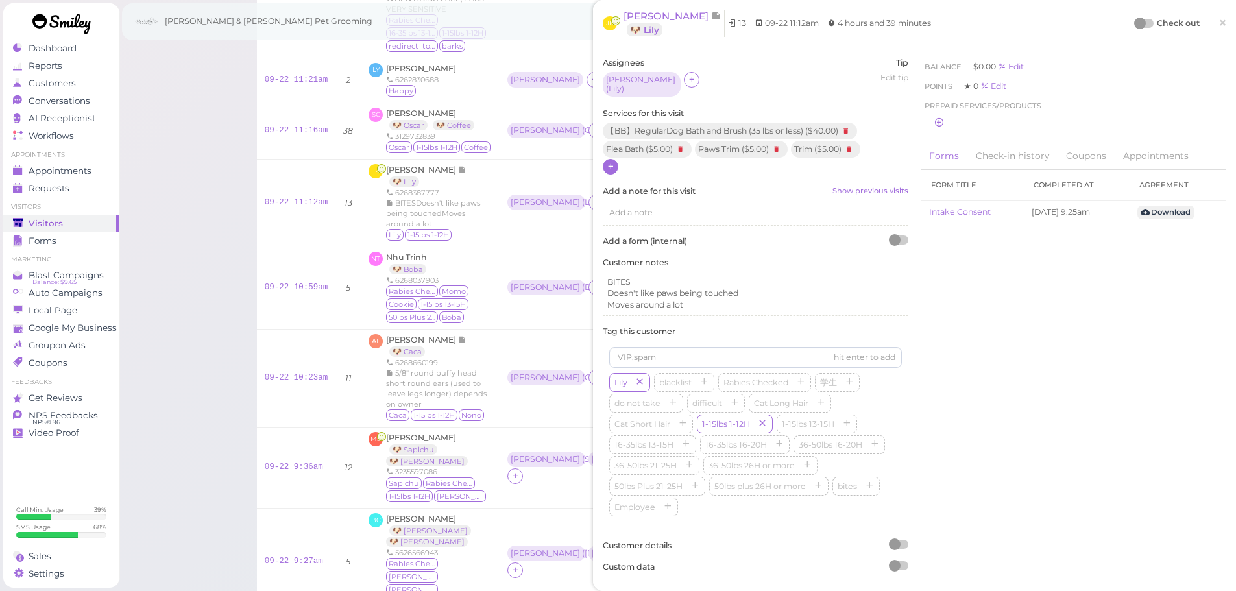
click at [1134, 19] on div at bounding box center [1140, 24] width 12 height 12
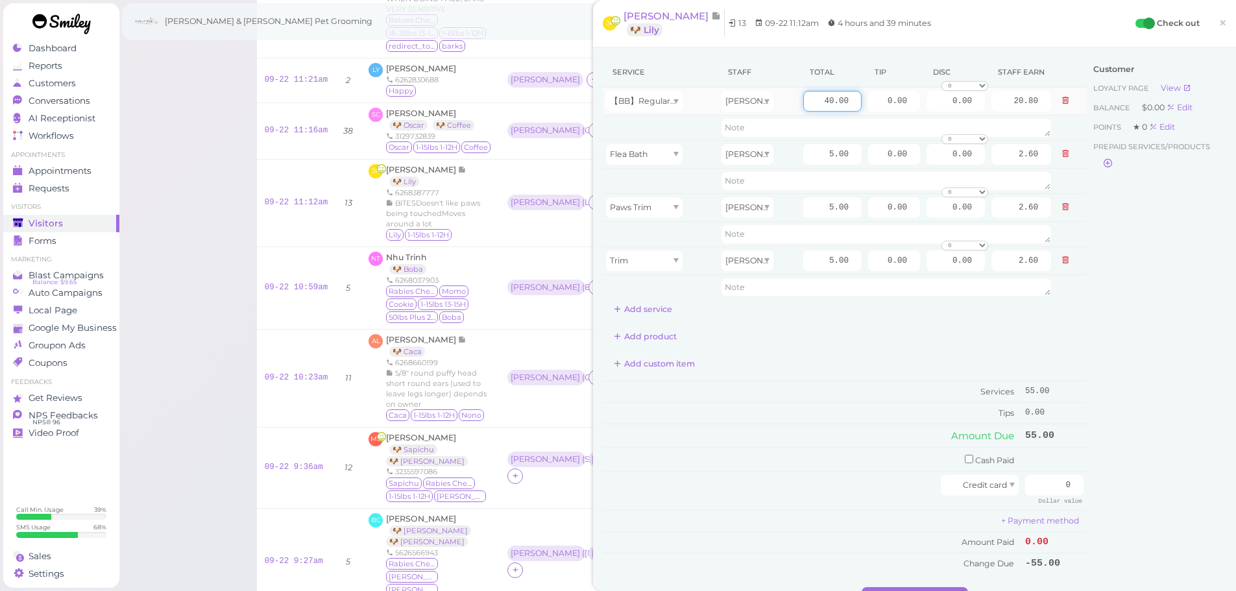
click at [804, 106] on input "40.00" at bounding box center [832, 101] width 58 height 21
click at [796, 406] on td "Tips" at bounding box center [812, 412] width 419 height 21
click at [807, 98] on input "40.00" at bounding box center [832, 101] width 58 height 21
type input "45.00"
type input "23.40"
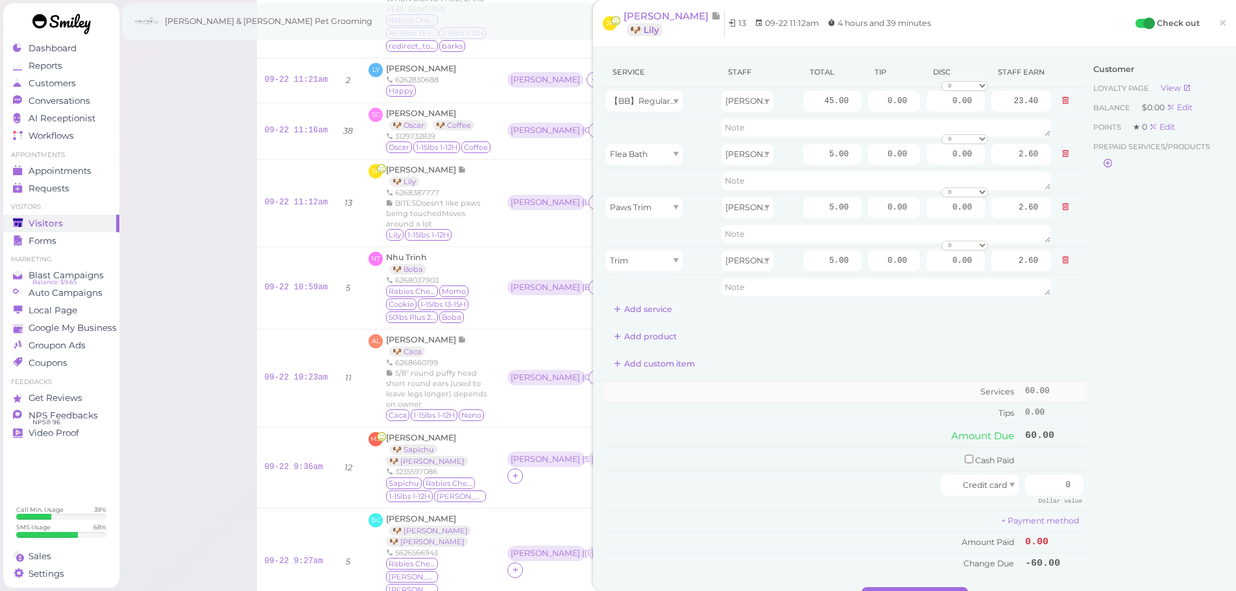
click at [785, 387] on td "Services" at bounding box center [812, 391] width 419 height 21
click at [965, 456] on input "checkbox" at bounding box center [969, 459] width 8 height 8
checkbox input "true"
drag, startPoint x: 1024, startPoint y: 463, endPoint x: 1245, endPoint y: 467, distance: 221.3
click at [1236, 467] on html "Dashboard Reports Customers Conversations 0" at bounding box center [618, 260] width 1236 height 1168
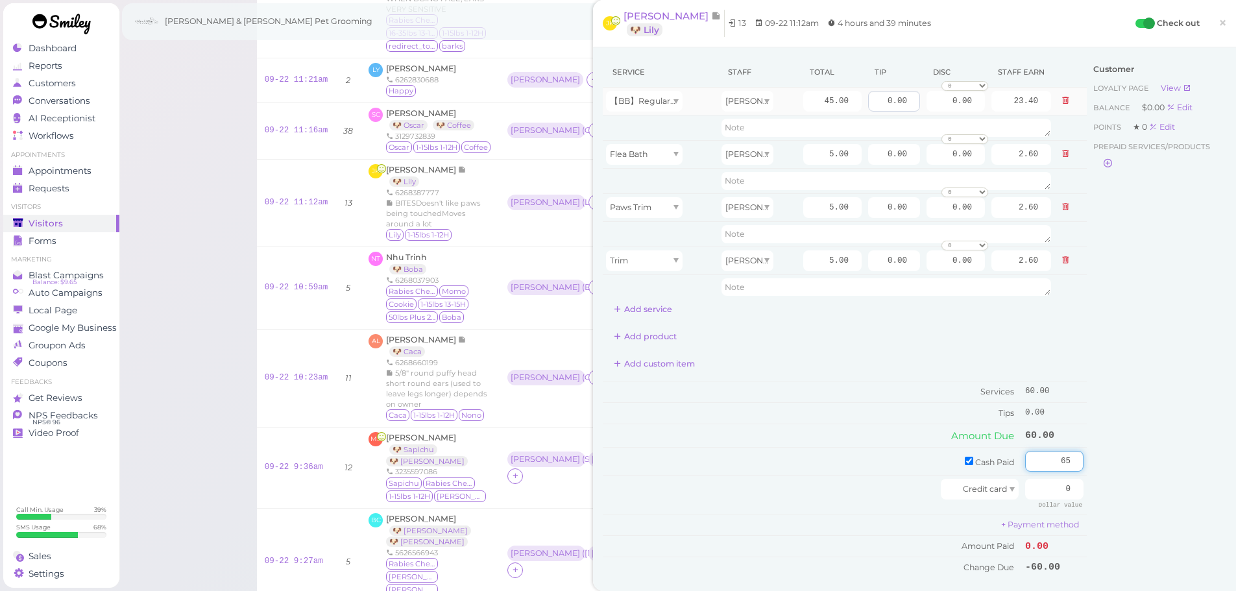
type input "65"
drag, startPoint x: 867, startPoint y: 104, endPoint x: 1071, endPoint y: 103, distance: 203.7
click at [1071, 103] on tr "【BB】RegularDog Bath and Brush (35 lbs or less) Asa 45.00 0.00 0.00 0 10% off 15…" at bounding box center [845, 102] width 484 height 28
type input "5"
drag, startPoint x: 803, startPoint y: 411, endPoint x: 1014, endPoint y: 572, distance: 265.3
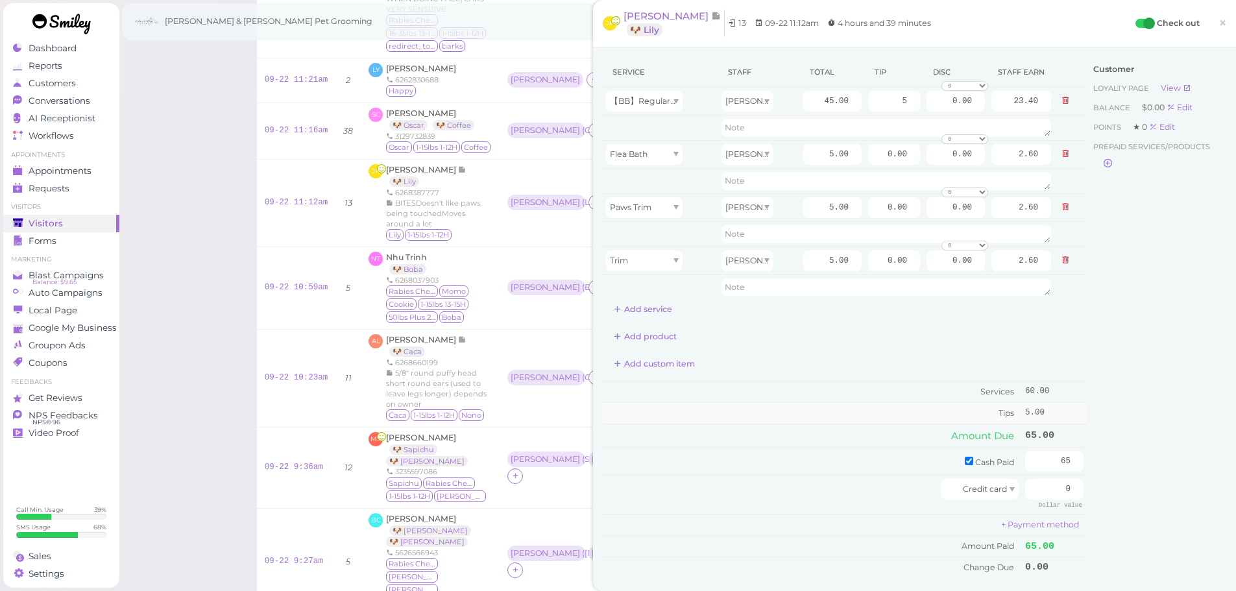
click at [810, 414] on td "Tips" at bounding box center [812, 412] width 419 height 21
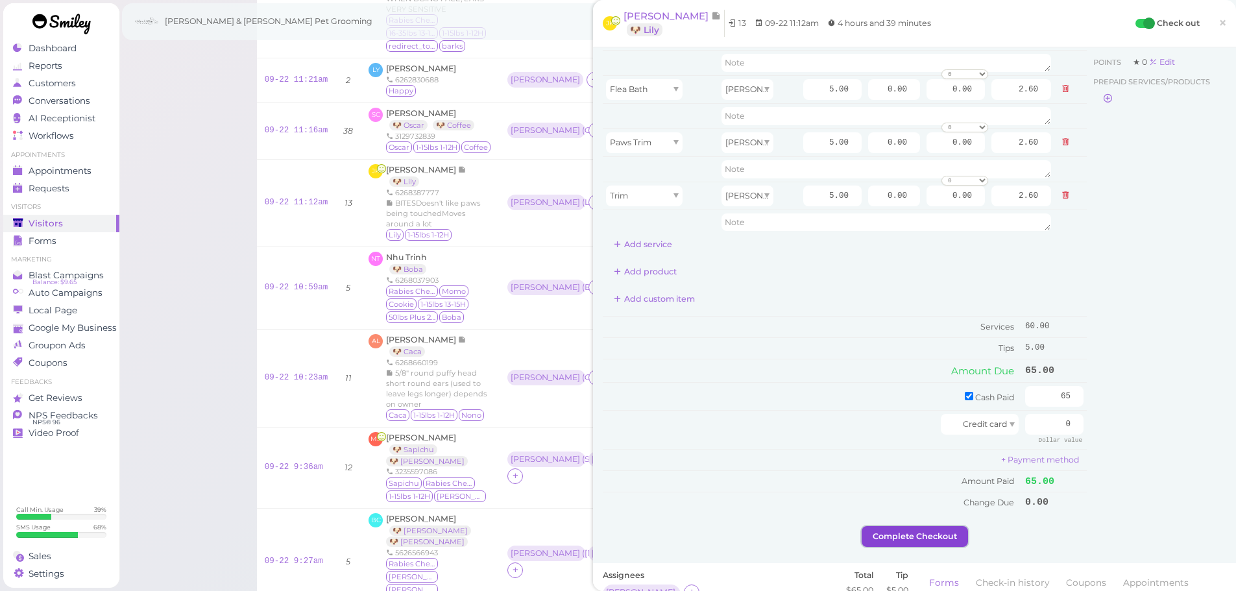
click at [953, 535] on button "Complete Checkout" at bounding box center [915, 536] width 106 height 21
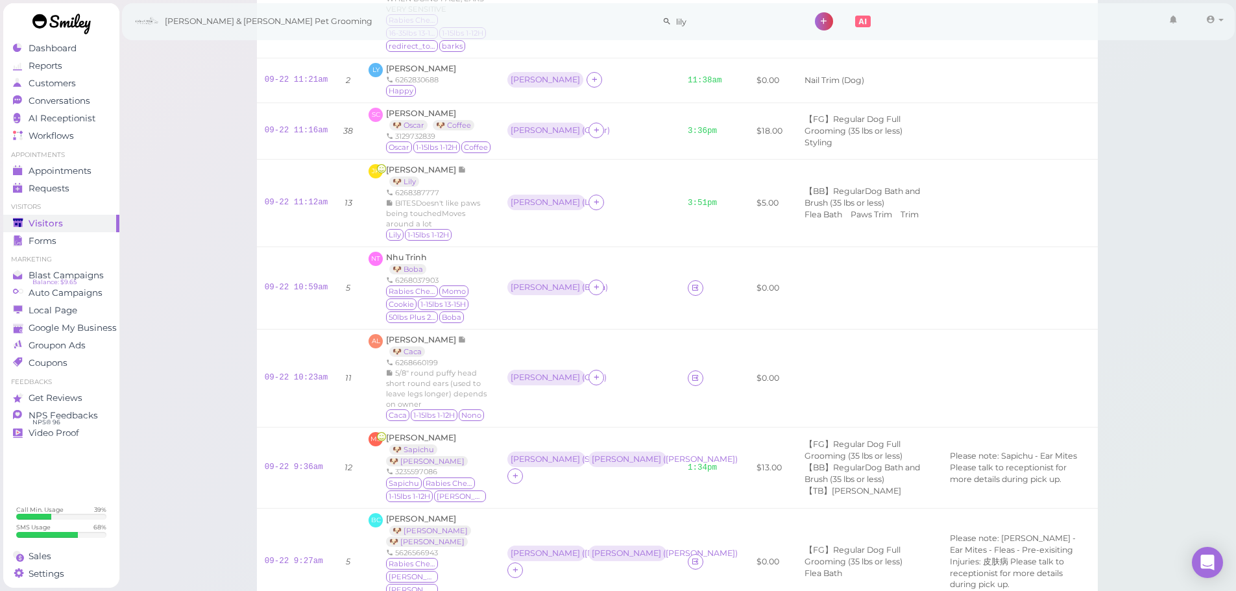
click at [176, 433] on div "Visitors Notes Schedule Reports New visitor New visit alert Check-in Customer c…" at bounding box center [678, 260] width 1118 height 1168
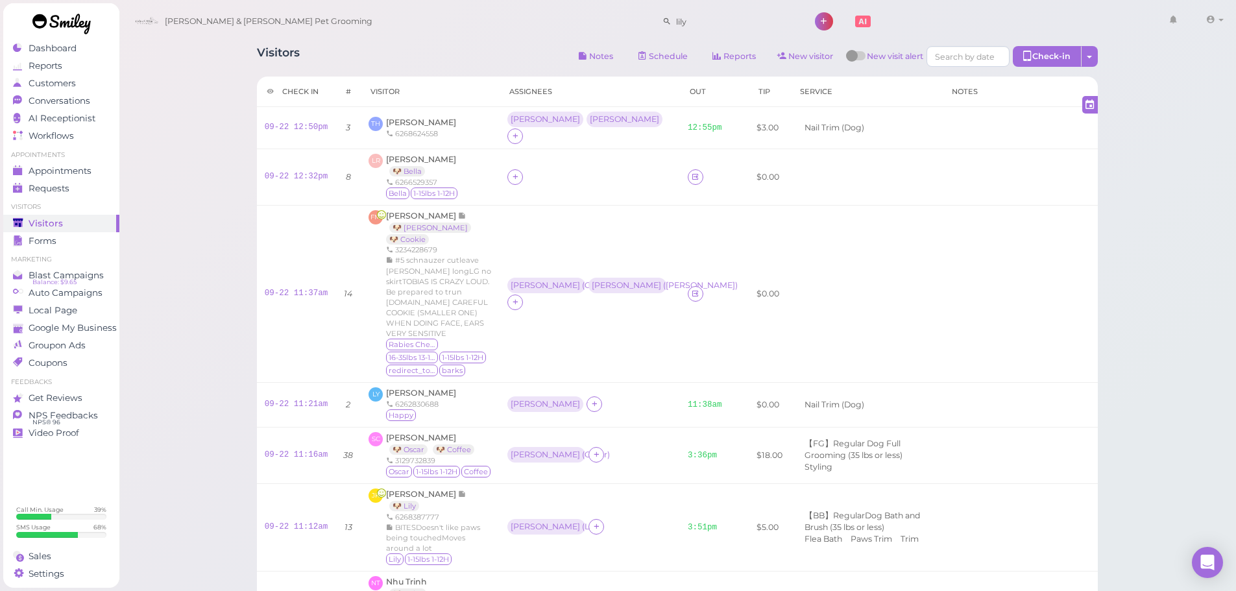
scroll to position [1, 0]
click at [412, 191] on td "LR Lorena Ruiz 🐶 Bella 6266529357 Bella 1-15lbs 1-12H" at bounding box center [430, 176] width 139 height 56
click at [426, 210] on span "Federico Moya" at bounding box center [422, 215] width 72 height 10
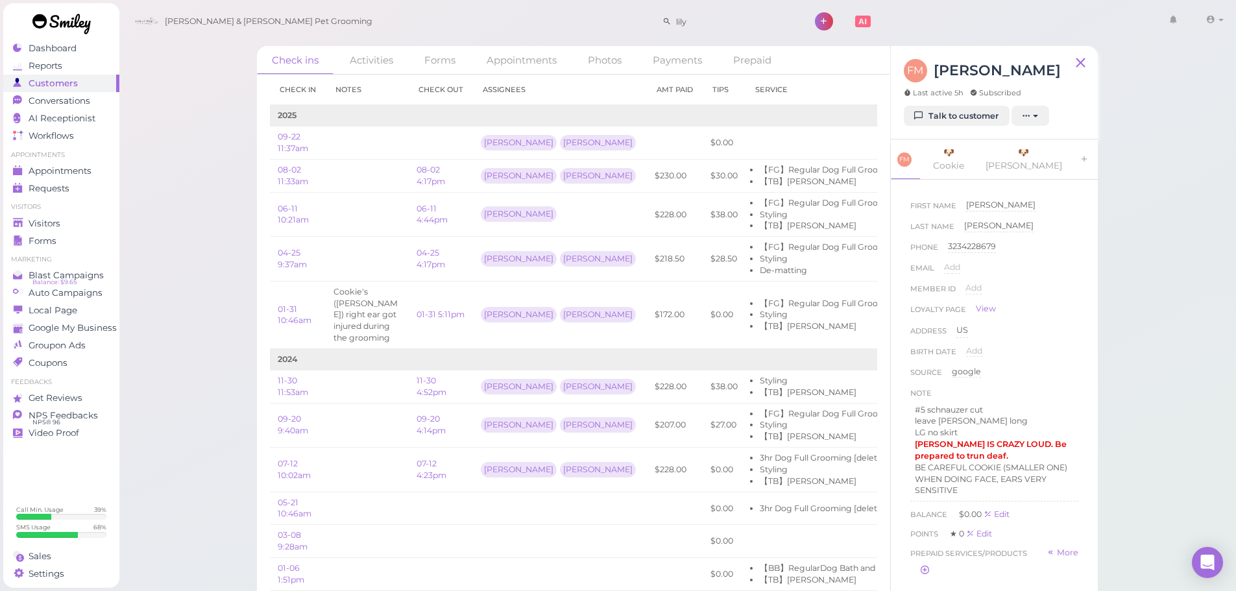
click at [944, 89] on span "Last active 5h" at bounding box center [934, 93] width 60 height 10
click at [936, 114] on link "Talk to customer" at bounding box center [957, 116] width 106 height 21
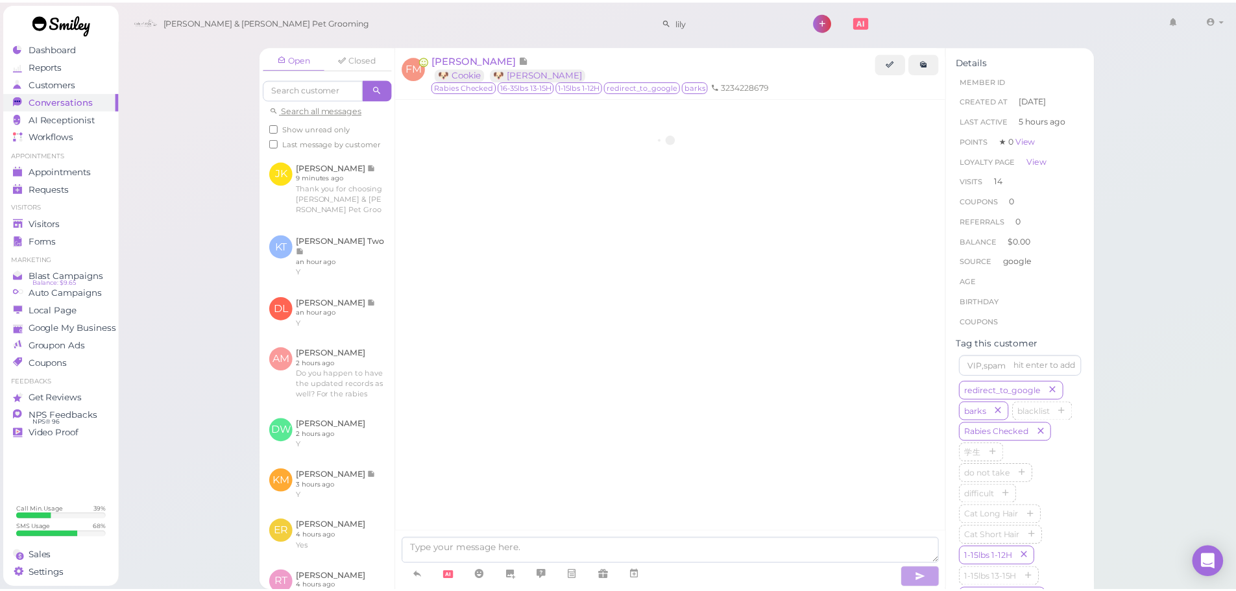
scroll to position [1679, 0]
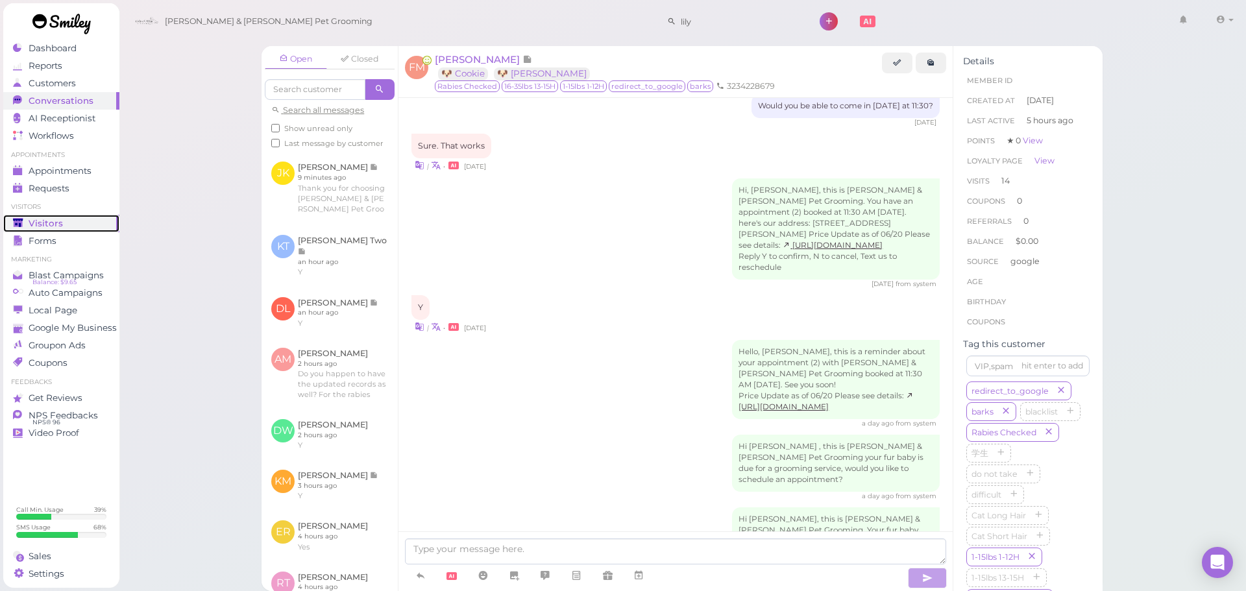
click at [97, 218] on div "Visitors" at bounding box center [59, 223] width 93 height 11
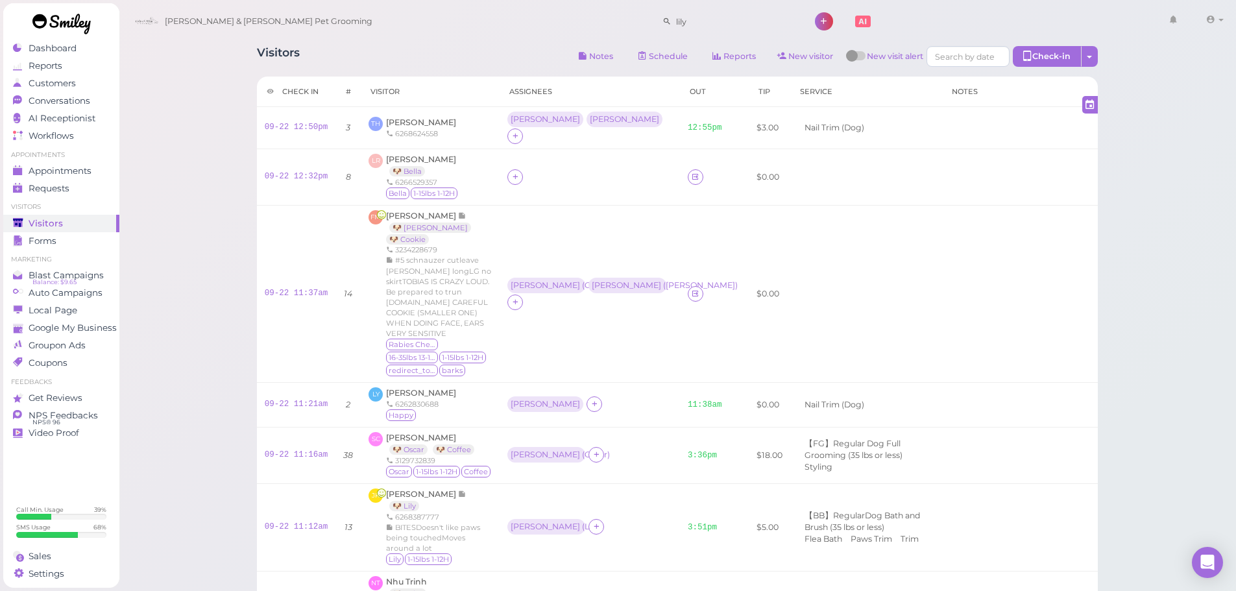
drag, startPoint x: 1141, startPoint y: 398, endPoint x: 1135, endPoint y: 402, distance: 7.3
click at [1139, 400] on div "Visitors Notes Schedule Reports New visitor New visit alert Check-in Customer c…" at bounding box center [678, 584] width 1118 height 1168
click at [546, 173] on div at bounding box center [589, 177] width 165 height 16
click at [515, 169] on div at bounding box center [515, 177] width 16 height 16
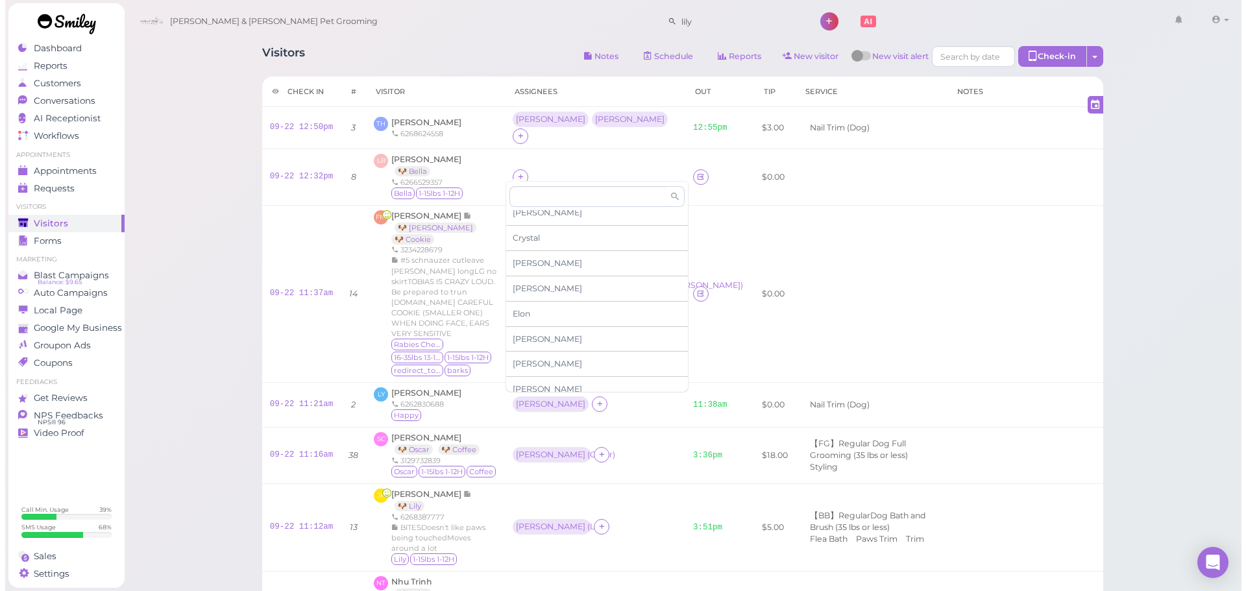
scroll to position [221, 0]
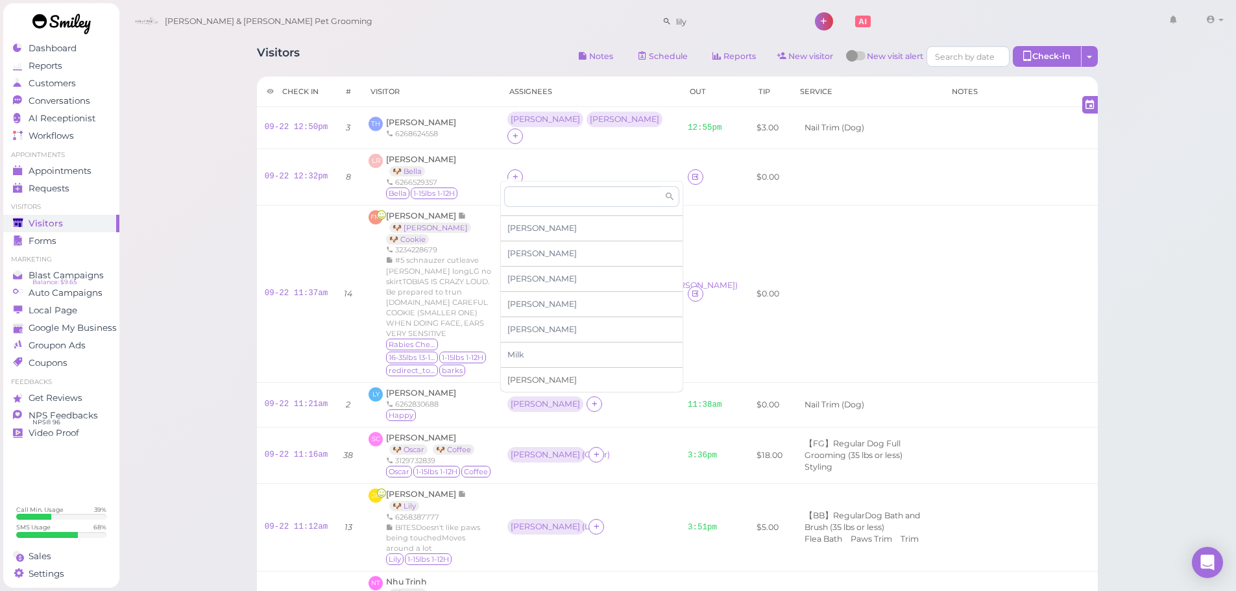
click at [526, 379] on span "Rebecca" at bounding box center [541, 380] width 69 height 10
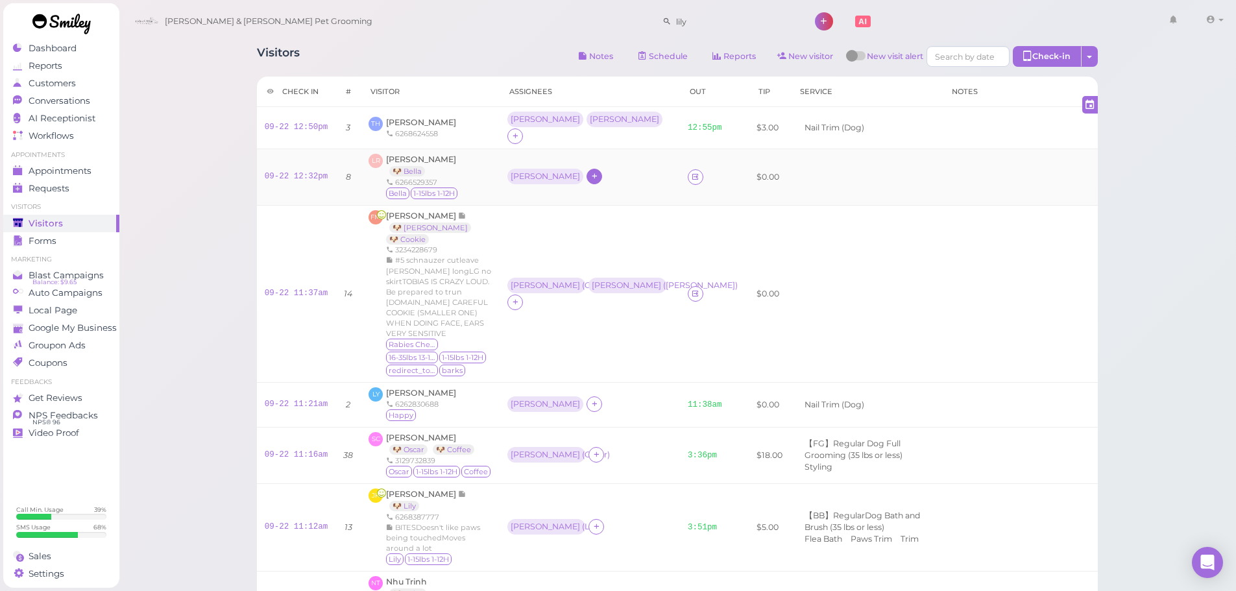
click at [511, 172] on div "Rebecca" at bounding box center [545, 176] width 69 height 9
click at [515, 224] on span "Select pets" at bounding box center [532, 223] width 45 height 14
click at [485, 154] on td "LR Lorena Ruiz 🐶 Bella 6266529357 Bella 1-15lbs 1-12H" at bounding box center [430, 177] width 139 height 56
click at [411, 166] on link "🐶 Bella" at bounding box center [407, 171] width 36 height 10
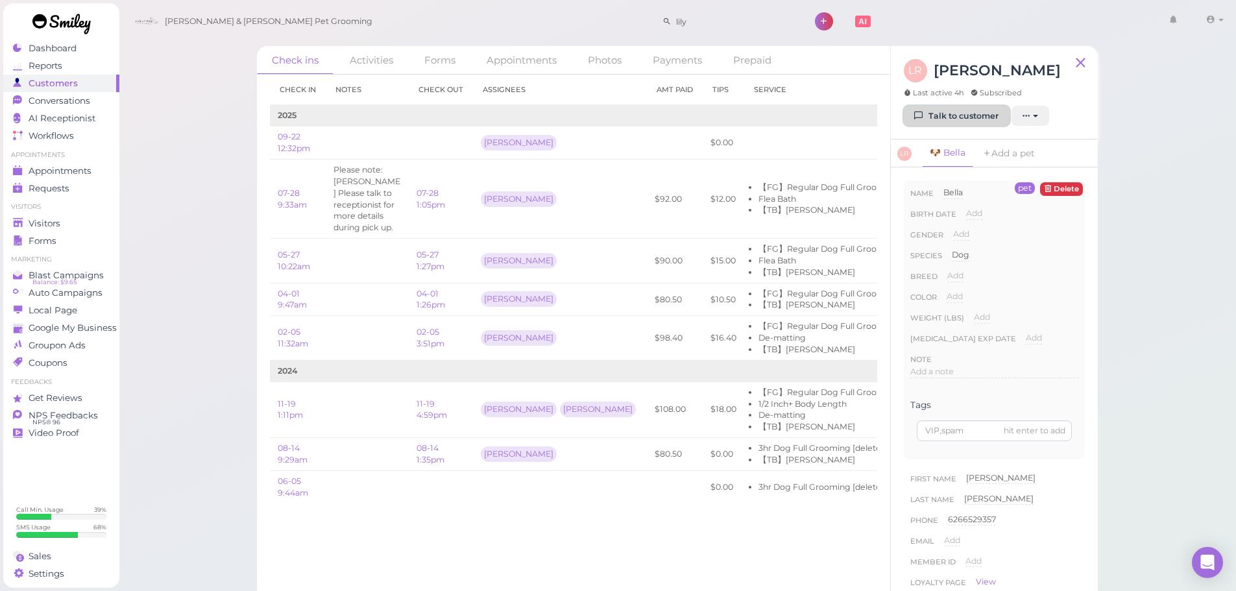
click at [952, 110] on link "Talk to customer" at bounding box center [957, 116] width 106 height 21
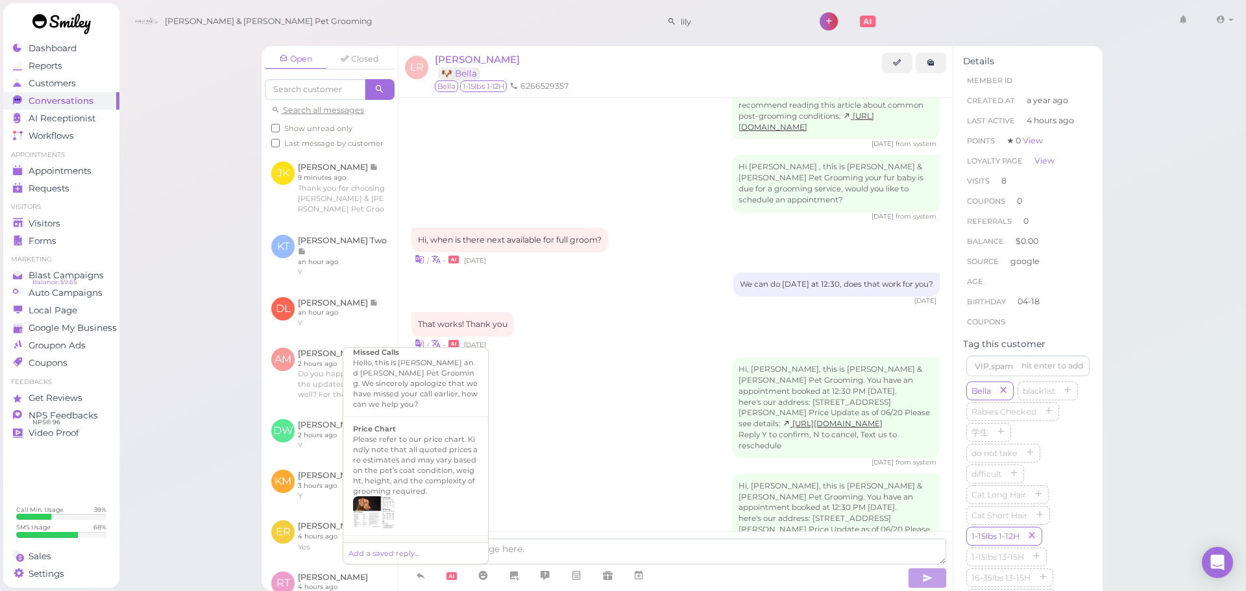
scroll to position [900, 0]
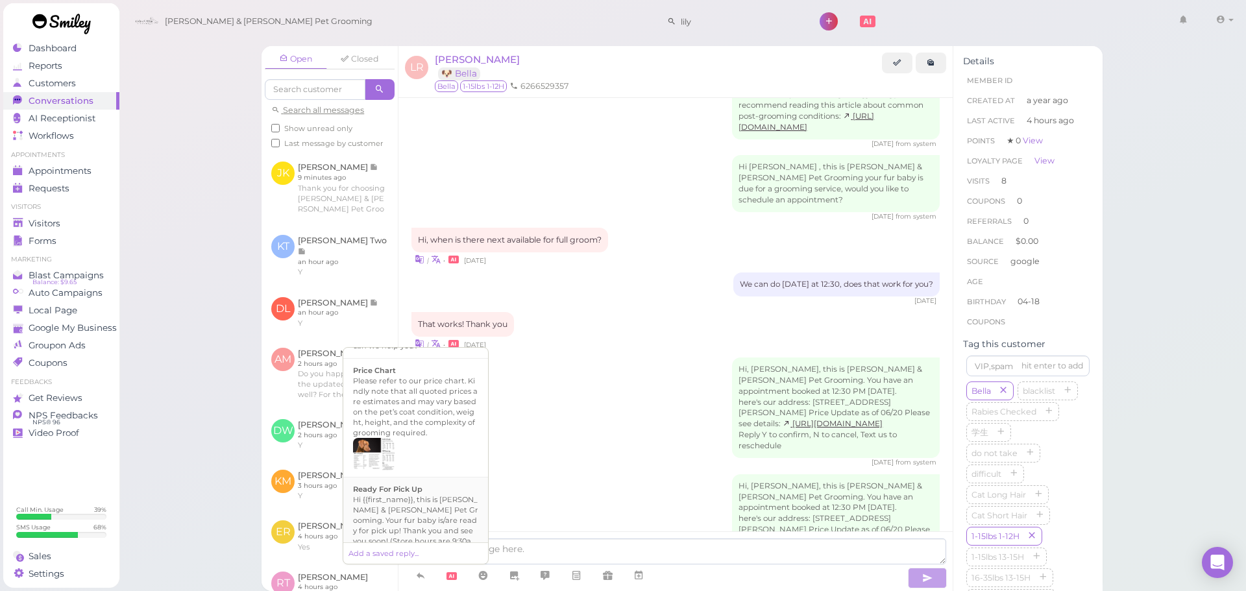
click at [430, 498] on div "Hi {{first_name}}, this is Cody & Miley Pet Grooming. Your fur baby is/are read…" at bounding box center [415, 530] width 125 height 73
type textarea "Hi {{first_name}}, this is Cody & Miley Pet Grooming. Your fur baby is/are read…"
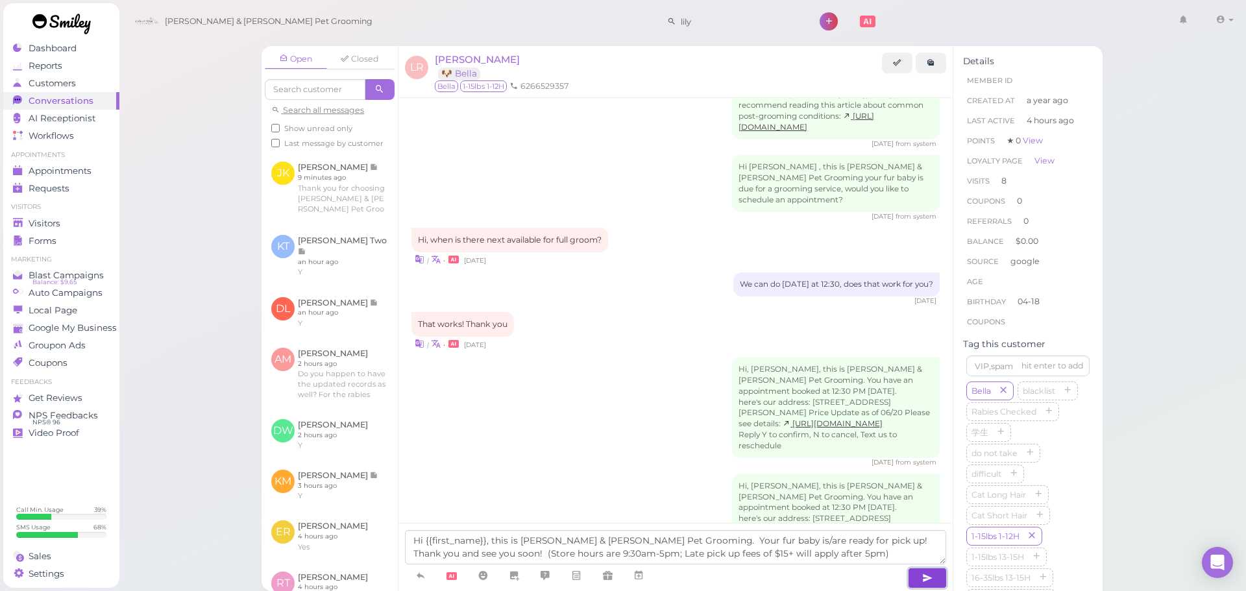
click at [917, 578] on button "button" at bounding box center [927, 578] width 39 height 21
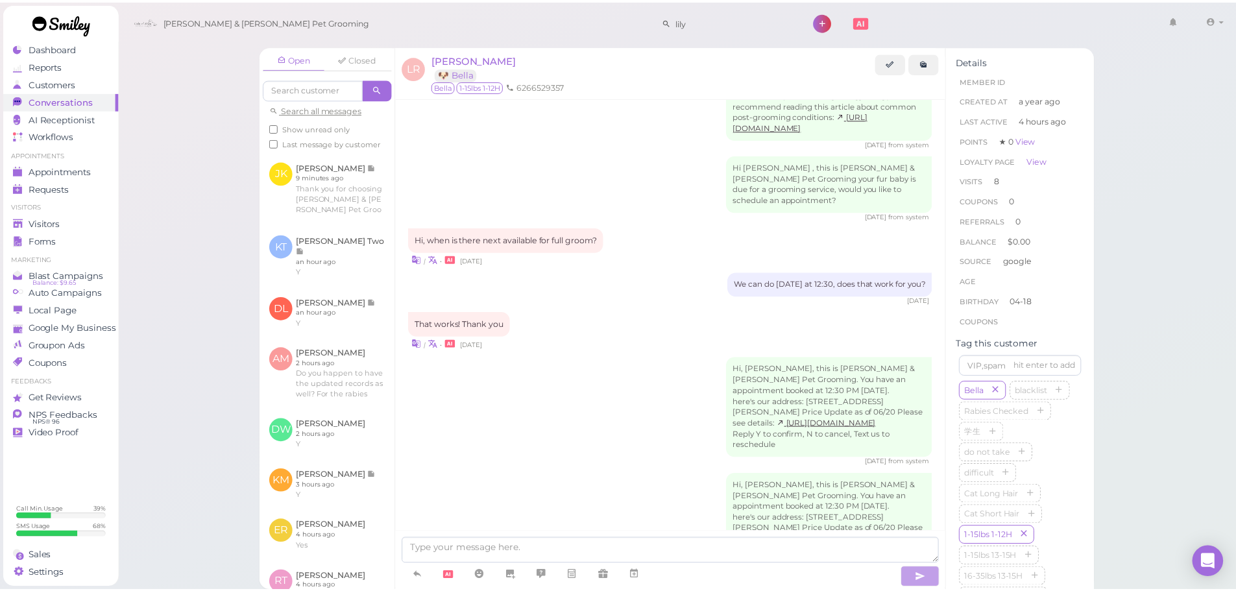
scroll to position [1840, 0]
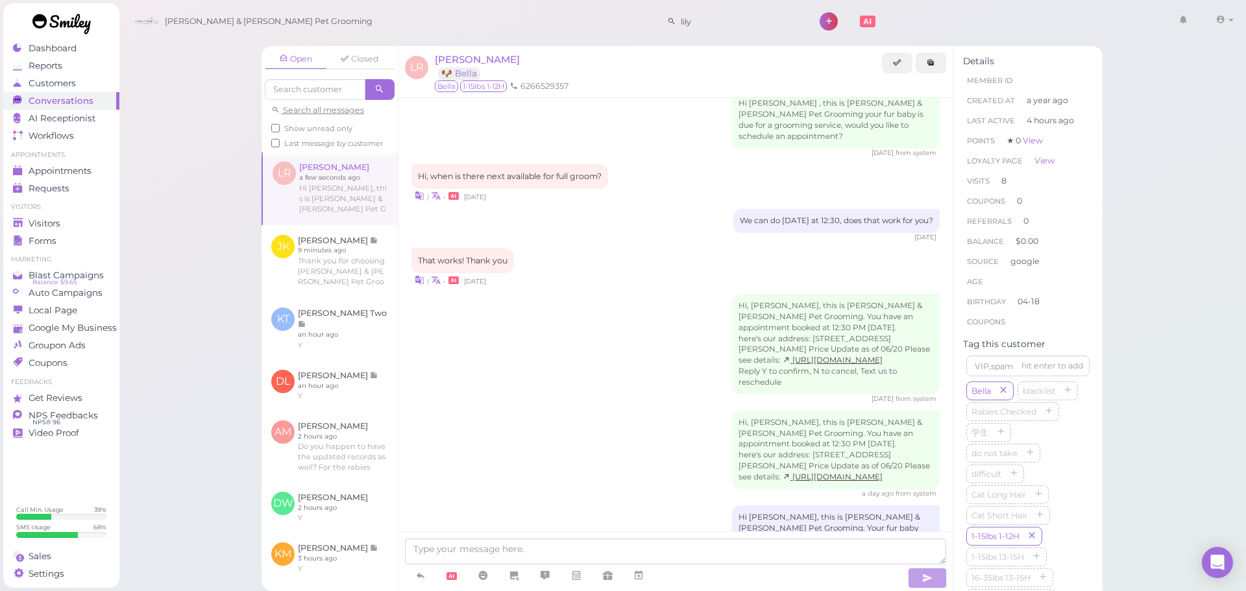
click at [196, 277] on div "Open Closed Search all messages Show unread only Last message by customer LR Lo…" at bounding box center [683, 295] width 1128 height 591
click at [103, 221] on div "Visitors" at bounding box center [59, 223] width 93 height 11
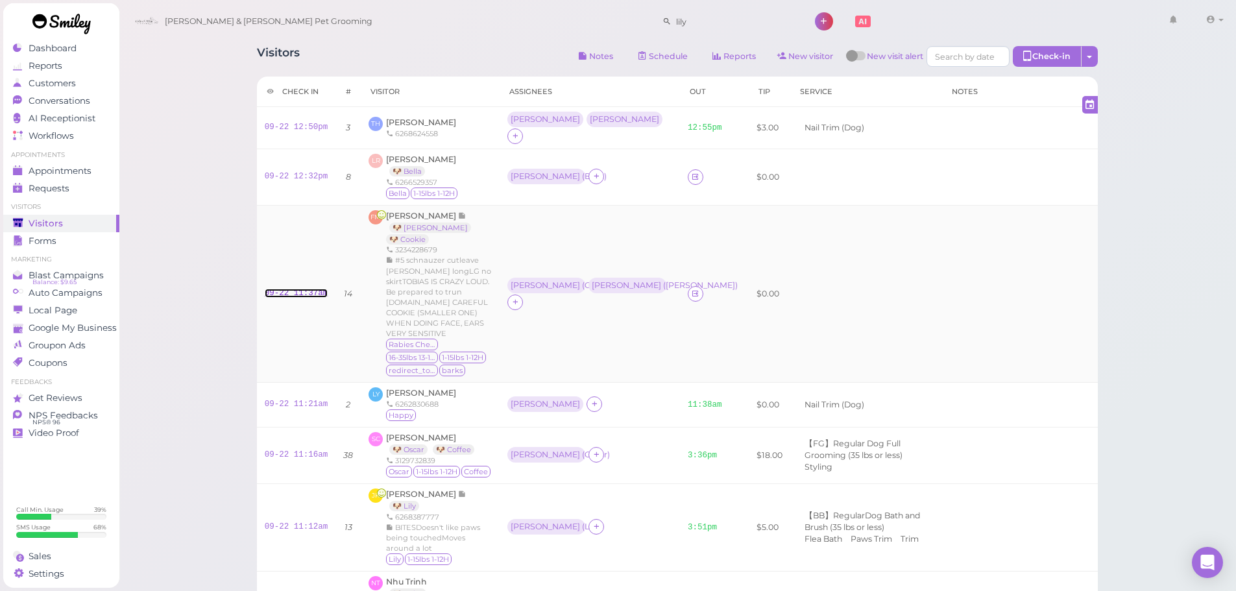
click at [288, 289] on link "09-22 11:37am" at bounding box center [297, 293] width 64 height 9
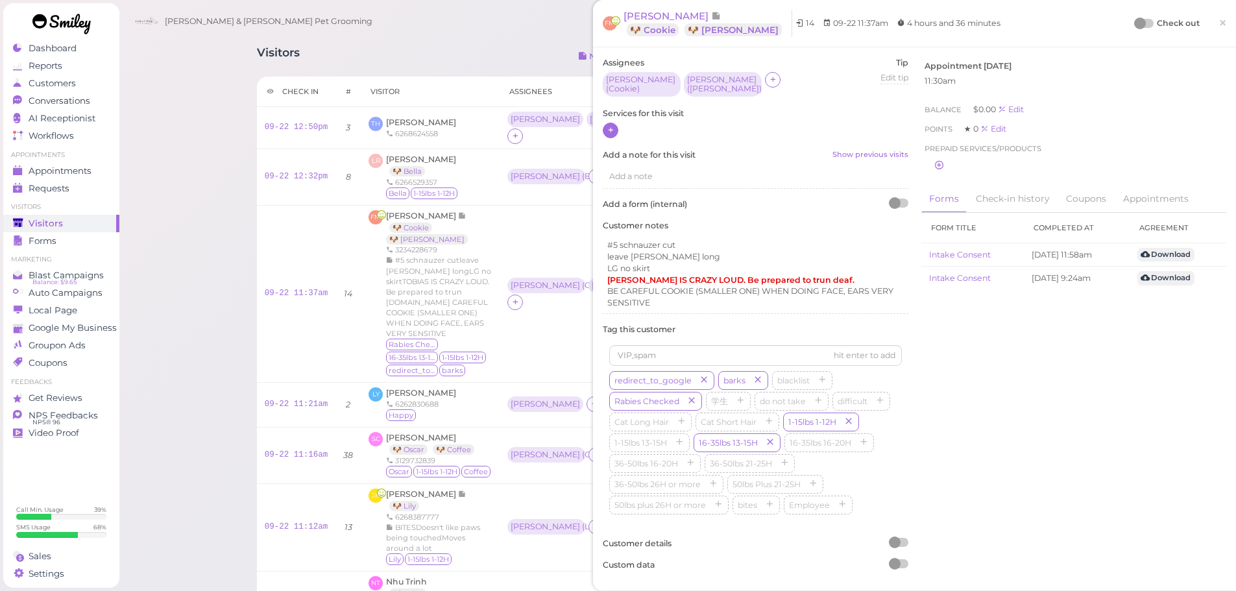
click at [616, 128] on div at bounding box center [611, 131] width 16 height 16
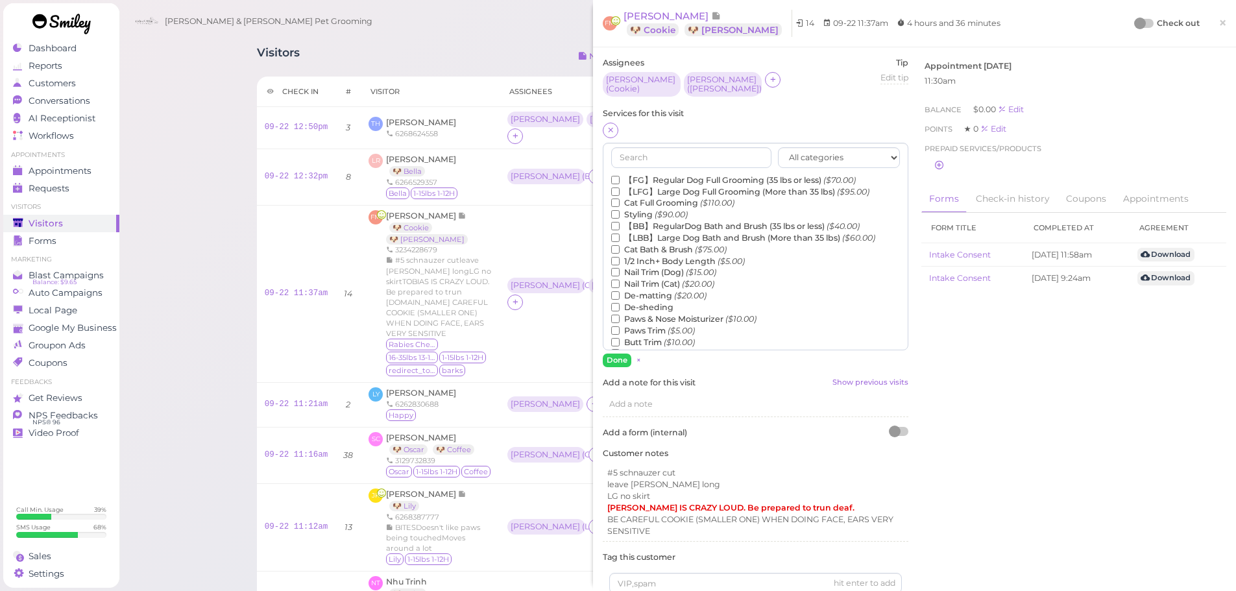
click at [650, 178] on label "【FG】Regular Dog Full Grooming (35 lbs or less) ($70.00)" at bounding box center [733, 181] width 245 height 12
click at [620, 178] on input "【FG】Regular Dog Full Grooming (35 lbs or less) ($70.00)" at bounding box center [615, 180] width 8 height 8
click at [646, 212] on label "Styling ($90.00)" at bounding box center [649, 215] width 77 height 12
click at [620, 212] on input "Styling ($90.00)" at bounding box center [615, 214] width 8 height 8
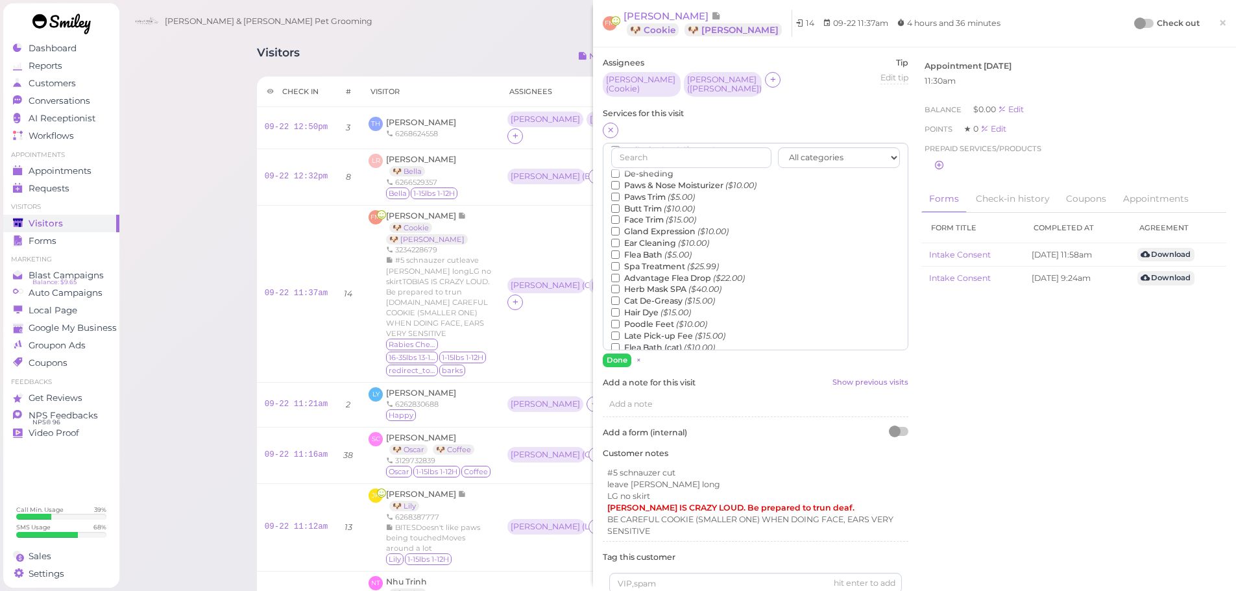
scroll to position [295, 0]
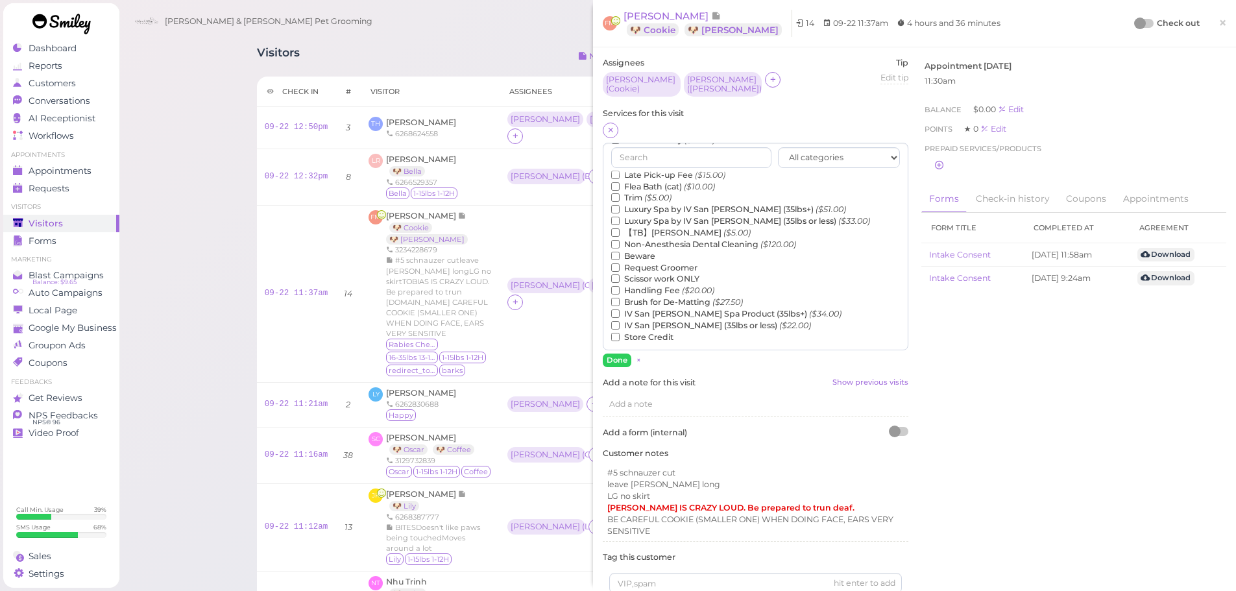
click at [644, 227] on label "【TB】Teeth Brushing ($5.00)" at bounding box center [681, 233] width 140 height 12
click at [620, 228] on input "【TB】Teeth Brushing ($5.00)" at bounding box center [615, 232] width 8 height 8
click at [614, 354] on button "Done" at bounding box center [617, 361] width 29 height 14
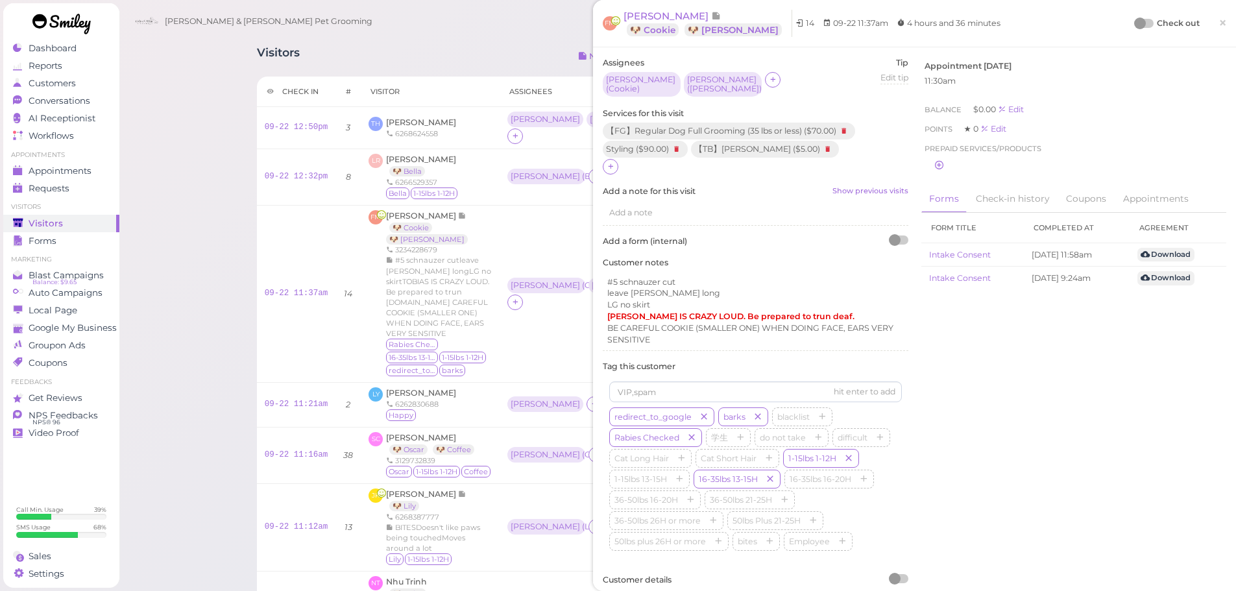
click at [1139, 24] on div at bounding box center [1145, 23] width 18 height 9
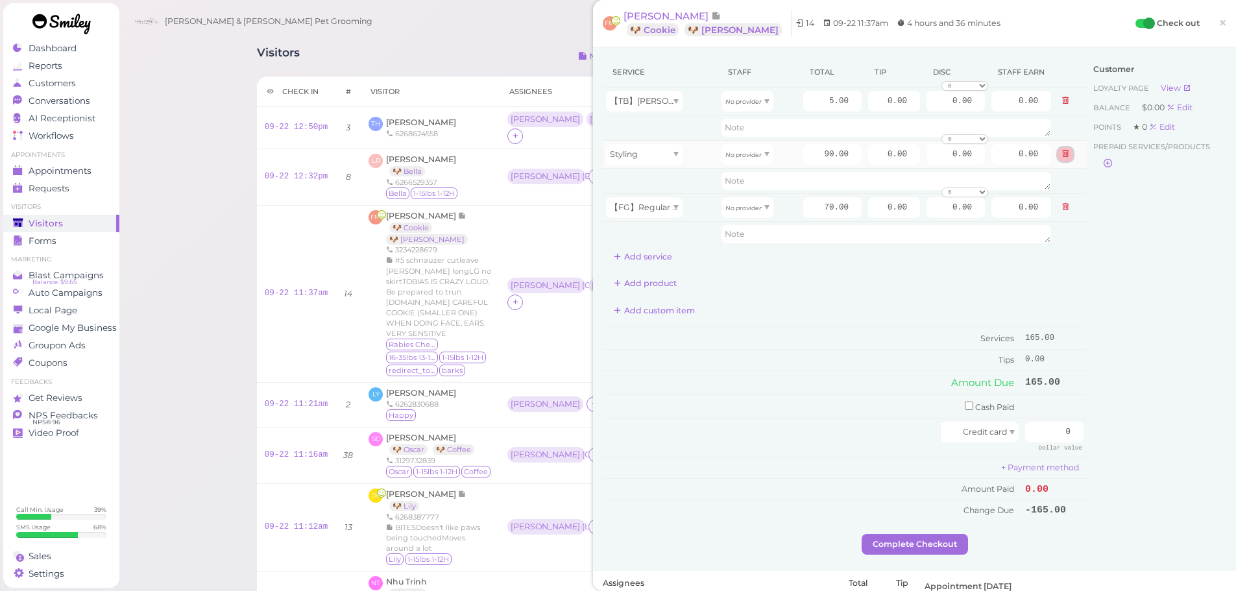
click at [1060, 157] on button at bounding box center [1066, 154] width 16 height 14
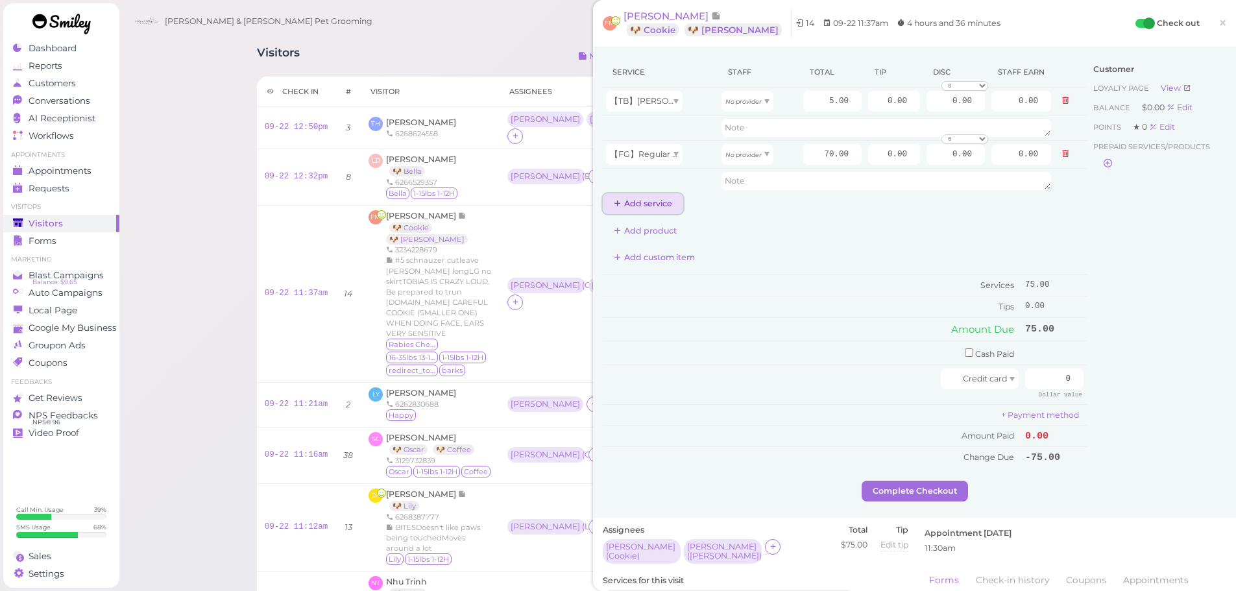
click at [653, 202] on button "Add service" at bounding box center [643, 203] width 80 height 21
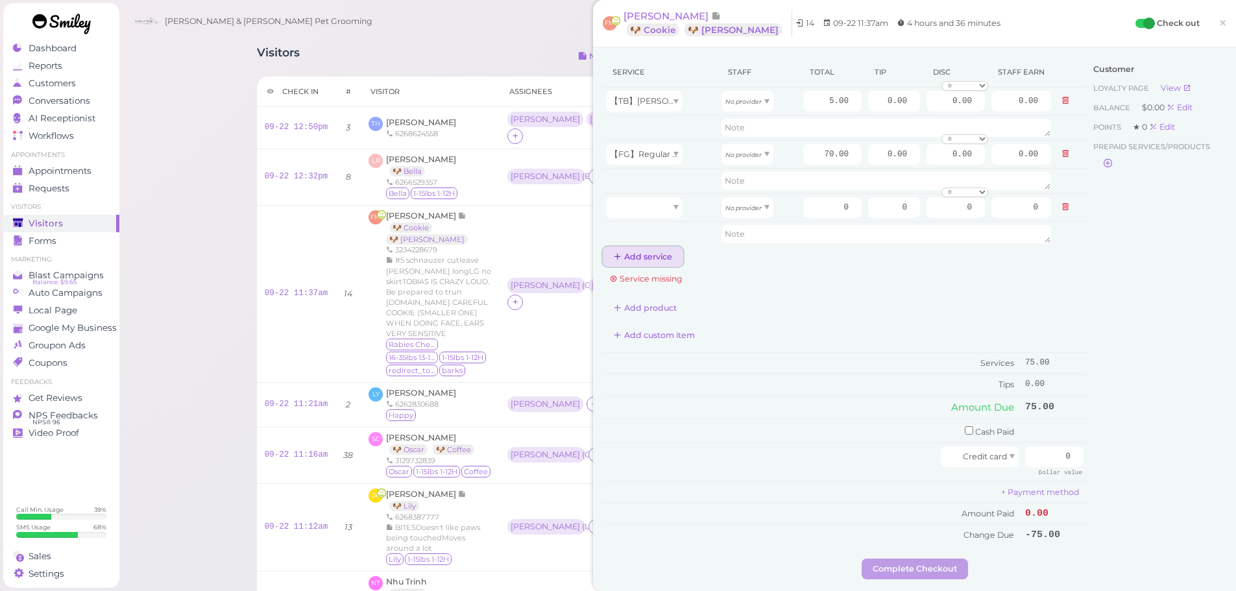
click at [666, 258] on button "Add service" at bounding box center [643, 257] width 80 height 21
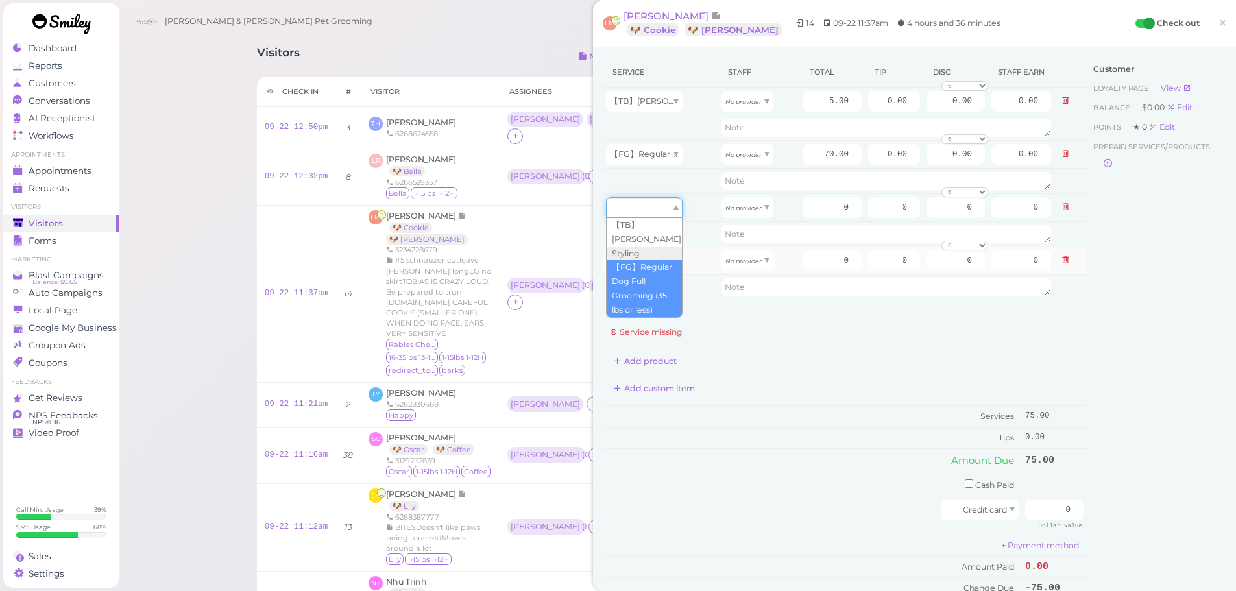
drag, startPoint x: 659, startPoint y: 213, endPoint x: 655, endPoint y: 262, distance: 49.4
type input "70.00"
drag, startPoint x: 654, startPoint y: 256, endPoint x: 653, endPoint y: 295, distance: 38.9
type input "5.00"
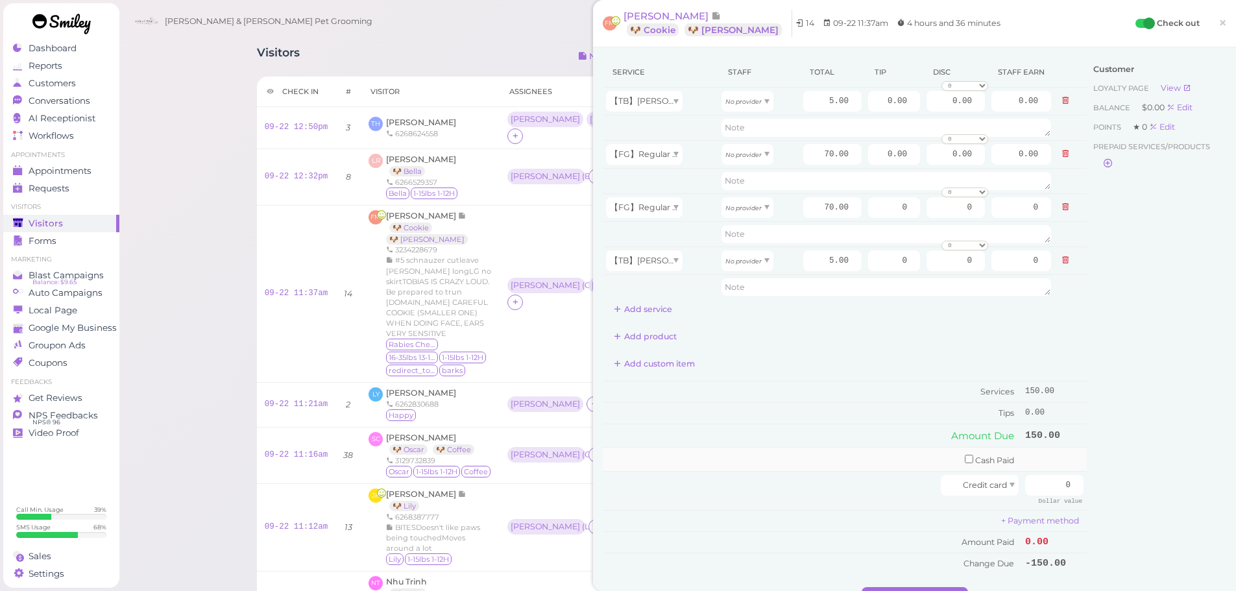
click at [878, 448] on td "Cash Paid" at bounding box center [812, 460] width 419 height 24
drag, startPoint x: 736, startPoint y: 110, endPoint x: 733, endPoint y: 132, distance: 21.7
type input "2.60"
drag, startPoint x: 734, startPoint y: 151, endPoint x: 735, endPoint y: 189, distance: 37.6
type input "36.40"
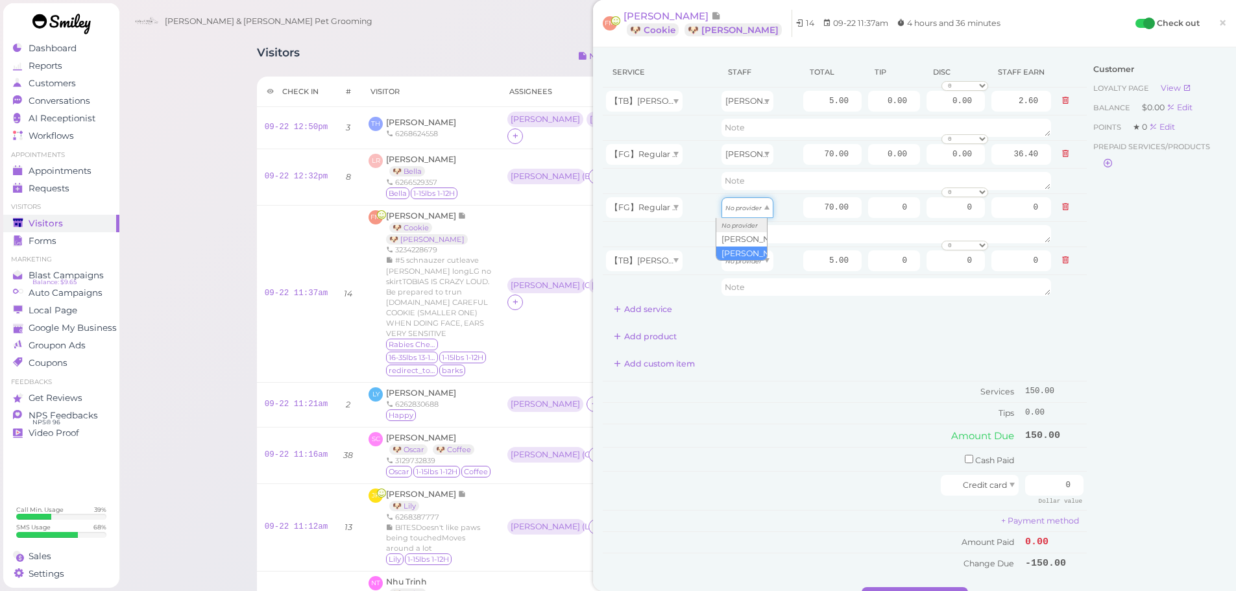
drag, startPoint x: 736, startPoint y: 199, endPoint x: 740, endPoint y: 251, distance: 52.1
type input "30.10"
drag, startPoint x: 740, startPoint y: 264, endPoint x: 738, endPoint y: 303, distance: 39.0
type input "2.15"
click at [808, 200] on input "70.00" at bounding box center [832, 207] width 58 height 21
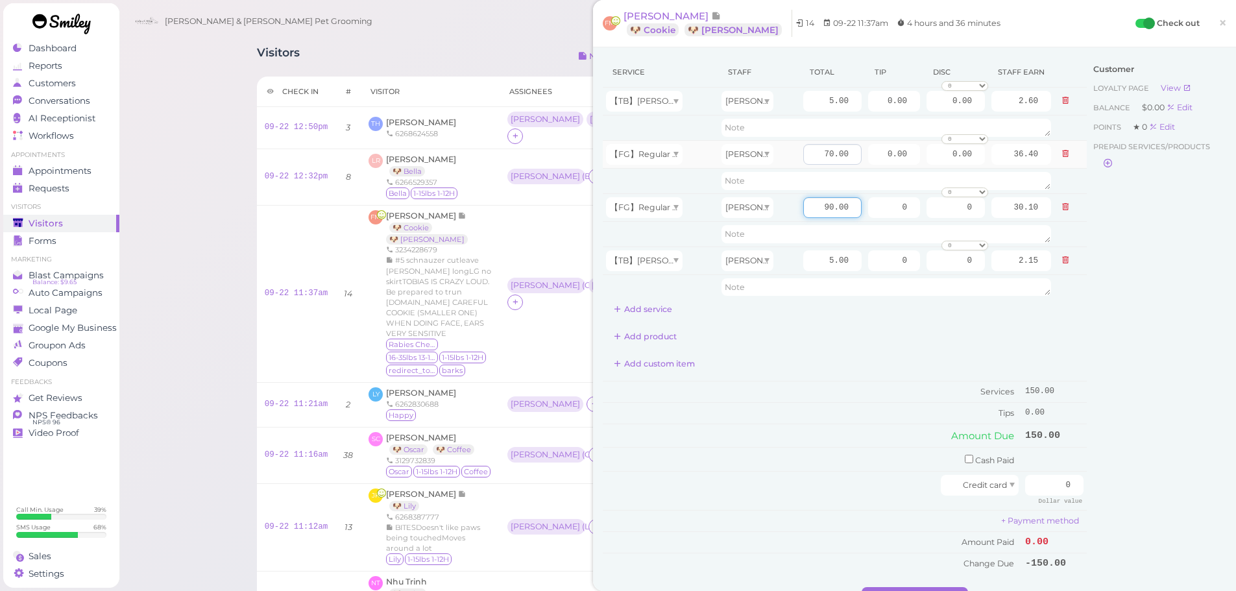
type input "90.00"
type input "38.70"
click at [803, 154] on input "70.00" at bounding box center [832, 154] width 58 height 21
type input "100.00"
type input "52.00"
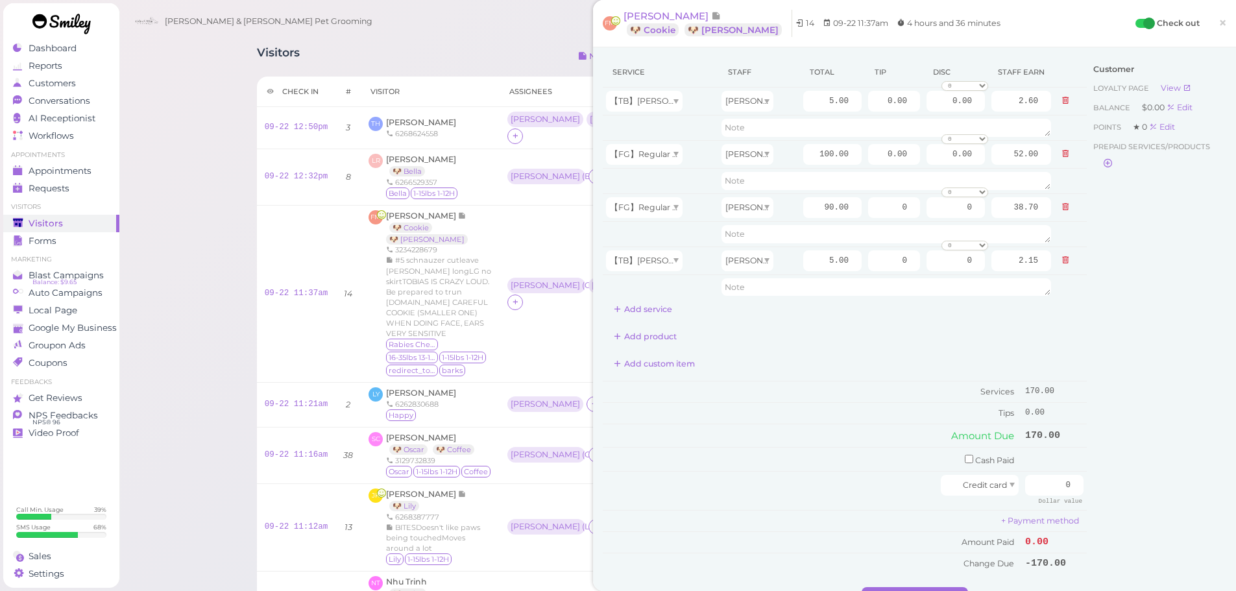
click at [790, 349] on div "Service Staff Total Tip Disc Staff earn 【TB】Teeth Brushing Asa 5.00 0.00 0.00 0…" at bounding box center [845, 315] width 484 height 517
drag, startPoint x: 1039, startPoint y: 481, endPoint x: 1139, endPoint y: 474, distance: 100.2
click at [1139, 474] on div "Service Staff Total Tip Disc Staff earn 【TB】Teeth Brushing Asa 5.00 0.00 0.00 0…" at bounding box center [915, 322] width 624 height 530
type input "240"
click at [1107, 440] on div "Customer Loyalty page View Balance $0.00 Edit Points ★ 0 Edit Prepaid services/…" at bounding box center [1157, 322] width 140 height 530
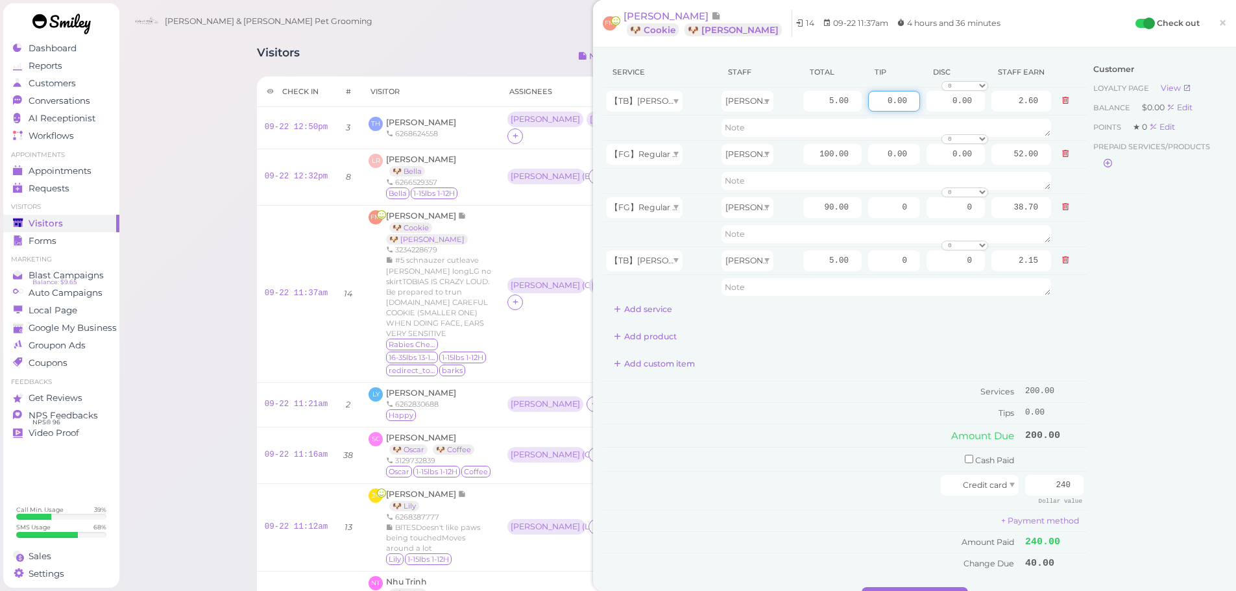
drag, startPoint x: 867, startPoint y: 104, endPoint x: 1126, endPoint y: 94, distance: 259.8
click at [1126, 94] on div "Service Staff Total Tip Disc Staff earn 【TB】Teeth Brushing Asa 5.00 0.00 0.00 0…" at bounding box center [915, 322] width 624 height 530
drag, startPoint x: 868, startPoint y: 149, endPoint x: 1062, endPoint y: 155, distance: 194.7
click at [1050, 154] on tr "【FG】Regular Dog Full Grooming (35 lbs or less) Asa 100.00 0.00 0.00 0 10% off 1…" at bounding box center [845, 154] width 484 height 28
type input "1"
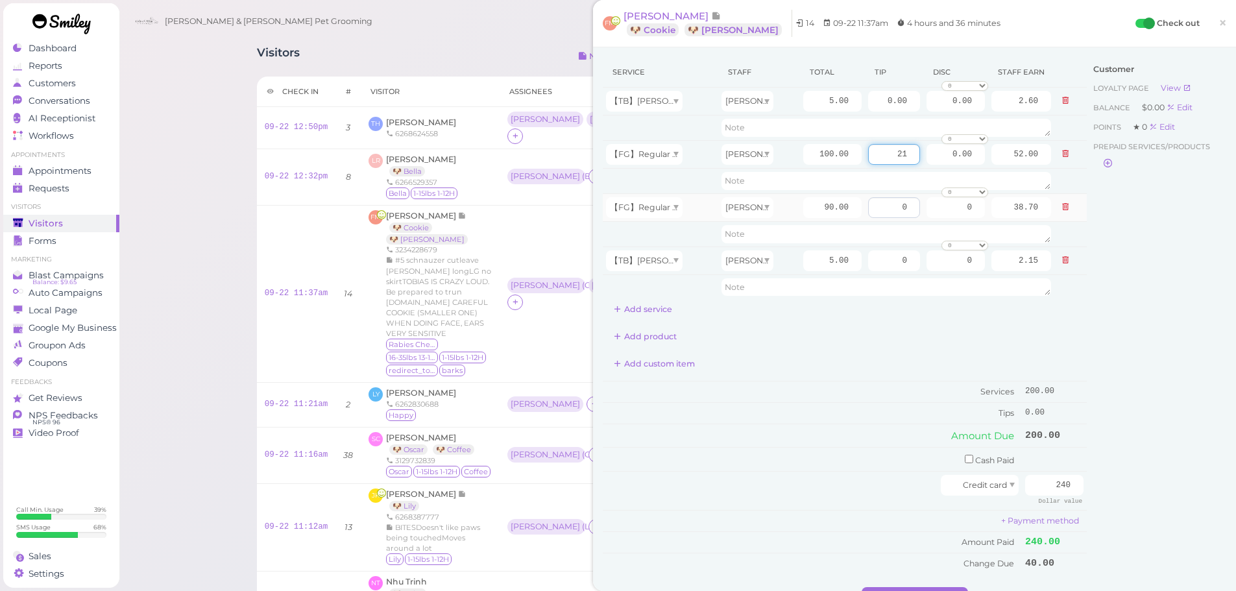
type input "21"
click at [876, 210] on input "0" at bounding box center [894, 207] width 52 height 21
drag, startPoint x: 875, startPoint y: 210, endPoint x: 1056, endPoint y: 206, distance: 180.4
click at [1054, 206] on tr "【FG】Regular Dog Full Grooming (35 lbs or less) Rebecca 90.00 0 0 0 10% off 15% …" at bounding box center [845, 207] width 484 height 28
type input "19"
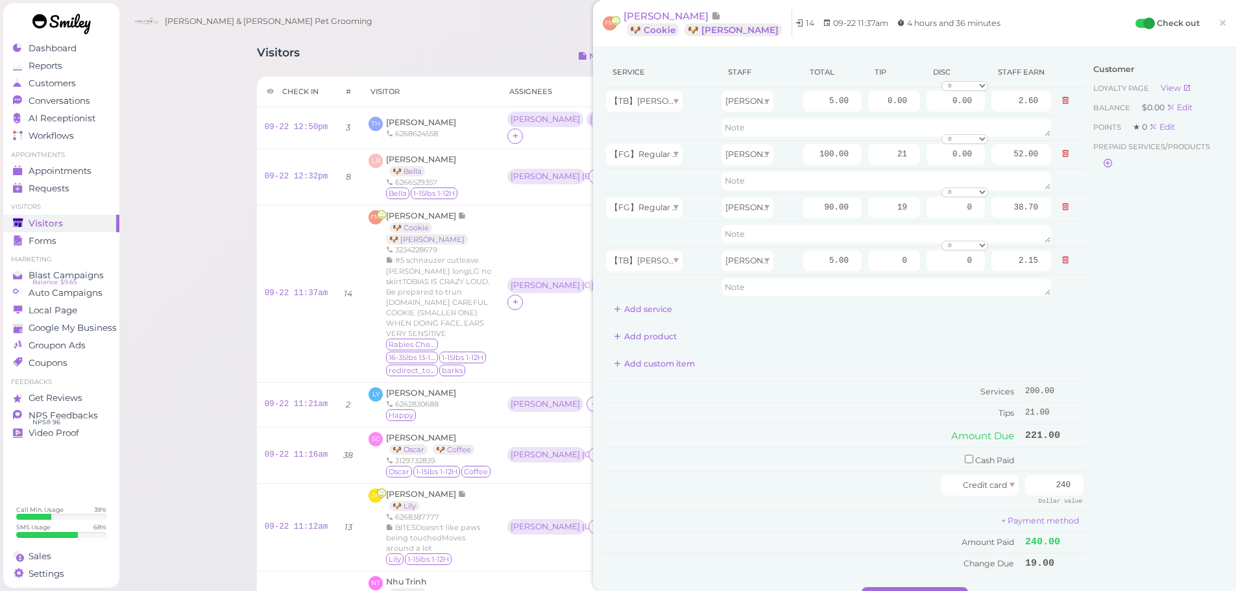
click at [1131, 333] on div "Customer Loyalty page View Balance $0.00 Edit Points ★ 0 Edit Prepaid services/…" at bounding box center [1157, 322] width 140 height 530
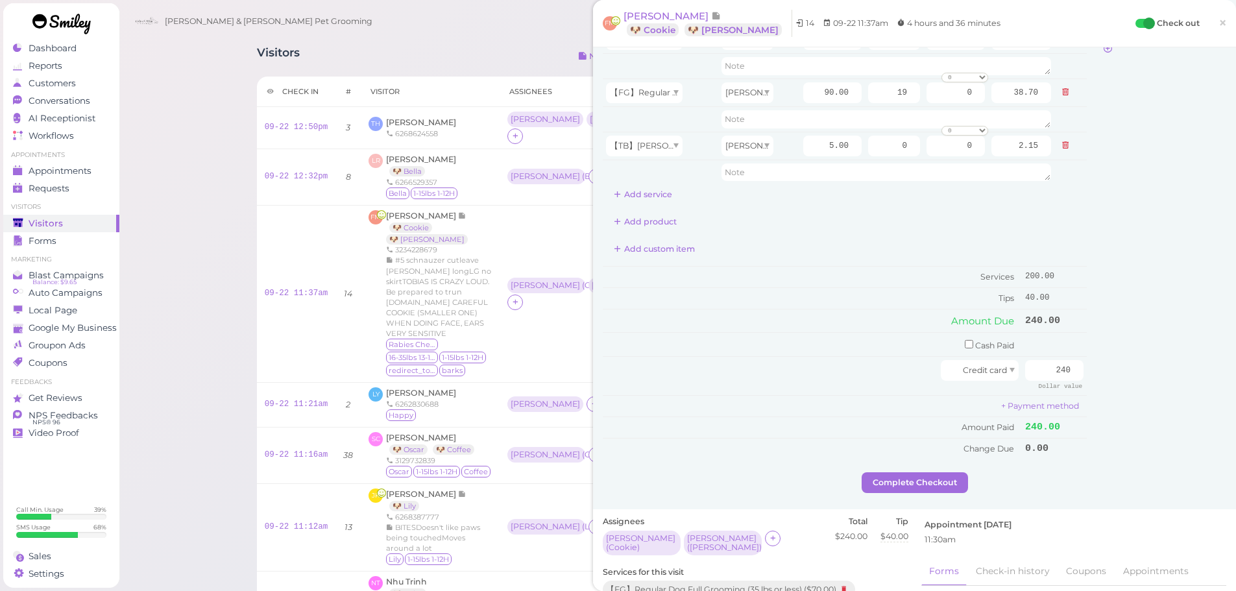
scroll to position [260, 0]
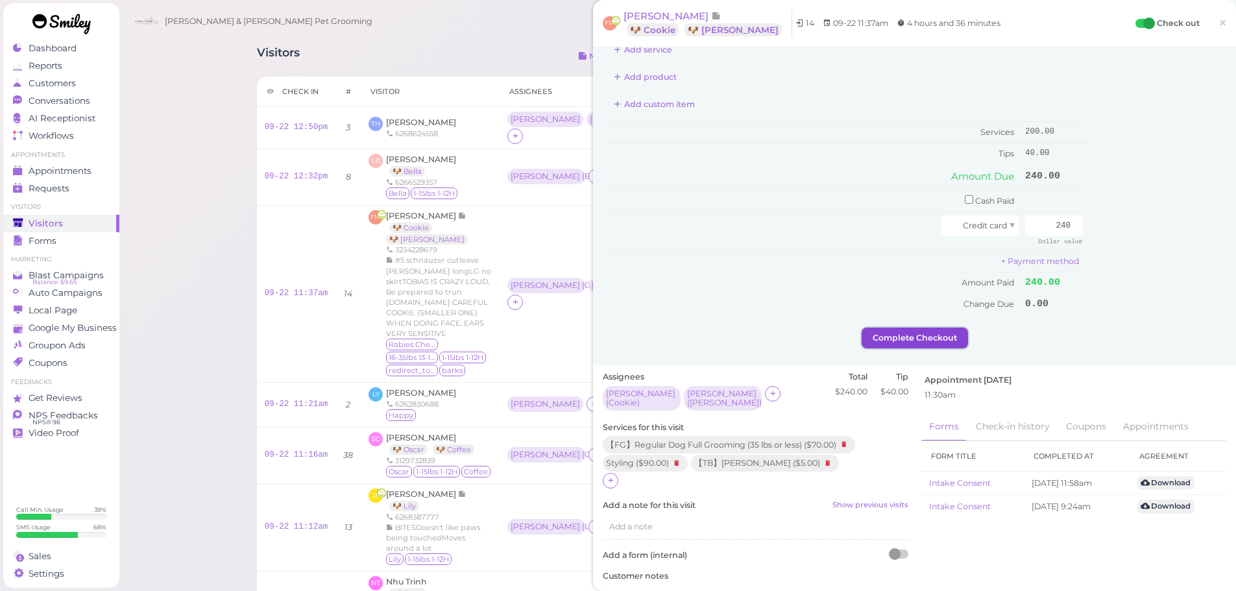
click at [914, 333] on button "Complete Checkout" at bounding box center [915, 338] width 106 height 21
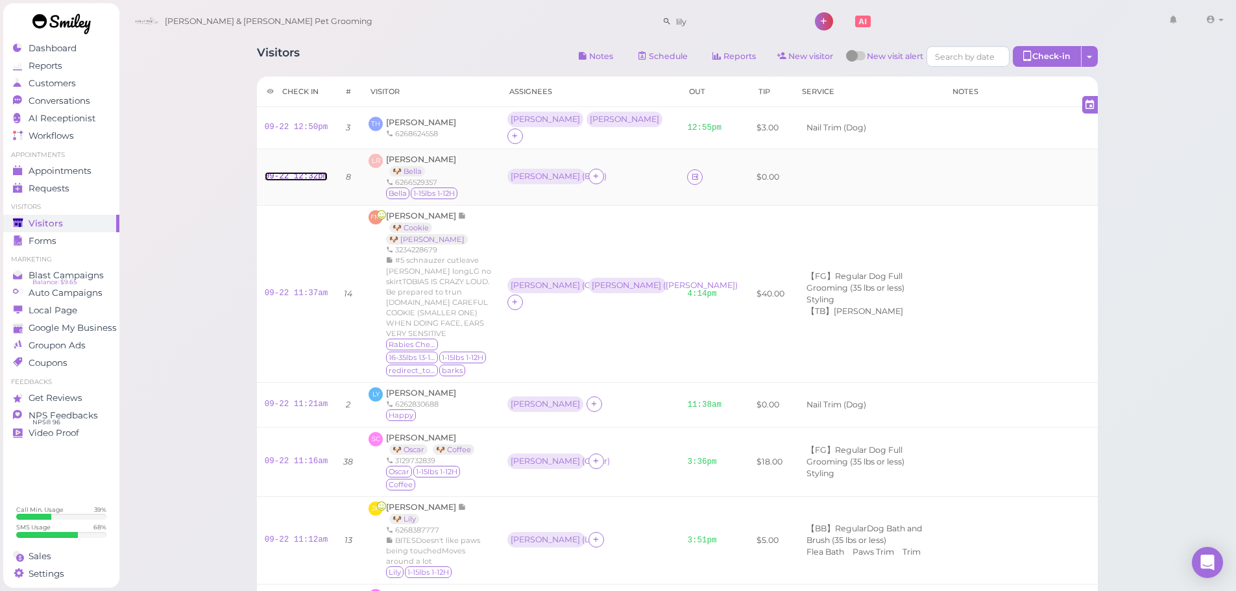
drag, startPoint x: 308, startPoint y: 163, endPoint x: 367, endPoint y: 164, distance: 59.7
click at [308, 172] on link "09-22 12:32pm" at bounding box center [297, 176] width 64 height 9
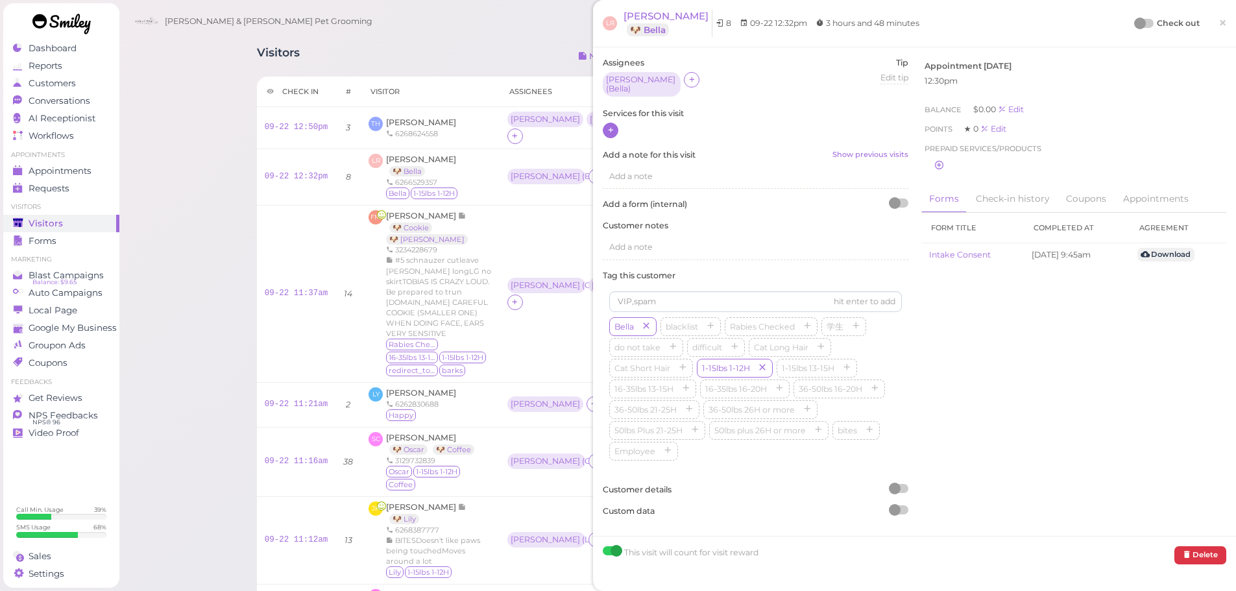
click at [617, 127] on div at bounding box center [611, 131] width 16 height 16
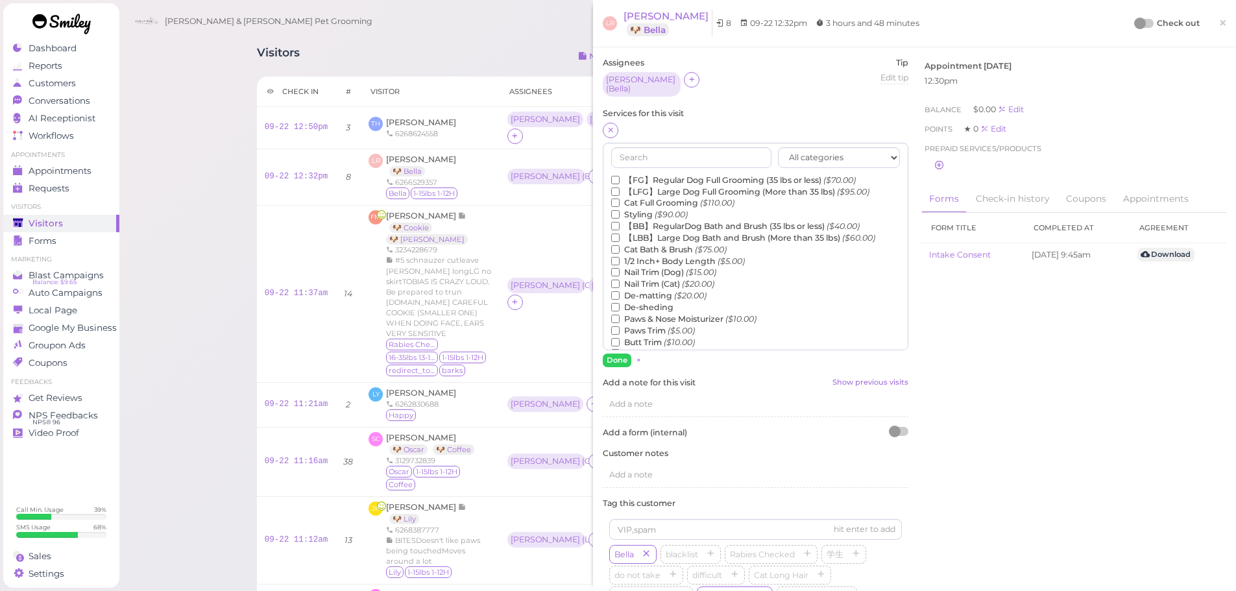
click at [698, 175] on label "【FG】Regular Dog Full Grooming (35 lbs or less) ($70.00)" at bounding box center [733, 181] width 245 height 12
click at [620, 176] on input "【FG】Regular Dog Full Grooming (35 lbs or less) ($70.00)" at bounding box center [615, 180] width 8 height 8
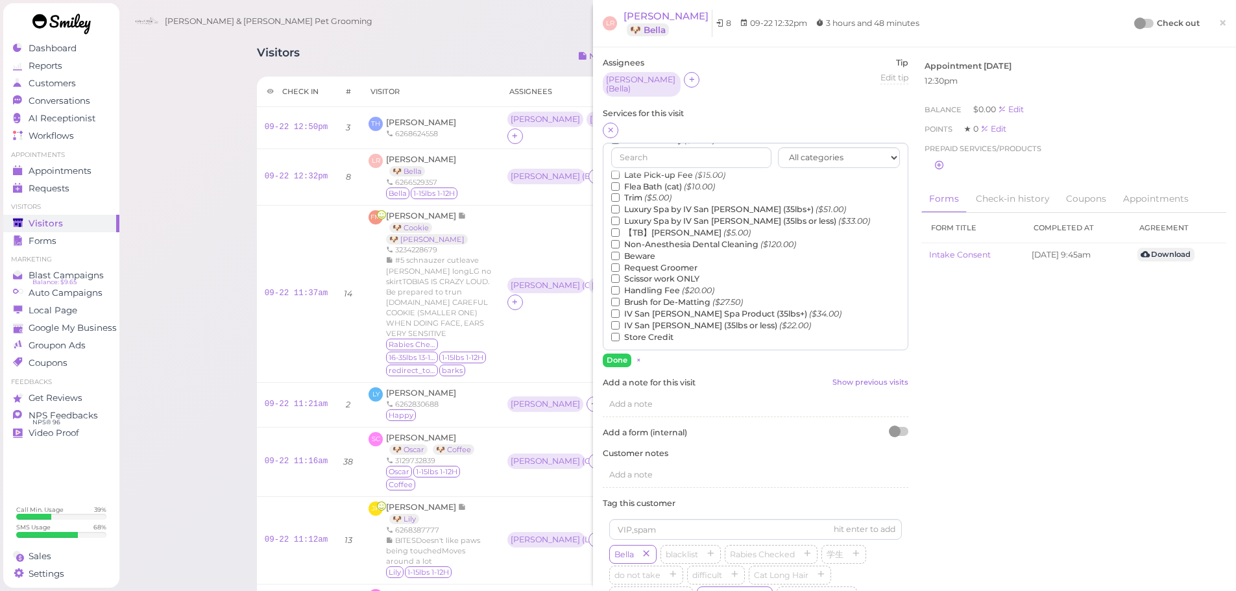
click at [662, 227] on label "【TB】Teeth Brushing ($5.00)" at bounding box center [681, 233] width 140 height 12
click at [620, 228] on input "【TB】Teeth Brushing ($5.00)" at bounding box center [615, 232] width 8 height 8
click at [622, 354] on button "Done" at bounding box center [617, 361] width 29 height 14
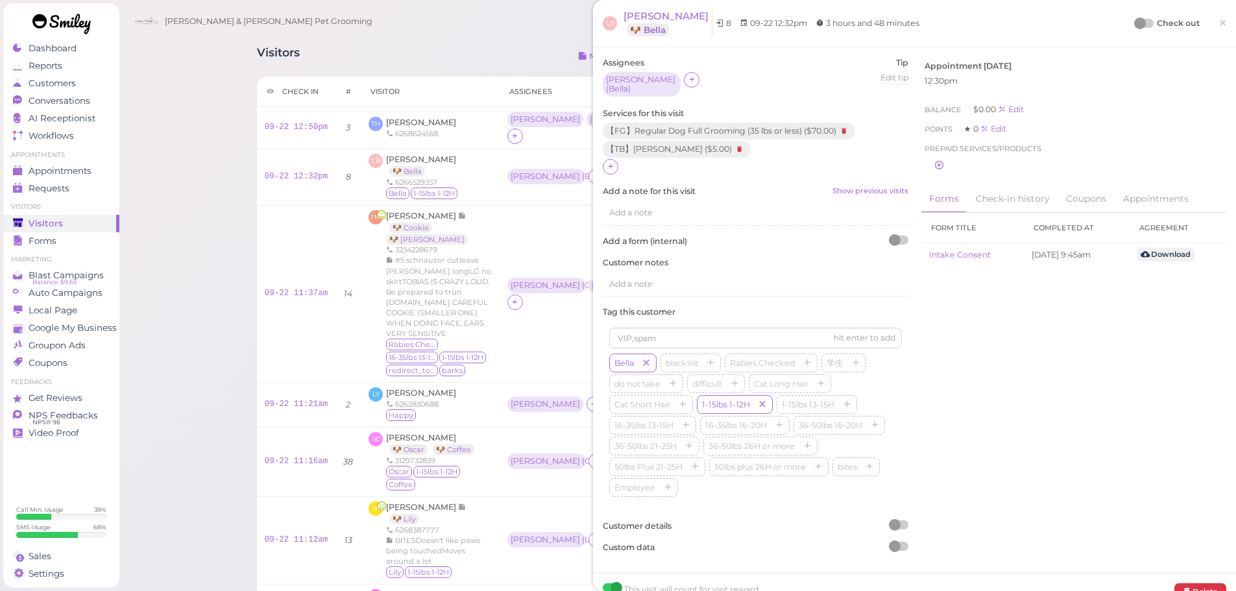
click at [1136, 29] on div "Check out" at bounding box center [1168, 23] width 64 height 13
click at [1135, 22] on div at bounding box center [1140, 24] width 12 height 12
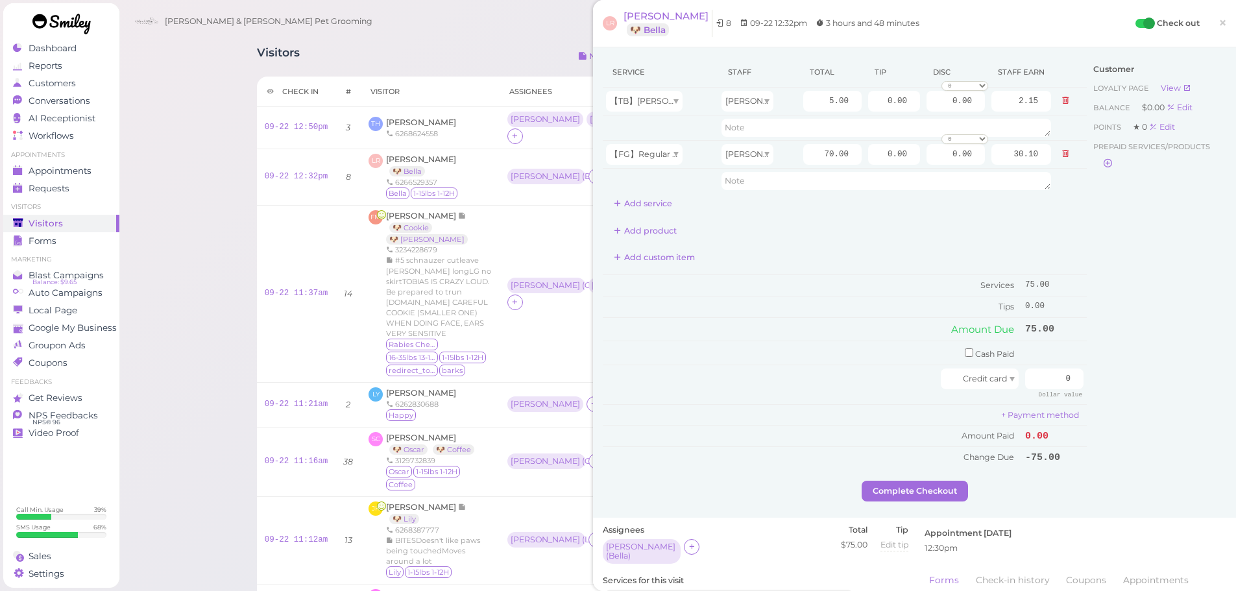
click at [1122, 284] on div "Customer Loyalty page View Balance $0.00 Edit Points ★ 0 Edit Prepaid services/…" at bounding box center [1157, 269] width 140 height 424
click at [1032, 382] on input "0" at bounding box center [1054, 379] width 58 height 21
type input "9"
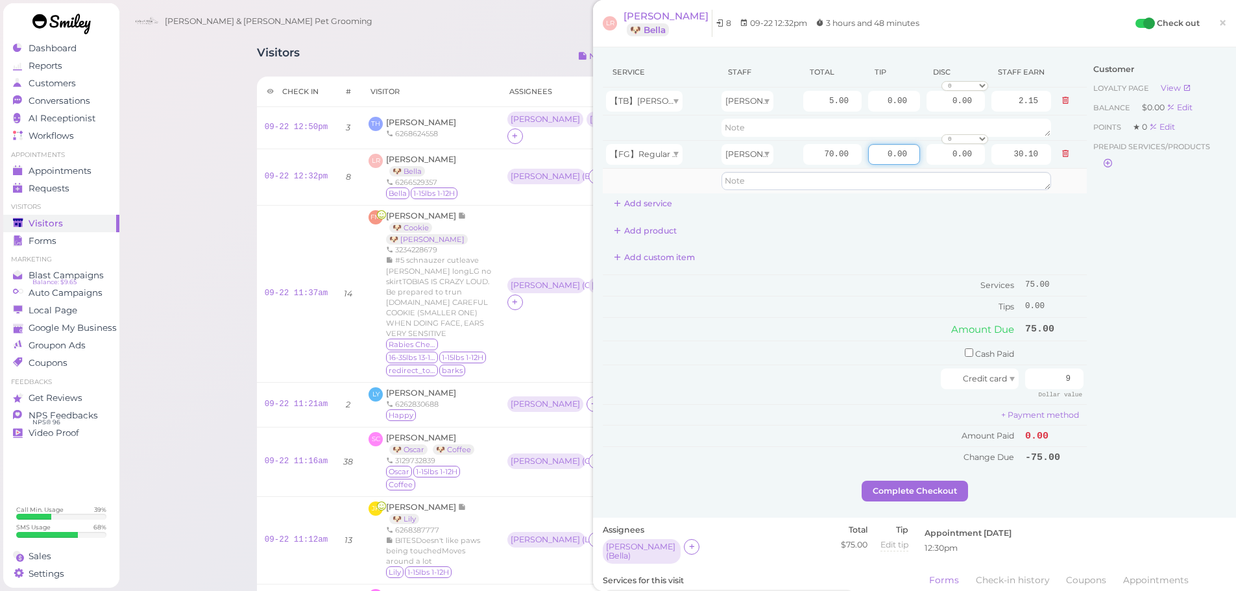
drag, startPoint x: 867, startPoint y: 156, endPoint x: 1019, endPoint y: 183, distance: 154.3
click at [1012, 178] on tbody "【TB】Teeth Brushing Rebecca 5.00 0.00 0.00 0 10% off 15% off 20% off 25% off 30%…" at bounding box center [845, 141] width 484 height 106
type input "15"
click at [892, 299] on td "Tips" at bounding box center [812, 307] width 419 height 21
click at [880, 390] on td "Credit card" at bounding box center [812, 384] width 419 height 39
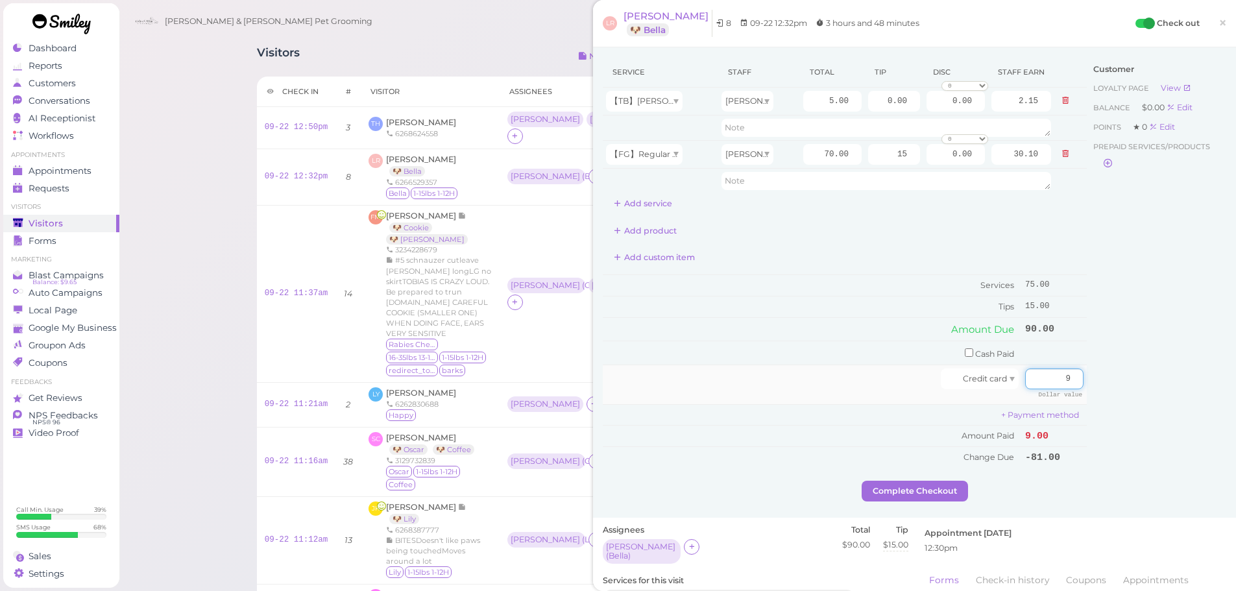
click at [1057, 382] on input "9" at bounding box center [1054, 379] width 58 height 21
type input "90"
click at [1188, 387] on div "Customer Loyalty page View Balance $0.00 Edit Points ★ 0 Edit Prepaid services/…" at bounding box center [1157, 269] width 140 height 424
click at [908, 485] on button "Complete Checkout" at bounding box center [915, 491] width 106 height 21
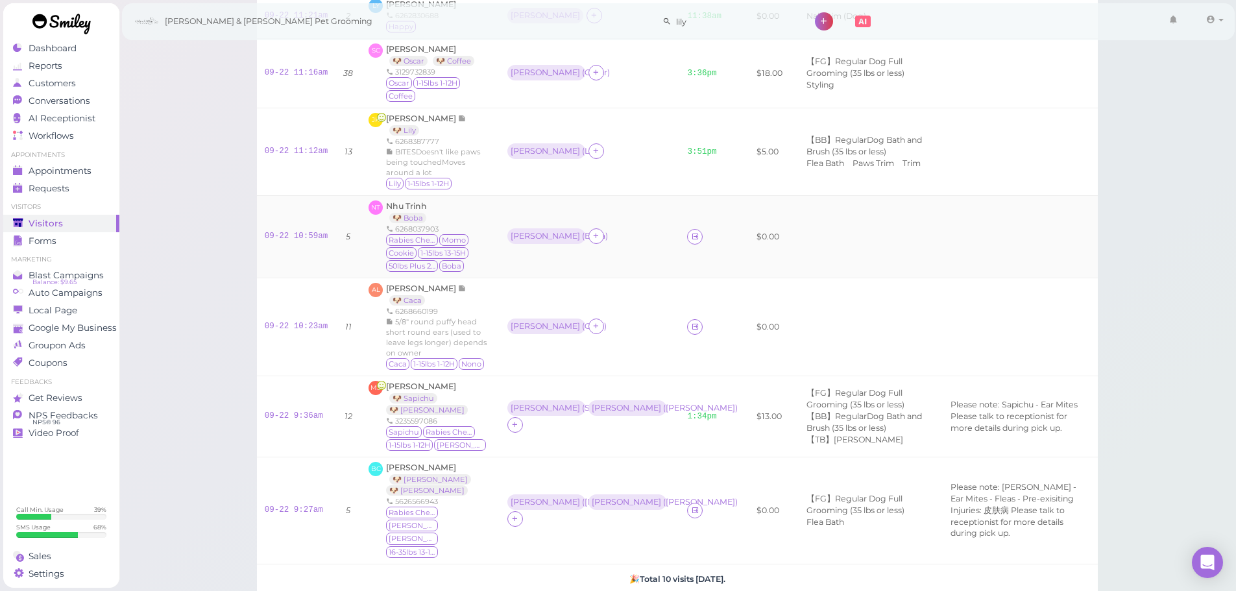
scroll to position [389, 0]
click at [298, 321] on link "09-22 10:23am" at bounding box center [297, 325] width 64 height 9
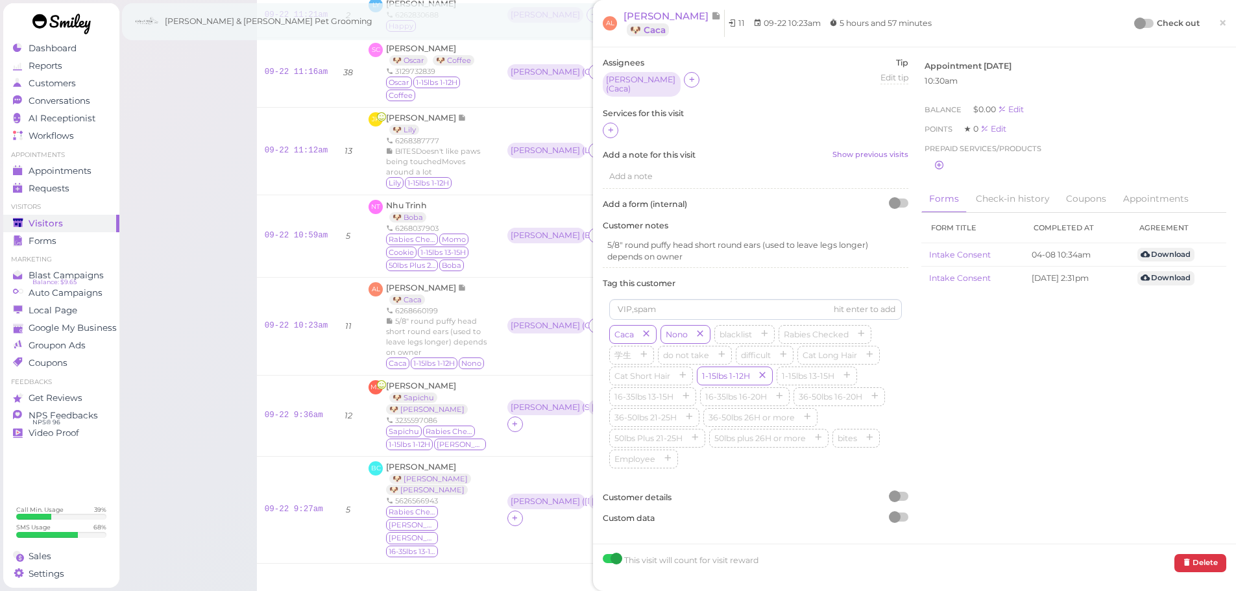
click at [620, 126] on div at bounding box center [756, 131] width 306 height 17
click at [617, 128] on div at bounding box center [611, 131] width 16 height 16
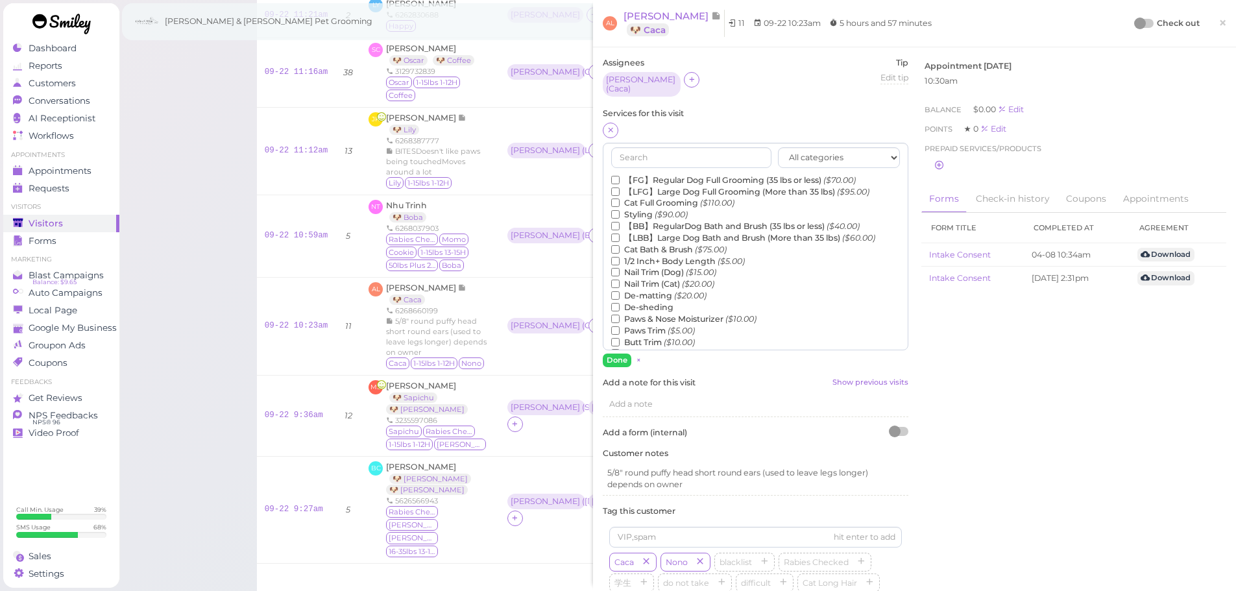
click at [644, 178] on label "【FG】Regular Dog Full Grooming (35 lbs or less) ($70.00)" at bounding box center [733, 181] width 245 height 12
click at [620, 178] on input "【FG】Regular Dog Full Grooming (35 lbs or less) ($70.00)" at bounding box center [615, 180] width 8 height 8
click at [650, 256] on label "1/2 Inch+ Body Length ($5.00)" at bounding box center [678, 262] width 134 height 12
click at [620, 257] on input "1/2 Inch+ Body Length ($5.00)" at bounding box center [615, 261] width 8 height 8
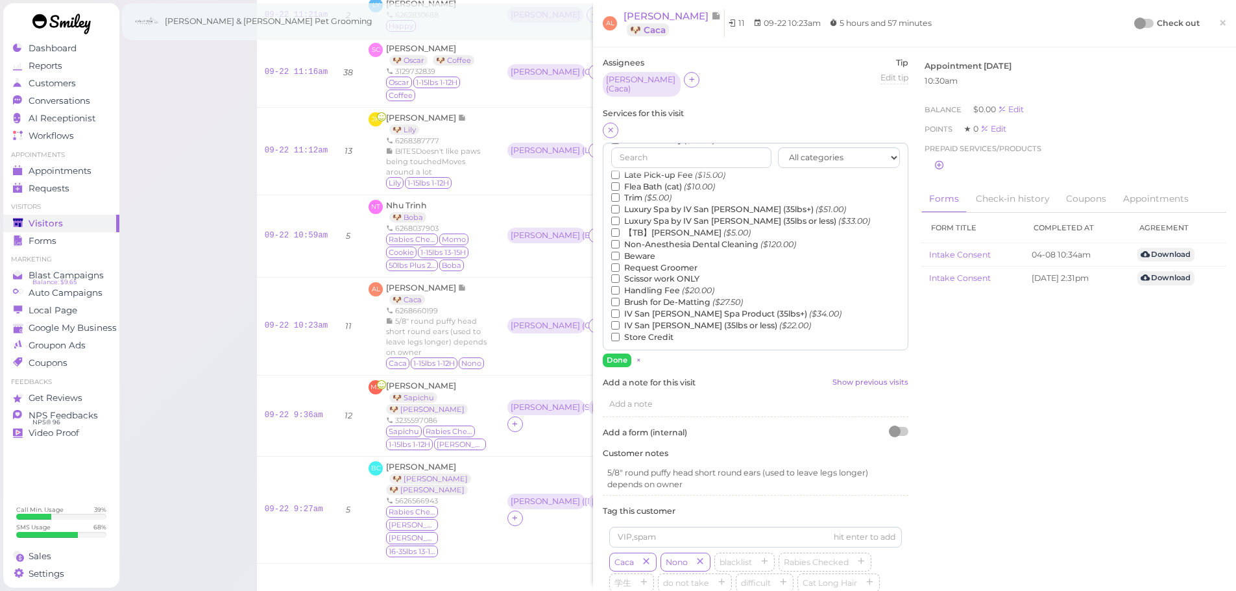
click at [648, 227] on label "【TB】Teeth Brushing ($5.00)" at bounding box center [681, 233] width 140 height 12
click at [620, 228] on input "【TB】Teeth Brushing ($5.00)" at bounding box center [615, 232] width 8 height 8
click at [614, 354] on button "Done" at bounding box center [617, 361] width 29 height 14
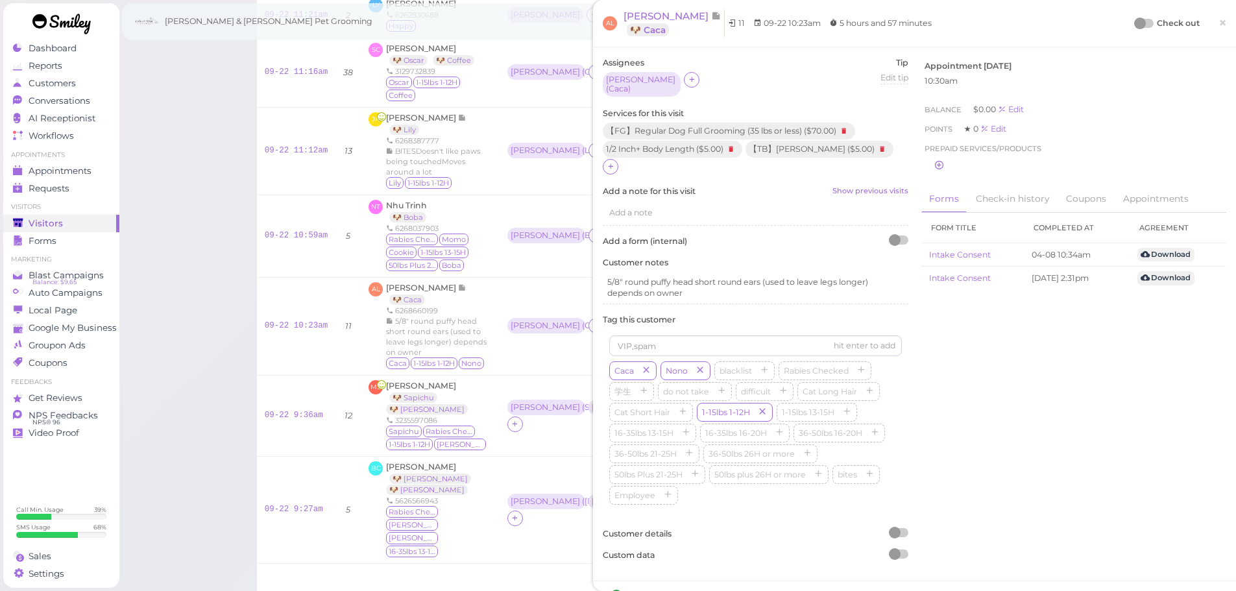
click at [1134, 24] on div at bounding box center [1140, 24] width 12 height 12
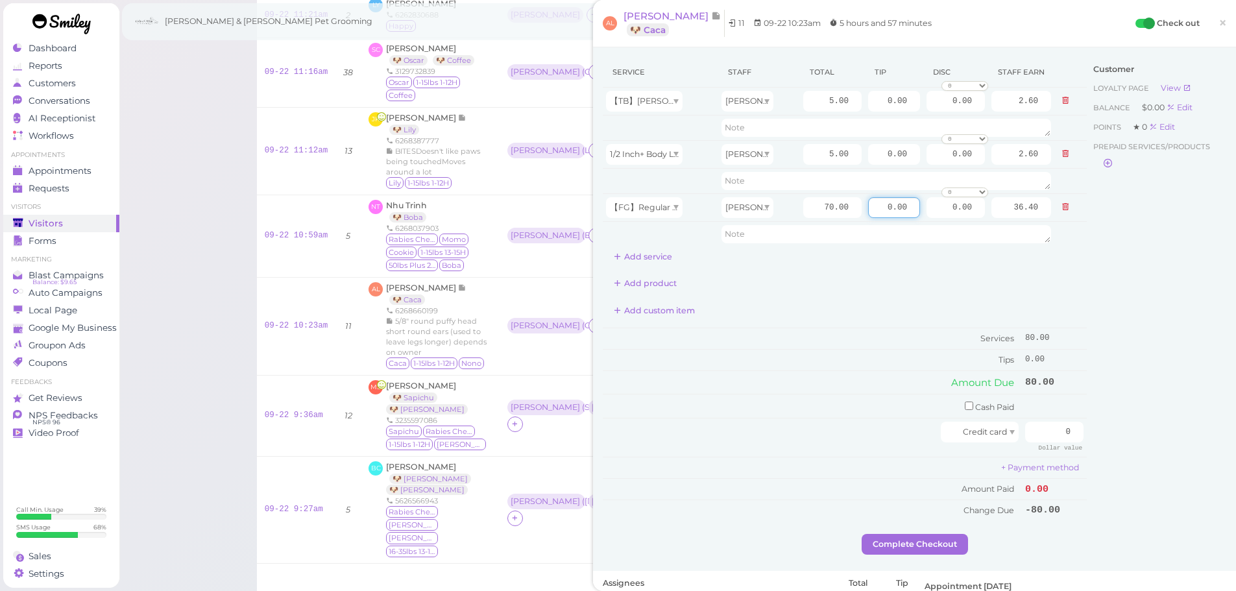
drag, startPoint x: 865, startPoint y: 208, endPoint x: 1142, endPoint y: 283, distance: 287.1
click at [1044, 250] on div "Service Staff Total Tip Disc Staff earn 【TB】Teeth Brushing Asa 5.00 0.00 0.00 0…" at bounding box center [845, 162] width 484 height 210
type input "8"
drag, startPoint x: 1029, startPoint y: 436, endPoint x: 1160, endPoint y: 441, distance: 131.1
click at [1160, 441] on div "Service Staff Total Tip Disc Staff earn 【TB】Teeth Brushing Asa 5.00 0.00 0.00 0…" at bounding box center [915, 295] width 624 height 477
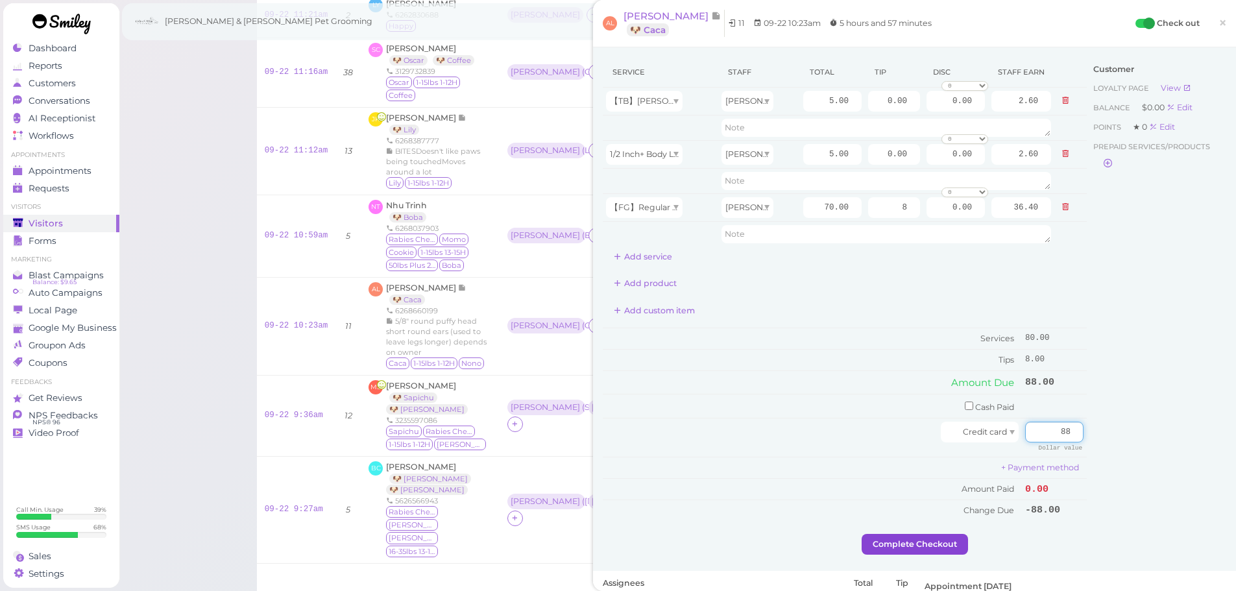
type input "88"
click at [912, 538] on button "Complete Checkout" at bounding box center [915, 544] width 106 height 21
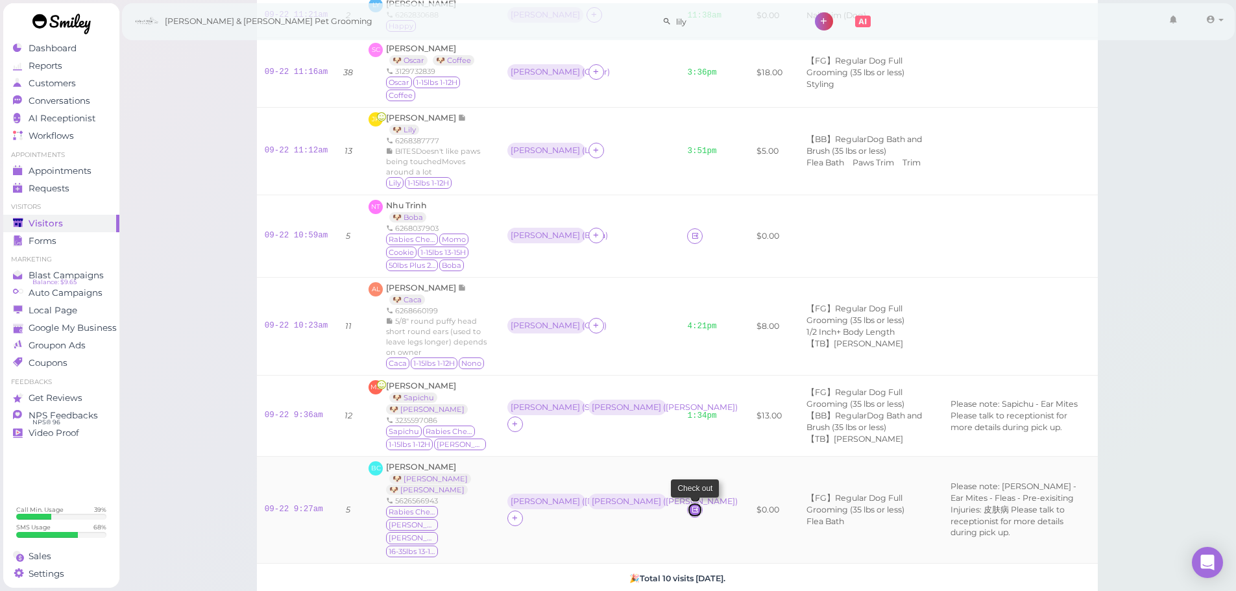
click at [687, 502] on link at bounding box center [695, 510] width 16 height 16
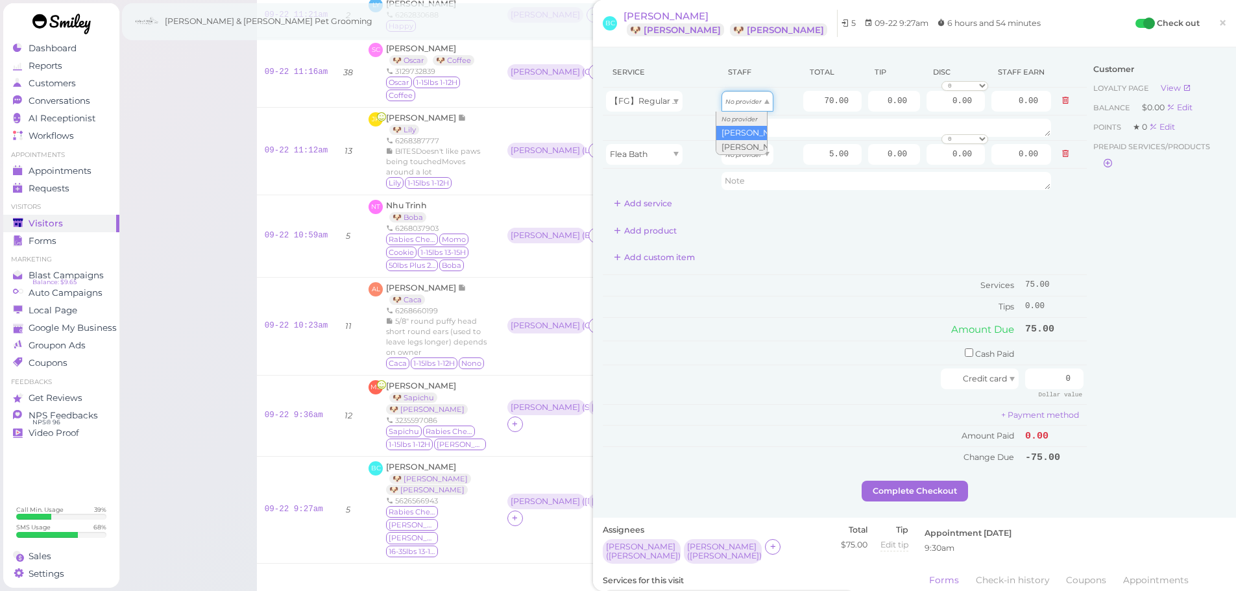
drag, startPoint x: 740, startPoint y: 109, endPoint x: 740, endPoint y: 131, distance: 22.1
type input "36.40"
drag, startPoint x: 742, startPoint y: 159, endPoint x: 742, endPoint y: 190, distance: 31.2
type input "2.60"
click at [666, 210] on button "Add service" at bounding box center [643, 203] width 80 height 21
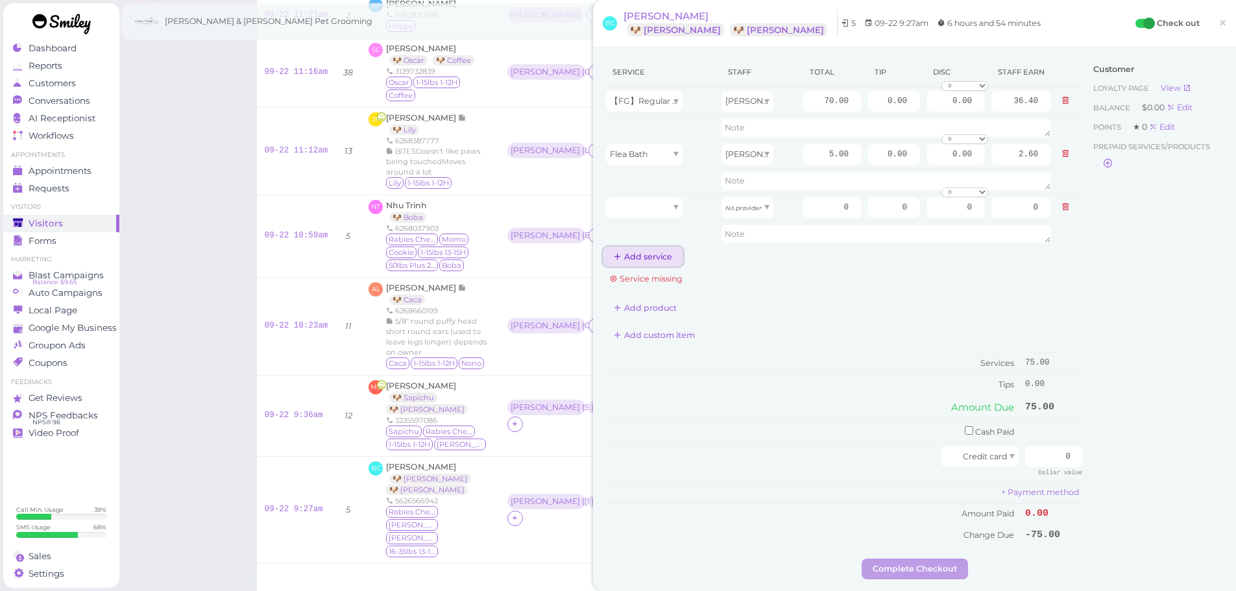
click at [660, 267] on button "Add service" at bounding box center [643, 257] width 80 height 21
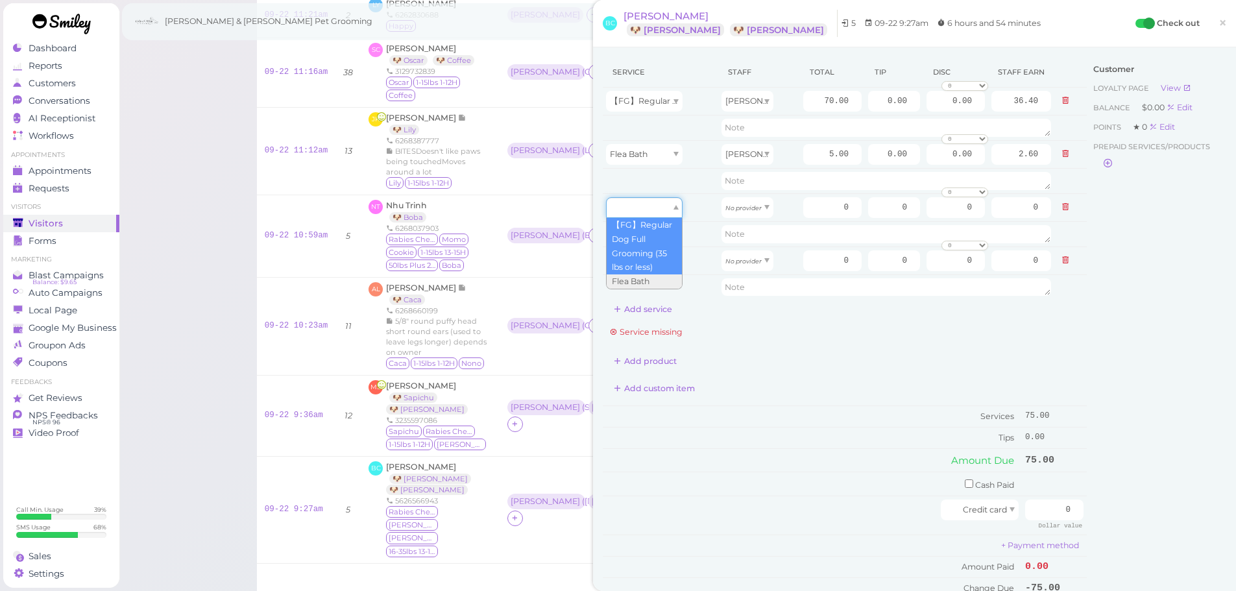
drag, startPoint x: 657, startPoint y: 211, endPoint x: 654, endPoint y: 242, distance: 31.3
type input "70.00"
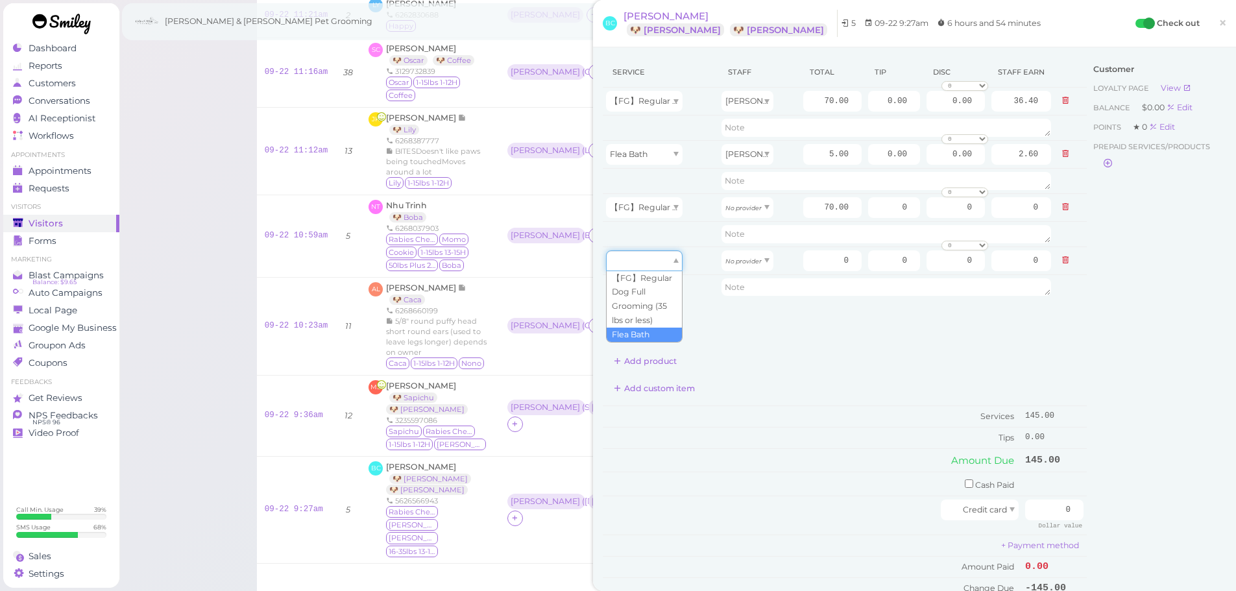
drag, startPoint x: 654, startPoint y: 250, endPoint x: 651, endPoint y: 330, distance: 79.9
type input "5.00"
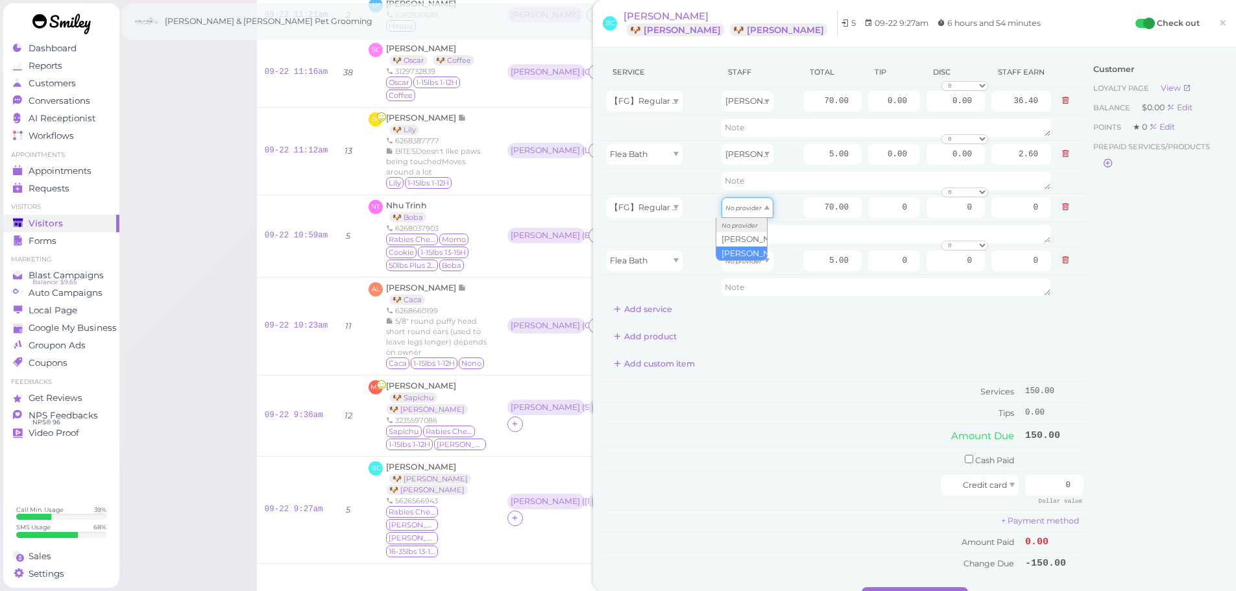
drag, startPoint x: 740, startPoint y: 210, endPoint x: 735, endPoint y: 260, distance: 50.3
type input "30.10"
drag, startPoint x: 735, startPoint y: 257, endPoint x: 738, endPoint y: 302, distance: 45.5
type input "2.15"
click at [806, 99] on input "70.00" at bounding box center [832, 101] width 58 height 21
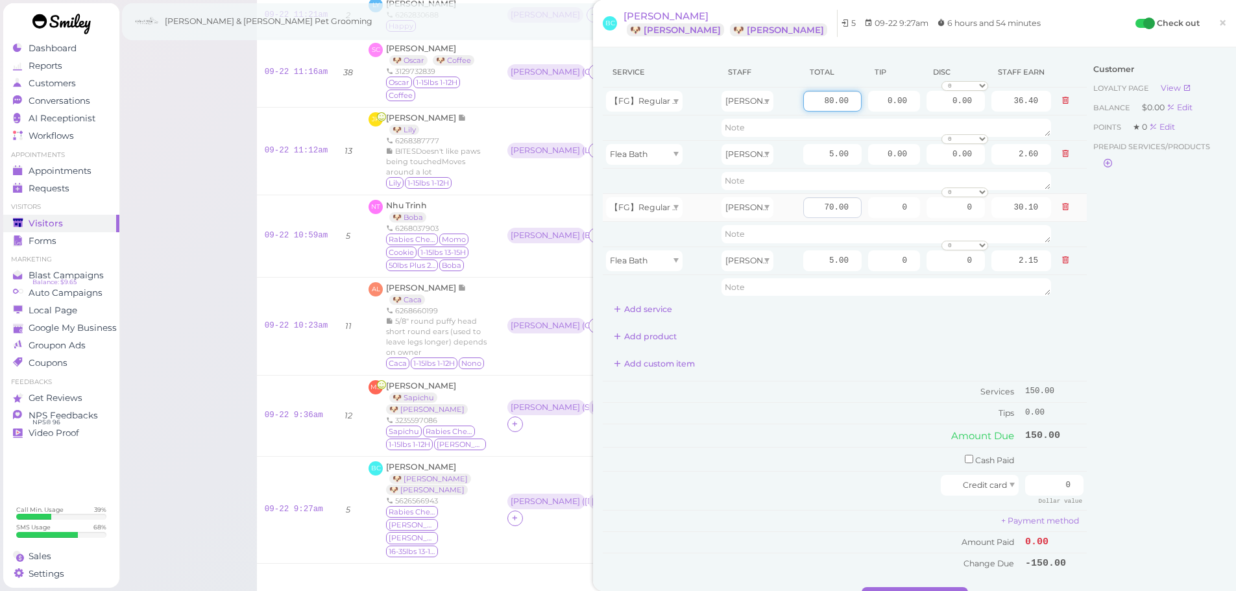
type input "80.00"
type input "41.60"
click at [806, 213] on input "70.00" at bounding box center [832, 207] width 58 height 21
type input "80.00"
type input "34.40"
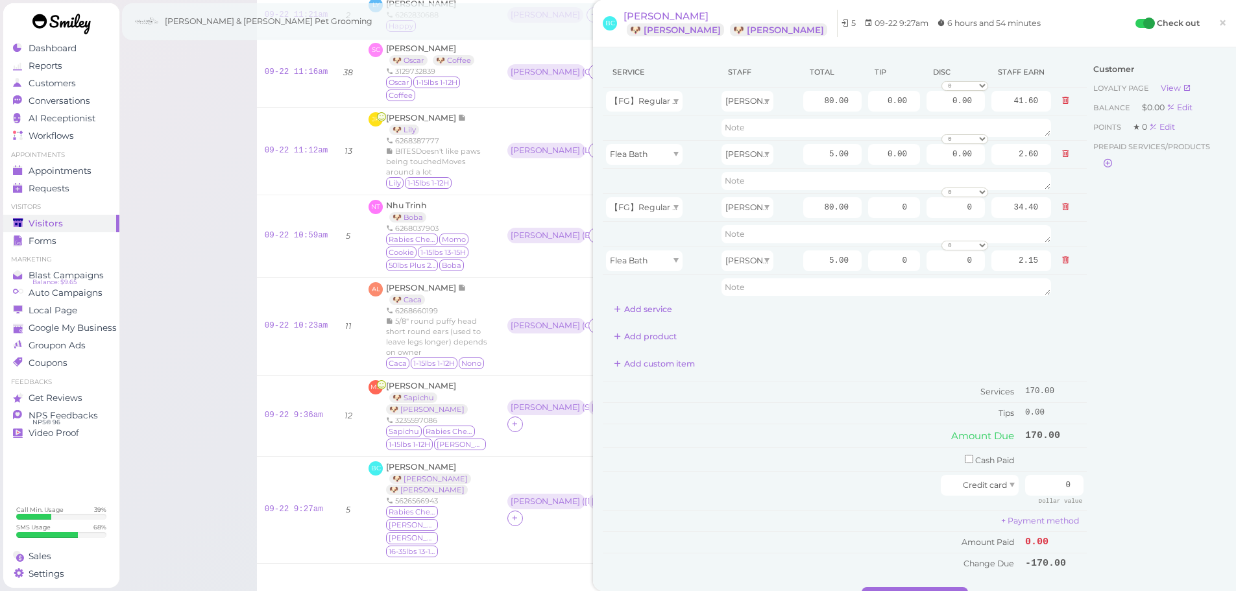
click at [789, 369] on div "Add custom item" at bounding box center [845, 364] width 484 height 21
click at [871, 99] on input "0.00" at bounding box center [894, 101] width 52 height 21
type input "10.00"
click at [871, 205] on input "0" at bounding box center [894, 207] width 52 height 21
type input "10"
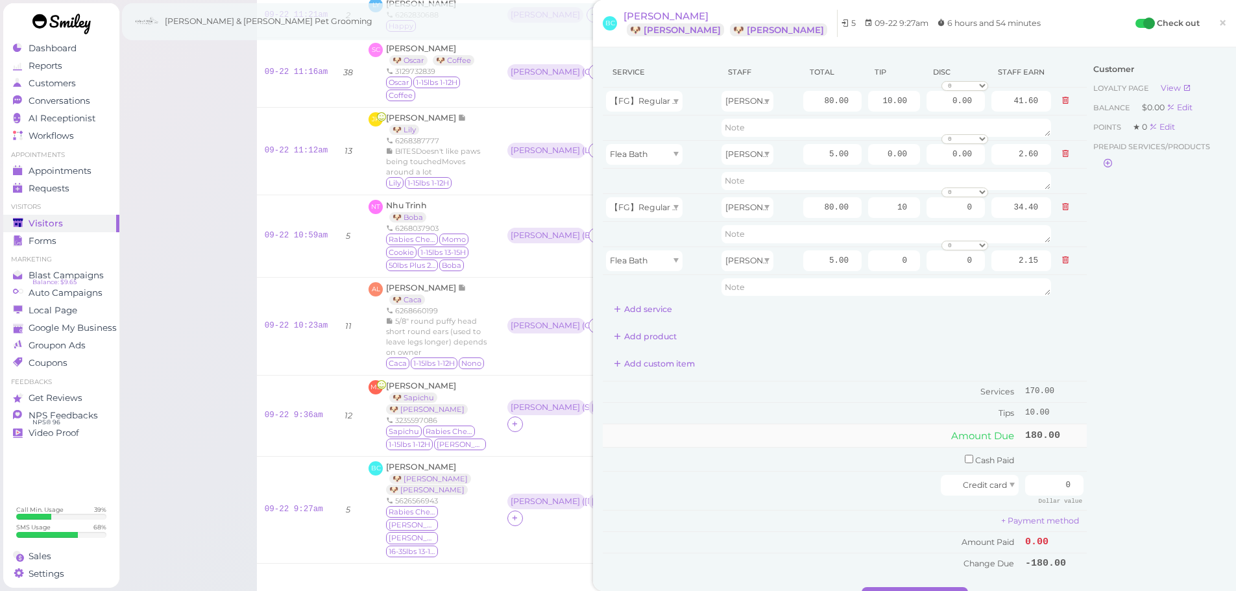
click at [849, 427] on td "Amount Due" at bounding box center [812, 435] width 419 height 23
click at [1042, 491] on input "0" at bounding box center [1054, 485] width 58 height 21
type input "170"
click at [1099, 433] on div "Customer Loyalty page View Balance $0.00 Edit Points ★ 0 Edit Prepaid services/…" at bounding box center [1157, 322] width 140 height 530
drag, startPoint x: 953, startPoint y: 458, endPoint x: 988, endPoint y: 458, distance: 34.4
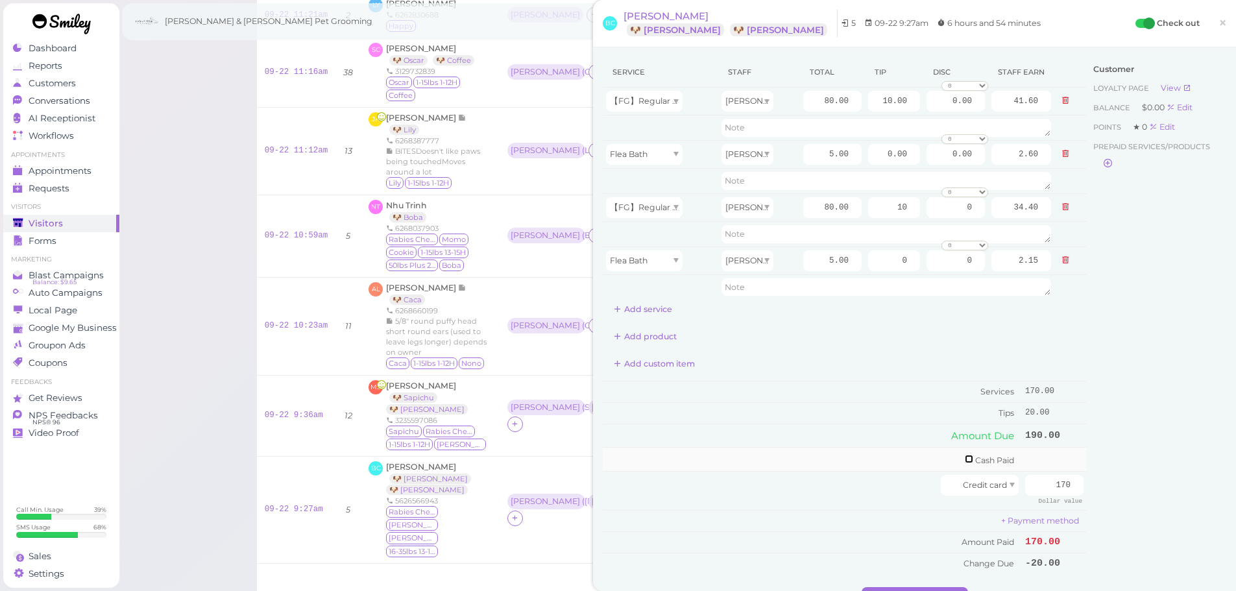
click at [965, 458] on input "checkbox" at bounding box center [969, 459] width 8 height 8
checkbox input "true"
click at [1052, 460] on input "0" at bounding box center [1054, 461] width 58 height 21
type input "20"
click at [875, 372] on div "Add custom item" at bounding box center [845, 364] width 484 height 21
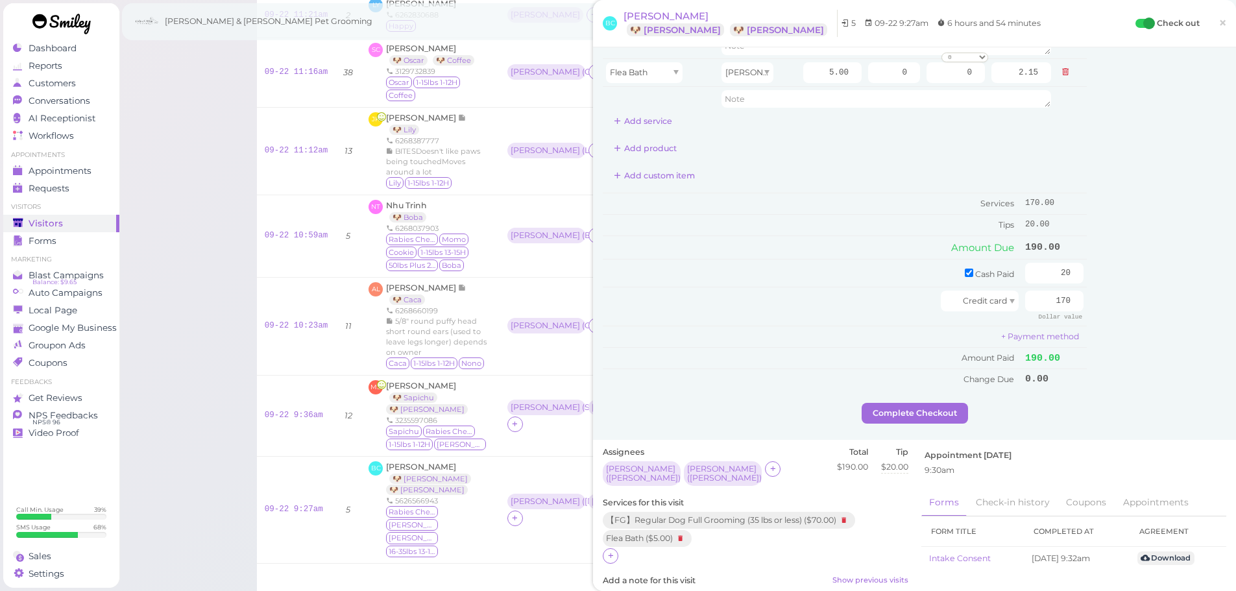
scroll to position [195, 0]
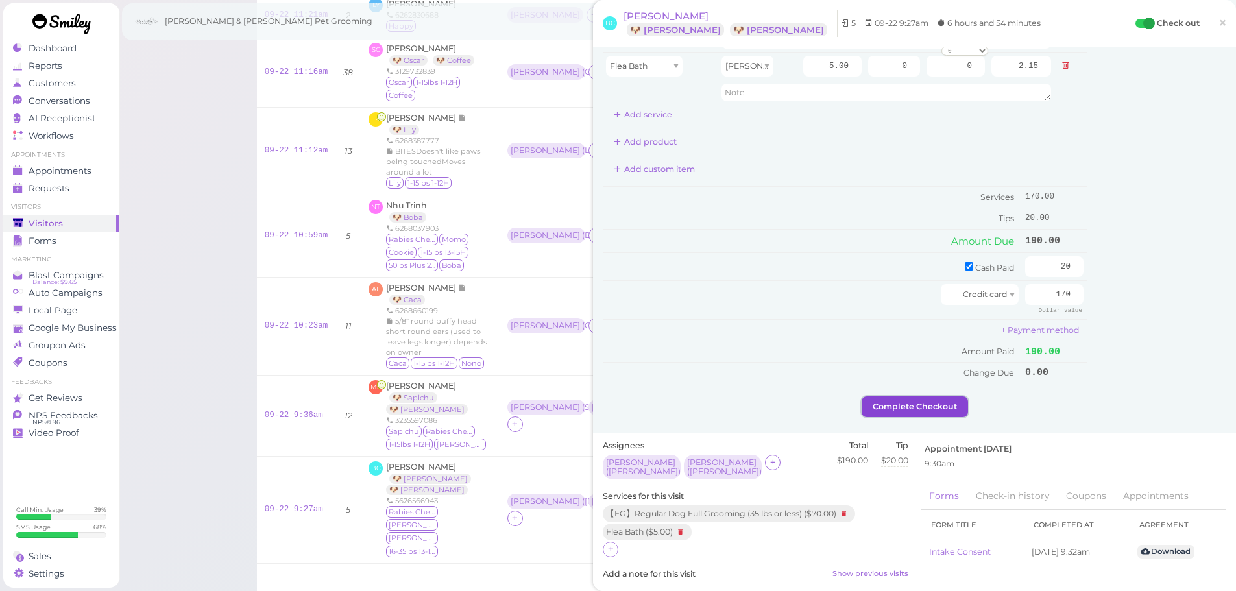
click at [910, 413] on button "Complete Checkout" at bounding box center [915, 406] width 106 height 21
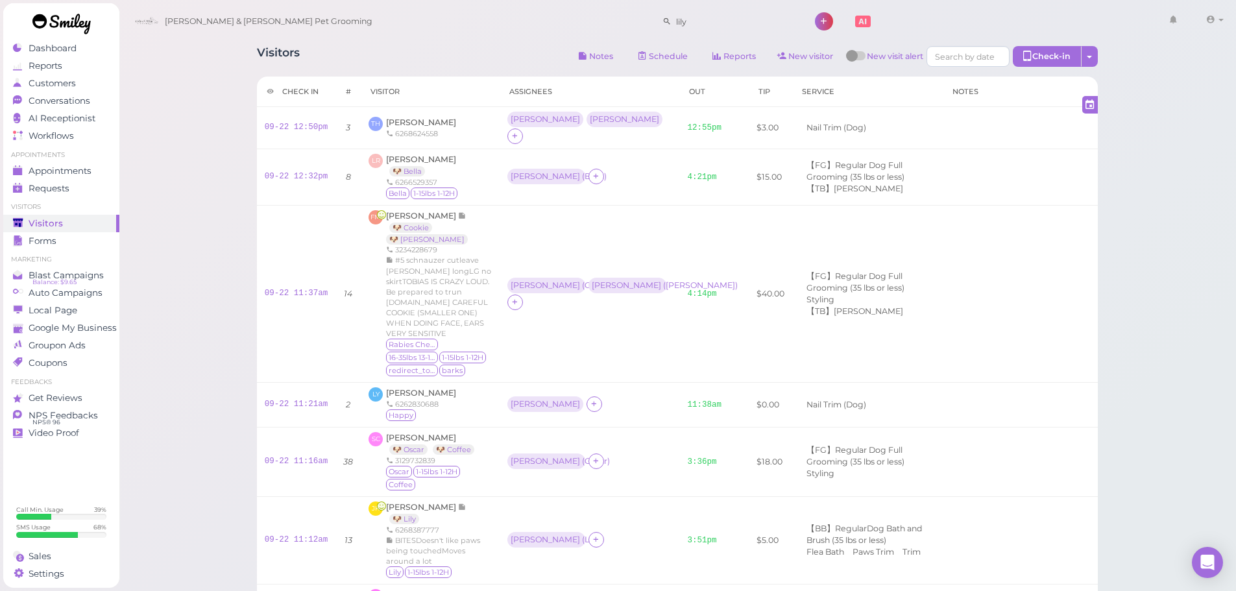
scroll to position [324, 0]
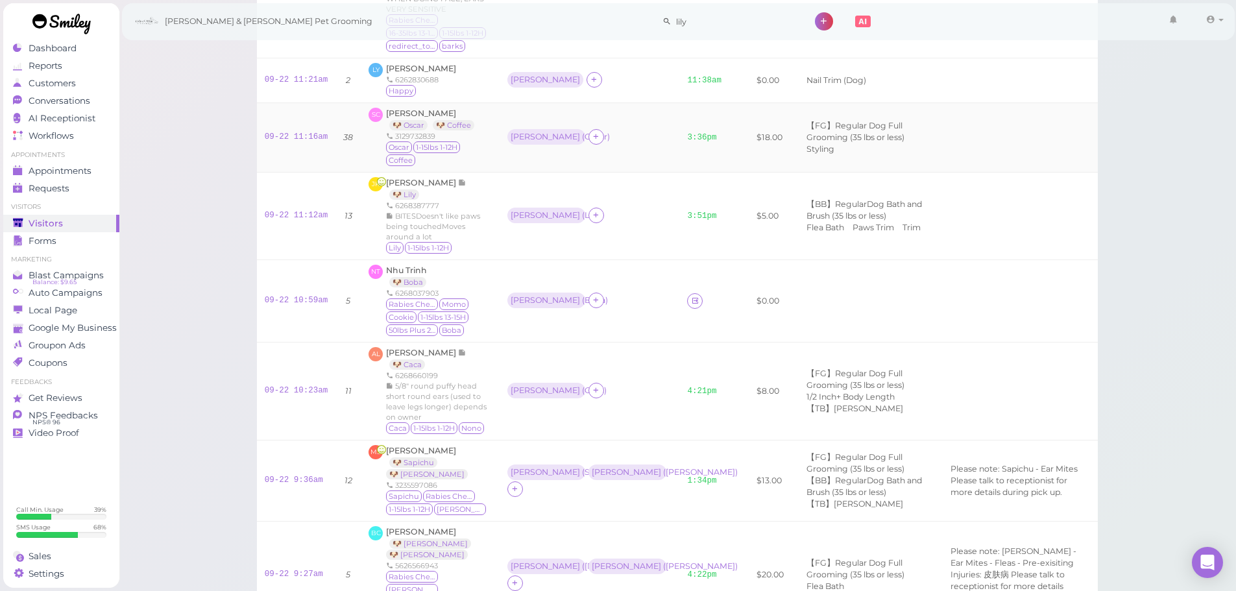
click at [629, 293] on div "Rebecca ( Boba )" at bounding box center [589, 301] width 165 height 17
click at [620, 211] on td "Asa ( Lily )" at bounding box center [590, 217] width 180 height 88
click at [291, 296] on link "09-22 10:59am" at bounding box center [297, 300] width 64 height 9
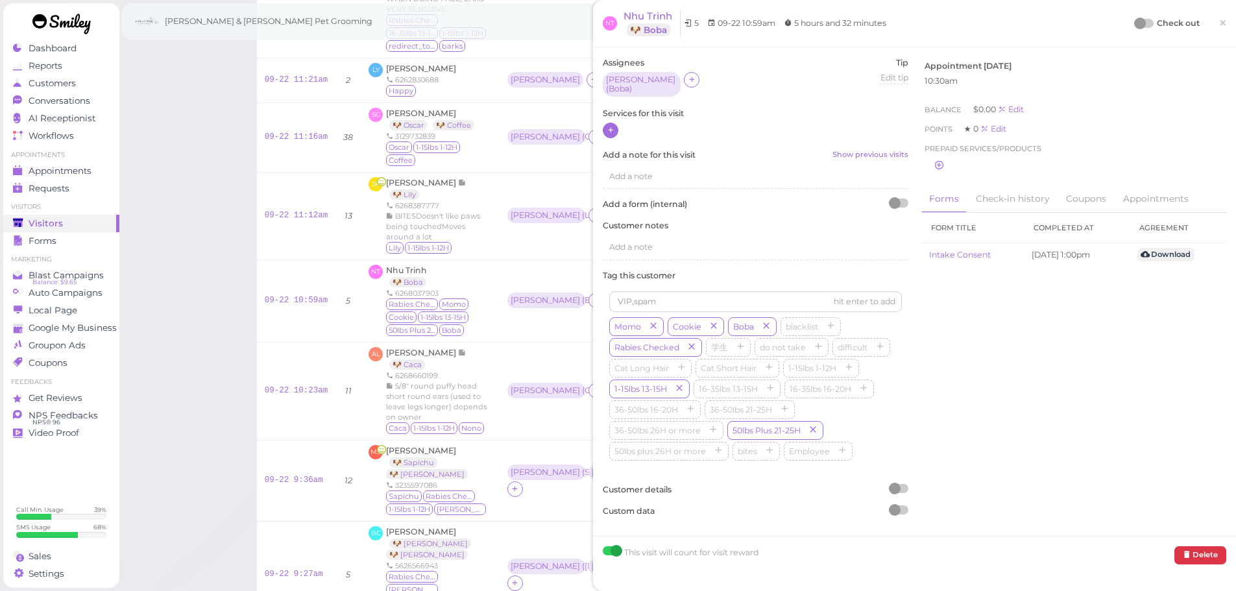
click at [609, 127] on icon at bounding box center [611, 130] width 8 height 10
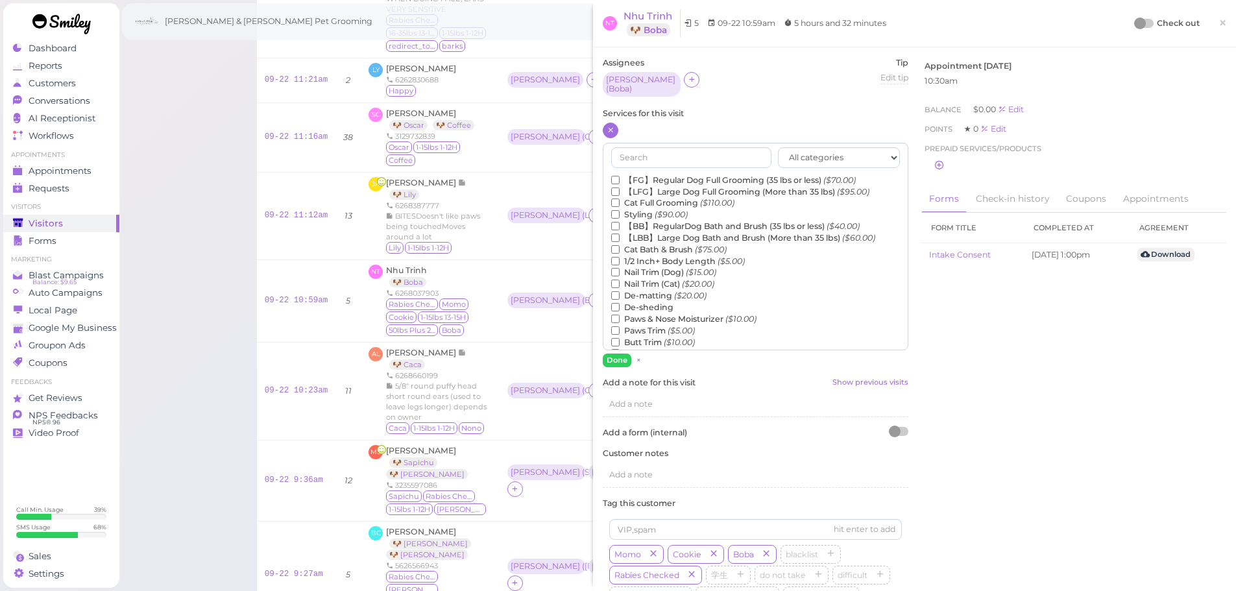
click at [635, 175] on label "【FG】Regular Dog Full Grooming (35 lbs or less) ($70.00)" at bounding box center [733, 181] width 245 height 12
click at [620, 176] on input "【FG】Regular Dog Full Grooming (35 lbs or less) ($70.00)" at bounding box center [615, 180] width 8 height 8
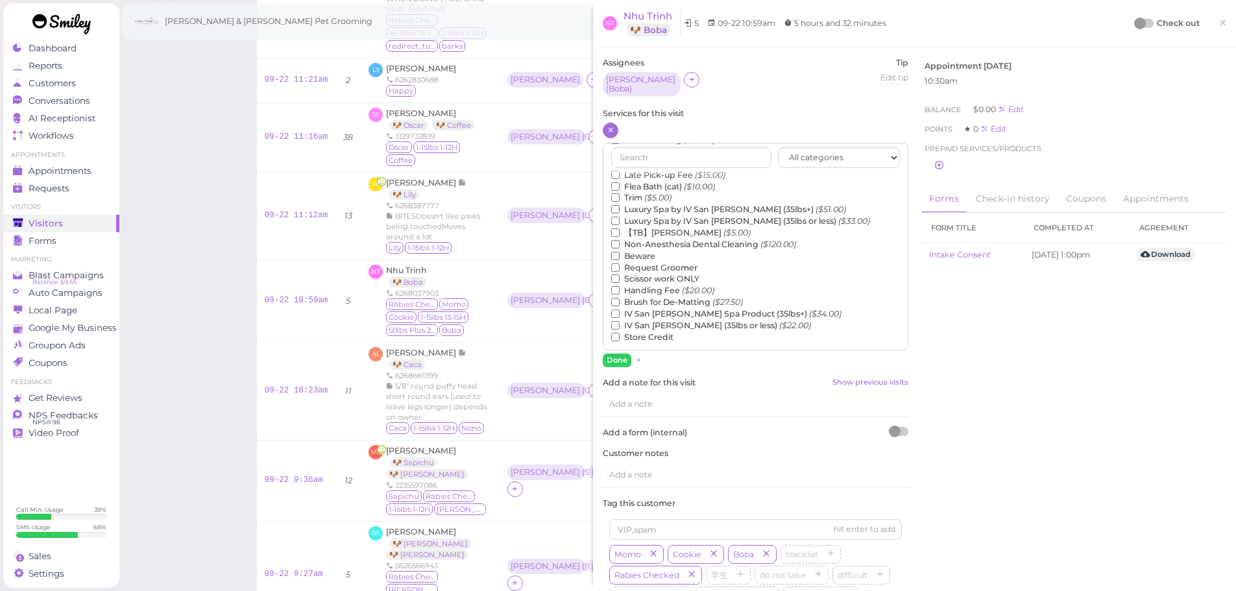
click at [641, 228] on label "【TB】Teeth Brushing ($5.00)" at bounding box center [681, 233] width 140 height 12
click at [620, 228] on input "【TB】Teeth Brushing ($5.00)" at bounding box center [615, 232] width 8 height 8
click at [620, 358] on button "Done" at bounding box center [617, 361] width 29 height 14
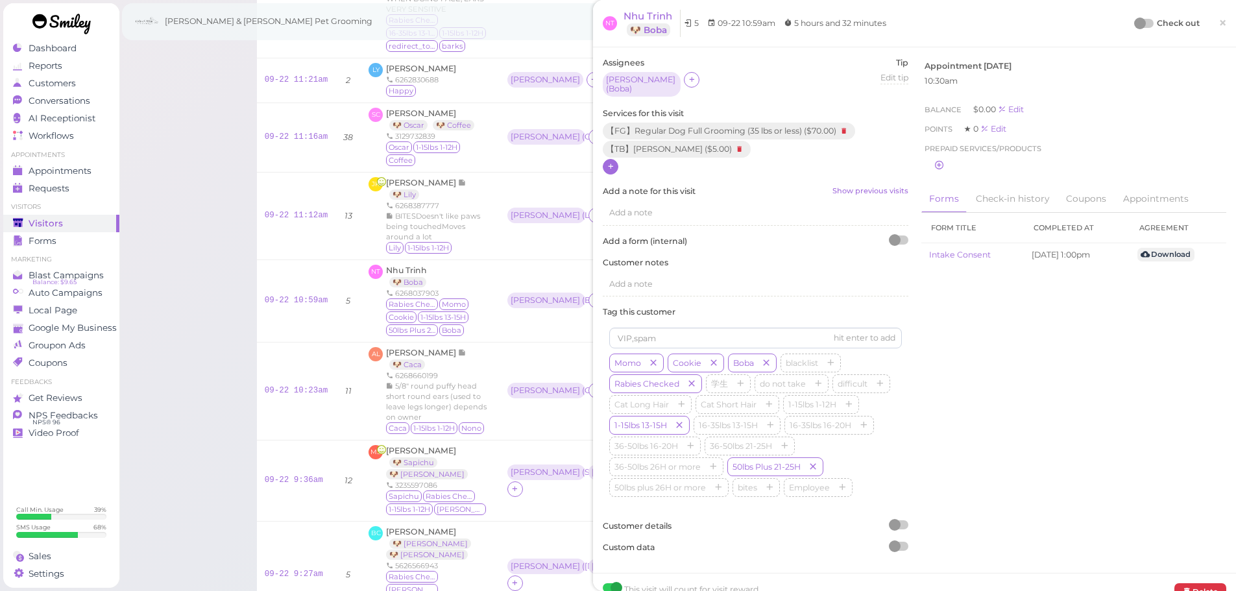
click at [1143, 21] on div at bounding box center [1145, 23] width 18 height 9
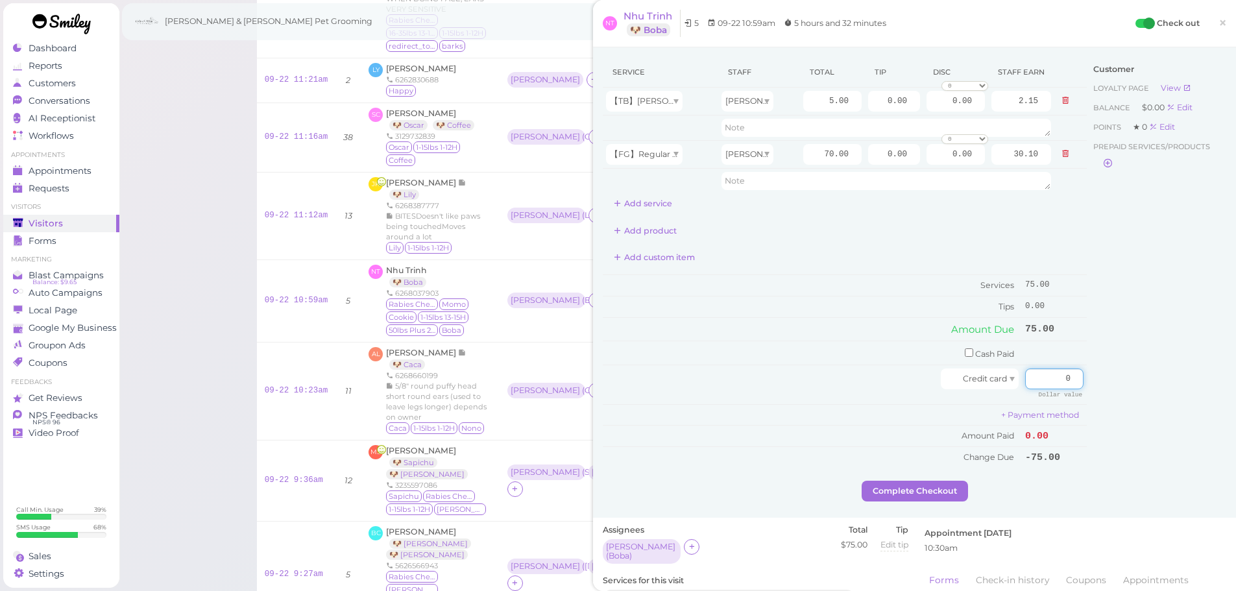
drag, startPoint x: 1047, startPoint y: 384, endPoint x: 1132, endPoint y: 394, distance: 86.2
click at [1112, 385] on div "Service Staff Total Tip Disc Staff earn 【TB】Teeth Brushing Rebecca 5.00 0.00 0.…" at bounding box center [915, 269] width 624 height 424
type input "75"
click at [1143, 419] on div "Customer Loyalty page View Balance $0.00 Edit Points ★ 0 Edit Prepaid services/…" at bounding box center [1157, 269] width 140 height 424
click at [919, 494] on button "Complete Checkout" at bounding box center [915, 491] width 106 height 21
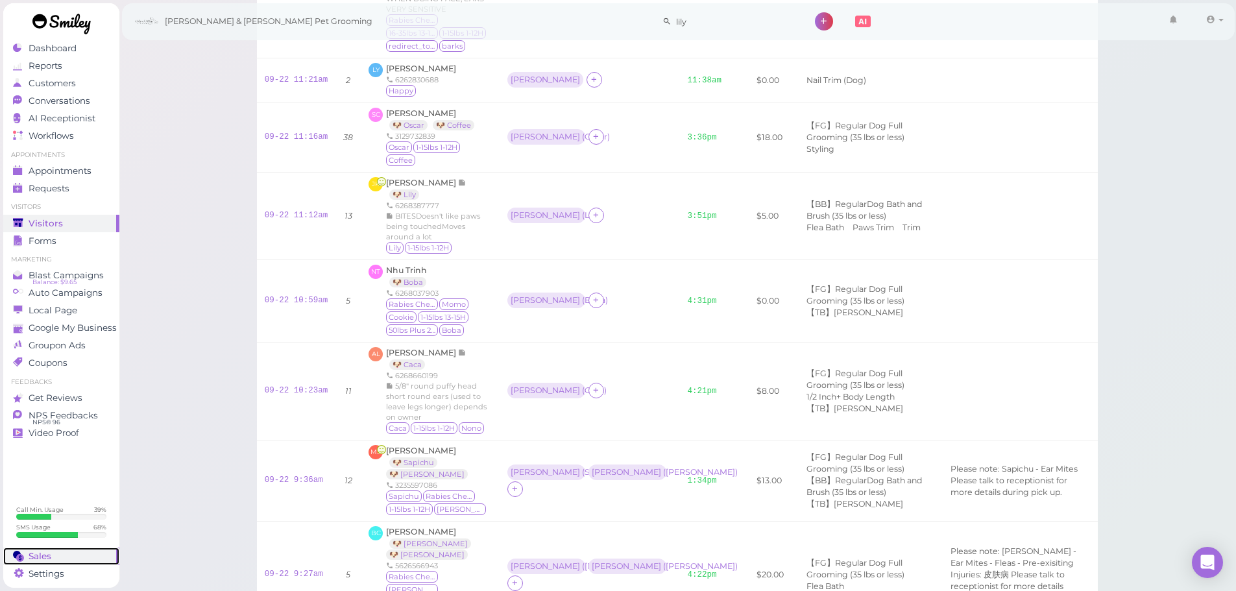
click at [75, 553] on div "Sales" at bounding box center [59, 556] width 93 height 11
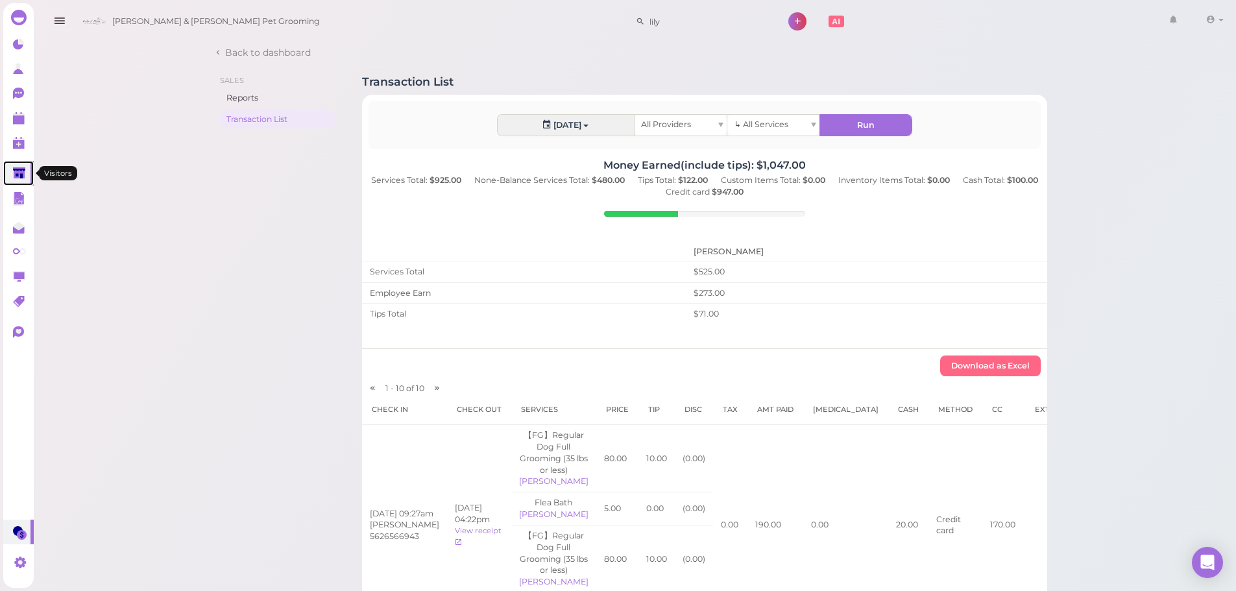
click at [11, 164] on link at bounding box center [18, 173] width 30 height 25
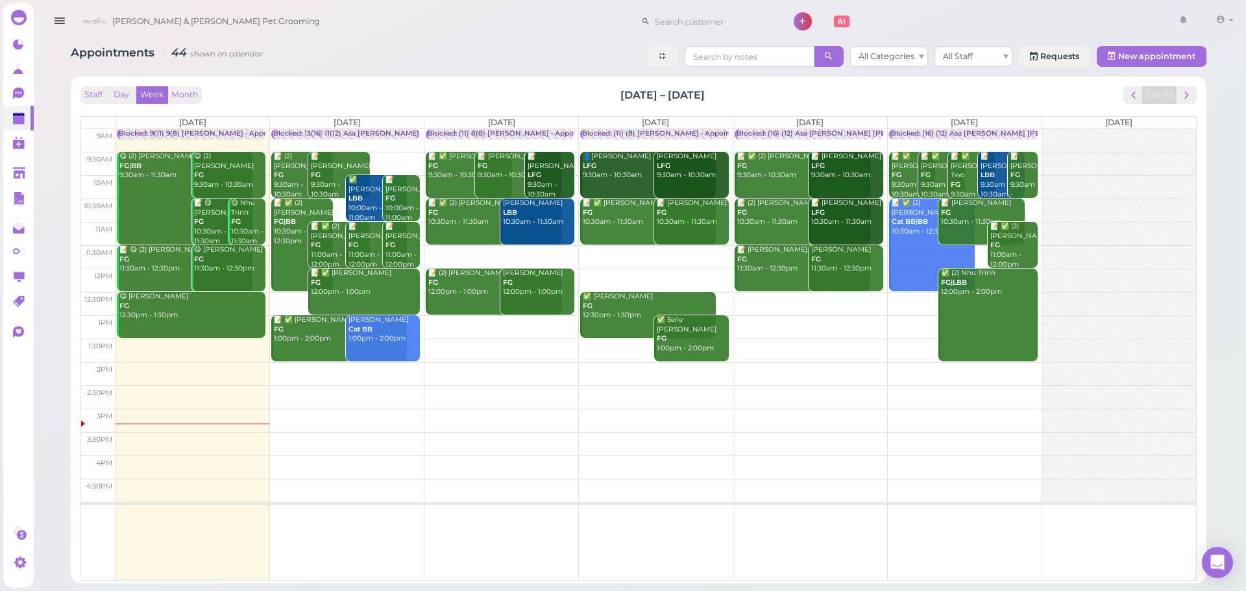
click at [781, 294] on td at bounding box center [655, 303] width 1080 height 23
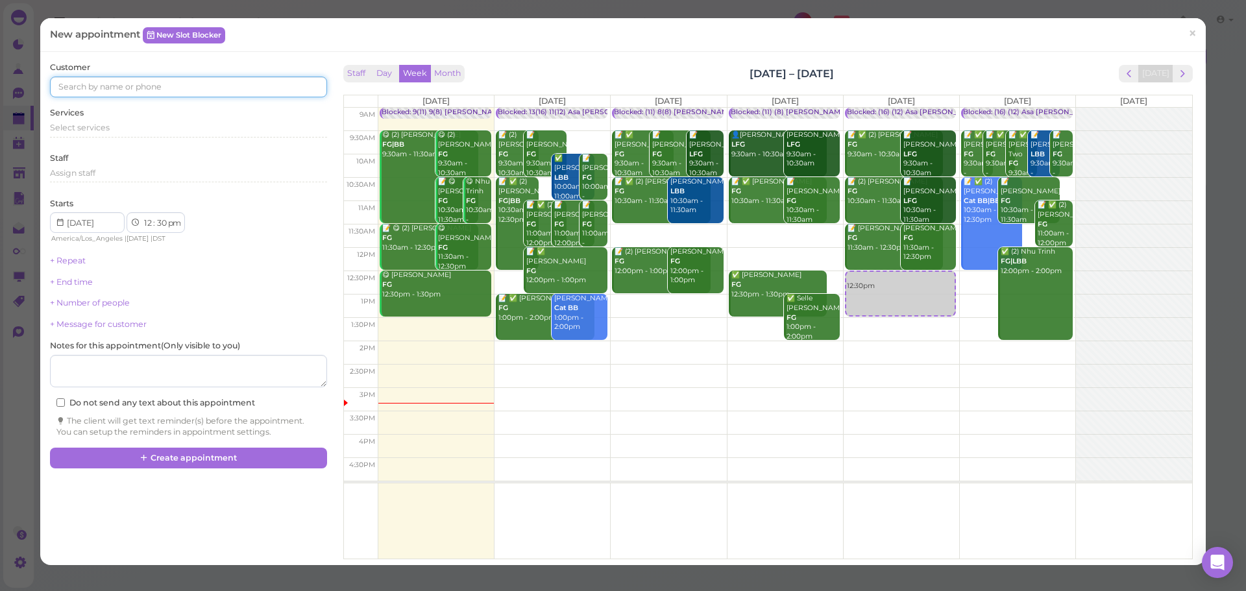
click at [152, 88] on input at bounding box center [188, 87] width 276 height 21
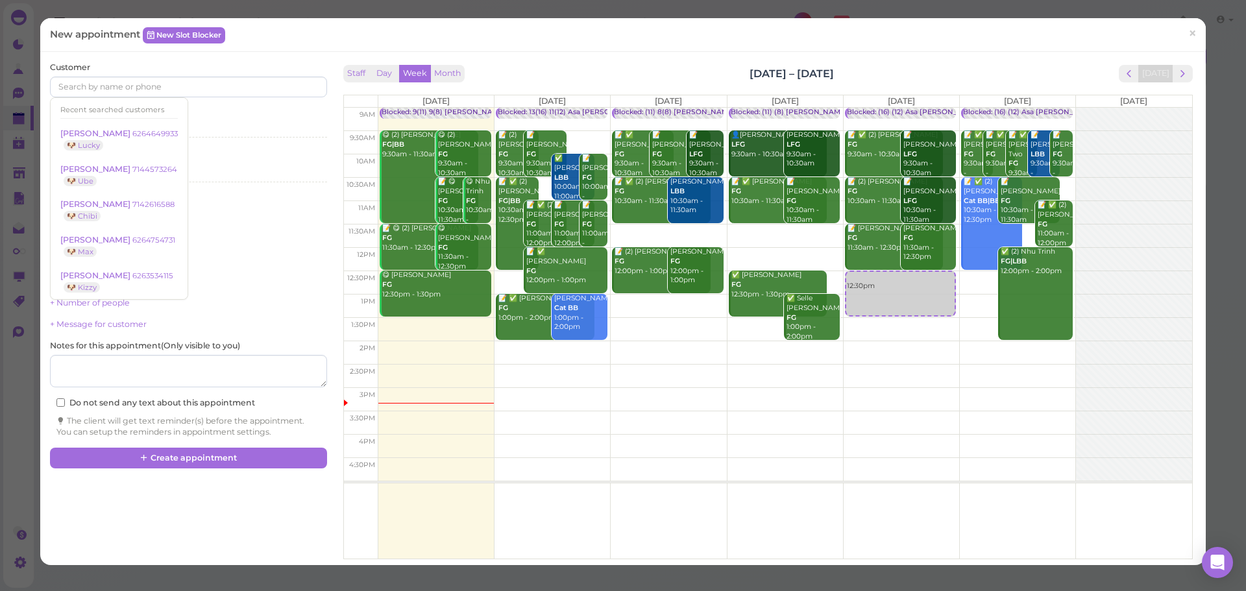
click at [232, 141] on div "Select services" at bounding box center [188, 132] width 276 height 21
click at [232, 132] on div "Select services" at bounding box center [188, 128] width 276 height 12
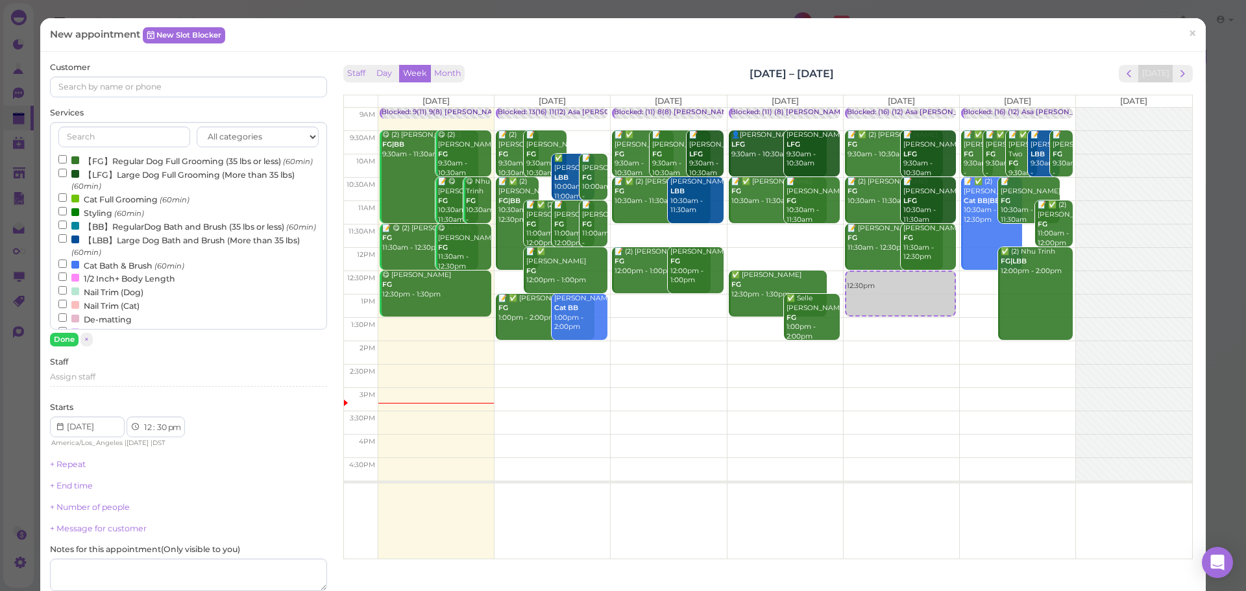
click at [186, 164] on label "【FG】Regular Dog Full Grooming (35 lbs or less) (60min)" at bounding box center [185, 161] width 254 height 14
click at [67, 164] on input "【FG】Regular Dog Full Grooming (35 lbs or less) (60min)" at bounding box center [62, 159] width 8 height 8
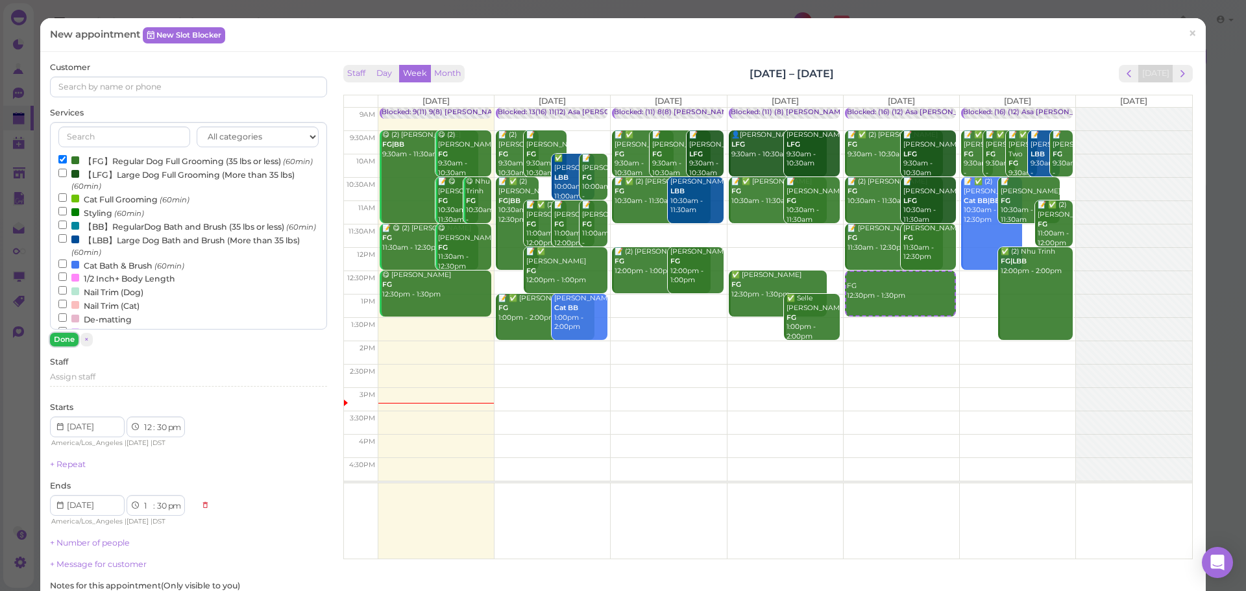
click at [58, 337] on button "Done" at bounding box center [64, 340] width 29 height 14
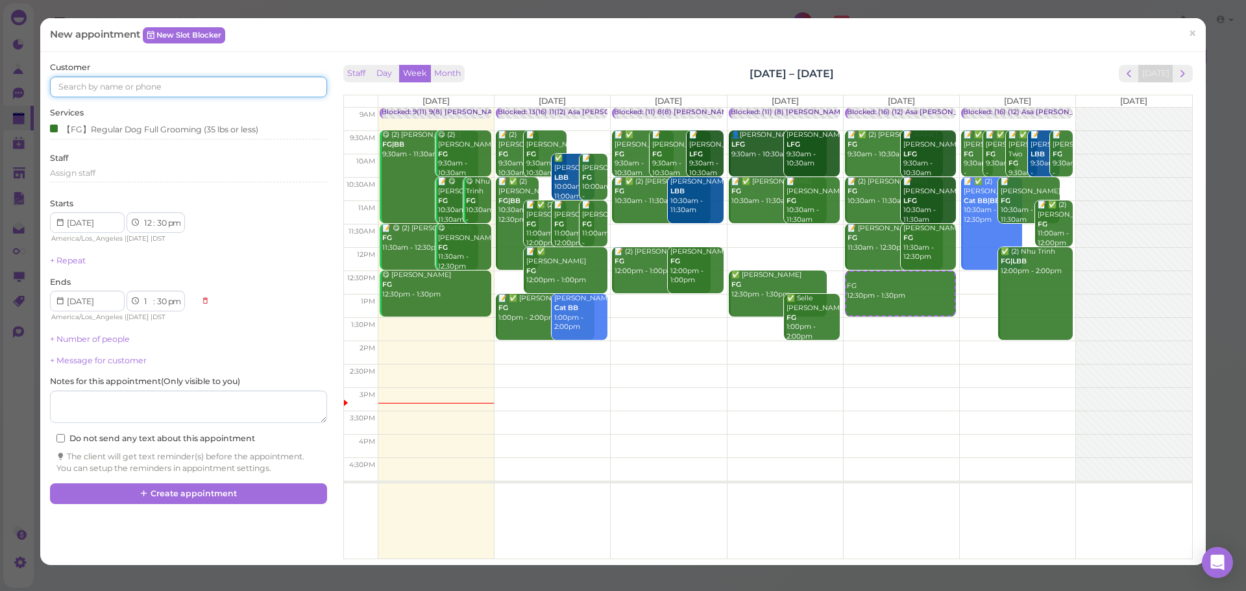
click at [115, 77] on input at bounding box center [188, 87] width 276 height 21
type input "6262050700"
click at [154, 110] on small "6262050700" at bounding box center [167, 110] width 48 height 9
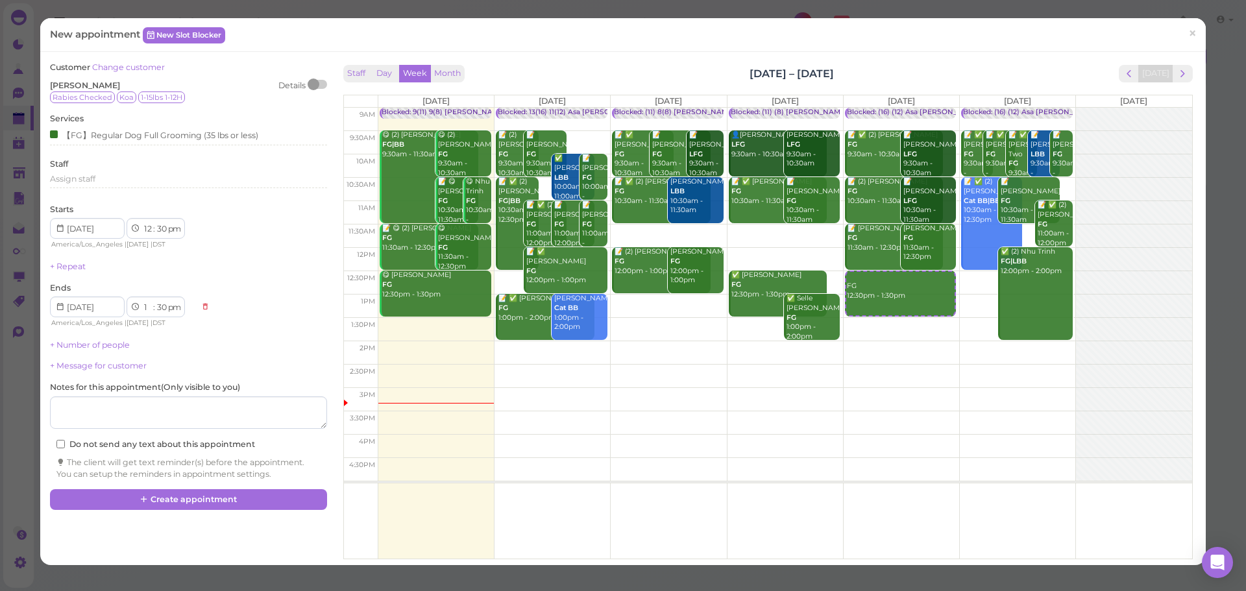
click at [724, 69] on div "Staff Day Week Month [DATE] – [DATE] [DATE]" at bounding box center [767, 74] width 849 height 18
click at [187, 502] on button "Create appointment" at bounding box center [188, 499] width 276 height 21
